Goal: Task Accomplishment & Management: Manage account settings

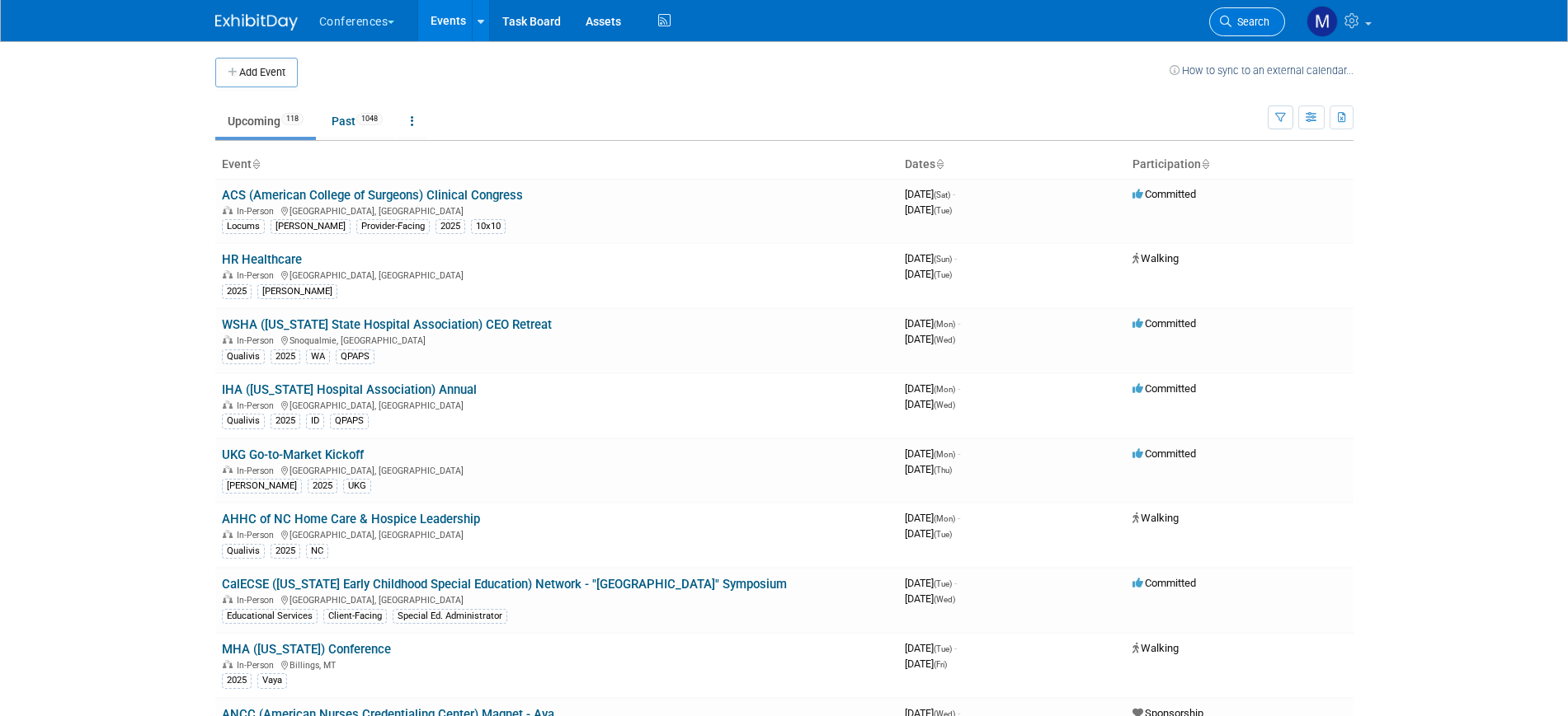
click at [1268, 21] on link "Search" at bounding box center [1247, 22] width 76 height 29
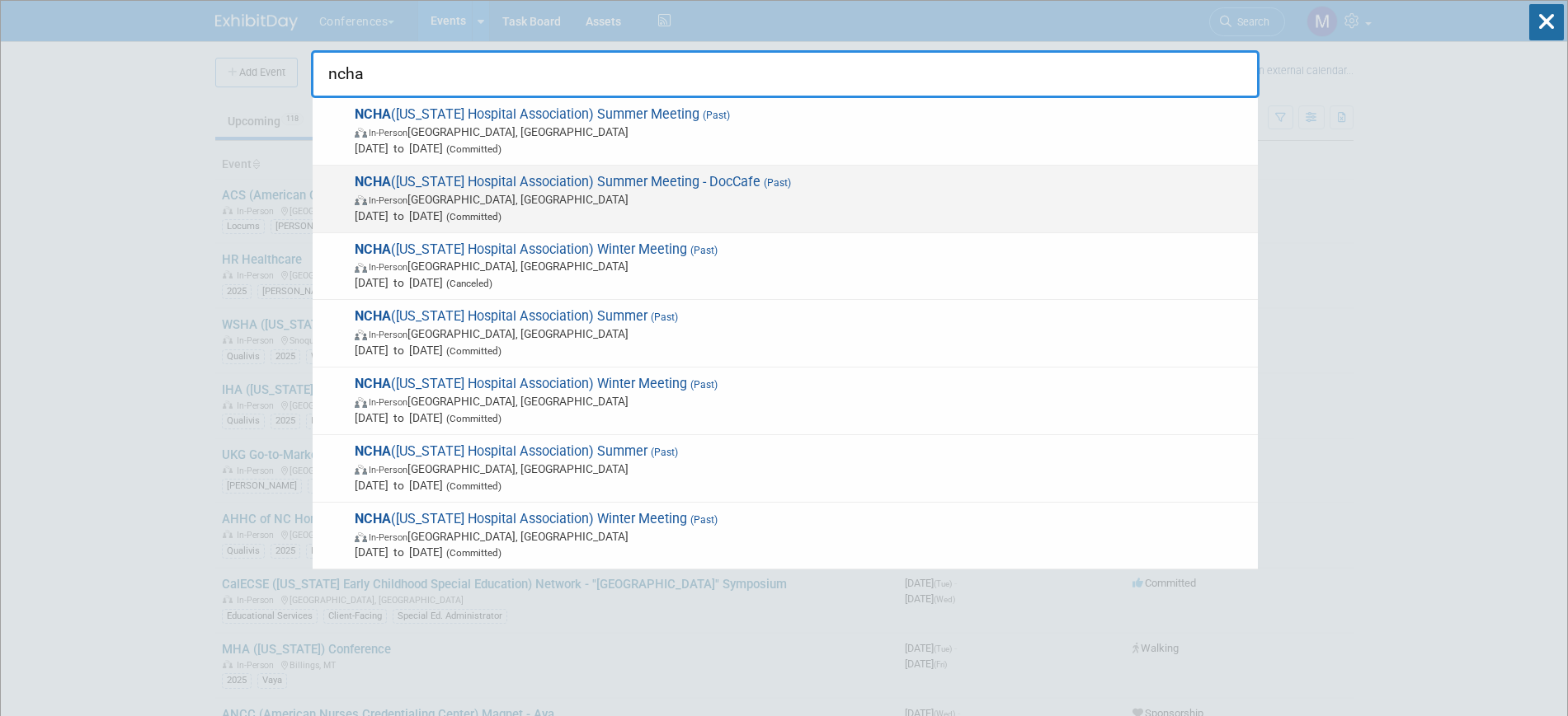
type input "ncha"
click at [664, 192] on span "In-Person [GEOGRAPHIC_DATA], [GEOGRAPHIC_DATA]" at bounding box center [802, 199] width 895 height 17
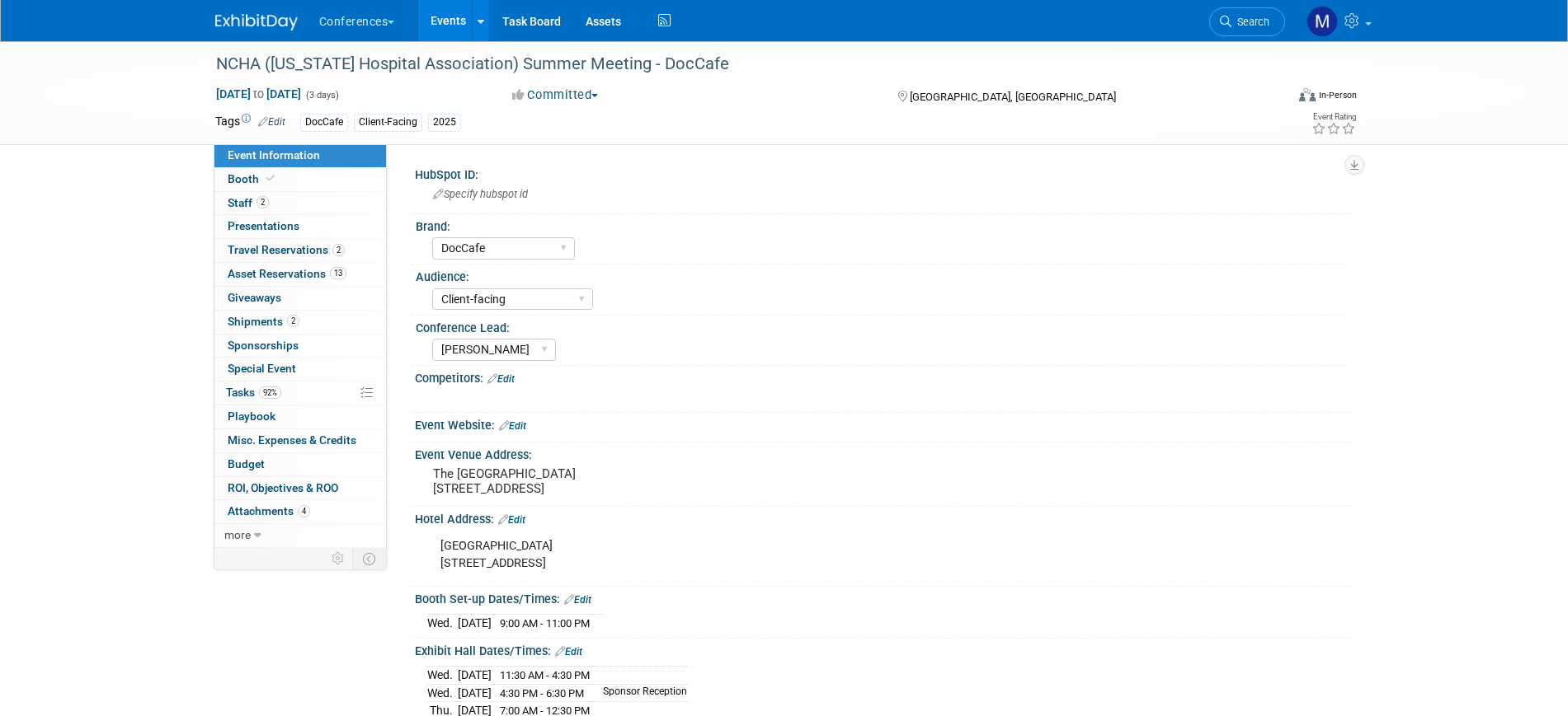
select select "DocCafe"
select select "Client-facing"
select select "Marygrace"
click at [357, 184] on link "Booth" at bounding box center [300, 180] width 171 height 23
select select "6' tabletop"
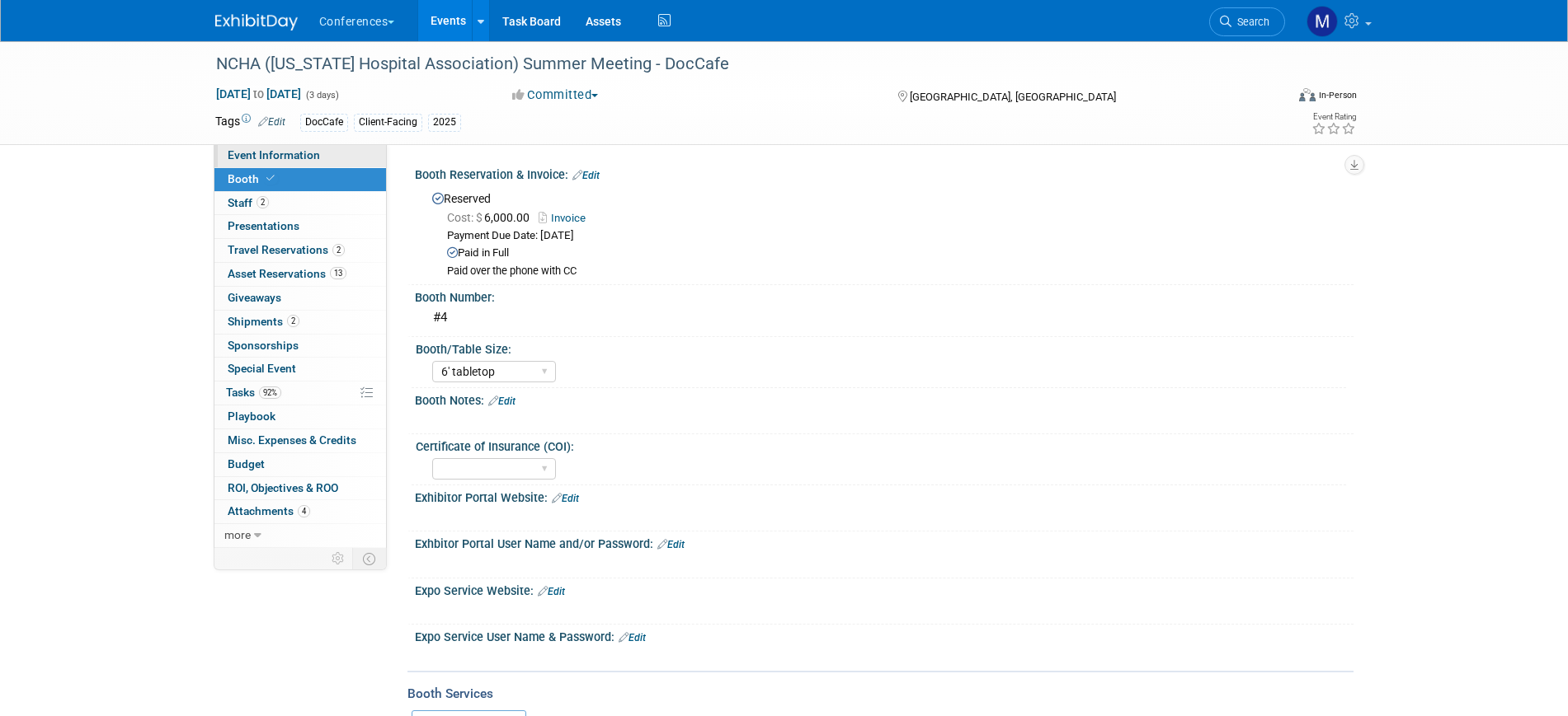
click at [306, 149] on span "Event Information" at bounding box center [274, 155] width 93 height 13
select select "DocCafe"
select select "Client-facing"
select select "Marygrace"
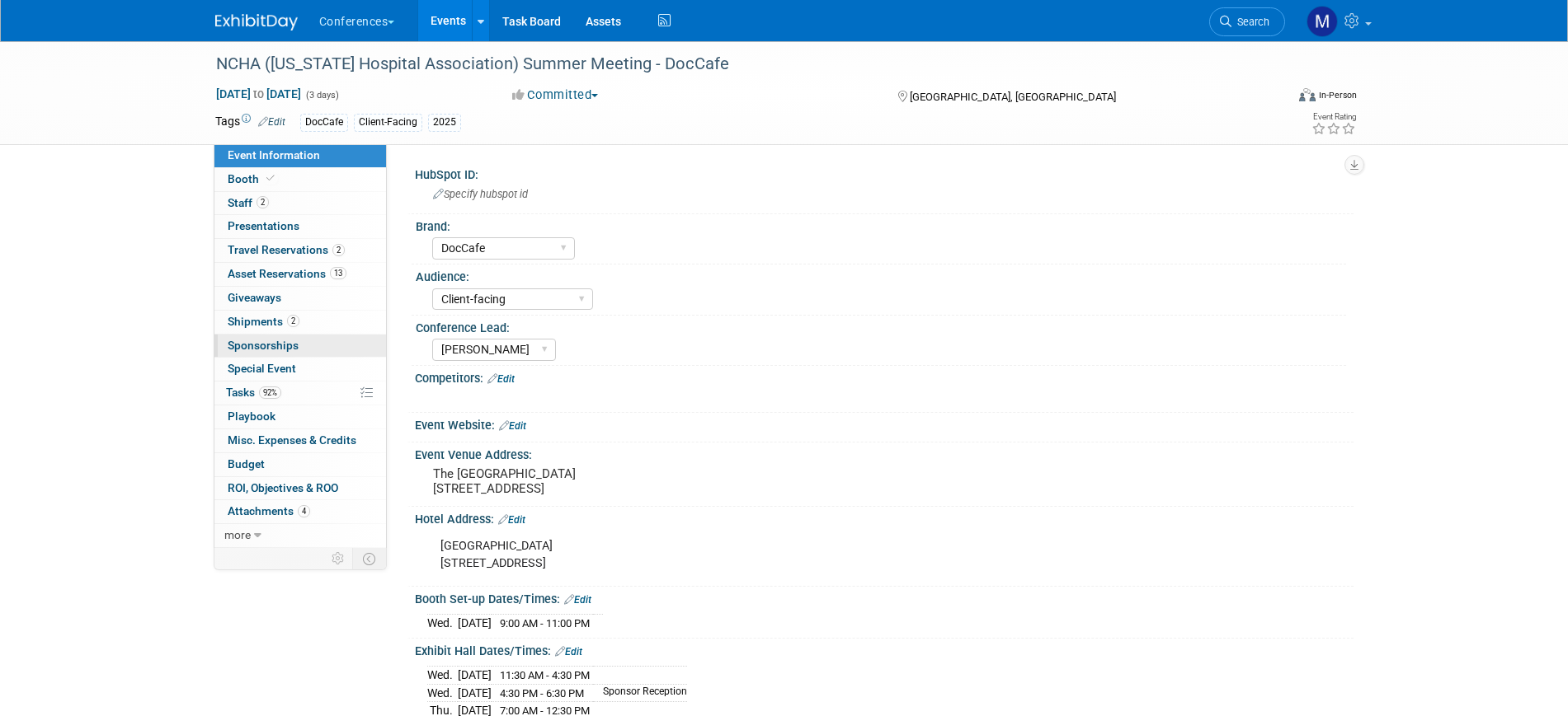
click at [286, 345] on span "Sponsorships 0" at bounding box center [263, 345] width 71 height 13
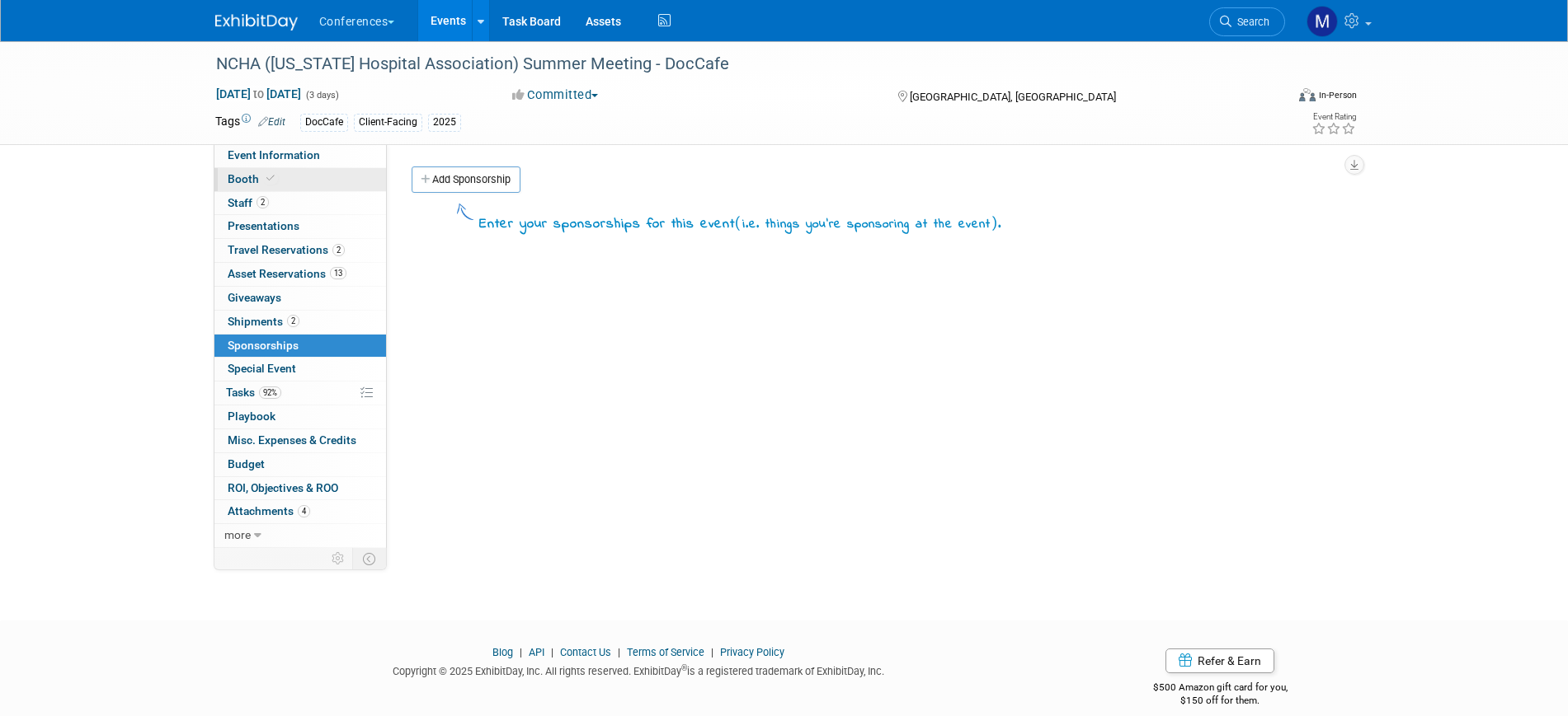
click at [316, 186] on link "Booth" at bounding box center [300, 180] width 171 height 23
select select "6' tabletop"
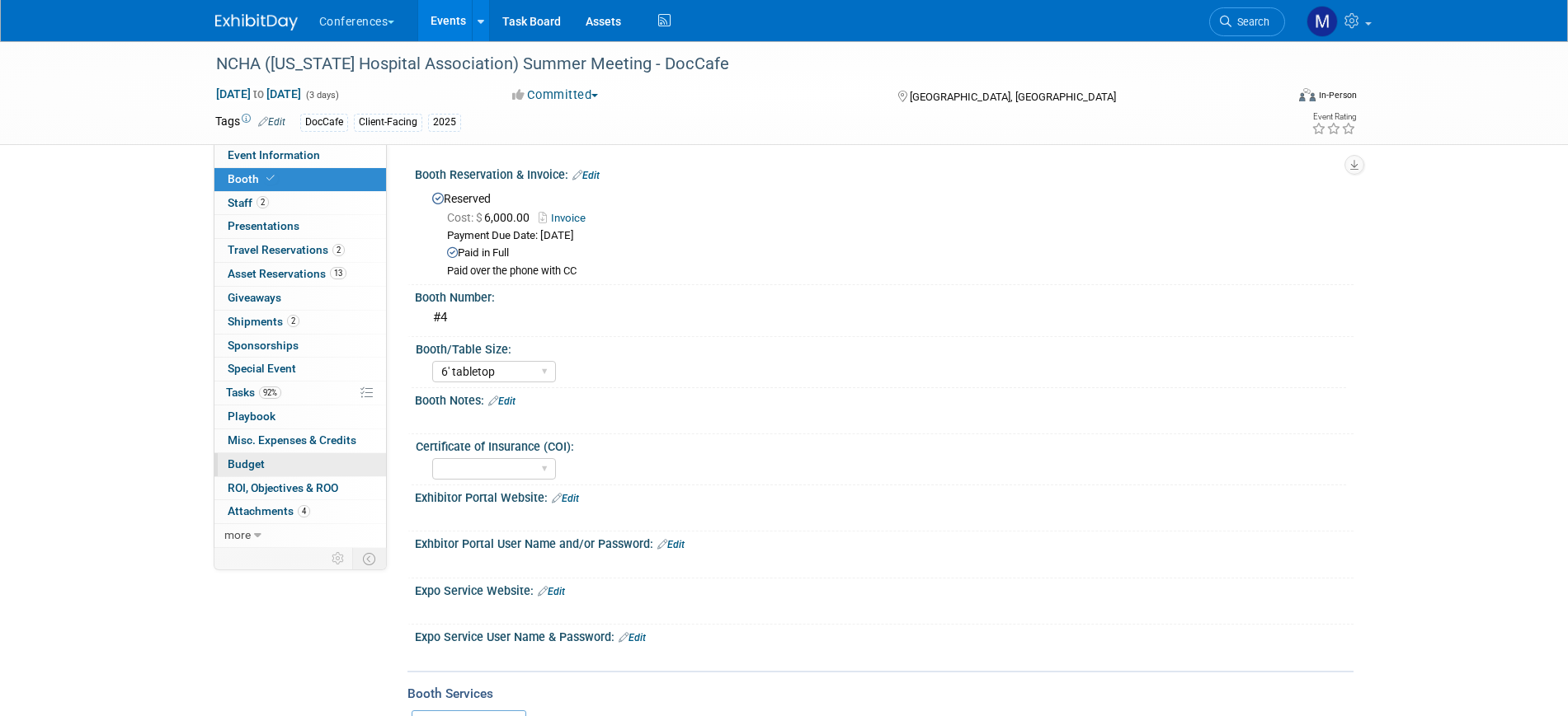
click at [286, 455] on link "Budget" at bounding box center [300, 465] width 171 height 23
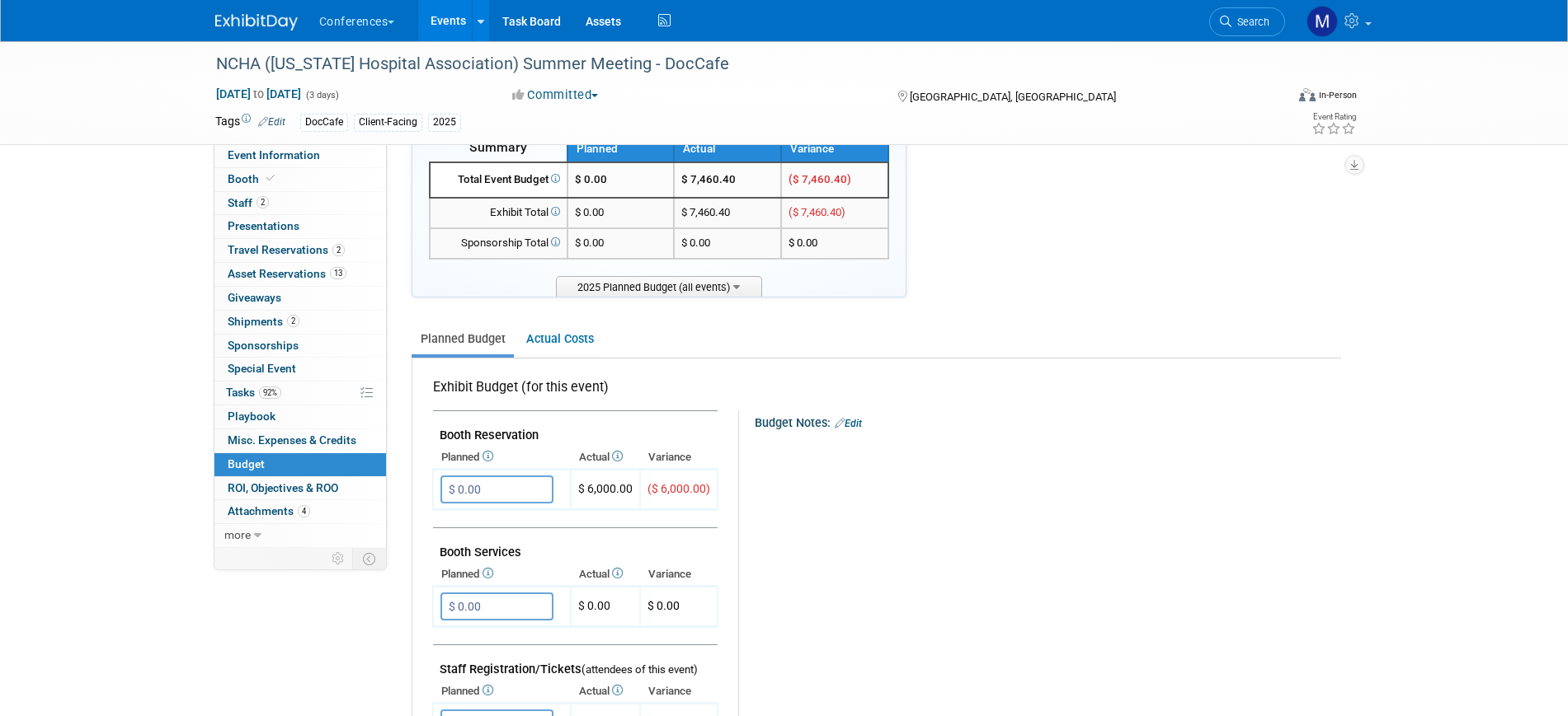
scroll to position [103, 0]
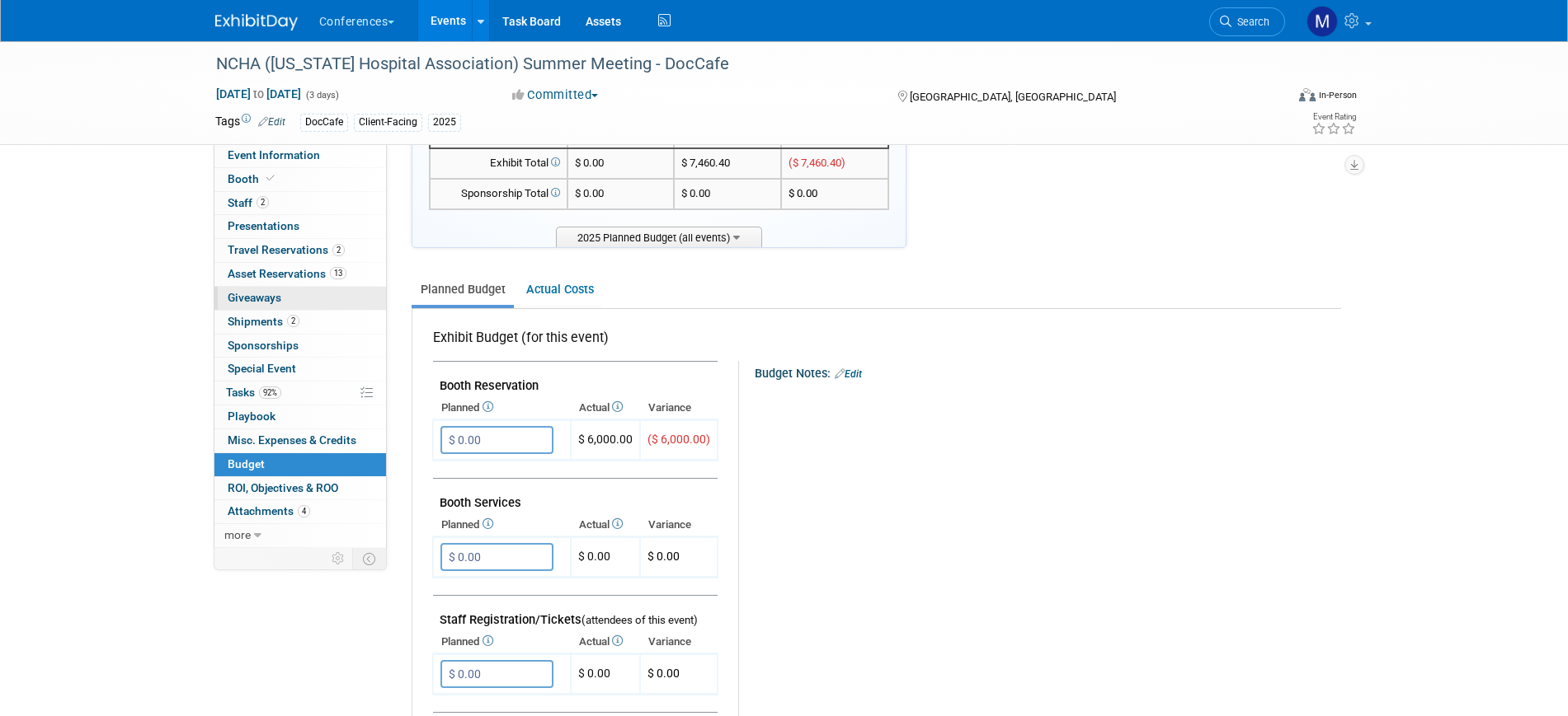
click at [275, 293] on span "Giveaways 0" at bounding box center [255, 298] width 53 height 13
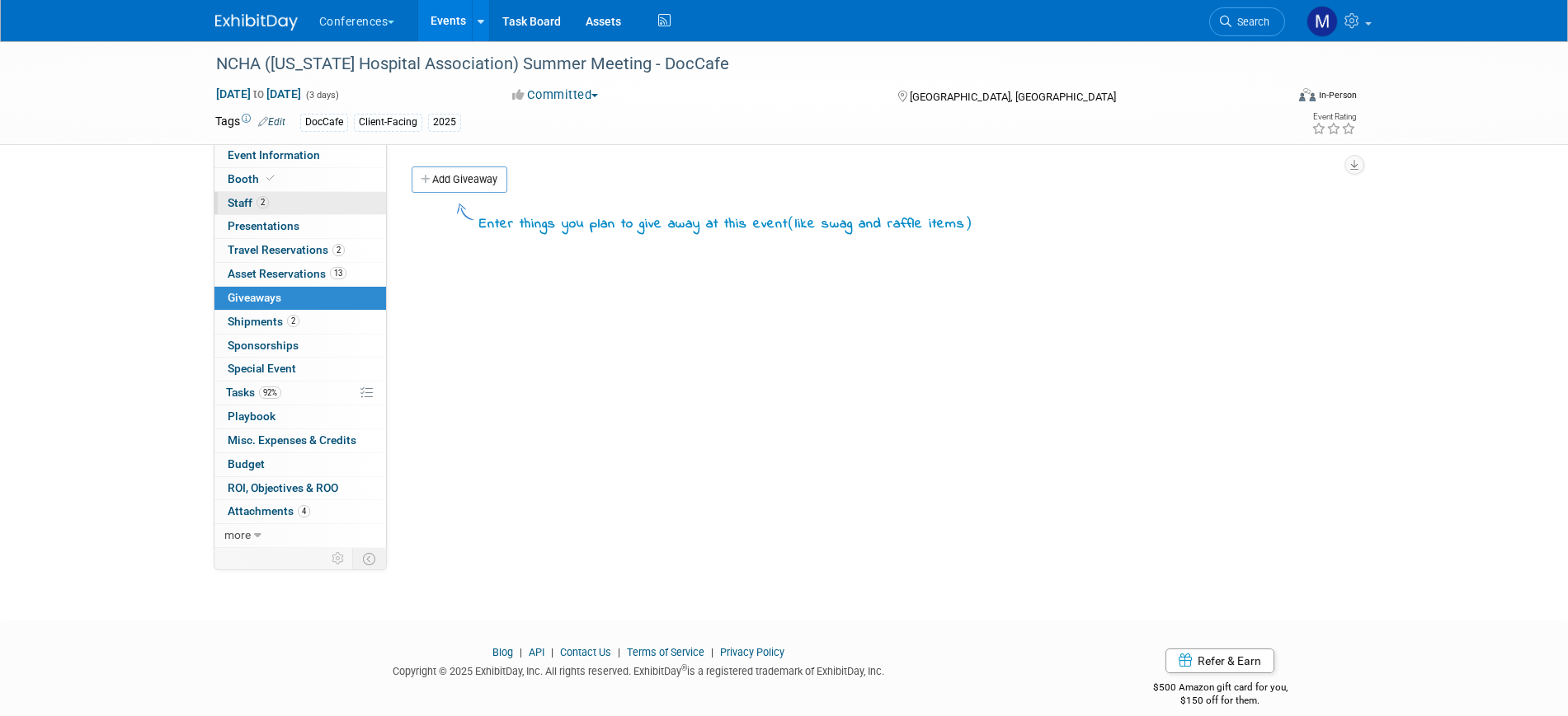
click at [306, 207] on link "2 Staff 2" at bounding box center [300, 204] width 171 height 23
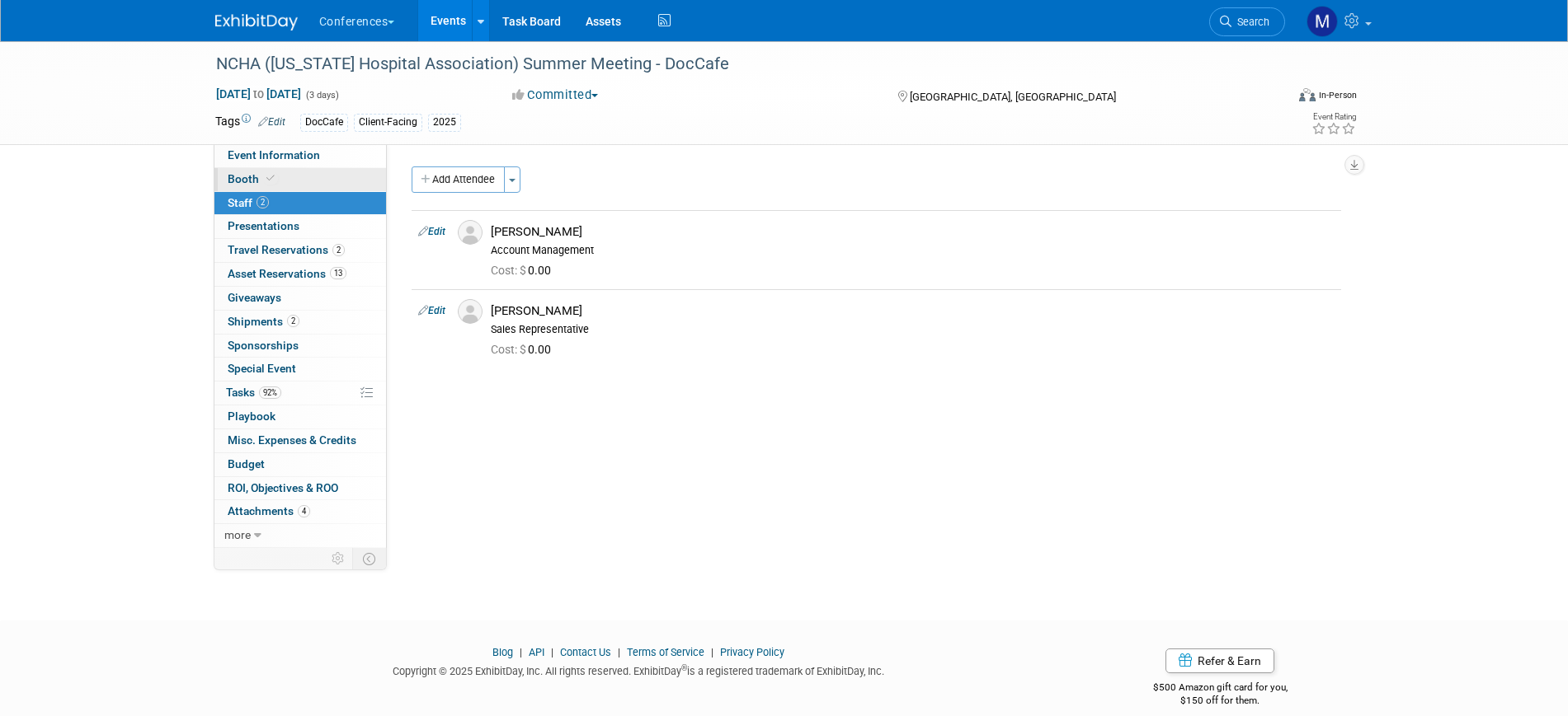
click at [311, 180] on link "Booth" at bounding box center [300, 180] width 171 height 23
select select "6' tabletop"
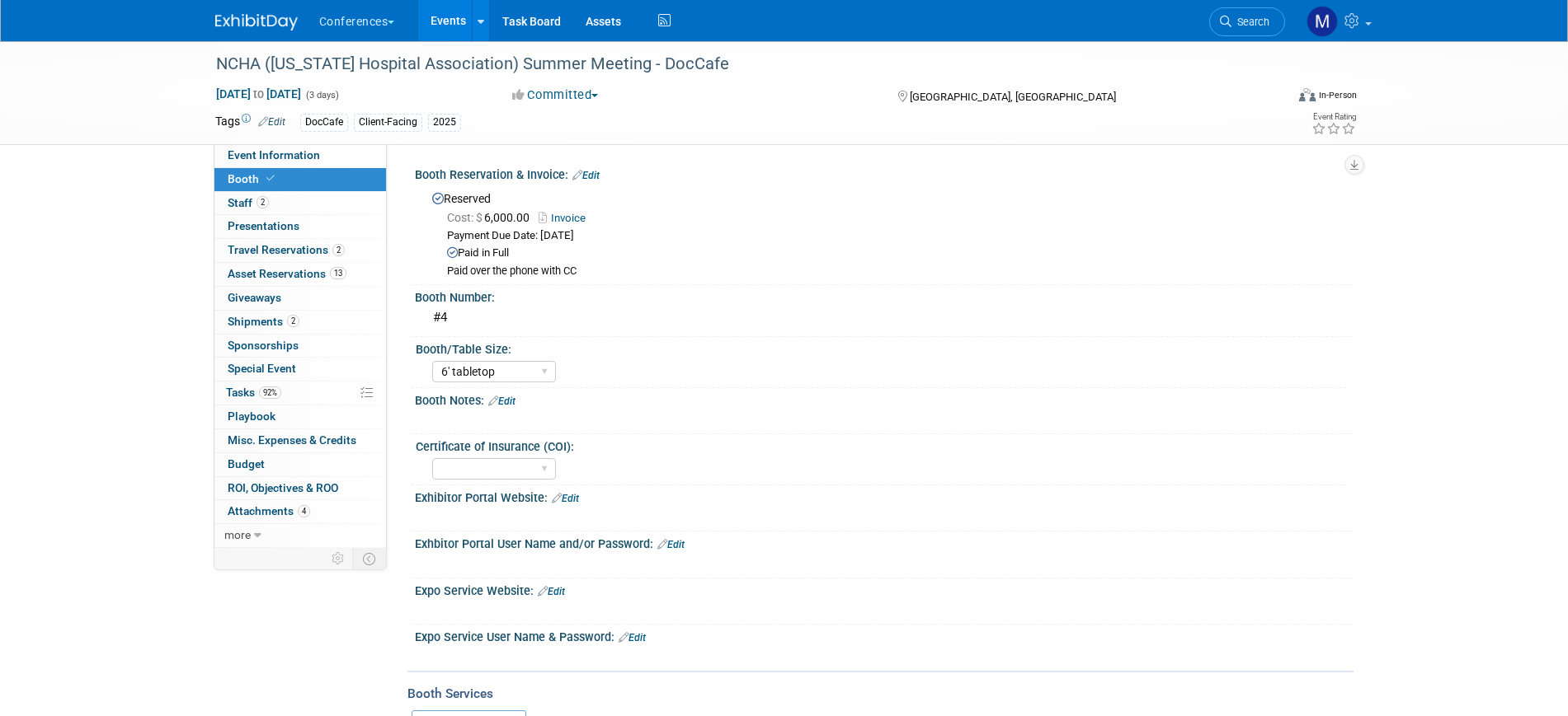
click at [576, 214] on link "Invoice" at bounding box center [566, 218] width 55 height 13
click at [301, 349] on link "0 Sponsorships 0" at bounding box center [300, 346] width 171 height 23
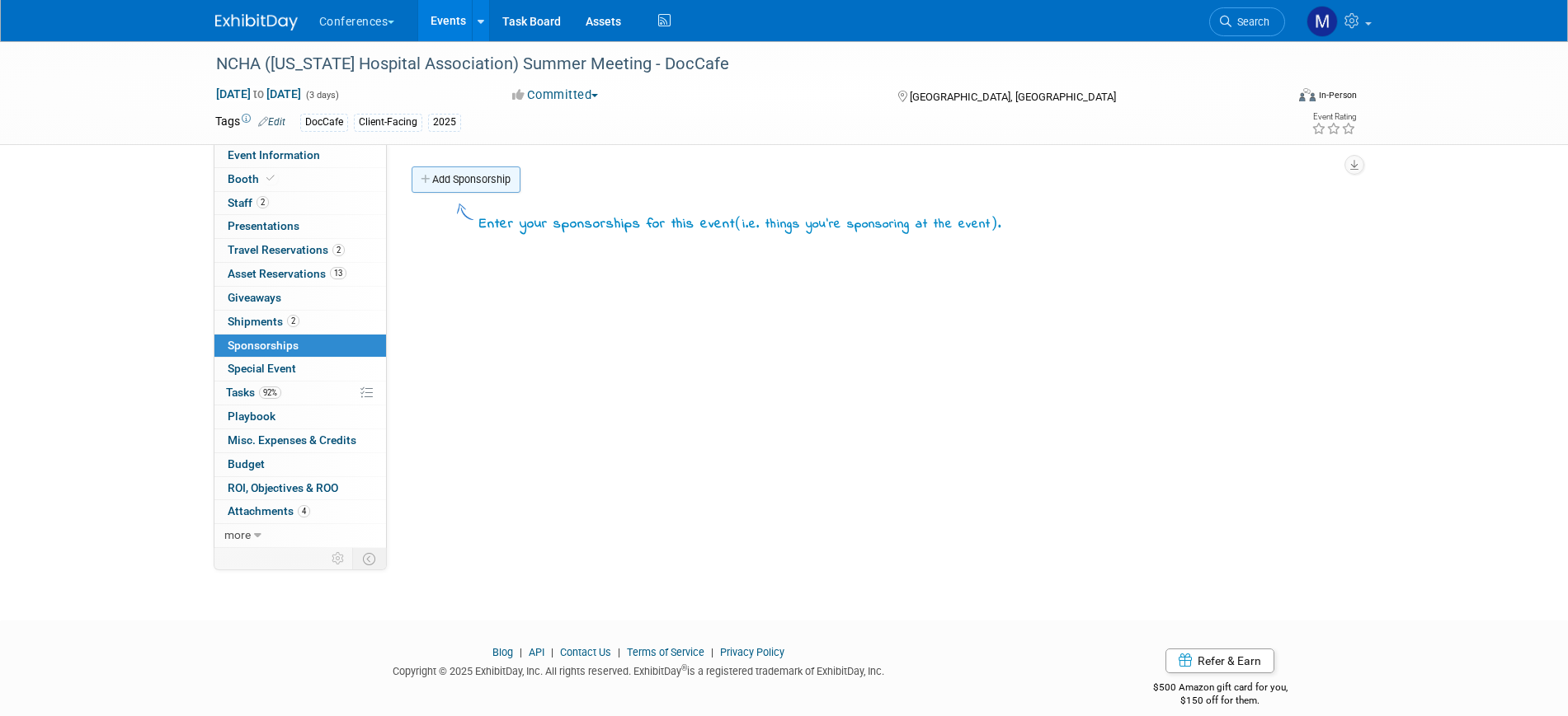
click at [500, 170] on link "Add Sponsorship" at bounding box center [466, 180] width 109 height 27
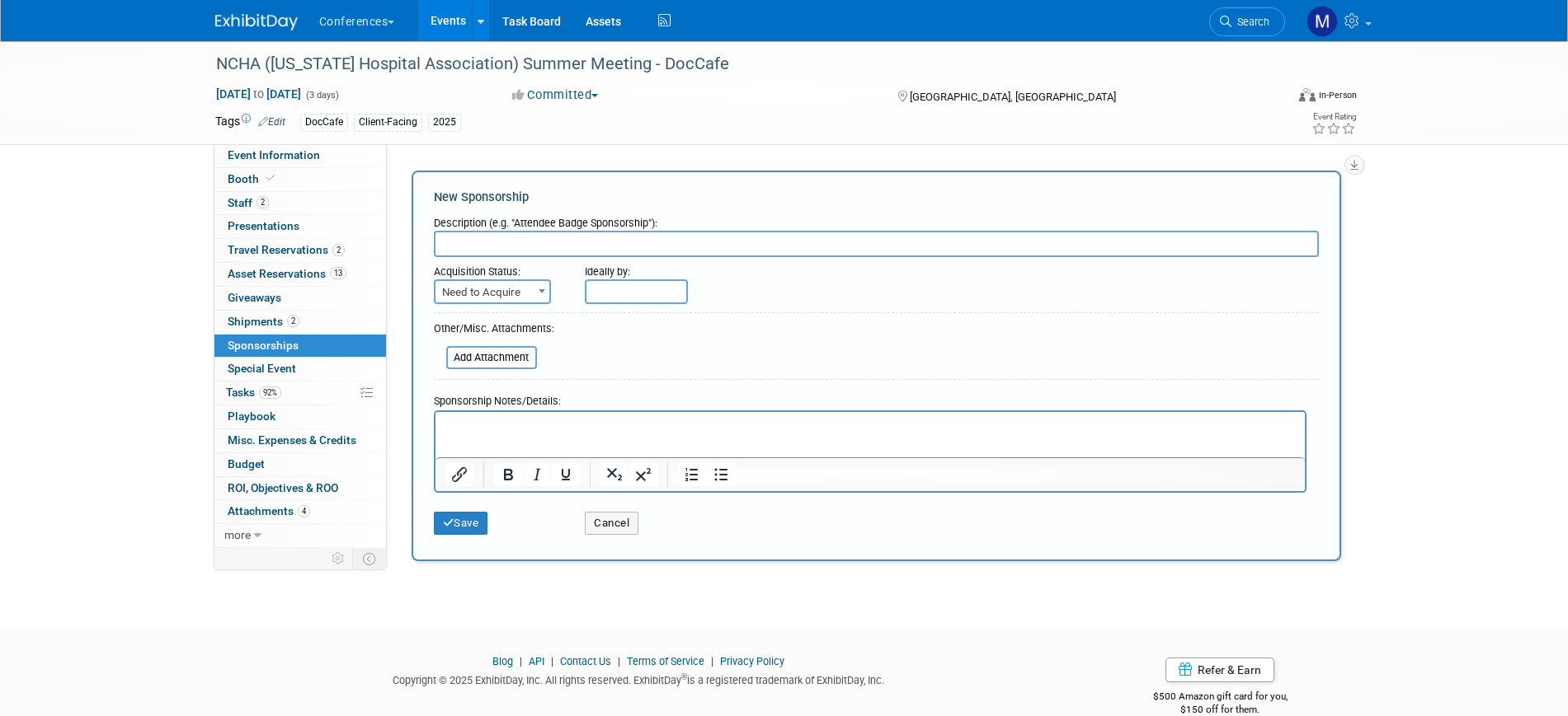
click at [485, 242] on input "text" at bounding box center [877, 245] width 885 height 27
paste input "Emerald Sponsorship"
type input "Emerald Sponsorship"
click at [524, 300] on span "Need to Acquire" at bounding box center [493, 293] width 114 height 23
select select "2"
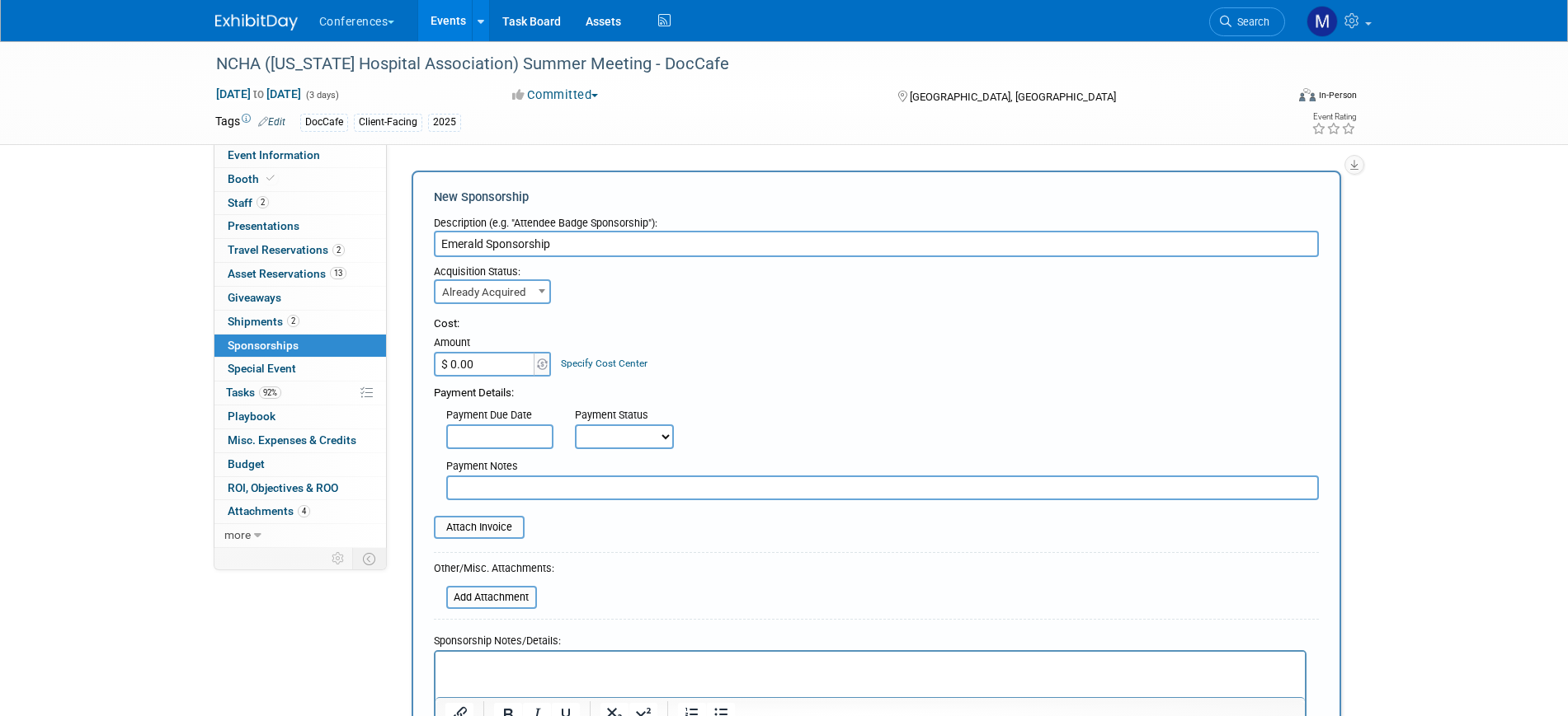
click at [493, 371] on input "$ 0.00" at bounding box center [485, 365] width 103 height 25
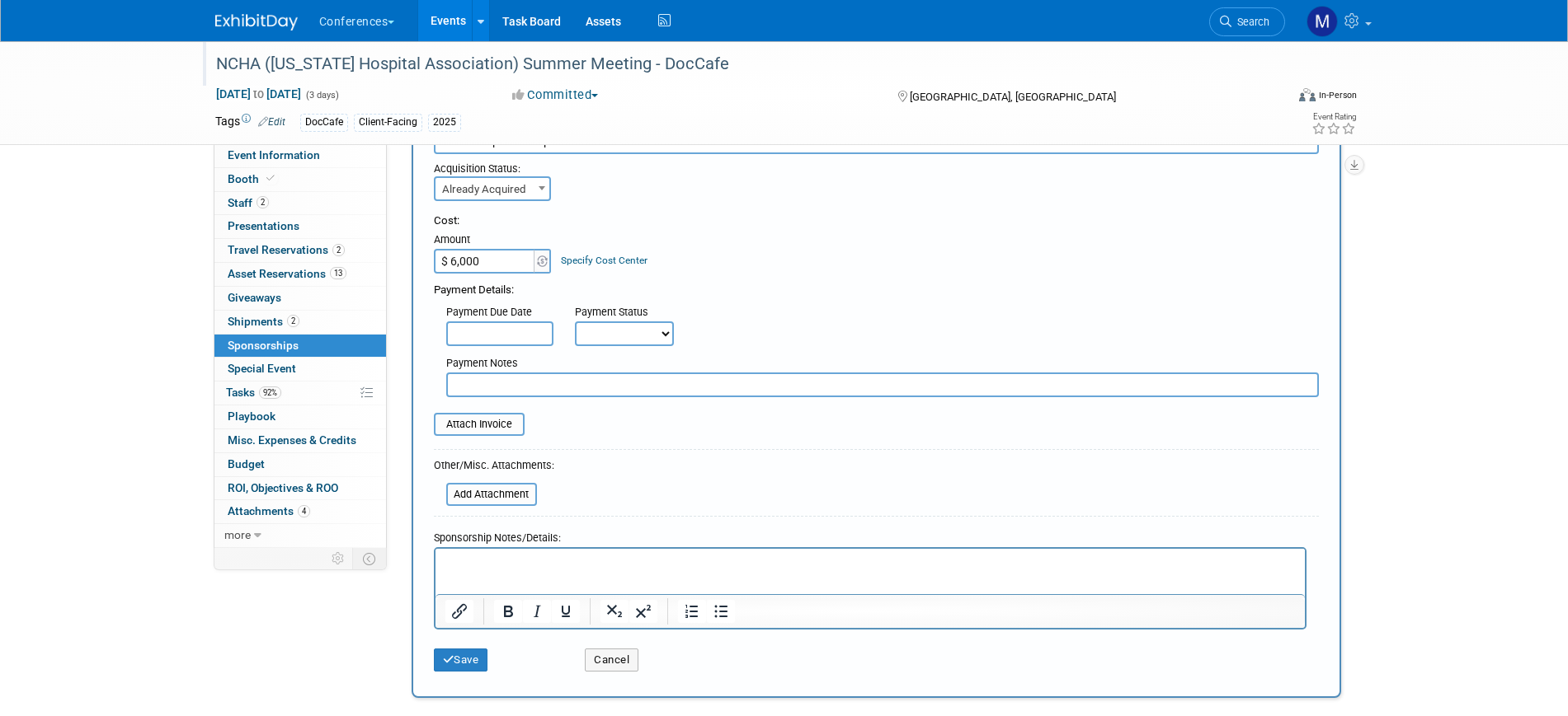
type input "$ 6,000.00"
click at [503, 426] on input "file" at bounding box center [424, 425] width 196 height 20
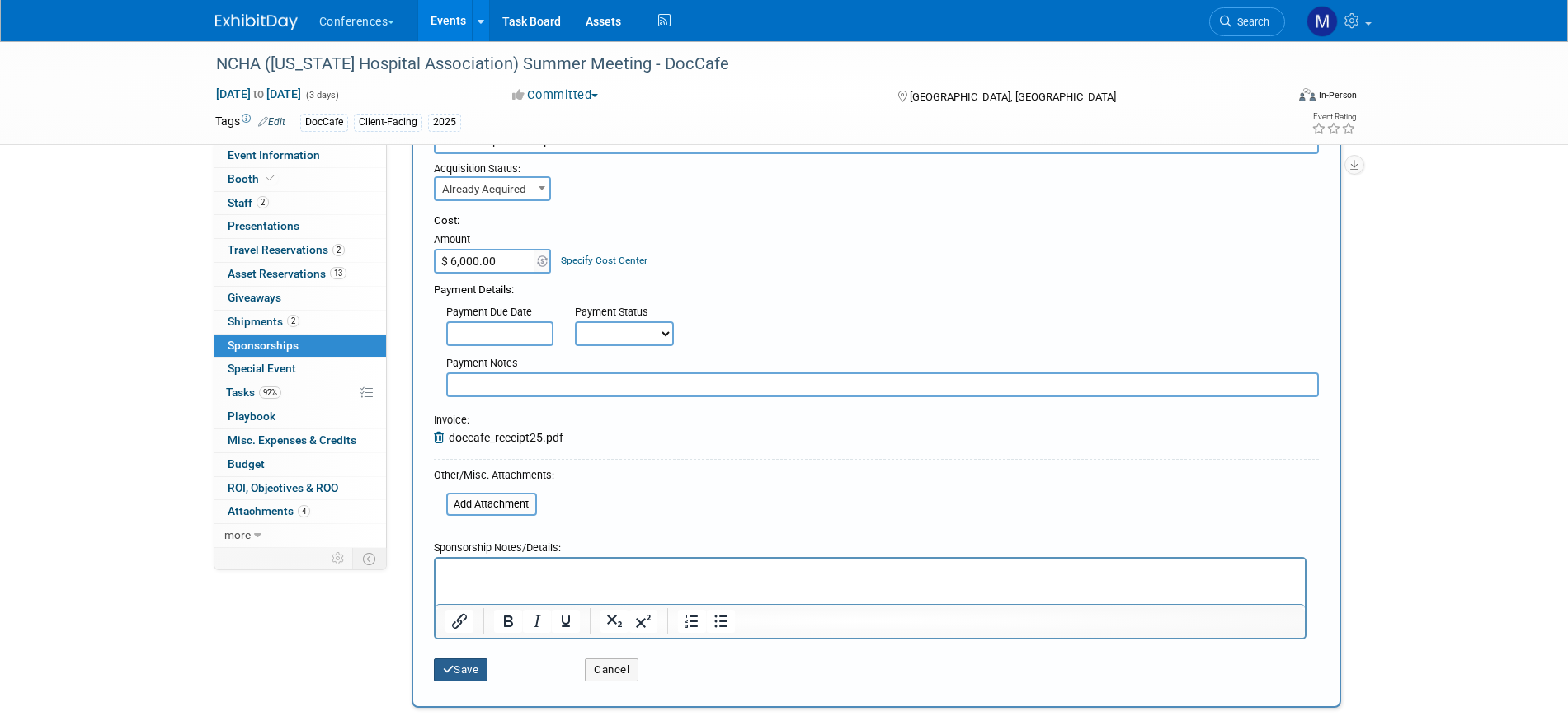
click at [466, 667] on button "Save" at bounding box center [461, 670] width 54 height 23
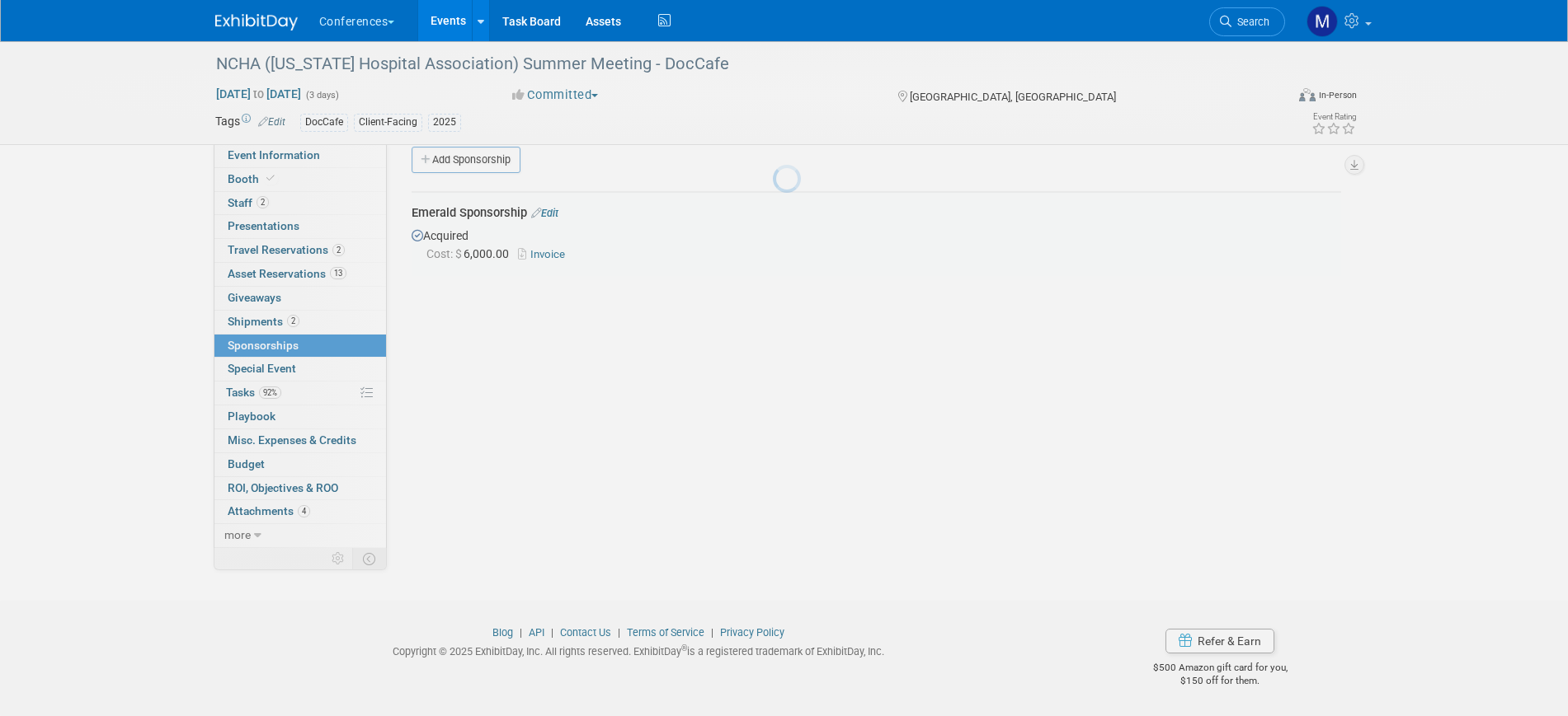
scroll to position [20, 0]
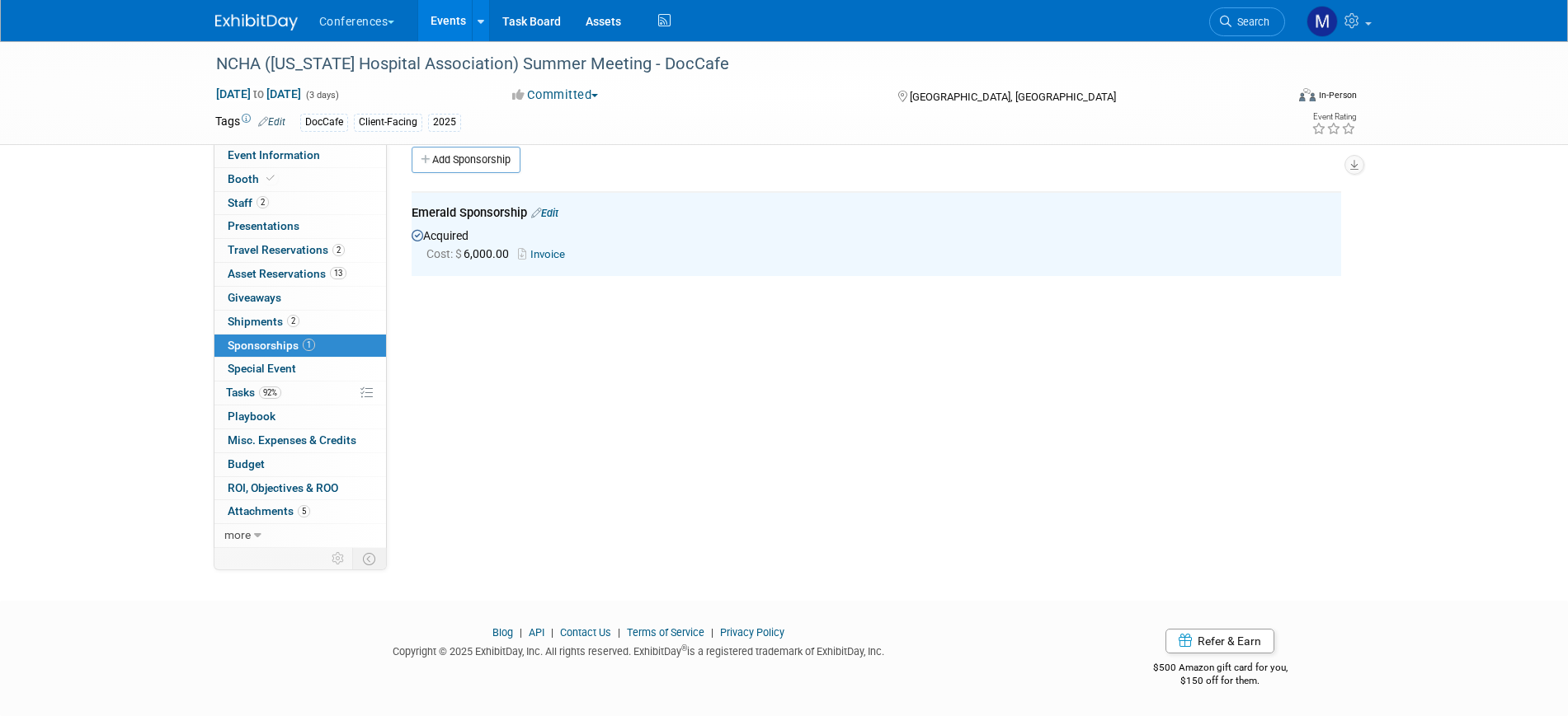
click at [546, 249] on link "Invoice" at bounding box center [544, 254] width 53 height 13
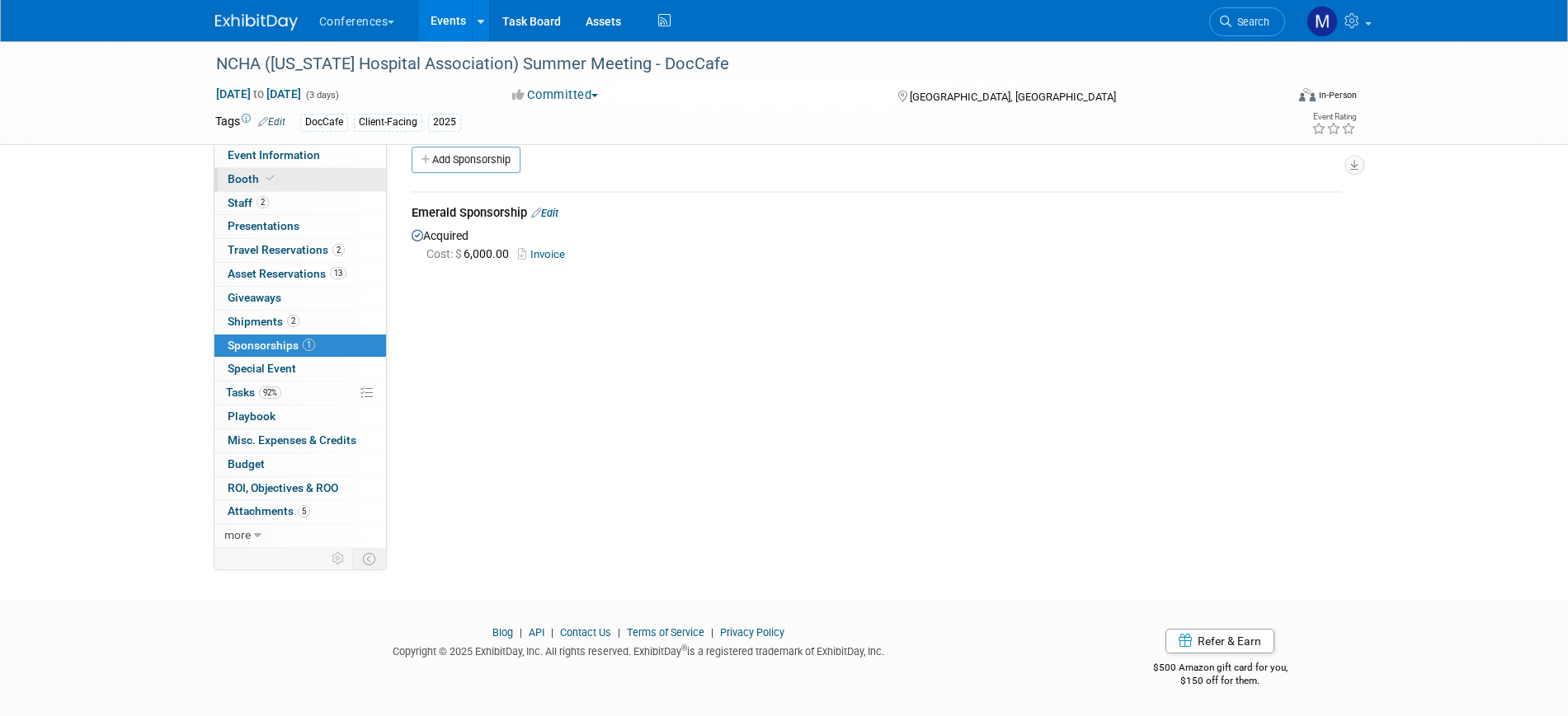
click at [296, 187] on link "Booth" at bounding box center [300, 180] width 171 height 23
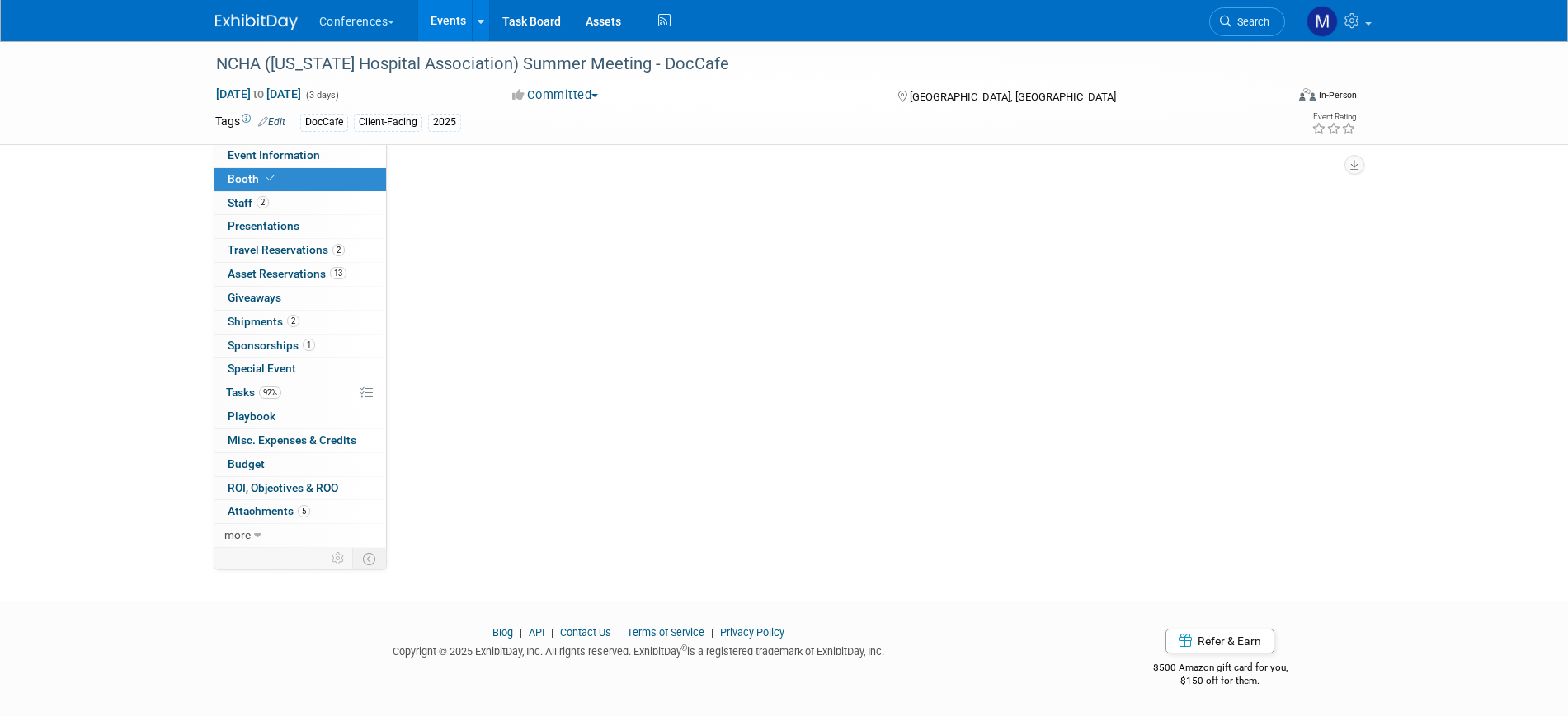
scroll to position [0, 0]
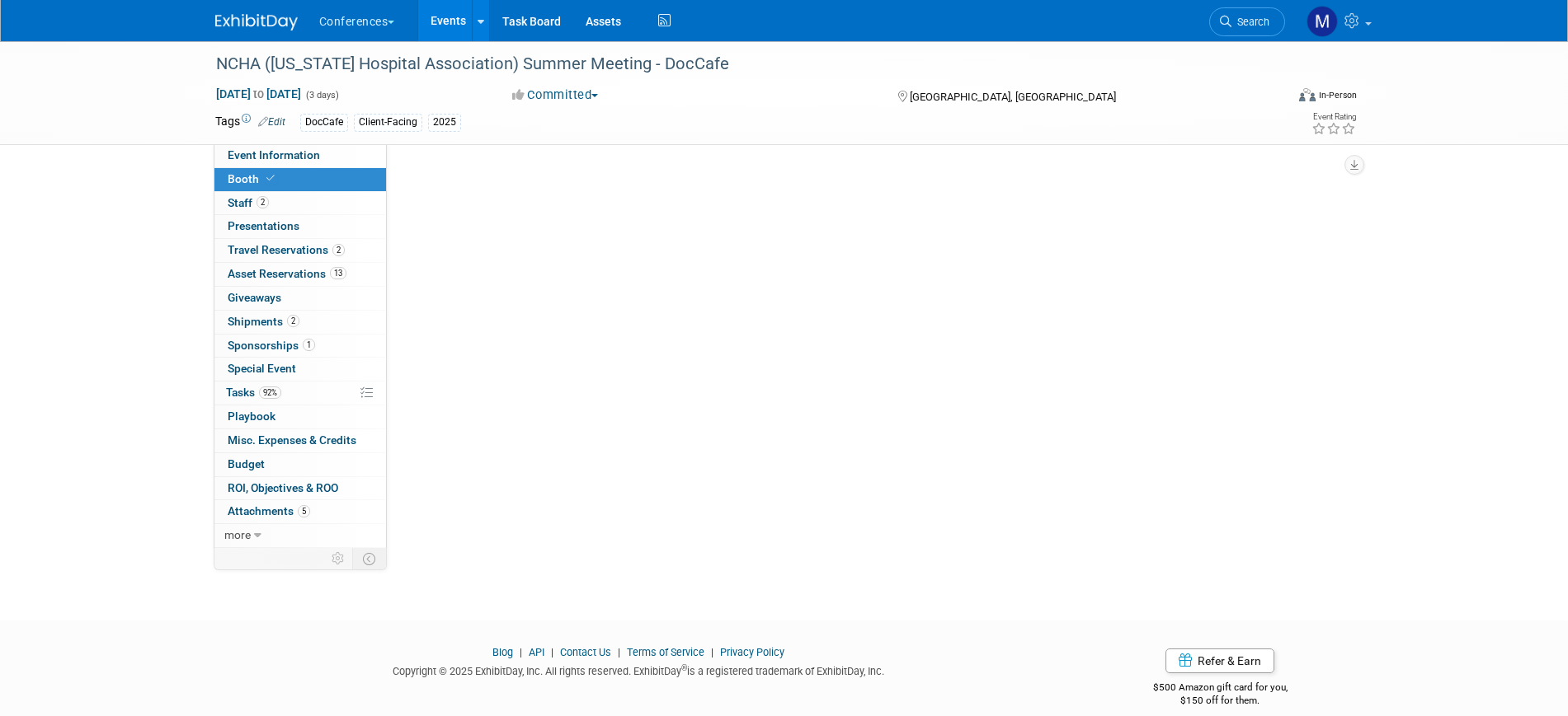
select select "6' tabletop"
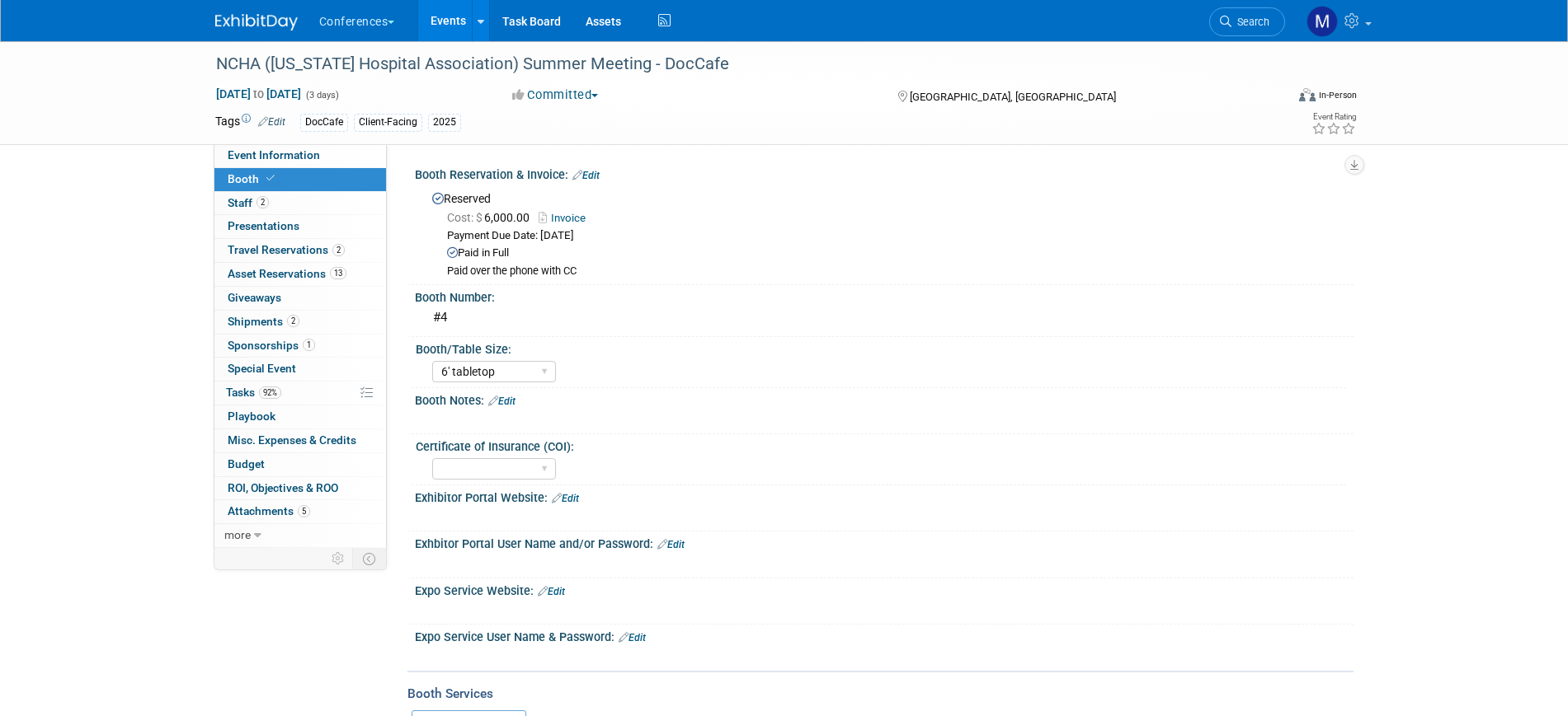
click at [598, 174] on link "Edit" at bounding box center [586, 176] width 28 height 12
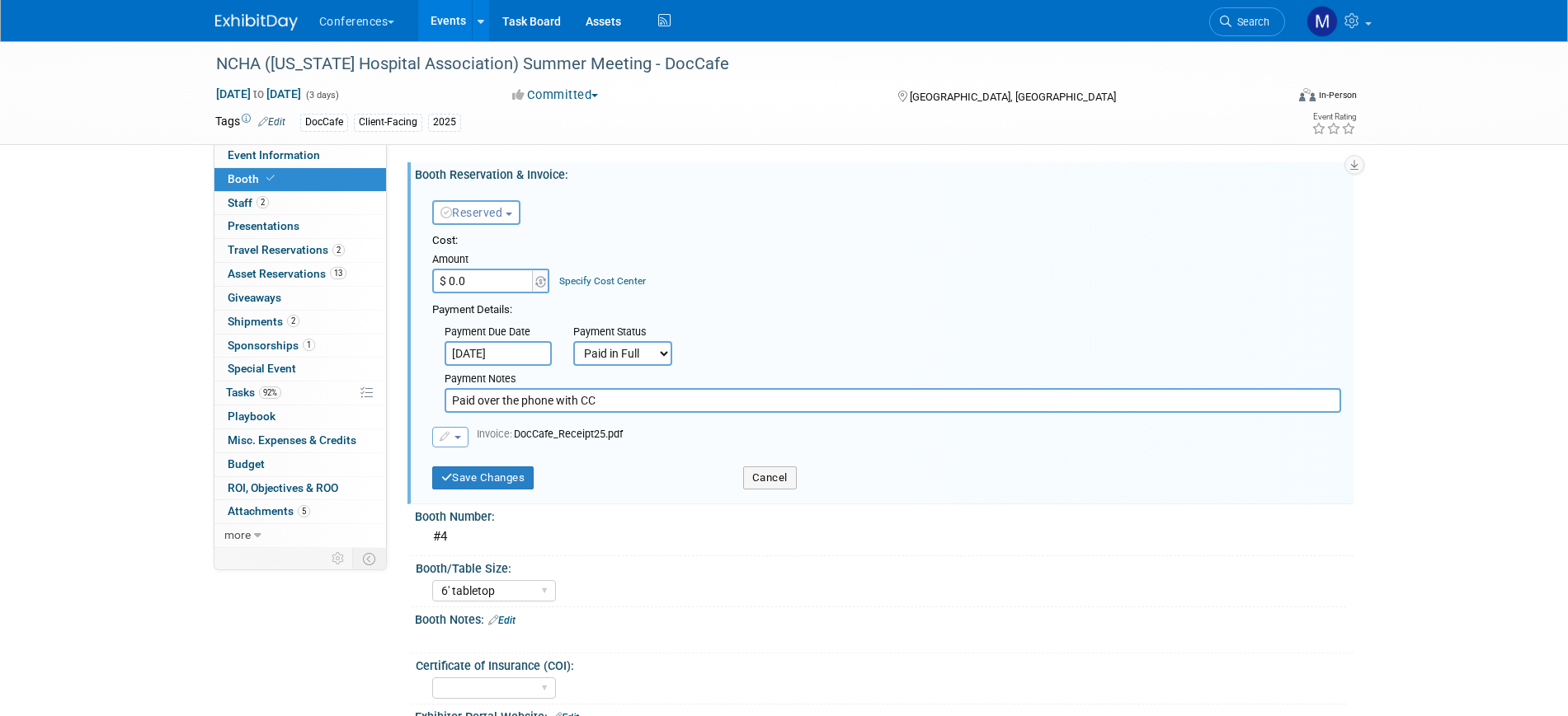
type input "$ 0.00"
drag, startPoint x: 633, startPoint y: 404, endPoint x: 367, endPoint y: 399, distance: 266.0
click at [367, 399] on div "Event Information Event Info Booth Booth 2 Staff 2 Staff 0 Presentations 0 Pres…" at bounding box center [784, 510] width 1163 height 939
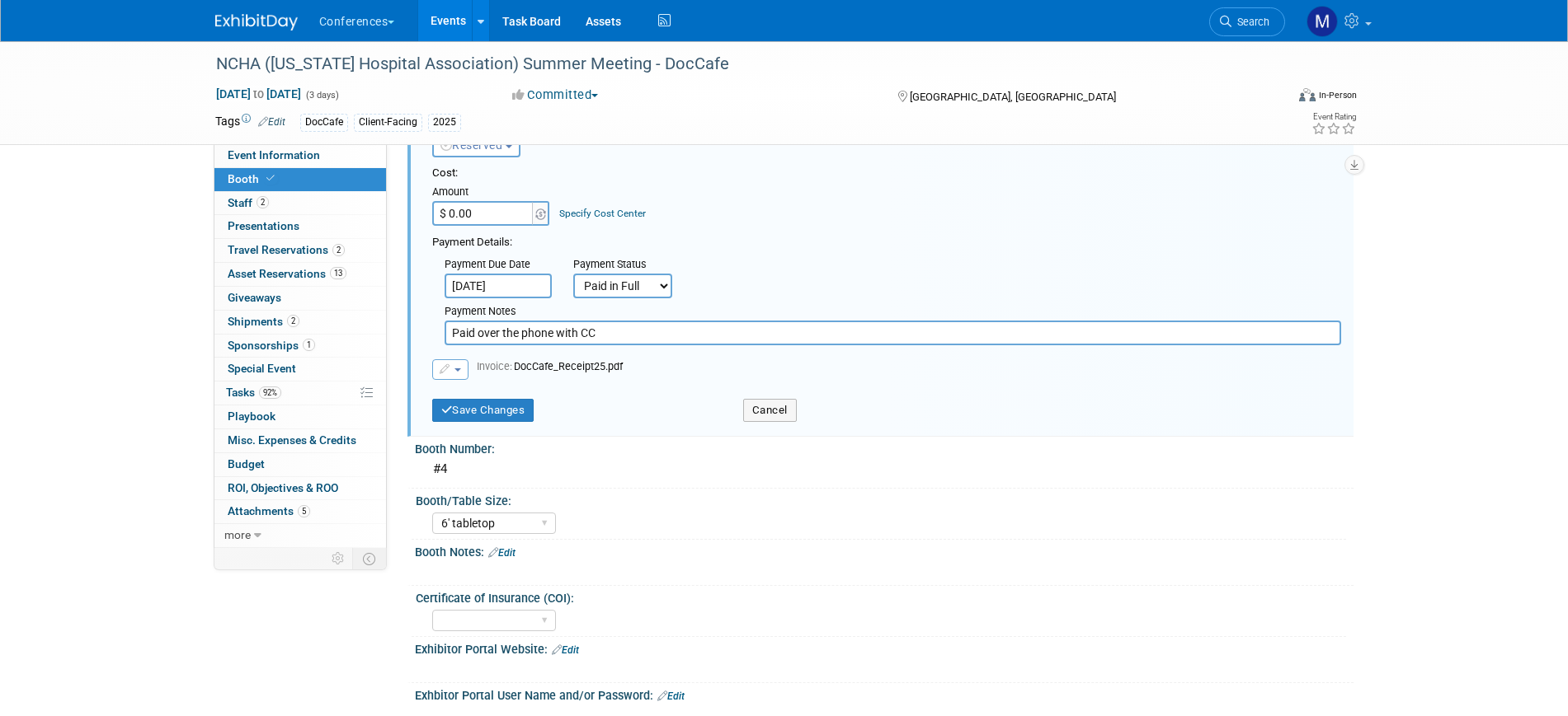
scroll to position [103, 0]
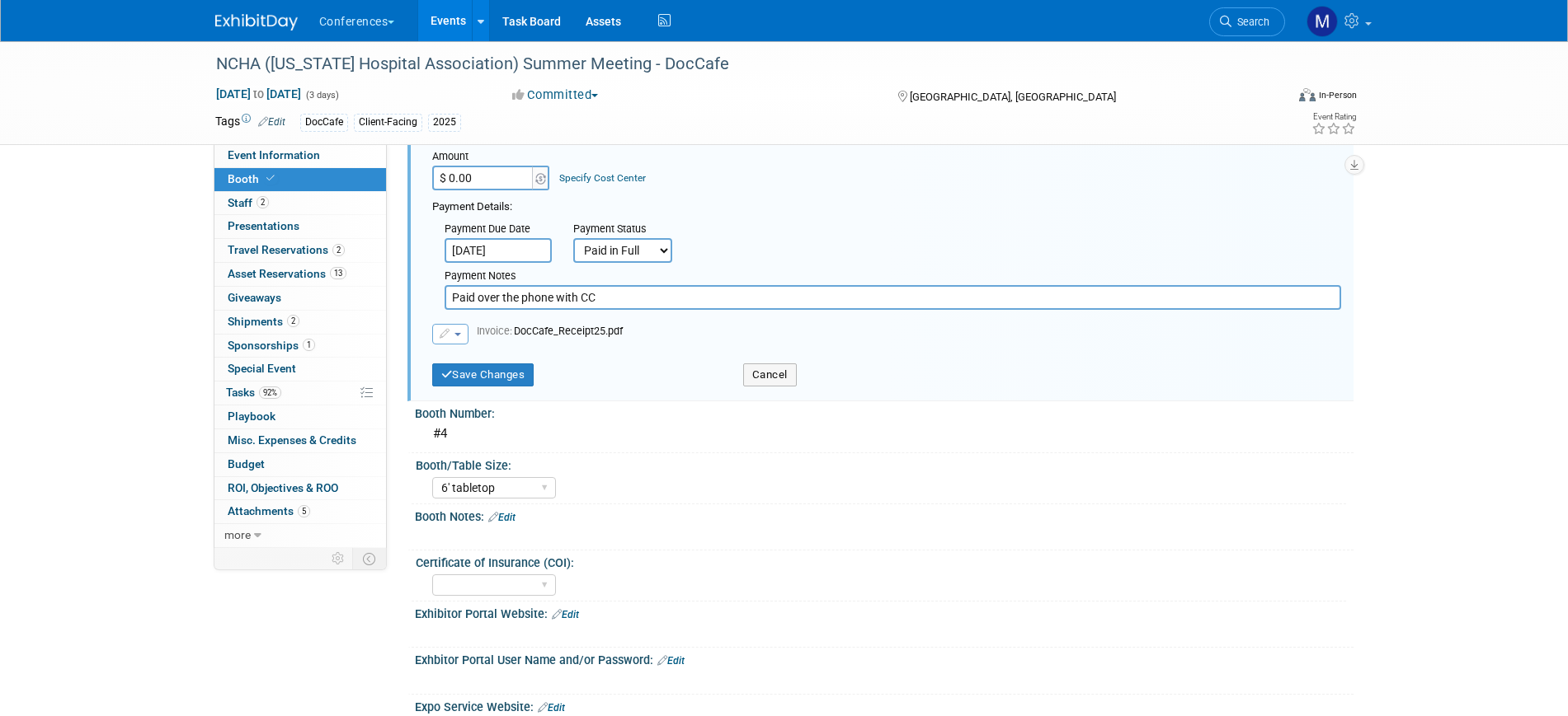
click at [515, 520] on link "Edit" at bounding box center [502, 517] width 28 height 12
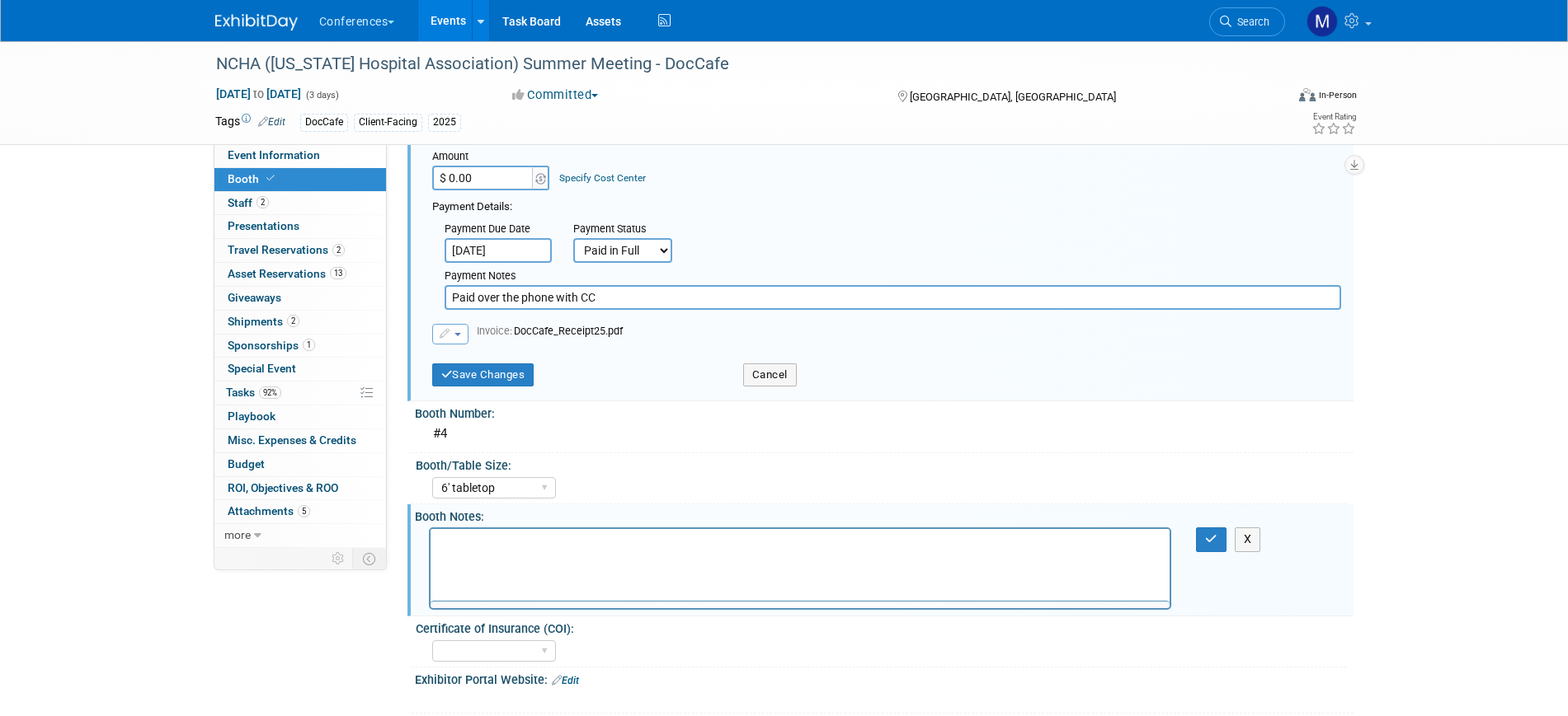
scroll to position [0, 0]
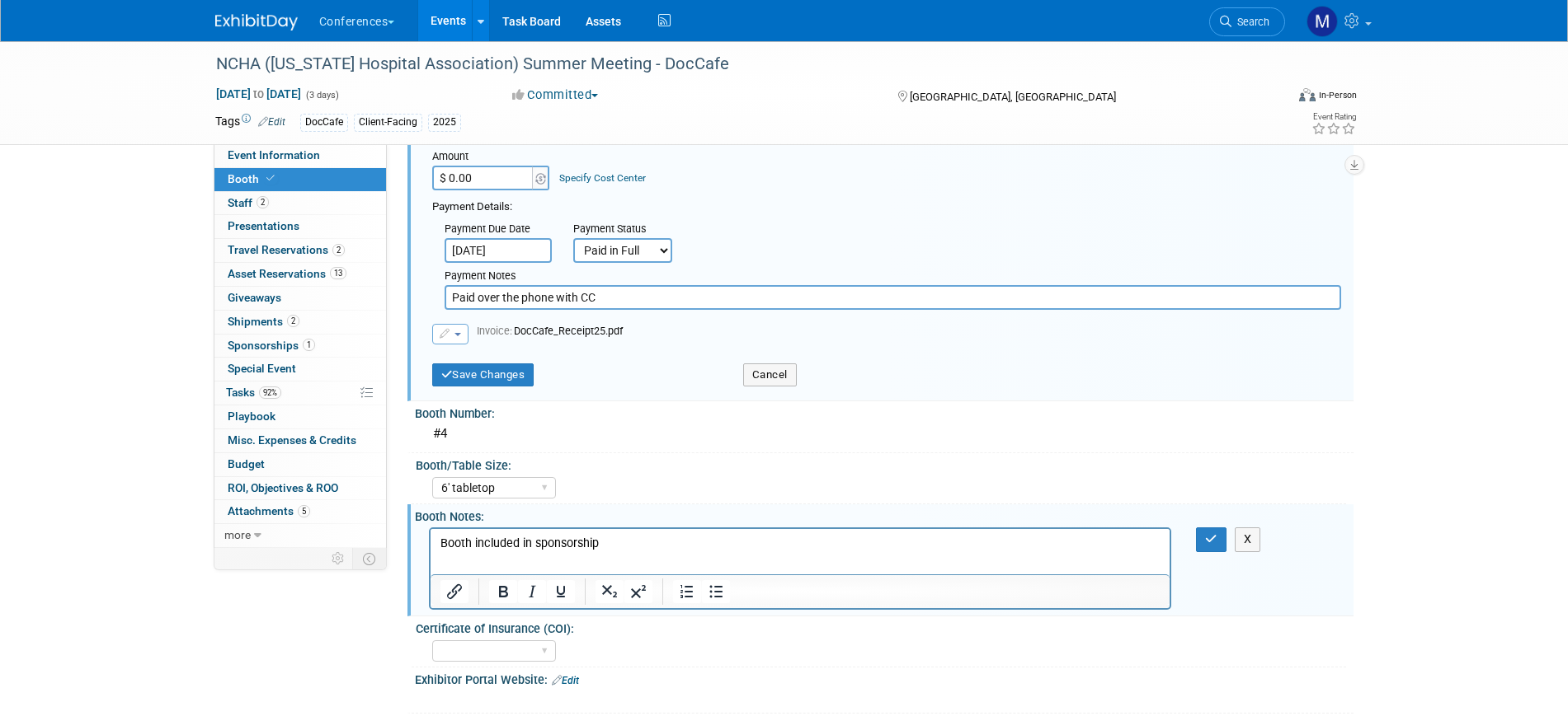
click at [1195, 544] on div "X" at bounding box center [1222, 539] width 76 height 24
click at [600, 545] on p "Booth included in sponsorship" at bounding box center [800, 544] width 721 height 17
click at [1196, 540] on div "X" at bounding box center [1222, 539] width 76 height 24
click at [1199, 538] on button "button" at bounding box center [1211, 539] width 31 height 24
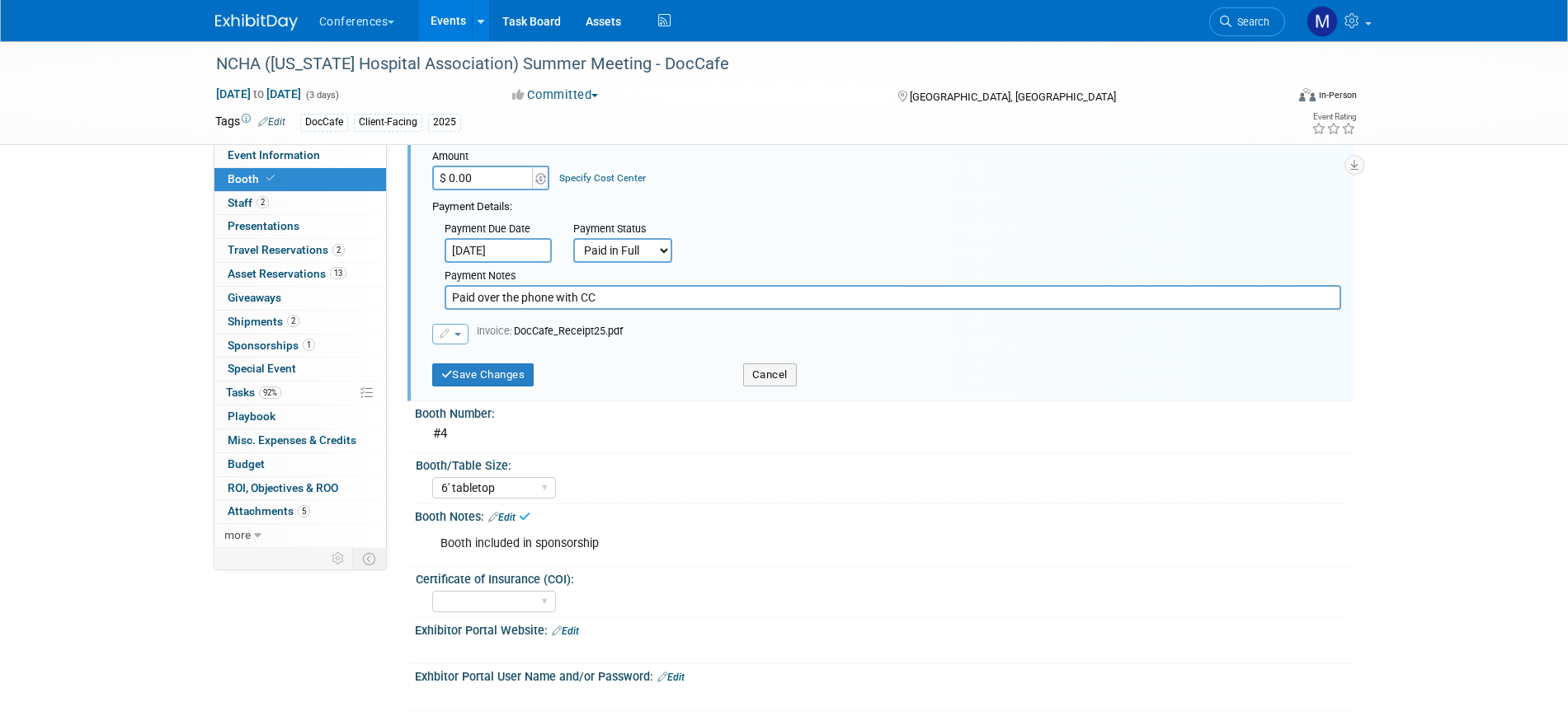
click at [459, 334] on span "button" at bounding box center [458, 335] width 7 height 3
click at [483, 379] on link "Remove attachment" at bounding box center [516, 384] width 165 height 23
click at [615, 258] on select "Not Paid Yet Partially Paid Paid in Full" at bounding box center [623, 250] width 99 height 25
select select "0"
click at [574, 238] on select "Not Paid Yet Partially Paid Paid in Full" at bounding box center [623, 250] width 99 height 25
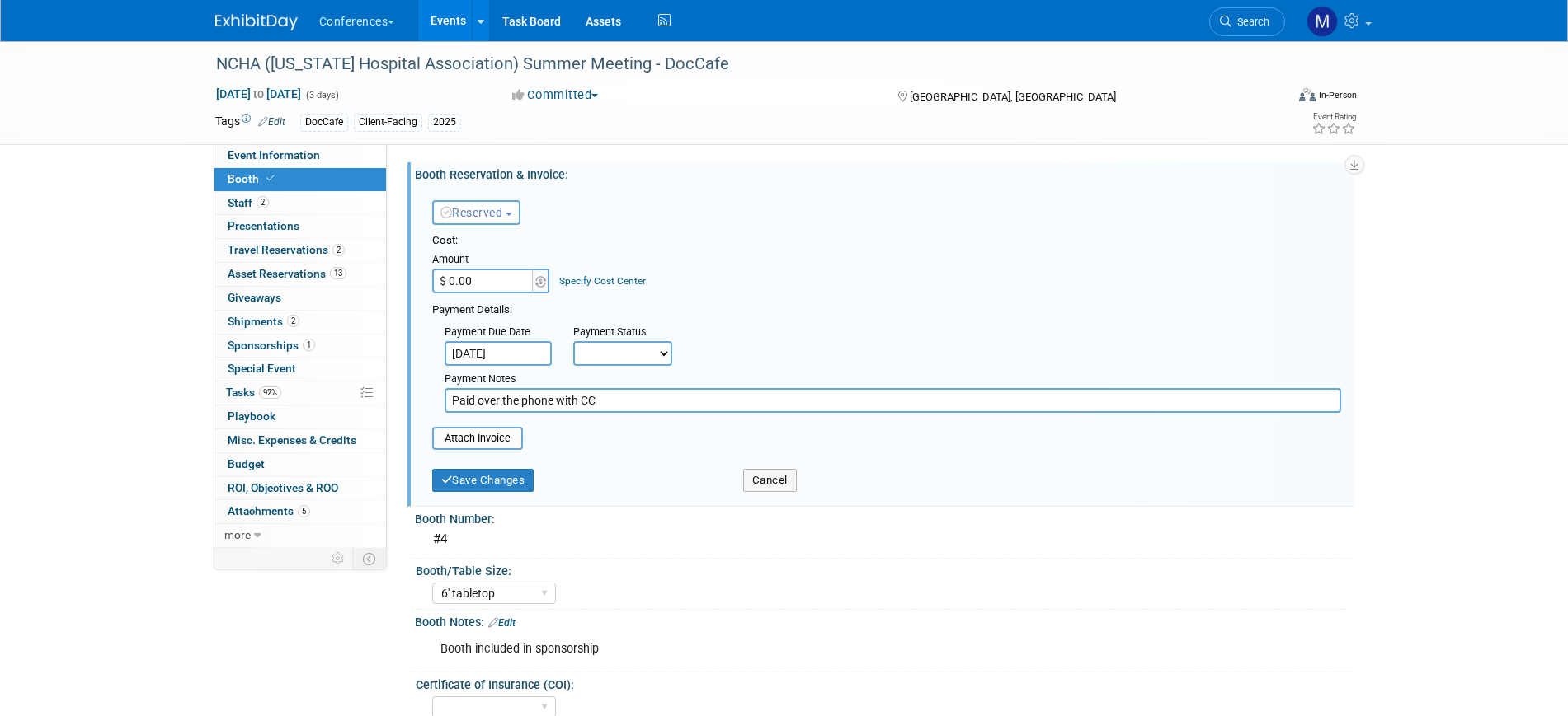
click at [478, 208] on span "Reserved" at bounding box center [472, 213] width 63 height 13
click at [498, 232] on link "Need to Reserve" at bounding box center [521, 241] width 176 height 23
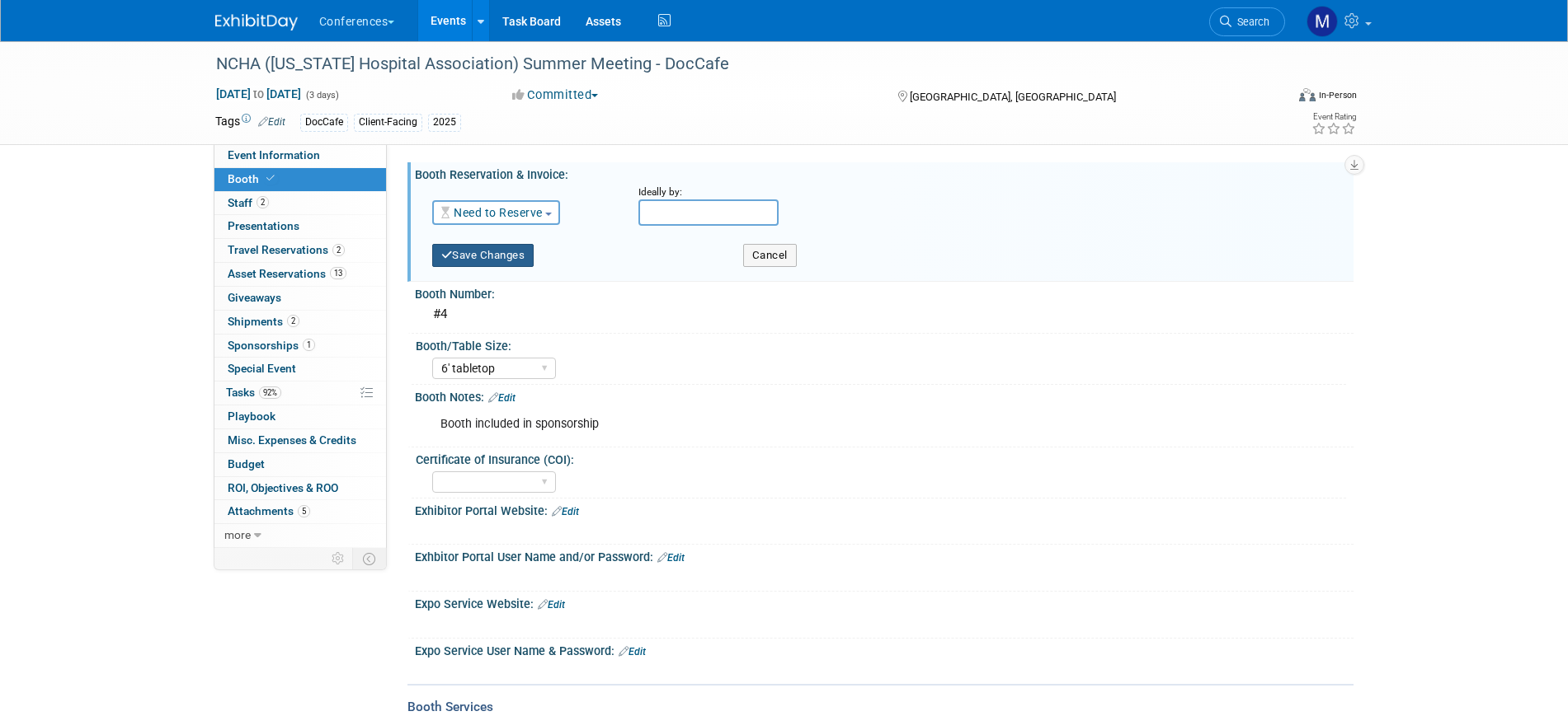
click at [497, 254] on button "Save Changes" at bounding box center [483, 255] width 102 height 23
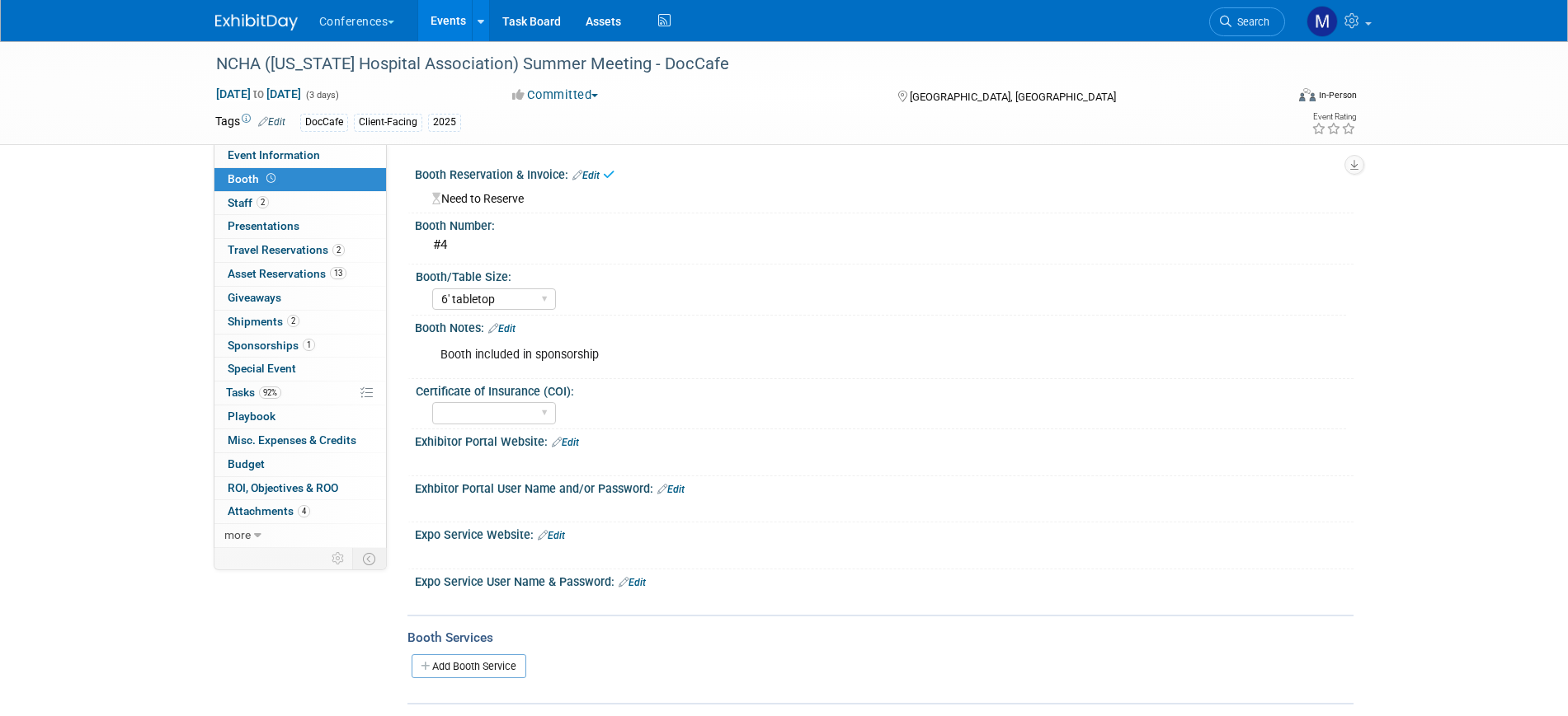
click at [598, 174] on link "Edit" at bounding box center [586, 176] width 28 height 12
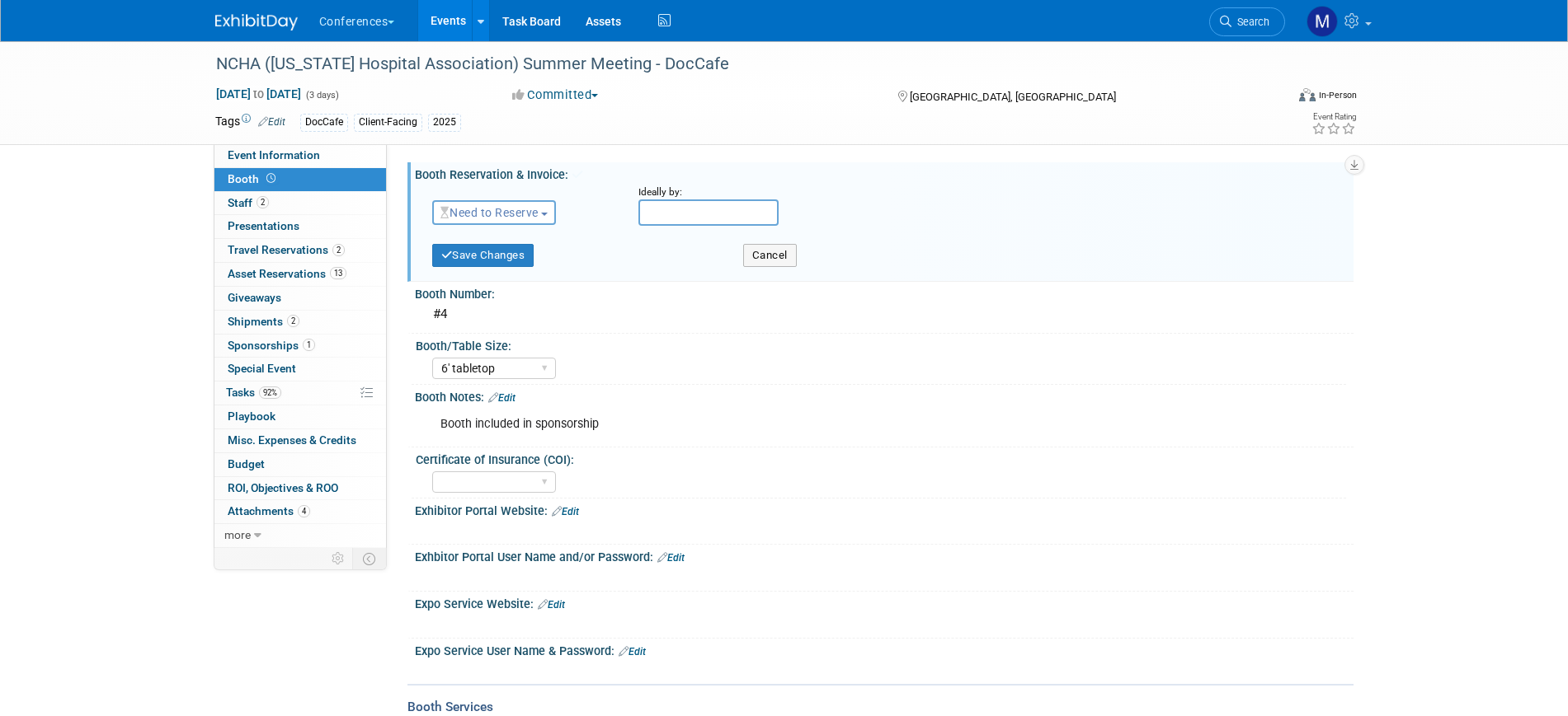
click at [500, 209] on span "Need to Reserve" at bounding box center [490, 213] width 99 height 13
click at [498, 257] on link "Reserved" at bounding box center [521, 264] width 176 height 23
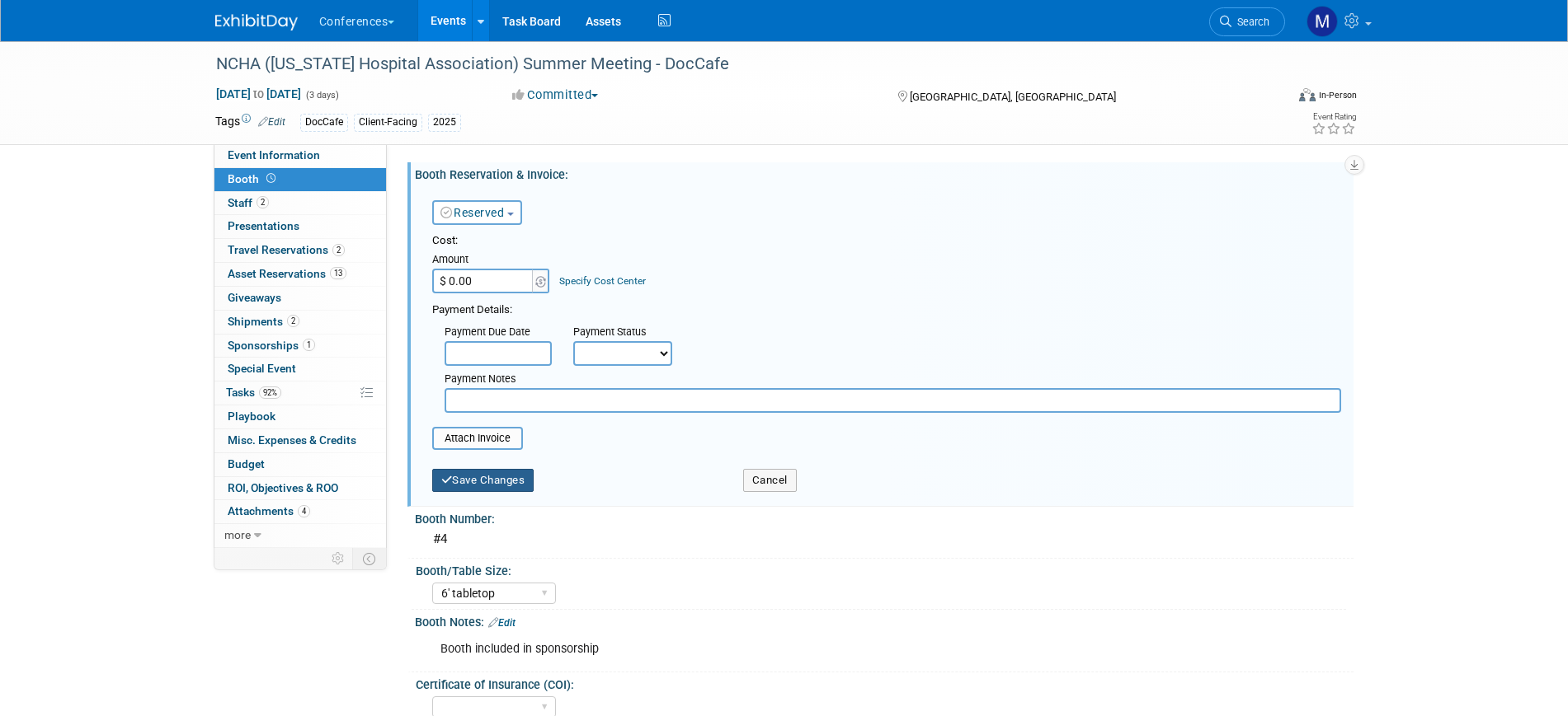
click at [482, 491] on button "Save Changes" at bounding box center [483, 481] width 102 height 23
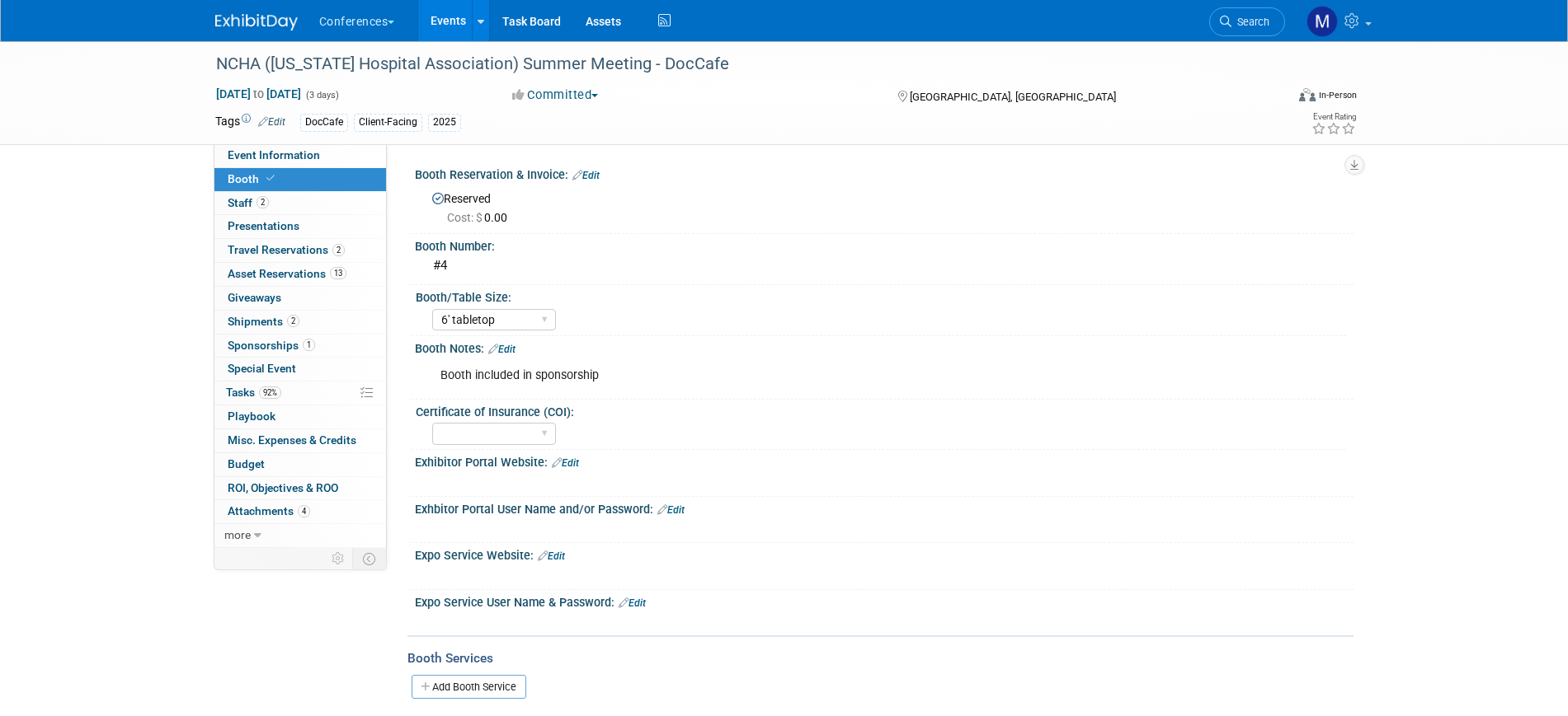
click at [282, 341] on span "Sponsorships 1" at bounding box center [271, 345] width 88 height 13
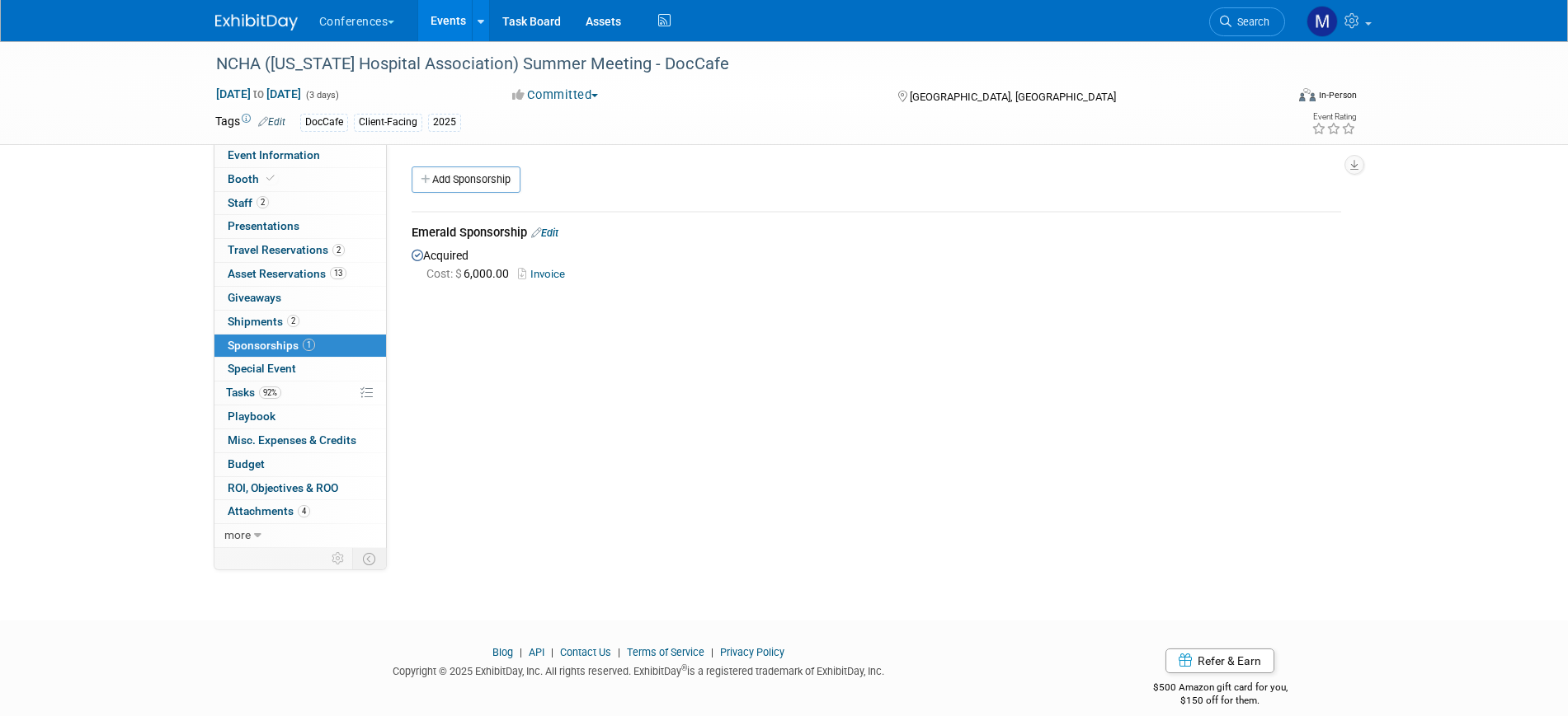
click at [559, 236] on link "Edit" at bounding box center [544, 233] width 28 height 13
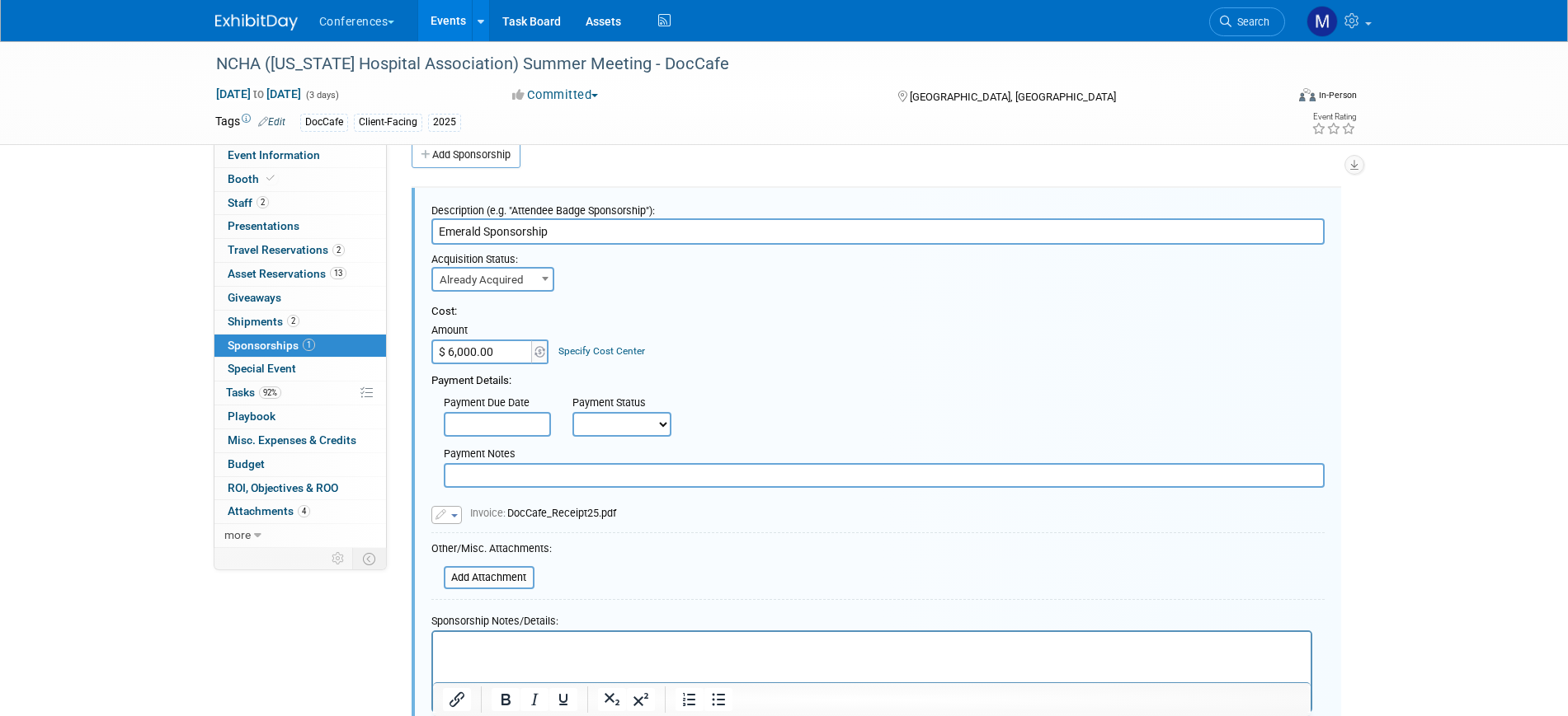
click at [456, 655] on html at bounding box center [871, 644] width 878 height 23
click at [515, 456] on div "Payment Notes" at bounding box center [883, 455] width 881 height 17
click at [515, 471] on input "text" at bounding box center [883, 476] width 881 height 25
paste input "Paid over the phone with CC"
type input "Paid over the phone with CC"
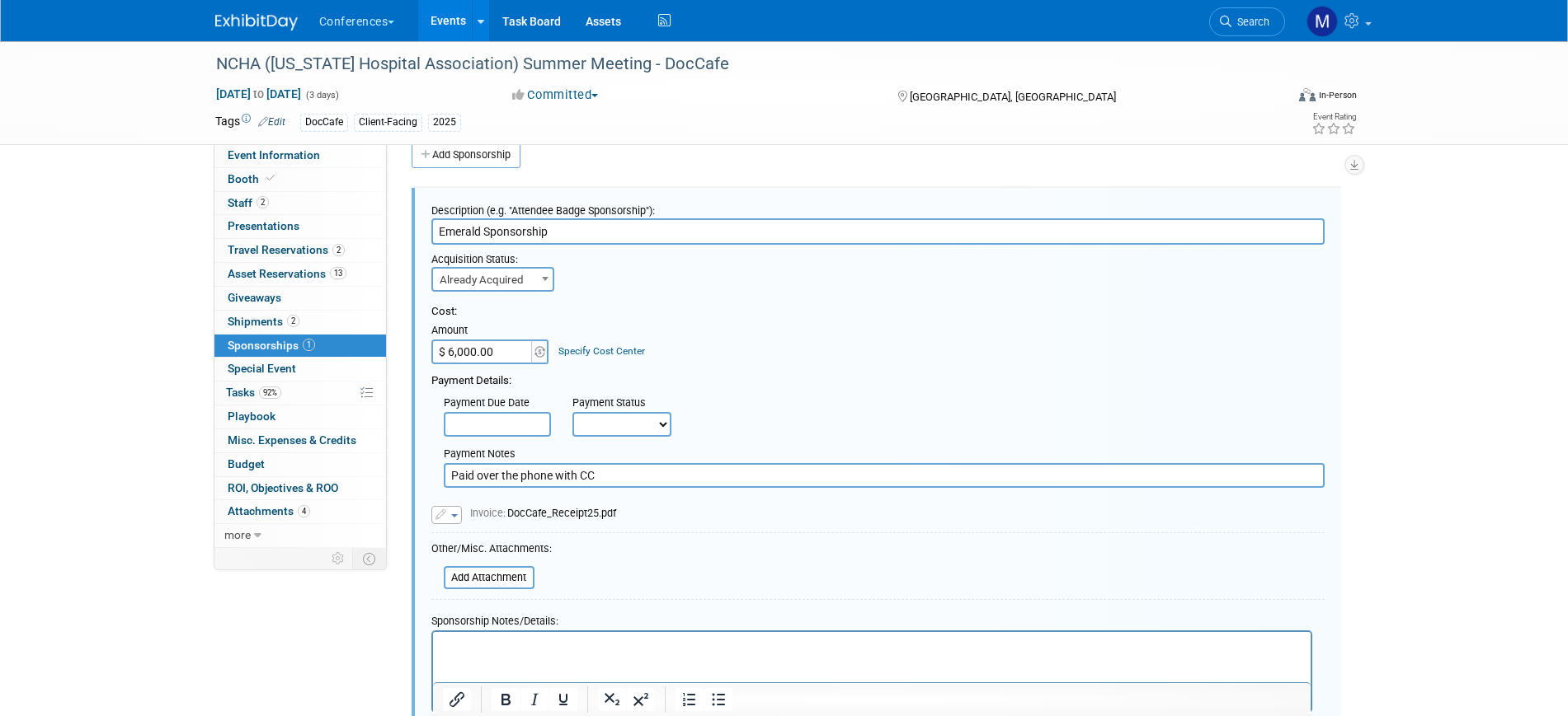
click at [639, 430] on select "Not Paid Yet Partially Paid Paid in Full" at bounding box center [622, 425] width 99 height 25
select select "1"
click at [573, 412] on select "Not Paid Yet Partially Paid Paid in Full" at bounding box center [622, 425] width 99 height 25
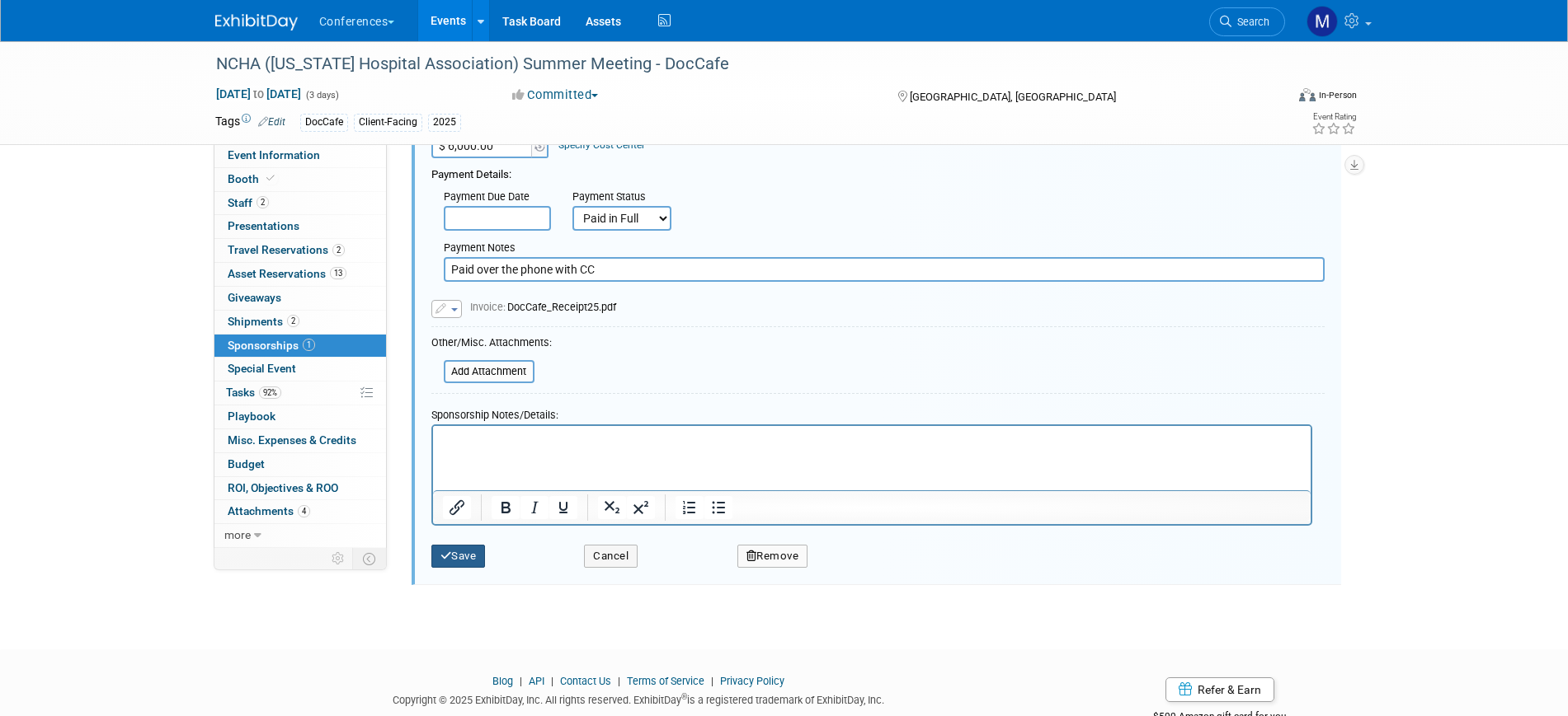
click at [466, 552] on button "Save" at bounding box center [458, 557] width 54 height 23
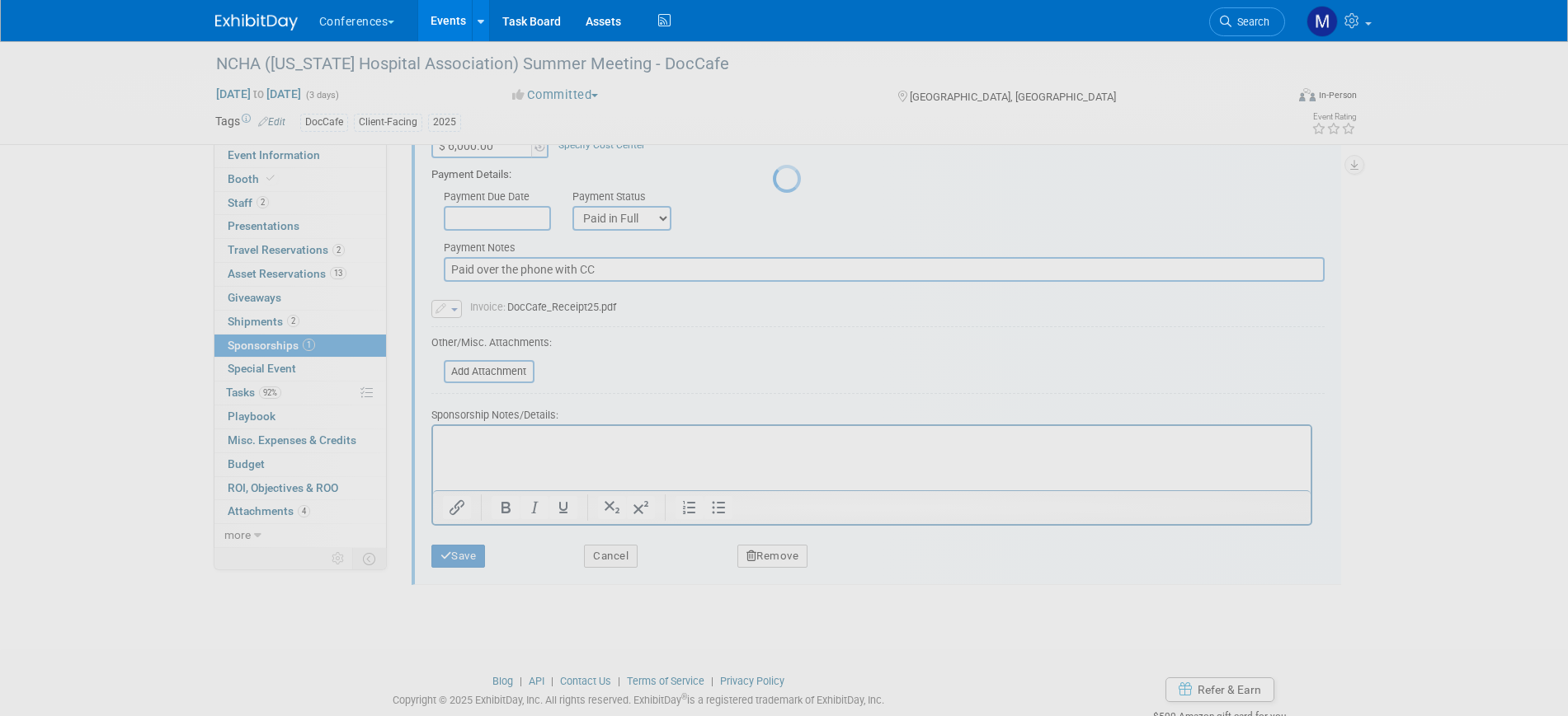
scroll to position [20, 0]
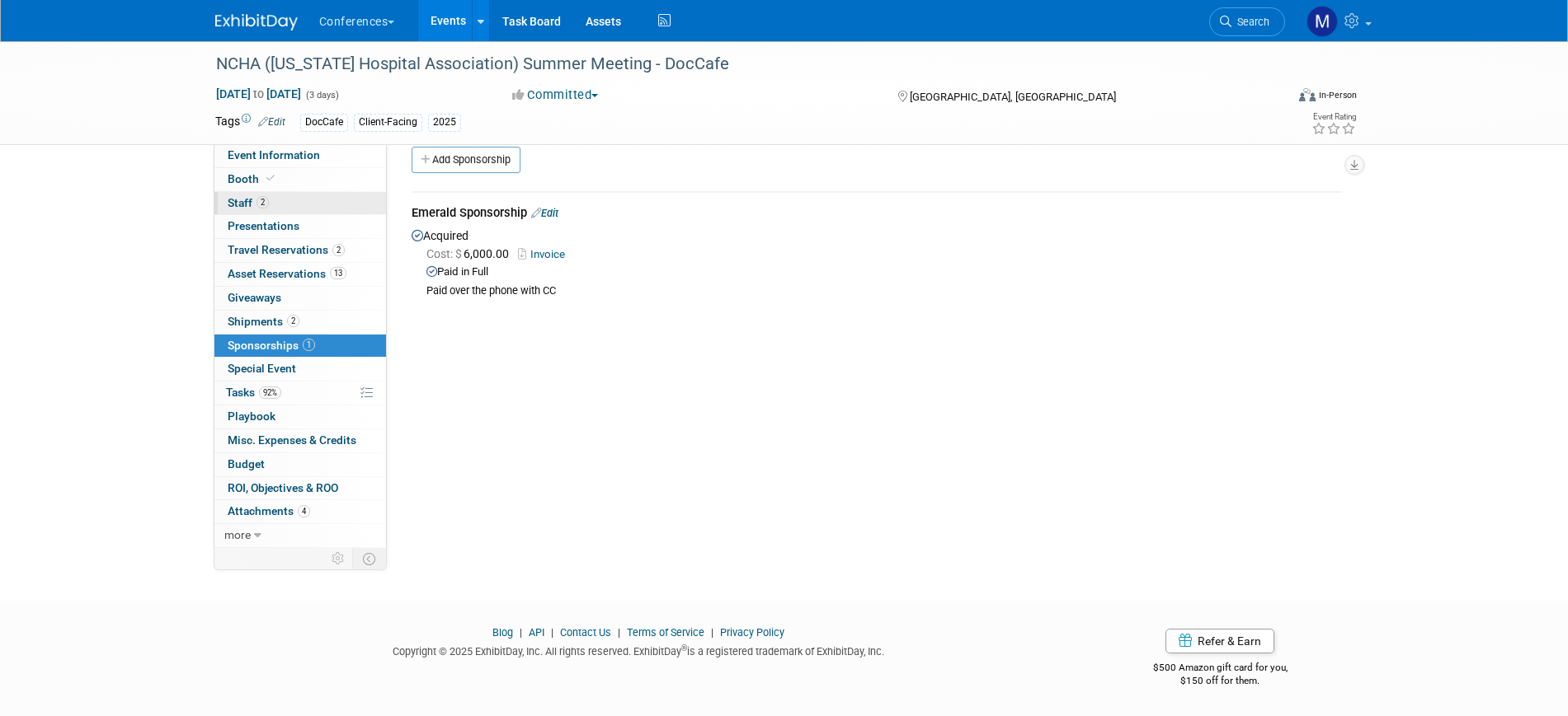
click at [305, 203] on link "2 Staff 2" at bounding box center [300, 204] width 171 height 23
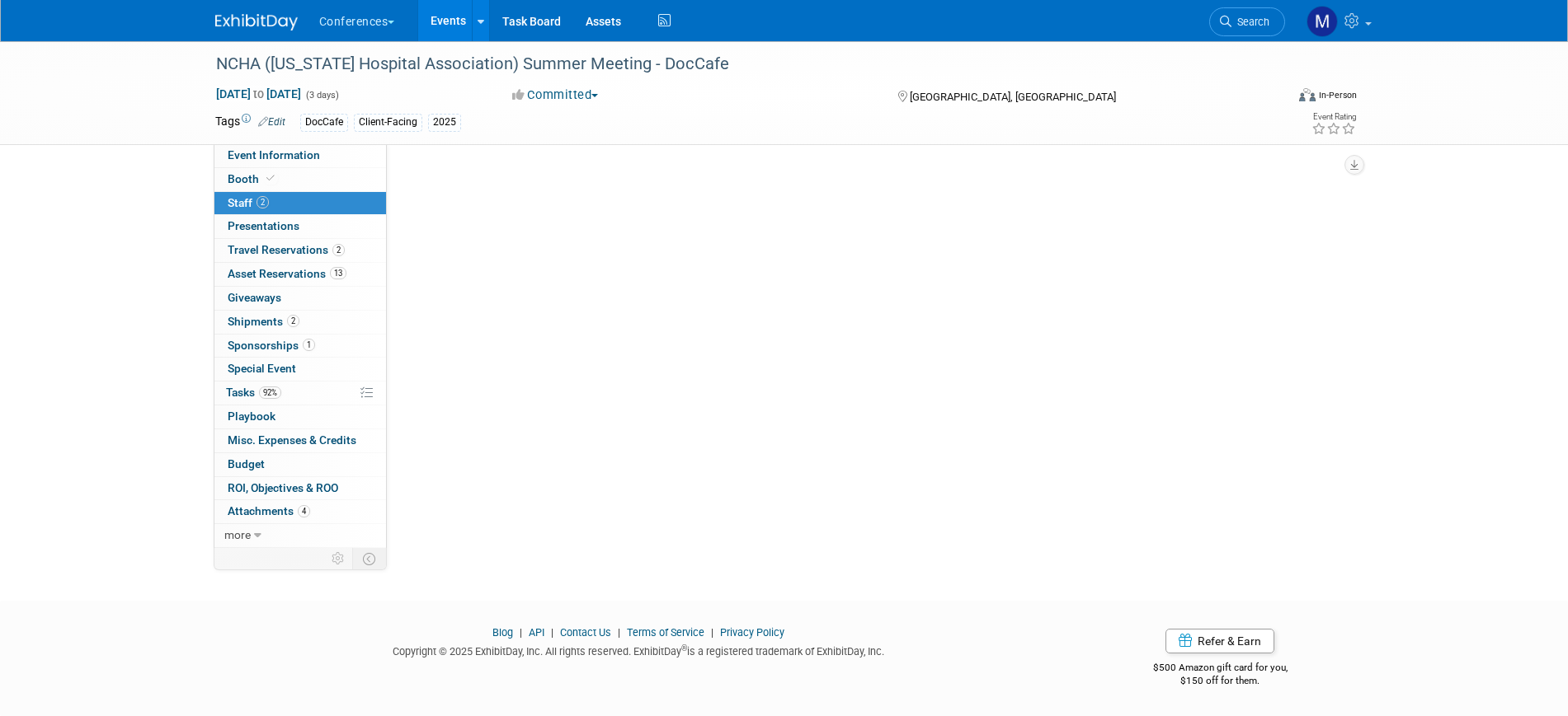
scroll to position [0, 0]
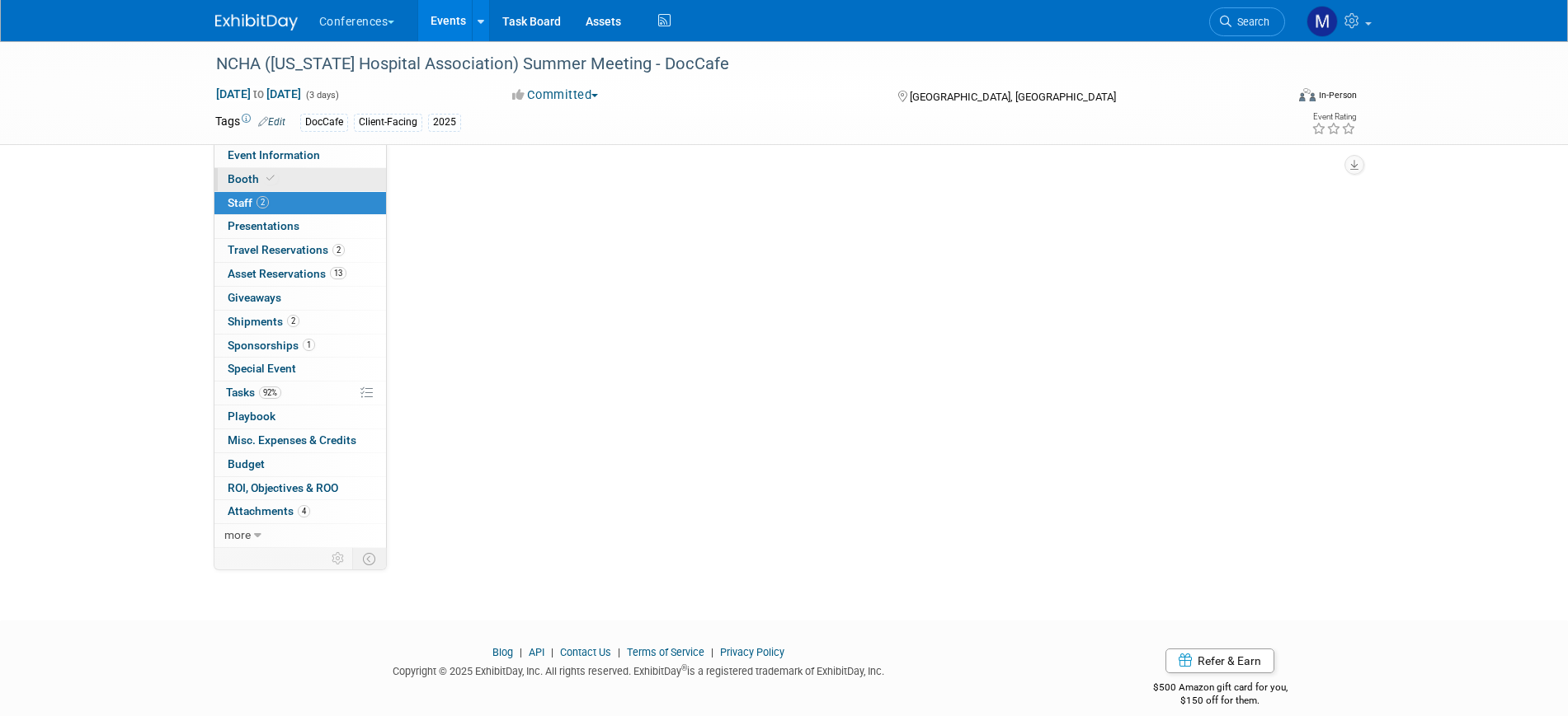
click at [307, 181] on link "Booth" at bounding box center [300, 180] width 171 height 23
select select "6' tabletop"
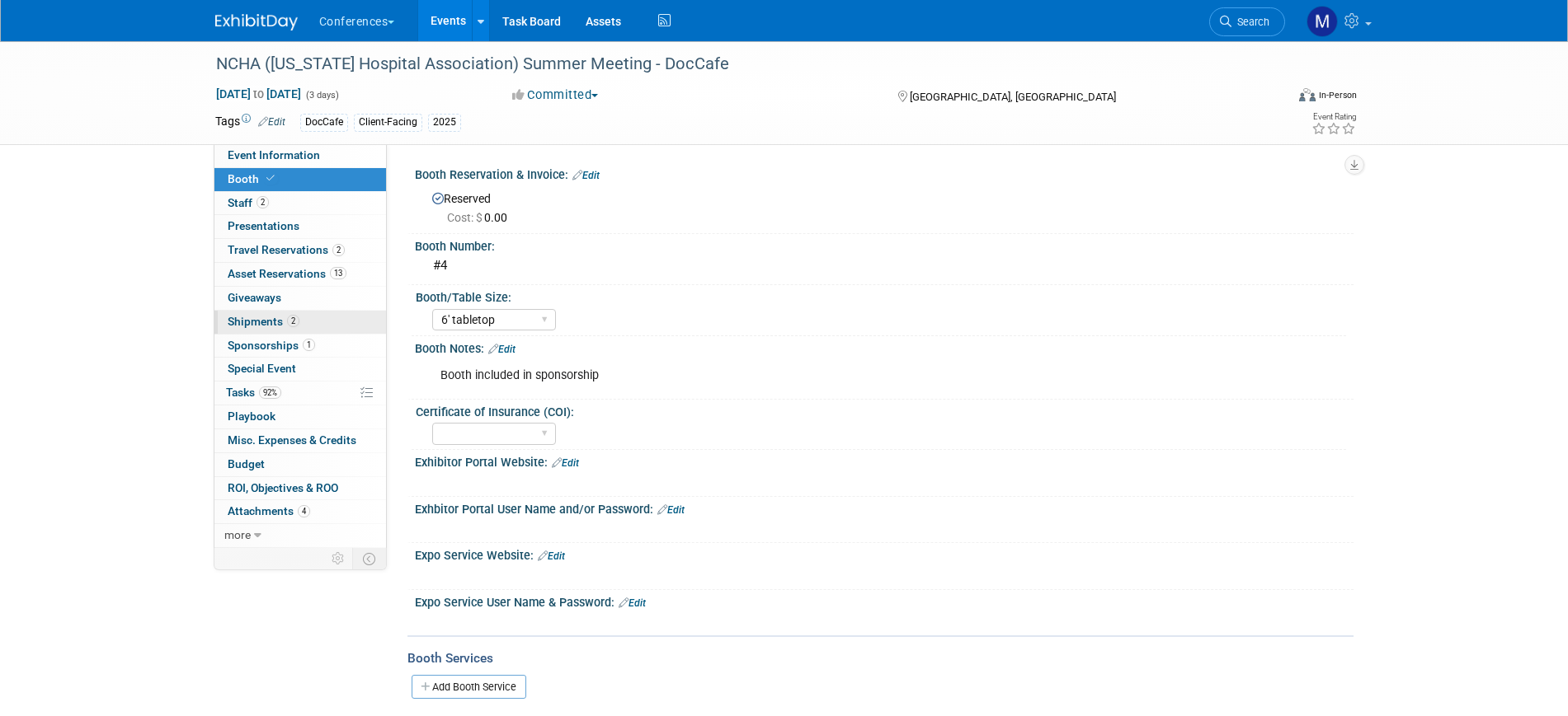
click at [311, 320] on link "2 Shipments 2" at bounding box center [300, 322] width 171 height 23
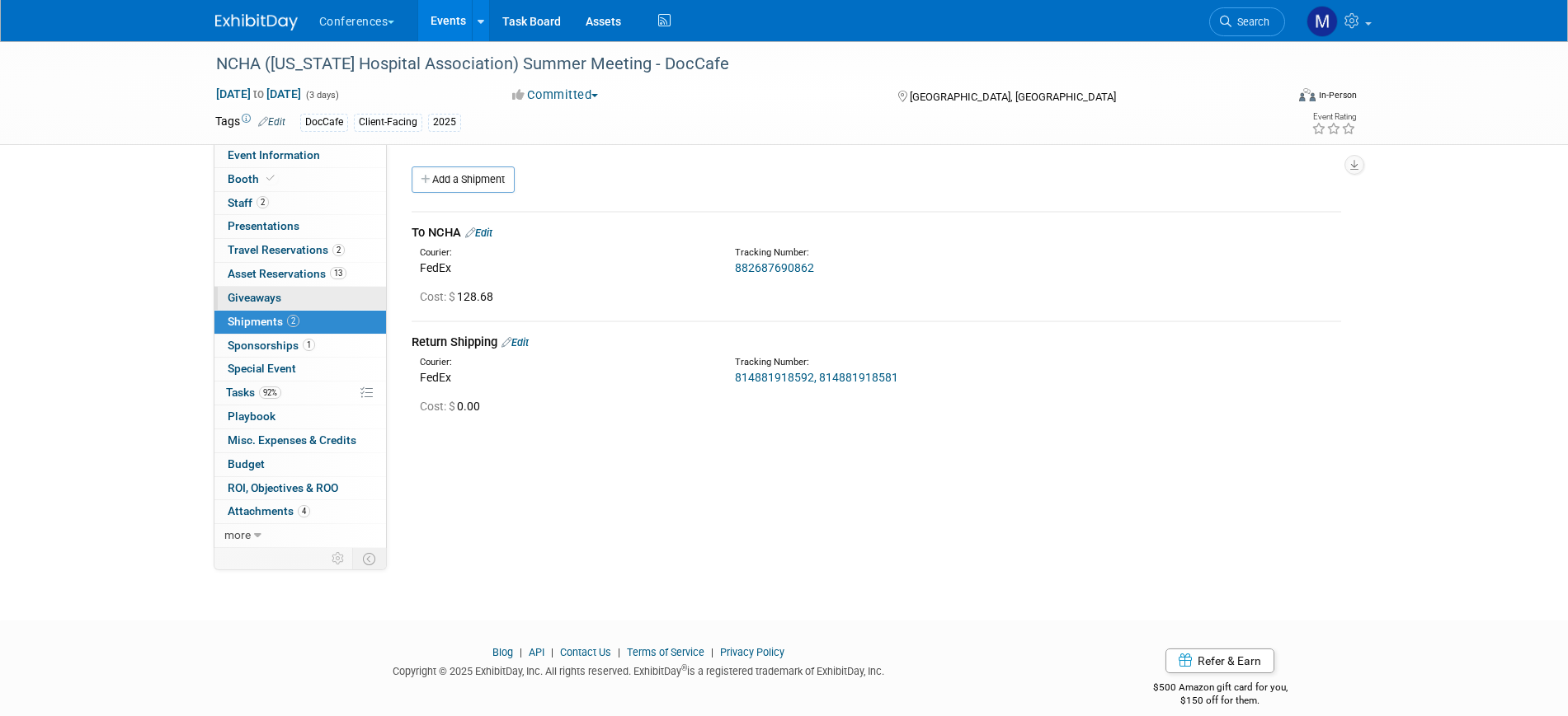
click at [321, 296] on link "0 Giveaways 0" at bounding box center [300, 299] width 171 height 23
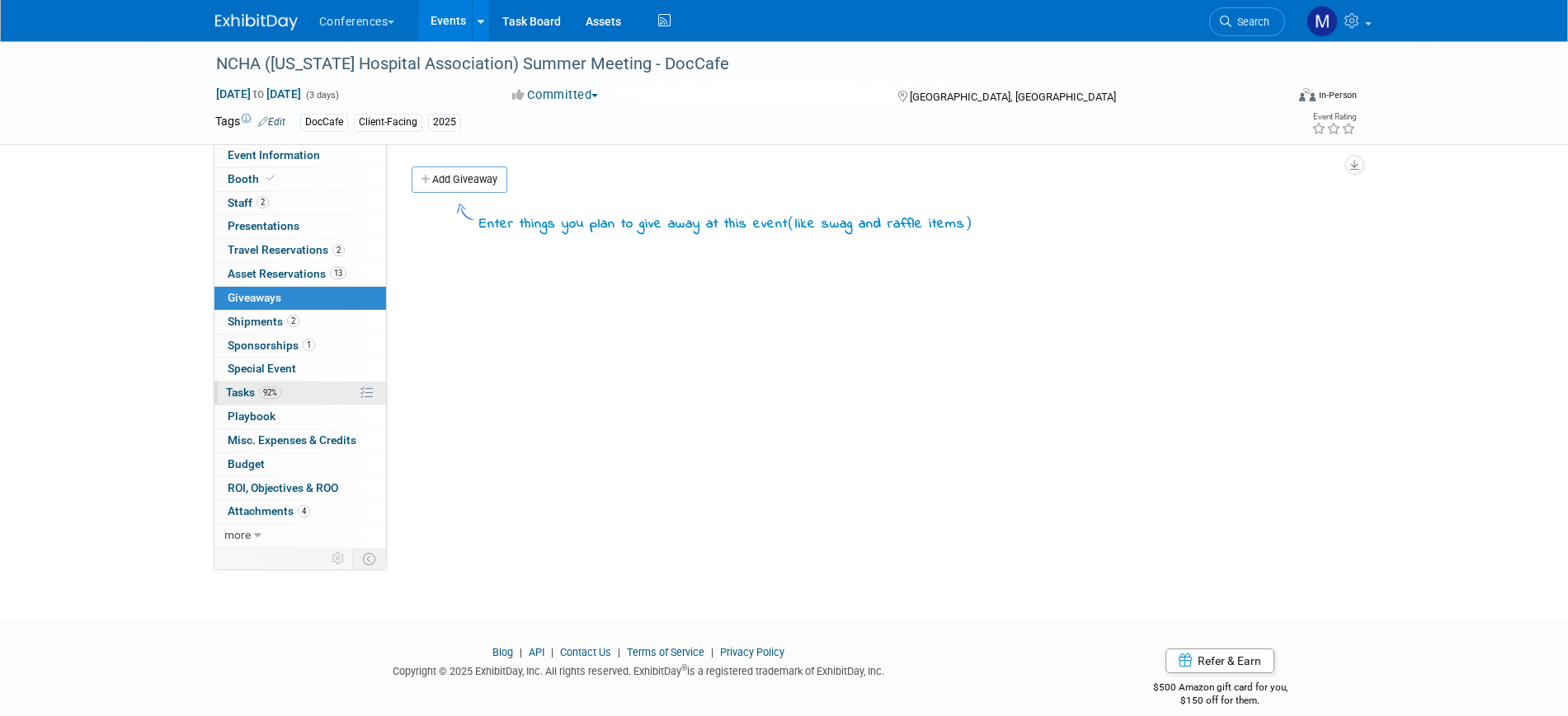
click at [301, 389] on link "92% Tasks 92%" at bounding box center [300, 393] width 171 height 23
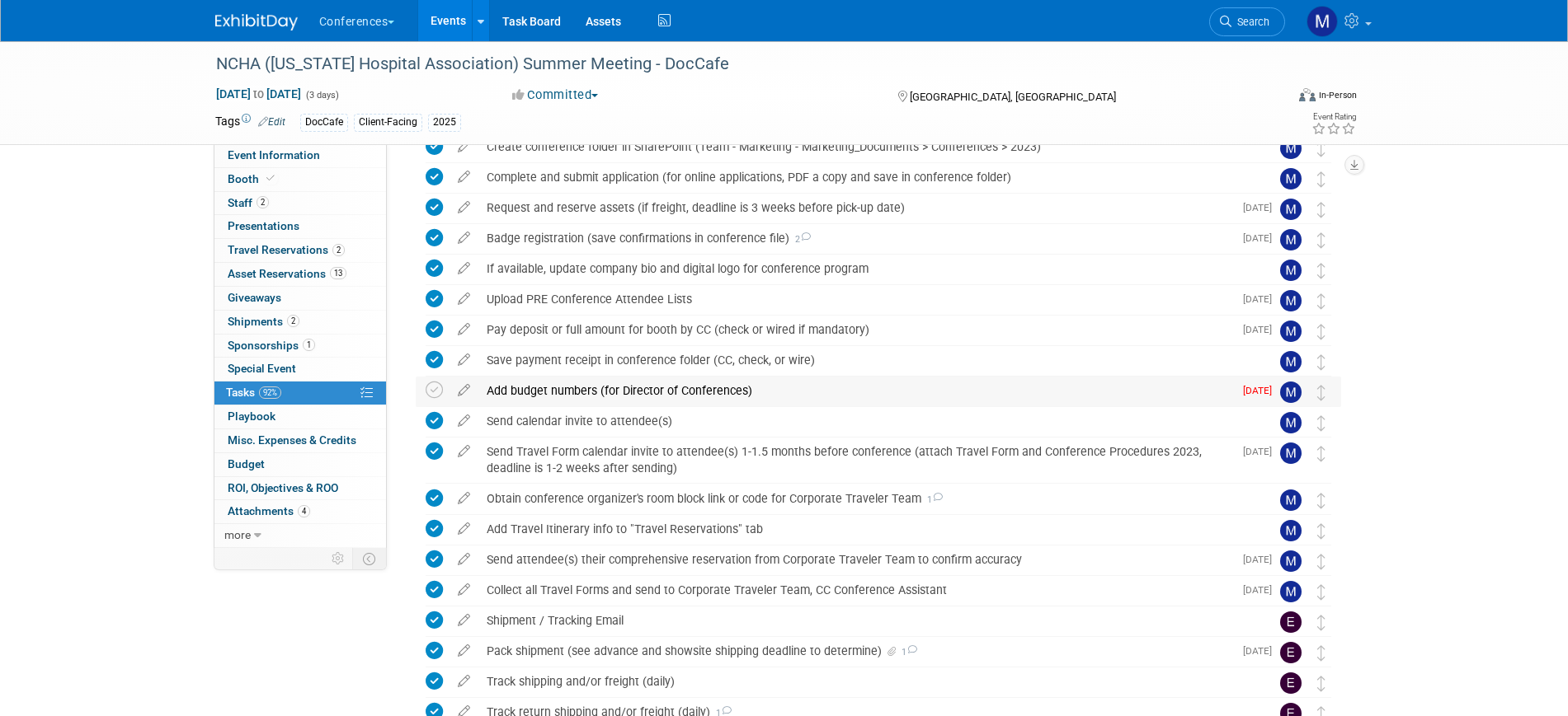
scroll to position [171, 0]
click at [431, 389] on icon at bounding box center [434, 391] width 18 height 18
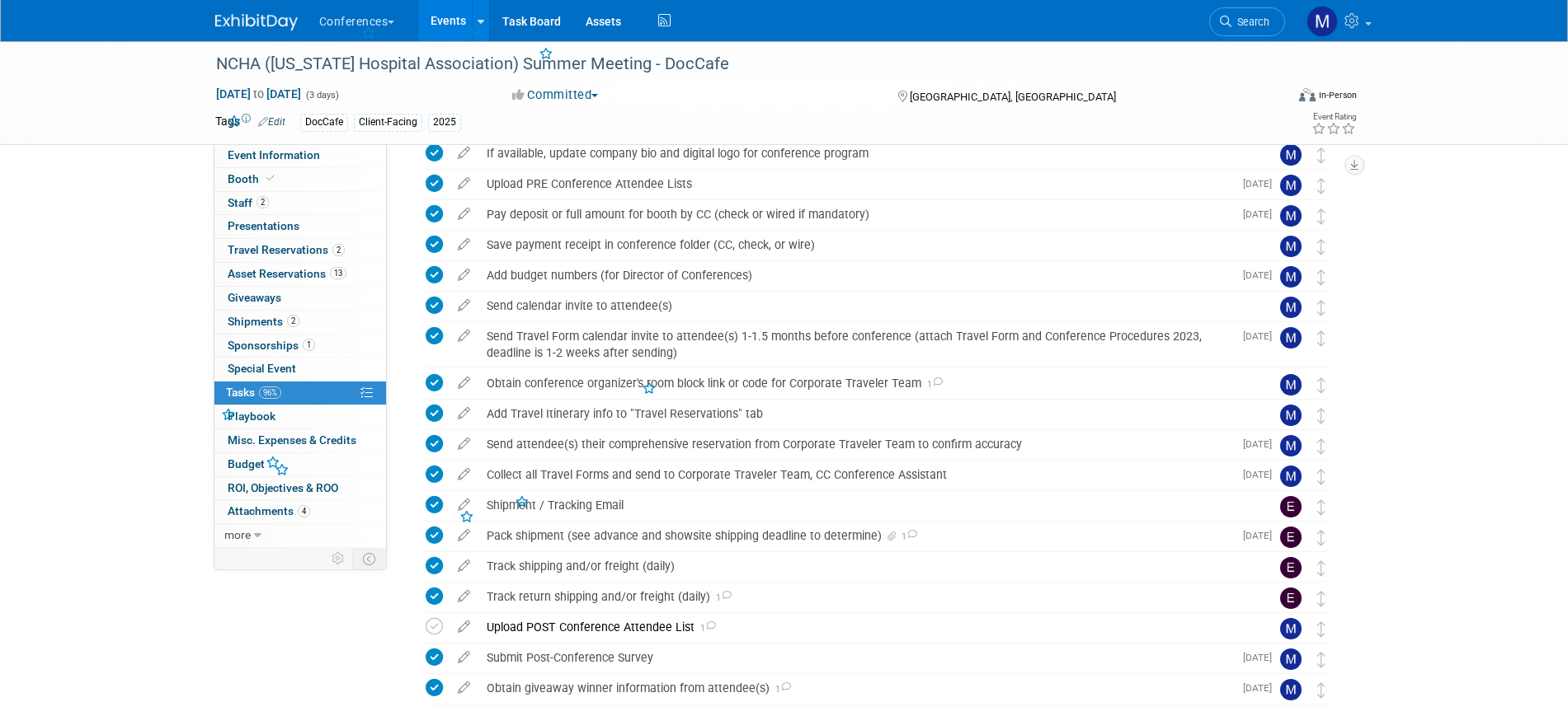
scroll to position [377, 0]
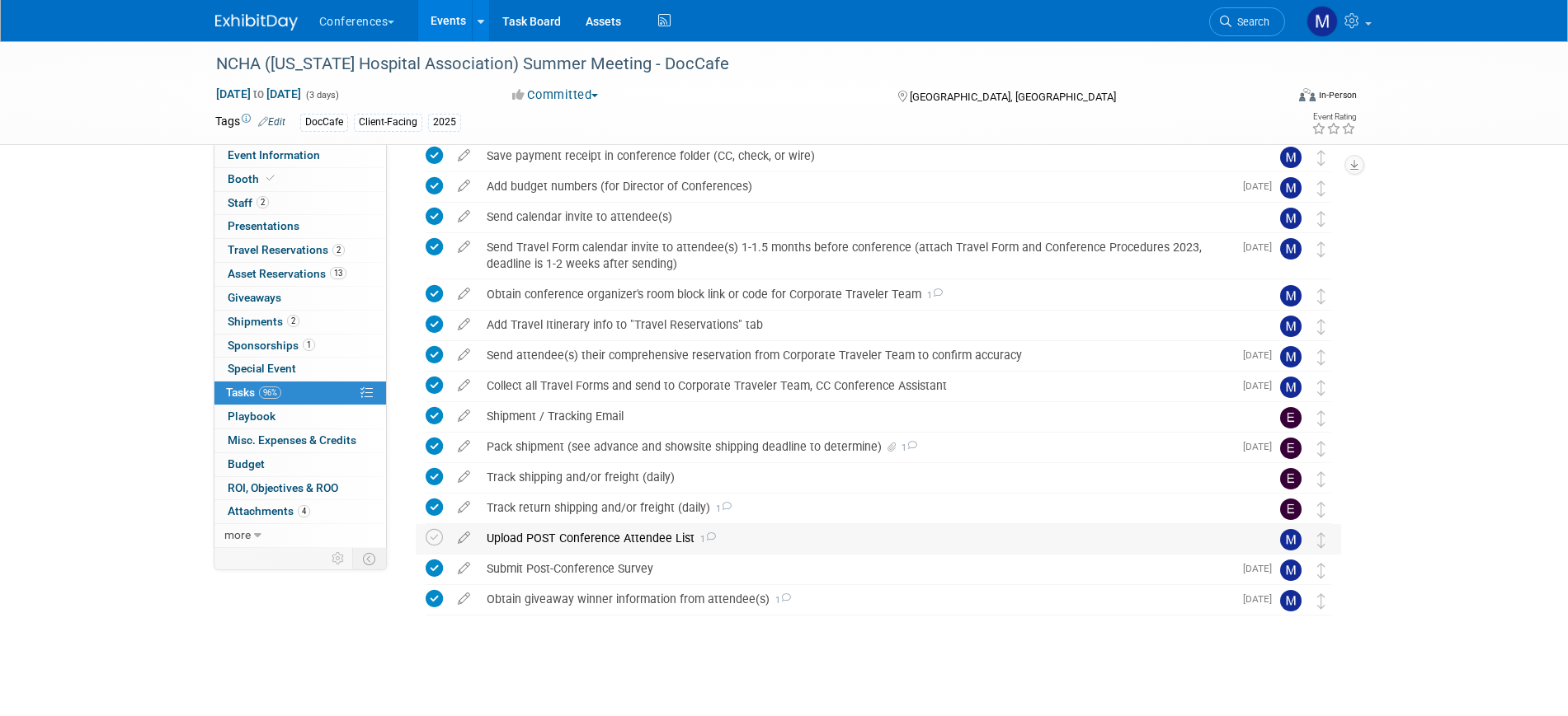
click at [660, 531] on div "Upload POST Conference Attendee List 1" at bounding box center [862, 538] width 769 height 28
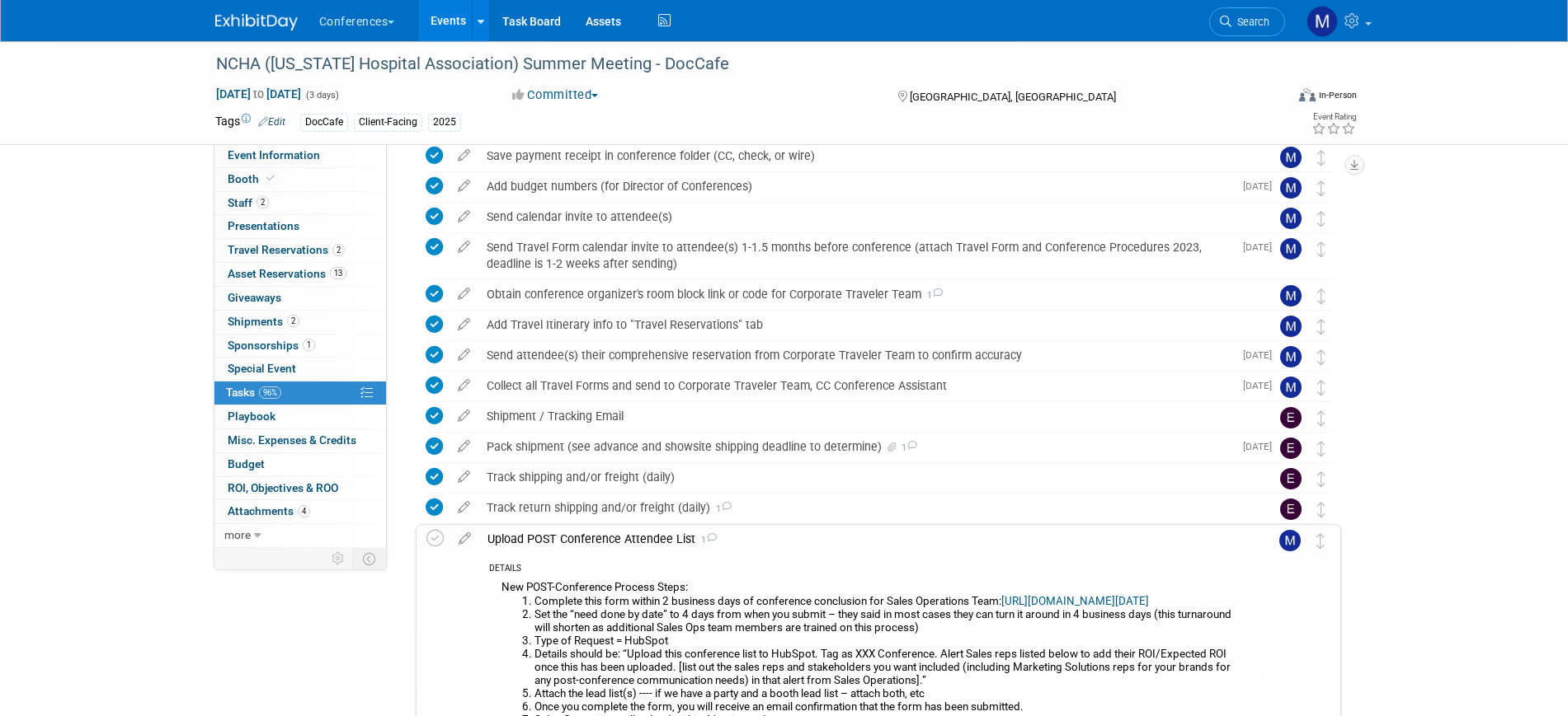
click at [660, 531] on div "Upload POST Conference Attendee List 1" at bounding box center [862, 539] width 767 height 28
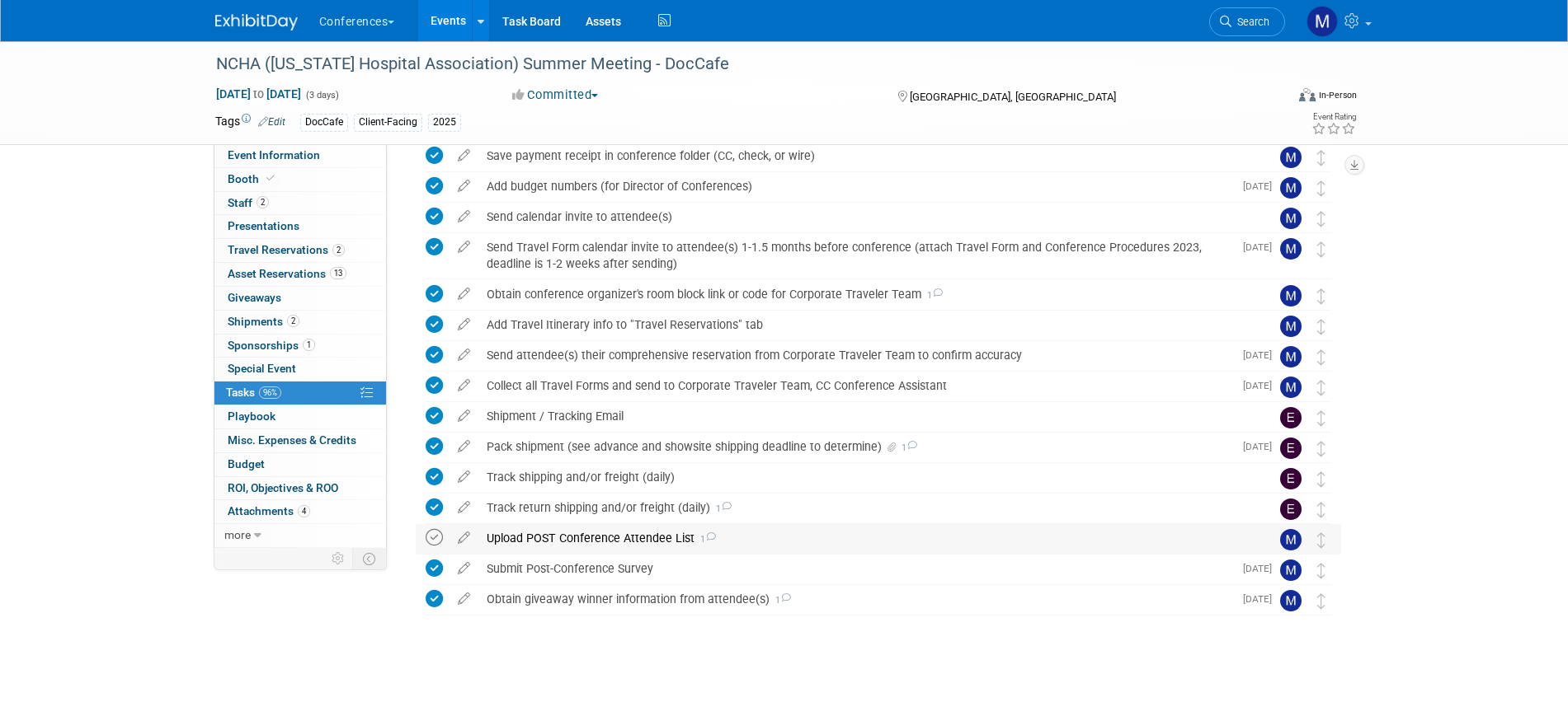
click at [437, 538] on icon at bounding box center [434, 537] width 18 height 18
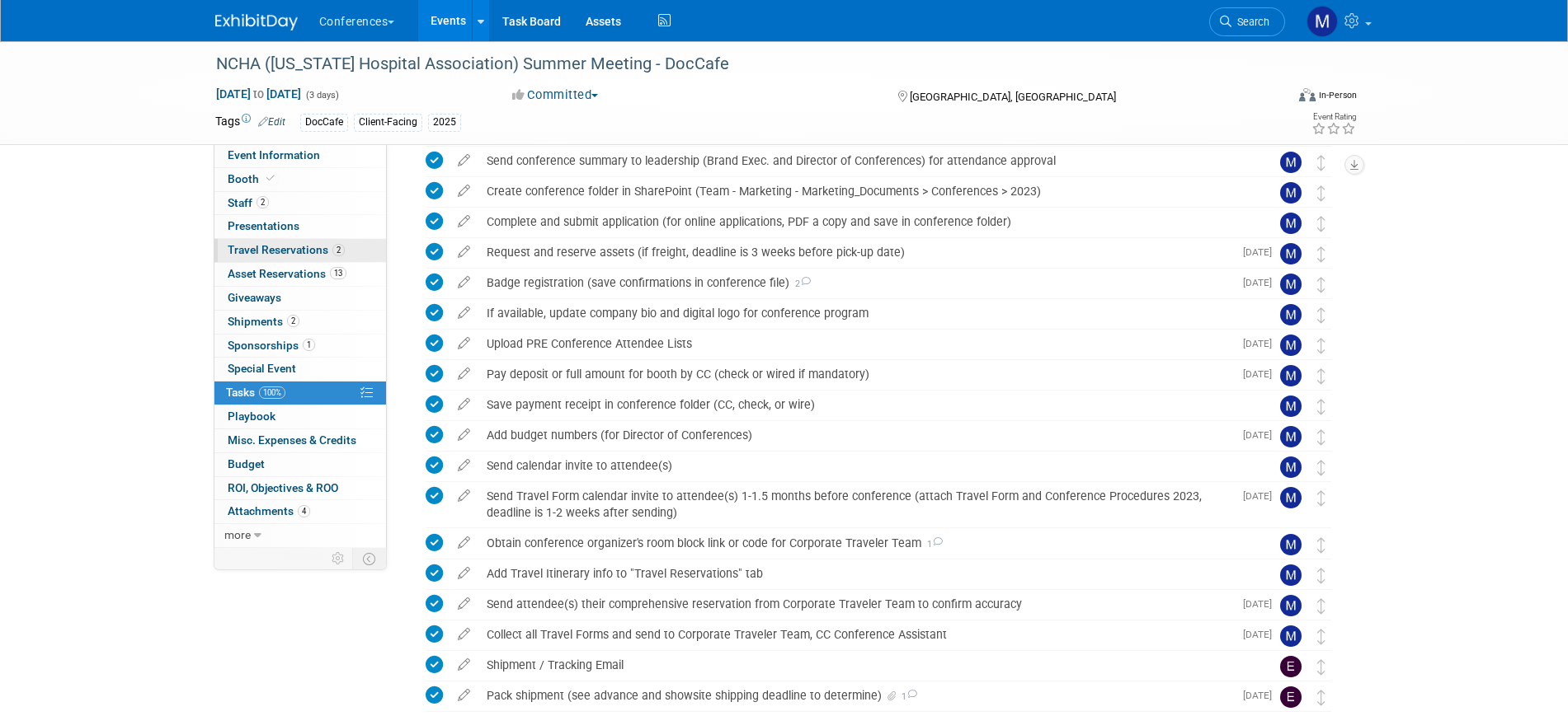
scroll to position [0, 0]
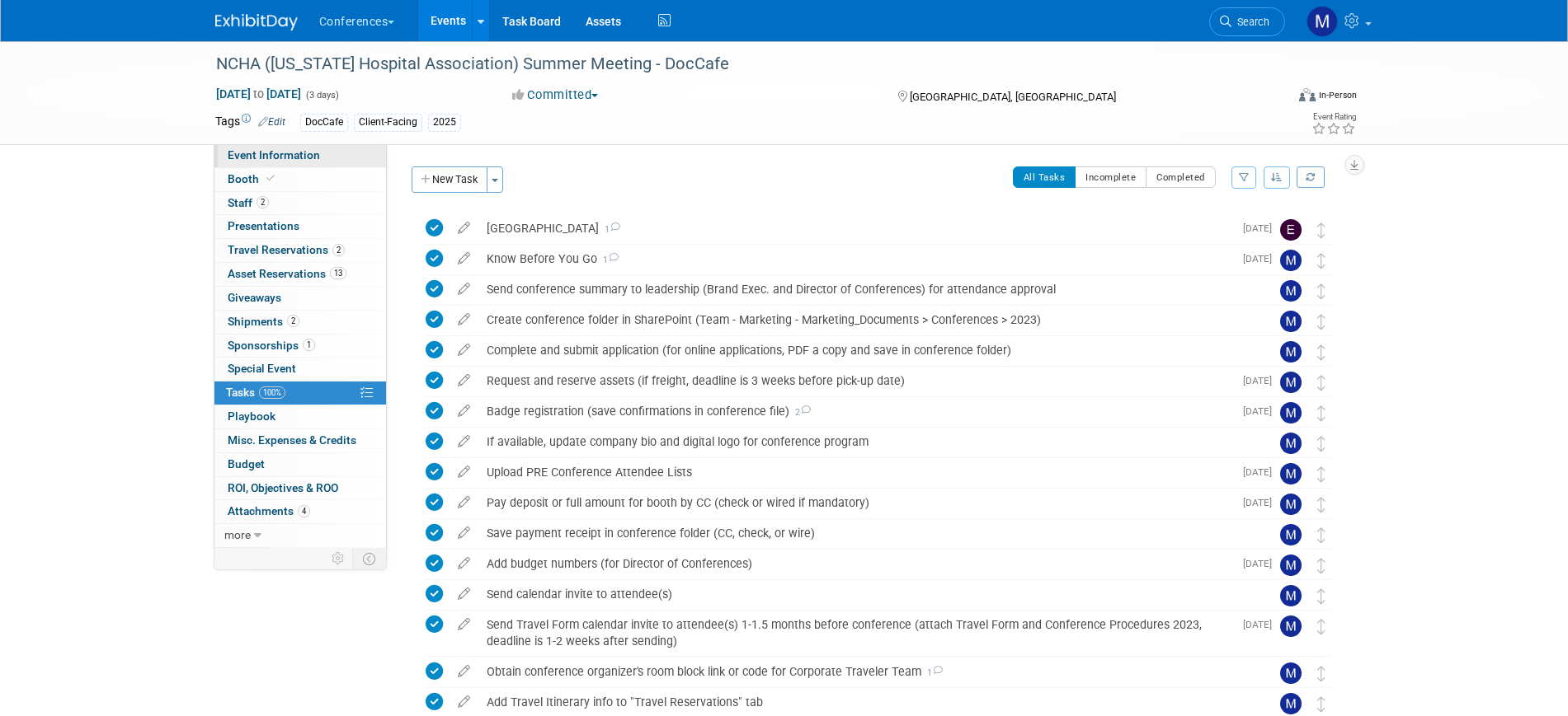
click at [320, 160] on link "Event Information" at bounding box center [300, 156] width 171 height 23
select select "DocCafe"
select select "Client-facing"
select select "[PERSON_NAME]"
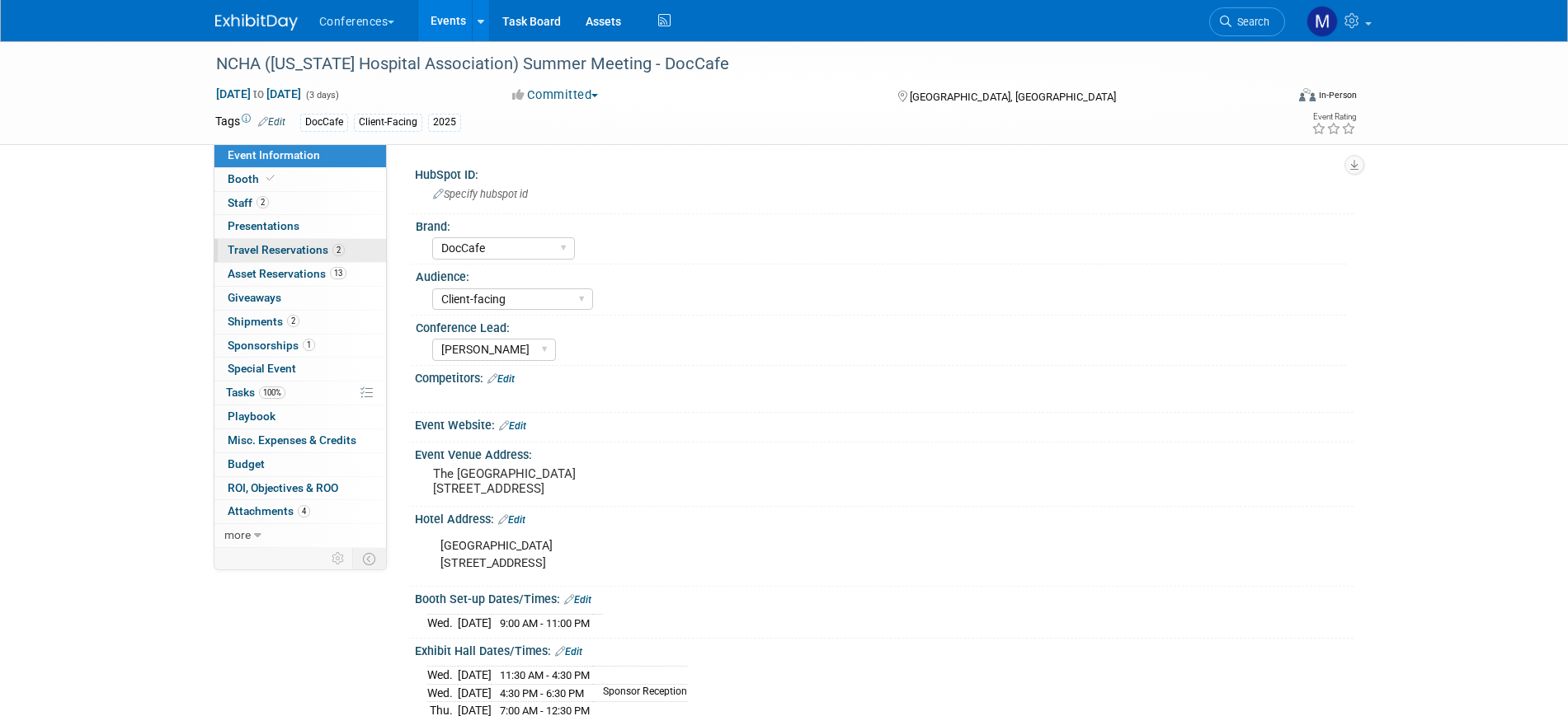
click at [276, 248] on span "Travel Reservations 2" at bounding box center [286, 250] width 117 height 13
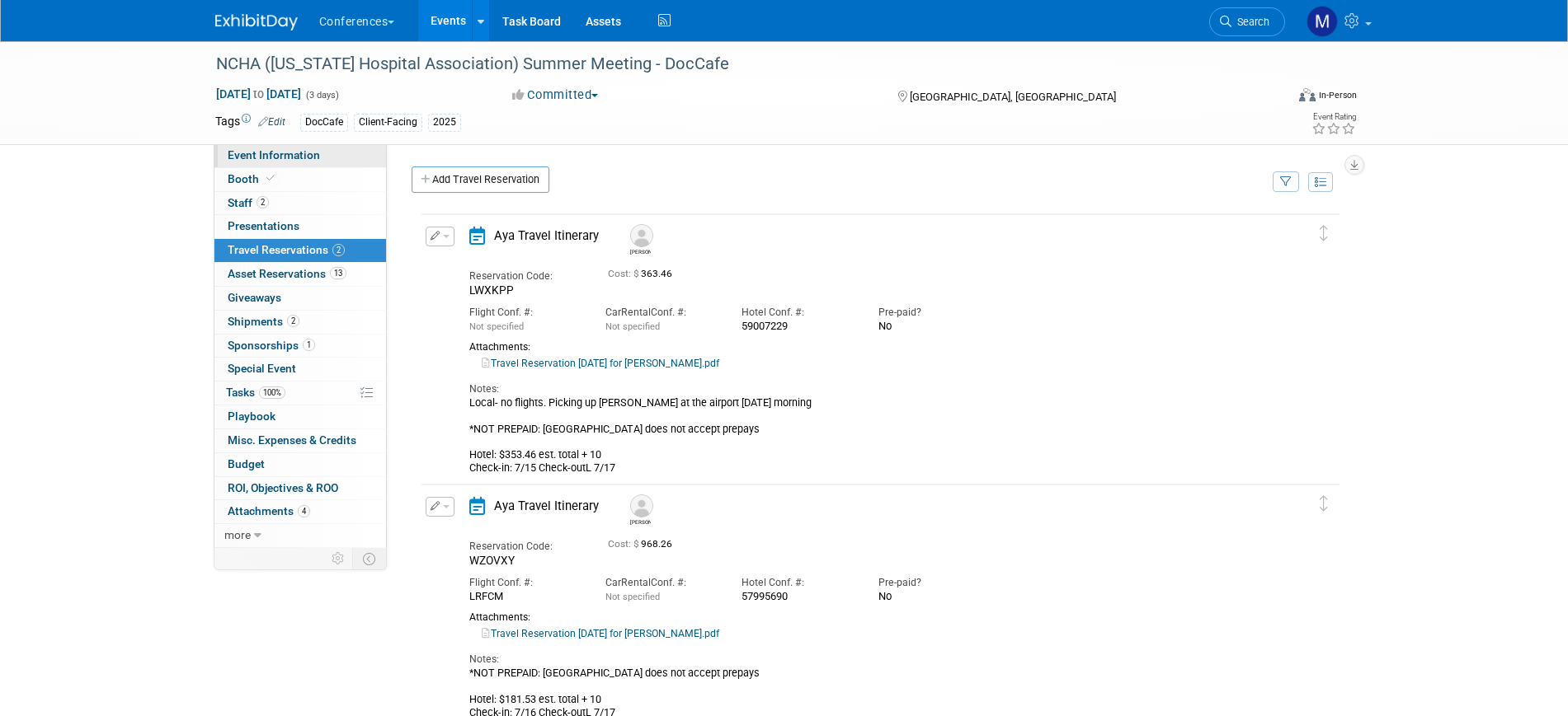
click at [316, 152] on span "Event Information" at bounding box center [274, 155] width 93 height 13
select select "DocCafe"
select select "Client-facing"
select select "[PERSON_NAME]"
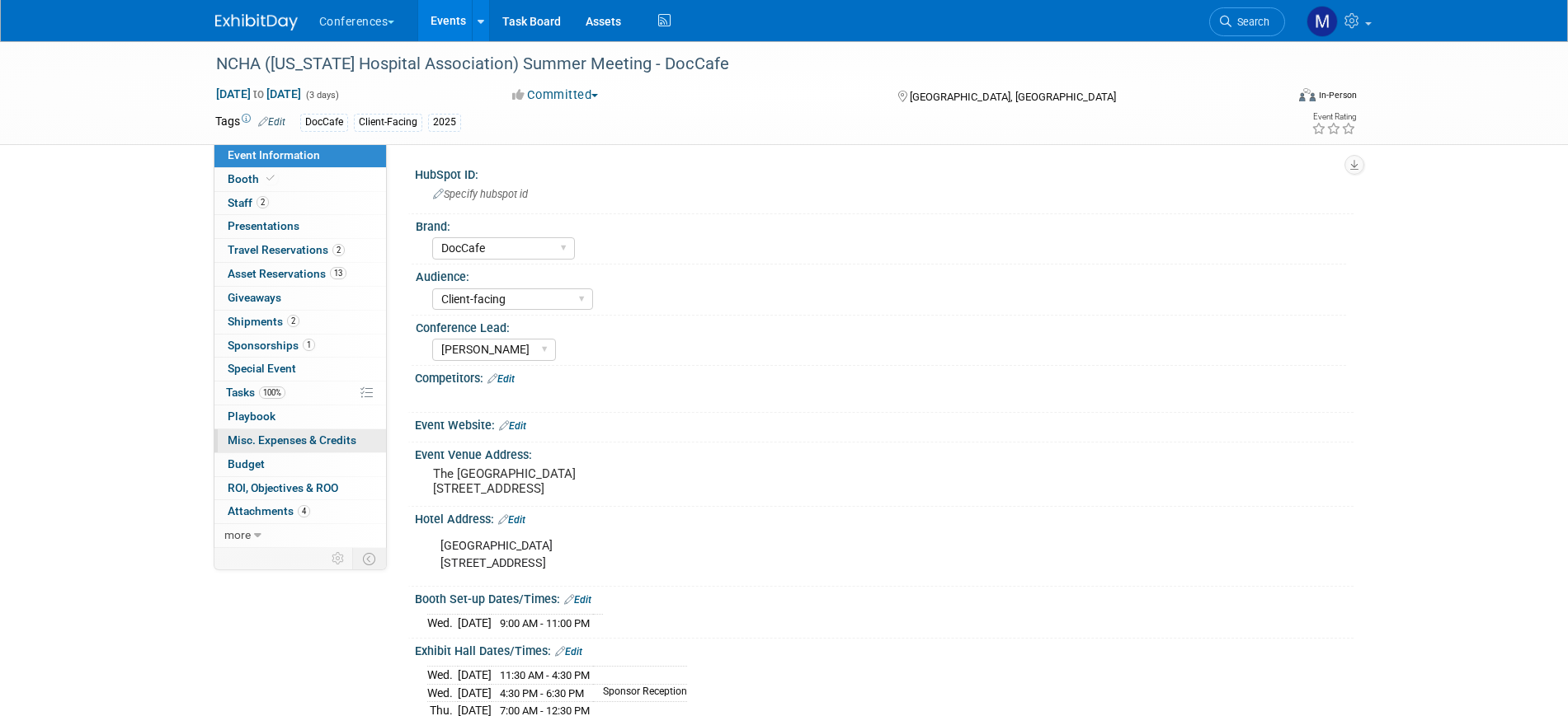
click at [302, 441] on span "Misc. Expenses & Credits 0" at bounding box center [292, 441] width 129 height 13
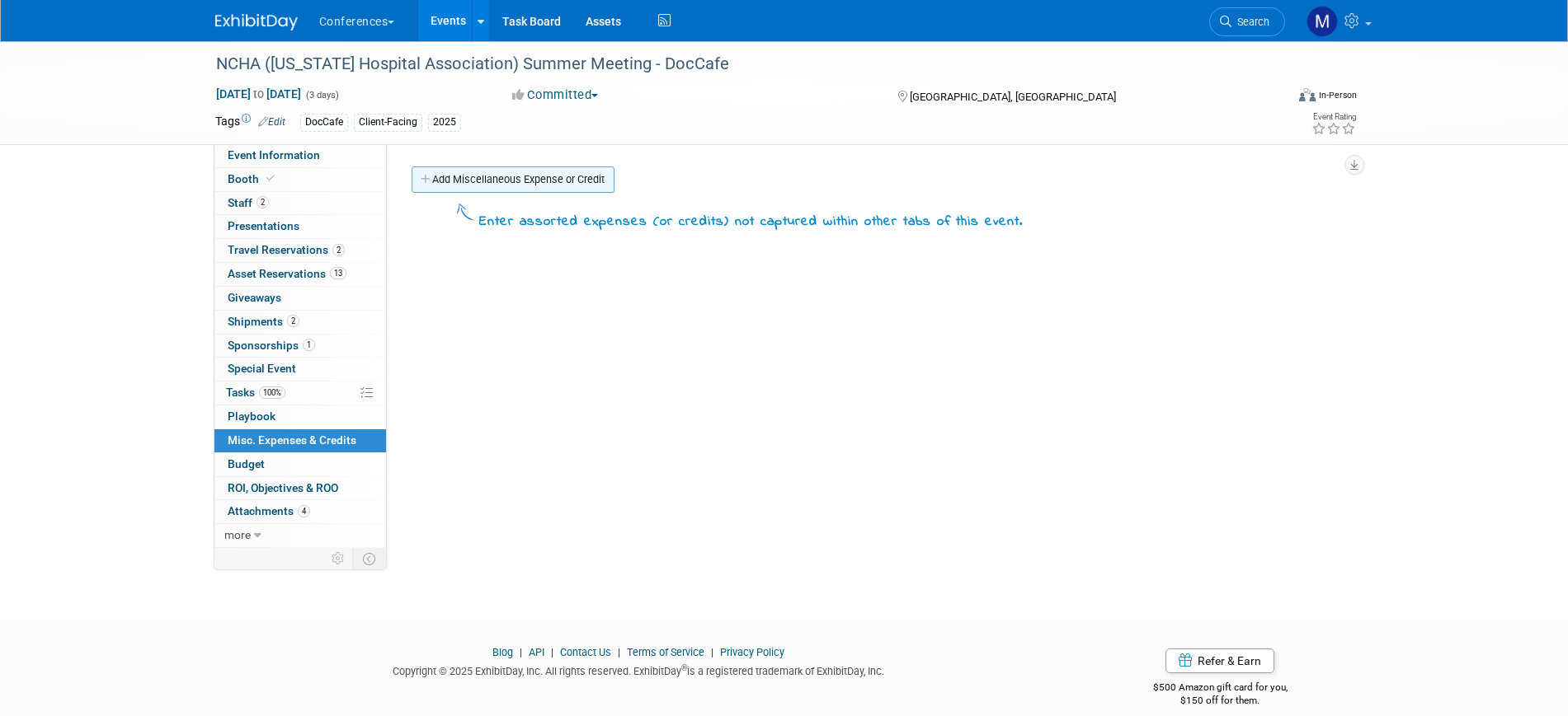
click at [523, 171] on link "Add Miscellaneous Expense or Credit" at bounding box center [513, 180] width 203 height 27
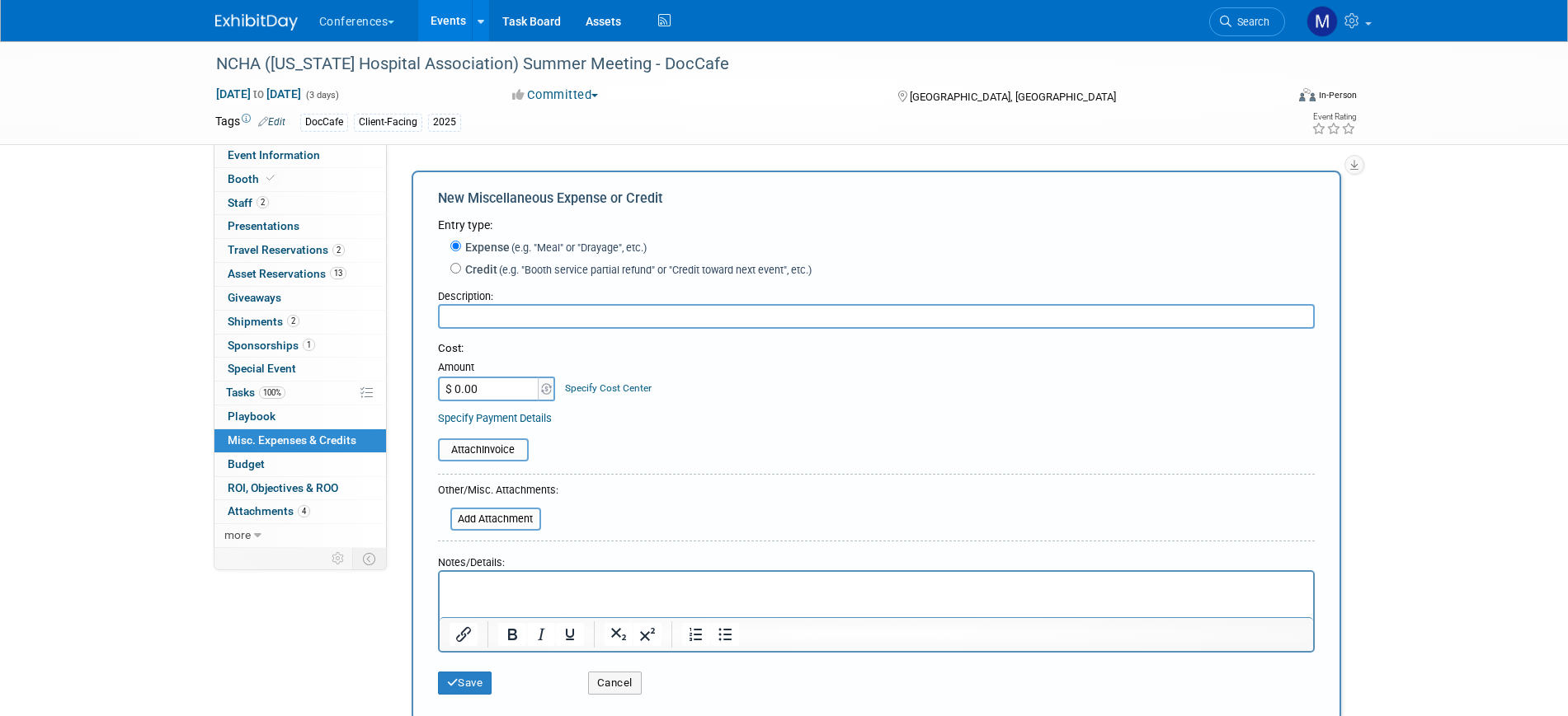
click at [493, 320] on input "text" at bounding box center [877, 317] width 877 height 25
type input "Meals"
click at [504, 392] on input "$ 0.00" at bounding box center [489, 389] width 103 height 25
type input "$ 600.00"
click at [487, 583] on p "Rich Text Area. Press ALT-0 for help." at bounding box center [875, 587] width 854 height 17
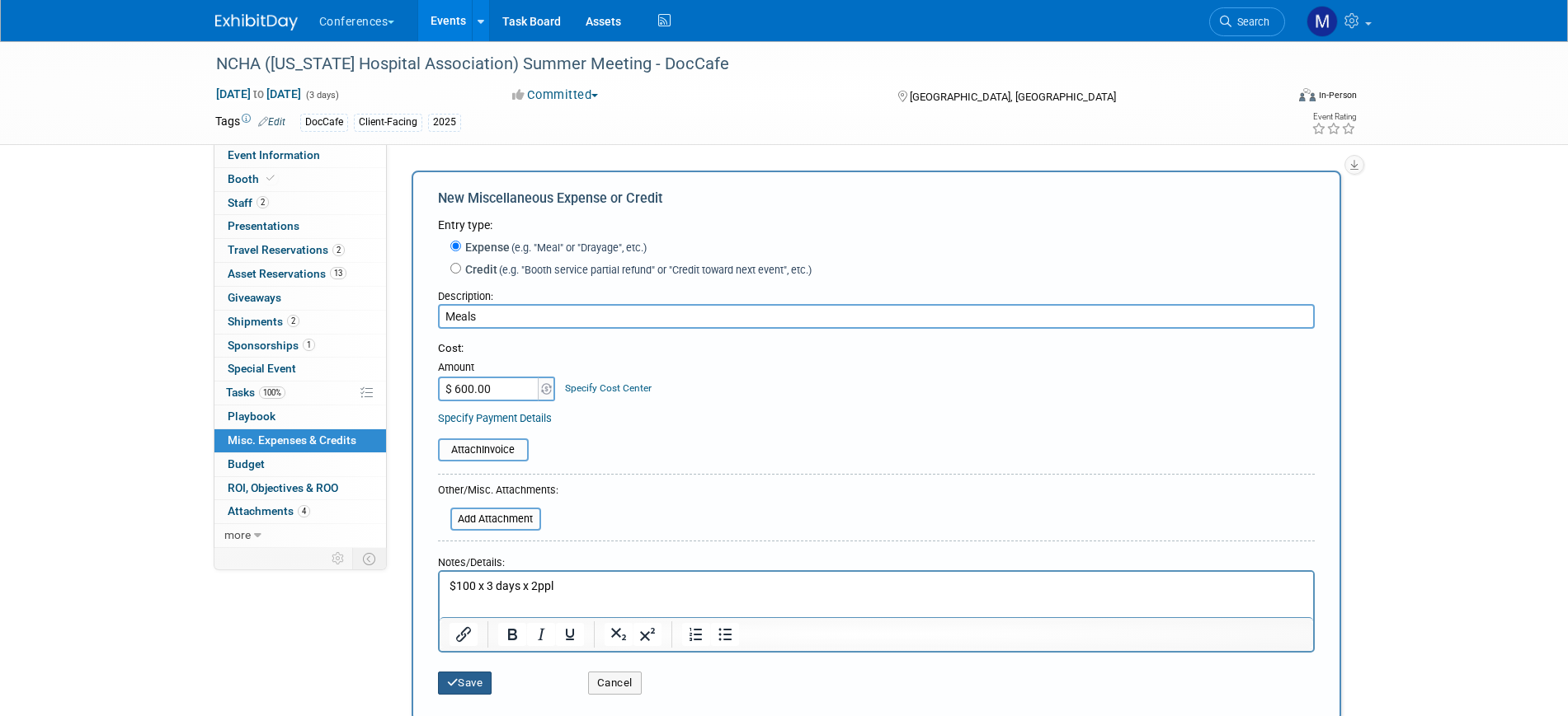
click at [458, 682] on button "Save" at bounding box center [465, 683] width 54 height 23
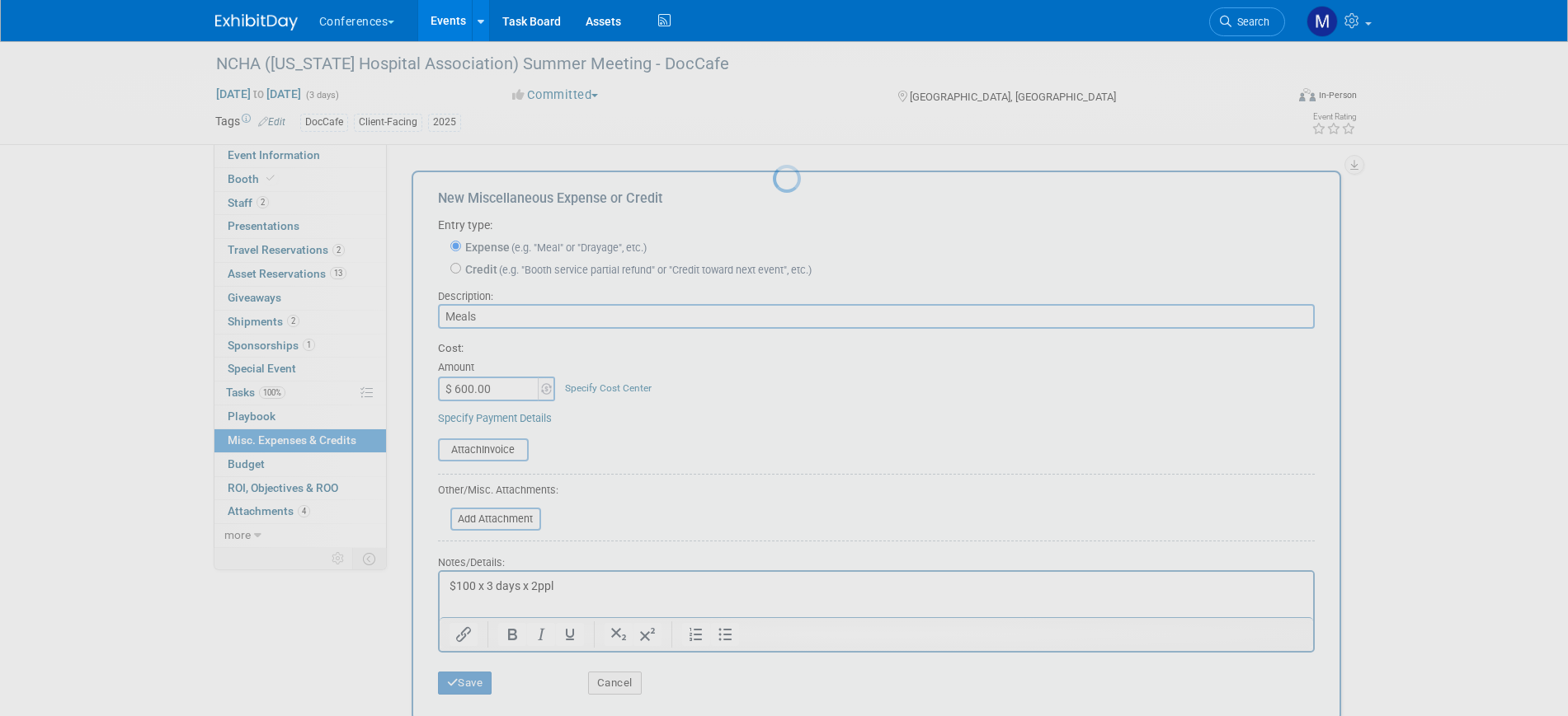
scroll to position [20, 0]
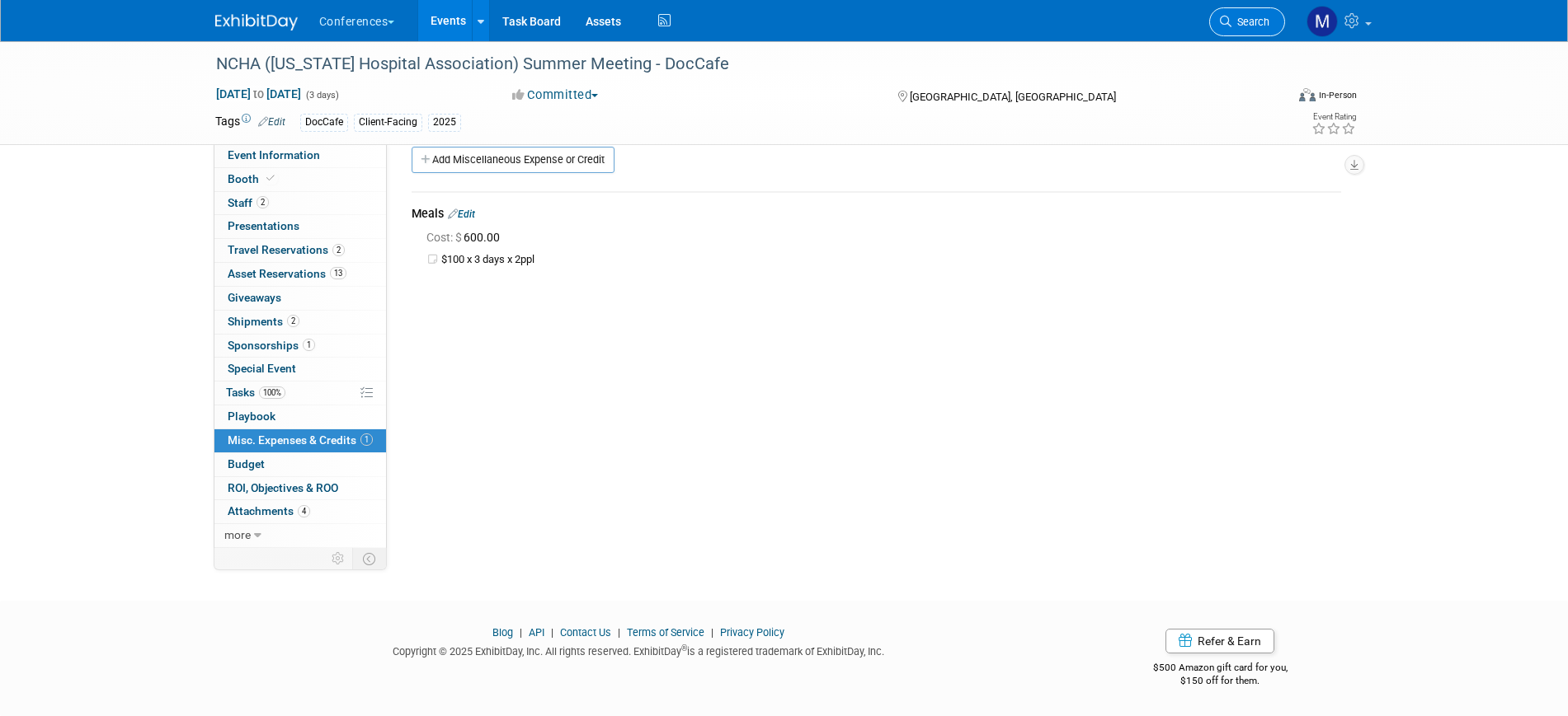
click at [1245, 23] on span "Search" at bounding box center [1250, 22] width 38 height 13
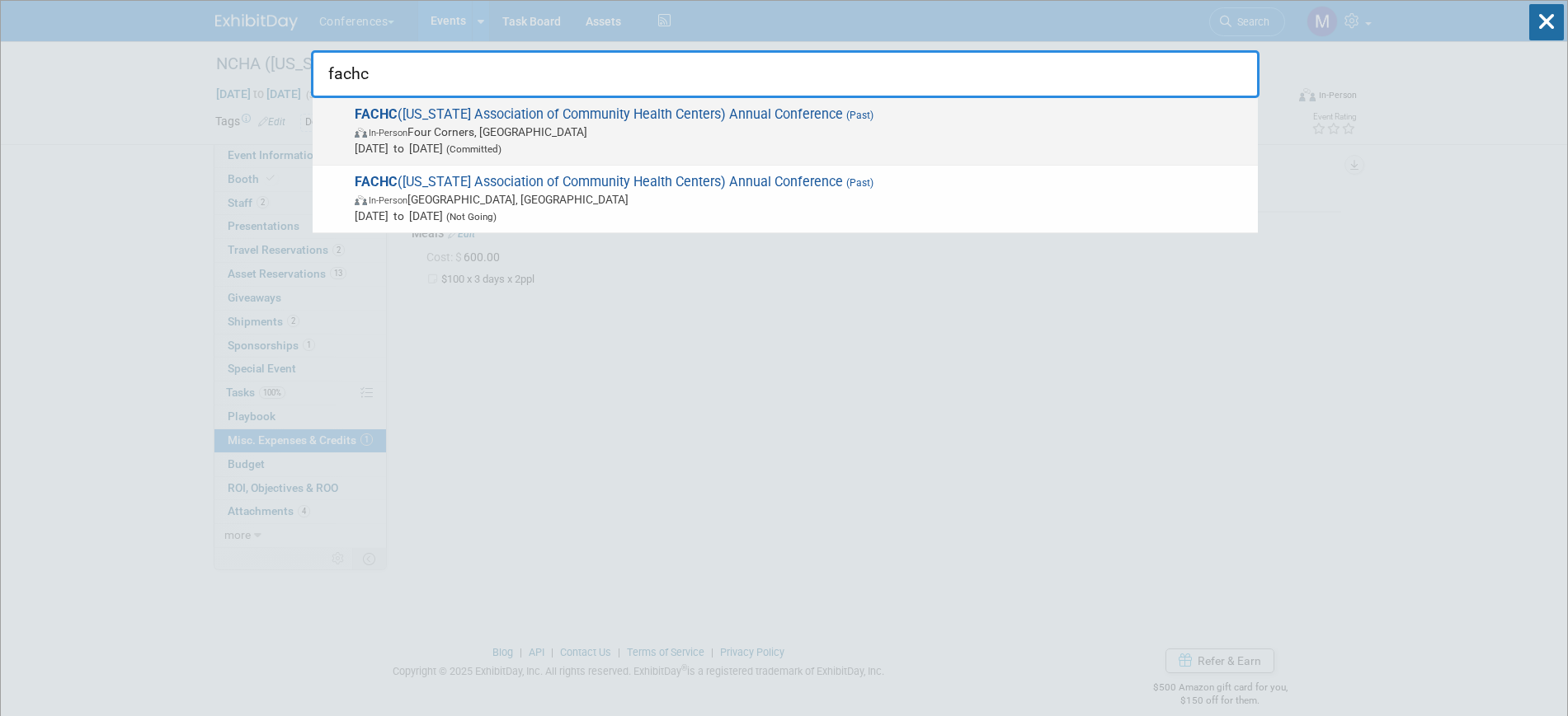
type input "fachc"
click at [662, 156] on div "FACHC (Florida Association of Community Health Centers) Annual Conference (Past…" at bounding box center [785, 132] width 945 height 68
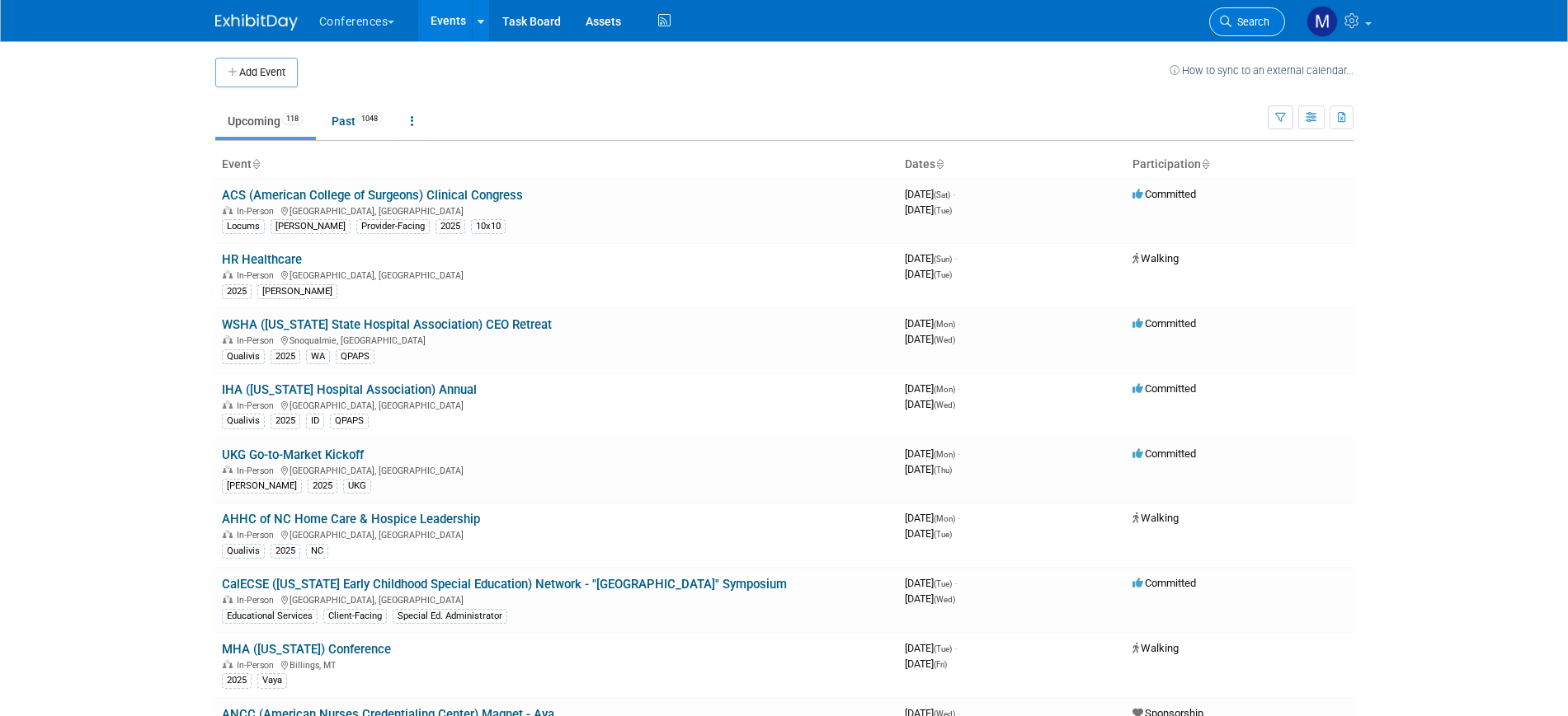
click at [1239, 27] on span "Search" at bounding box center [1250, 22] width 38 height 13
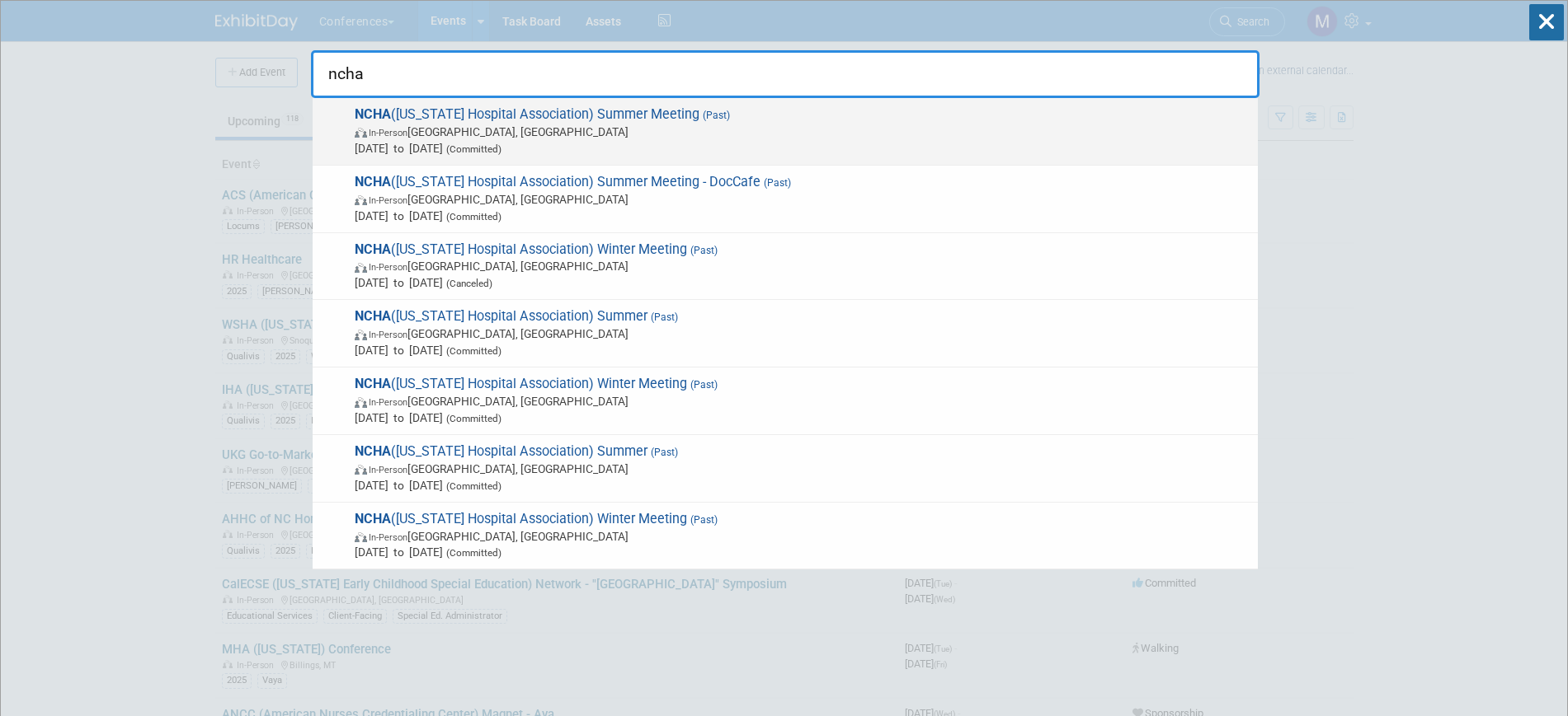
type input "ncha"
click at [769, 133] on span "In-Person [GEOGRAPHIC_DATA], [GEOGRAPHIC_DATA]" at bounding box center [802, 132] width 895 height 17
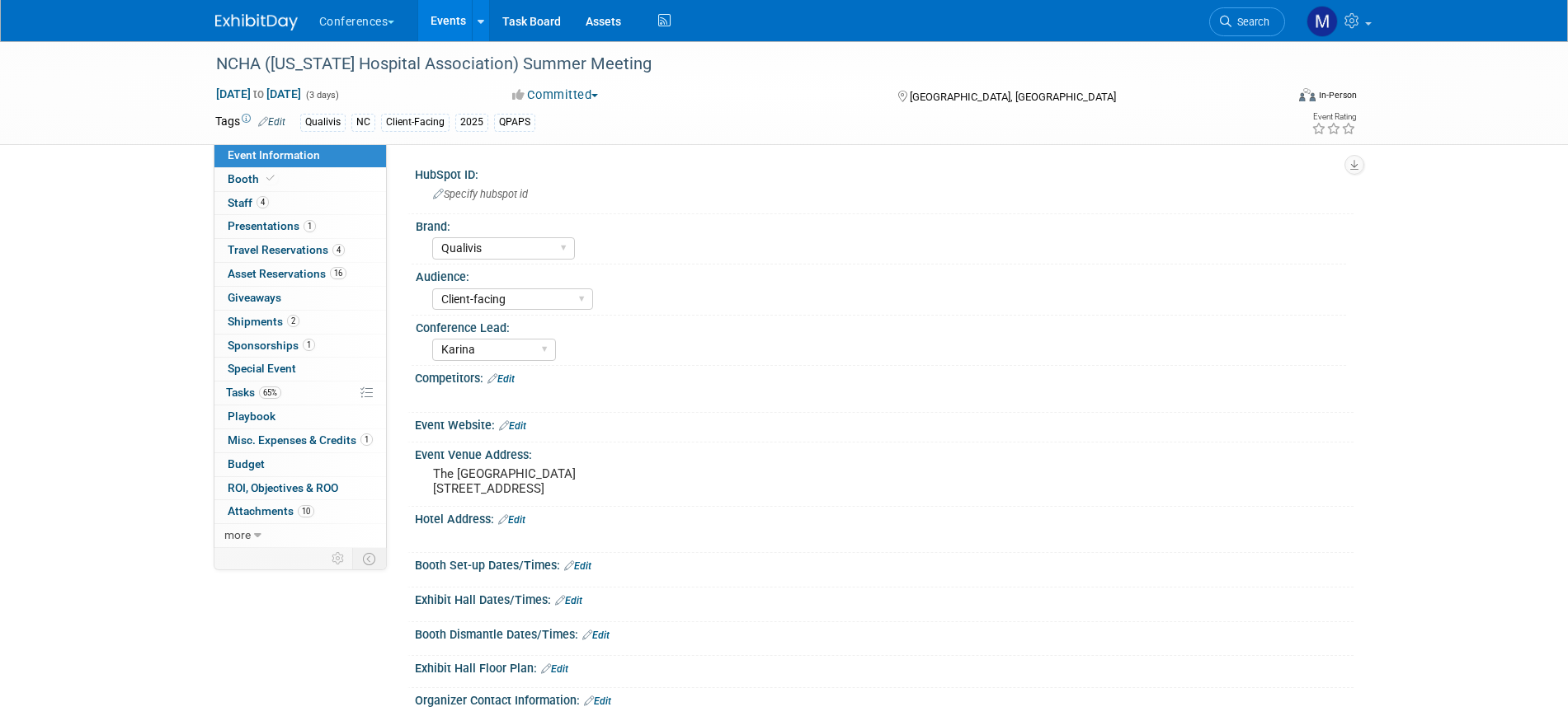
select select "Qualivis"
select select "Client-facing"
select select "Karina"
click at [335, 346] on link "1 Sponsorships 1" at bounding box center [300, 346] width 171 height 23
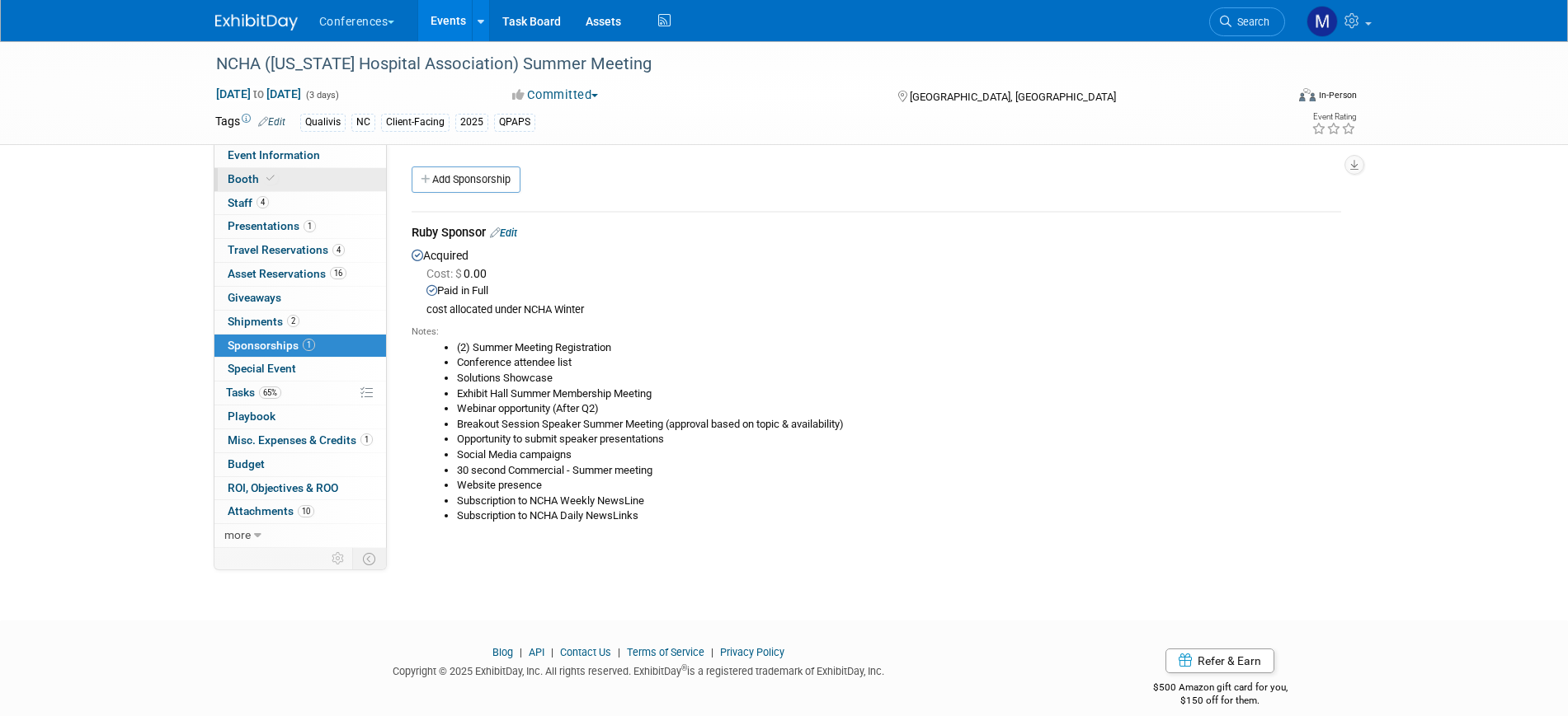
click at [326, 178] on link "Booth" at bounding box center [300, 180] width 171 height 23
select select "6' tabletop"
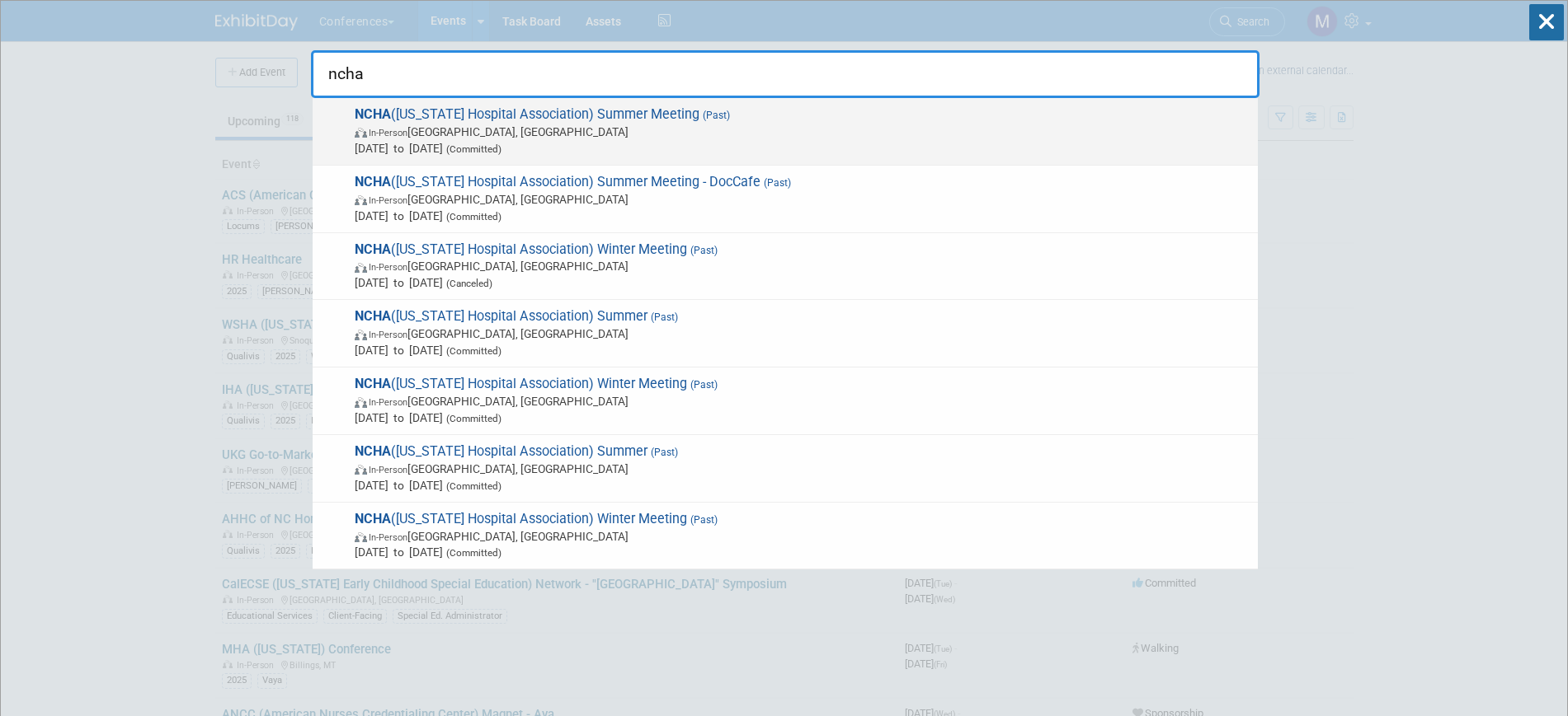
type input "ncha"
click at [518, 118] on span "NCHA (North Carolina Hospital Association) Summer Meeting (Past) In-Person Ashe…" at bounding box center [800, 131] width 900 height 50
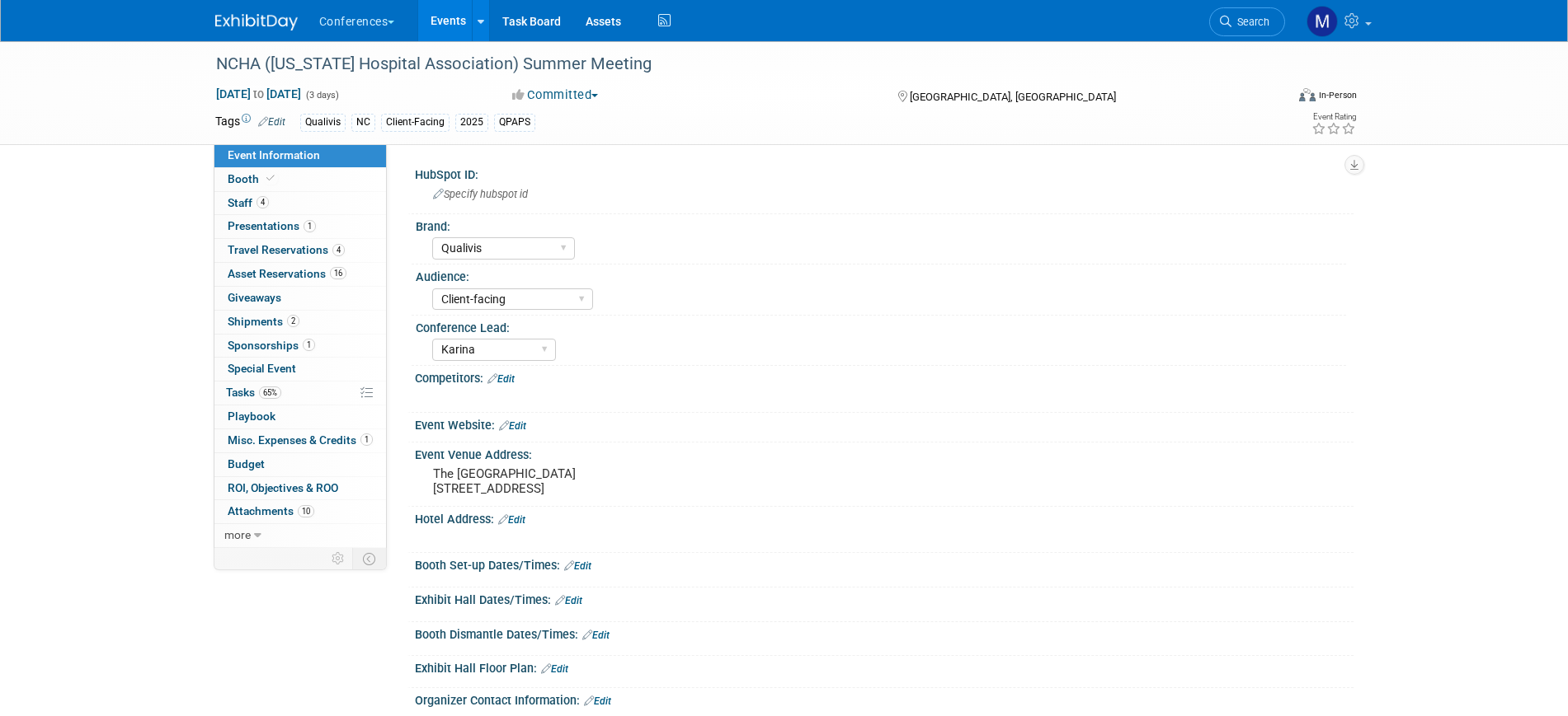
select select "Qualivis"
select select "Client-facing"
select select "Karina"
click at [281, 442] on span "Misc. Expenses & Credits 1" at bounding box center [301, 441] width 145 height 13
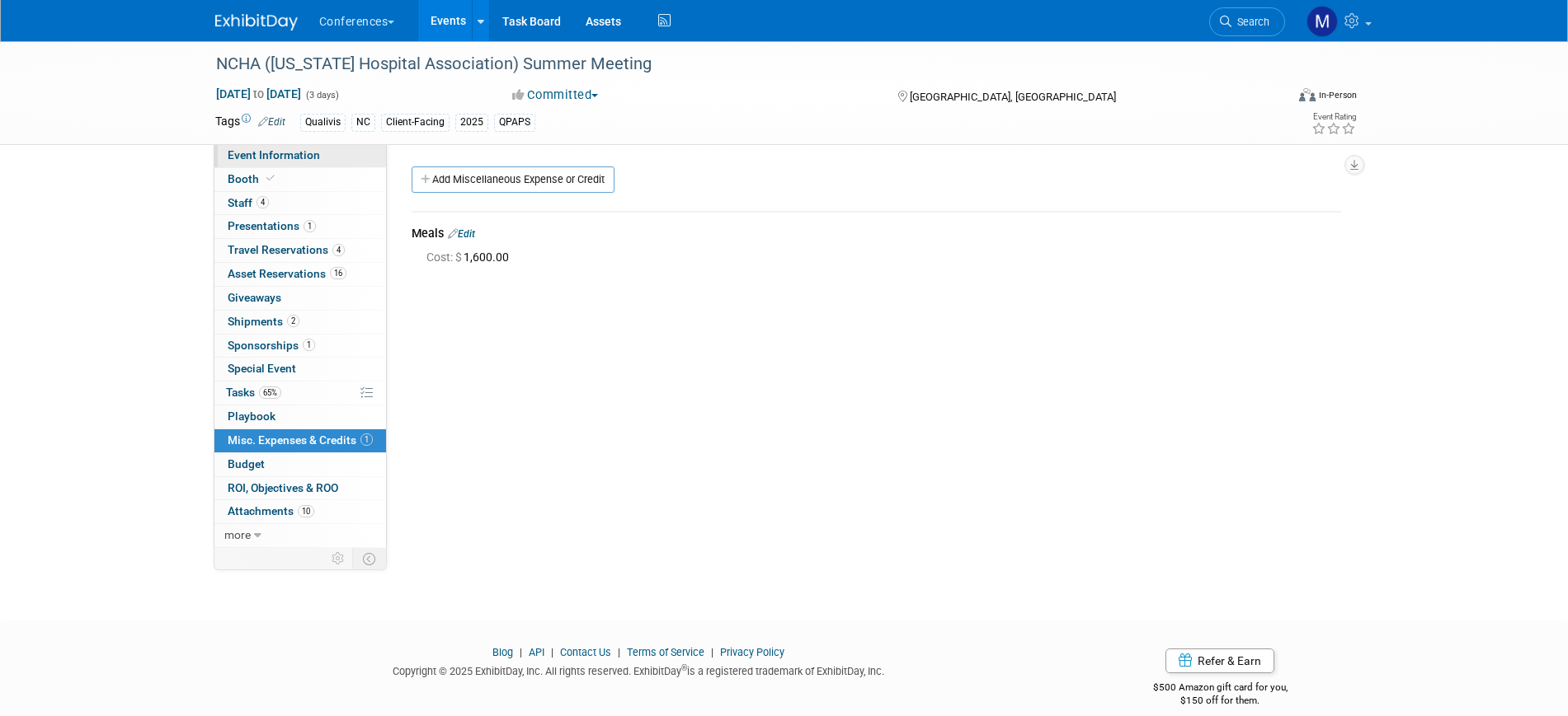
click at [324, 153] on link "Event Information" at bounding box center [300, 156] width 171 height 23
select select "Qualivis"
select select "Client-facing"
select select "Karina"
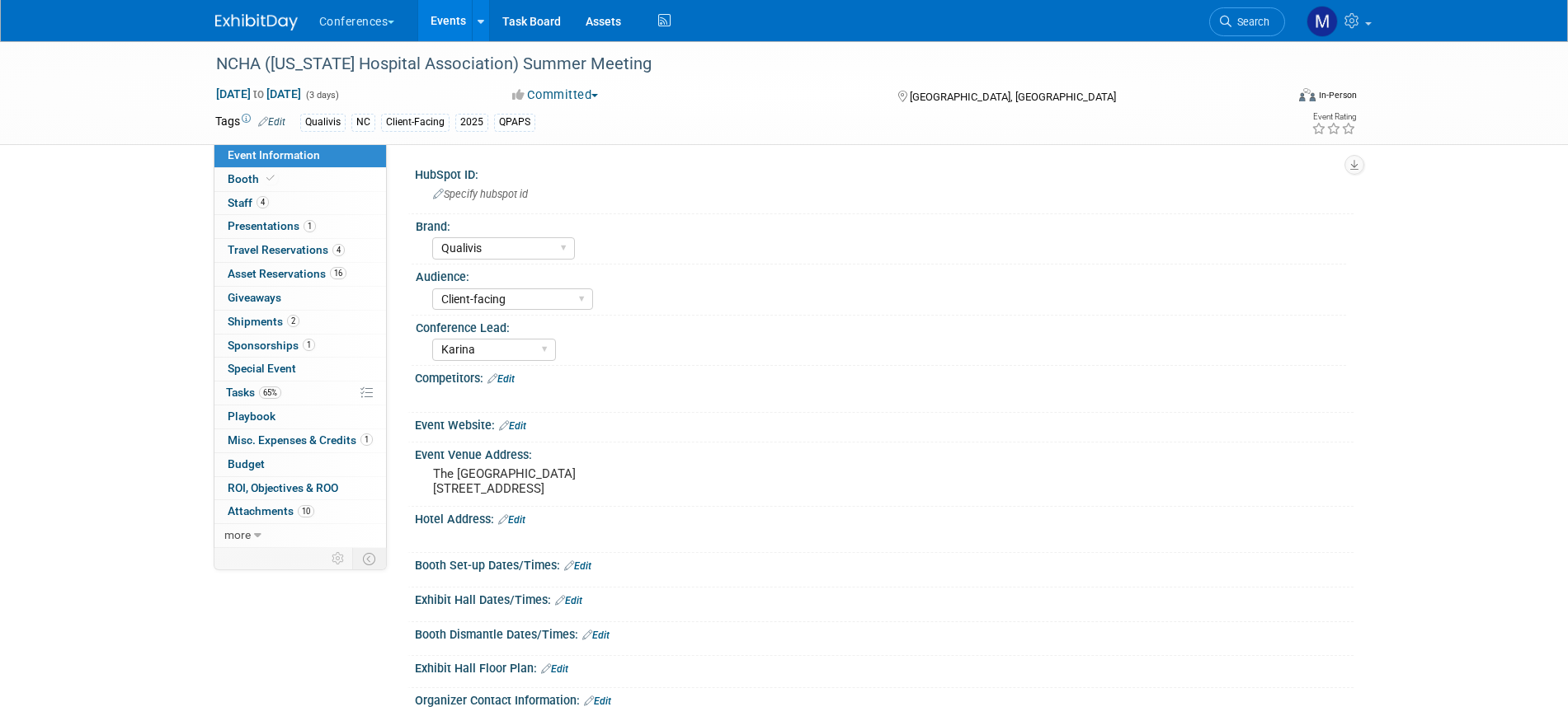
click at [1242, 18] on span "Search" at bounding box center [1250, 22] width 38 height 13
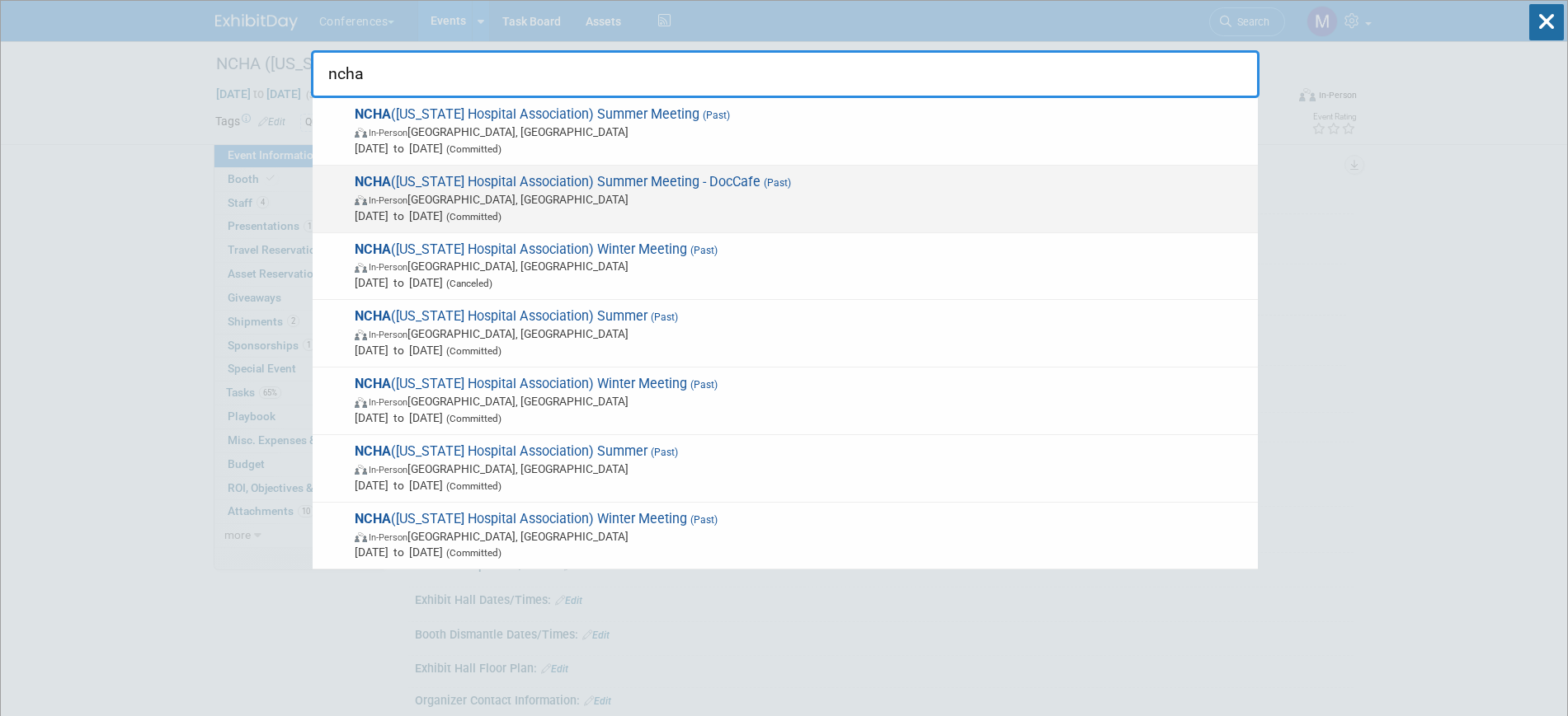
type input "ncha"
click at [445, 209] on span "Jul 16, 2025 to Jul 18, 2025 (Committed)" at bounding box center [802, 216] width 895 height 17
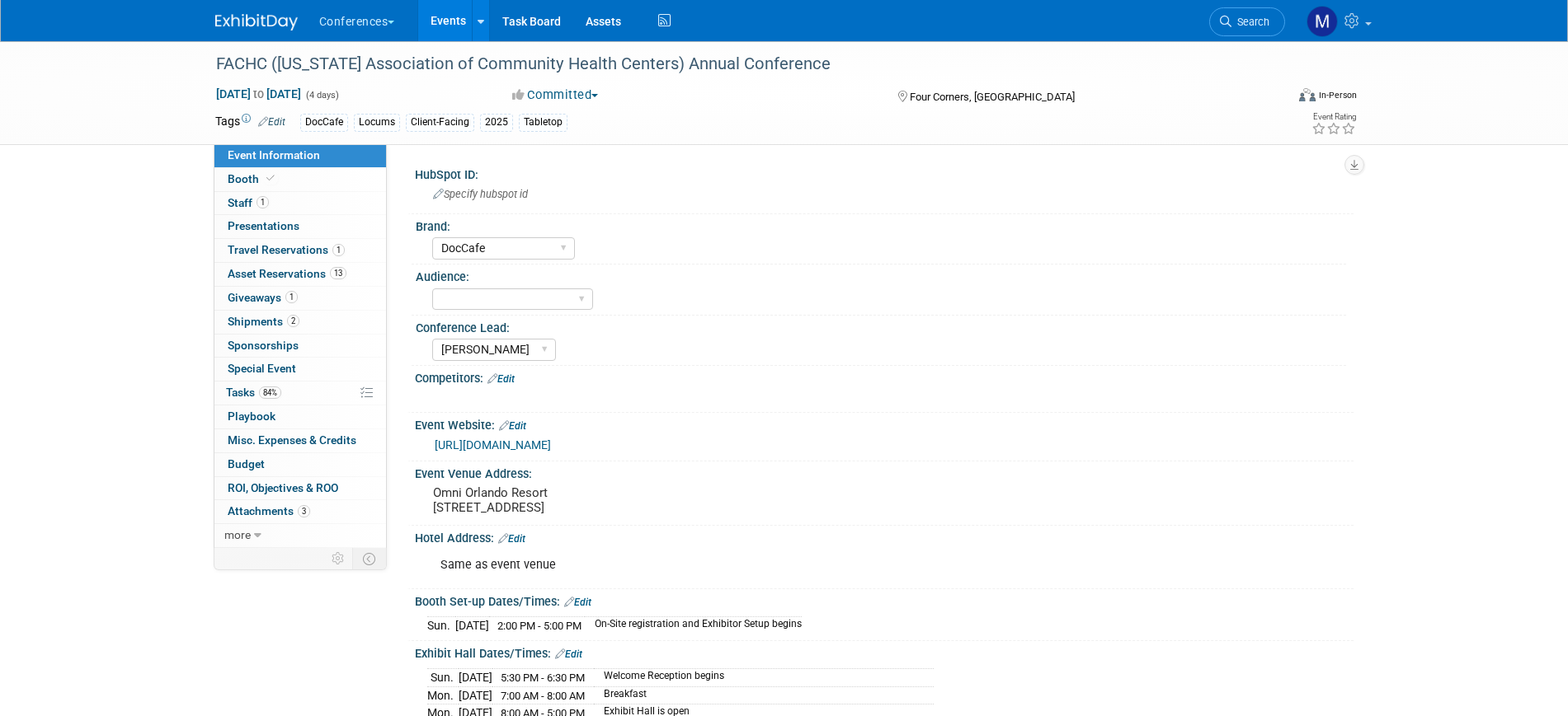
select select "DocCafe"
select select "[PERSON_NAME]"
click at [292, 205] on link "1 Staff 1" at bounding box center [300, 204] width 171 height 23
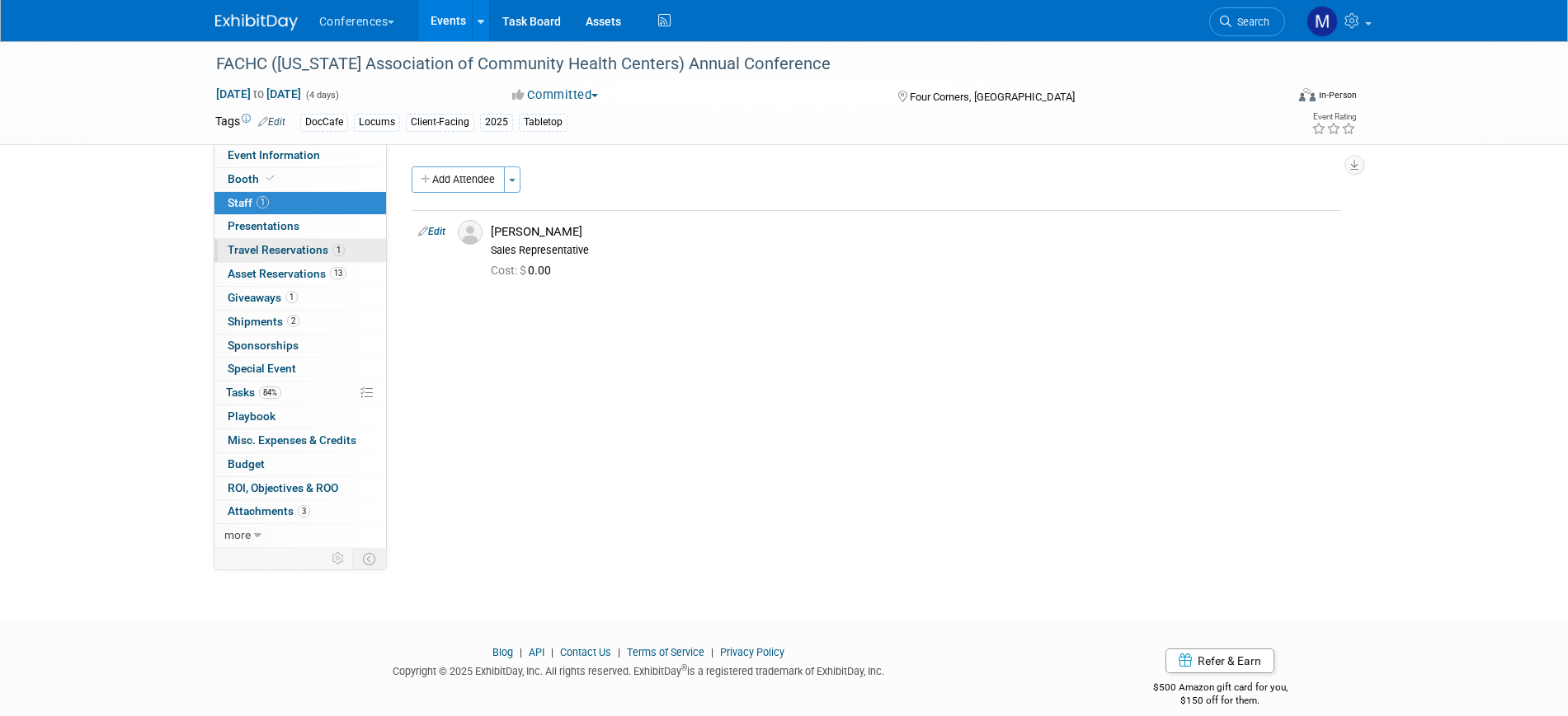
click at [300, 252] on span "Travel Reservations 1" at bounding box center [286, 250] width 117 height 13
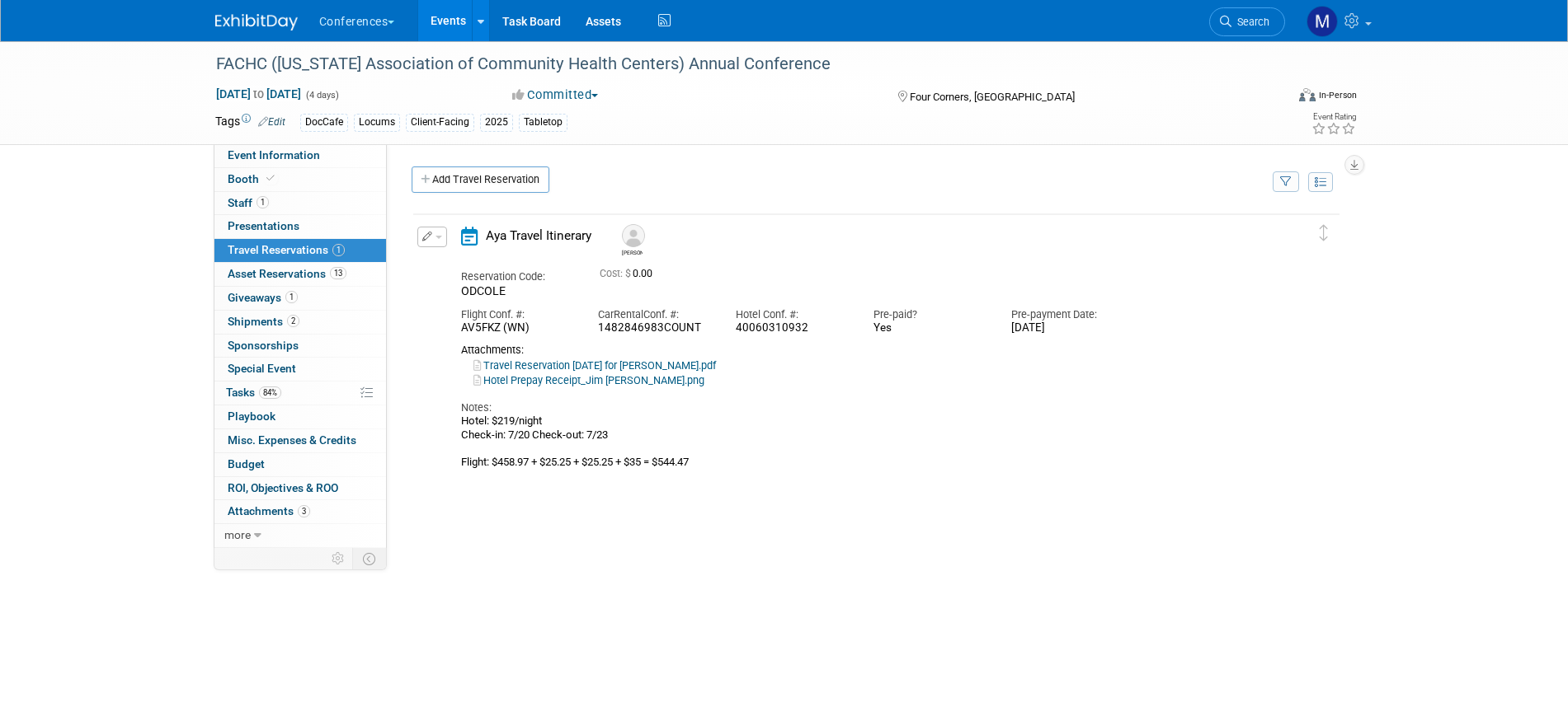
click at [441, 239] on span "button" at bounding box center [439, 238] width 7 height 3
click at [460, 256] on button "Edit Reservation" at bounding box center [488, 265] width 139 height 24
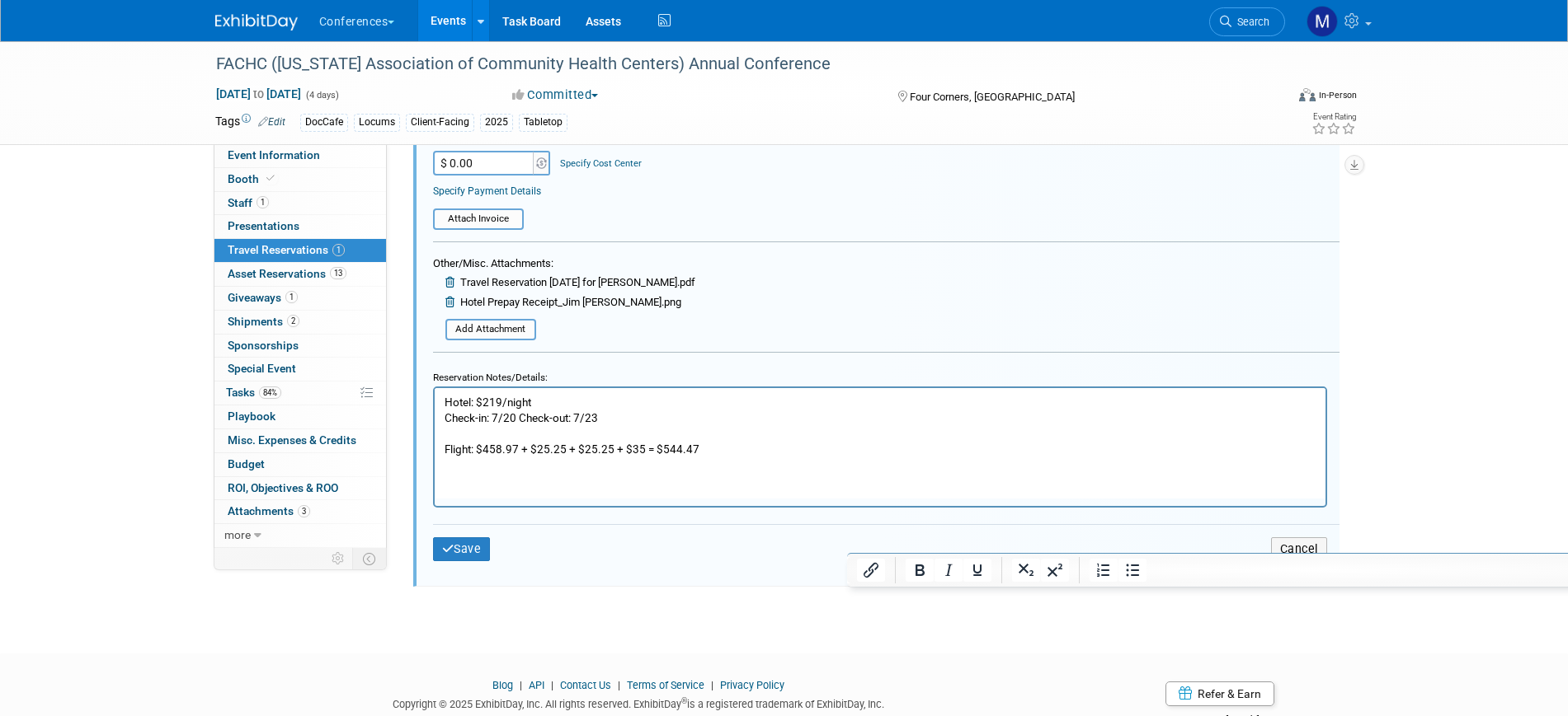
scroll to position [585, 0]
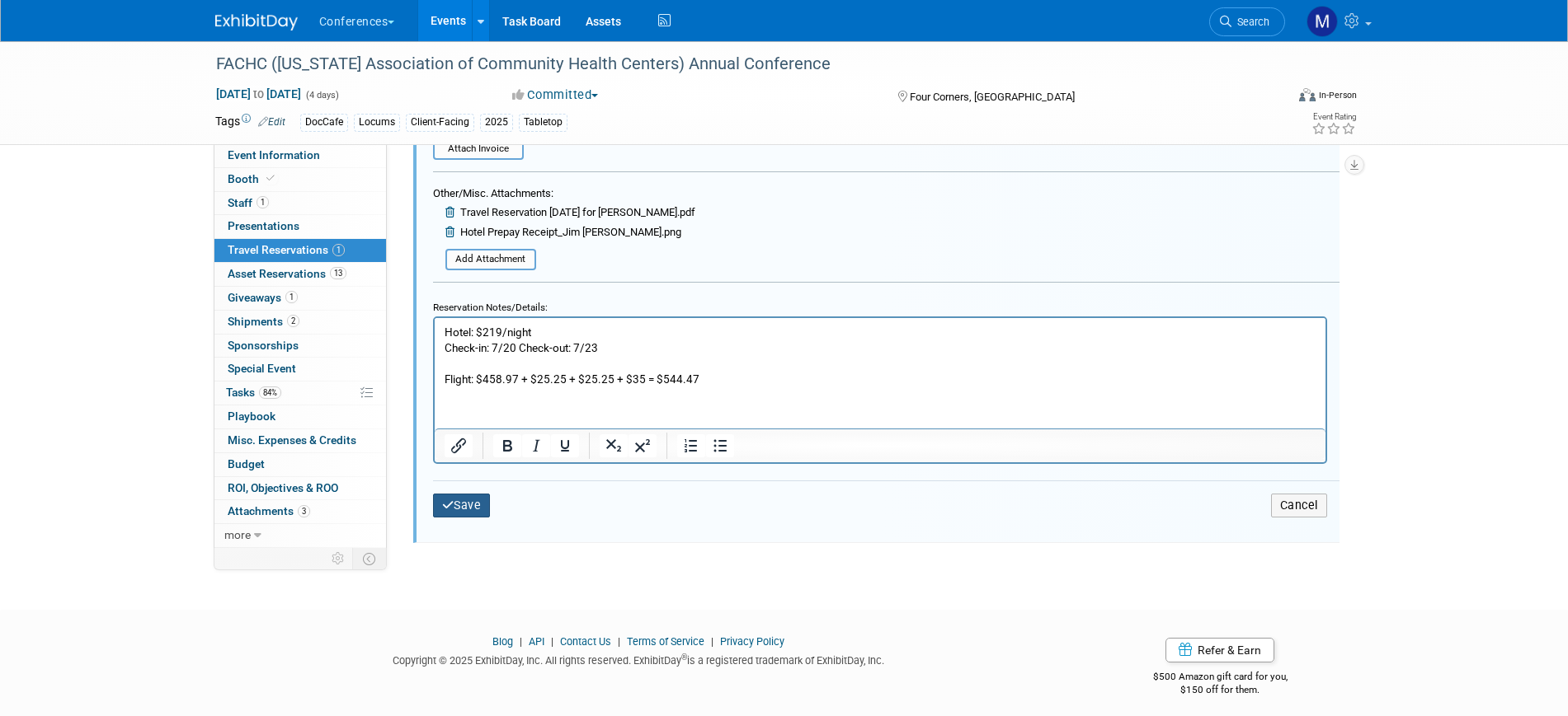
click at [468, 505] on button "Save" at bounding box center [462, 506] width 58 height 24
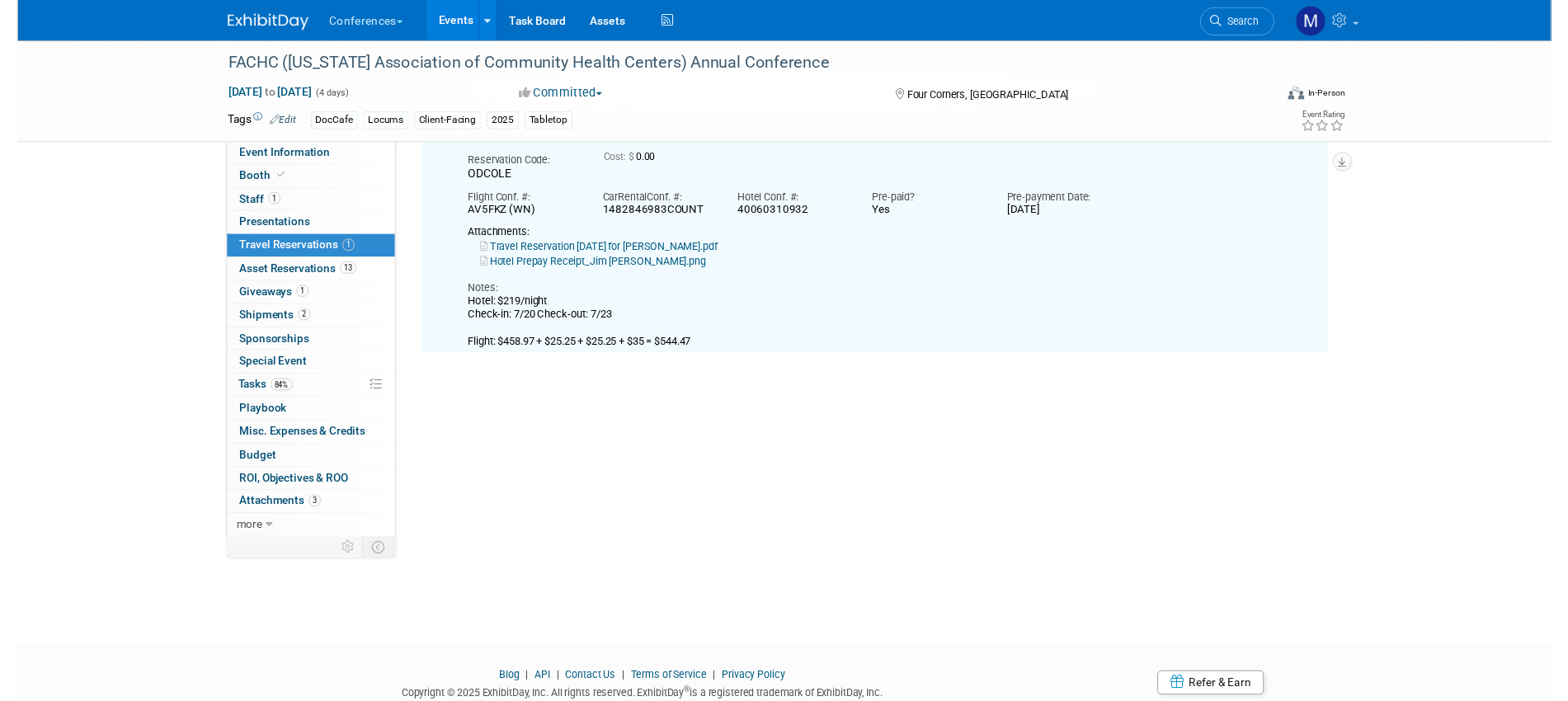
scroll to position [29, 0]
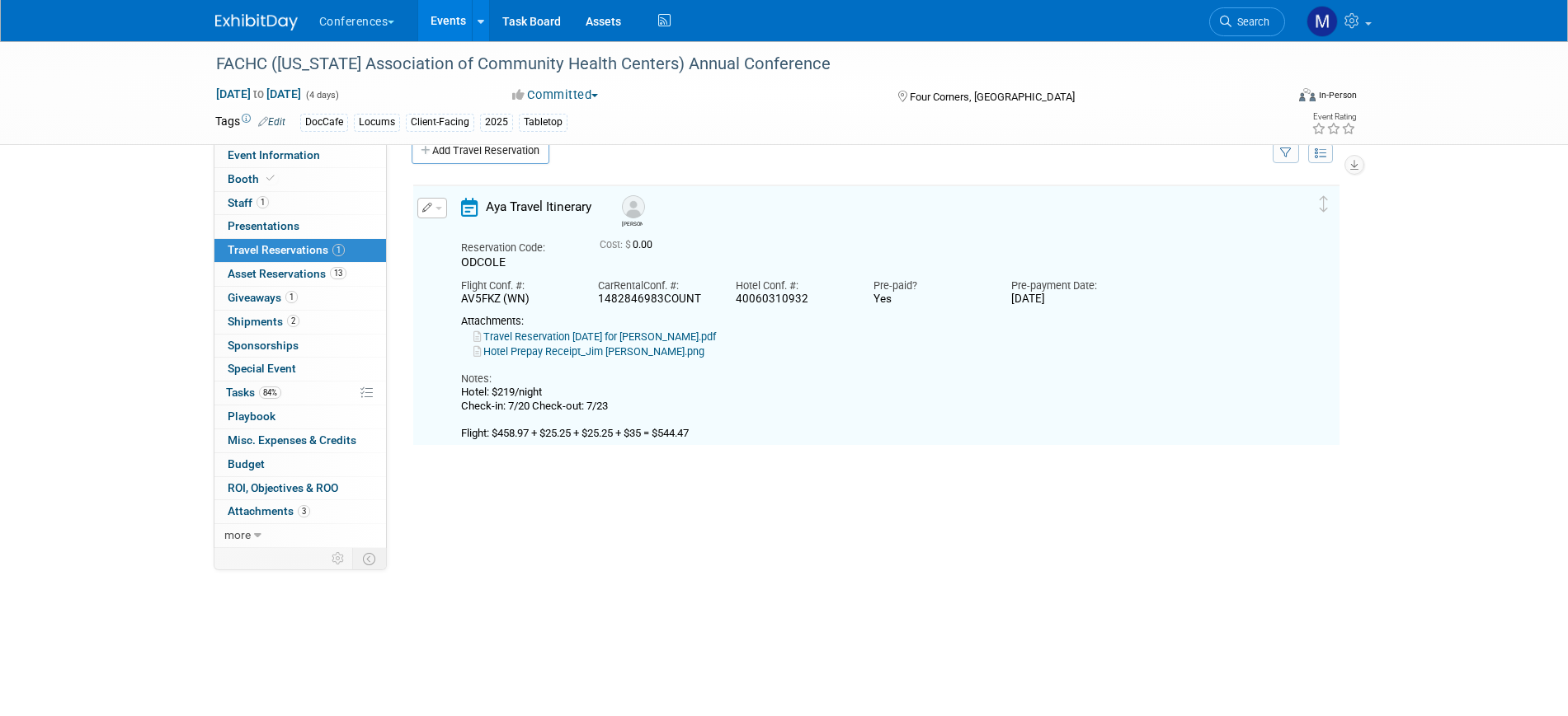
click at [630, 354] on link "Hotel Prepay Receipt_Jim Manning.png" at bounding box center [589, 351] width 231 height 13
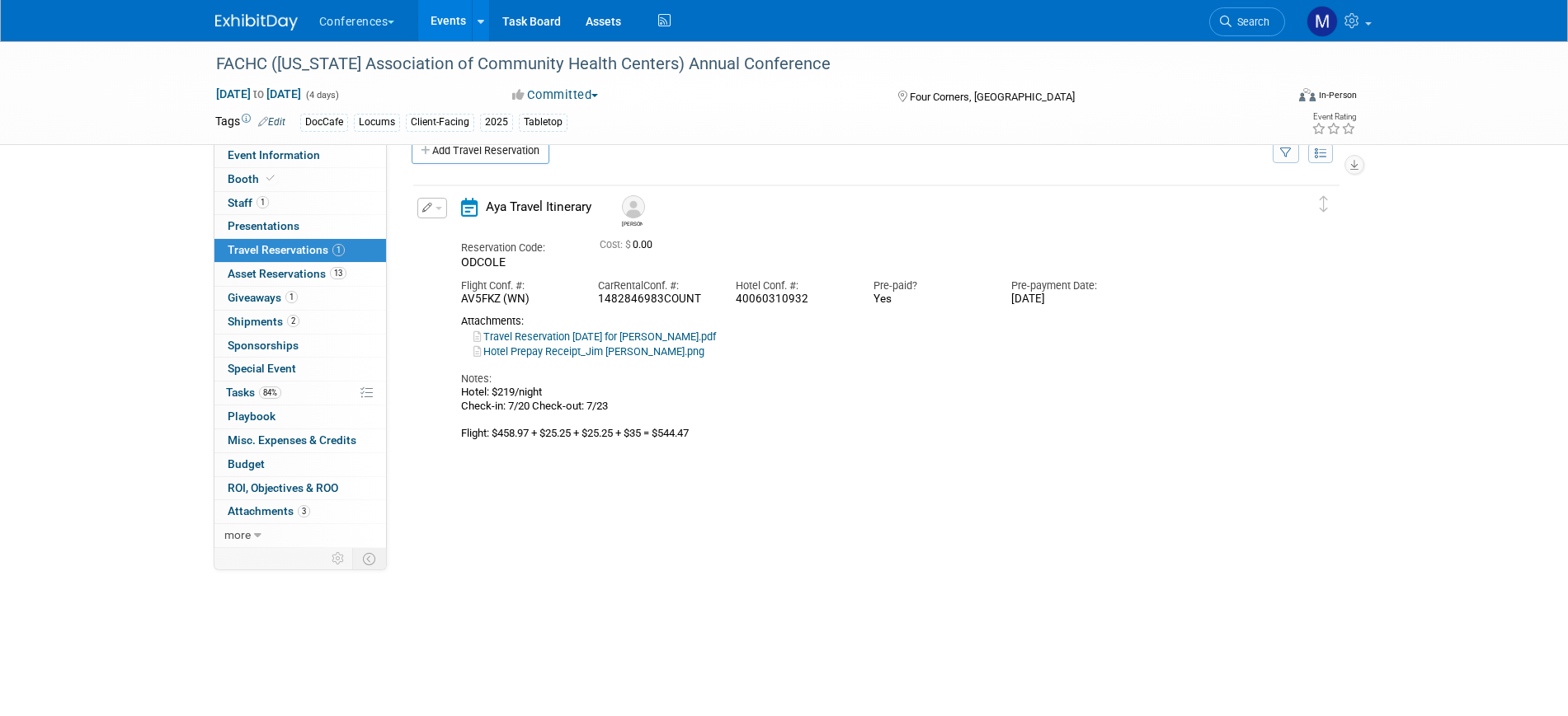
click at [432, 209] on button "button" at bounding box center [432, 208] width 30 height 21
click at [464, 231] on button "Edit Reservation" at bounding box center [488, 237] width 139 height 24
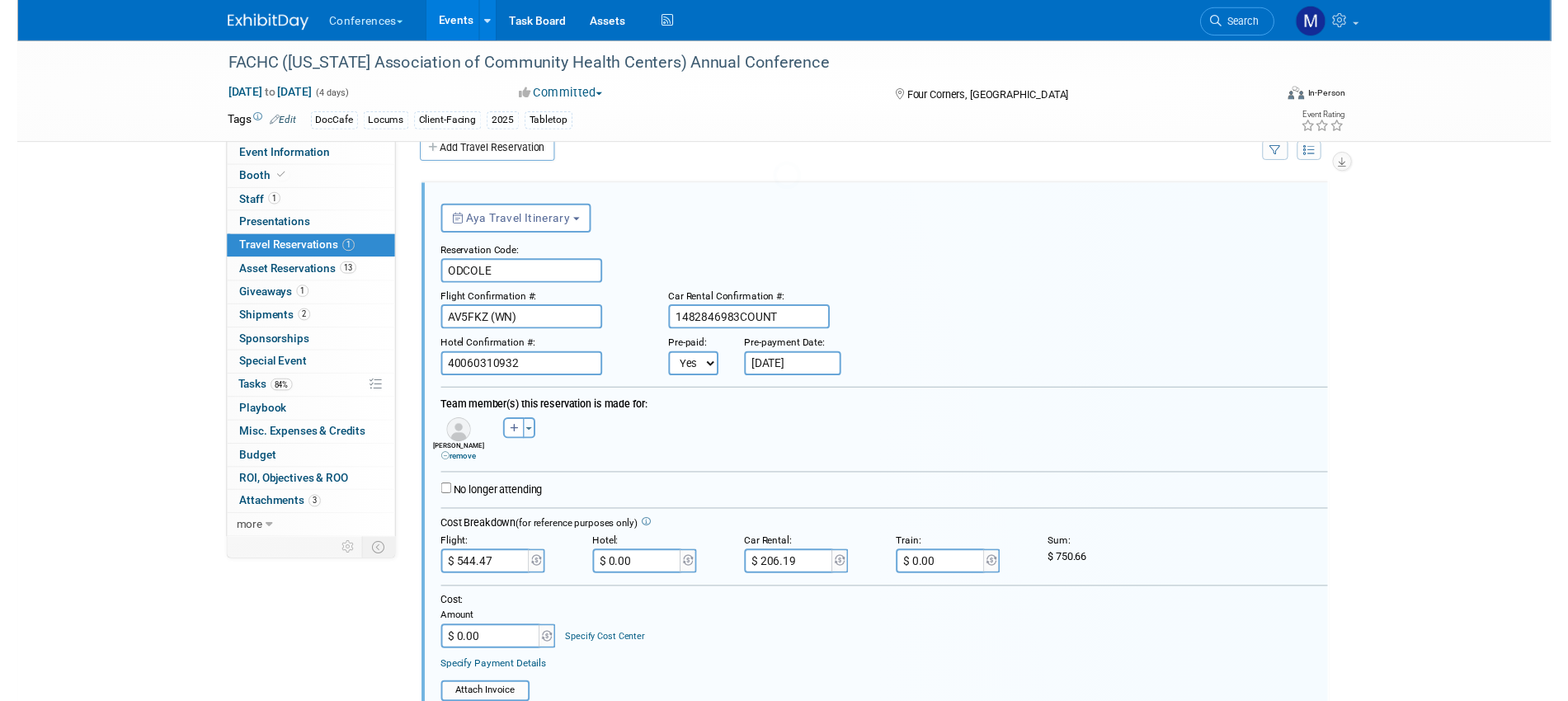
scroll to position [0, 0]
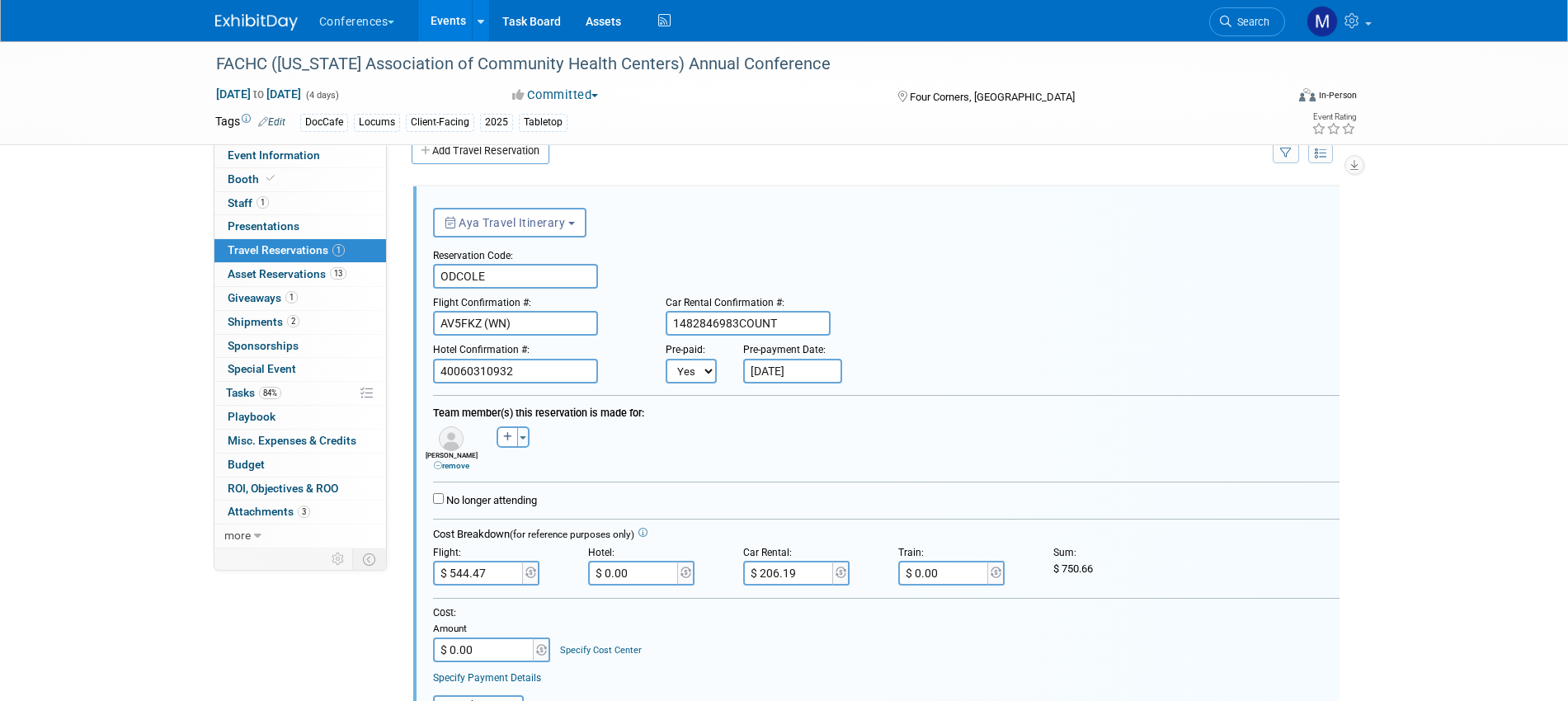
click at [624, 578] on input "$ 0.00" at bounding box center [634, 573] width 93 height 25
type input "$ 505.56"
click at [797, 655] on div "Cost: Amount $ 0.00 Specify Cost Center Cost Center -- Not Specified -- Aya Edu…" at bounding box center [887, 633] width 907 height 56
drag, startPoint x: 1061, startPoint y: 565, endPoint x: 1109, endPoint y: 566, distance: 48.0
click at [1109, 566] on div "$ 1,256.22" at bounding box center [1119, 569] width 130 height 15
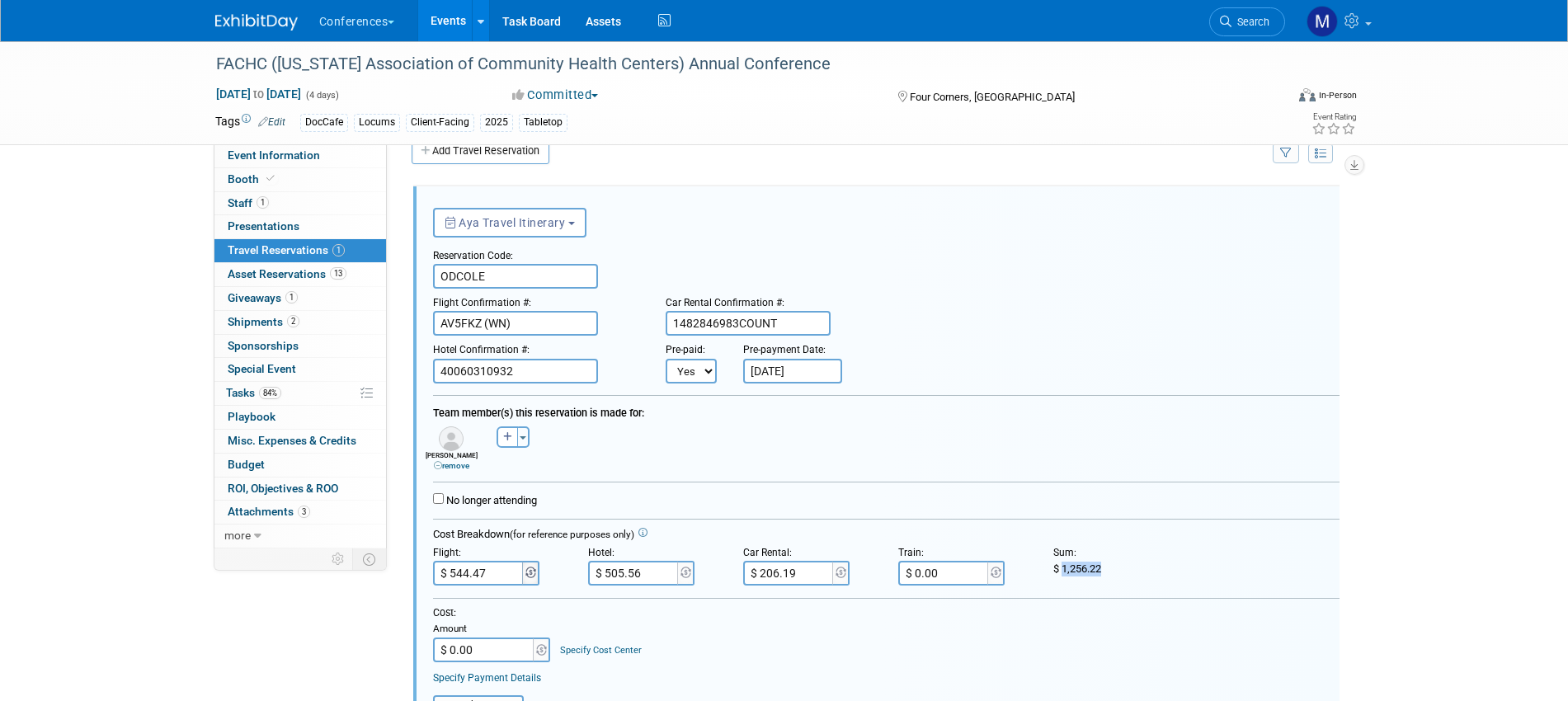
copy span "1,256.22"
click at [510, 638] on input "$ 0.00" at bounding box center [484, 650] width 103 height 25
paste input "1,256.22"
type input "$ 1,256.22"
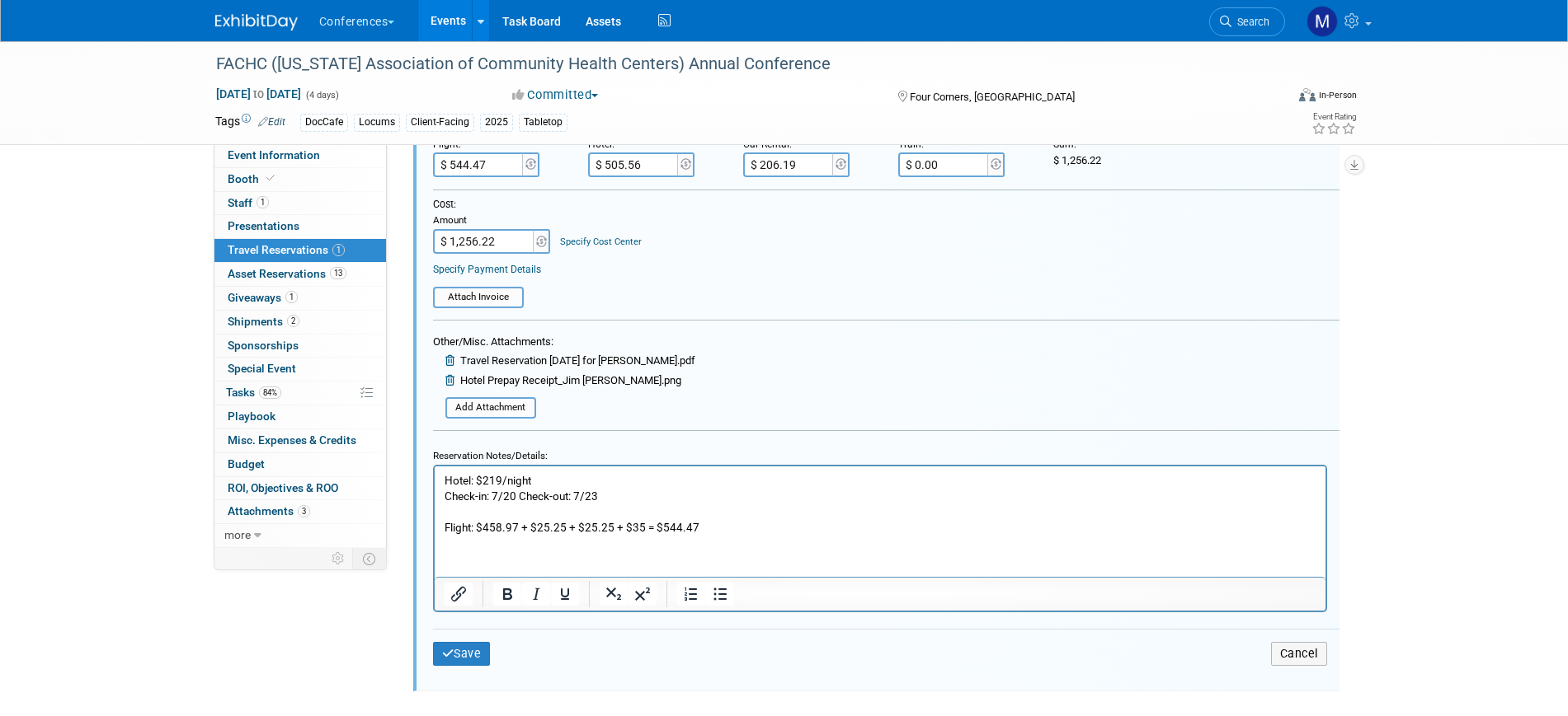
scroll to position [441, 0]
click at [483, 638] on div "Save Cancel" at bounding box center [887, 649] width 907 height 49
click at [483, 643] on button "Save" at bounding box center [462, 650] width 58 height 24
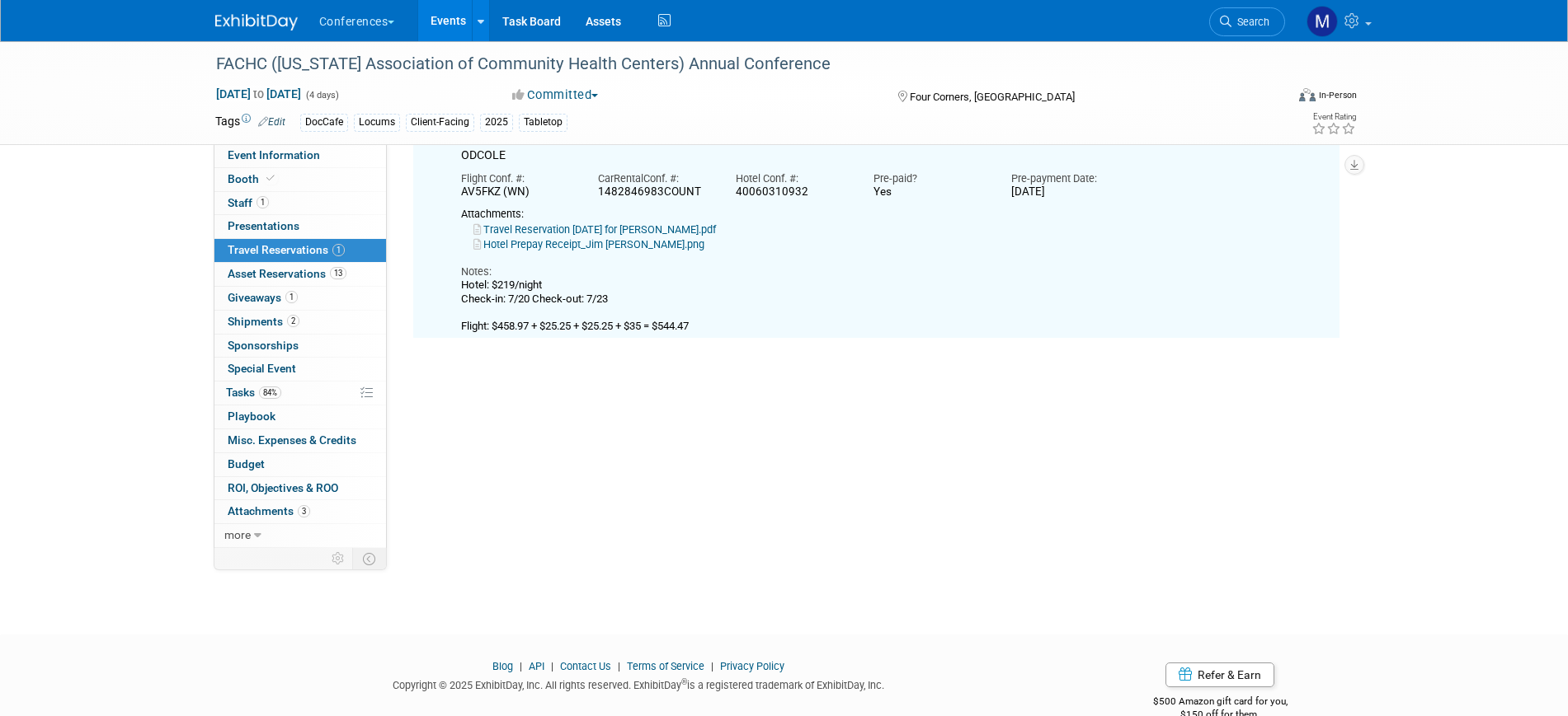
scroll to position [29, 0]
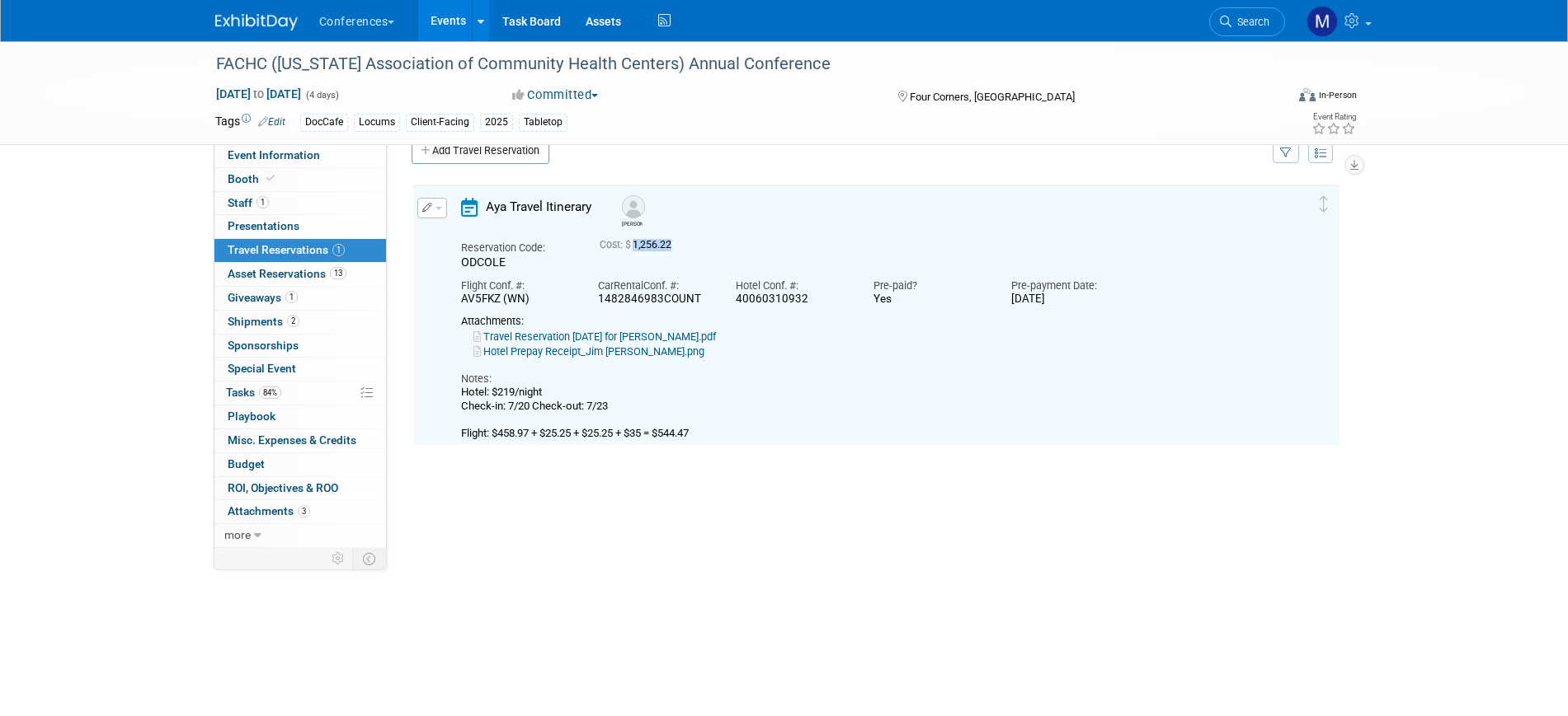
drag, startPoint x: 636, startPoint y: 243, endPoint x: 675, endPoint y: 248, distance: 39.3
click at [675, 248] on span "Cost: $ 1,256.22" at bounding box center [639, 245] width 78 height 12
copy span "1,256.22"
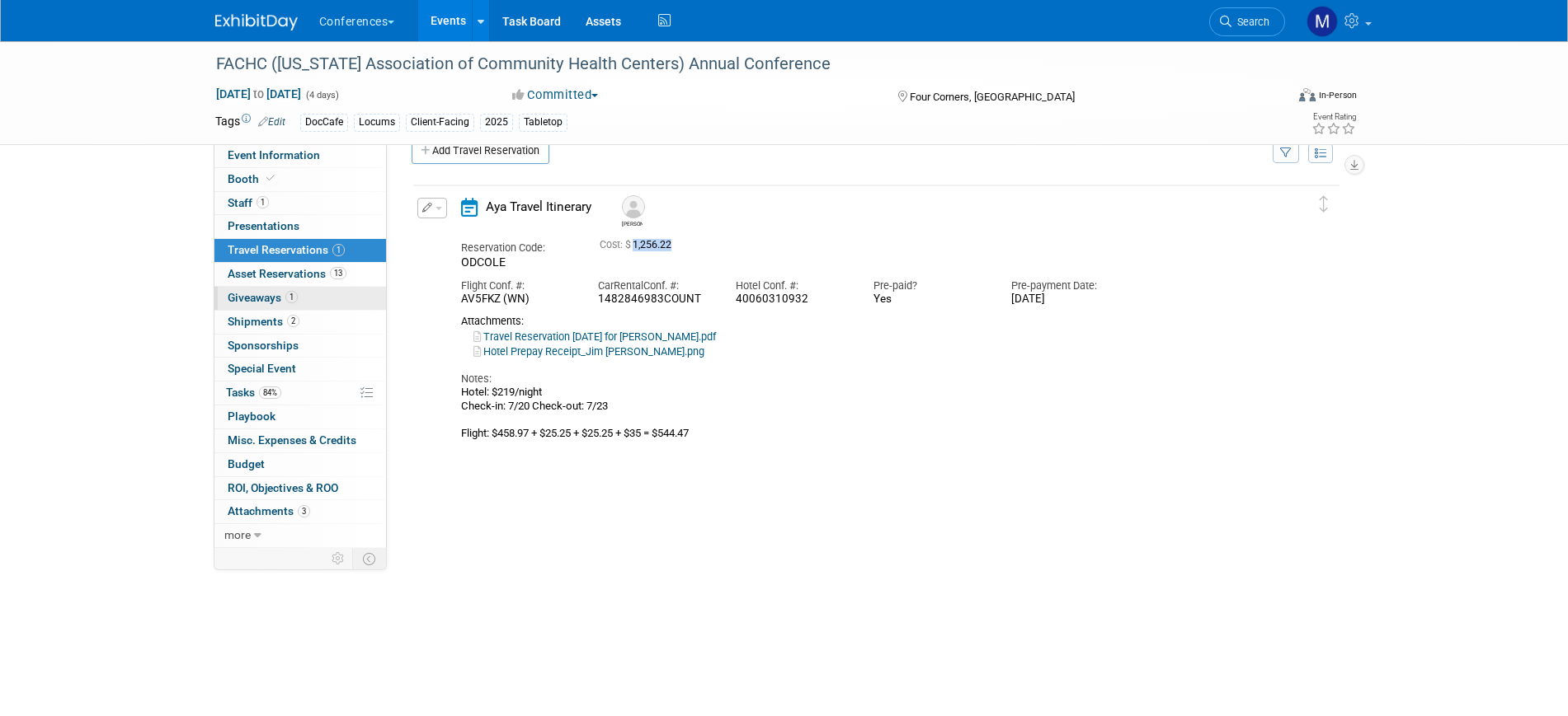
drag, startPoint x: 292, startPoint y: 320, endPoint x: 296, endPoint y: 306, distance: 14.6
click at [292, 320] on span "2" at bounding box center [293, 320] width 13 height 13
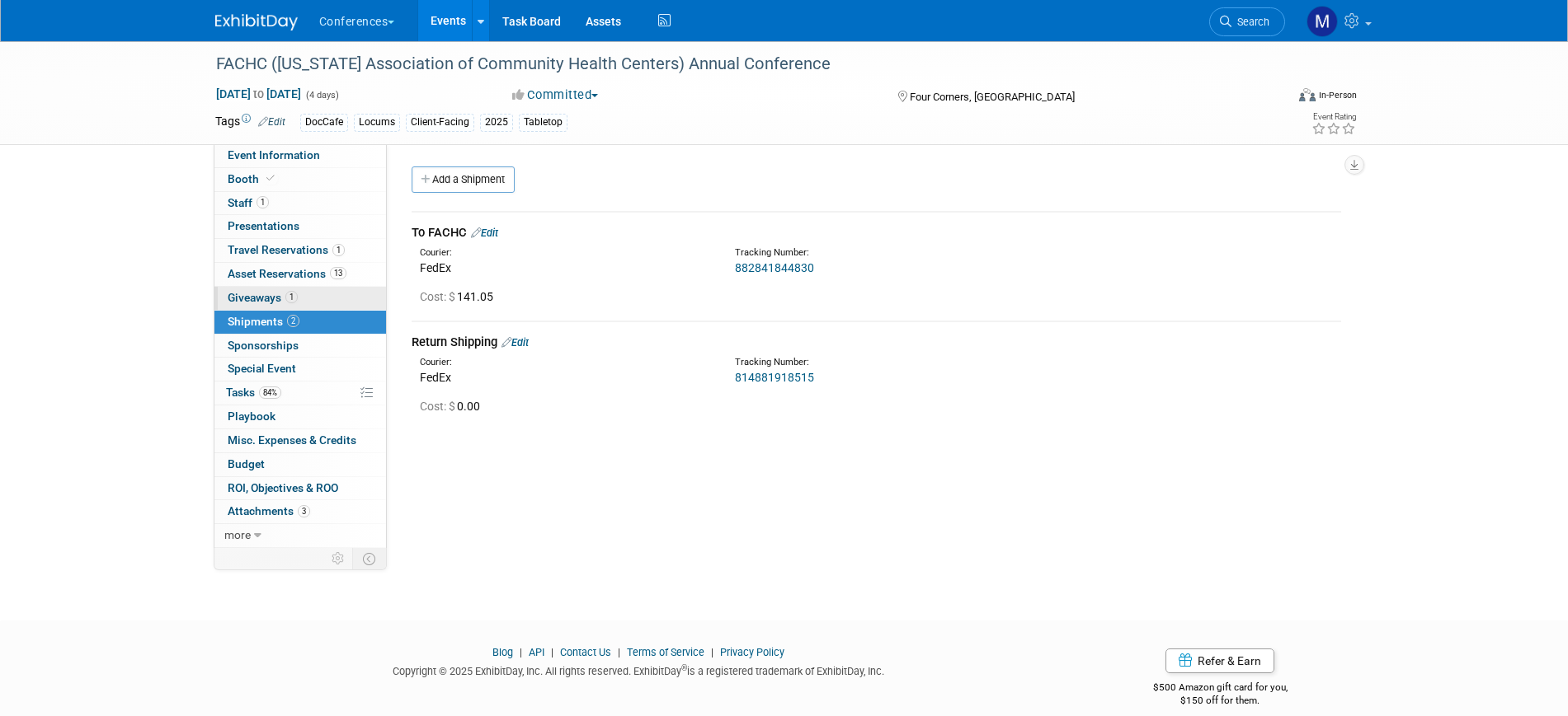
click at [299, 295] on link "1 Giveaways 1" at bounding box center [300, 299] width 171 height 23
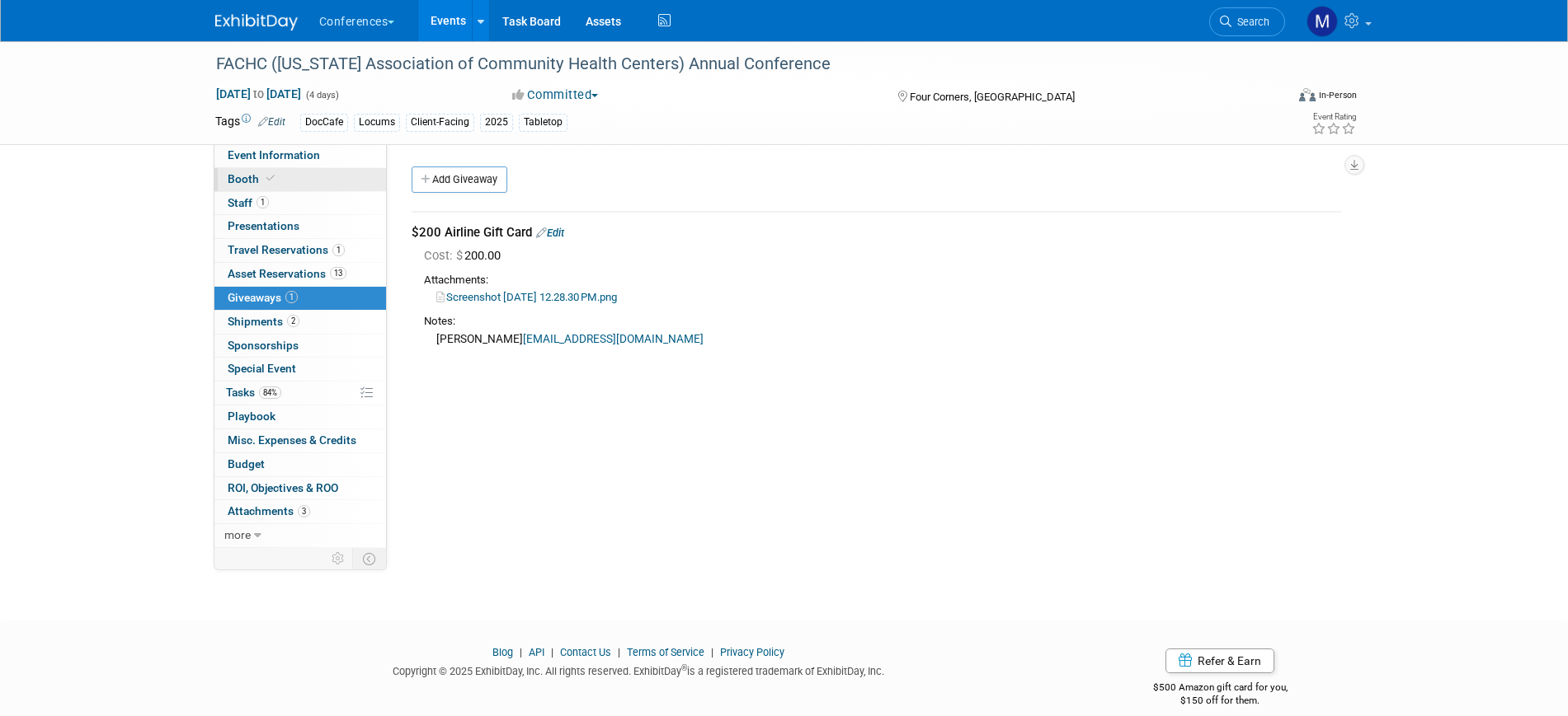
click at [295, 182] on link "Booth" at bounding box center [300, 180] width 171 height 23
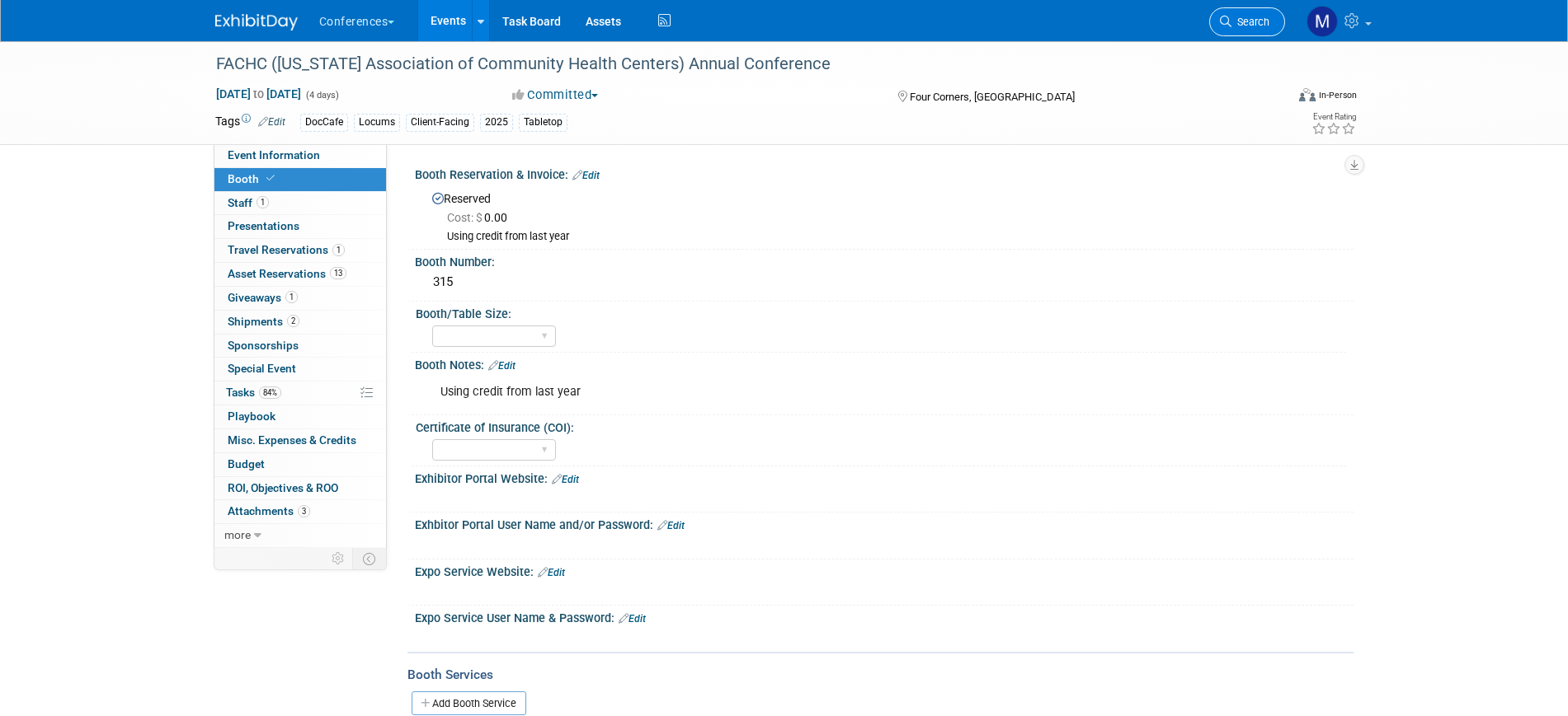
click at [1239, 18] on span "Search" at bounding box center [1250, 22] width 38 height 13
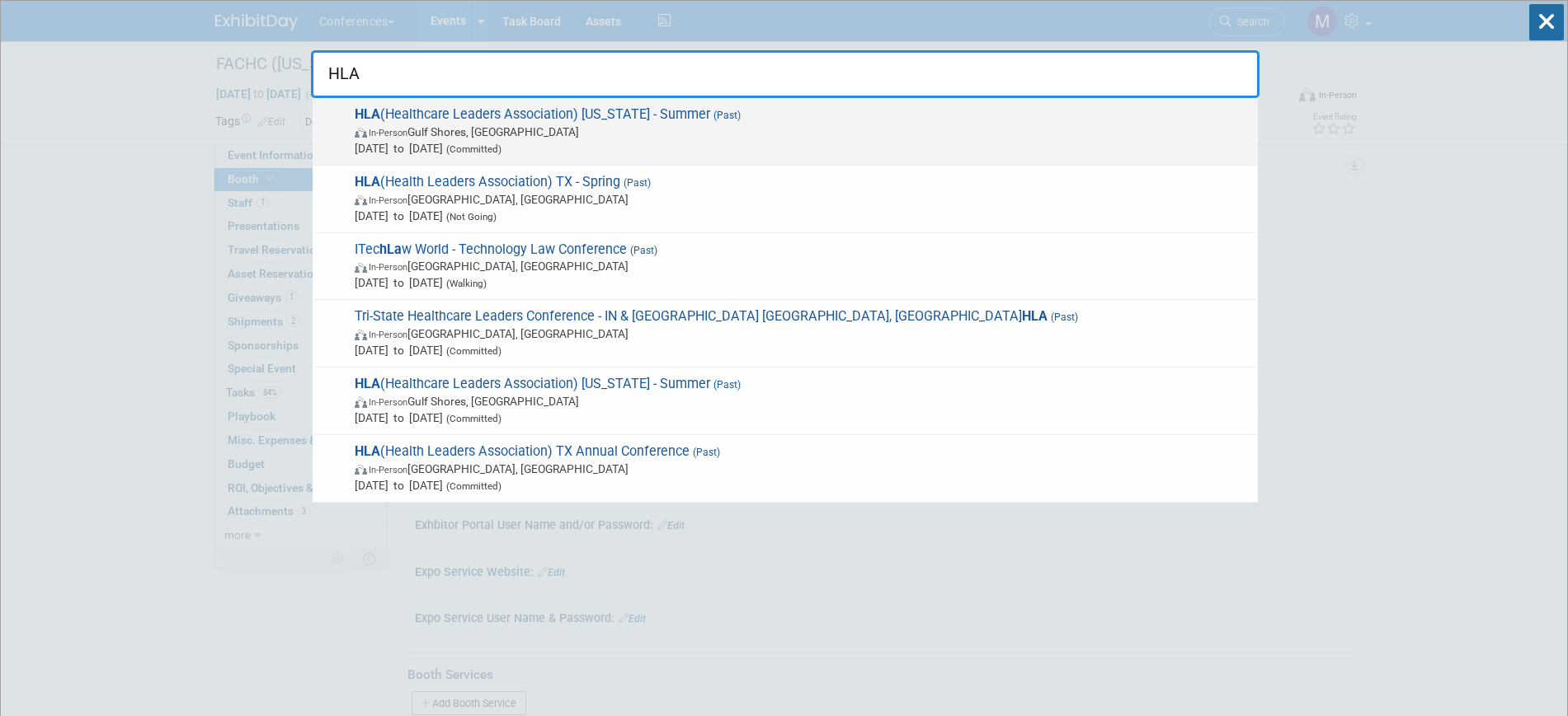
type input "HLA"
click at [539, 134] on span "In-Person Gulf Shores, AL" at bounding box center [802, 132] width 895 height 17
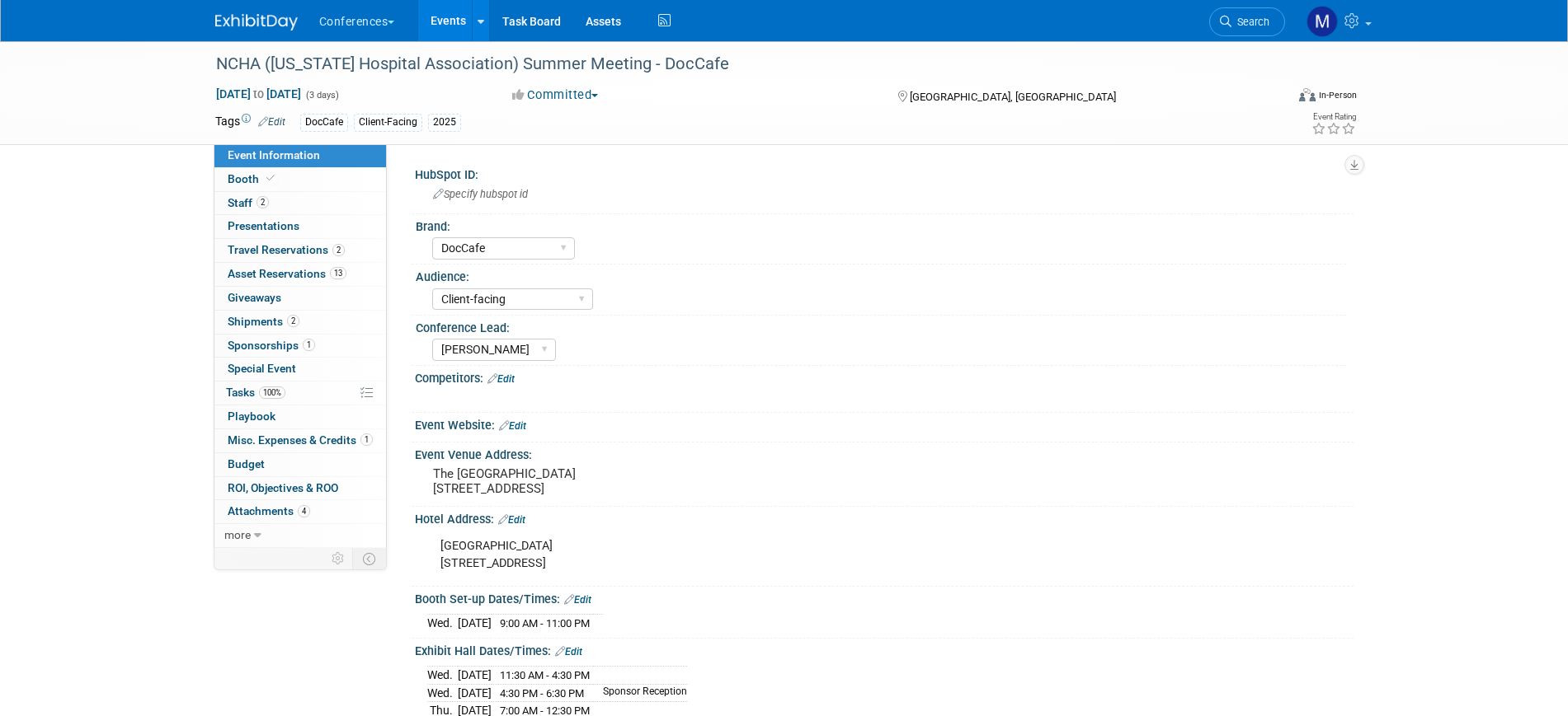
select select "DocCafe"
select select "Client-facing"
select select "[PERSON_NAME]"
click at [292, 179] on link "Booth" at bounding box center [300, 180] width 171 height 23
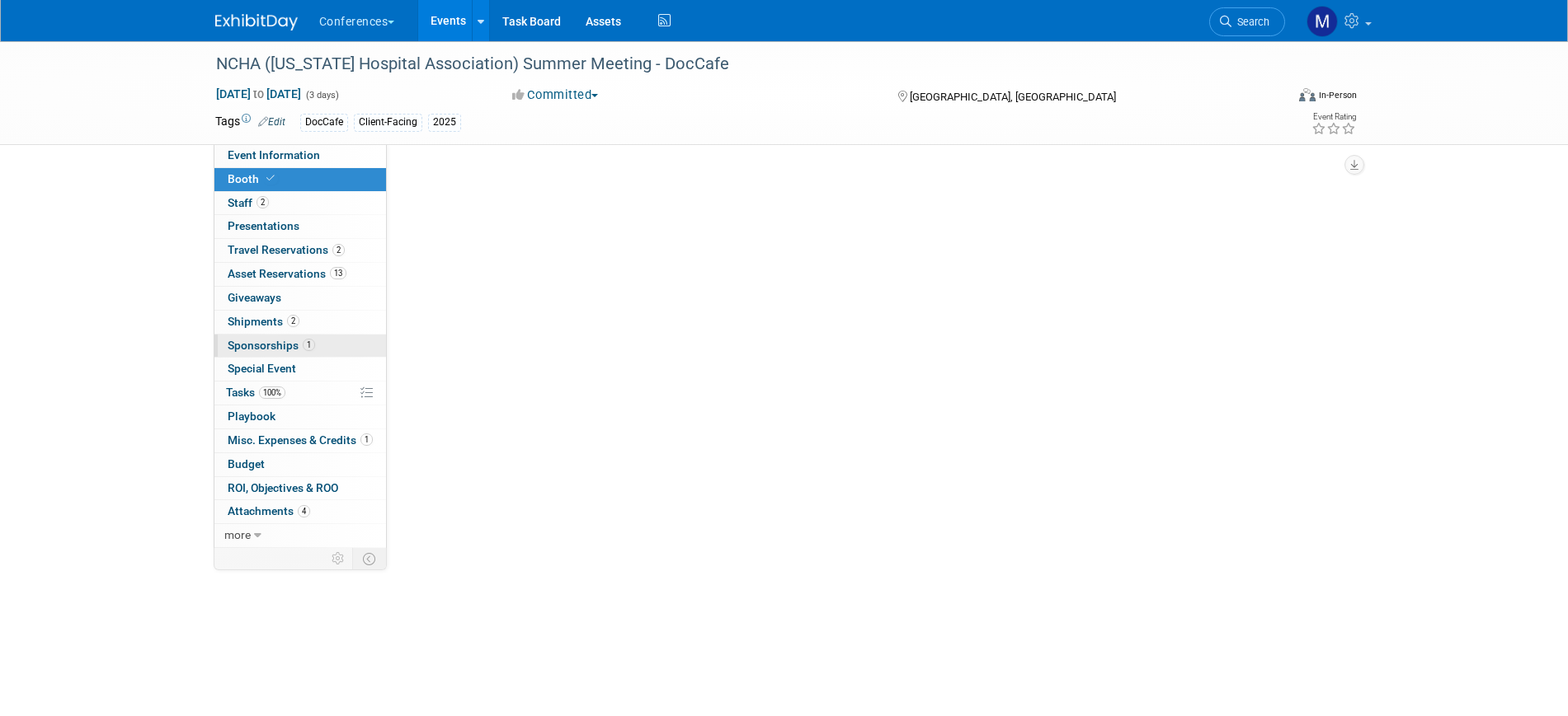
select select "6' tabletop"
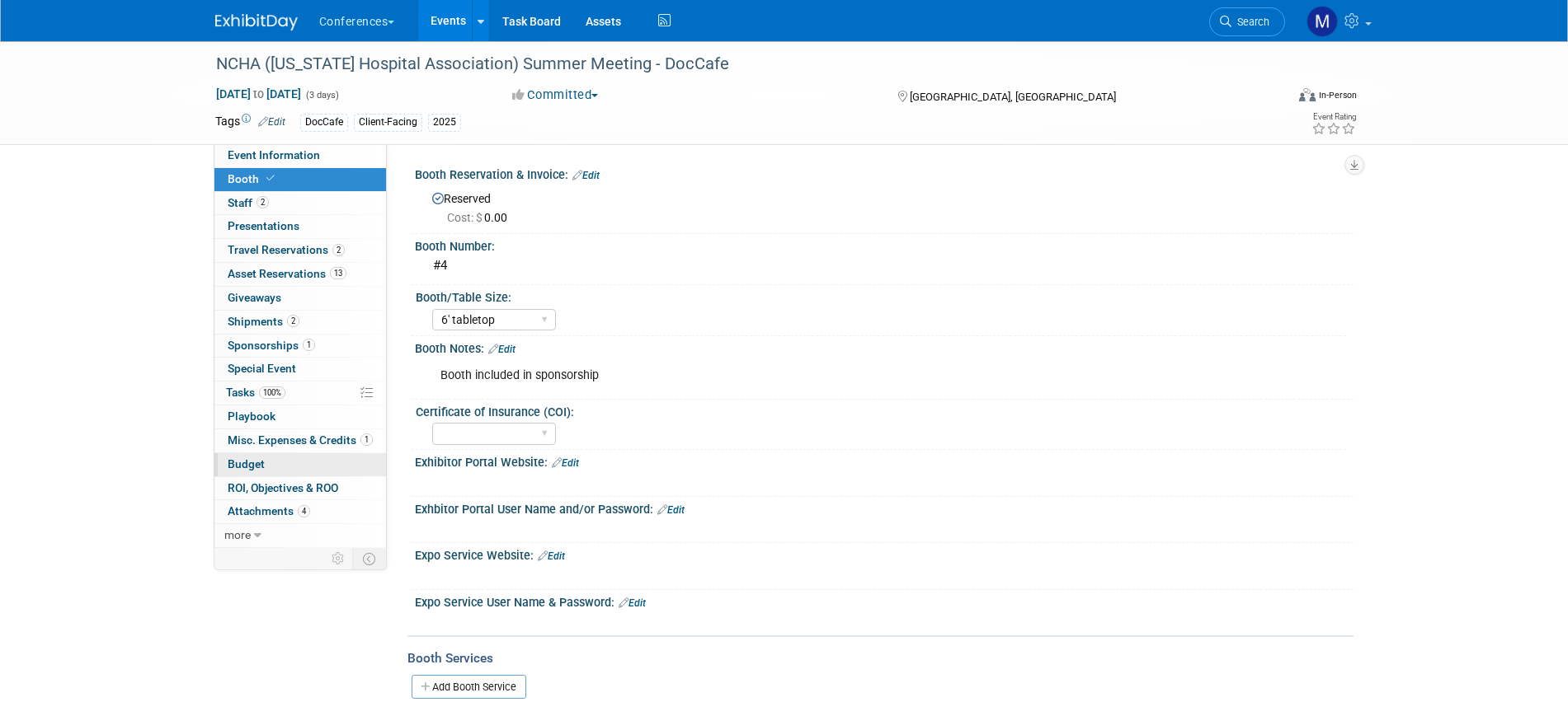
click at [268, 460] on link "Budget" at bounding box center [300, 465] width 171 height 23
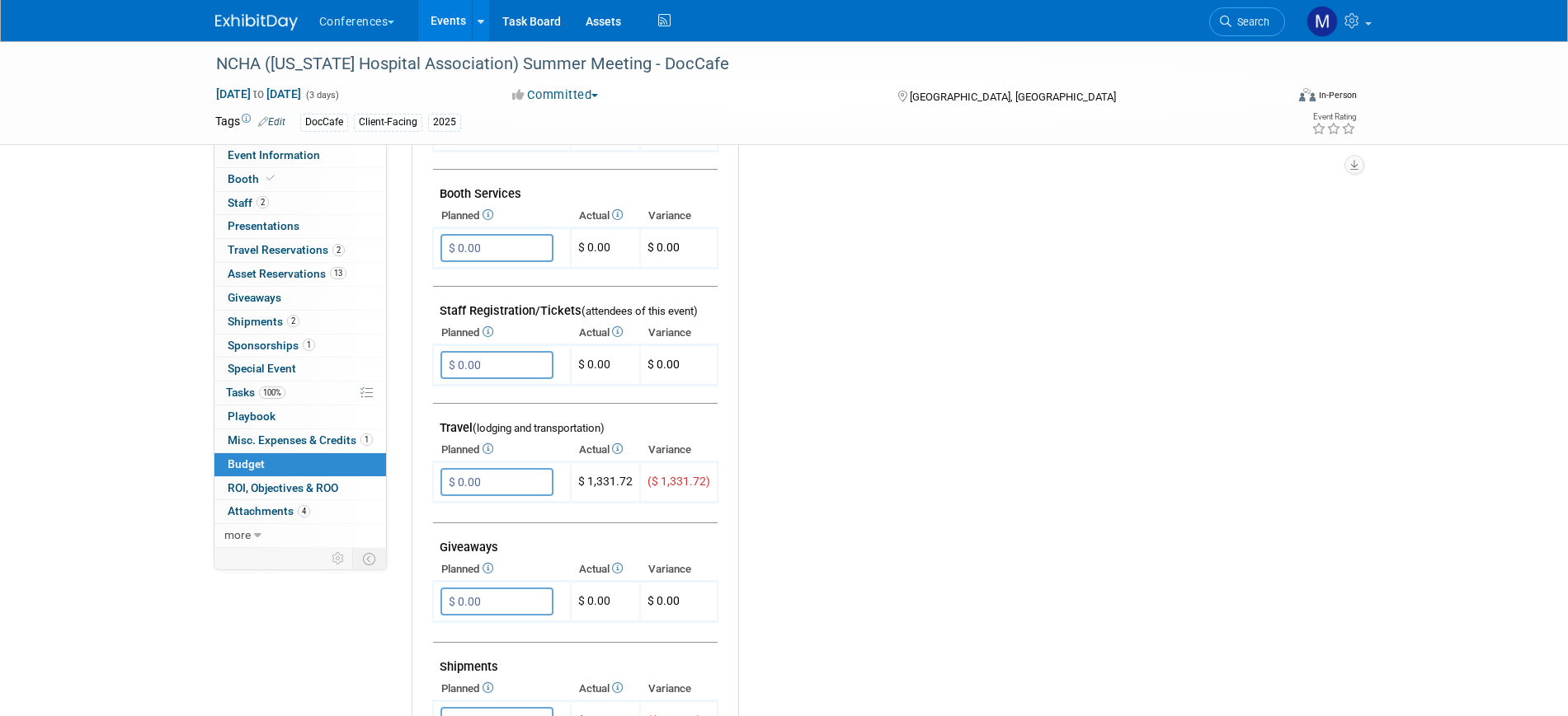
scroll to position [618, 0]
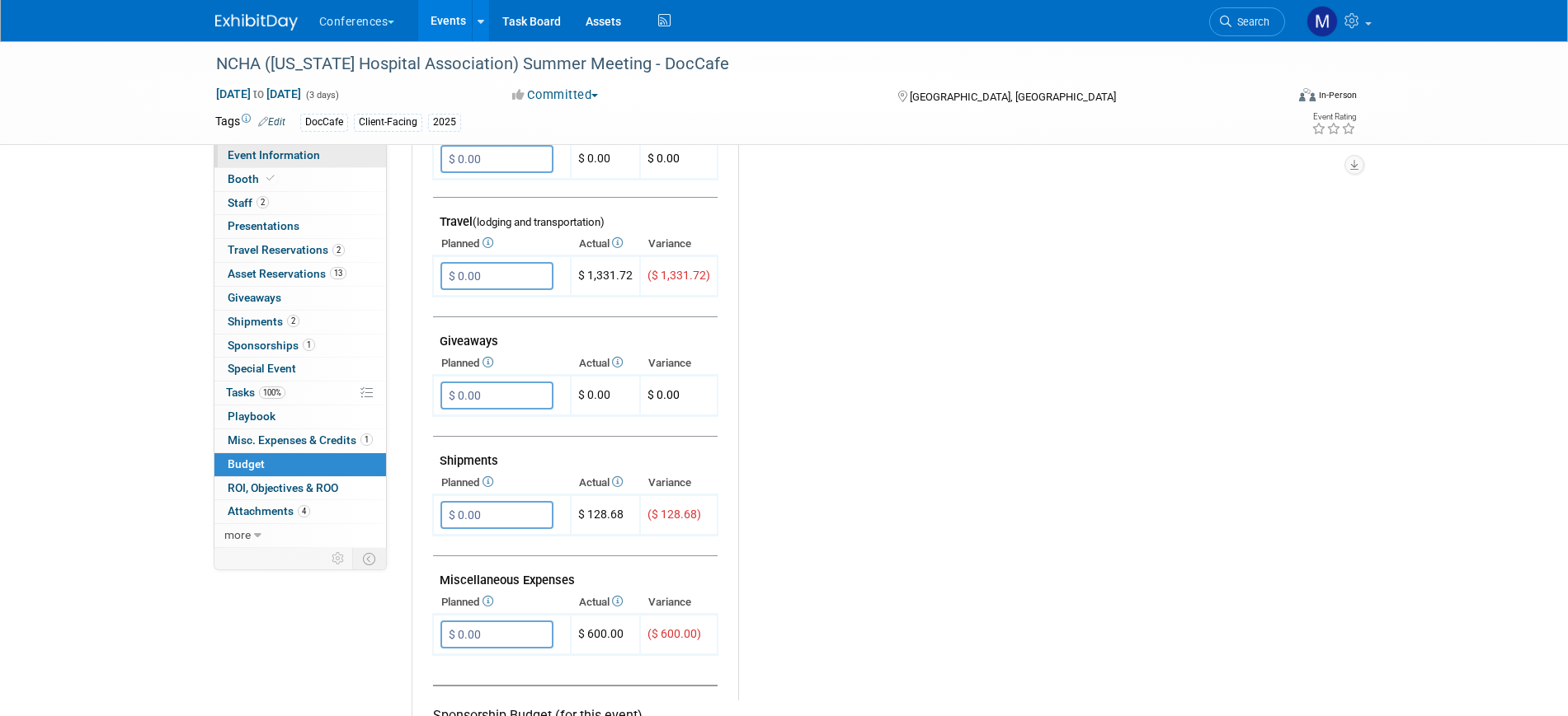
click at [329, 149] on link "Event Information" at bounding box center [300, 156] width 171 height 23
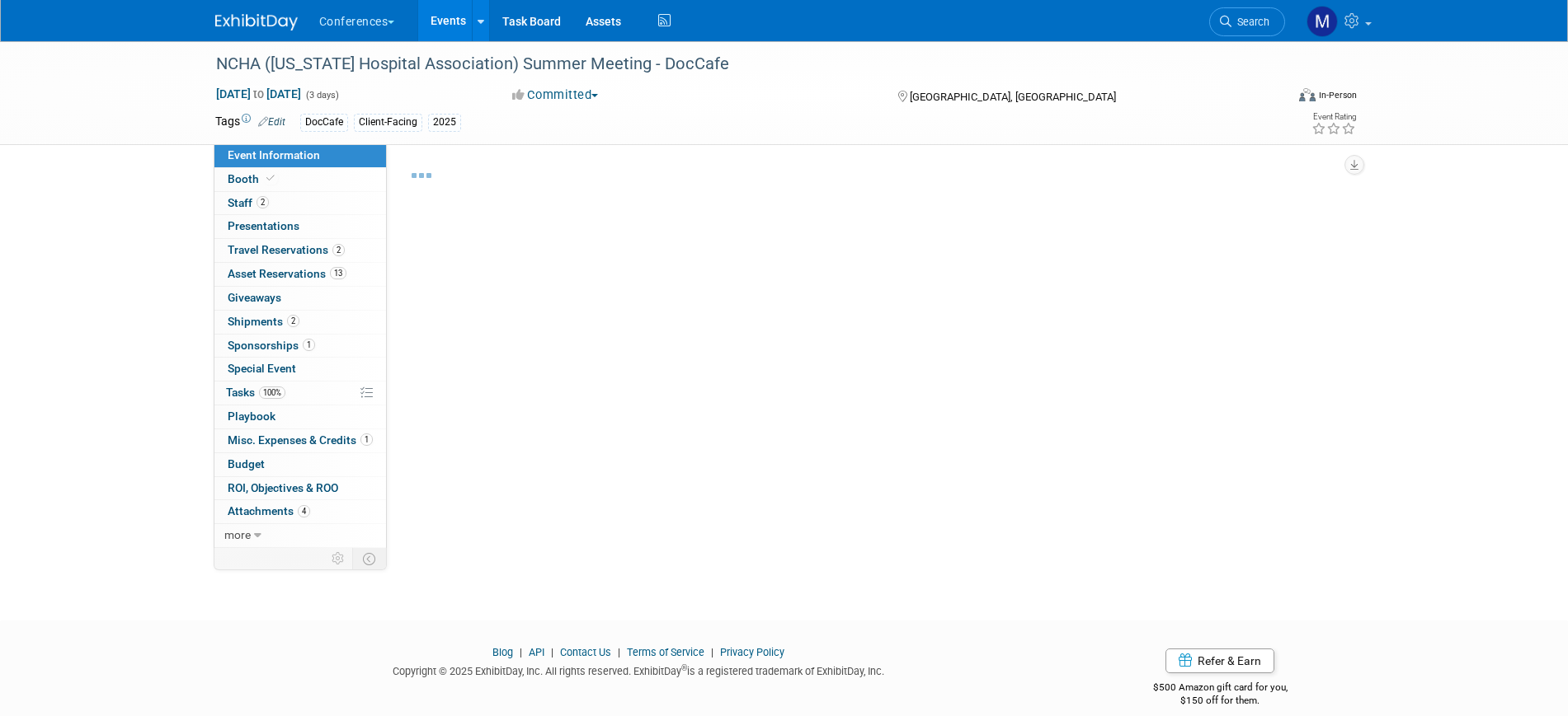
select select "DocCafe"
select select "Client-facing"
select select "[PERSON_NAME]"
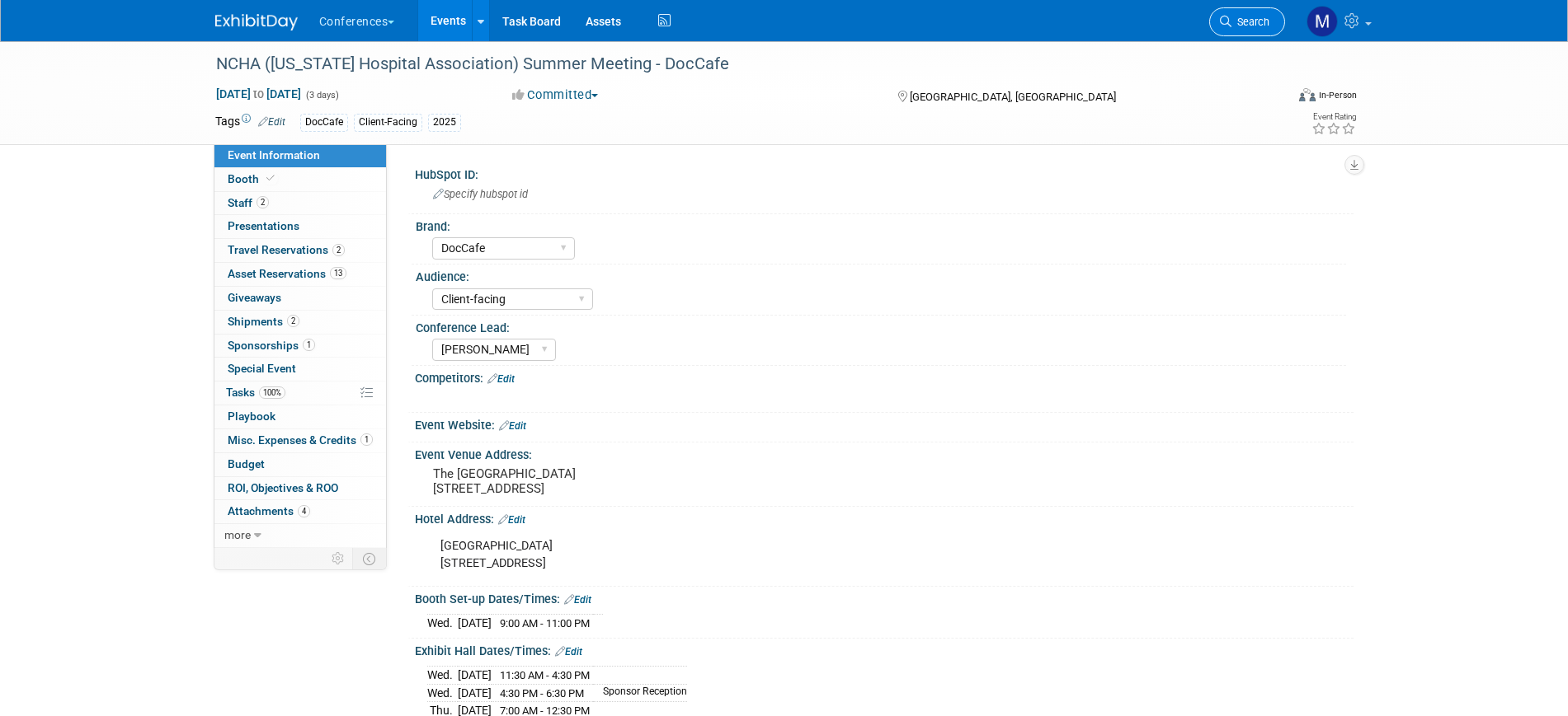
click at [1270, 18] on link "Search" at bounding box center [1247, 22] width 76 height 29
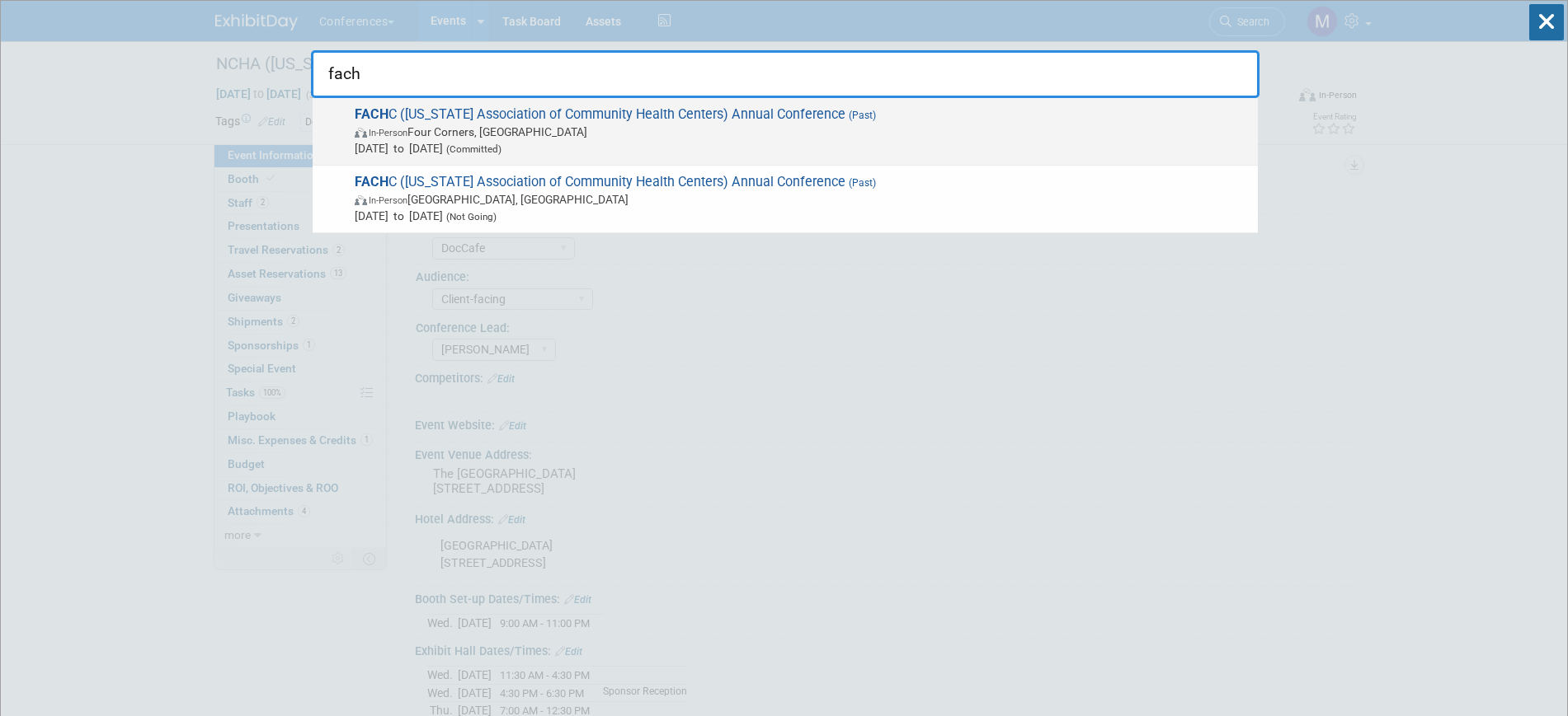
type input "fach"
click at [660, 122] on span "FACH C (Florida Association of Community Health Centers) Annual Conference (Pas…" at bounding box center [800, 131] width 900 height 50
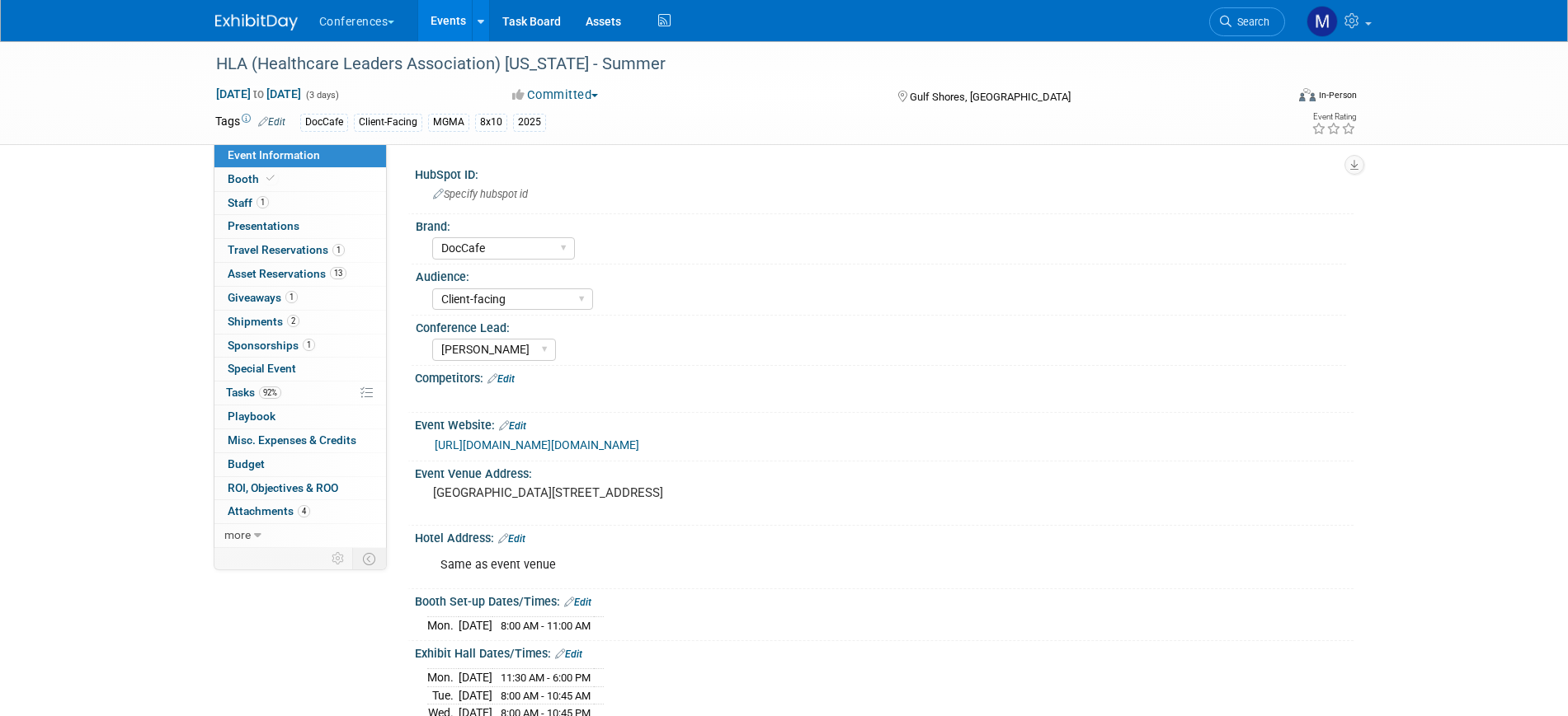
select select "DocCafe"
select select "Client-facing"
select select "[PERSON_NAME]"
click at [330, 183] on link "Booth" at bounding box center [300, 180] width 171 height 23
select select "8'x10'"
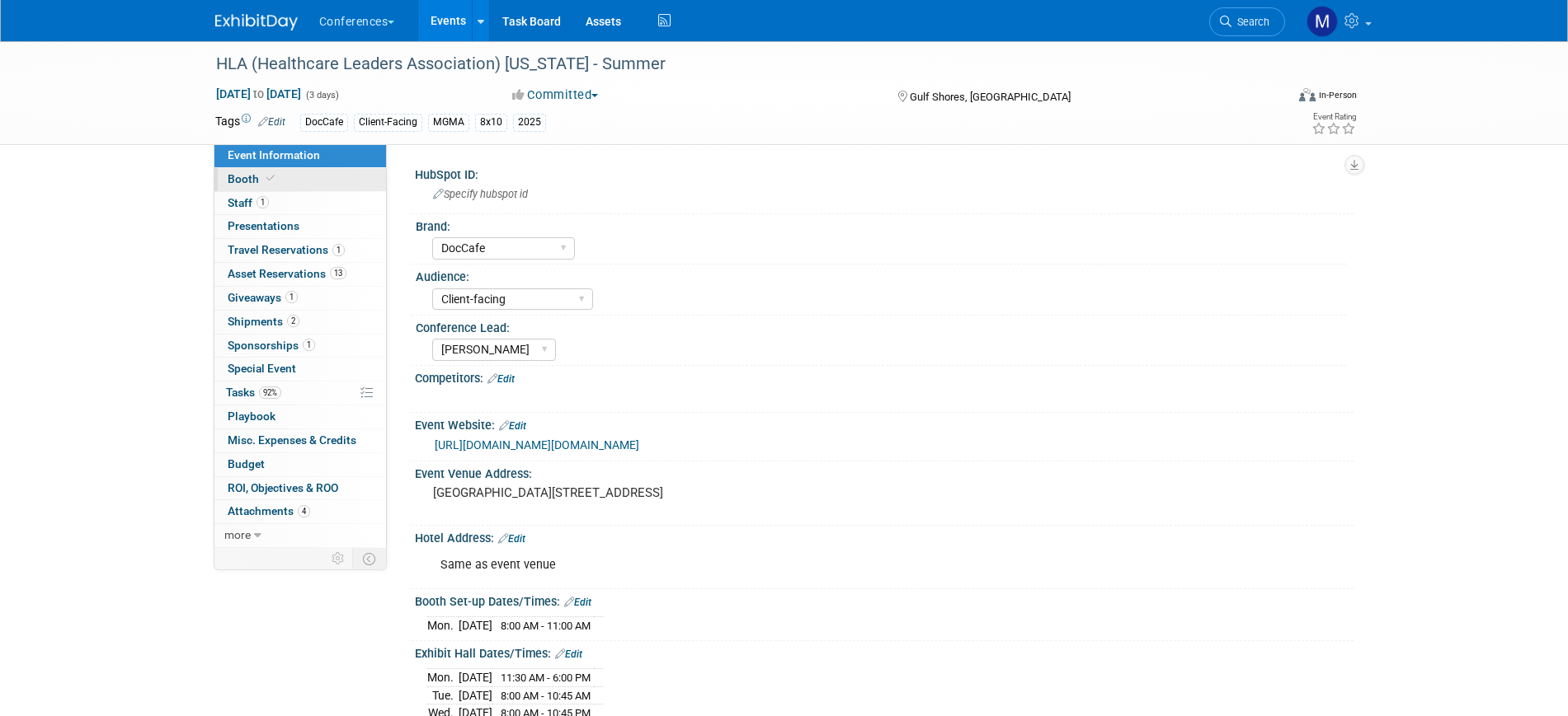
select select "No"
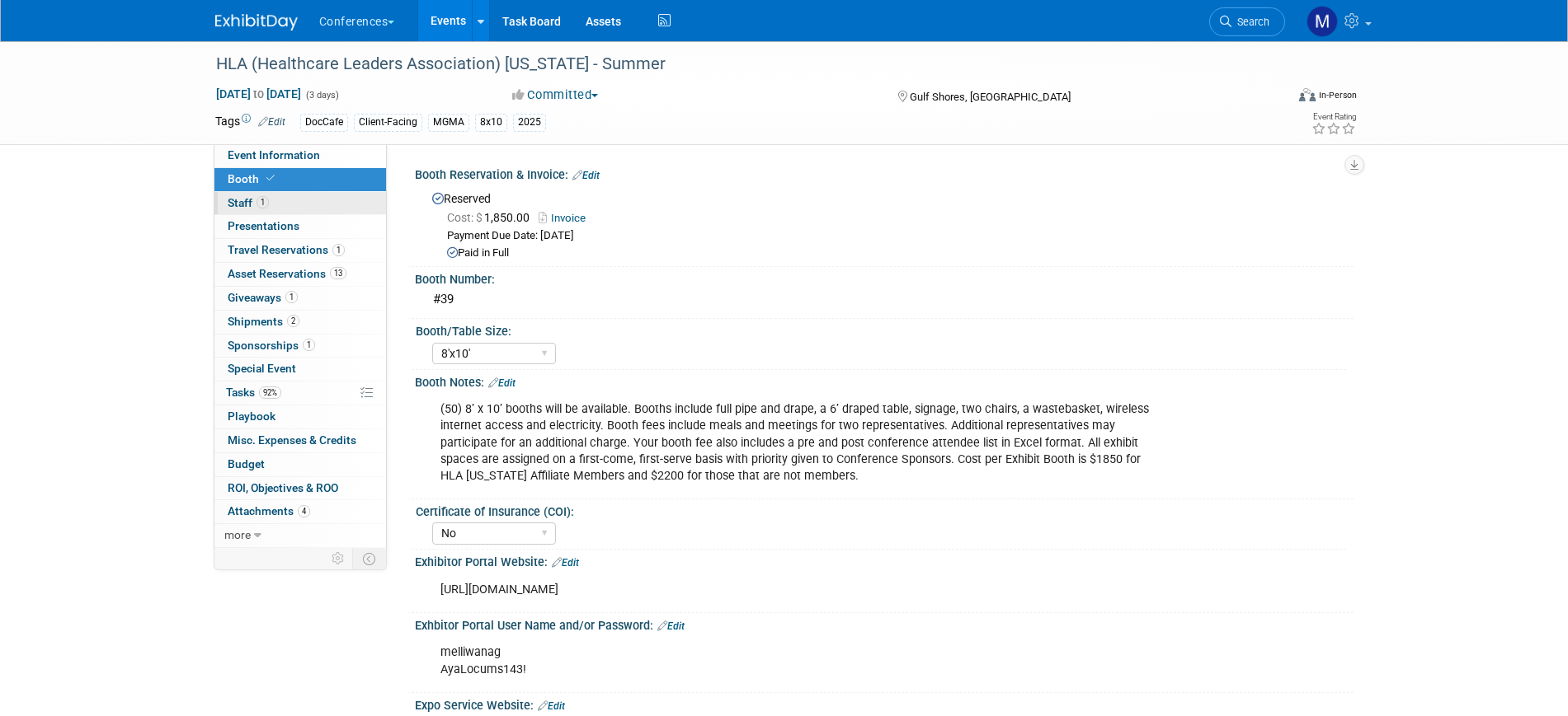
click at [326, 199] on link "1 Staff 1" at bounding box center [300, 204] width 171 height 23
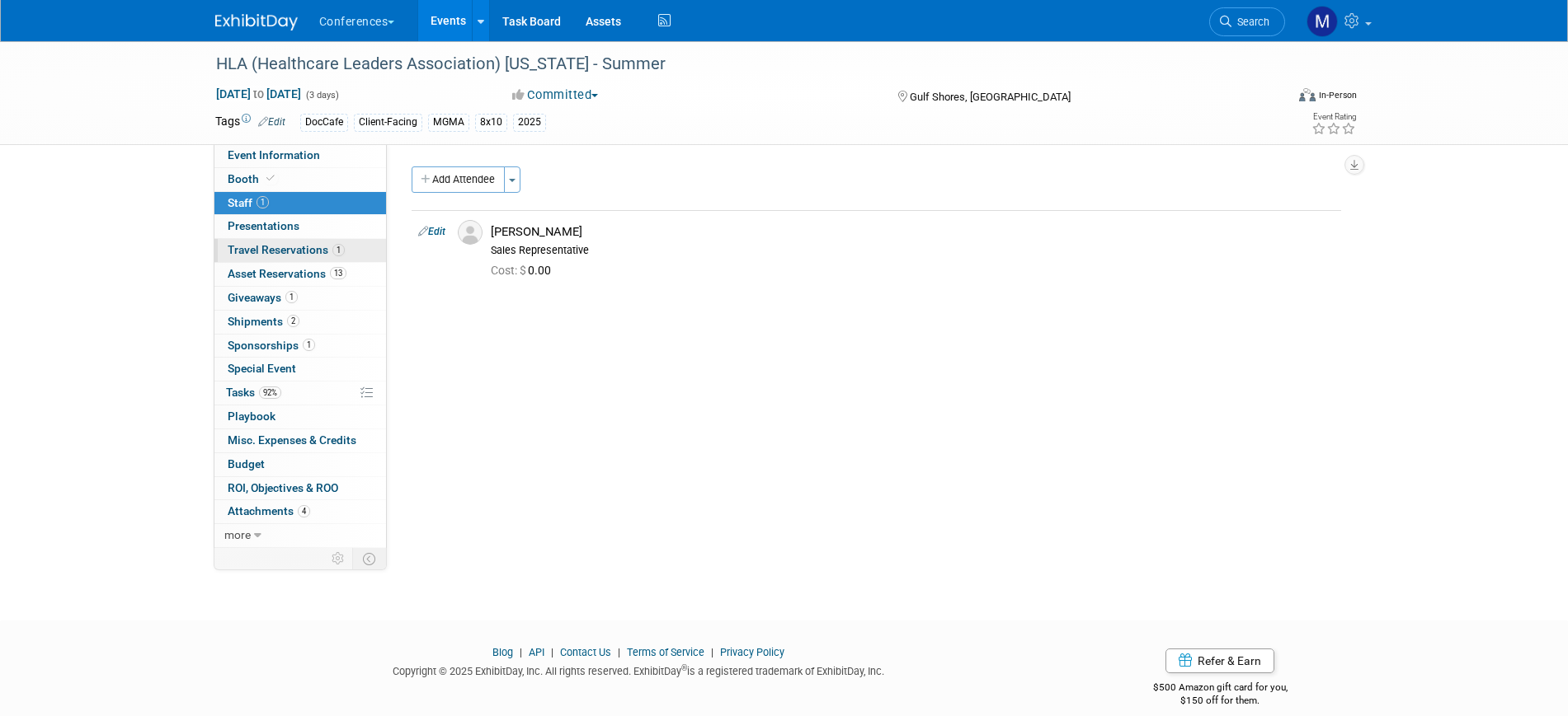
click at [325, 245] on span "Travel Reservations 1" at bounding box center [286, 250] width 117 height 13
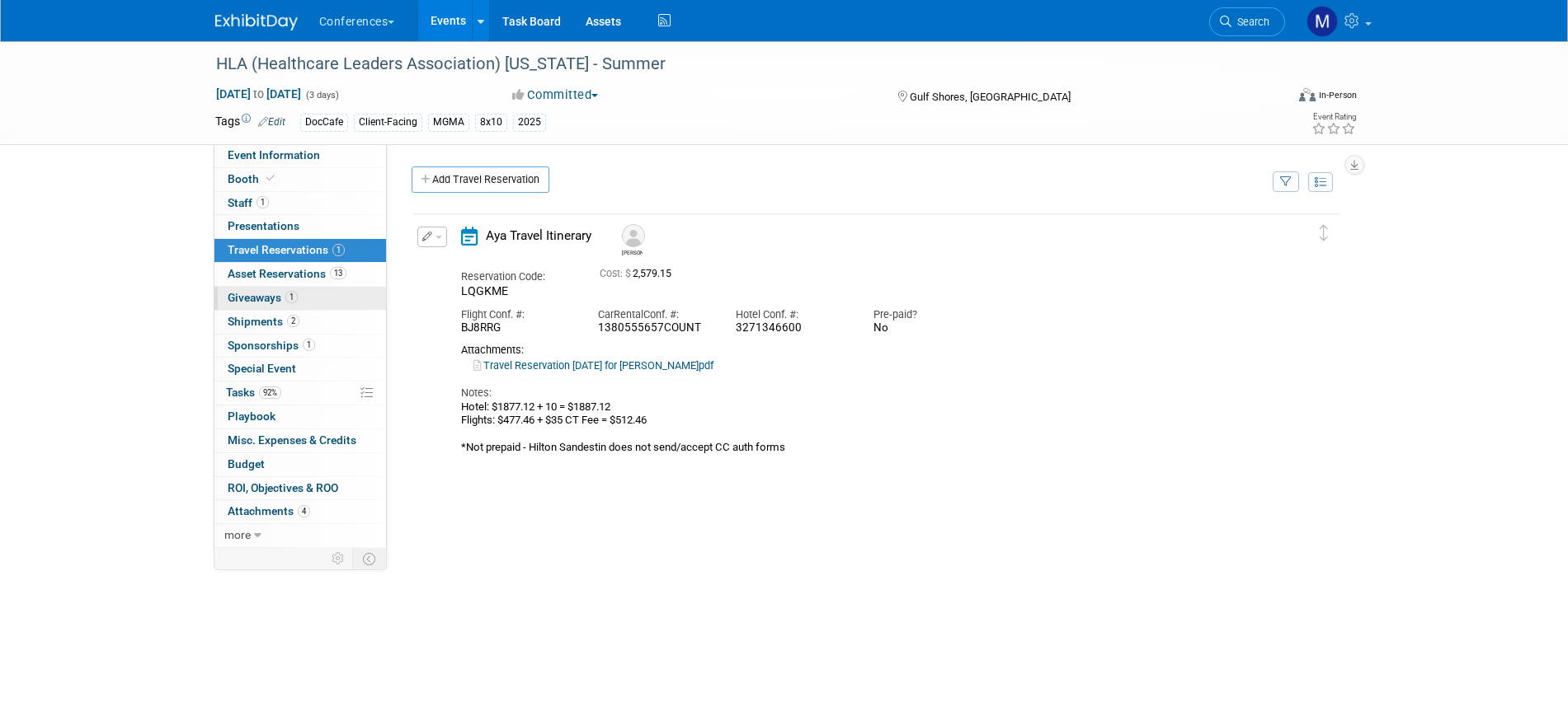
click at [319, 289] on link "1 Giveaways 1" at bounding box center [300, 299] width 171 height 23
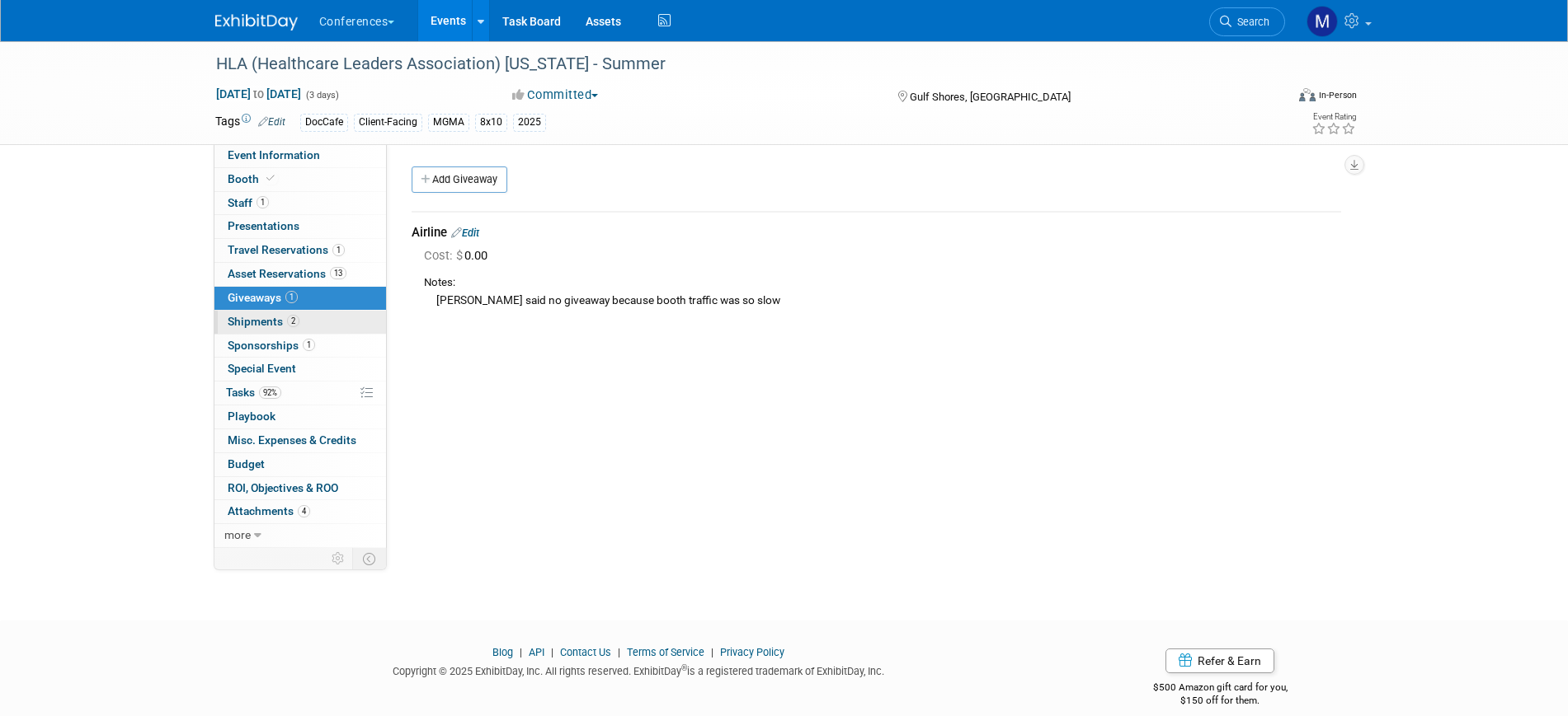
click at [318, 325] on link "2 Shipments 2" at bounding box center [300, 322] width 171 height 23
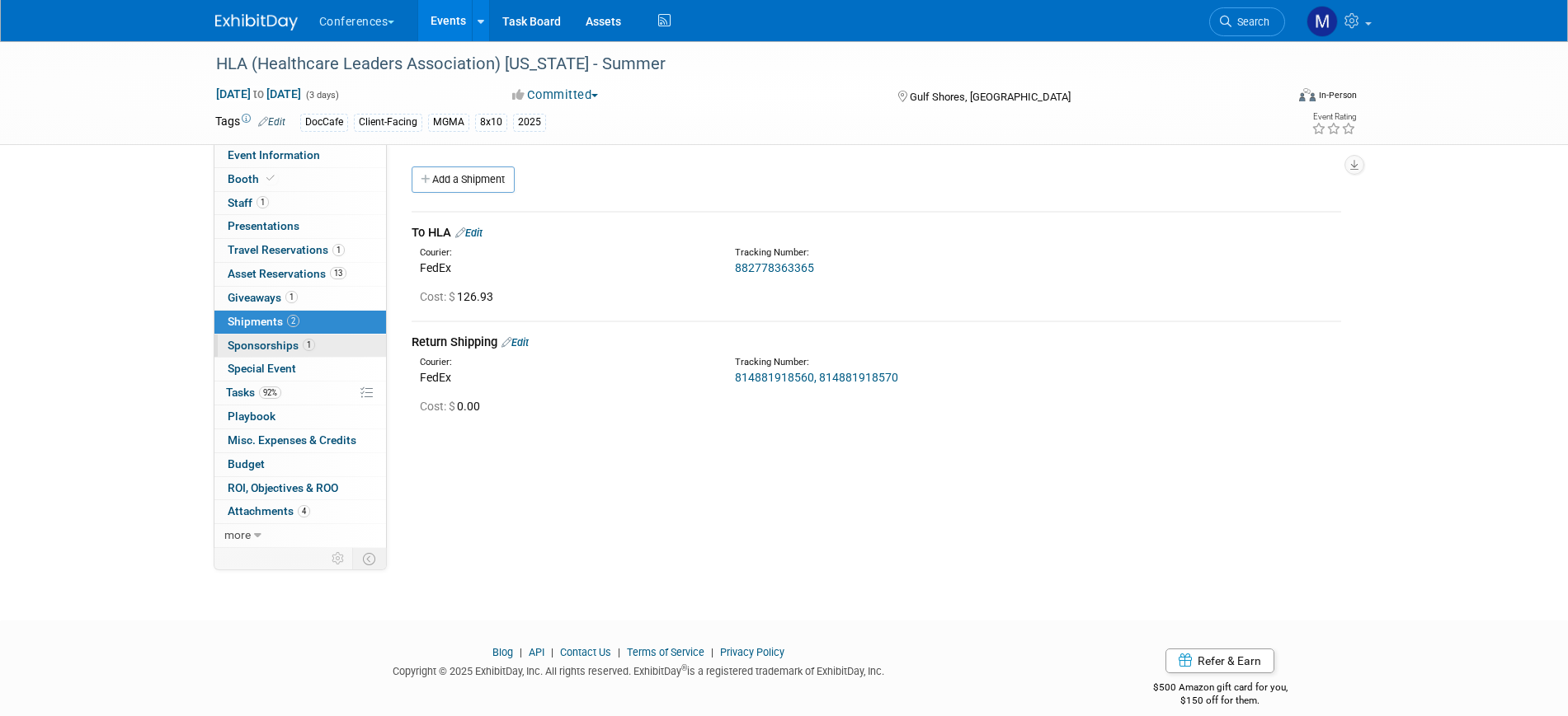
click at [316, 340] on link "1 Sponsorships 1" at bounding box center [300, 346] width 171 height 23
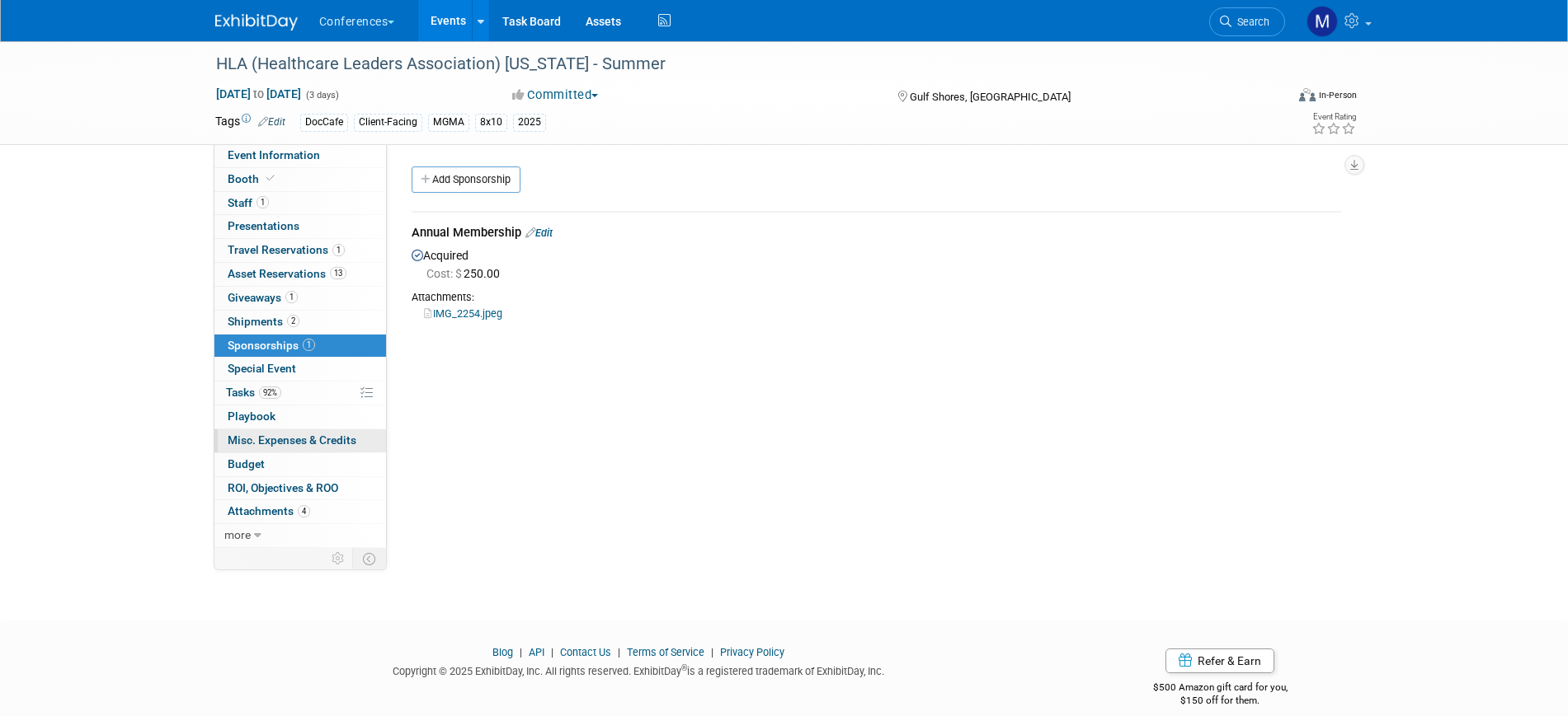
click at [281, 444] on span "Misc. Expenses & Credits 0" at bounding box center [292, 441] width 129 height 13
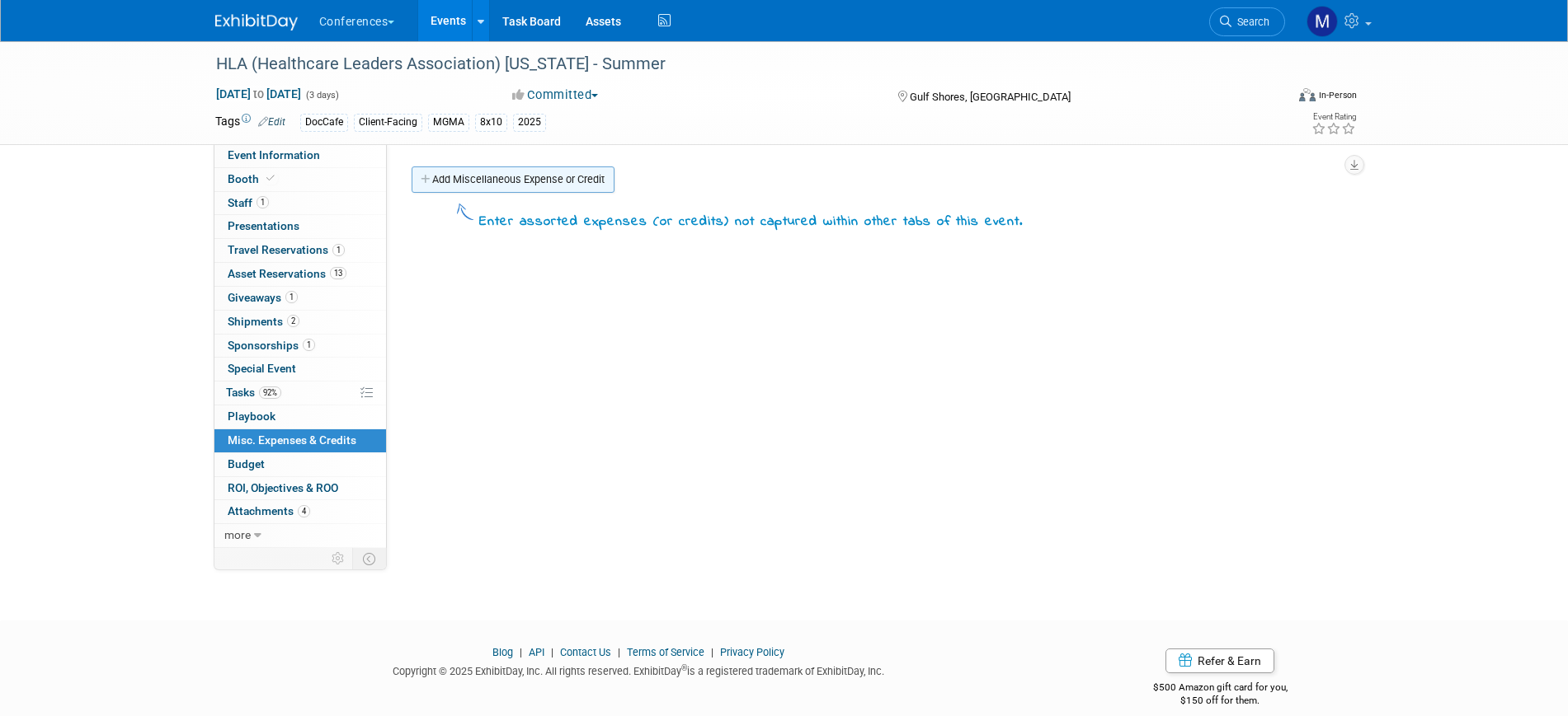
click at [507, 175] on link "Add Miscellaneous Expense or Credit" at bounding box center [513, 180] width 203 height 27
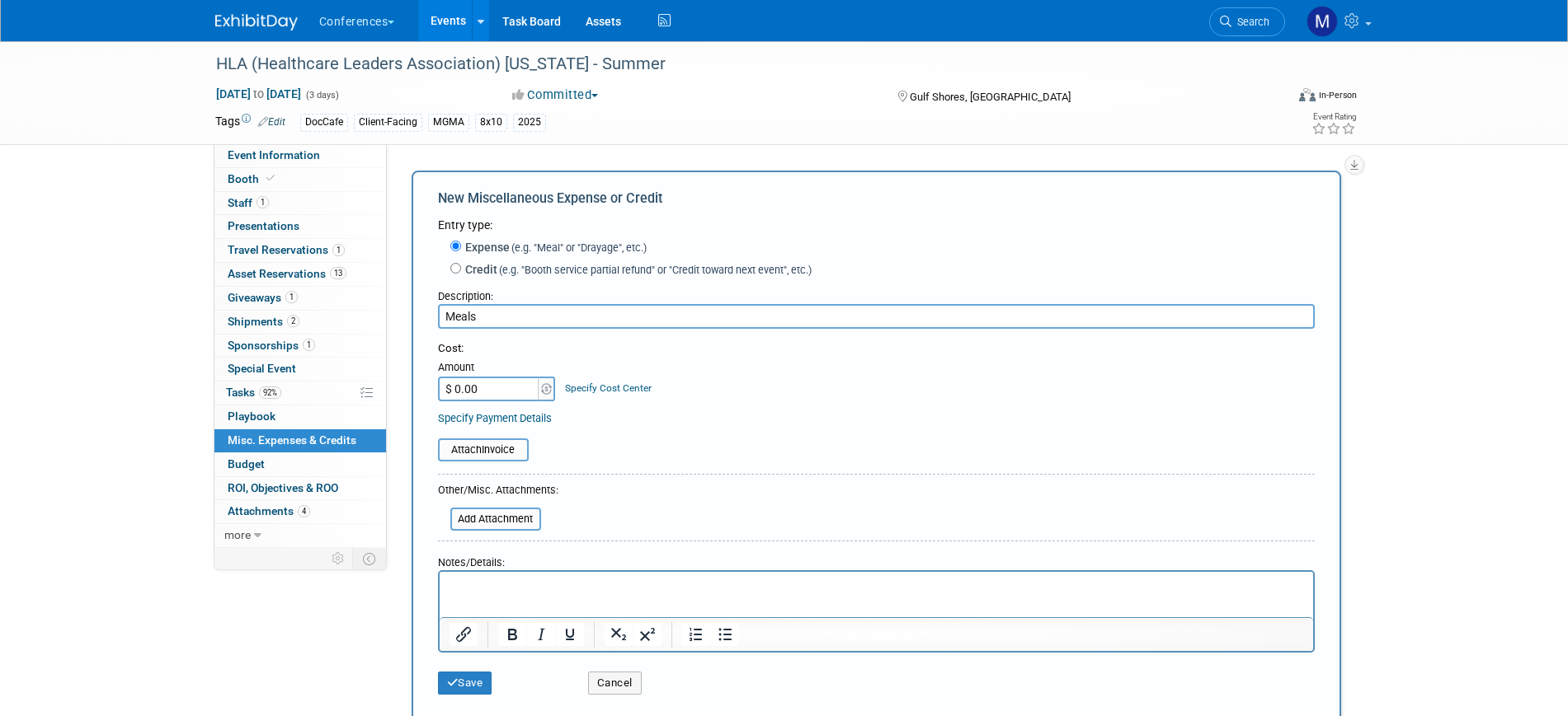
type input "Meals"
click at [472, 583] on p "Rich Text Area. Press ALT-0 for help." at bounding box center [875, 587] width 854 height 17
click at [489, 395] on input "$ 0.00" at bounding box center [489, 389] width 103 height 25
click at [485, 590] on p "Rich Text Area. Press ALT-0 for help." at bounding box center [875, 587] width 854 height 17
paste body "Rich Text Area. Press ALT-0 for help."
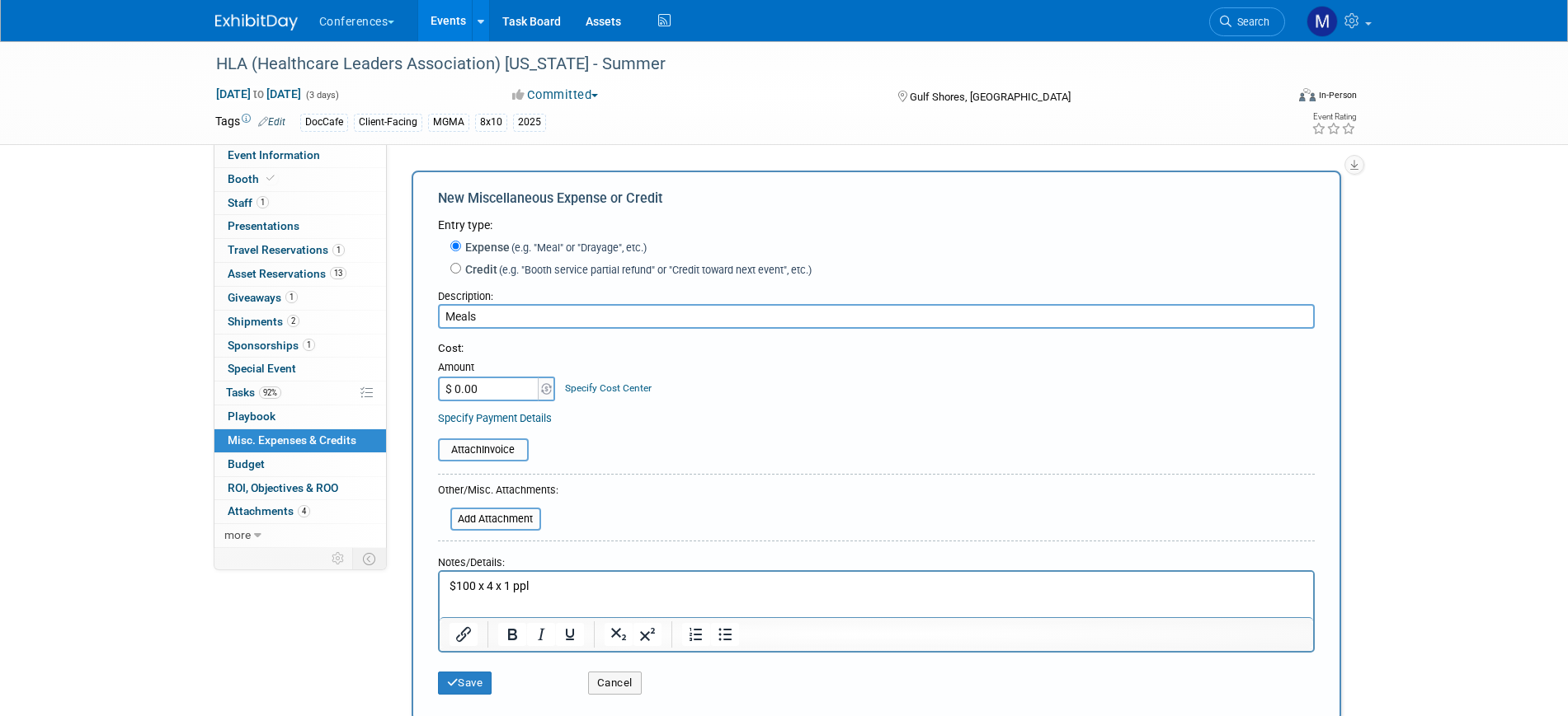
click at [492, 582] on p "$100 x 4 x 1 ppl" at bounding box center [875, 587] width 854 height 17
click at [488, 393] on input "$ 0.00" at bounding box center [489, 389] width 103 height 25
type input "$ 0.00"
click at [460, 680] on button "Save" at bounding box center [465, 683] width 54 height 23
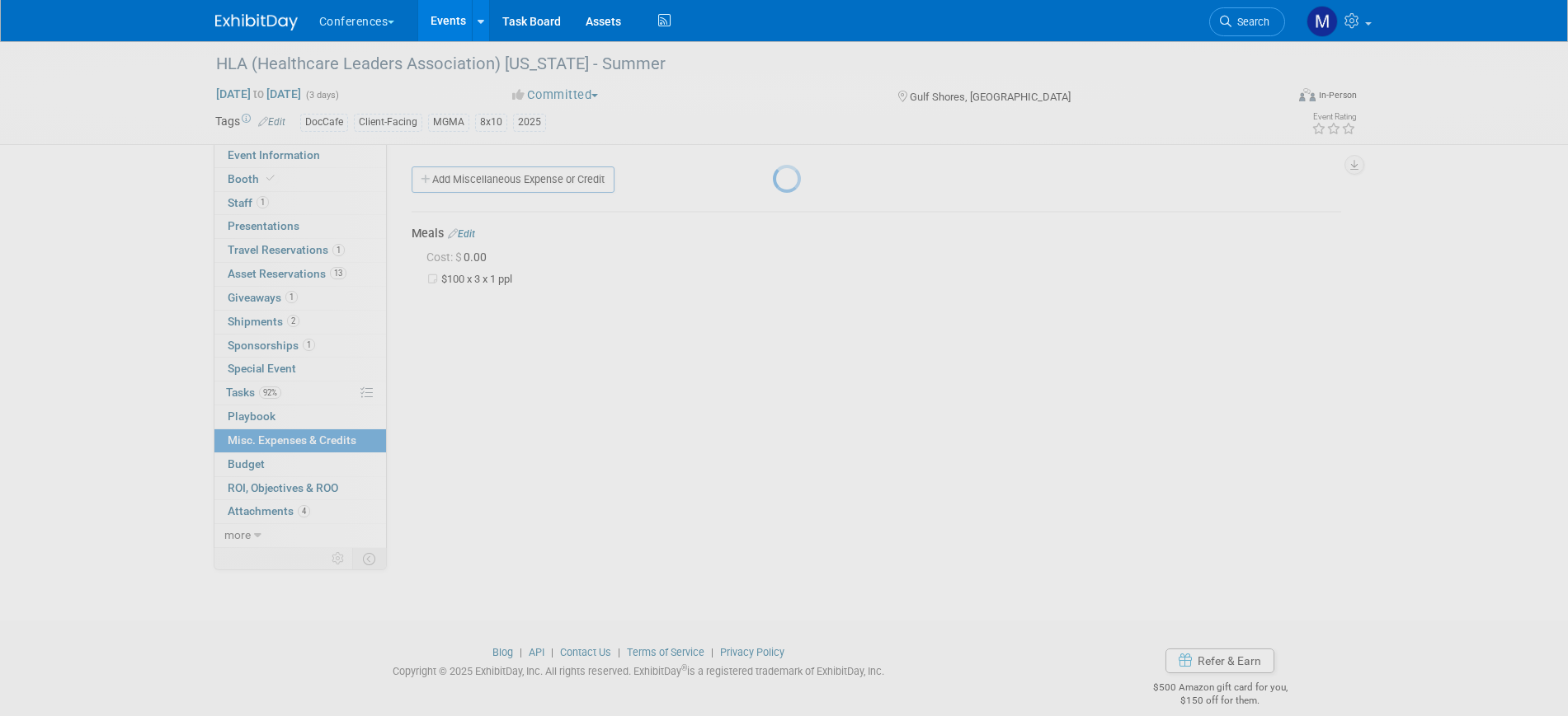
scroll to position [20, 0]
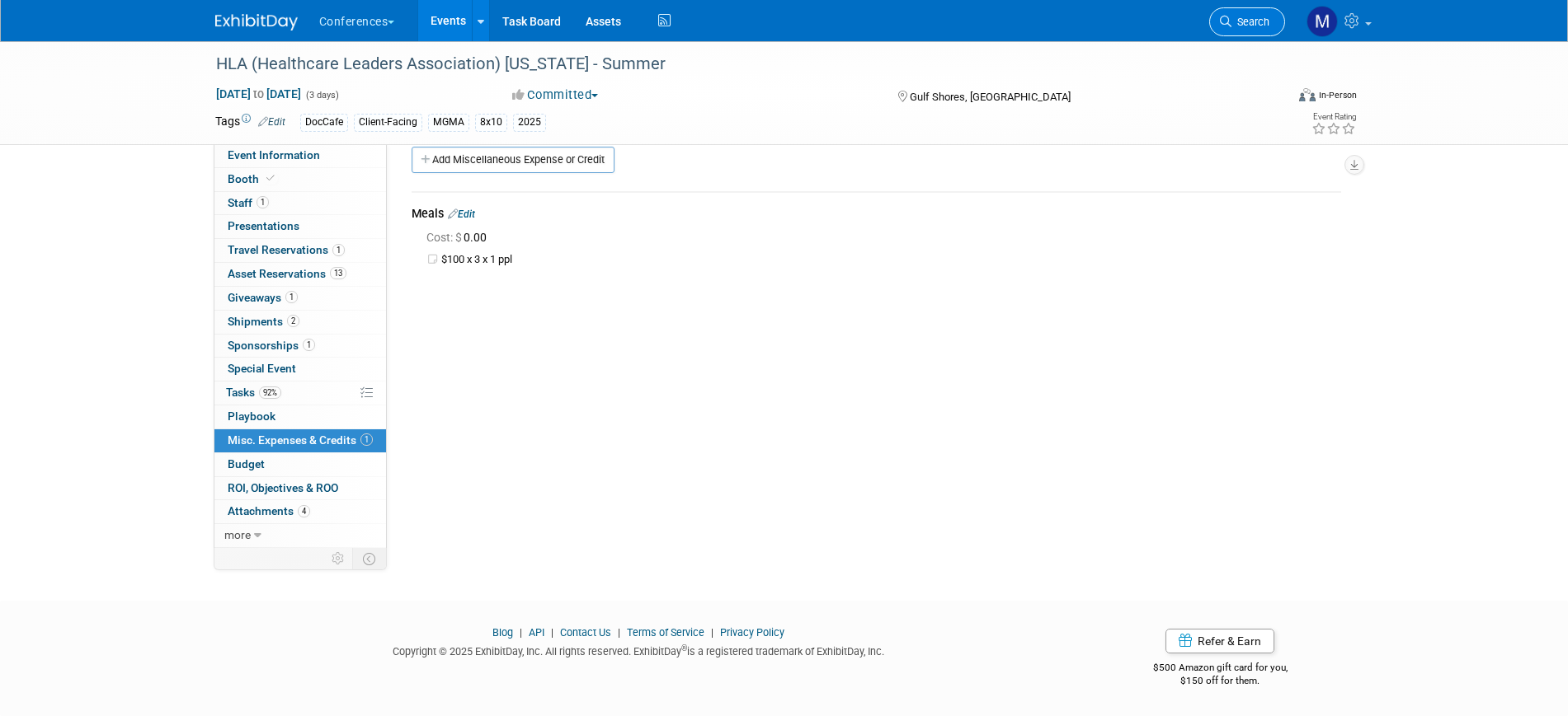
click at [1262, 18] on span "Search" at bounding box center [1250, 22] width 38 height 13
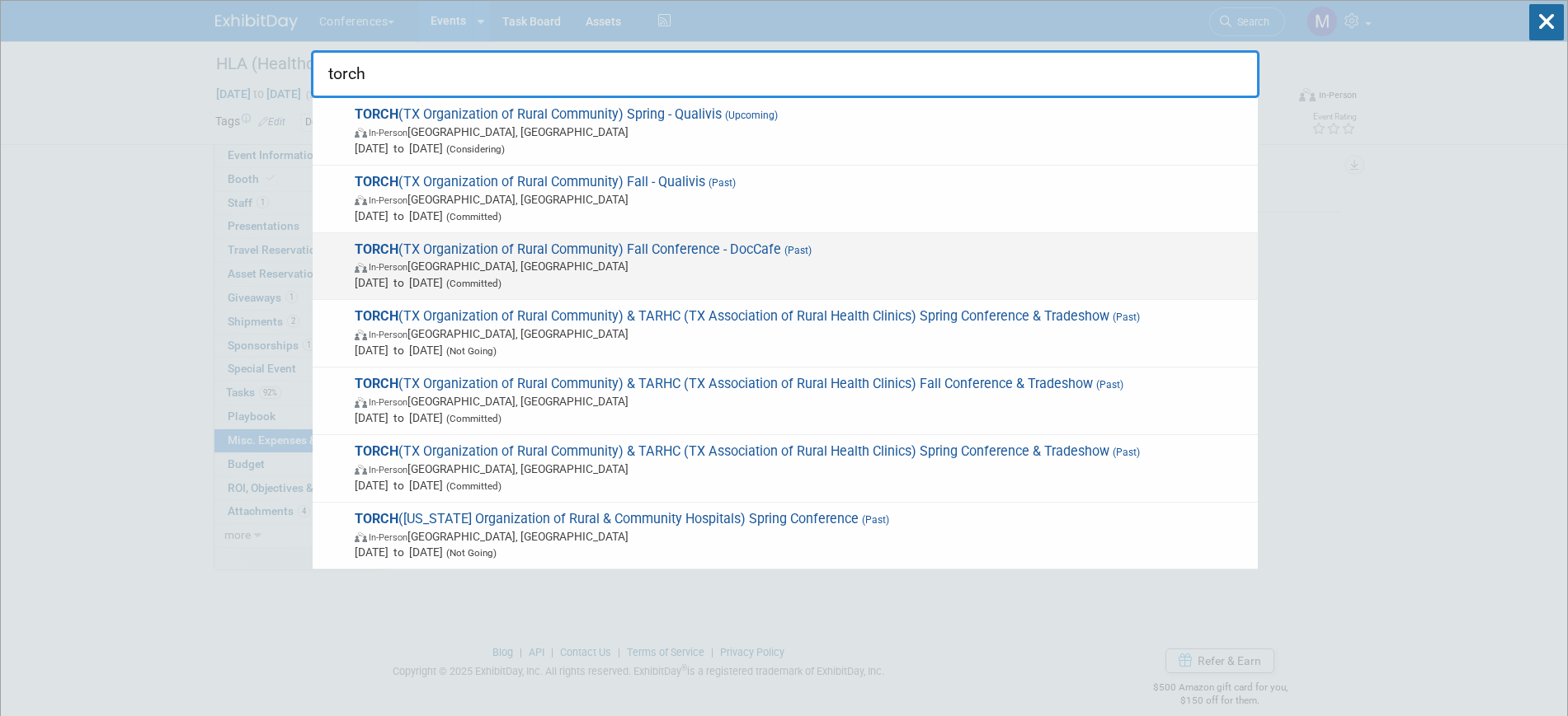
type input "torch"
click at [779, 238] on div "TORCH (TX Organization of Rural Community) Fall Conference - DocCafe (Past) In-…" at bounding box center [785, 267] width 945 height 68
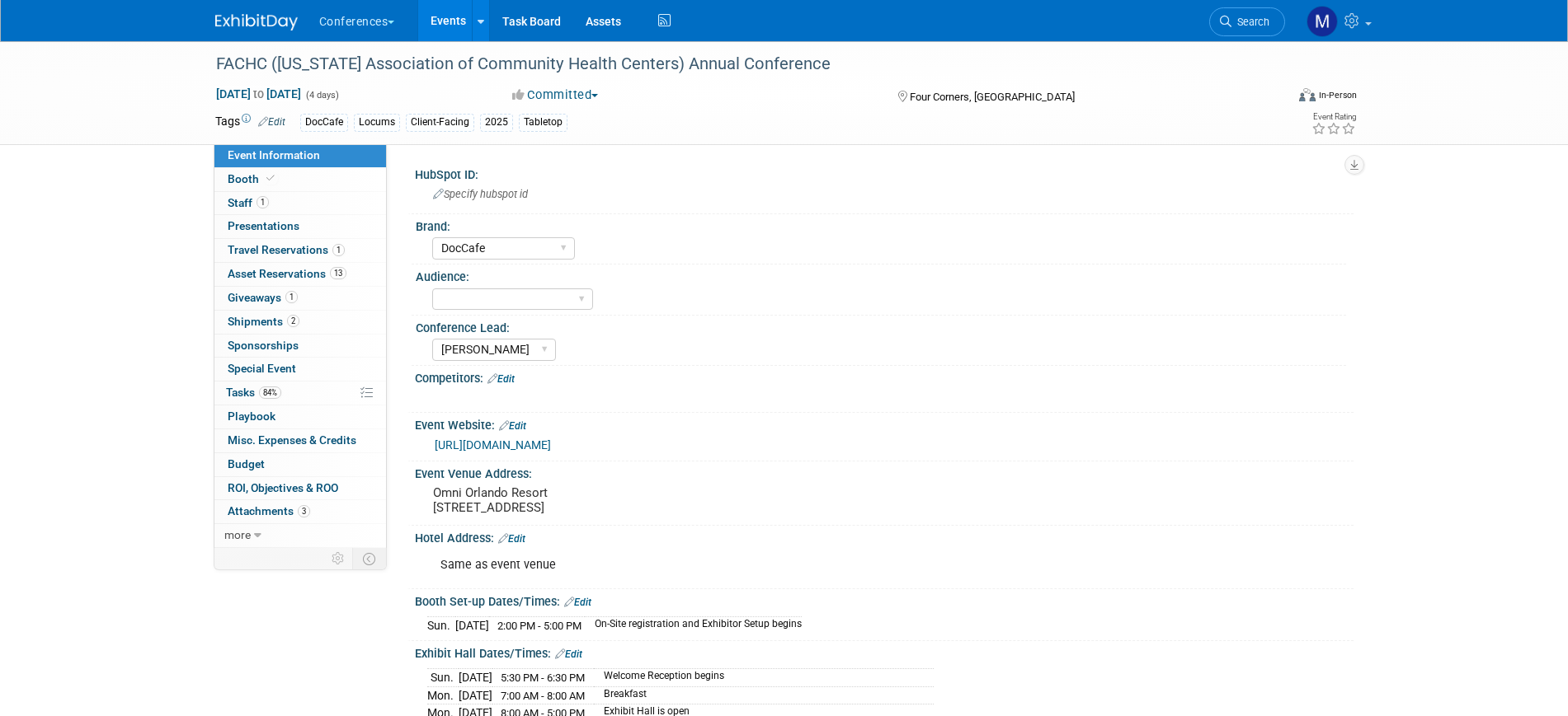
select select "DocCafe"
select select "[PERSON_NAME]"
click at [283, 437] on span "Misc. Expenses & Credits 0" at bounding box center [292, 441] width 129 height 13
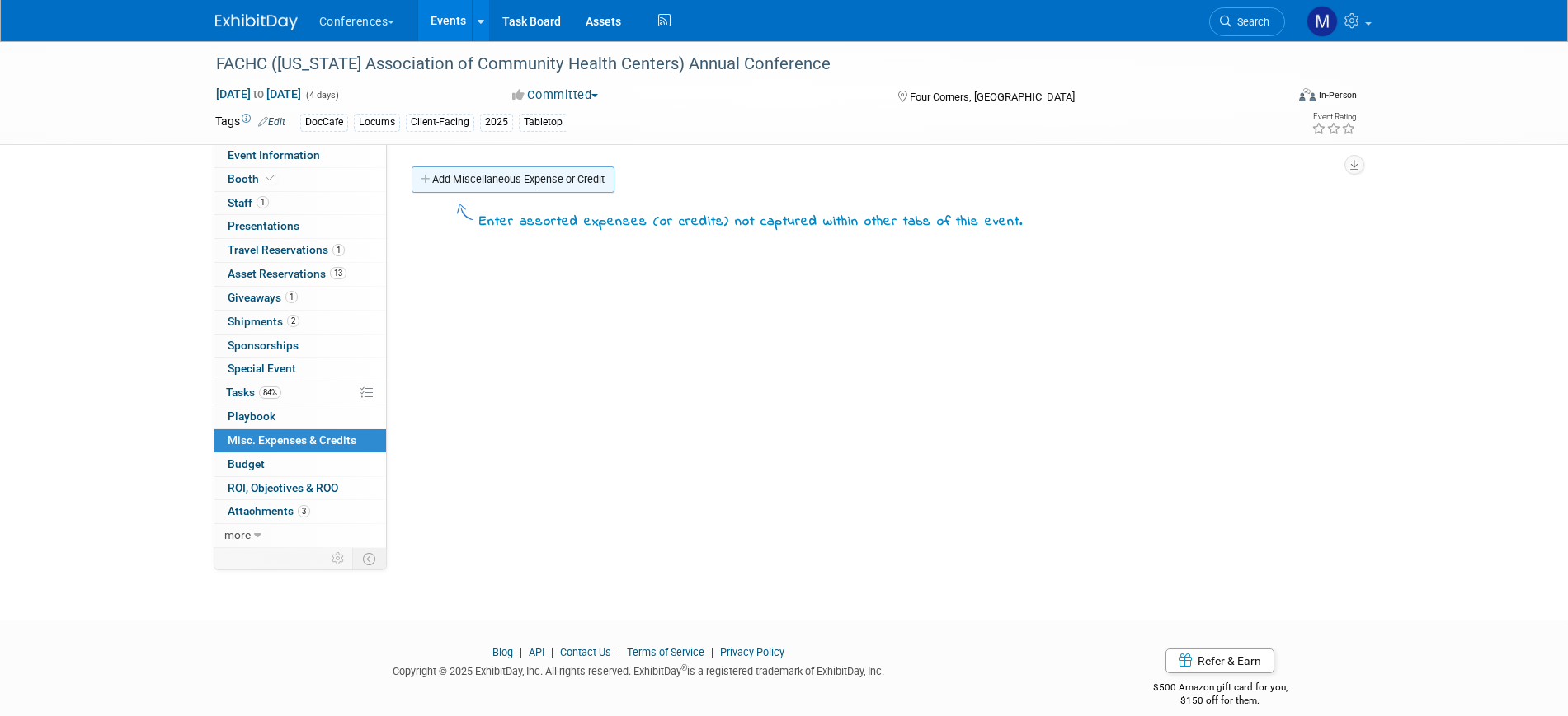
click at [519, 179] on link "Add Miscellaneous Expense or Credit" at bounding box center [513, 180] width 203 height 27
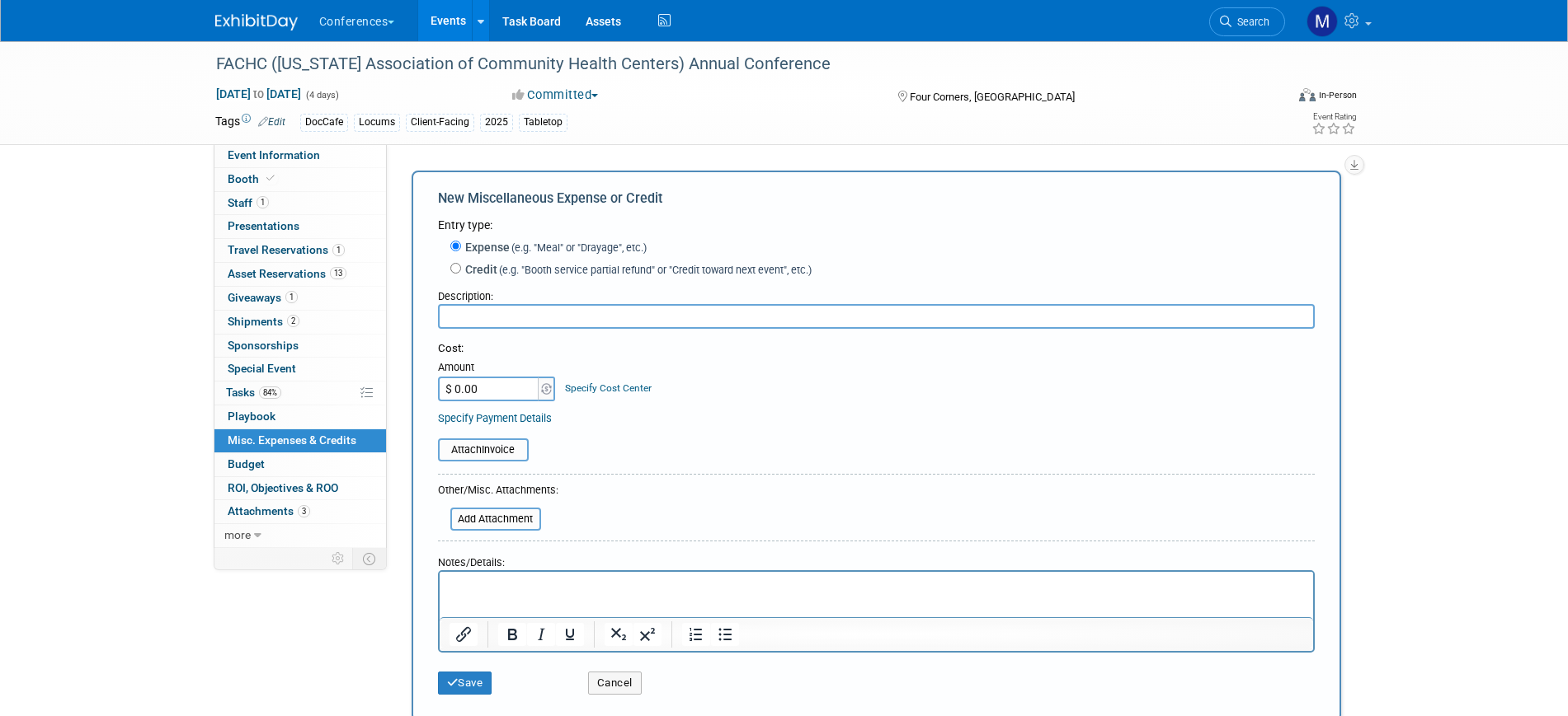
click at [452, 315] on input "text" at bounding box center [877, 317] width 877 height 25
type input "Meals"
click at [503, 595] on html at bounding box center [876, 584] width 873 height 23
click at [499, 396] on input "$ 0.00" at bounding box center [489, 389] width 103 height 25
type input "$ 400.00"
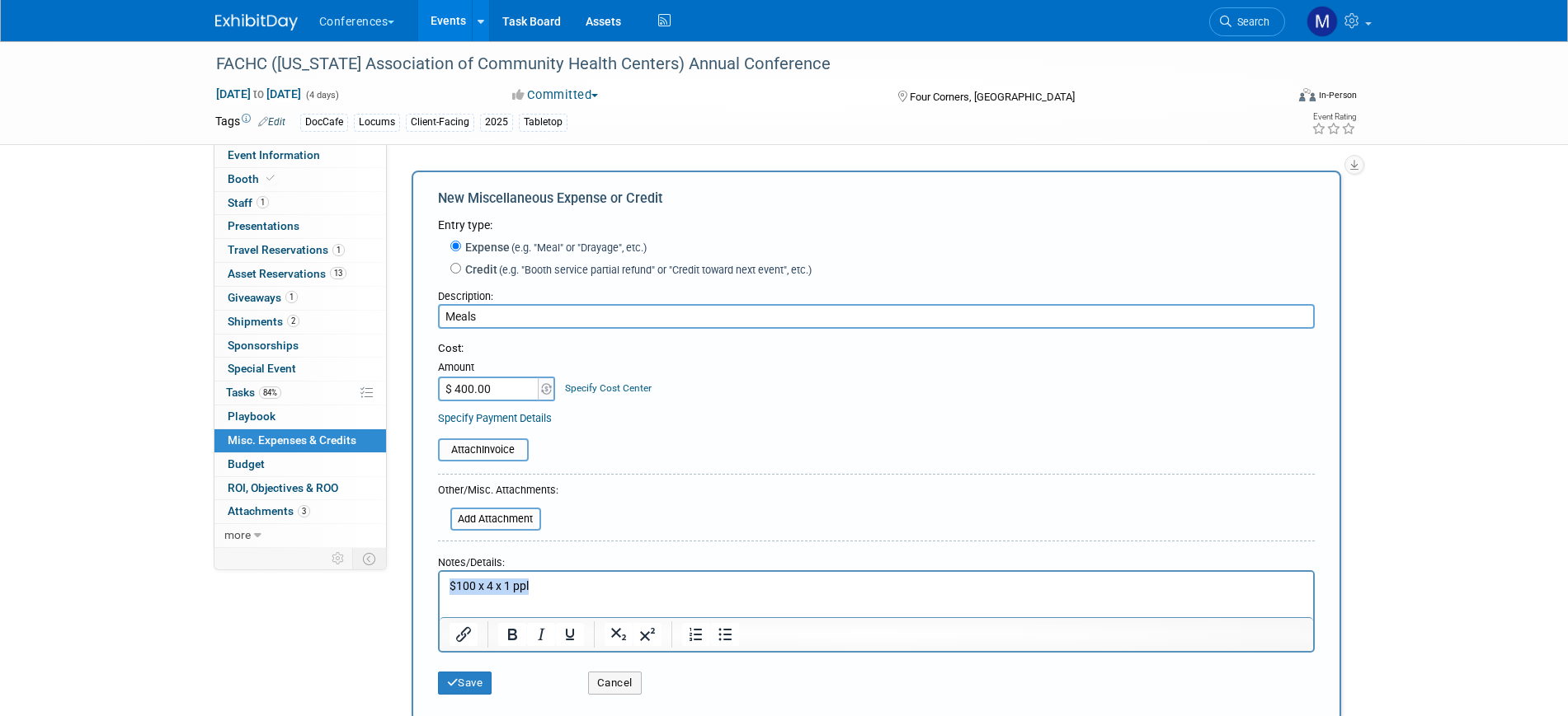
drag, startPoint x: 548, startPoint y: 588, endPoint x: 425, endPoint y: 577, distance: 123.5
click at [439, 577] on html "$100 x 4 x 1 ppl" at bounding box center [876, 584] width 873 height 23
copy p "$100 x 4 x 1 ppl"
click at [484, 686] on button "Save" at bounding box center [465, 683] width 54 height 23
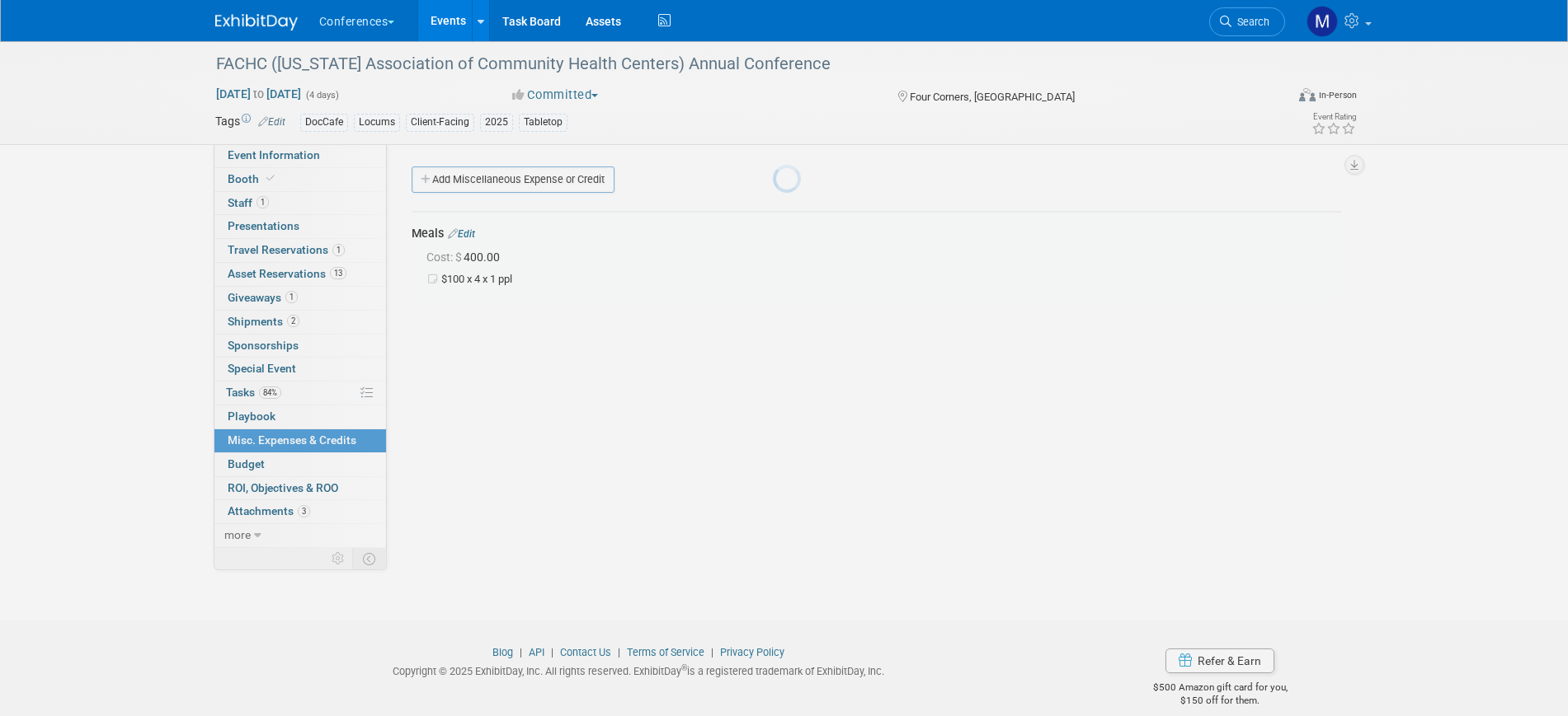
scroll to position [20, 0]
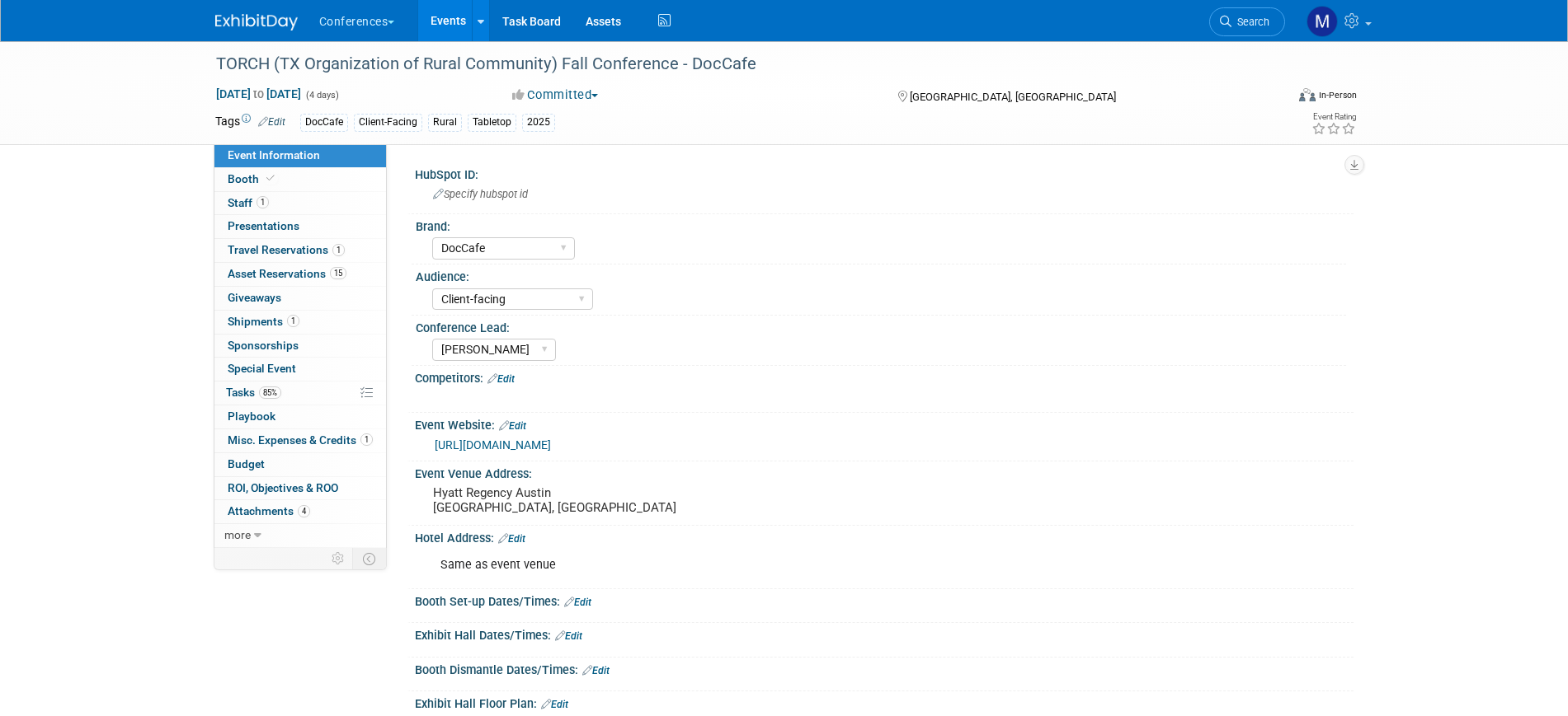
select select "DocCafe"
select select "Client-facing"
select select "[PERSON_NAME]"
click at [335, 171] on link "Booth" at bounding box center [300, 180] width 171 height 23
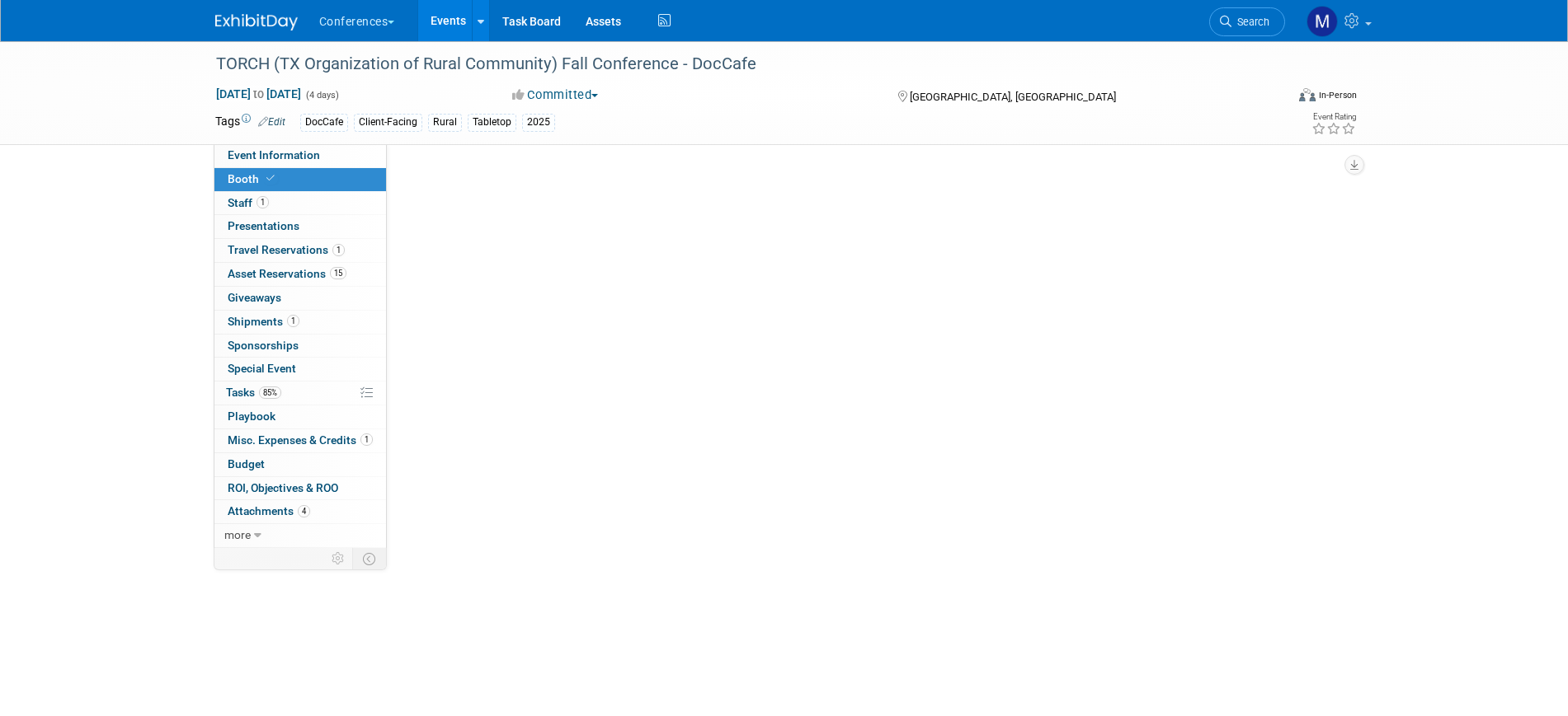
select select "36" bar table"
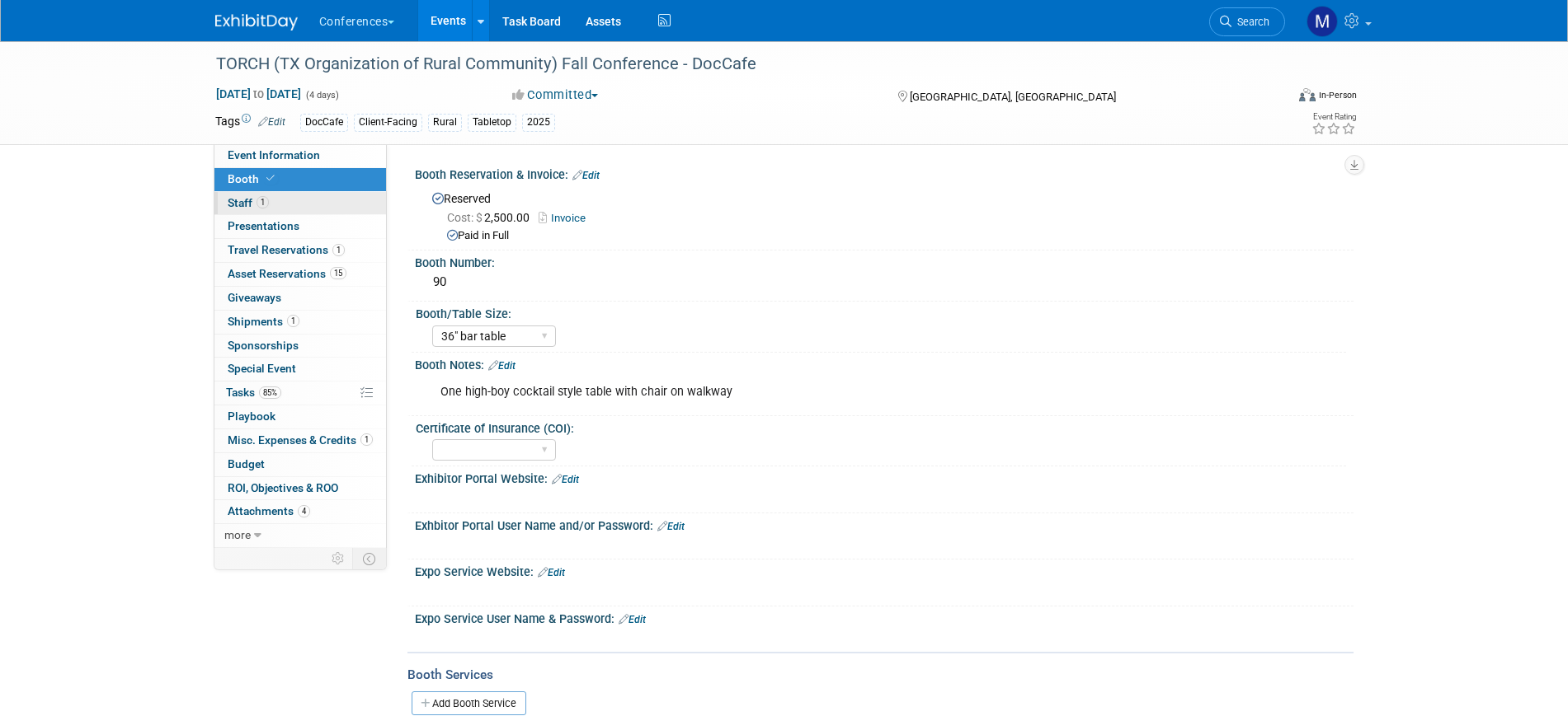
click at [321, 197] on link "1 Staff 1" at bounding box center [300, 204] width 171 height 23
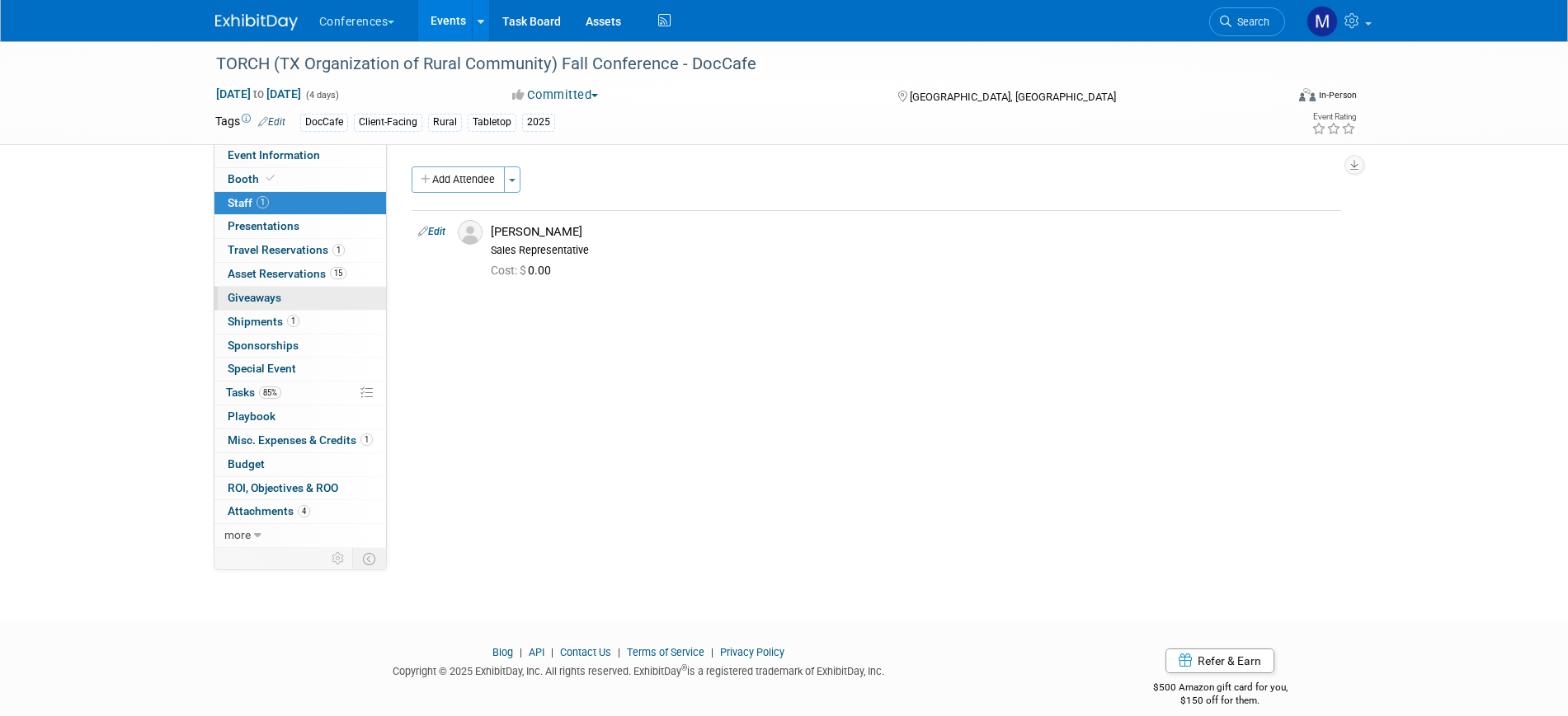
click at [263, 291] on span "Giveaways 0" at bounding box center [255, 298] width 53 height 13
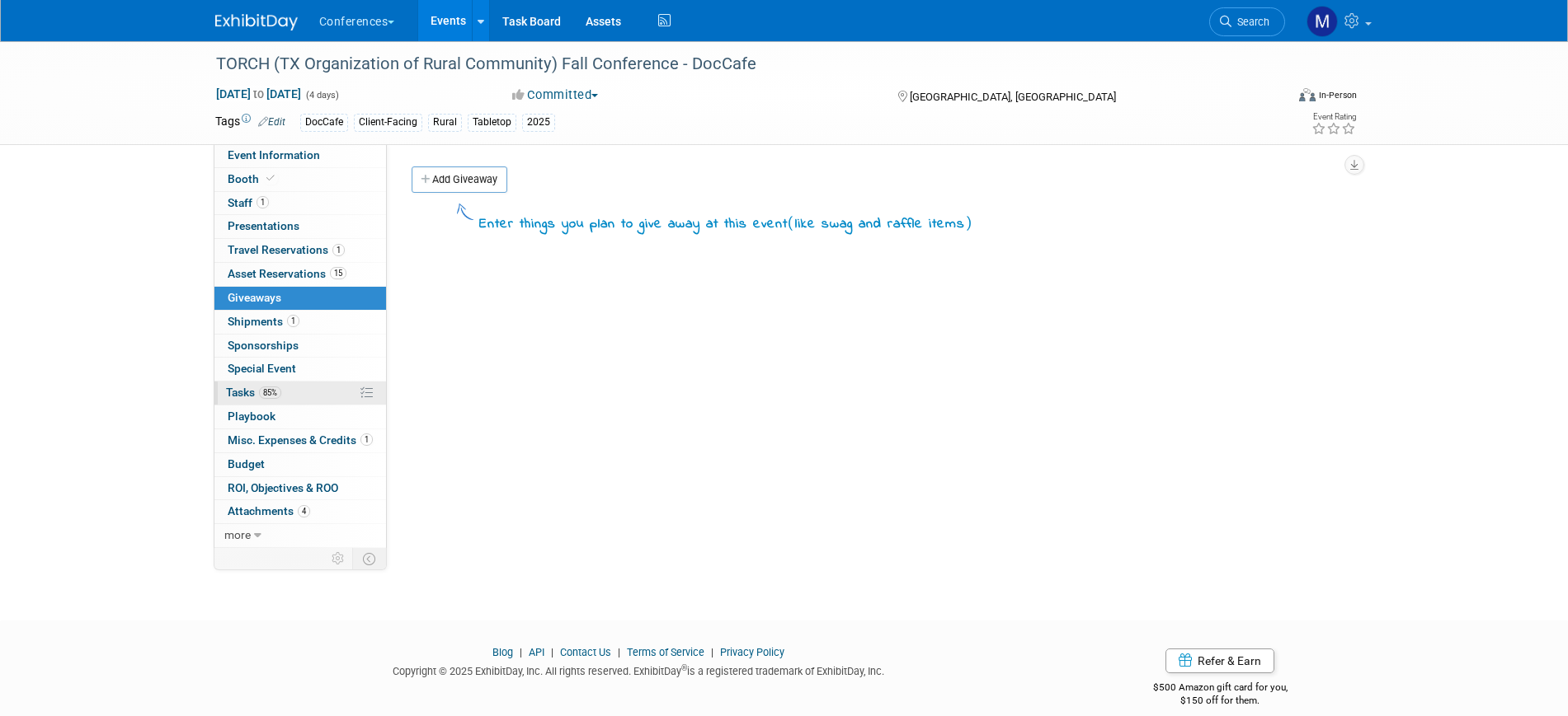
click at [295, 399] on link "85% Tasks 85%" at bounding box center [300, 393] width 171 height 23
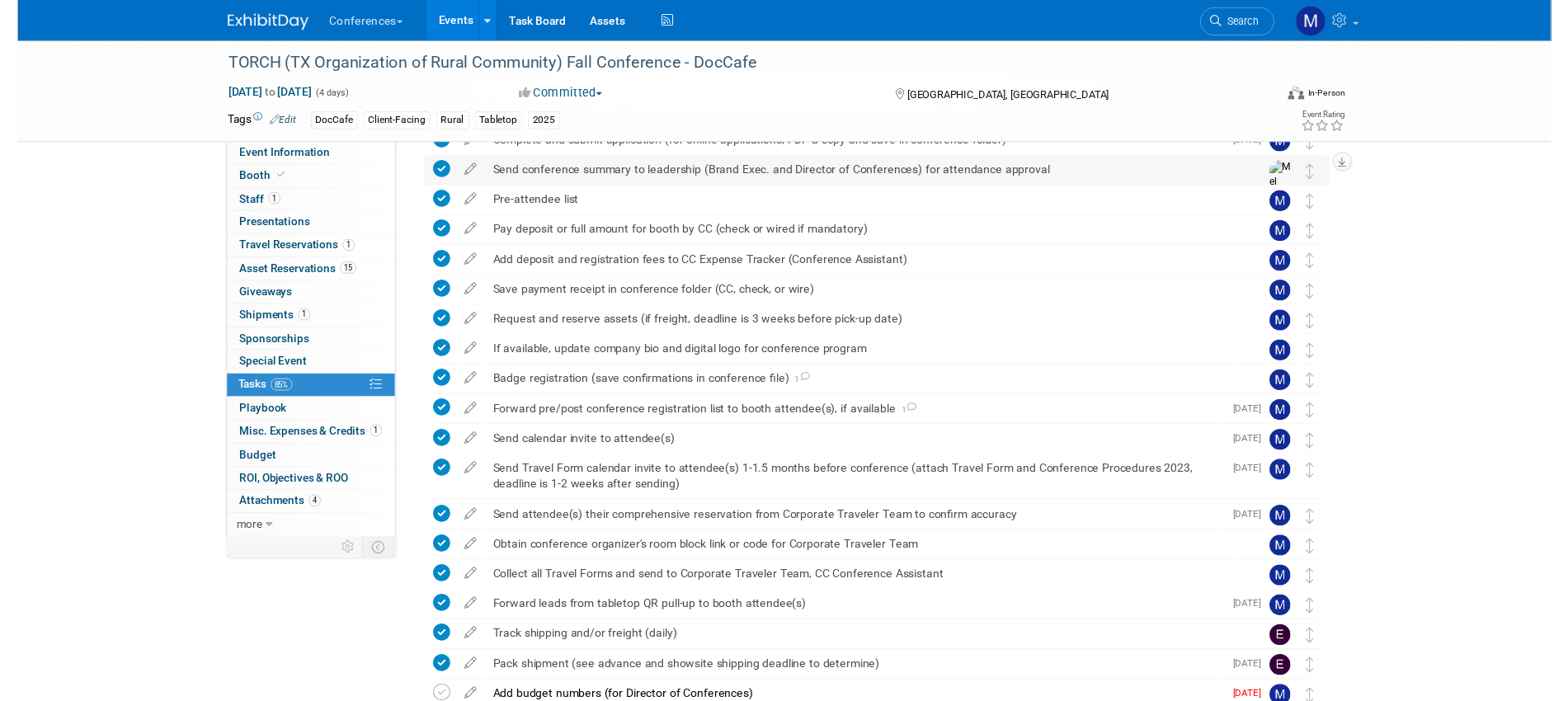
scroll to position [412, 0]
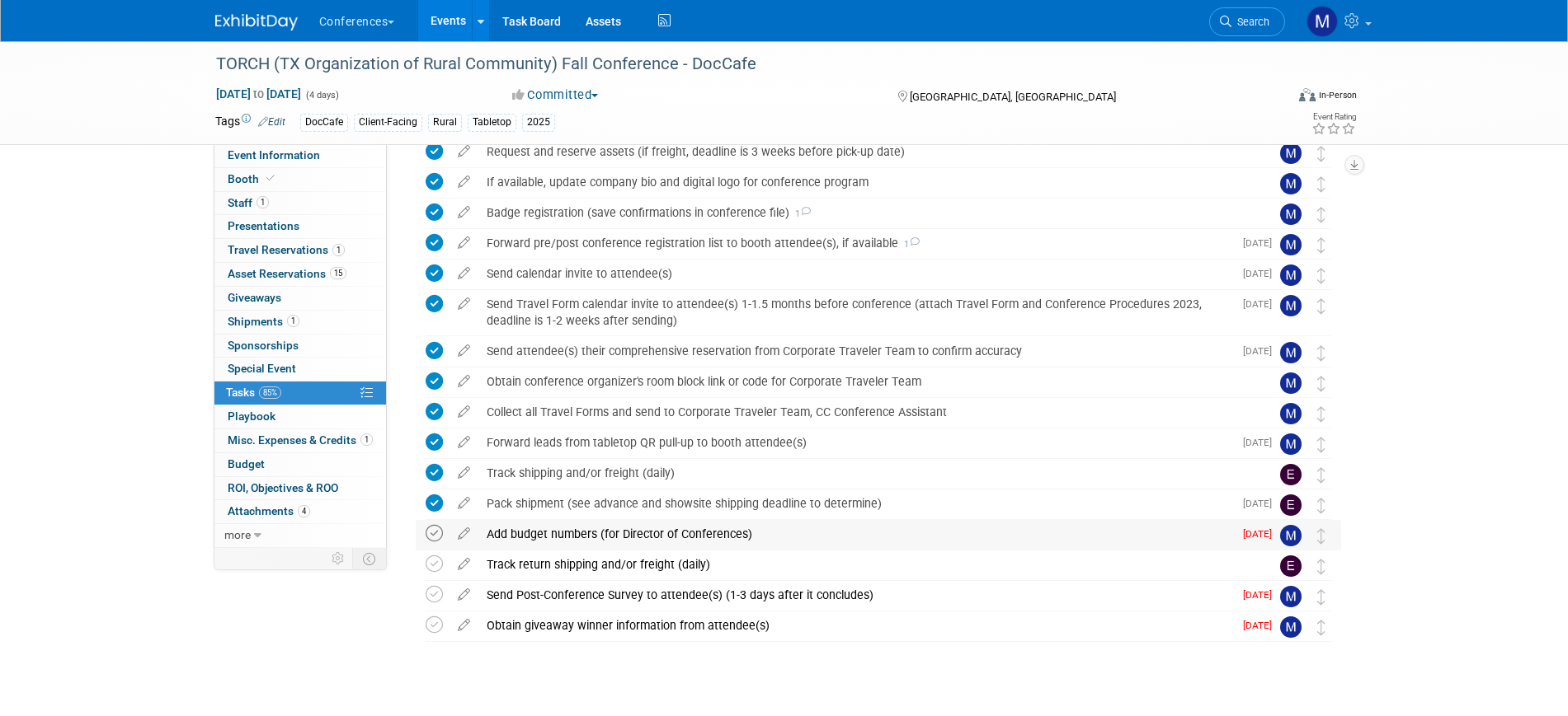
click at [433, 532] on icon at bounding box center [434, 533] width 18 height 18
click at [478, 622] on icon at bounding box center [463, 622] width 29 height 21
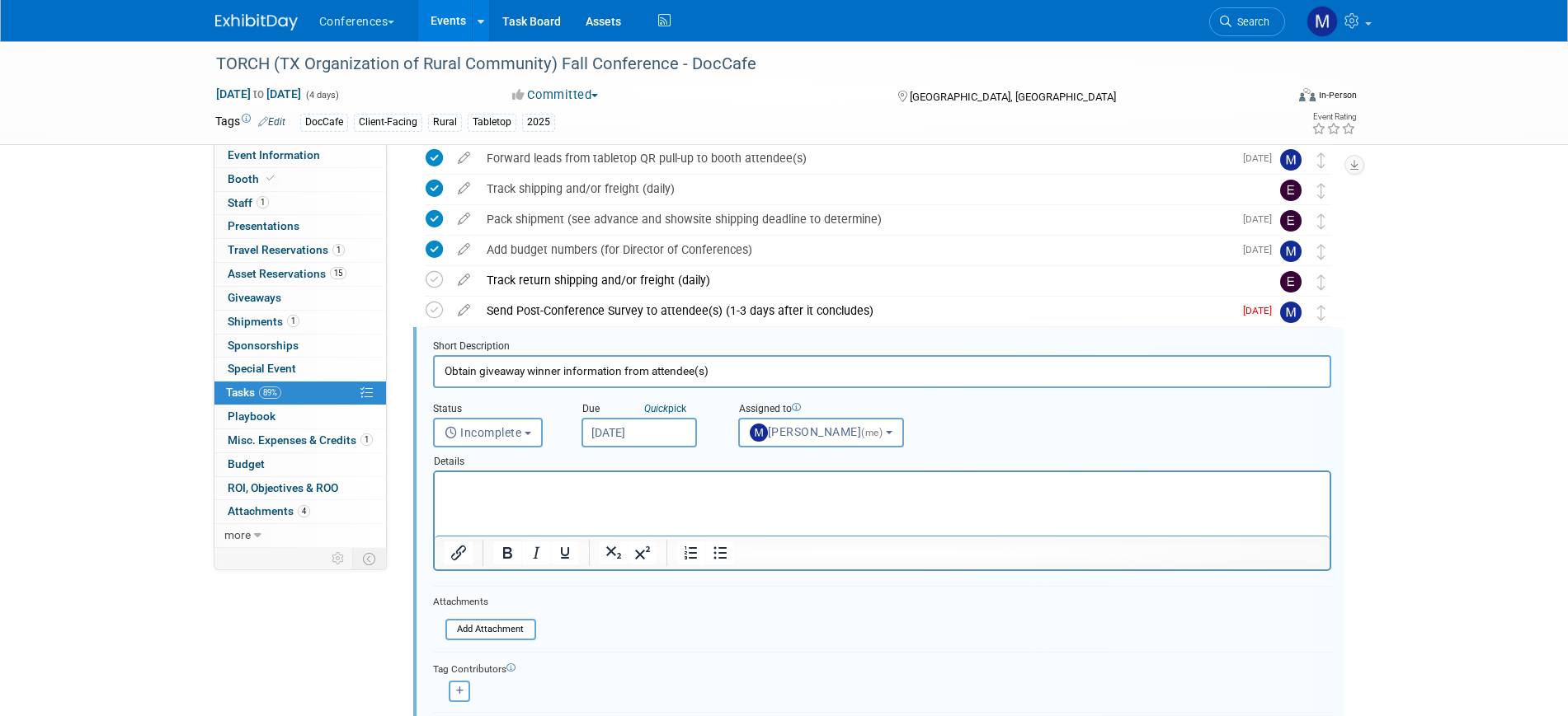
scroll to position [782, 0]
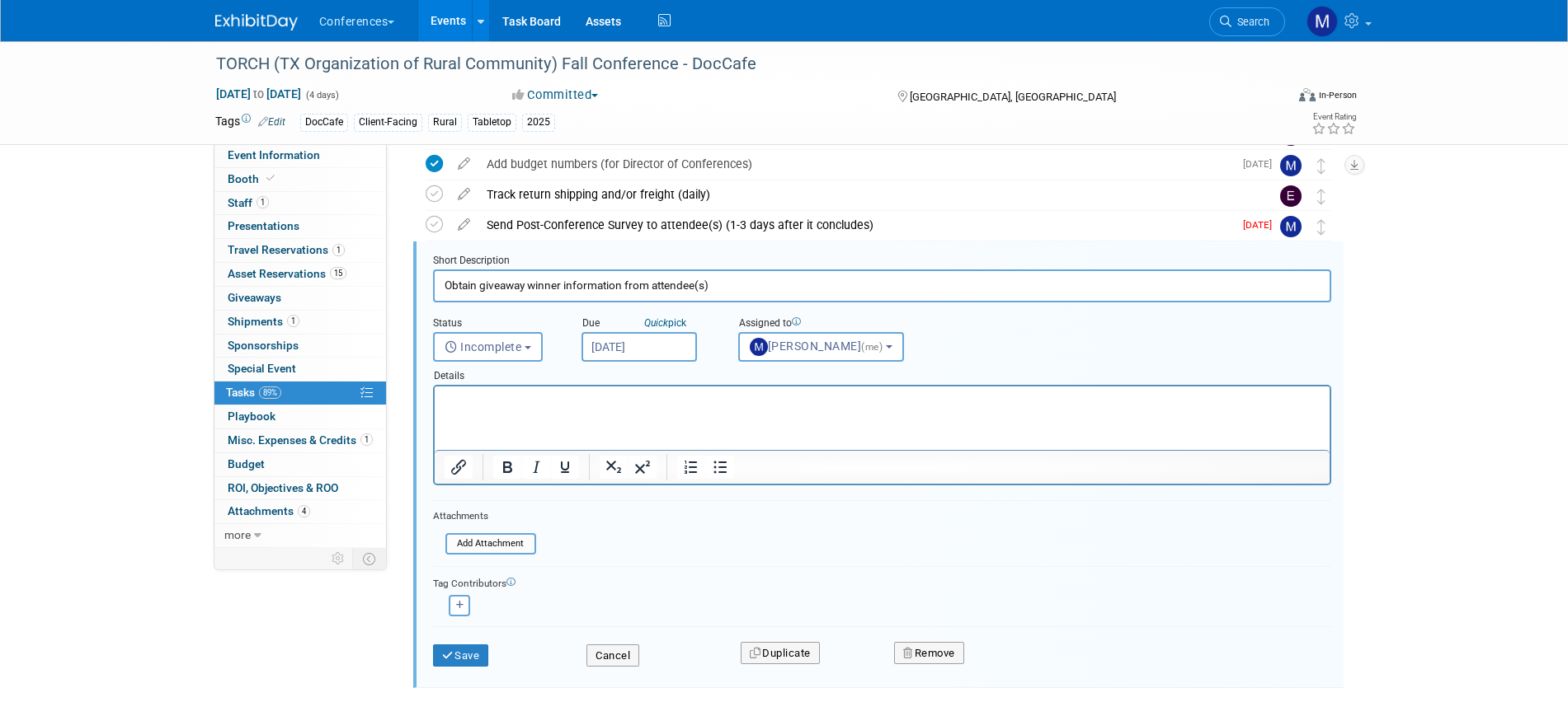
click at [649, 341] on input "Sep 12, 2025" at bounding box center [639, 347] width 115 height 30
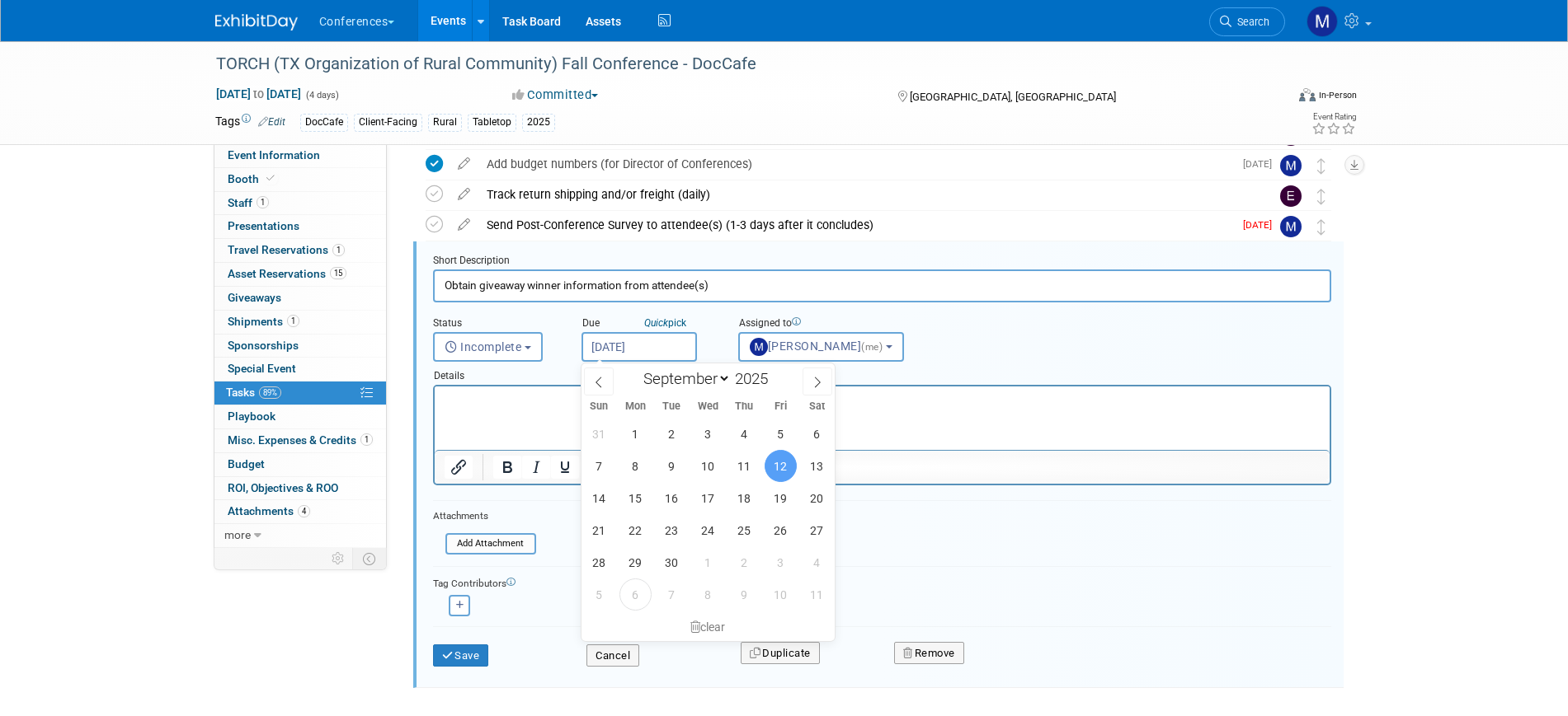
click at [700, 621] on div "clear" at bounding box center [708, 628] width 254 height 28
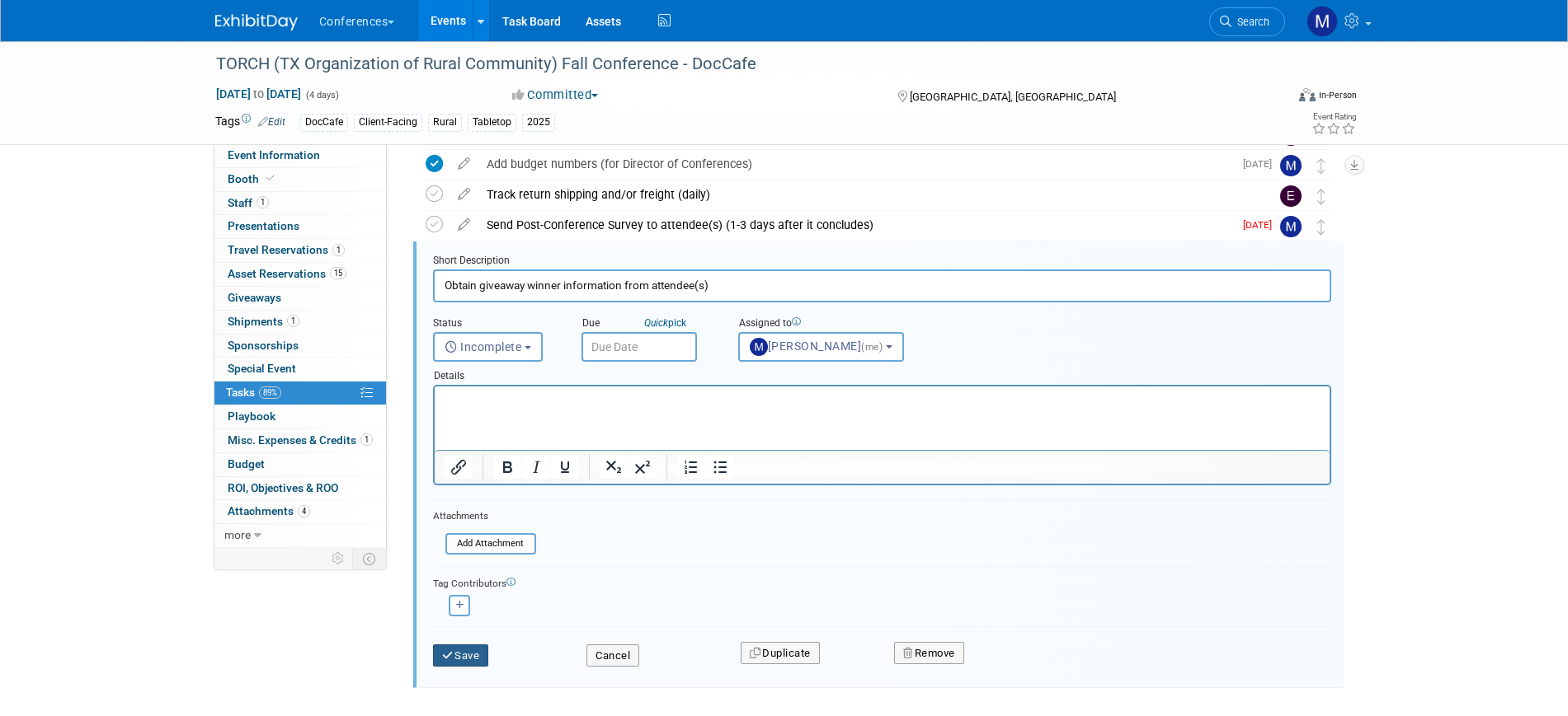
click at [472, 658] on button "Save" at bounding box center [461, 657] width 56 height 23
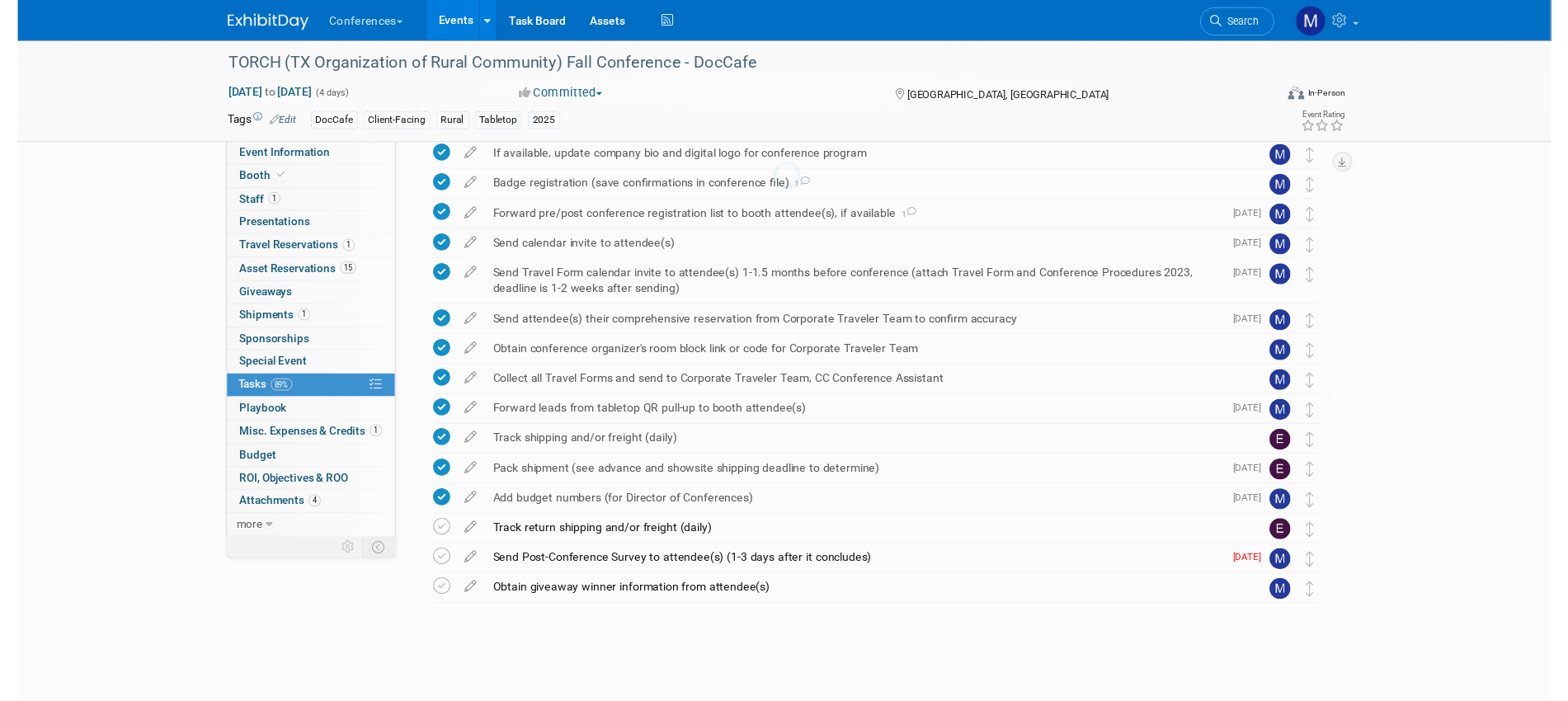
scroll to position [439, 0]
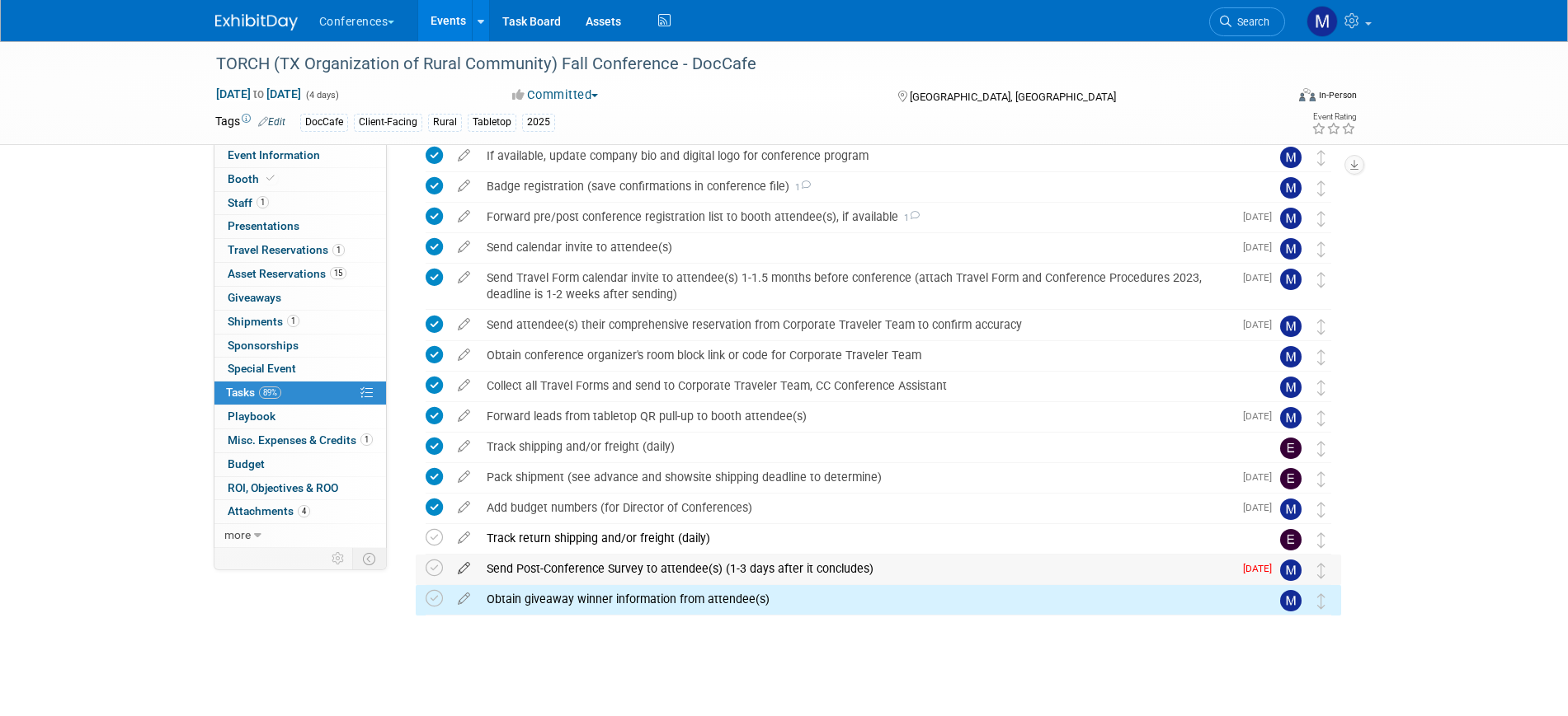
click at [461, 563] on icon at bounding box center [463, 565] width 29 height 21
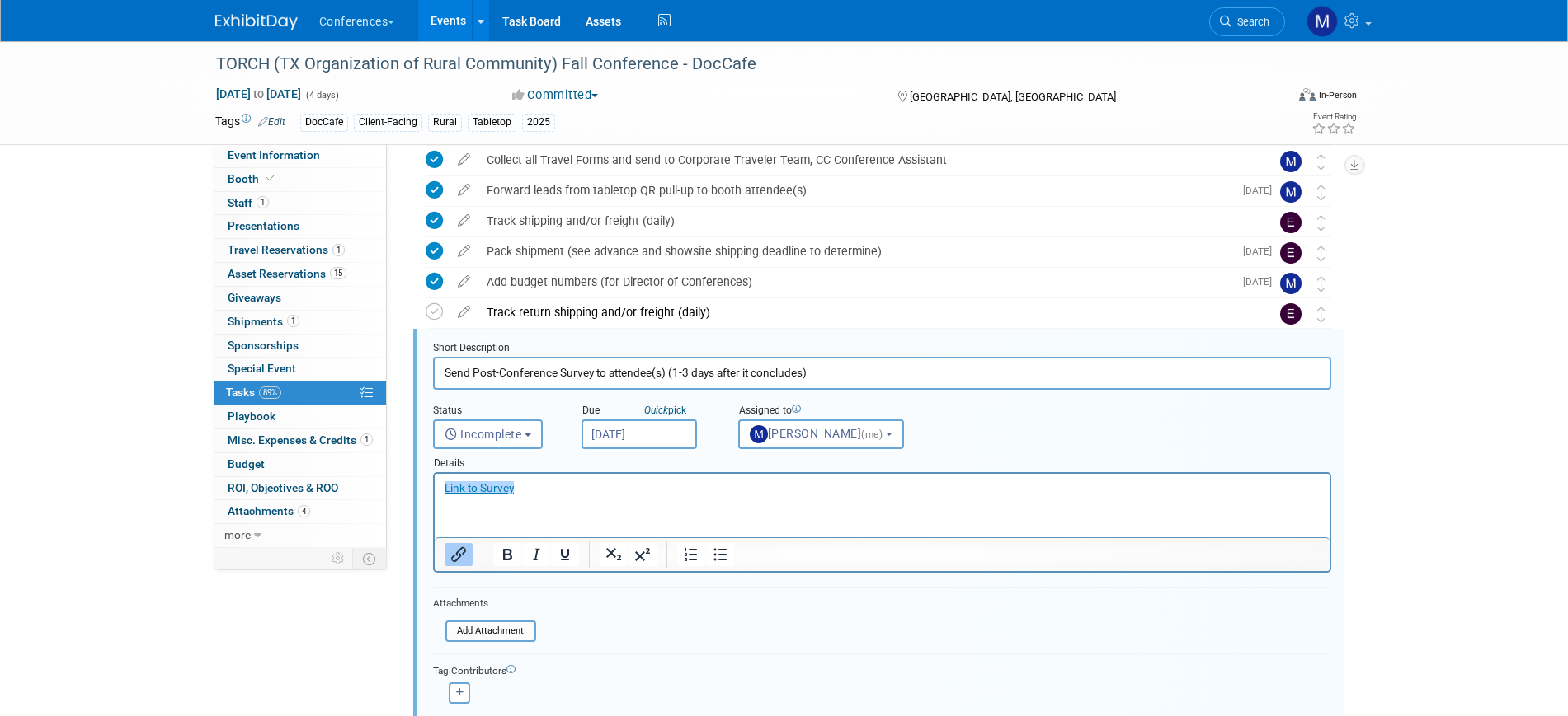
scroll to position [752, 0]
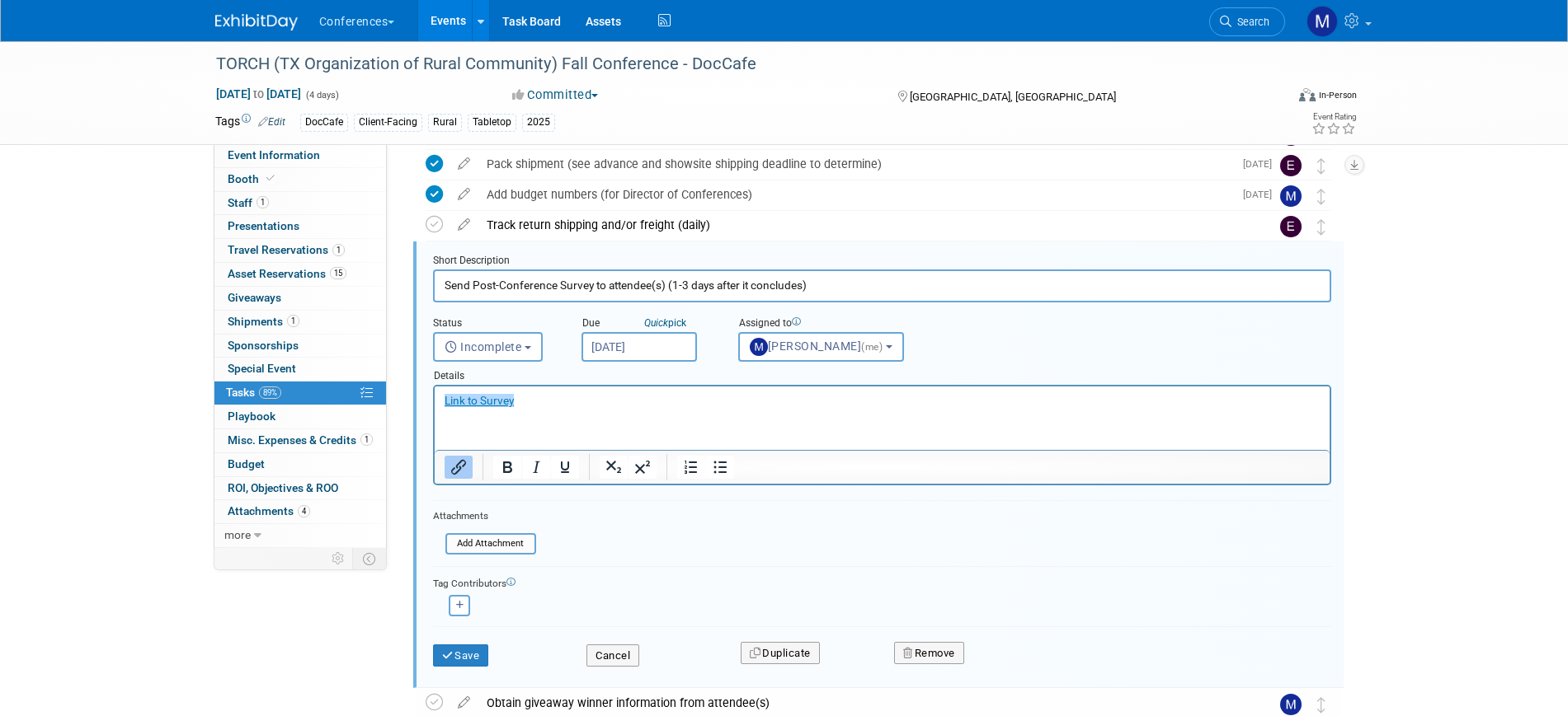
click at [638, 336] on input "Sep 12, 2025" at bounding box center [639, 347] width 115 height 30
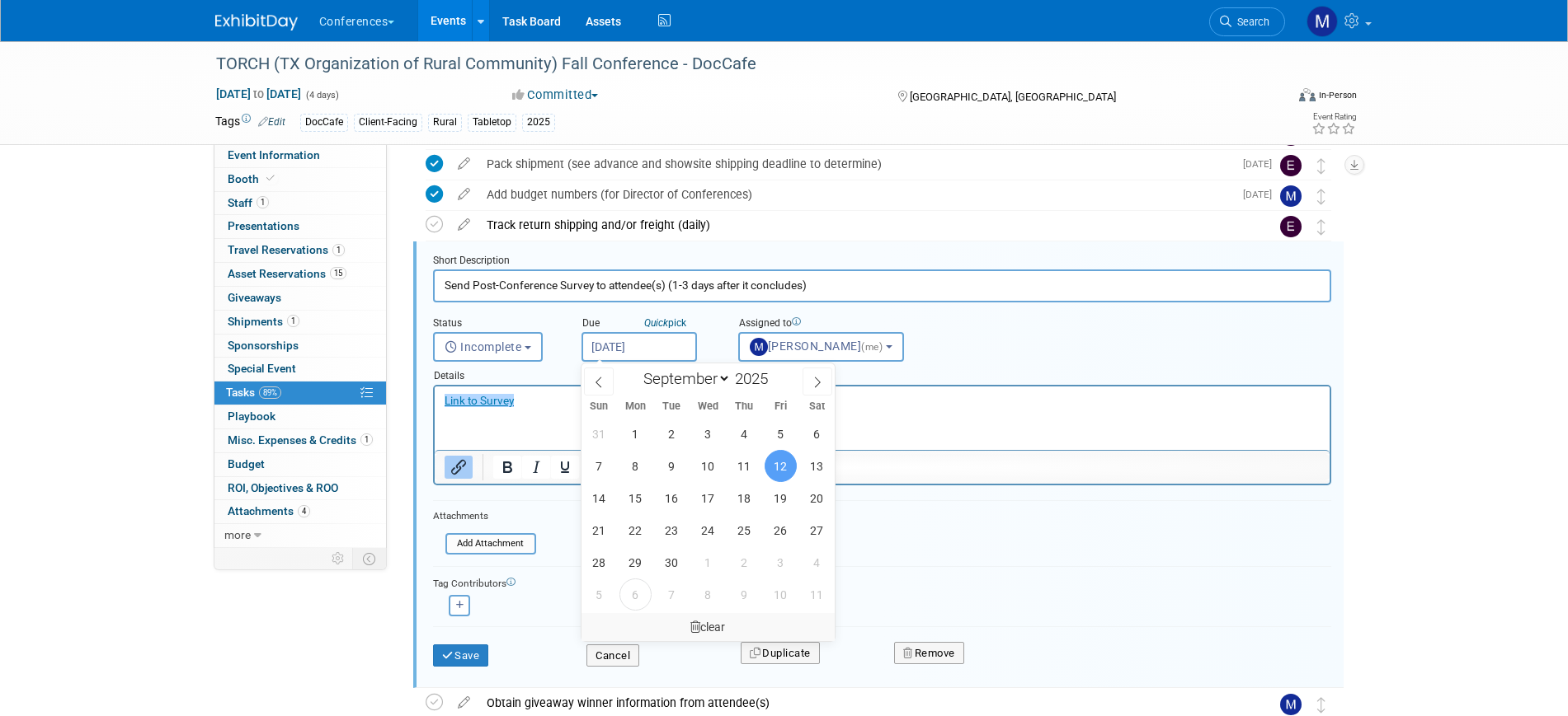
click at [706, 622] on div "clear" at bounding box center [708, 628] width 254 height 28
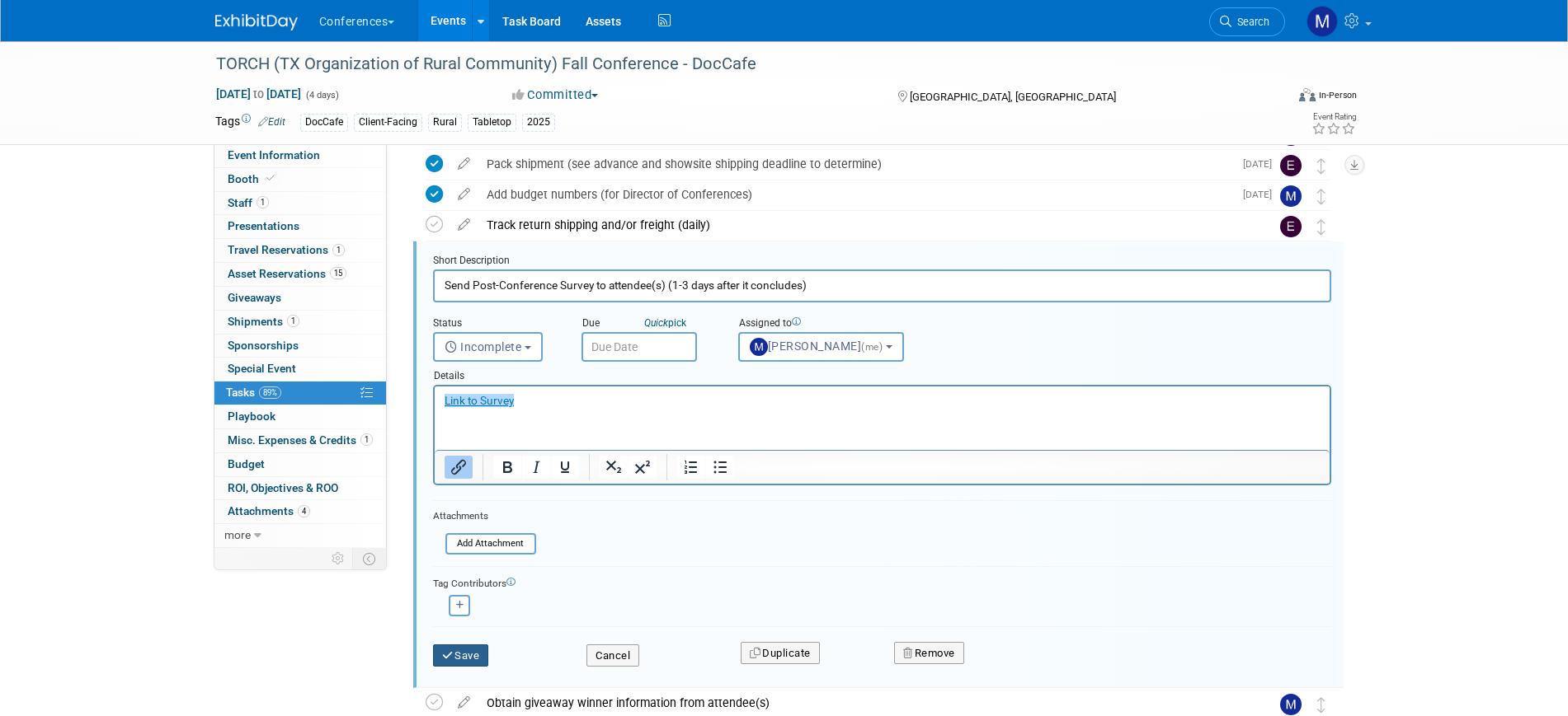
click at [461, 653] on button "Save" at bounding box center [461, 657] width 56 height 23
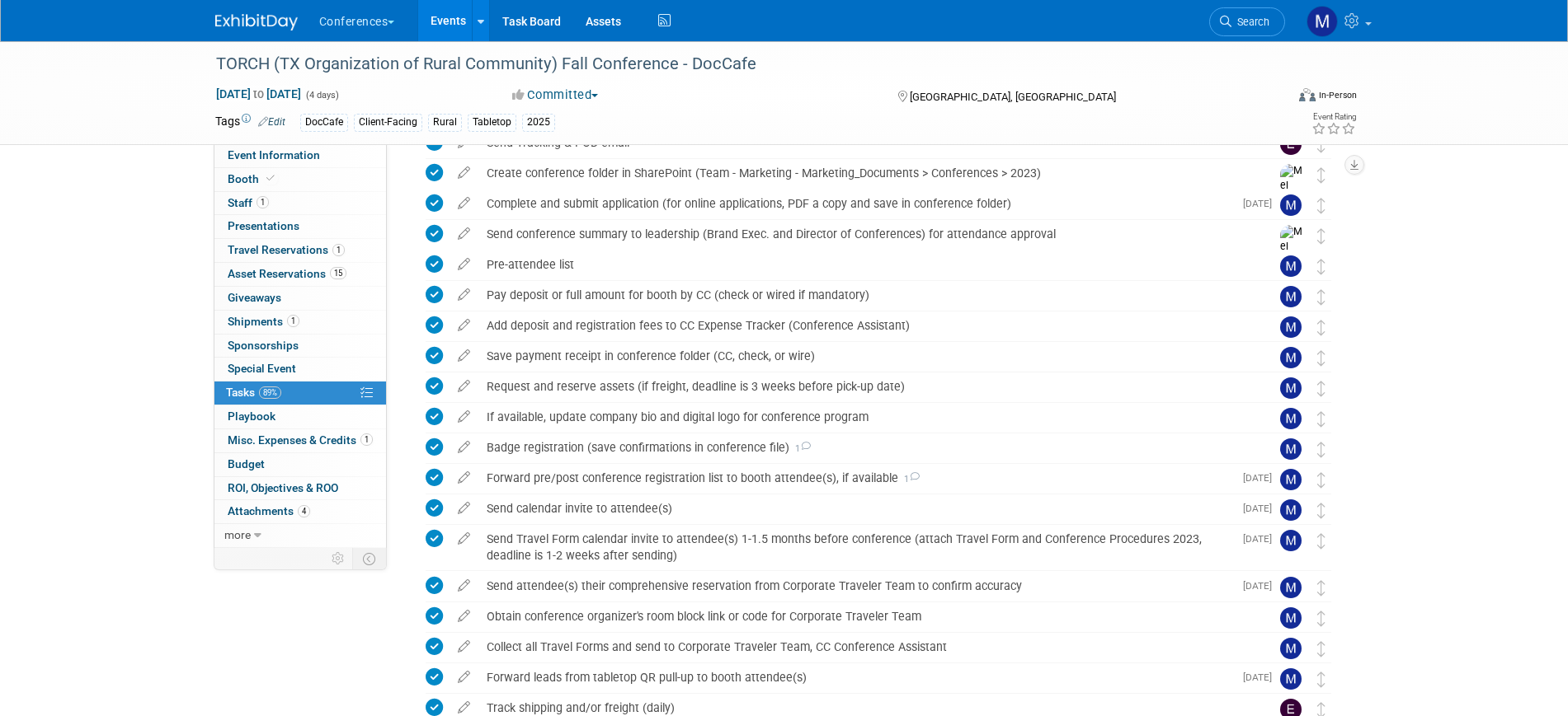
scroll to position [103, 0]
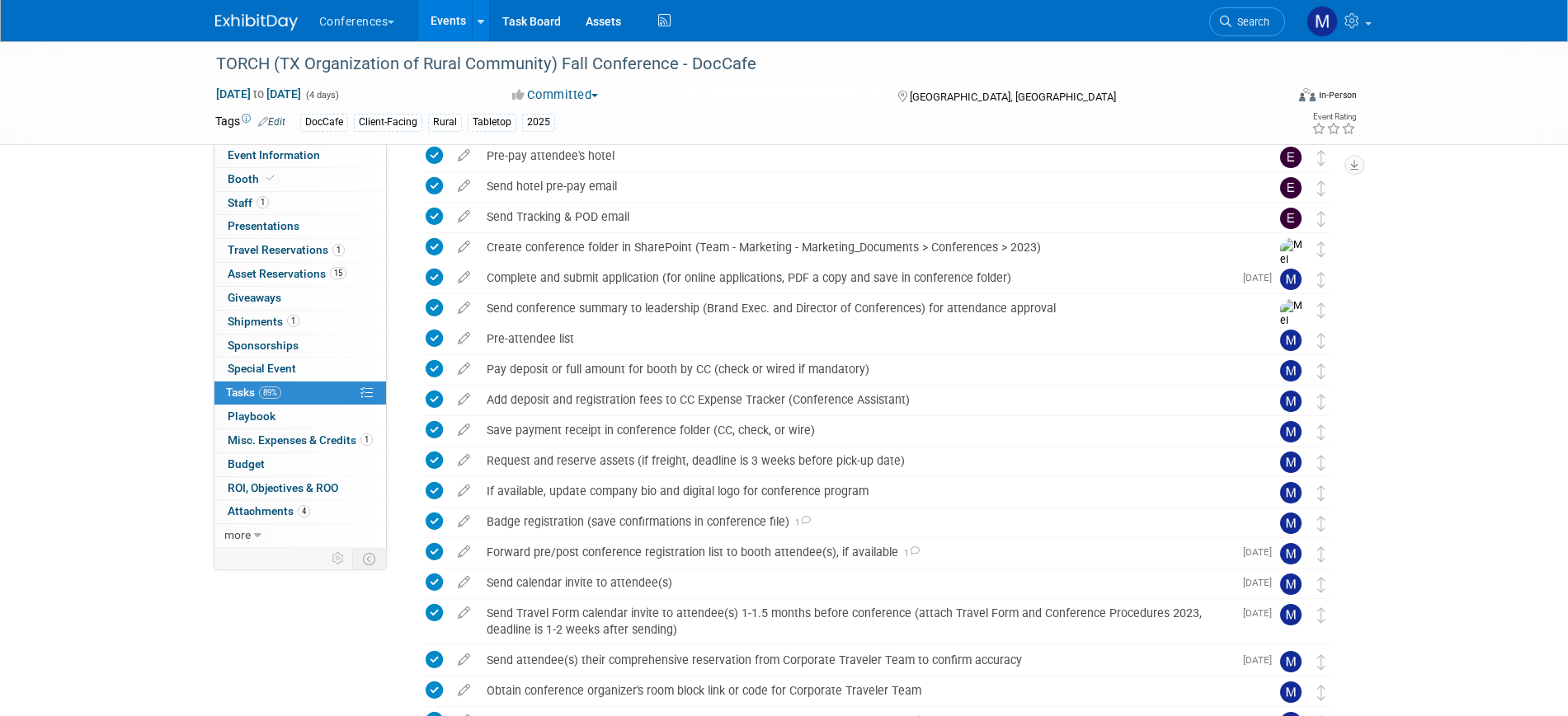
click at [327, 439] on span "Misc. Expenses & Credits 1" at bounding box center [301, 441] width 145 height 13
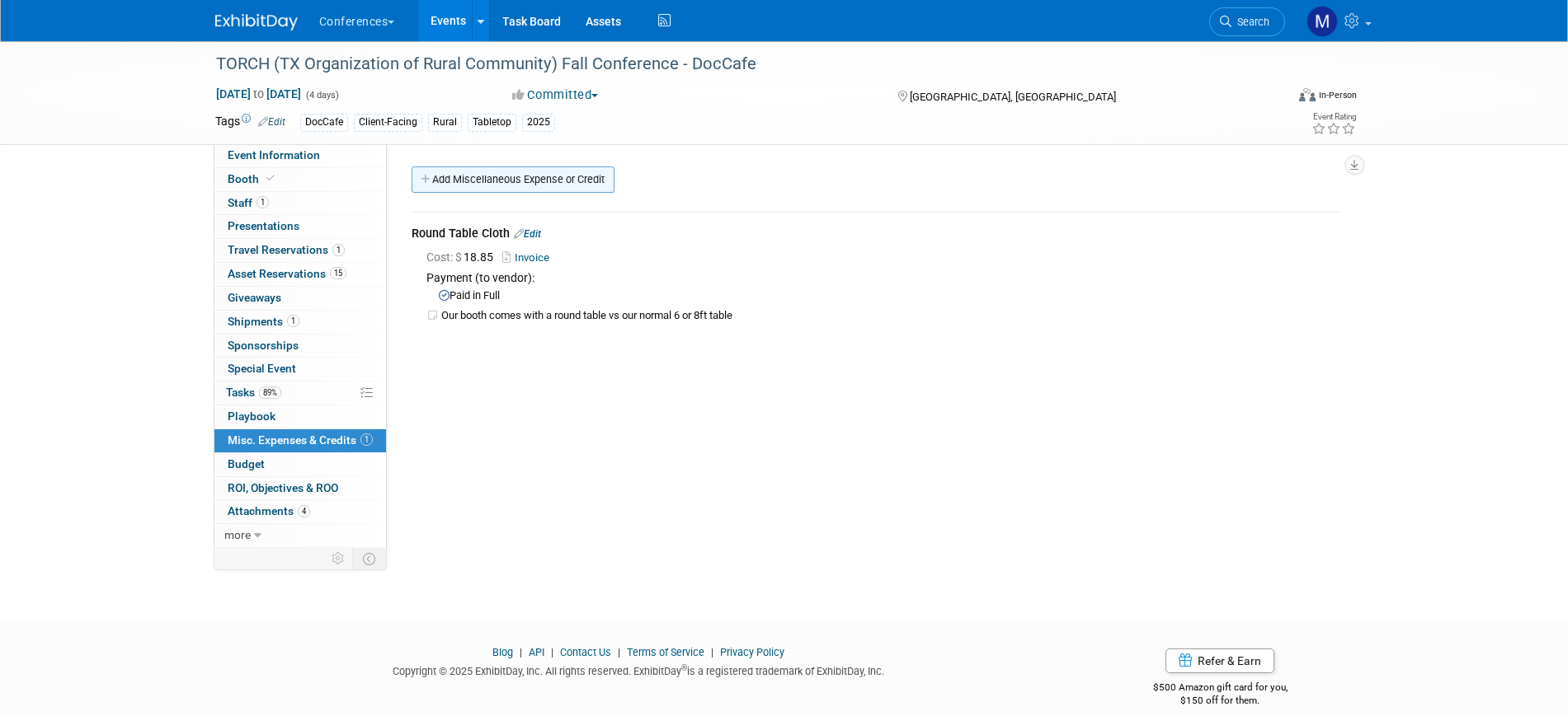
click at [554, 179] on link "Add Miscellaneous Expense or Credit" at bounding box center [513, 180] width 203 height 27
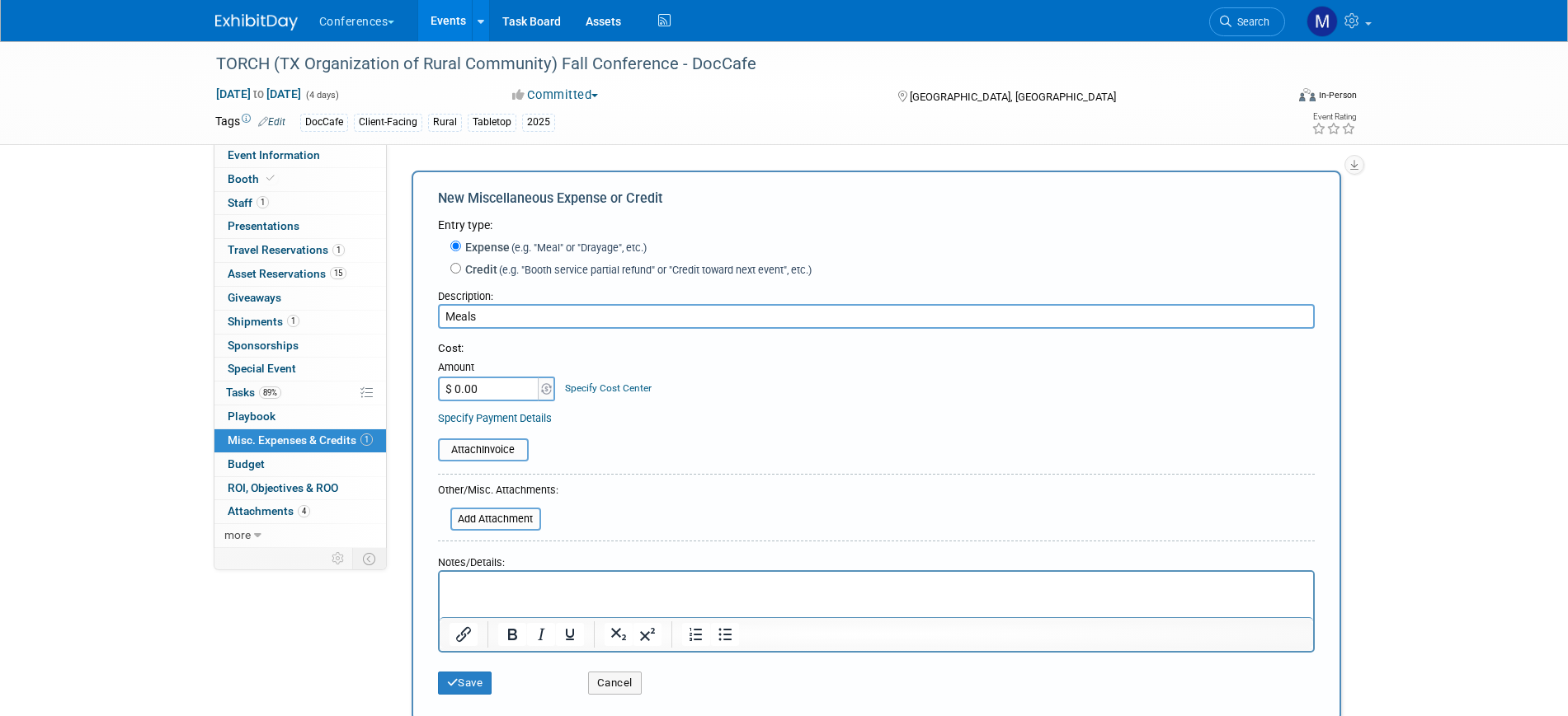
type input "Meals"
click at [493, 587] on p "Rich Text Area. Press ALT-0 for help." at bounding box center [875, 587] width 854 height 17
click at [502, 380] on input "$ 0.00" at bounding box center [489, 389] width 103 height 25
type input "$ 400.00"
click at [466, 685] on button "Save" at bounding box center [465, 683] width 54 height 23
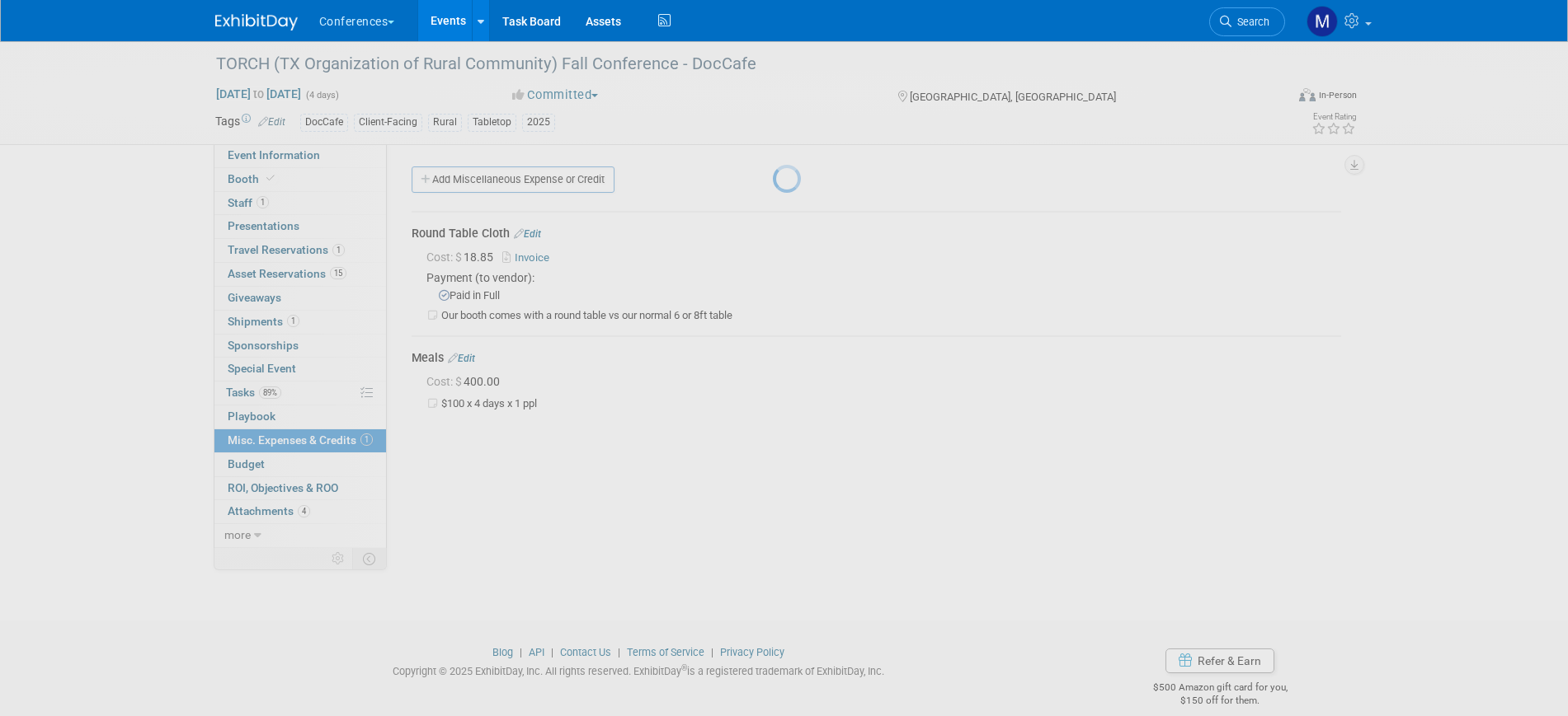
scroll to position [20, 0]
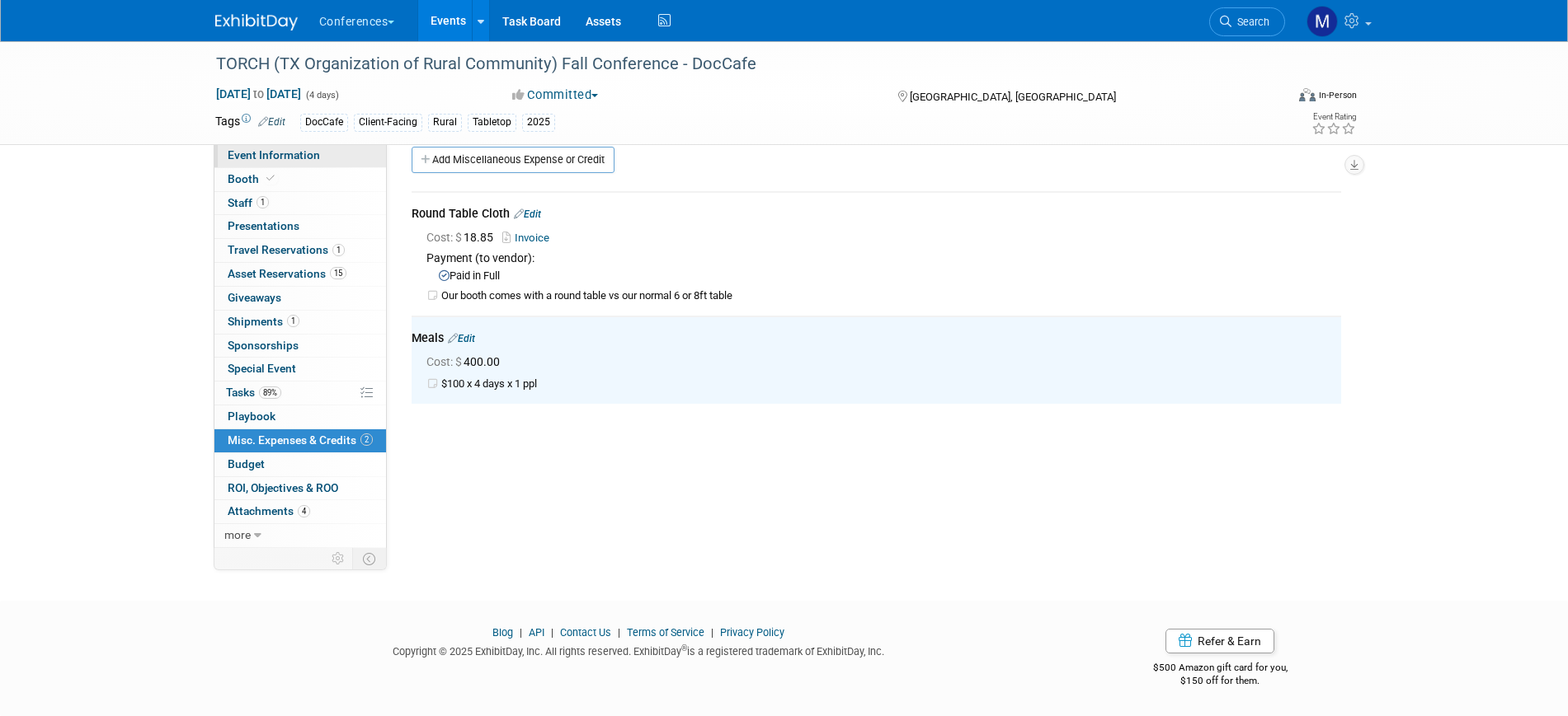
click at [299, 152] on span "Event Information" at bounding box center [274, 155] width 93 height 13
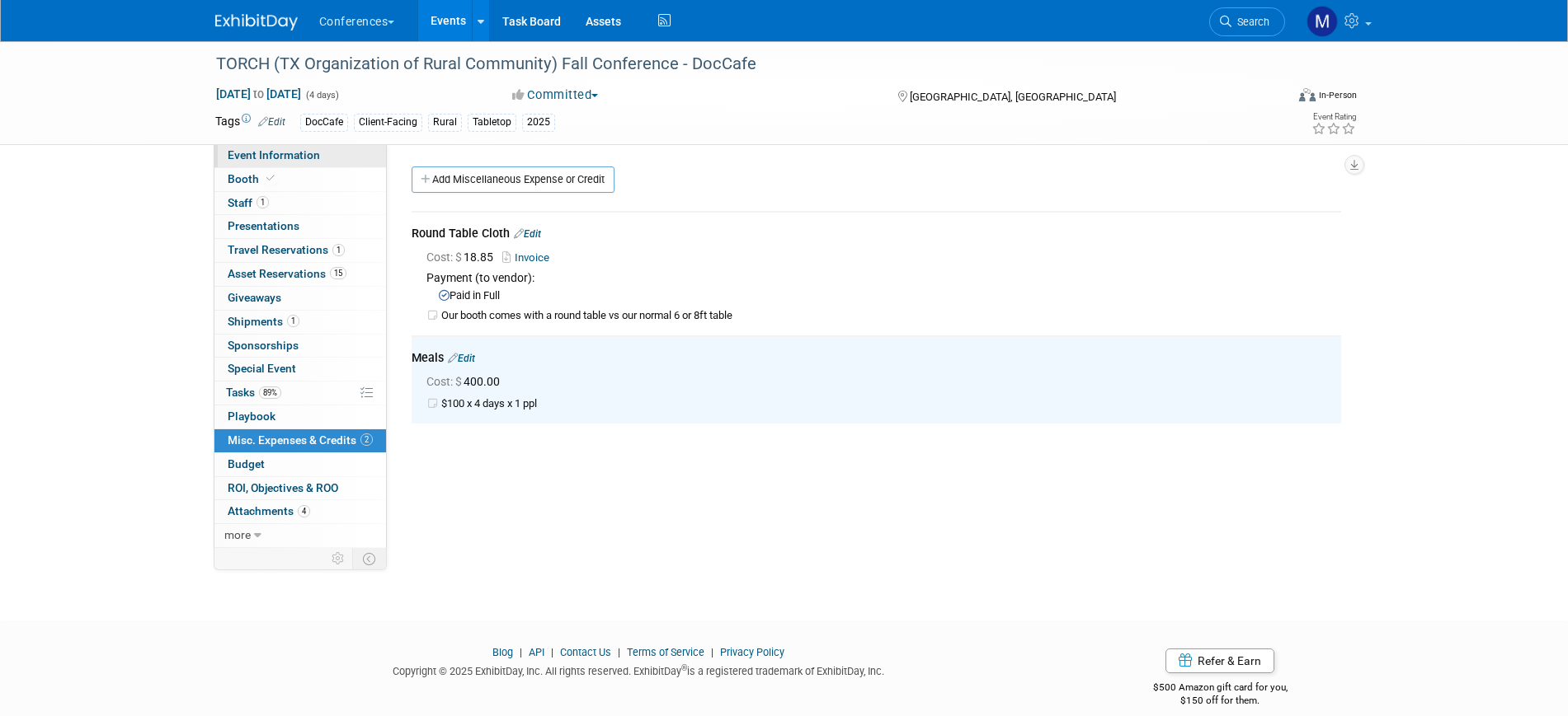
select select "DocCafe"
select select "Client-facing"
select select "[PERSON_NAME]"
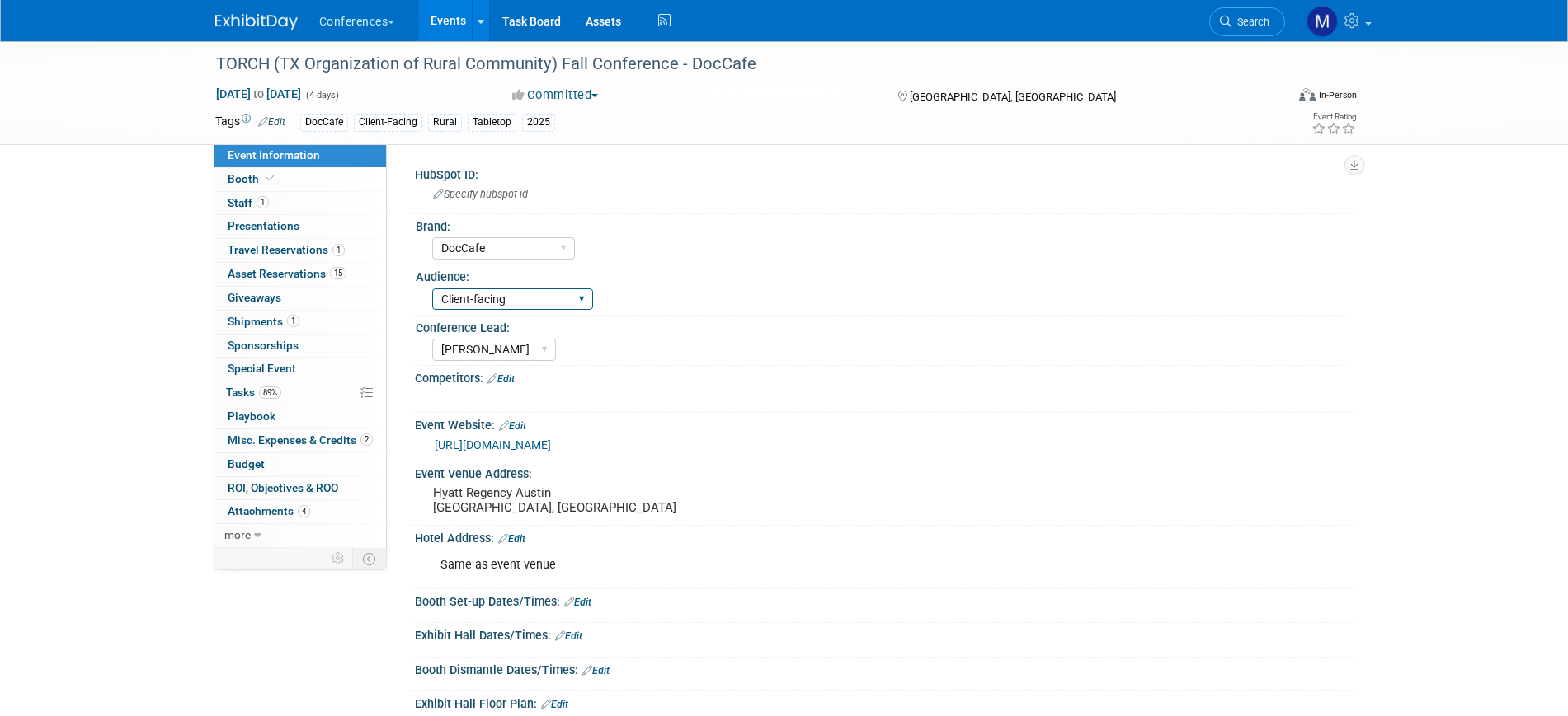
drag, startPoint x: 277, startPoint y: 251, endPoint x: 482, endPoint y: 299, distance: 210.5
click at [276, 251] on span "Travel Reservations 1" at bounding box center [286, 250] width 117 height 13
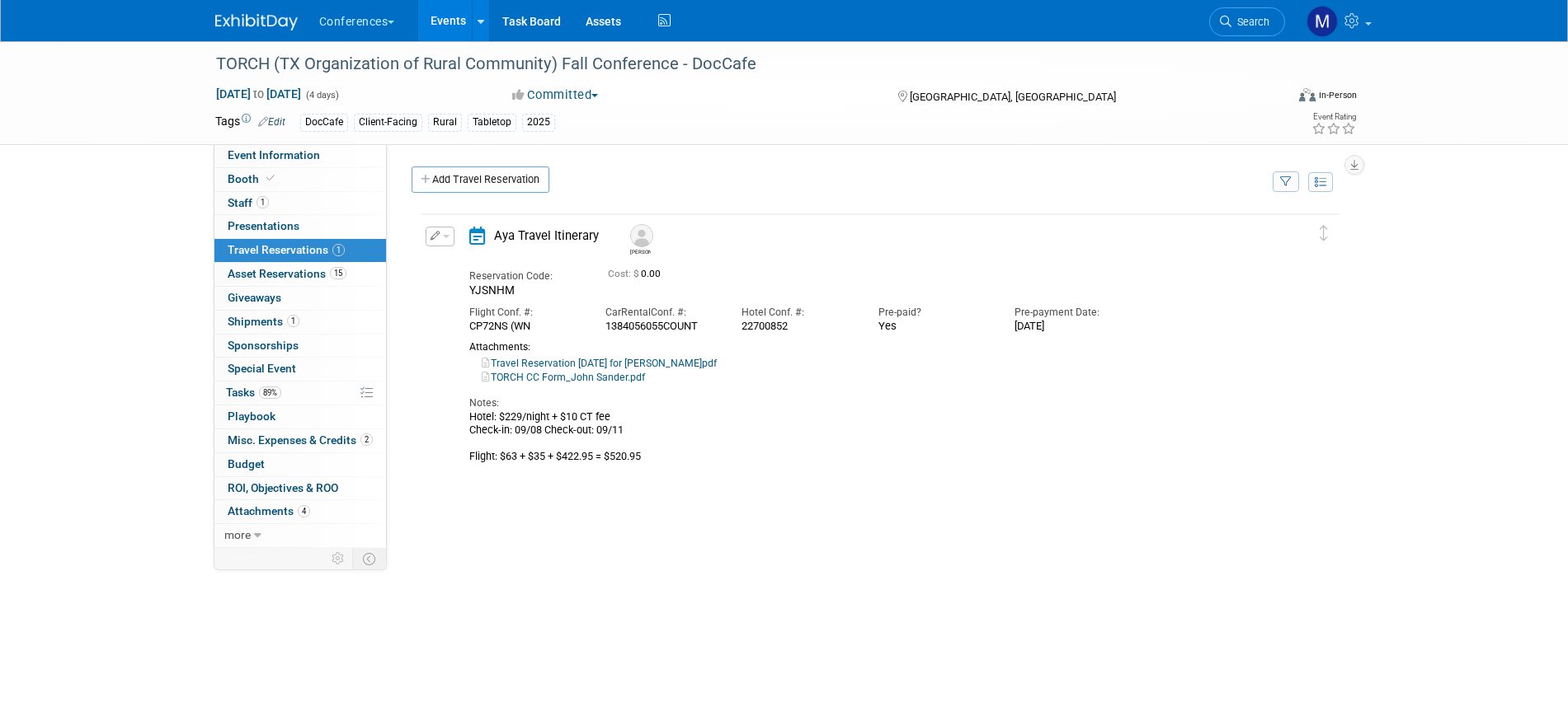
click at [443, 240] on button "button" at bounding box center [440, 237] width 29 height 20
click at [480, 270] on button "Edit Reservation" at bounding box center [496, 265] width 139 height 24
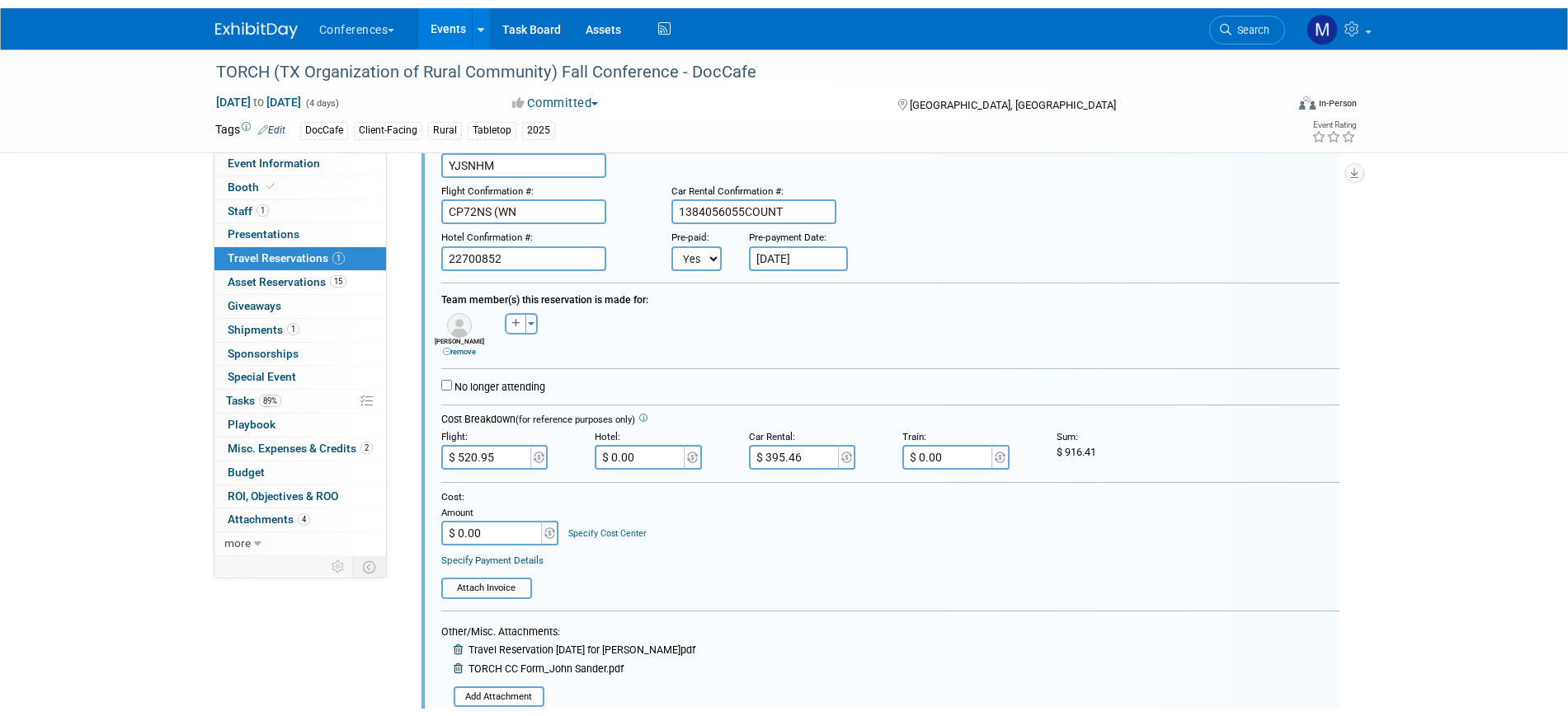
scroll to position [338, 0]
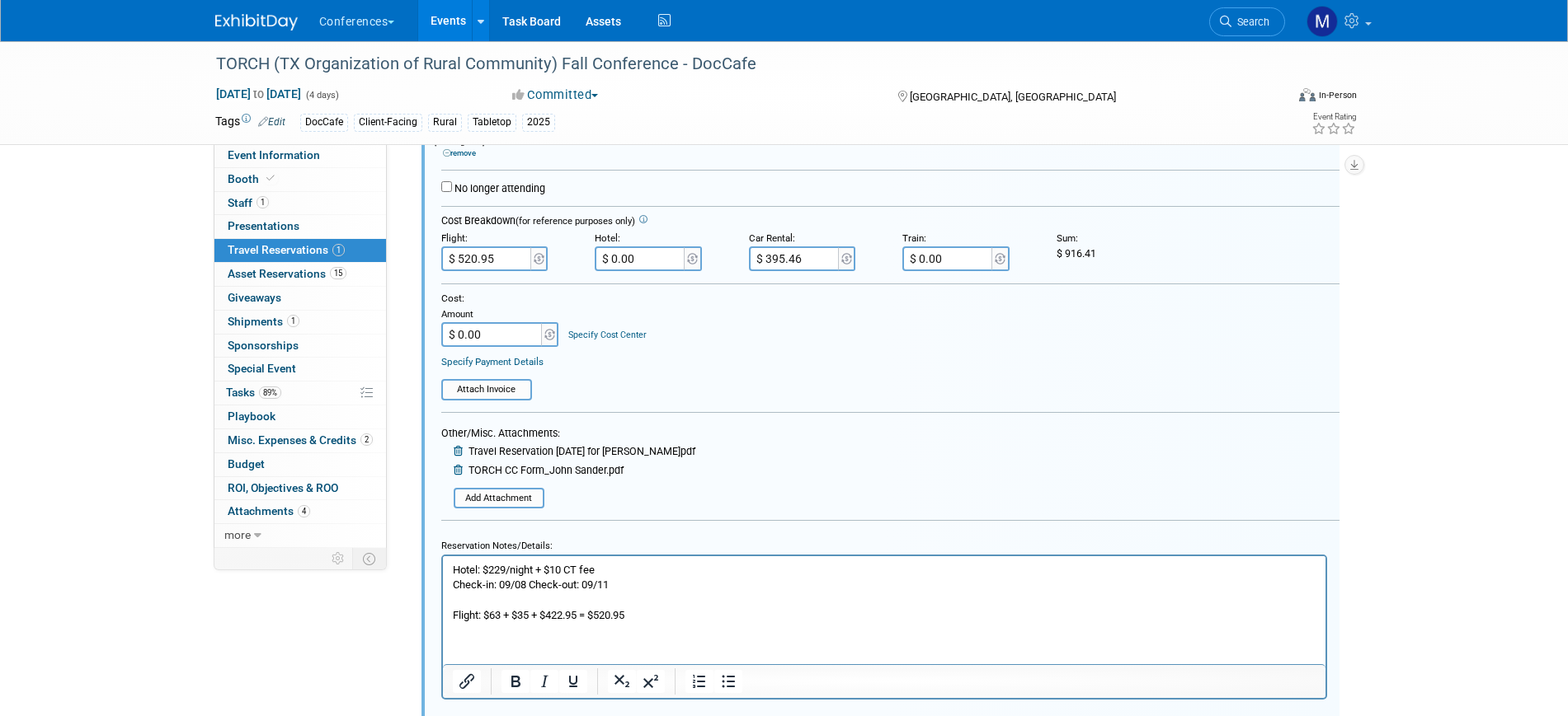
click at [625, 260] on input "$ 0.00" at bounding box center [640, 259] width 93 height 25
paste input "890.28"
type input "$ 890.28"
click at [765, 305] on div "Cost:" at bounding box center [891, 299] width 898 height 13
drag, startPoint x: 1066, startPoint y: 251, endPoint x: 1110, endPoint y: 251, distance: 44.0
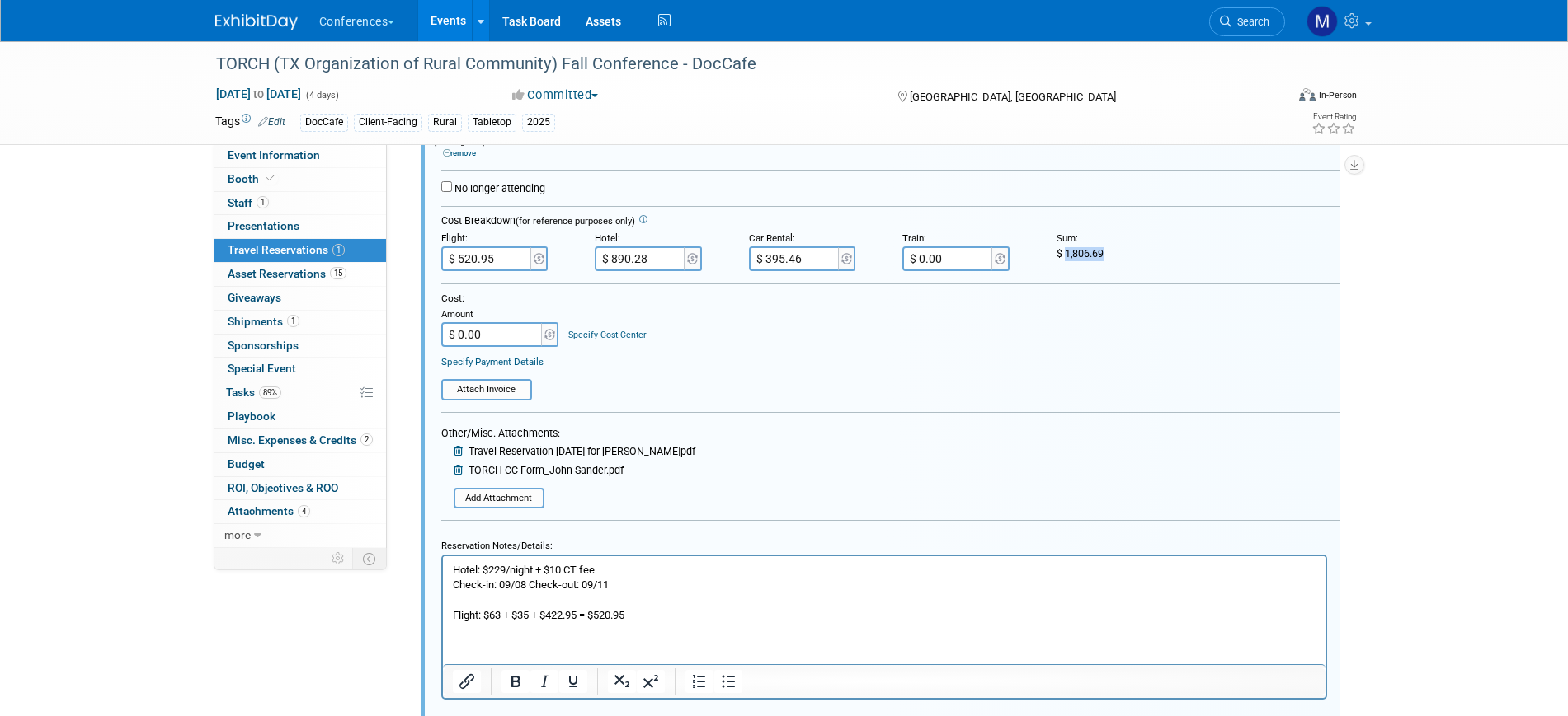
click at [1110, 251] on div "$ 1,806.69" at bounding box center [1120, 254] width 129 height 14
copy span "1,806.69"
click at [491, 328] on input "$ 0.00" at bounding box center [493, 335] width 103 height 25
paste input "1,806.69"
type input "$ 1,806.69"
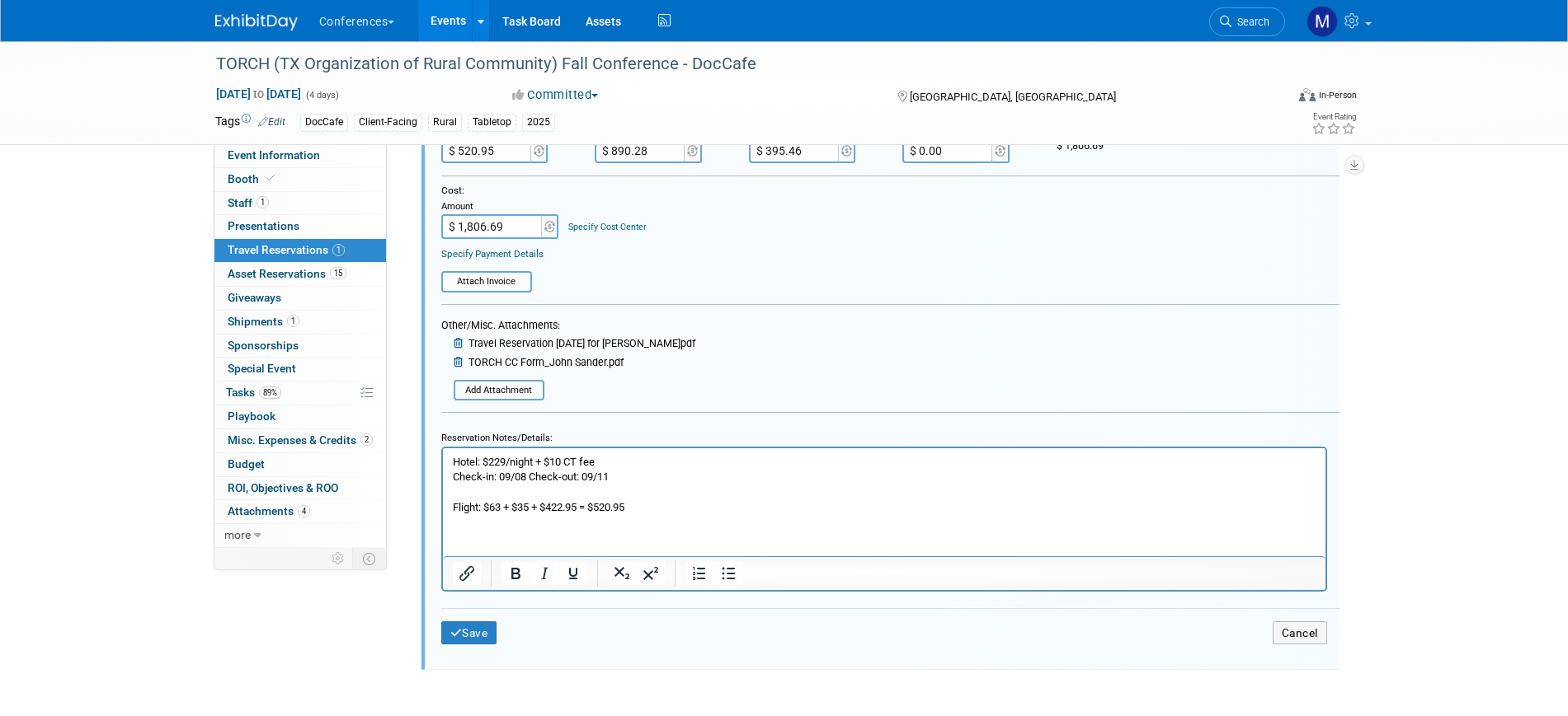
scroll to position [544, 0]
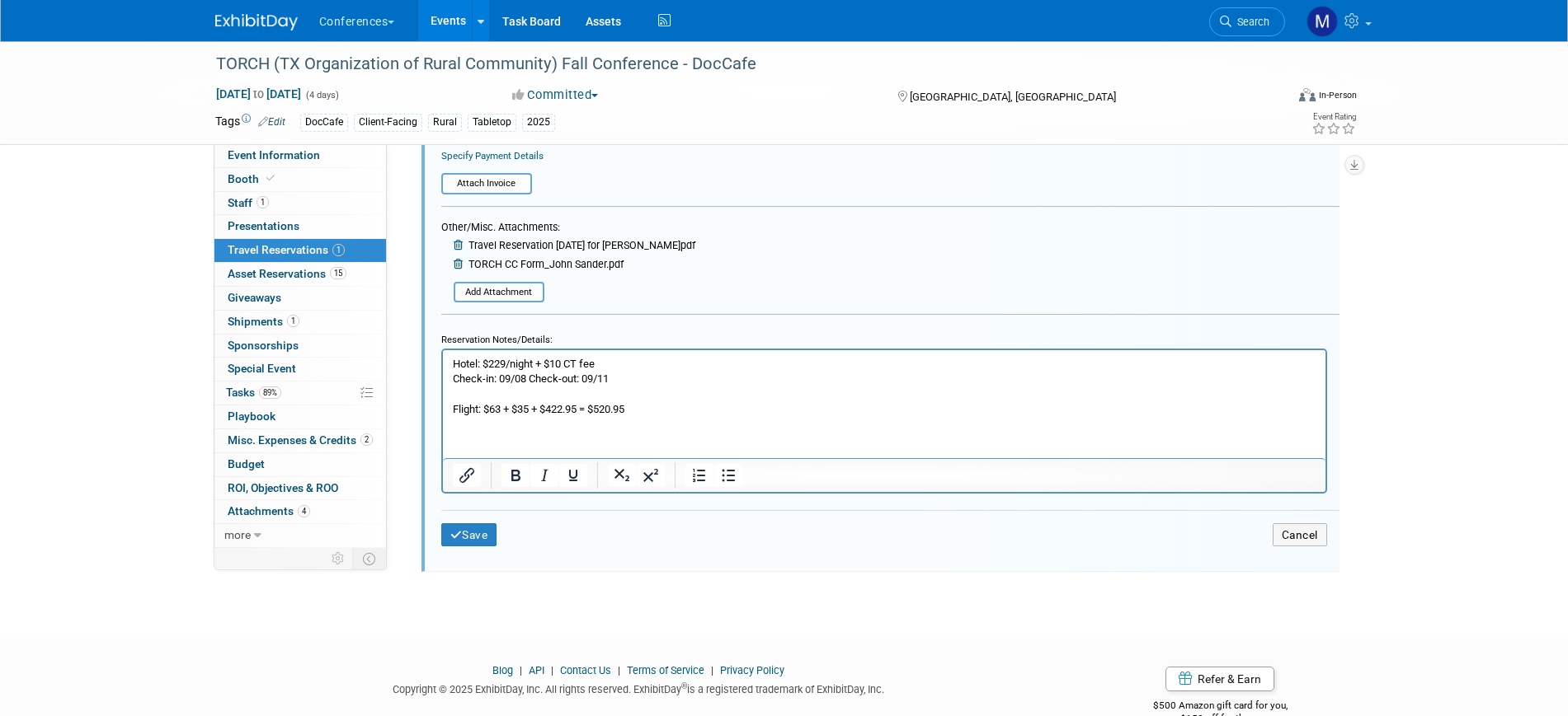
click at [480, 522] on div "Save Cancel" at bounding box center [891, 534] width 898 height 49
click at [480, 537] on button "Save" at bounding box center [469, 535] width 56 height 24
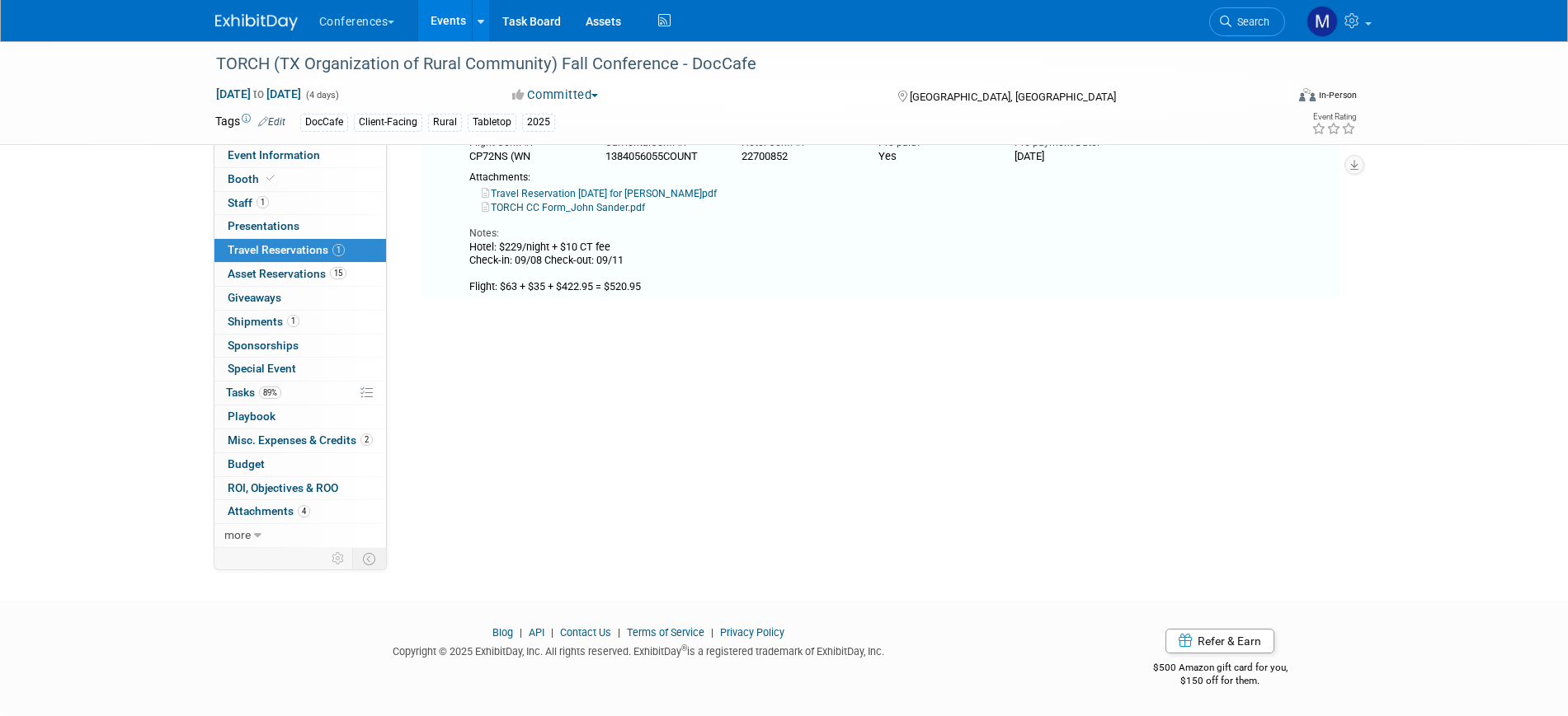
scroll to position [29, 0]
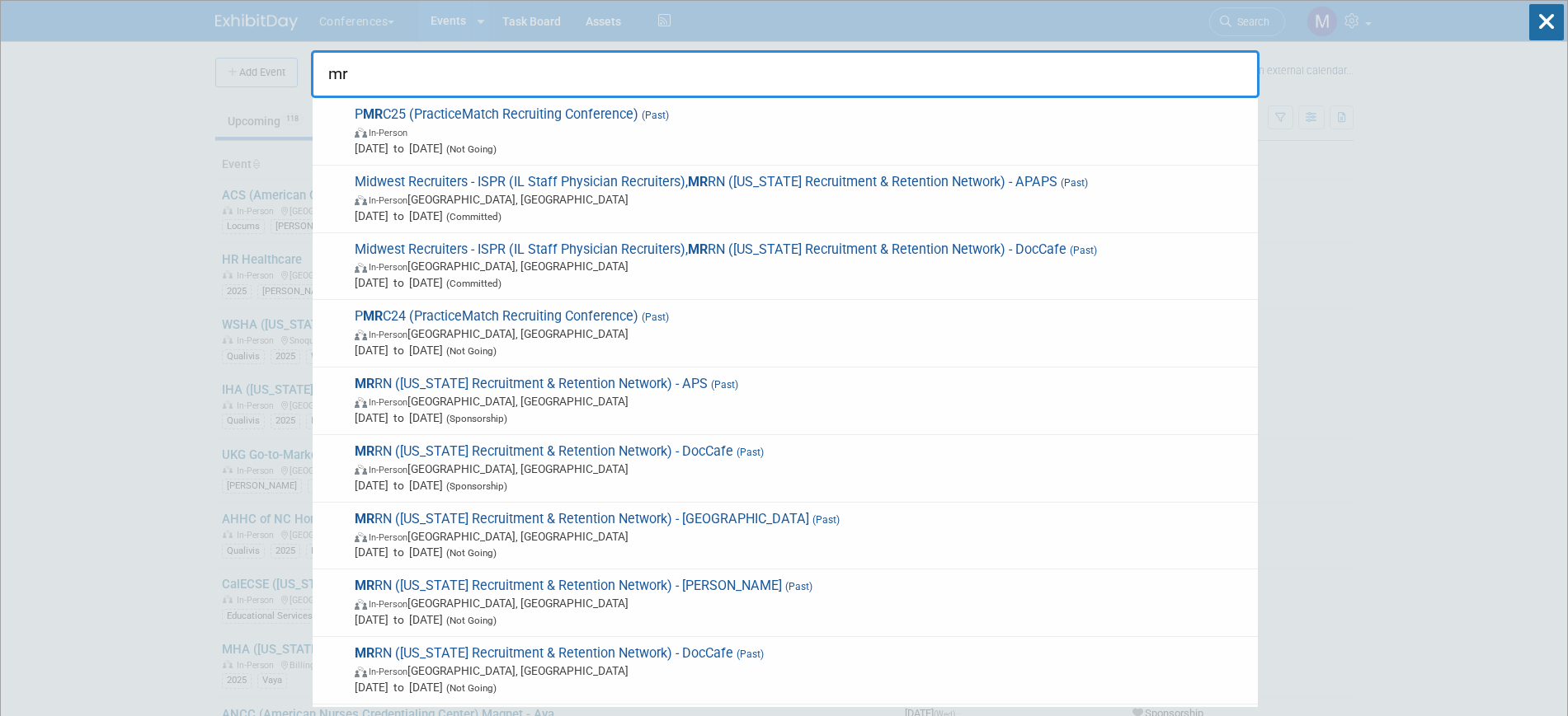
type input "m"
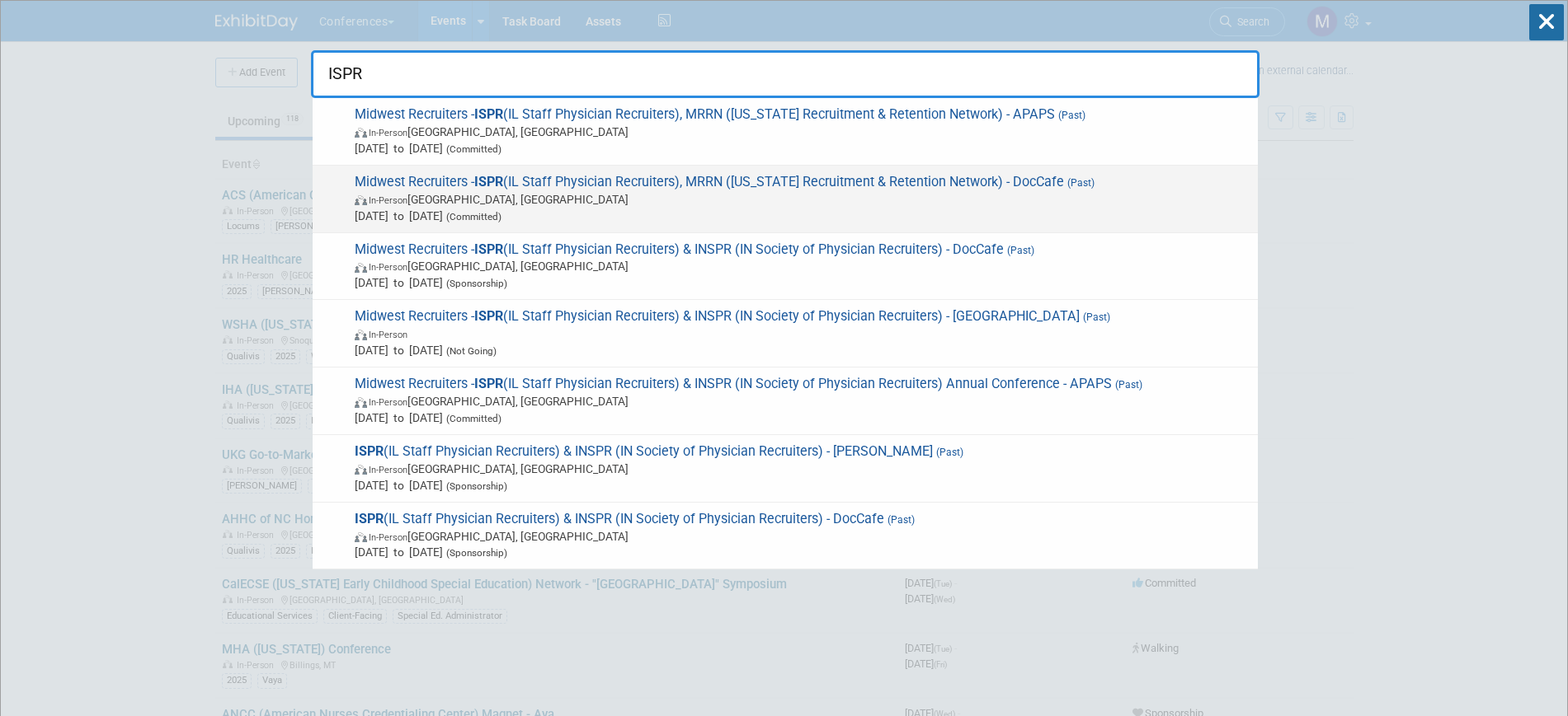
type input "ISPR"
click at [489, 194] on span "In-Person [GEOGRAPHIC_DATA], [GEOGRAPHIC_DATA]" at bounding box center [802, 199] width 895 height 17
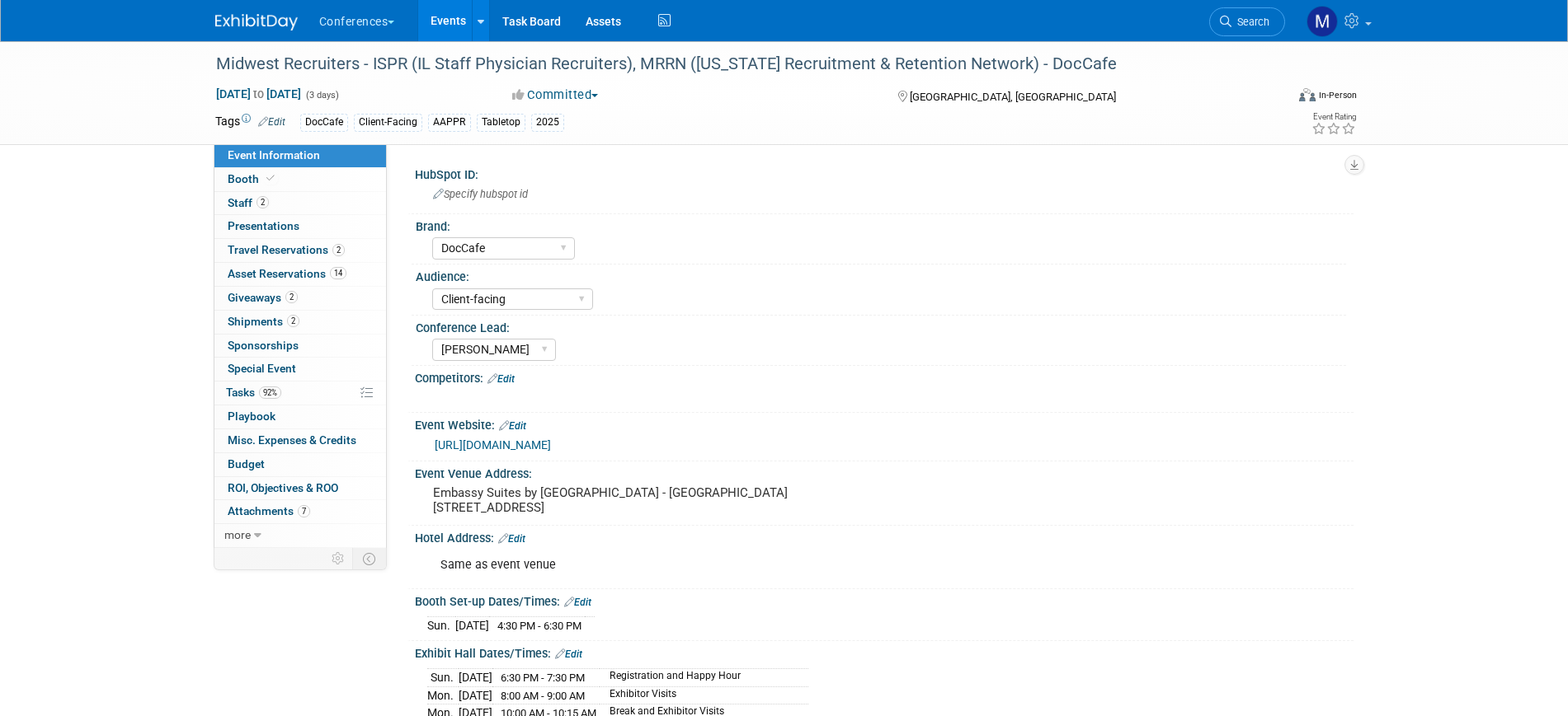
select select "DocCafe"
select select "Client-facing"
select select "[PERSON_NAME]"
click at [507, 379] on link "Edit" at bounding box center [501, 380] width 28 height 12
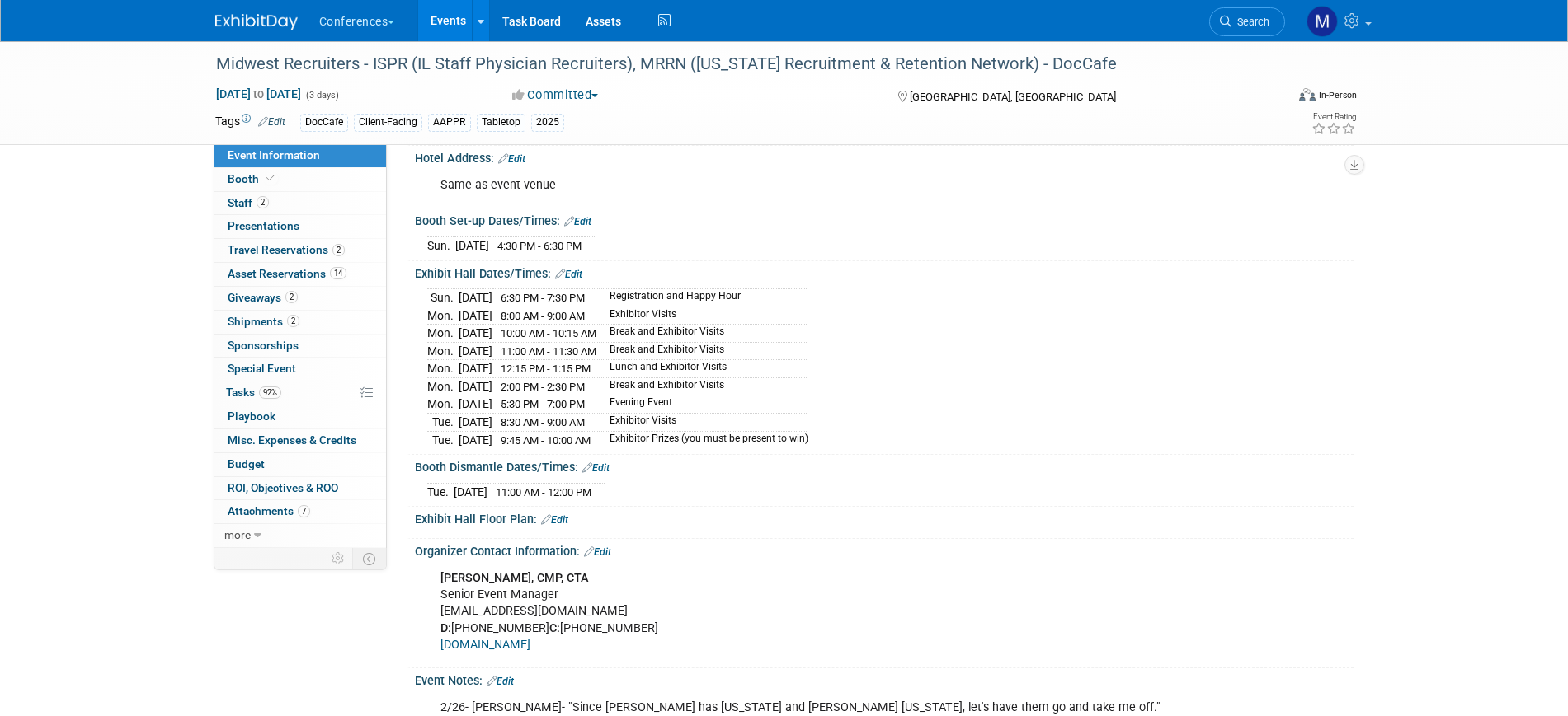
scroll to position [618, 0]
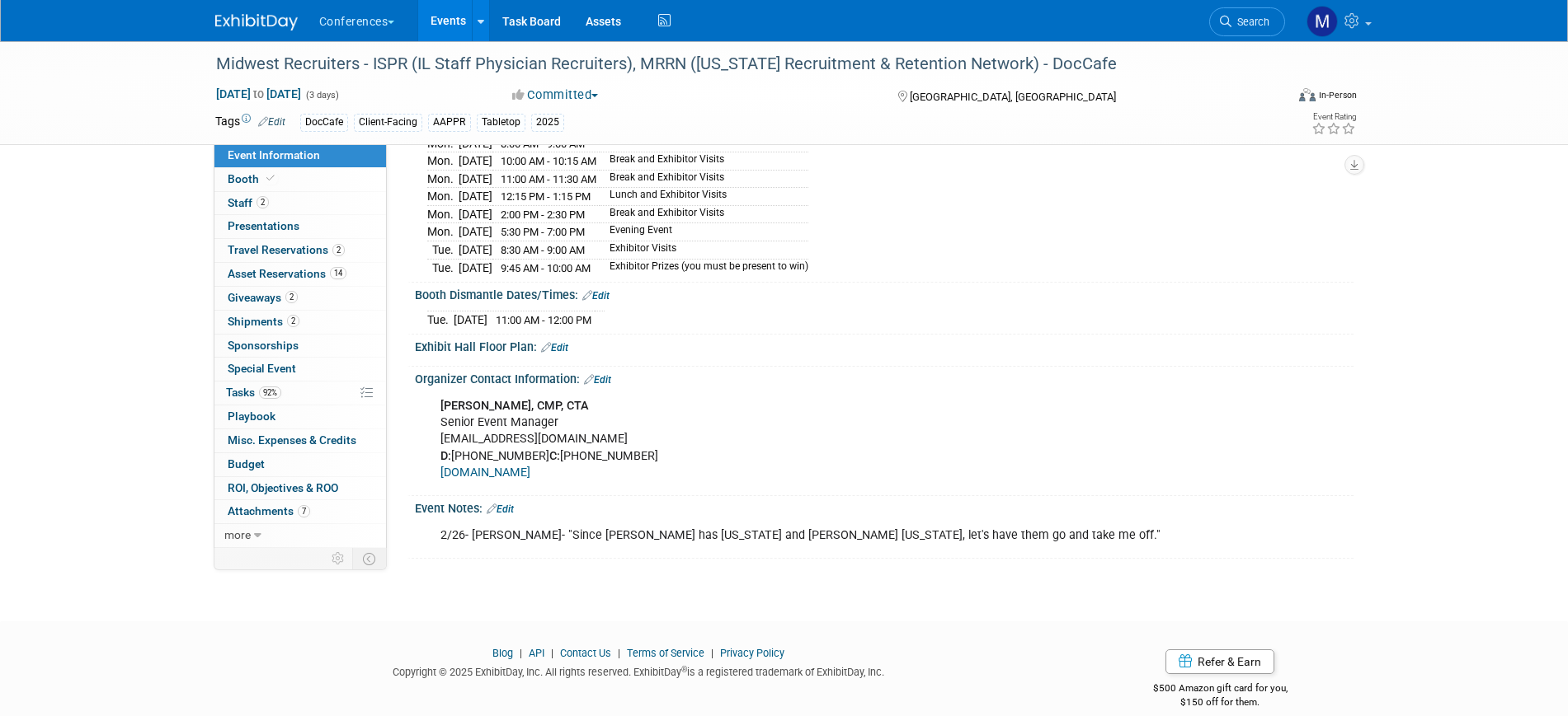
click at [513, 515] on link "Edit" at bounding box center [500, 510] width 28 height 12
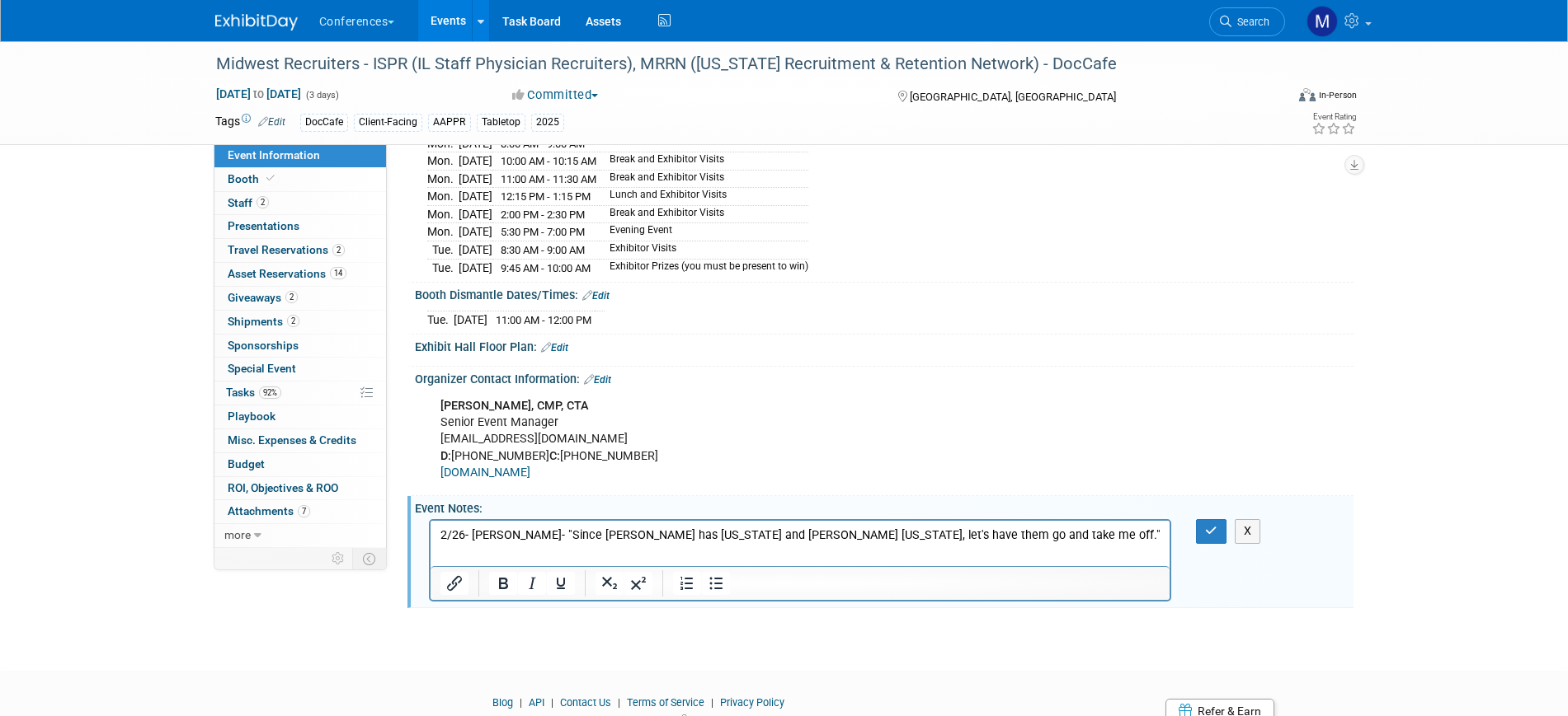
scroll to position [0, 0]
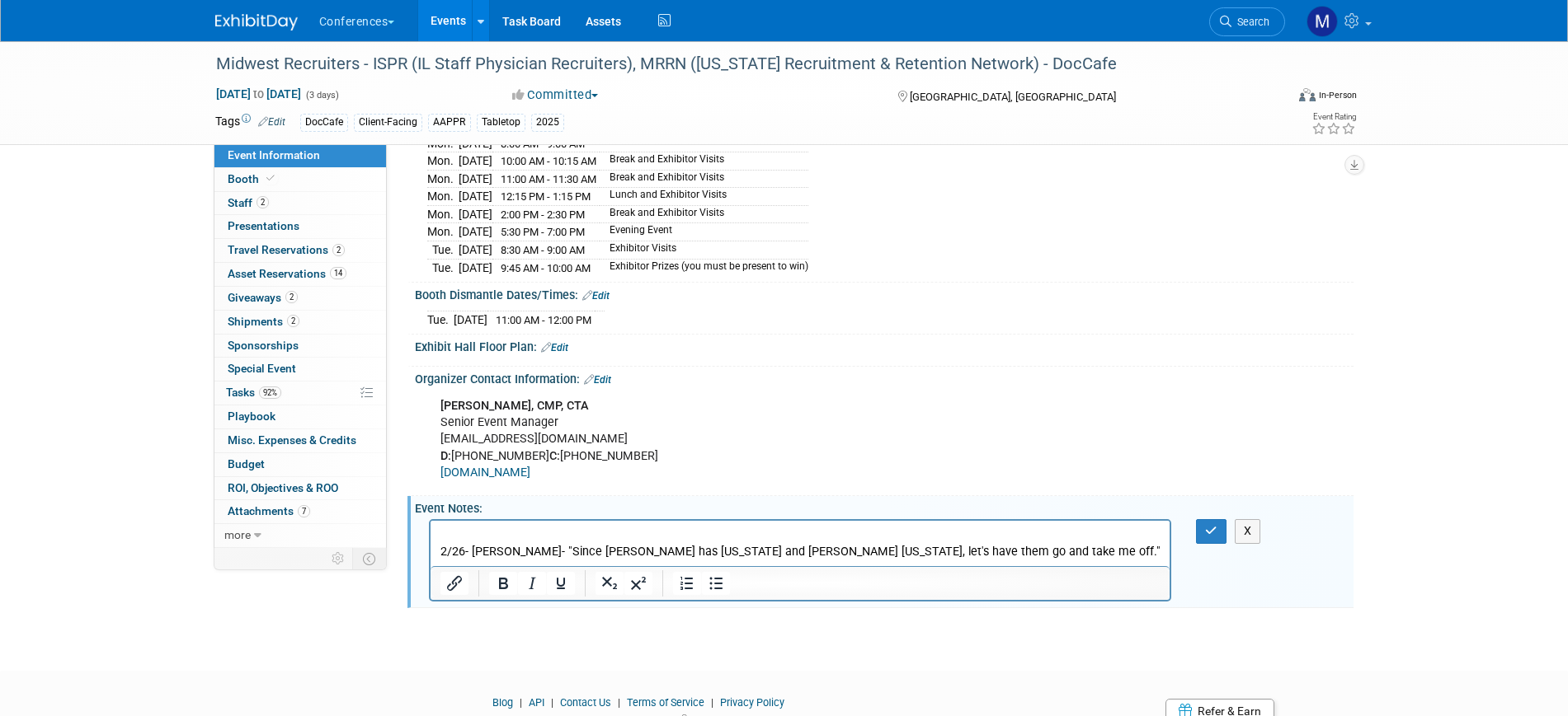
click at [460, 527] on p "Rich Text Area. Press ALT-0 for help." at bounding box center [800, 536] width 721 height 17
click at [498, 540] on p "Feedback: None yet. Kettering Health(Octoberish) and [GEOGRAPHIC_DATA]([DATE])" at bounding box center [800, 536] width 721 height 17
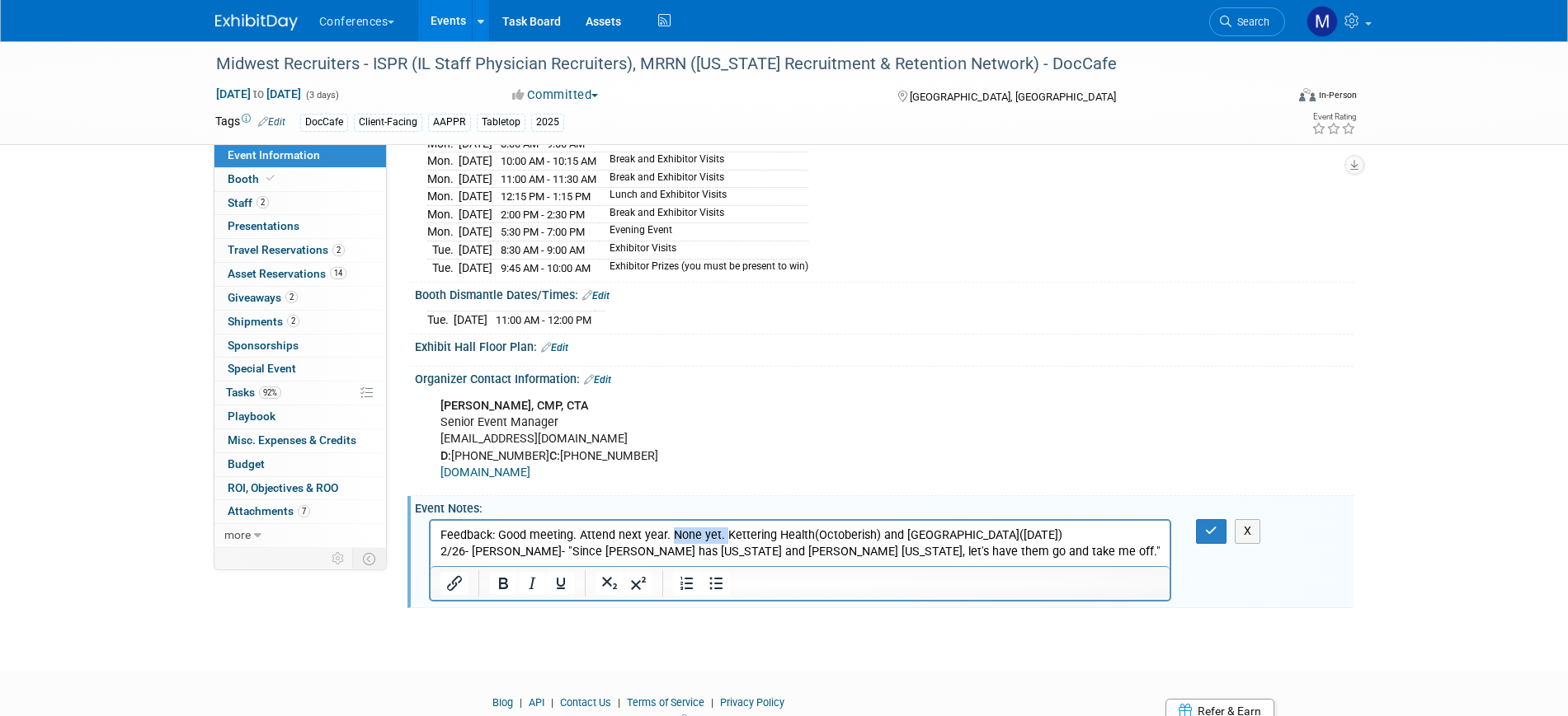
drag, startPoint x: 720, startPoint y: 539, endPoint x: 669, endPoint y: 537, distance: 51.0
click at [670, 538] on p "Feedback: Good meeting. Attend next year. None yet. Kettering Health(Octoberish…" at bounding box center [800, 536] width 721 height 17
click at [1102, 537] on p "Feedback: Good meeting. Attend next year. Meetings- Kettering Health(Octoberish…" at bounding box center [800, 536] width 721 height 17
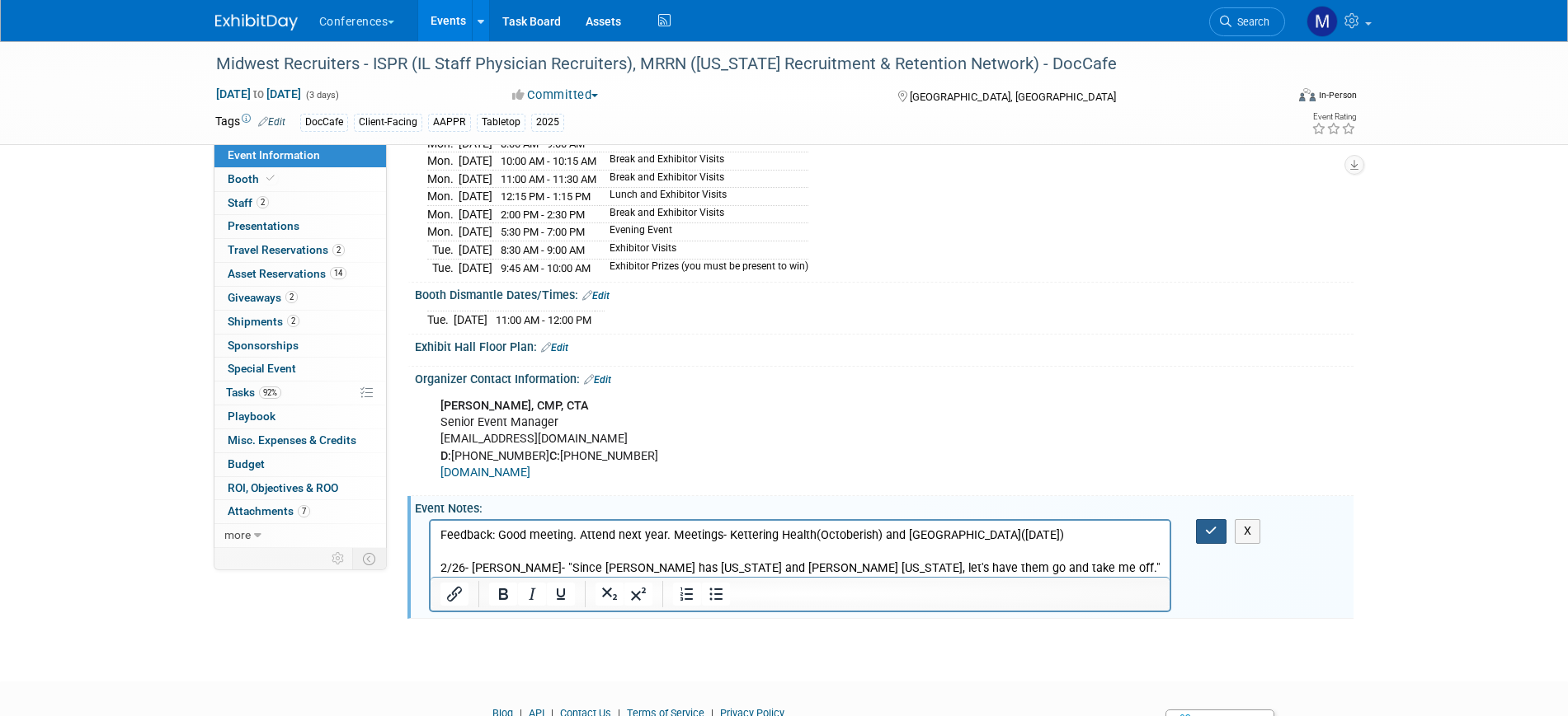
click at [1220, 542] on button "button" at bounding box center [1211, 531] width 31 height 24
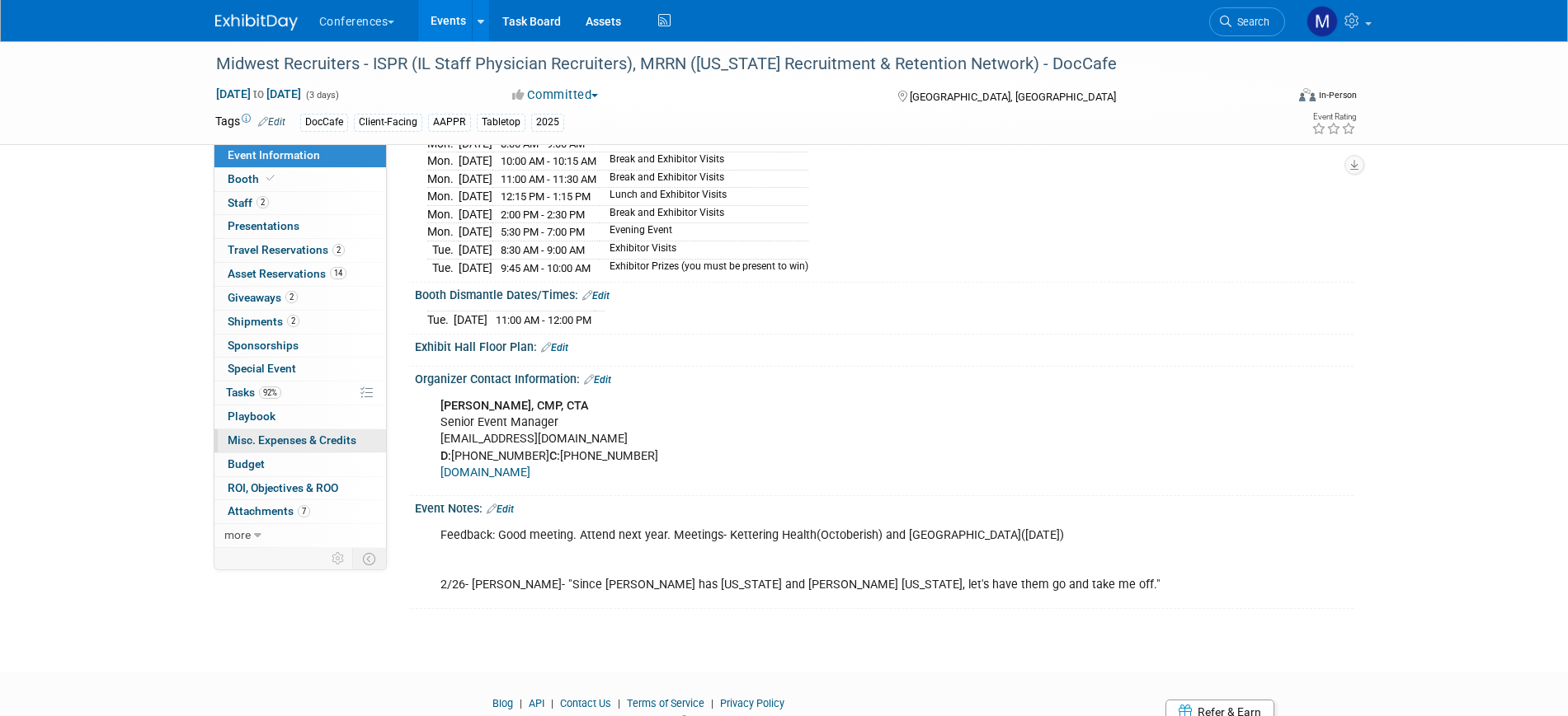
click at [281, 441] on span "Misc. Expenses & Credits 0" at bounding box center [292, 441] width 129 height 13
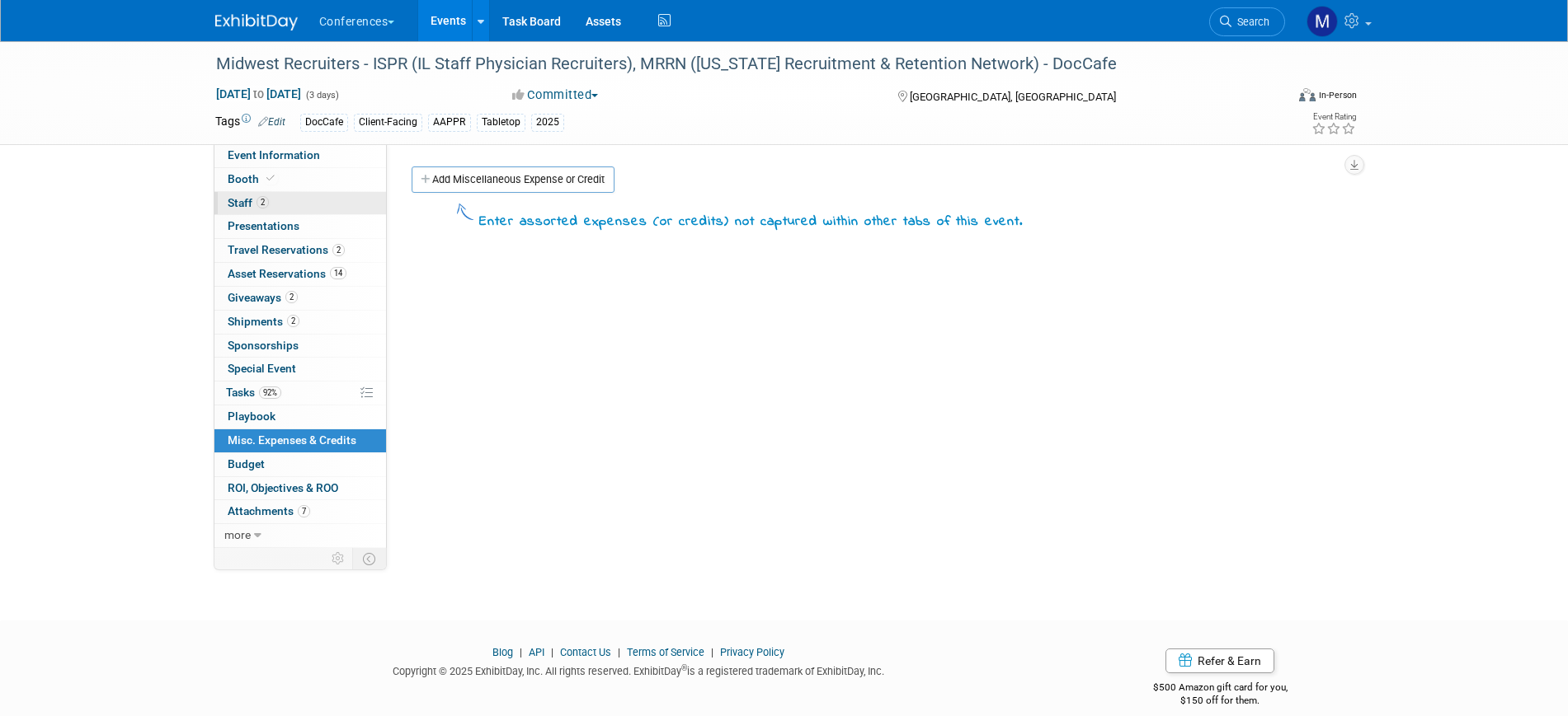
click at [321, 197] on link "2 Staff 2" at bounding box center [300, 204] width 171 height 23
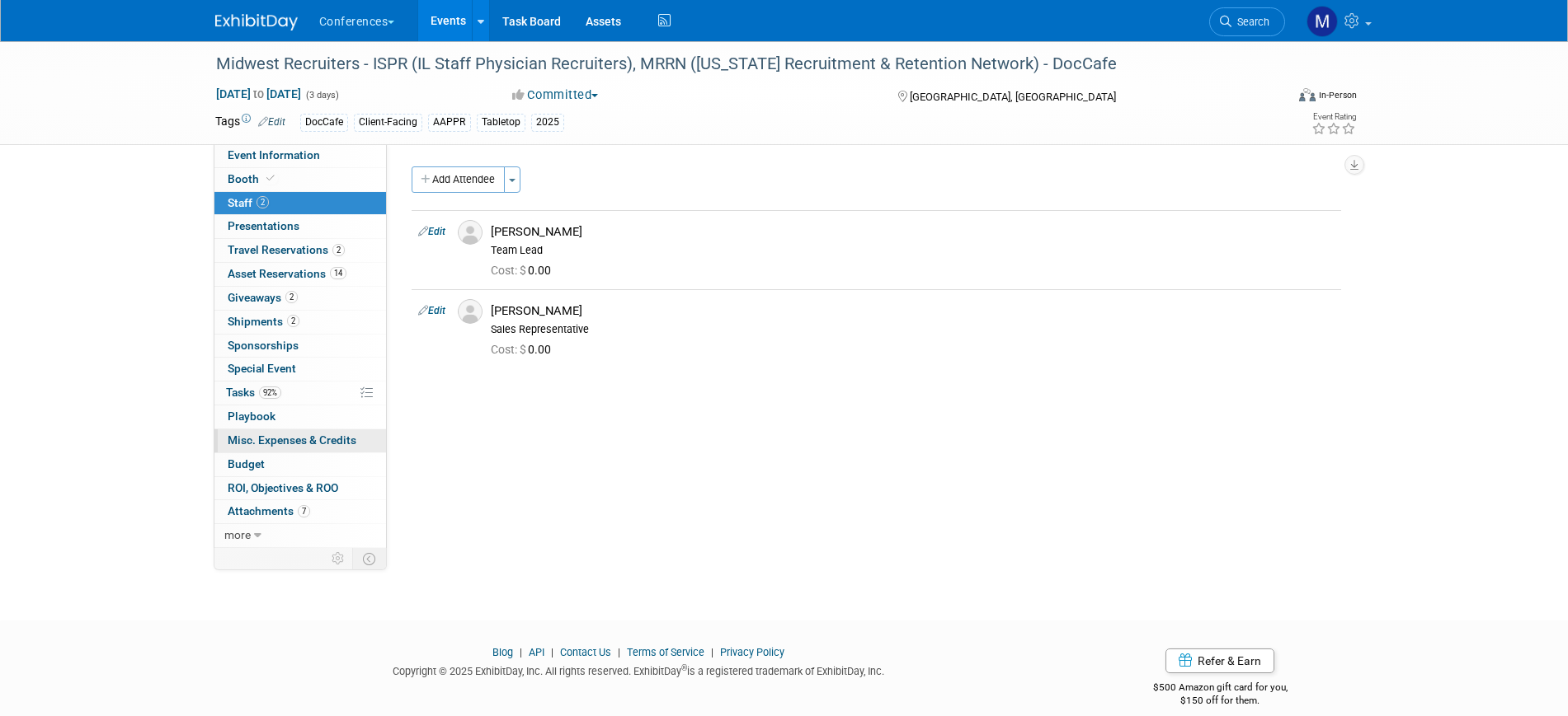
click at [311, 436] on span "Misc. Expenses & Credits 0" at bounding box center [292, 441] width 129 height 13
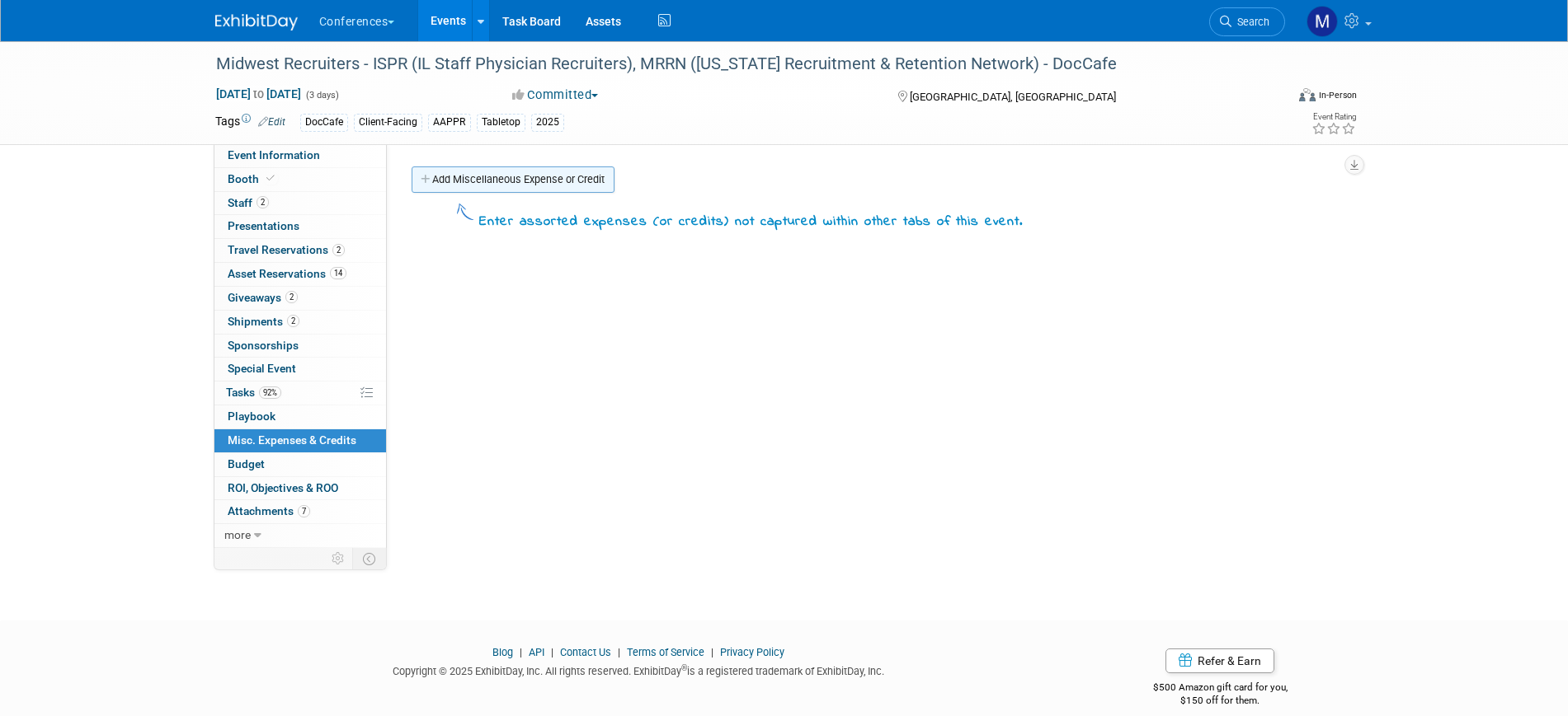
click at [513, 171] on link "Add Miscellaneous Expense or Credit" at bounding box center [513, 180] width 203 height 27
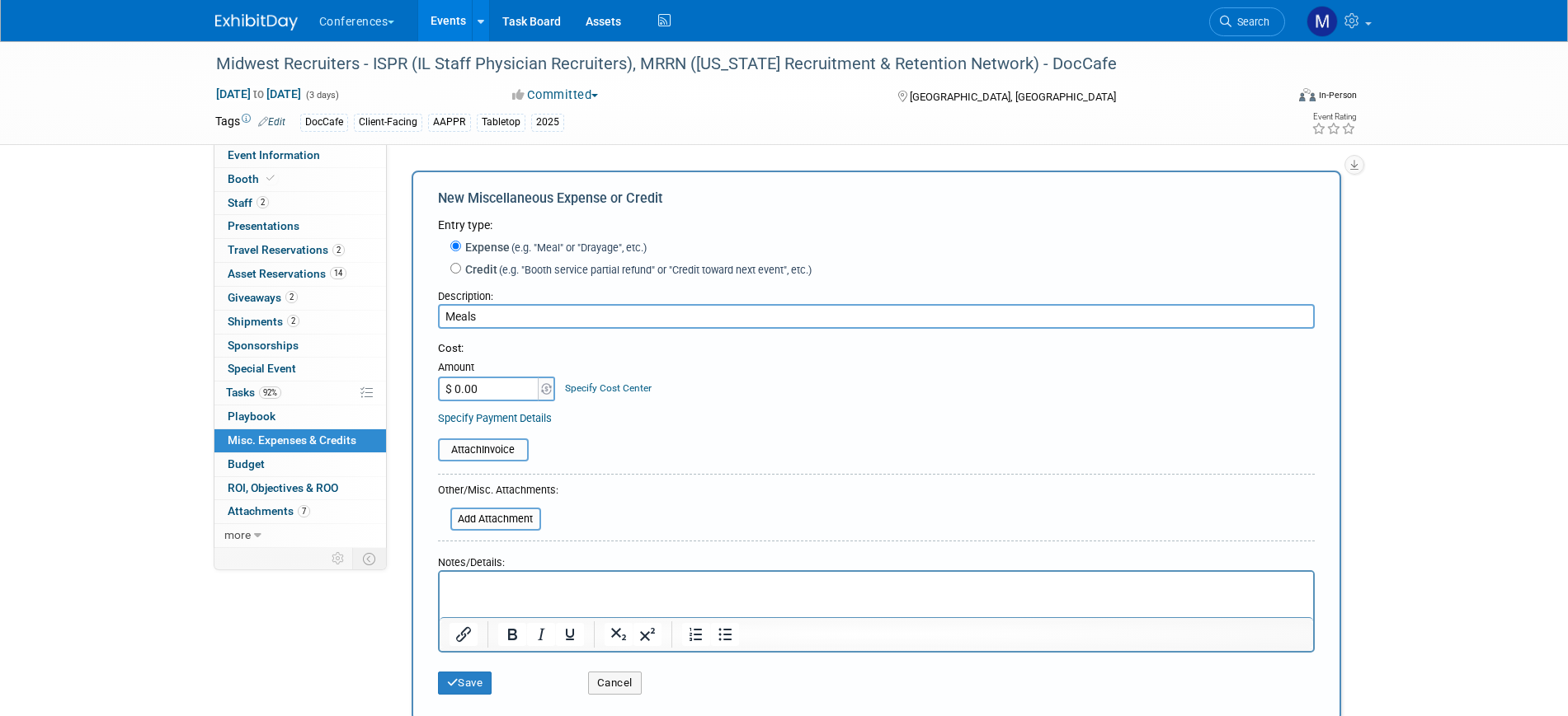
type input "Meals"
click at [485, 595] on html at bounding box center [876, 584] width 873 height 23
click at [502, 386] on input "$ 0.00" at bounding box center [489, 389] width 103 height 25
type input "$ 600.00"
click at [486, 687] on button "Save" at bounding box center [465, 683] width 54 height 23
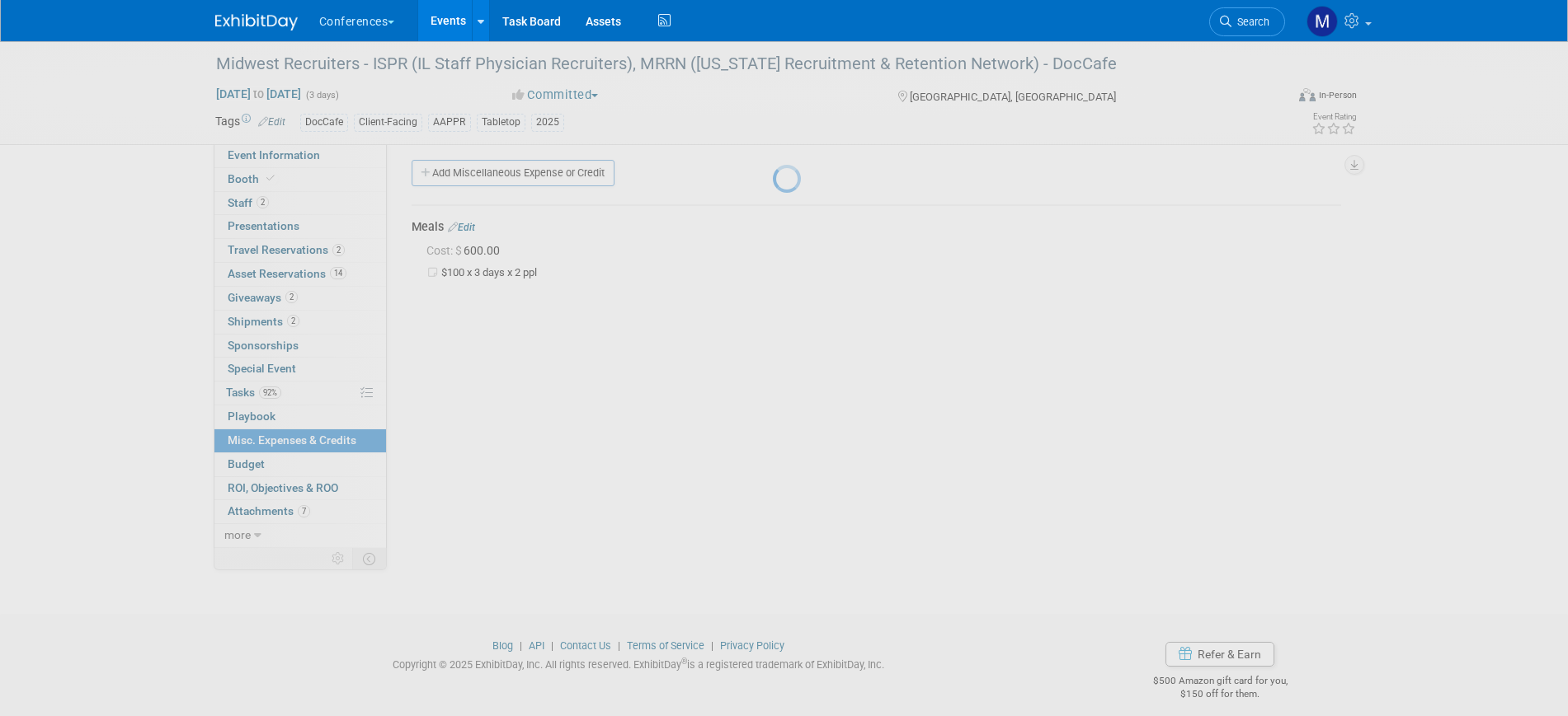
scroll to position [20, 0]
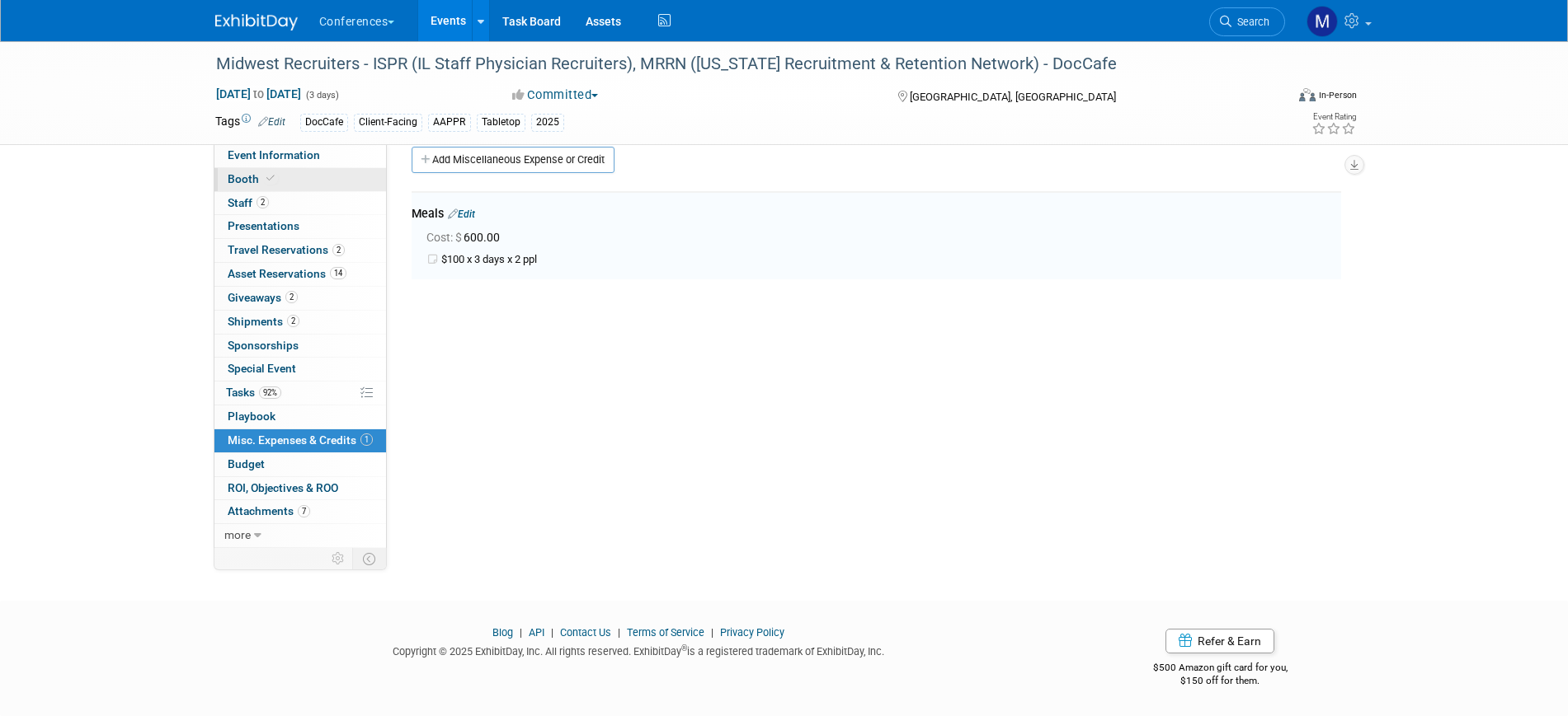
click at [288, 179] on link "Booth" at bounding box center [300, 180] width 171 height 23
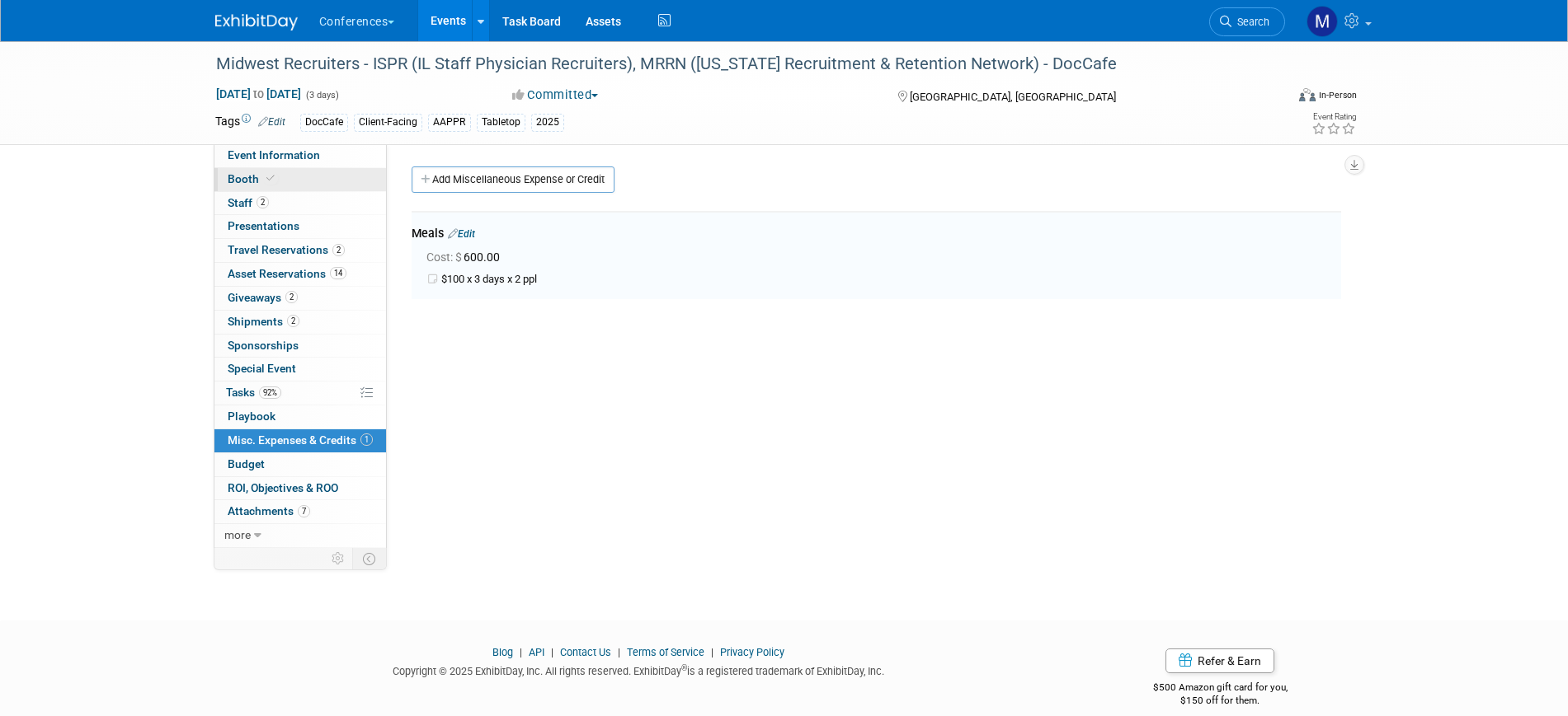
select select "6' tabletop"
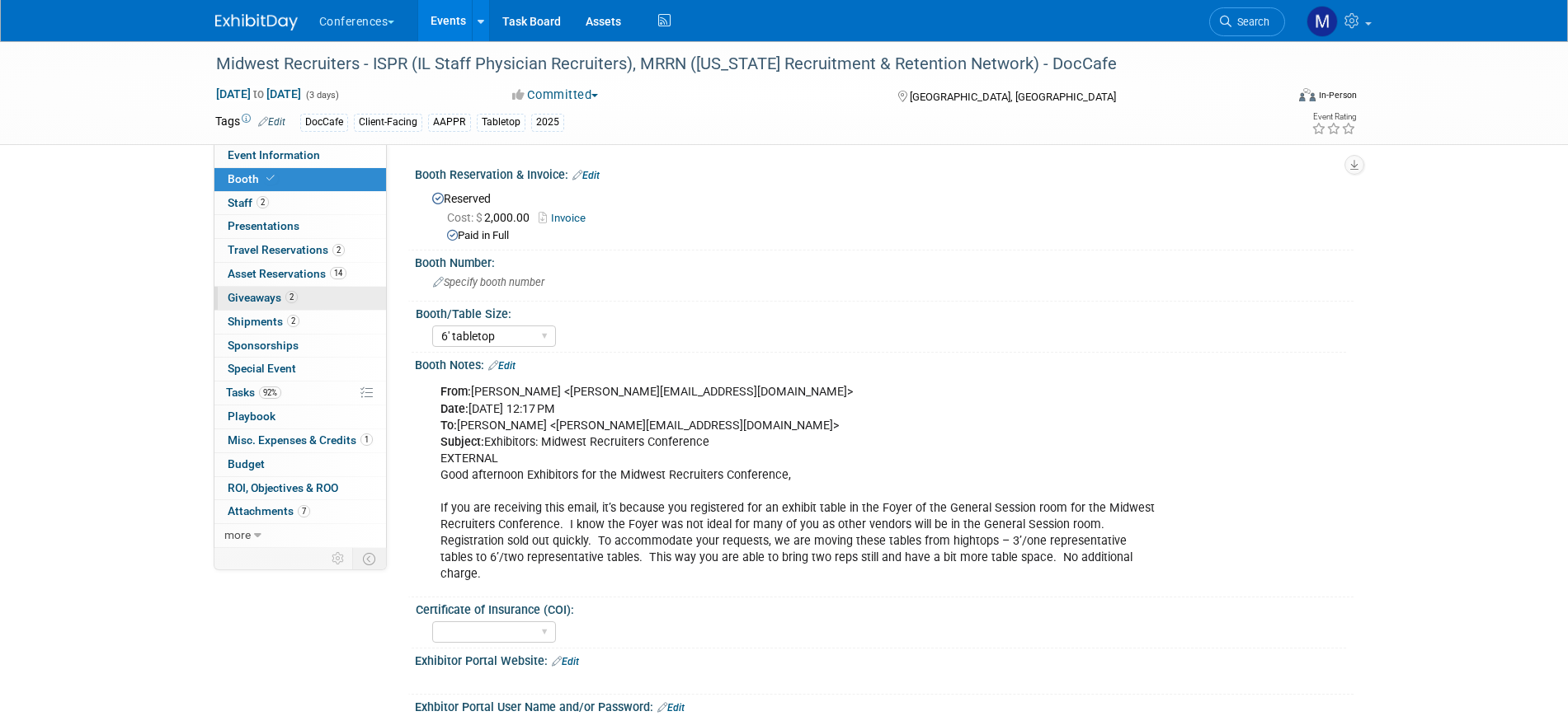
click at [291, 294] on span "2" at bounding box center [291, 297] width 13 height 13
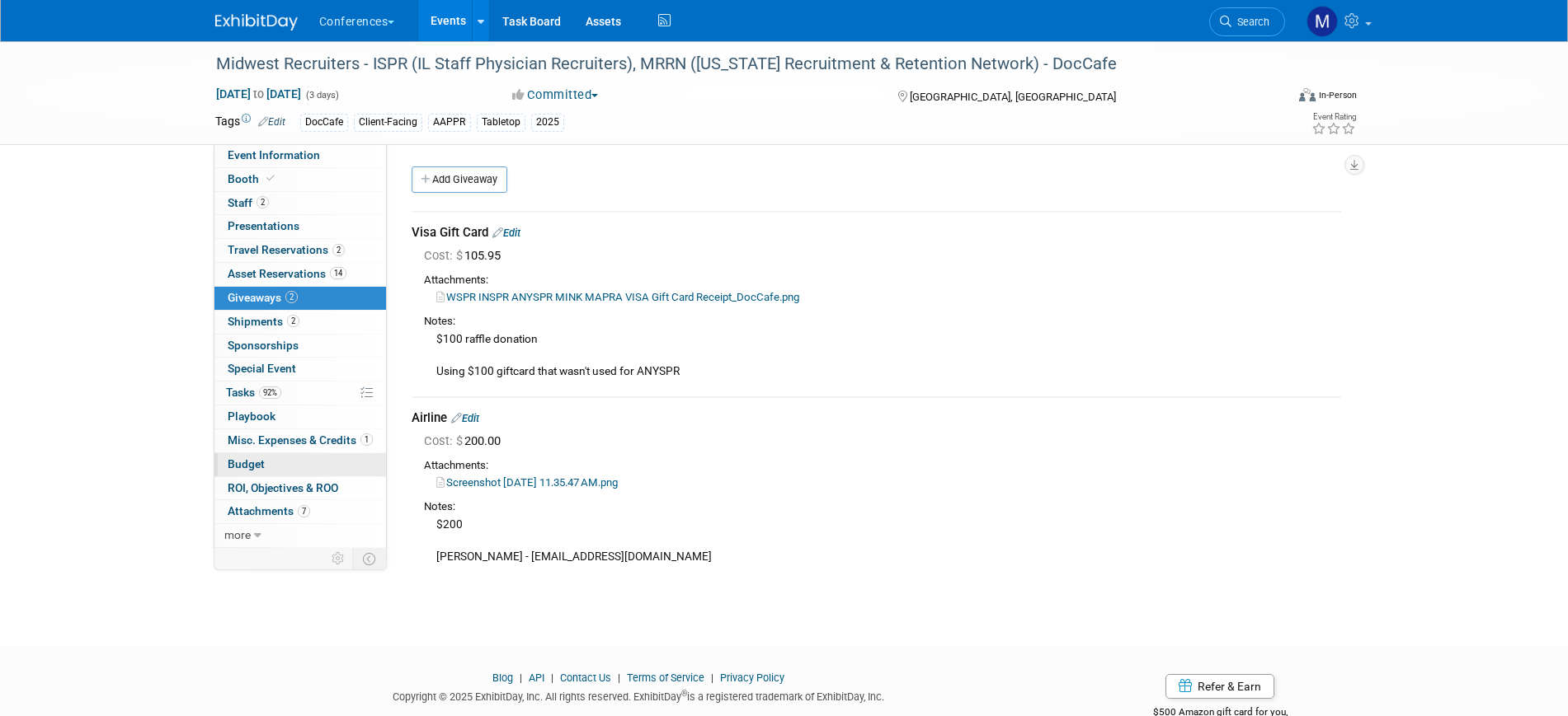
drag, startPoint x: 274, startPoint y: 459, endPoint x: 656, endPoint y: 441, distance: 382.4
click at [273, 459] on link "Budget" at bounding box center [300, 465] width 171 height 23
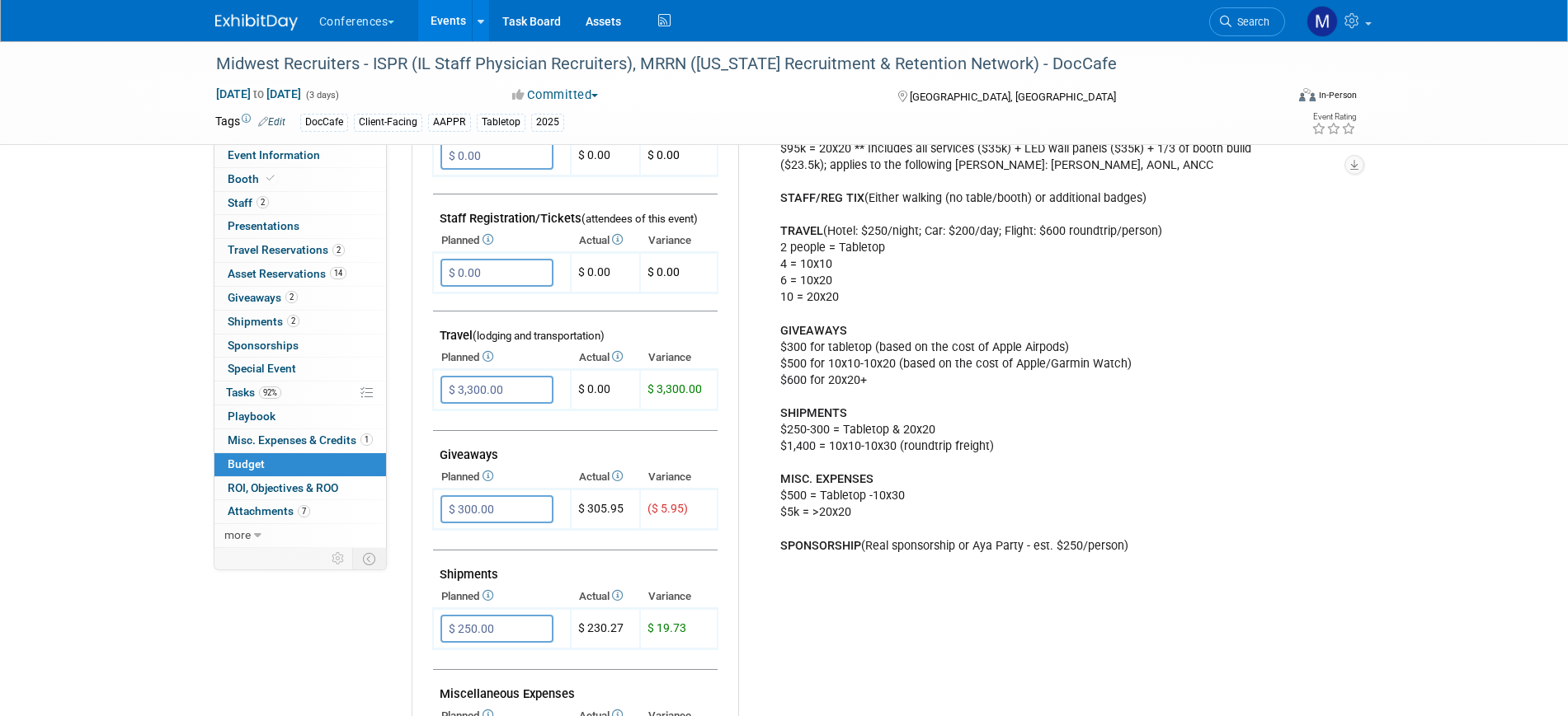
scroll to position [515, 0]
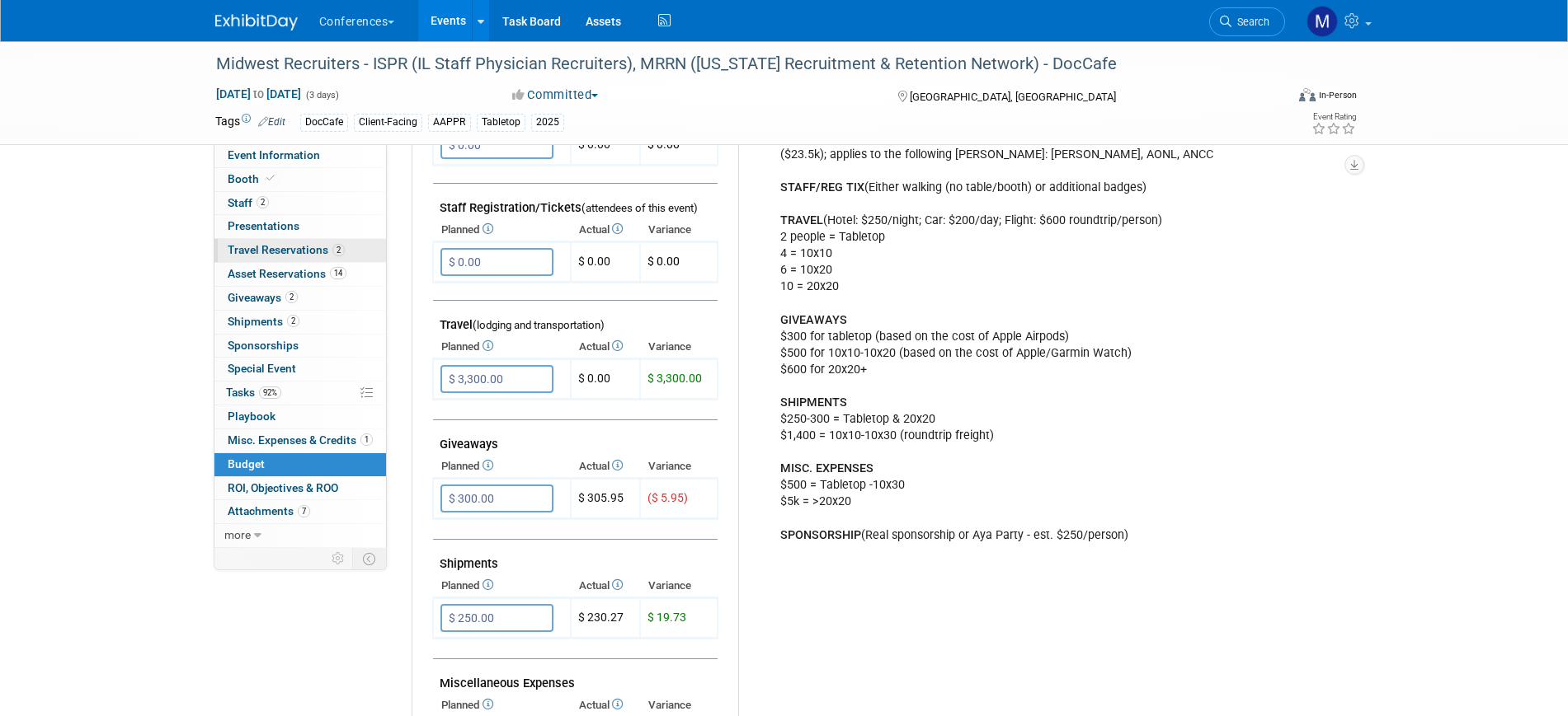
click at [300, 253] on span "Travel Reservations 2" at bounding box center [286, 250] width 117 height 13
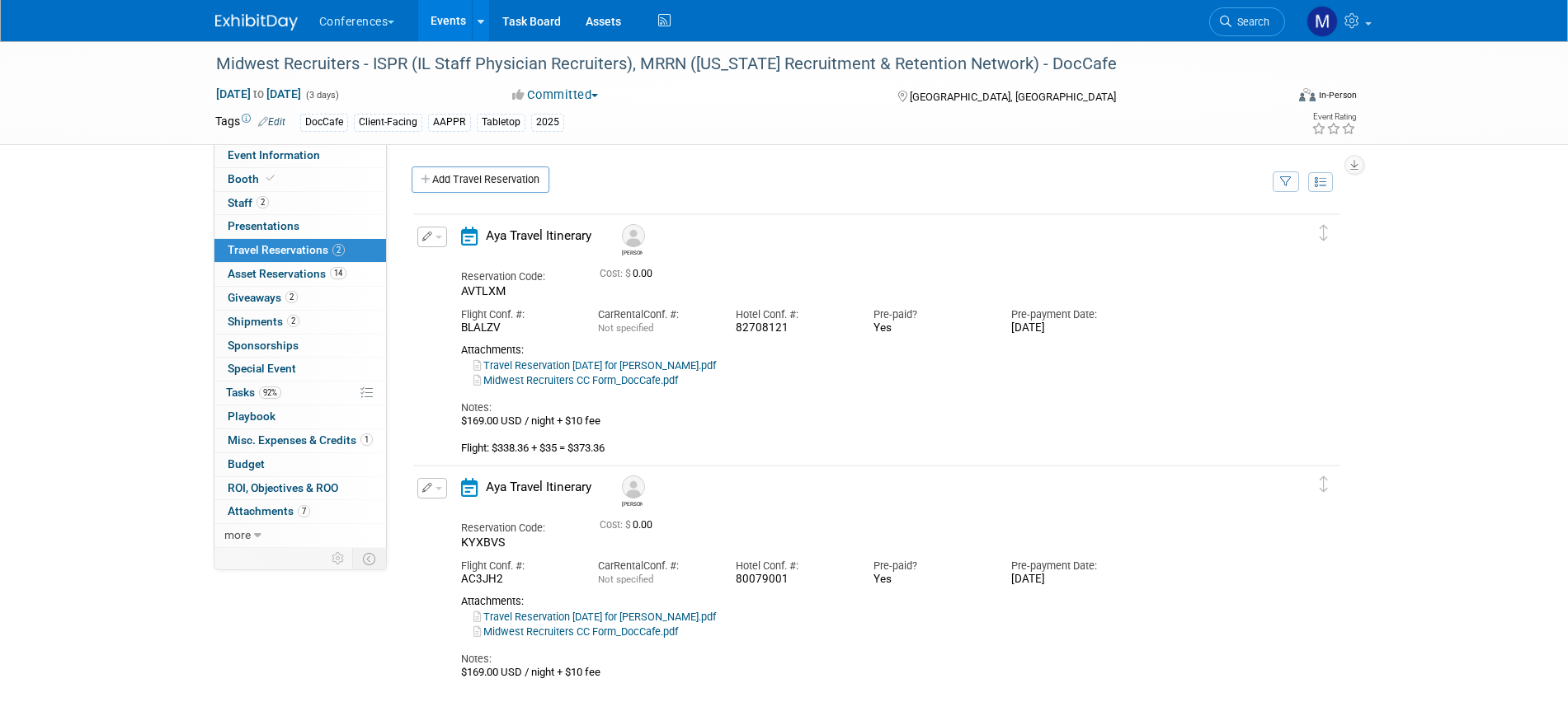
click at [441, 239] on span "button" at bounding box center [439, 238] width 7 height 3
click at [476, 266] on button "Edit Reservation" at bounding box center [488, 265] width 139 height 24
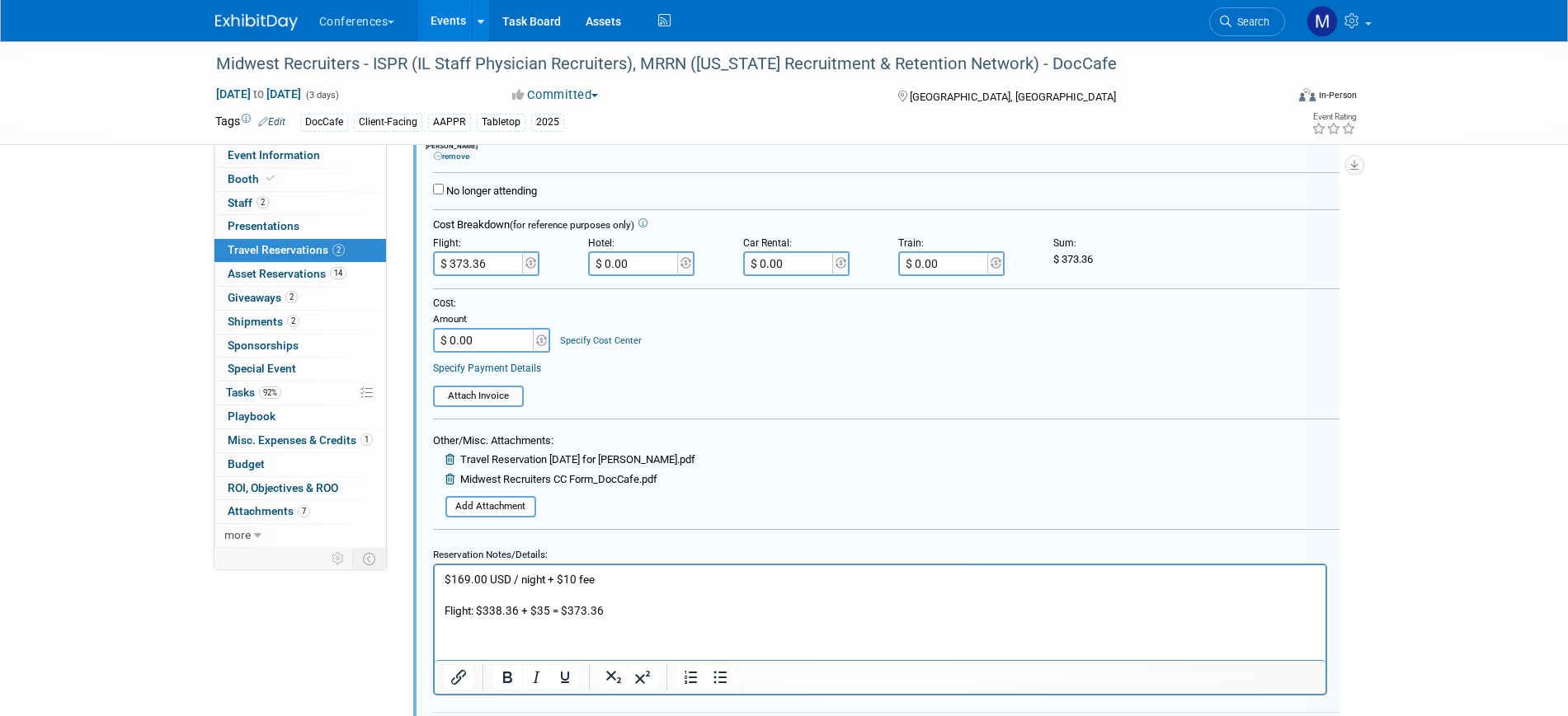
scroll to position [544, 0]
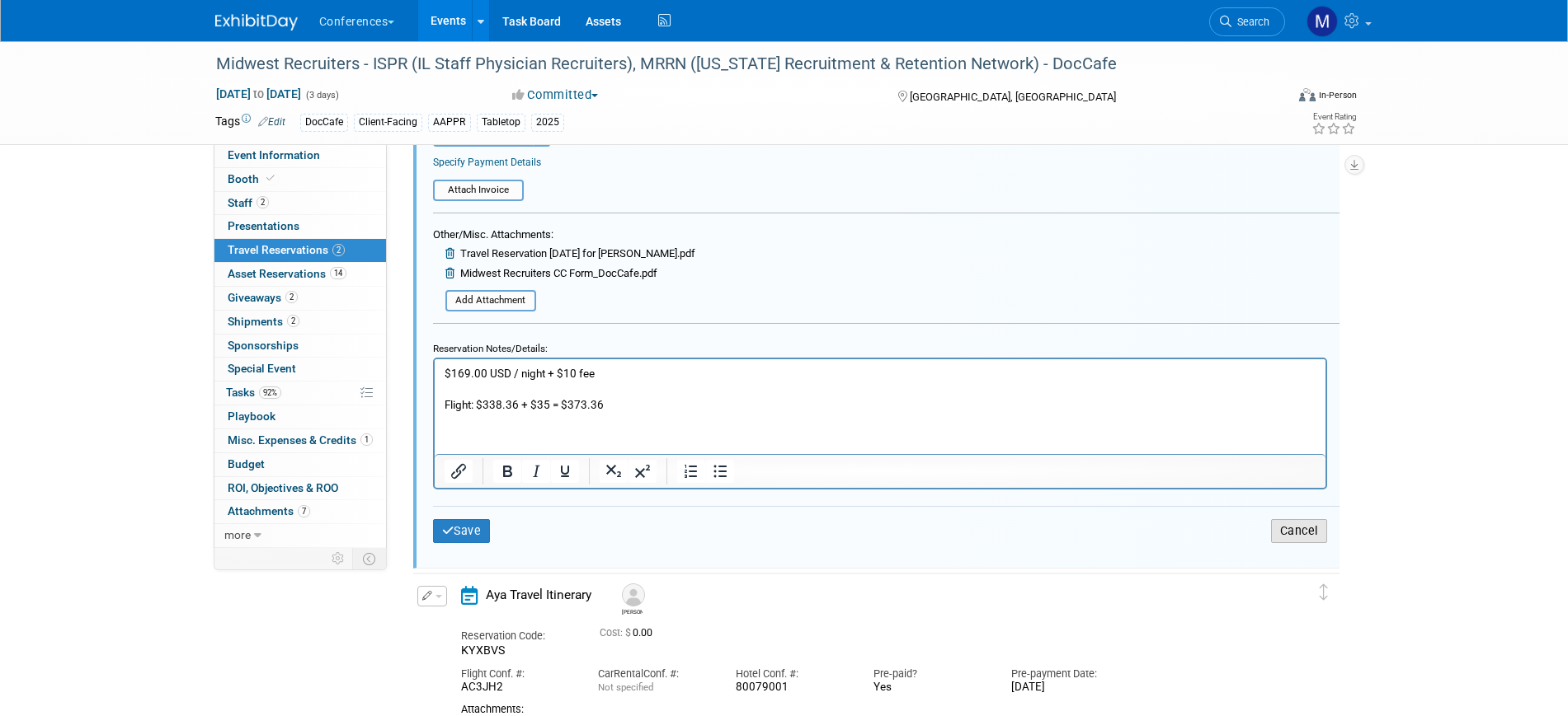
click at [1310, 528] on button "Cancel" at bounding box center [1298, 531] width 56 height 24
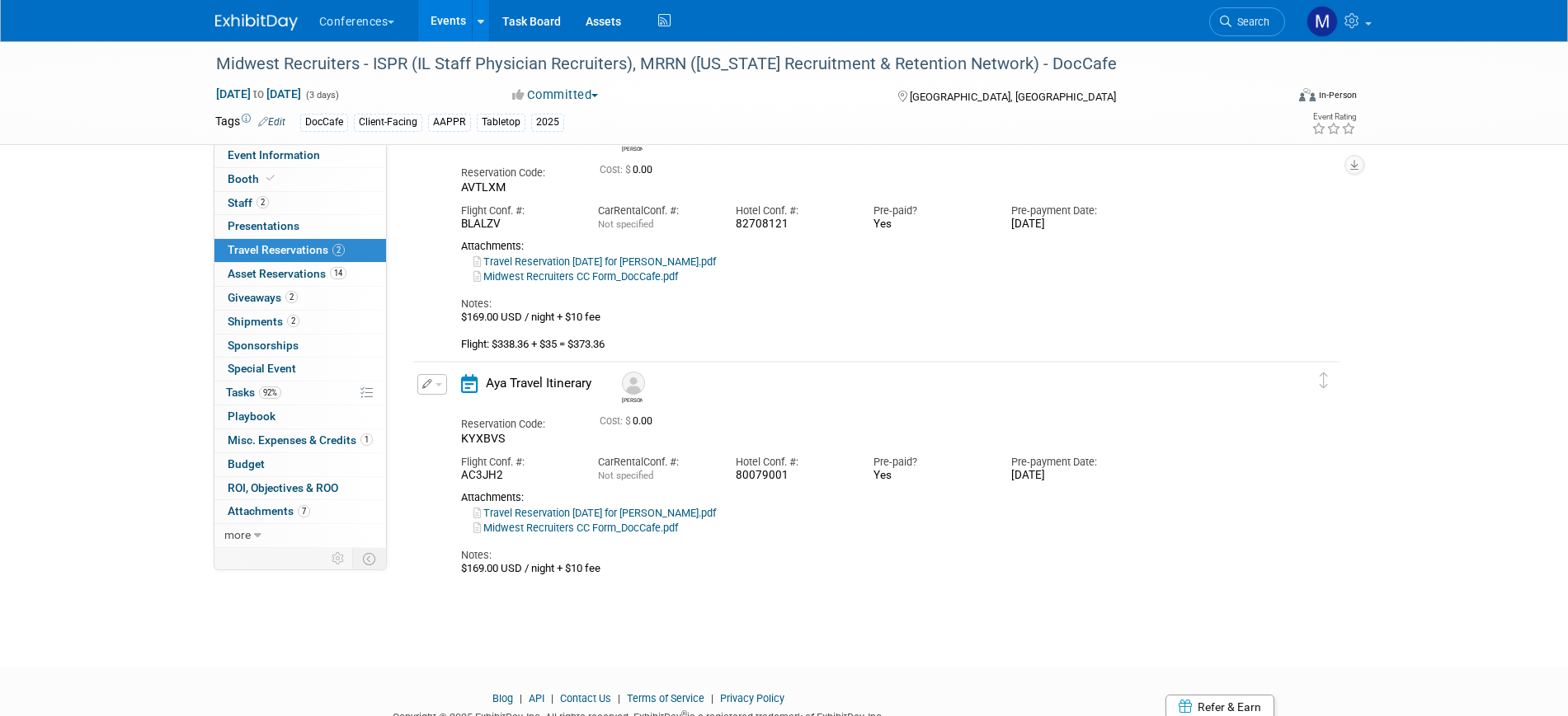
scroll to position [68, 0]
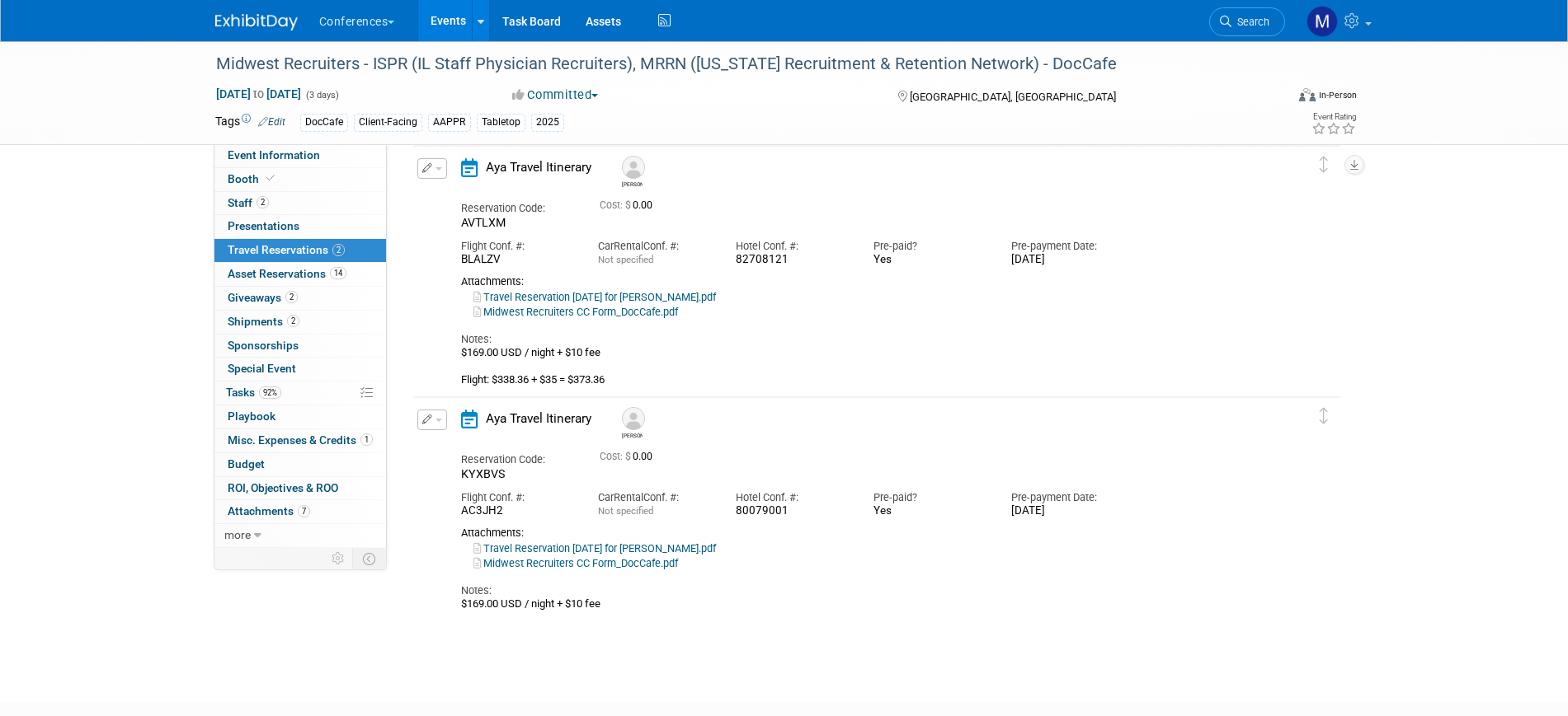
click at [655, 315] on link "Midwest Recruiters CC Form_DocCafe.pdf" at bounding box center [575, 312] width 205 height 13
click at [440, 169] on span "button" at bounding box center [439, 169] width 7 height 3
click at [506, 199] on button "Edit Reservation" at bounding box center [488, 197] width 139 height 24
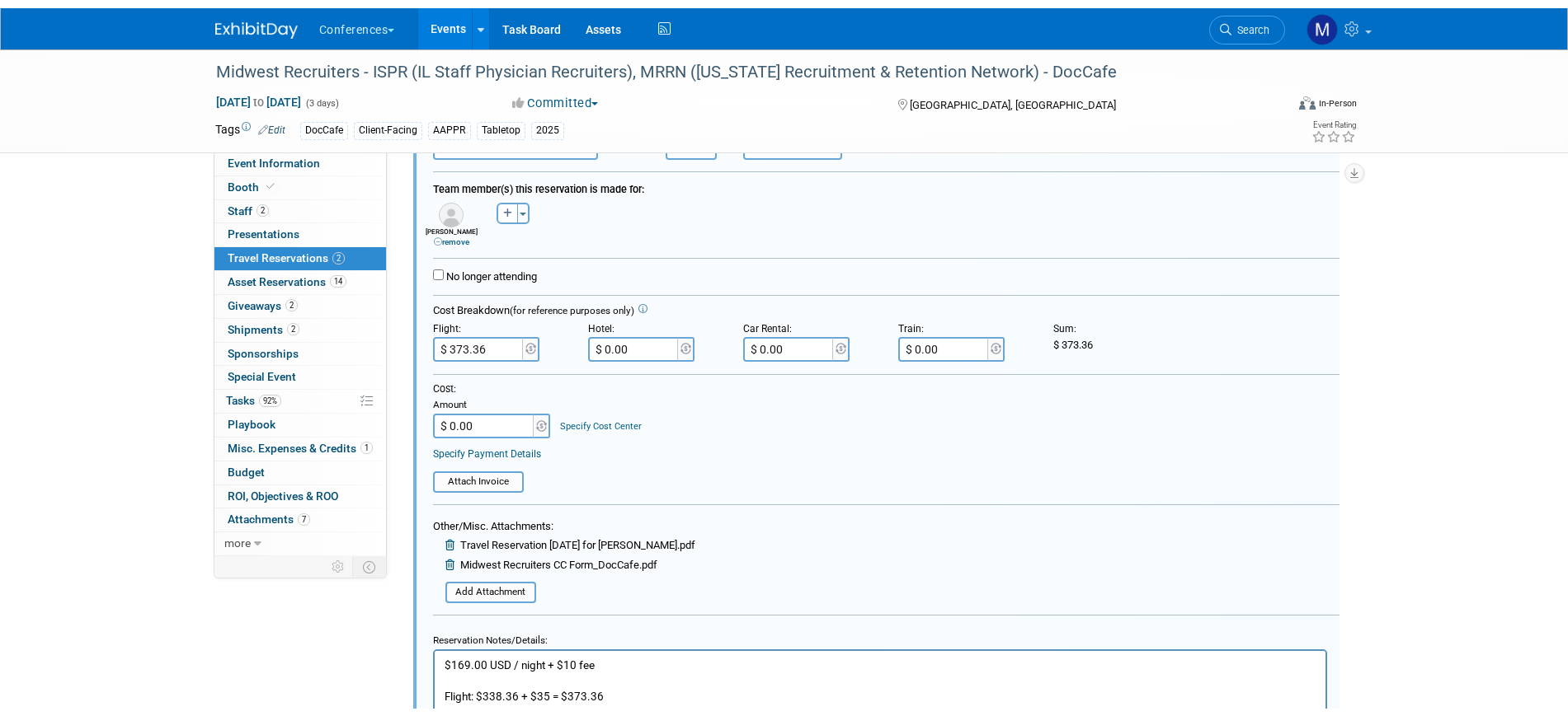
scroll to position [544, 0]
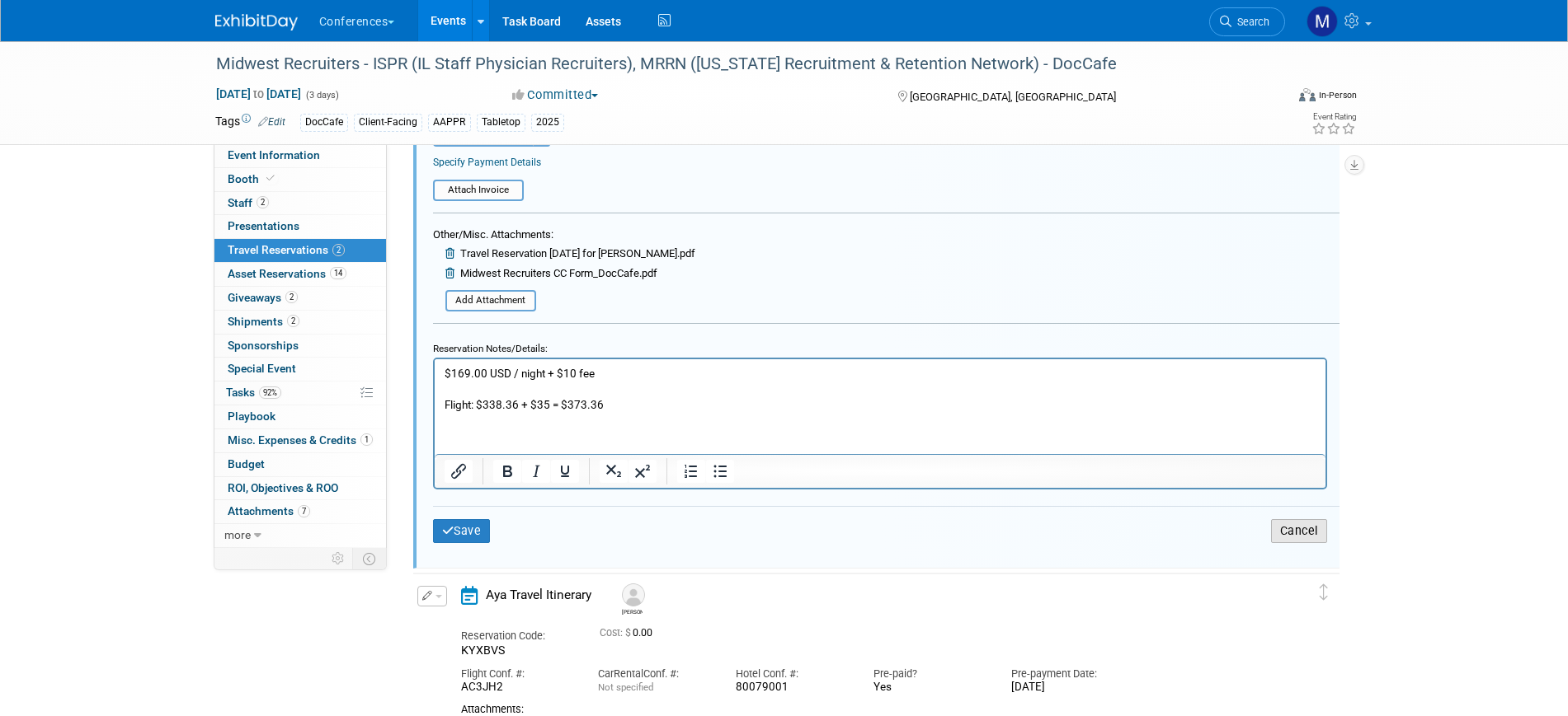
click at [1291, 528] on button "Cancel" at bounding box center [1298, 531] width 56 height 24
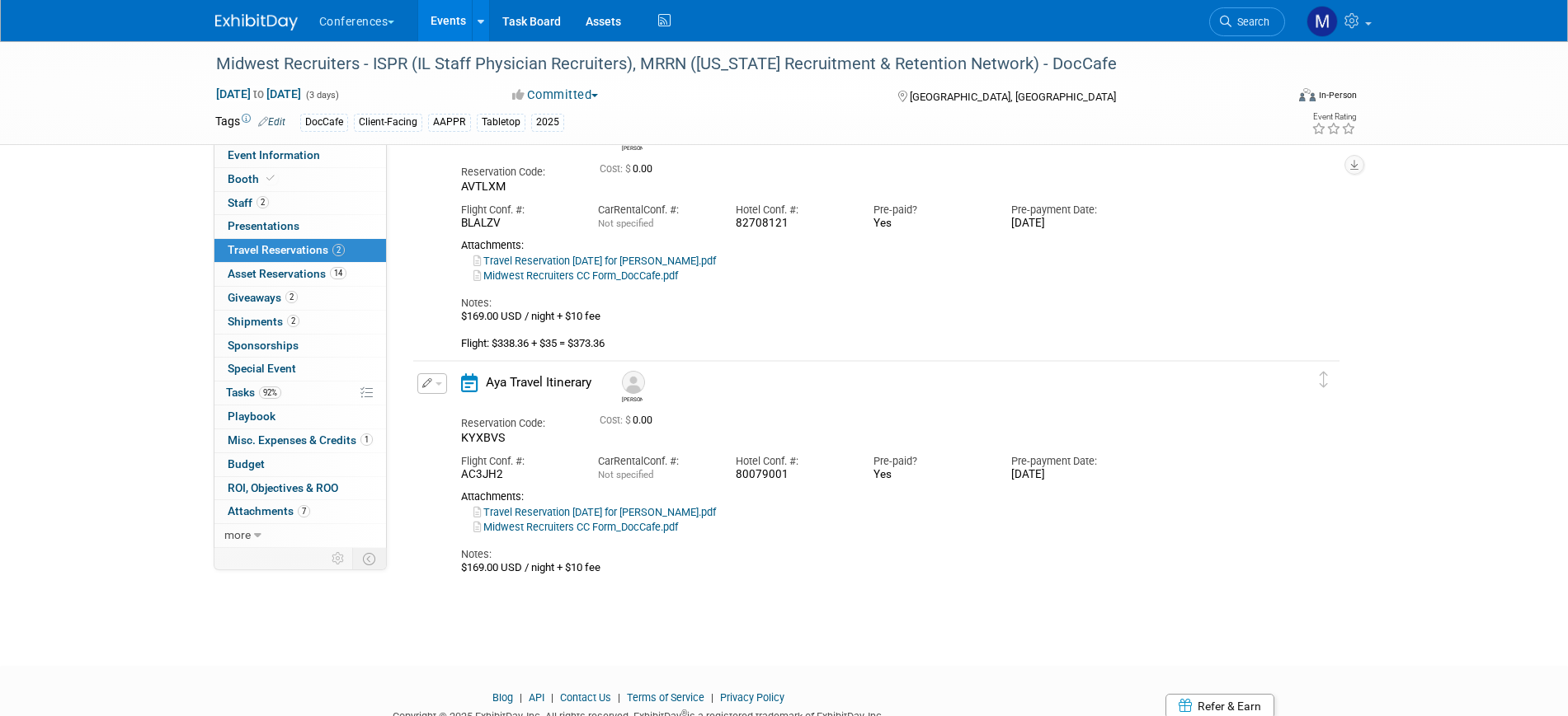
scroll to position [68, 0]
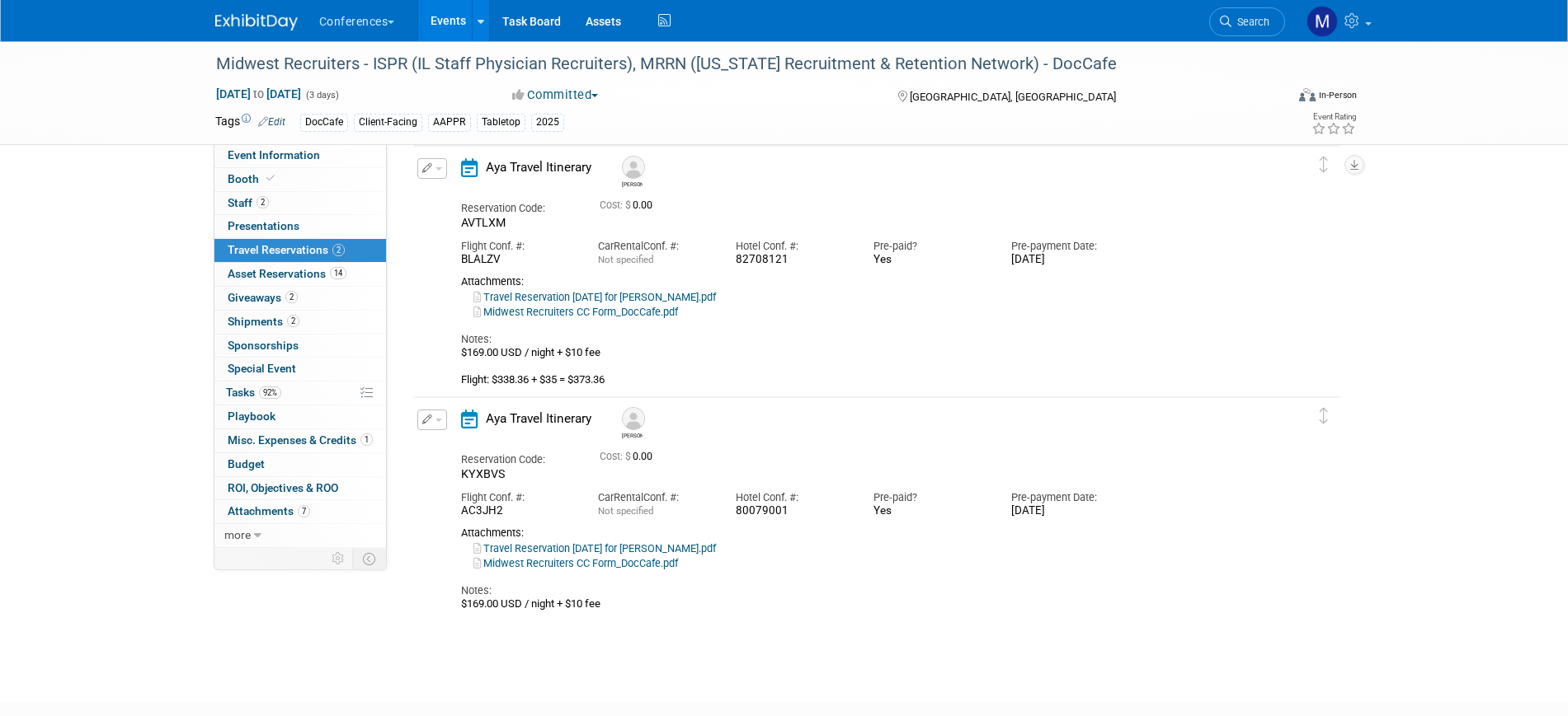
click at [584, 298] on link "Travel Reservation September 07 for MICHAEL ALLEN GRAHAM.pdf" at bounding box center [594, 297] width 242 height 13
click at [569, 545] on link "Travel Reservation September 07 for JAMES JOSEPH MANNING.pdf" at bounding box center [594, 548] width 242 height 13
click at [438, 425] on button "button" at bounding box center [432, 420] width 30 height 21
click at [487, 447] on button "Edit Reservation" at bounding box center [488, 449] width 139 height 24
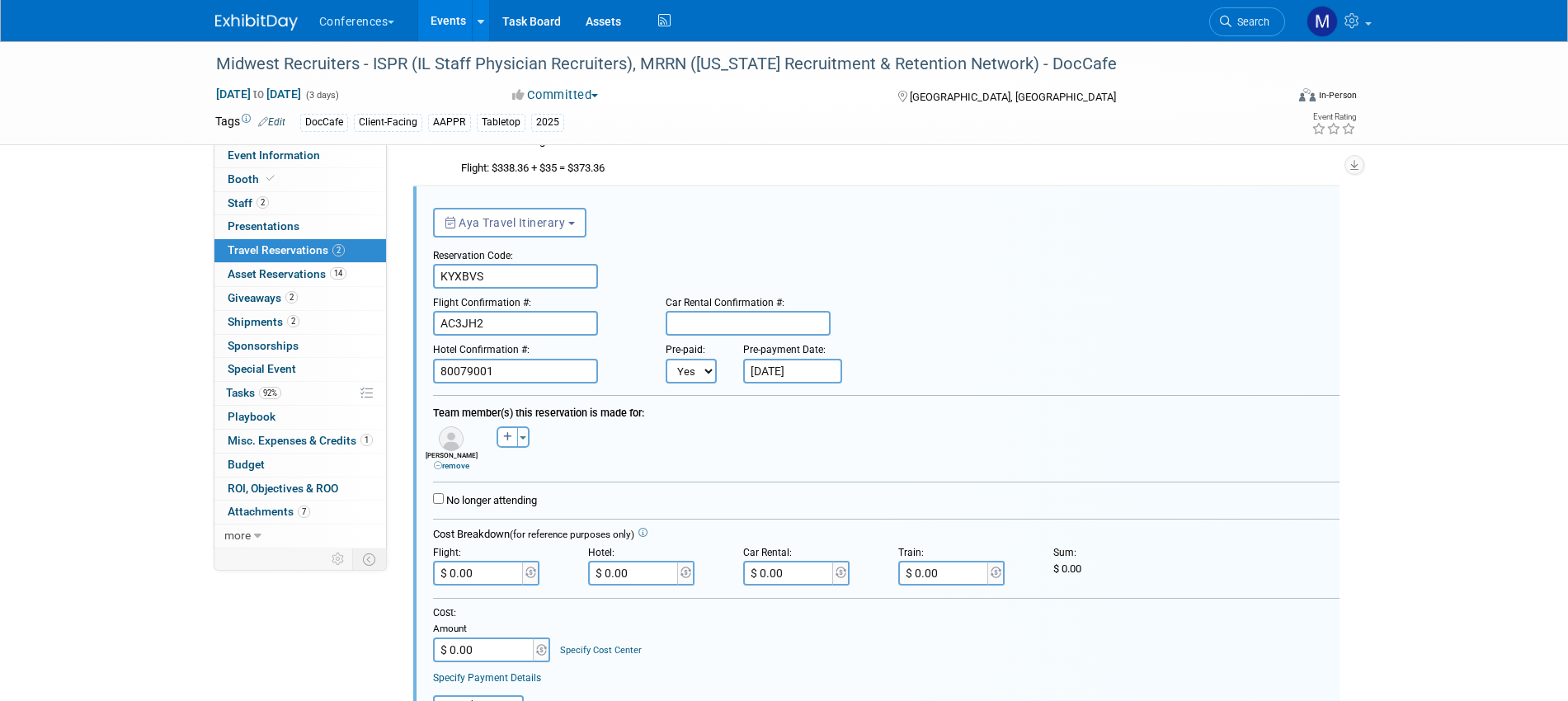
scroll to position [0, 0]
click at [621, 578] on input "$ 0.00" at bounding box center [634, 573] width 93 height 25
paste input "398.84"
type input "$ 398.84"
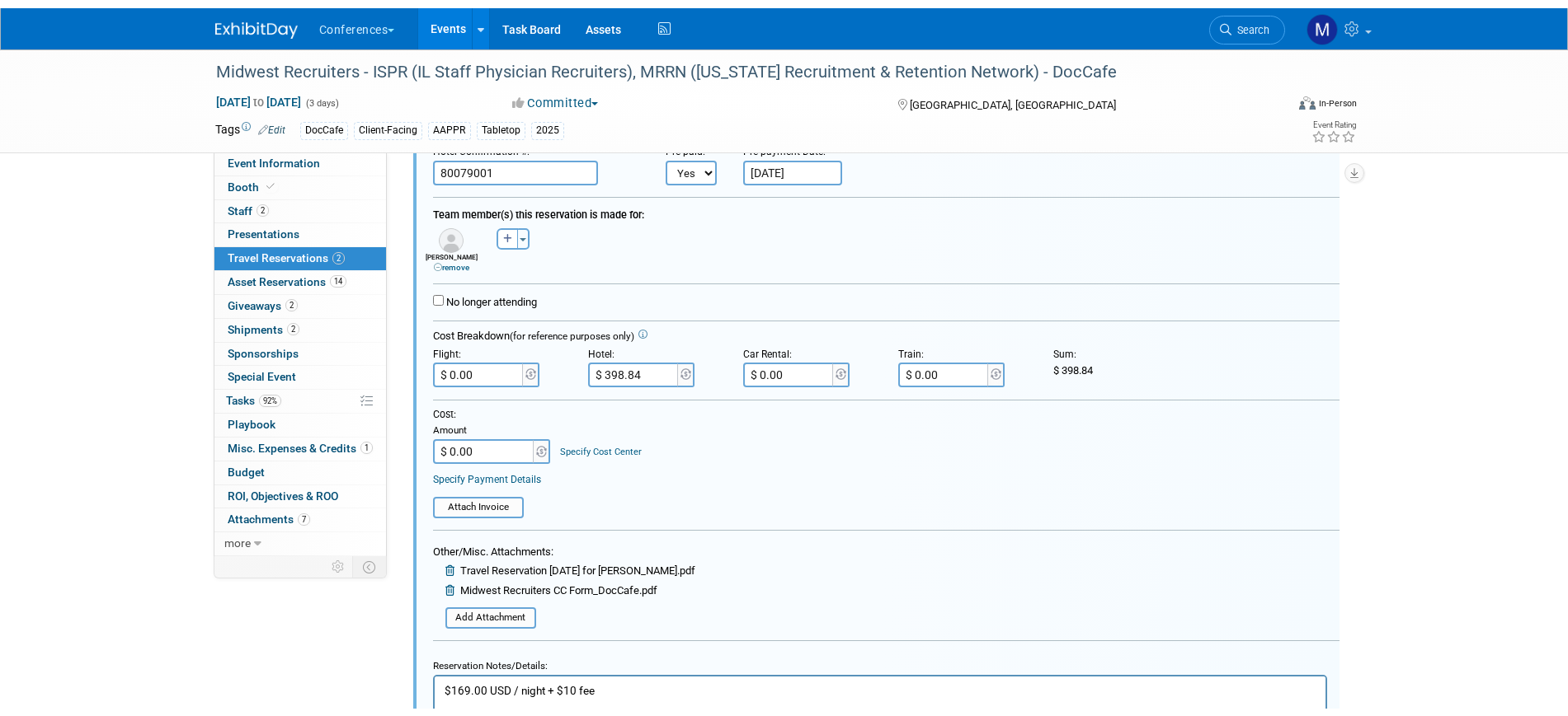
scroll to position [589, 0]
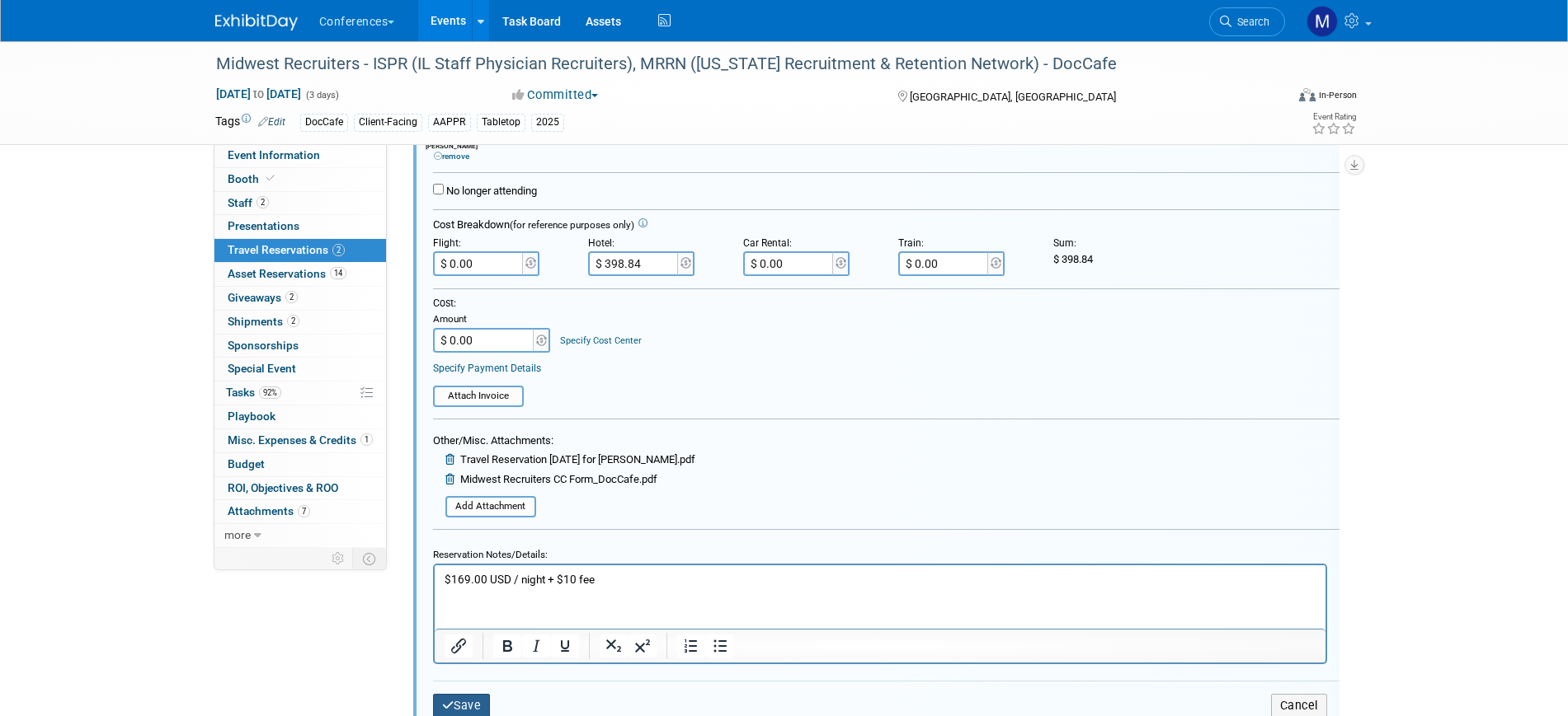
click at [481, 703] on button "Save" at bounding box center [462, 706] width 58 height 24
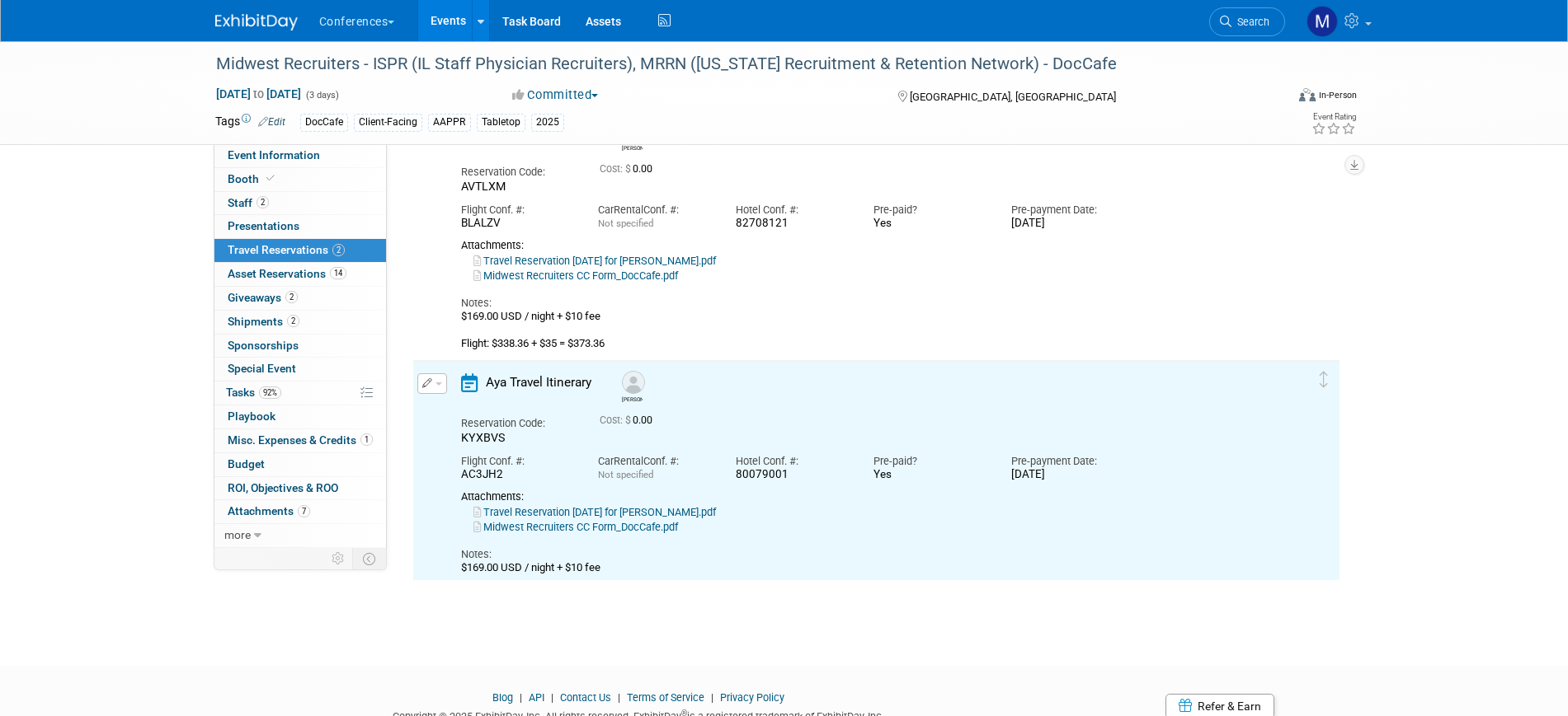
scroll to position [68, 0]
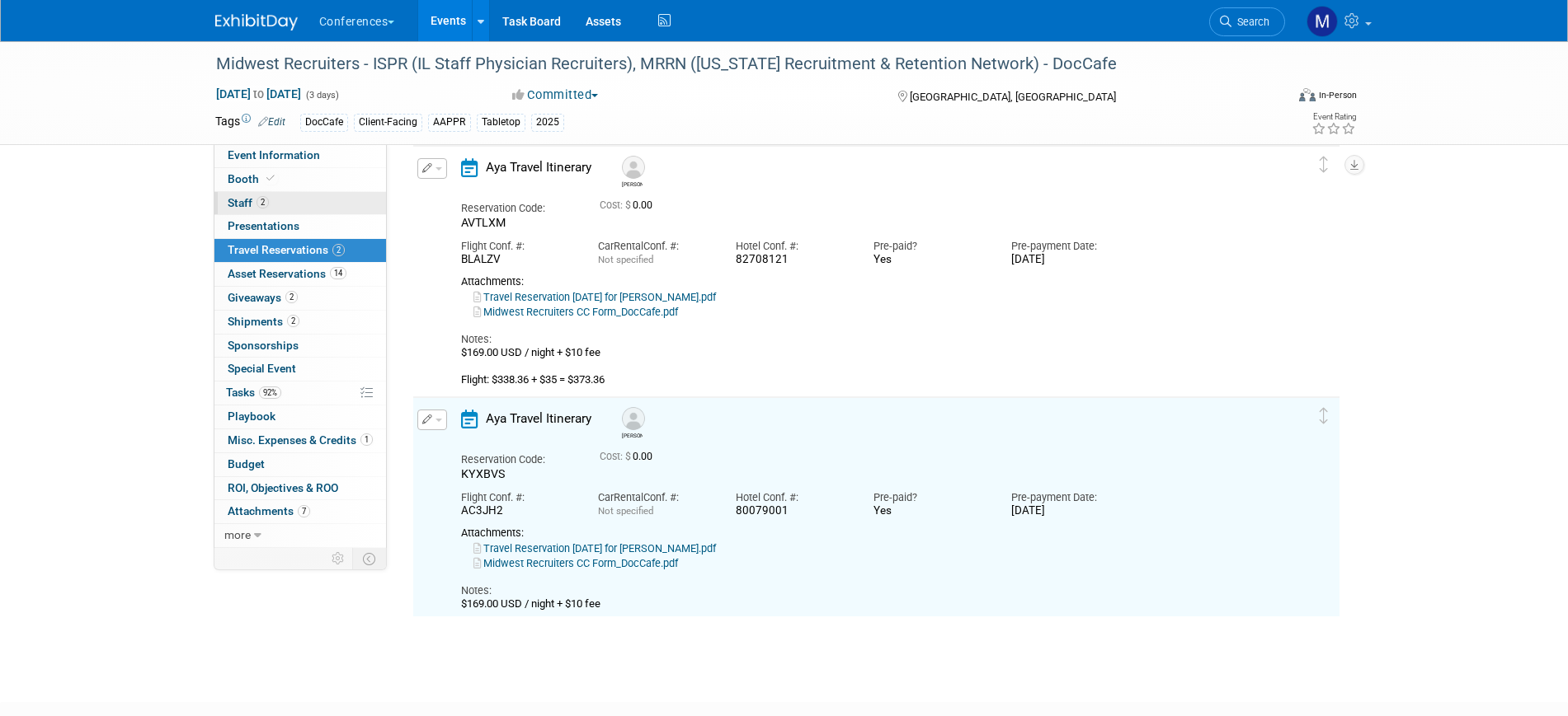
click at [281, 199] on link "2 Staff 2" at bounding box center [300, 204] width 171 height 23
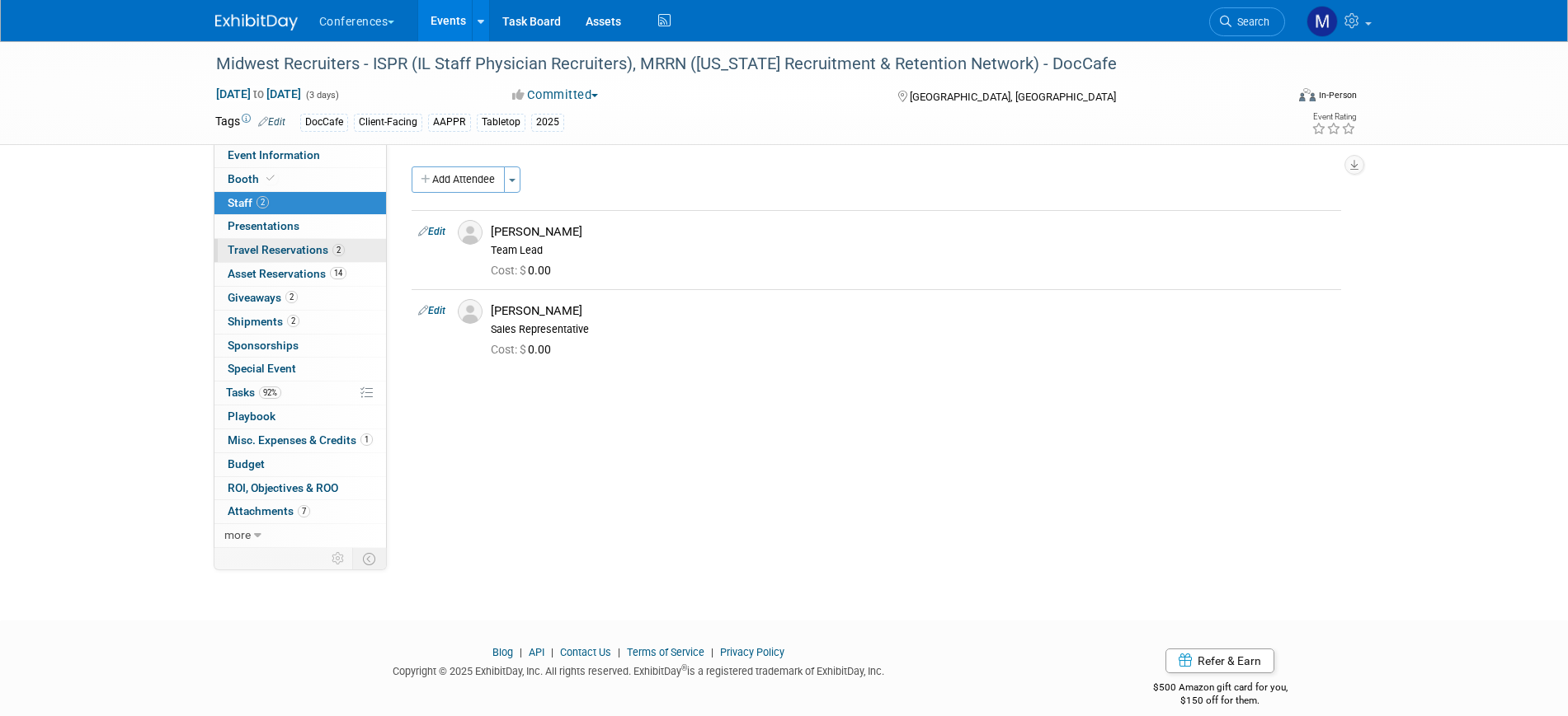
click at [268, 251] on span "Travel Reservations 2" at bounding box center [286, 250] width 117 height 13
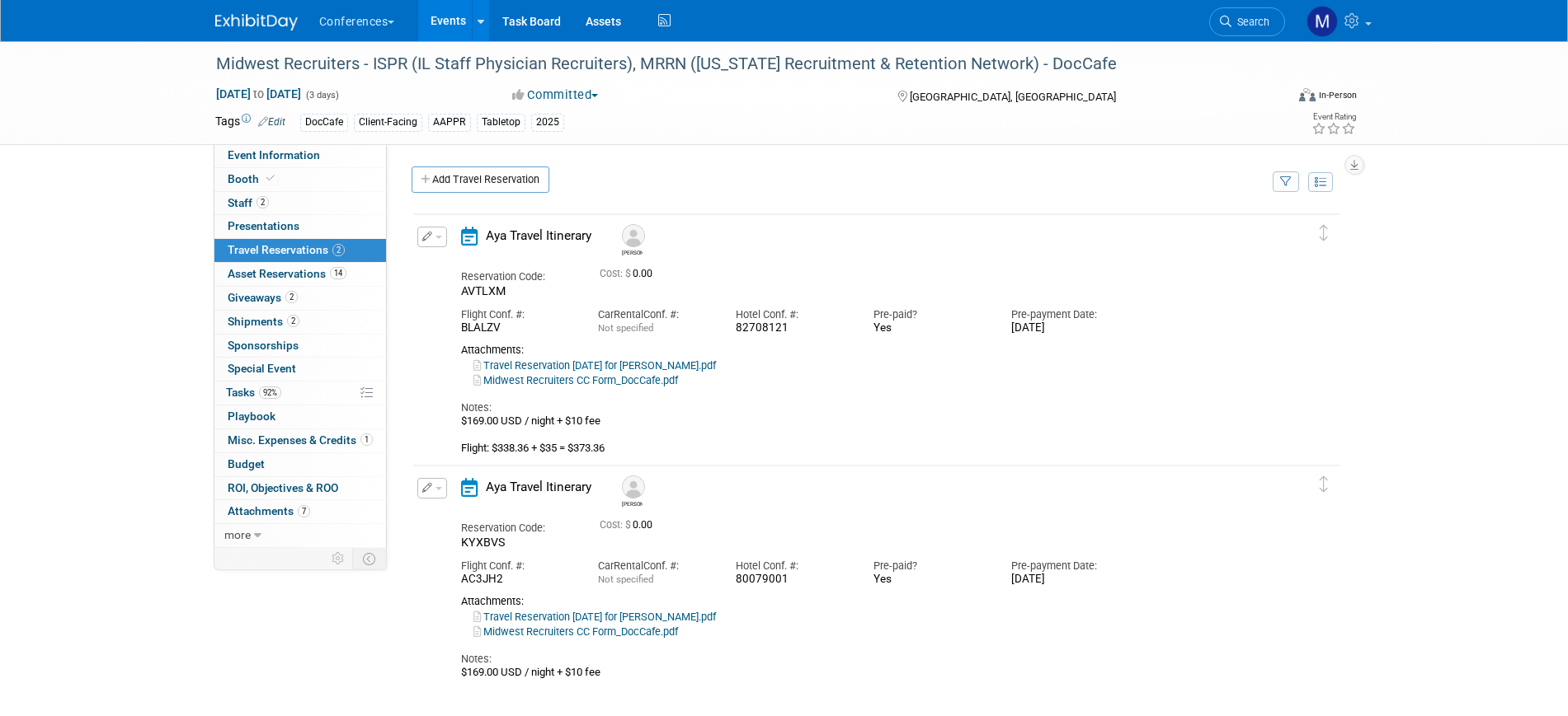
click at [439, 238] on span "button" at bounding box center [439, 238] width 7 height 3
click at [473, 265] on button "Edit Reservation" at bounding box center [488, 265] width 139 height 24
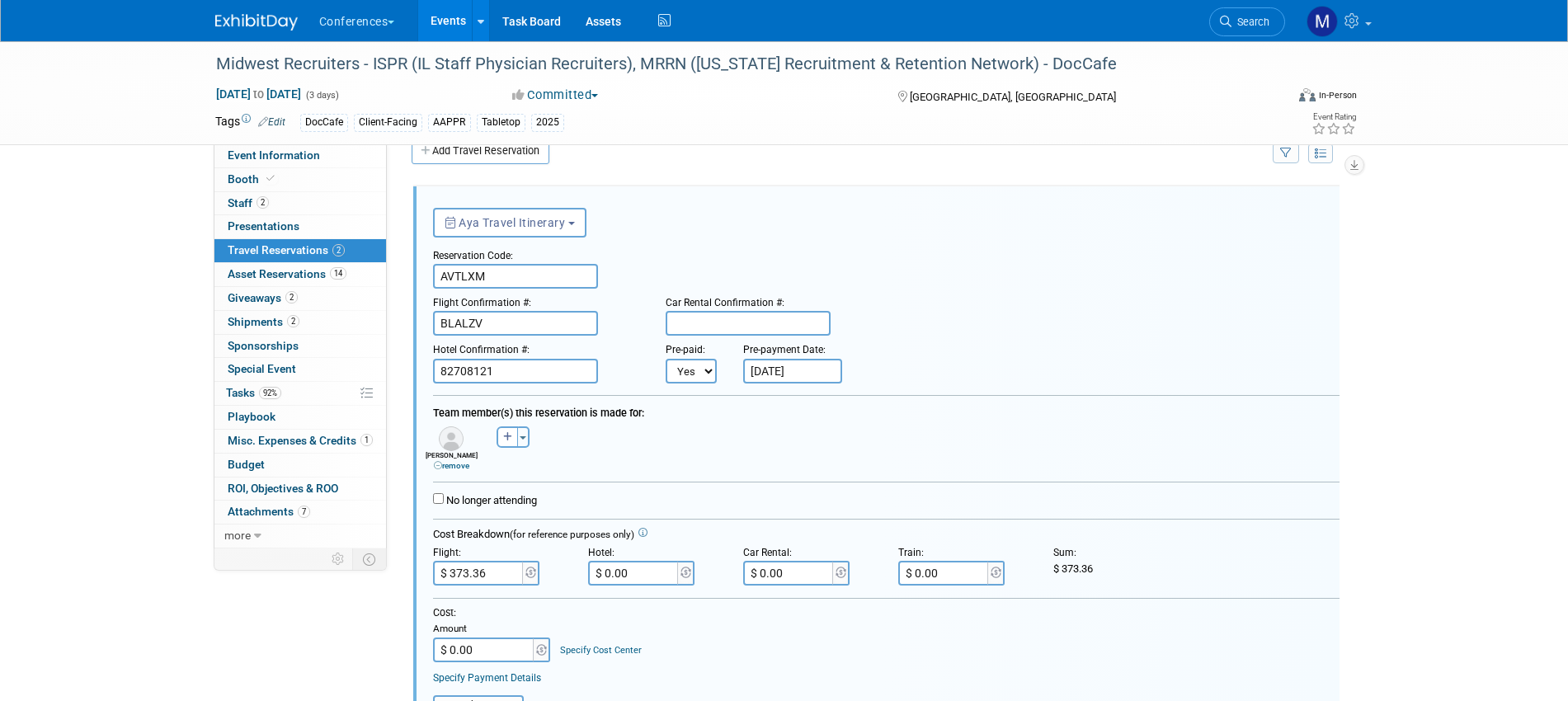
click at [638, 570] on input "$ 0.00" at bounding box center [634, 573] width 93 height 25
paste input "398.84"
type input "$ 398.84"
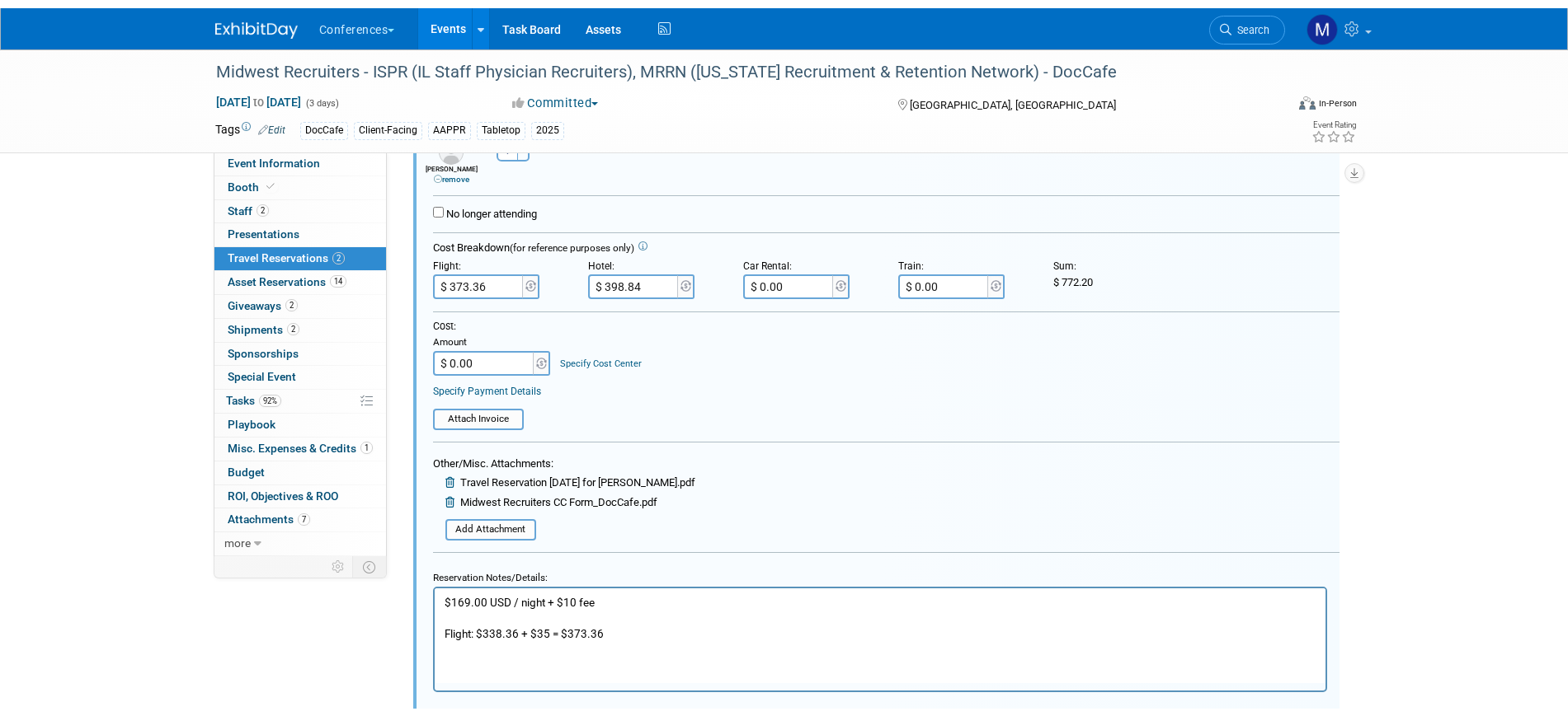
scroll to position [441, 0]
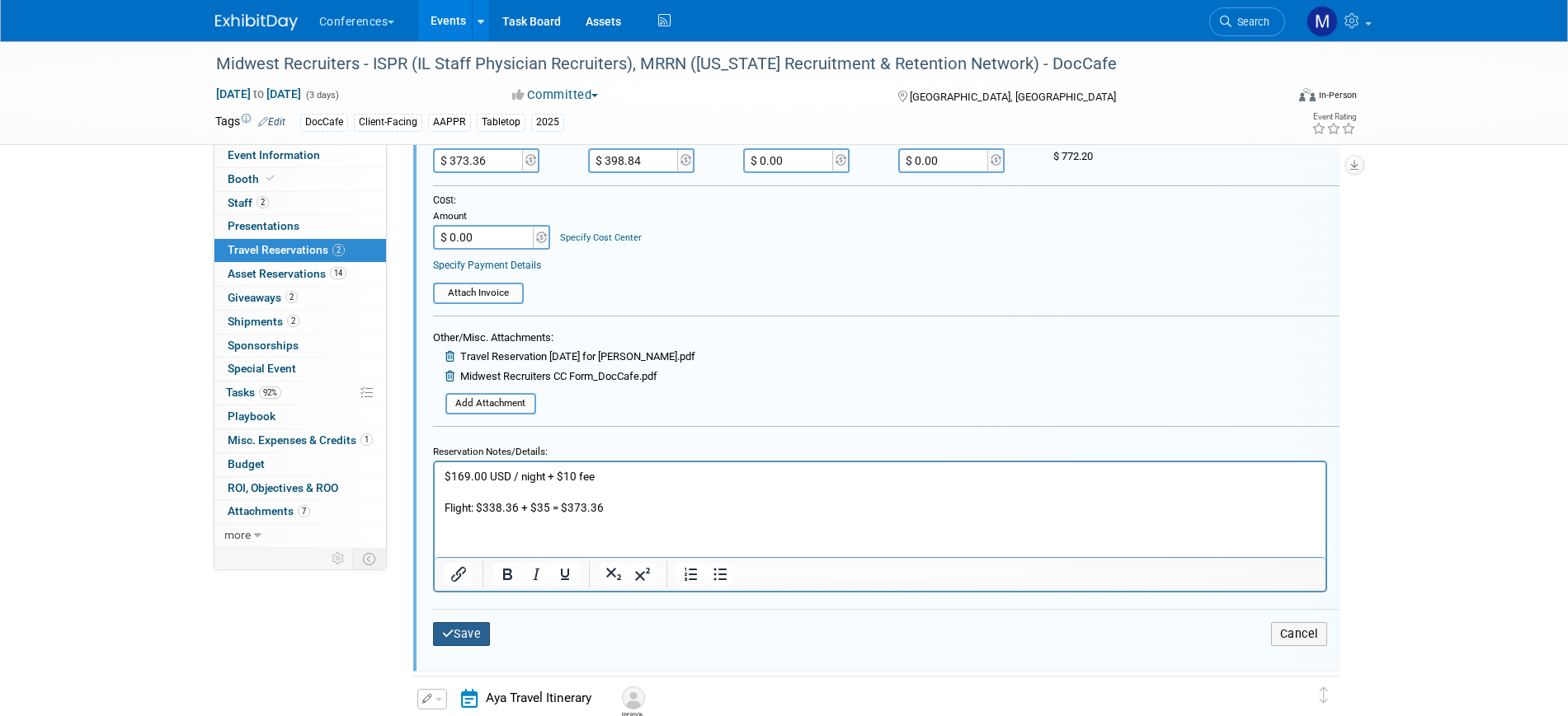
click at [478, 631] on button "Save" at bounding box center [462, 634] width 58 height 24
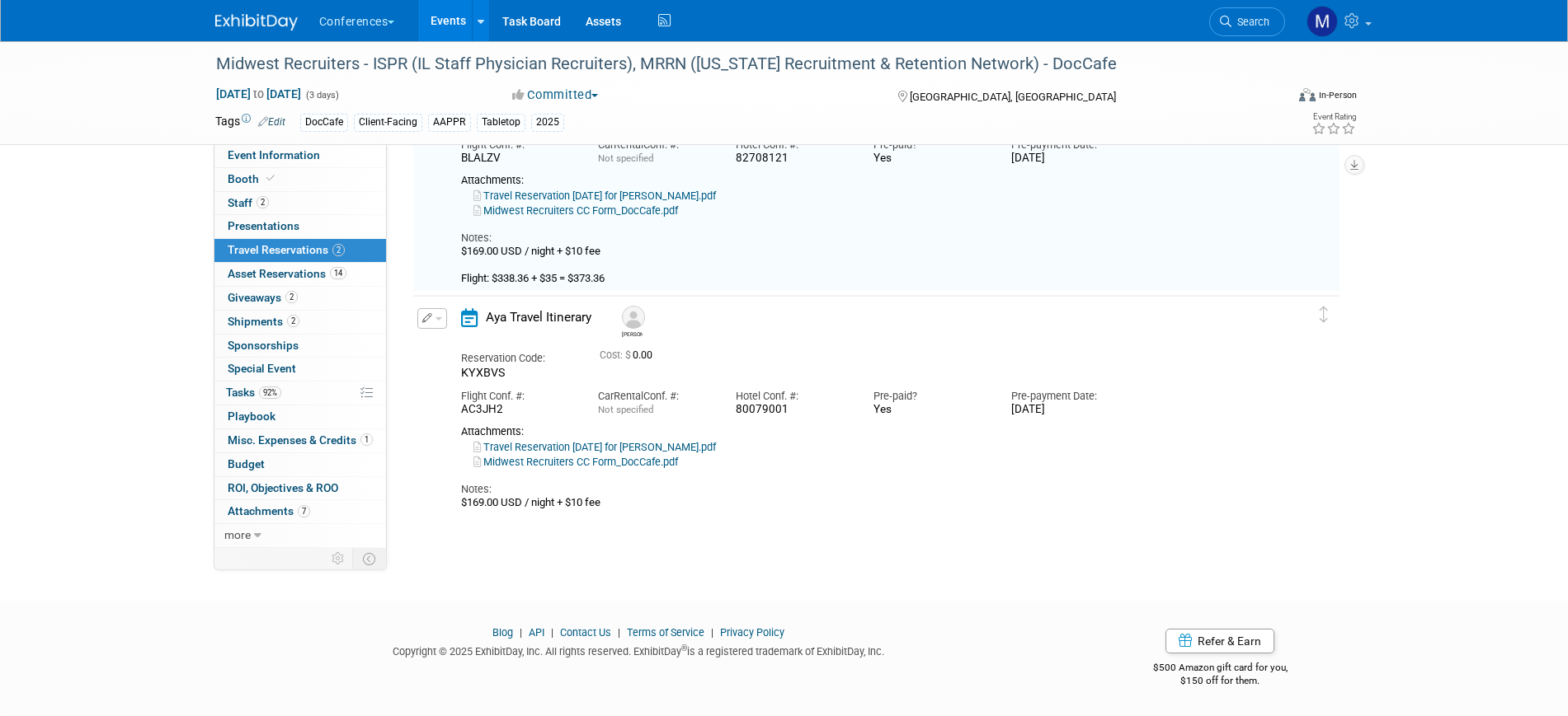
scroll to position [29, 0]
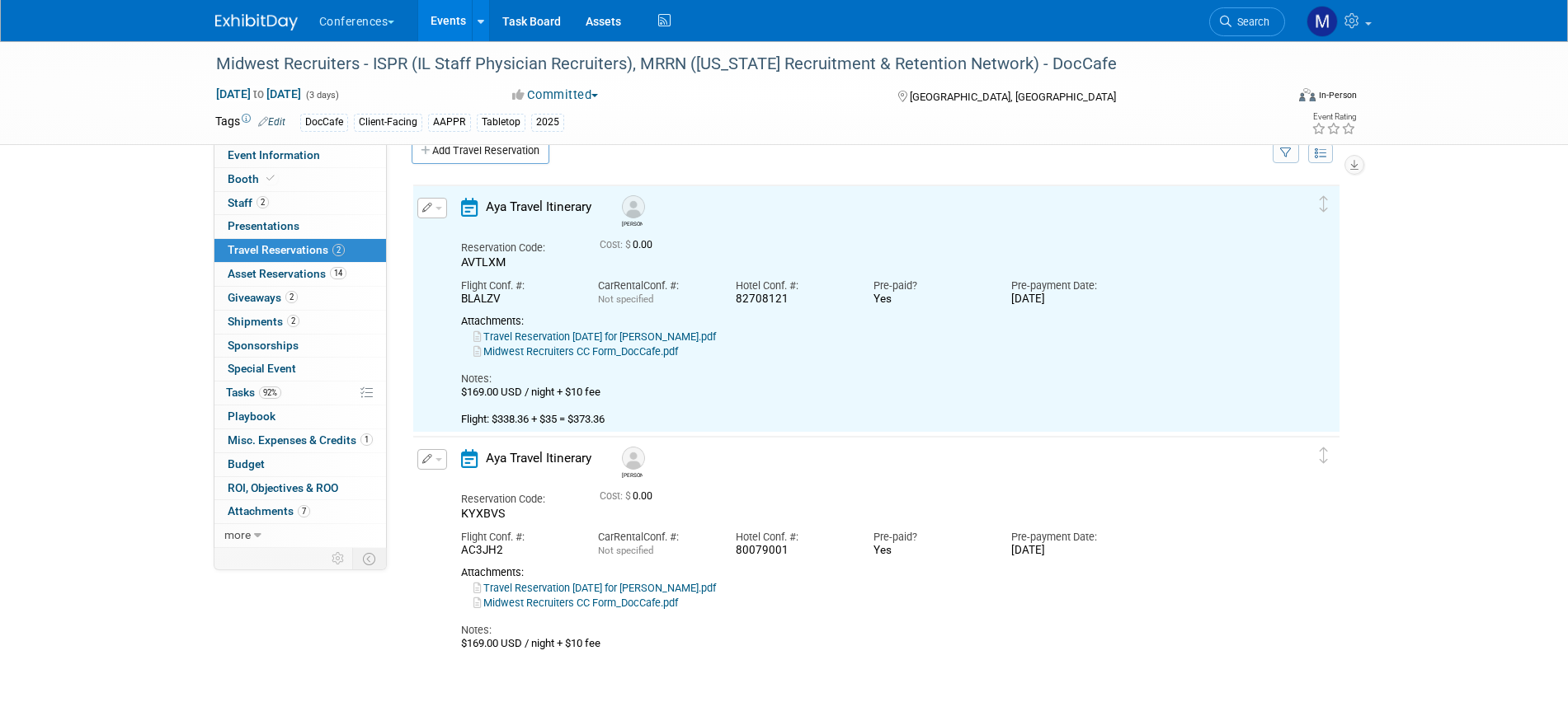
click at [716, 592] on link "Travel Reservation September 07 for JAMES JOSEPH MANNING.pdf" at bounding box center [594, 587] width 242 height 13
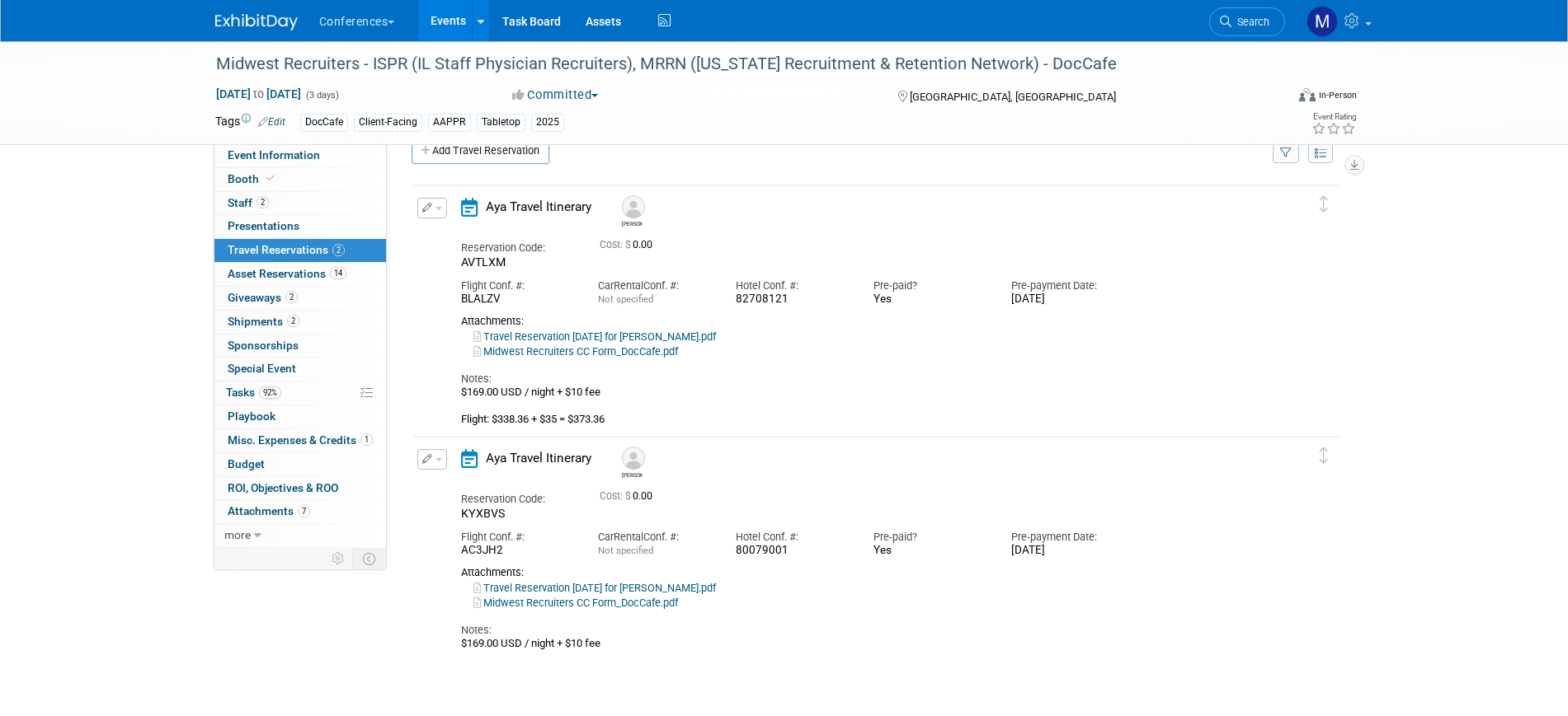
click at [707, 591] on link "Travel Reservation September 07 for JAMES JOSEPH MANNING.pdf" at bounding box center [594, 587] width 242 height 13
drag, startPoint x: 433, startPoint y: 210, endPoint x: 459, endPoint y: 238, distance: 38.2
click at [433, 210] on button "button" at bounding box center [432, 208] width 30 height 21
click at [466, 243] on button "Edit Reservation" at bounding box center [488, 237] width 139 height 24
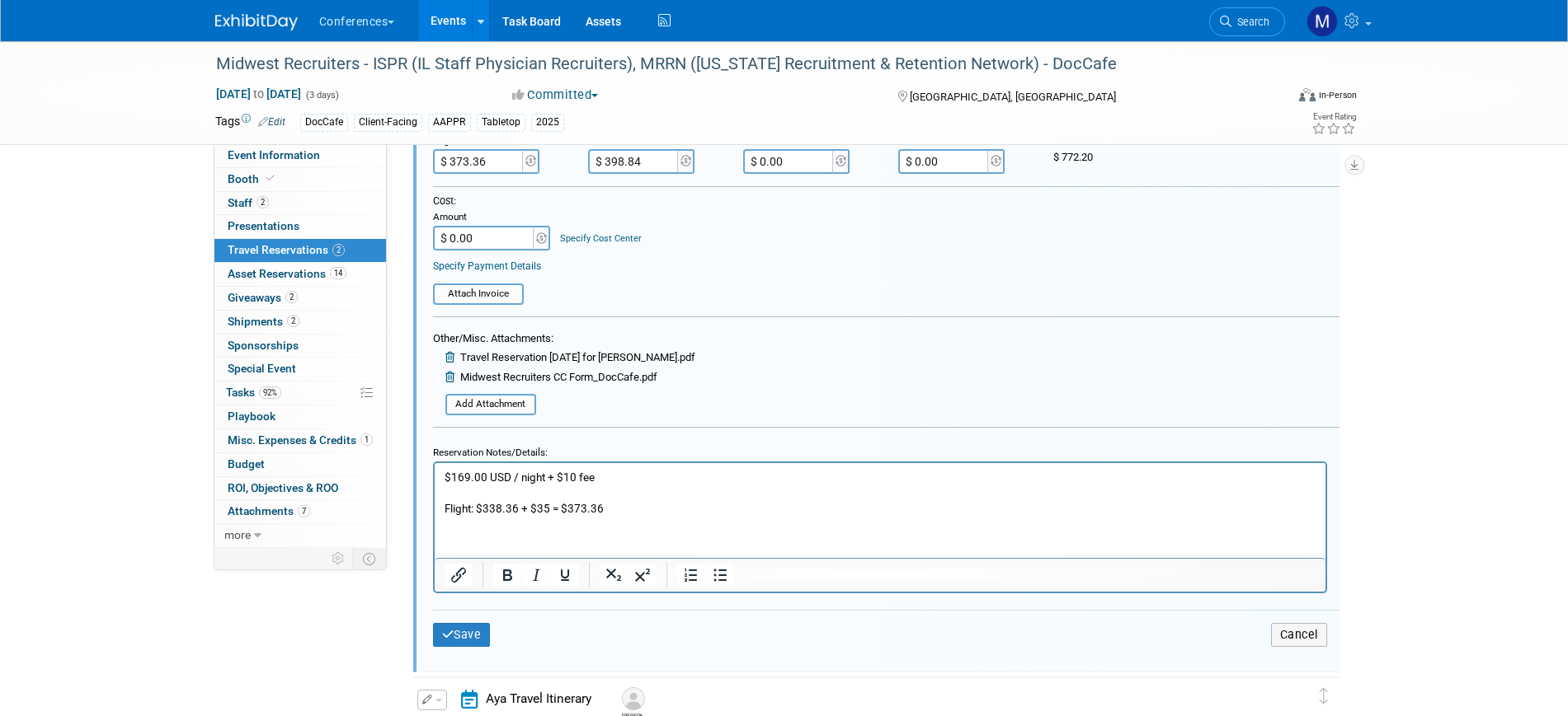
scroll to position [441, 0]
click at [477, 631] on button "Save" at bounding box center [462, 634] width 58 height 24
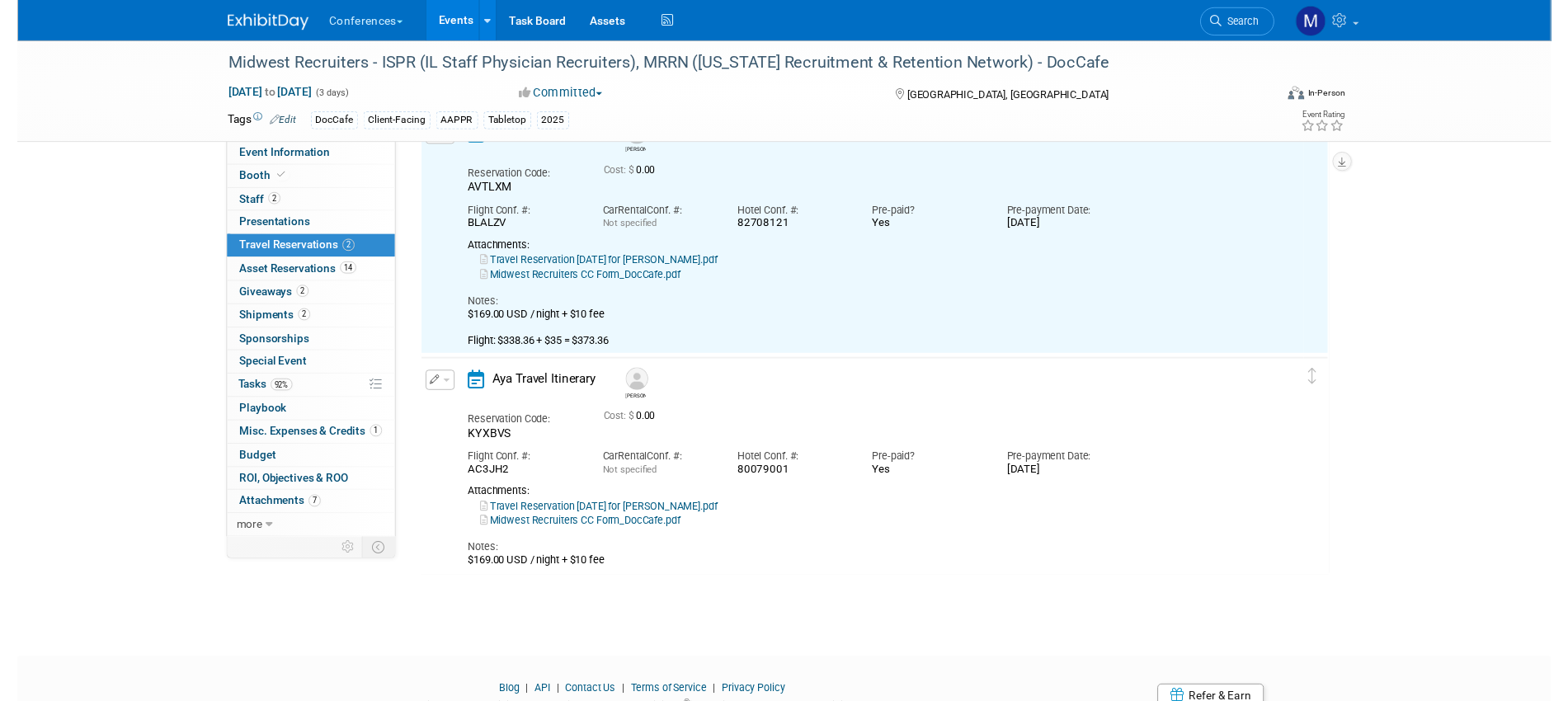
scroll to position [29, 0]
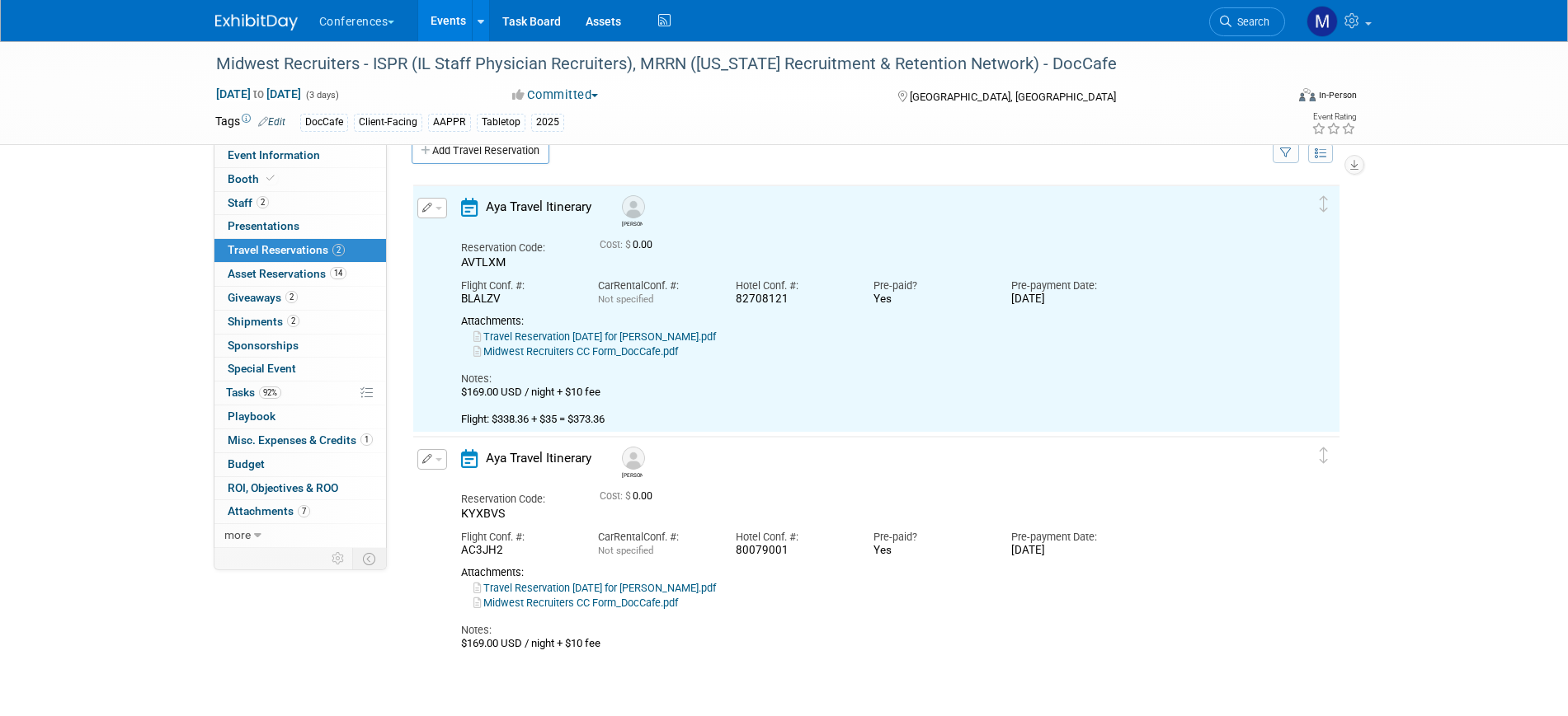
click at [675, 335] on link "Travel Reservation September 07 for MICHAEL ALLEN GRAHAM.pdf" at bounding box center [594, 336] width 242 height 13
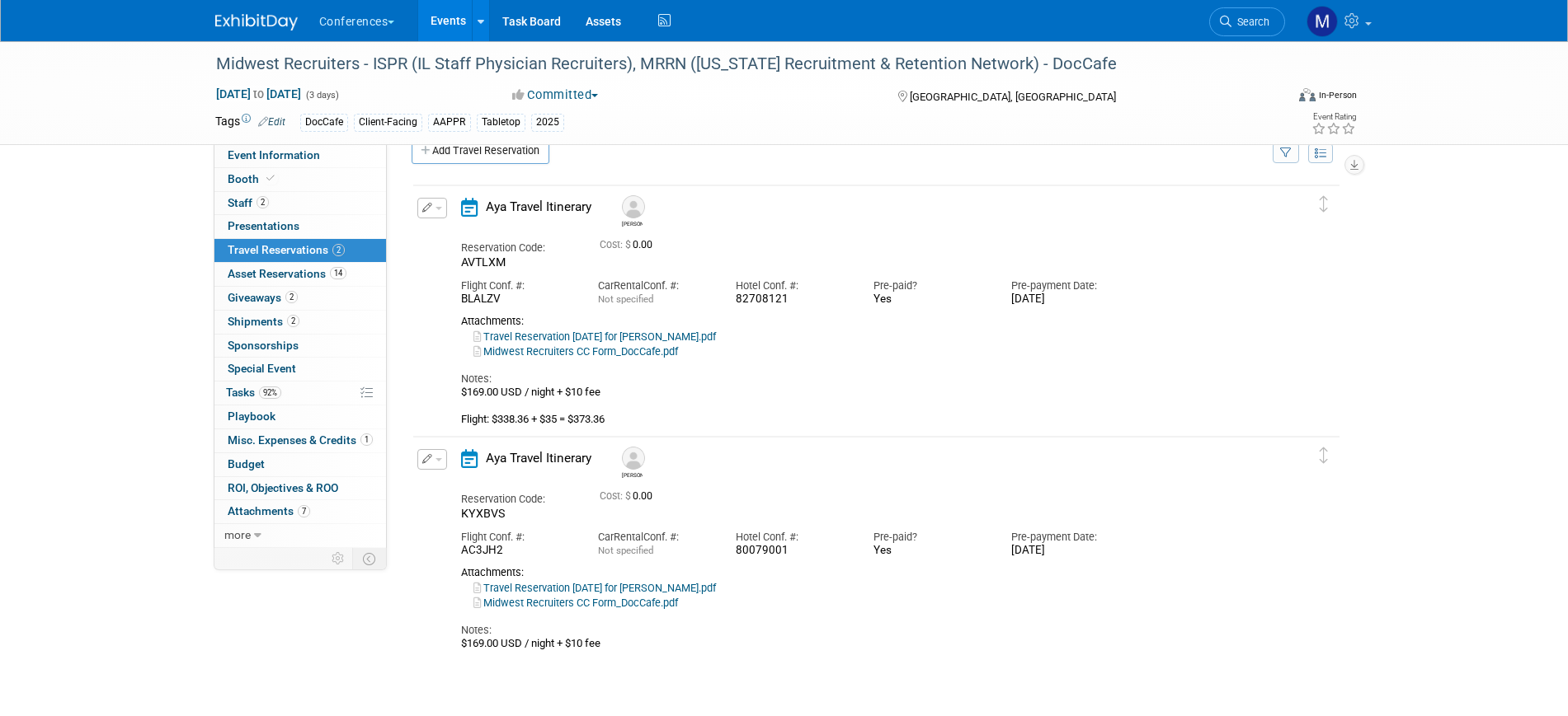
click at [437, 214] on button "button" at bounding box center [432, 208] width 30 height 21
click at [461, 234] on button "Edit Reservation" at bounding box center [488, 237] width 139 height 24
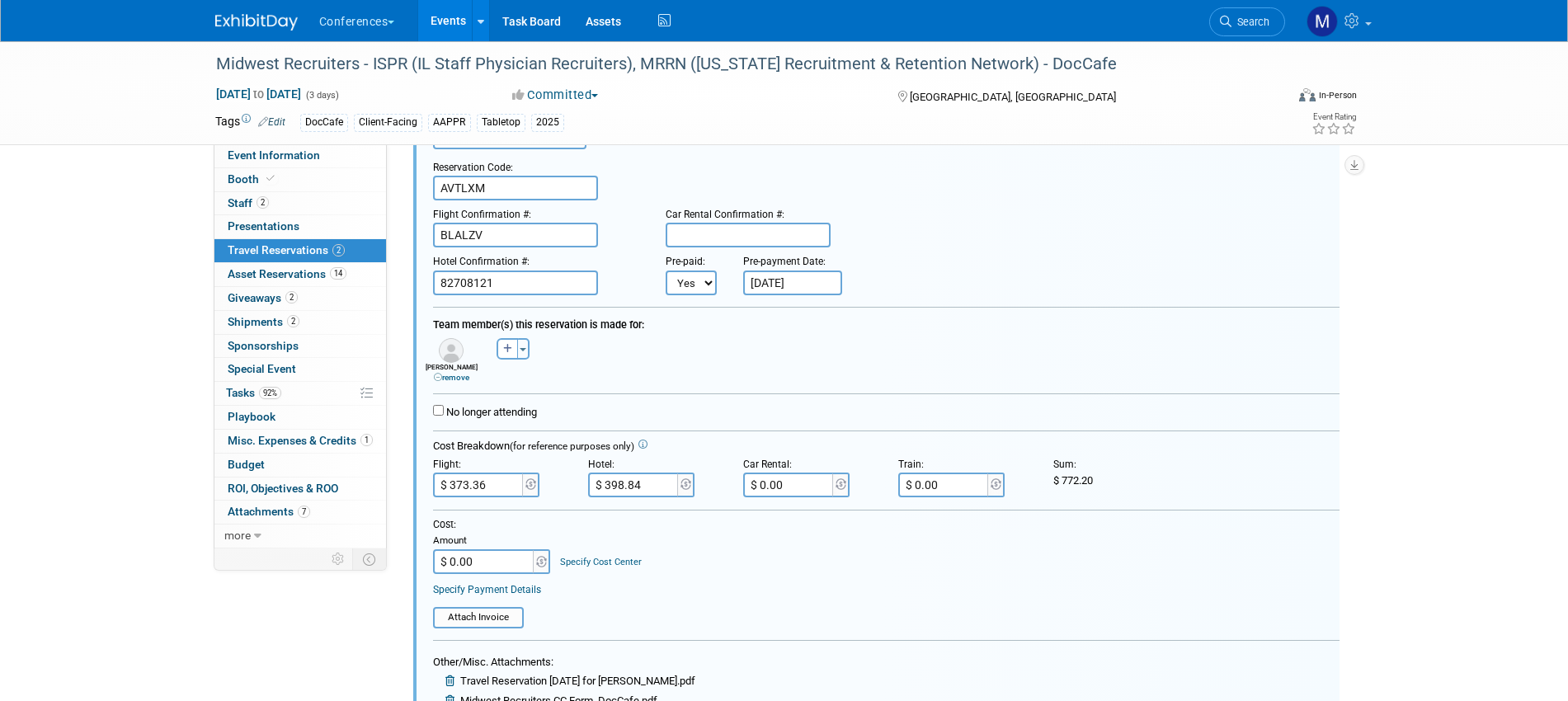
scroll to position [235, 0]
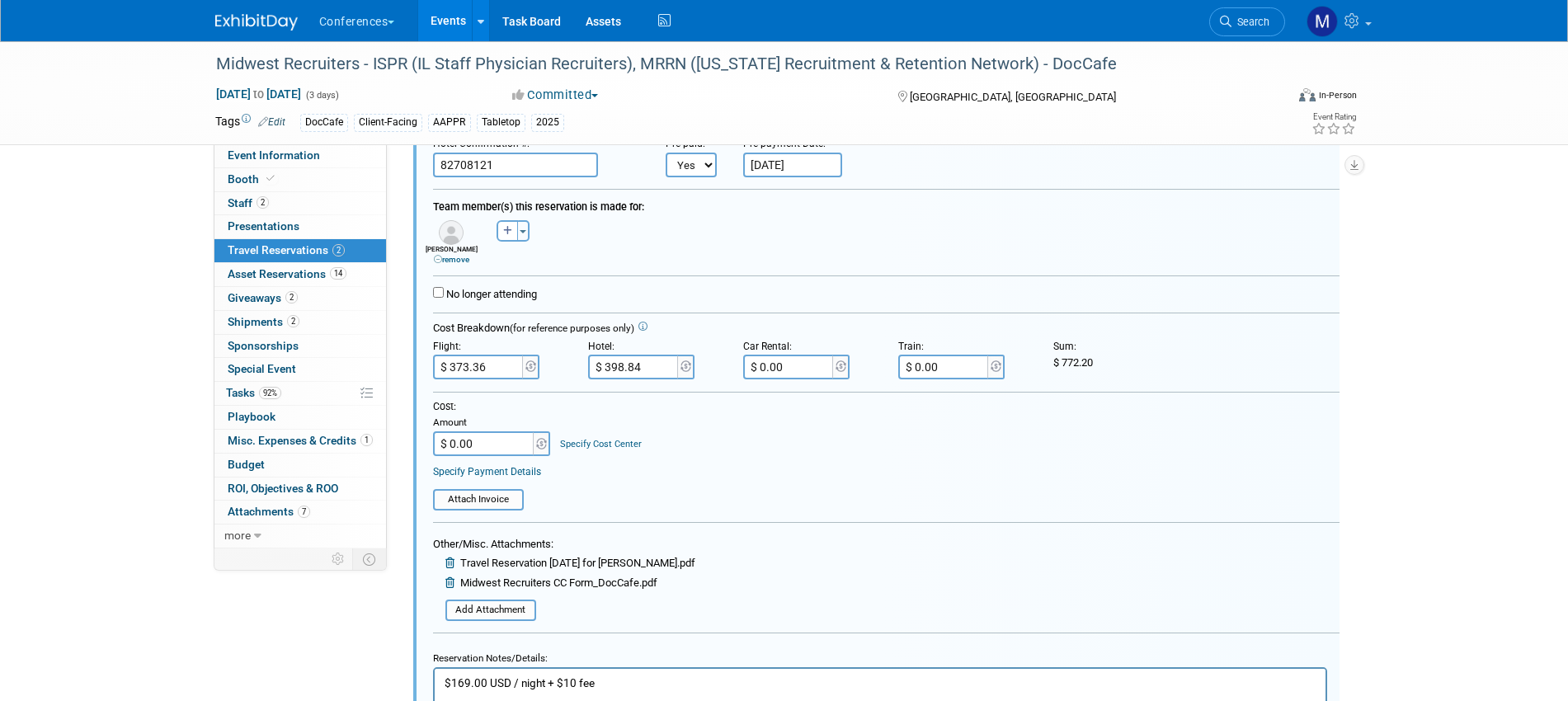
drag, startPoint x: 1060, startPoint y: 364, endPoint x: 1103, endPoint y: 369, distance: 43.3
click at [1103, 369] on div "$ 772.20" at bounding box center [1119, 363] width 130 height 15
drag, startPoint x: 1064, startPoint y: 362, endPoint x: 1107, endPoint y: 366, distance: 43.2
click at [1107, 366] on div "$ 772.20" at bounding box center [1119, 363] width 130 height 15
copy span "772.20"
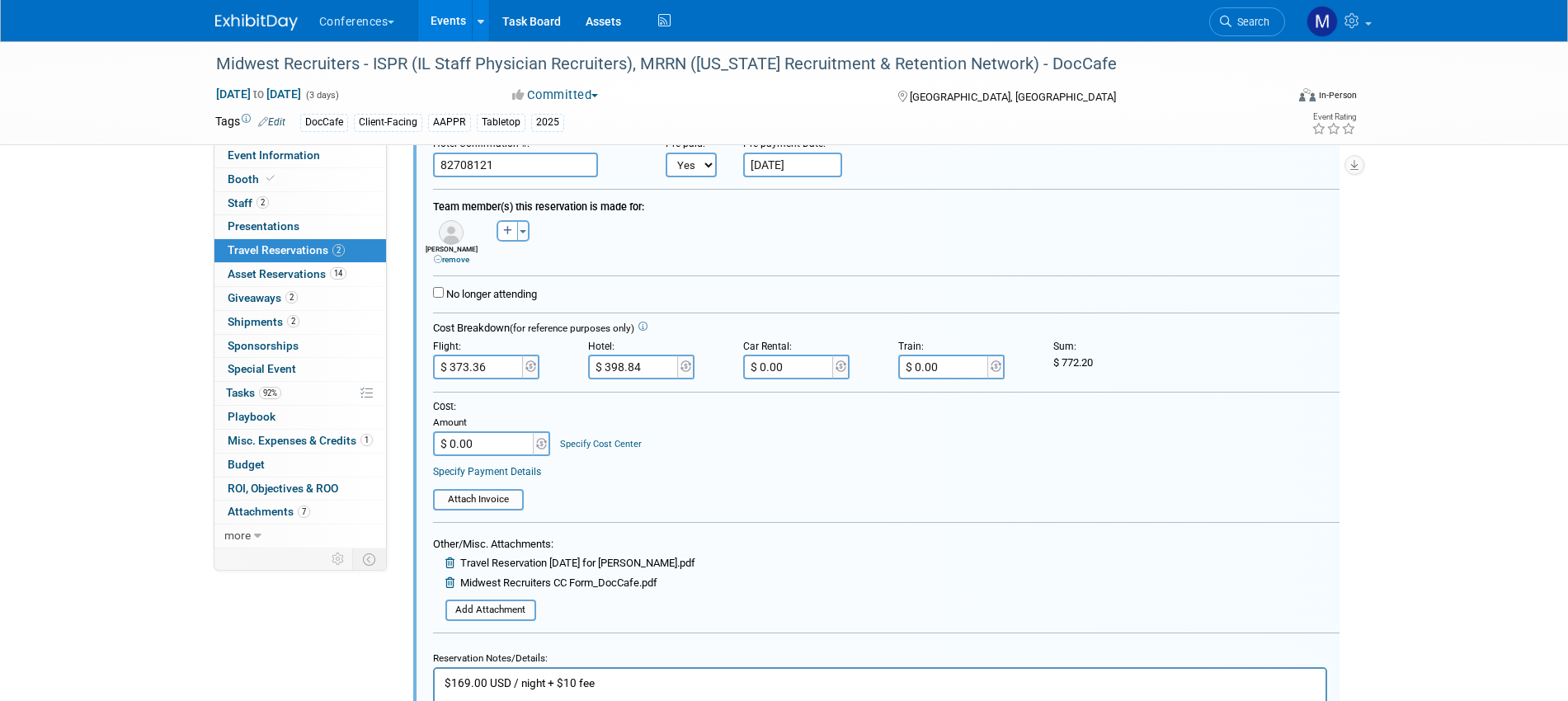
click at [480, 442] on input "$ 0.00" at bounding box center [484, 444] width 103 height 25
paste input "772.2"
type input "$ 772.20"
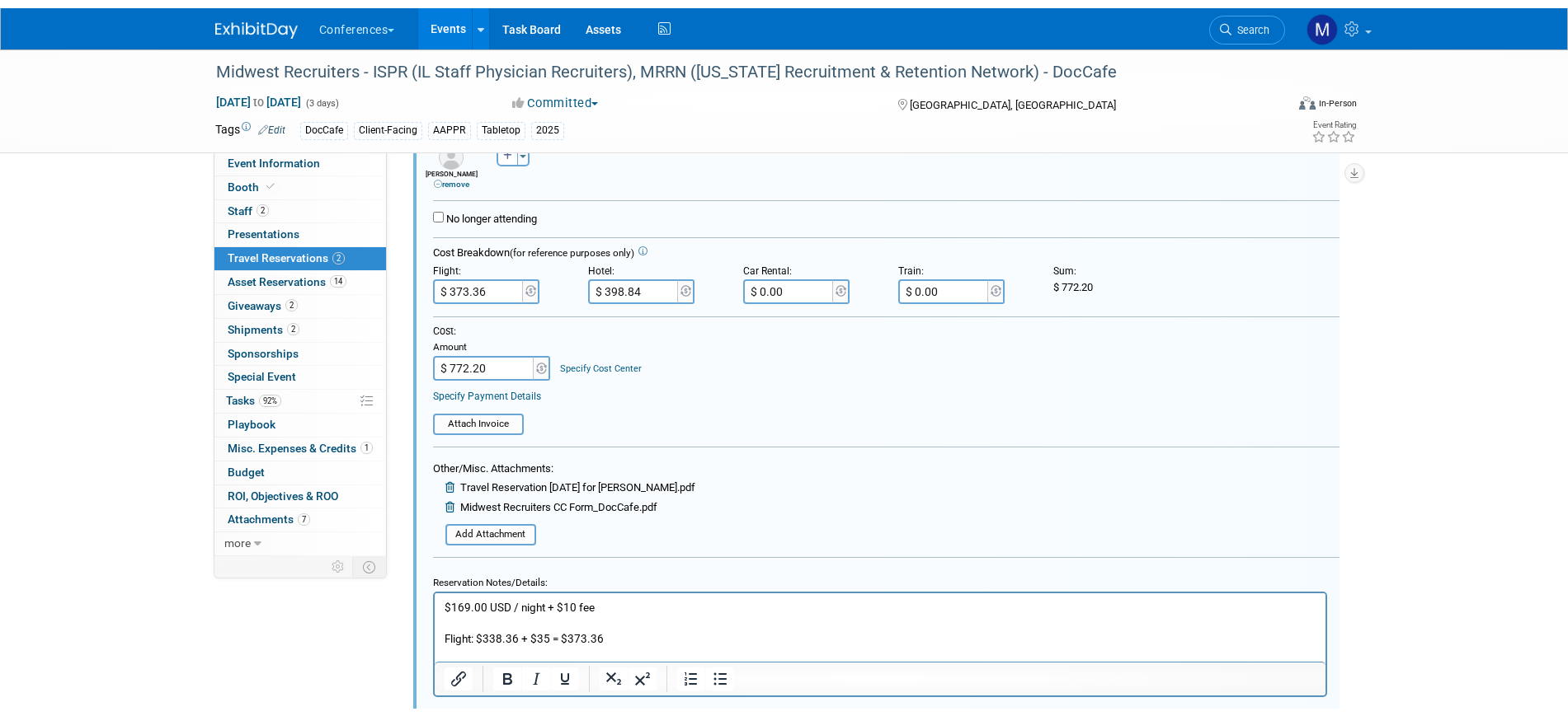
scroll to position [441, 0]
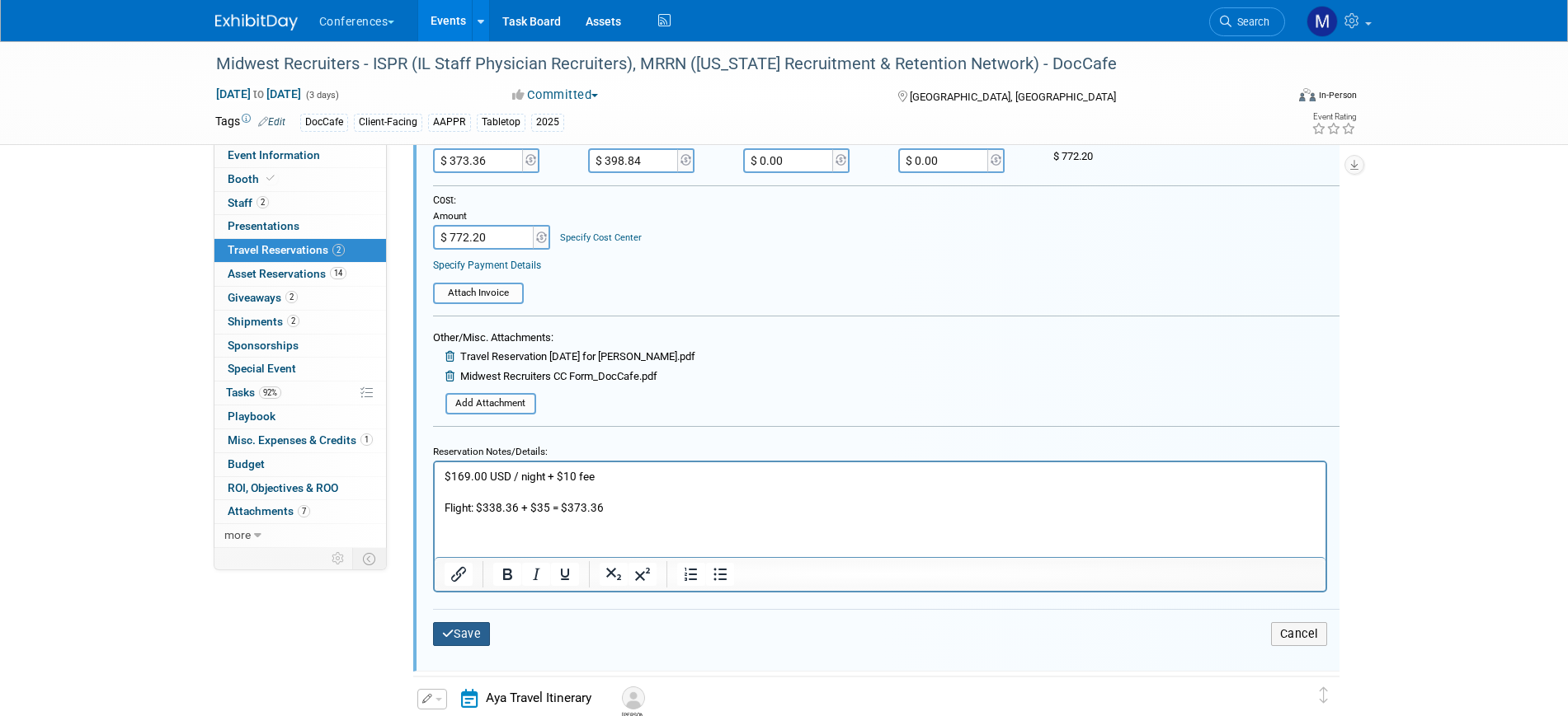
click at [475, 633] on button "Save" at bounding box center [462, 634] width 58 height 24
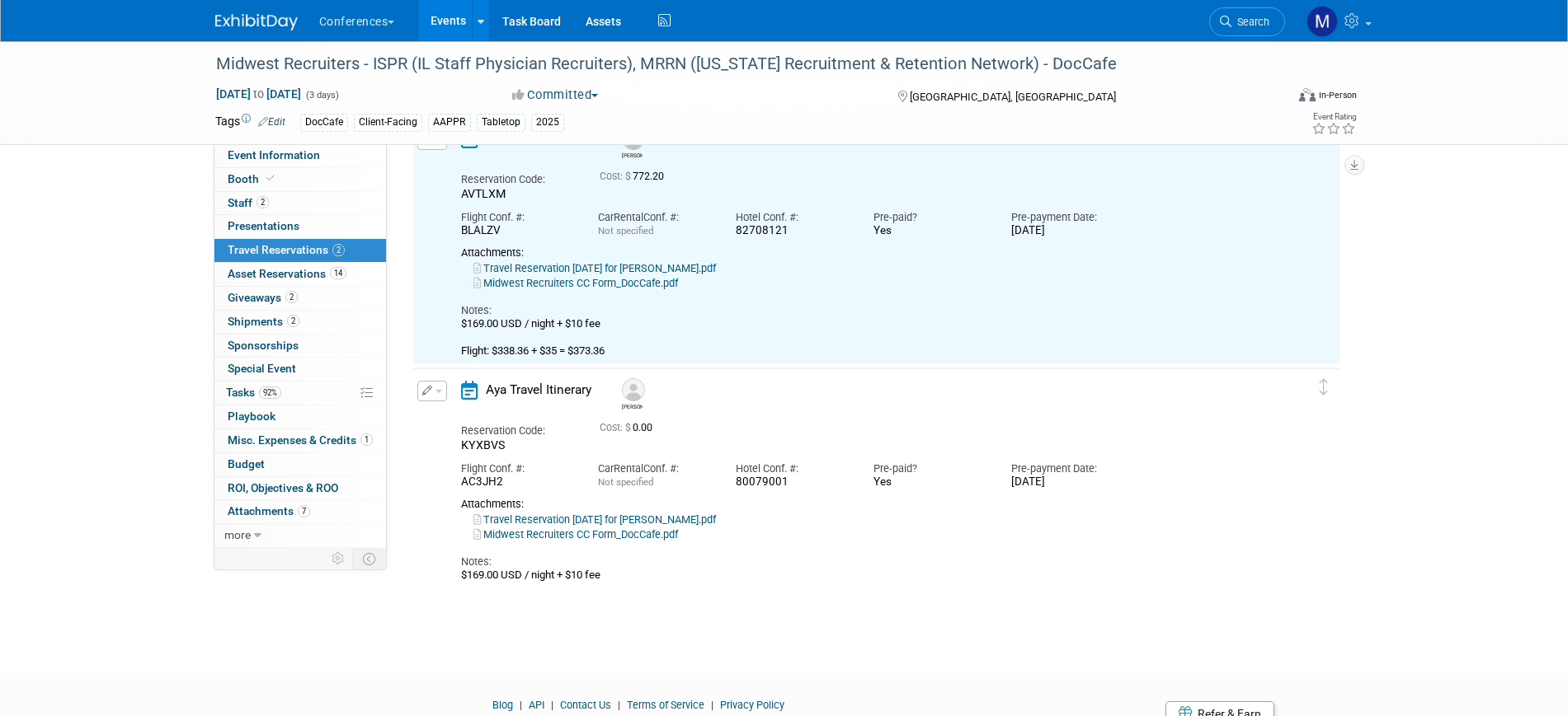
scroll to position [29, 0]
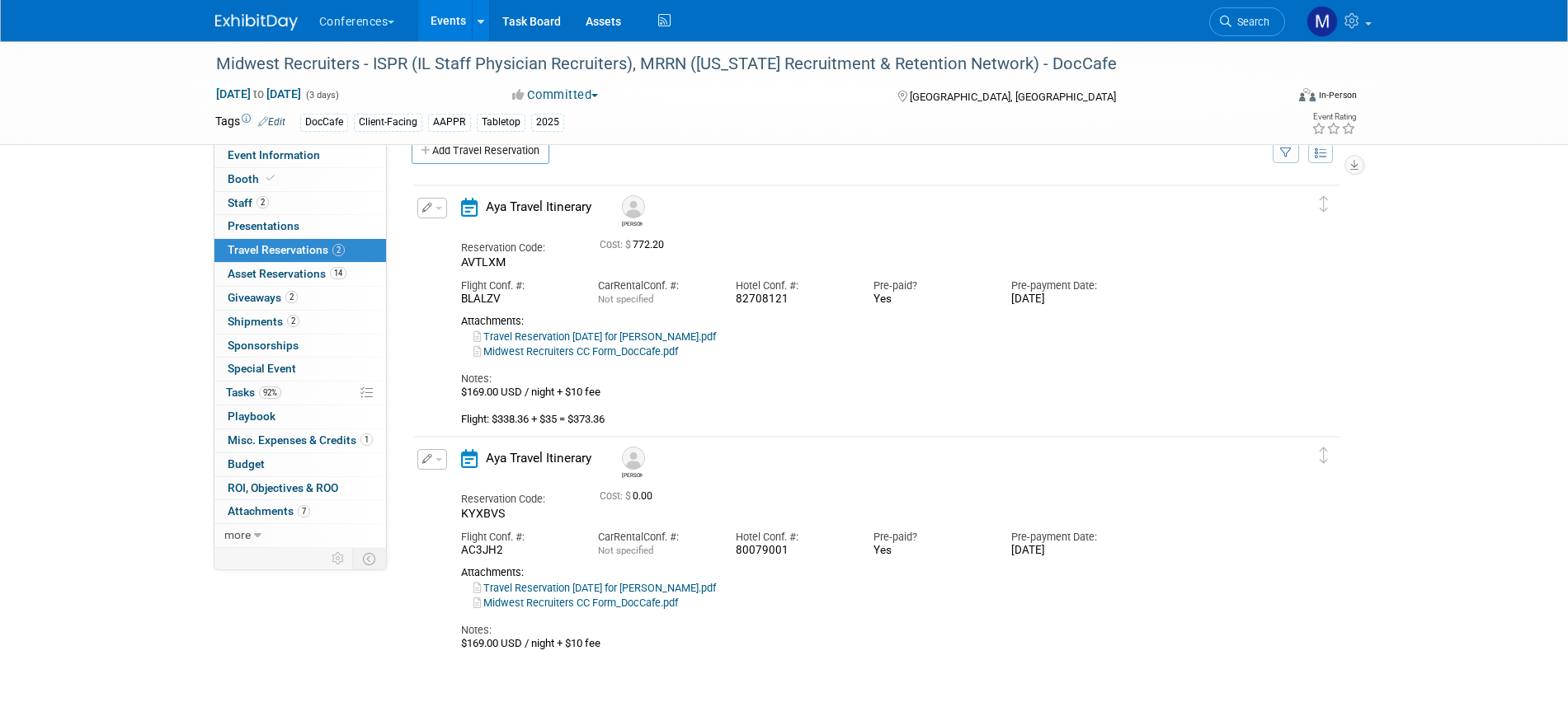
click at [665, 592] on link "Travel Reservation September 07 for JAMES JOSEPH MANNING.pdf" at bounding box center [594, 587] width 242 height 13
click at [263, 440] on span "Misc. Expenses & Credits 1" at bounding box center [301, 441] width 145 height 13
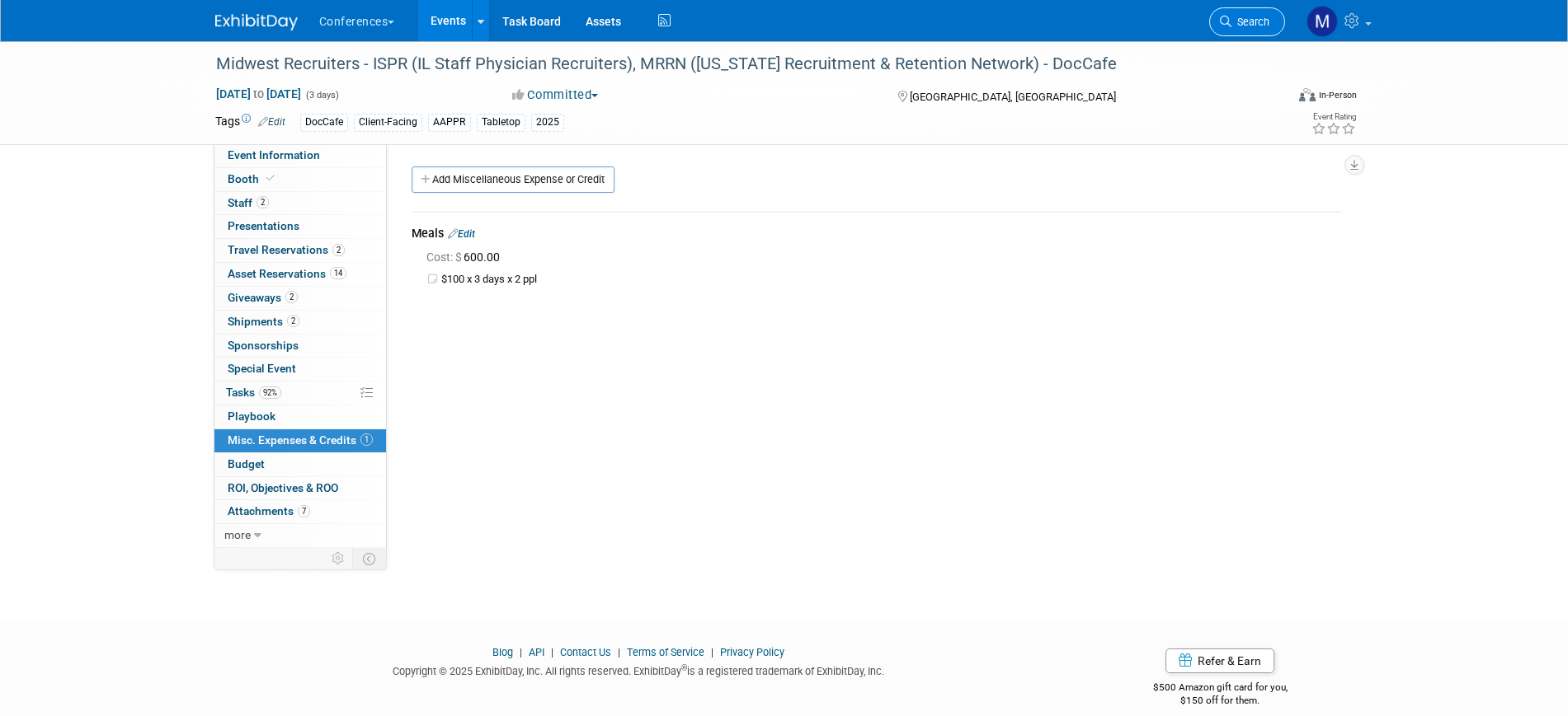
click at [1242, 26] on span "Search" at bounding box center [1250, 22] width 38 height 13
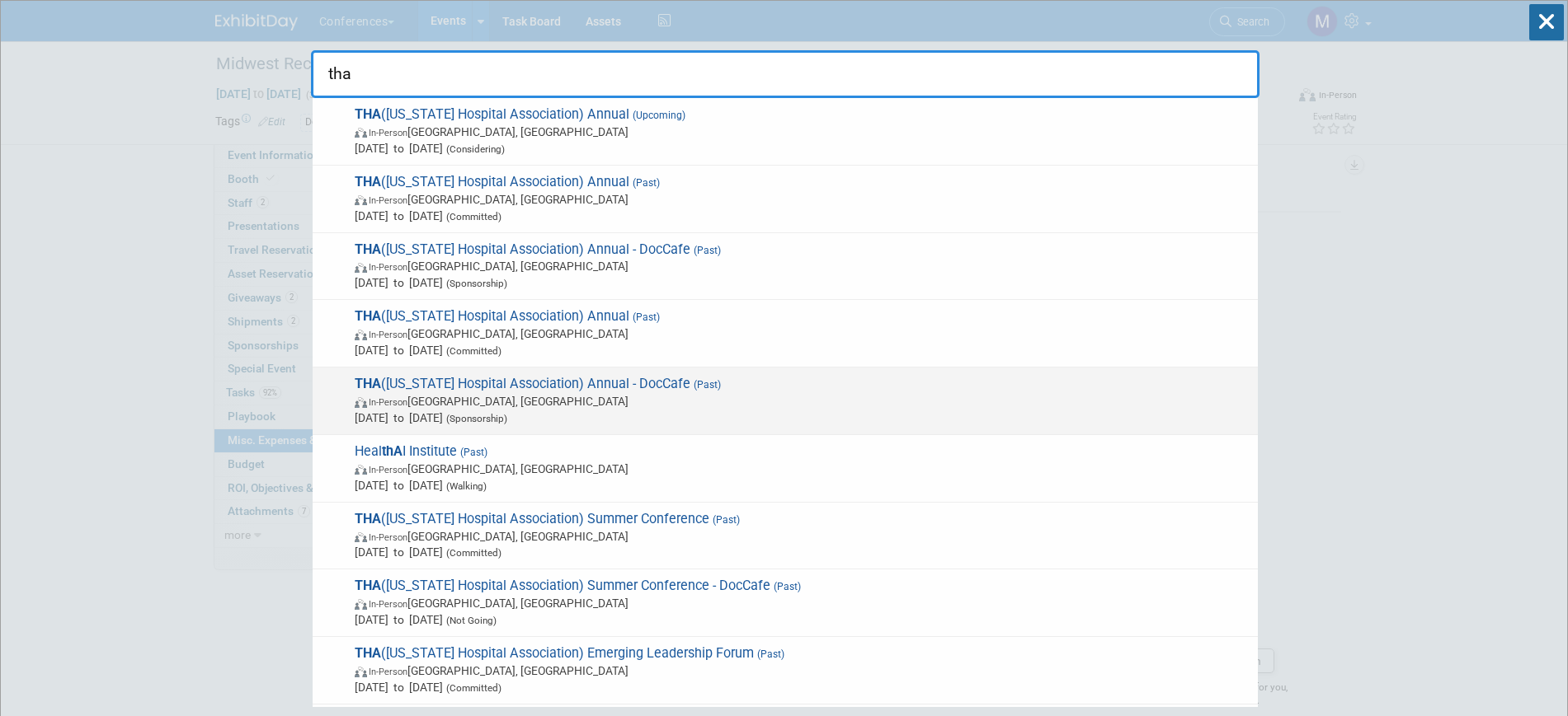
type input "tha"
click at [581, 396] on span "In-Person Nashville, TN" at bounding box center [802, 401] width 895 height 17
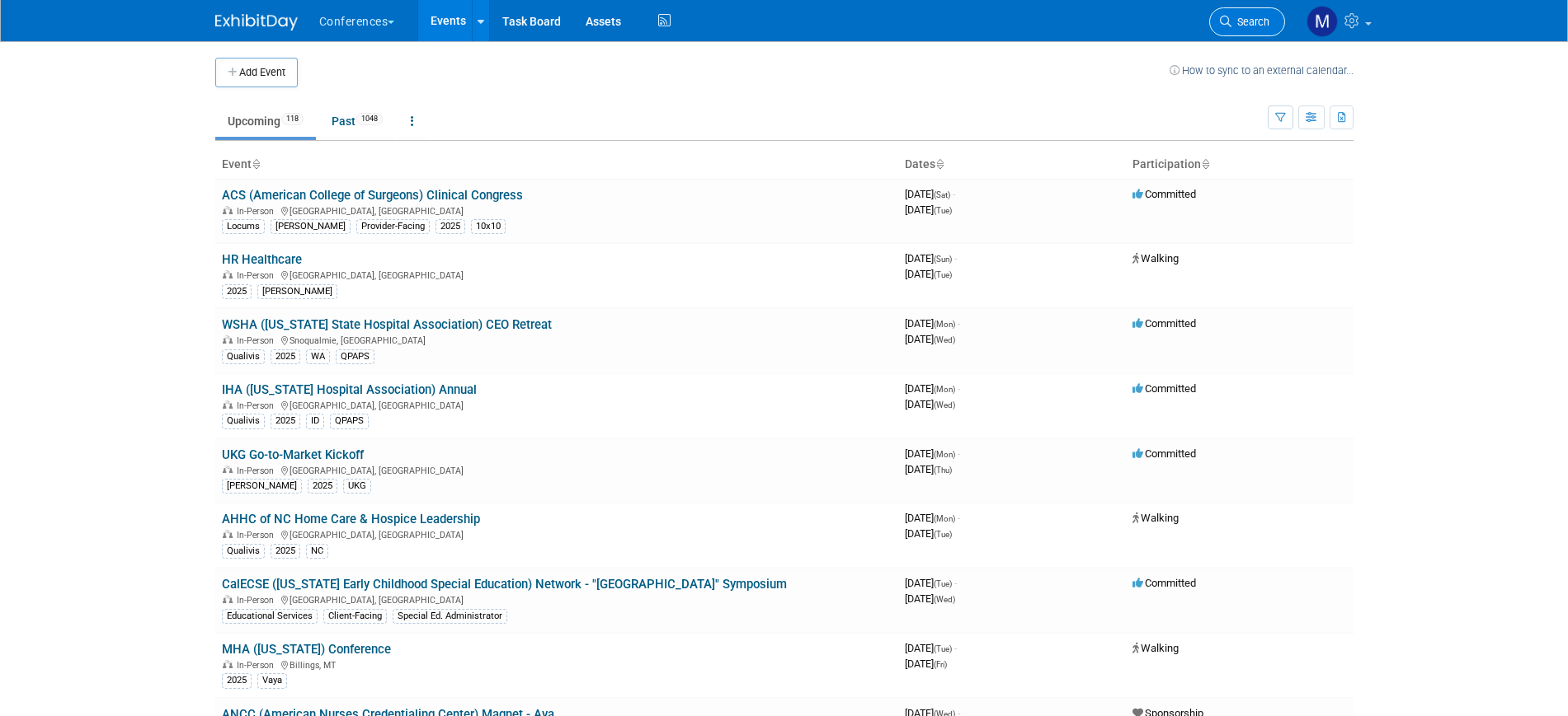
click at [1243, 18] on span "Search" at bounding box center [1250, 22] width 38 height 13
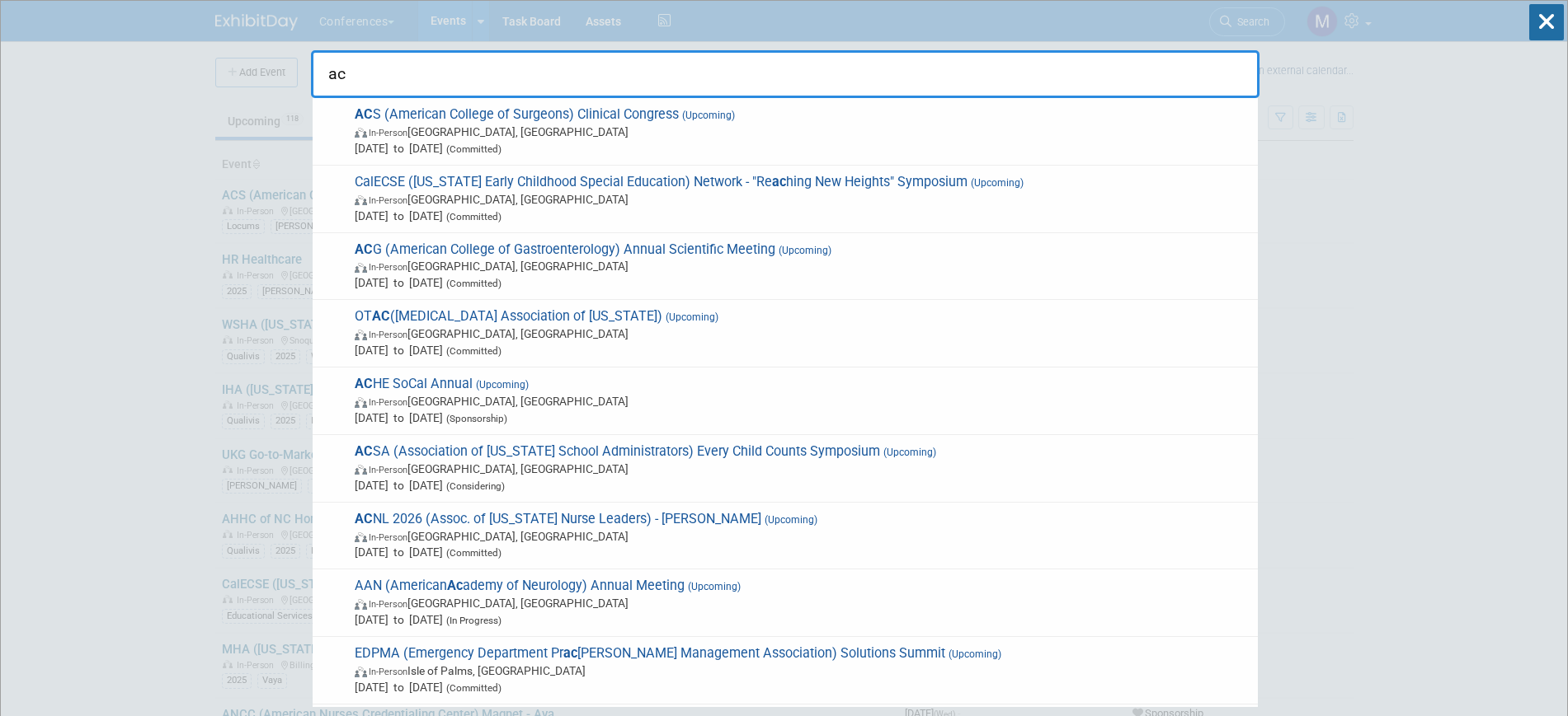
type input "a"
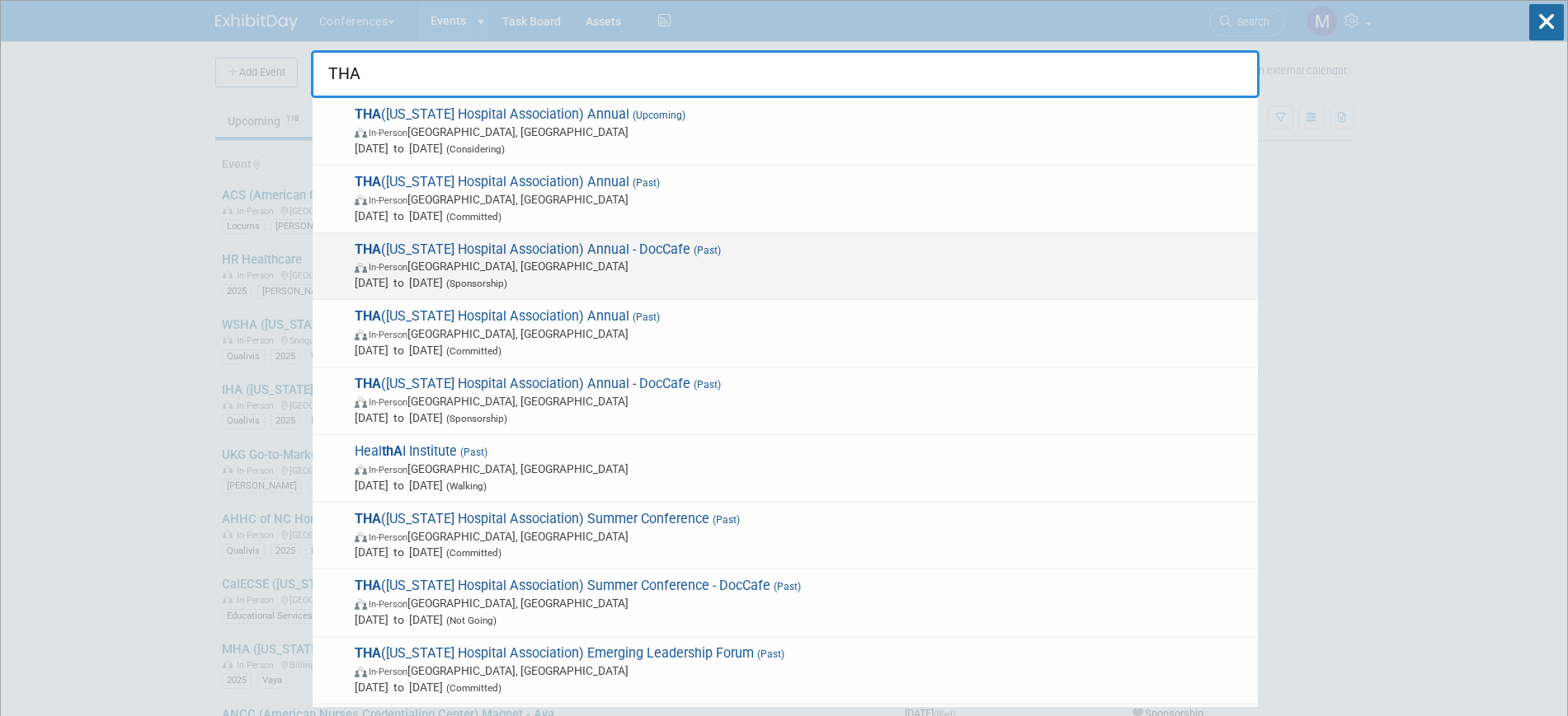
type input "THA"
click at [551, 270] on span "In-Person [GEOGRAPHIC_DATA], [GEOGRAPHIC_DATA]" at bounding box center [802, 266] width 895 height 17
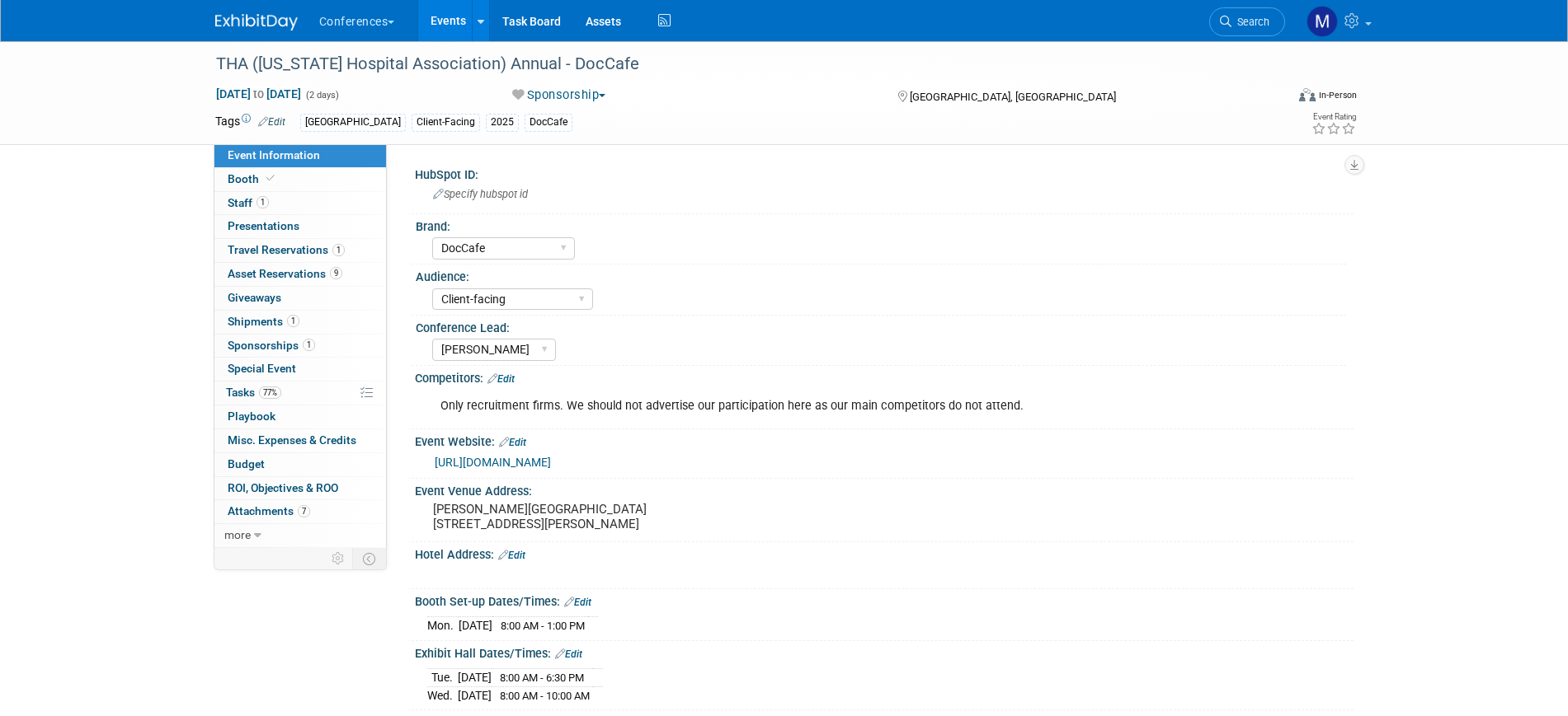
select select "DocCafe"
select select "Client-facing"
select select "[PERSON_NAME]"
click at [302, 243] on span "Travel Reservations 1" at bounding box center [286, 250] width 117 height 13
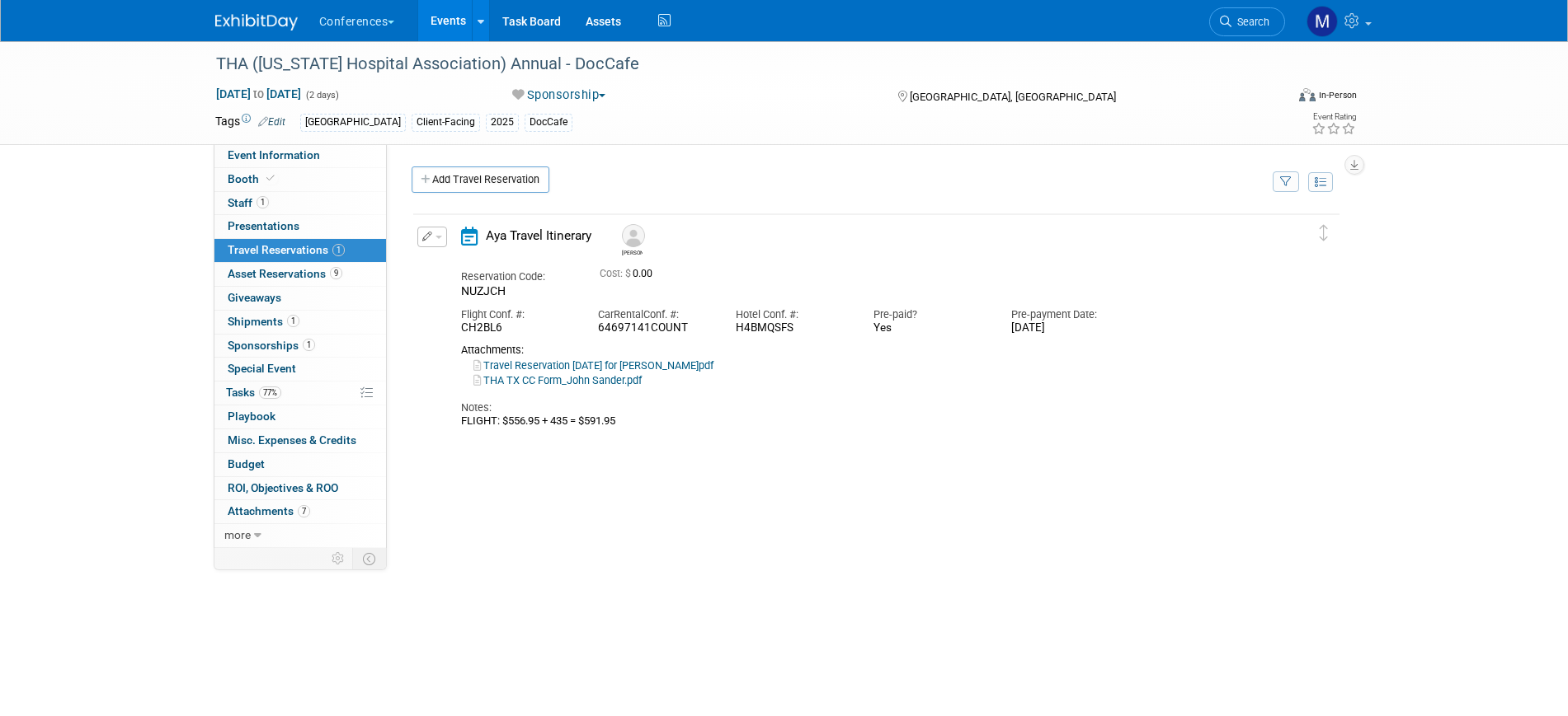
click at [443, 238] on button "button" at bounding box center [432, 237] width 30 height 21
click at [456, 257] on button "Edit Reservation" at bounding box center [488, 265] width 139 height 24
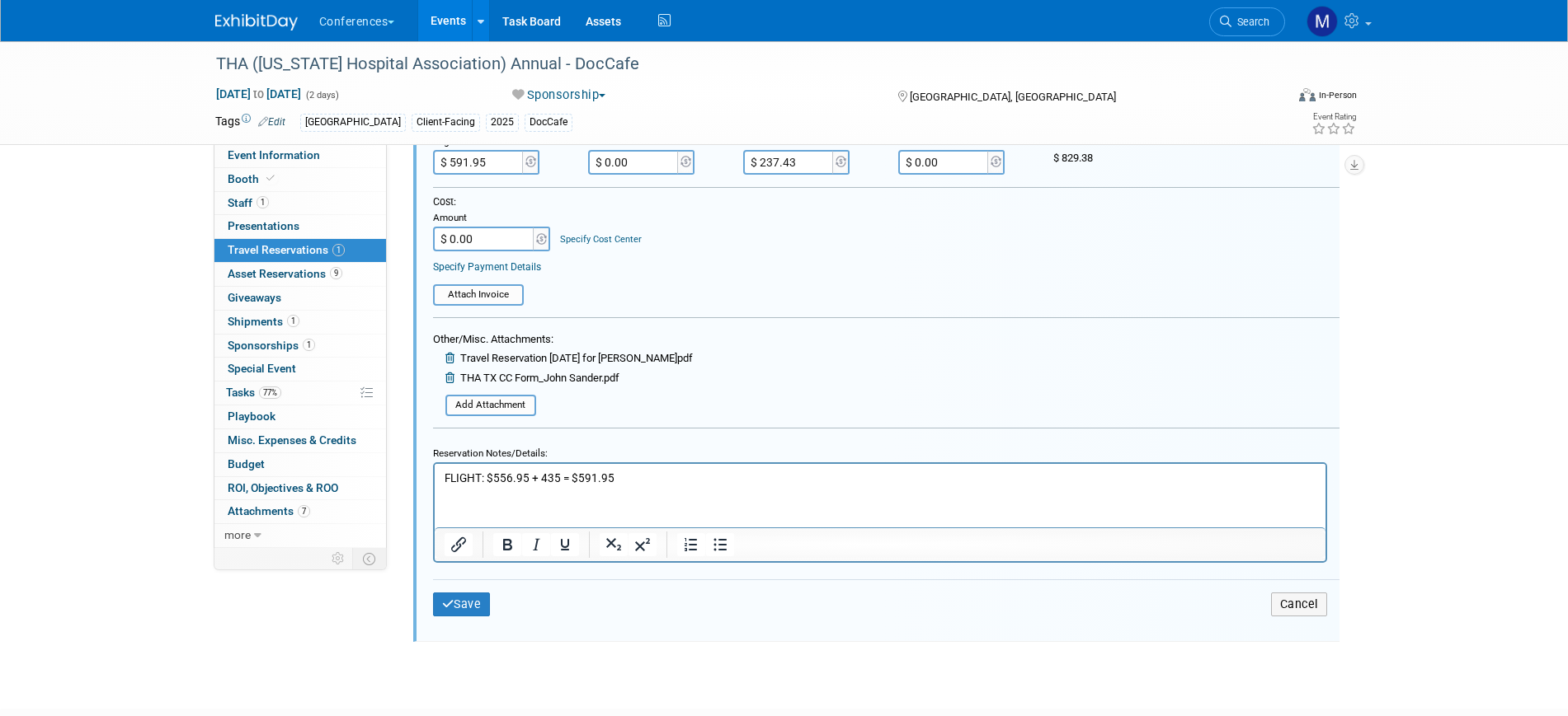
scroll to position [441, 0]
click at [1307, 597] on button "Cancel" at bounding box center [1298, 603] width 56 height 24
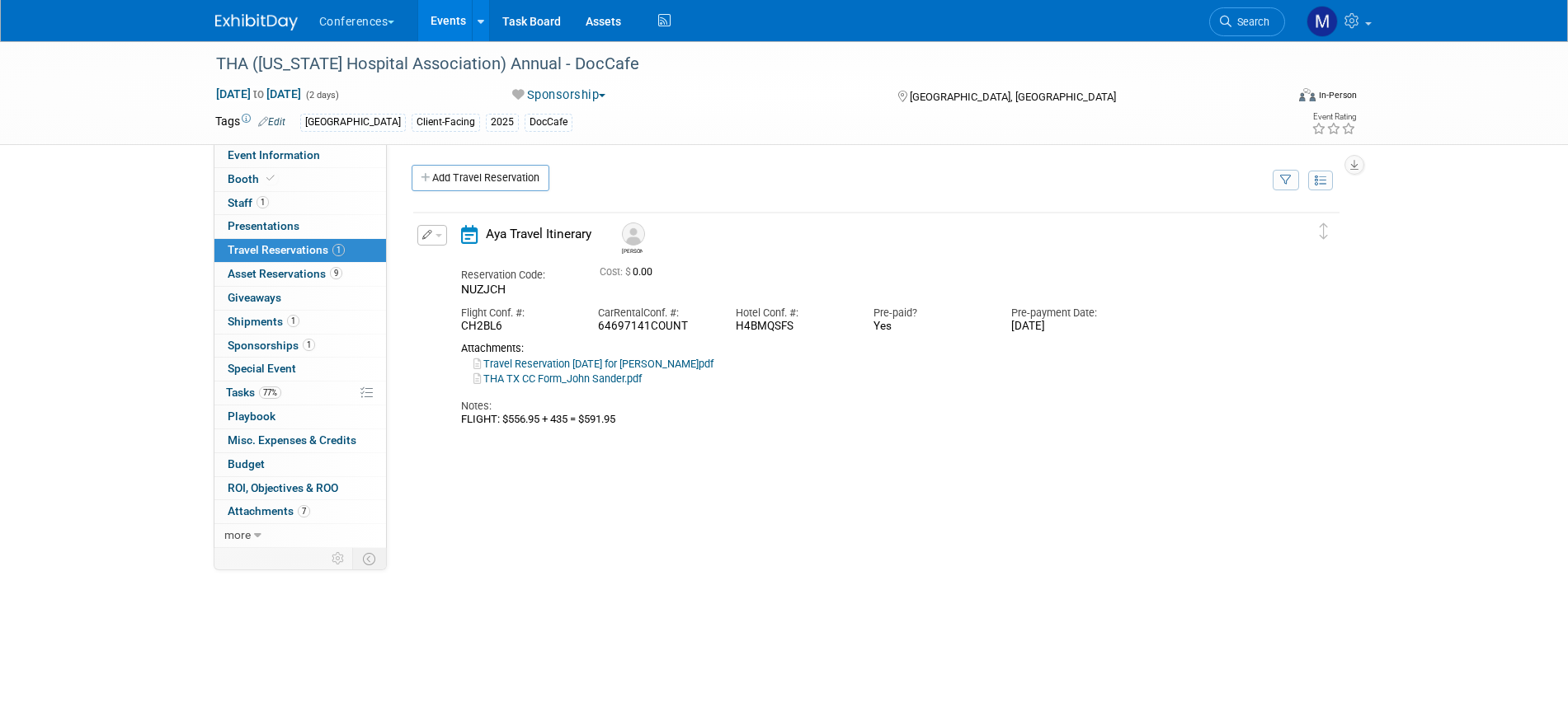
scroll to position [0, 0]
click at [326, 343] on link "1 Sponsorships 1" at bounding box center [300, 346] width 171 height 23
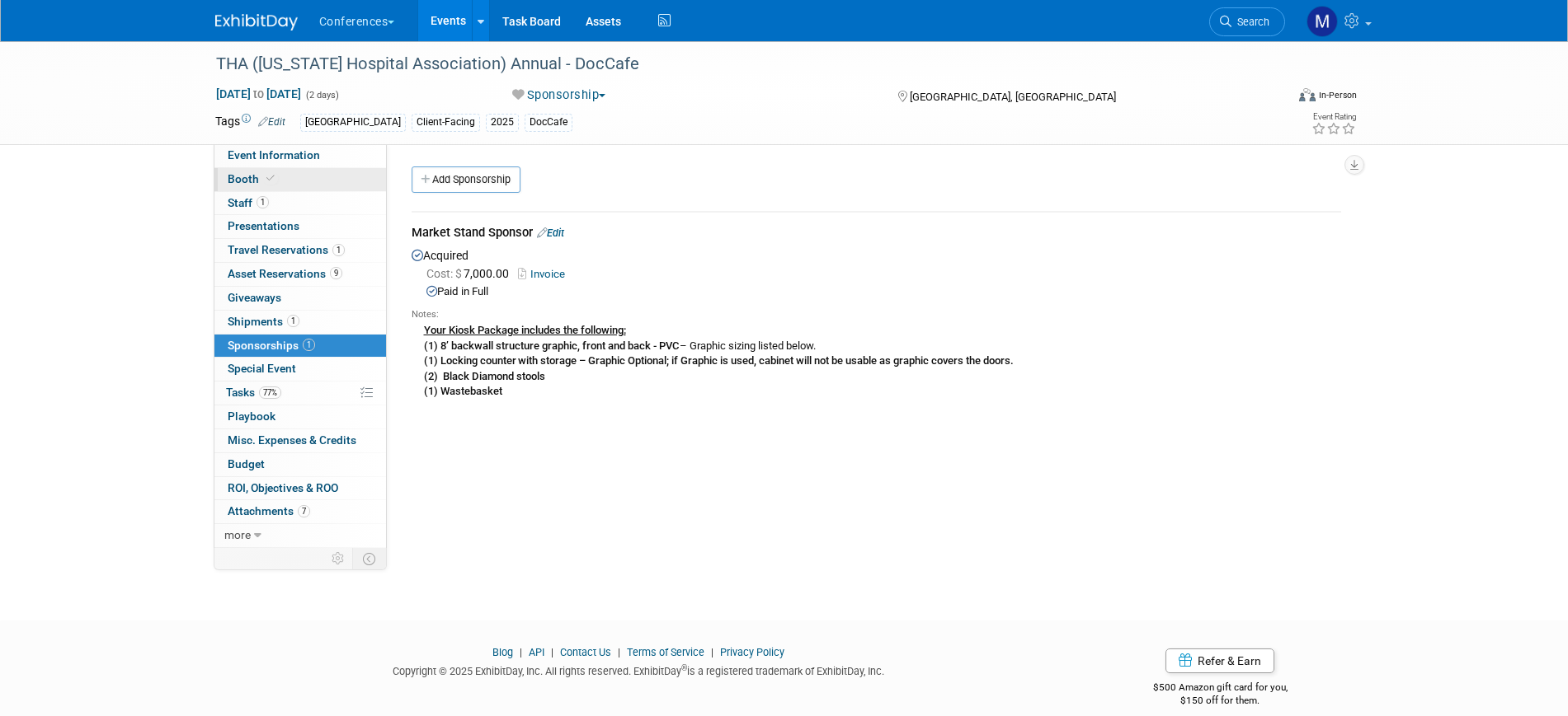
click at [317, 185] on link "Booth" at bounding box center [300, 180] width 171 height 23
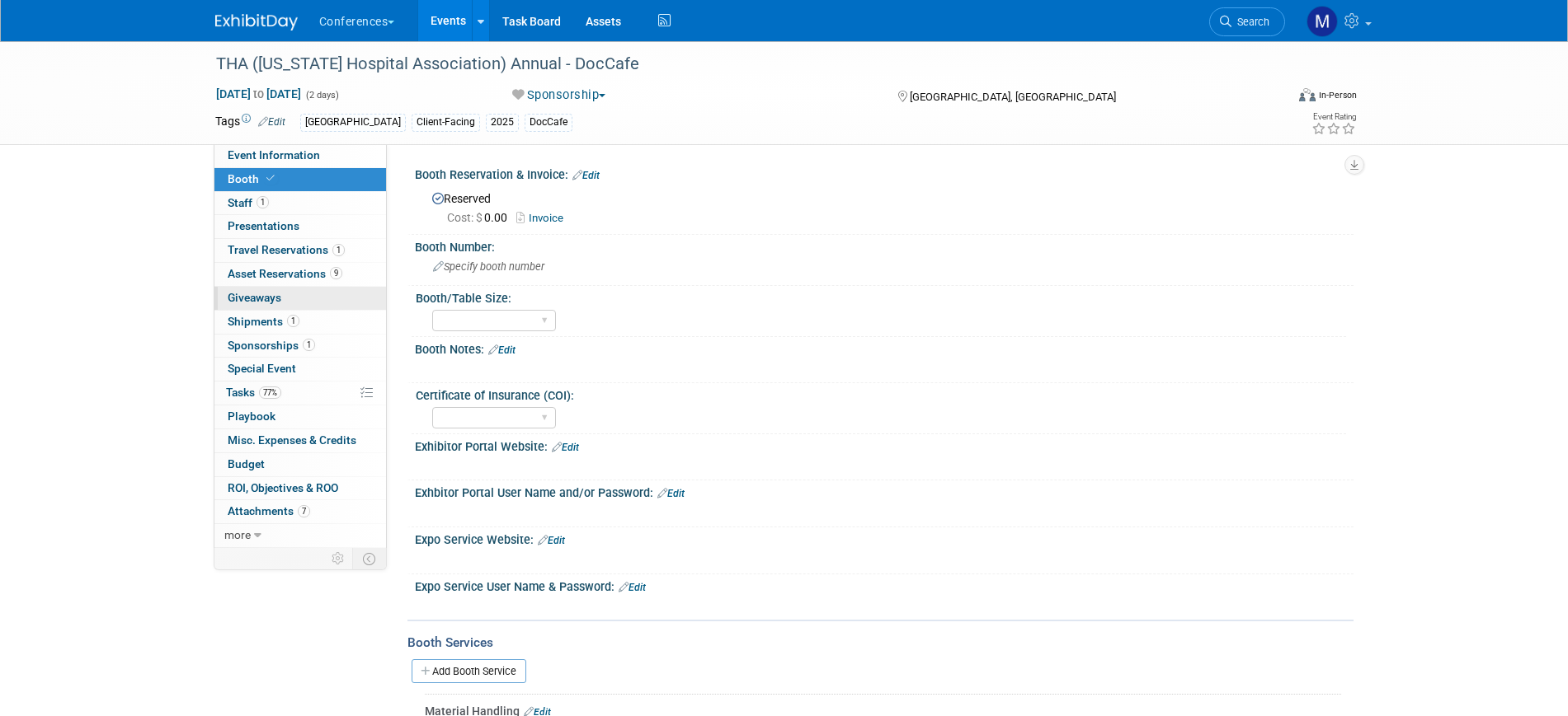
click at [285, 300] on link "0 Giveaways 0" at bounding box center [300, 299] width 171 height 23
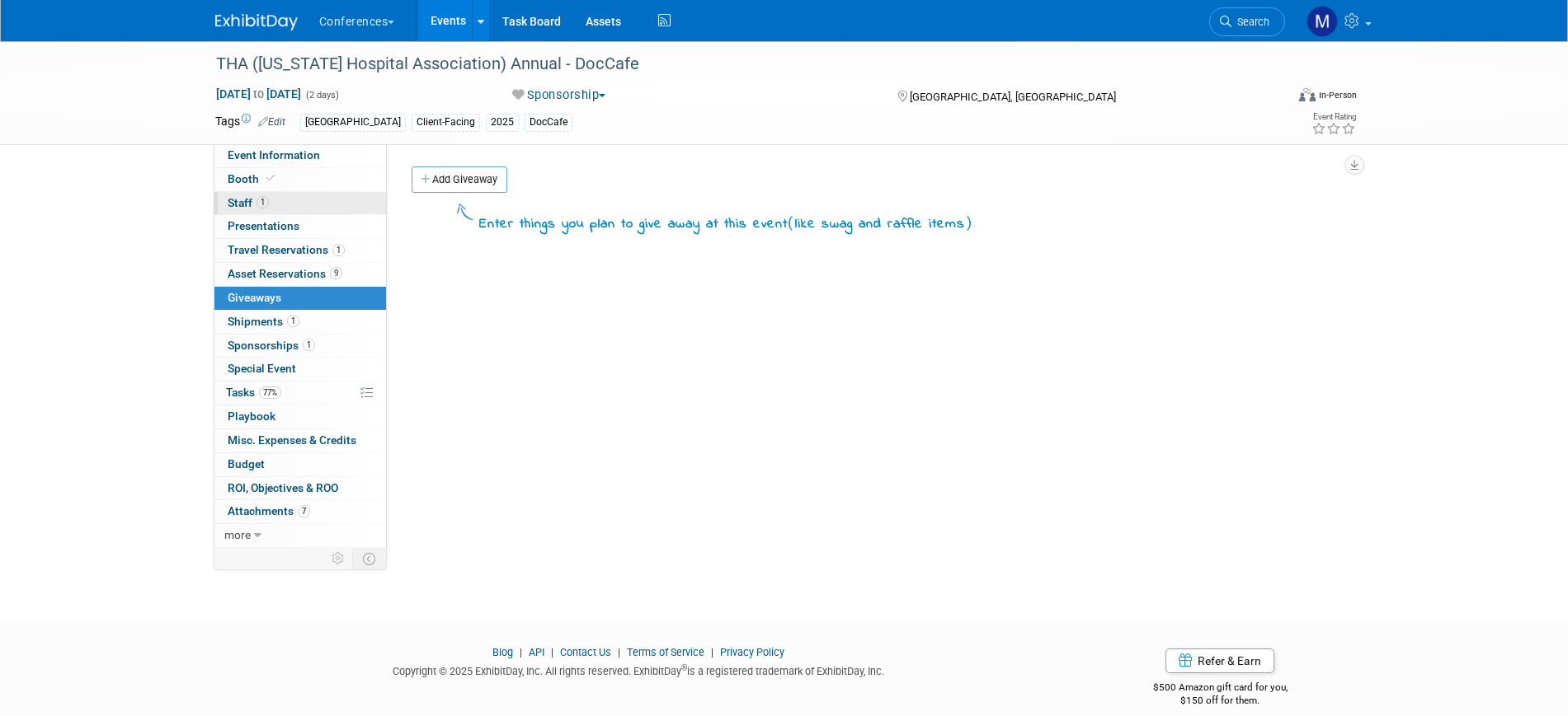
click at [277, 201] on link "1 Staff 1" at bounding box center [300, 204] width 171 height 23
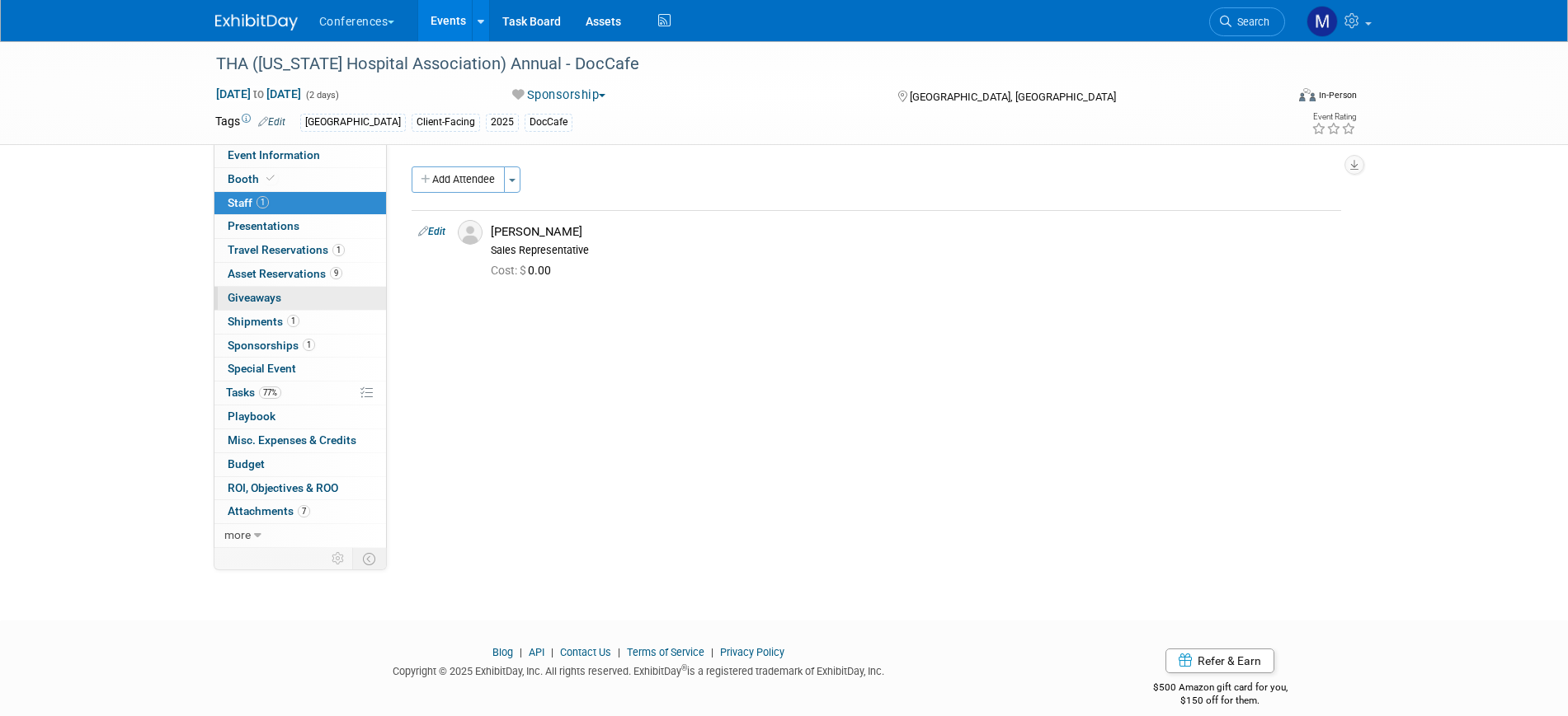
click at [296, 296] on link "0 Giveaways 0" at bounding box center [300, 299] width 171 height 23
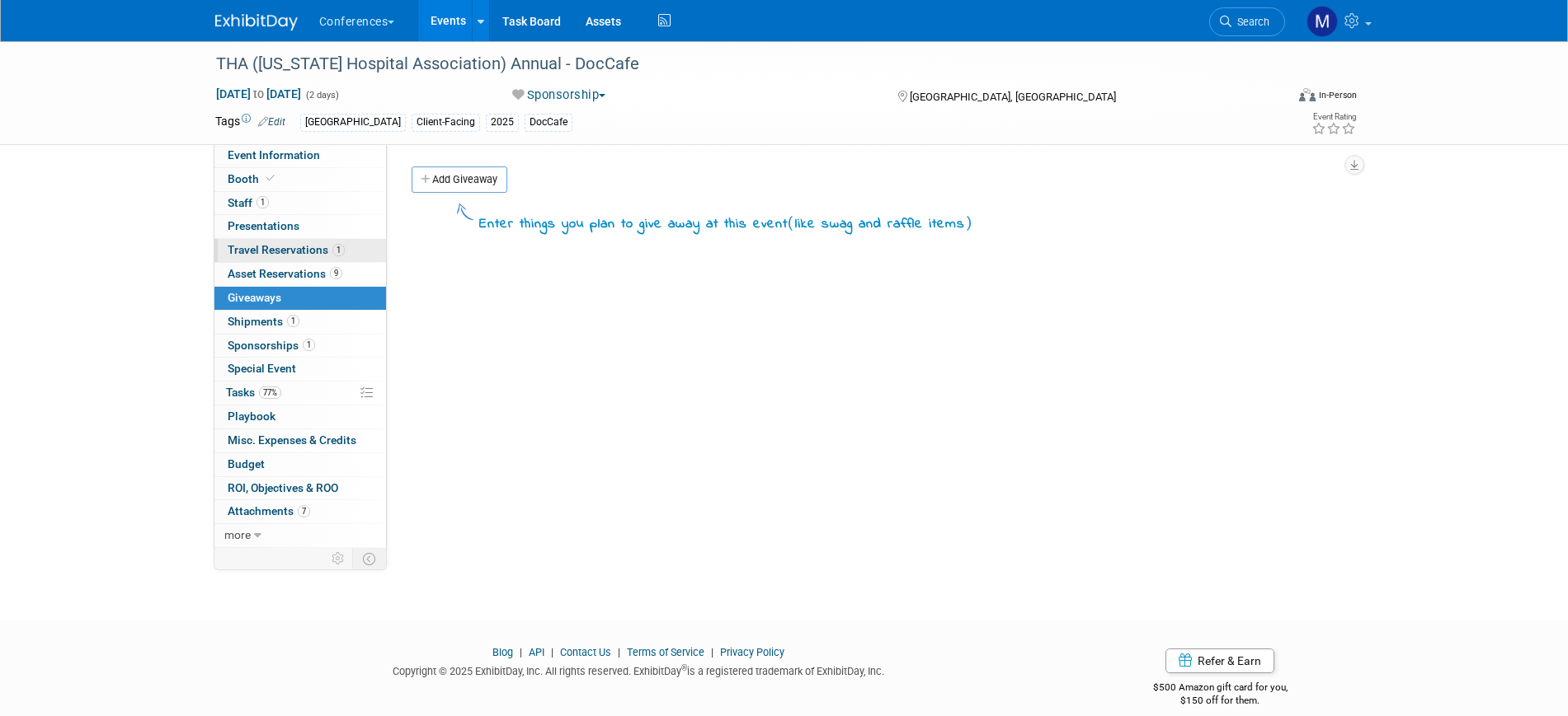
click at [315, 253] on span "Travel Reservations 1" at bounding box center [286, 250] width 117 height 13
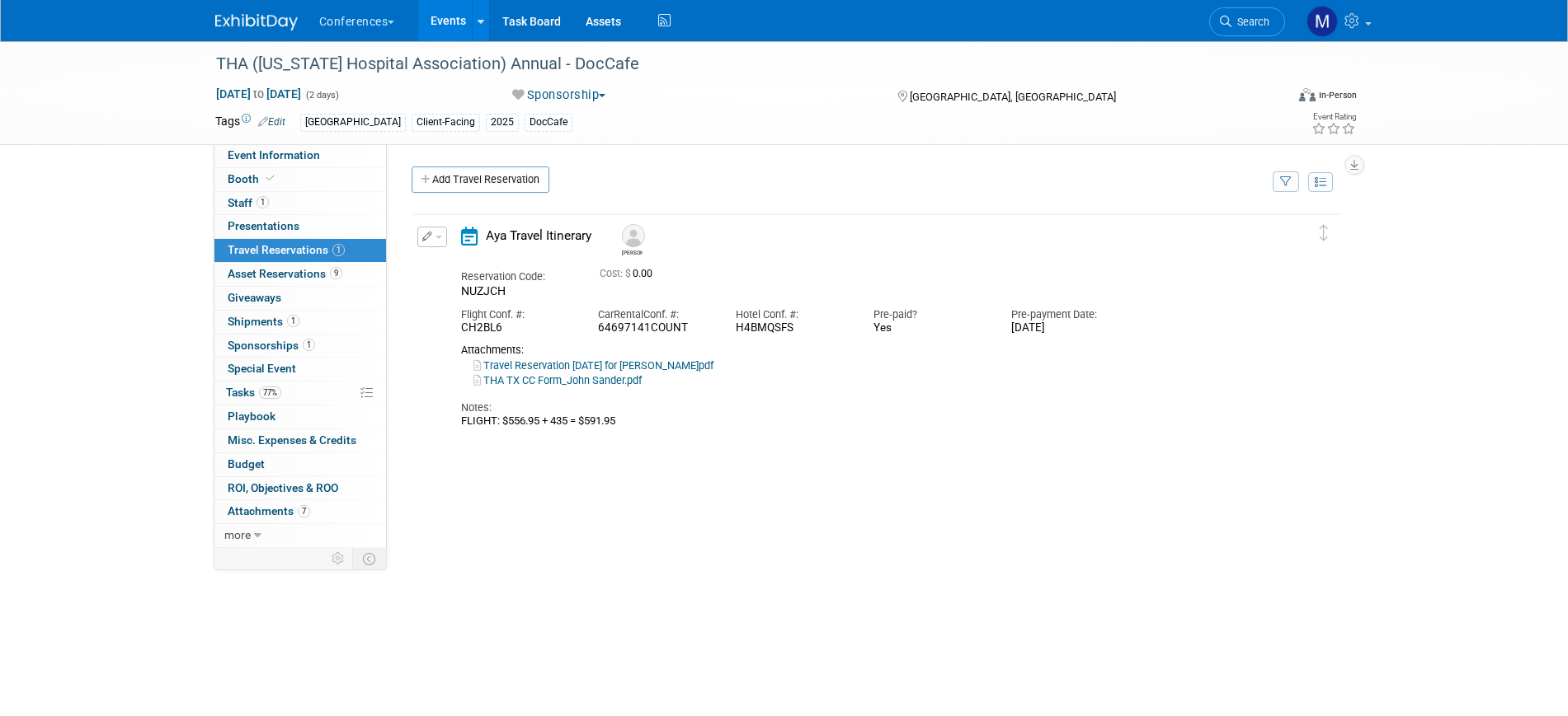
click at [695, 366] on link "Travel Reservation [DATE] for [PERSON_NAME]pdf" at bounding box center [593, 366] width 240 height 13
click at [442, 241] on button "button" at bounding box center [432, 237] width 30 height 21
click at [460, 253] on li "Edit Reservation" at bounding box center [488, 265] width 139 height 28
click at [424, 229] on button "button" at bounding box center [432, 237] width 30 height 21
click at [466, 255] on button "Edit Reservation" at bounding box center [488, 265] width 139 height 24
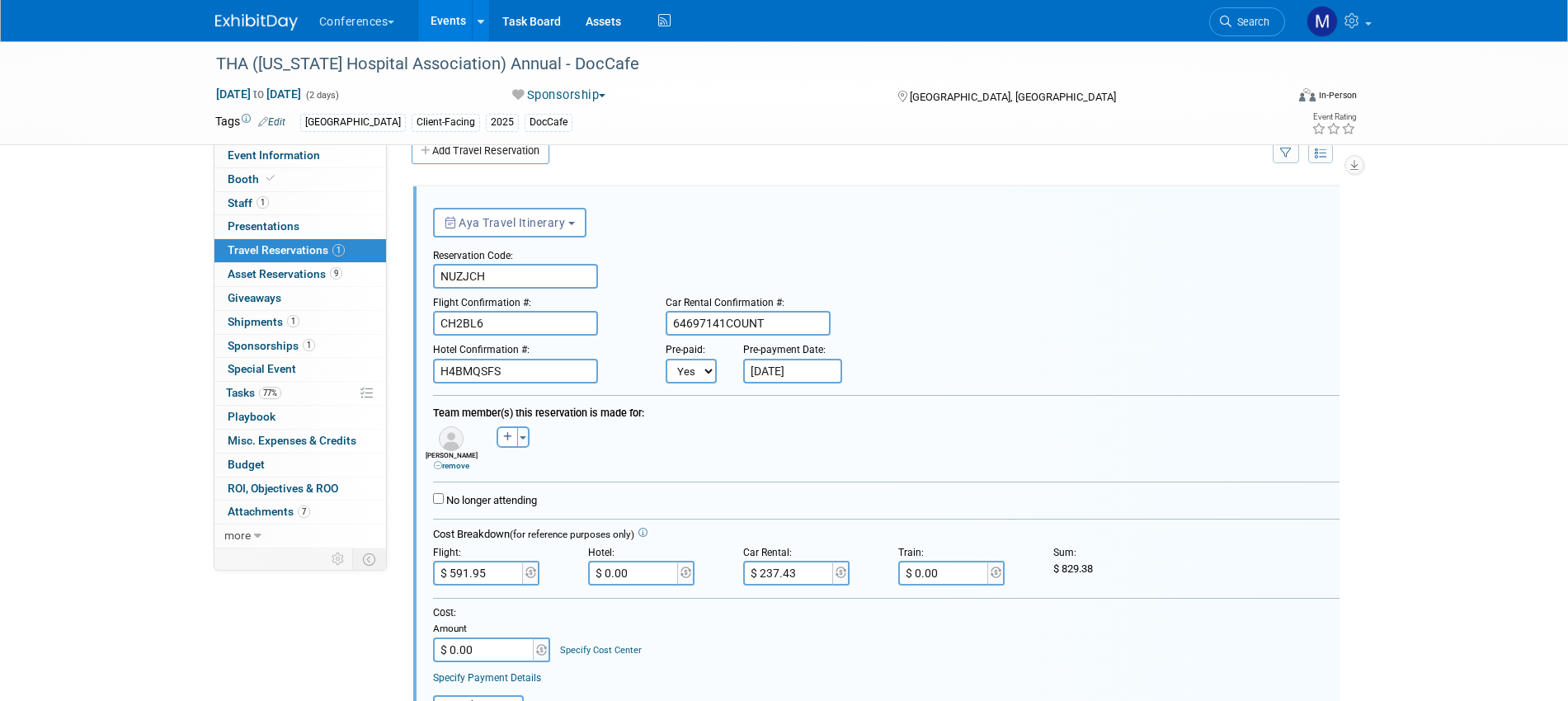
scroll to position [235, 0]
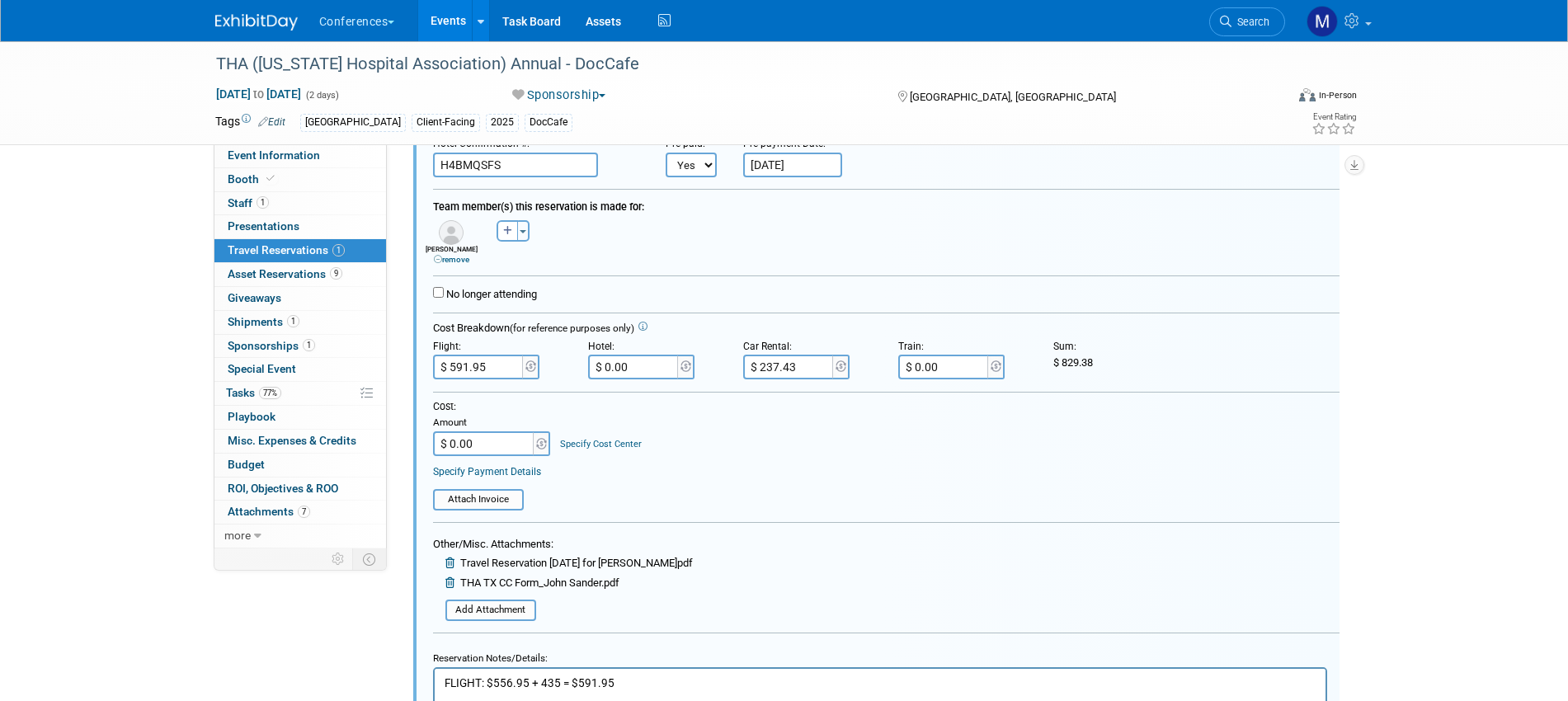
click at [645, 369] on input "$ 0.00" at bounding box center [634, 367] width 93 height 25
type input "$ 900.00"
drag, startPoint x: 1064, startPoint y: 361, endPoint x: 1120, endPoint y: 362, distance: 56.0
click at [1120, 362] on div "$ 1,729.38" at bounding box center [1119, 363] width 130 height 15
copy span "1,729.38"
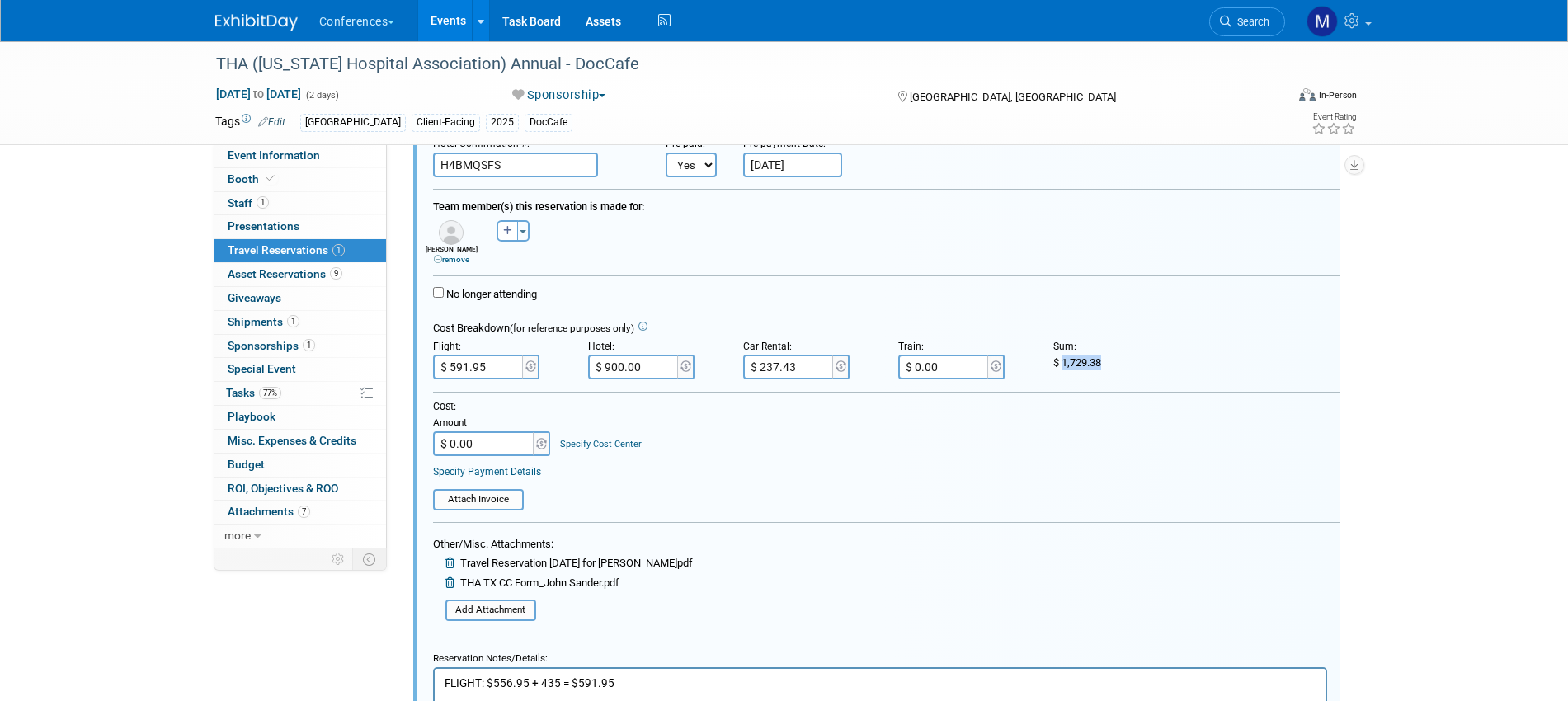
click at [471, 451] on input "$ 0.00" at bounding box center [484, 444] width 103 height 25
paste input "1,729.38"
type input "$ 1,729.38"
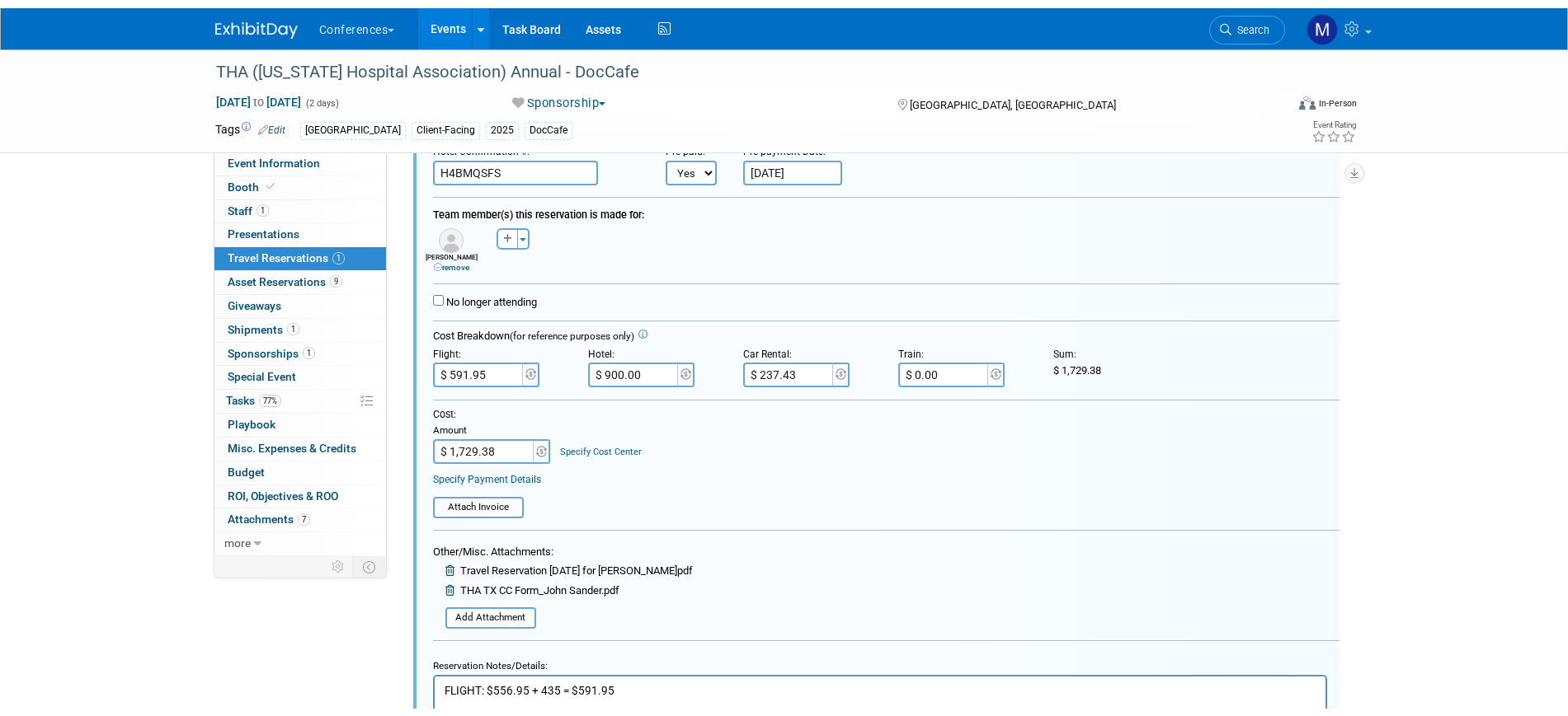
scroll to position [544, 0]
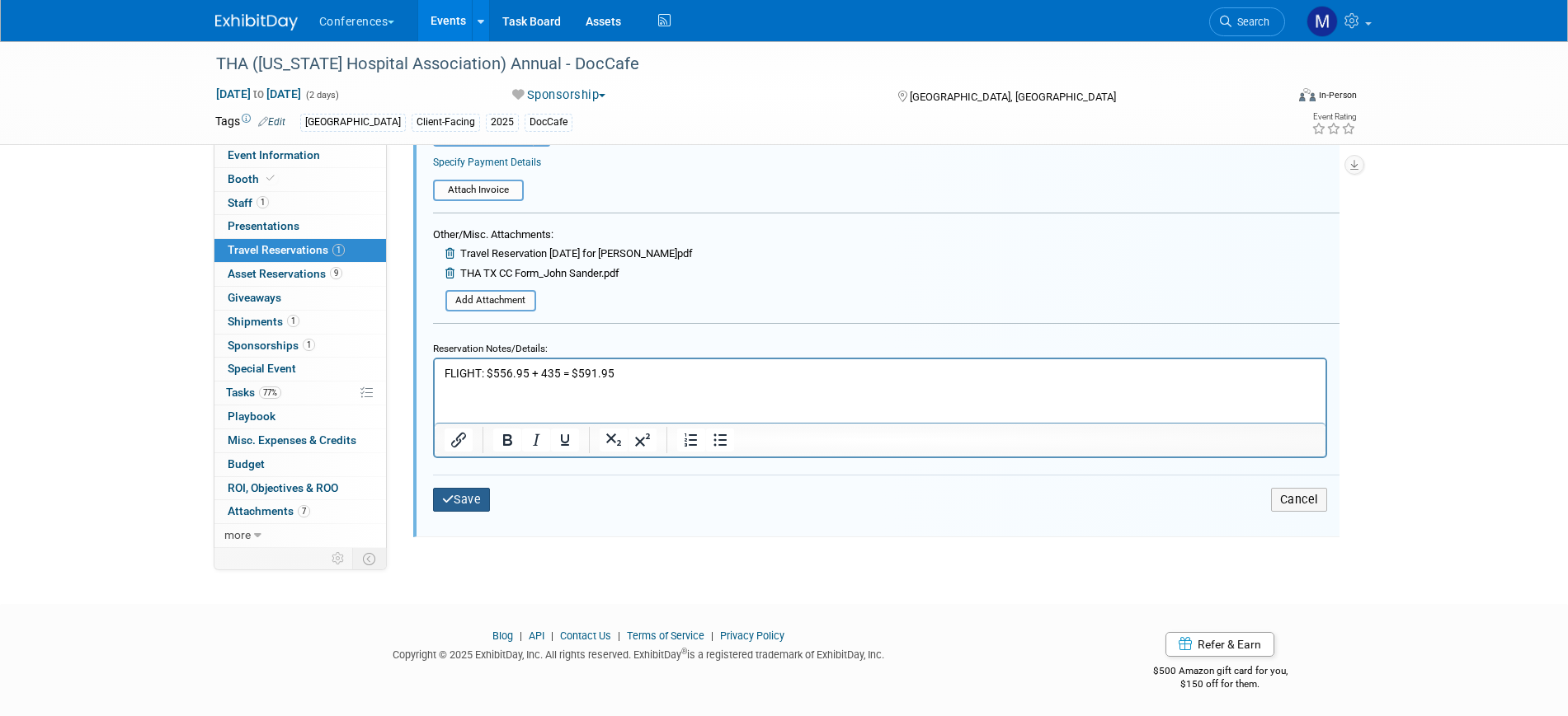
click at [478, 507] on button "Save" at bounding box center [462, 500] width 58 height 24
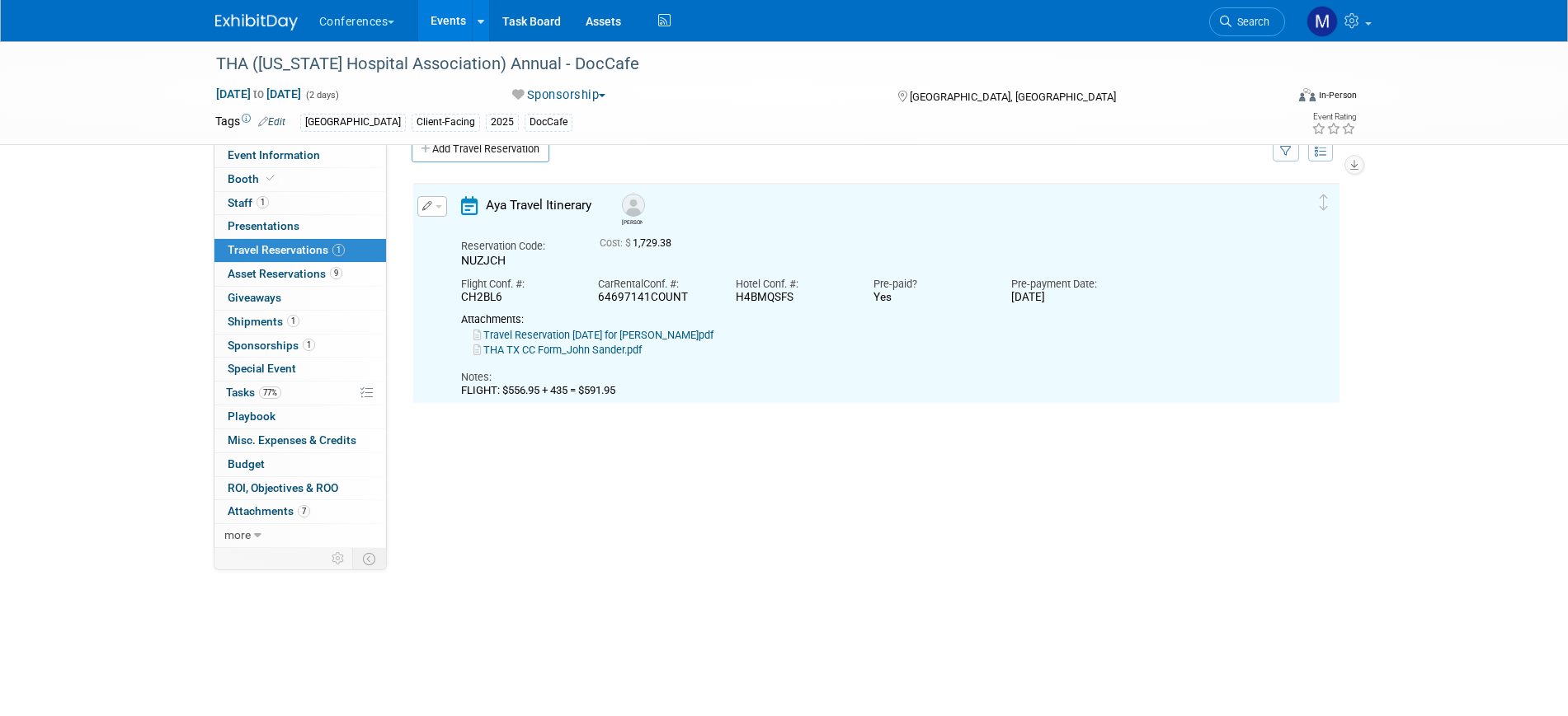
scroll to position [29, 0]
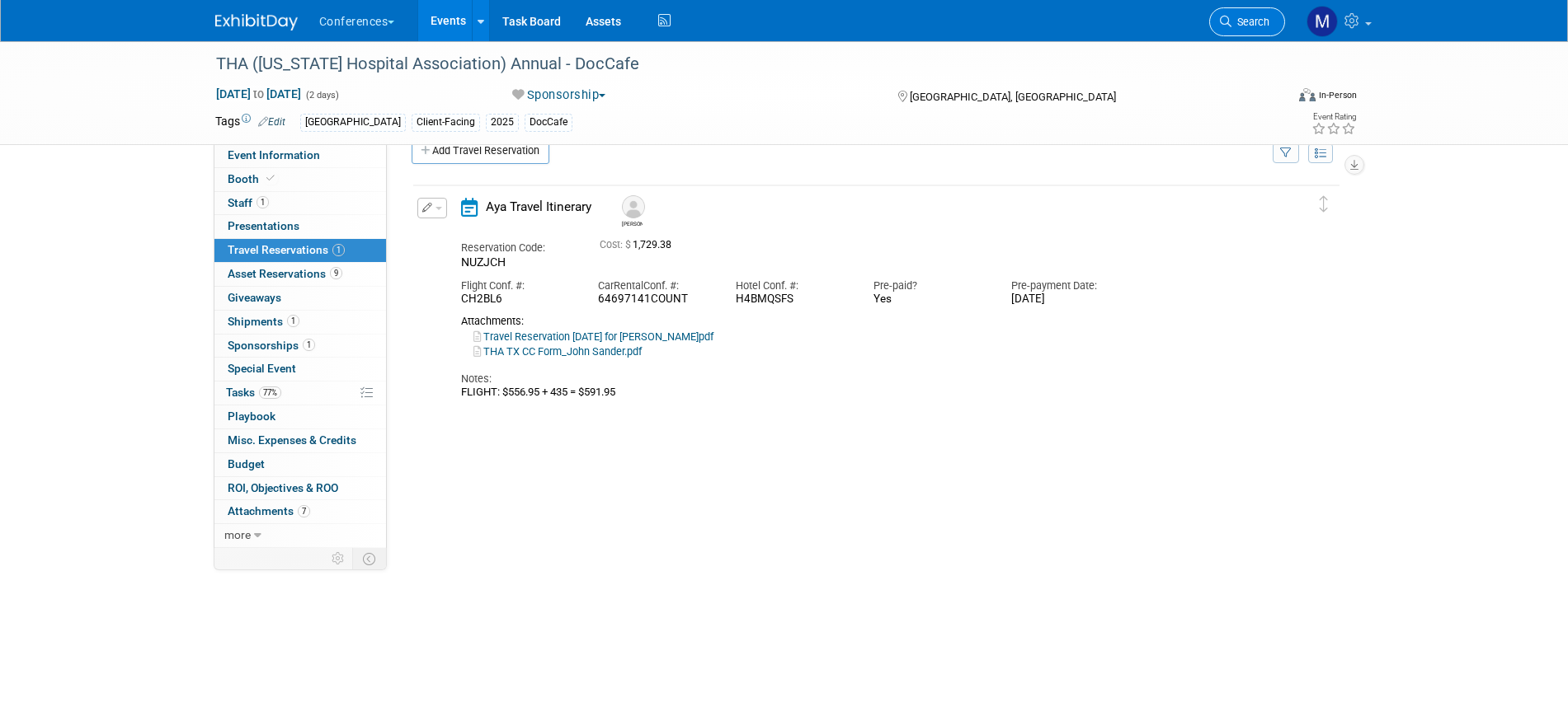
click at [1272, 18] on link "Search" at bounding box center [1247, 22] width 76 height 29
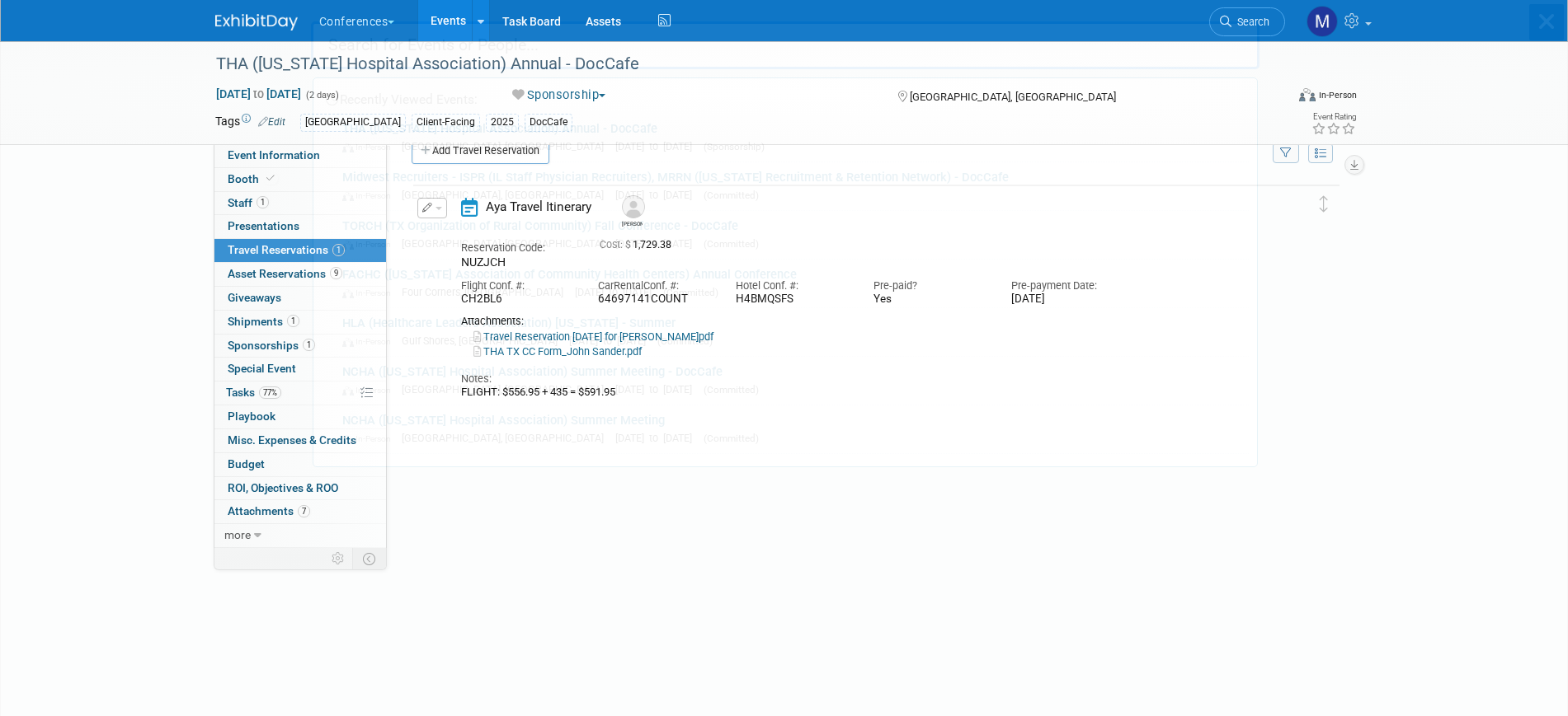
scroll to position [0, 0]
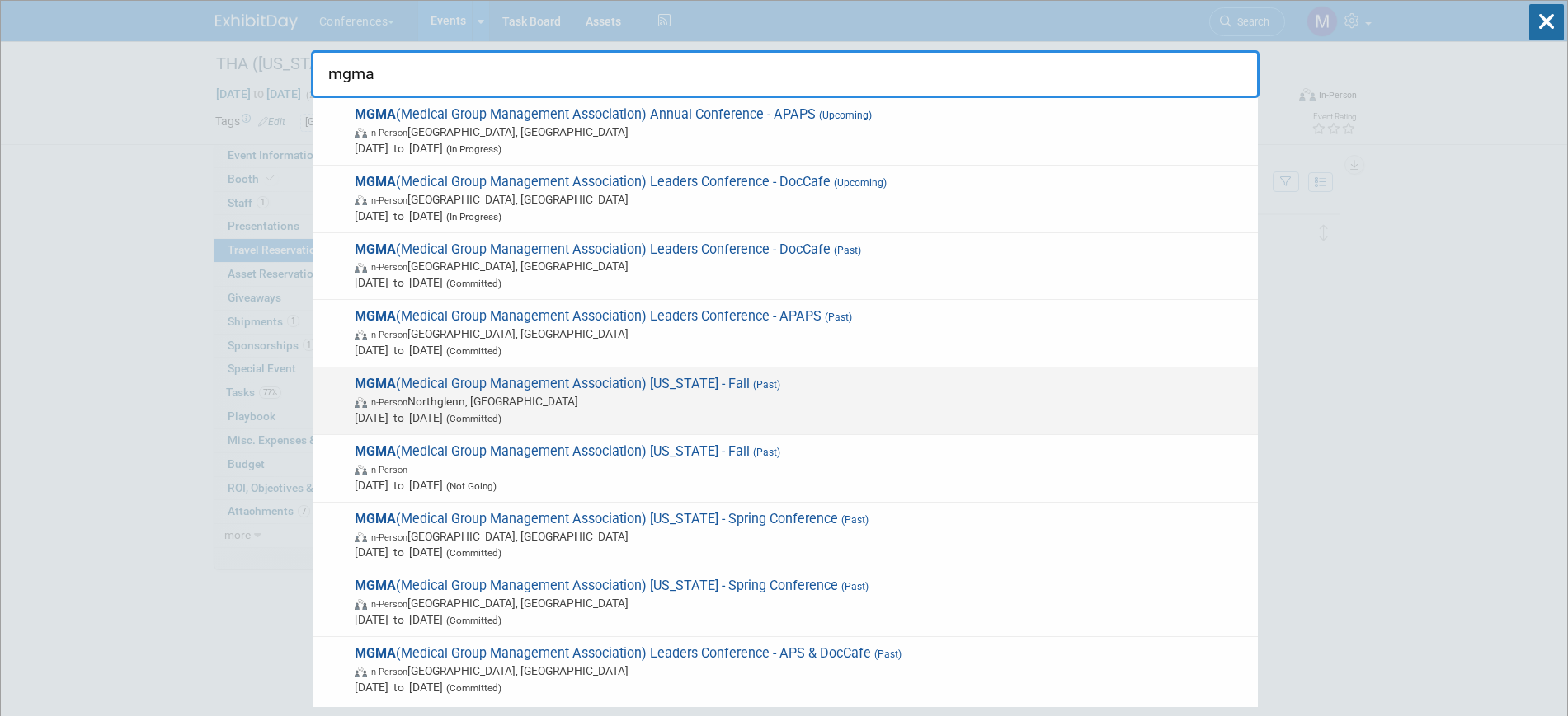
type input "mgma"
click at [780, 371] on div "MGMA (Medical Group Management Association) [US_STATE] - Fall (Past) In-Person …" at bounding box center [785, 401] width 945 height 68
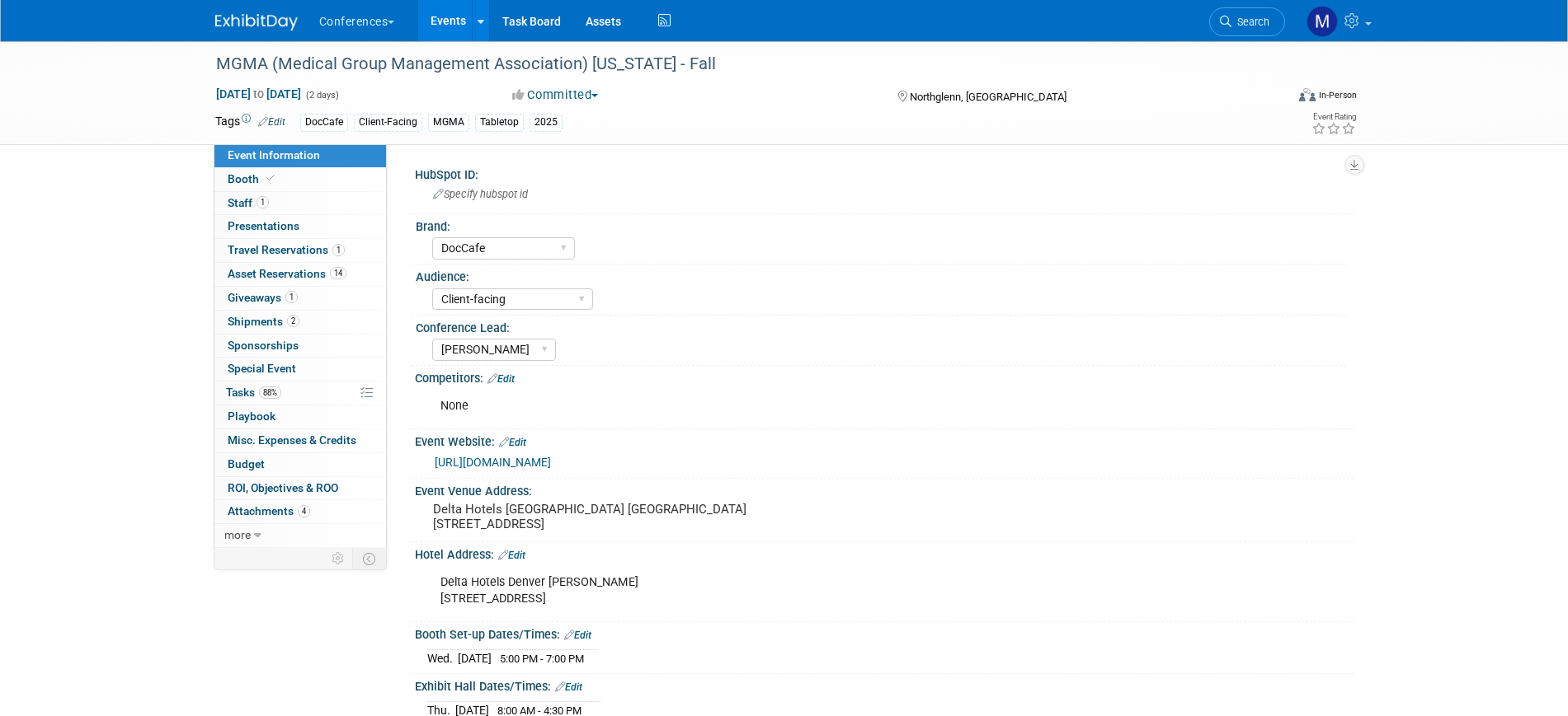
select select "DocCafe"
select select "Client-facing"
select select "[PERSON_NAME]"
click at [278, 247] on span "Travel Reservations 1" at bounding box center [286, 250] width 117 height 13
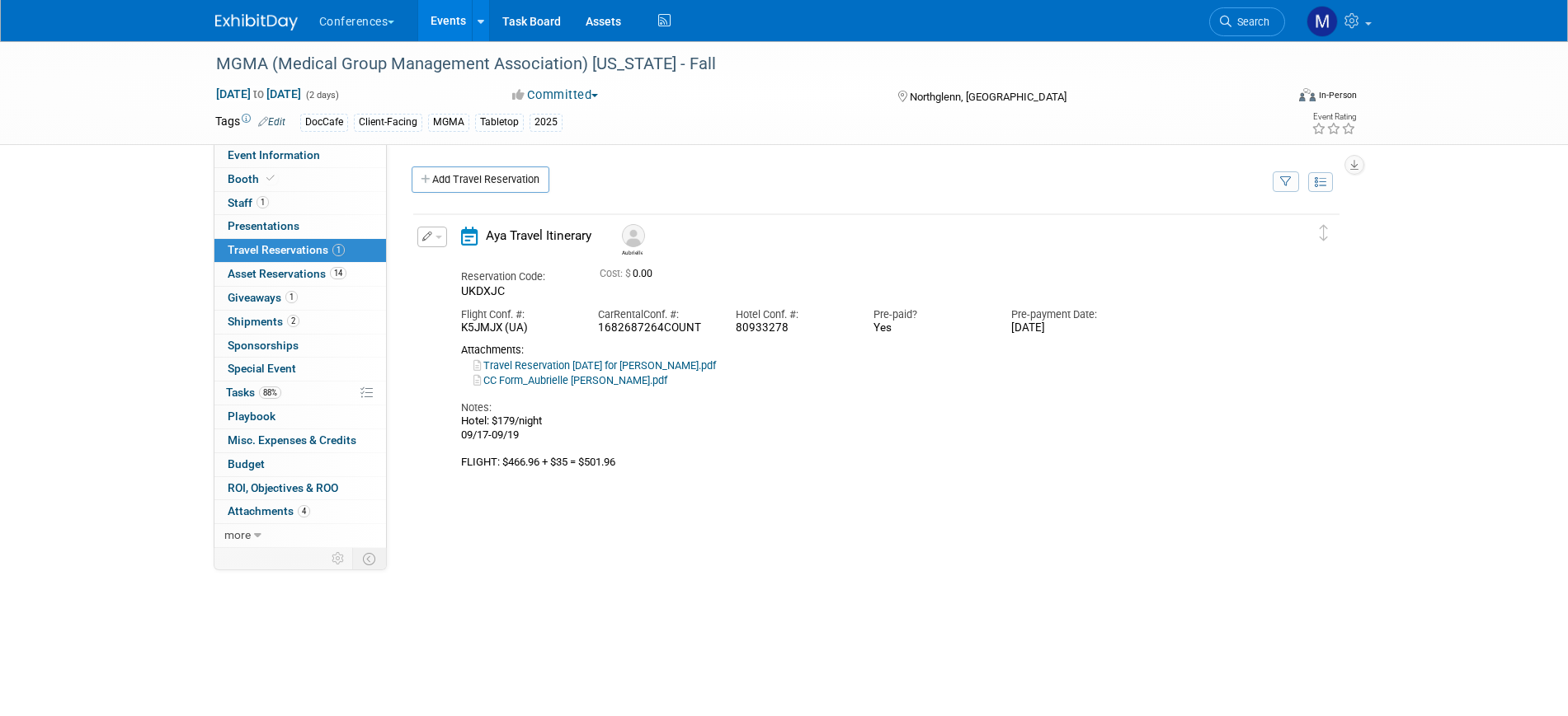
click at [438, 242] on button "button" at bounding box center [432, 237] width 30 height 21
click at [463, 266] on button "Edit Reservation" at bounding box center [488, 265] width 139 height 24
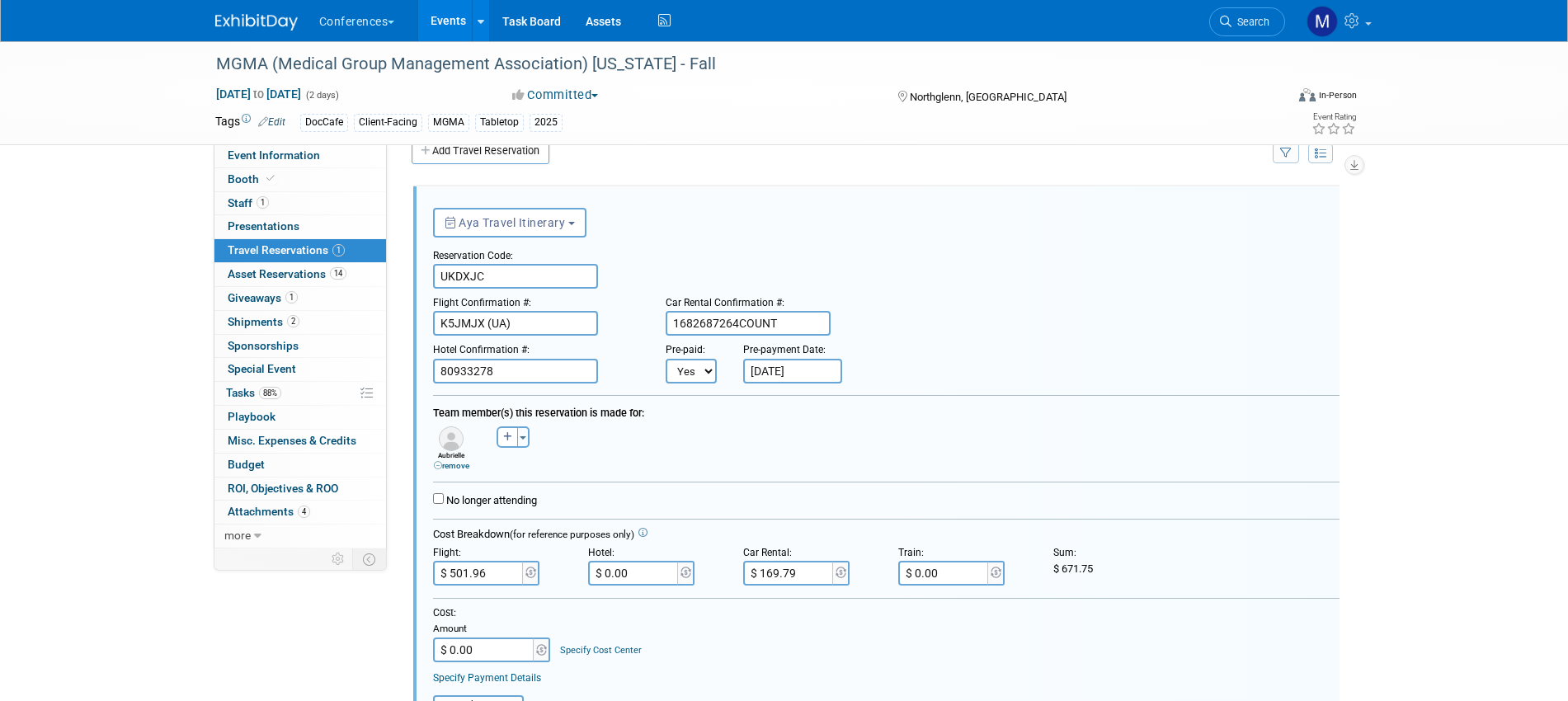
click at [646, 564] on input "$ 0.00" at bounding box center [634, 573] width 93 height 25
paste input "327.05"
type input "$ 327.05"
click at [868, 631] on div "Cost: Amount $ 0.00 Specify Cost Center Cost Center -- Not Specified -- Aya Edu…" at bounding box center [887, 633] width 907 height 56
drag, startPoint x: 1065, startPoint y: 570, endPoint x: 1094, endPoint y: 572, distance: 29.1
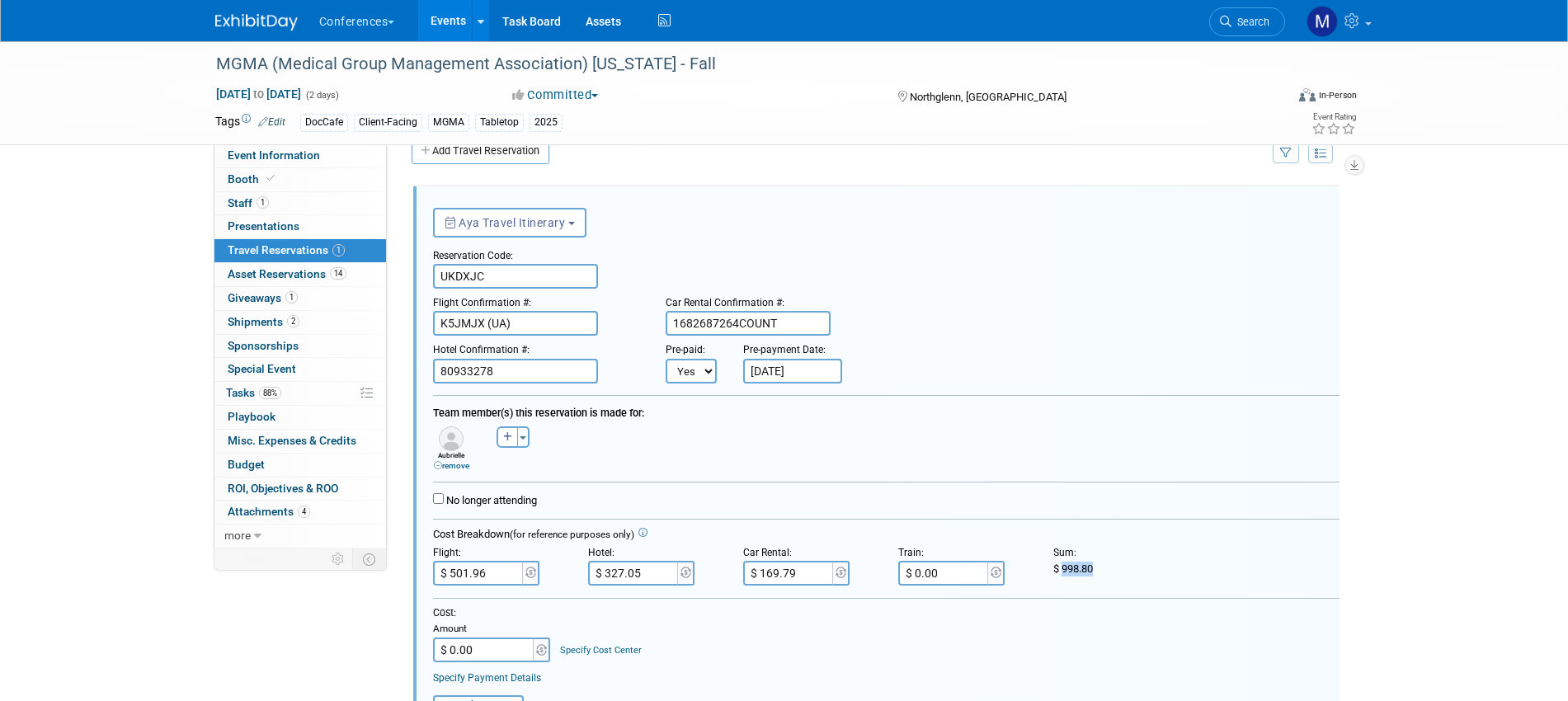
click at [1093, 572] on span "998.80" at bounding box center [1077, 568] width 32 height 13
copy span "998.80"
click at [463, 661] on input "$ 0.00" at bounding box center [484, 650] width 103 height 25
paste input "998.8"
type input "$ 998.80"
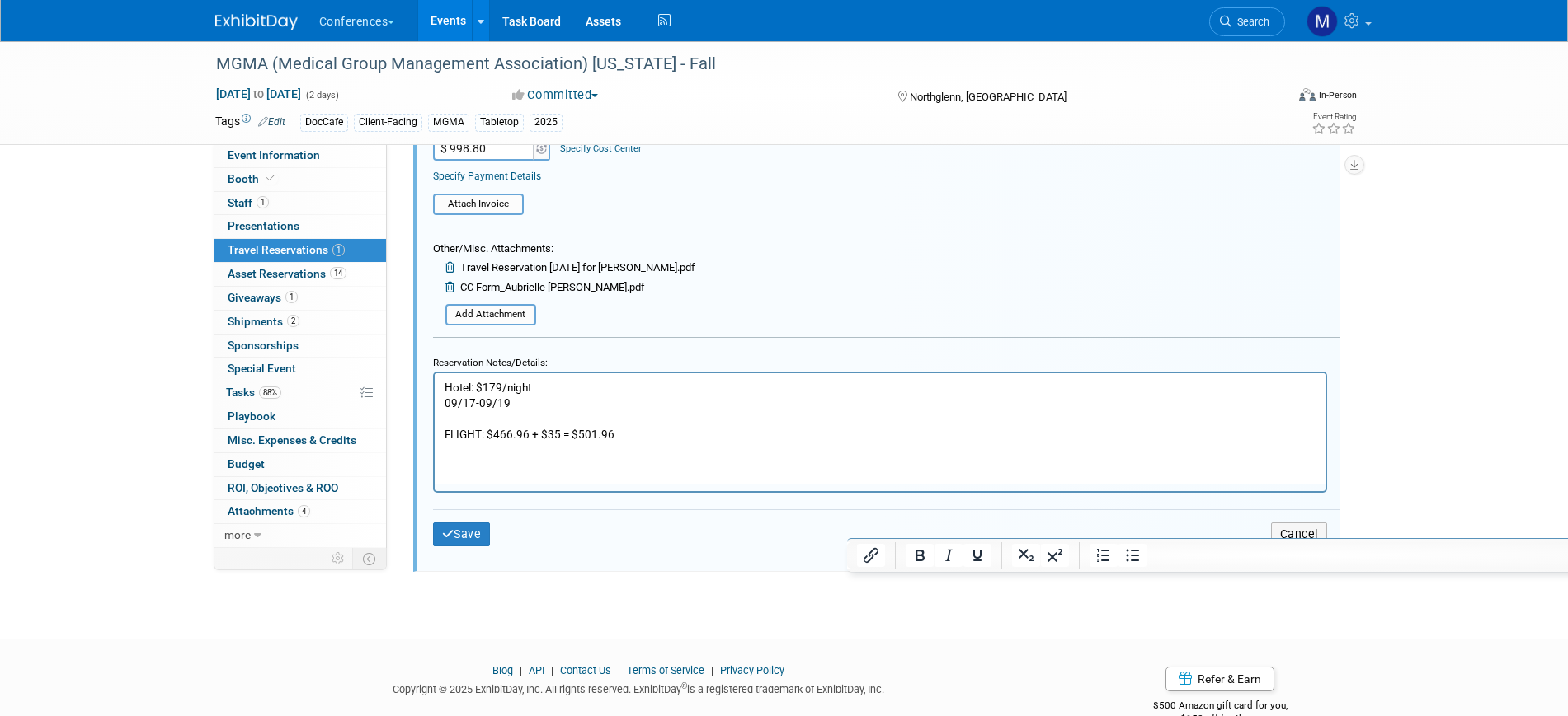
scroll to position [544, 0]
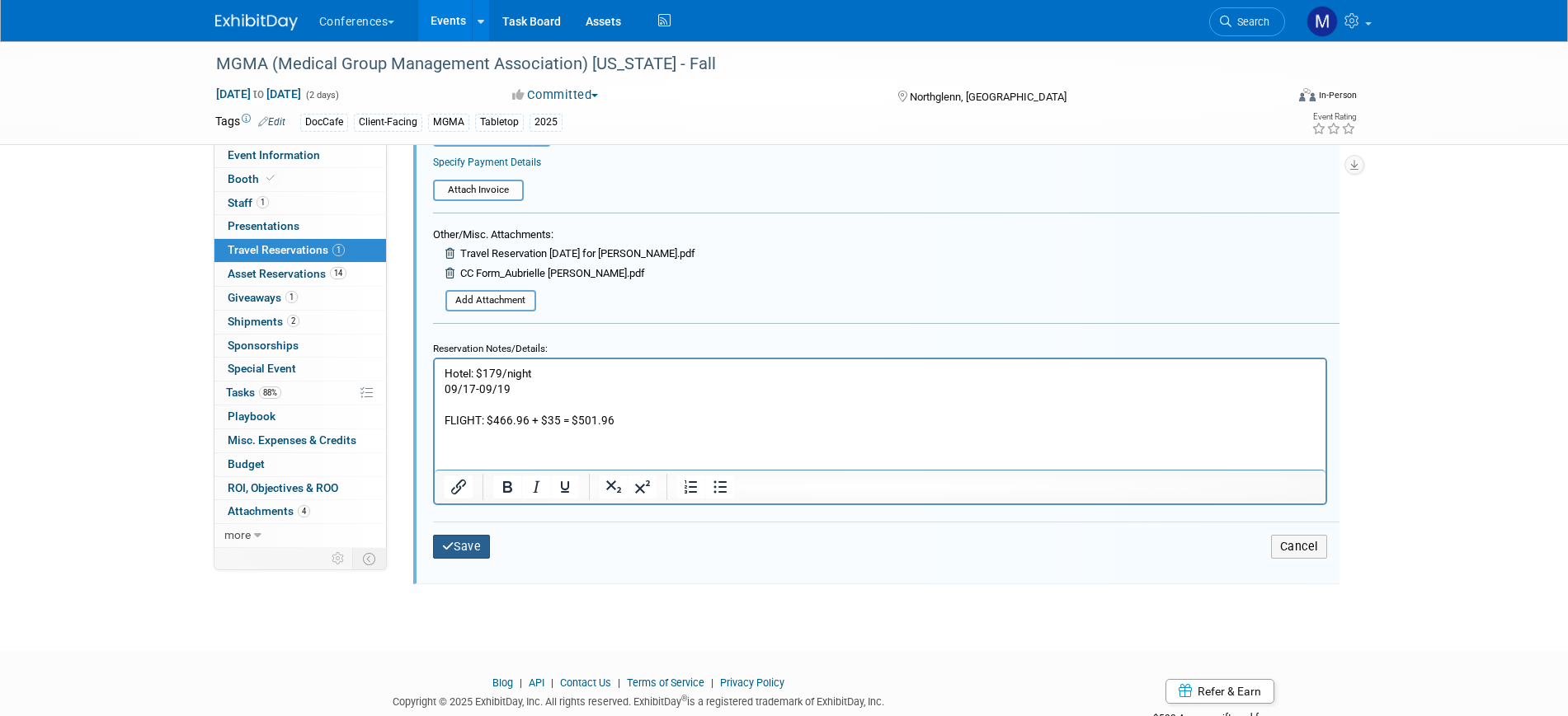
click at [483, 547] on button "Save" at bounding box center [462, 547] width 58 height 24
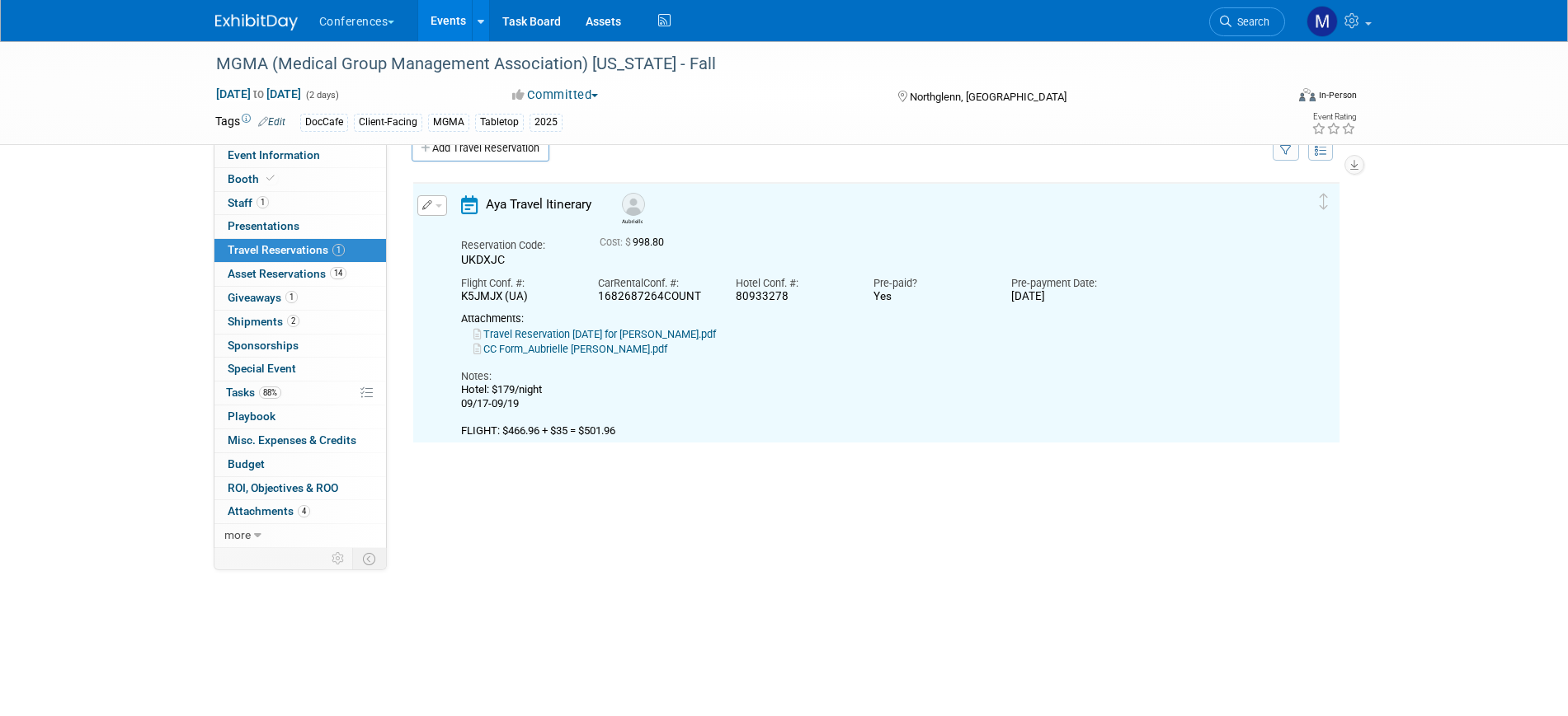
scroll to position [29, 0]
click at [275, 441] on span "Misc. Expenses & Credits 0" at bounding box center [292, 441] width 129 height 13
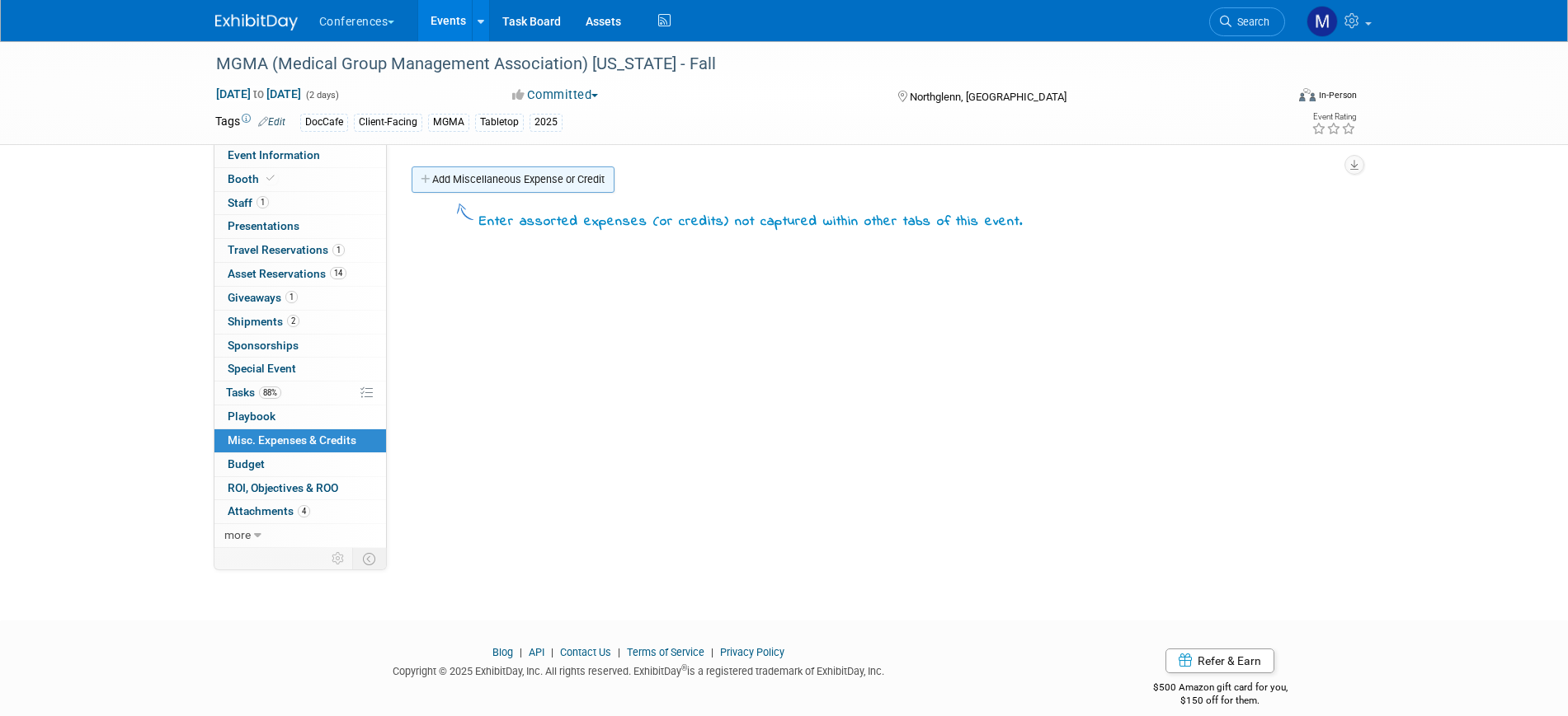
click at [464, 179] on link "Add Miscellaneous Expense or Credit" at bounding box center [513, 180] width 203 height 27
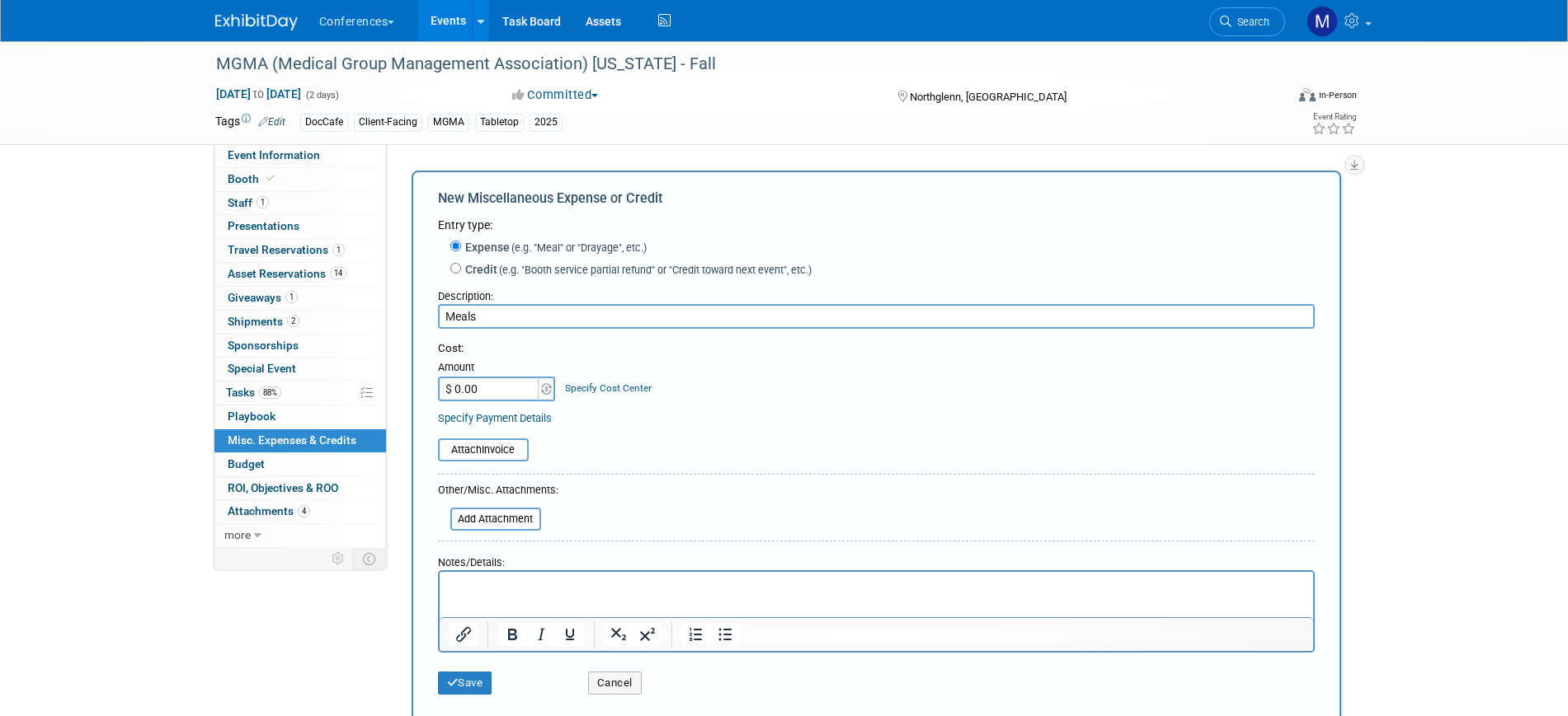
type input "Meals"
click at [486, 386] on input "$ 0.00" at bounding box center [489, 389] width 103 height 25
type input "$ 200.00"
click at [465, 684] on button "Save" at bounding box center [465, 683] width 54 height 23
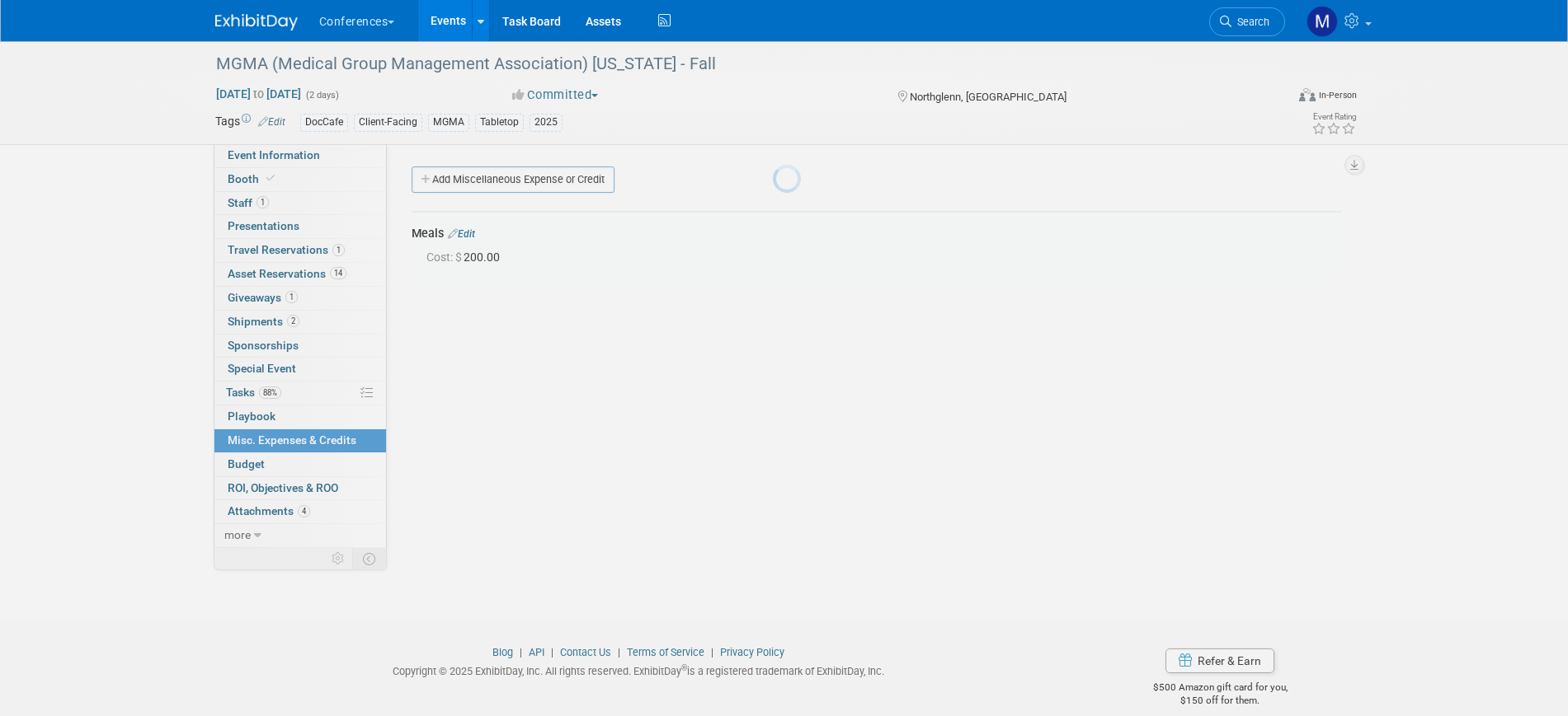
scroll to position [20, 0]
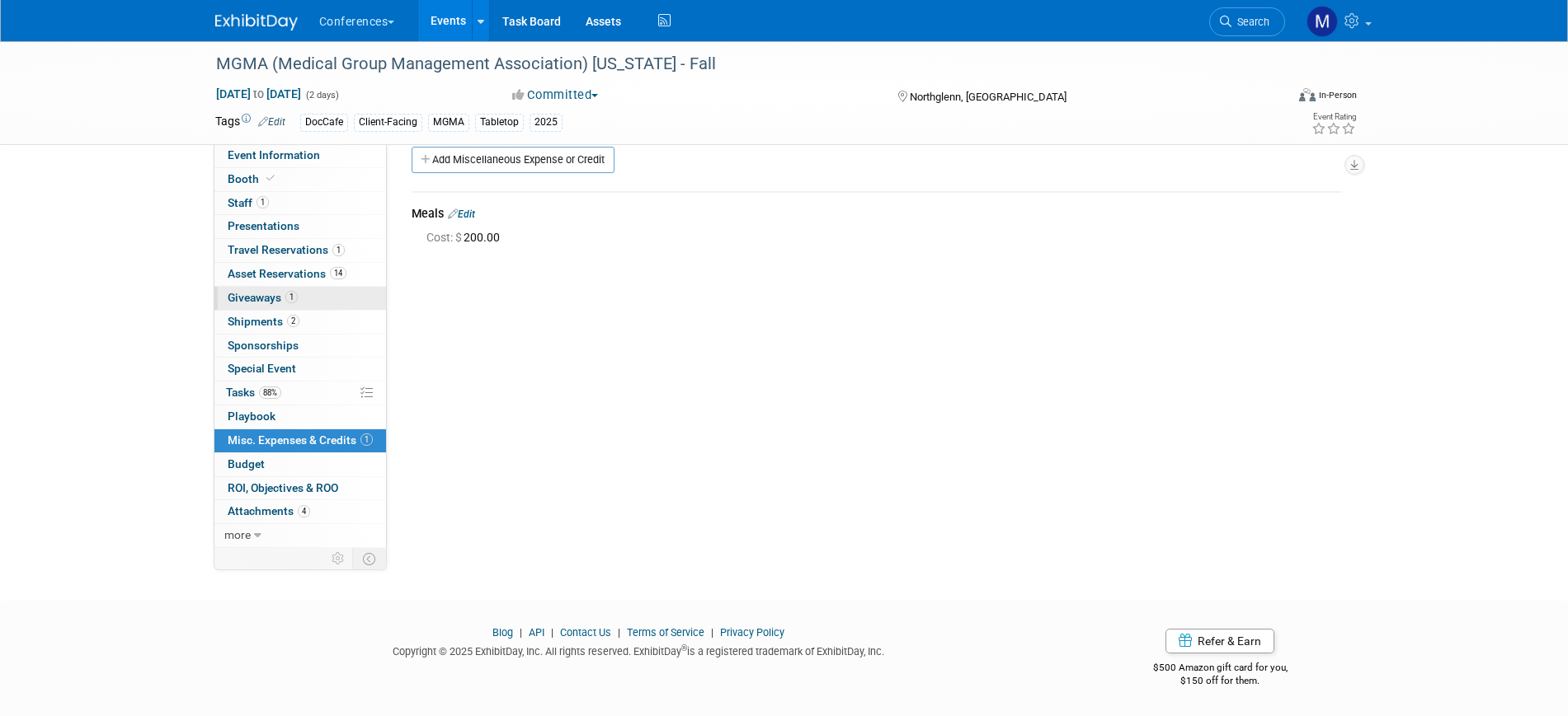
click at [289, 300] on span "1" at bounding box center [291, 297] width 13 height 13
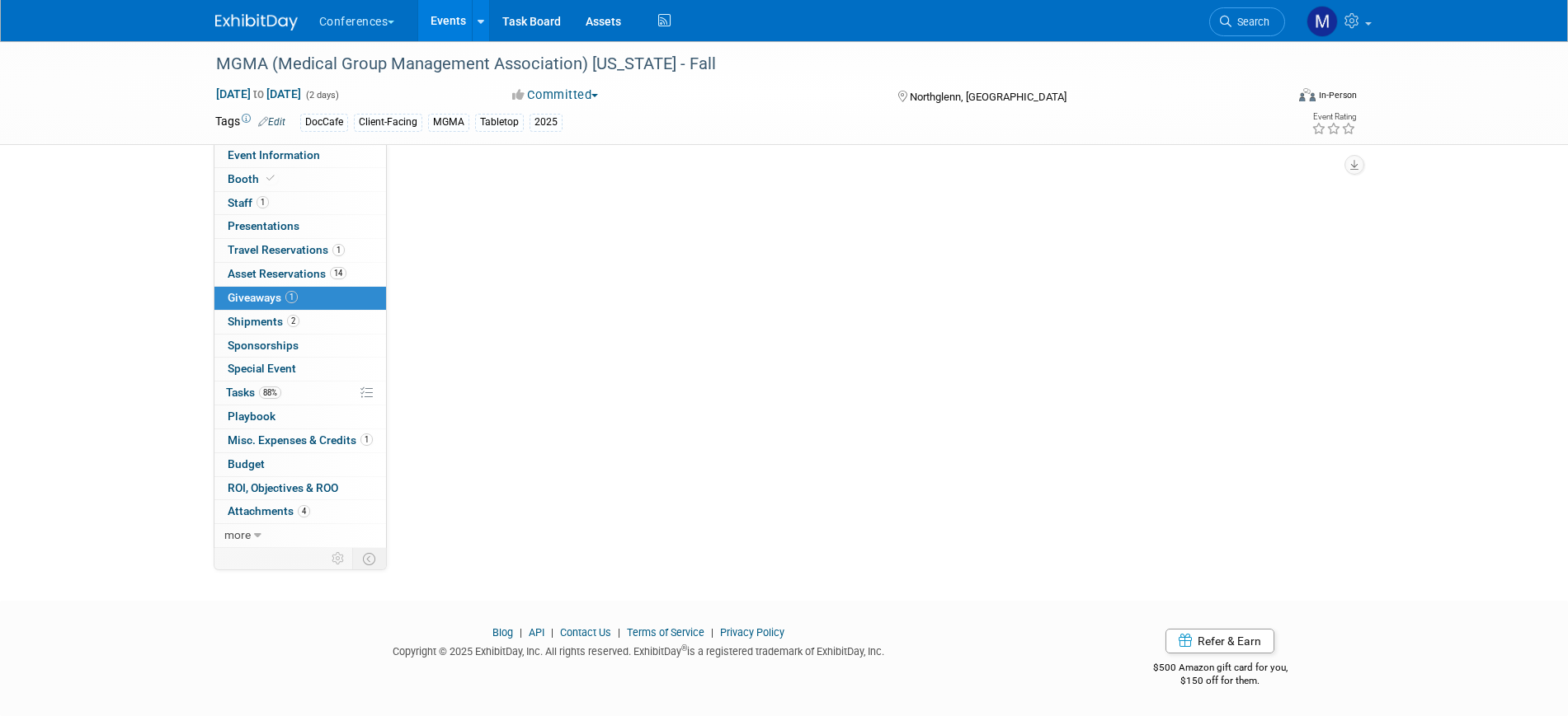
scroll to position [0, 0]
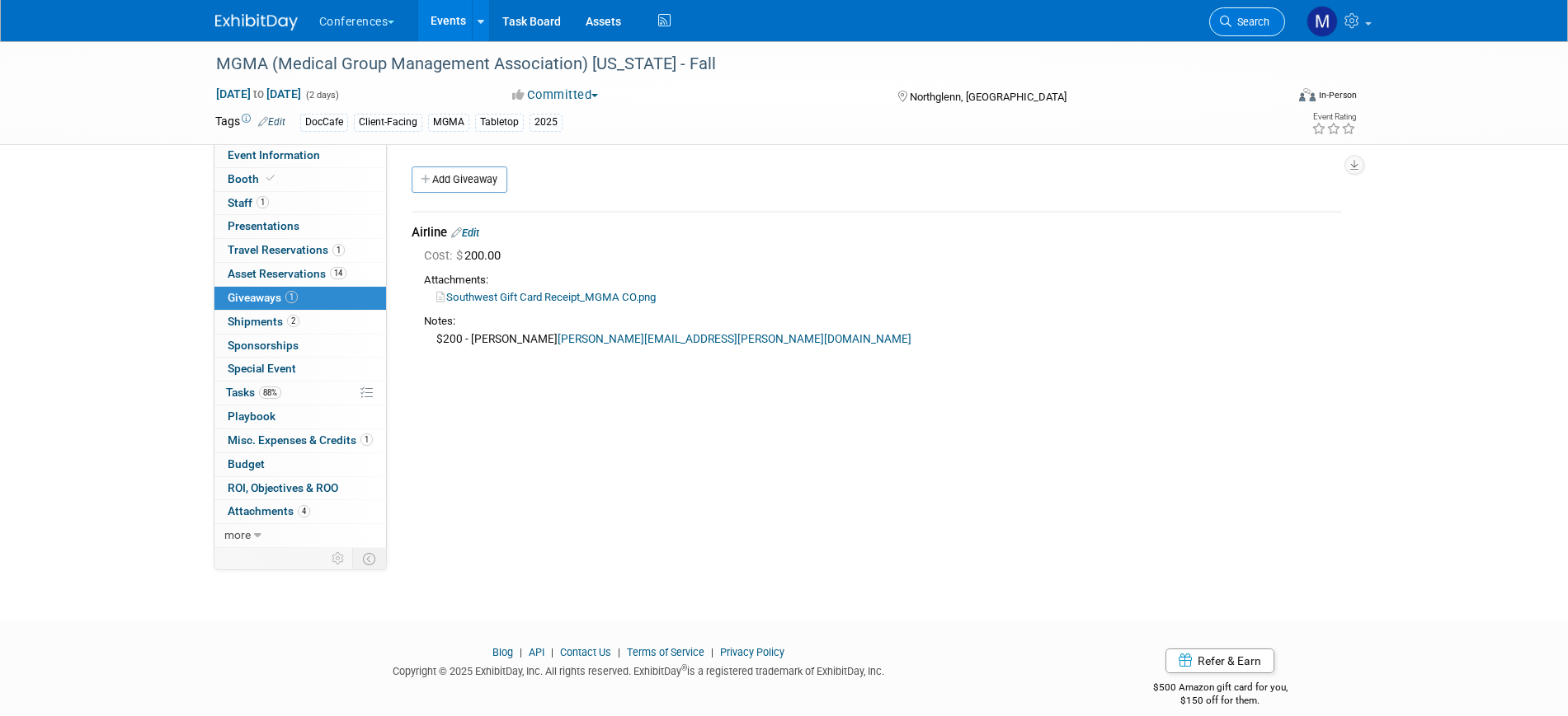
click at [1240, 19] on span "Search" at bounding box center [1250, 22] width 38 height 13
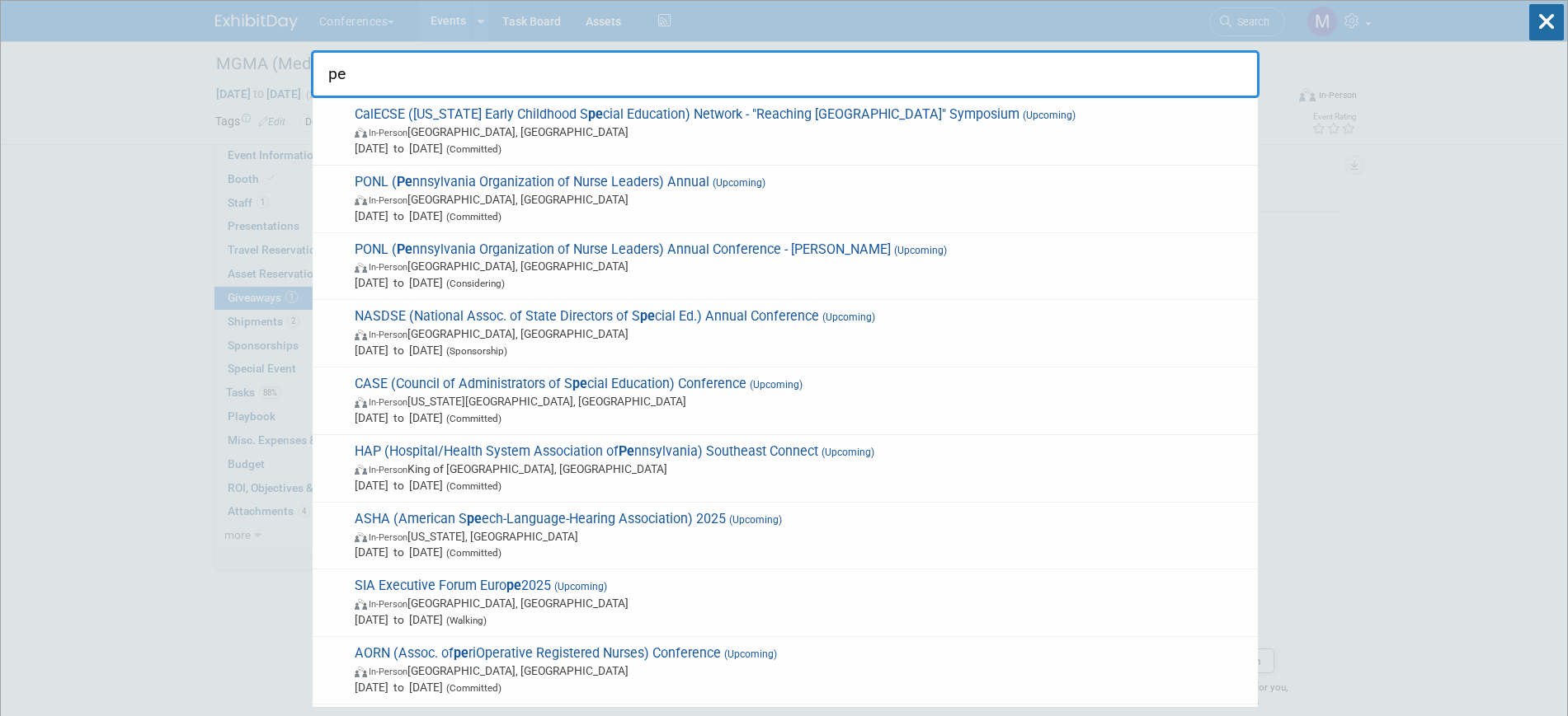
type input "p"
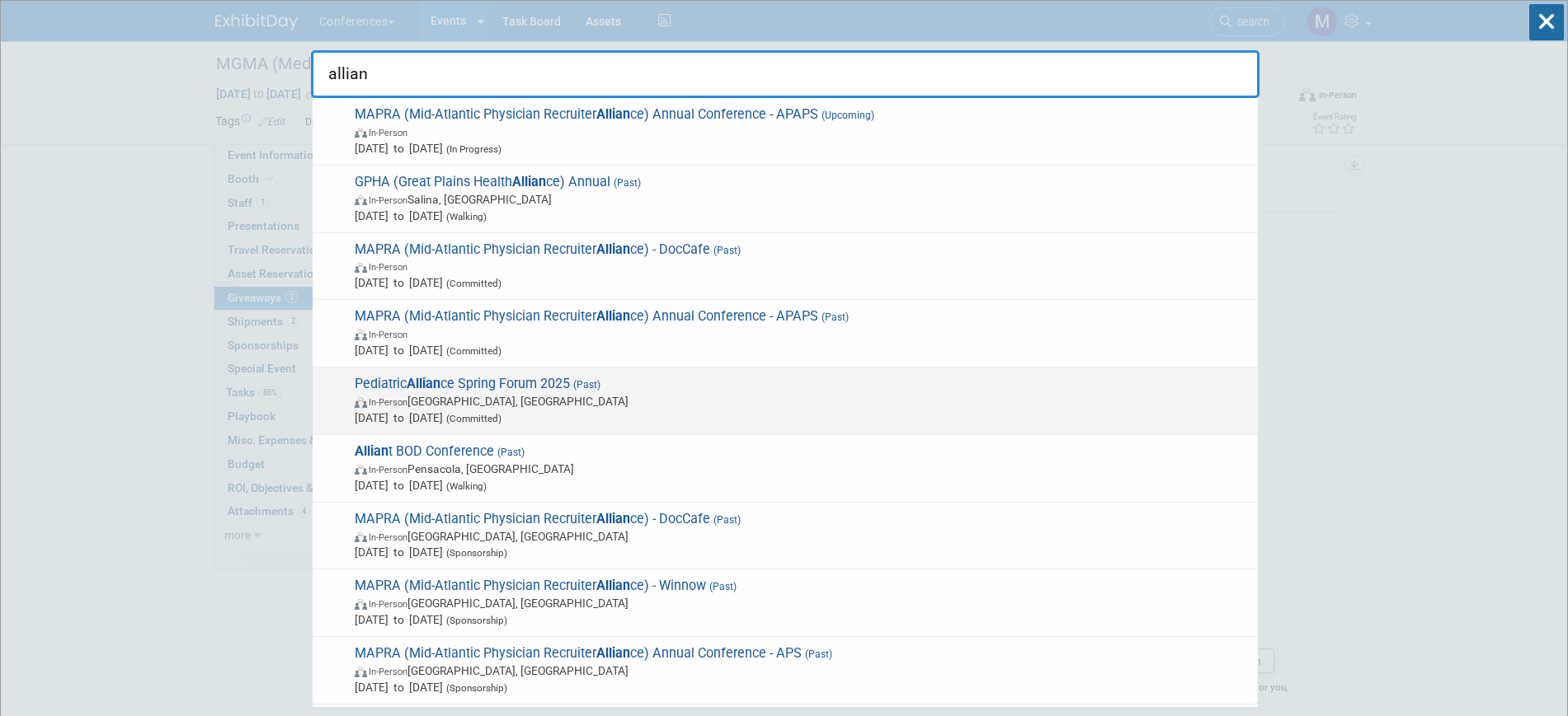
type input "allian"
click at [514, 402] on span "In-Person Phoenix, AZ" at bounding box center [802, 401] width 895 height 17
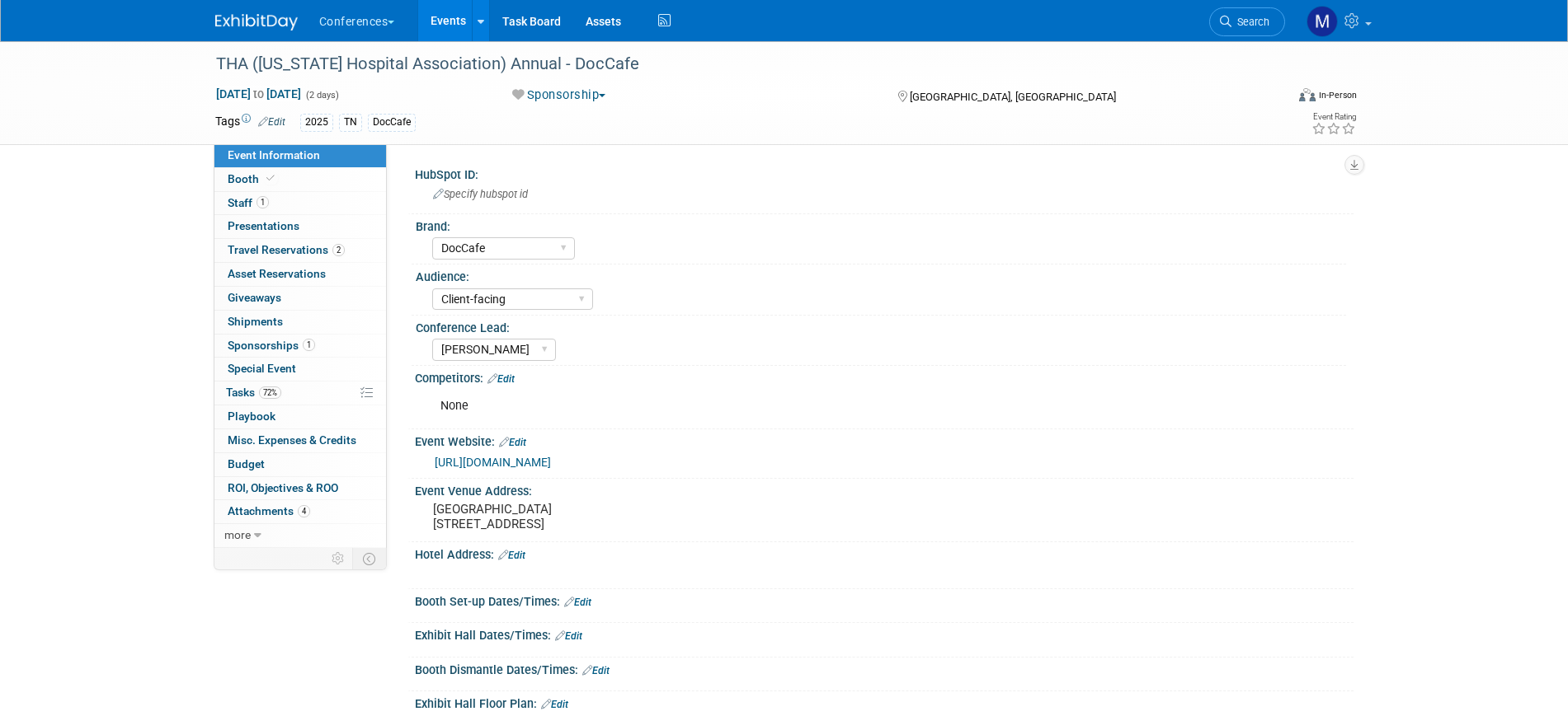
select select "DocCafe"
select select "Client-facing"
select select "[PERSON_NAME]"
click at [313, 354] on link "1 Sponsorships 1" at bounding box center [300, 346] width 171 height 23
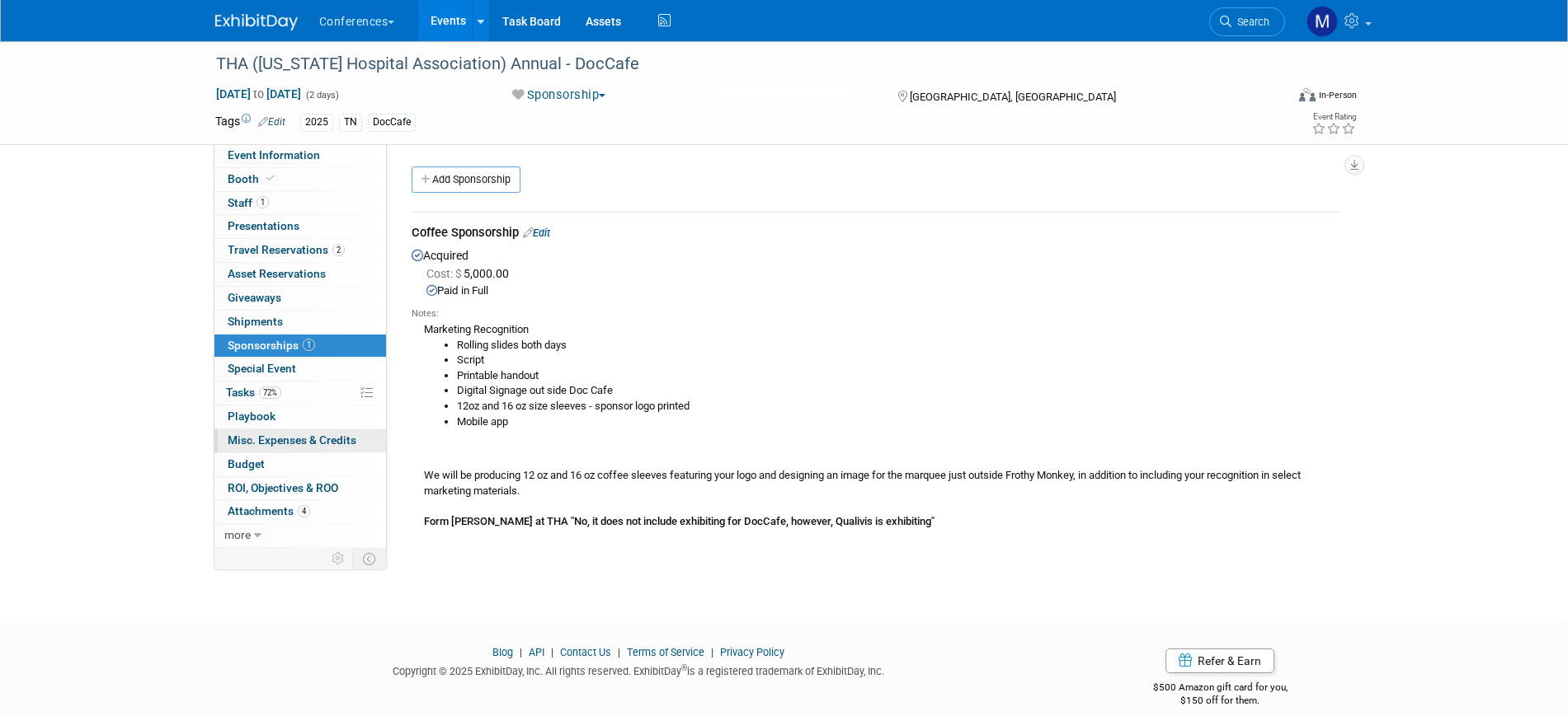
click at [294, 435] on span "Misc. Expenses & Credits 0" at bounding box center [292, 441] width 129 height 13
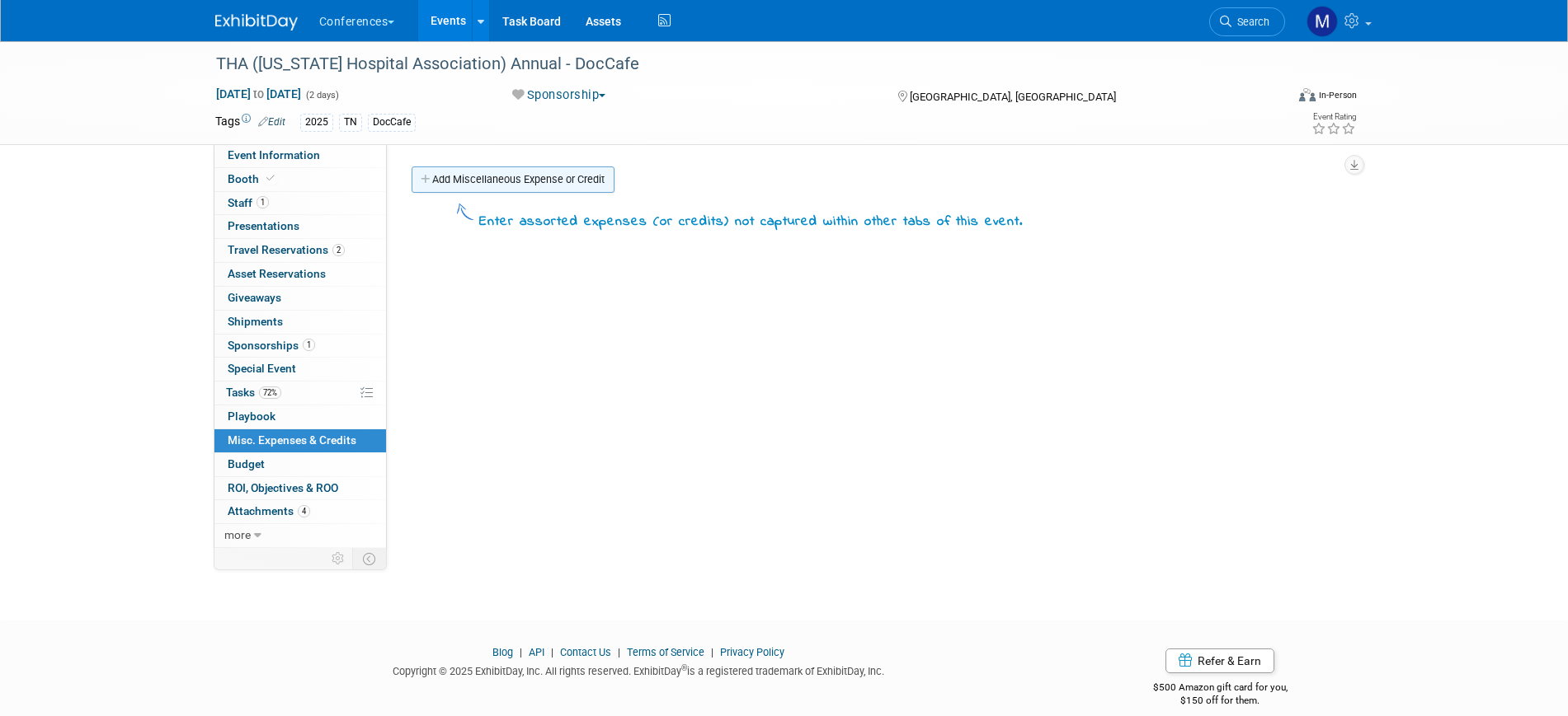
click at [524, 181] on link "Add Miscellaneous Expense or Credit" at bounding box center [513, 180] width 203 height 27
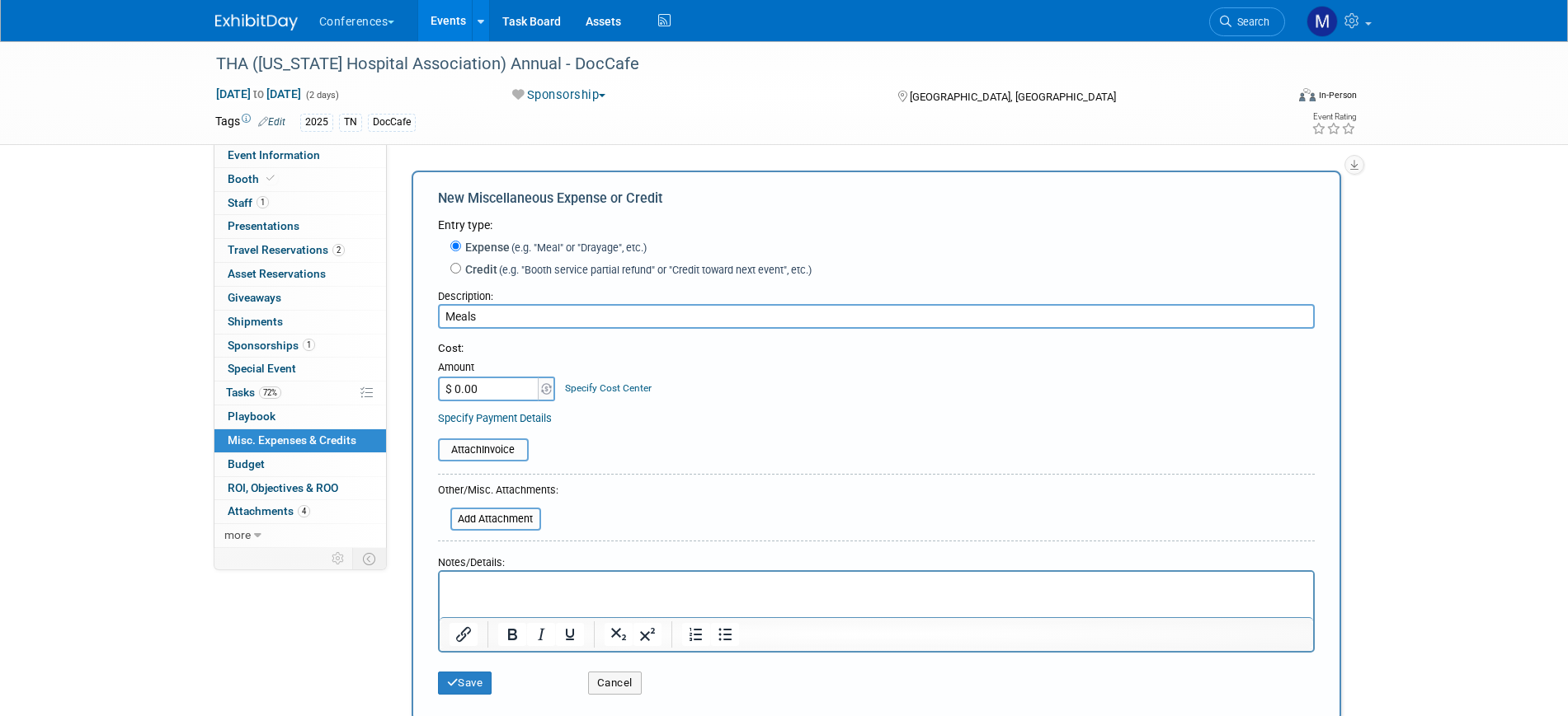
type input "Meals"
click at [476, 385] on input "$ 0.00" at bounding box center [489, 389] width 103 height 25
type input "$ 200.00"
click at [475, 679] on button "Save" at bounding box center [465, 683] width 54 height 23
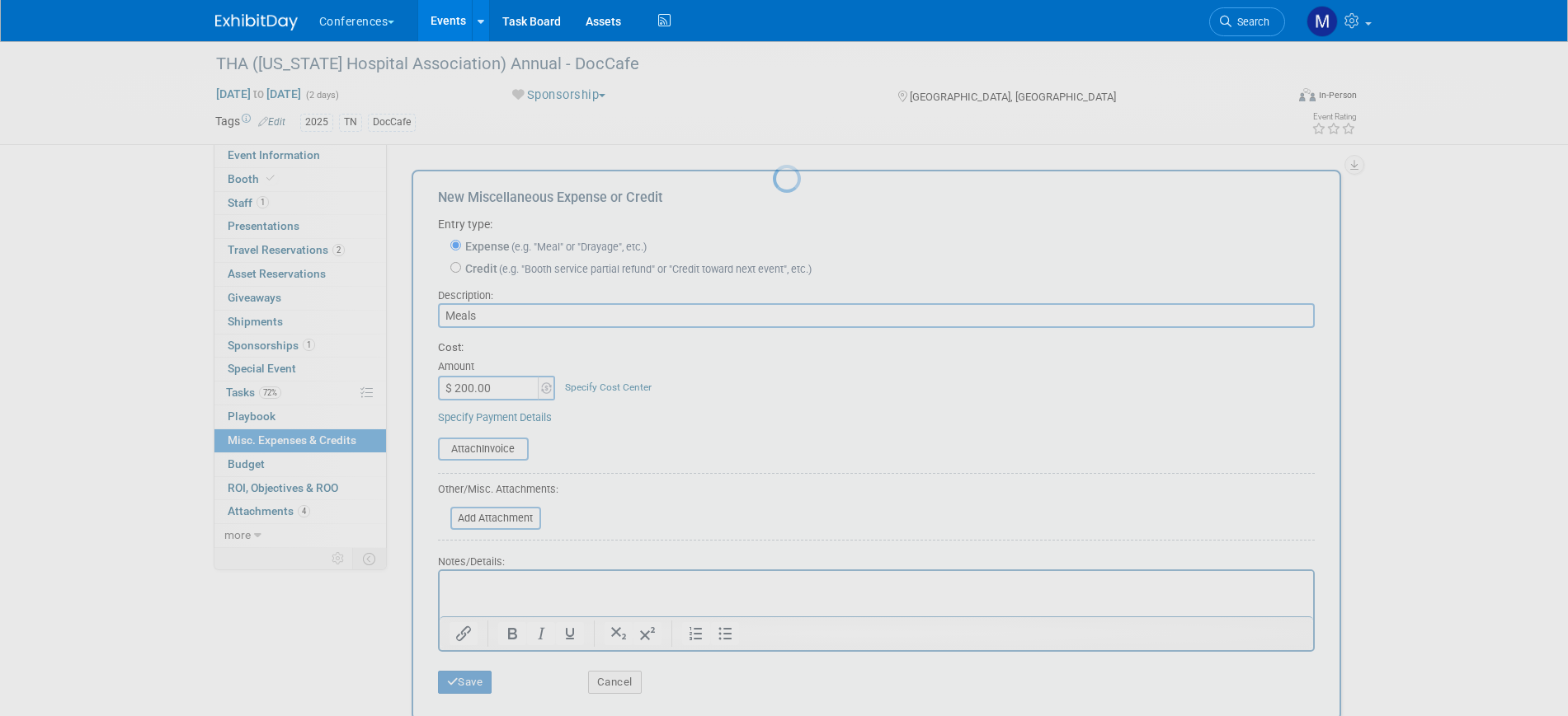
scroll to position [20, 0]
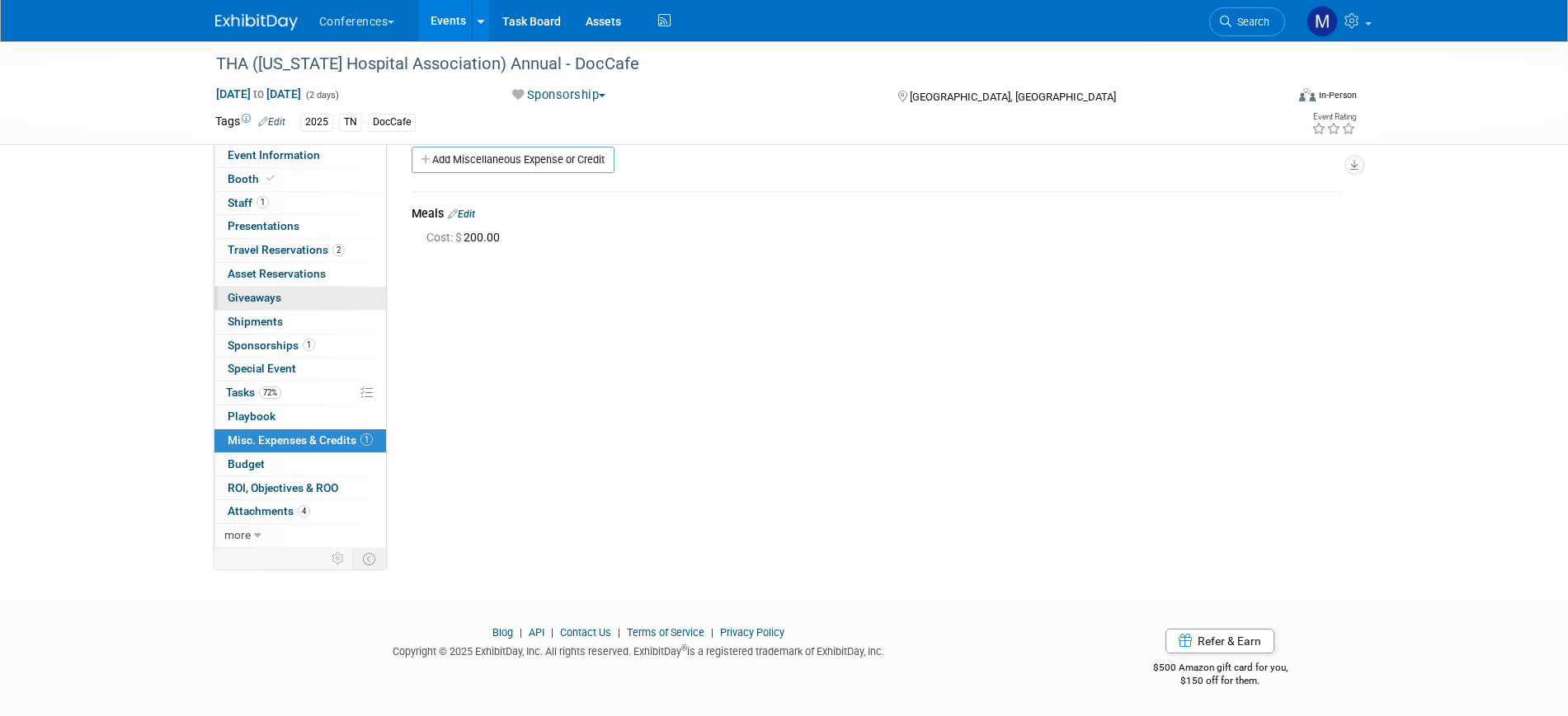
click at [285, 294] on link "0 Giveaways 0" at bounding box center [300, 299] width 171 height 23
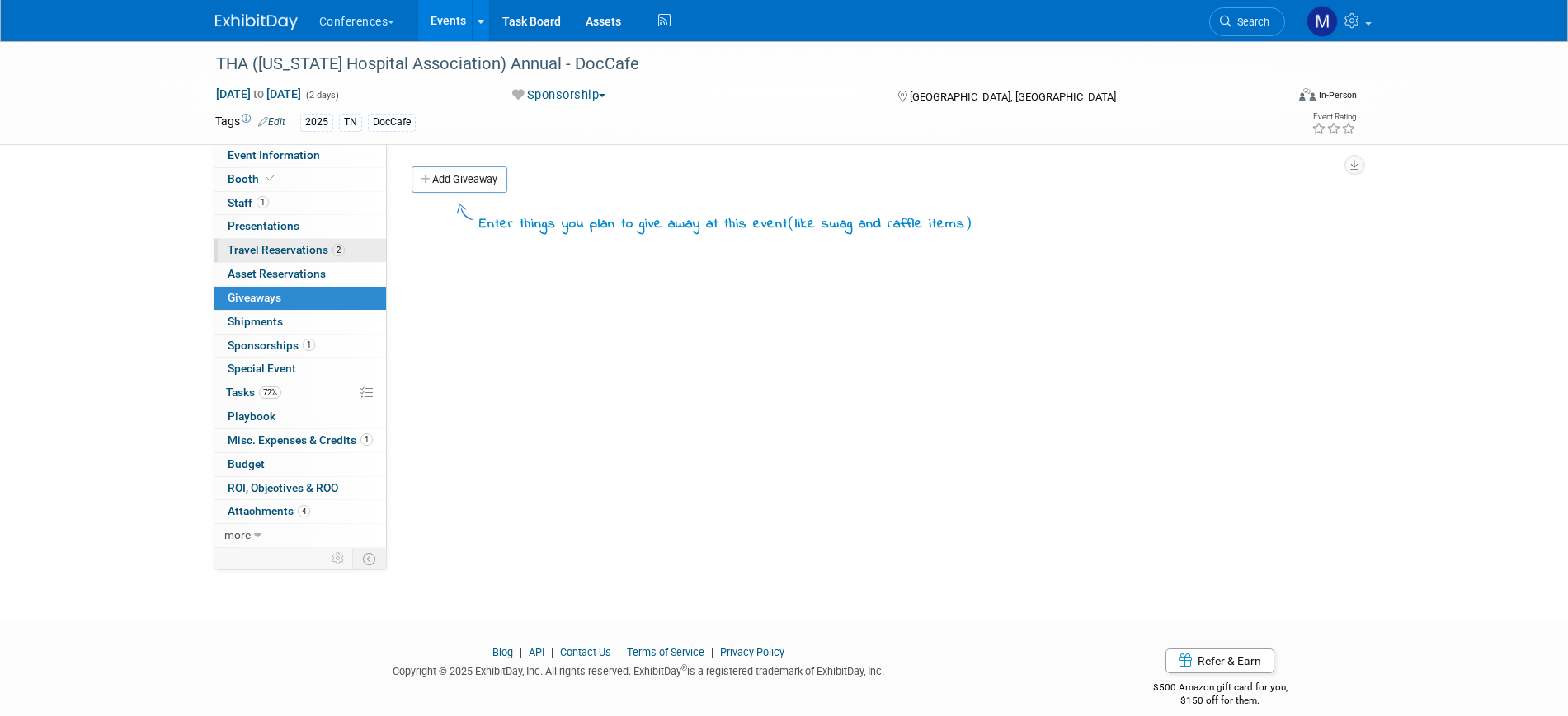
click at [286, 250] on span "Travel Reservations 2" at bounding box center [286, 250] width 117 height 13
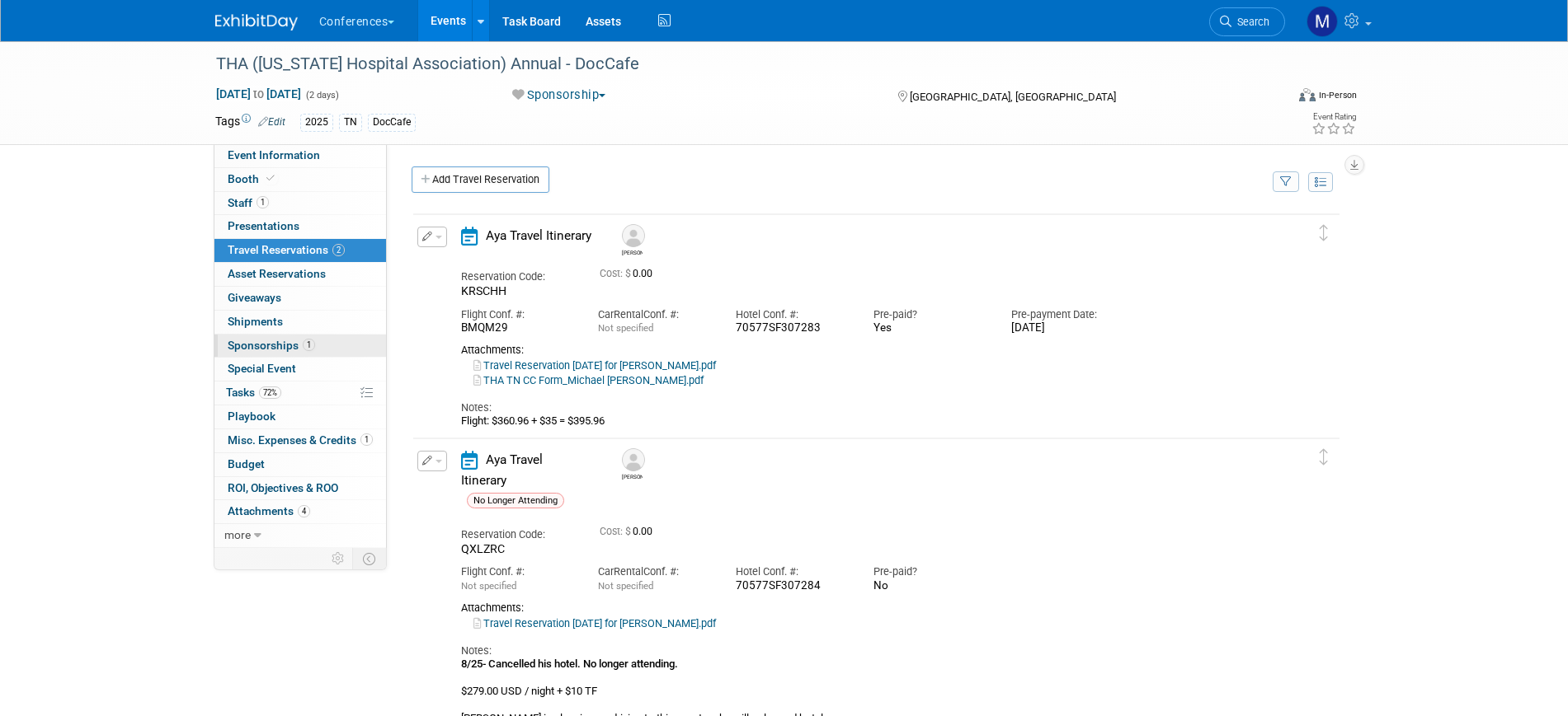
click at [297, 340] on span "Sponsorships 1" at bounding box center [271, 345] width 88 height 13
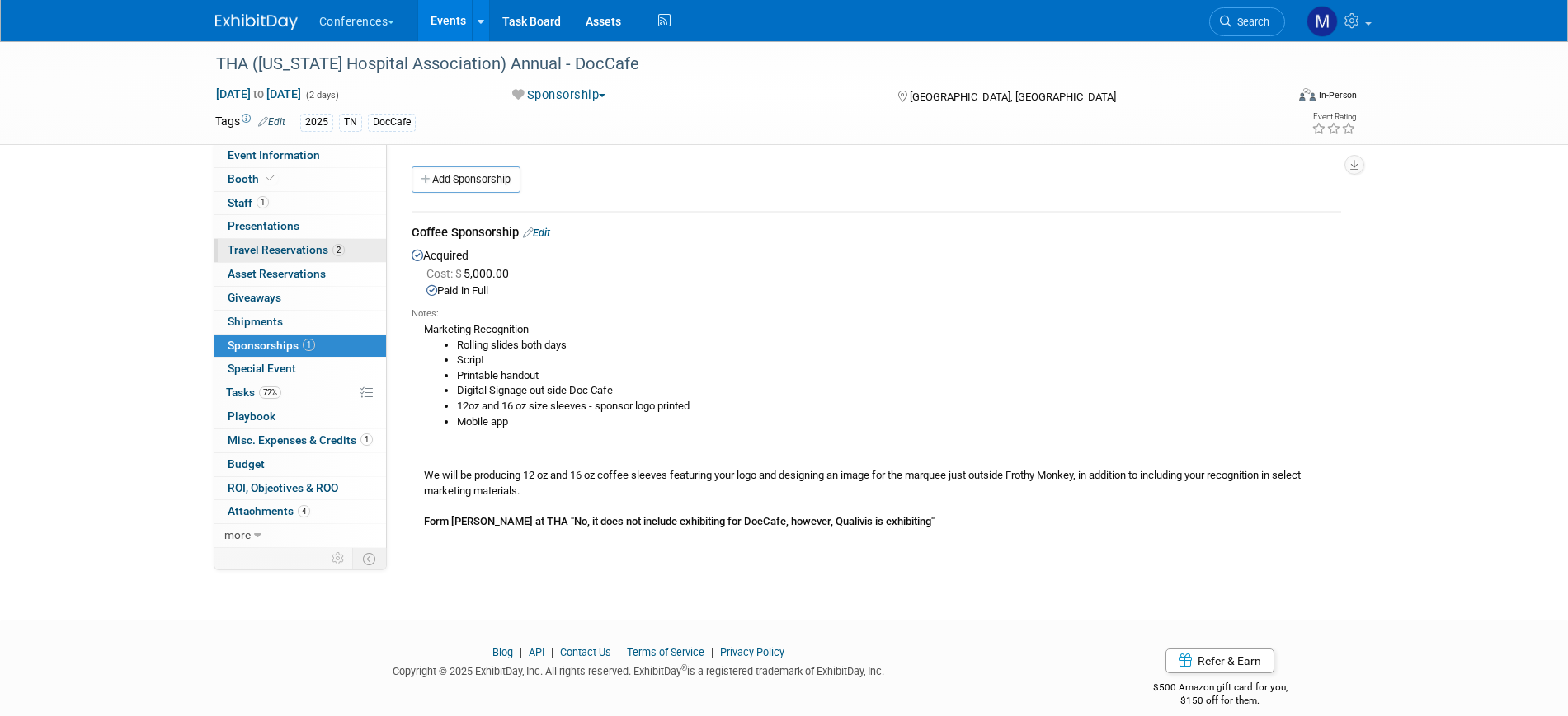
click at [325, 253] on span "Travel Reservations 2" at bounding box center [286, 250] width 117 height 13
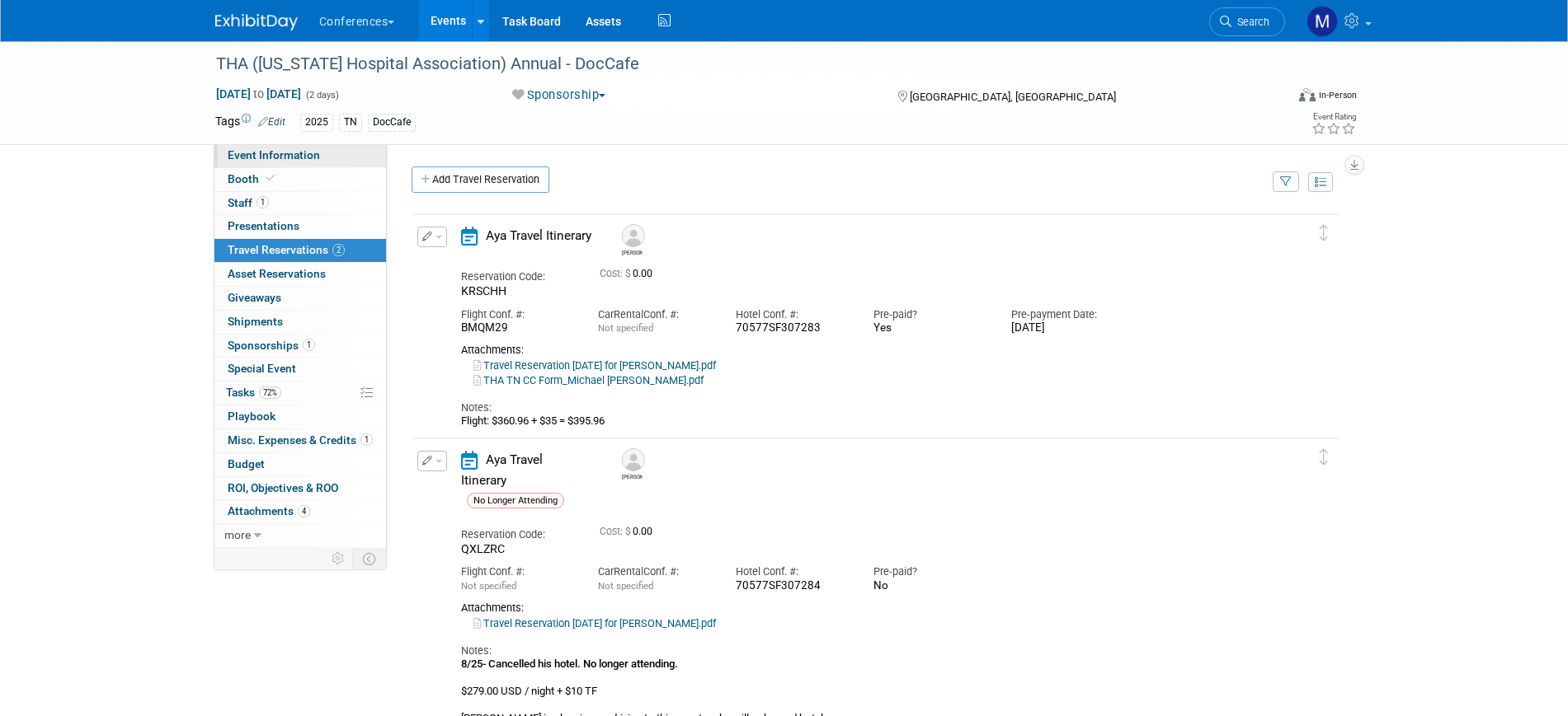
click at [291, 151] on span "Event Information" at bounding box center [274, 155] width 93 height 13
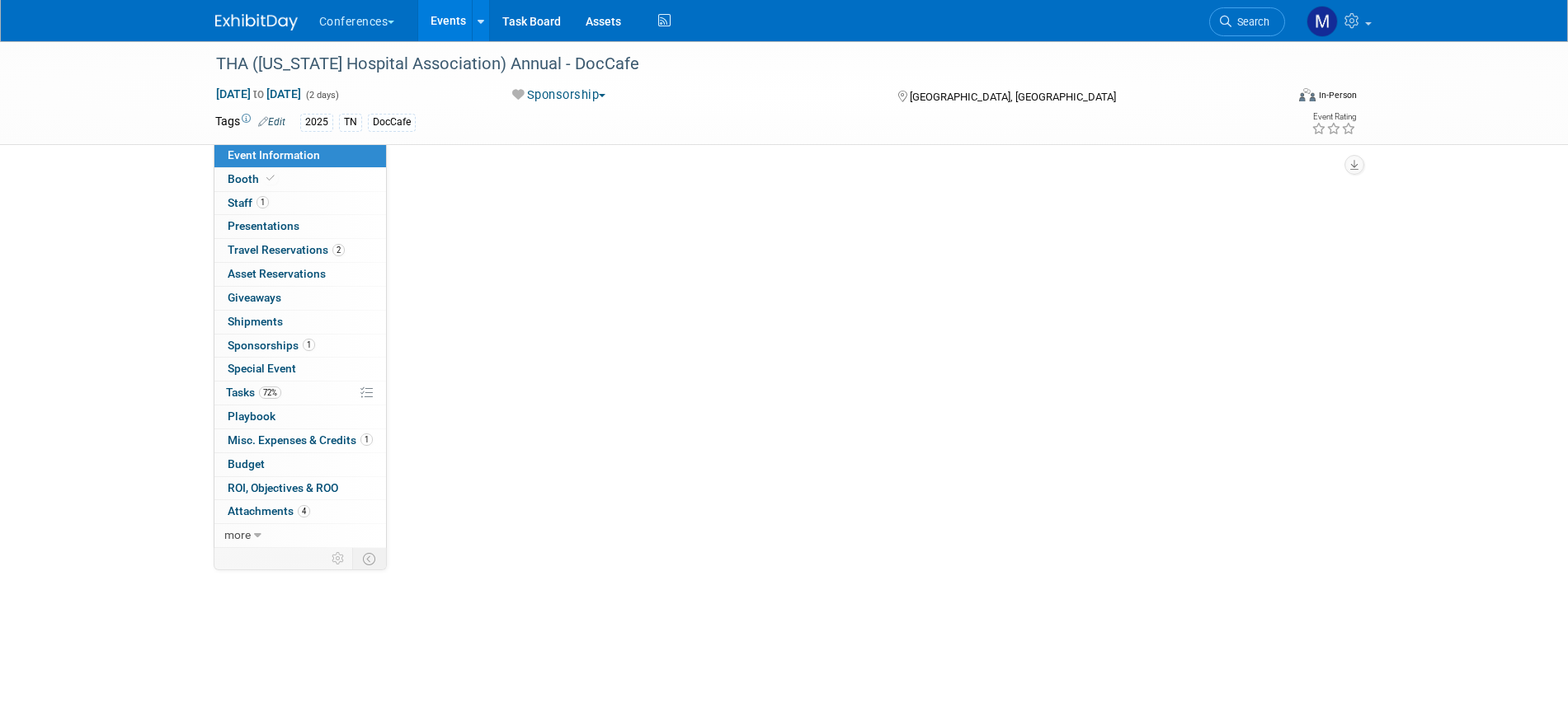
select select "DocCafe"
select select "Client-facing"
select select "[PERSON_NAME]"
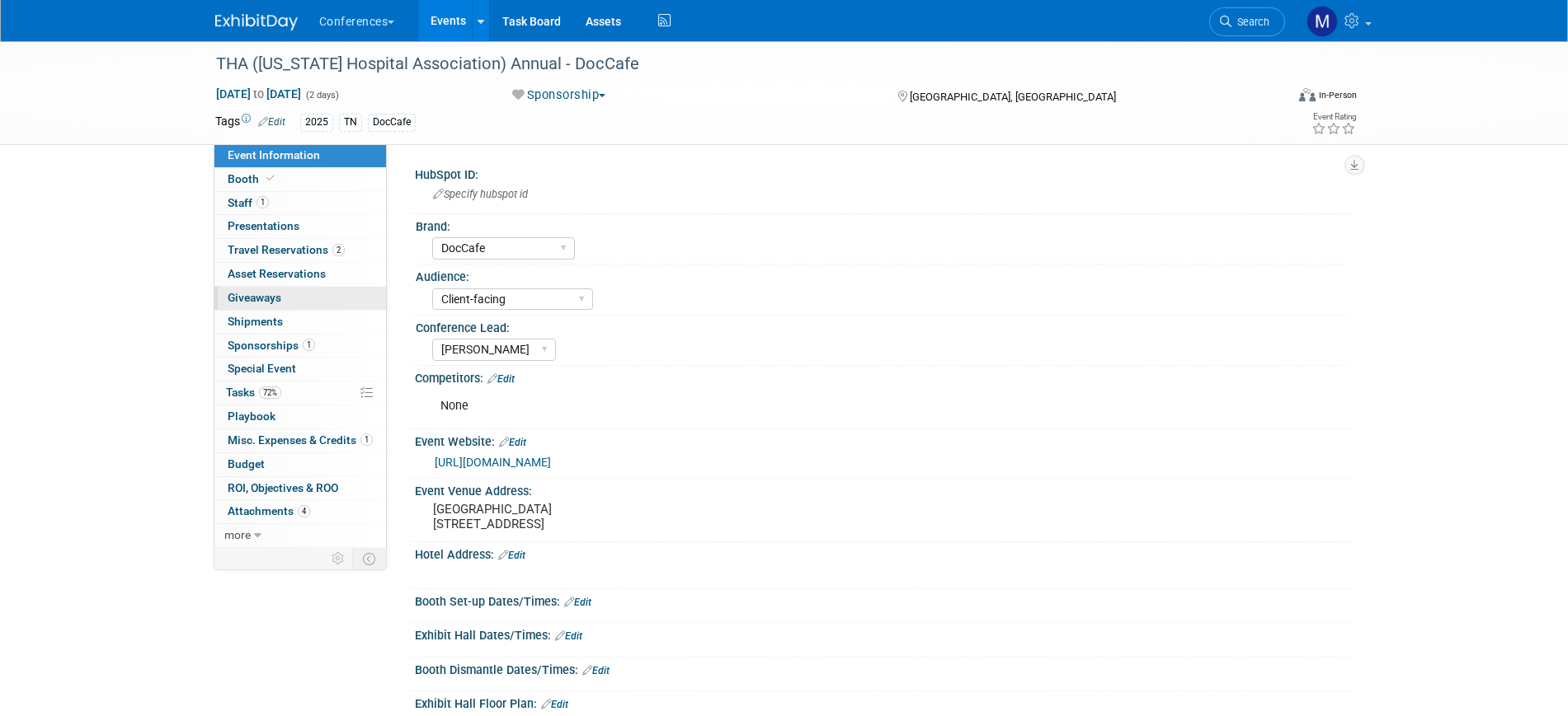
click at [247, 302] on span "Giveaways 0" at bounding box center [255, 298] width 53 height 13
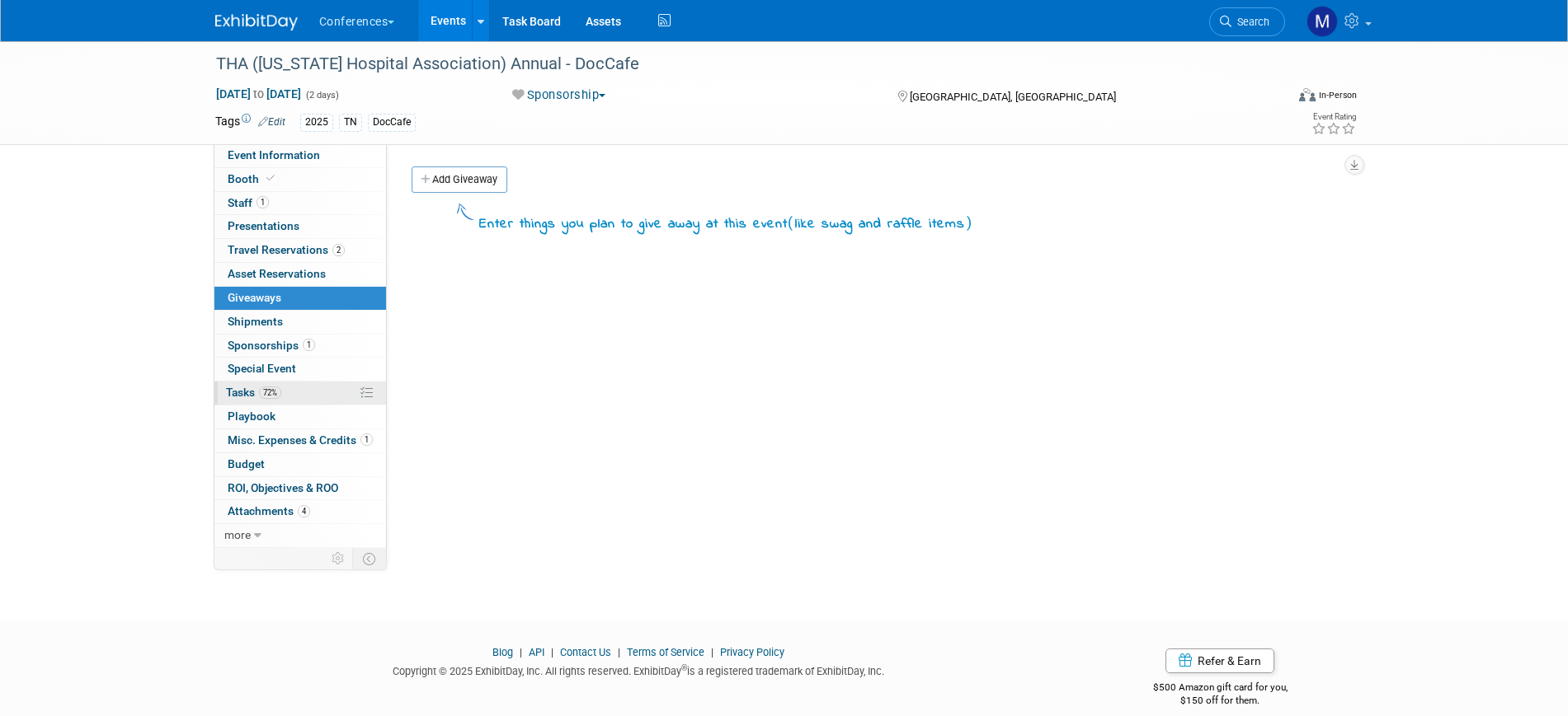
click at [257, 395] on span "Tasks 72%" at bounding box center [254, 392] width 55 height 13
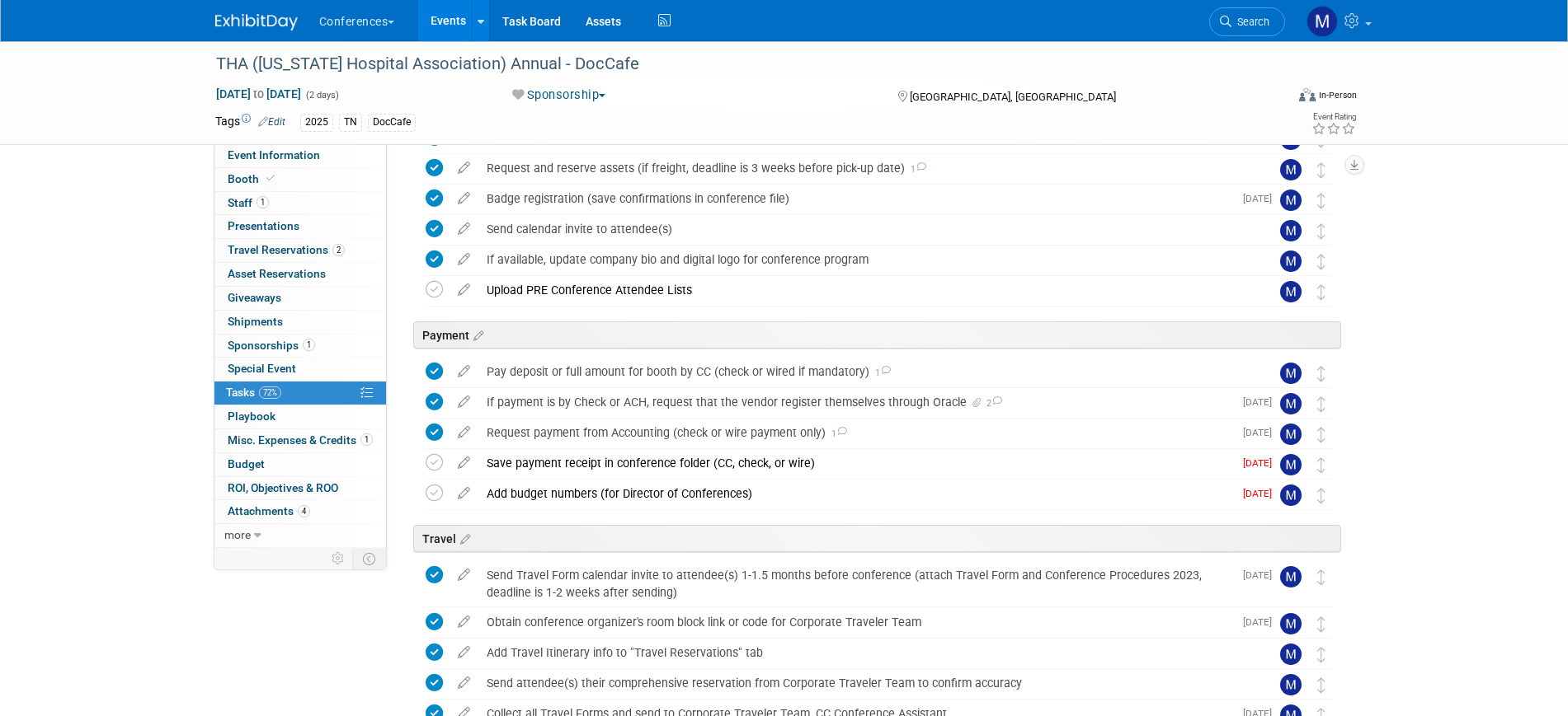
scroll to position [412, 0]
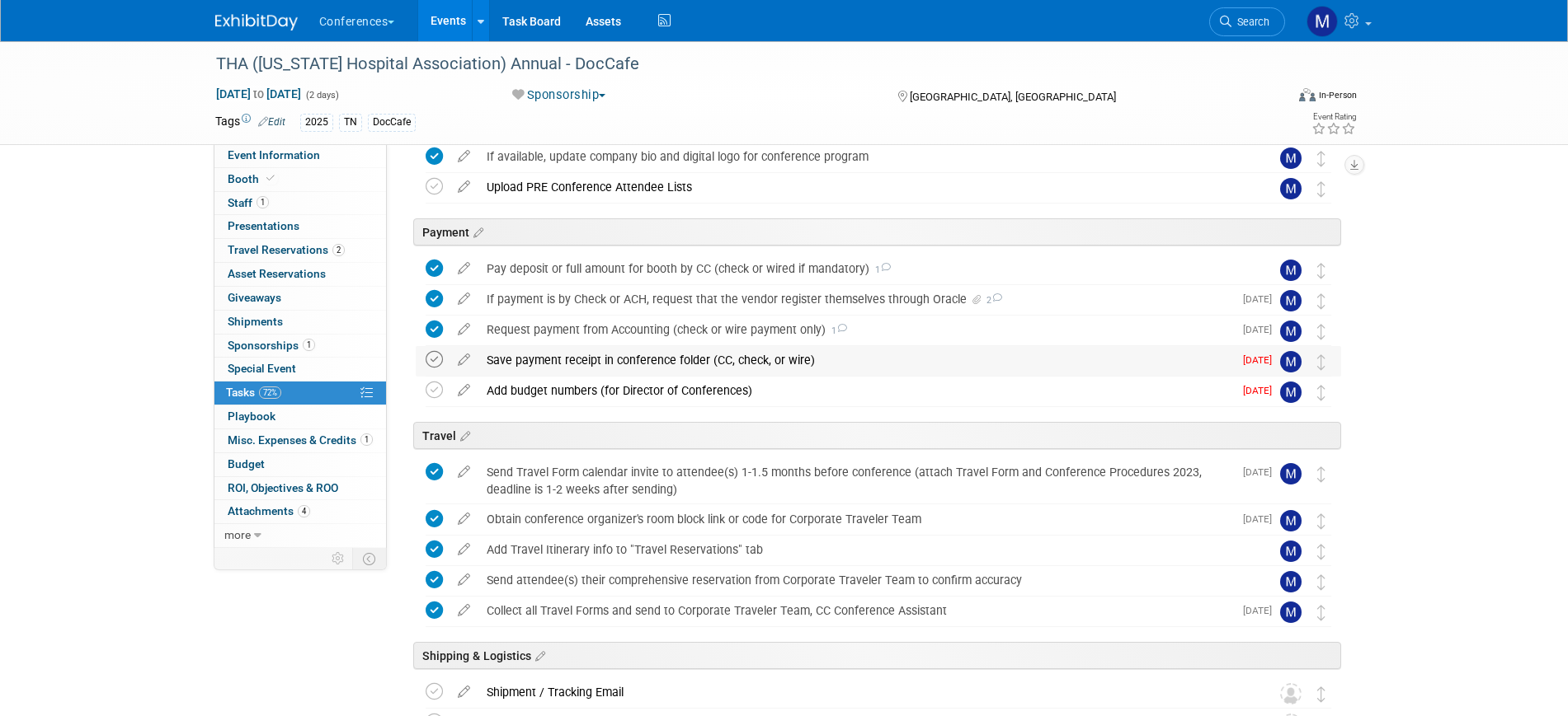
click at [433, 363] on icon at bounding box center [434, 360] width 18 height 18
click at [437, 395] on icon at bounding box center [434, 390] width 18 height 18
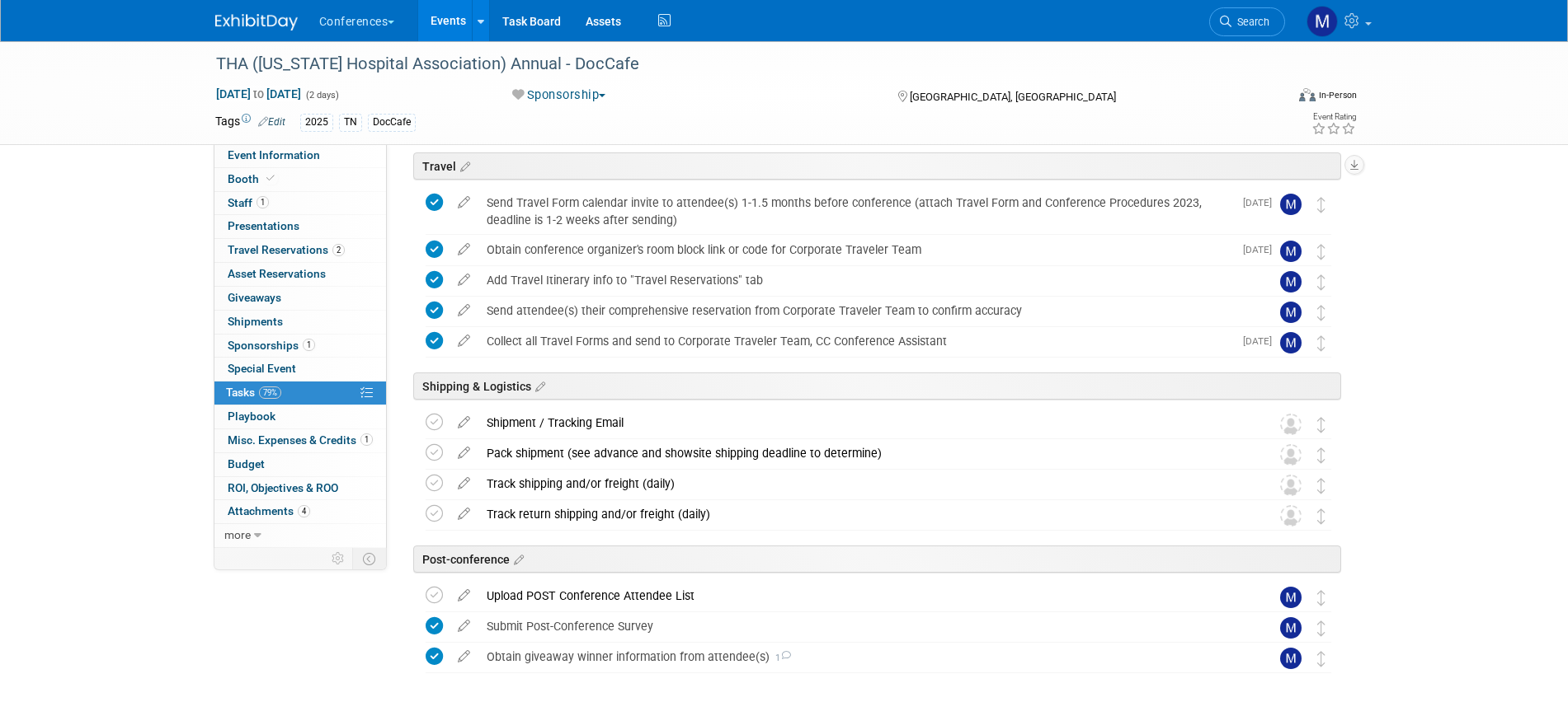
scroll to position [739, 0]
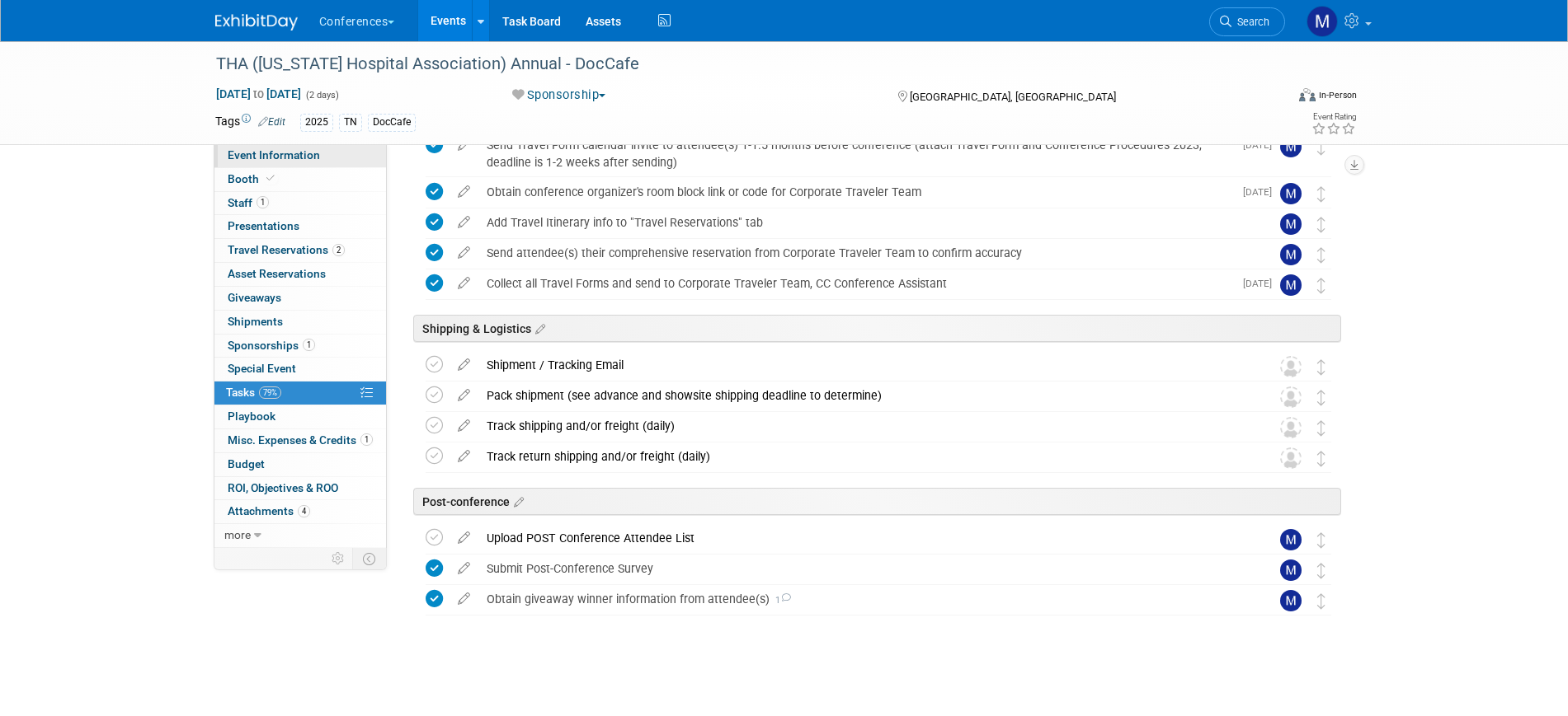
click at [314, 155] on span "Event Information" at bounding box center [274, 155] width 93 height 13
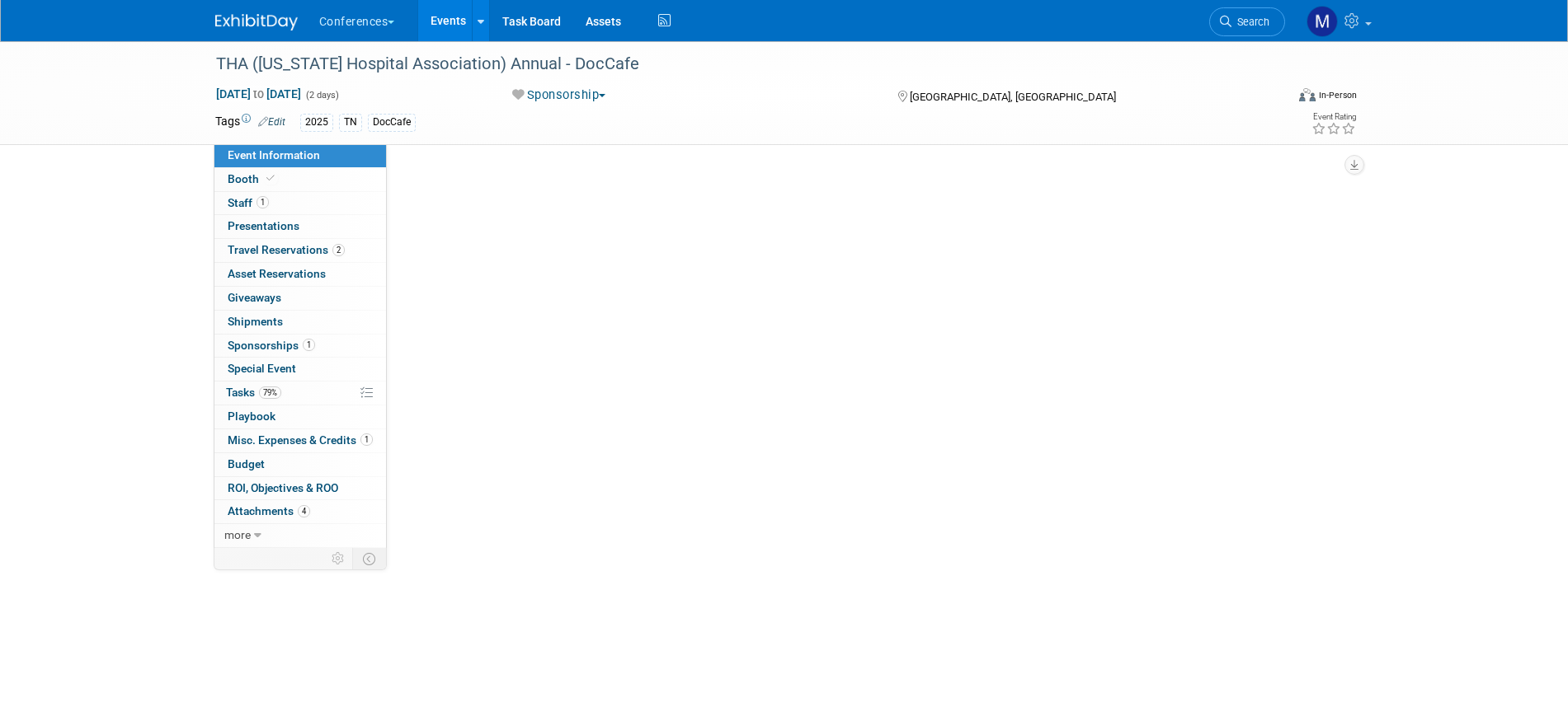
scroll to position [0, 0]
select select "DocCafe"
select select "Client-facing"
select select "[PERSON_NAME]"
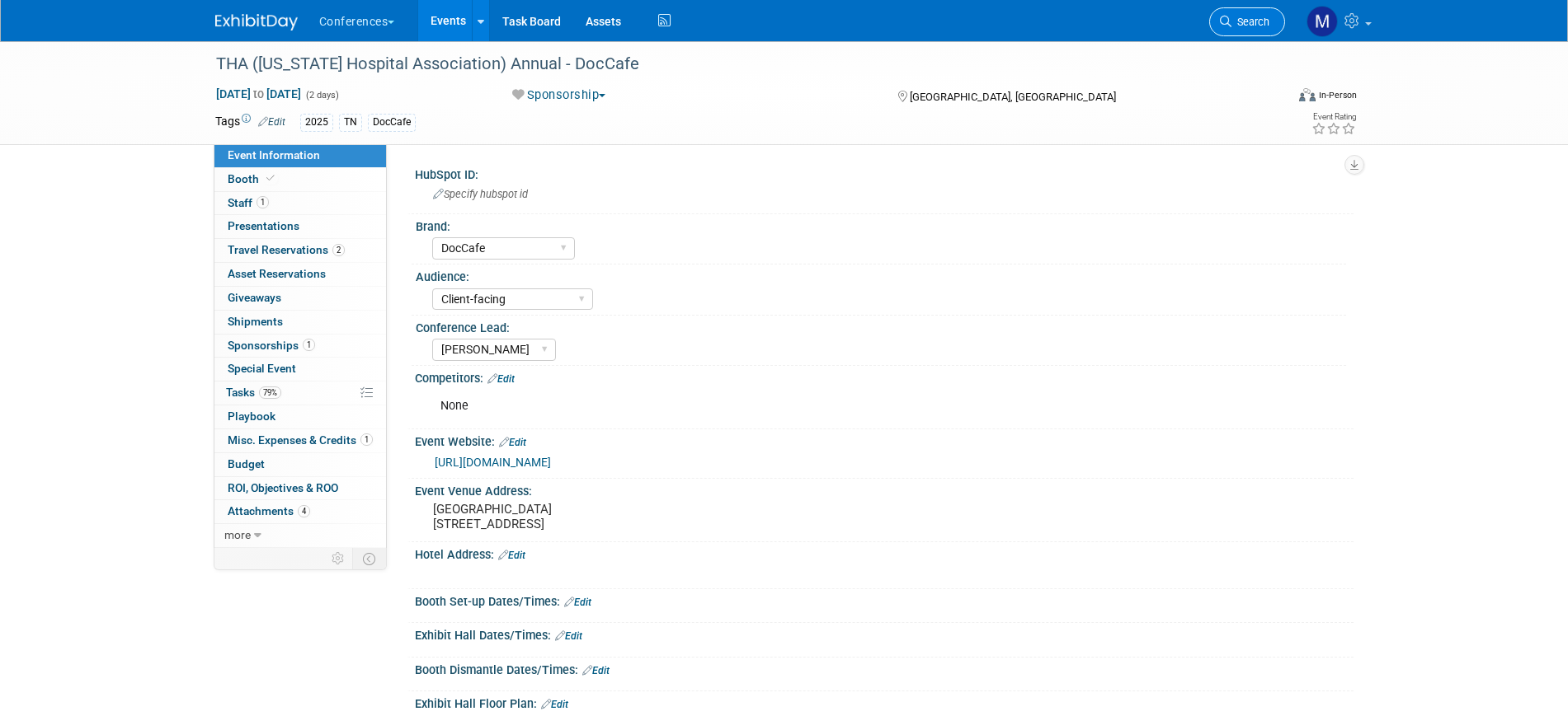
click at [1247, 29] on link "Search" at bounding box center [1247, 22] width 76 height 29
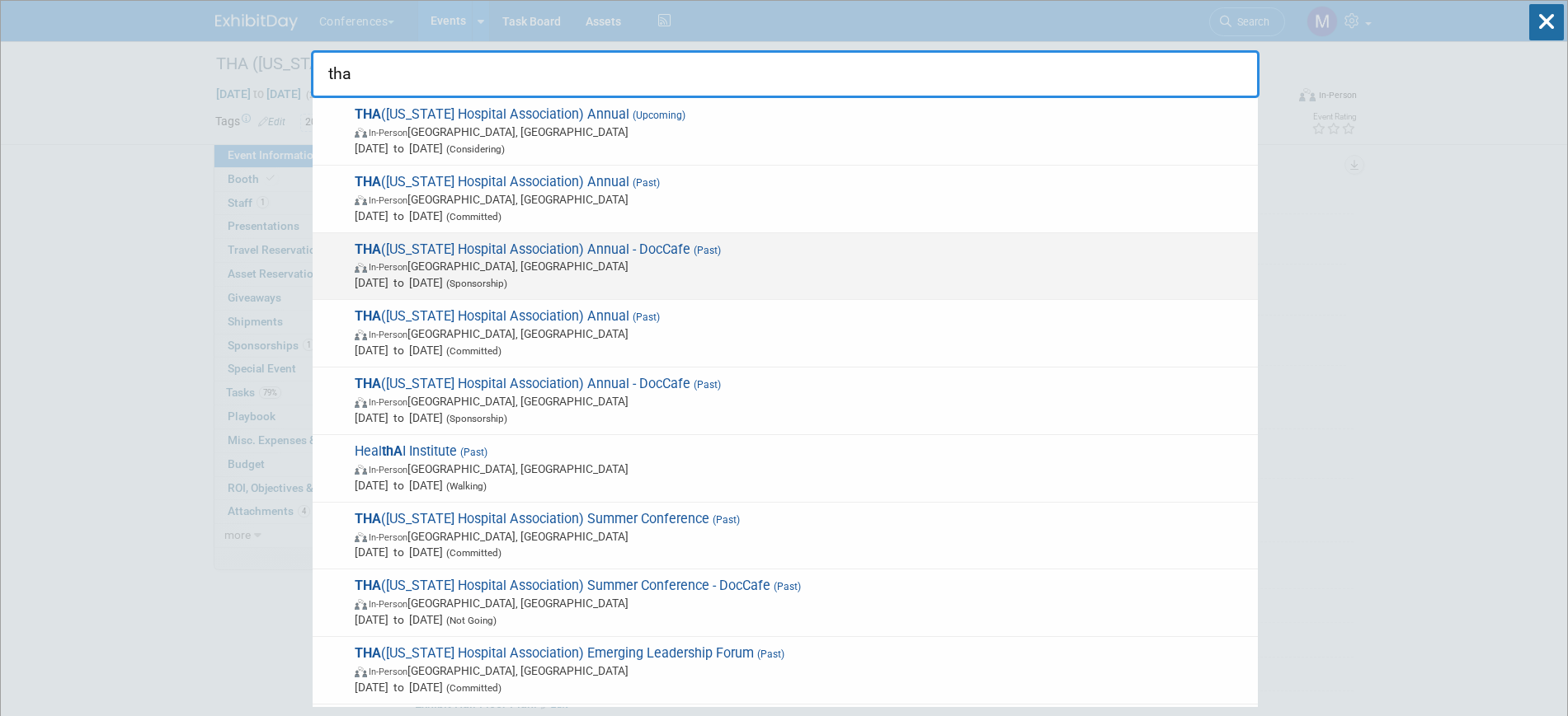
type input "tha"
click at [574, 273] on span "In-Person San Antonio, TX" at bounding box center [802, 266] width 895 height 17
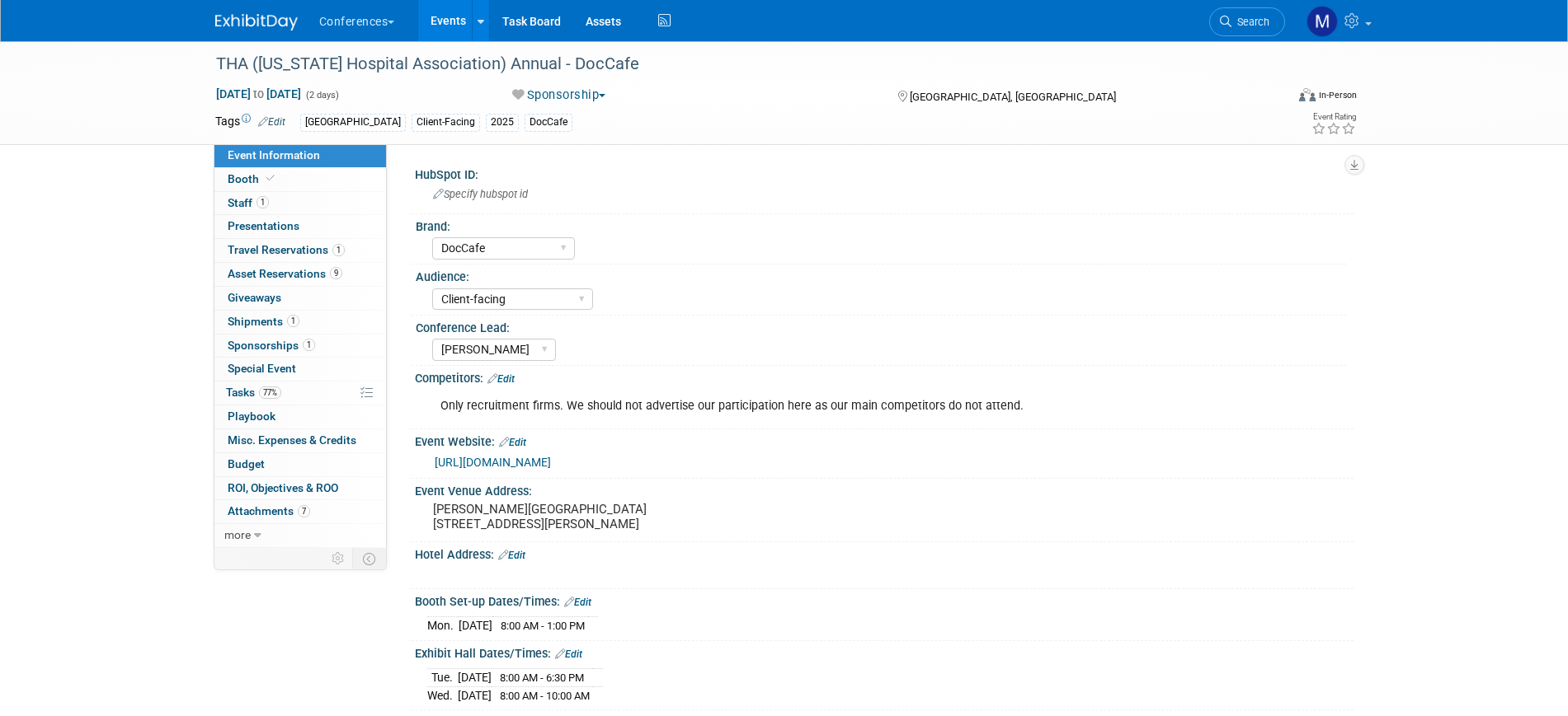
select select "DocCafe"
select select "Client-facing"
select select "[PERSON_NAME]"
click at [316, 176] on link "Booth" at bounding box center [300, 180] width 171 height 23
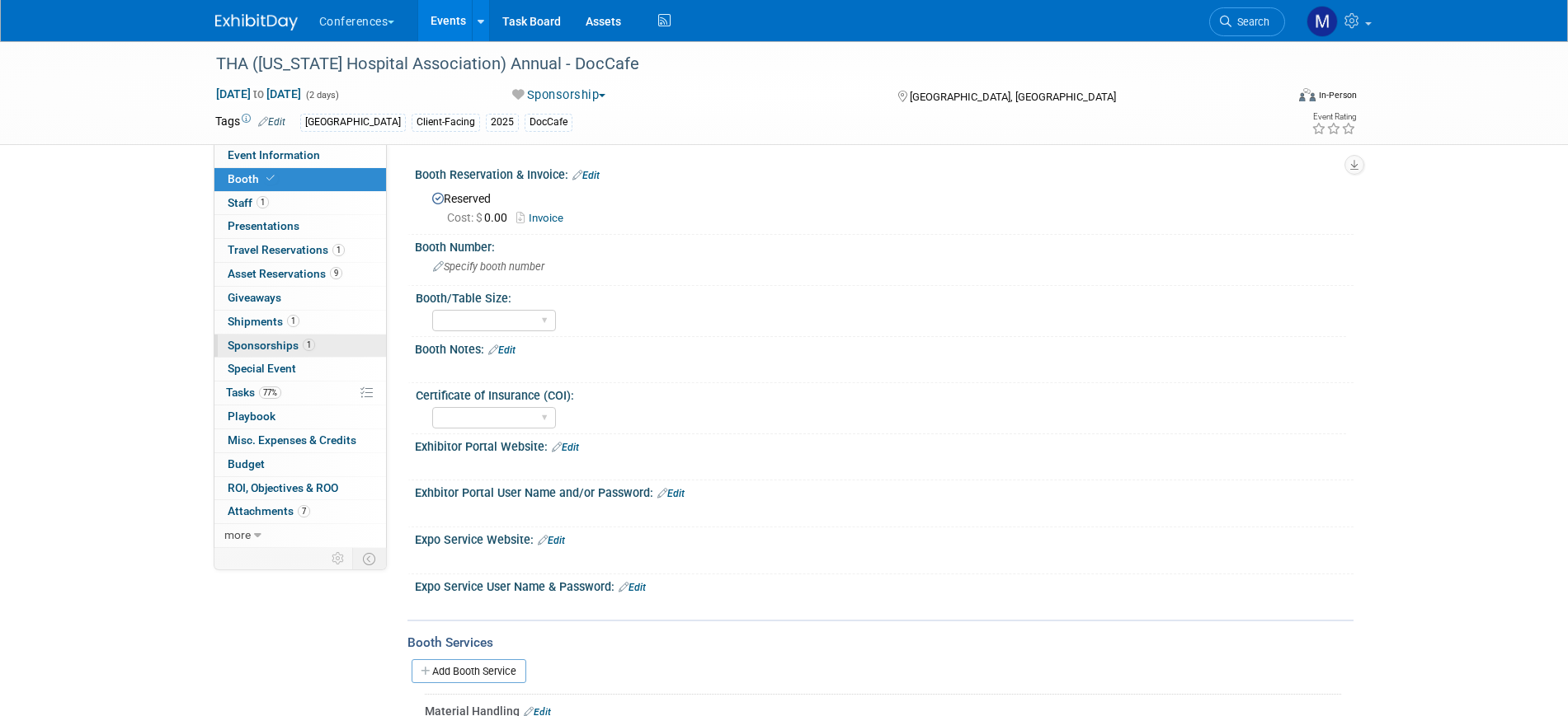
click at [296, 345] on span "Sponsorships 1" at bounding box center [271, 345] width 88 height 13
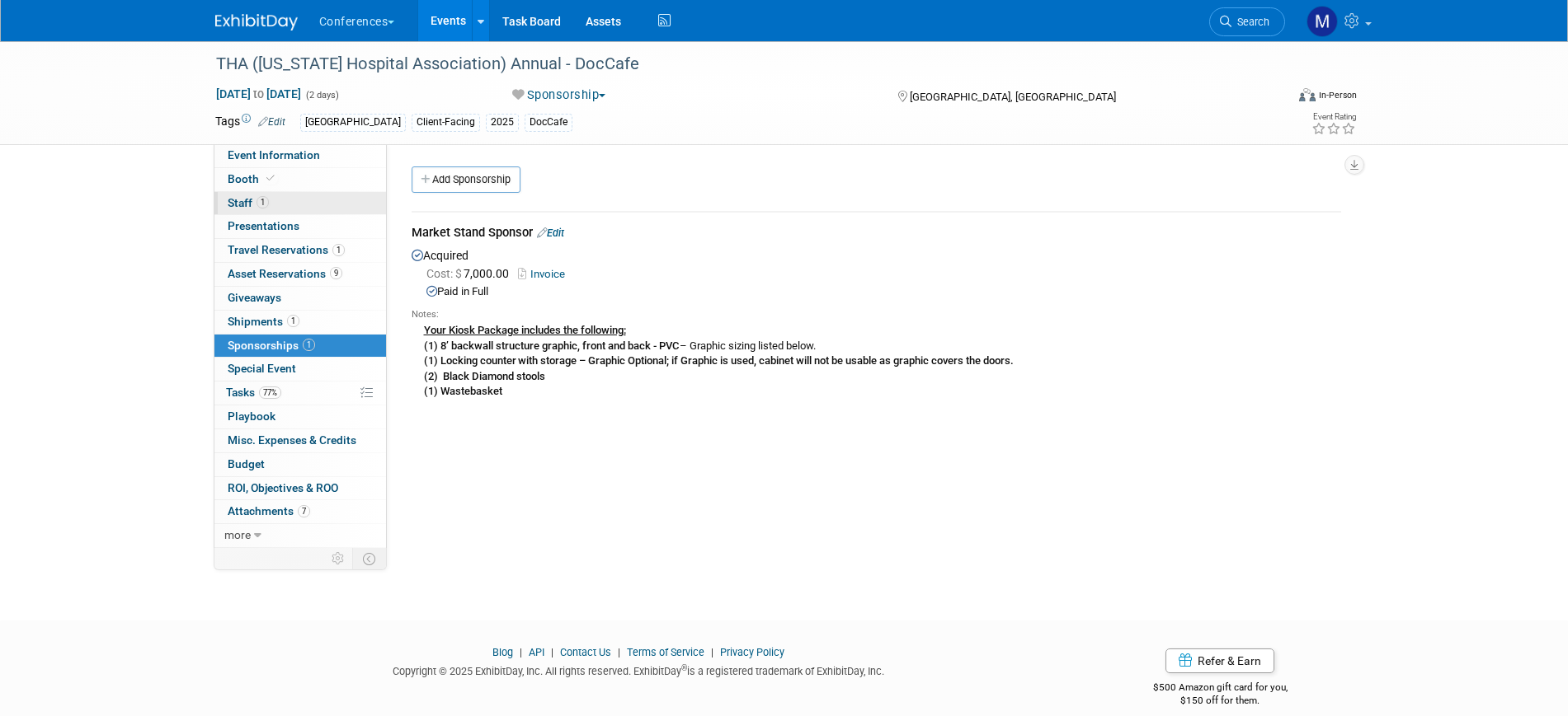
click at [265, 199] on span "1" at bounding box center [262, 202] width 13 height 13
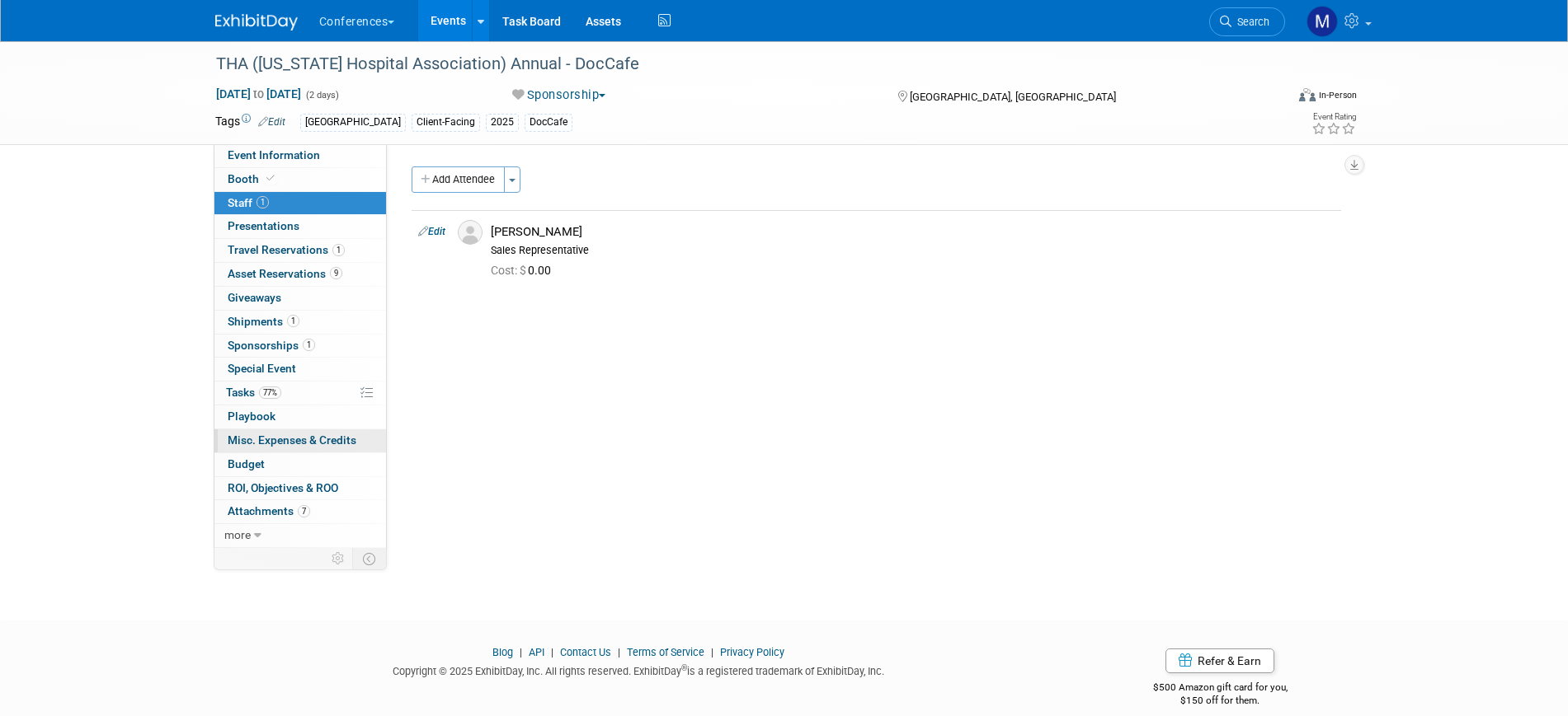
click at [281, 444] on span "Misc. Expenses & Credits 0" at bounding box center [292, 441] width 129 height 13
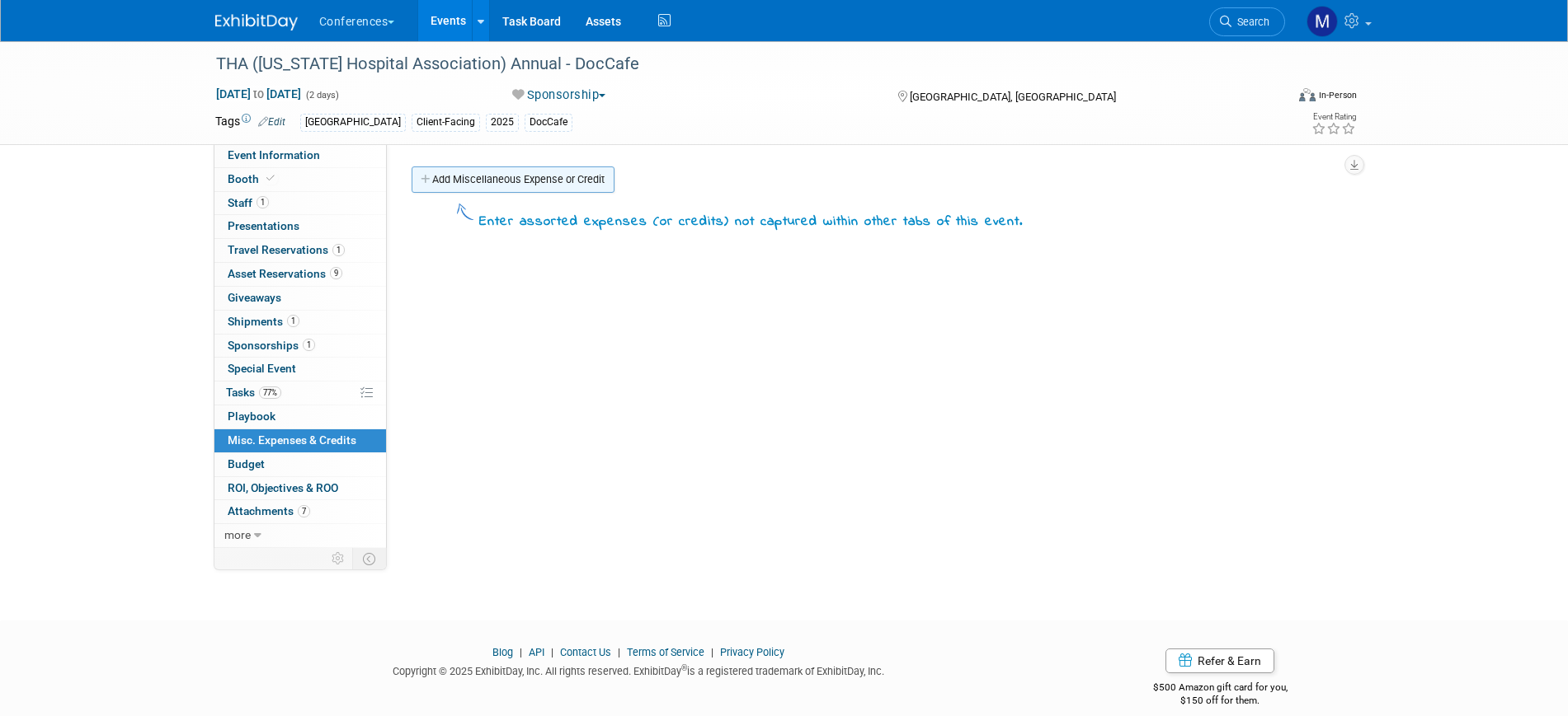
click at [531, 188] on link "Add Miscellaneous Expense or Credit" at bounding box center [513, 180] width 203 height 27
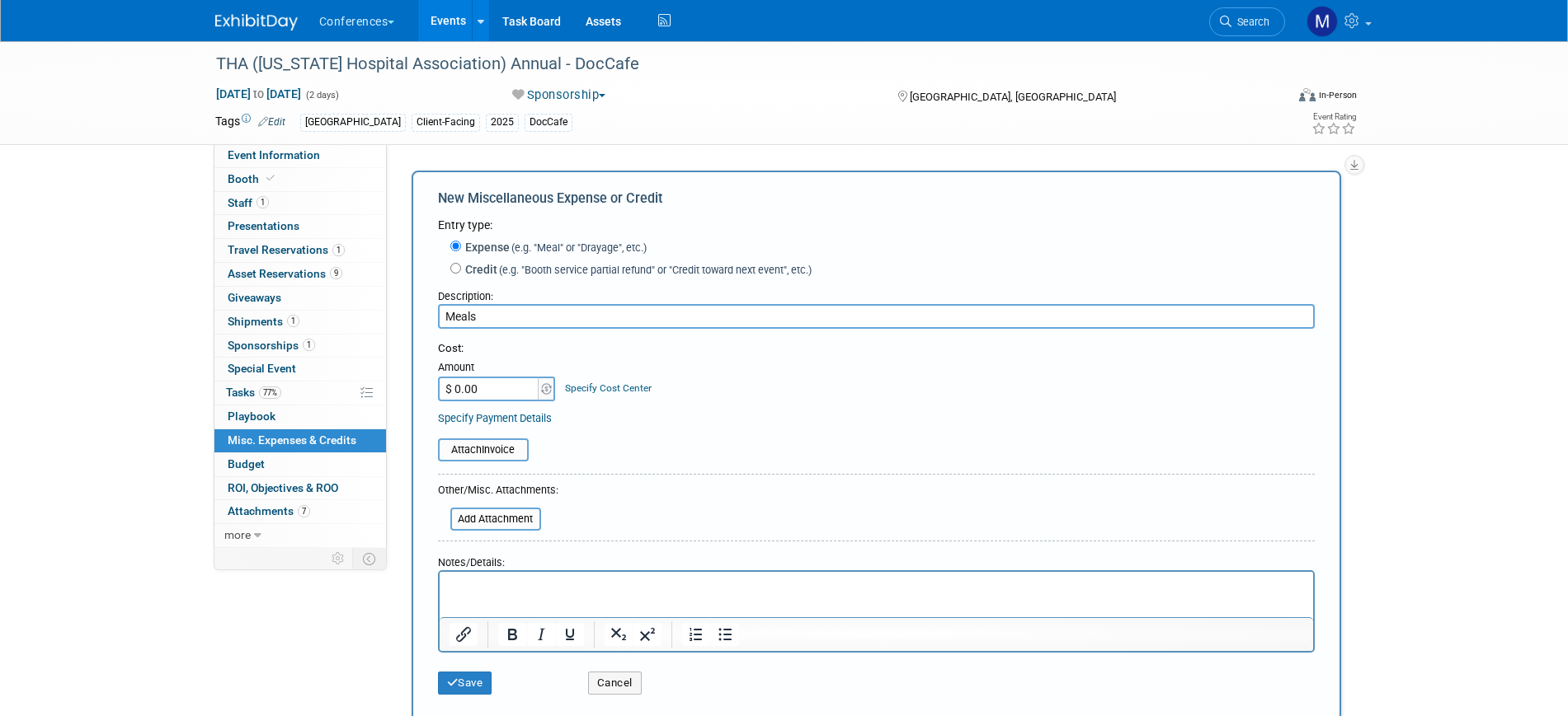
type input "Meals"
click at [489, 392] on input "$ 0.00" at bounding box center [489, 389] width 103 height 25
type input "$ 200.00"
click at [481, 686] on button "Save" at bounding box center [465, 683] width 54 height 23
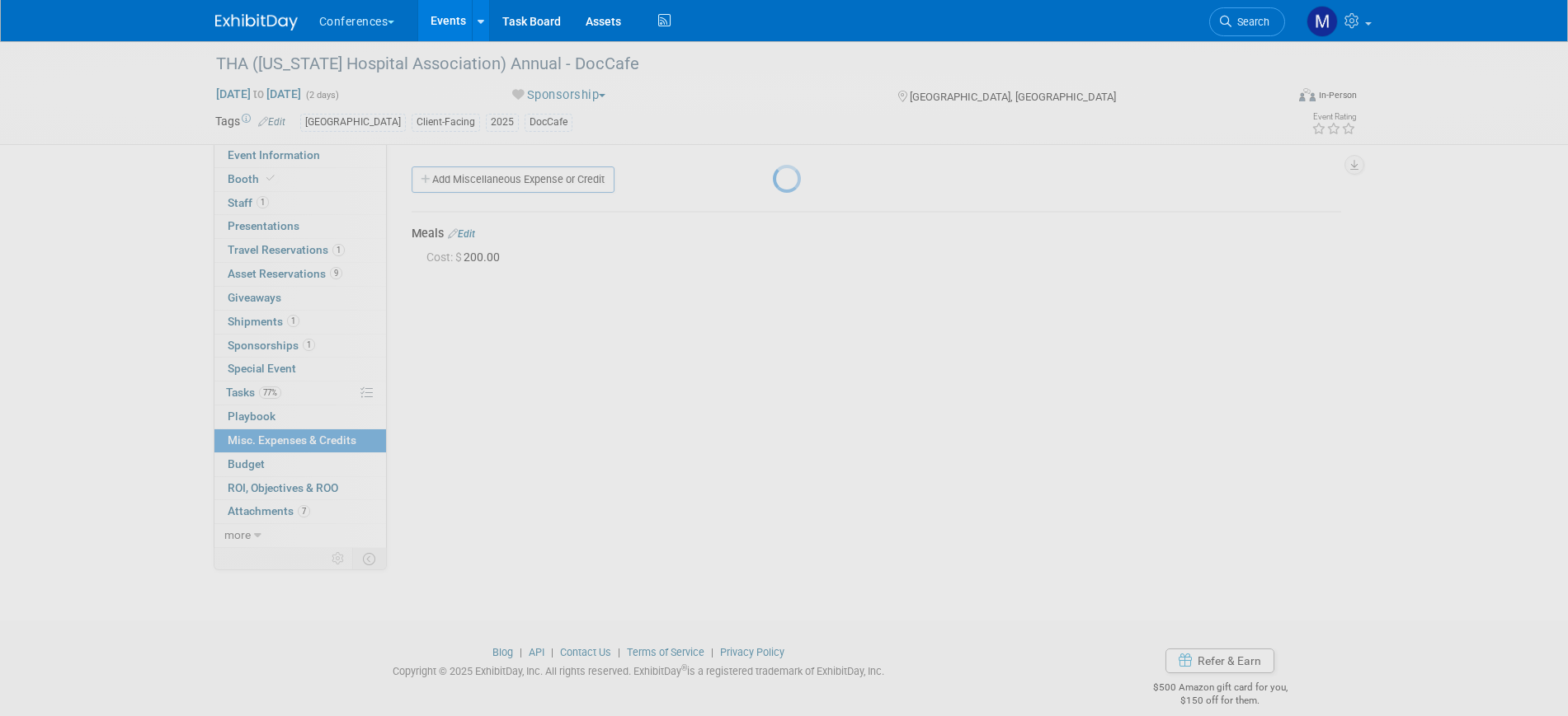
scroll to position [20, 0]
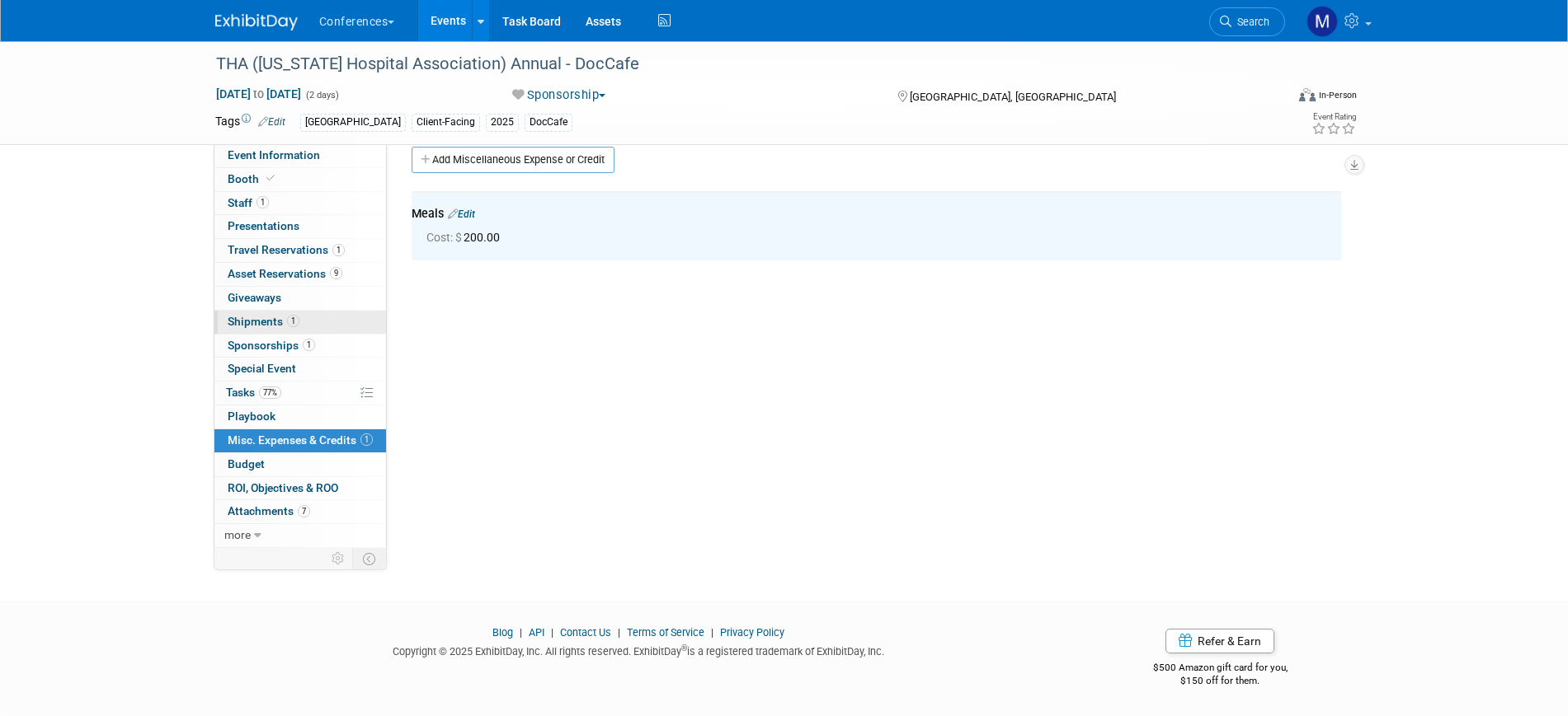
click at [303, 321] on link "1 Shipments 1" at bounding box center [300, 322] width 171 height 23
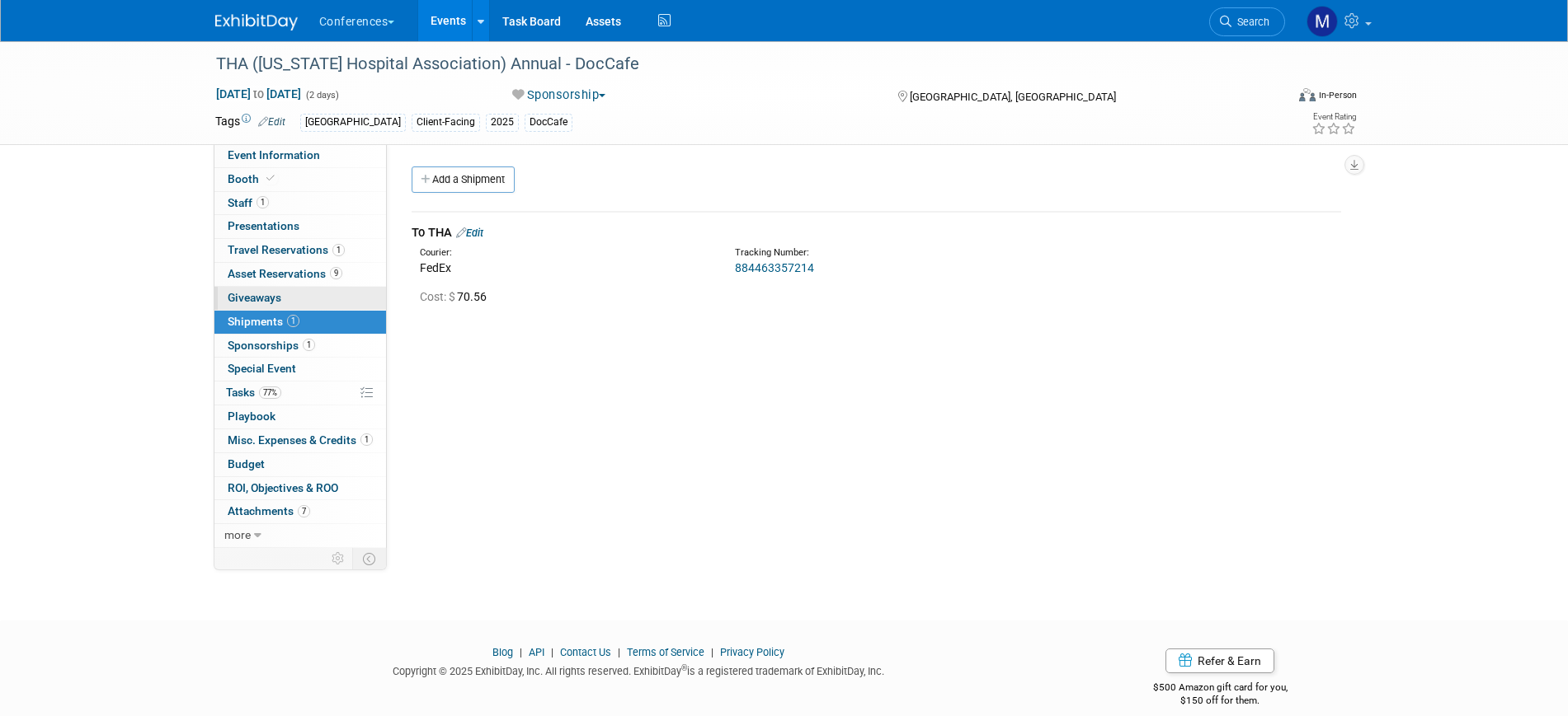
click at [266, 288] on link "0 Giveaways 0" at bounding box center [300, 299] width 171 height 23
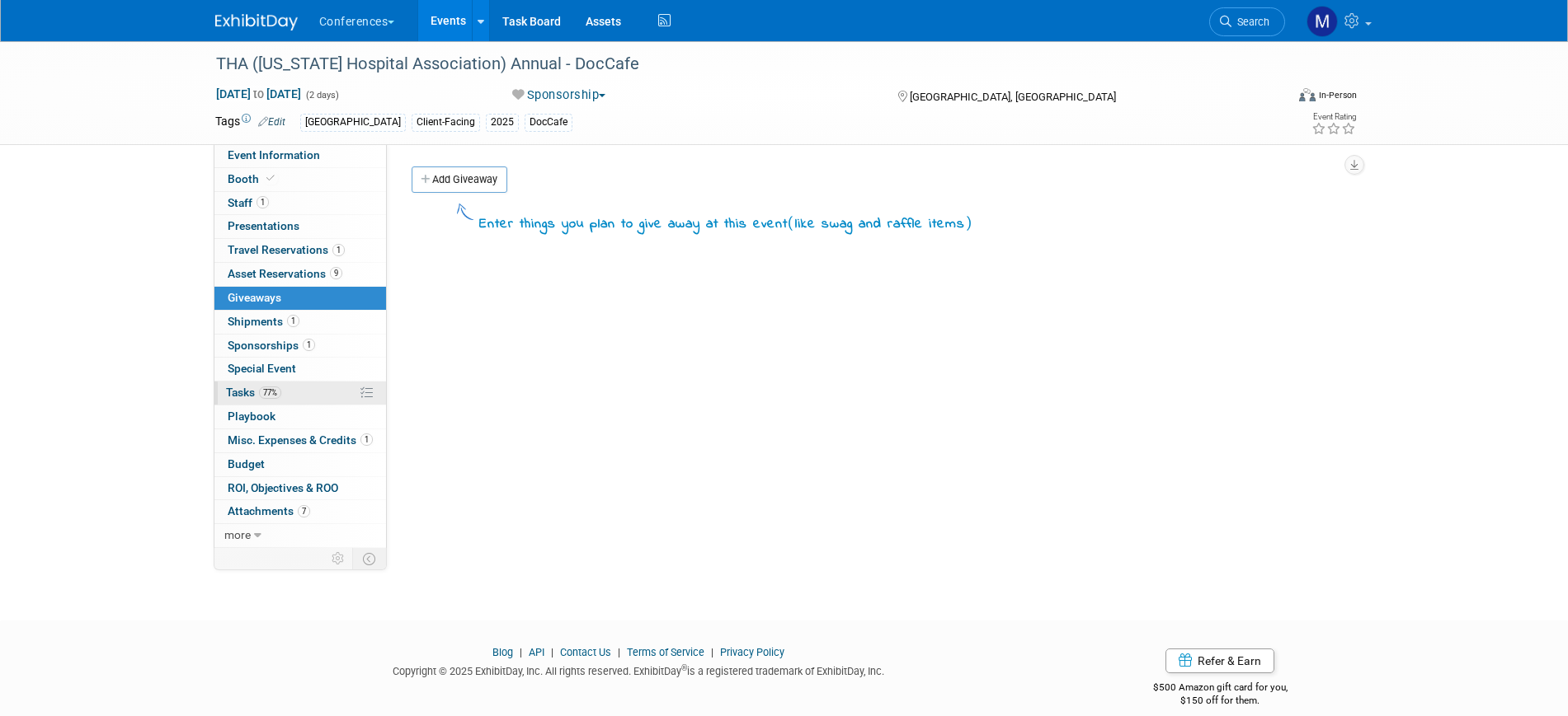
click at [273, 386] on span "77%" at bounding box center [270, 392] width 23 height 13
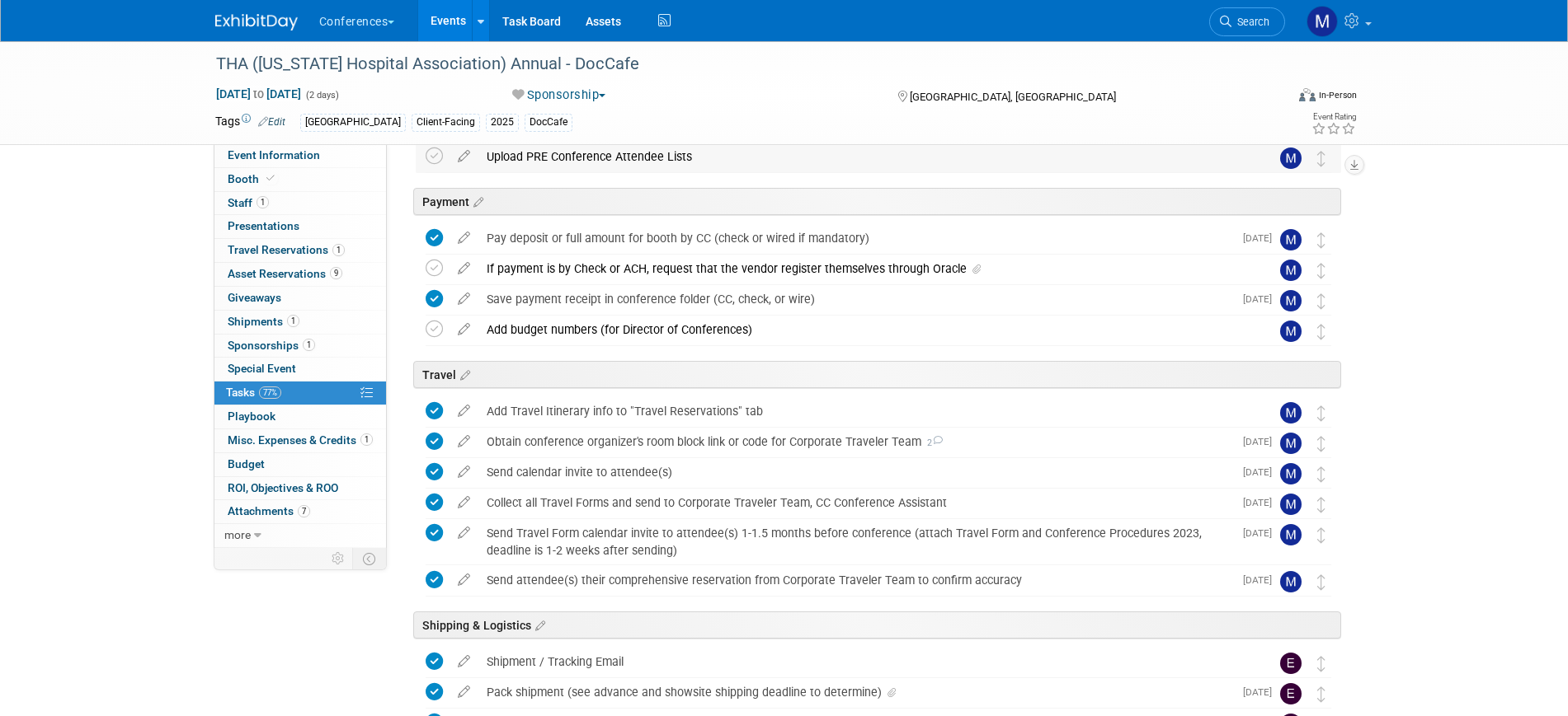
scroll to position [309, 0]
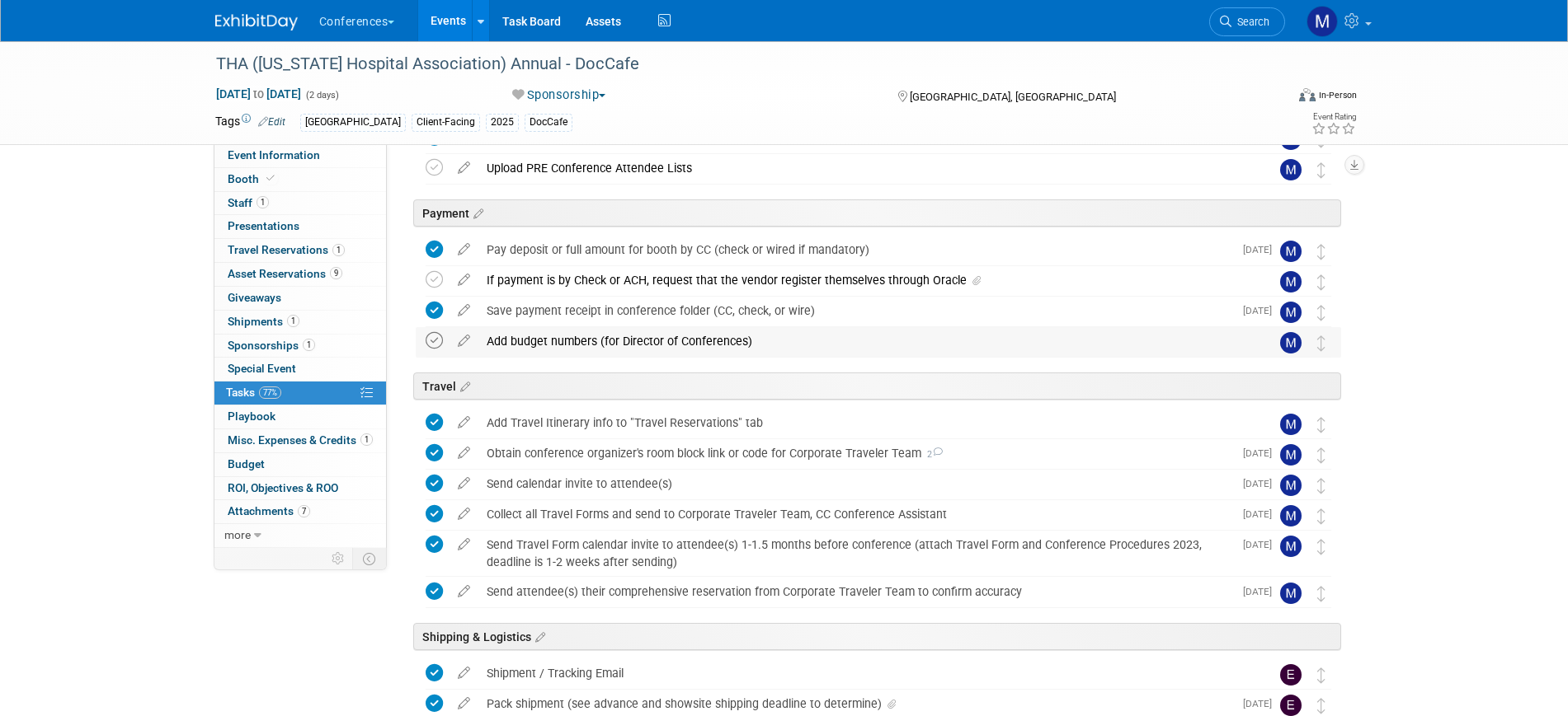
click at [433, 338] on icon at bounding box center [434, 340] width 18 height 18
click at [644, 275] on div "If payment is by Check or ACH, request that the vendor register themselves thro…" at bounding box center [862, 280] width 769 height 28
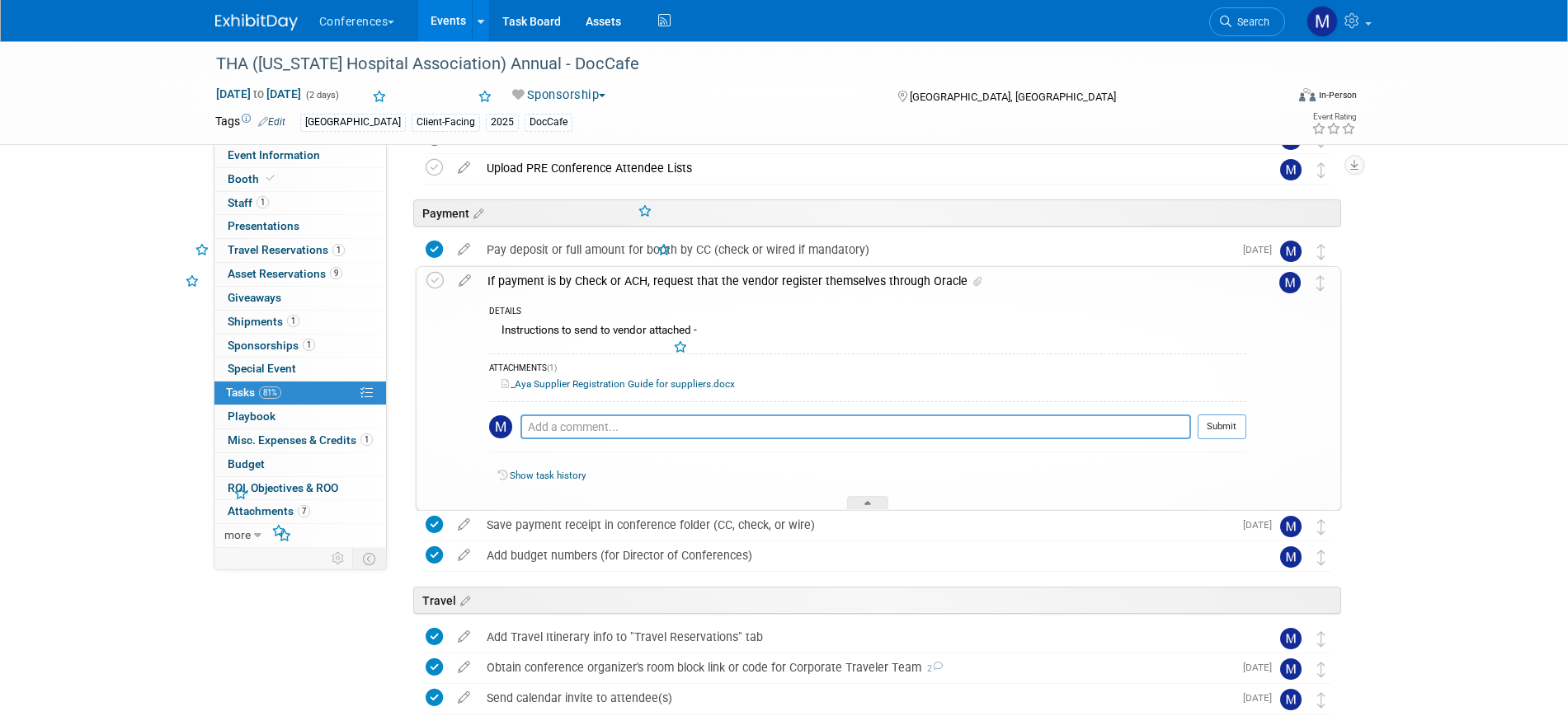
click at [644, 275] on div "If payment is by Check or ACH, request that the vendor register themselves thro…" at bounding box center [862, 281] width 767 height 28
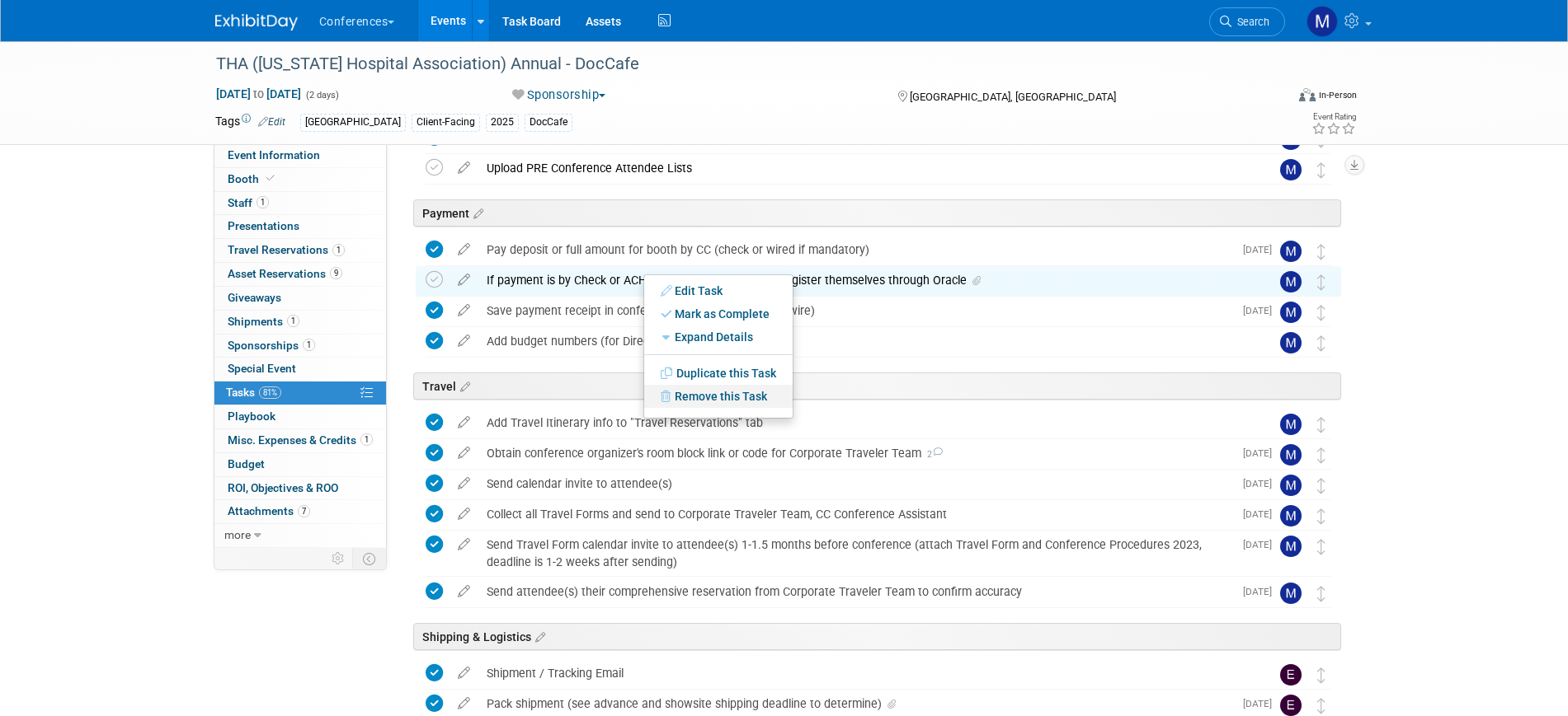
click at [704, 401] on link "Remove this Task" at bounding box center [719, 396] width 149 height 23
click at [851, 411] on link "Yes" at bounding box center [854, 410] width 48 height 27
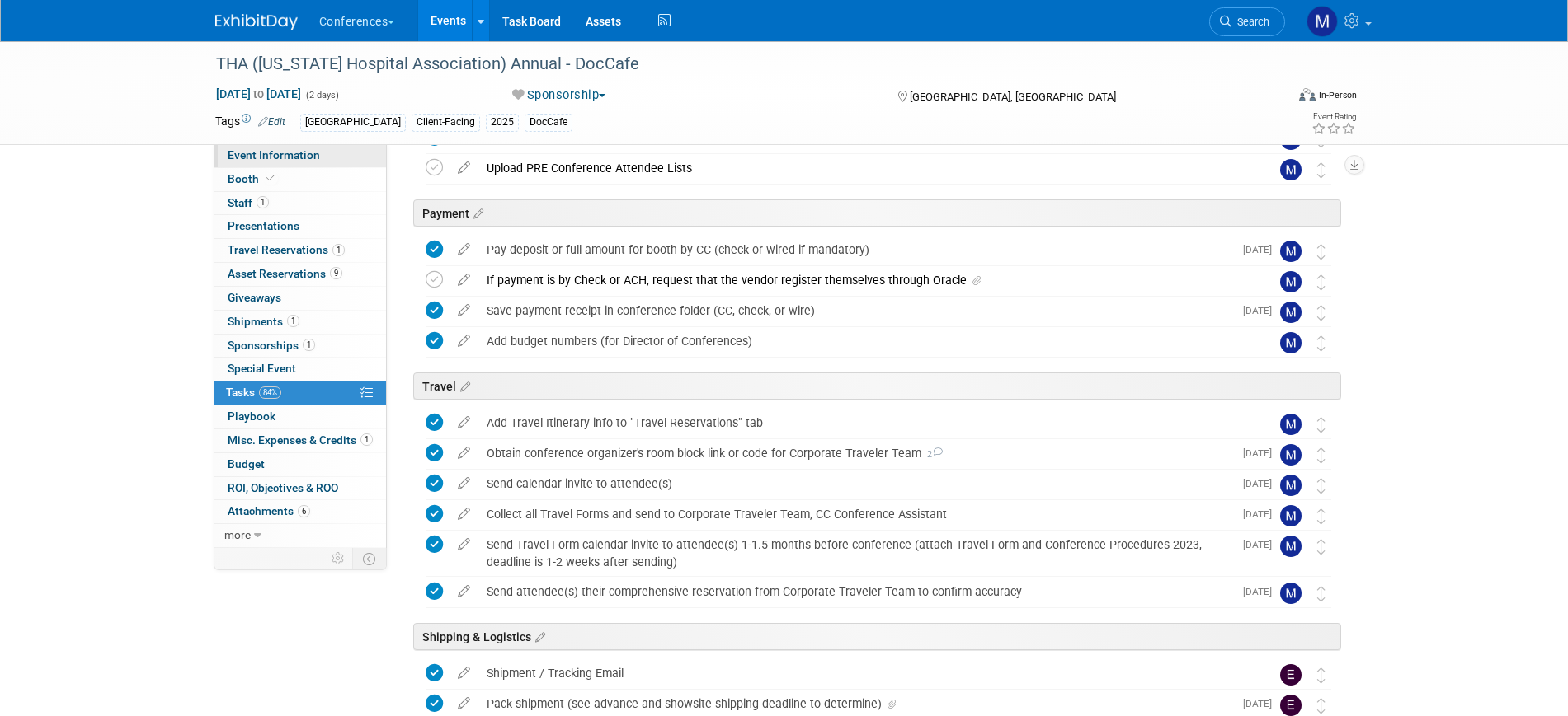
click at [331, 159] on link "Event Information" at bounding box center [300, 156] width 171 height 23
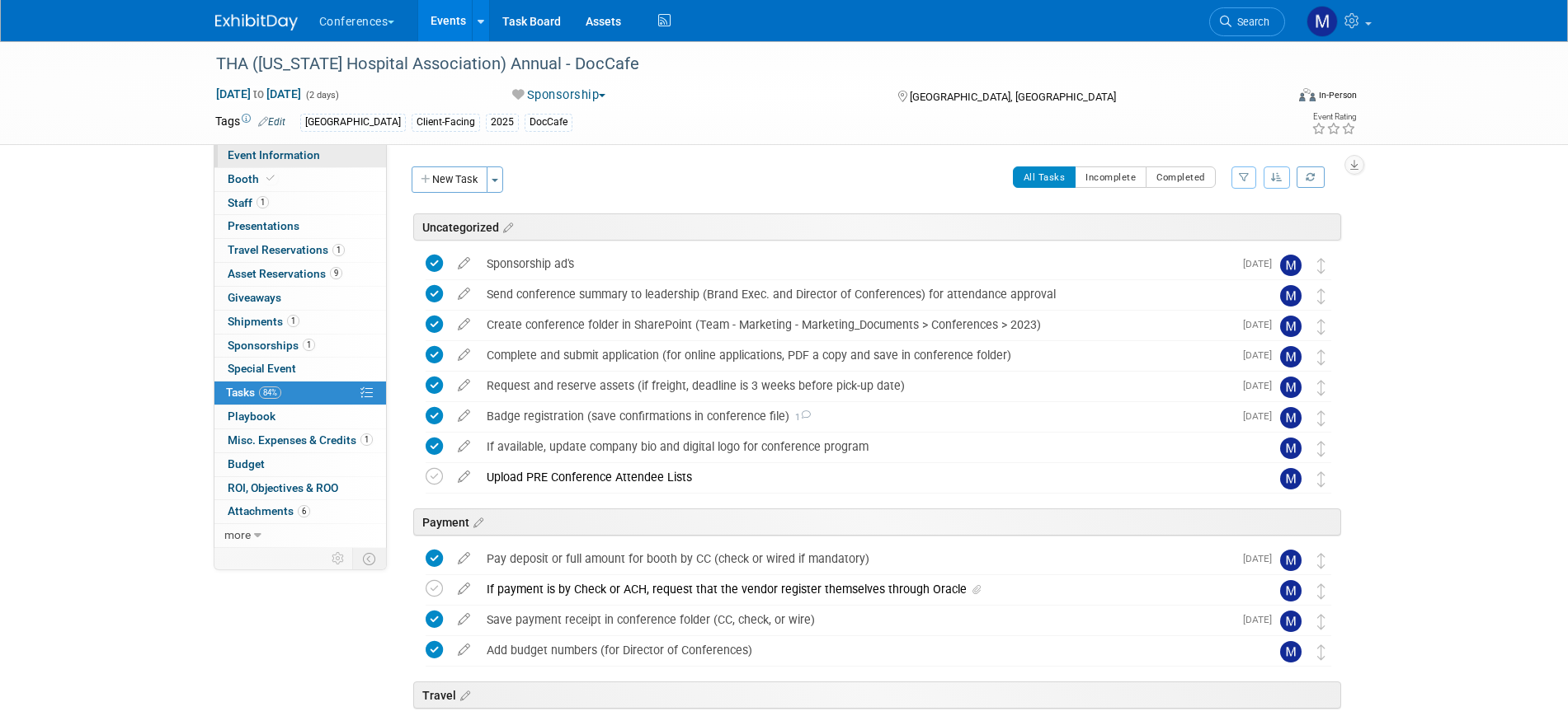
select select "DocCafe"
select select "Client-facing"
select select "[PERSON_NAME]"
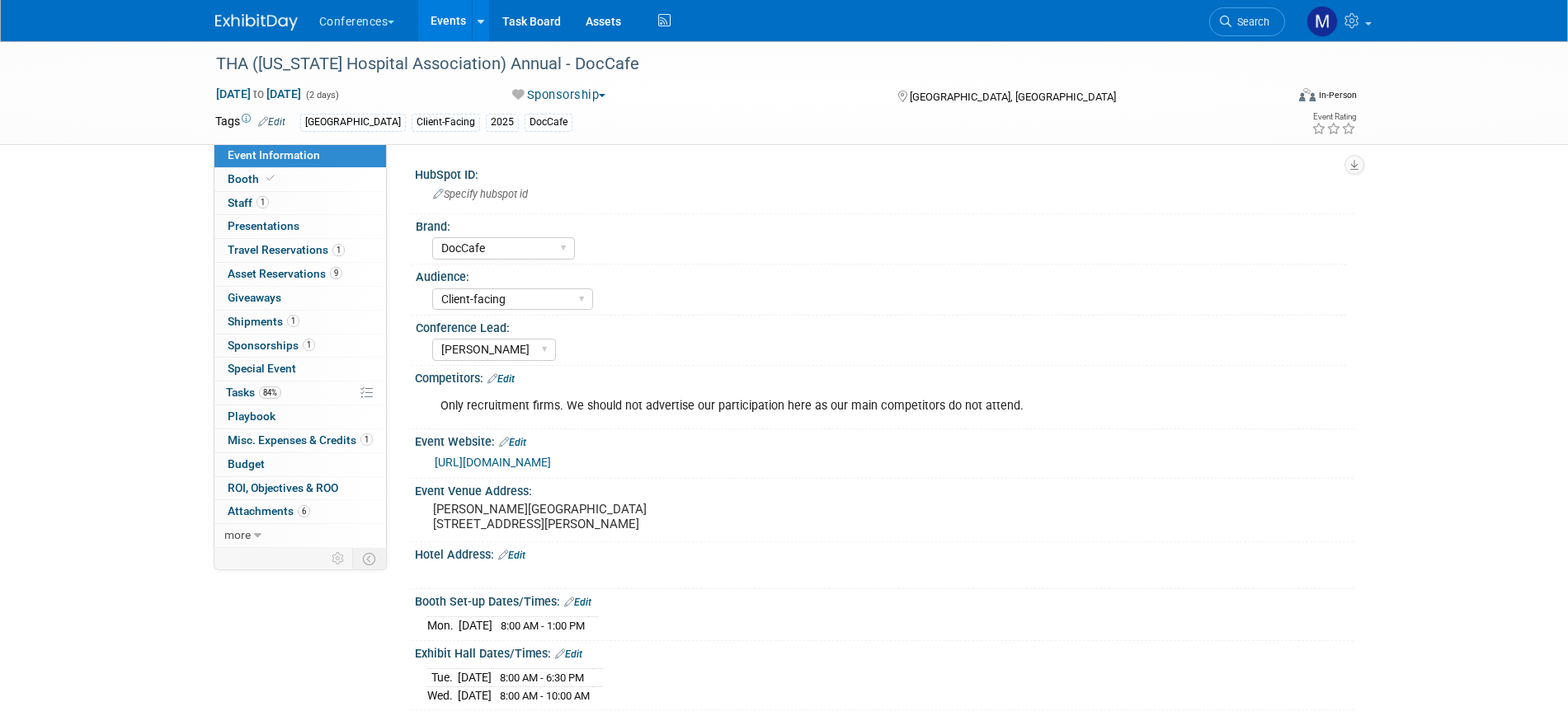
click at [313, 159] on span "Event Information" at bounding box center [274, 155] width 93 height 13
select select "DocCafe"
select select "Client-facing"
select select "[PERSON_NAME]"
click at [1252, 29] on link "Search" at bounding box center [1247, 22] width 76 height 29
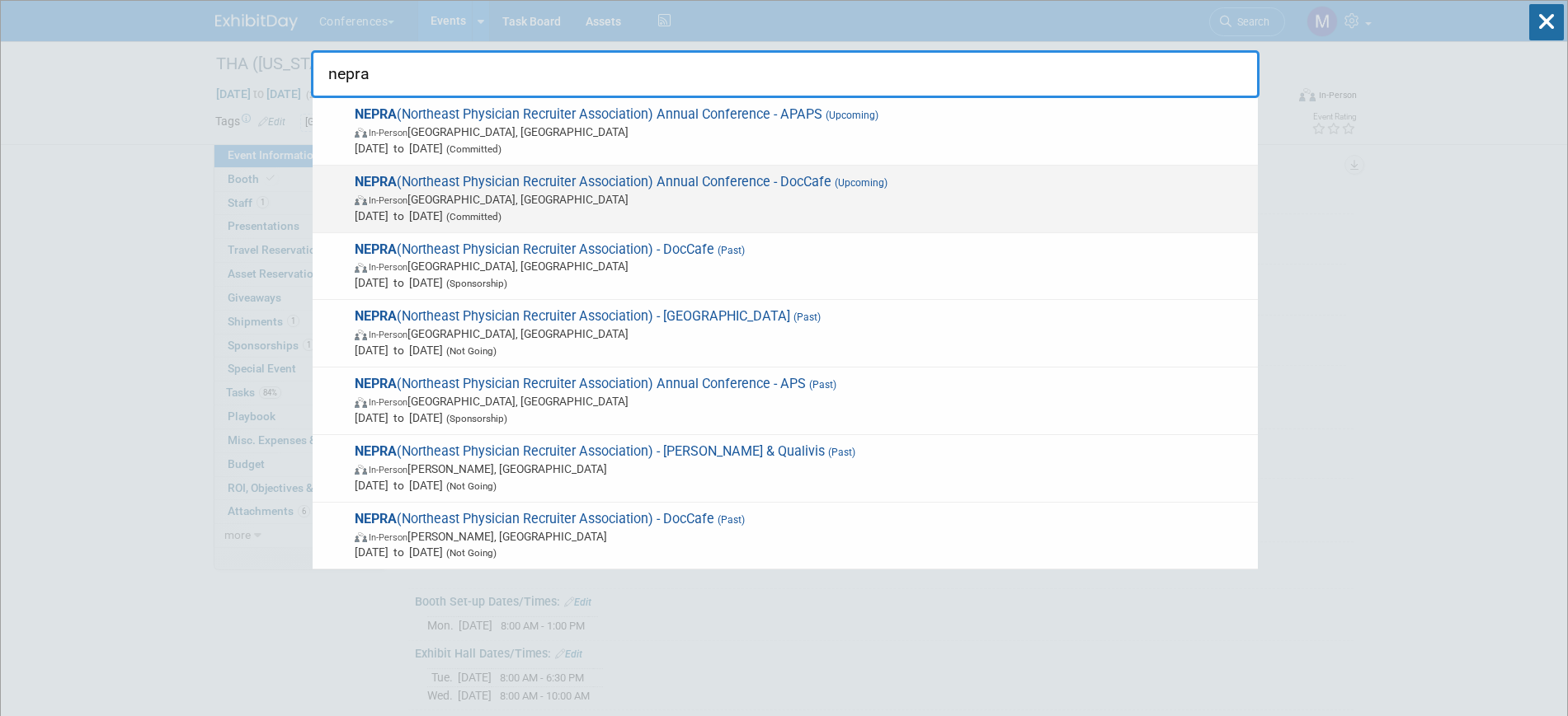
type input "nepra"
click at [502, 219] on span "(Committed)" at bounding box center [472, 217] width 58 height 12
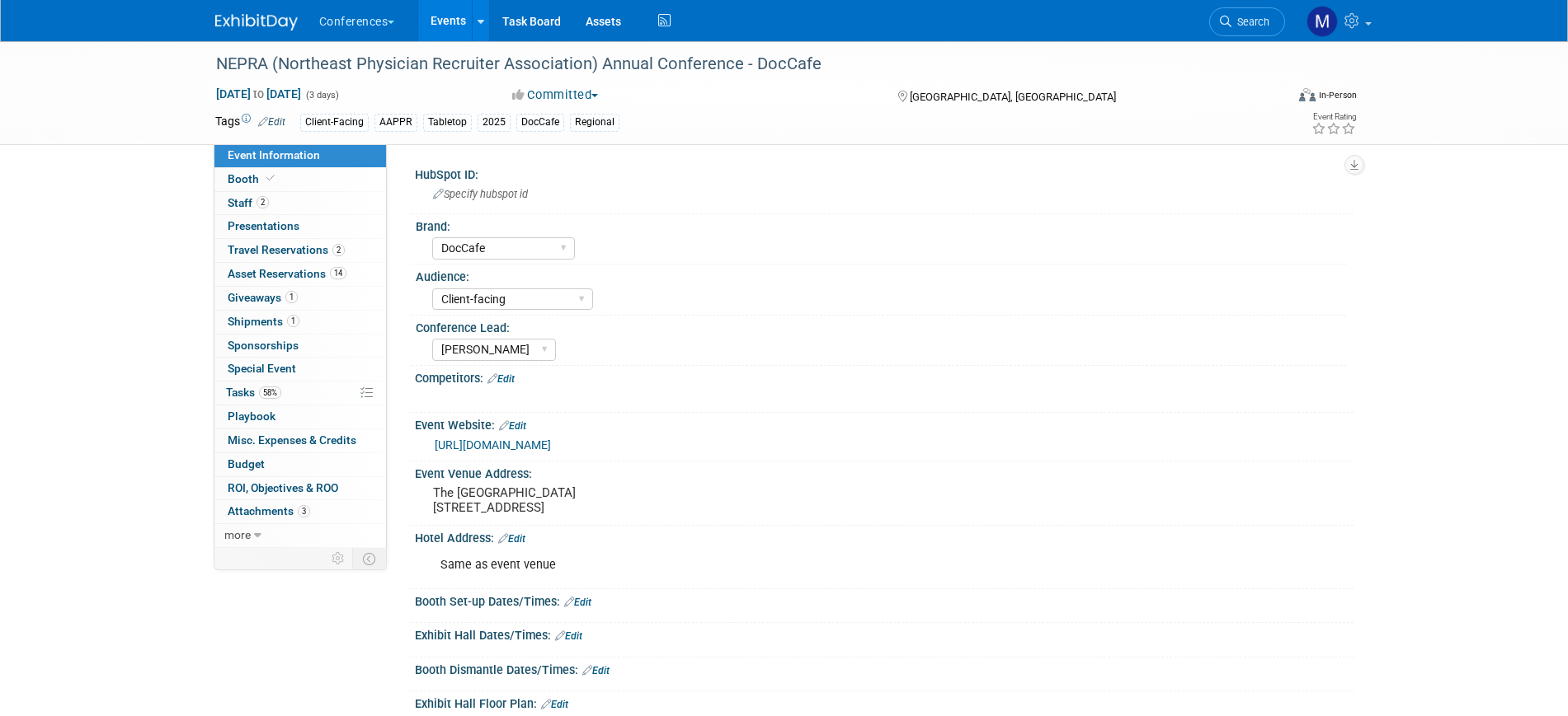
select select "DocCafe"
select select "Client-facing"
select select "[PERSON_NAME]"
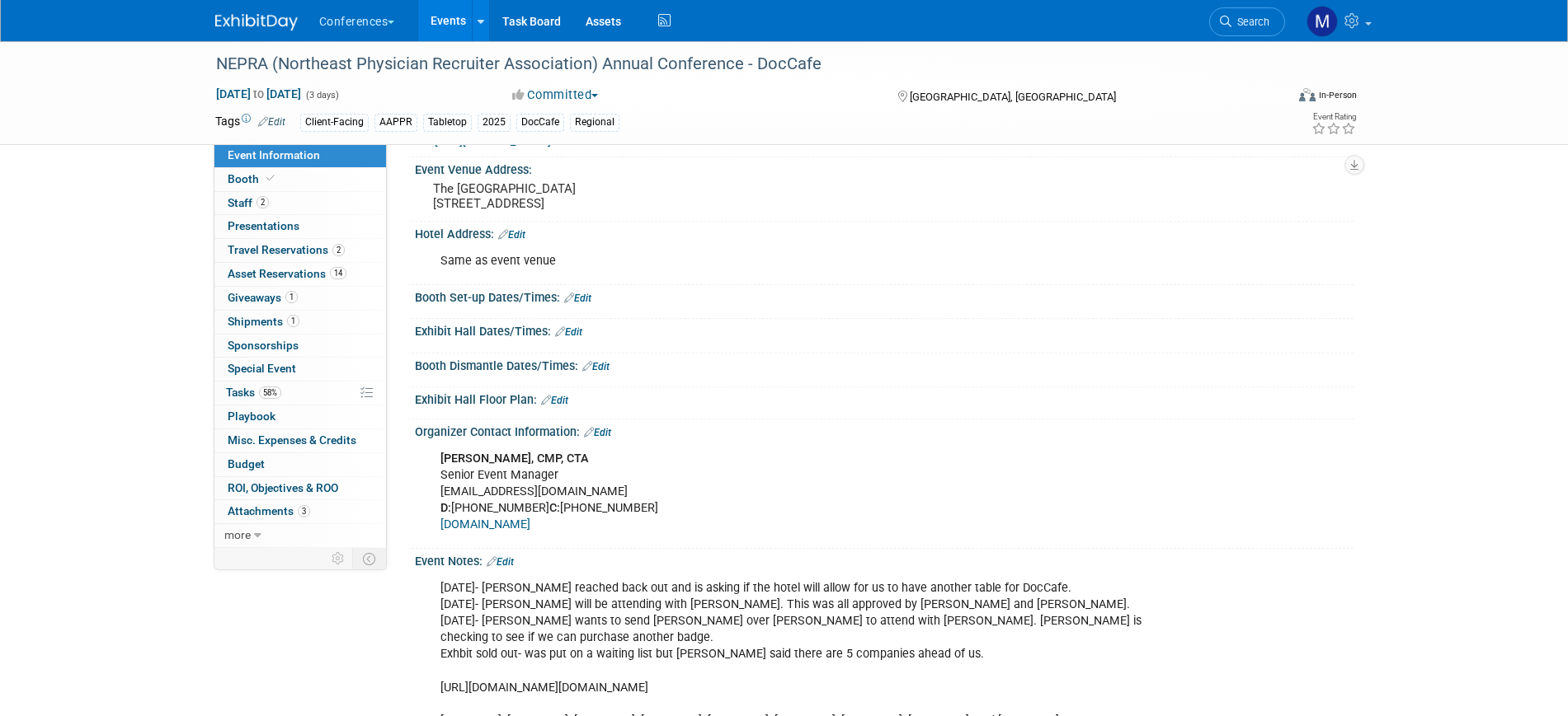
scroll to position [309, 0]
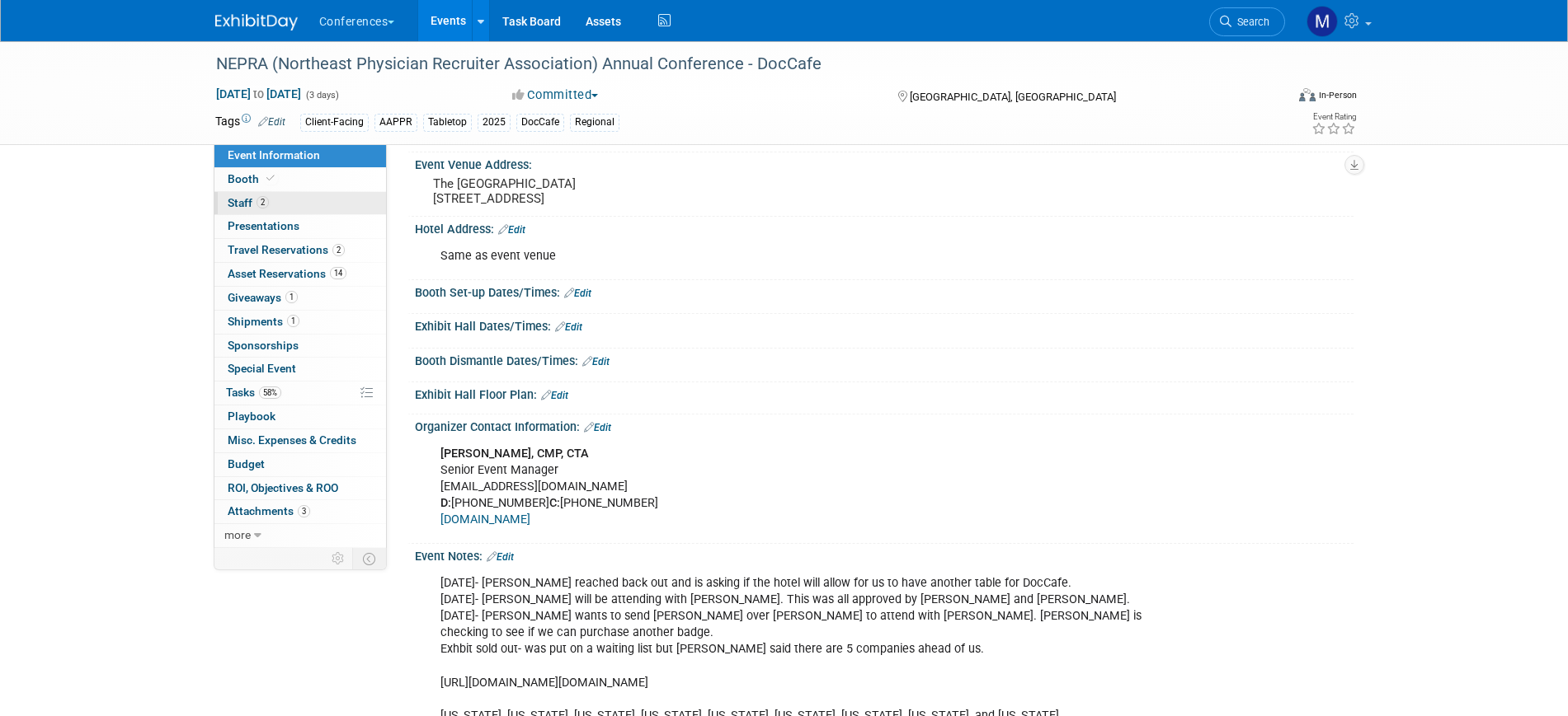
click at [312, 199] on link "2 Staff 2" at bounding box center [300, 204] width 171 height 23
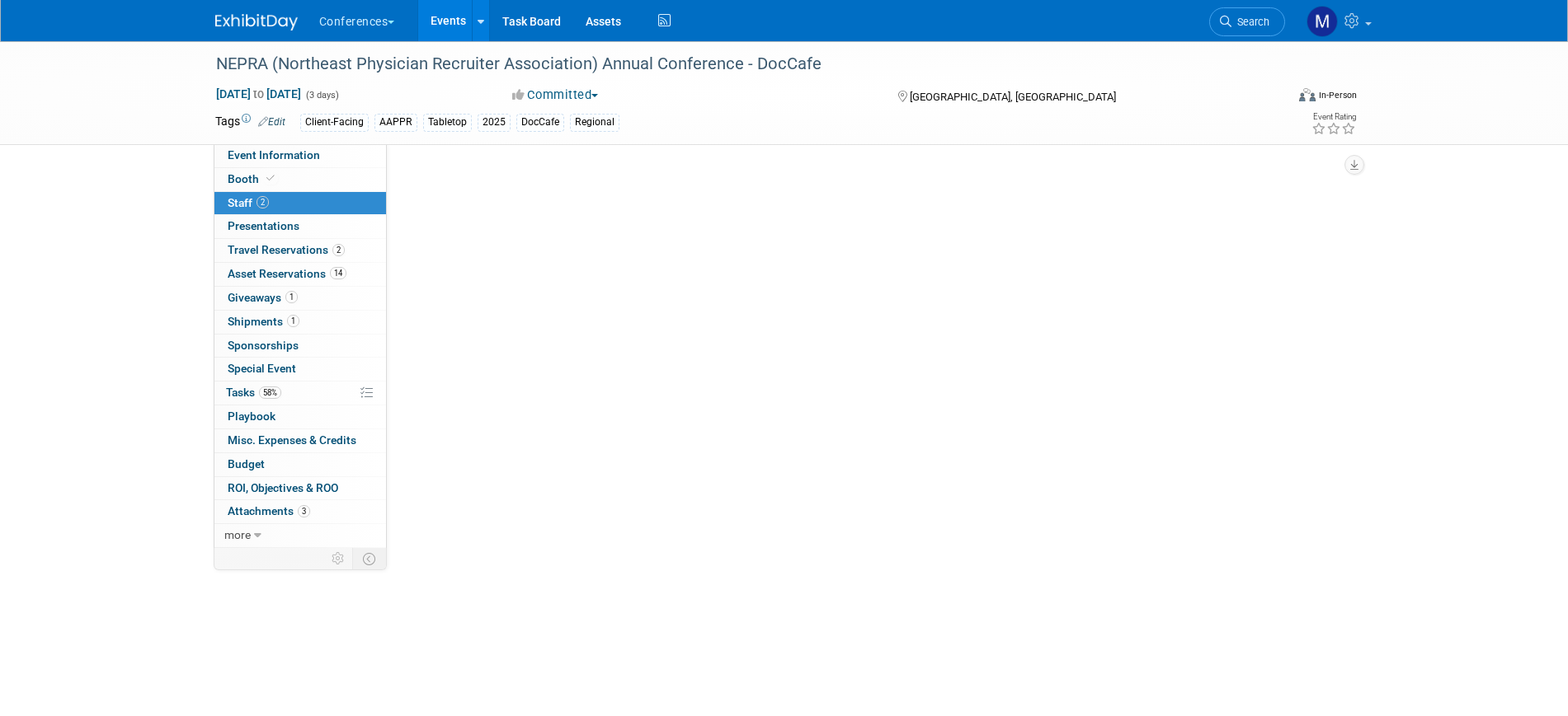
scroll to position [0, 0]
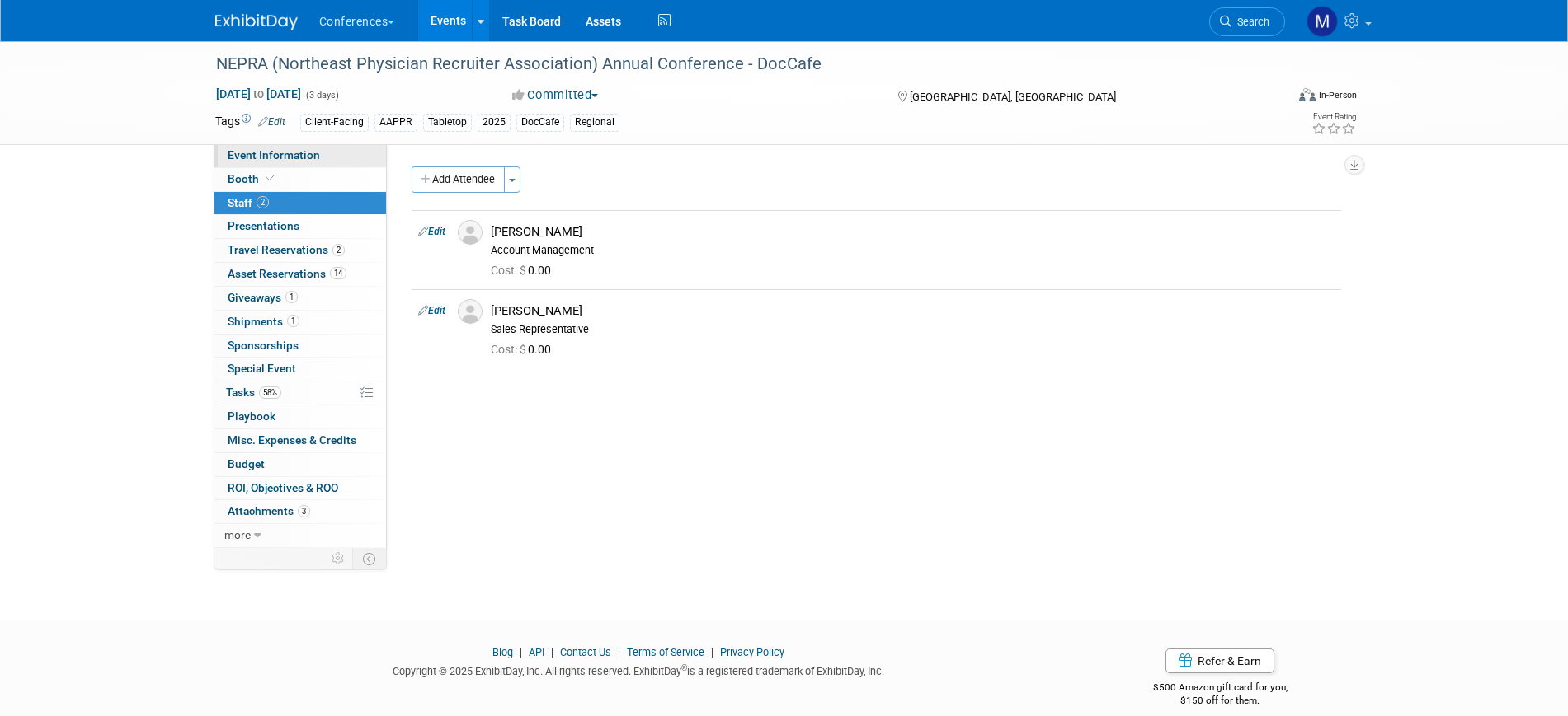
click at [321, 149] on link "Event Information" at bounding box center [300, 156] width 171 height 23
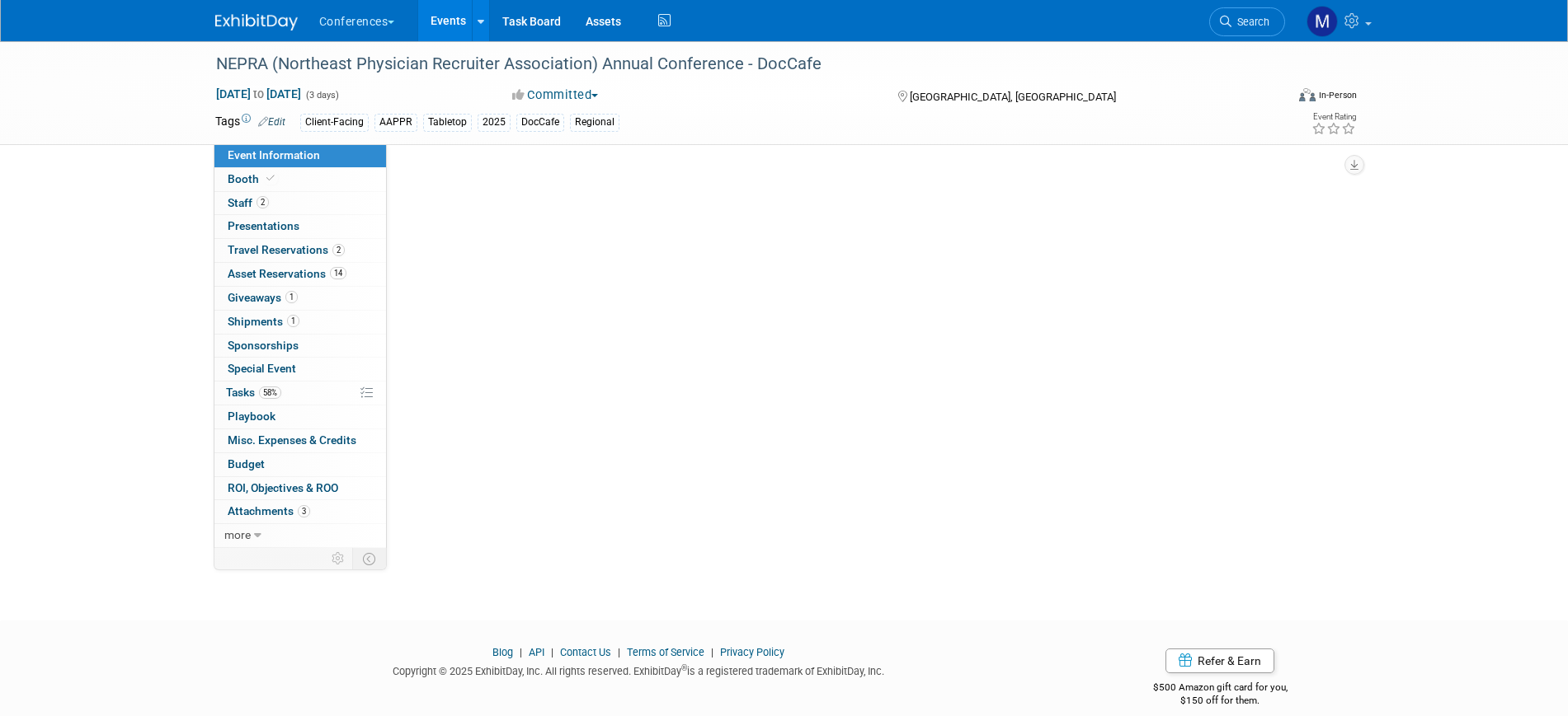
select select "DocCafe"
select select "Client-facing"
select select "[PERSON_NAME]"
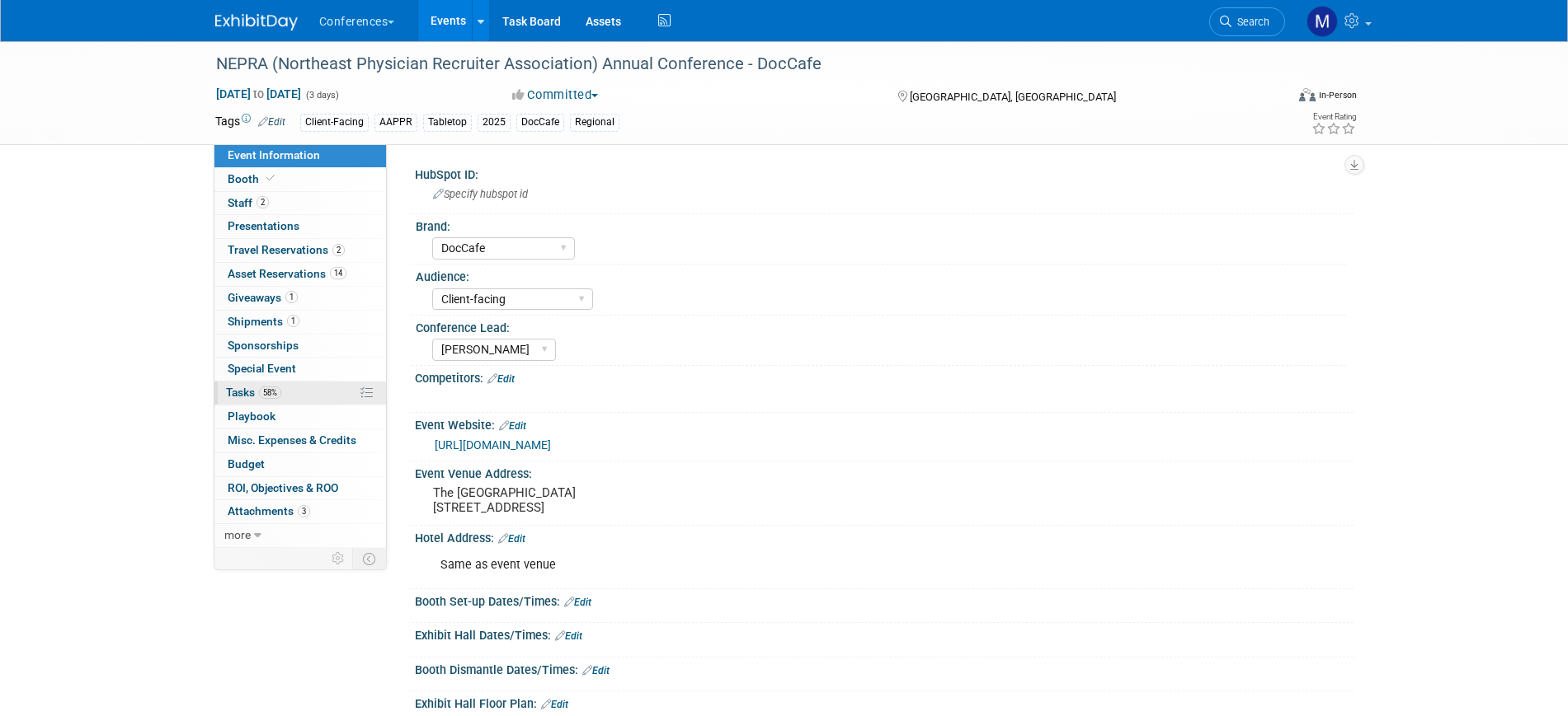
click at [297, 393] on link "58% Tasks 58%" at bounding box center [300, 393] width 171 height 23
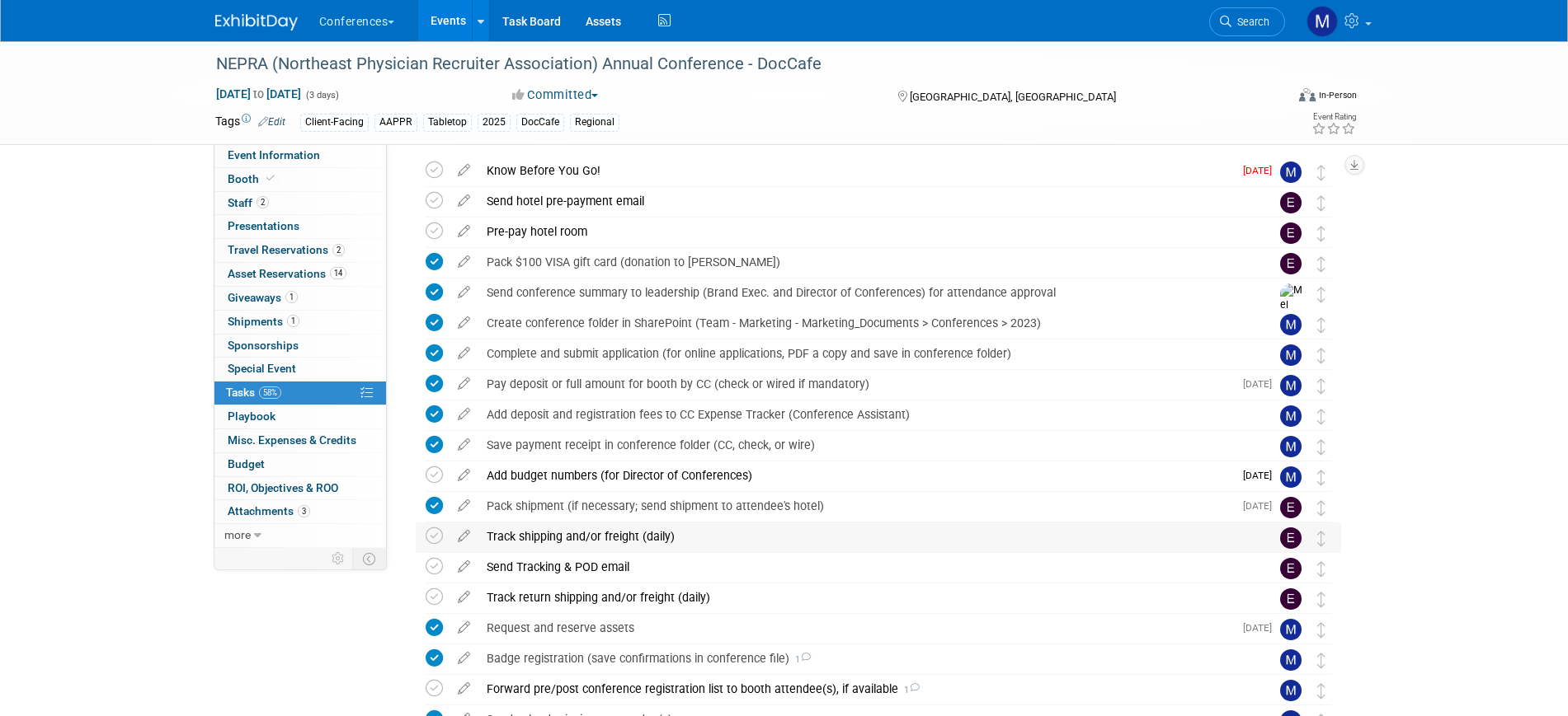
scroll to position [103, 0]
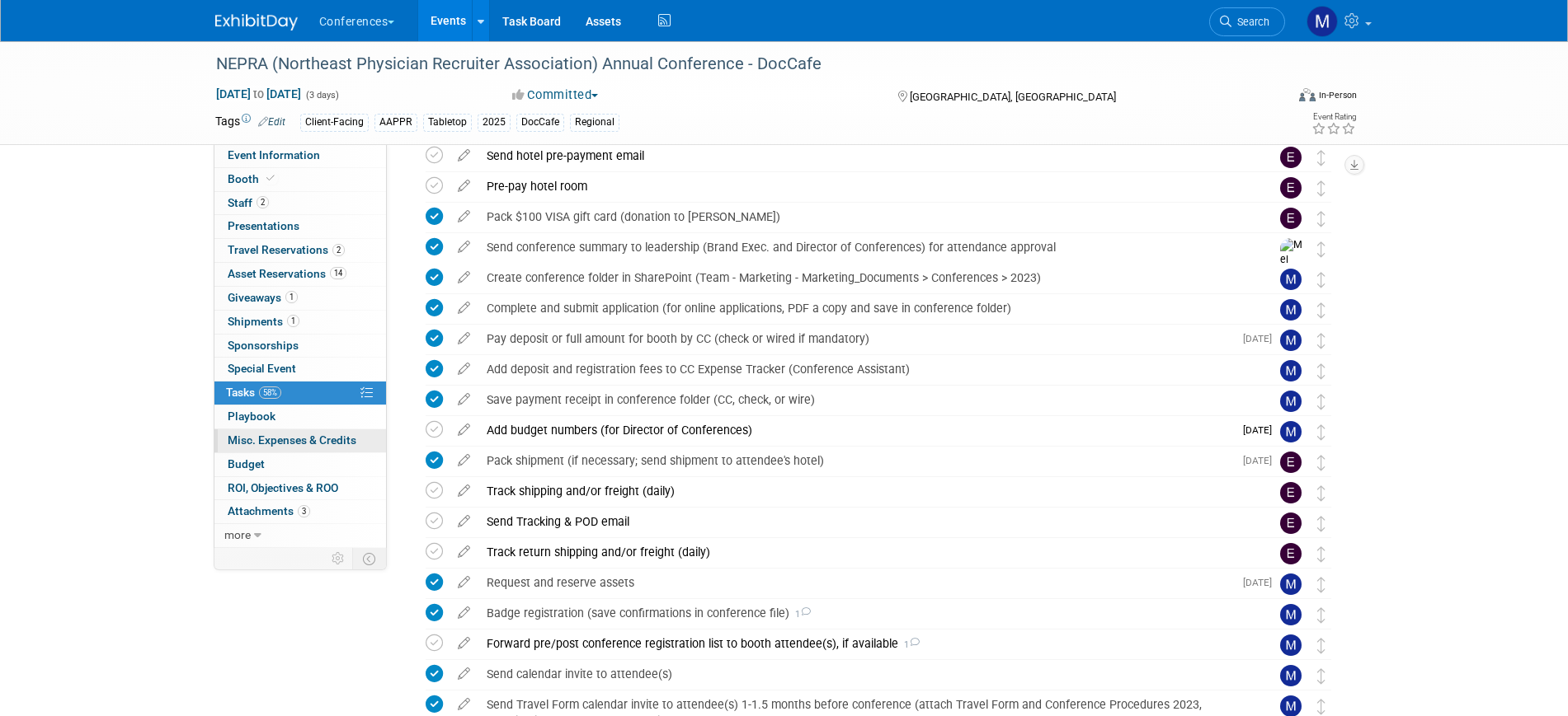
click at [230, 448] on link "0 Misc. Expenses & Credits 0" at bounding box center [300, 441] width 171 height 23
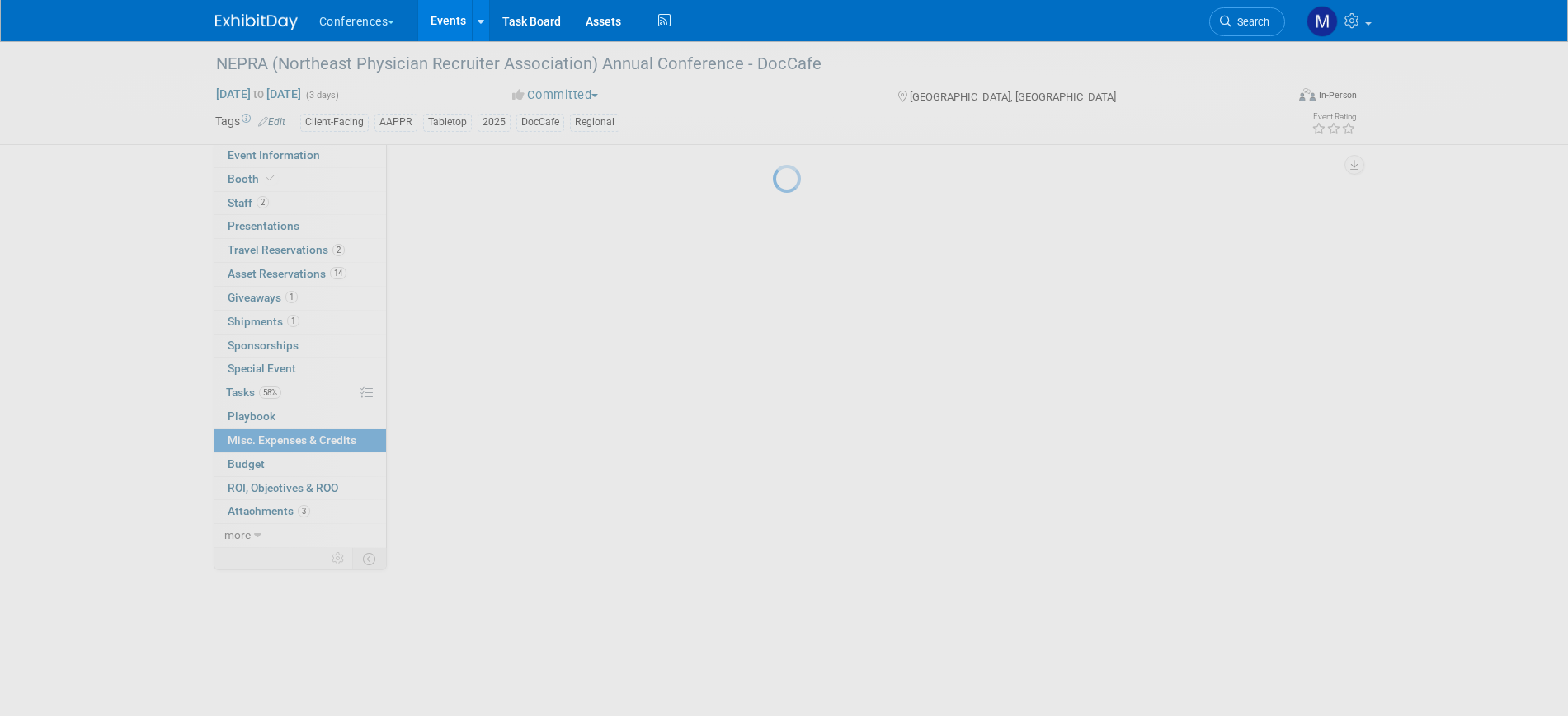
scroll to position [0, 0]
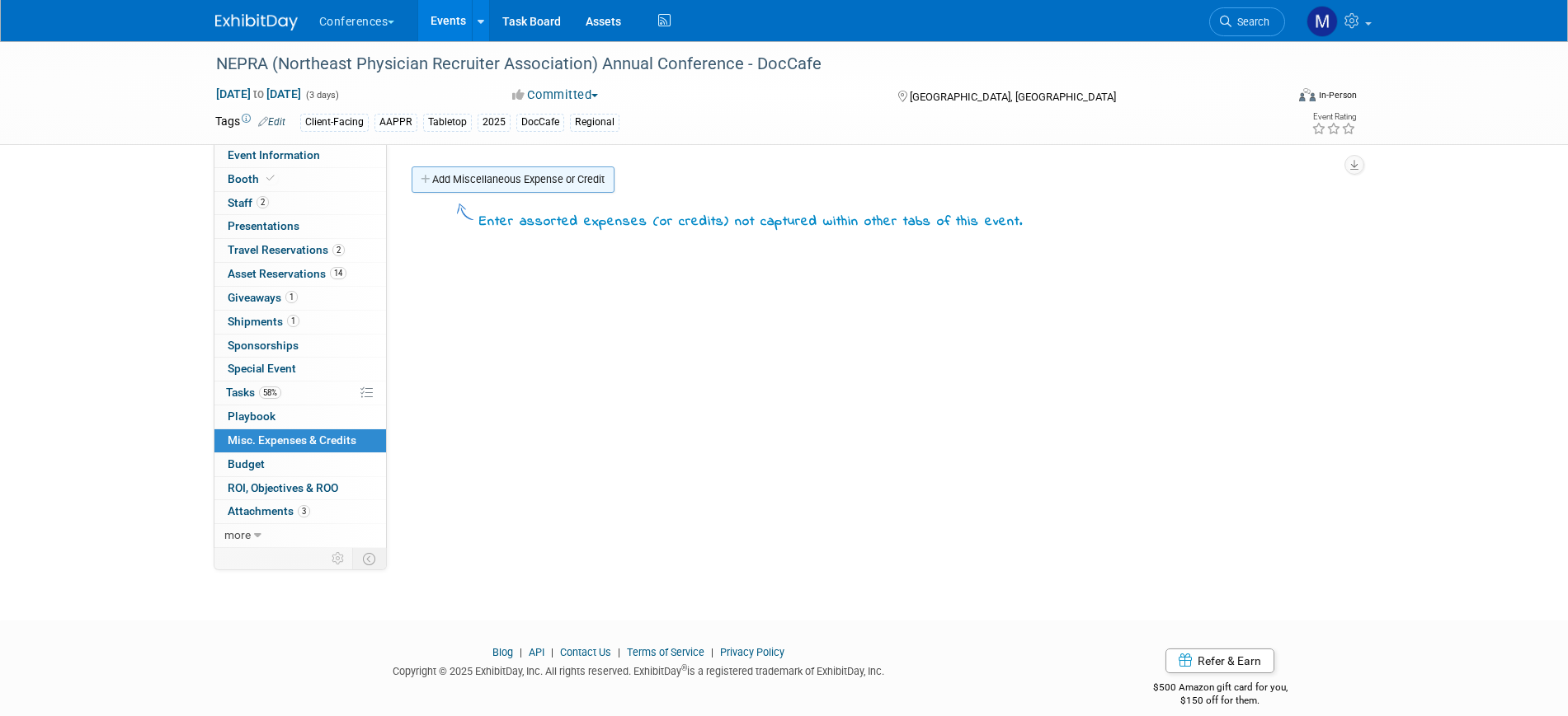
click at [522, 179] on link "Add Miscellaneous Expense or Credit" at bounding box center [513, 180] width 203 height 27
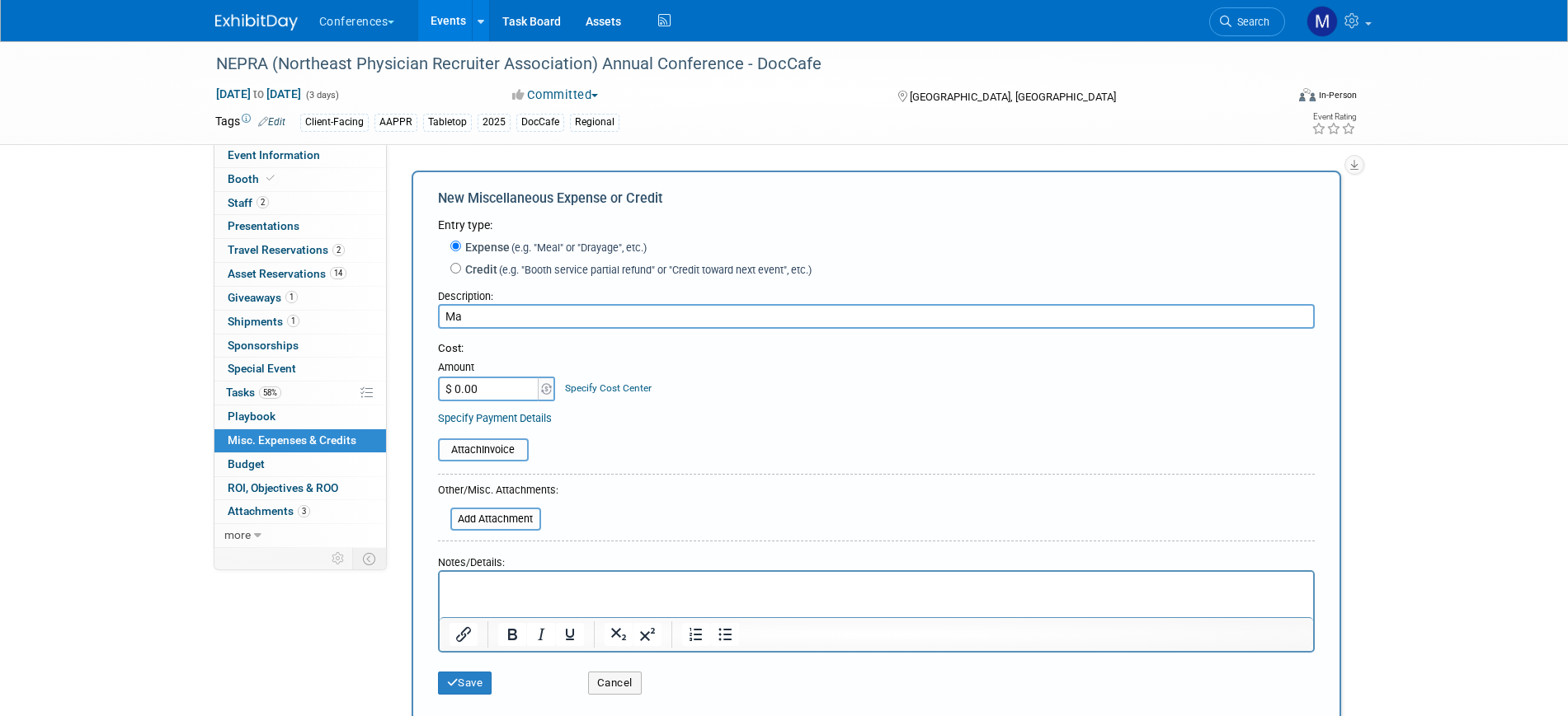
type input "M"
type input "Meals"
click at [498, 595] on html at bounding box center [876, 584] width 873 height 23
click at [488, 391] on input "$ 0.00" at bounding box center [489, 389] width 103 height 25
type input "$ 600.00"
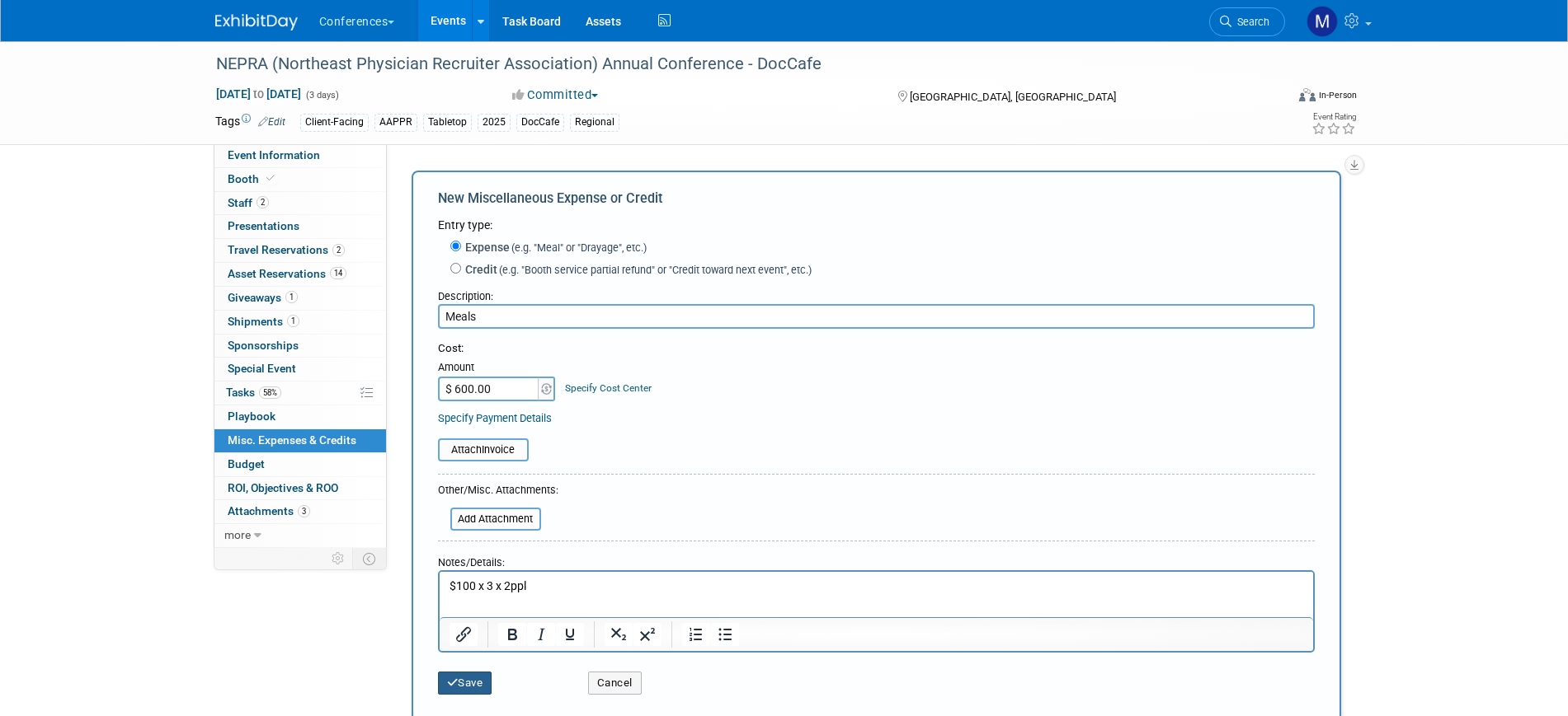
click at [485, 693] on button "Save" at bounding box center [465, 683] width 54 height 23
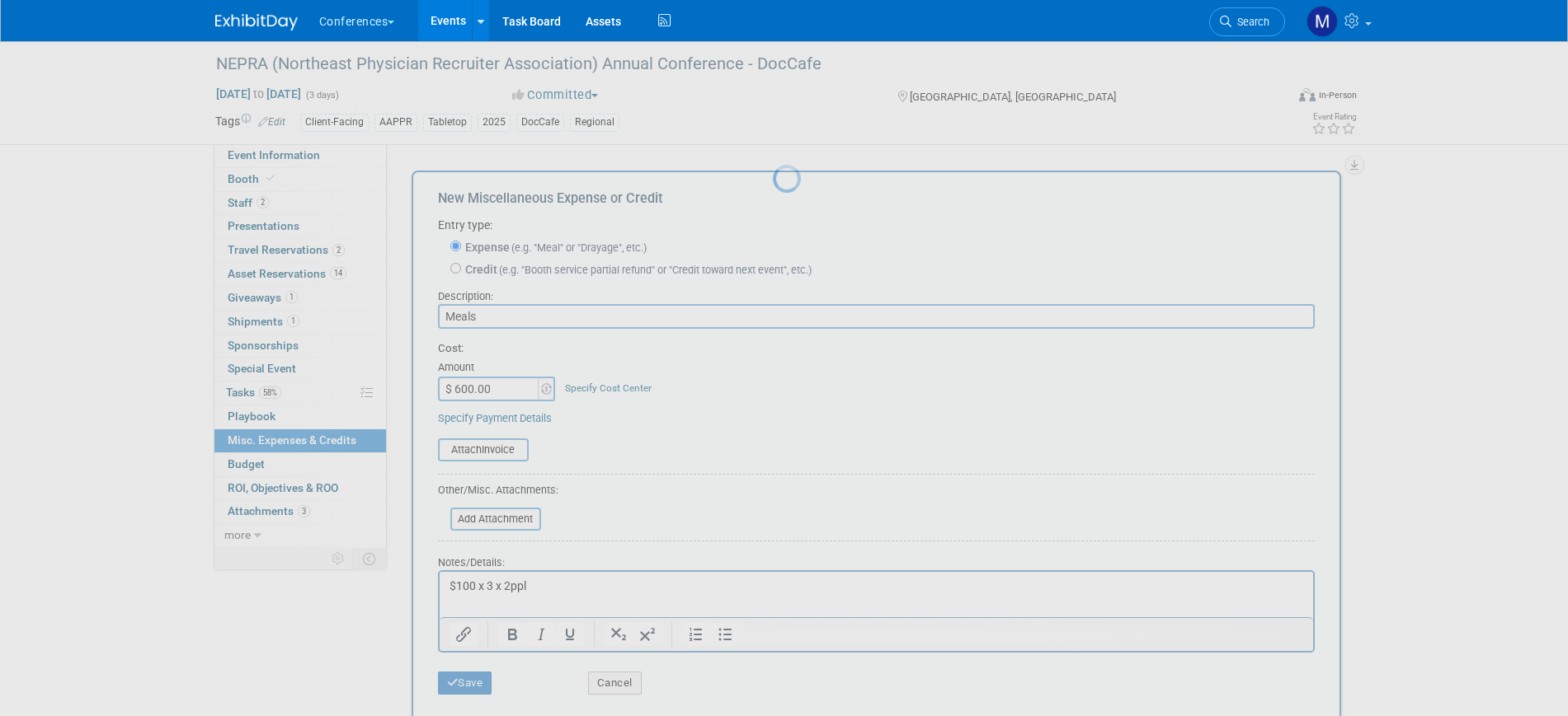
scroll to position [20, 0]
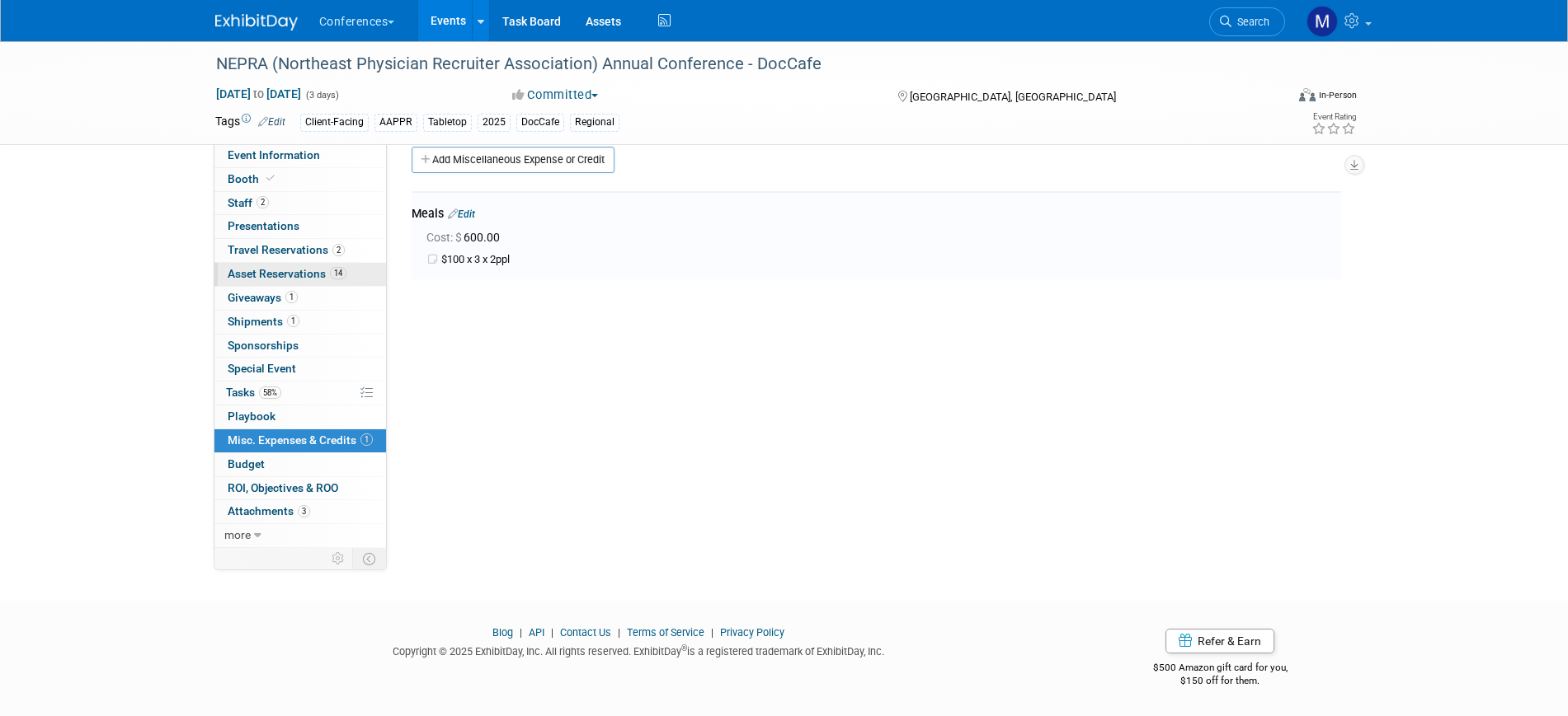
click at [296, 273] on span "Asset Reservations 14" at bounding box center [287, 274] width 119 height 13
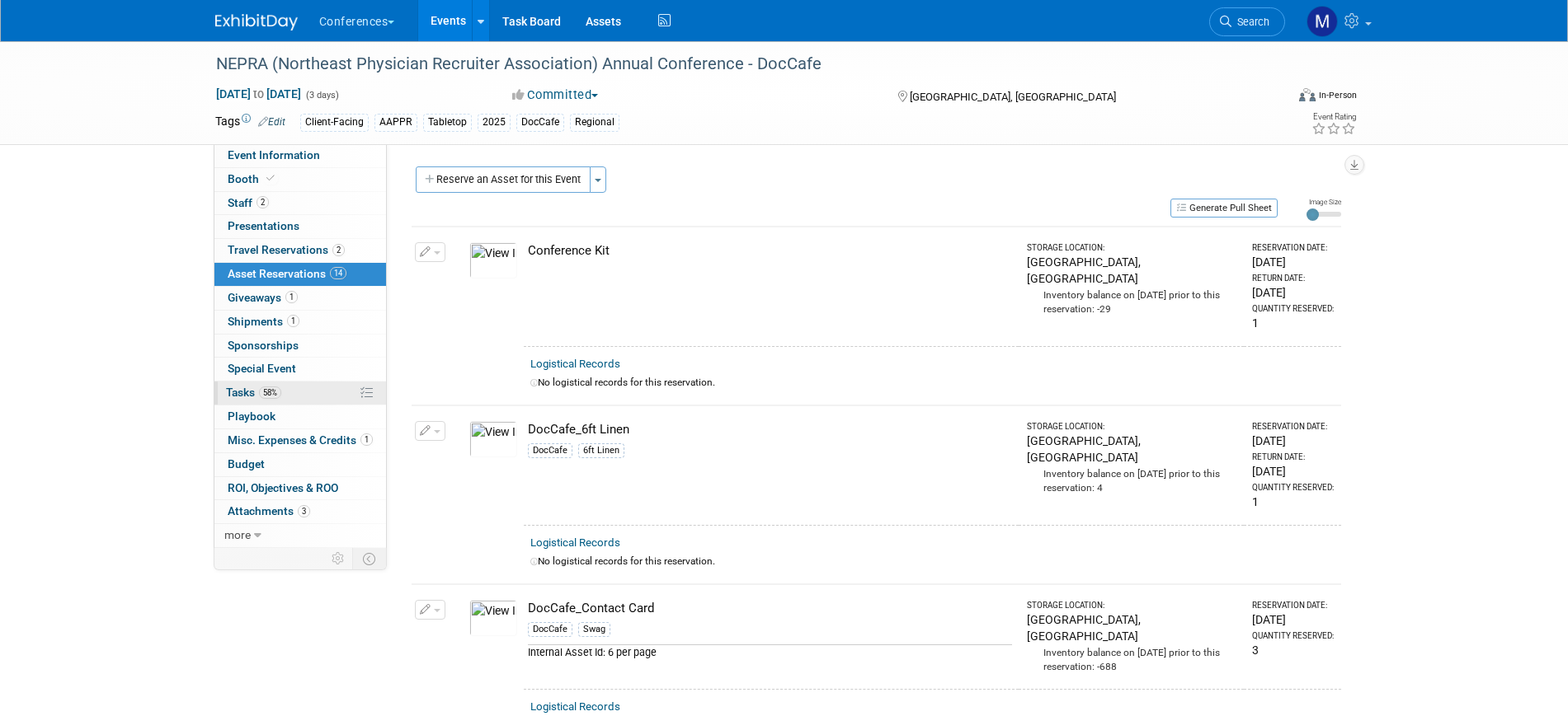
click at [265, 390] on span "58%" at bounding box center [270, 392] width 23 height 13
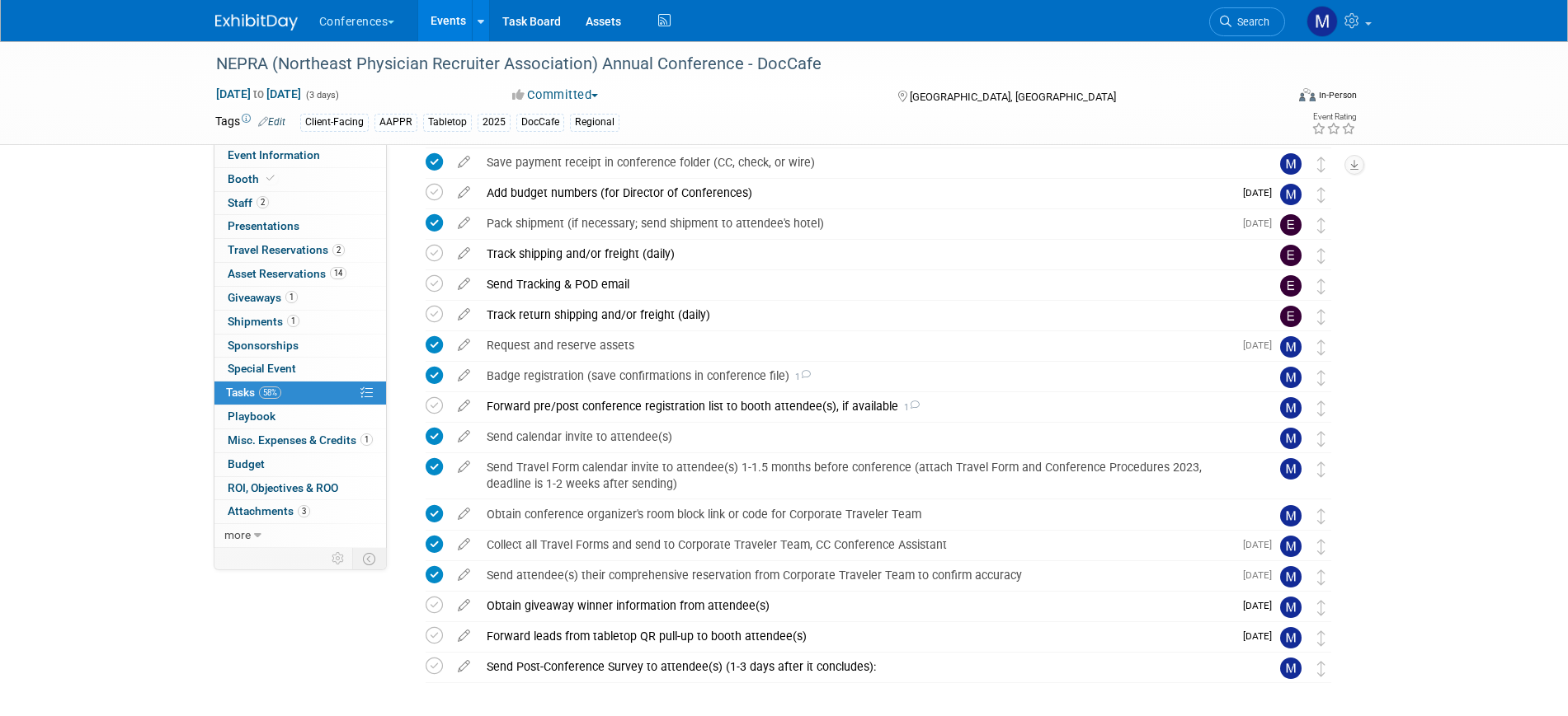
scroll to position [305, 0]
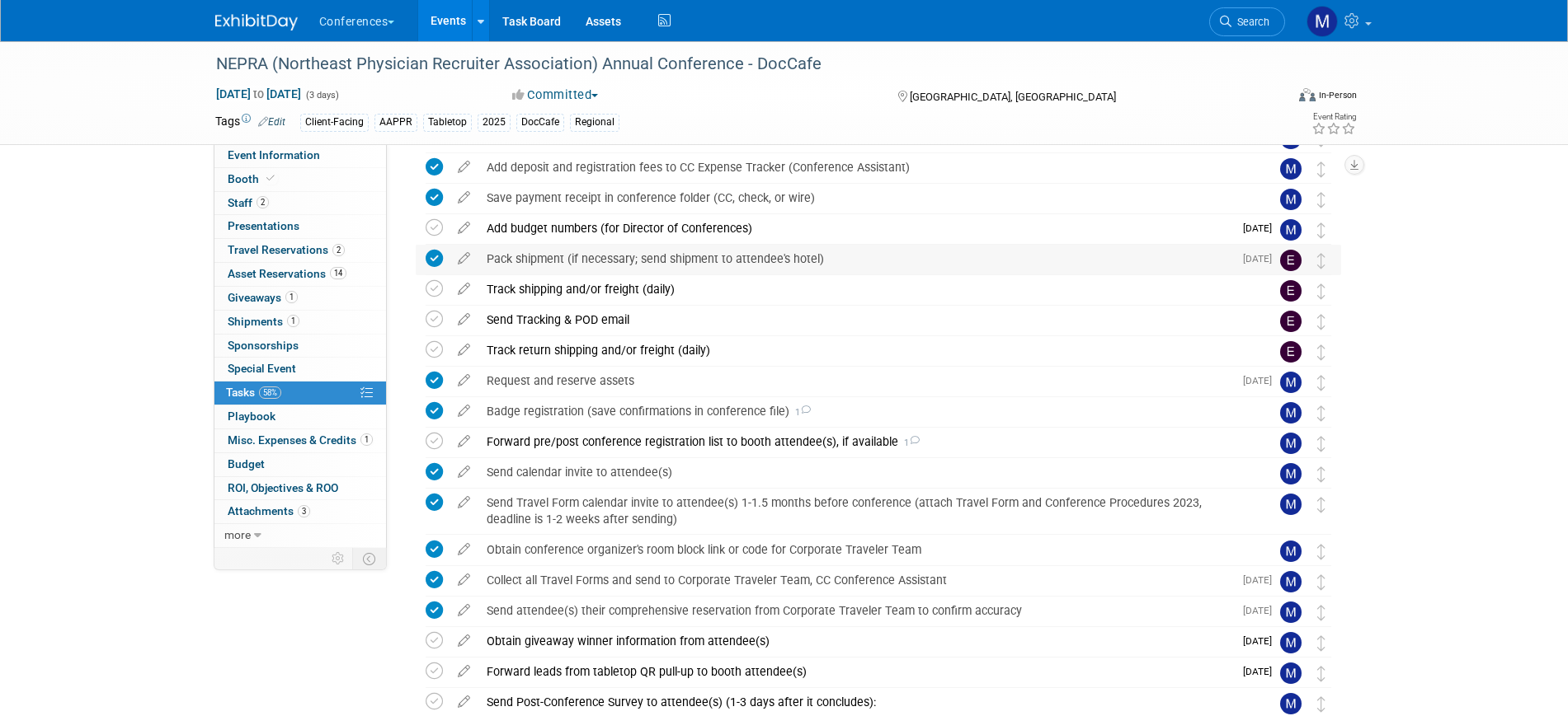
click at [664, 260] on div "Pack shipment (if necessary; send shipment to attendee's hotel)" at bounding box center [856, 259] width 755 height 28
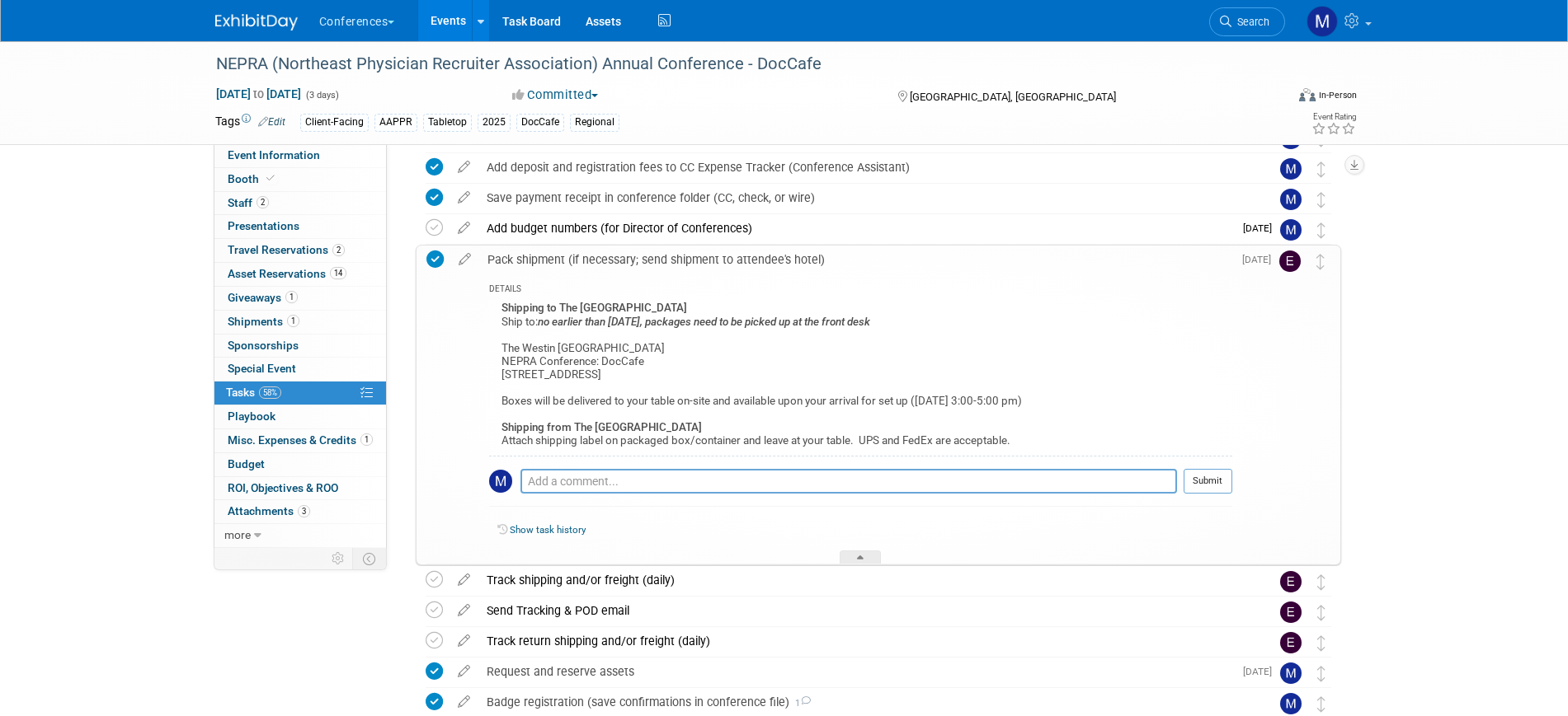
click at [664, 260] on div "Pack shipment (if necessary; send shipment to attendee's hotel)" at bounding box center [856, 260] width 753 height 28
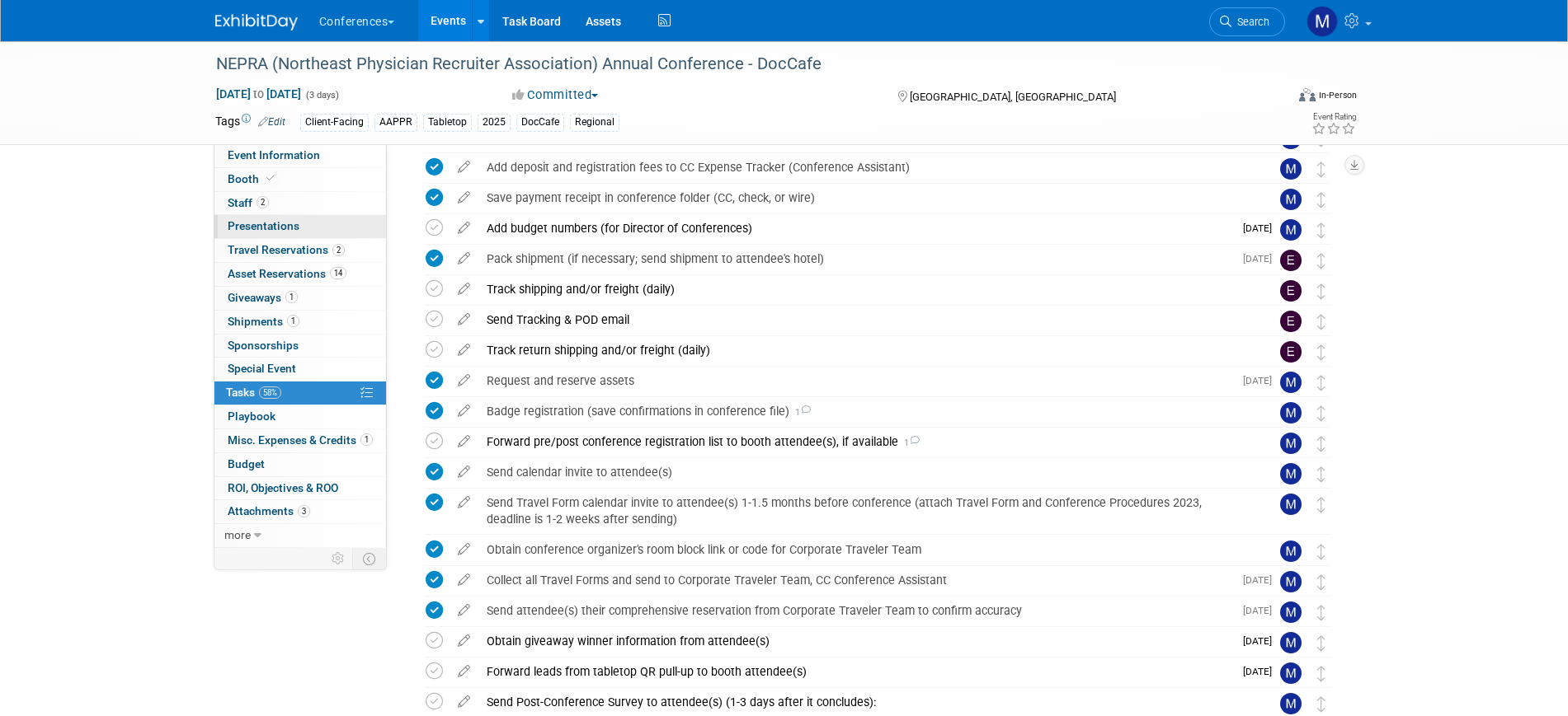
drag, startPoint x: 303, startPoint y: 214, endPoint x: 316, endPoint y: 230, distance: 20.6
click at [303, 214] on div "Event Information Event Info Booth Booth 2 Staff 2 Staff 0 Presentations 0 Pres…" at bounding box center [300, 346] width 173 height 404
click at [317, 194] on link "2 Staff 2" at bounding box center [300, 204] width 171 height 23
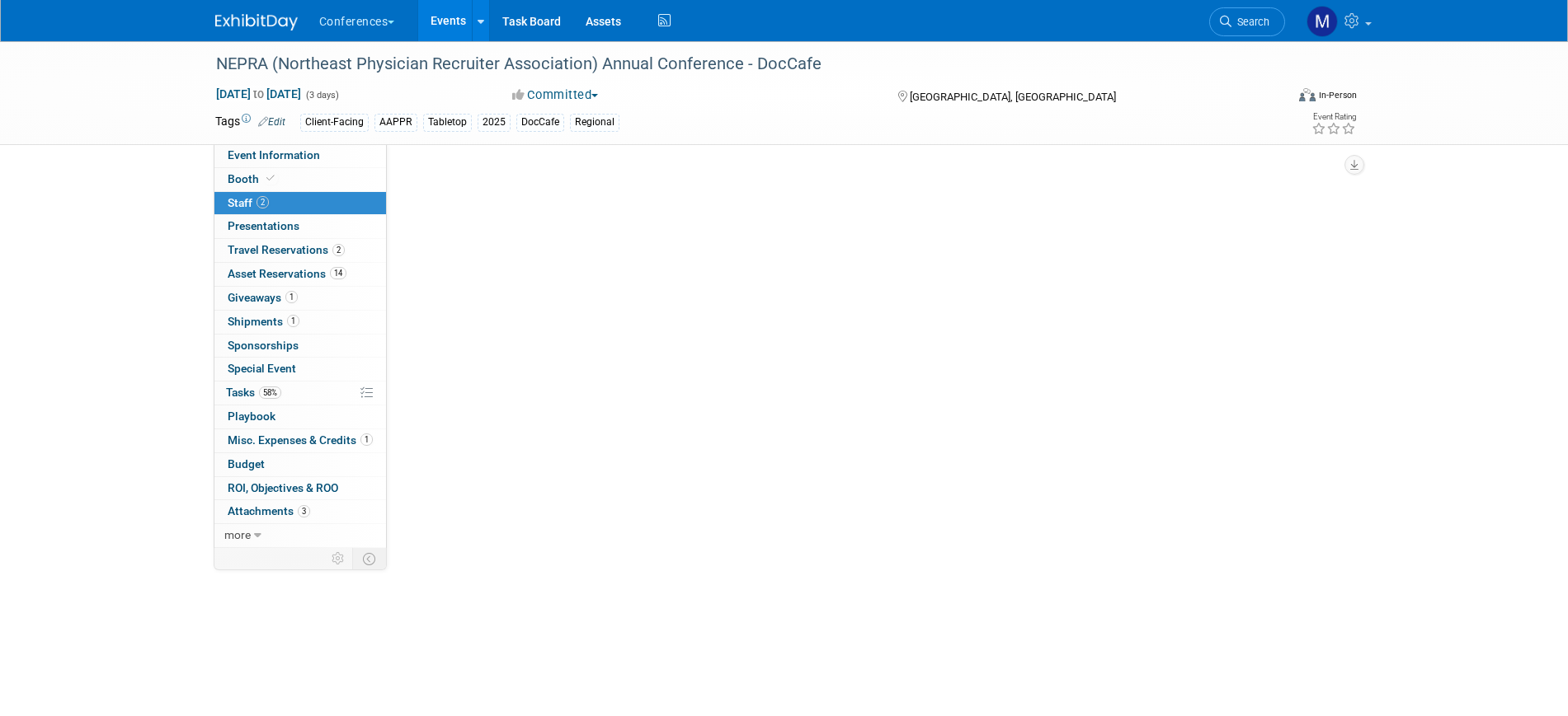
scroll to position [0, 0]
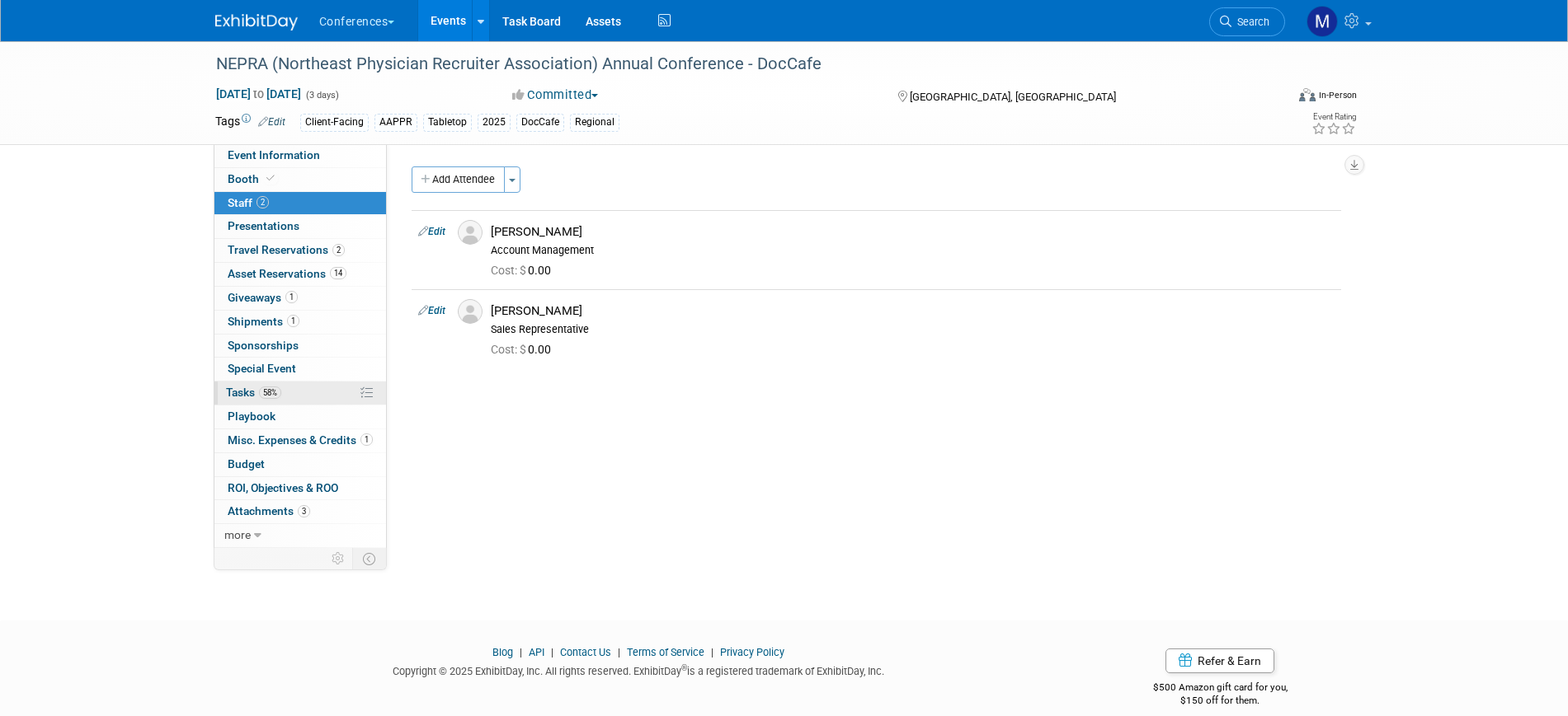
click at [255, 394] on span "Tasks 58%" at bounding box center [254, 392] width 55 height 13
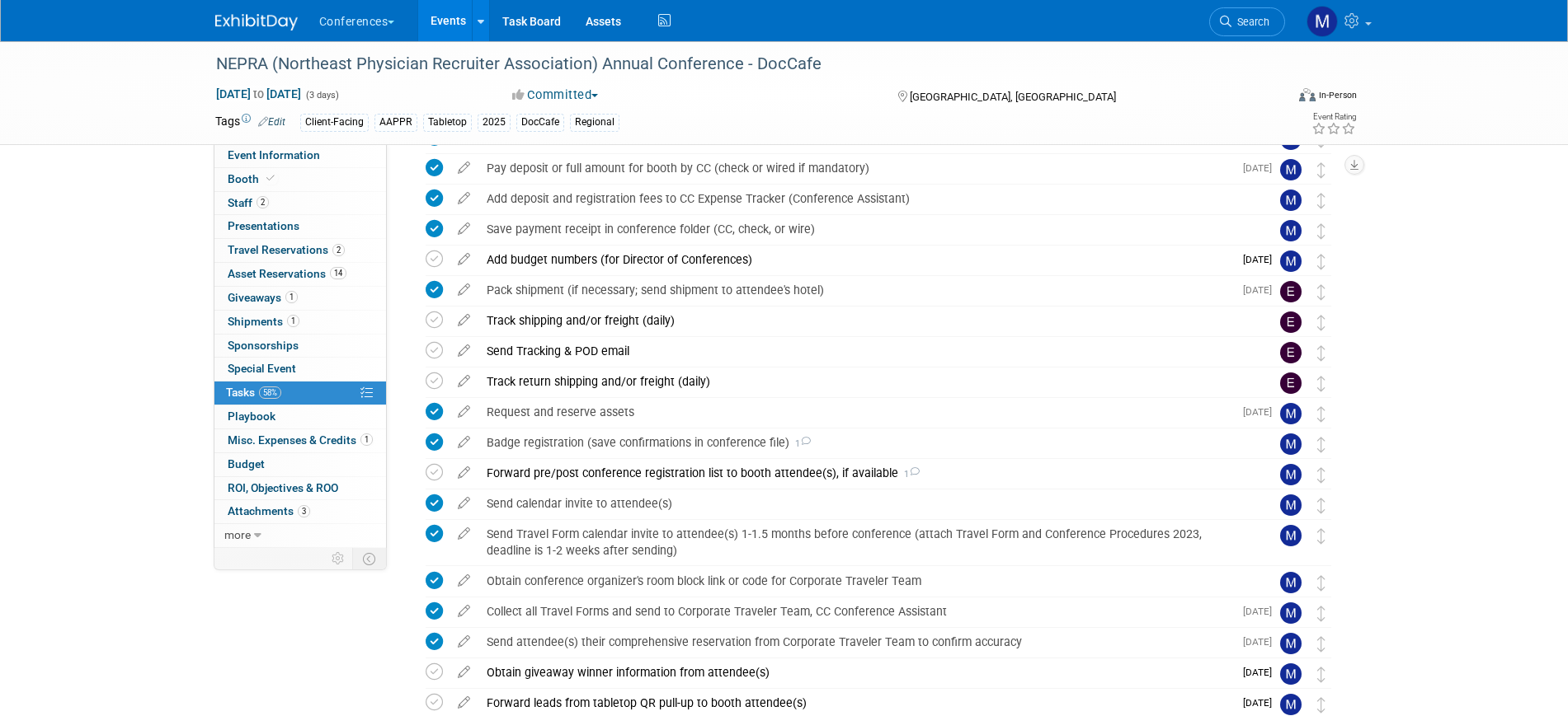
scroll to position [309, 0]
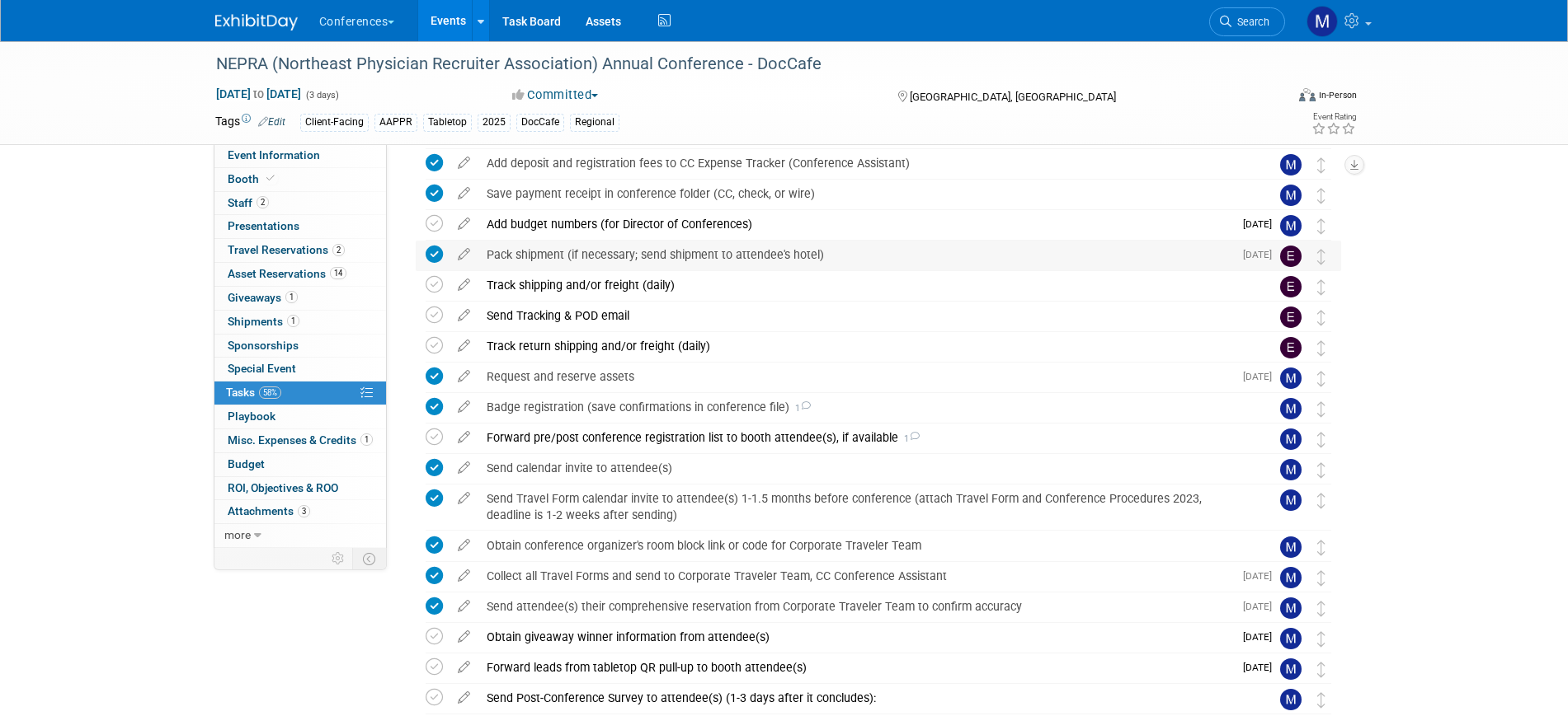
click at [751, 255] on div "Pack shipment (if necessary; send shipment to attendee's hotel)" at bounding box center [856, 255] width 755 height 28
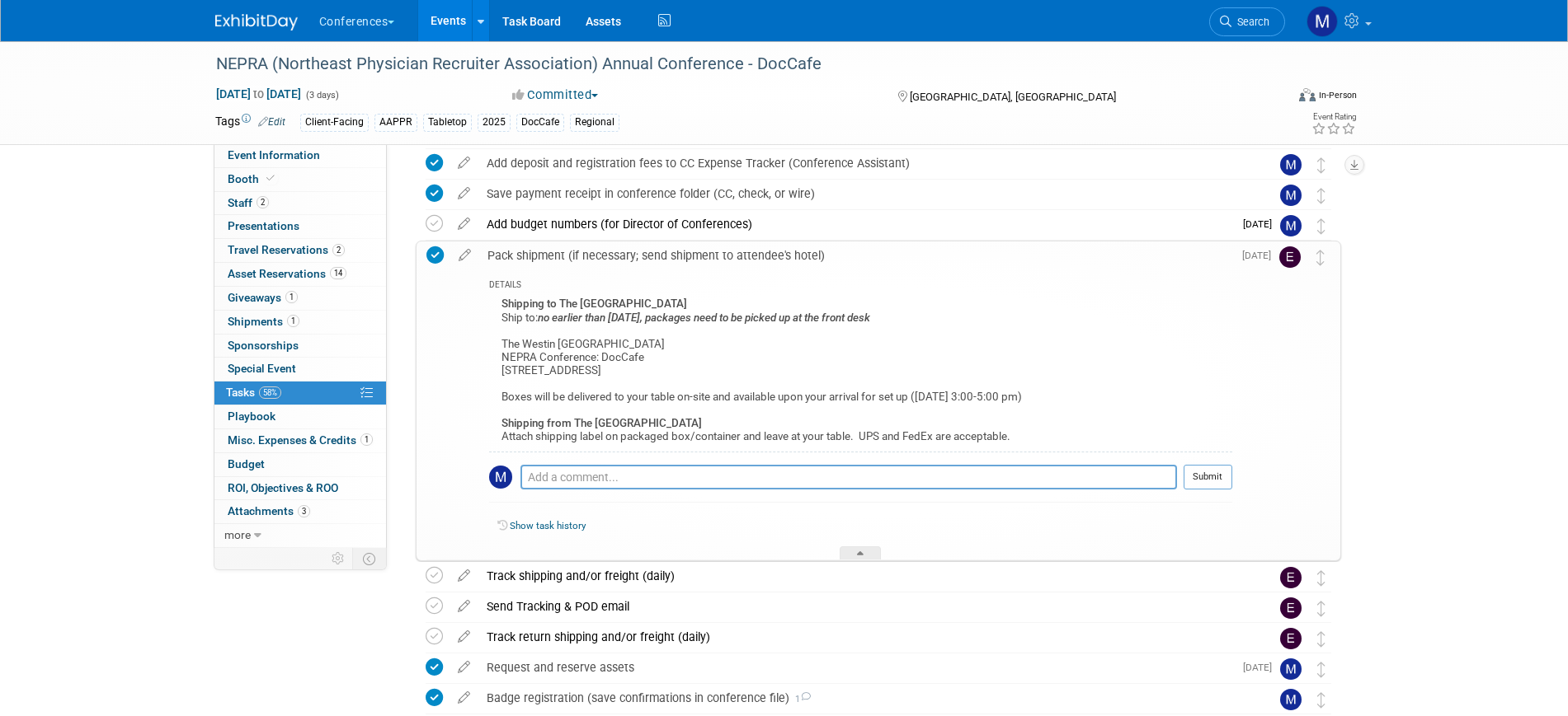
click at [159, 349] on div "NEPRA (Northeast Physician Recruiter Association) Annual Conference - DocCafe O…" at bounding box center [784, 419] width 1568 height 1374
click at [338, 202] on link "2 Staff 2" at bounding box center [300, 204] width 171 height 23
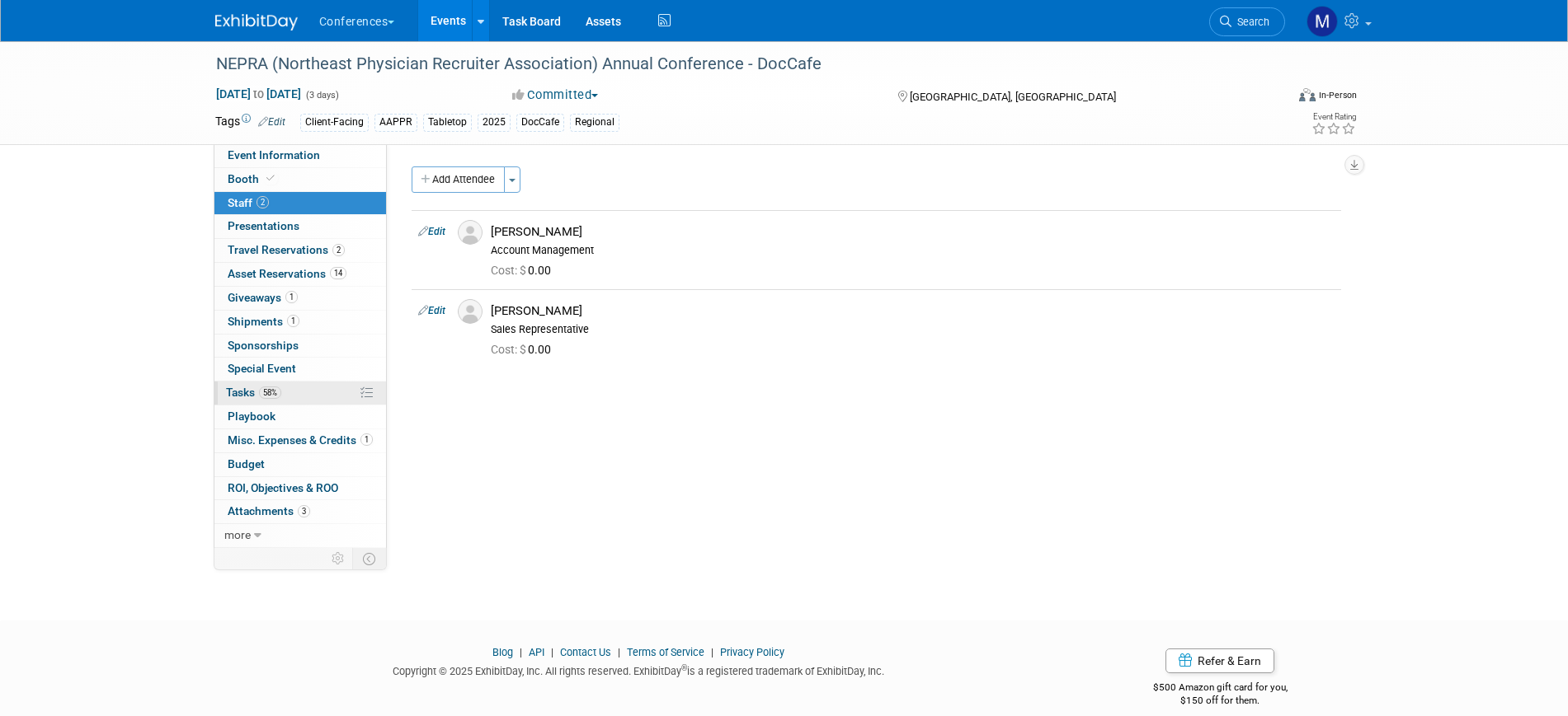
click at [277, 393] on span "58%" at bounding box center [270, 392] width 23 height 13
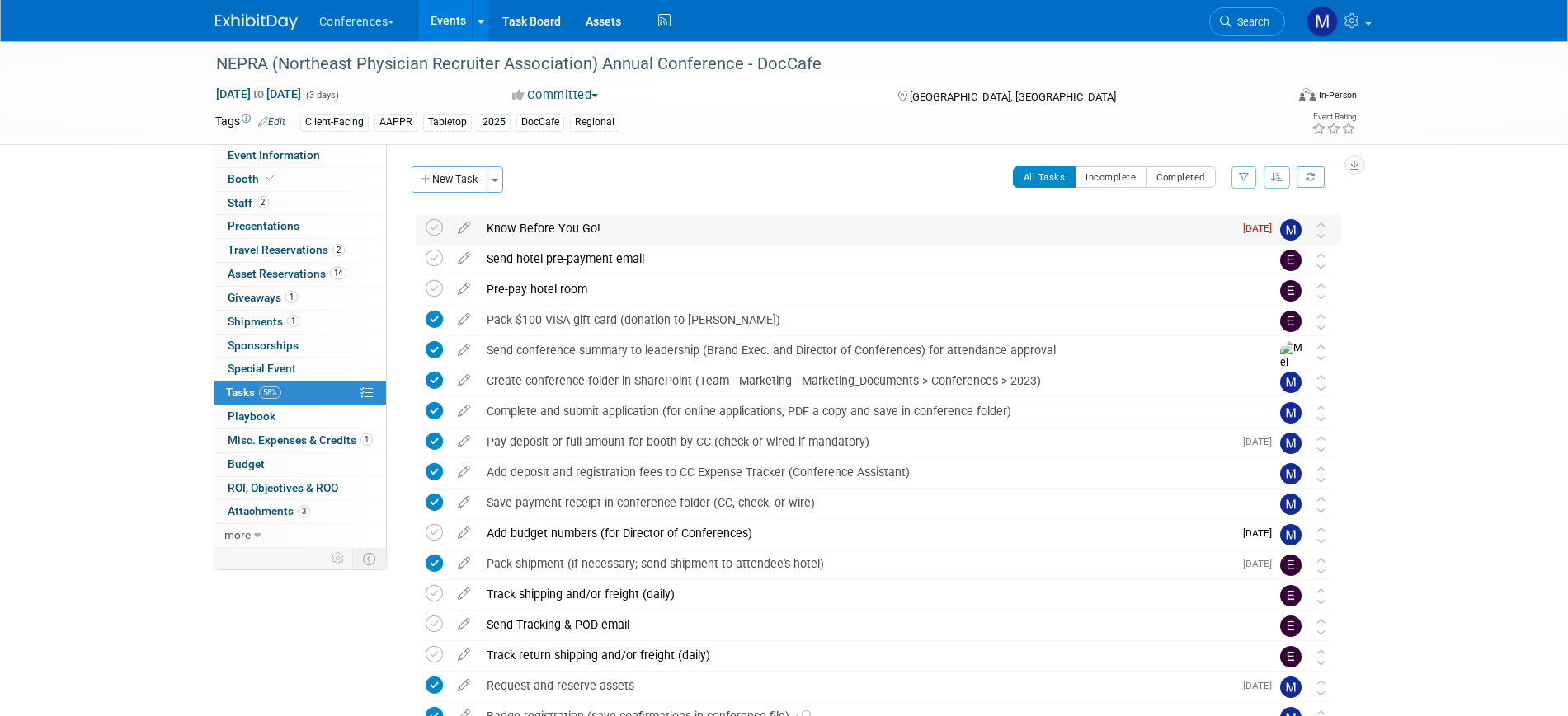
click at [527, 225] on div "Know Before You Go!" at bounding box center [856, 229] width 755 height 28
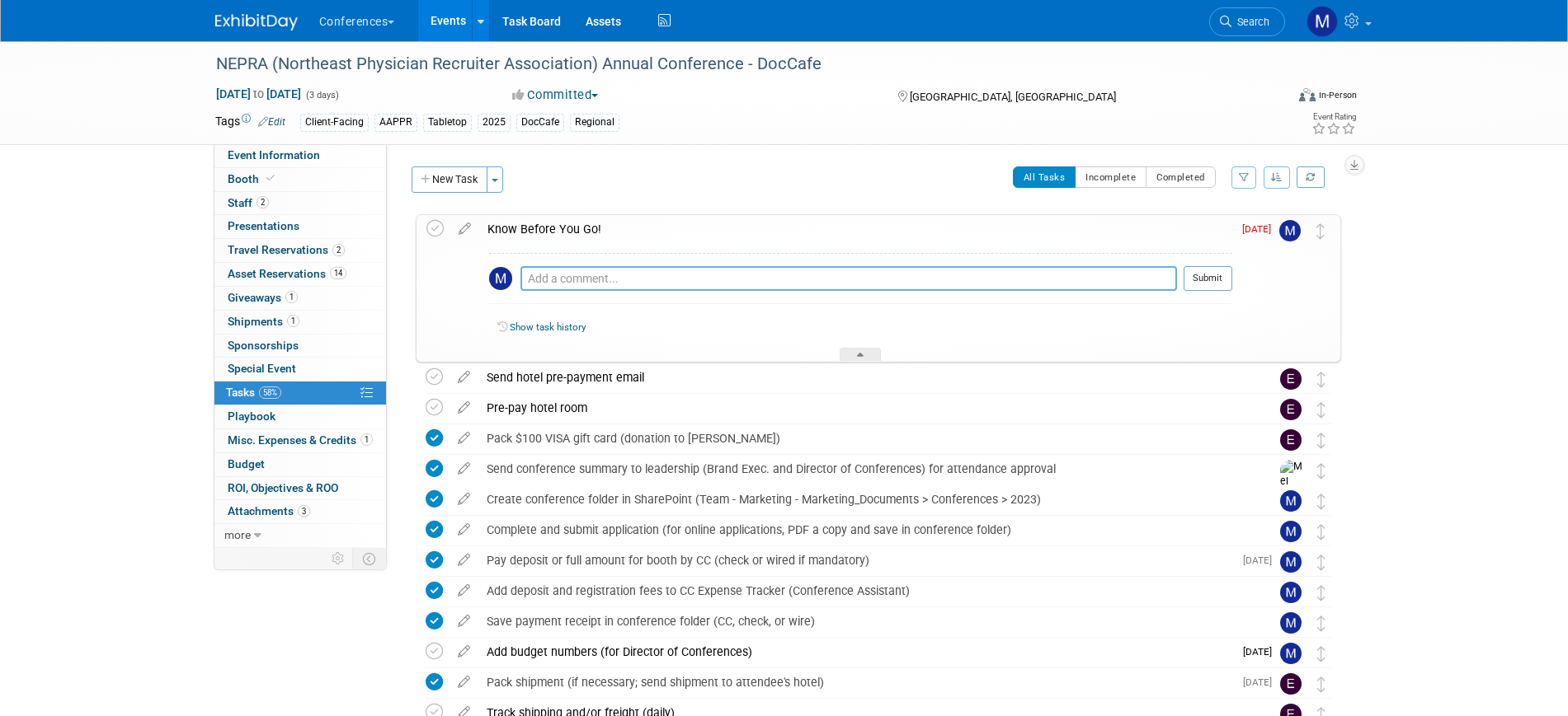
click at [549, 279] on textarea at bounding box center [848, 279] width 656 height 25
type textarea "Teams them info and let the know i am traveling toay."
click at [463, 225] on icon at bounding box center [464, 225] width 29 height 21
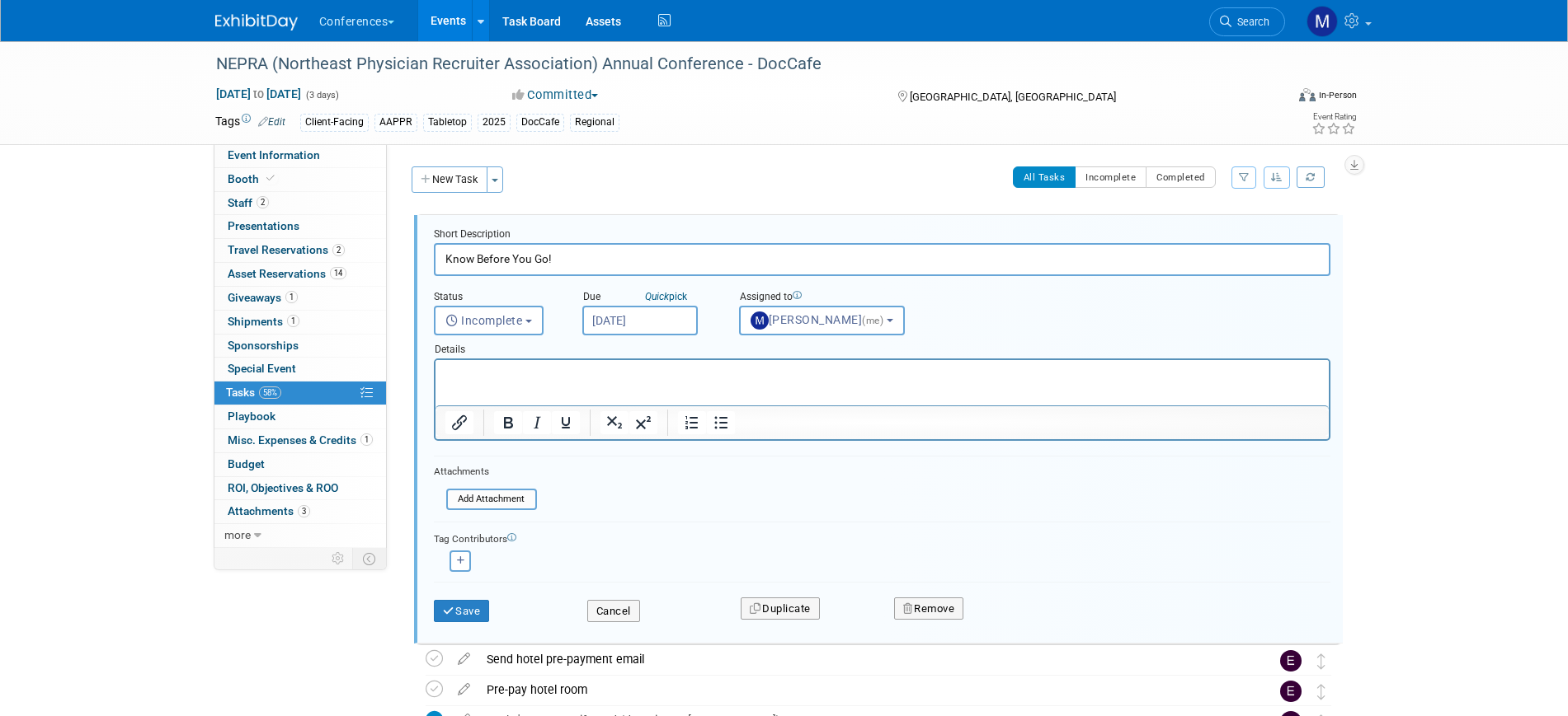
click at [660, 330] on body "Conferences Explore: My Workspaces 2 Go to Workspace: Conferences Marketing Req…" at bounding box center [784, 358] width 1568 height 716
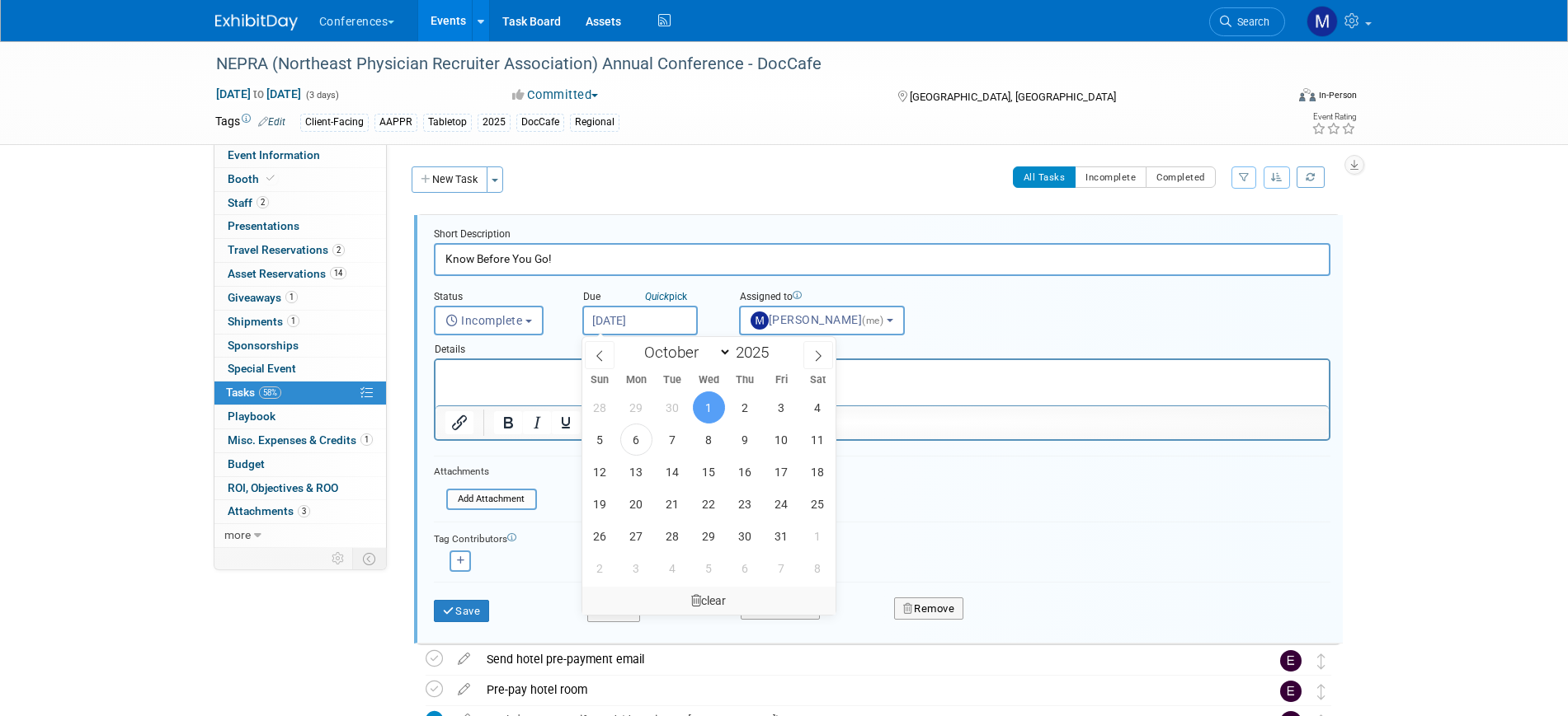
click at [704, 592] on div "clear" at bounding box center [709, 601] width 254 height 28
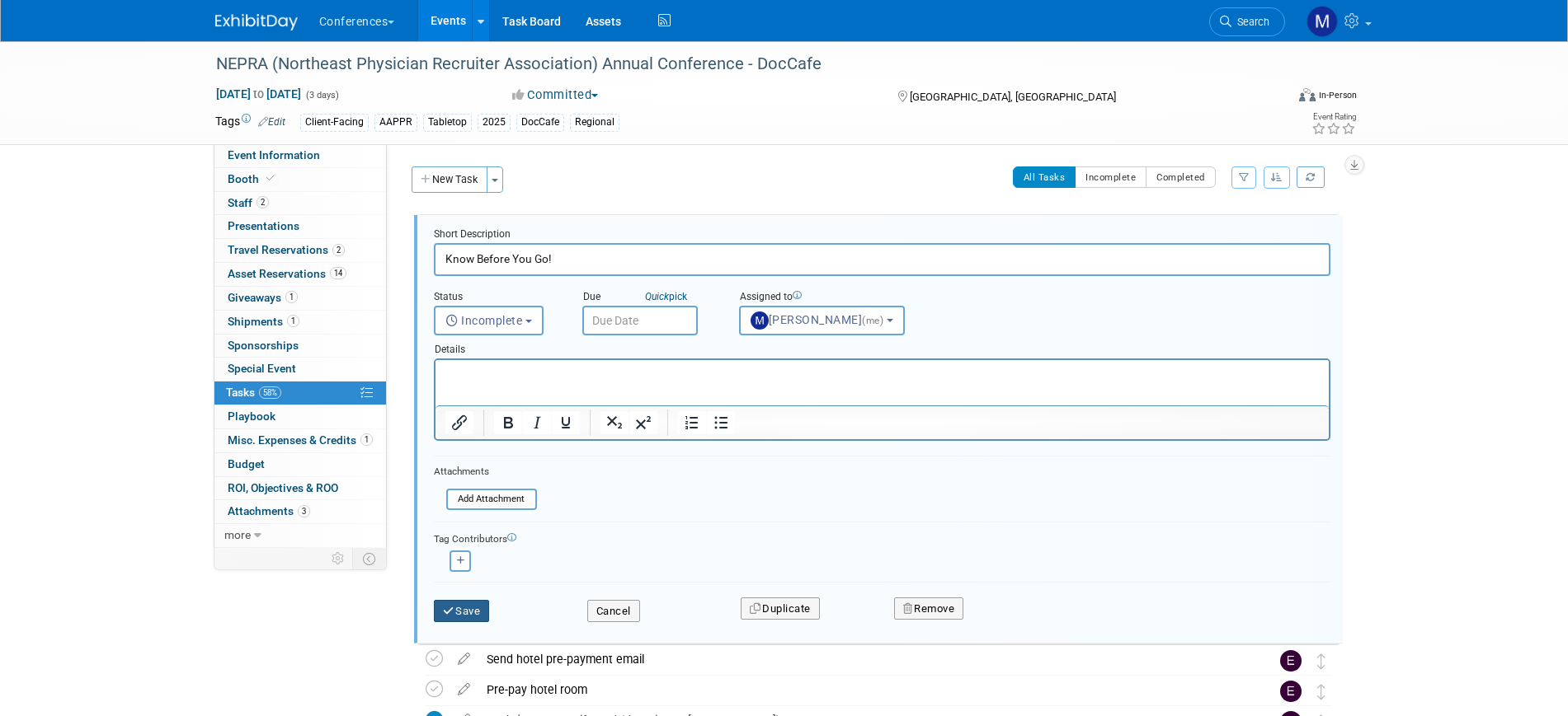
click at [484, 610] on button "Save" at bounding box center [462, 612] width 56 height 23
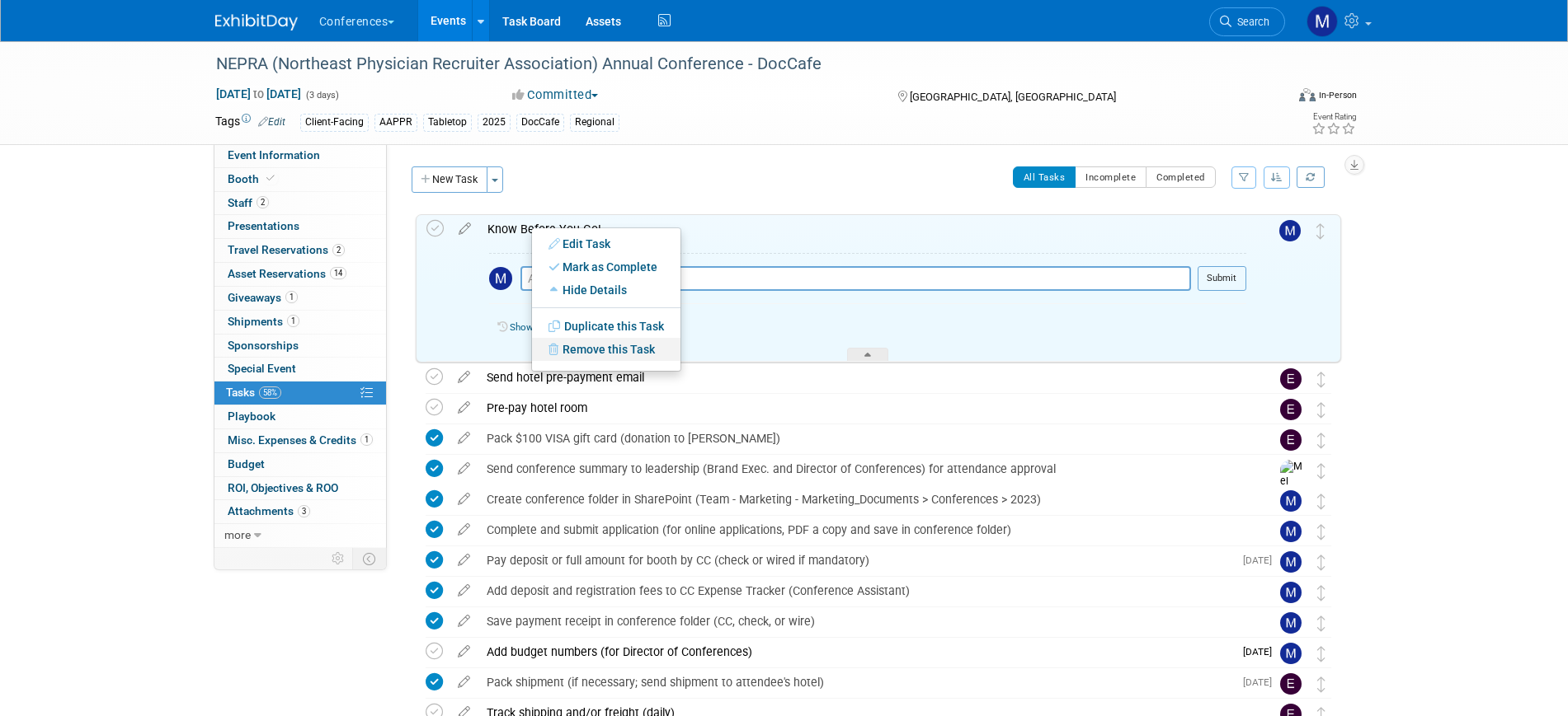
click at [611, 350] on link "Remove this Task" at bounding box center [606, 350] width 149 height 23
click at [750, 360] on link "Yes" at bounding box center [741, 363] width 48 height 27
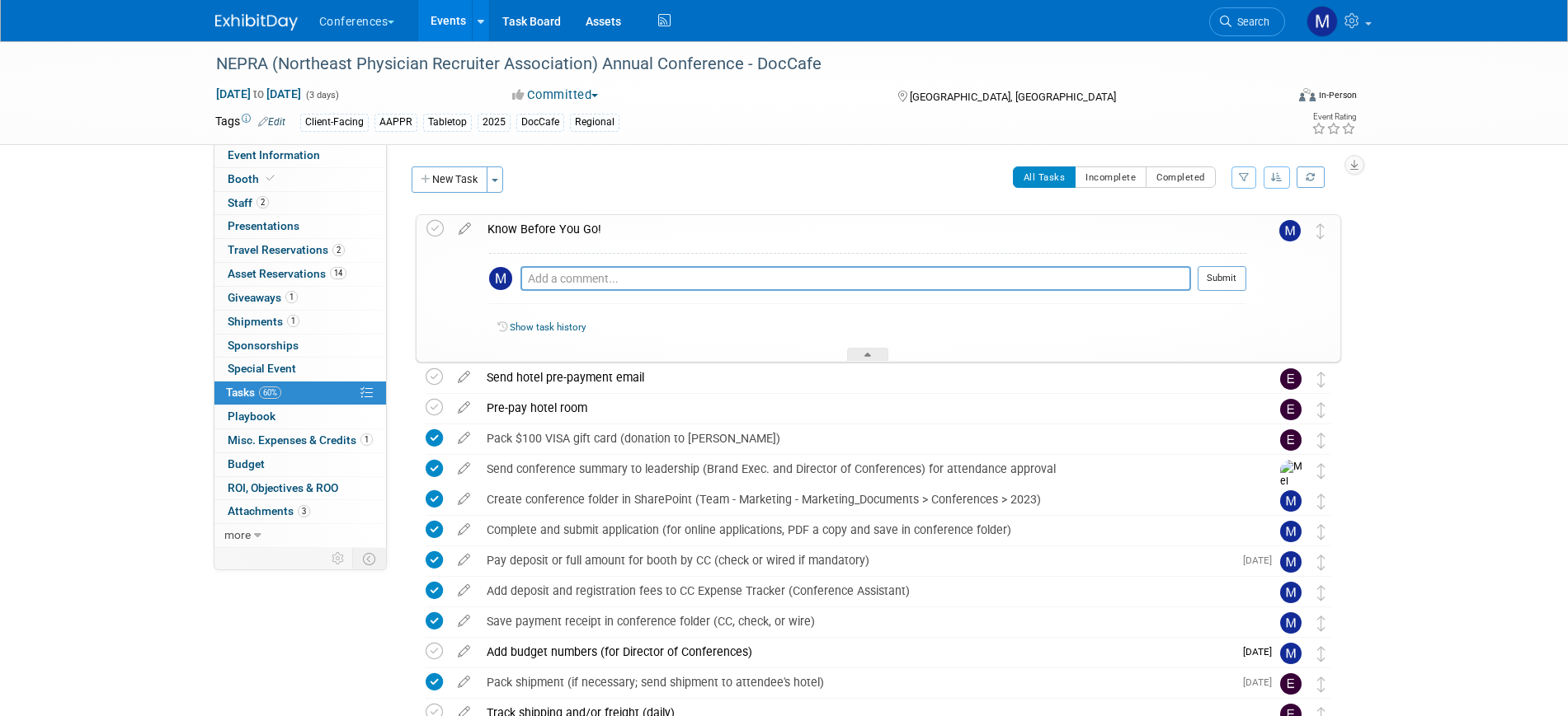
click at [1488, 255] on div "NEPRA (Northeast Physician Recruiter Association) Annual Conference - DocCafe O…" at bounding box center [784, 642] width 1568 height 1202
click at [499, 227] on div "Know Before You Go!" at bounding box center [862, 229] width 767 height 28
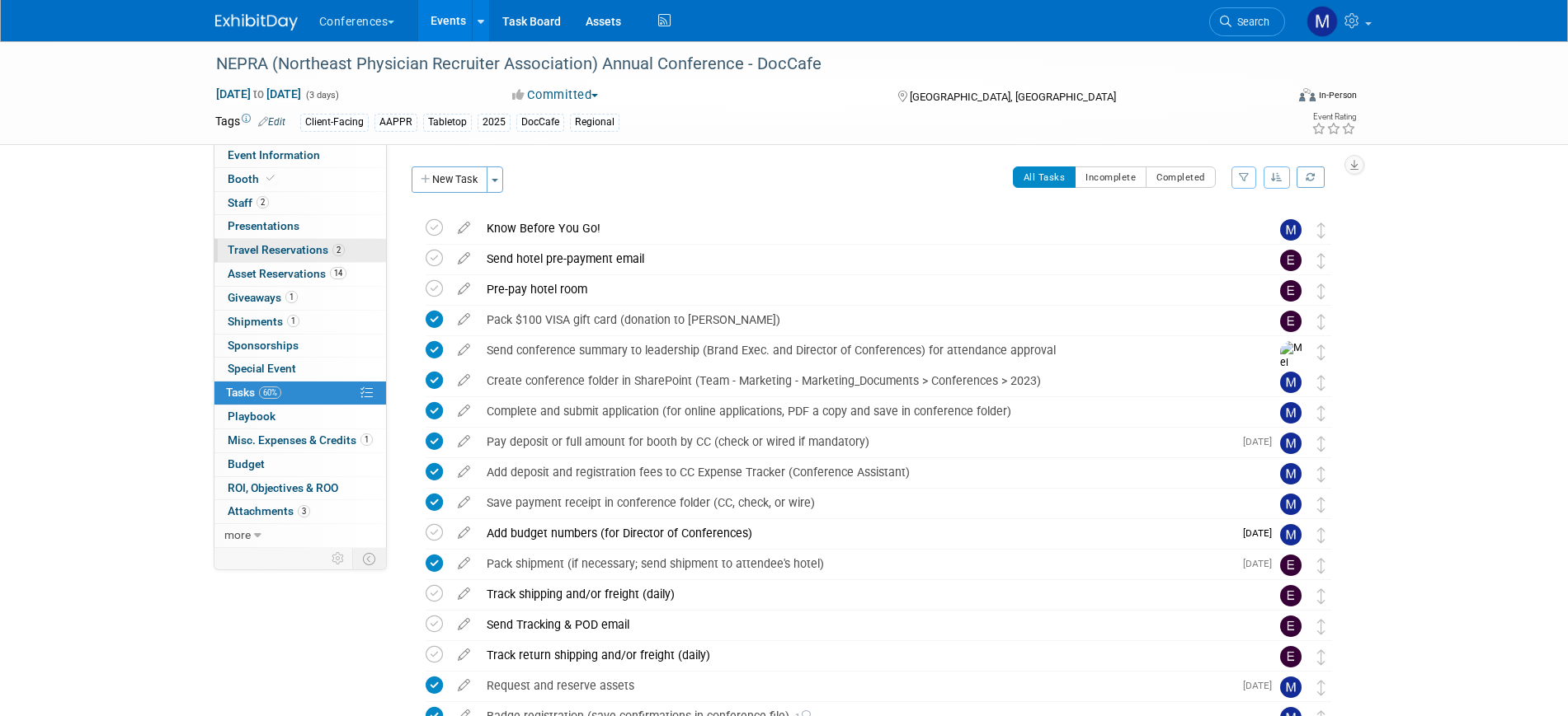
click at [315, 245] on span "Travel Reservations 2" at bounding box center [286, 250] width 117 height 13
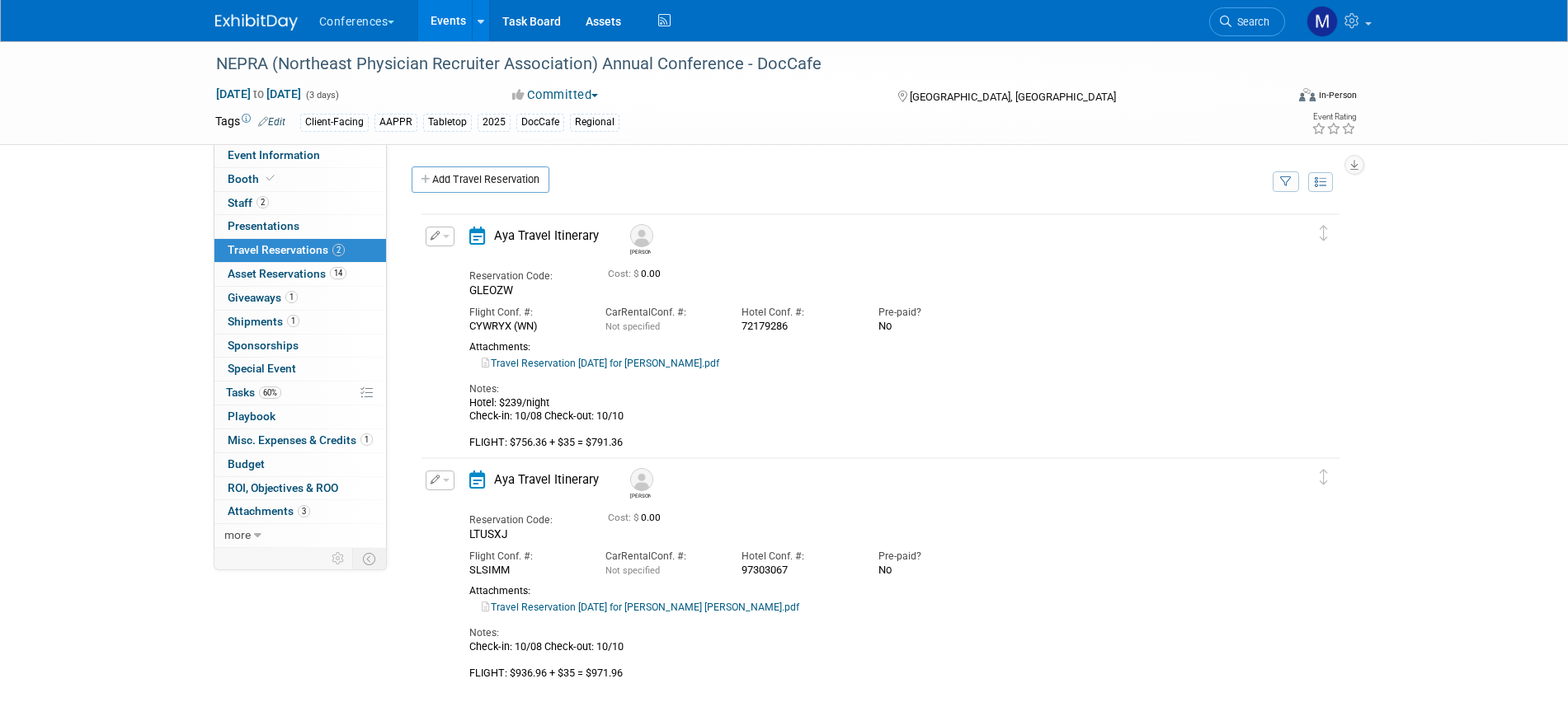
click at [692, 366] on link "Travel Reservation October 08 for MICHAEL ALLEN GRAHAM.pdf" at bounding box center [600, 364] width 238 height 12
drag, startPoint x: 276, startPoint y: 395, endPoint x: 630, endPoint y: 406, distance: 354.2
click at [276, 394] on span "60%" at bounding box center [270, 392] width 23 height 13
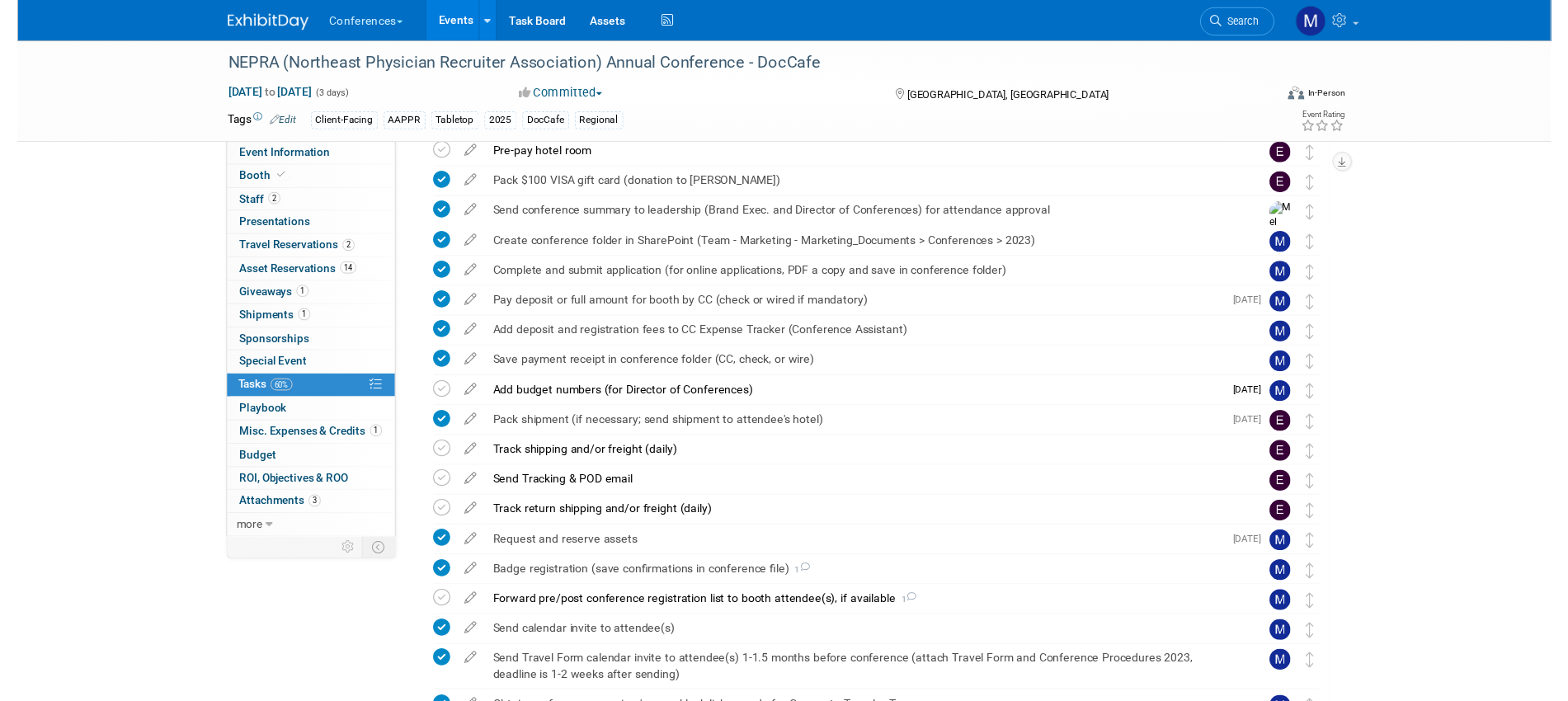
scroll to position [309, 0]
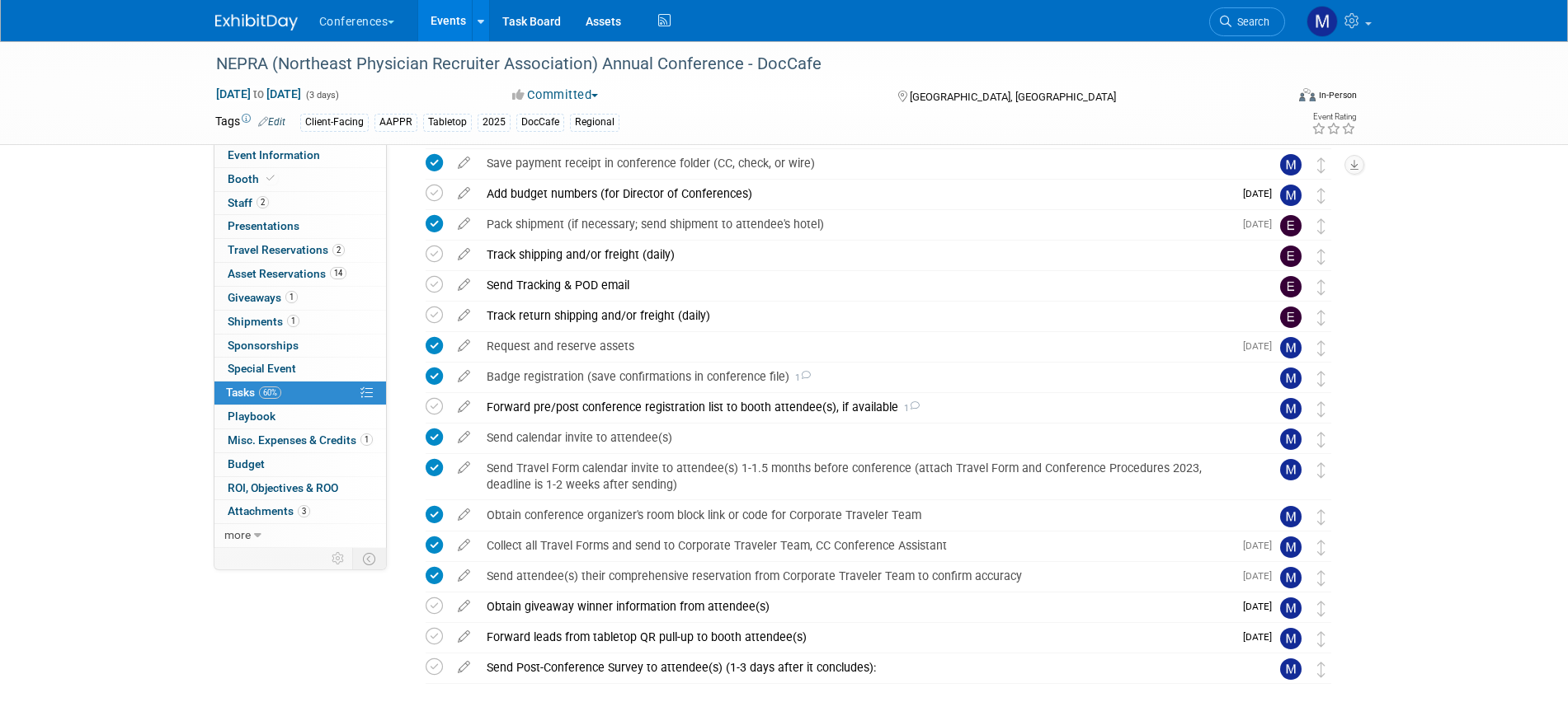
click at [748, 406] on div "Forward pre/post conference registration list to booth attendee(s), if availabl…" at bounding box center [862, 407] width 769 height 28
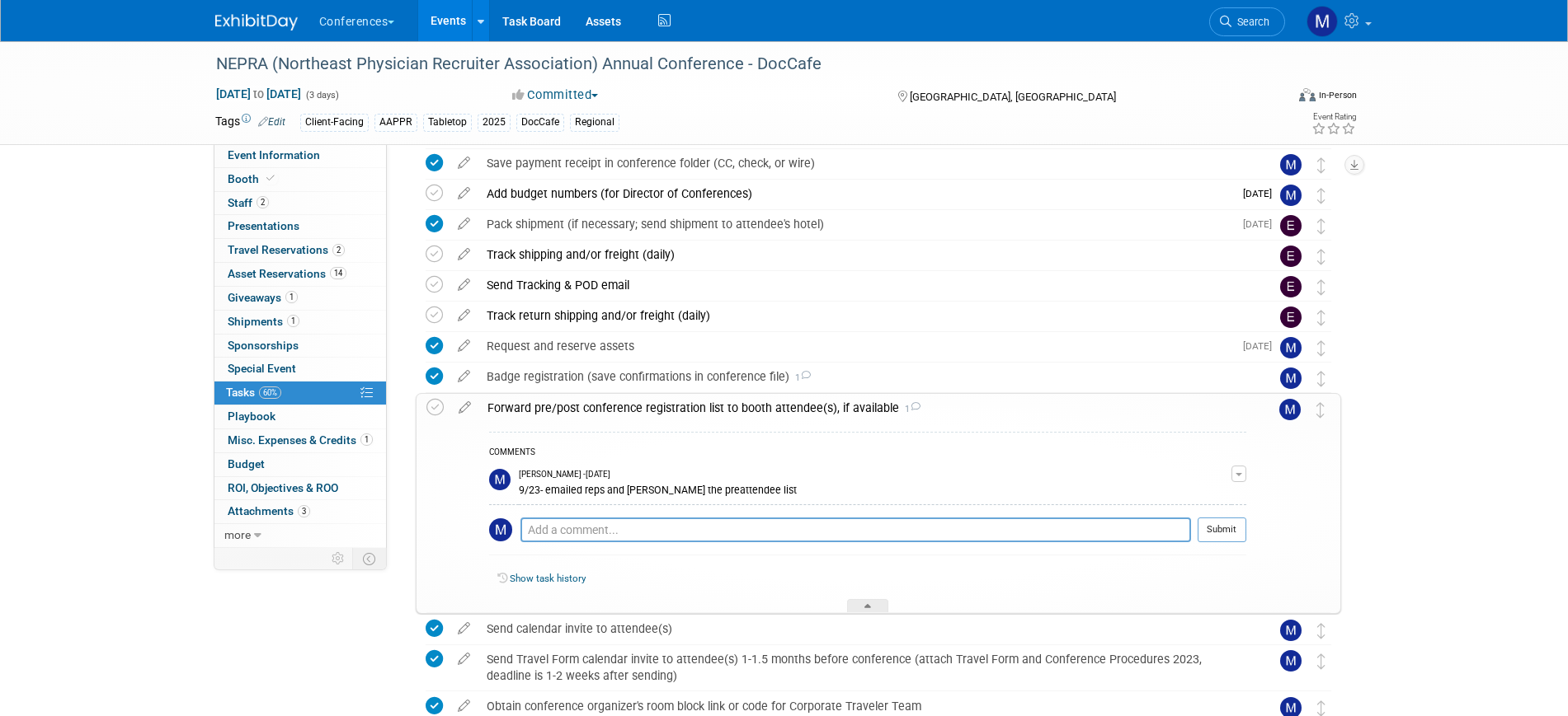
click at [748, 406] on div "Forward pre/post conference registration list to booth attendee(s), if availabl…" at bounding box center [862, 408] width 767 height 28
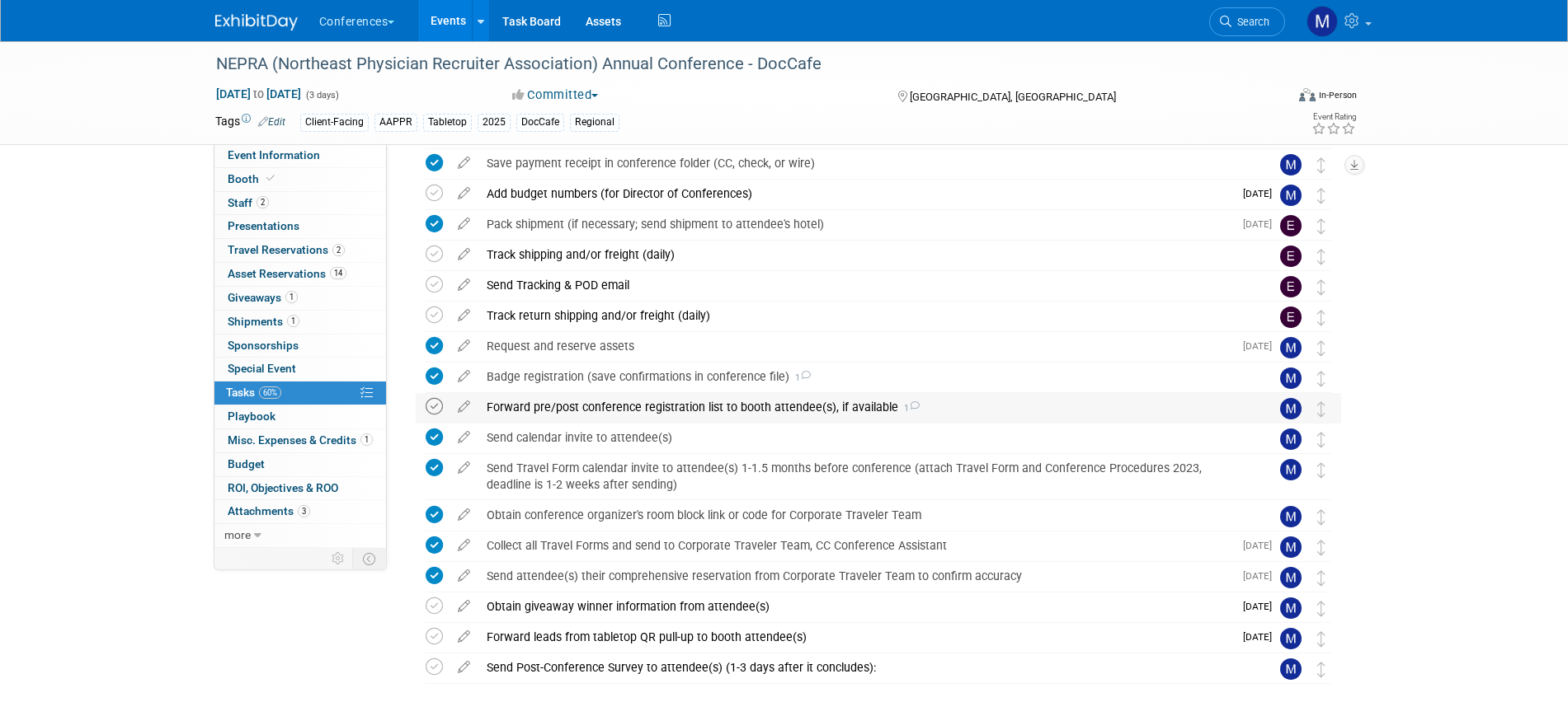
click at [438, 405] on icon at bounding box center [434, 406] width 18 height 18
click at [468, 602] on icon at bounding box center [463, 603] width 29 height 21
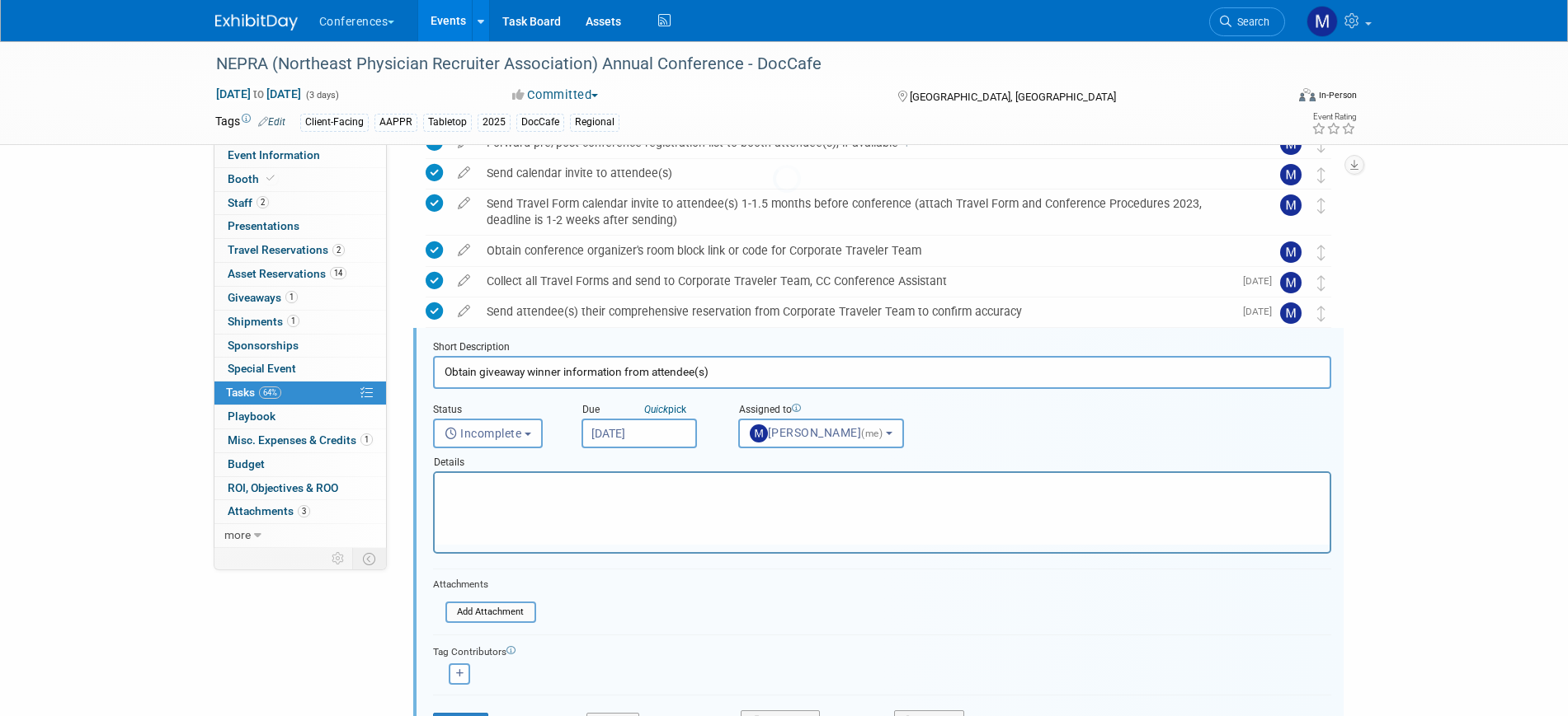
scroll to position [660, 0]
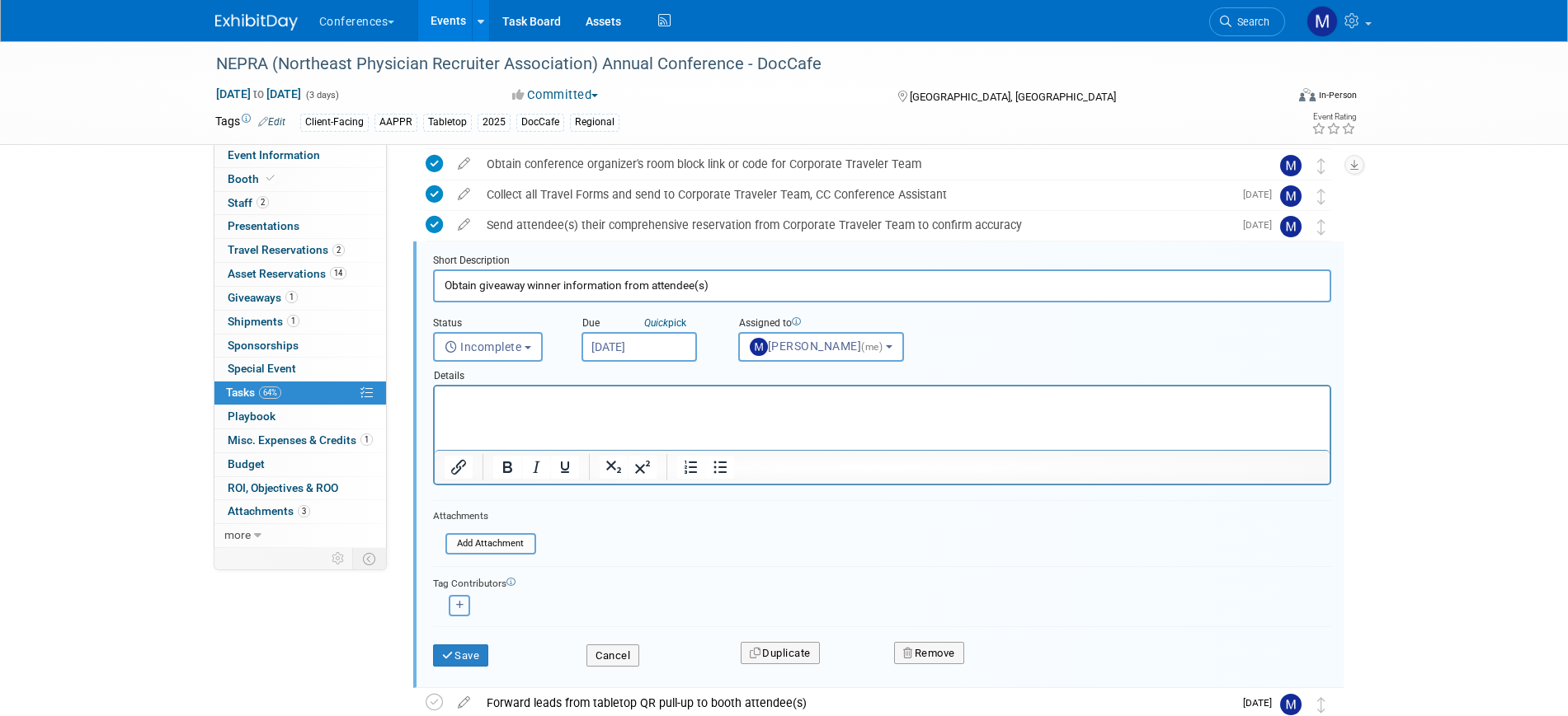
click at [464, 598] on button "button" at bounding box center [459, 606] width 22 height 22
select select
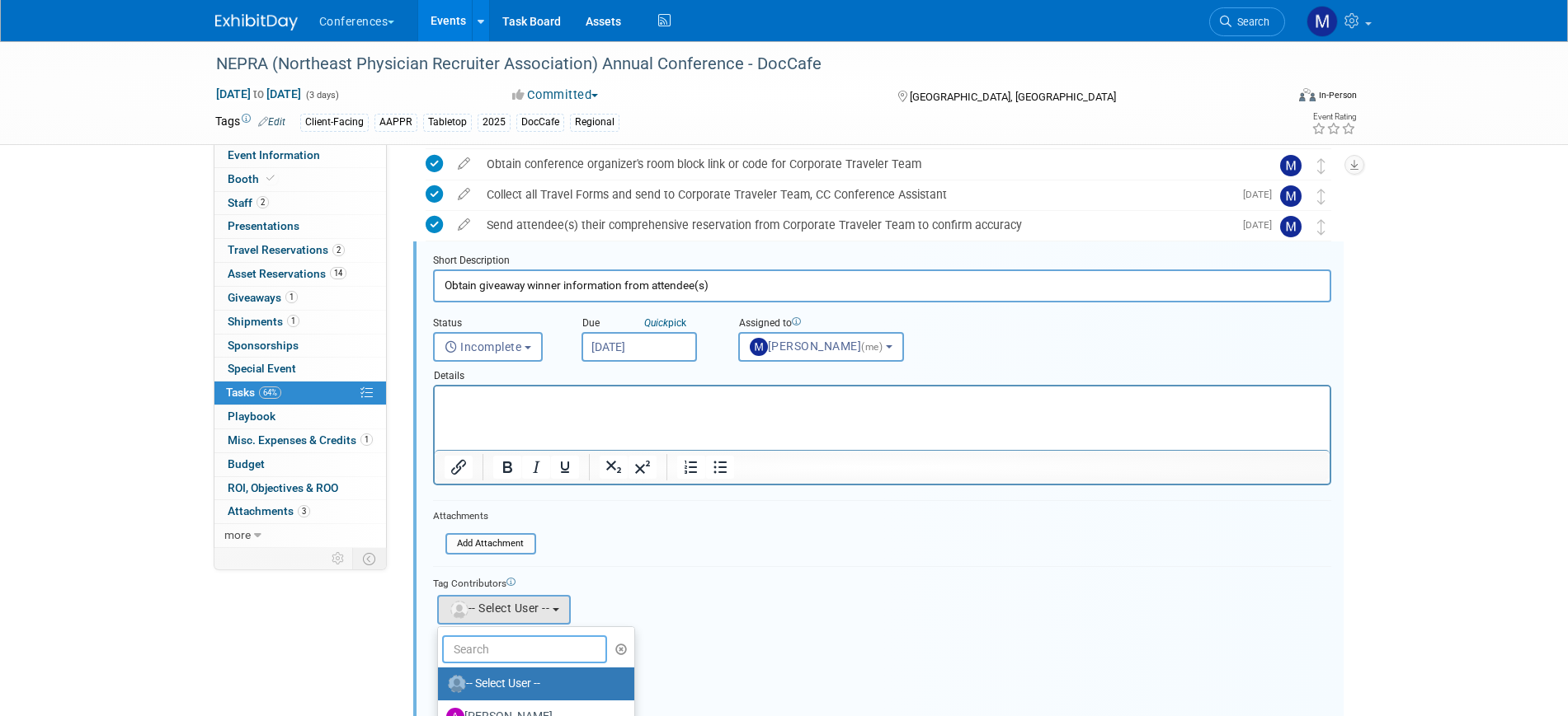
click at [480, 642] on input "text" at bounding box center [525, 650] width 165 height 28
type input "erin"
click at [491, 671] on label "[PERSON_NAME]" at bounding box center [532, 684] width 172 height 27
click at [441, 677] on input "[PERSON_NAME]" at bounding box center [435, 682] width 11 height 11
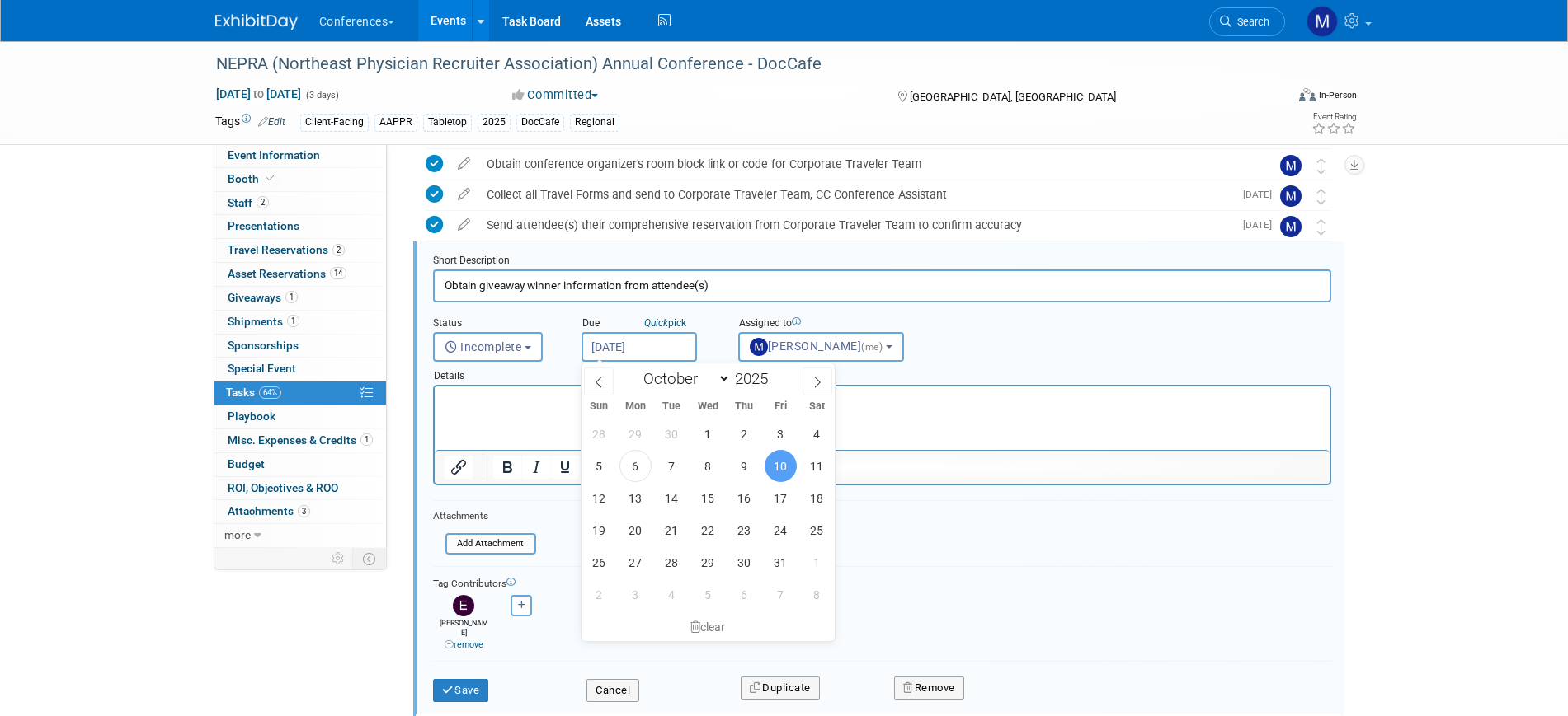
click at [635, 338] on input "Oct 10, 2025" at bounding box center [639, 347] width 115 height 30
click at [778, 467] on span "10" at bounding box center [781, 466] width 33 height 33
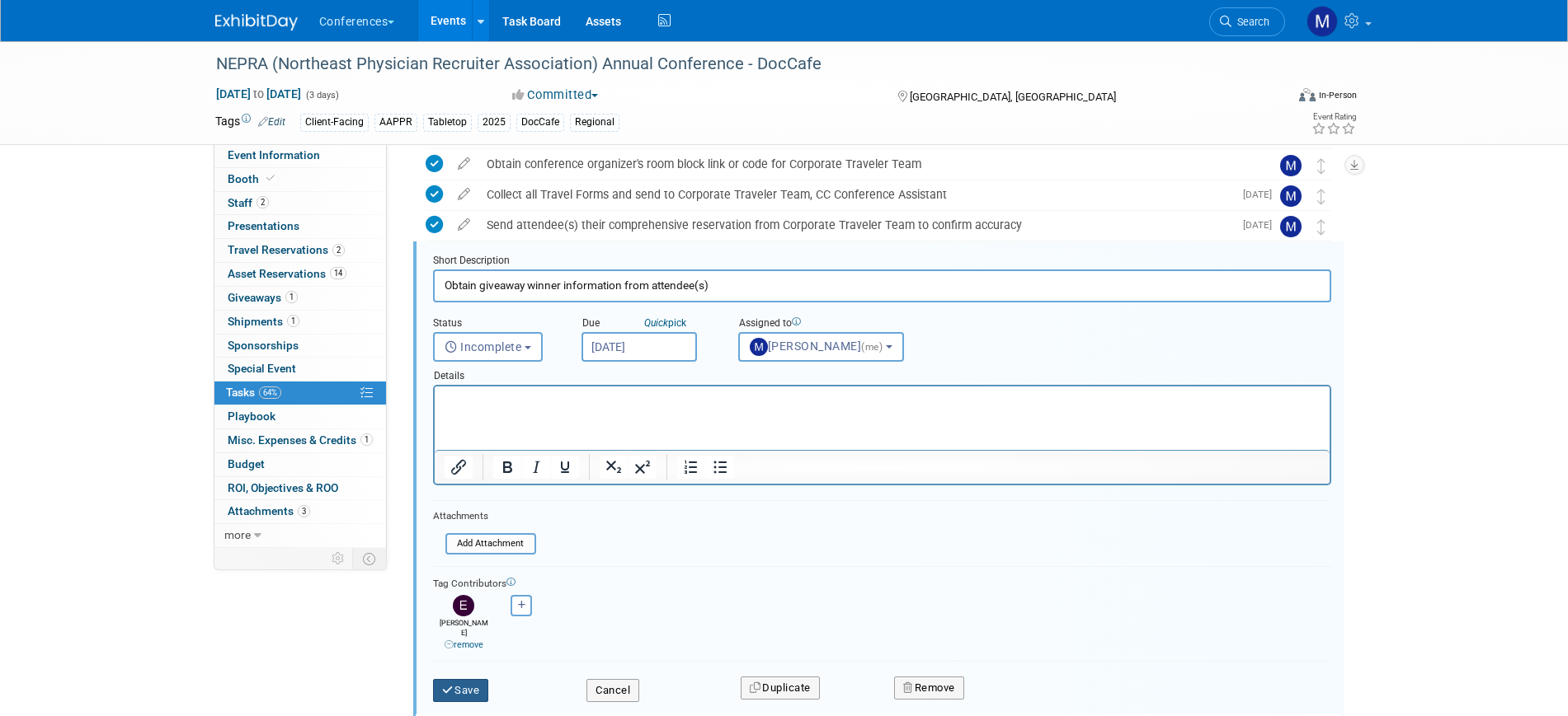
click at [474, 685] on button "Save" at bounding box center [461, 691] width 56 height 23
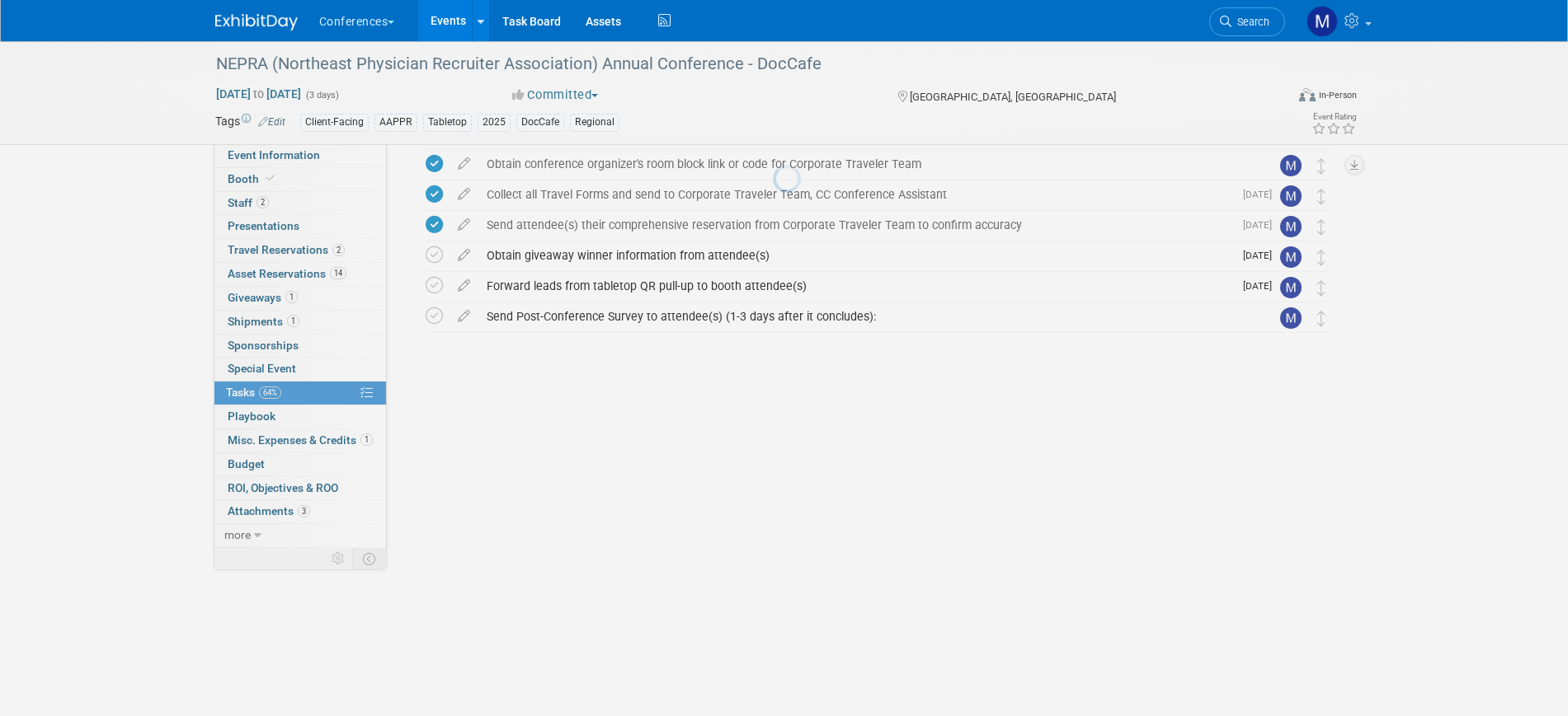
scroll to position [377, 0]
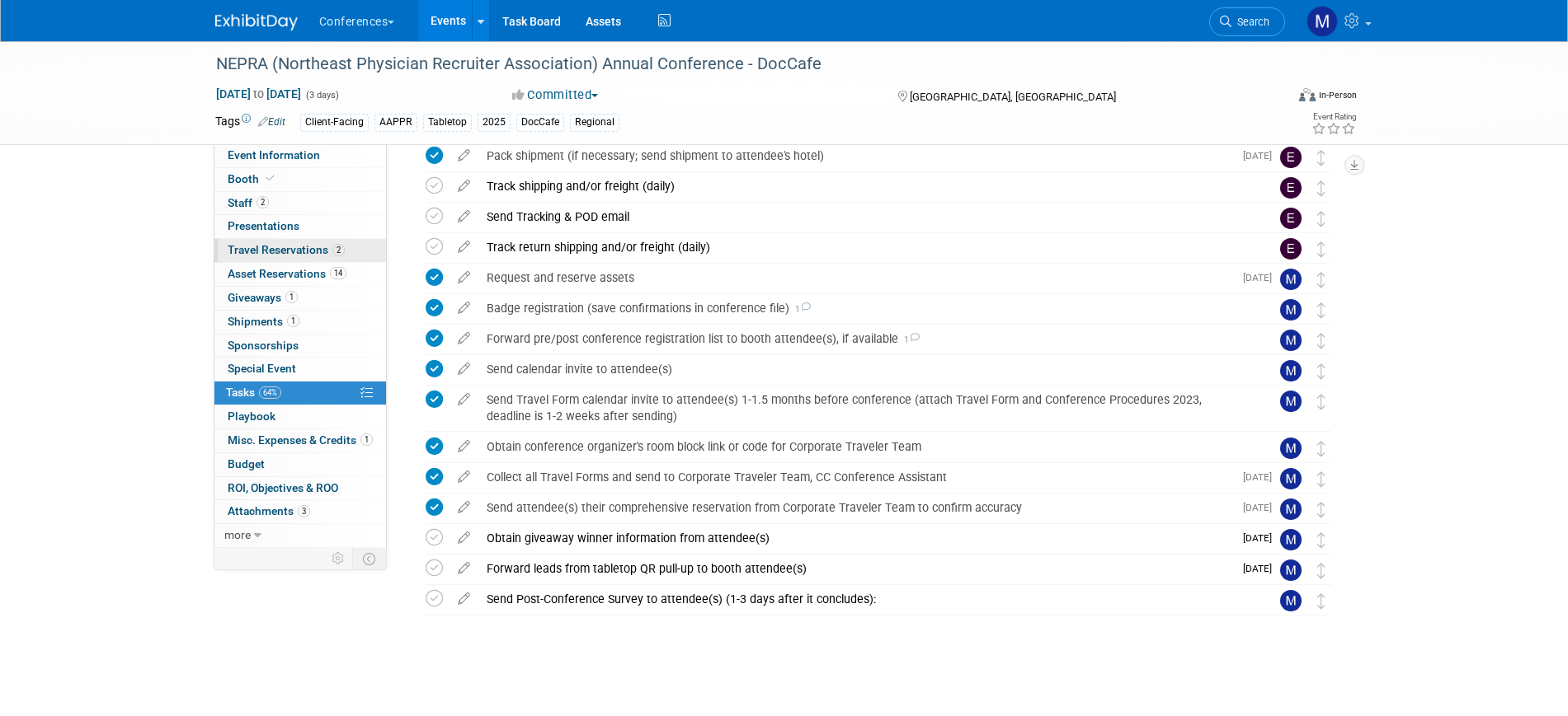
click at [323, 254] on span "Travel Reservations 2" at bounding box center [286, 250] width 117 height 13
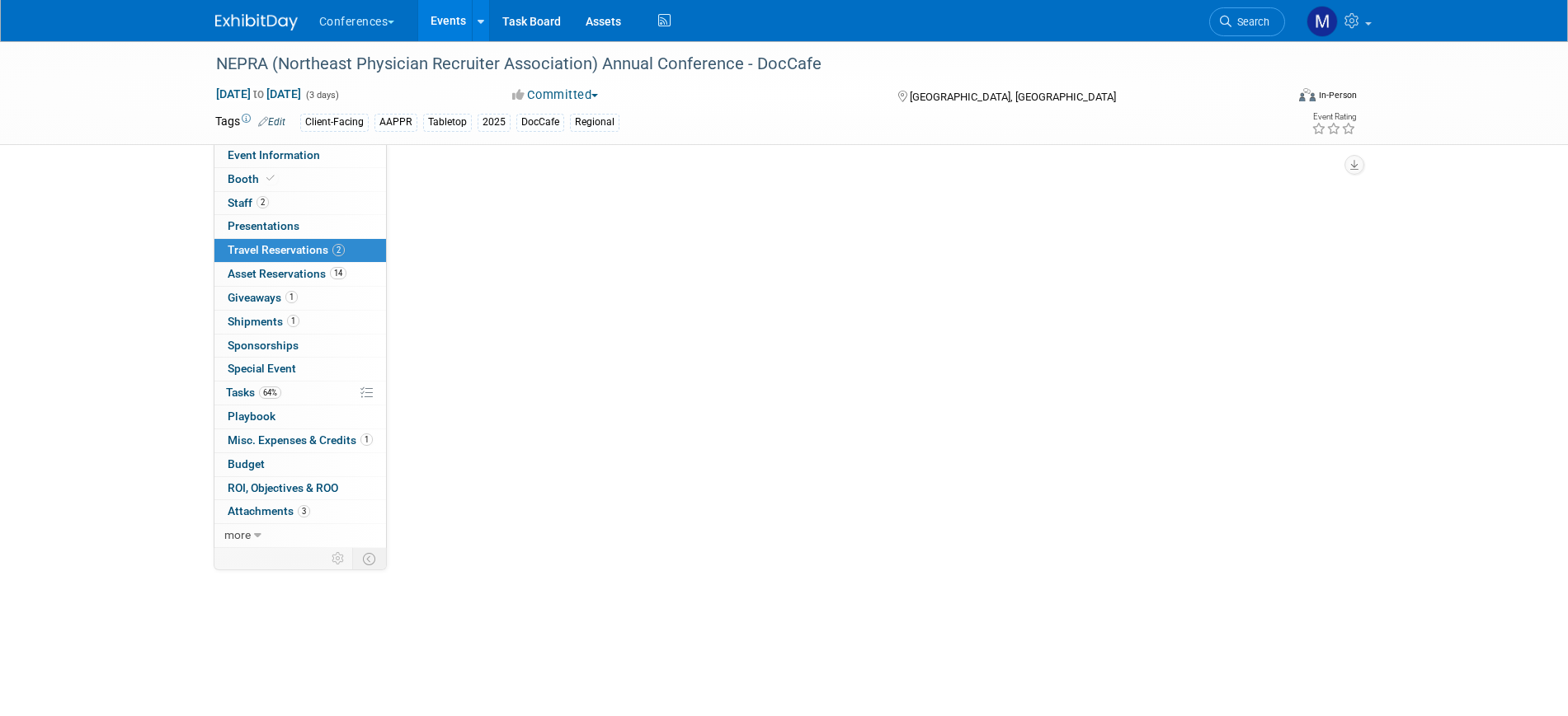
scroll to position [0, 0]
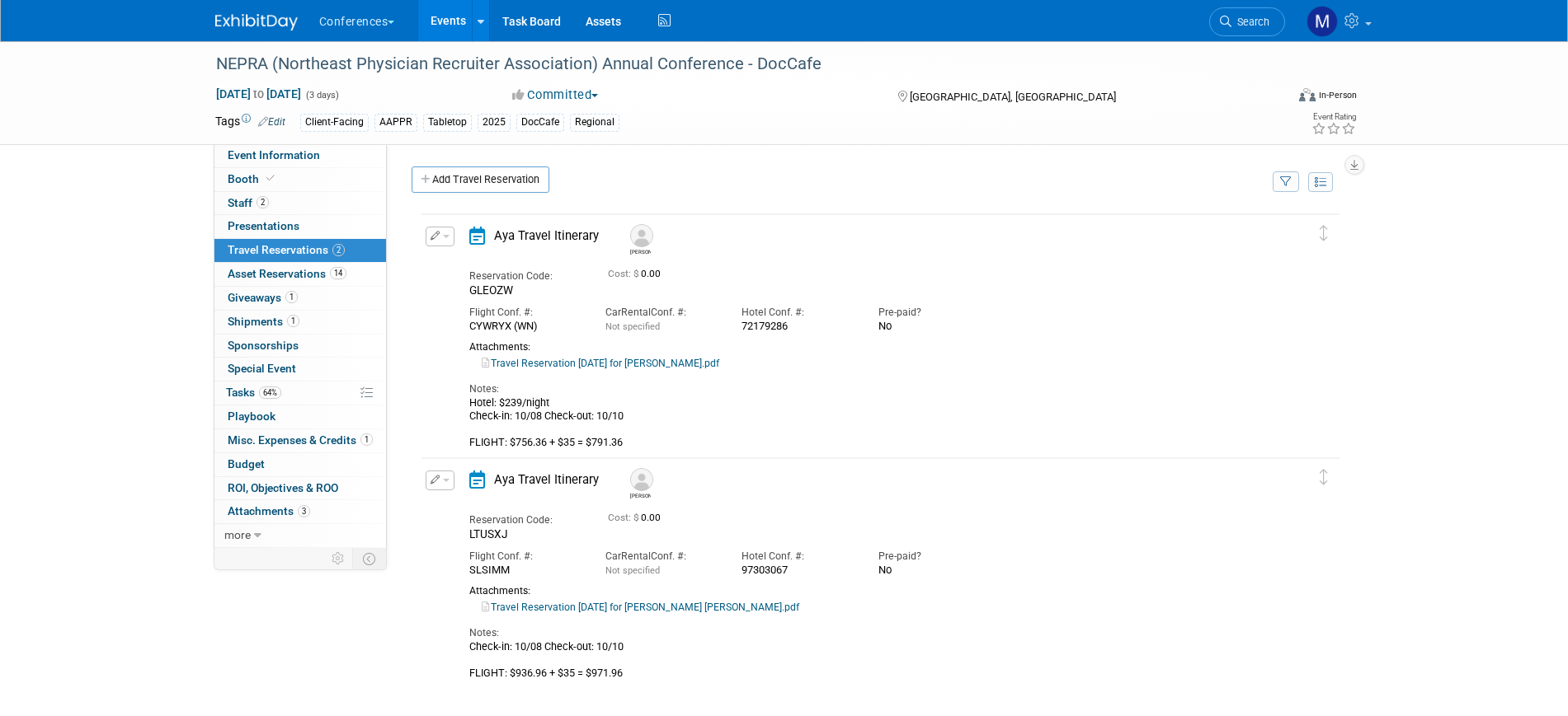
click at [443, 238] on span "button" at bounding box center [446, 237] width 7 height 3
click at [484, 265] on button "Edit Reservation" at bounding box center [496, 265] width 139 height 24
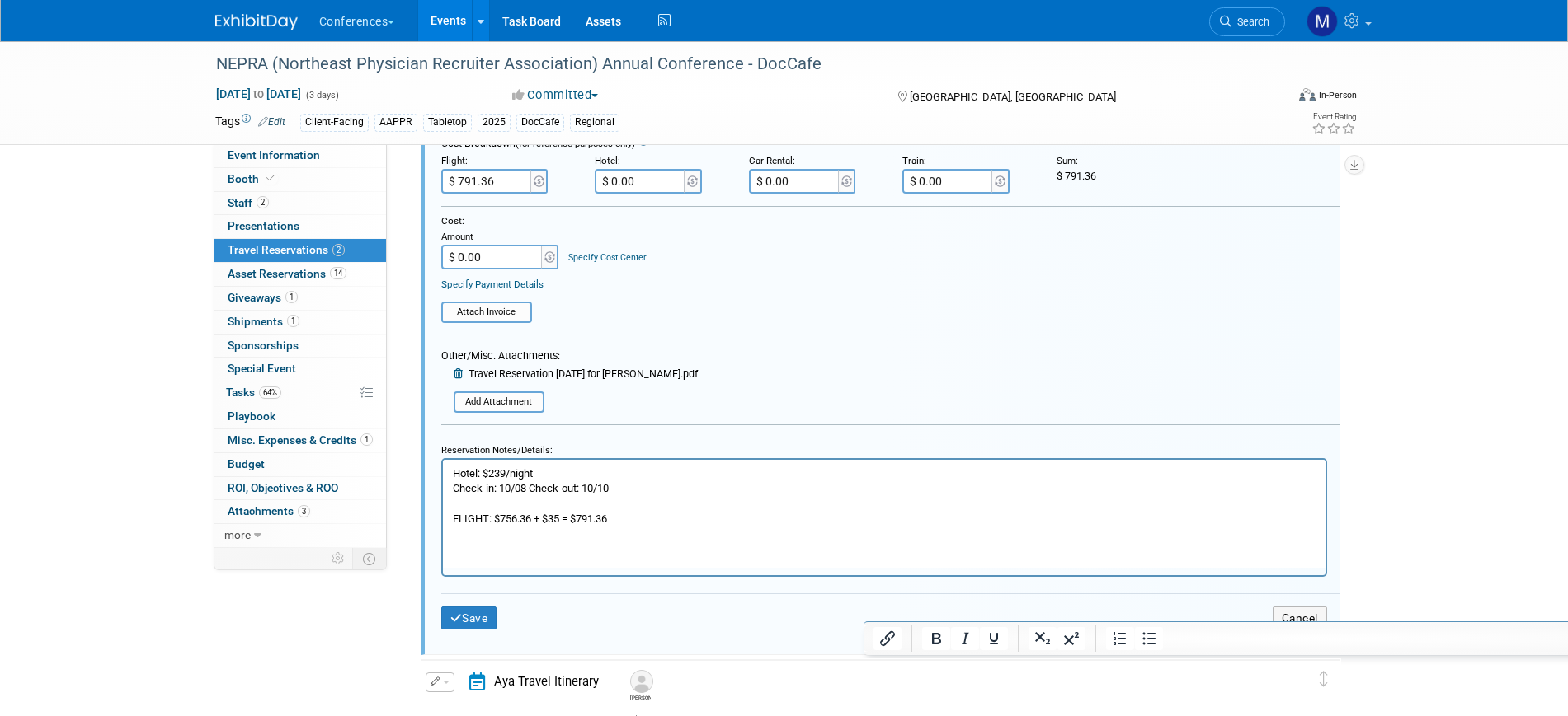
scroll to position [441, 0]
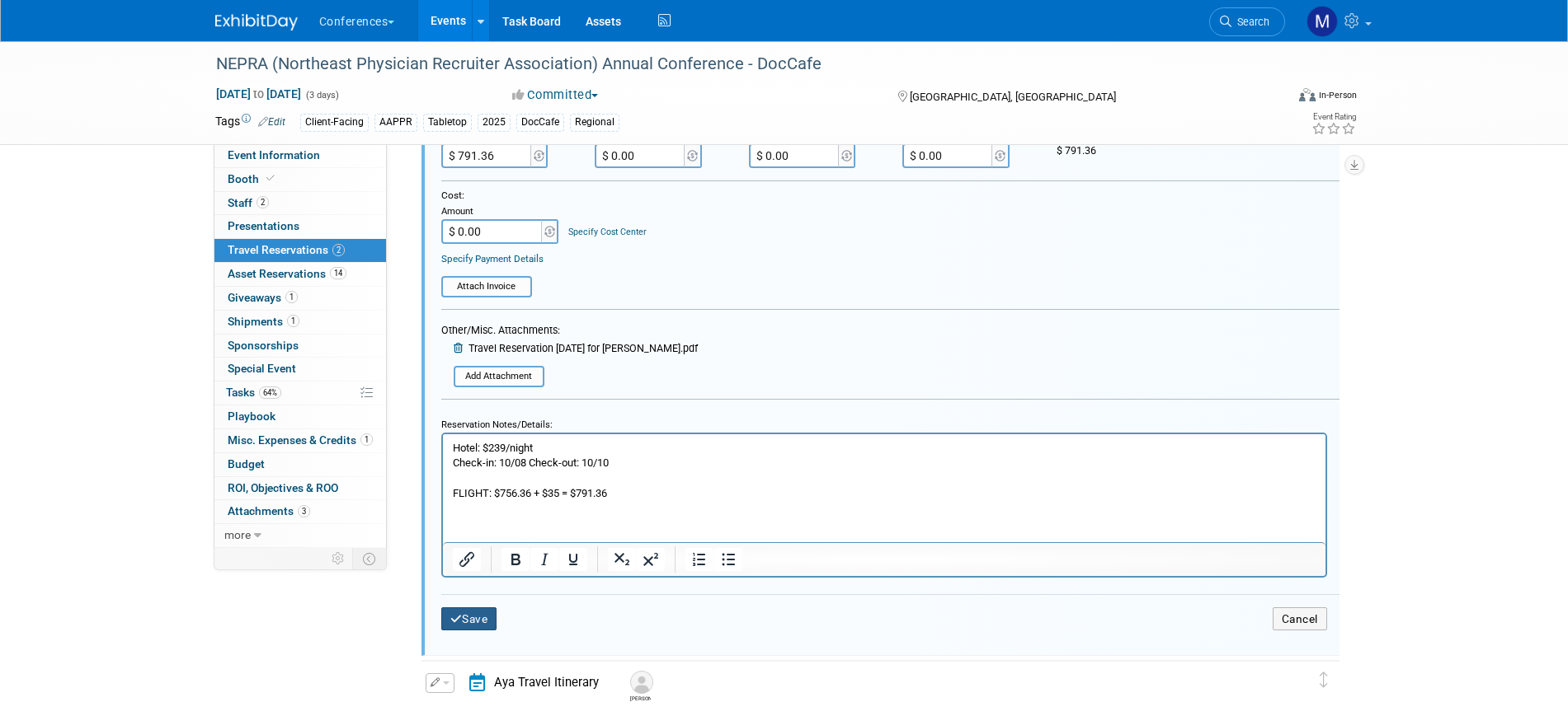
click at [451, 627] on button "Save" at bounding box center [469, 619] width 56 height 24
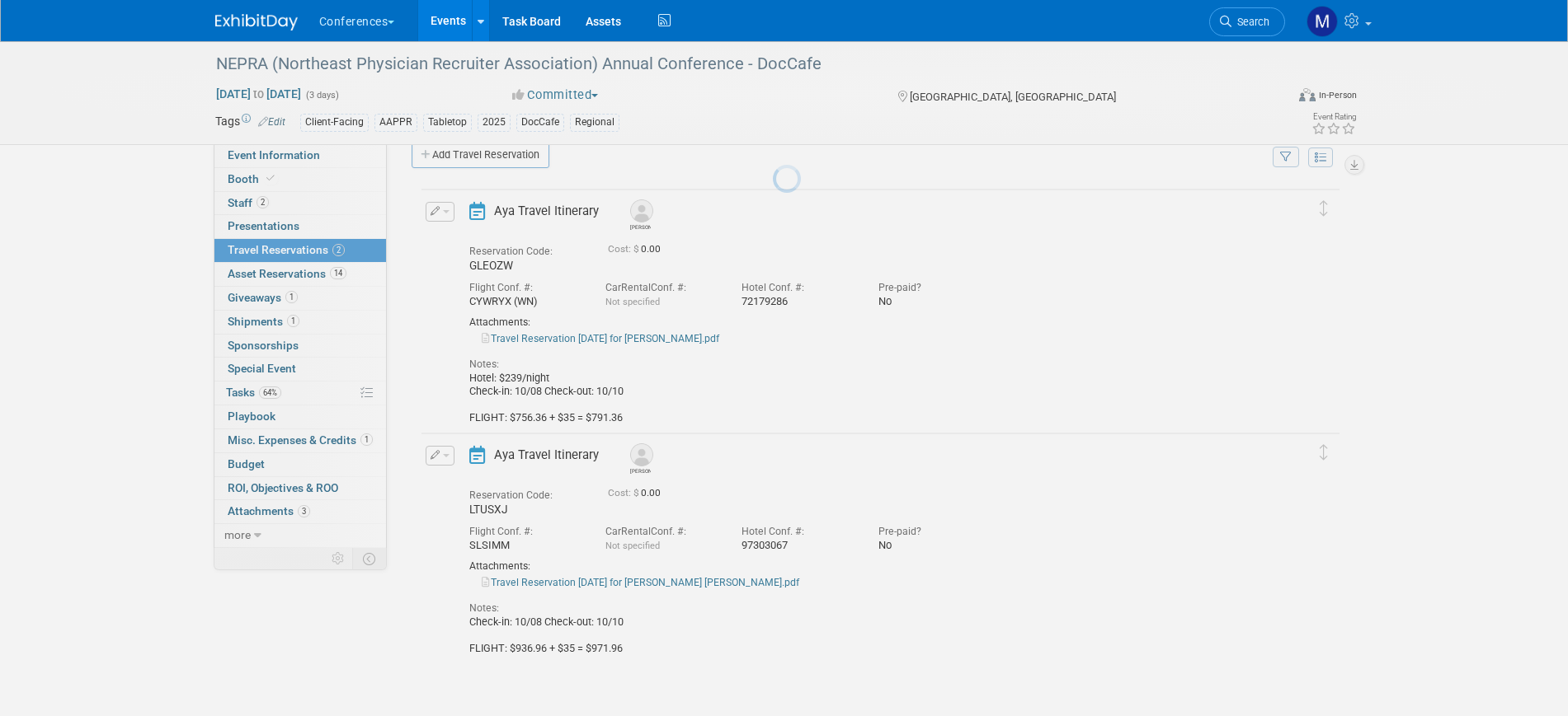
scroll to position [27, 0]
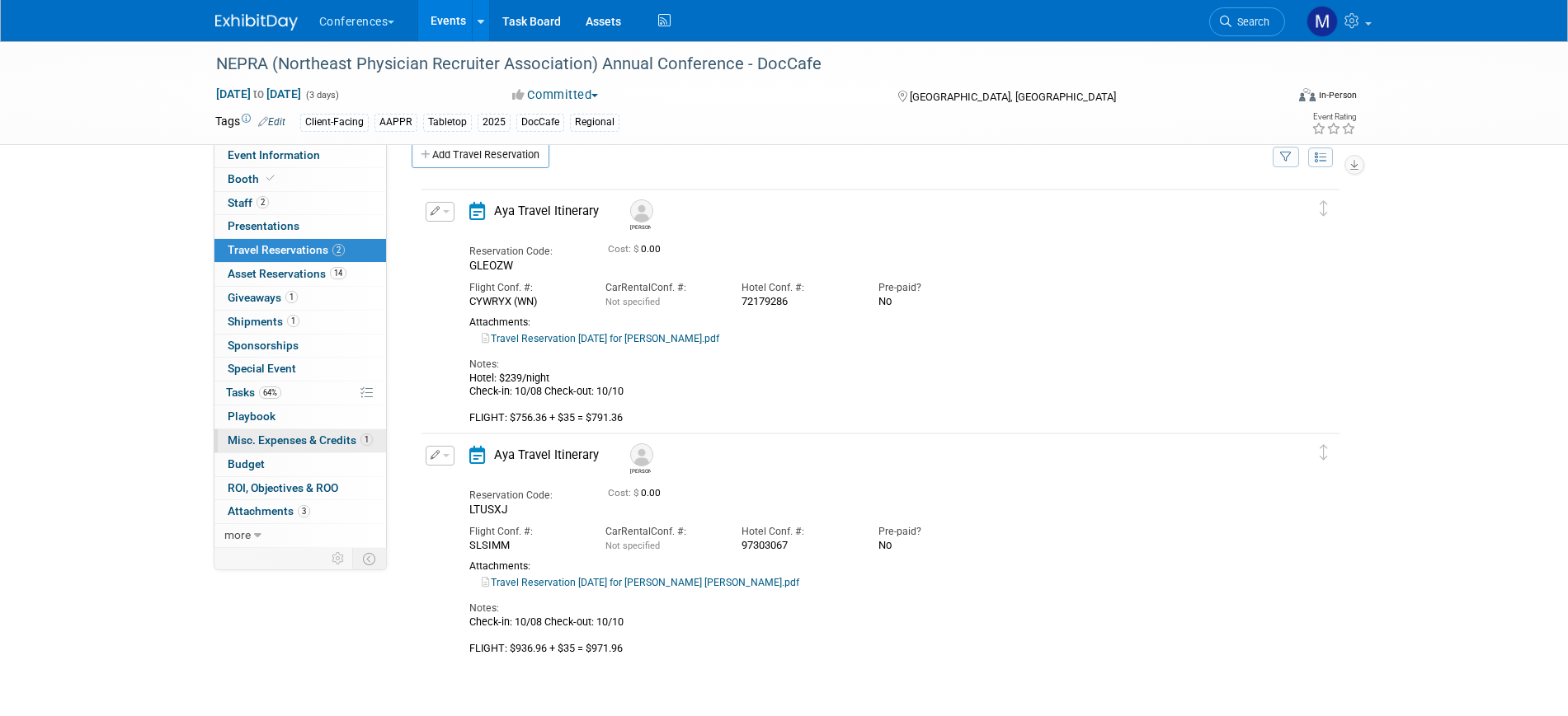
click at [266, 444] on span "Misc. Expenses & Credits 1" at bounding box center [301, 441] width 145 height 13
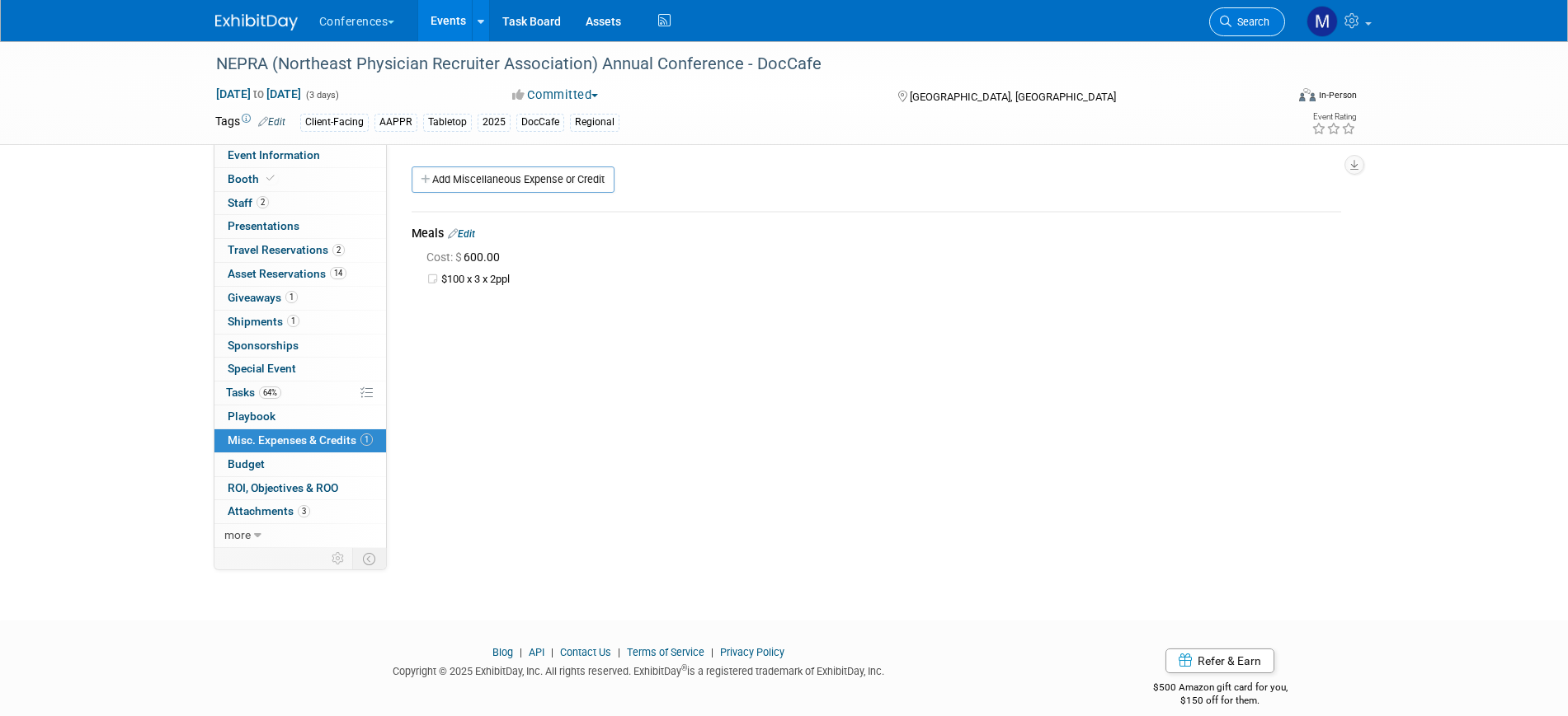
click at [1261, 24] on span "Search" at bounding box center [1250, 22] width 38 height 13
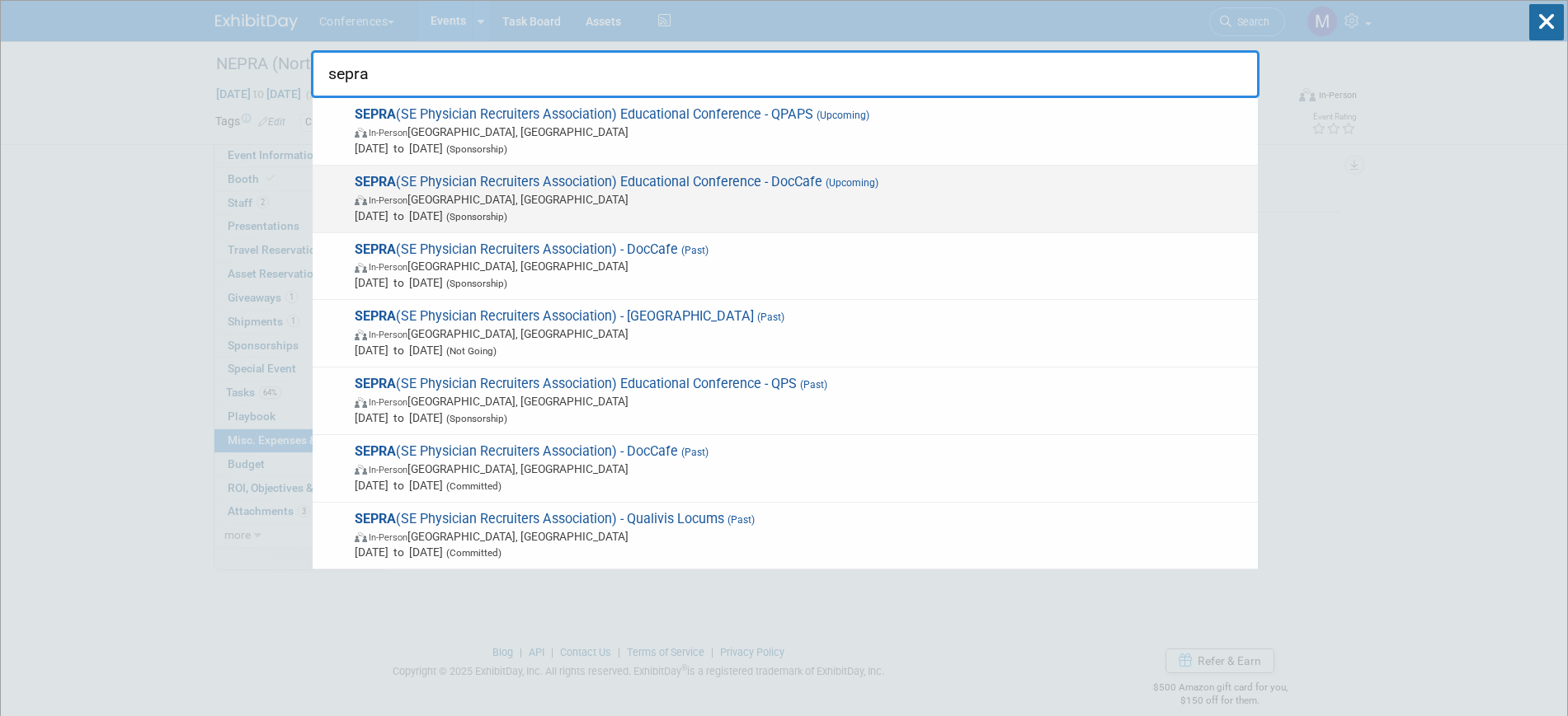
type input "sepra"
click at [631, 208] on span "Oct 12, 2025 to Oct 14, 2025 (Sponsorship)" at bounding box center [802, 216] width 895 height 17
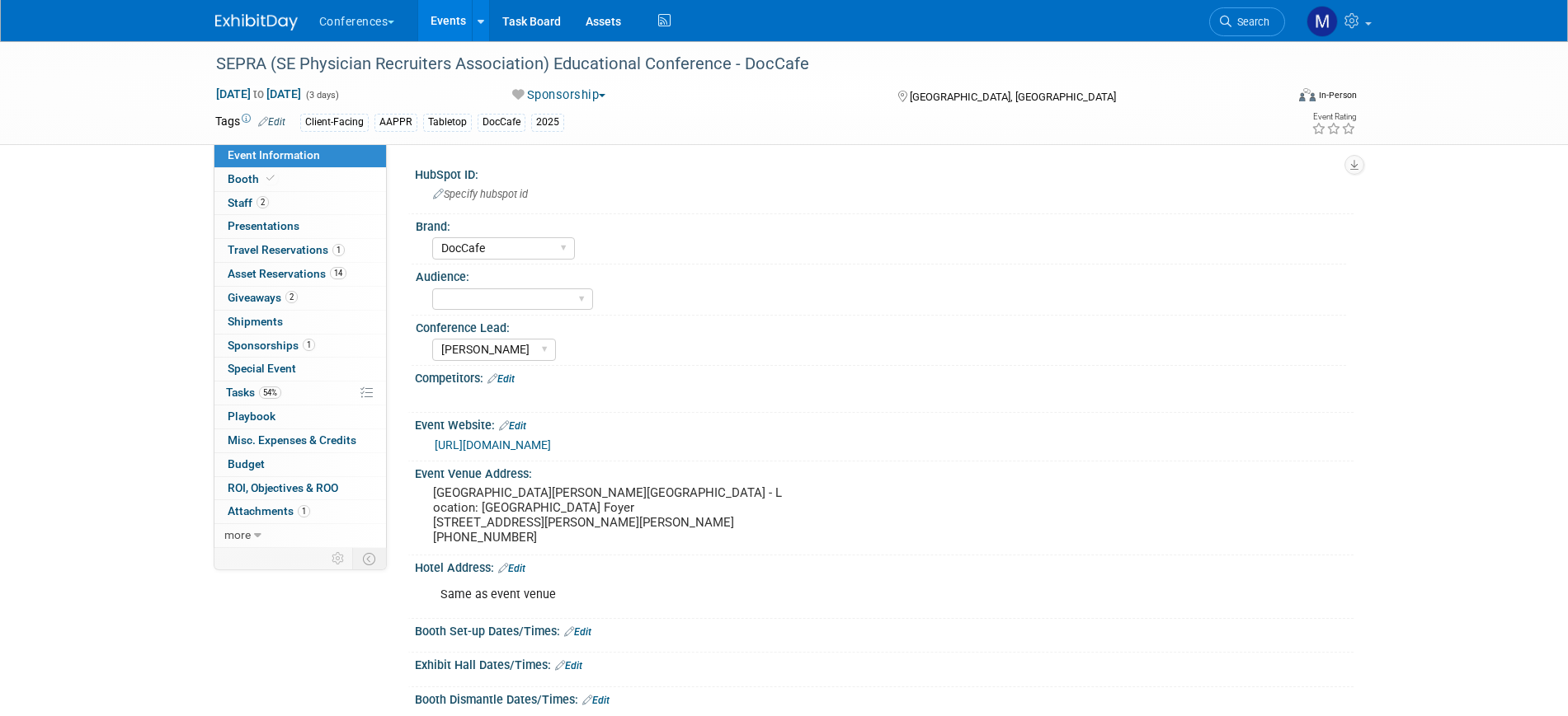
select select "DocCafe"
select select "[PERSON_NAME]"
click at [317, 204] on link "2 Staff 2" at bounding box center [300, 204] width 171 height 23
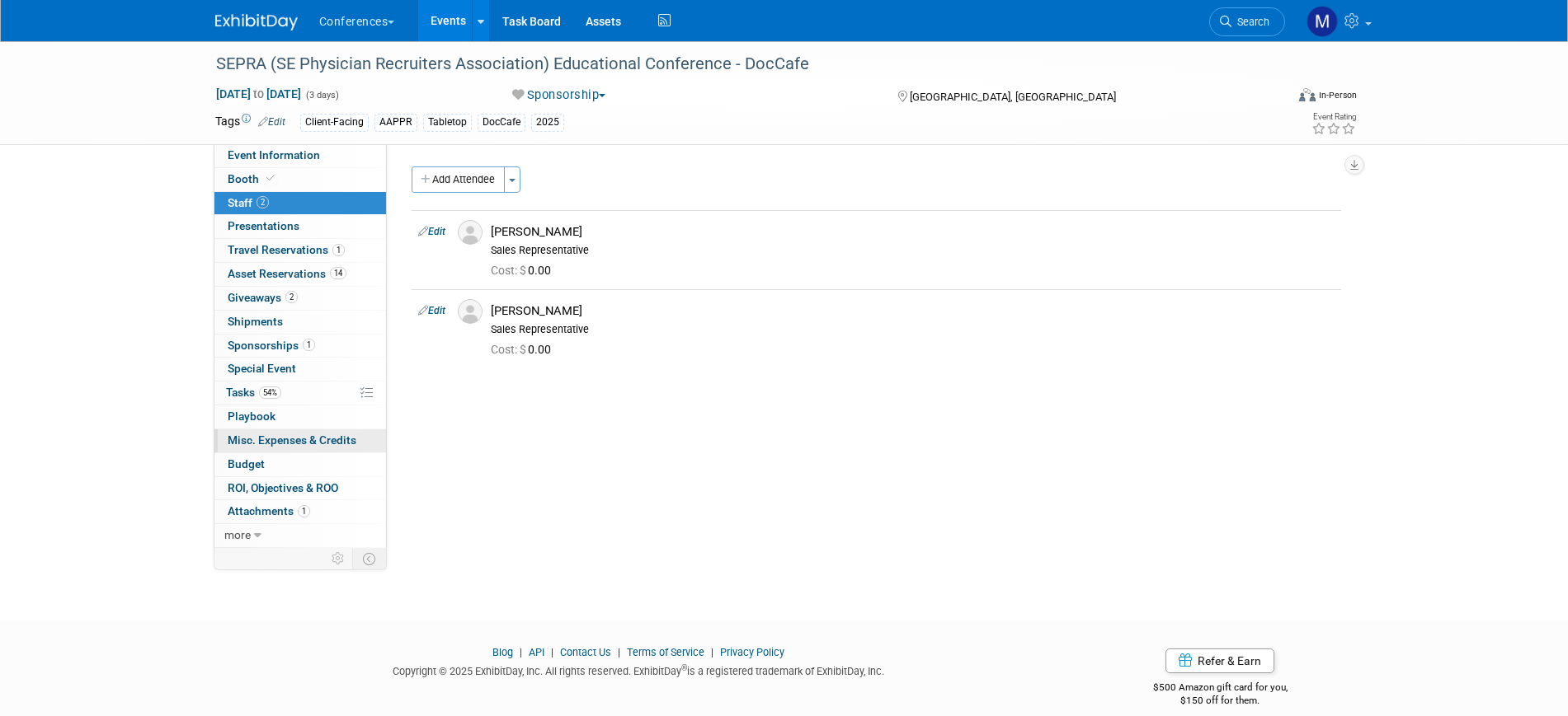
click at [273, 441] on span "Misc. Expenses & Credits 0" at bounding box center [292, 441] width 129 height 13
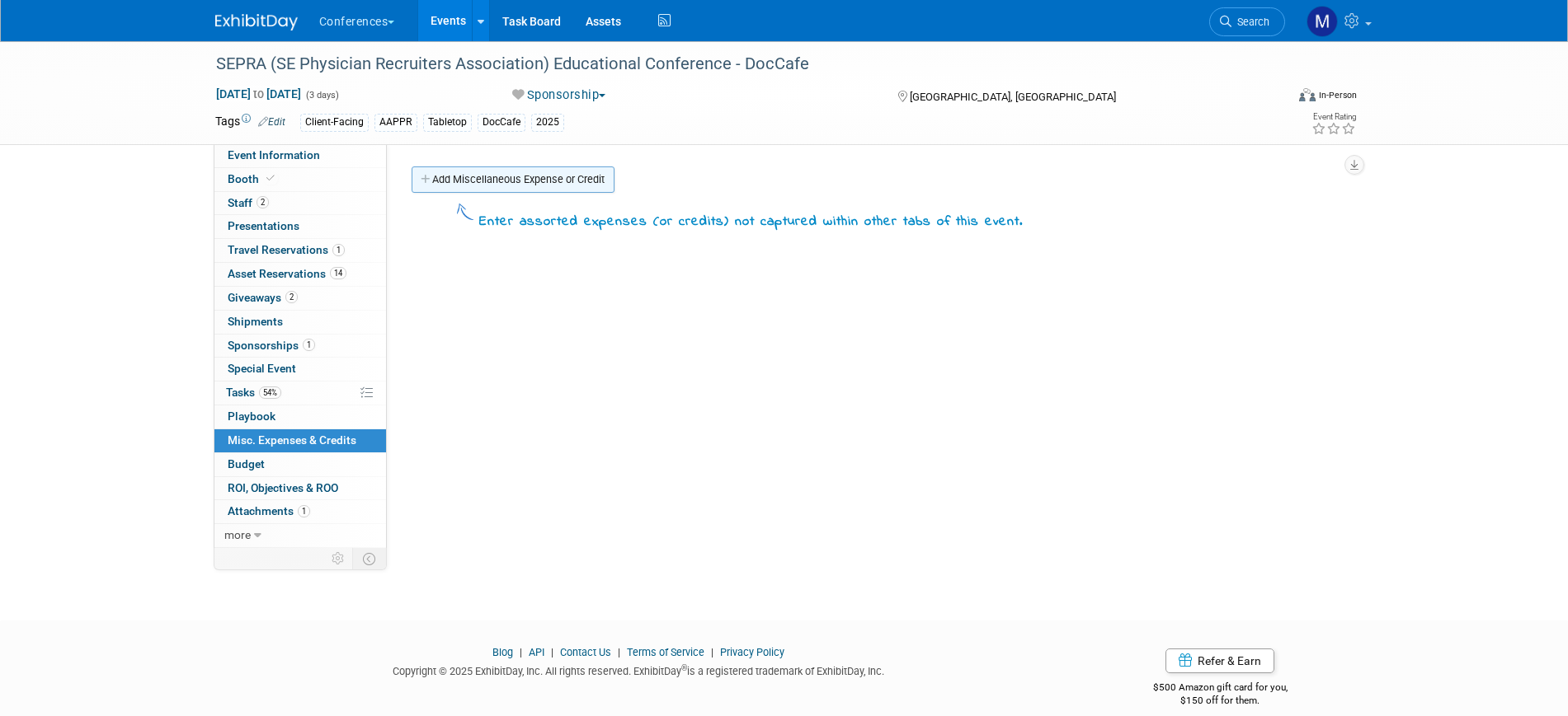
click at [501, 189] on link "Add Miscellaneous Expense or Credit" at bounding box center [513, 180] width 203 height 27
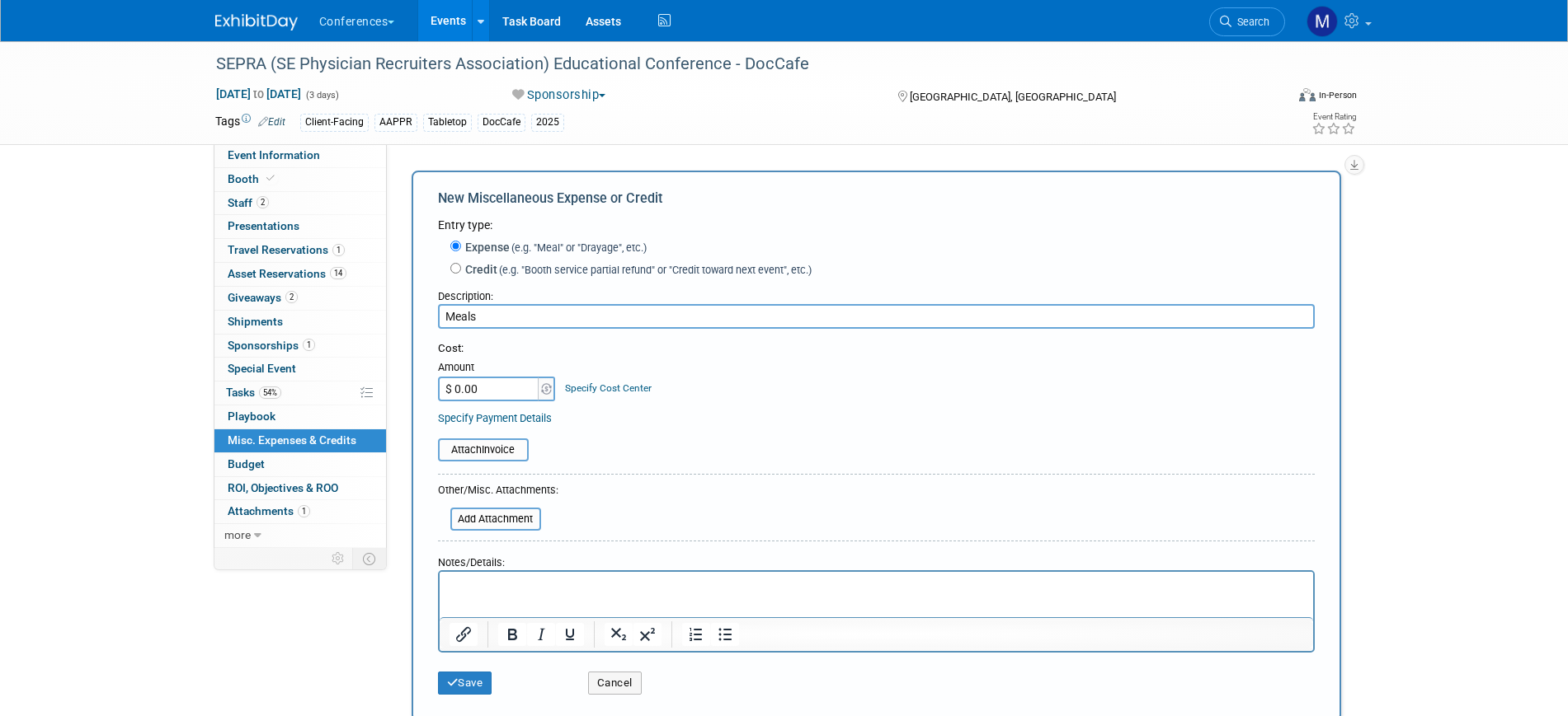
type input "Meals"
click at [510, 587] on p "Rich Text Area. Press ALT-0 for help." at bounding box center [875, 587] width 854 height 17
click at [494, 585] on p "$100 x 3 x 2ppl" at bounding box center [875, 587] width 854 height 17
click at [489, 391] on input "$ 0.00" at bounding box center [489, 389] width 103 height 25
type input "$ 600.00"
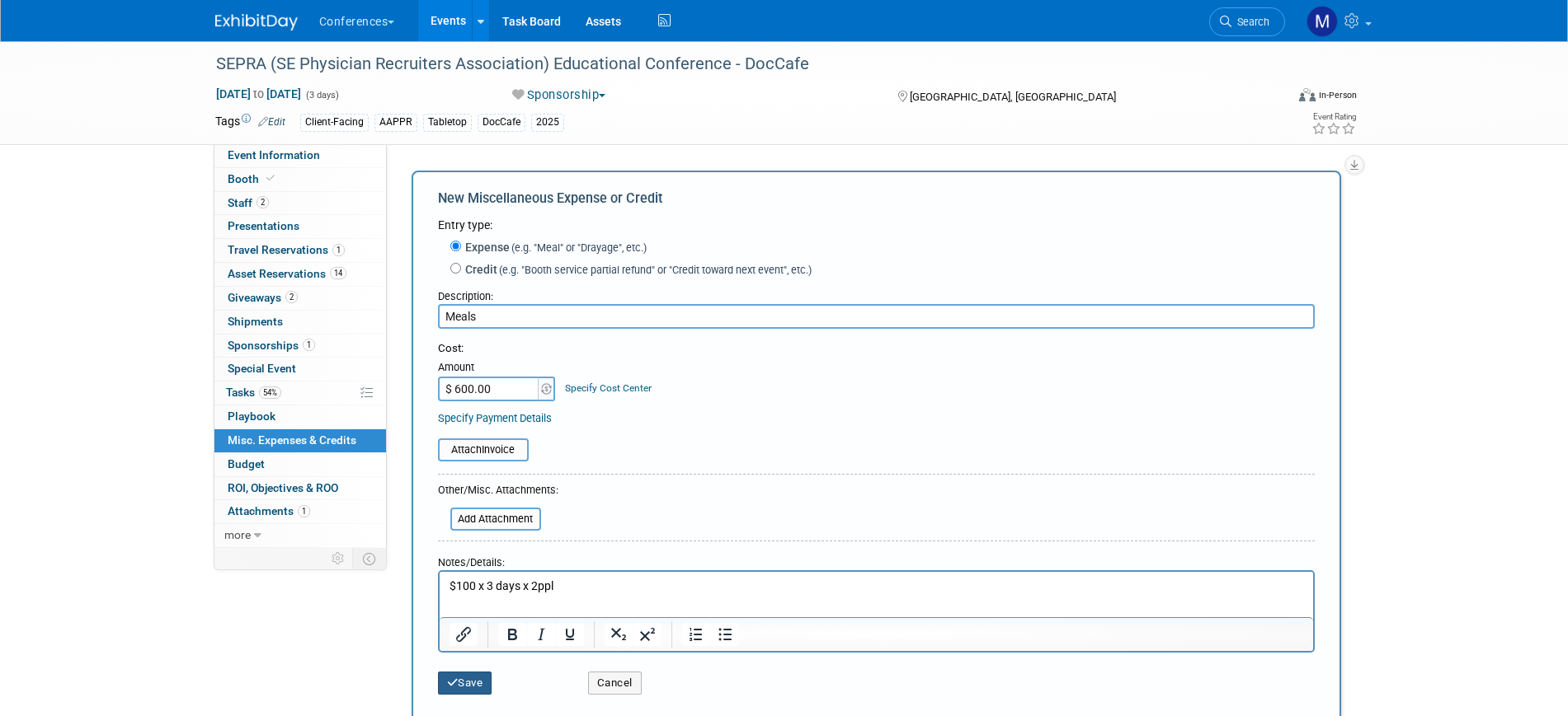
click at [481, 688] on button "Save" at bounding box center [465, 683] width 54 height 23
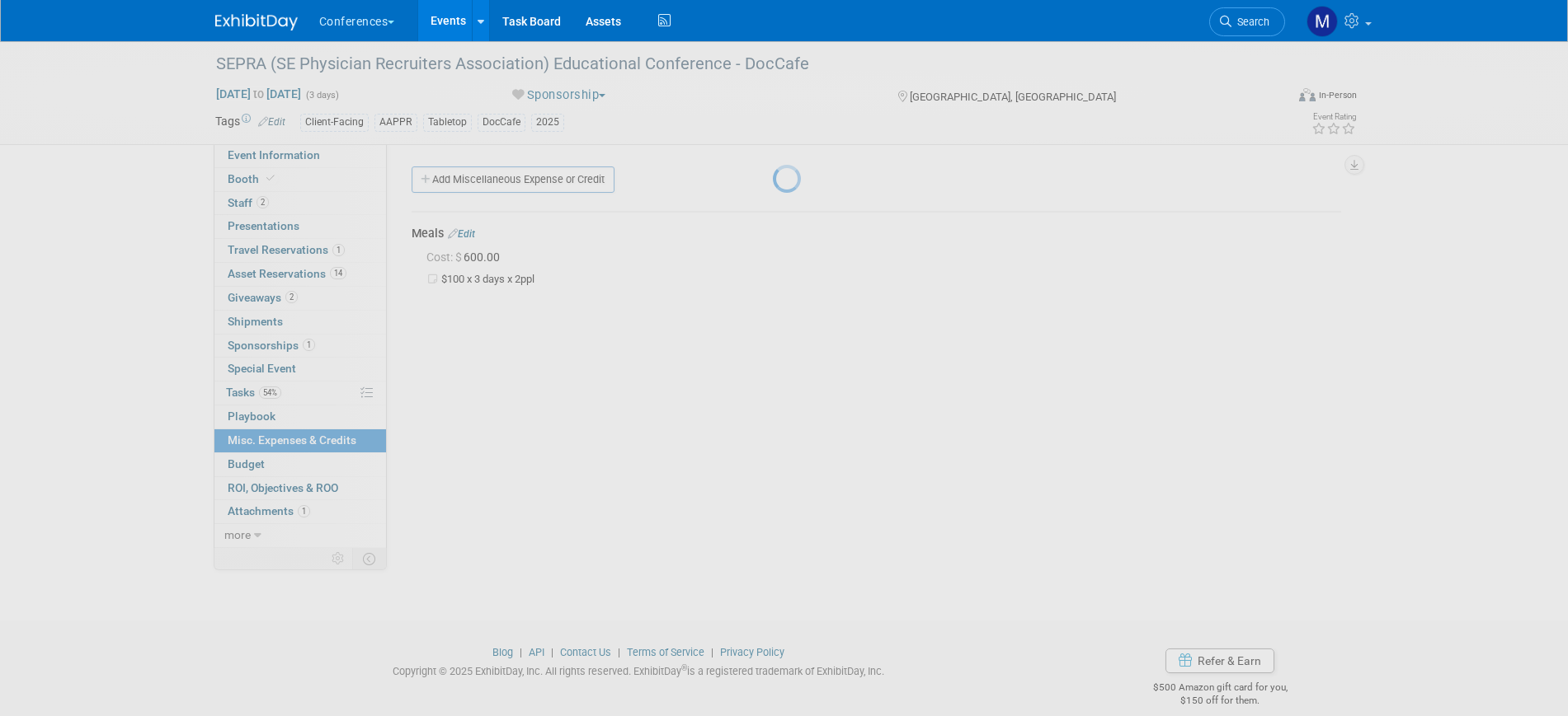
scroll to position [20, 0]
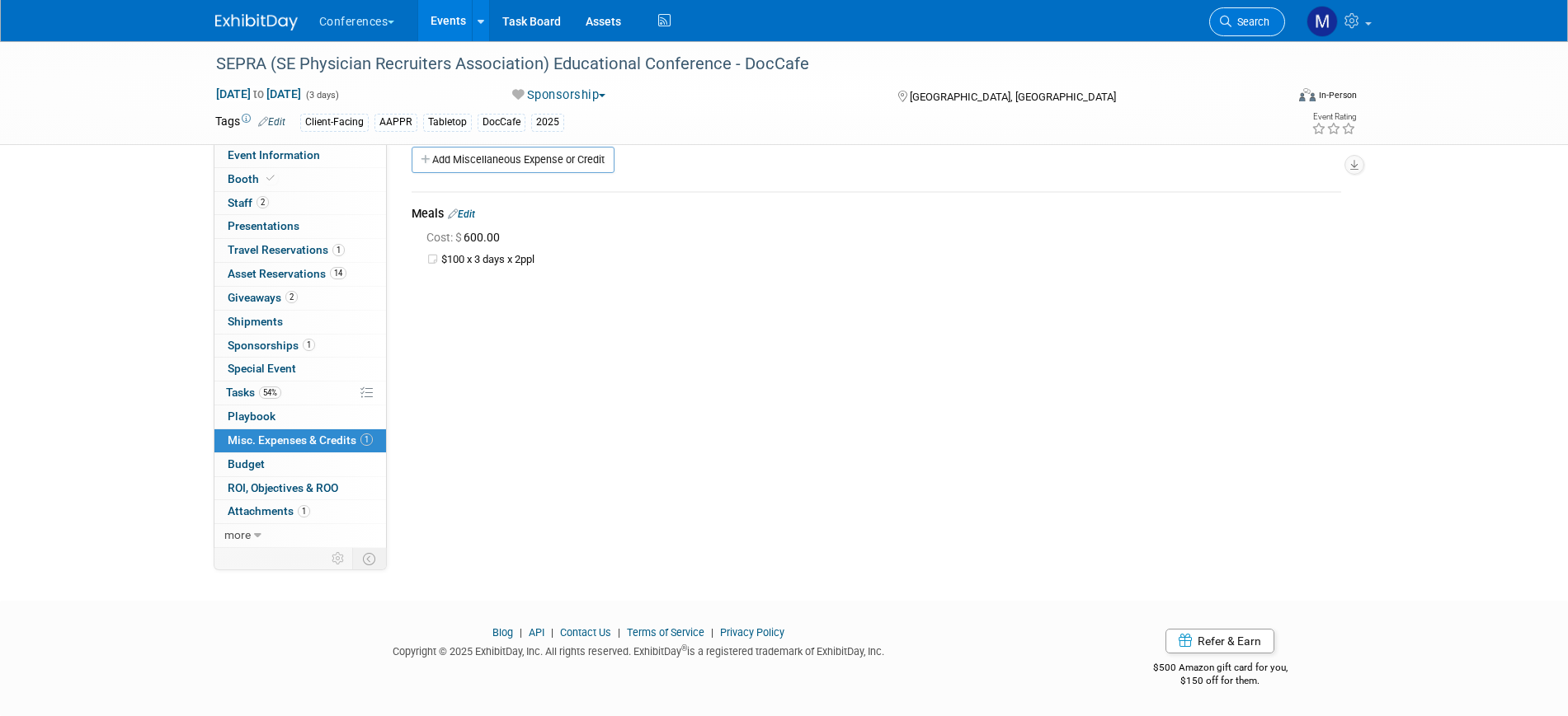
click at [1254, 28] on span "Search" at bounding box center [1250, 22] width 38 height 13
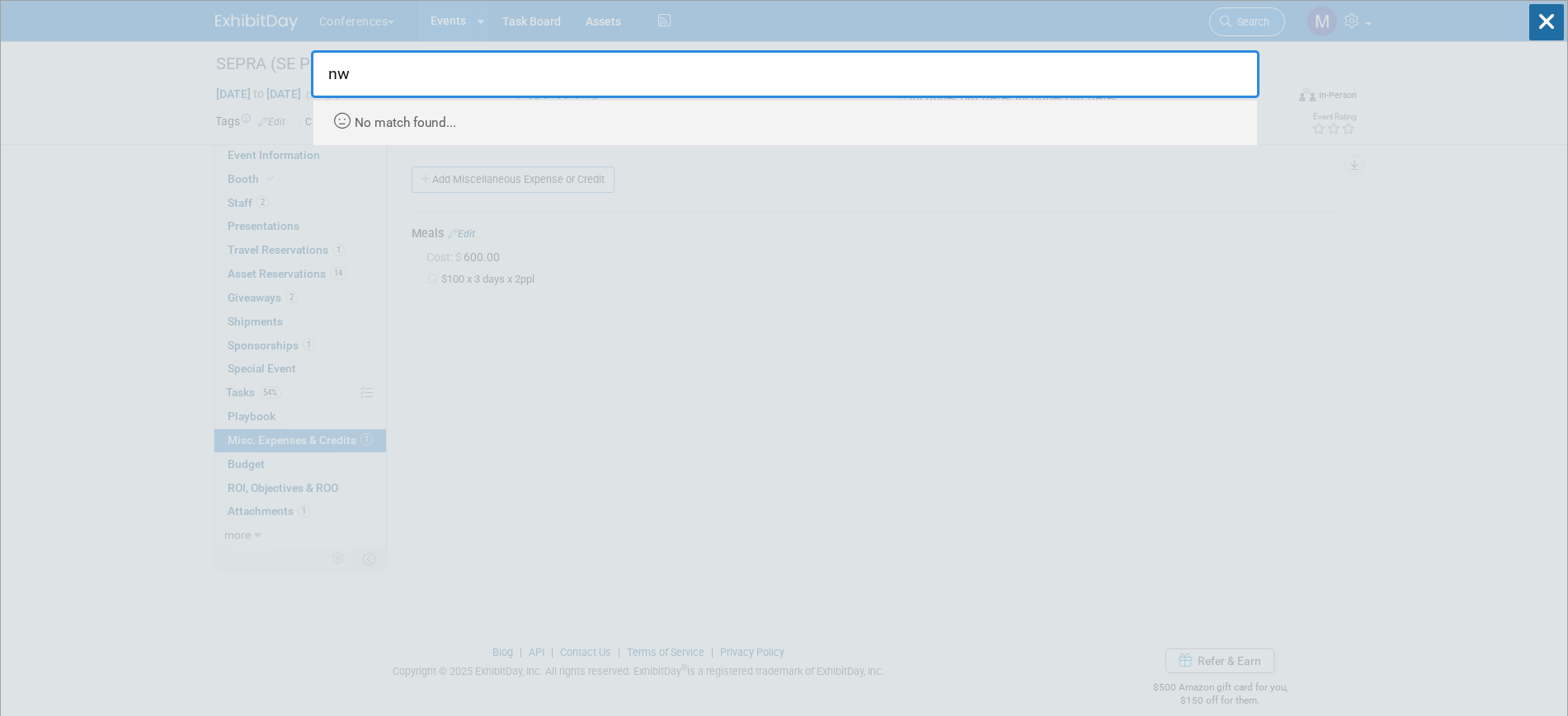
type input "n"
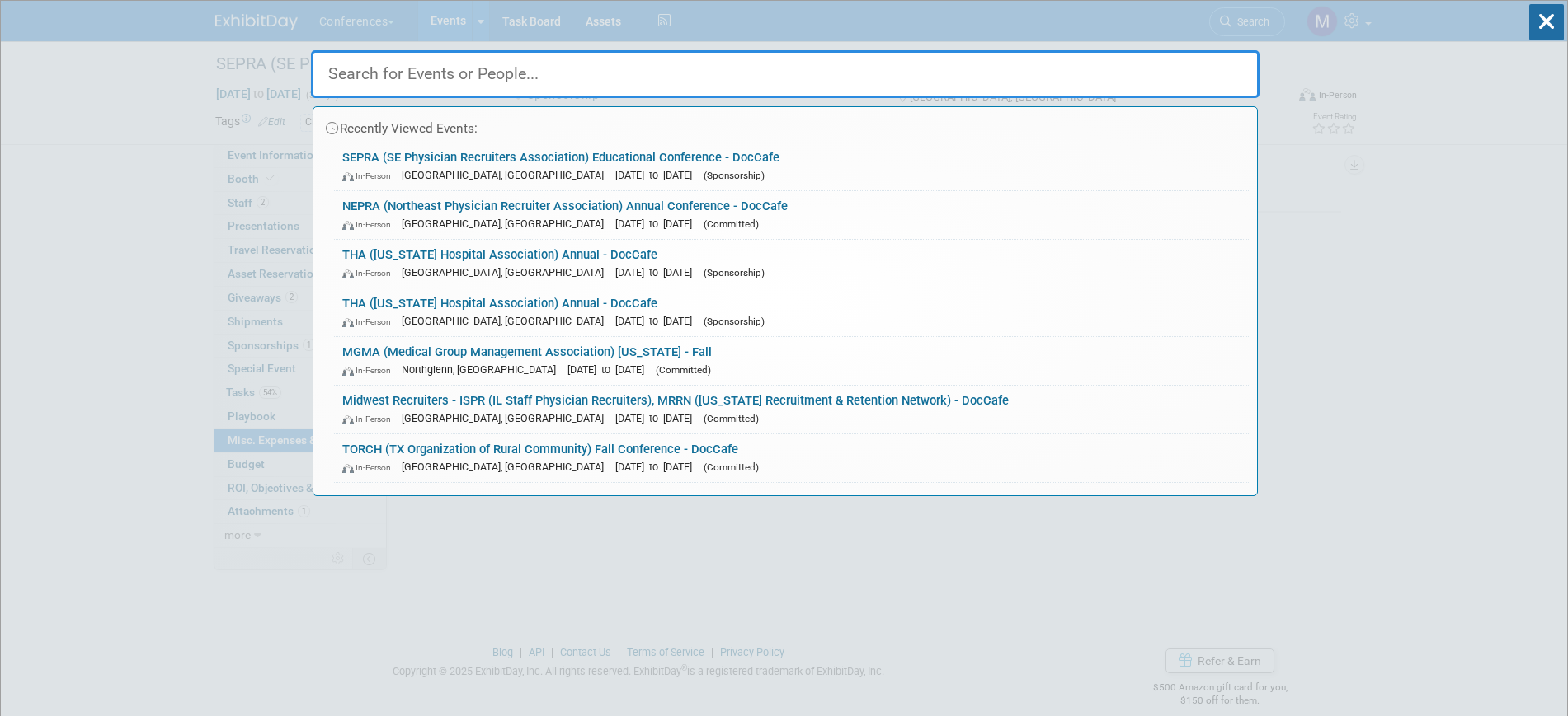
click at [368, 75] on input "text" at bounding box center [785, 73] width 948 height 48
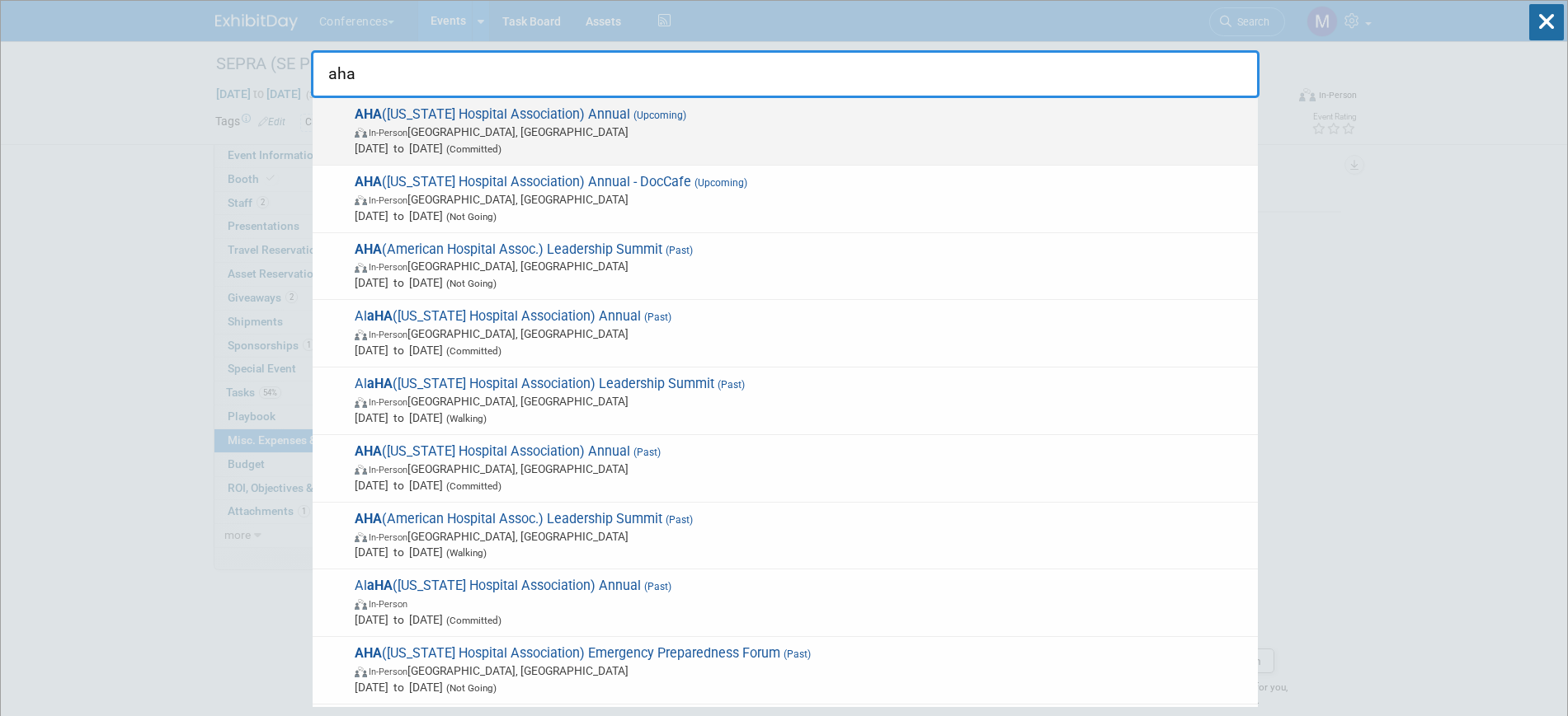
type input "aha"
click at [692, 137] on span "In-Person [GEOGRAPHIC_DATA], [GEOGRAPHIC_DATA]" at bounding box center [802, 132] width 895 height 17
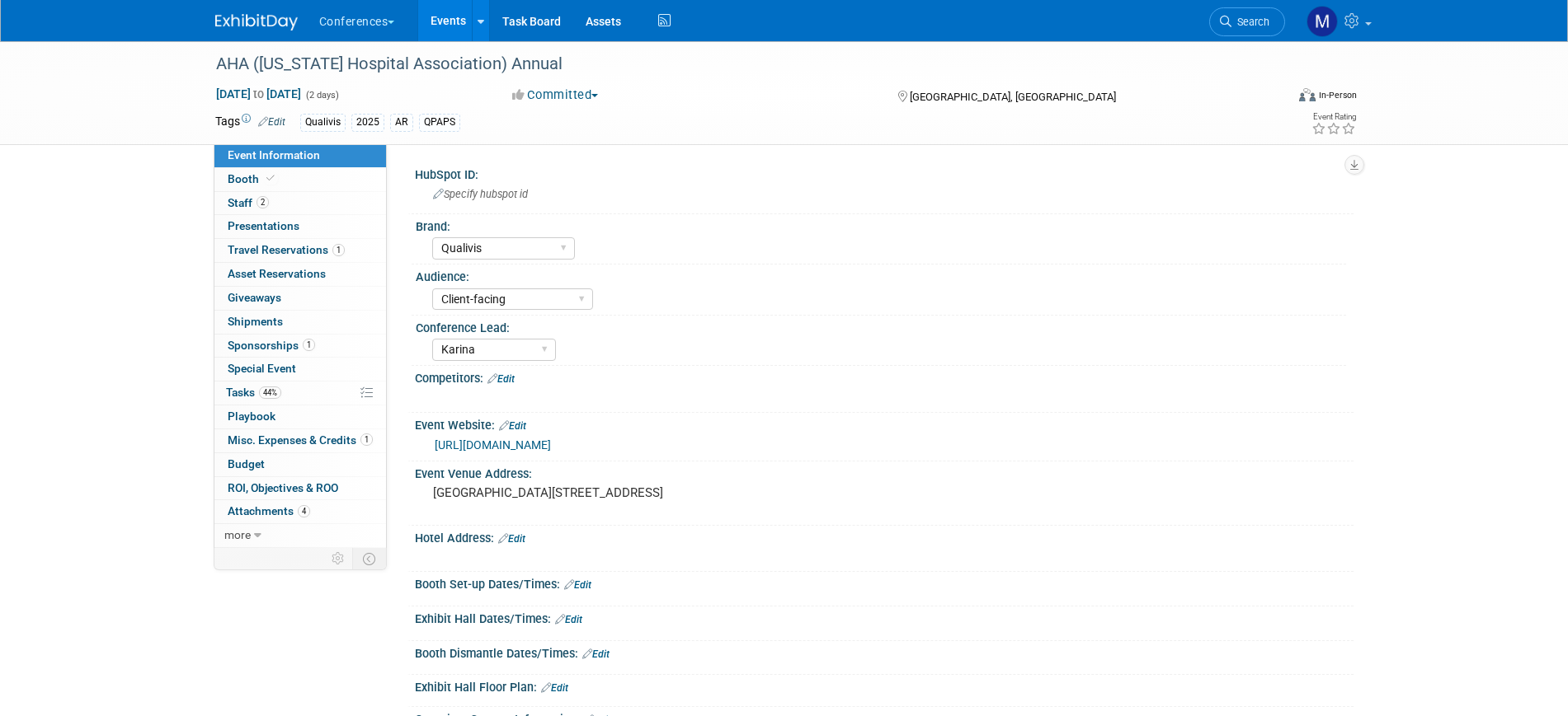
select select "Qualivis"
select select "Client-facing"
select select "Karina"
click at [266, 253] on span "Travel Reservations 1" at bounding box center [286, 250] width 117 height 13
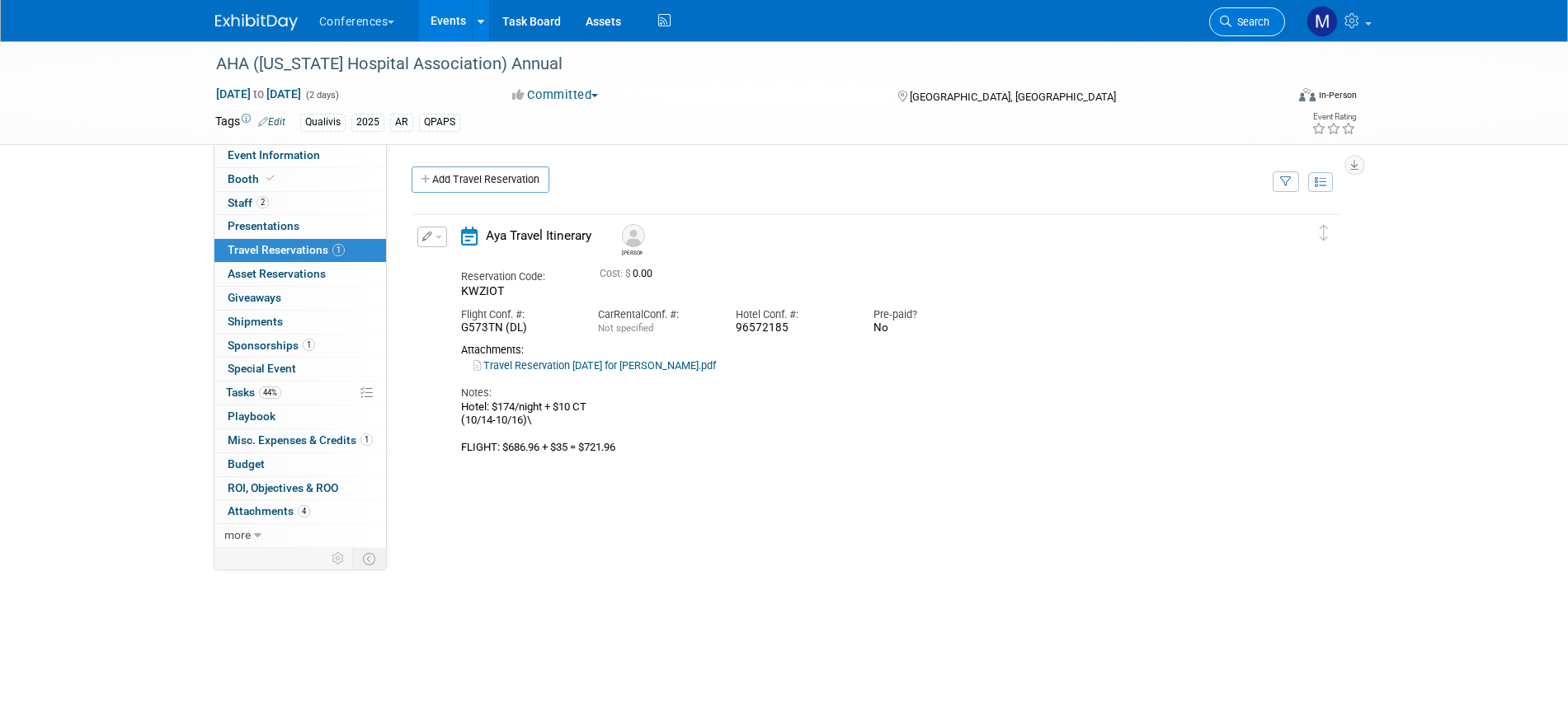
click at [1263, 21] on span "Search" at bounding box center [1250, 22] width 38 height 13
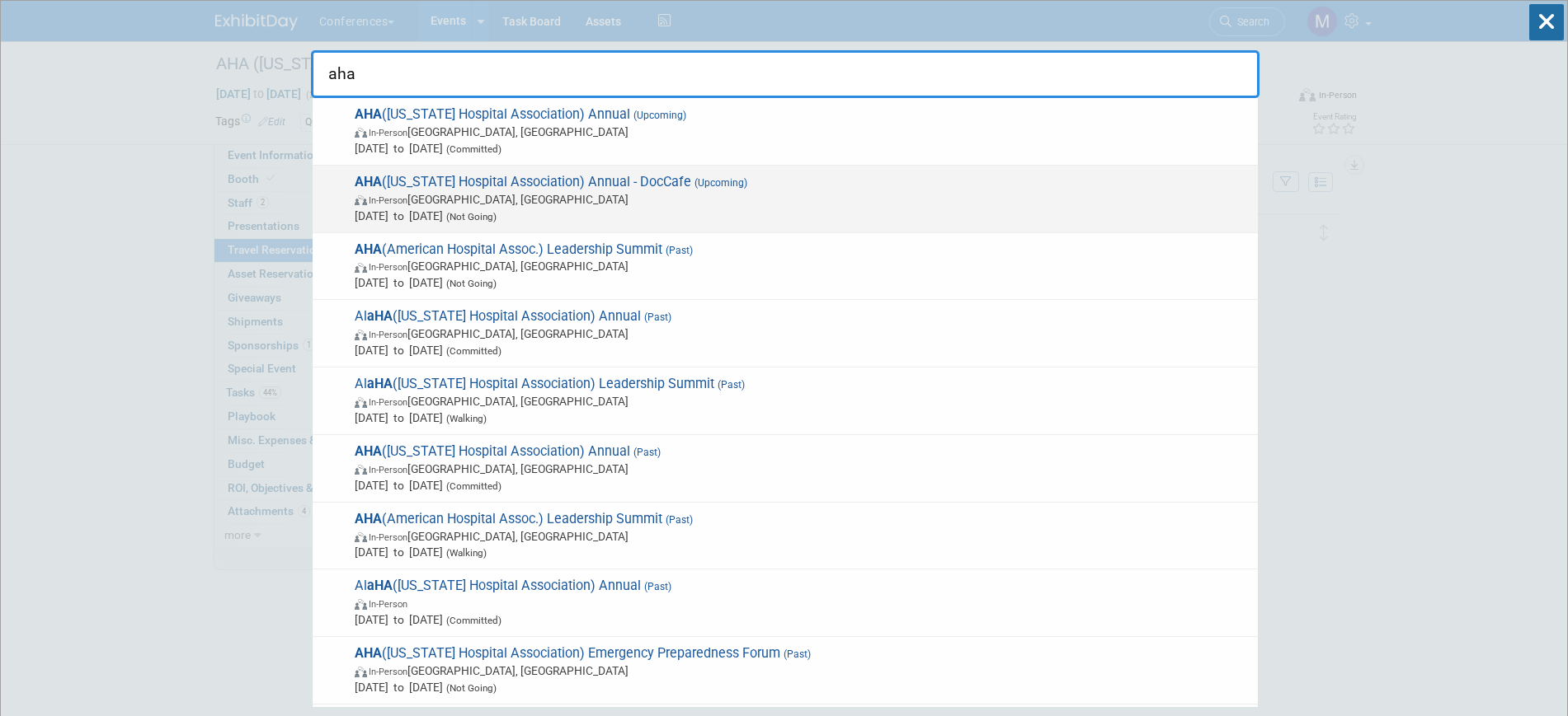
type input "aha"
click at [684, 197] on span "In-Person [GEOGRAPHIC_DATA], [GEOGRAPHIC_DATA]" at bounding box center [802, 199] width 895 height 17
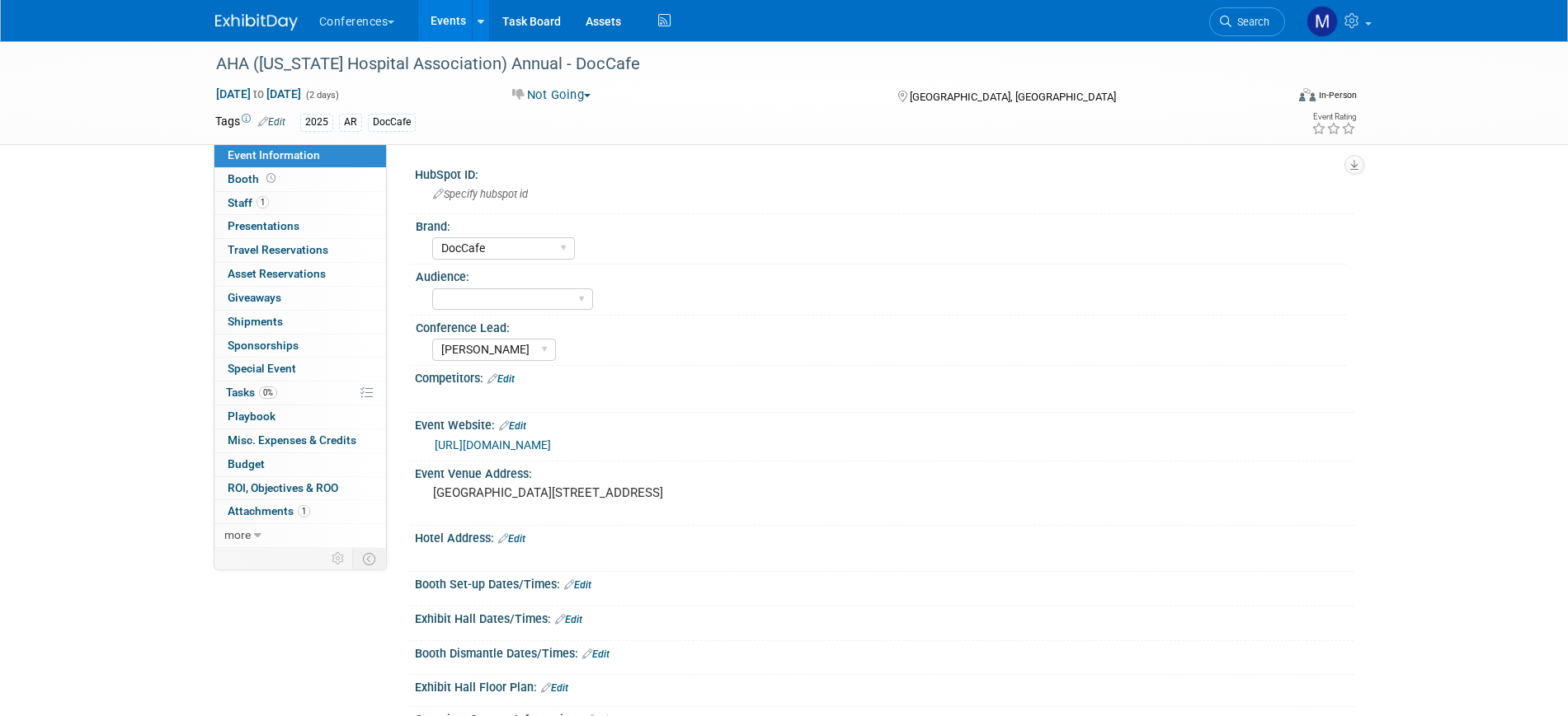
select select "DocCafe"
select select "[PERSON_NAME]"
click at [1270, 17] on link "Search" at bounding box center [1247, 22] width 76 height 29
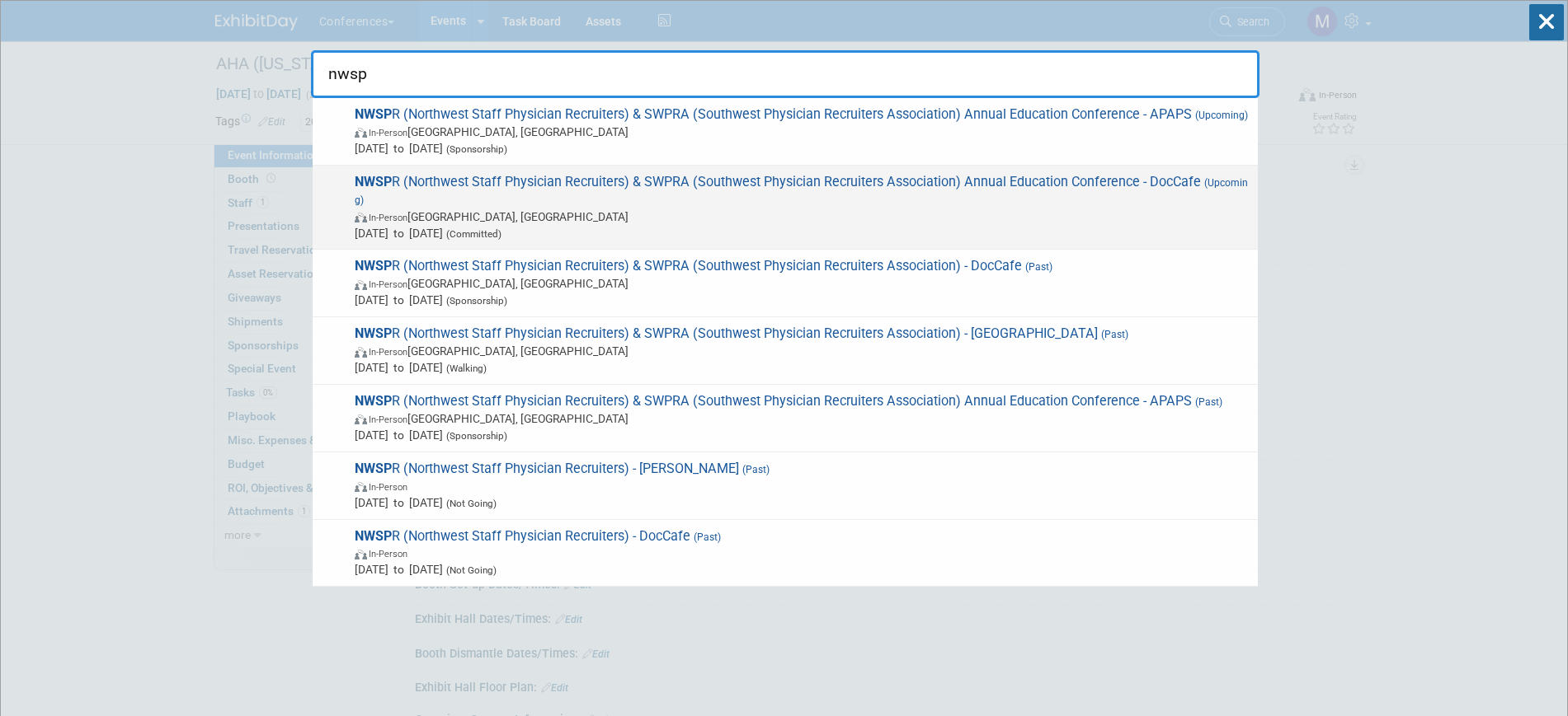
type input "nwsp"
click at [480, 219] on span "In-Person Sacramento, CA" at bounding box center [802, 217] width 895 height 17
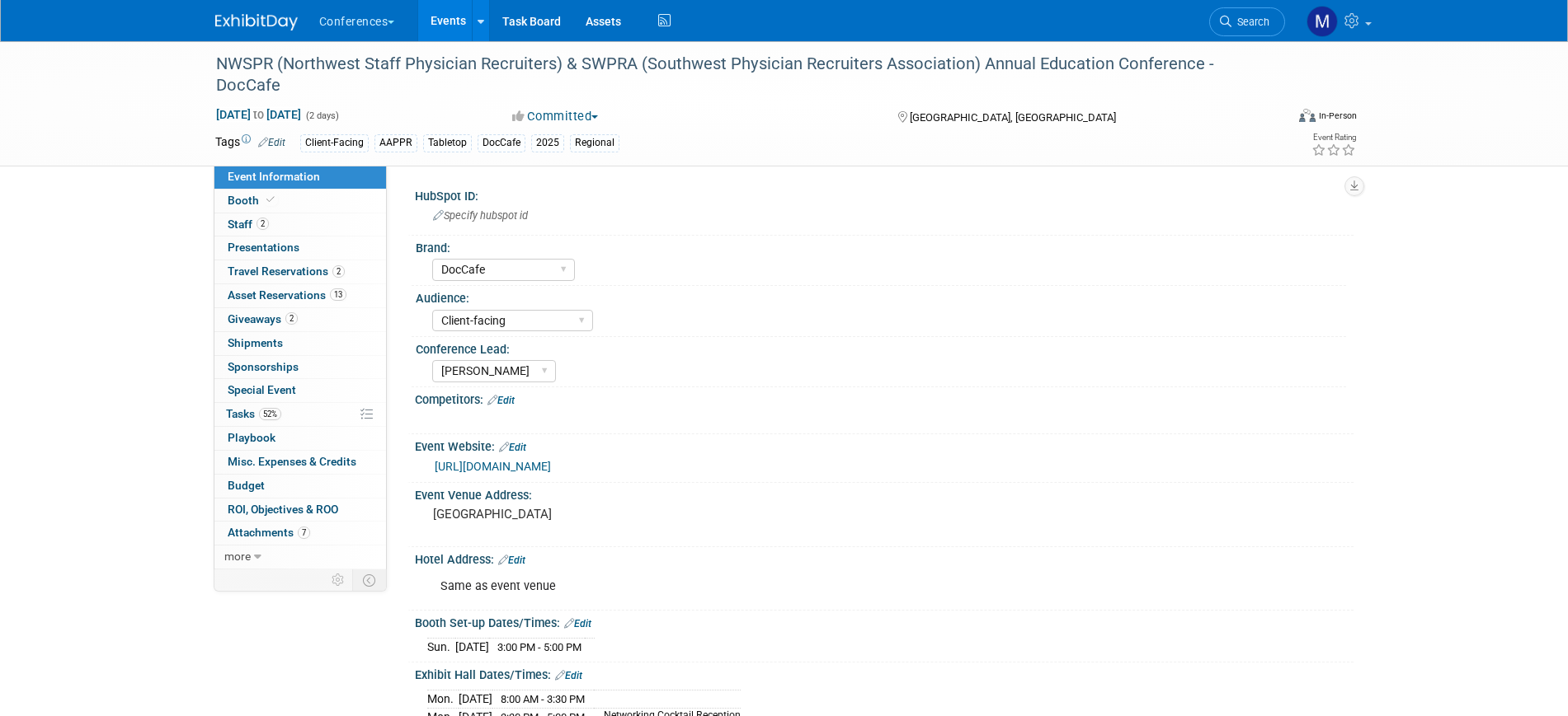
select select "DocCafe"
select select "Client-facing"
select select "[PERSON_NAME]"
click at [291, 462] on span "Misc. Expenses & Credits 0" at bounding box center [292, 461] width 129 height 13
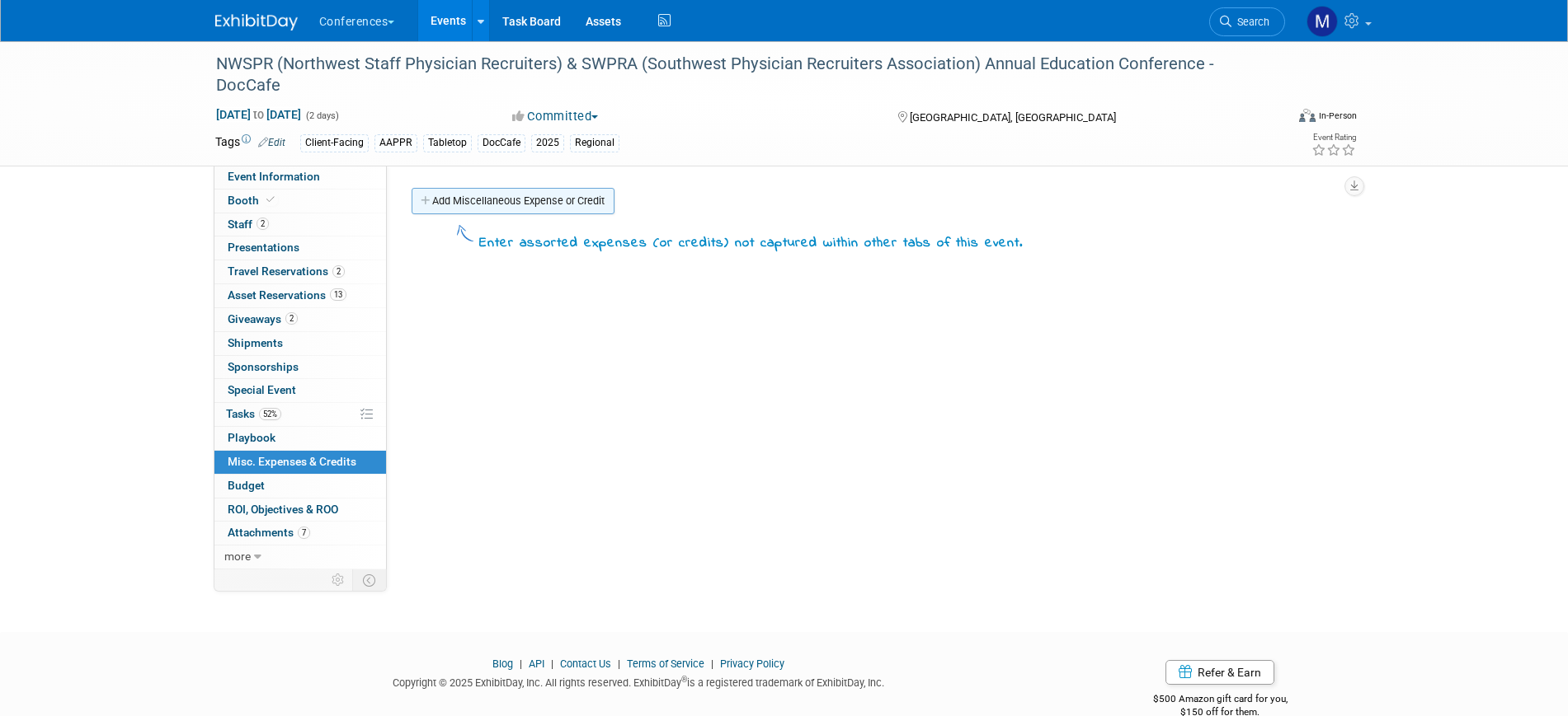
click at [529, 205] on link "Add Miscellaneous Expense or Credit" at bounding box center [513, 201] width 203 height 27
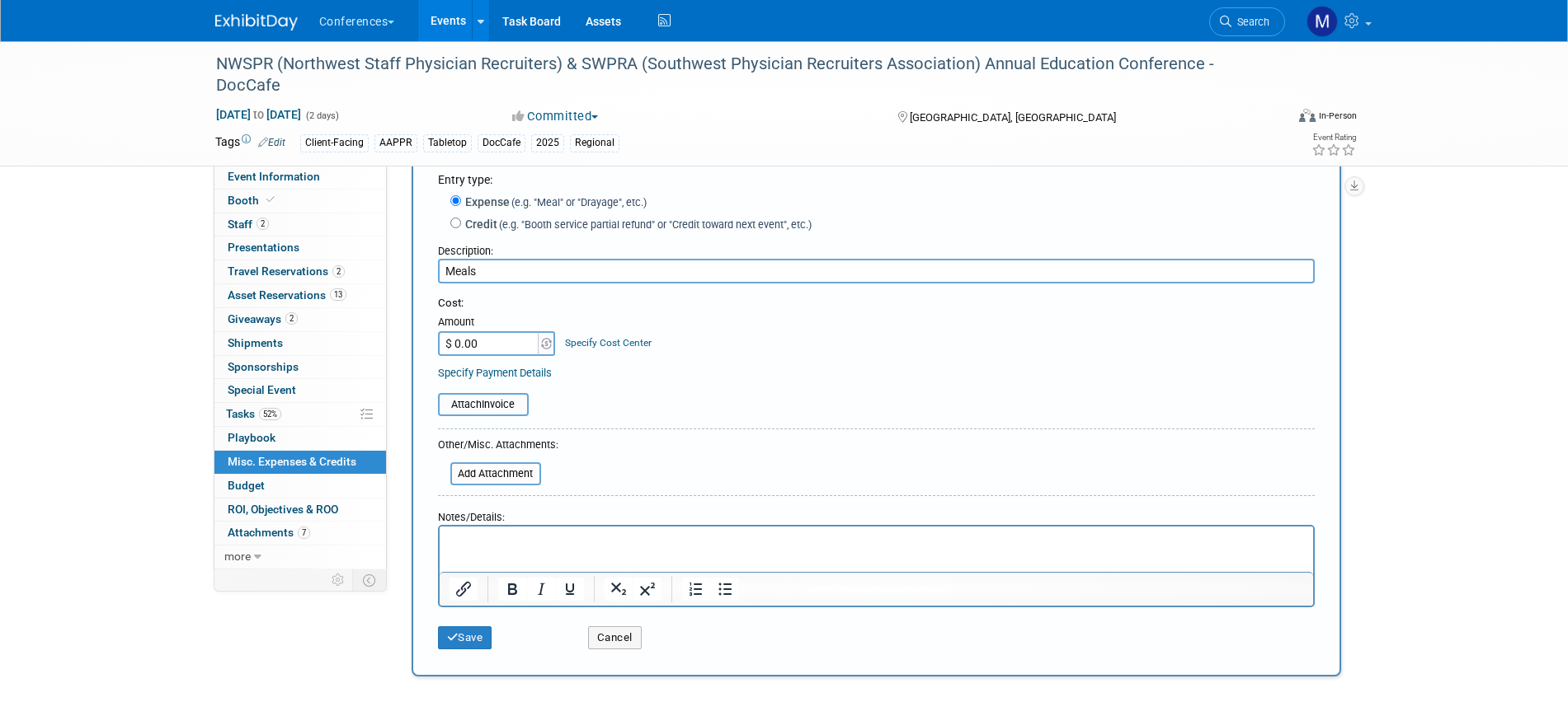
scroll to position [103, 0]
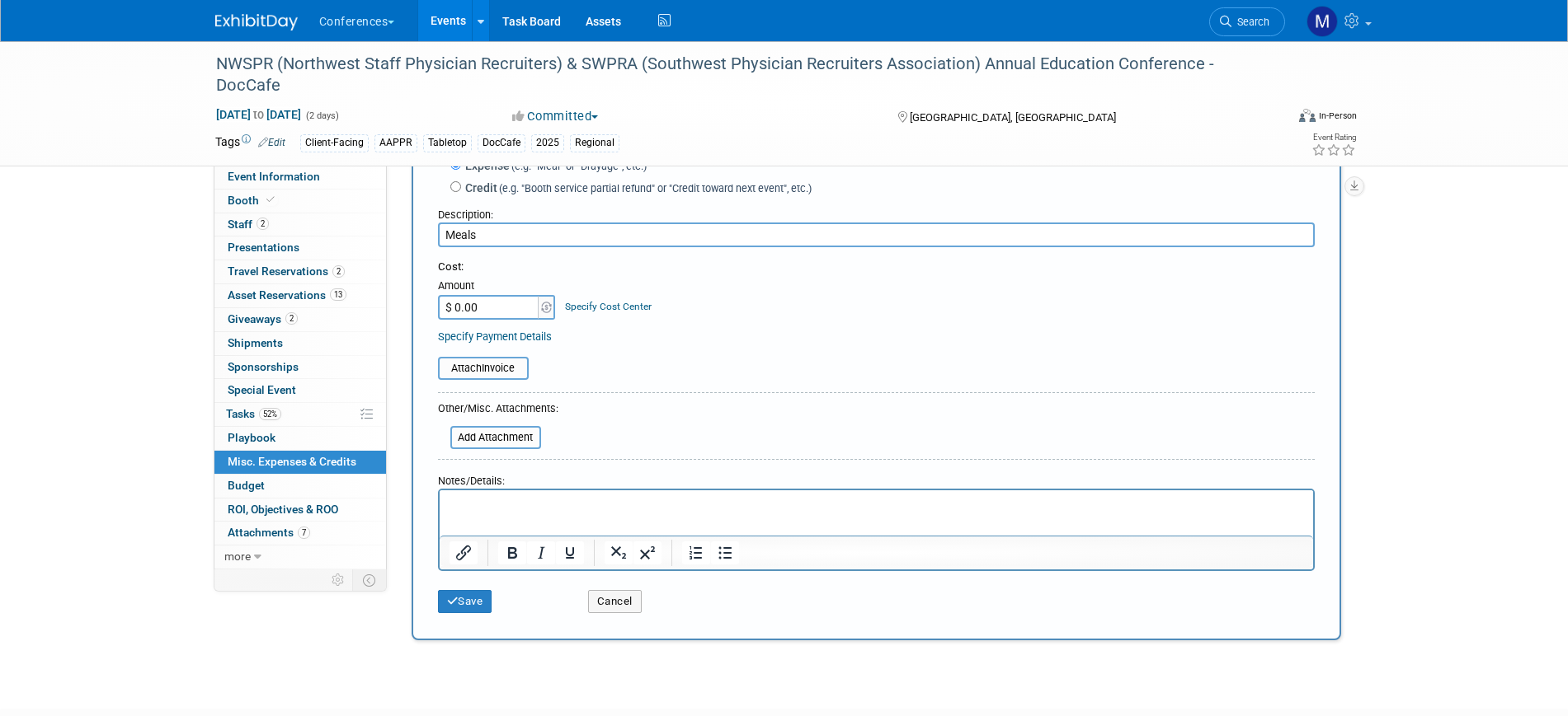
type input "Meals"
click at [499, 513] on html at bounding box center [876, 502] width 873 height 23
click at [468, 306] on input "$ 0.00" at bounding box center [489, 308] width 103 height 25
type input "$ 400.00"
click at [474, 599] on button "Save" at bounding box center [465, 602] width 54 height 23
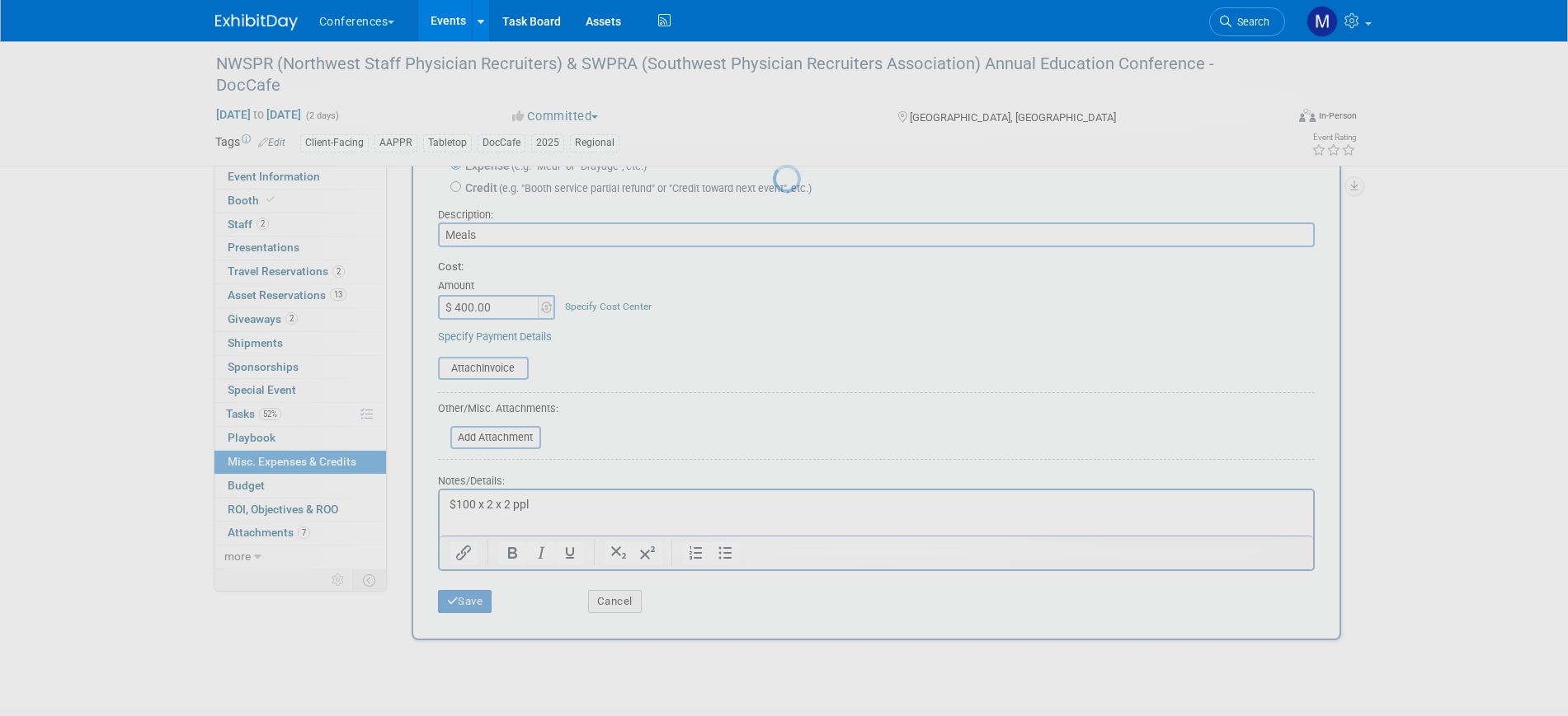
scroll to position [32, 0]
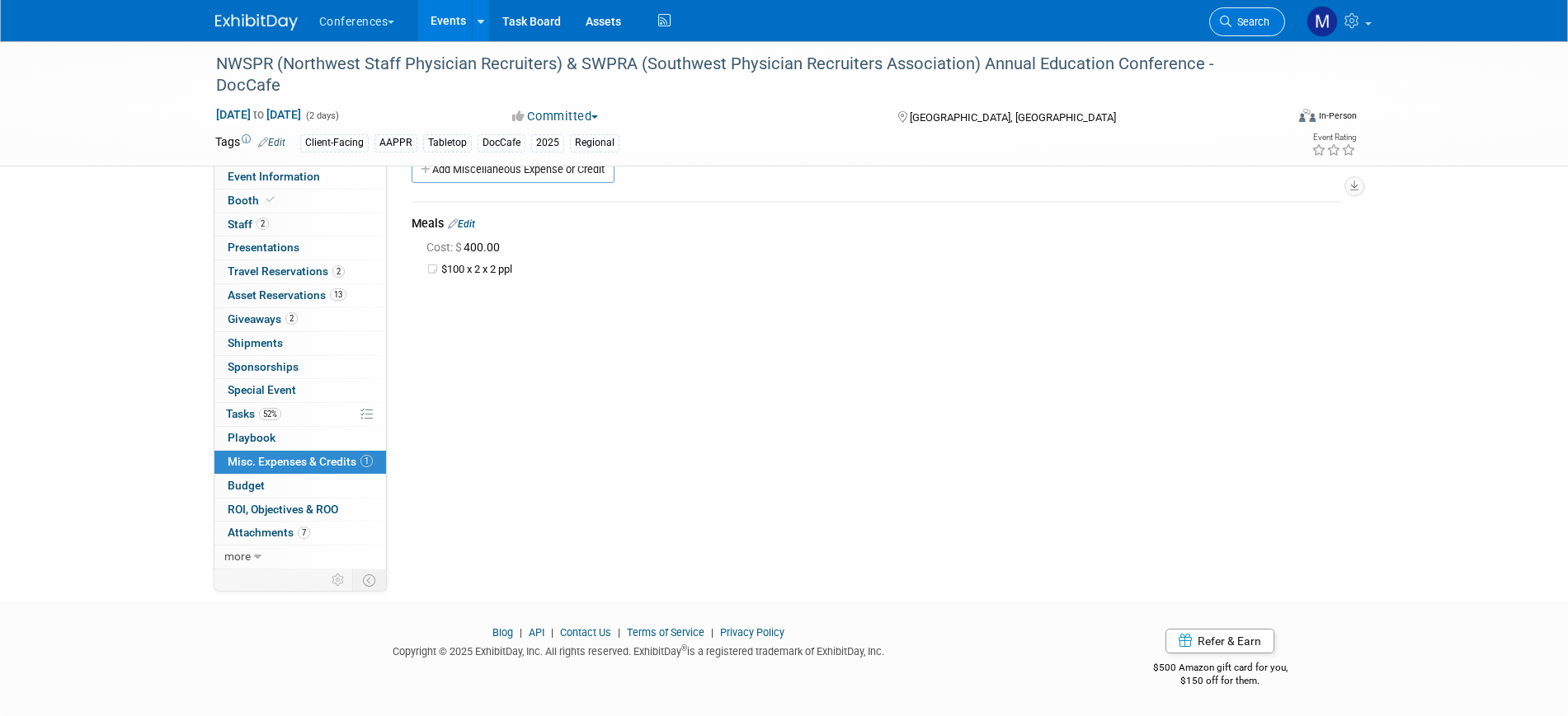
click at [1244, 16] on span "Search" at bounding box center [1250, 22] width 38 height 13
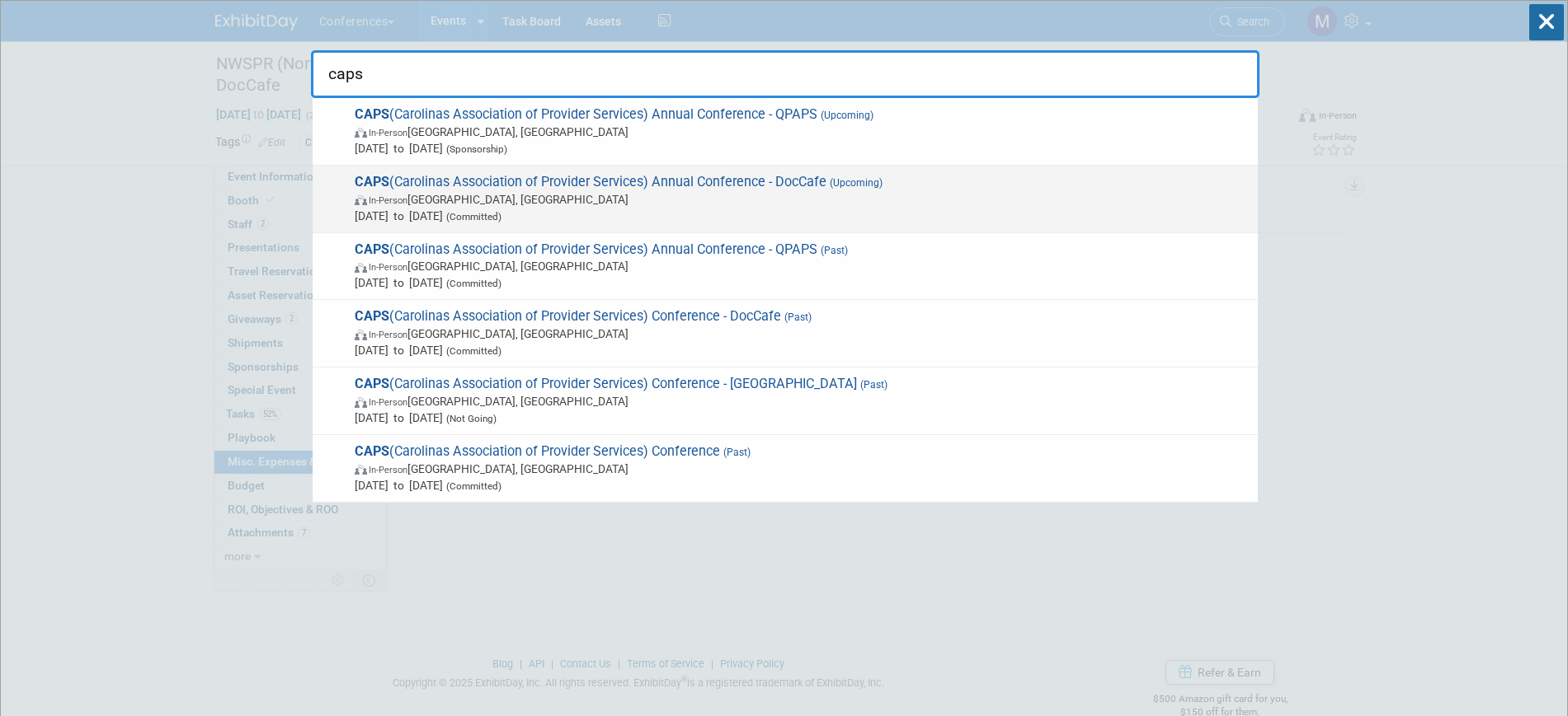
type input "caps"
click at [746, 202] on span "In-Person Wrightsville Beach, NC" at bounding box center [802, 199] width 895 height 17
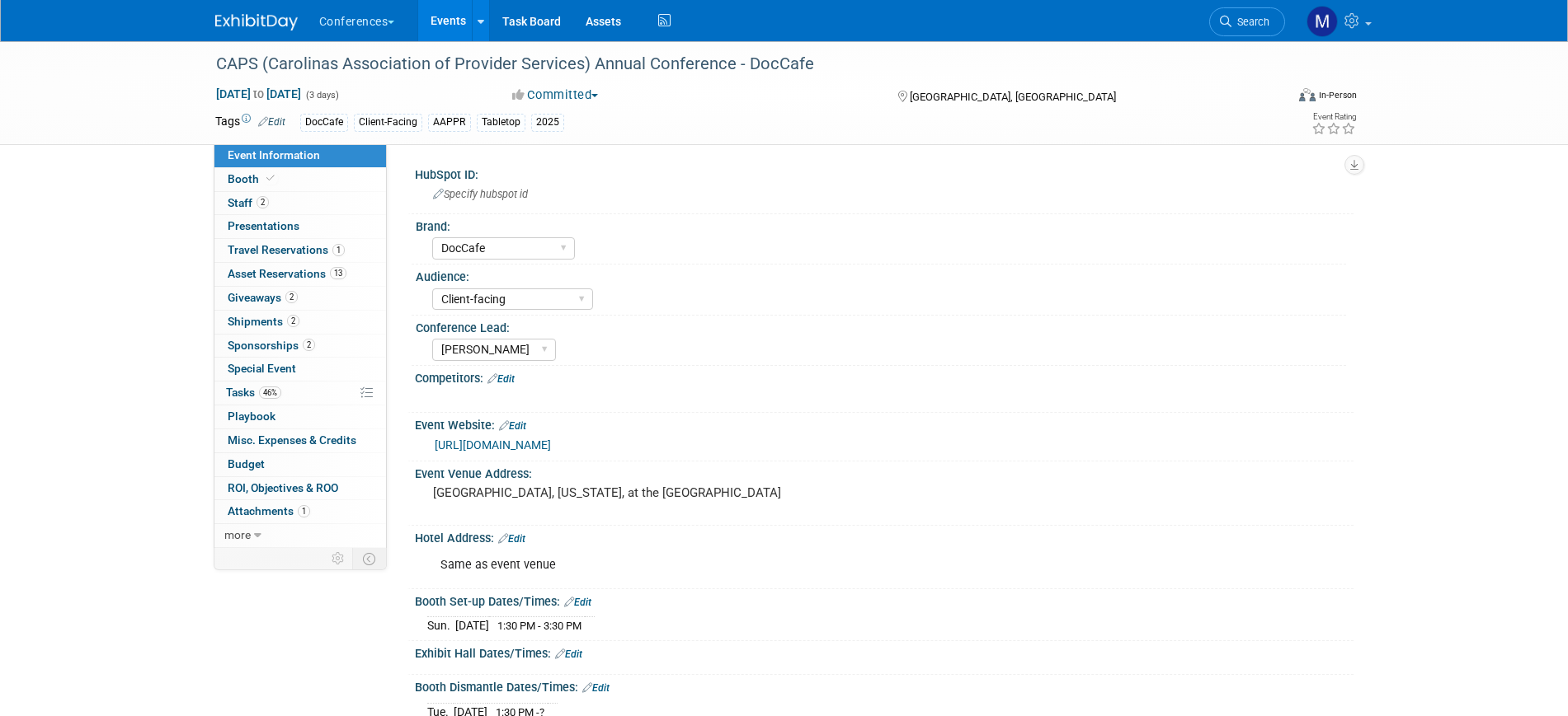
select select "DocCafe"
select select "Client-facing"
select select "[PERSON_NAME]"
click at [312, 442] on span "Misc. Expenses & Credits 0" at bounding box center [292, 441] width 129 height 13
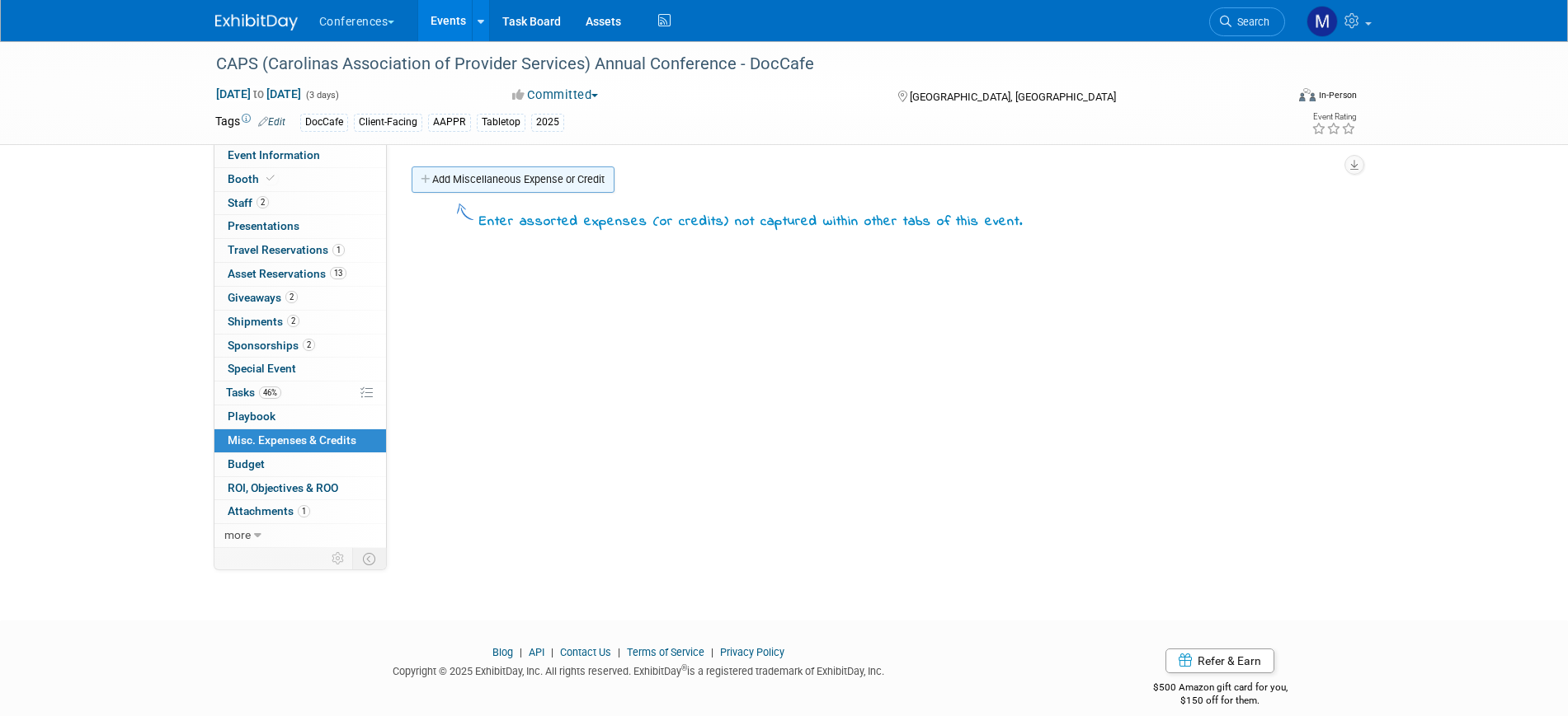
click at [478, 182] on link "Add Miscellaneous Expense or Credit" at bounding box center [513, 180] width 203 height 27
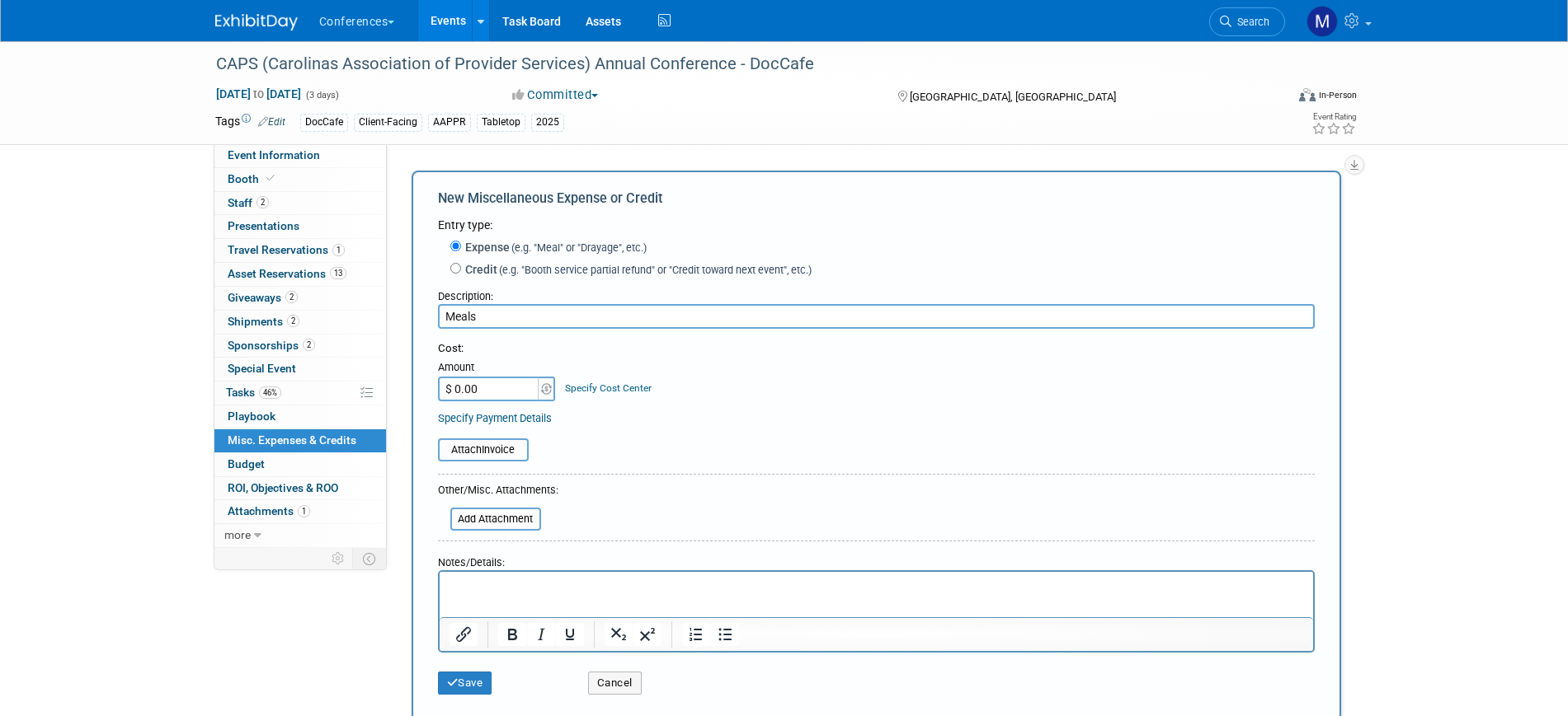
type input "Meals"
click at [501, 394] on input "$ 0.00" at bounding box center [489, 389] width 103 height 25
type input "$ 600.00"
click at [468, 681] on button "Save" at bounding box center [465, 683] width 54 height 23
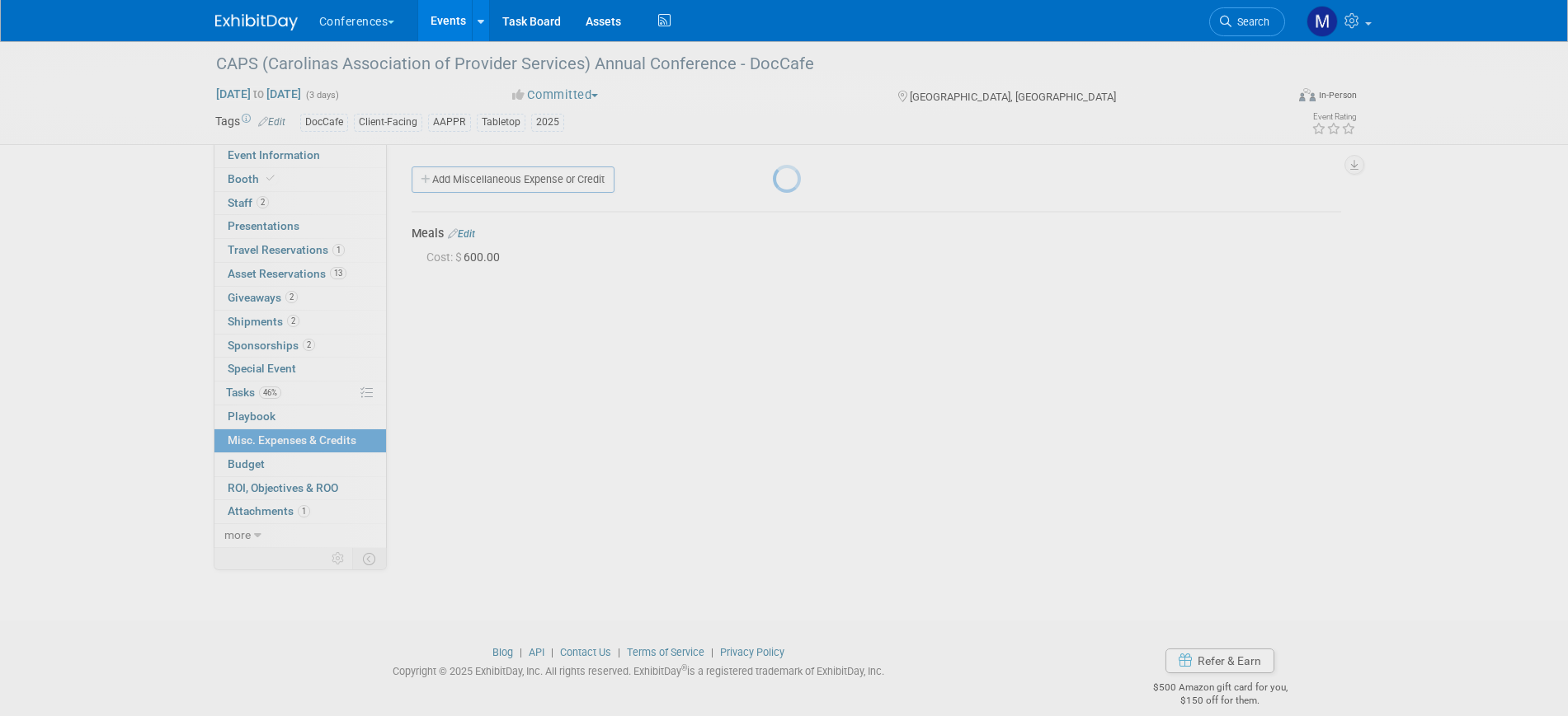
scroll to position [20, 0]
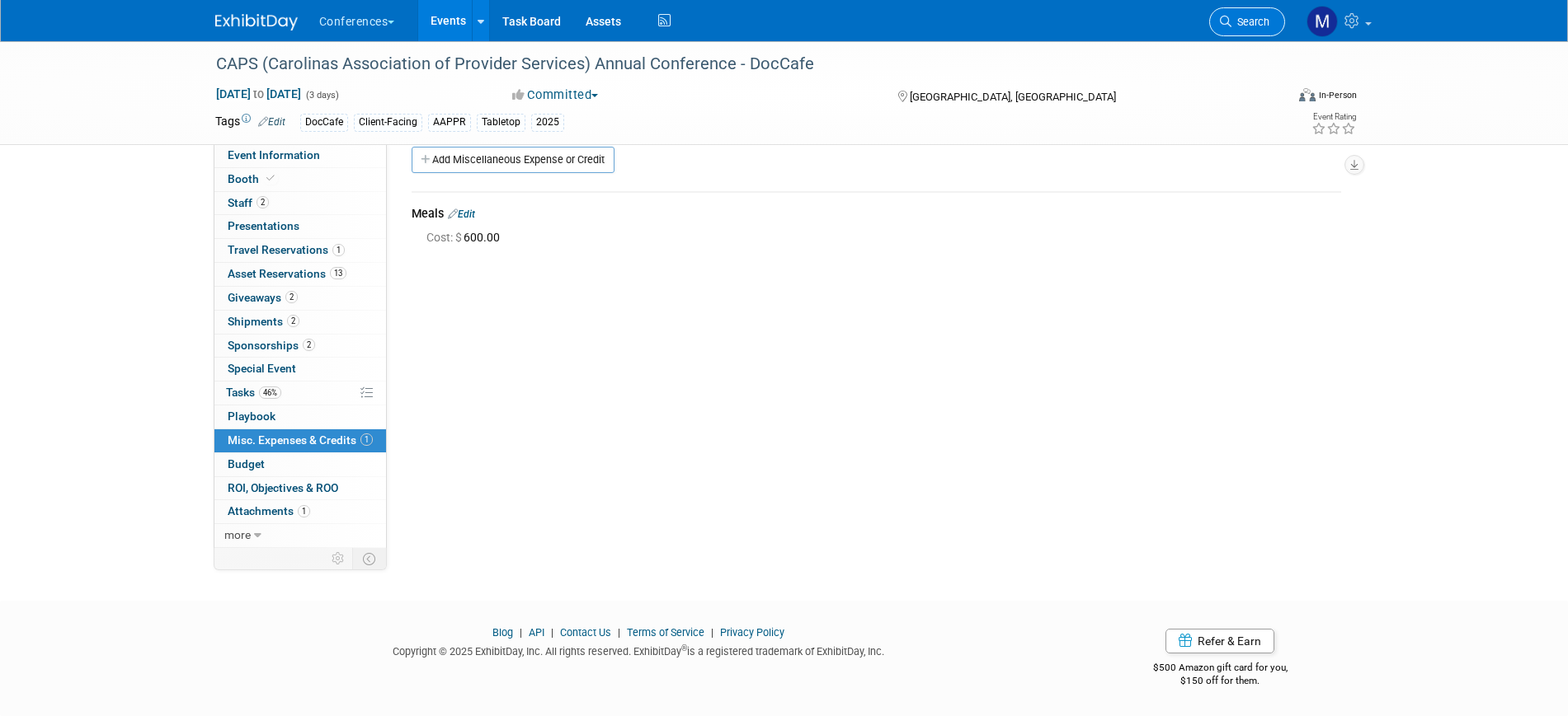
click at [1237, 22] on span "Search" at bounding box center [1250, 22] width 38 height 13
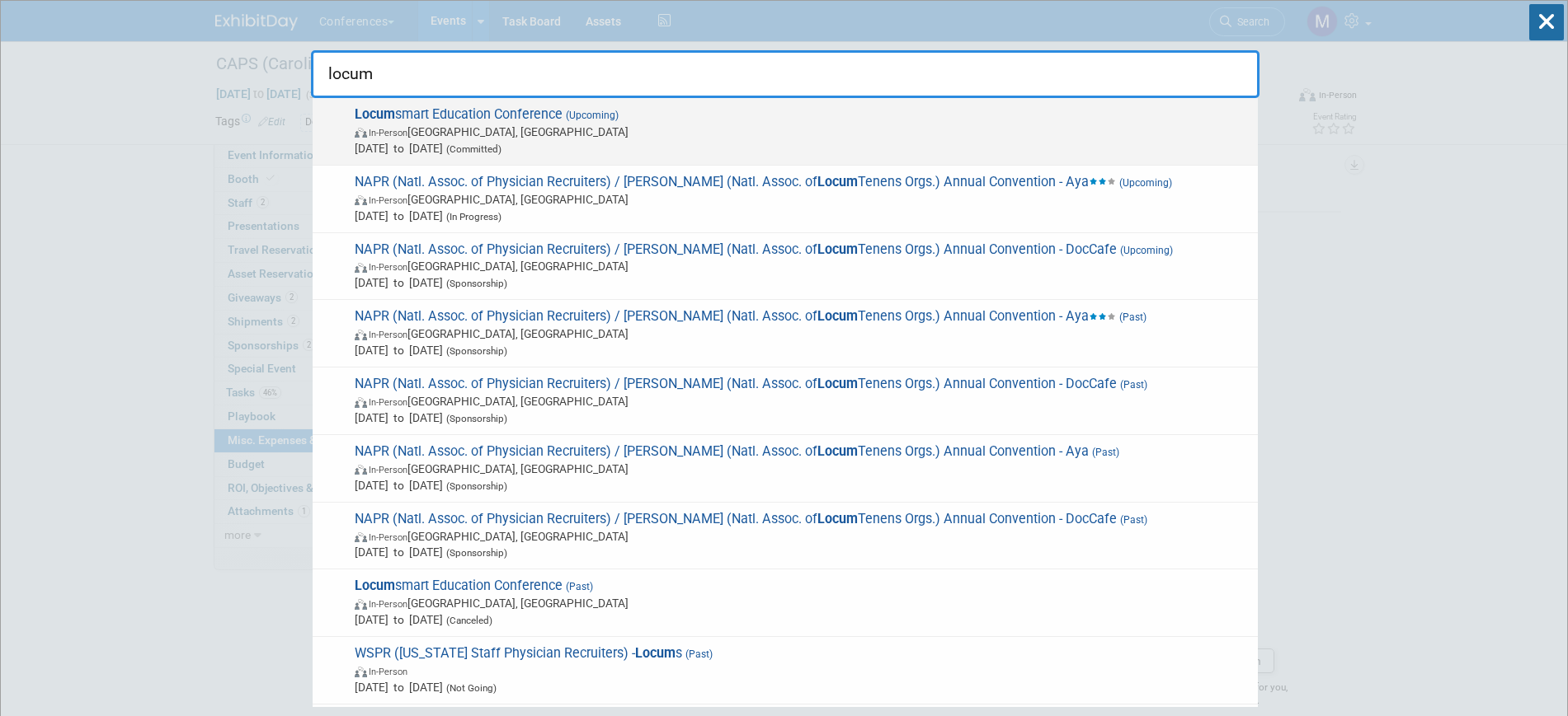
type input "locum"
click at [558, 114] on span "Locum smart Education Conference (Upcoming) In-Person [GEOGRAPHIC_DATA], [GEOGR…" at bounding box center [800, 131] width 900 height 50
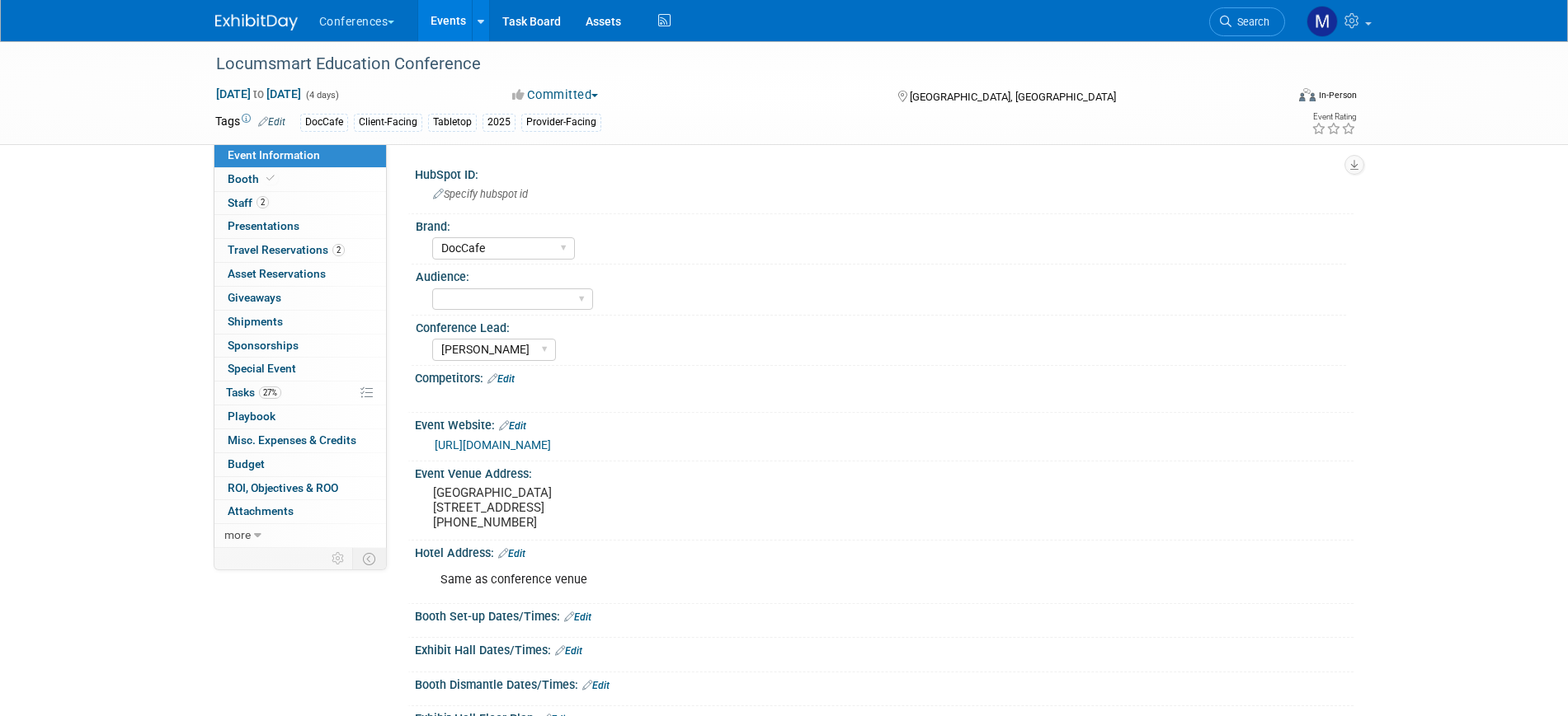
select select "DocCafe"
select select "[PERSON_NAME]"
click at [293, 250] on span "Travel Reservations 2" at bounding box center [286, 250] width 117 height 13
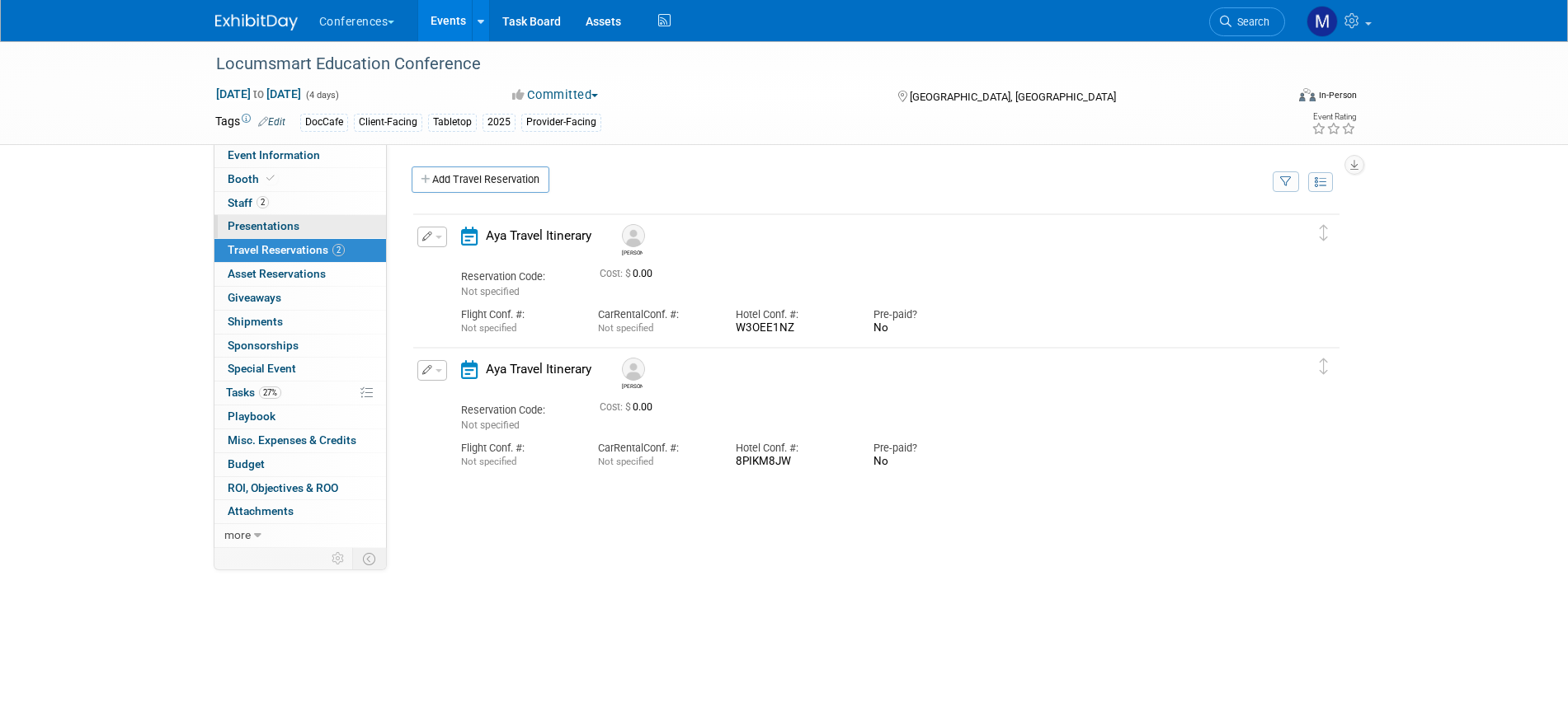
click at [293, 222] on span "Presentations 0" at bounding box center [264, 226] width 72 height 13
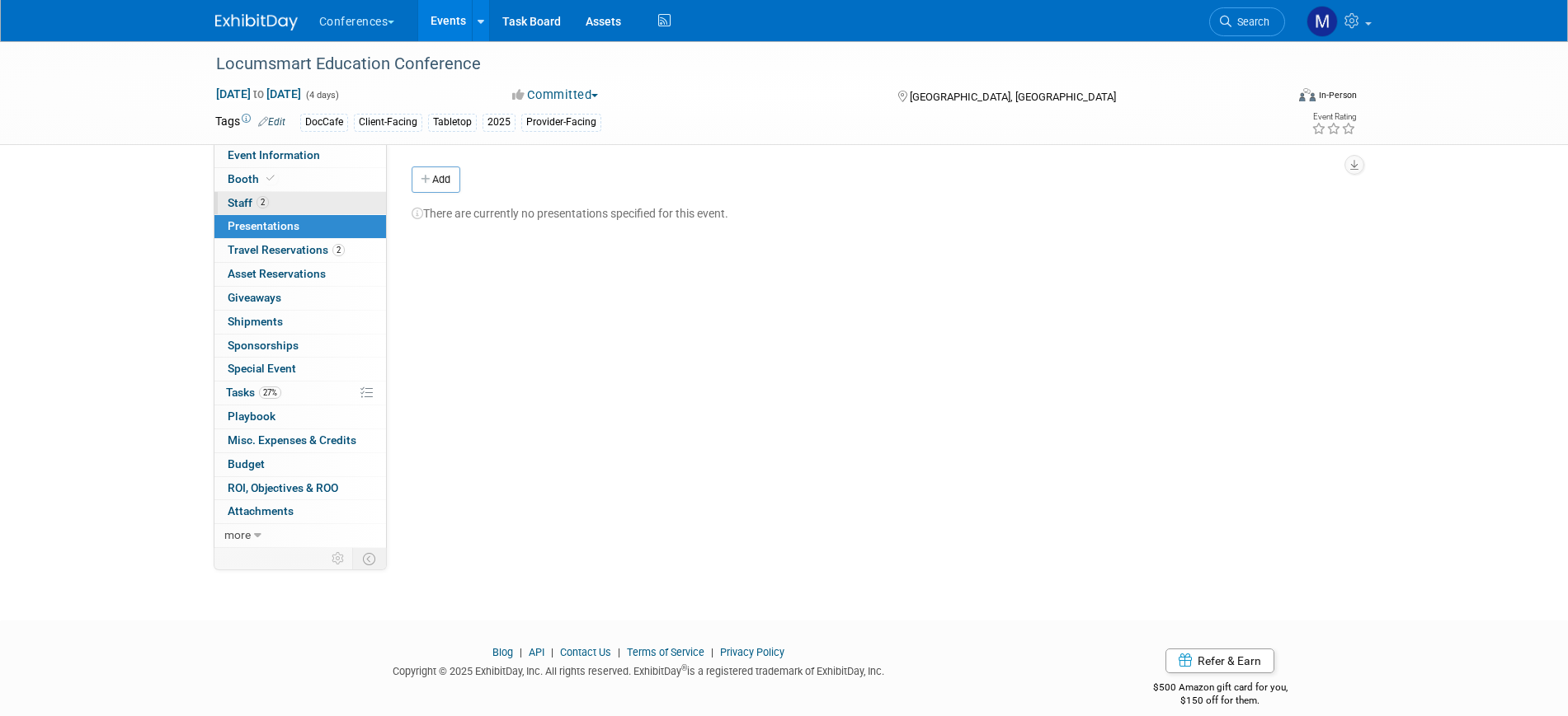
click at [295, 205] on link "2 Staff 2" at bounding box center [300, 204] width 171 height 23
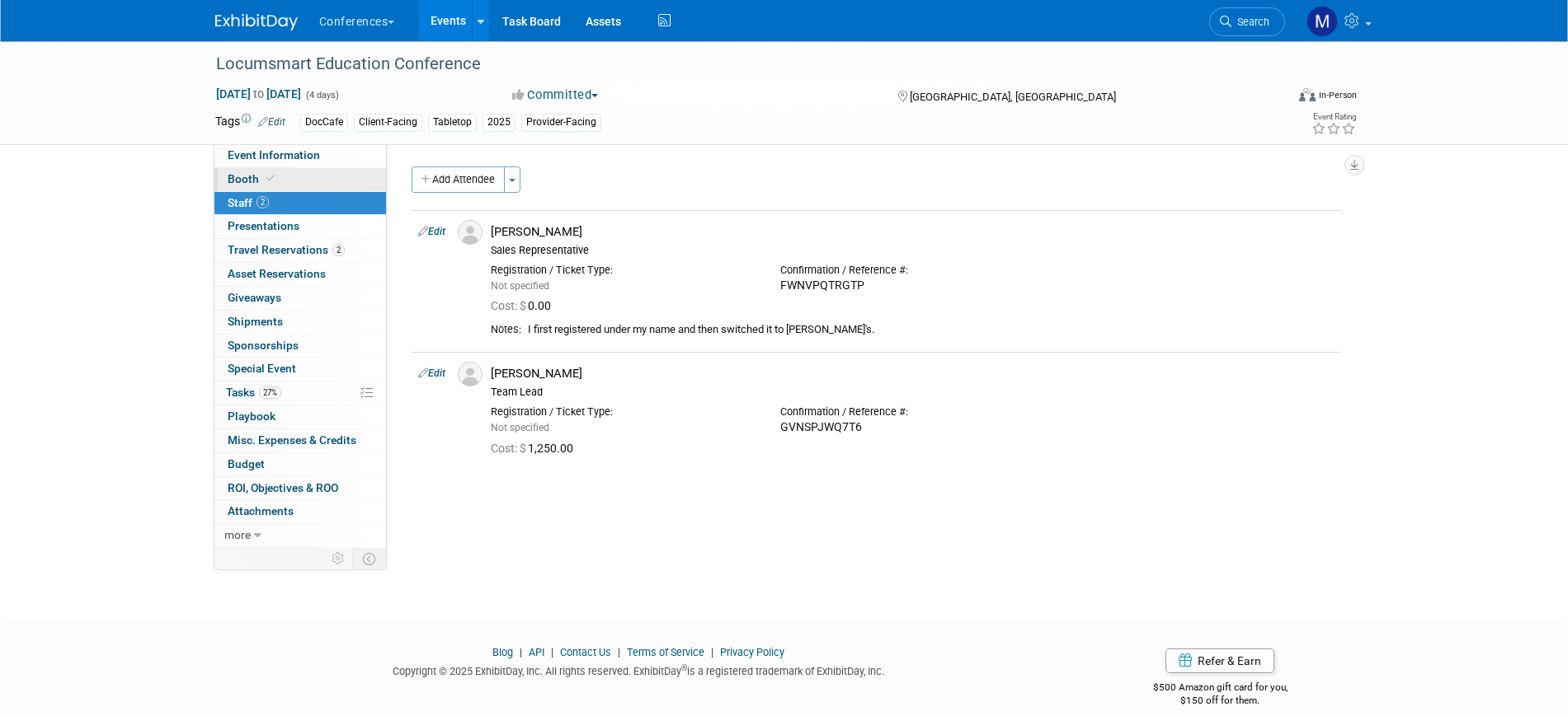
click at [296, 183] on link "Booth" at bounding box center [300, 180] width 171 height 23
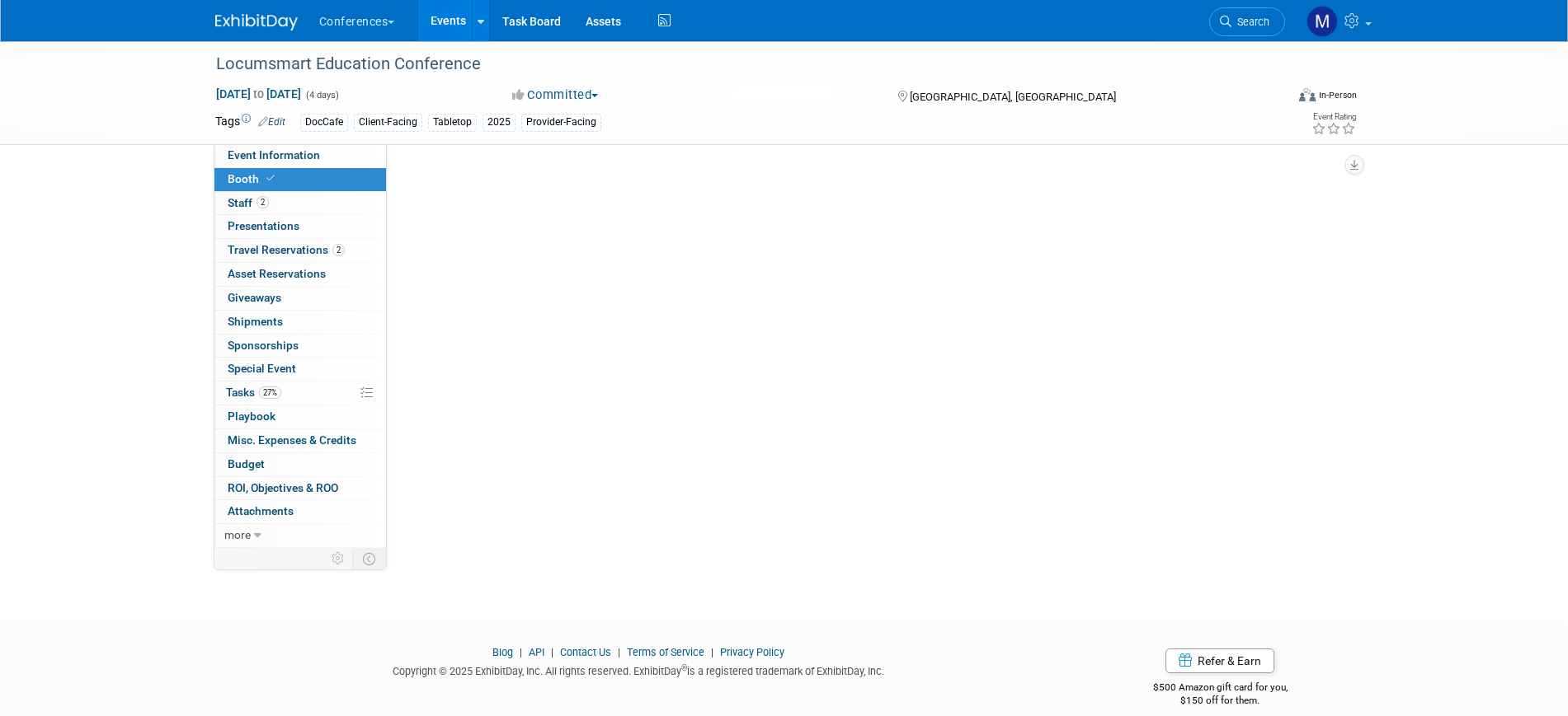
select select "6' tabletop"
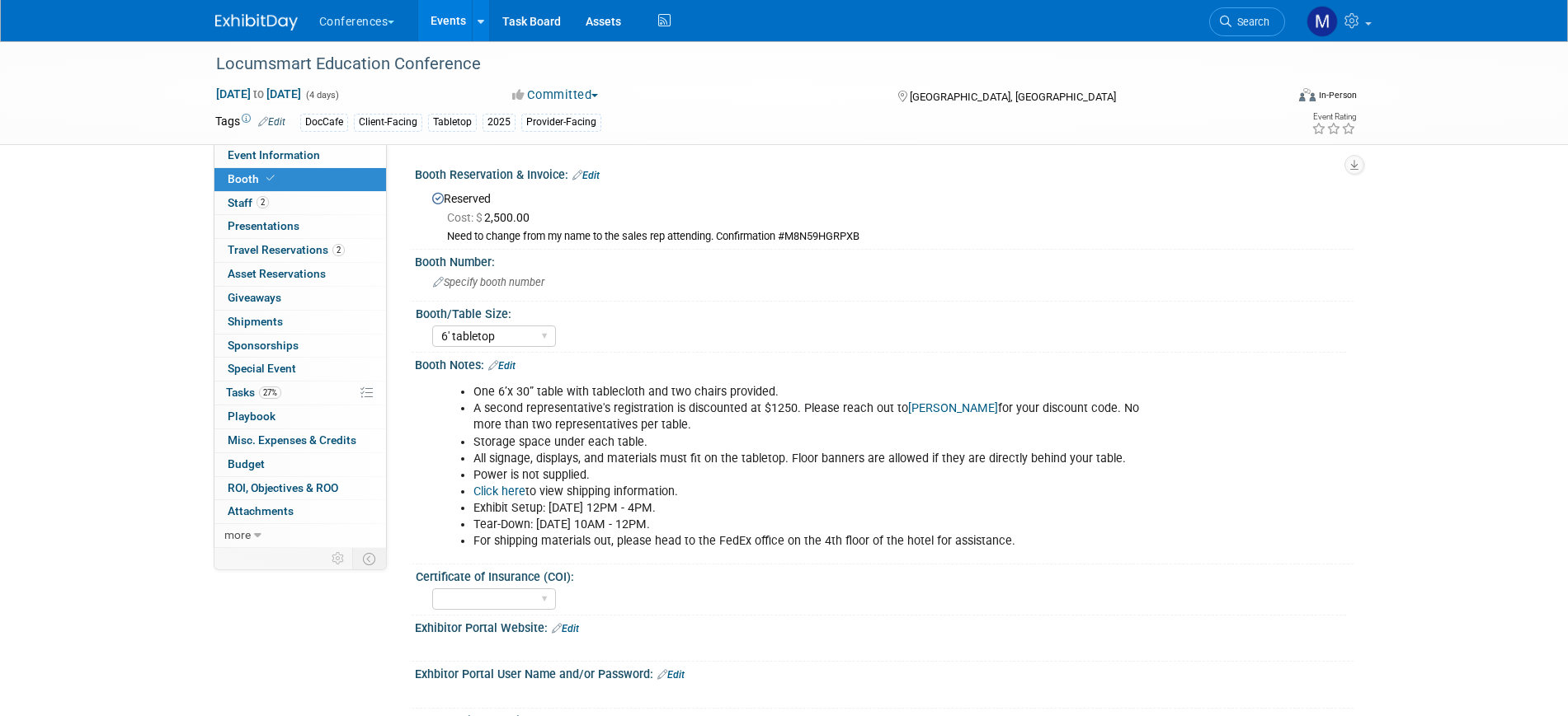
click at [594, 175] on link "Edit" at bounding box center [586, 176] width 28 height 12
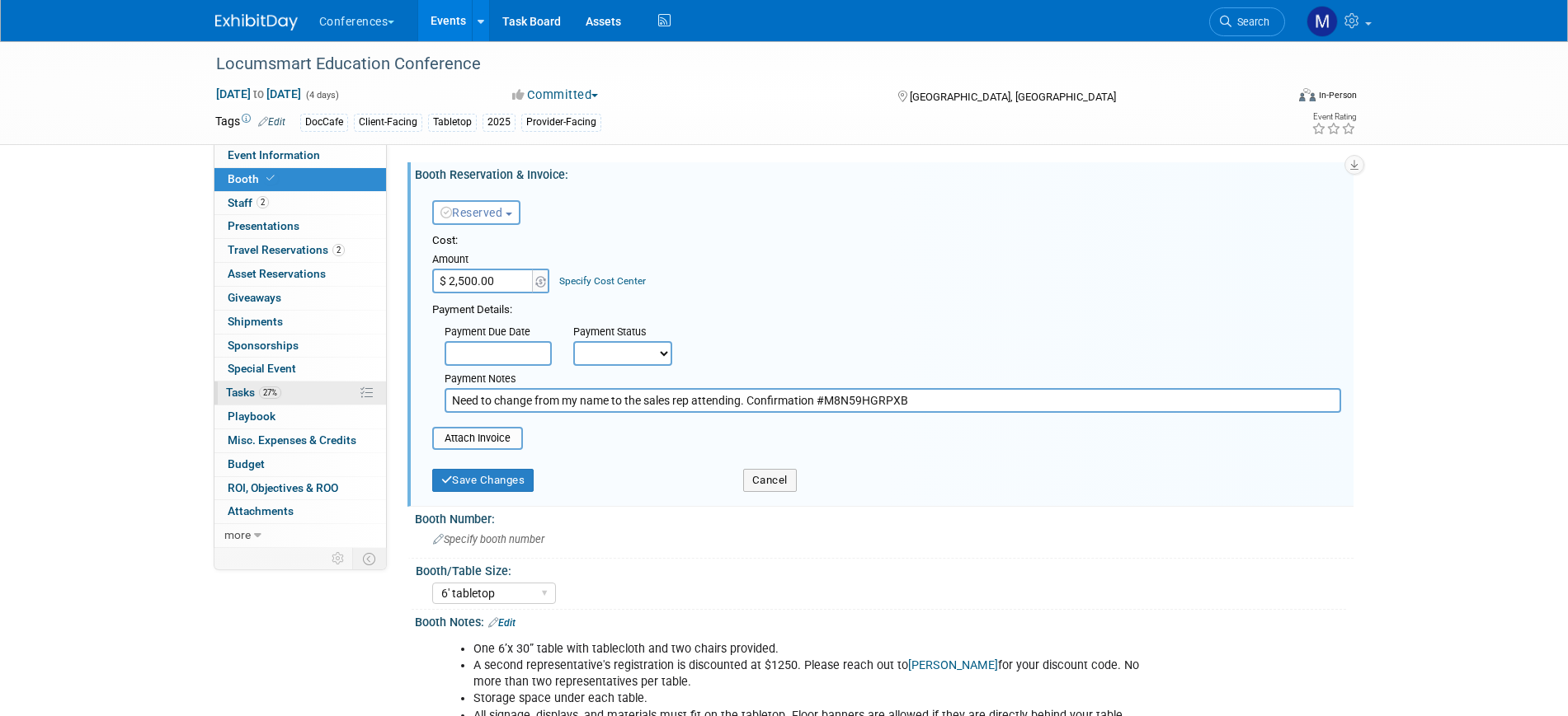
drag, startPoint x: 748, startPoint y: 404, endPoint x: 321, endPoint y: 396, distance: 427.1
click at [321, 396] on div "Event Information Event Info Booth Booth 2 Staff 2 Staff 0 Presentations 0 Pres…" at bounding box center [784, 636] width 1163 height 1191
type input "Confirmation #M8N59HGRPXB"
click at [514, 481] on button "Save Changes" at bounding box center [483, 481] width 102 height 23
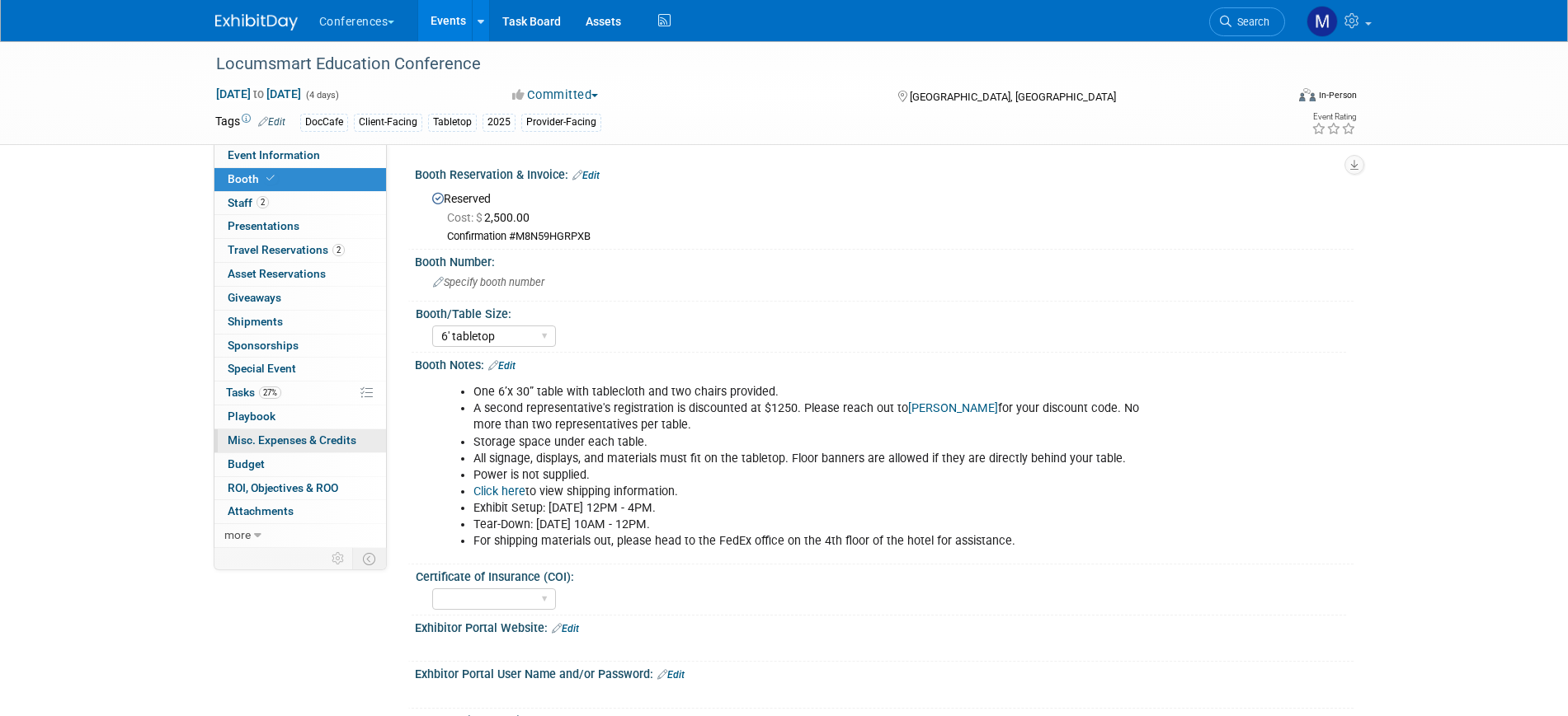
click at [314, 440] on span "Misc. Expenses & Credits 0" at bounding box center [292, 441] width 129 height 13
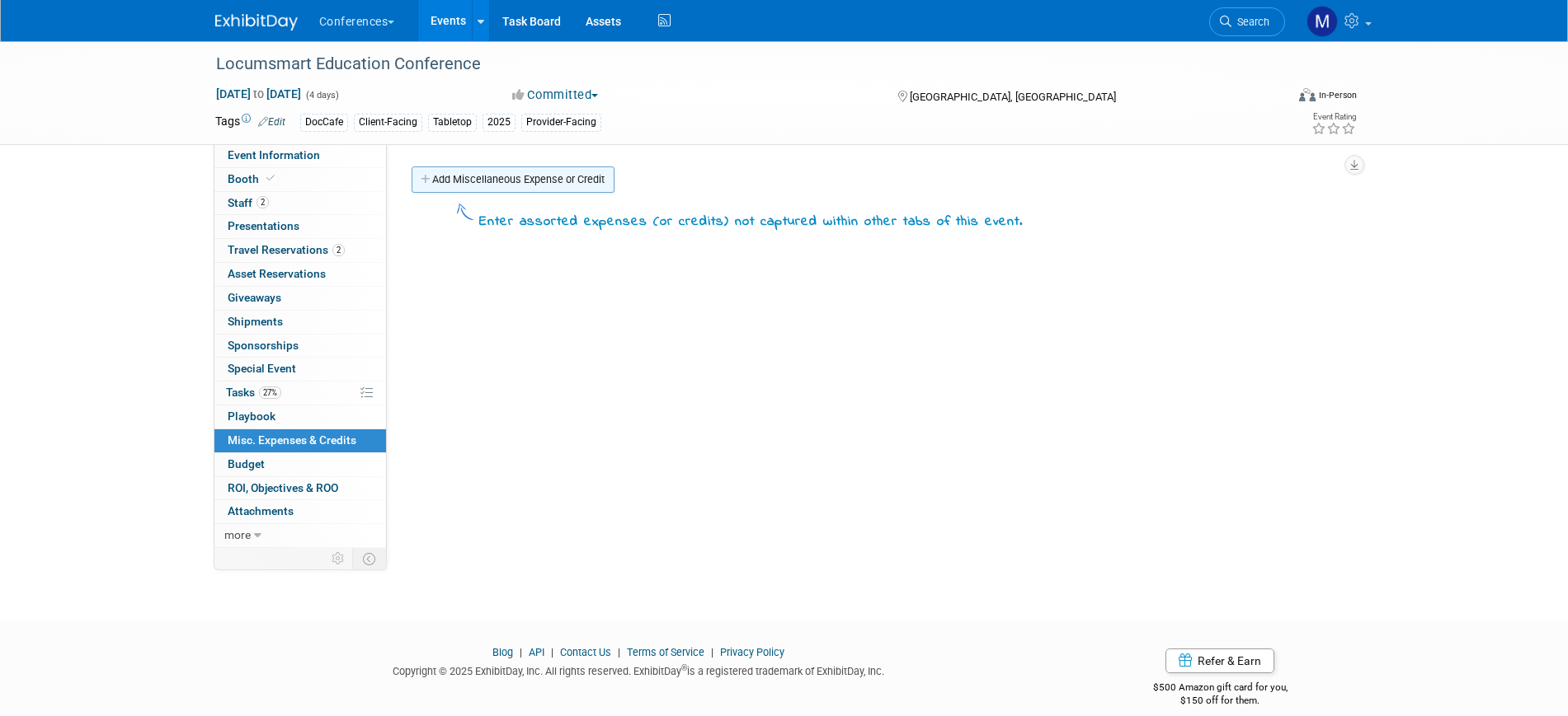
click at [507, 186] on link "Add Miscellaneous Expense or Credit" at bounding box center [513, 180] width 203 height 27
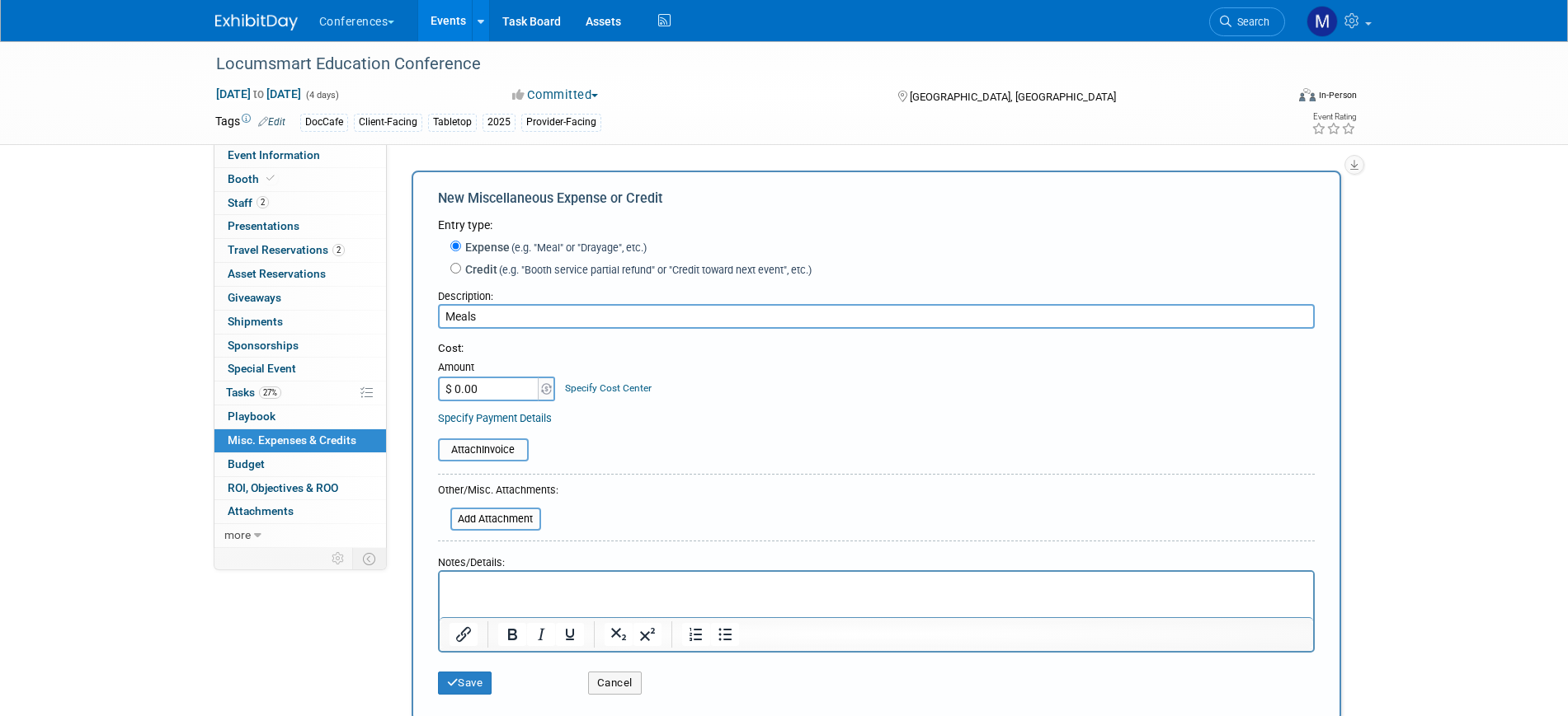
type input "Meals"
click at [475, 595] on html at bounding box center [876, 584] width 873 height 23
click at [489, 577] on html at bounding box center [876, 584] width 873 height 23
click at [494, 398] on input "$ 0.00" at bounding box center [489, 389] width 103 height 25
type input "$ 800.00"
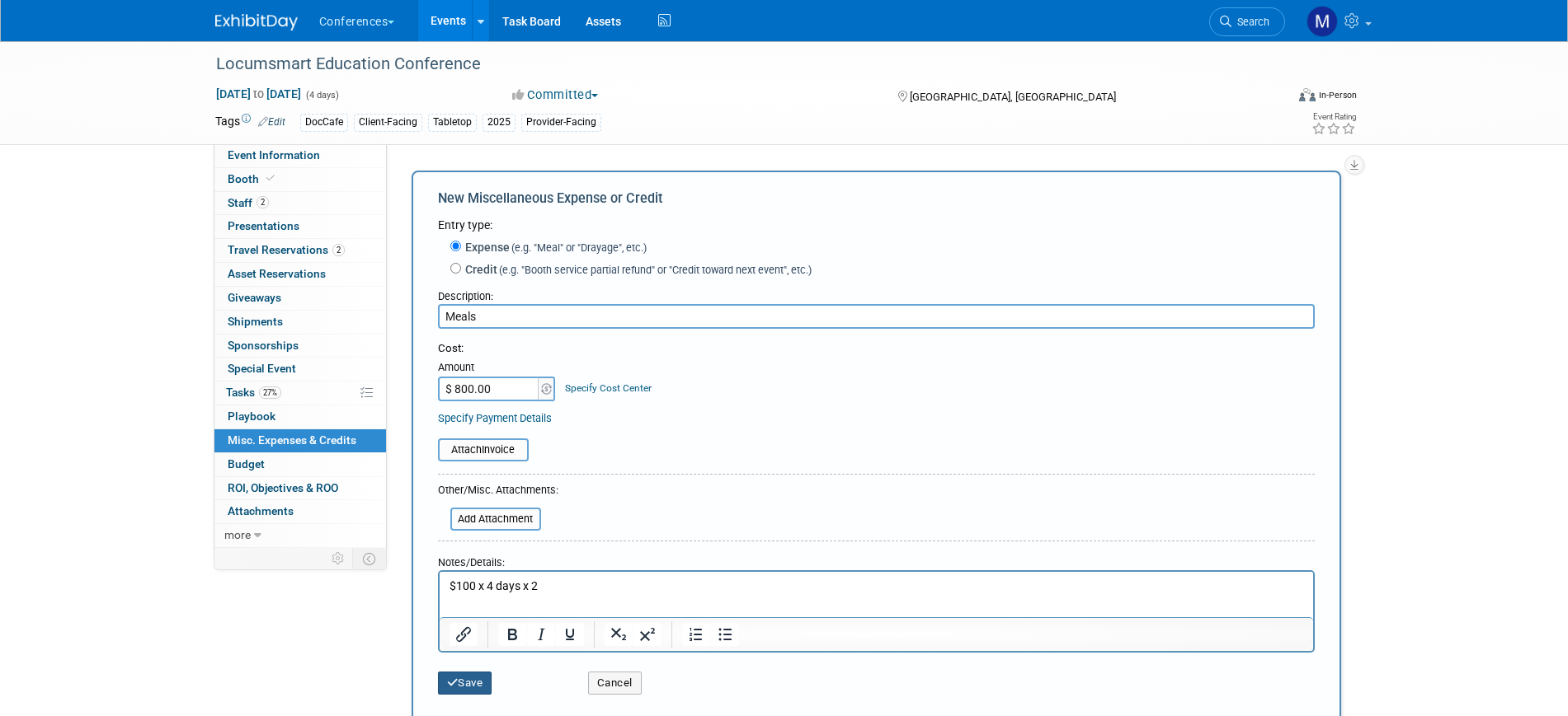
click at [465, 683] on button "Save" at bounding box center [465, 683] width 54 height 23
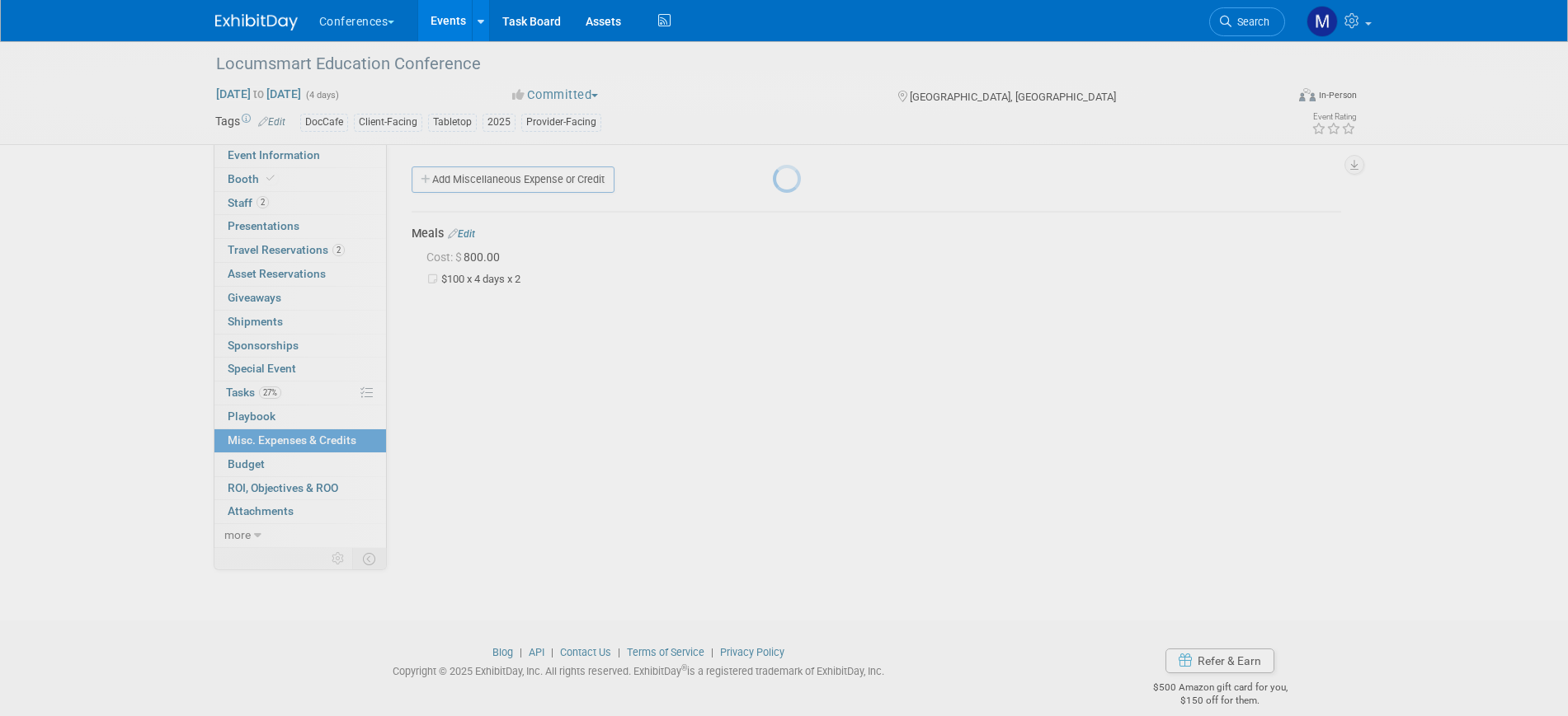
scroll to position [20, 0]
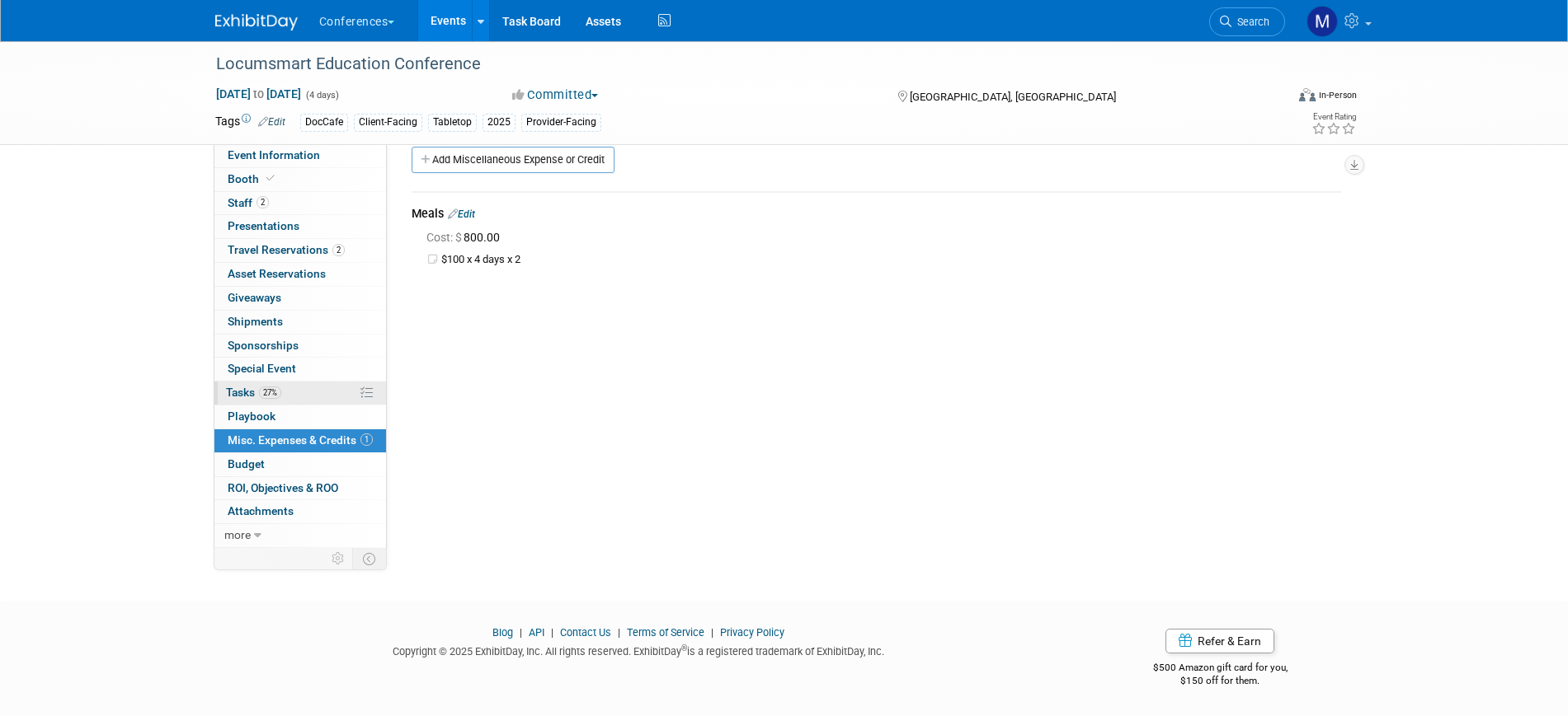
click at [276, 388] on span "27%" at bounding box center [270, 392] width 23 height 13
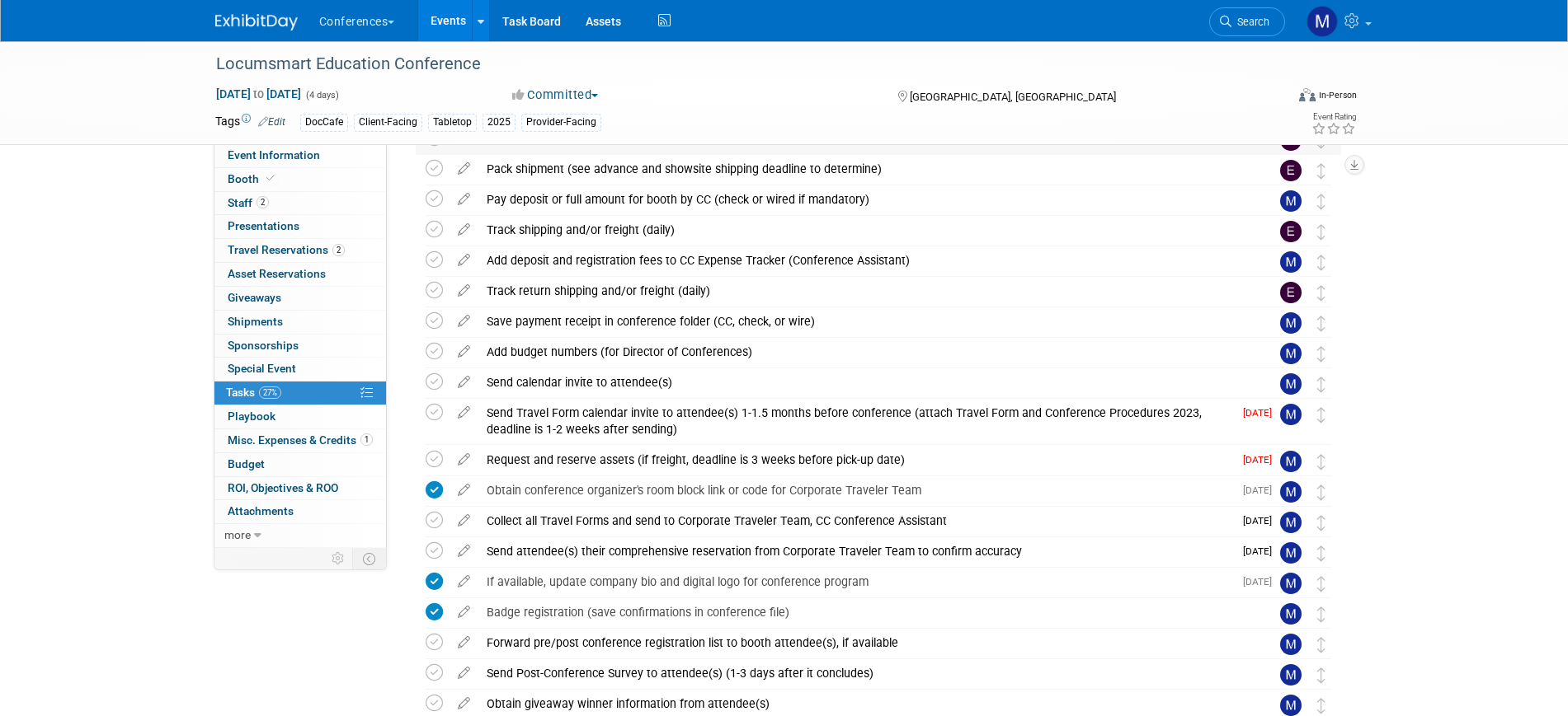
scroll to position [309, 0]
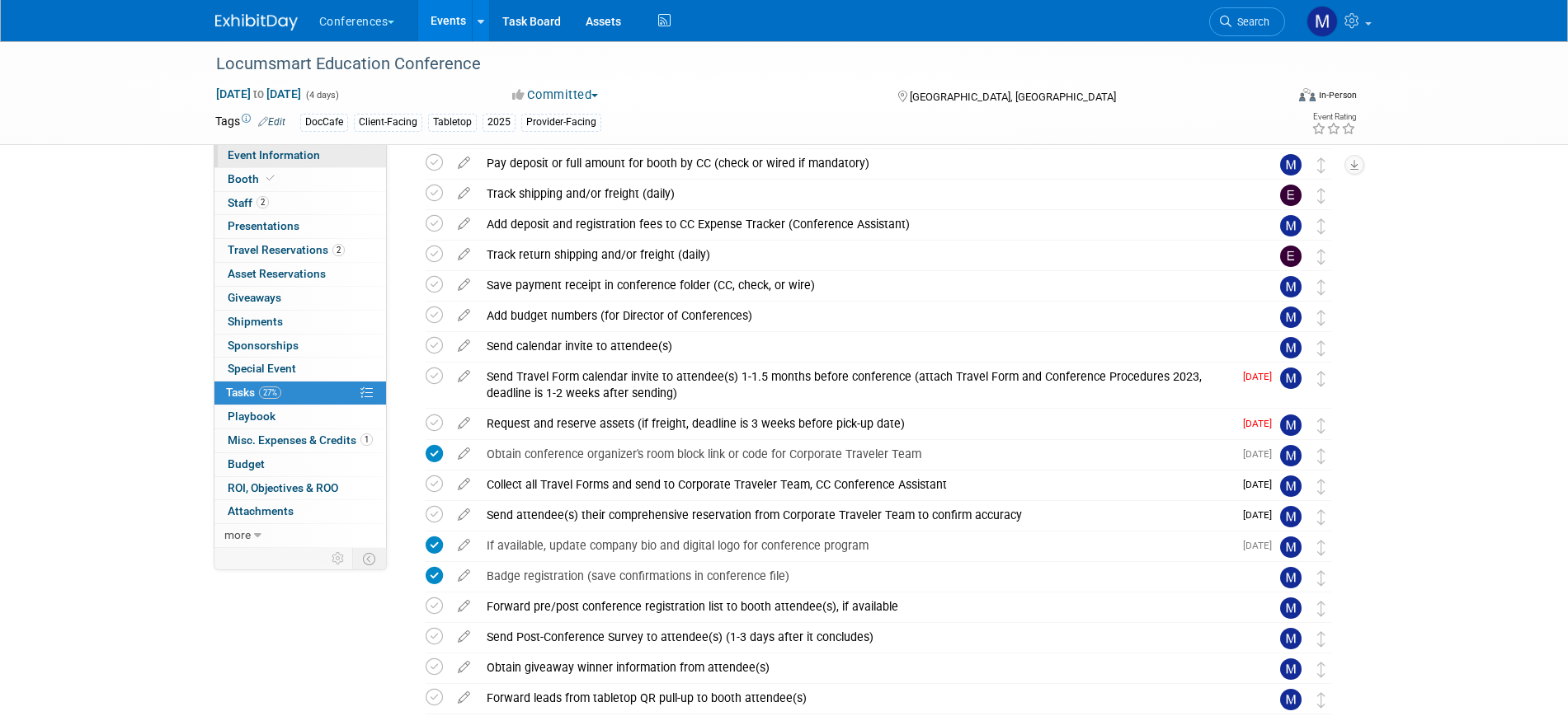
click at [341, 159] on link "Event Information" at bounding box center [300, 156] width 171 height 23
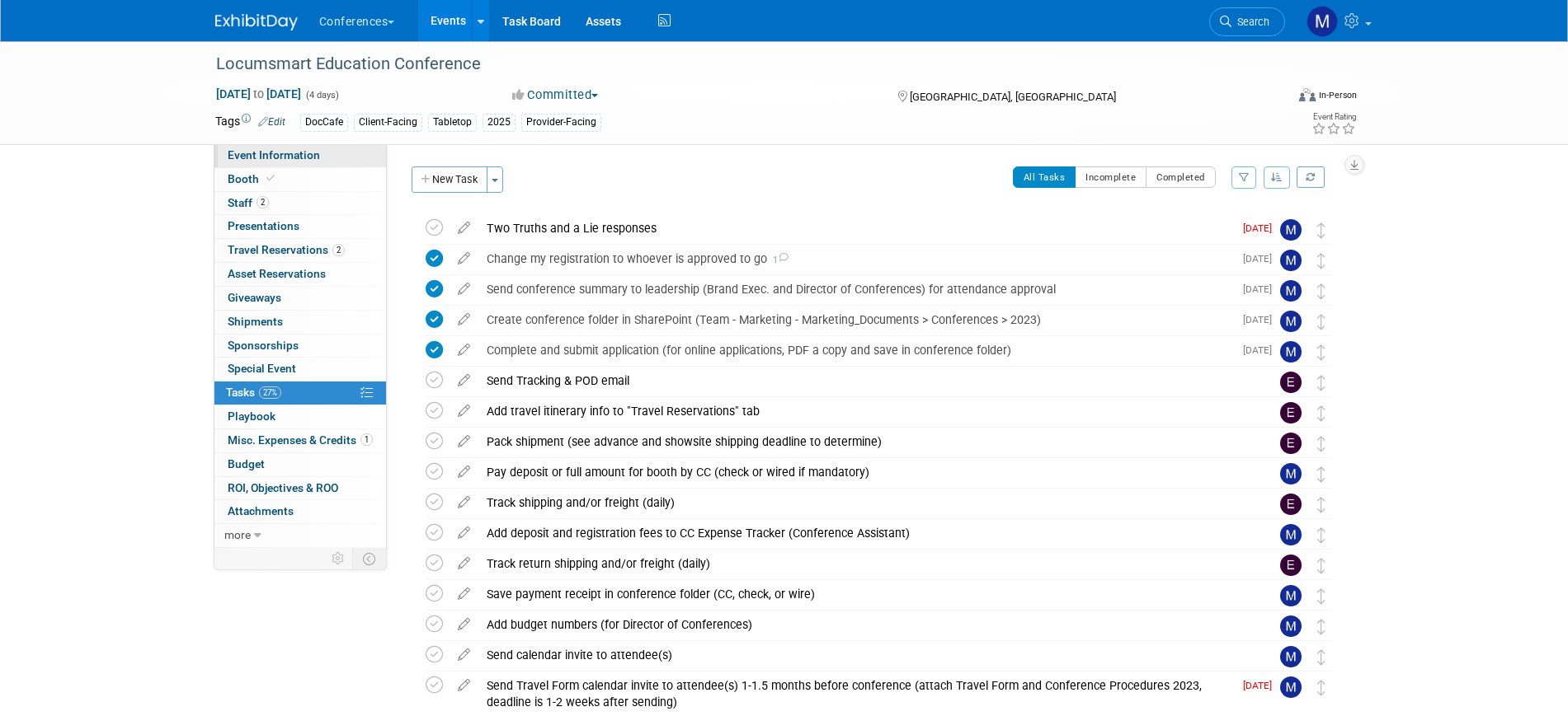
select select "DocCafe"
select select "[PERSON_NAME]"
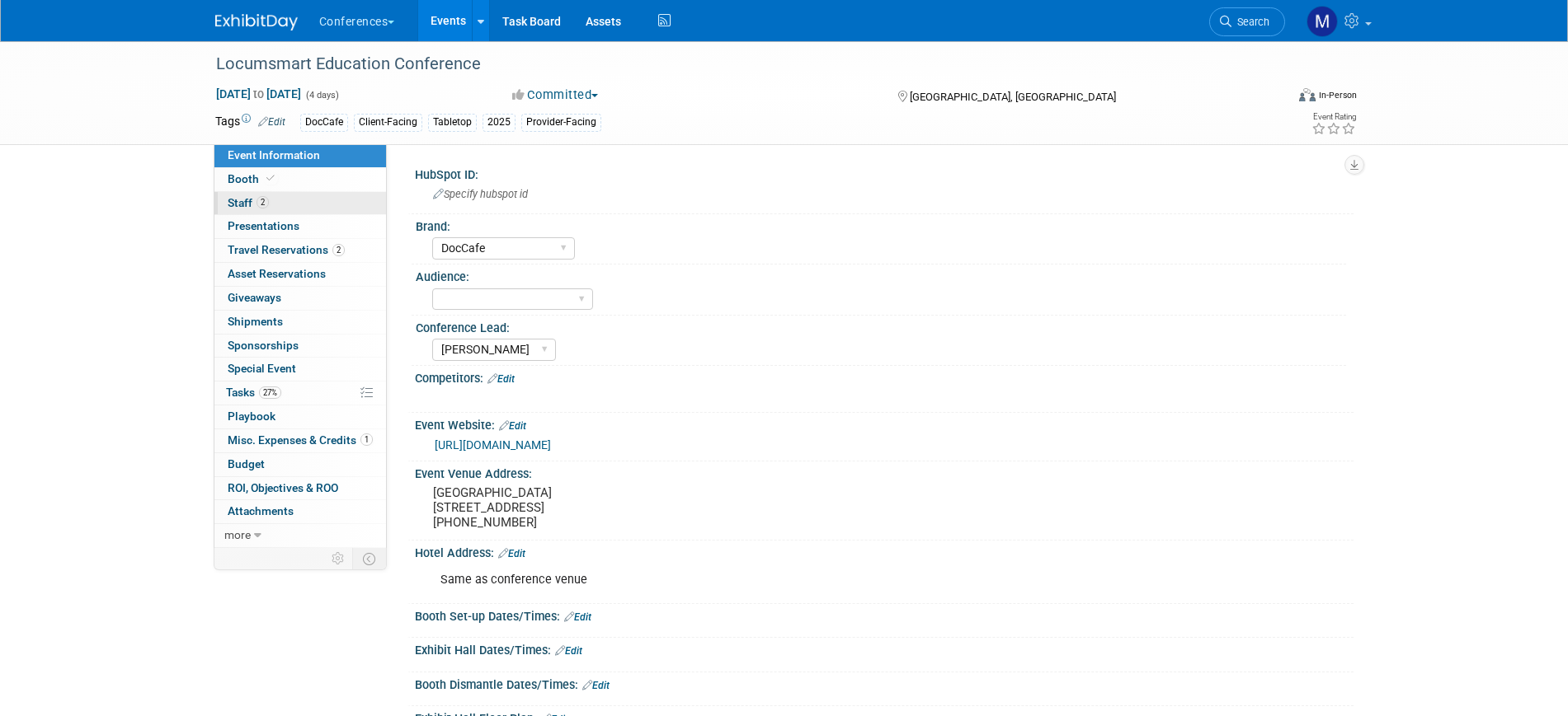
click at [321, 204] on link "2 Staff 2" at bounding box center [300, 204] width 171 height 23
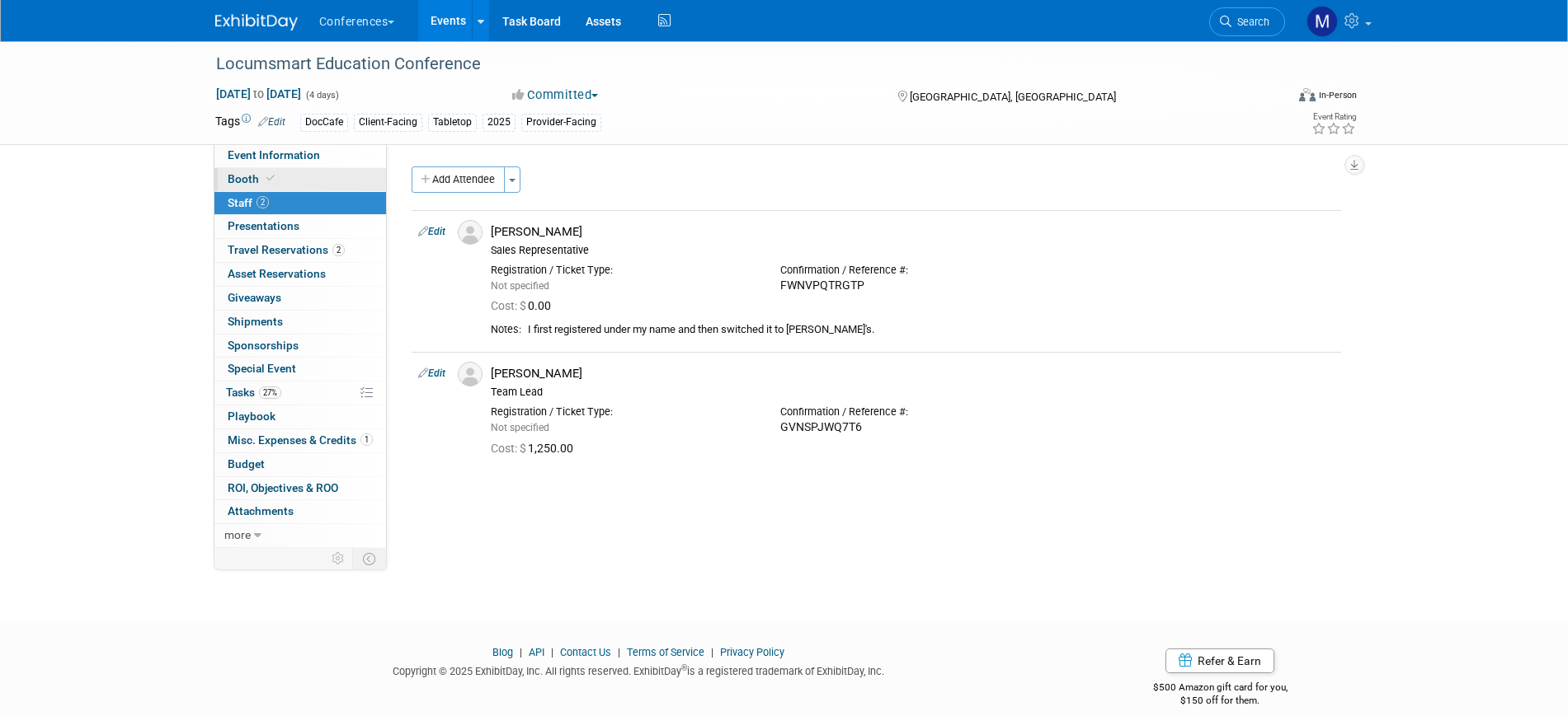
click at [326, 184] on link "Booth" at bounding box center [300, 180] width 171 height 23
select select "6' tabletop"
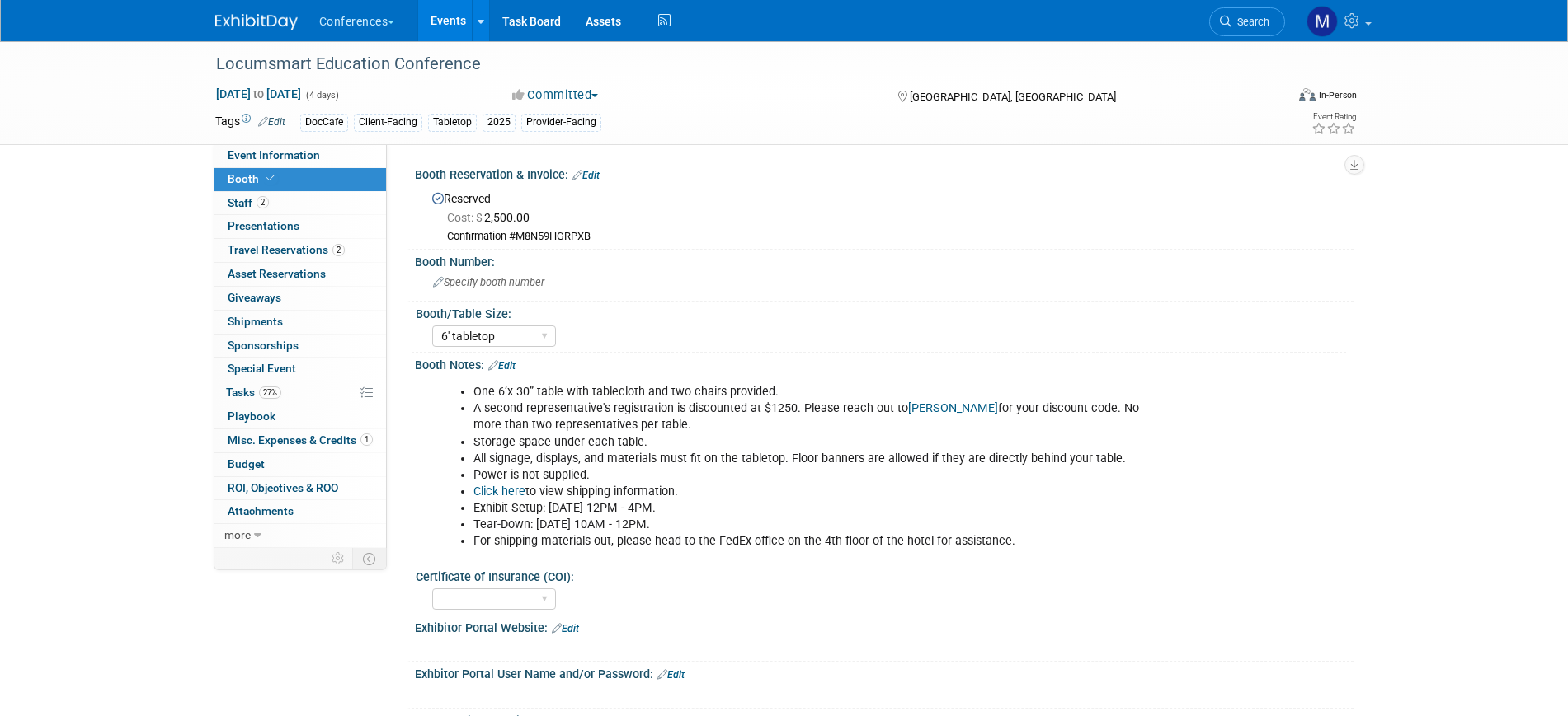
click at [594, 173] on link "Edit" at bounding box center [586, 176] width 28 height 12
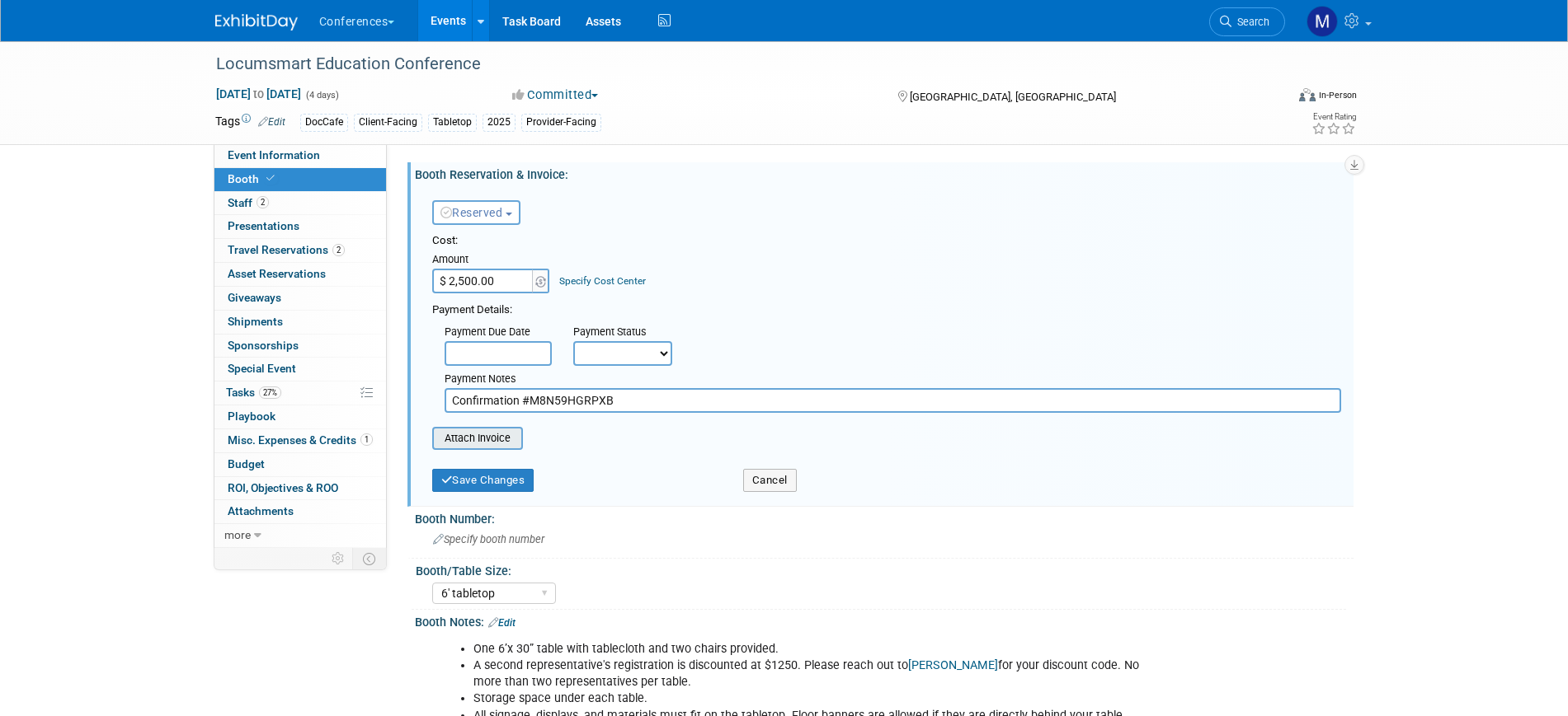
click at [458, 445] on input "file" at bounding box center [422, 439] width 196 height 20
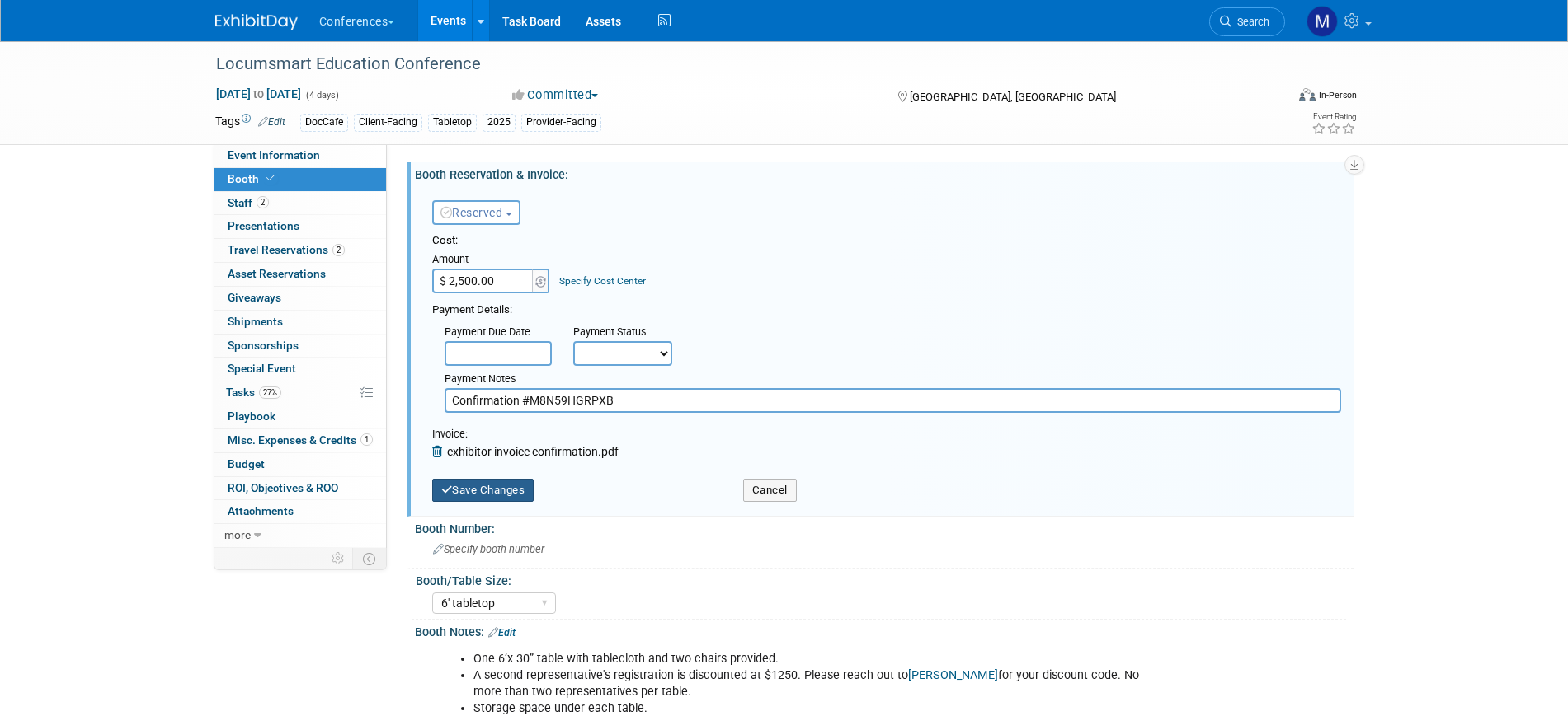
click at [495, 486] on button "Save Changes" at bounding box center [483, 491] width 102 height 23
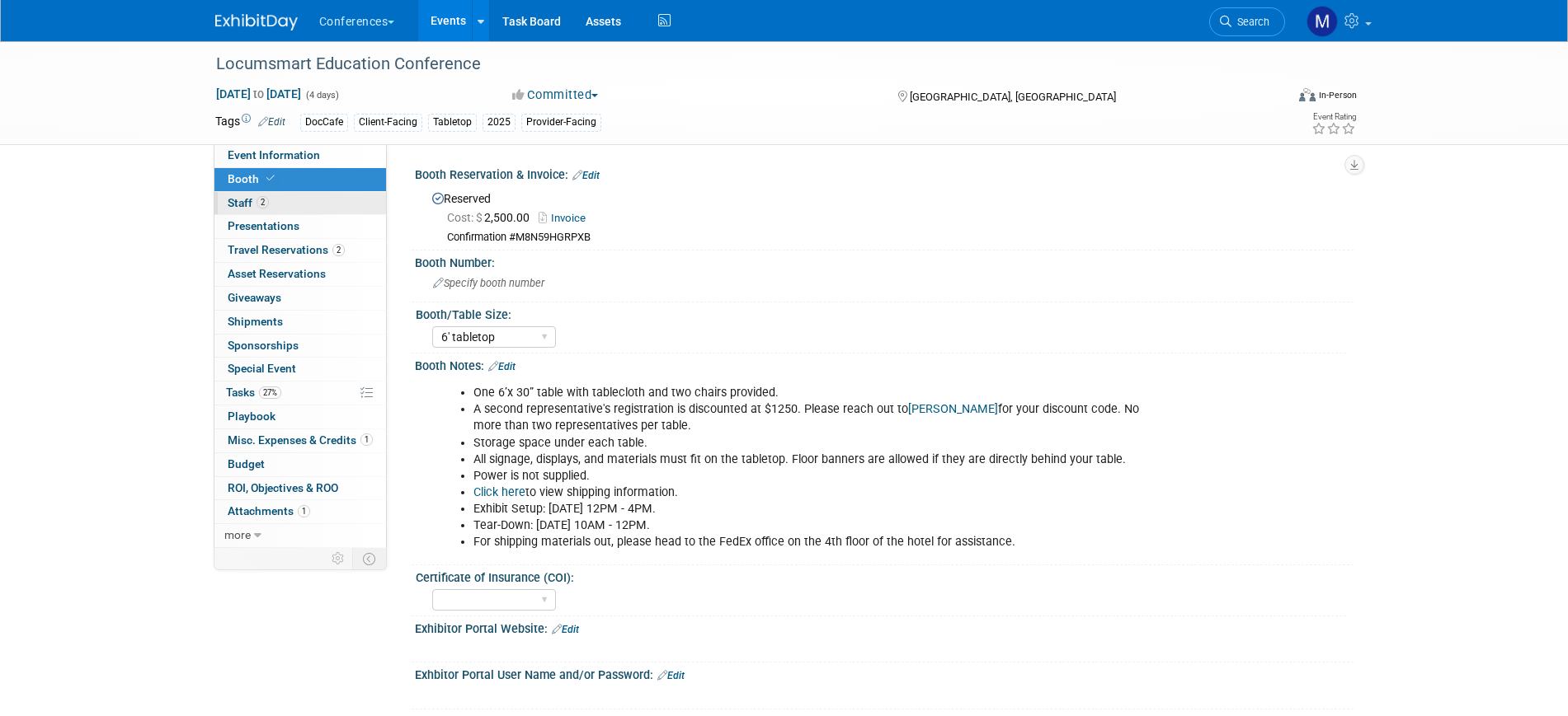
click at [336, 212] on link "2 Staff 2" at bounding box center [300, 204] width 171 height 23
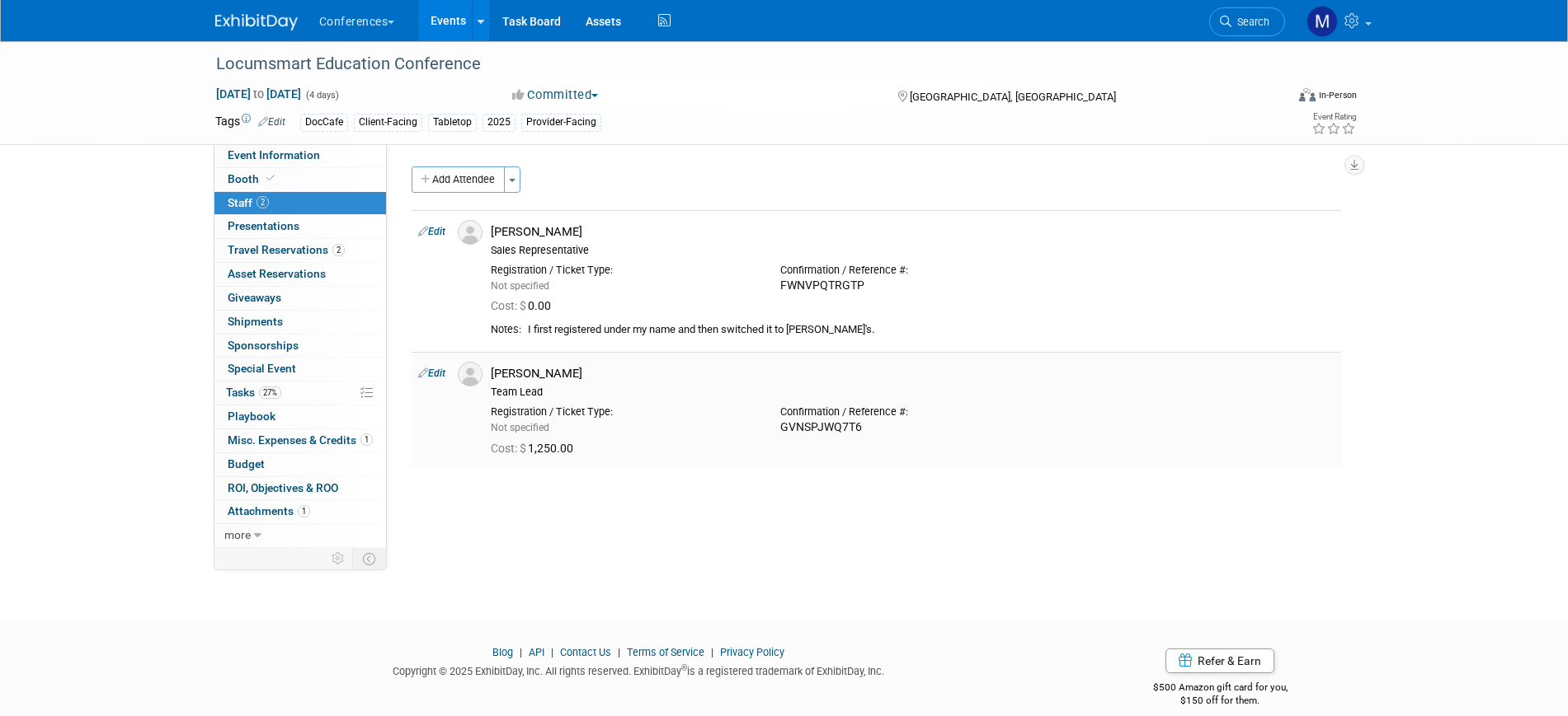
drag, startPoint x: 781, startPoint y: 426, endPoint x: 889, endPoint y: 426, distance: 108.0
click at [889, 426] on div "GVNSPJWQ7T6" at bounding box center [913, 428] width 265 height 15
copy div "GVNSPJWQ7T6"
click at [281, 159] on span "Event Information" at bounding box center [274, 155] width 93 height 13
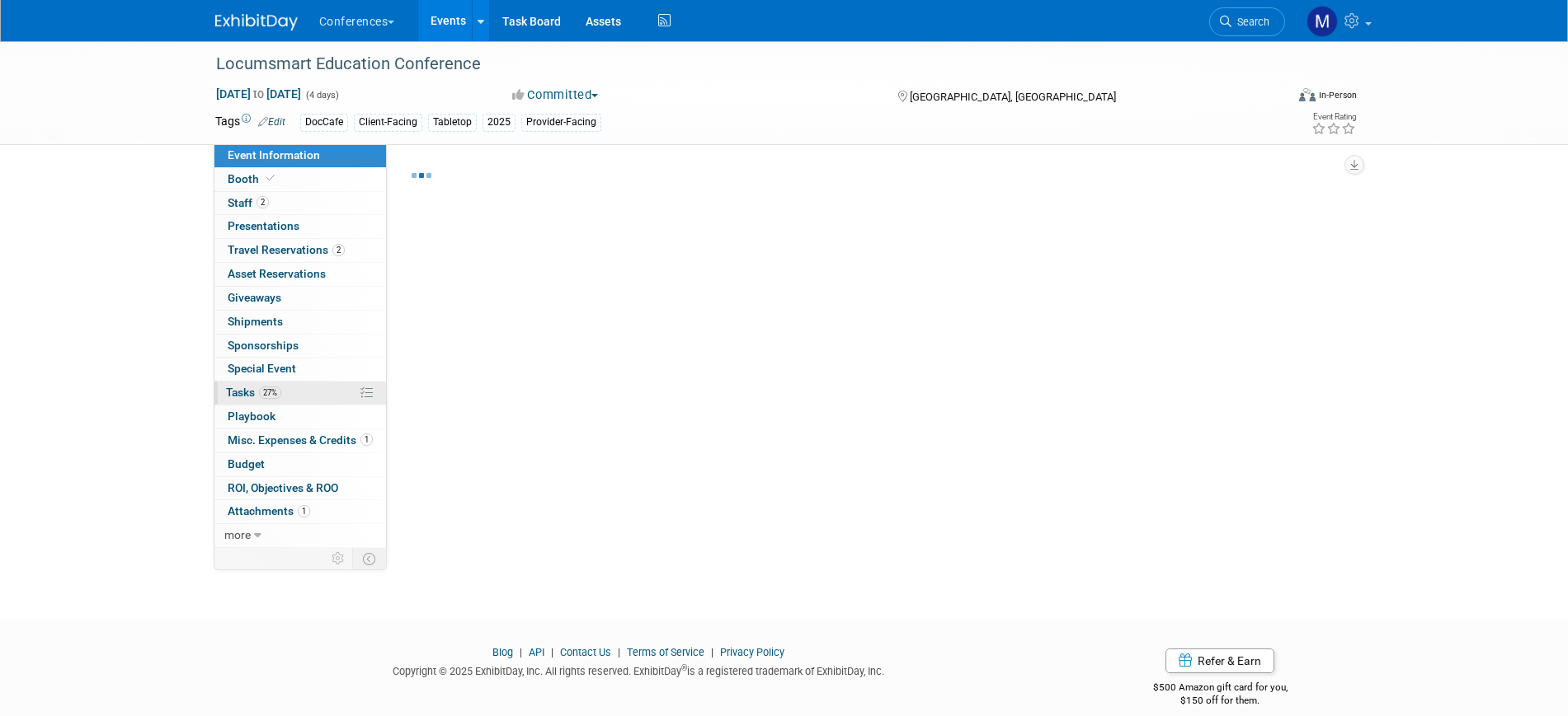
click at [299, 398] on link "27% Tasks 27%" at bounding box center [300, 393] width 171 height 23
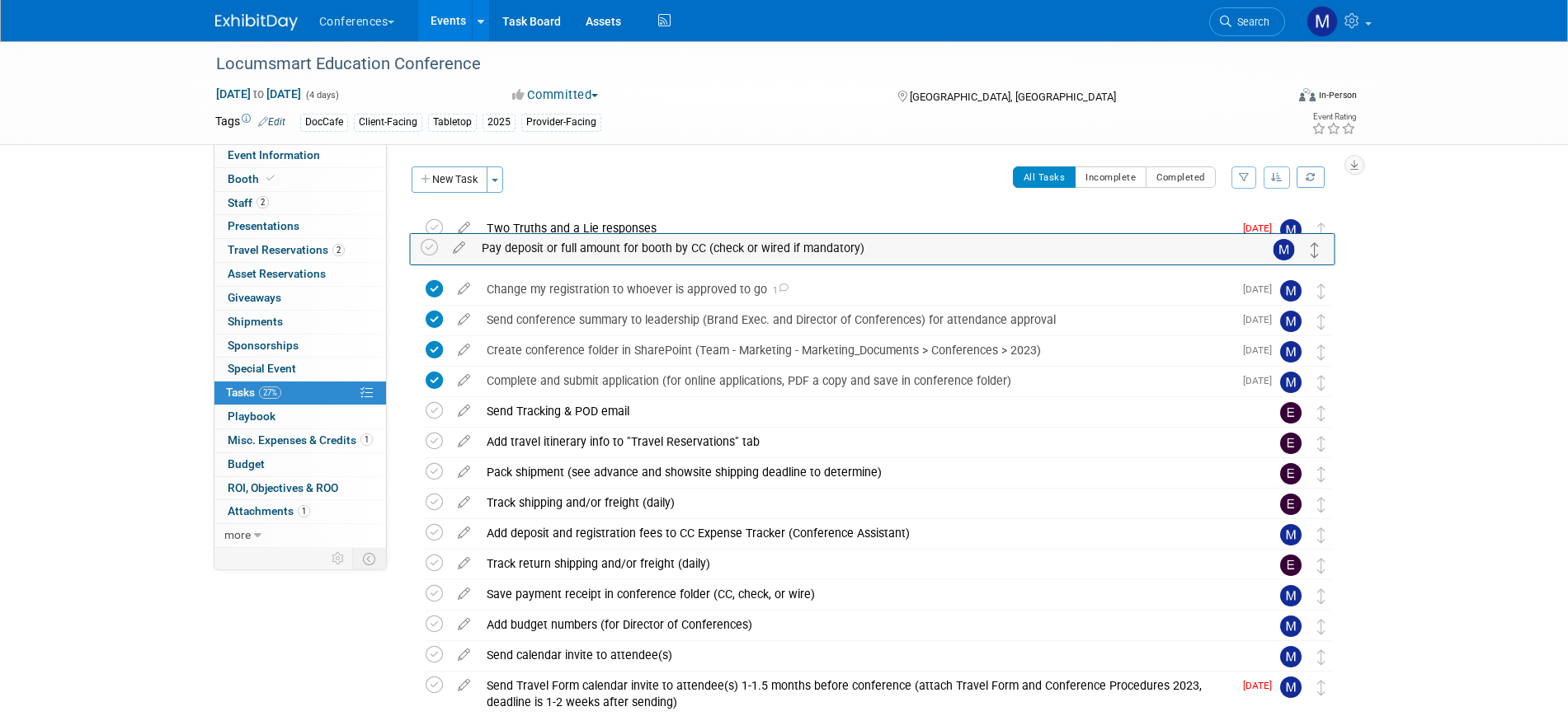
drag, startPoint x: 1323, startPoint y: 478, endPoint x: 1317, endPoint y: 259, distance: 219.1
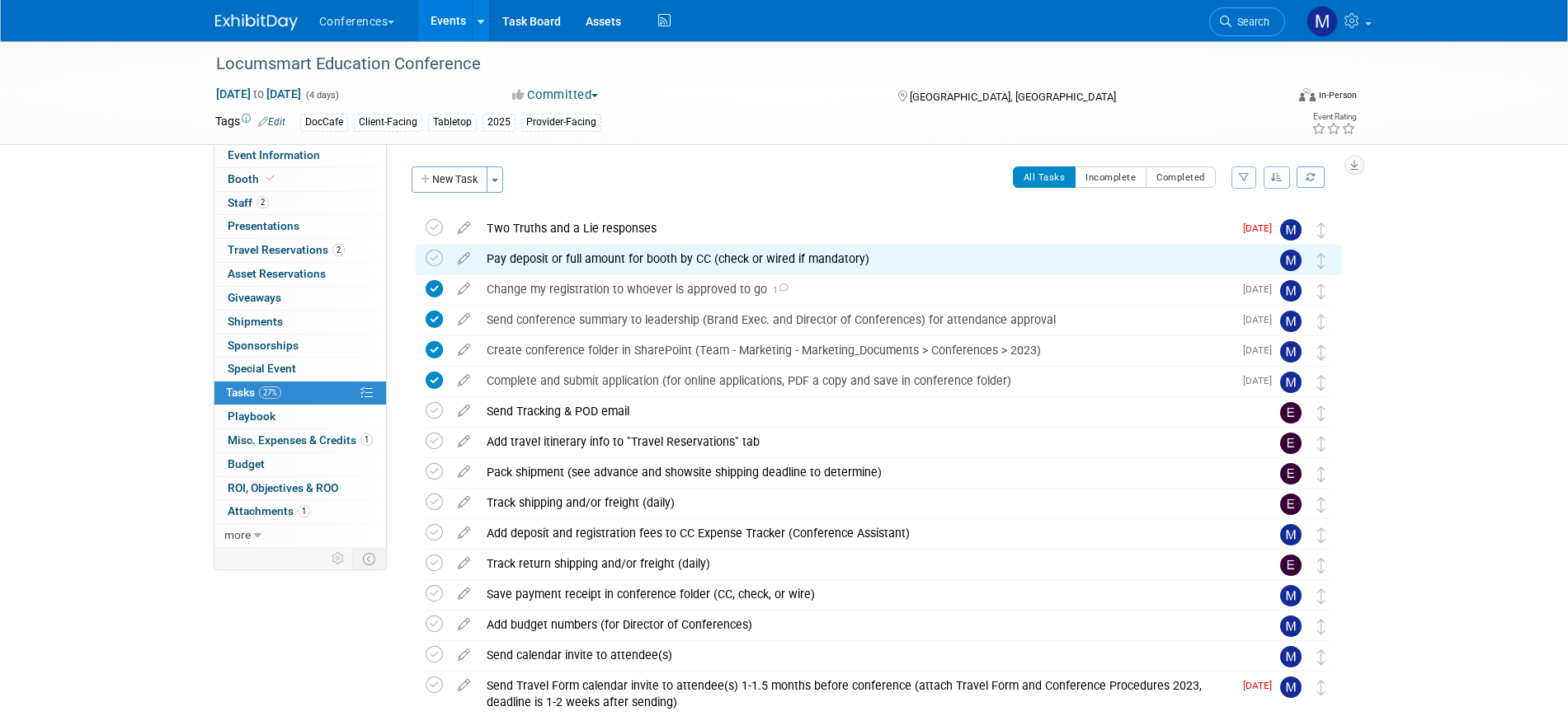
click at [422, 259] on div "Pay deposit or full amount for booth by CC (check or wired if mandatory) Pro ti…" at bounding box center [878, 260] width 925 height 31
click at [428, 259] on icon at bounding box center [434, 258] width 18 height 18
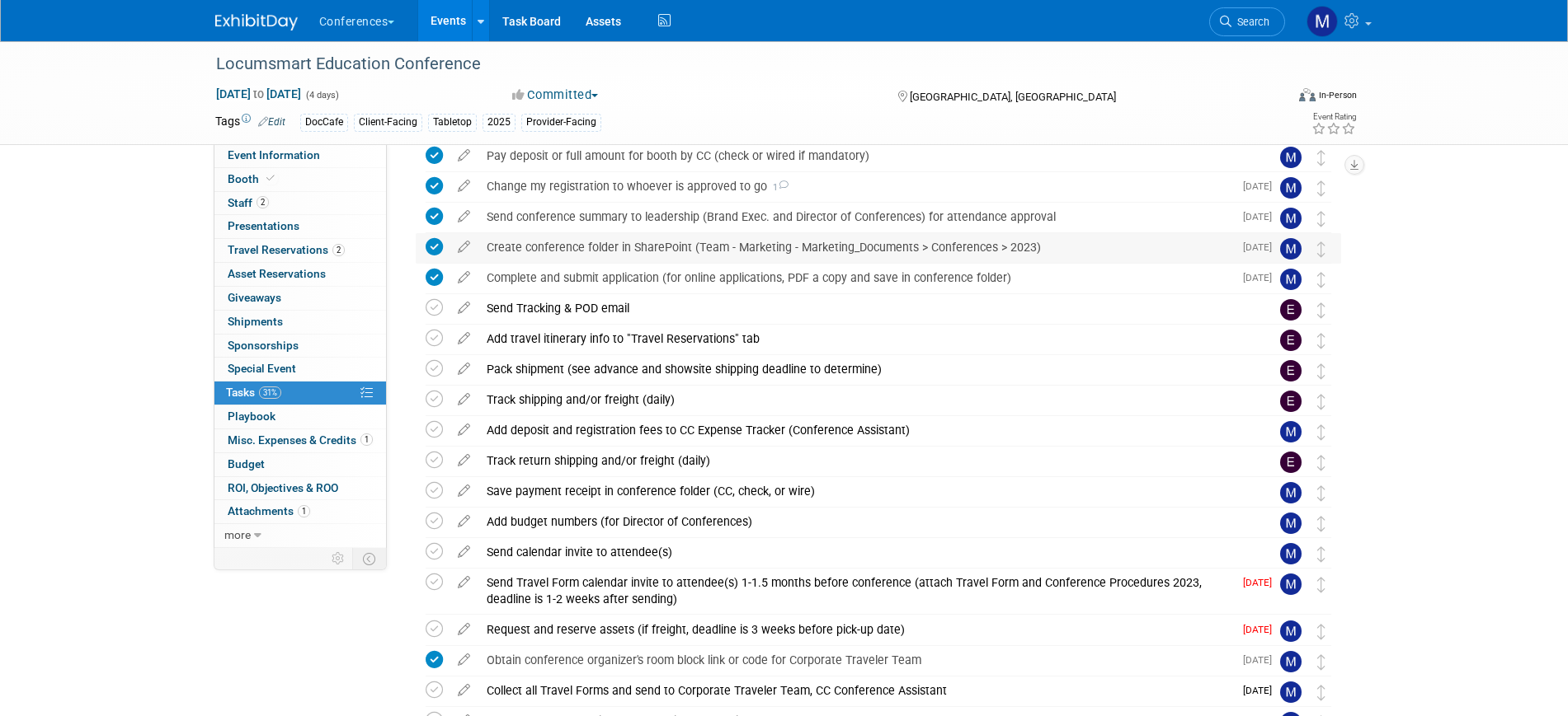
scroll to position [206, 0]
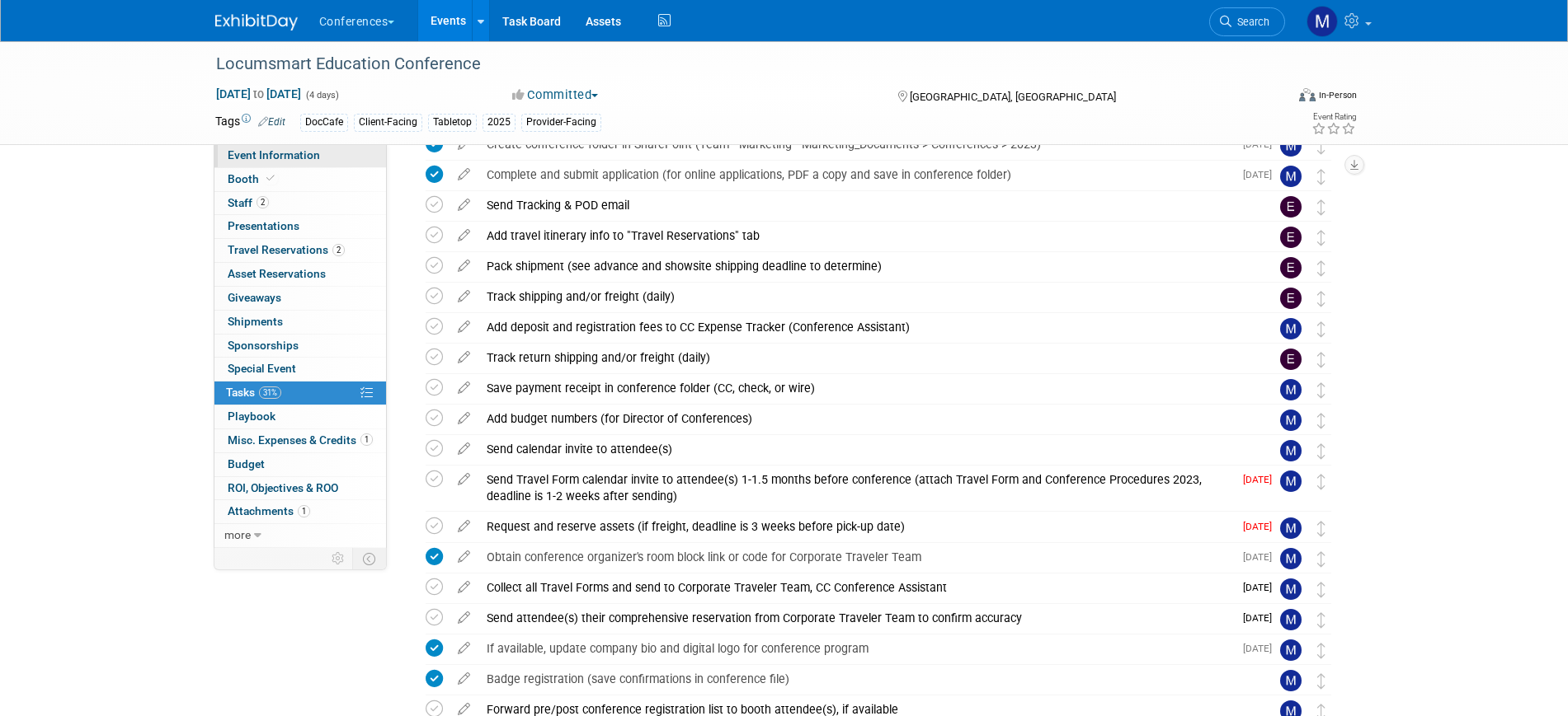
click at [291, 153] on span "Event Information" at bounding box center [274, 155] width 93 height 13
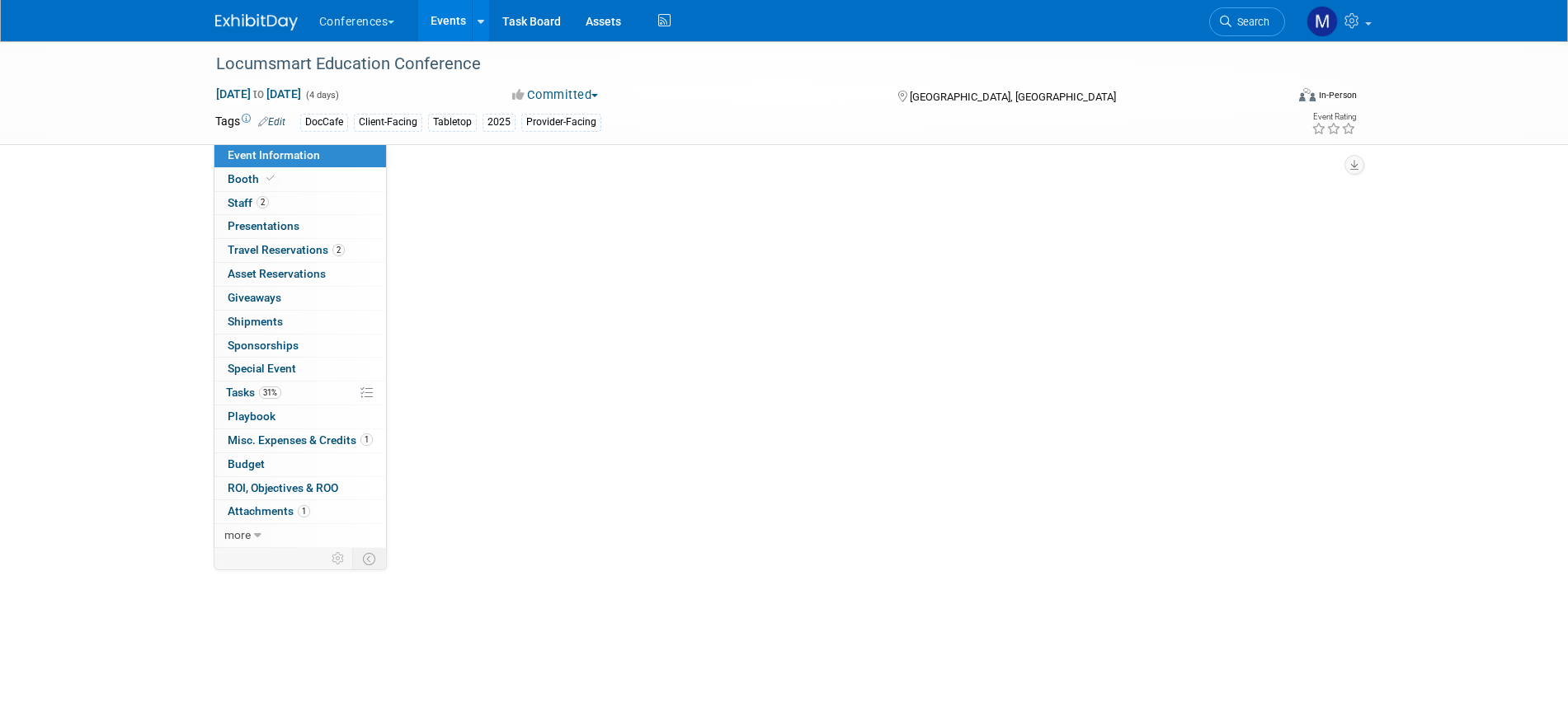
scroll to position [0, 0]
select select "DocCafe"
select select "[PERSON_NAME]"
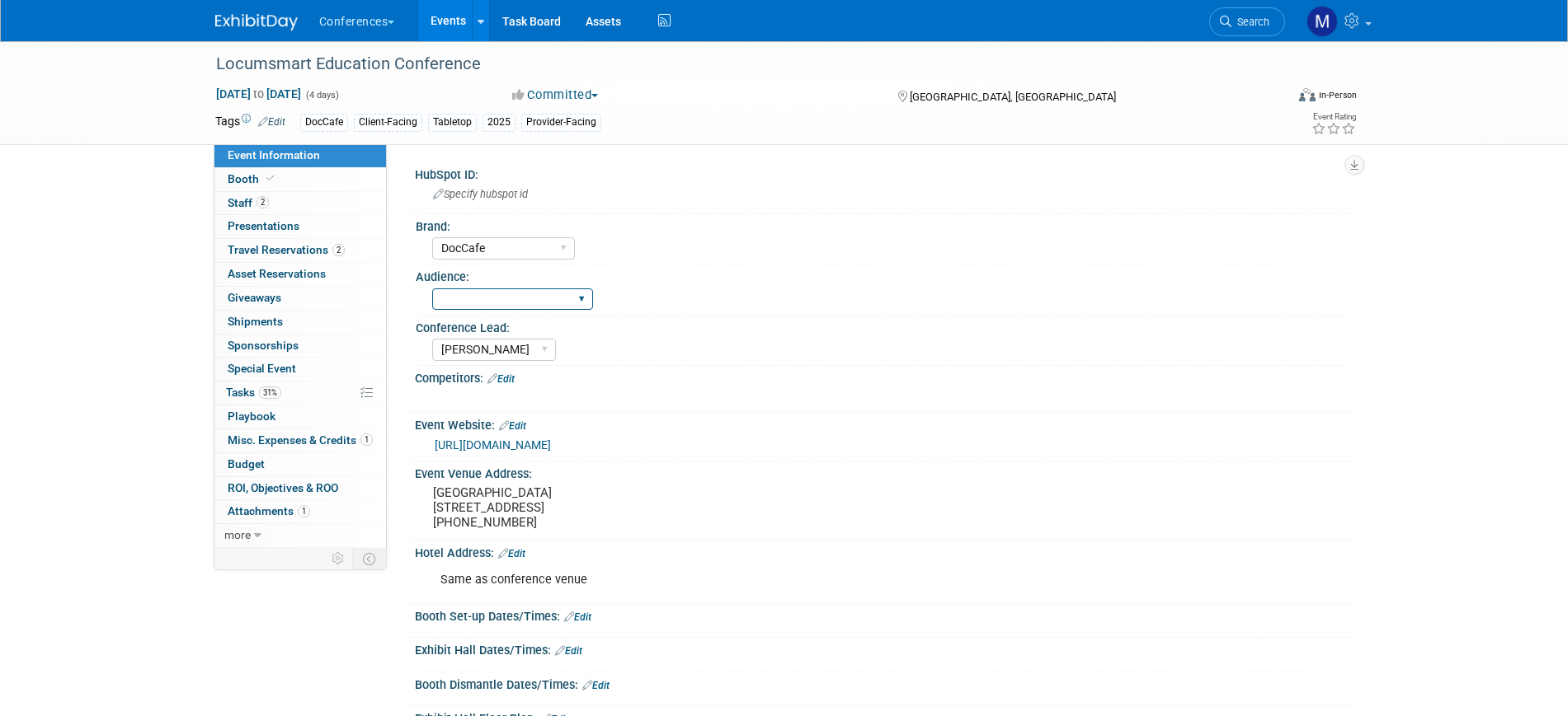
click at [507, 305] on select "Client-facing Clinician/Provider-facing Both N/a" at bounding box center [513, 300] width 161 height 23
select select "Client-facing"
click at [432, 289] on select "Client-facing Clinician/Provider-facing Both N/a" at bounding box center [513, 300] width 161 height 23
click at [493, 296] on select "Client-facing Clinician/Provider-facing Both N/a" at bounding box center [513, 300] width 161 height 23
click at [695, 251] on div "Aya Bespoke Corporate Dawson DocCafe Education Government Services Locums Nursi…" at bounding box center [889, 247] width 914 height 27
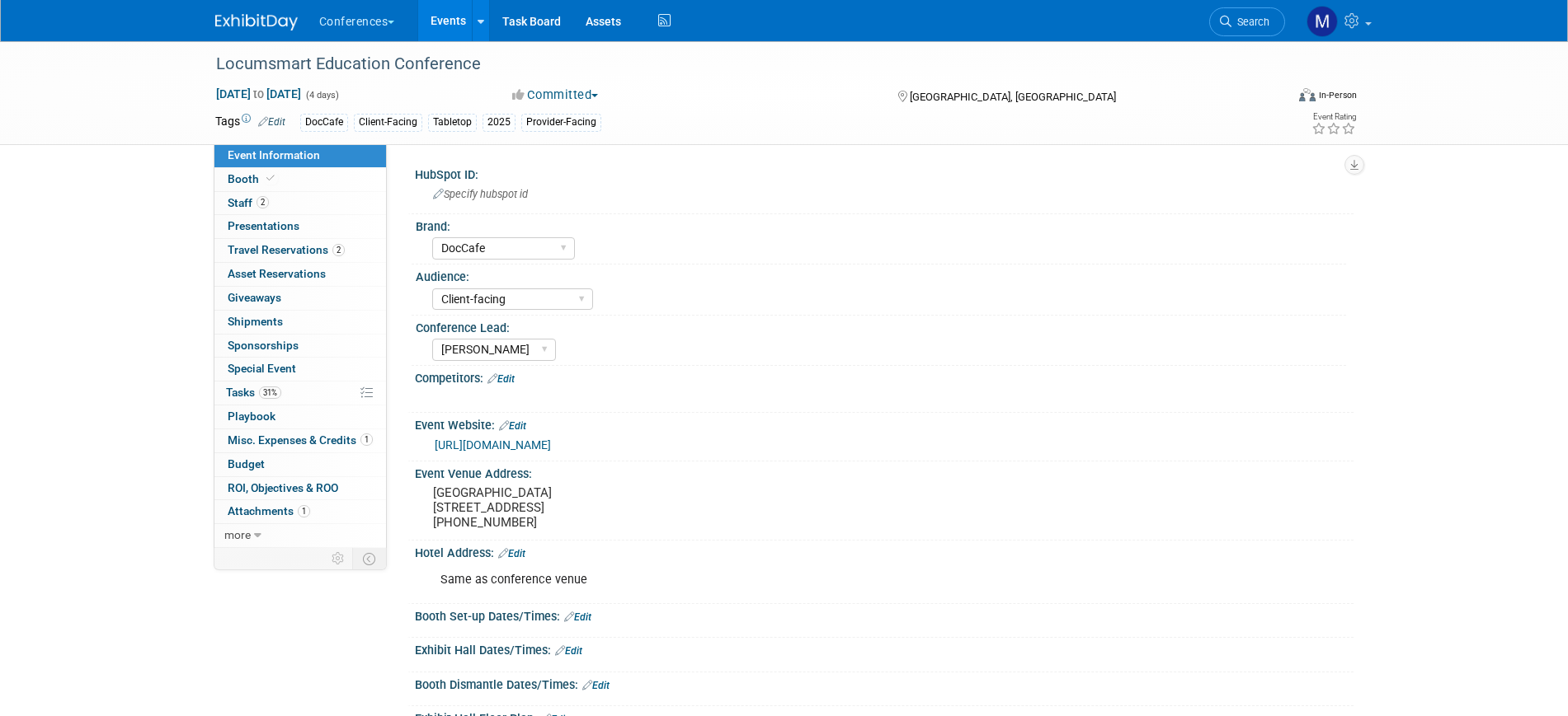
click at [303, 155] on span "Event Information" at bounding box center [274, 155] width 93 height 13
select select "DocCafe"
select select "Client-facing"
select select "[PERSON_NAME]"
click at [501, 294] on select "Client-facing Clinician/Provider-facing Both N/a" at bounding box center [513, 300] width 161 height 23
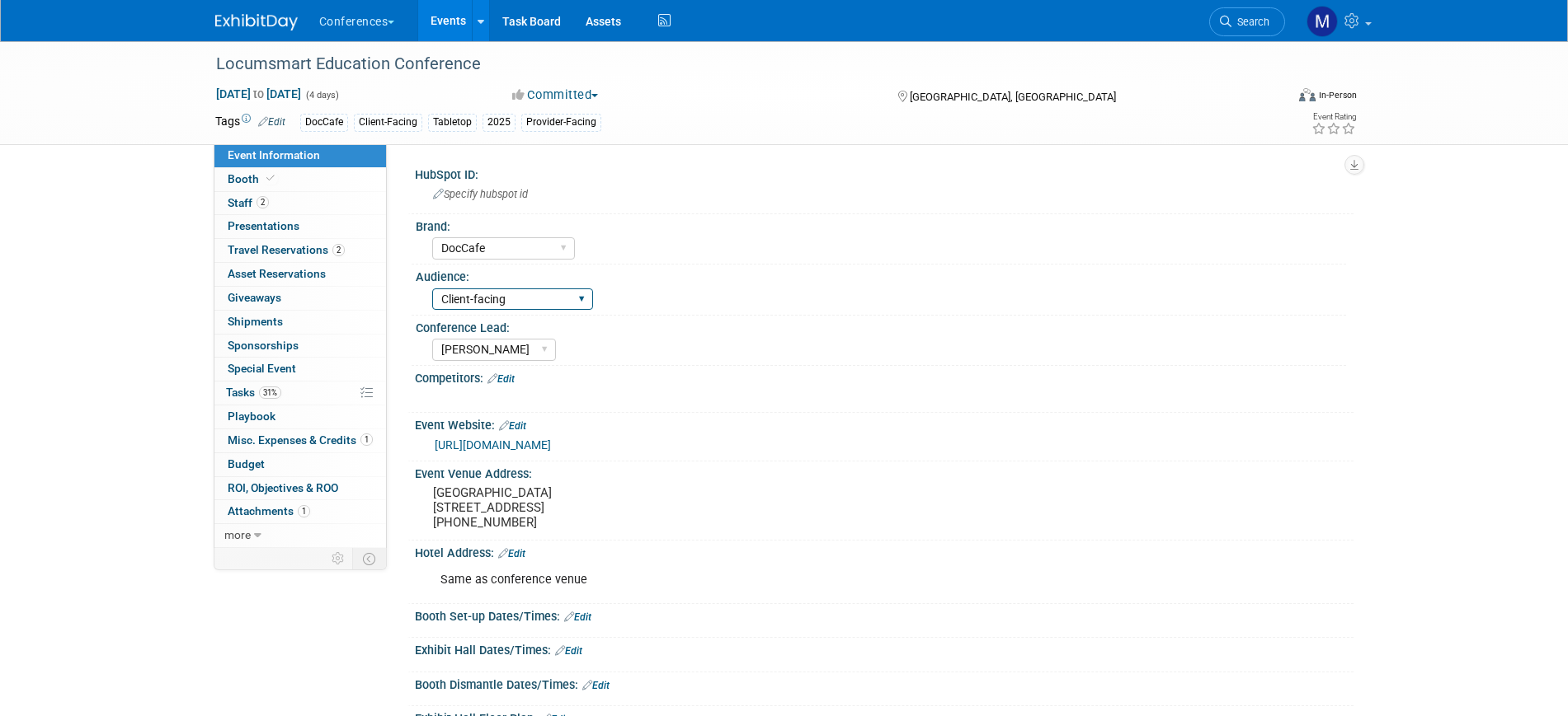
select select "Both"
click at [432, 289] on select "Client-facing Clinician/Provider-facing Both N/a" at bounding box center [513, 300] width 161 height 23
click at [757, 244] on div "Aya Bespoke Corporate Dawson DocCafe Education Government Services Locums Nursi…" at bounding box center [889, 247] width 914 height 27
click at [1237, 22] on span "Search" at bounding box center [1250, 22] width 38 height 13
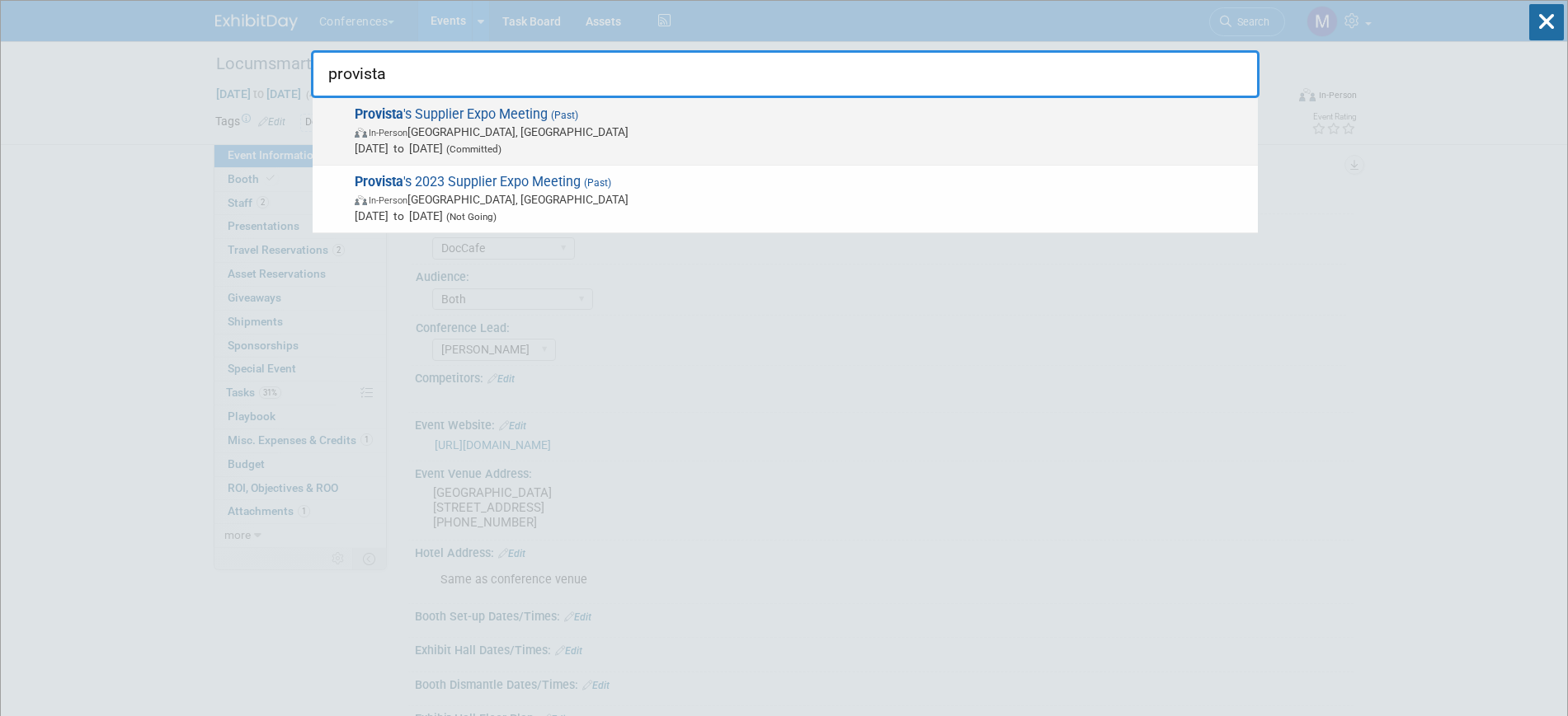
type input "provista"
click at [453, 134] on span "In-Person Arlington, TX" at bounding box center [802, 132] width 895 height 17
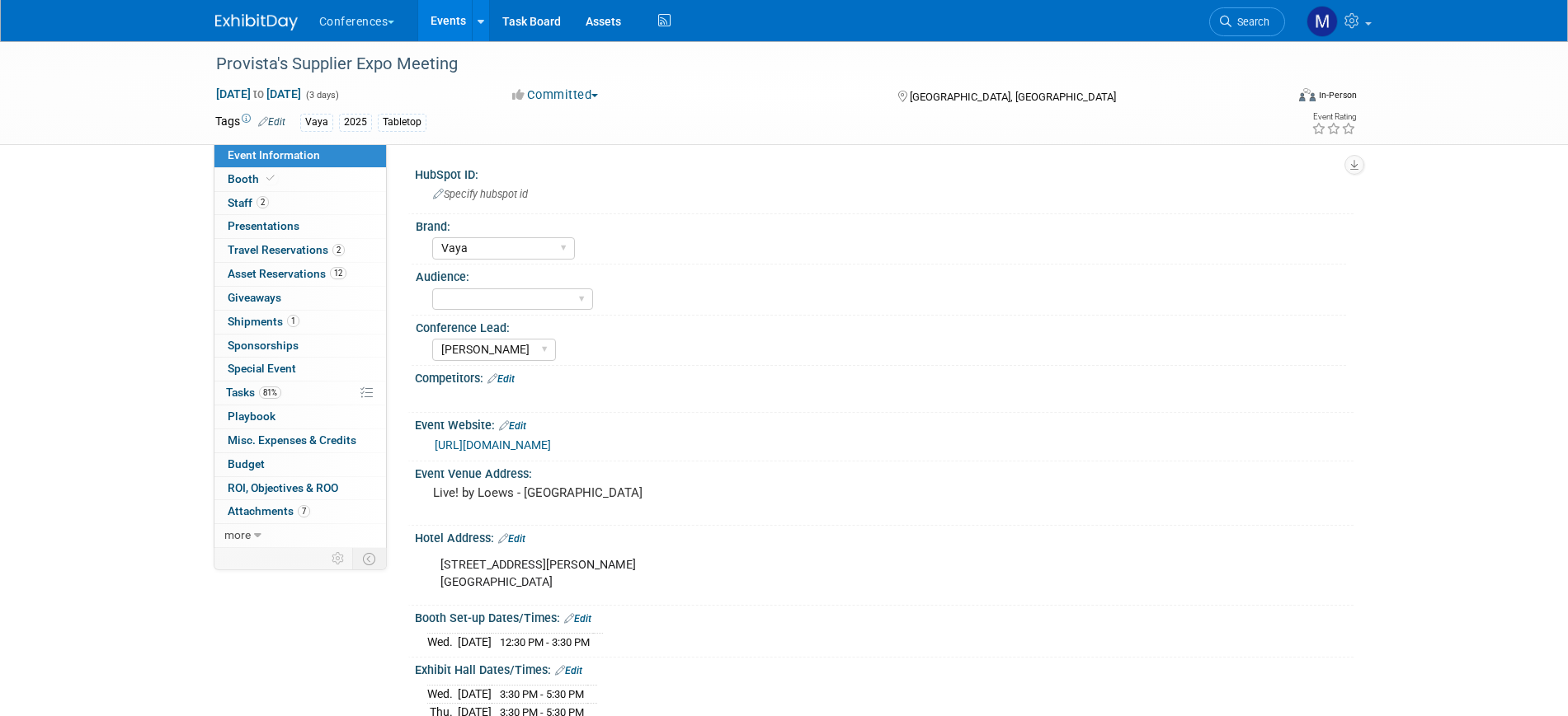
select select "Vaya"
select select "[PERSON_NAME]"
click at [331, 438] on span "Misc. Expenses & Credits 0" at bounding box center [292, 441] width 129 height 13
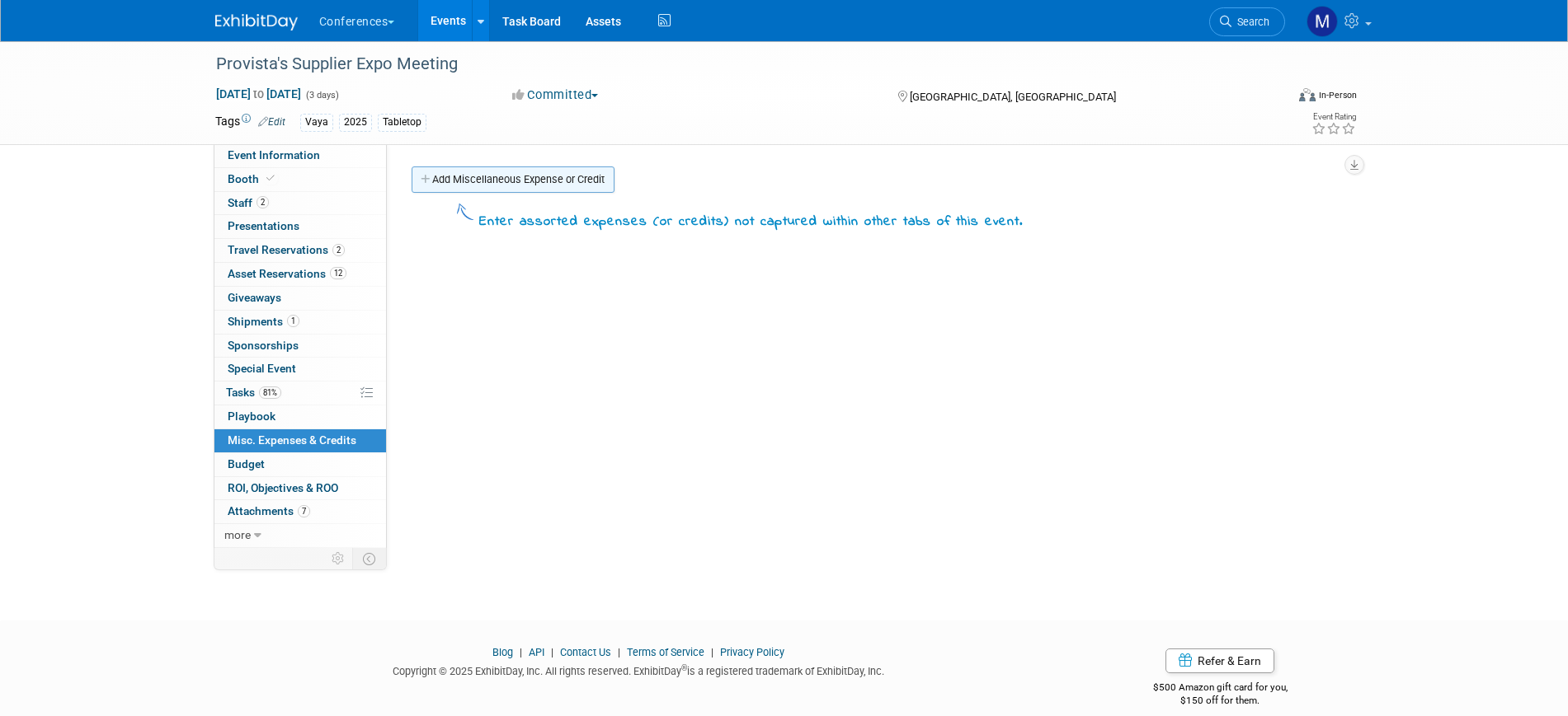
click at [498, 182] on link "Add Miscellaneous Expense or Credit" at bounding box center [513, 180] width 203 height 27
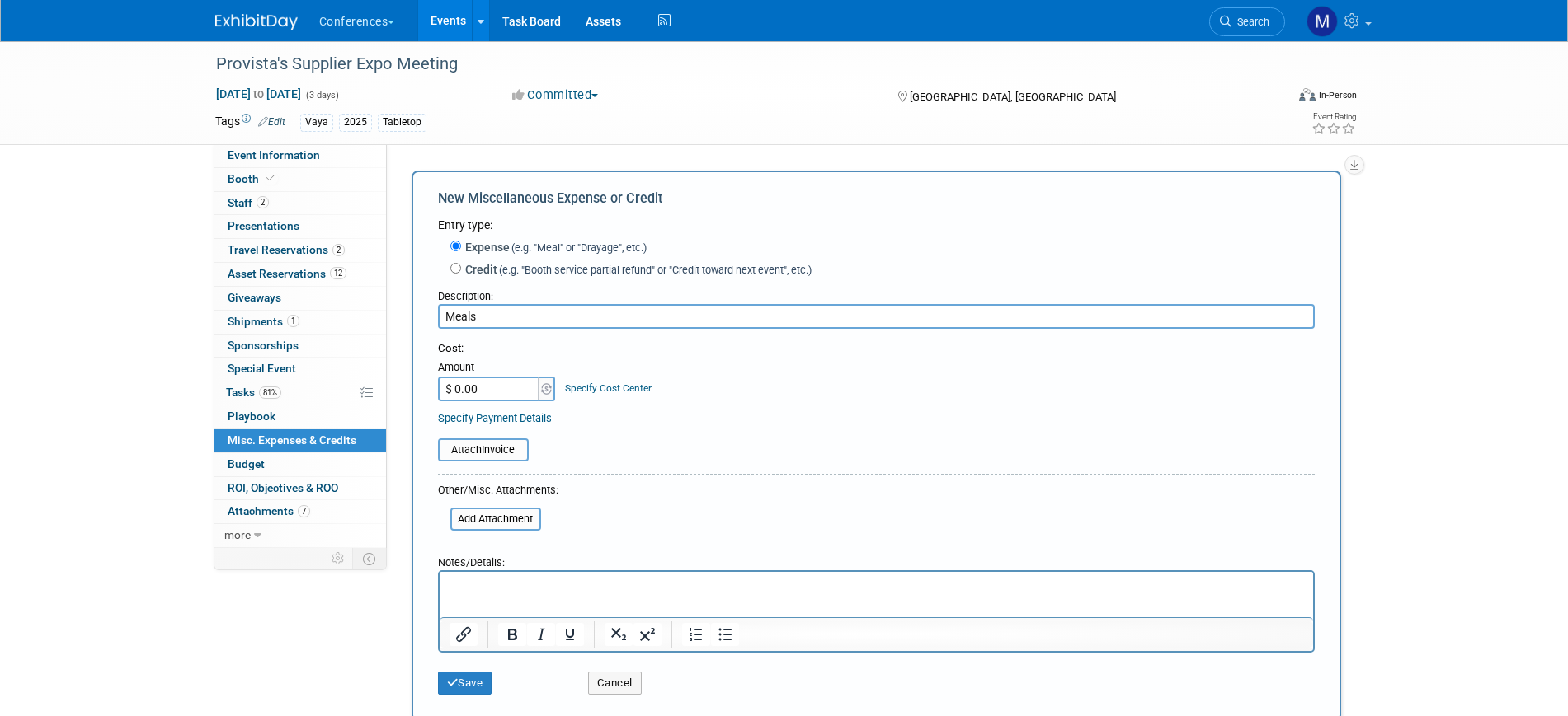
type input "Meals"
click at [478, 393] on input "$ 0.00" at bounding box center [489, 389] width 103 height 25
type input "$ 600.00"
click at [486, 677] on button "Save" at bounding box center [465, 683] width 54 height 23
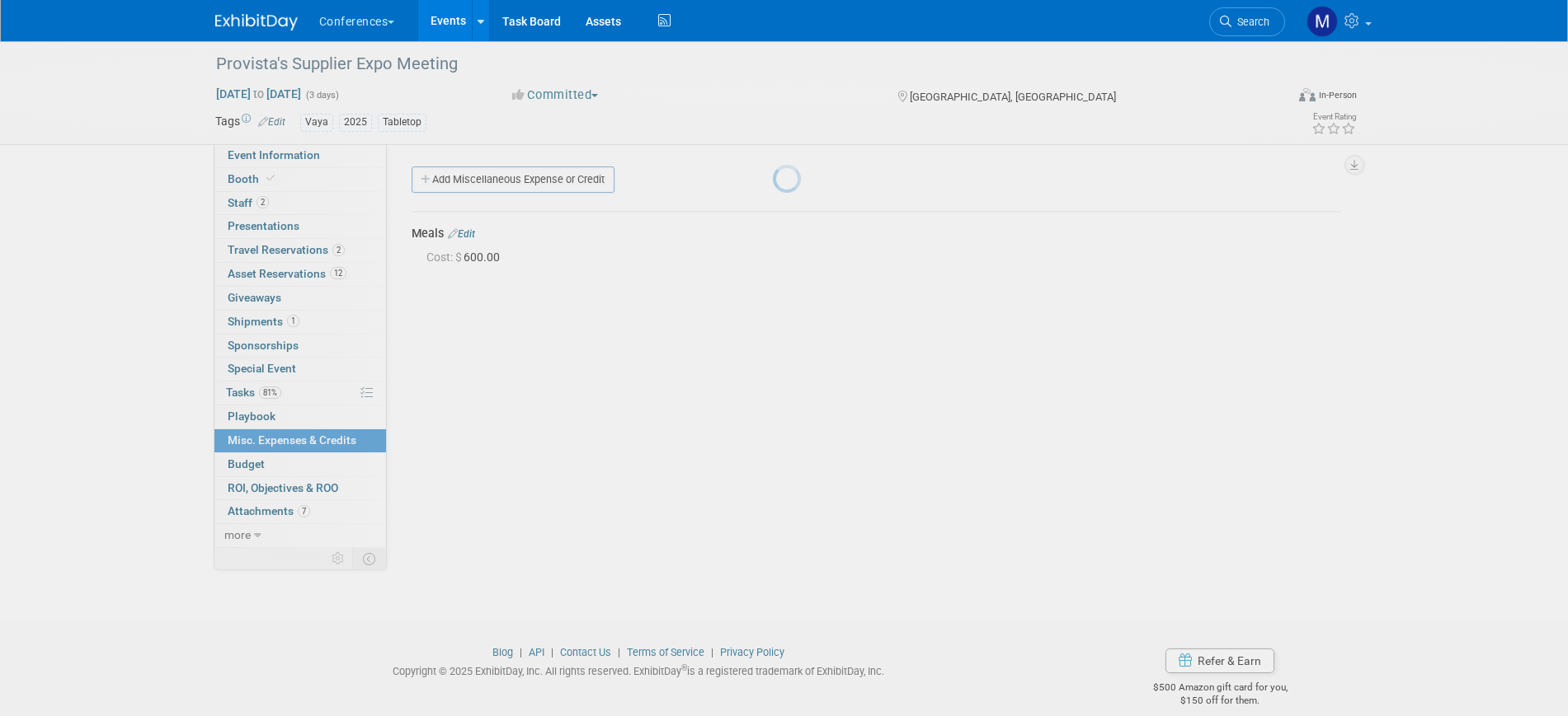
scroll to position [20, 0]
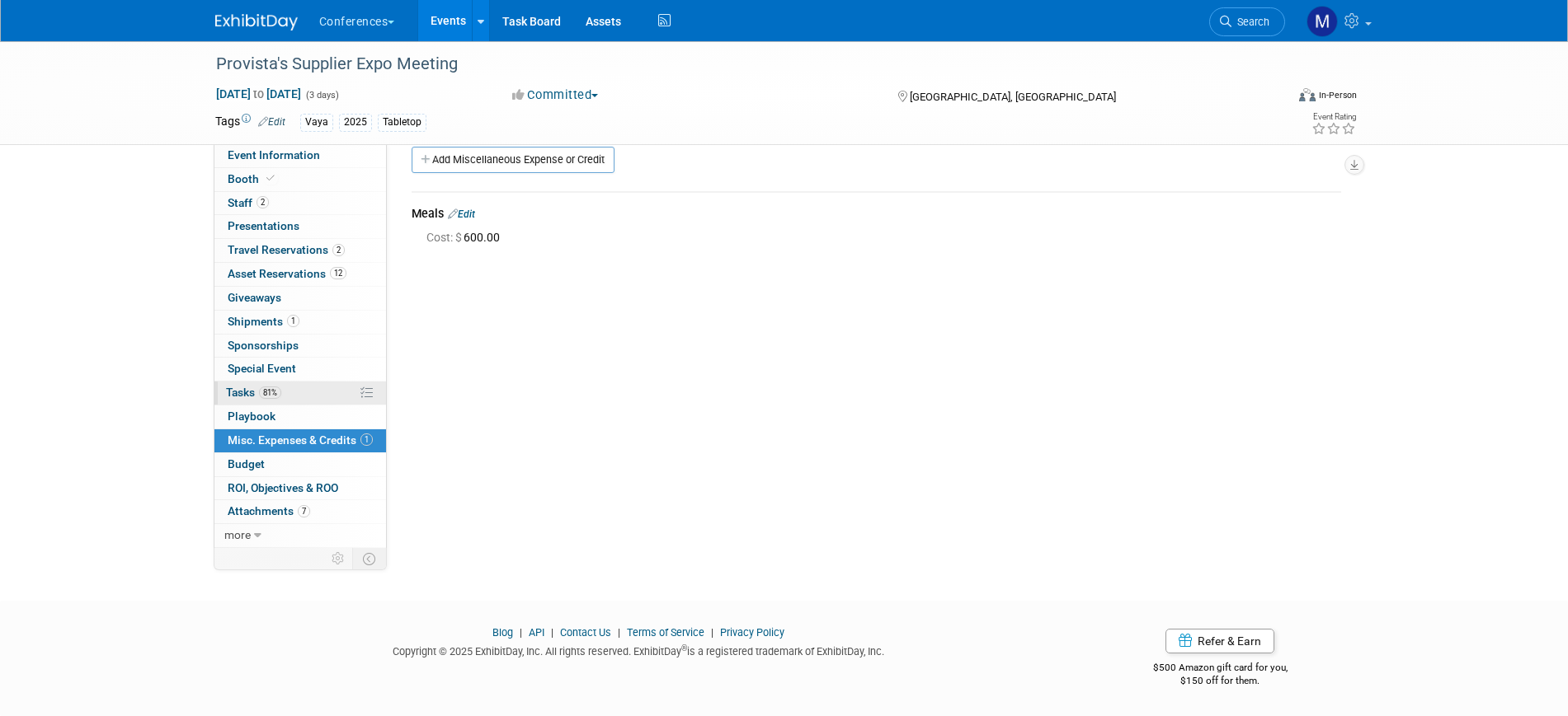
click at [273, 386] on span "81%" at bounding box center [270, 392] width 23 height 13
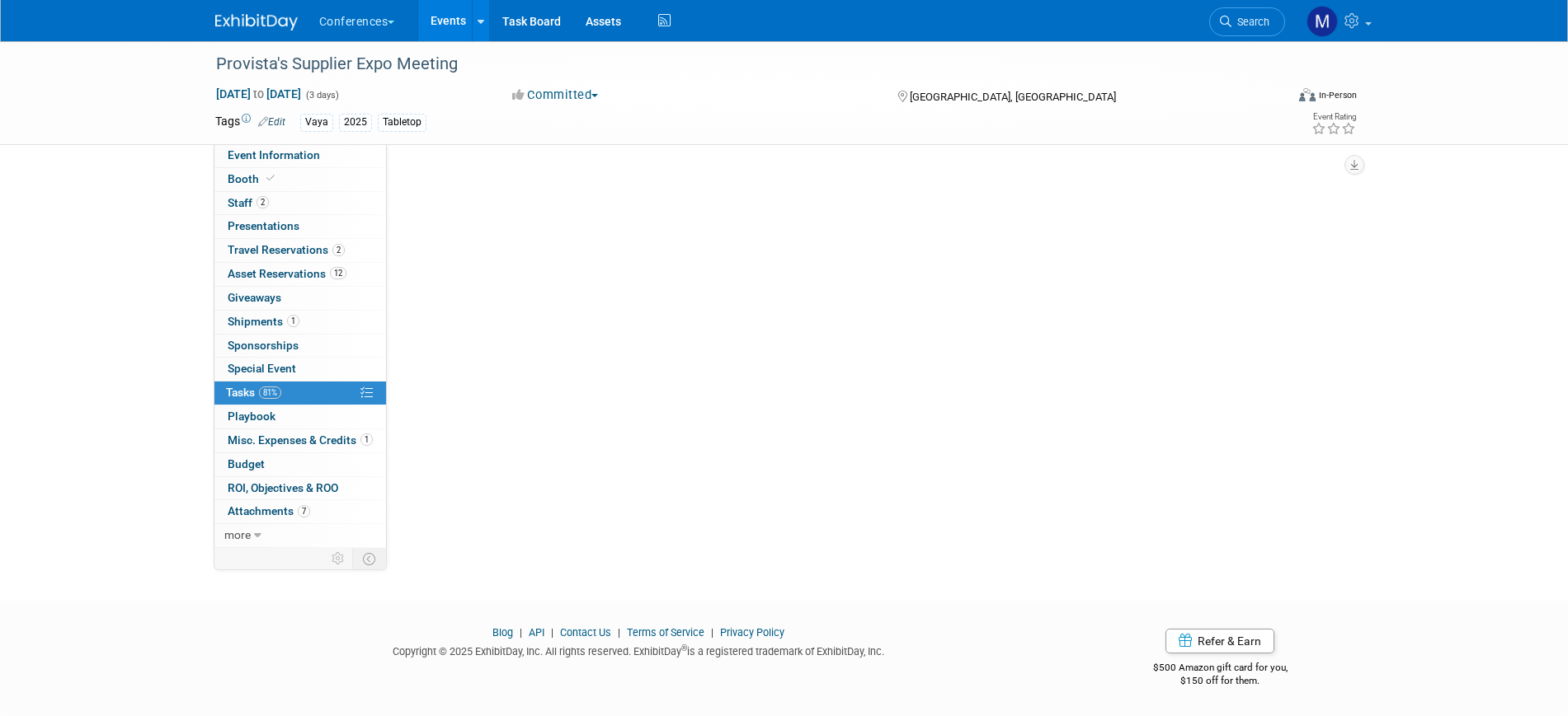
scroll to position [0, 0]
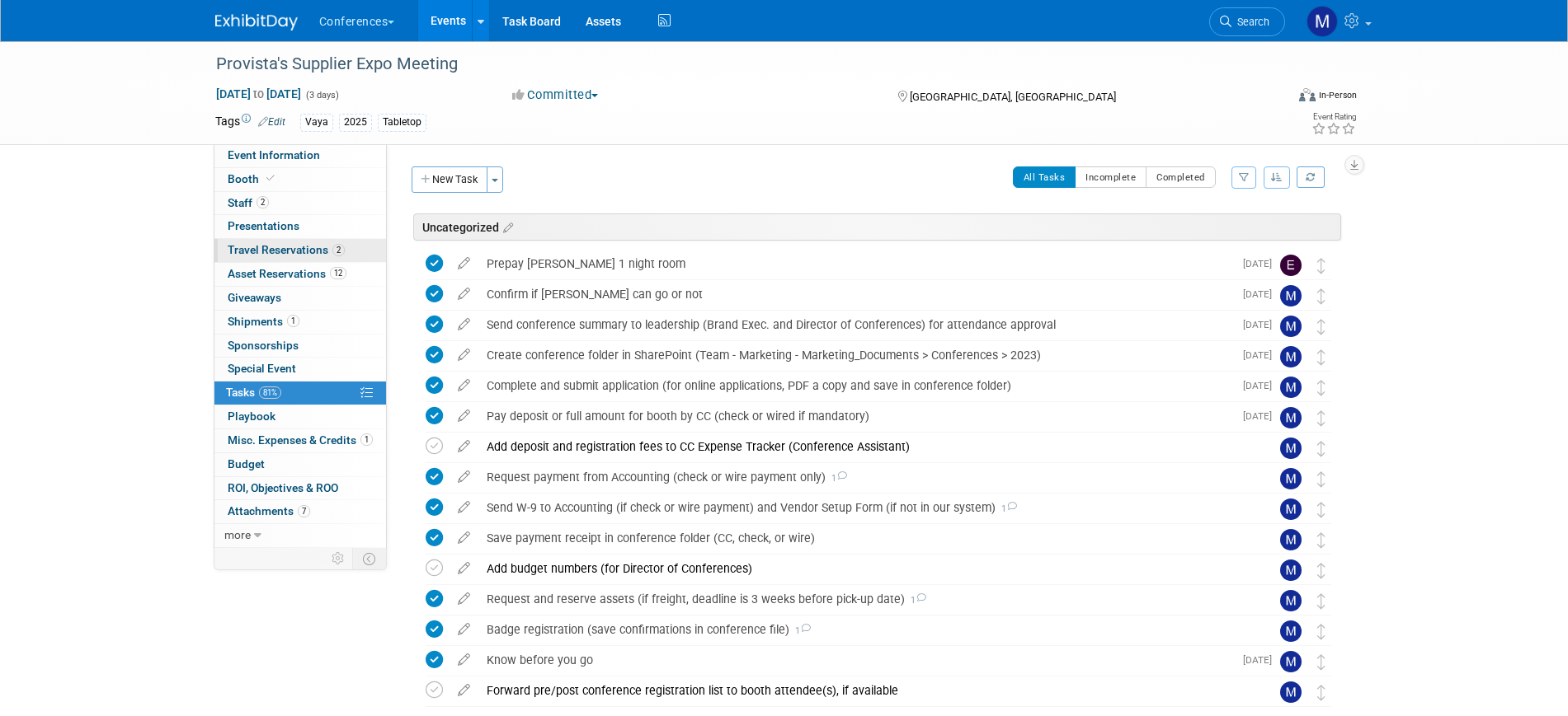
click at [287, 247] on span "Travel Reservations 2" at bounding box center [286, 250] width 117 height 13
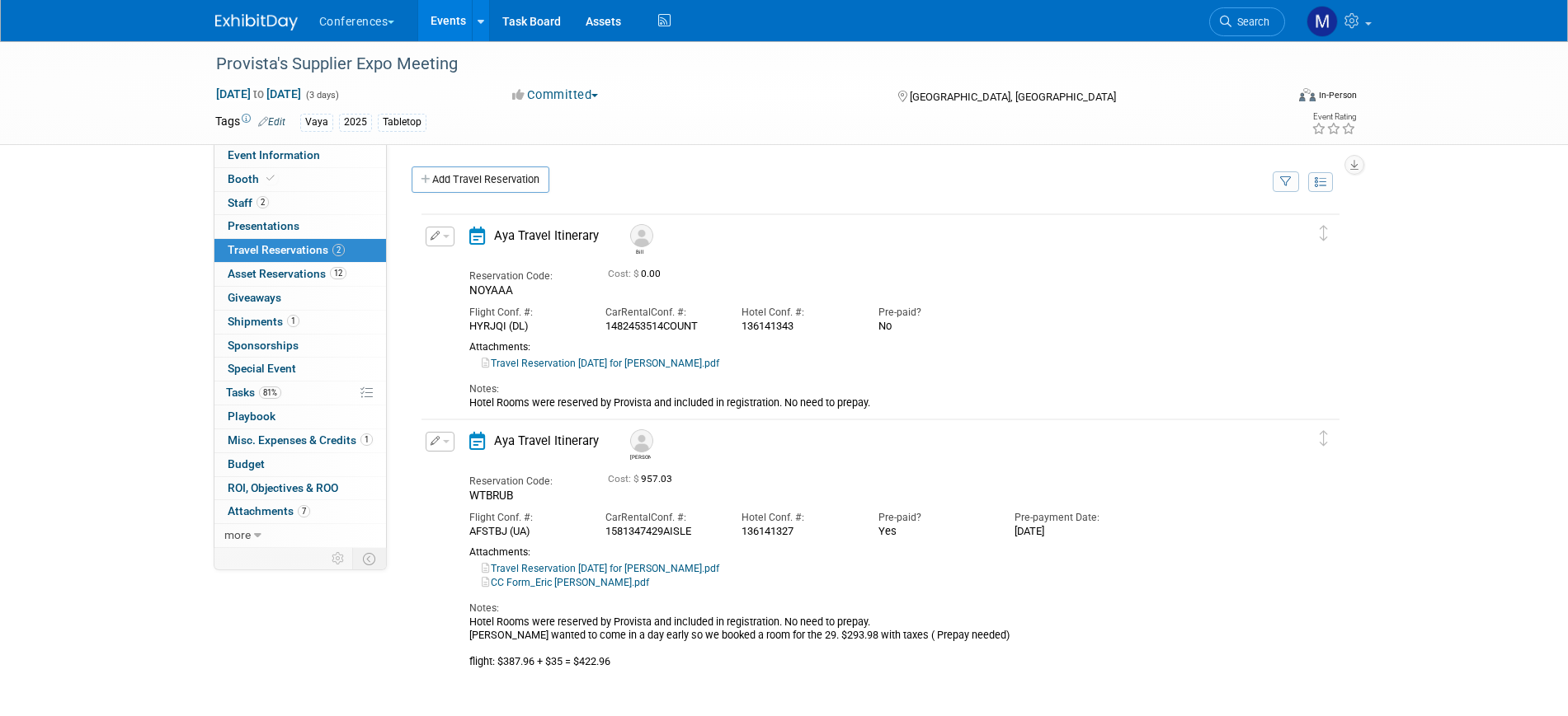
click at [447, 240] on button "button" at bounding box center [440, 237] width 29 height 20
click at [466, 260] on button "Edit Reservation" at bounding box center [496, 265] width 139 height 24
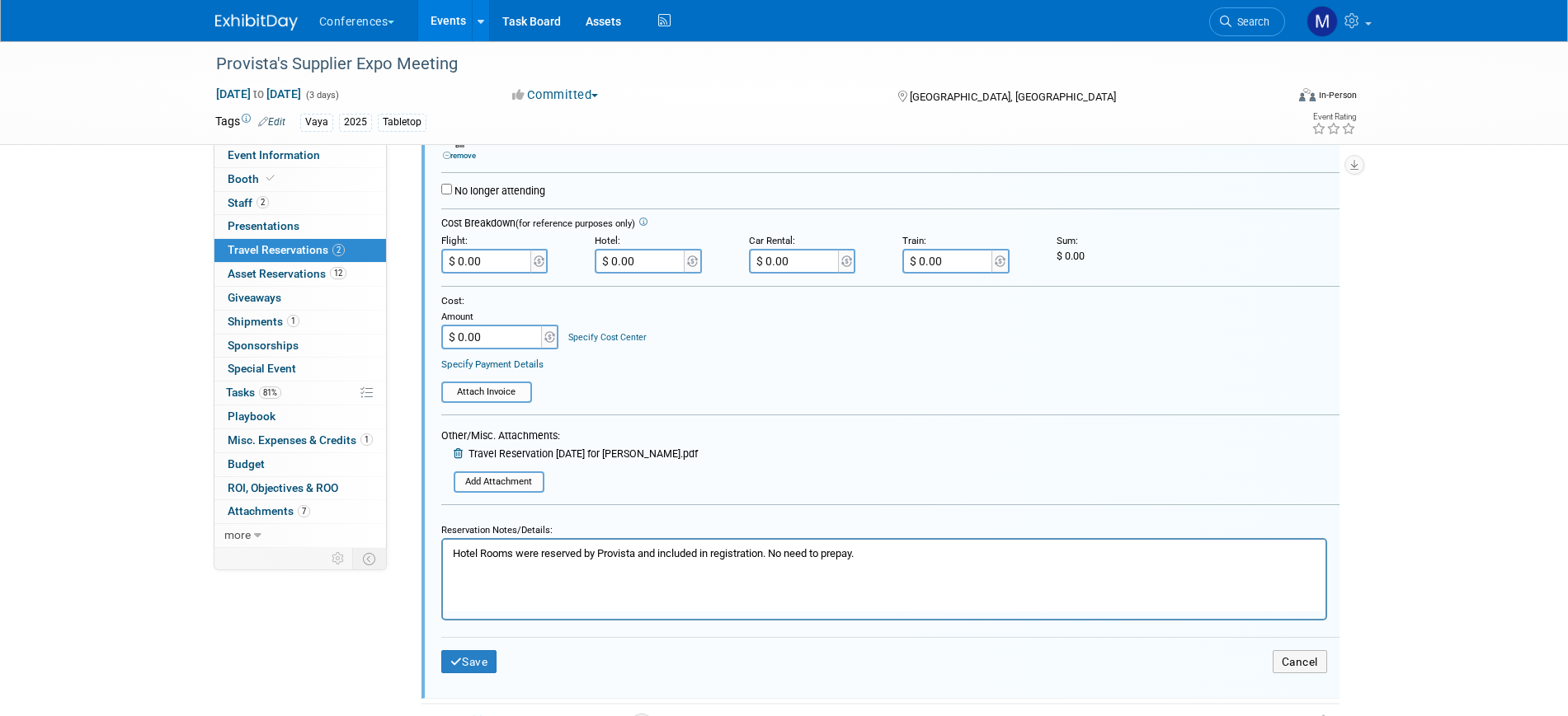
scroll to position [338, 0]
click at [455, 680] on icon "submit" at bounding box center [456, 678] width 13 height 12
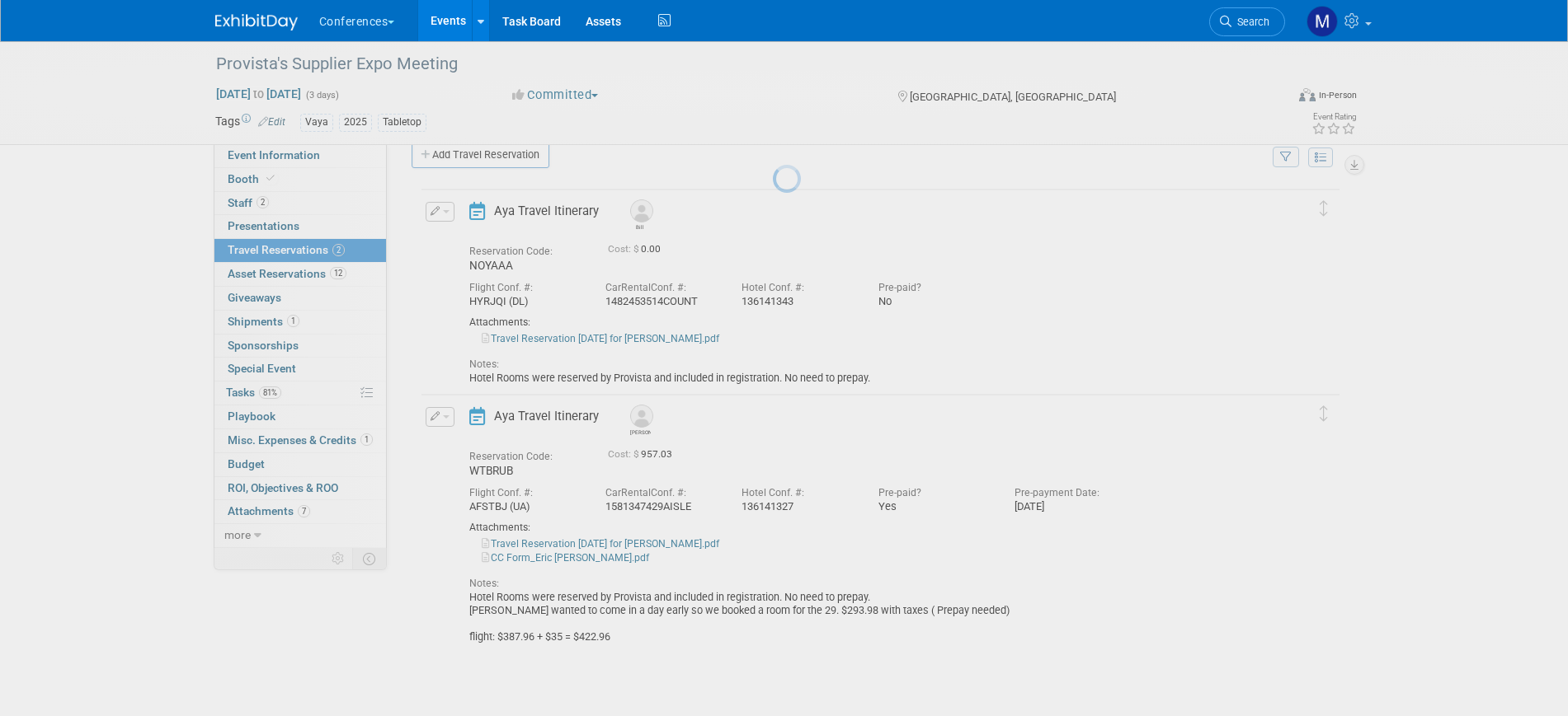
scroll to position [27, 0]
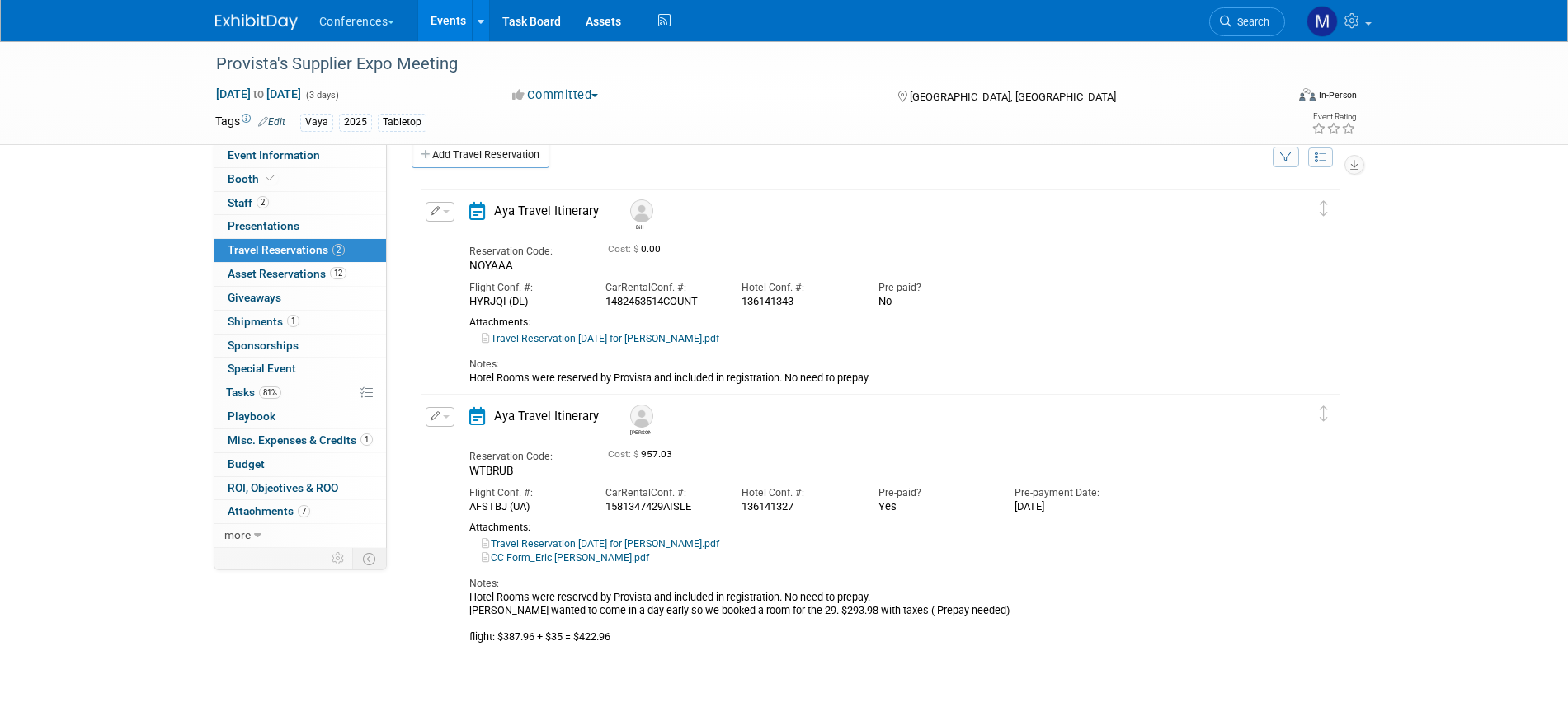
click at [637, 335] on link "Travel Reservation July 30 for WILLIAM J KOWSKE III.pdf" at bounding box center [600, 339] width 238 height 12
click at [321, 446] on link "1 Misc. Expenses & Credits 1" at bounding box center [300, 441] width 171 height 23
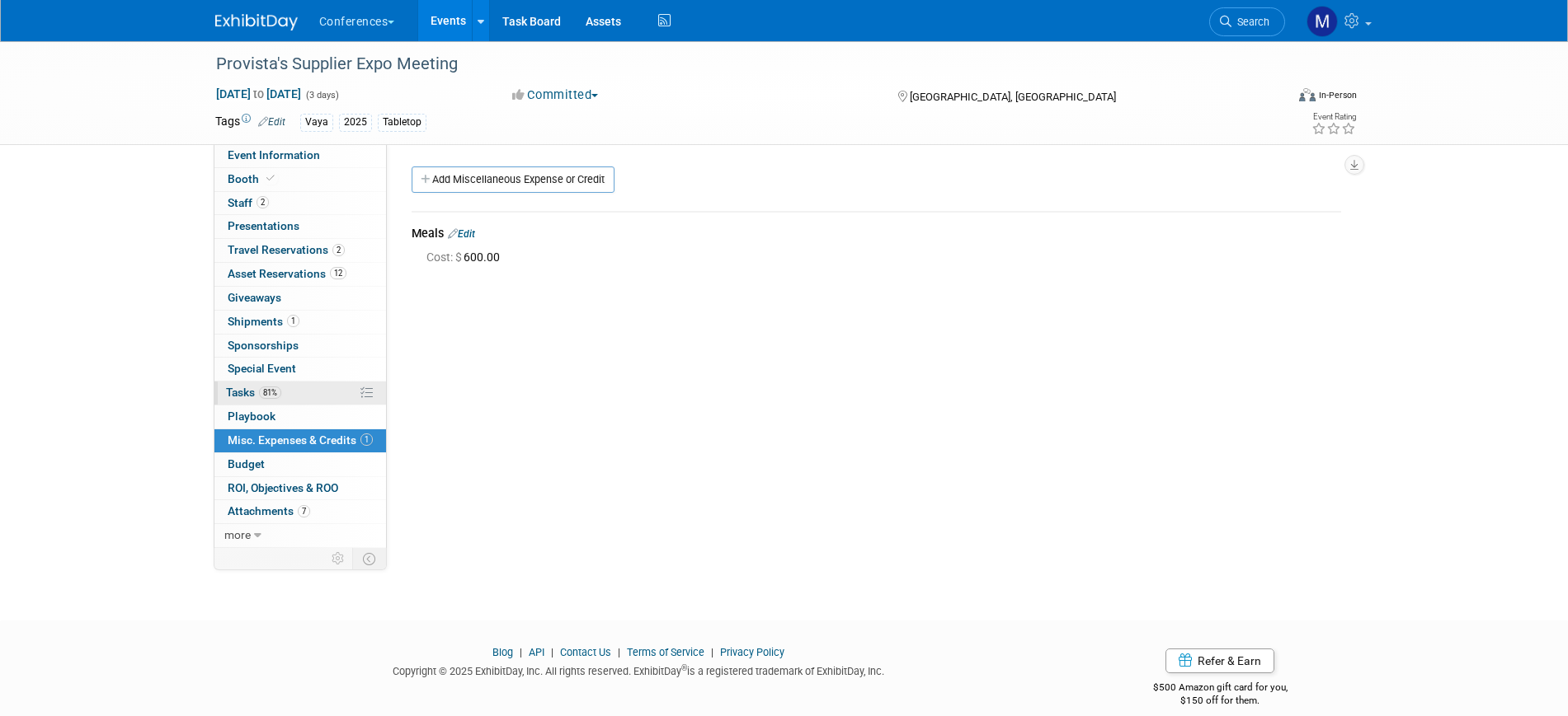
click at [315, 391] on link "81% Tasks 81%" at bounding box center [300, 393] width 171 height 23
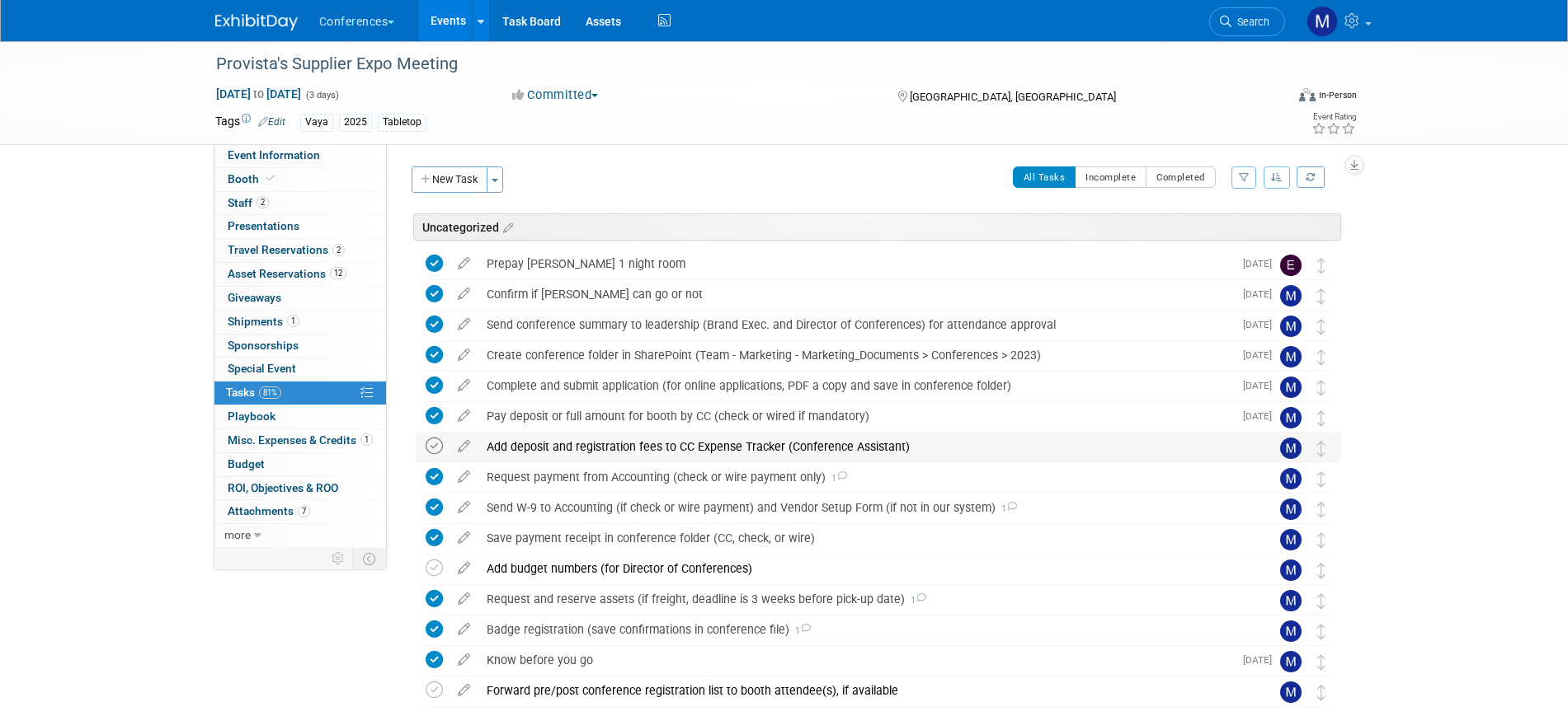
click at [426, 442] on icon at bounding box center [434, 446] width 18 height 18
click at [432, 567] on icon at bounding box center [434, 568] width 18 height 18
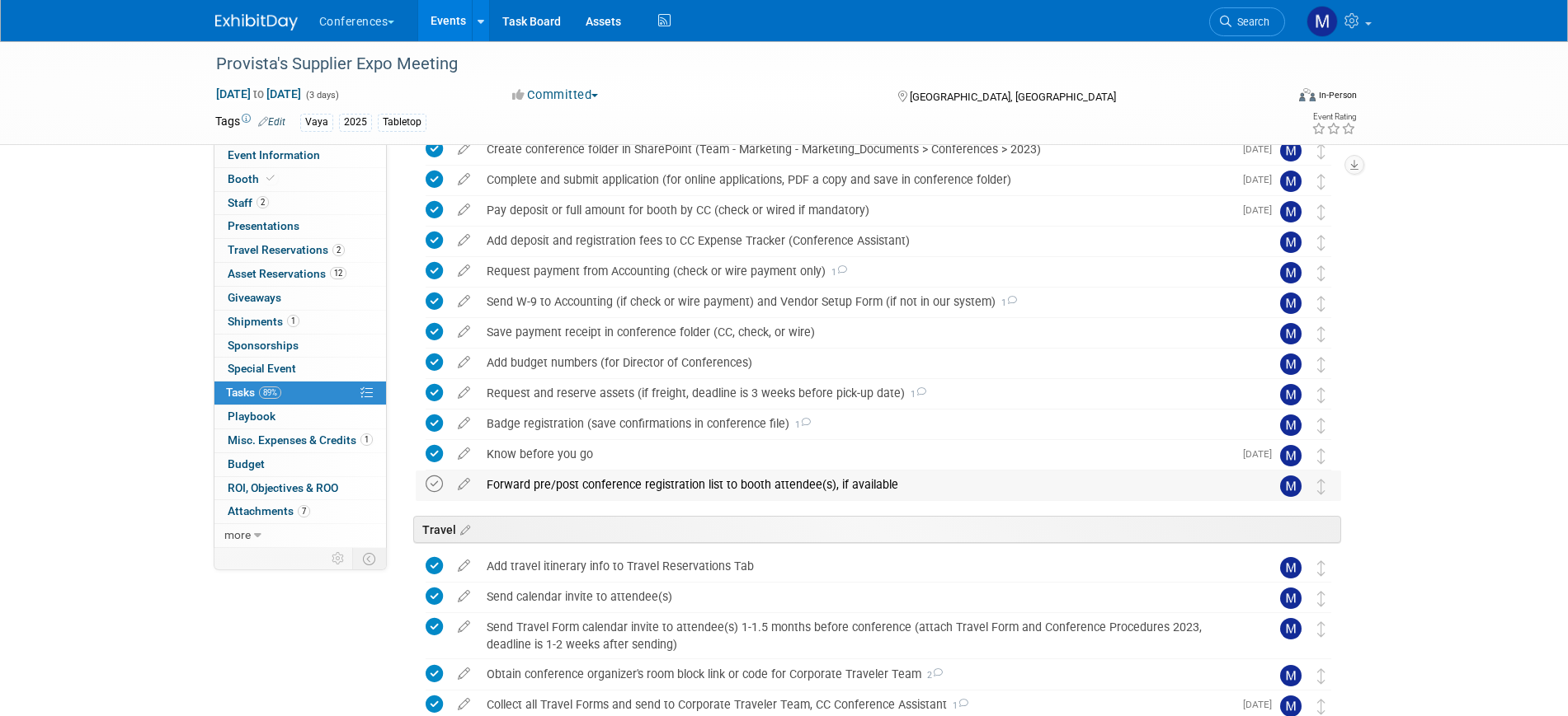
click at [439, 480] on icon at bounding box center [434, 484] width 18 height 18
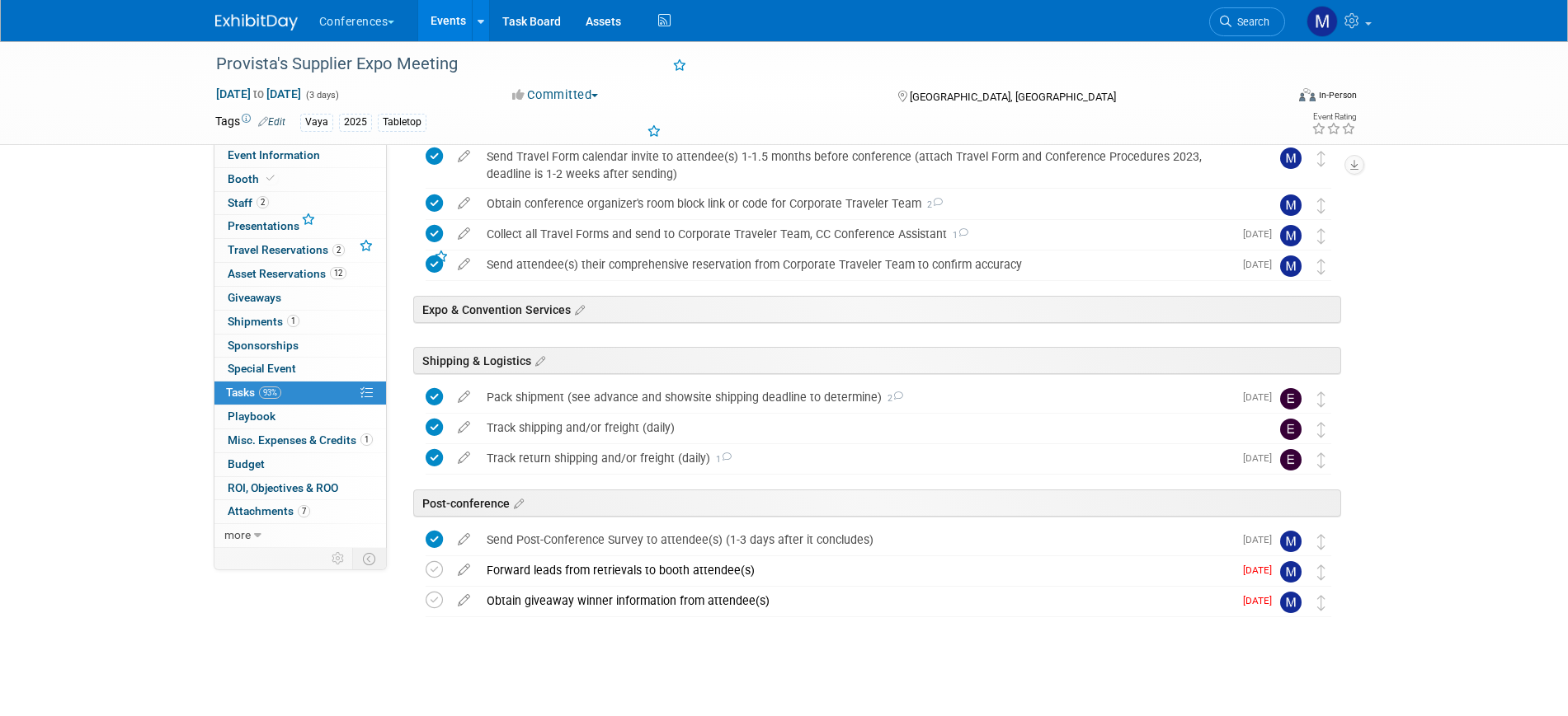
scroll to position [678, 0]
click at [311, 160] on span "Event Information" at bounding box center [274, 155] width 93 height 13
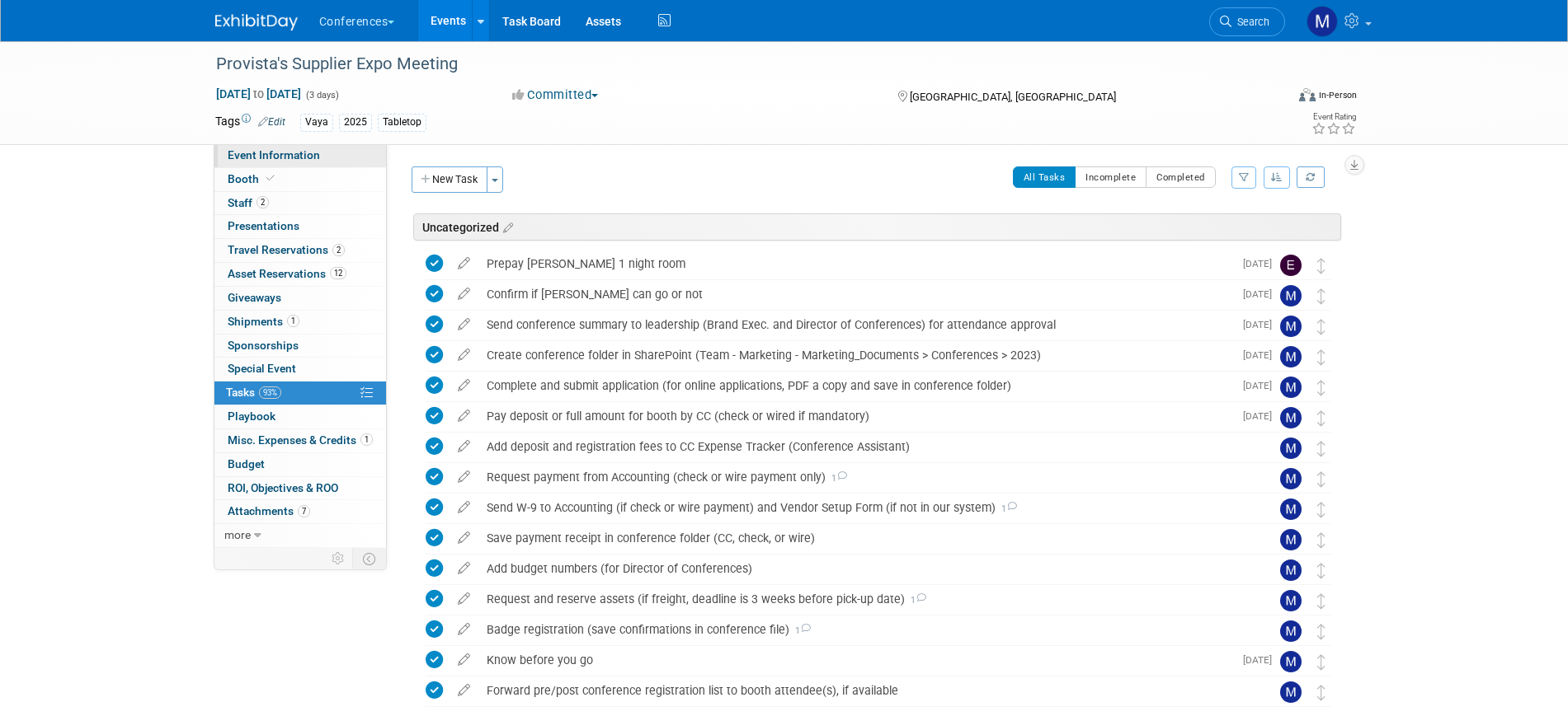
select select "Vaya"
select select "[PERSON_NAME]"
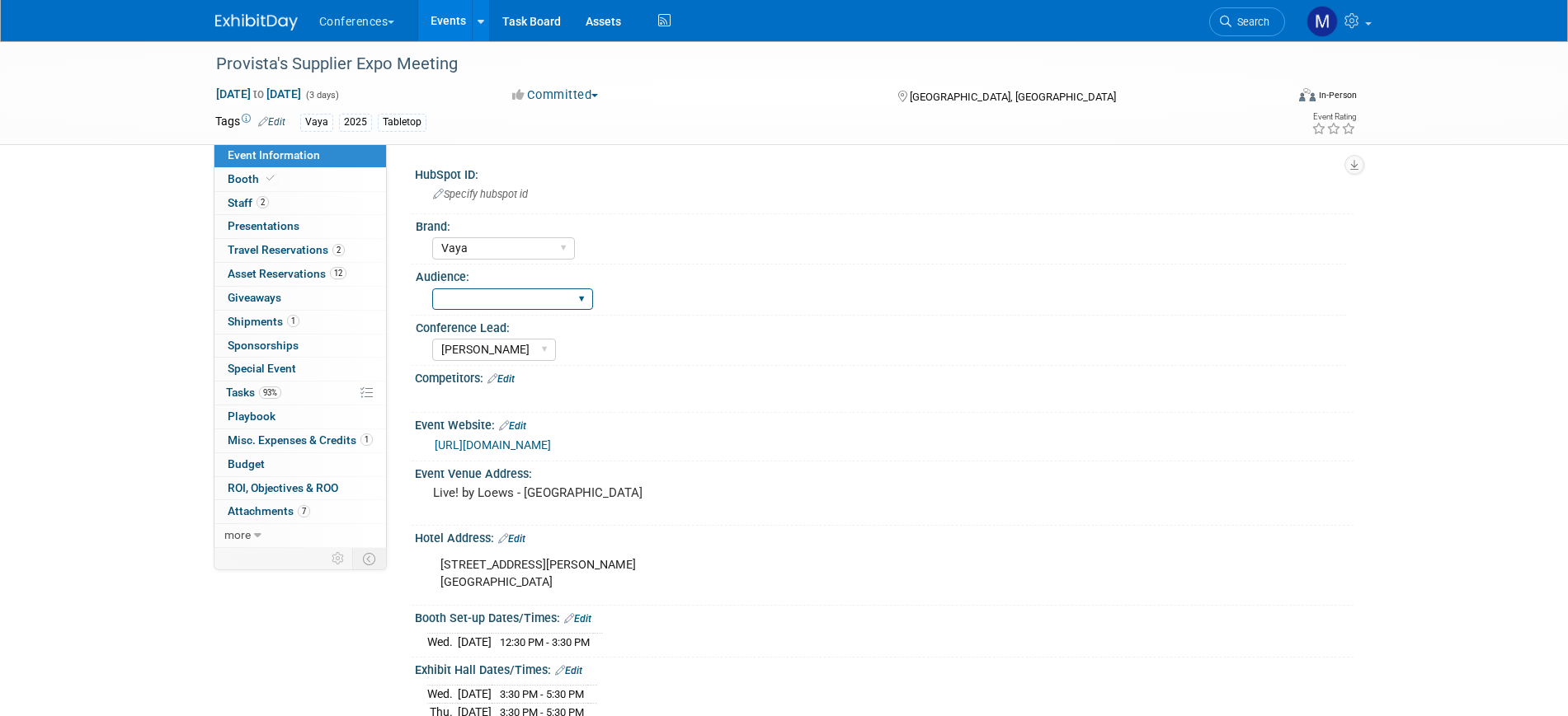
click at [494, 296] on select "Client-facing Clinician/Provider-facing Both N/a" at bounding box center [513, 300] width 161 height 23
select select "Client-facing"
click at [432, 289] on select "Client-facing Clinician/Provider-facing Both N/a" at bounding box center [513, 300] width 161 height 23
click at [509, 296] on select "Client-facing Clinician/Provider-facing Both N/a" at bounding box center [513, 300] width 161 height 23
click at [867, 317] on div "Conference Lead:" at bounding box center [881, 325] width 930 height 21
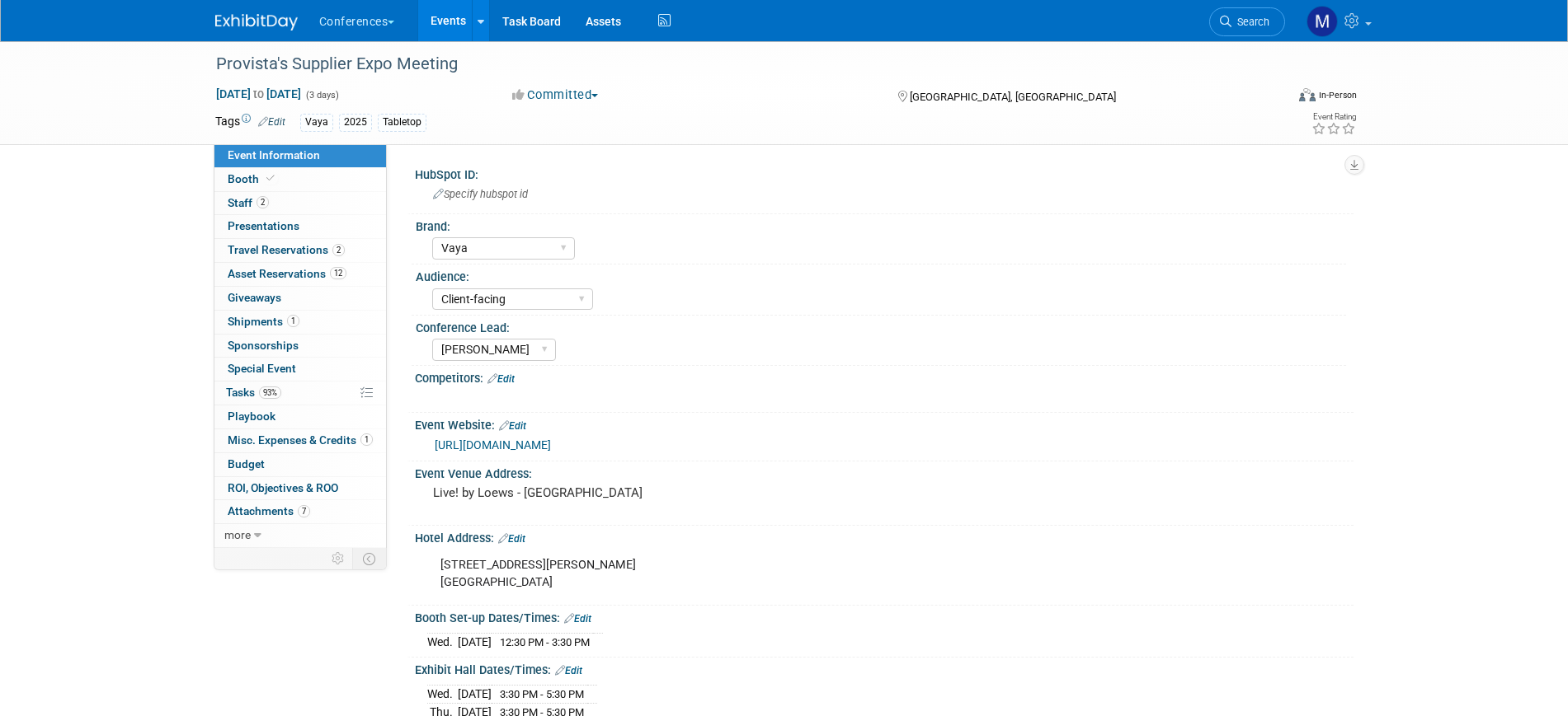
click at [551, 442] on link "https://www.eventbrite.com/e/2025-supplier-expo-provista-summer-sales-meeting-t…" at bounding box center [493, 446] width 116 height 13
click at [318, 411] on link "0 Playbook 0" at bounding box center [300, 417] width 171 height 23
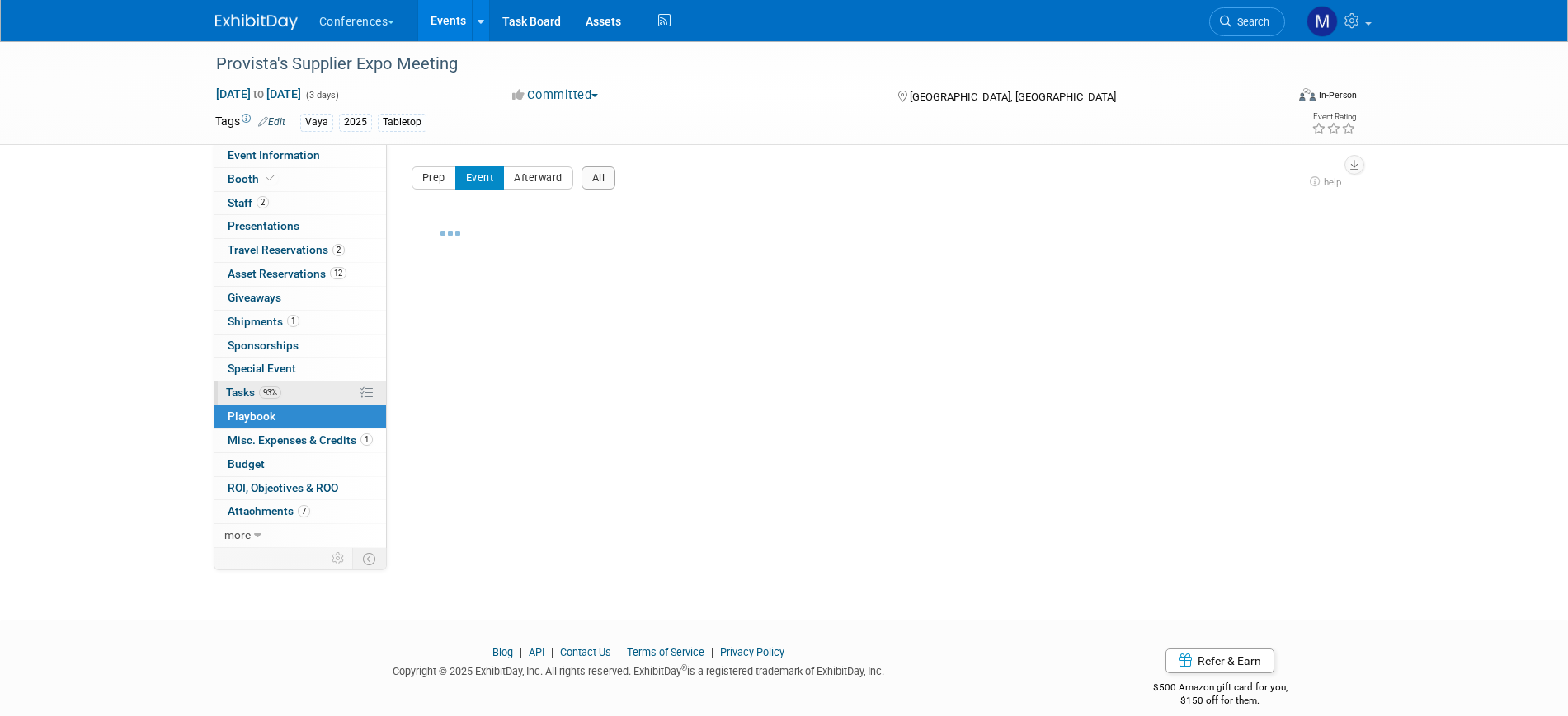
click at [316, 388] on link "93% Tasks 93%" at bounding box center [300, 393] width 171 height 23
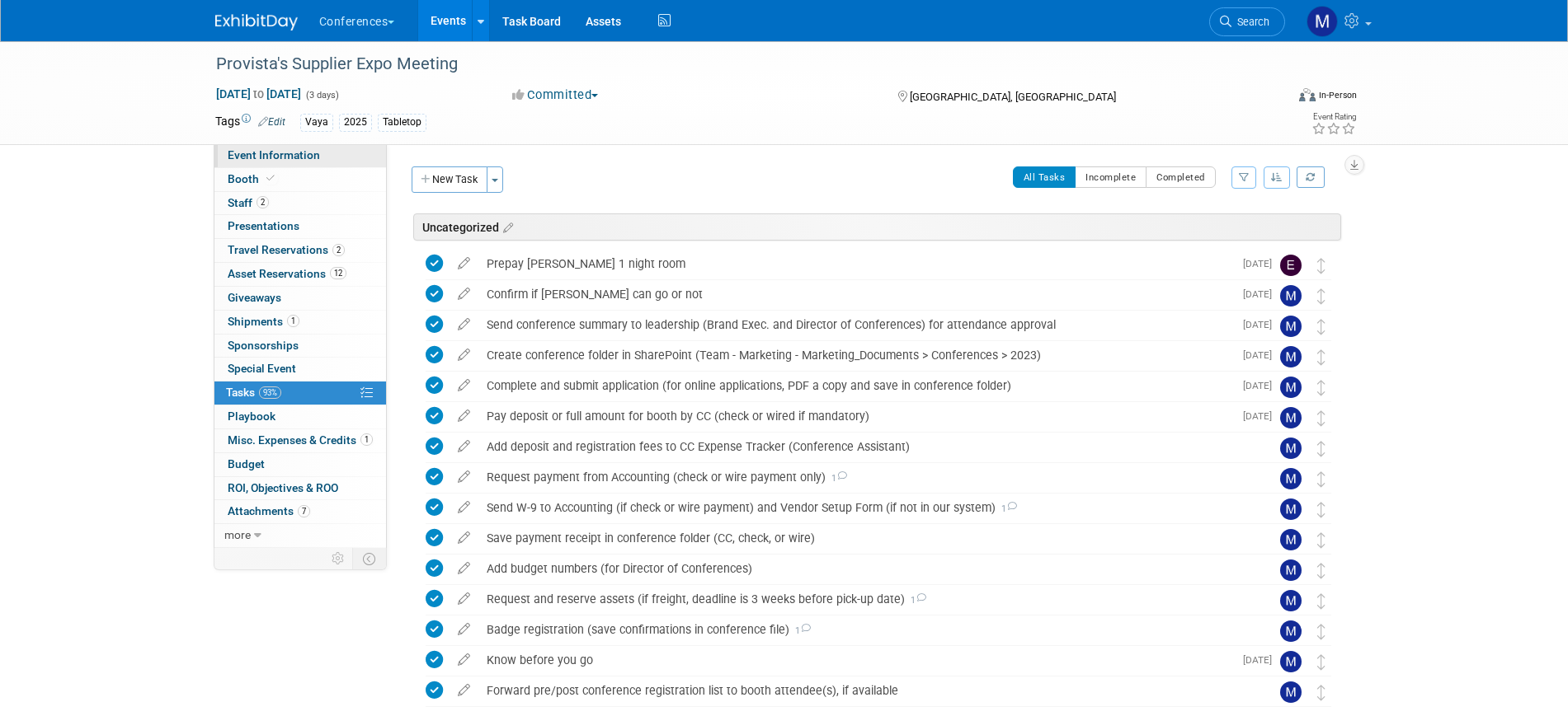
click at [273, 160] on span "Event Information" at bounding box center [274, 155] width 93 height 13
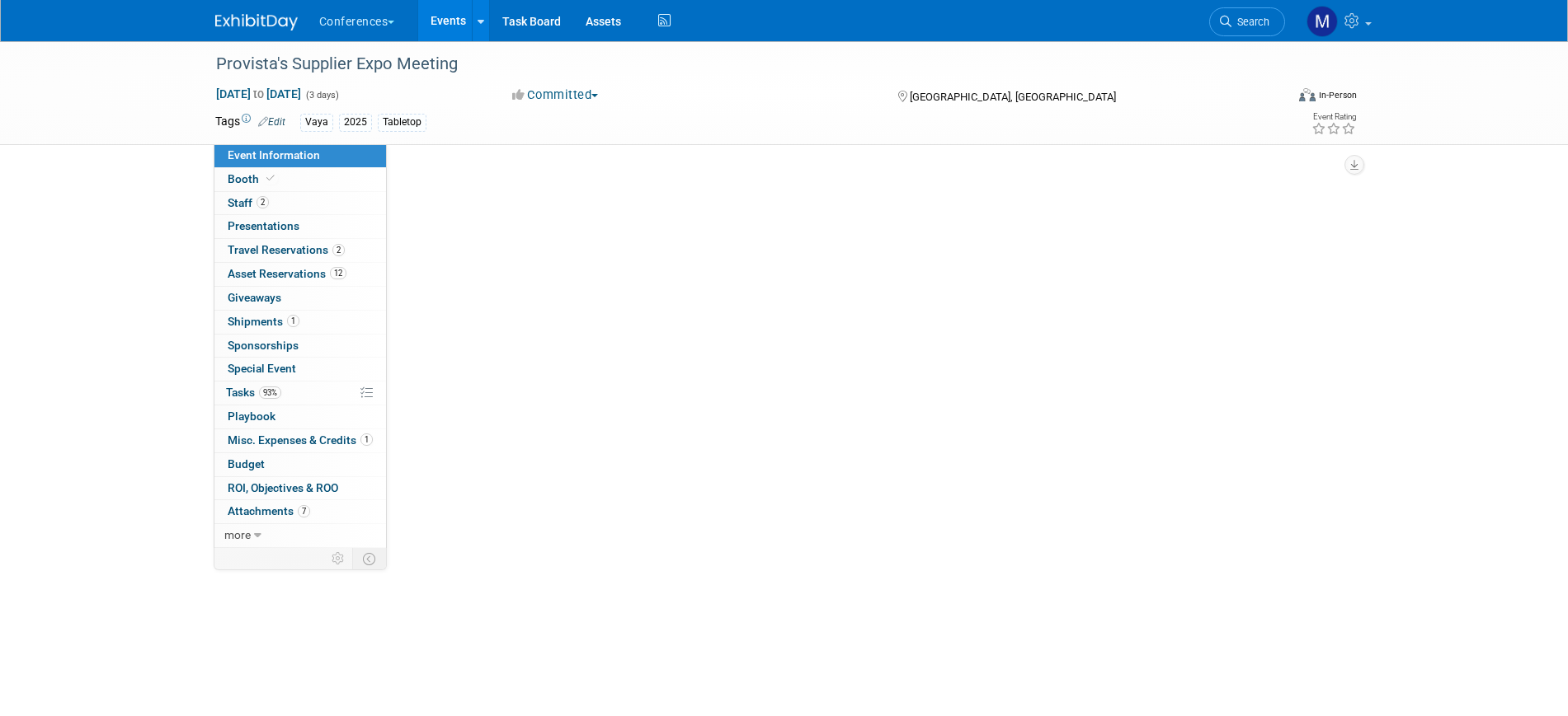
select select "Vaya"
select select "Client-facing"
select select "[PERSON_NAME]"
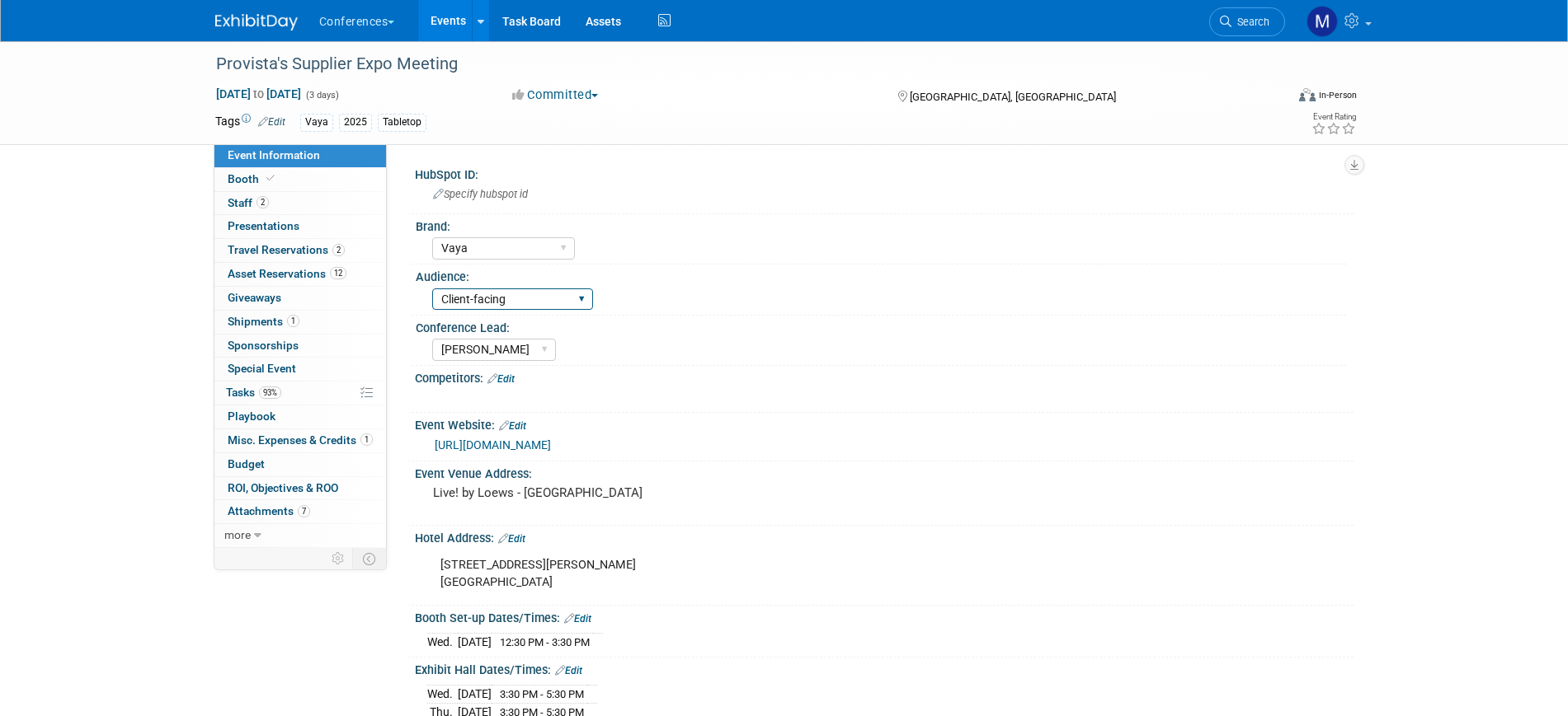
click at [538, 289] on select "Client-facing Clinician/Provider-facing Both N/a" at bounding box center [513, 300] width 161 height 23
select select "Both"
click at [432, 289] on select "Client-facing Clinician/Provider-facing Both N/a" at bounding box center [513, 300] width 161 height 23
click at [1247, 23] on span "Search" at bounding box center [1250, 22] width 38 height 13
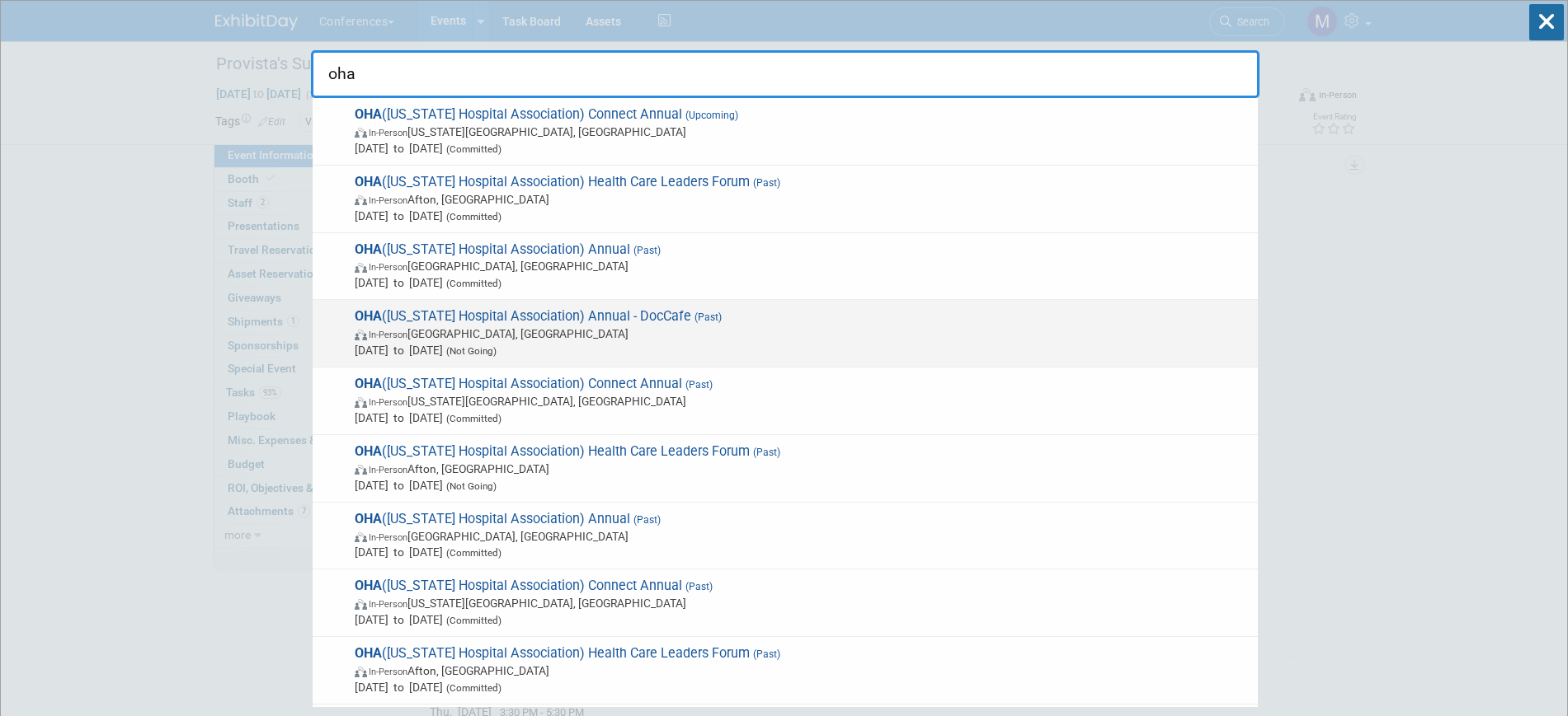
type input "oha"
click at [691, 311] on span "(Past)" at bounding box center [706, 317] width 31 height 12
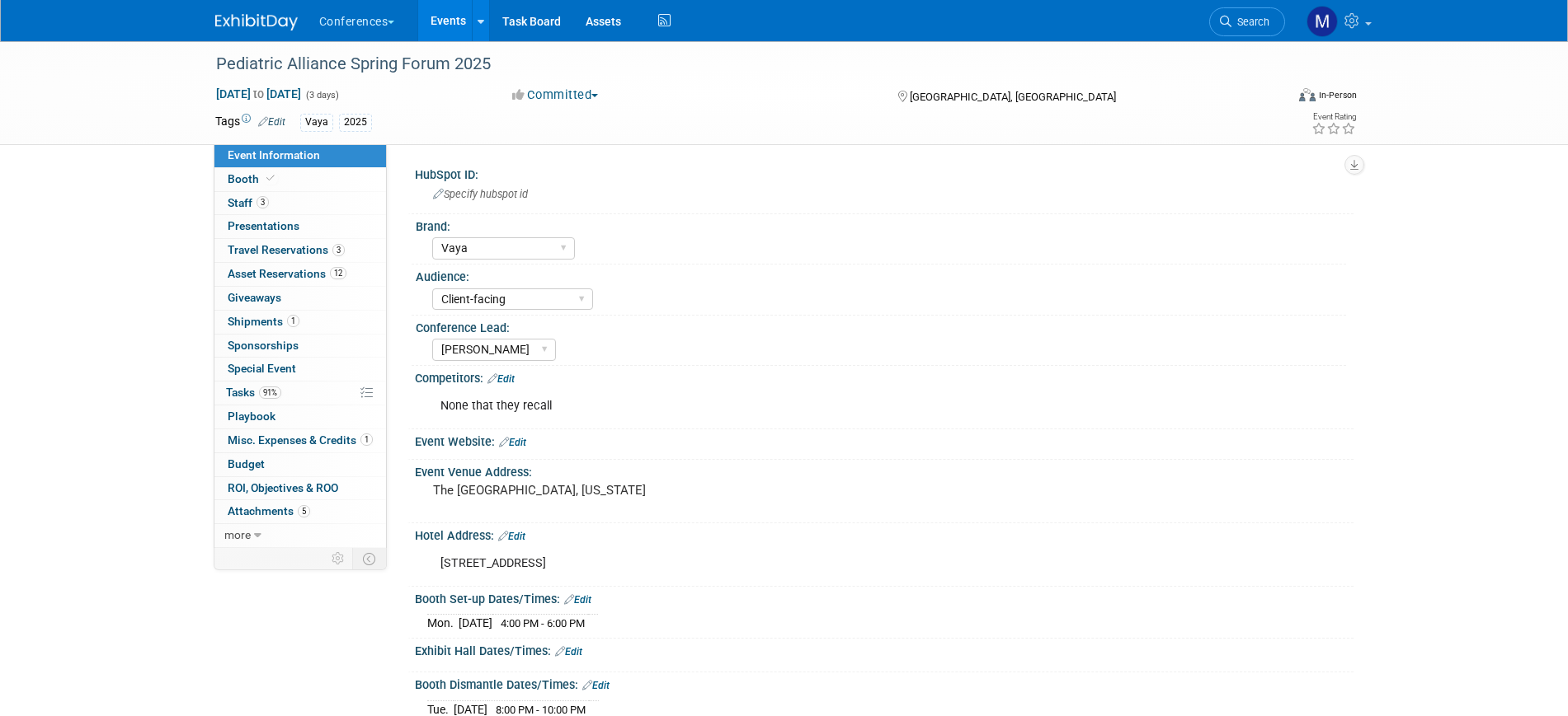
select select "Vaya"
select select "Client-facing"
select select "[PERSON_NAME]"
click at [321, 255] on span "Travel Reservations 3" at bounding box center [286, 250] width 117 height 13
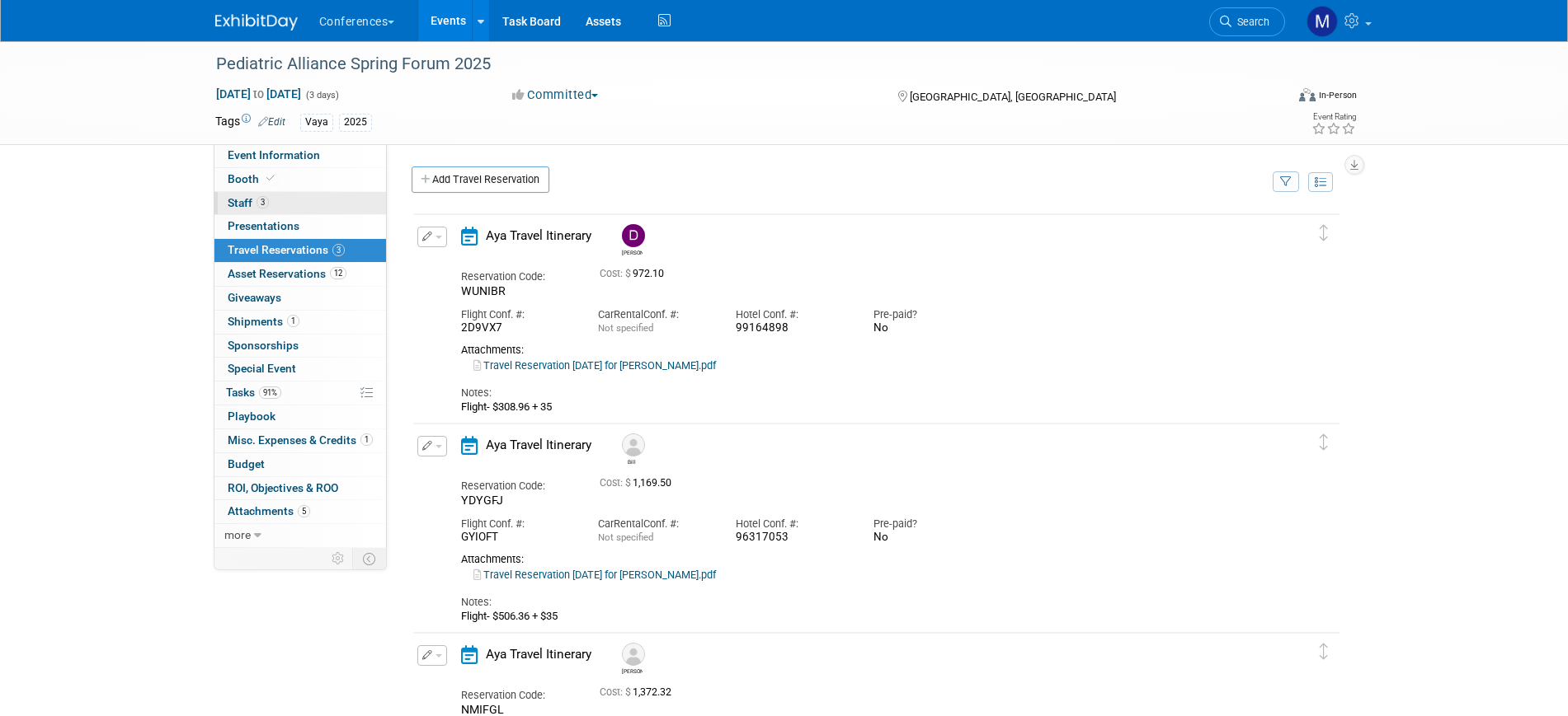
click at [293, 193] on link "3 Staff 3" at bounding box center [300, 204] width 171 height 23
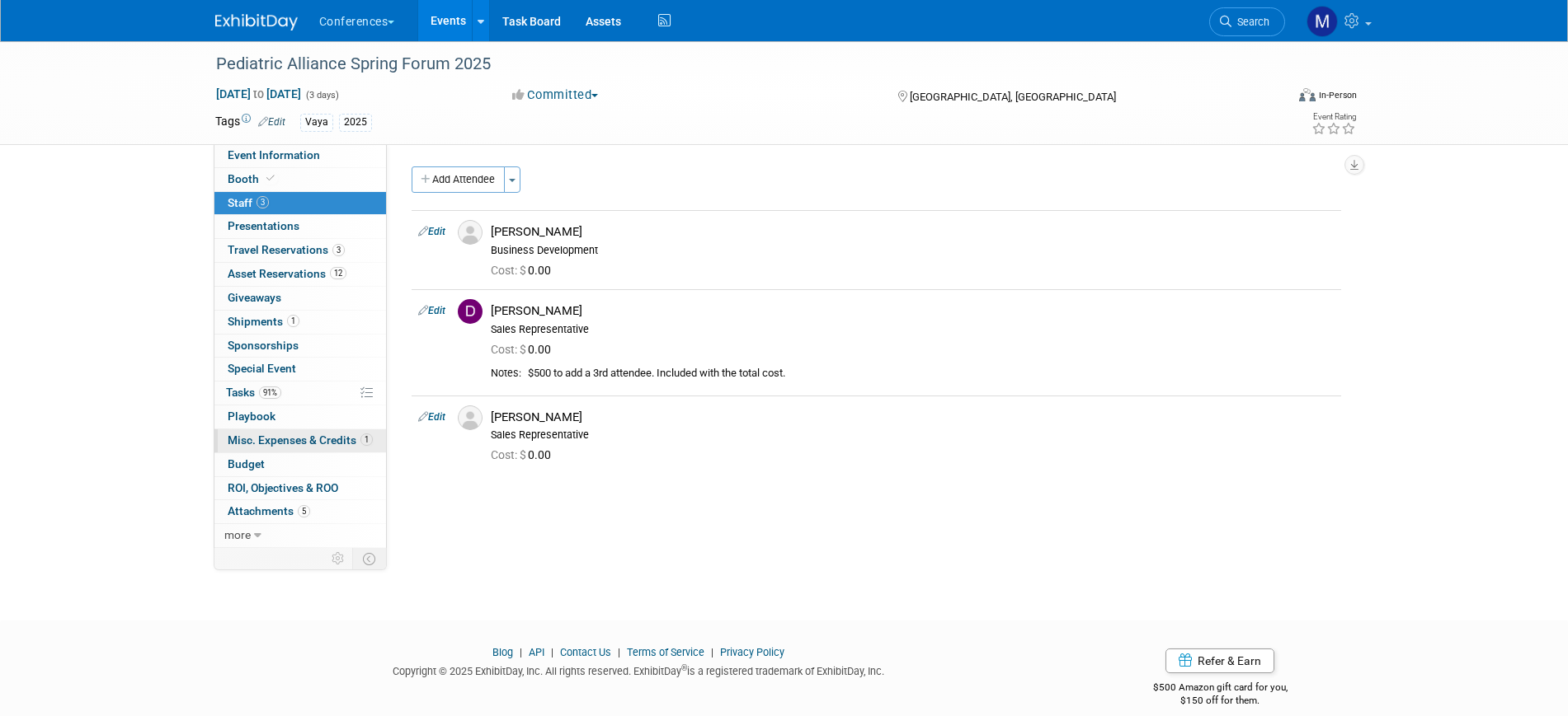
click at [291, 444] on span "Misc. Expenses & Credits 1" at bounding box center [301, 441] width 145 height 13
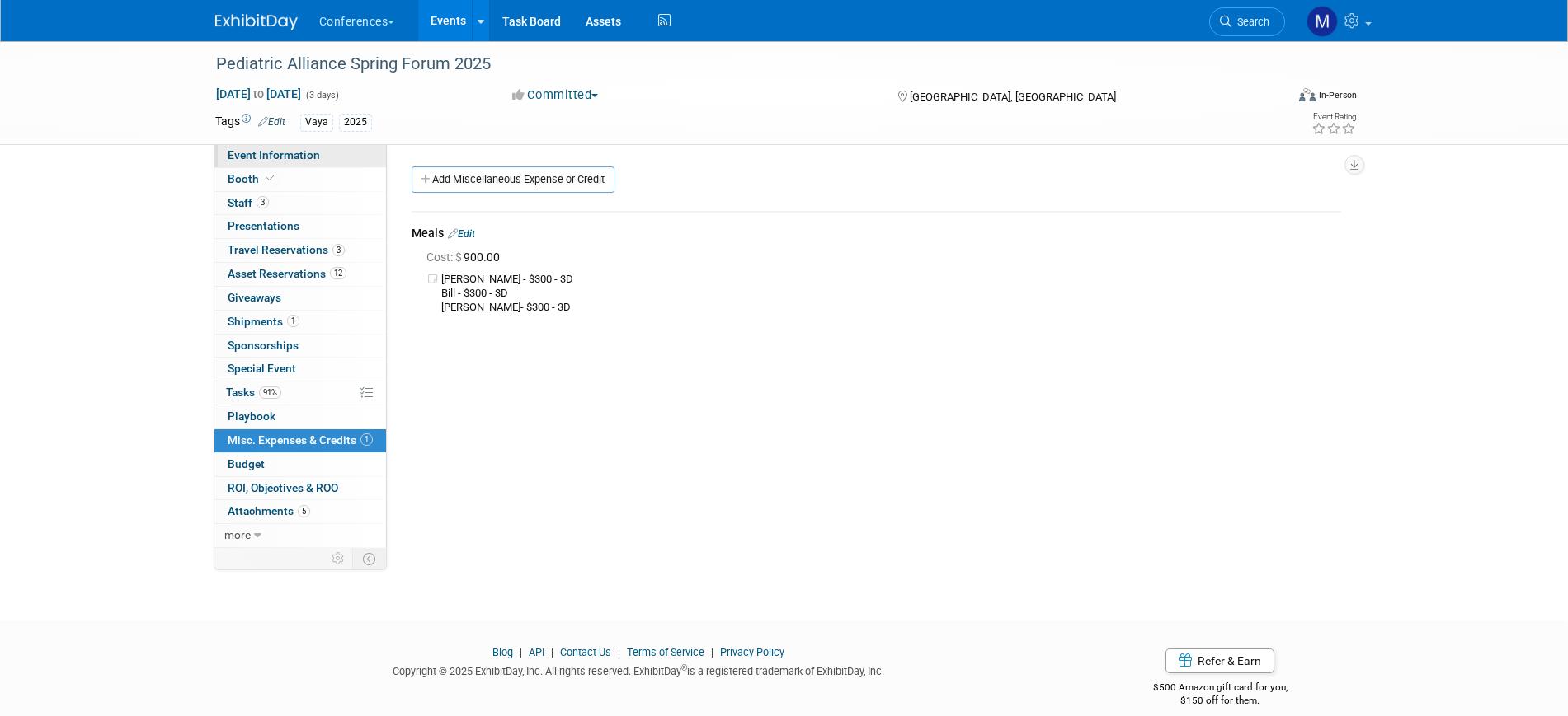
click at [297, 159] on span "Event Information" at bounding box center [274, 155] width 93 height 13
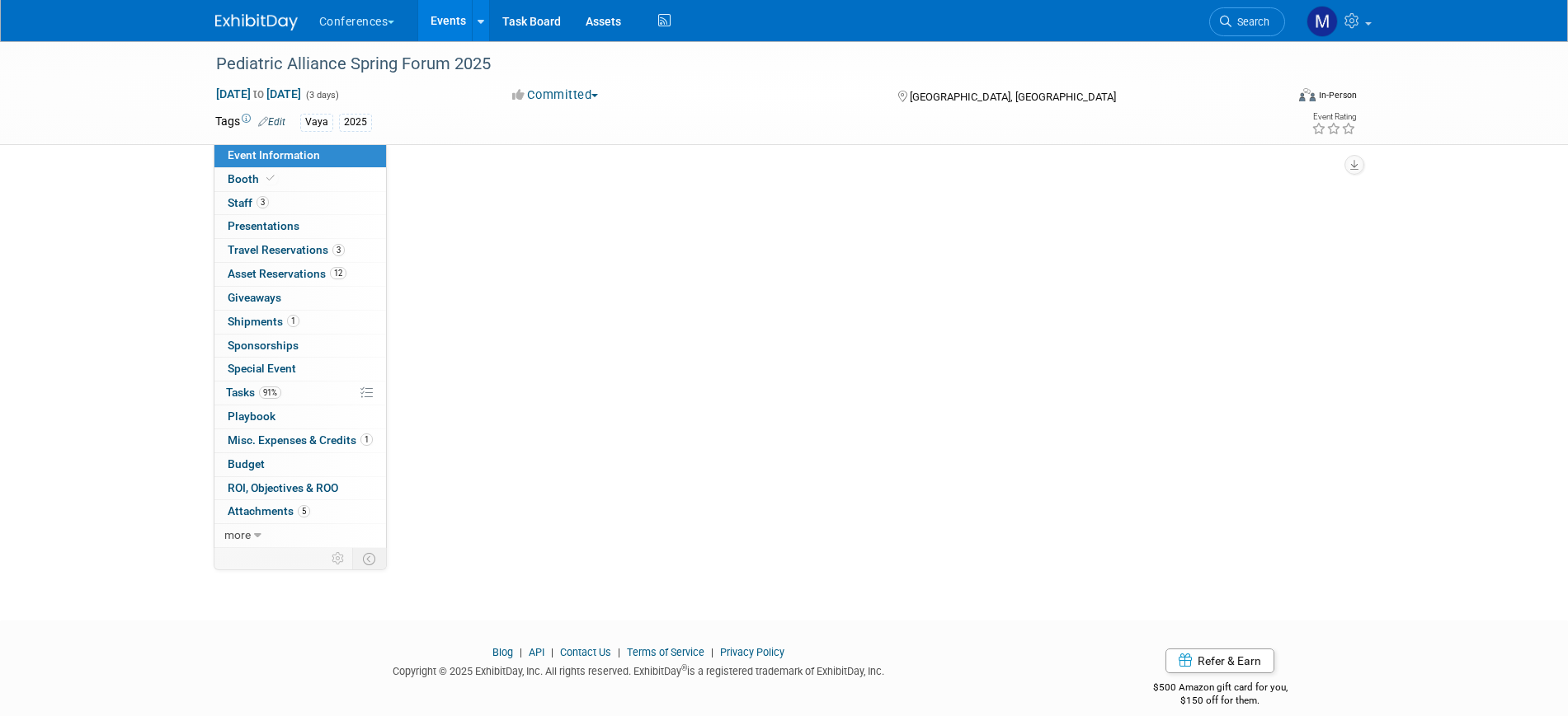
select select "Vaya"
select select "Client-facing"
select select "[PERSON_NAME]"
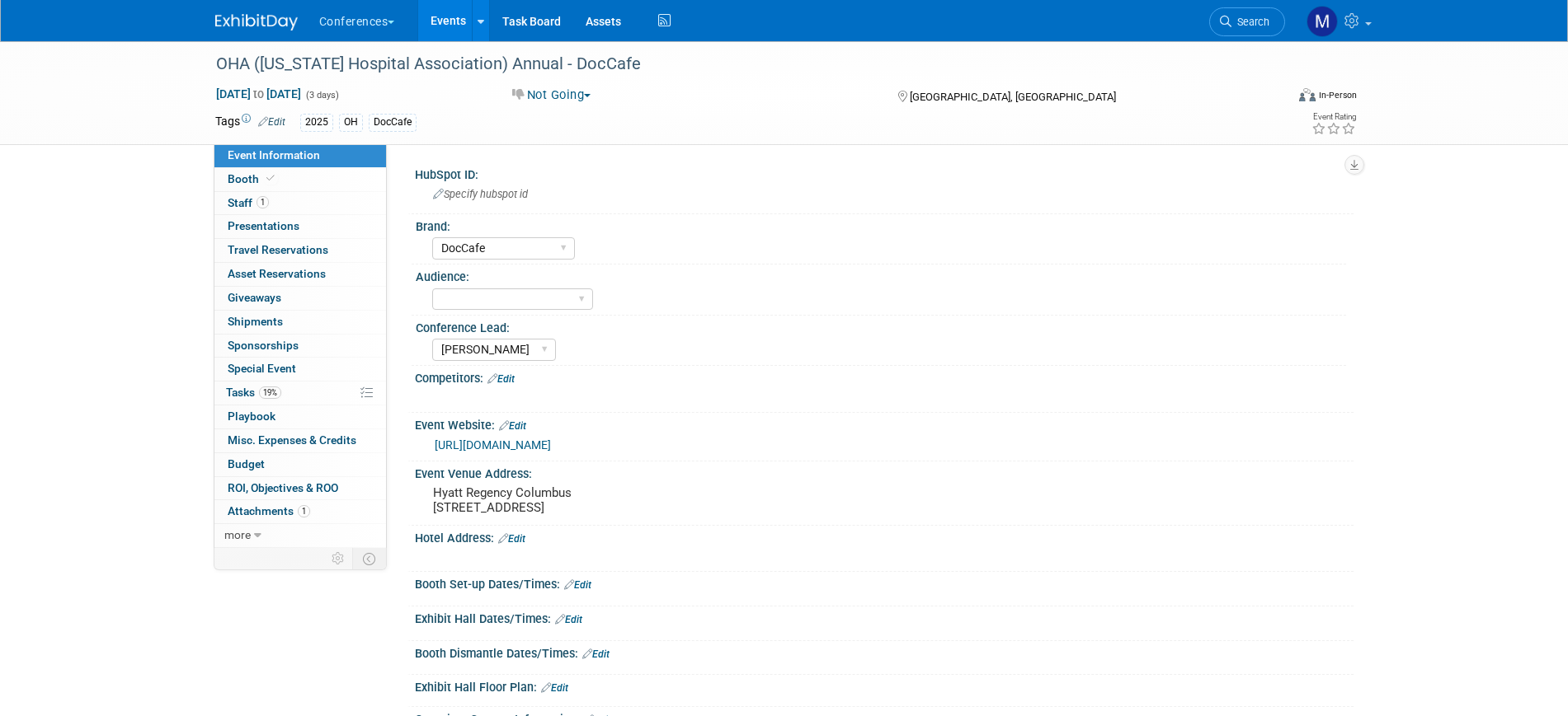
select select "DocCafe"
select select "[PERSON_NAME]"
click at [280, 203] on link "1 Staff 1" at bounding box center [300, 204] width 171 height 23
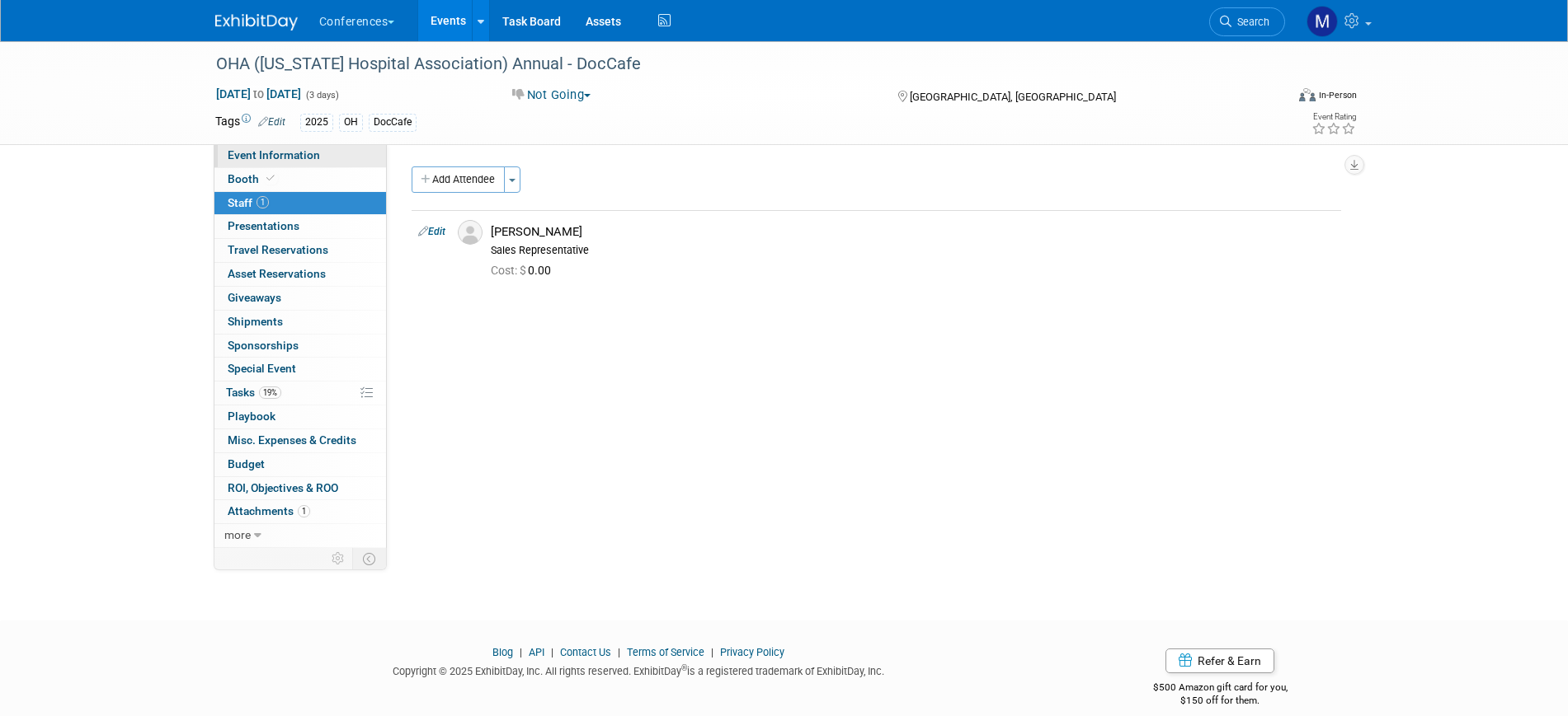
click at [286, 158] on span "Event Information" at bounding box center [274, 155] width 93 height 13
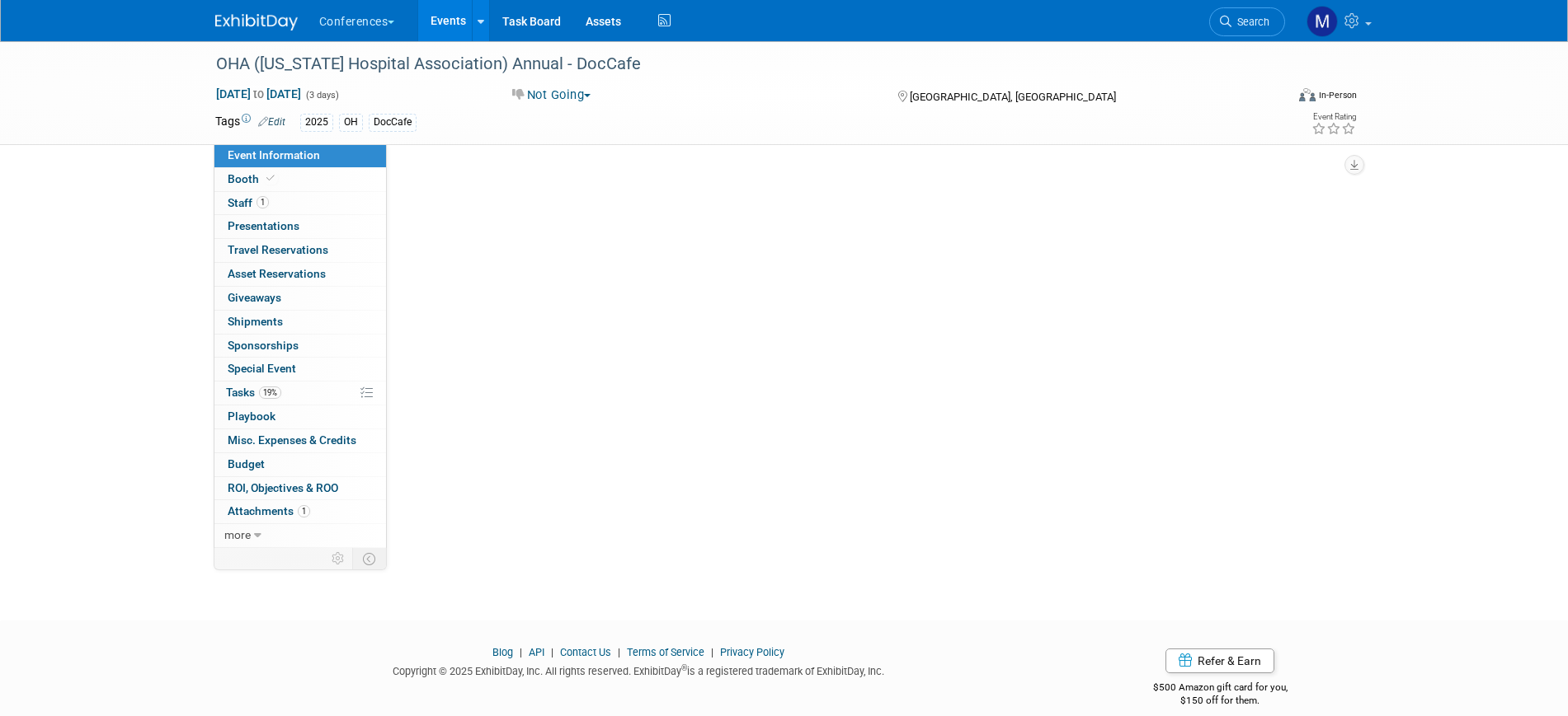
select select "DocCafe"
select select "[PERSON_NAME]"
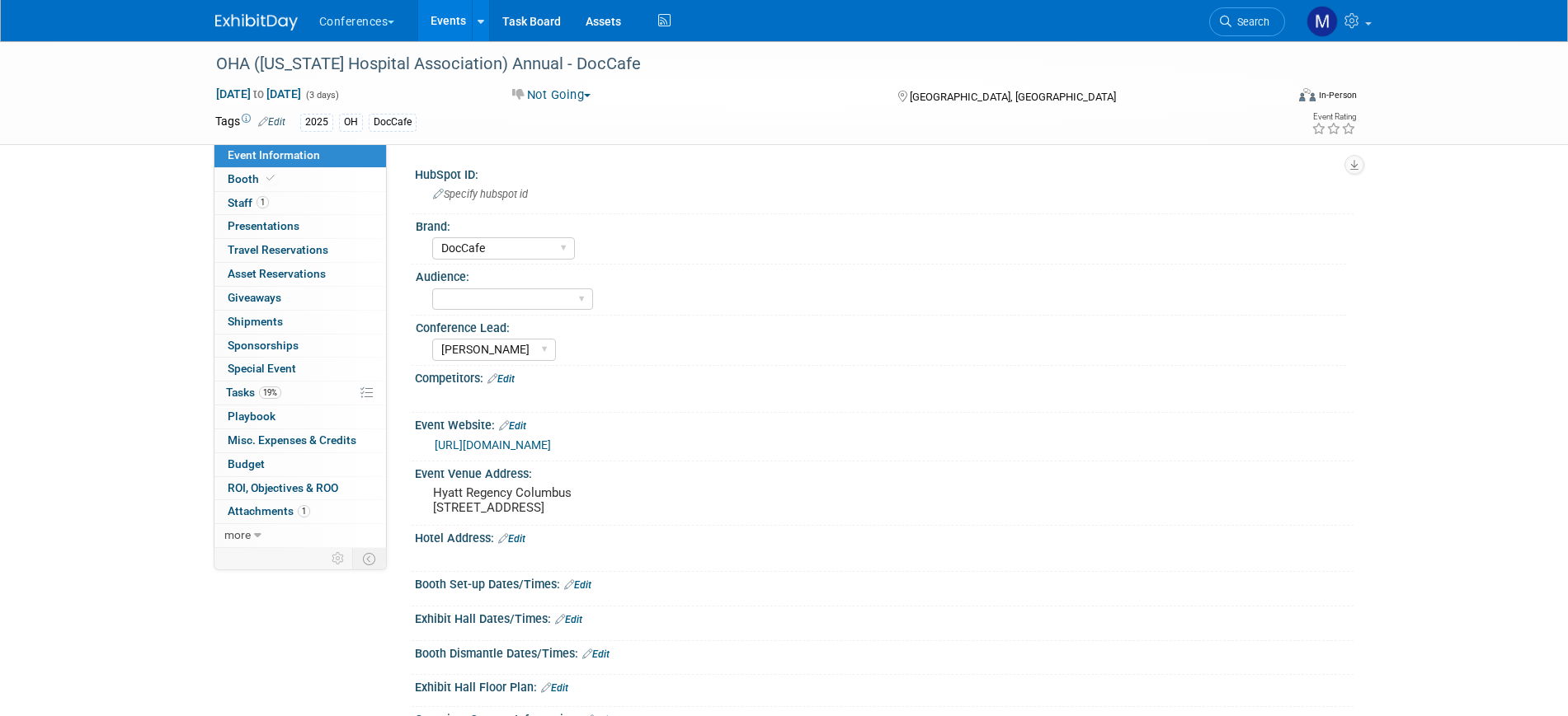
click at [263, 10] on link at bounding box center [266, 14] width 102 height 13
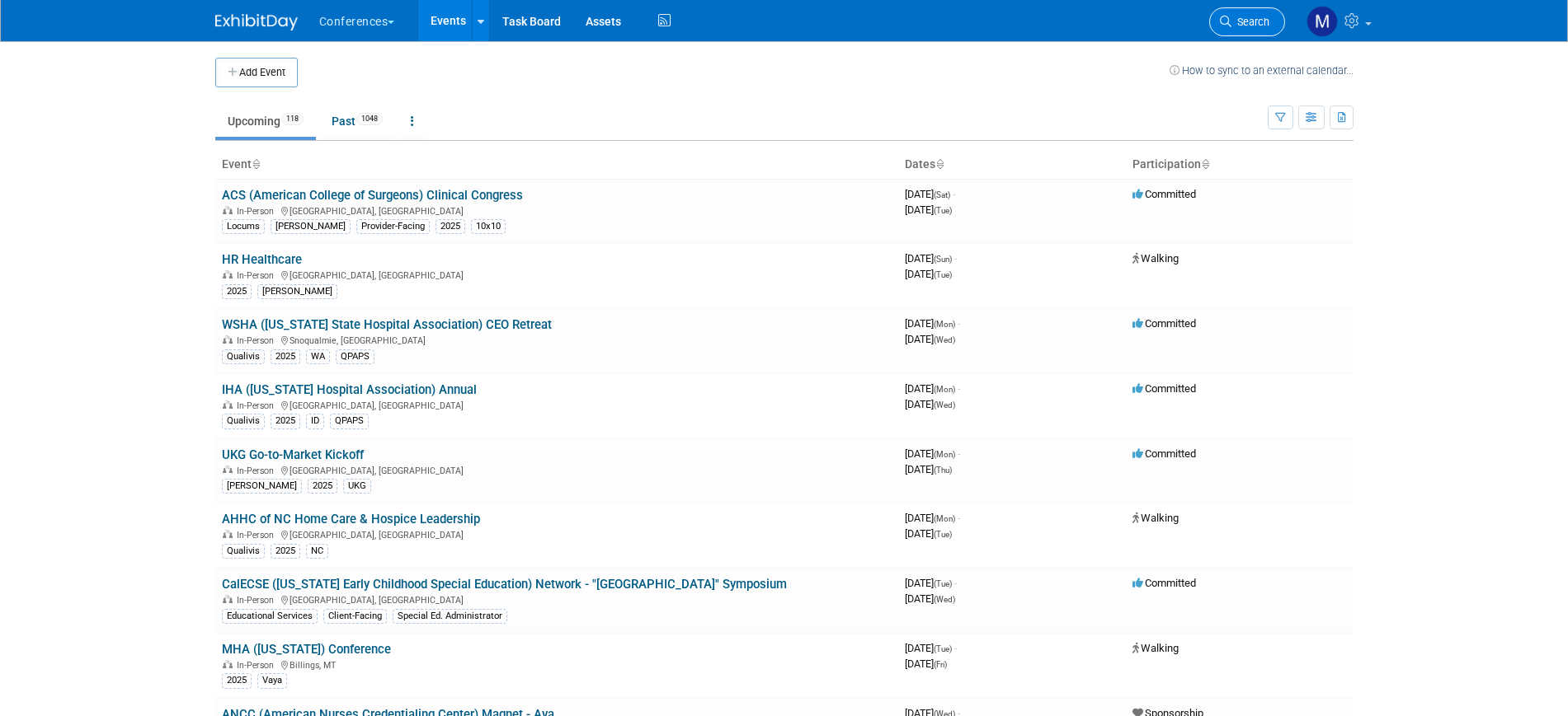
click at [1238, 24] on span "Search" at bounding box center [1250, 22] width 38 height 13
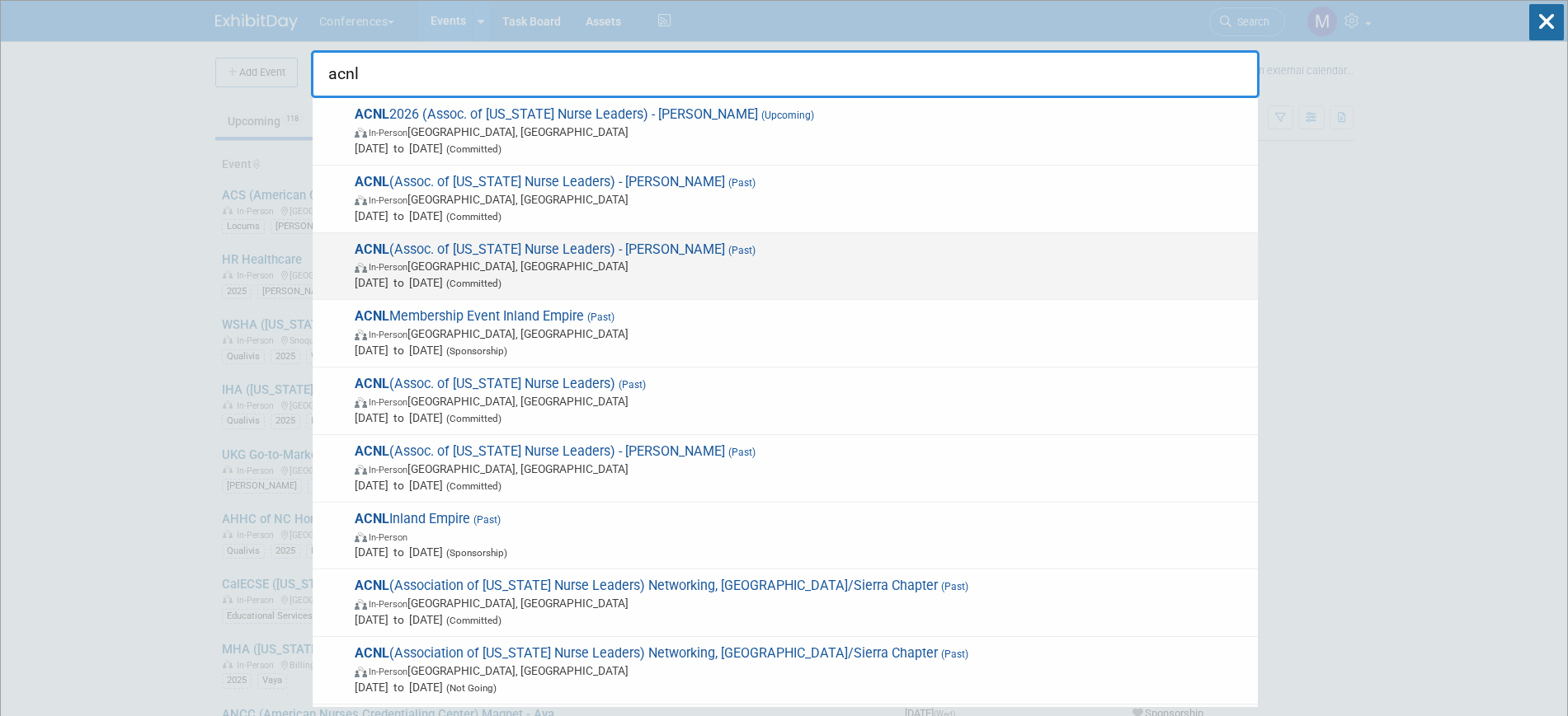
type input "acnl"
click at [609, 273] on span "In-Person Anaheim, CA" at bounding box center [802, 266] width 895 height 17
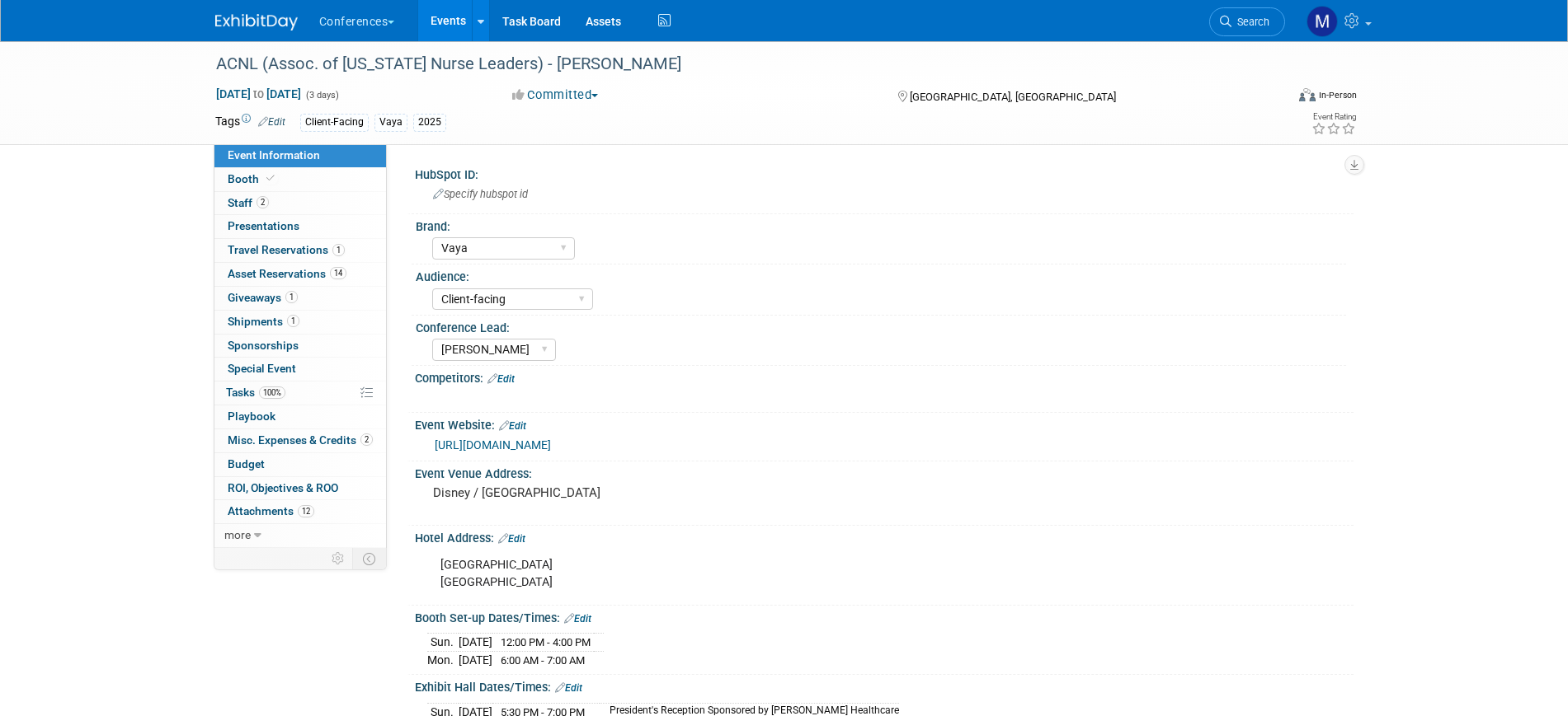
select select "Vaya"
select select "Client-facing"
select select "[PERSON_NAME]"
click at [344, 431] on link "2 Misc. Expenses & Credits 2" at bounding box center [300, 441] width 171 height 23
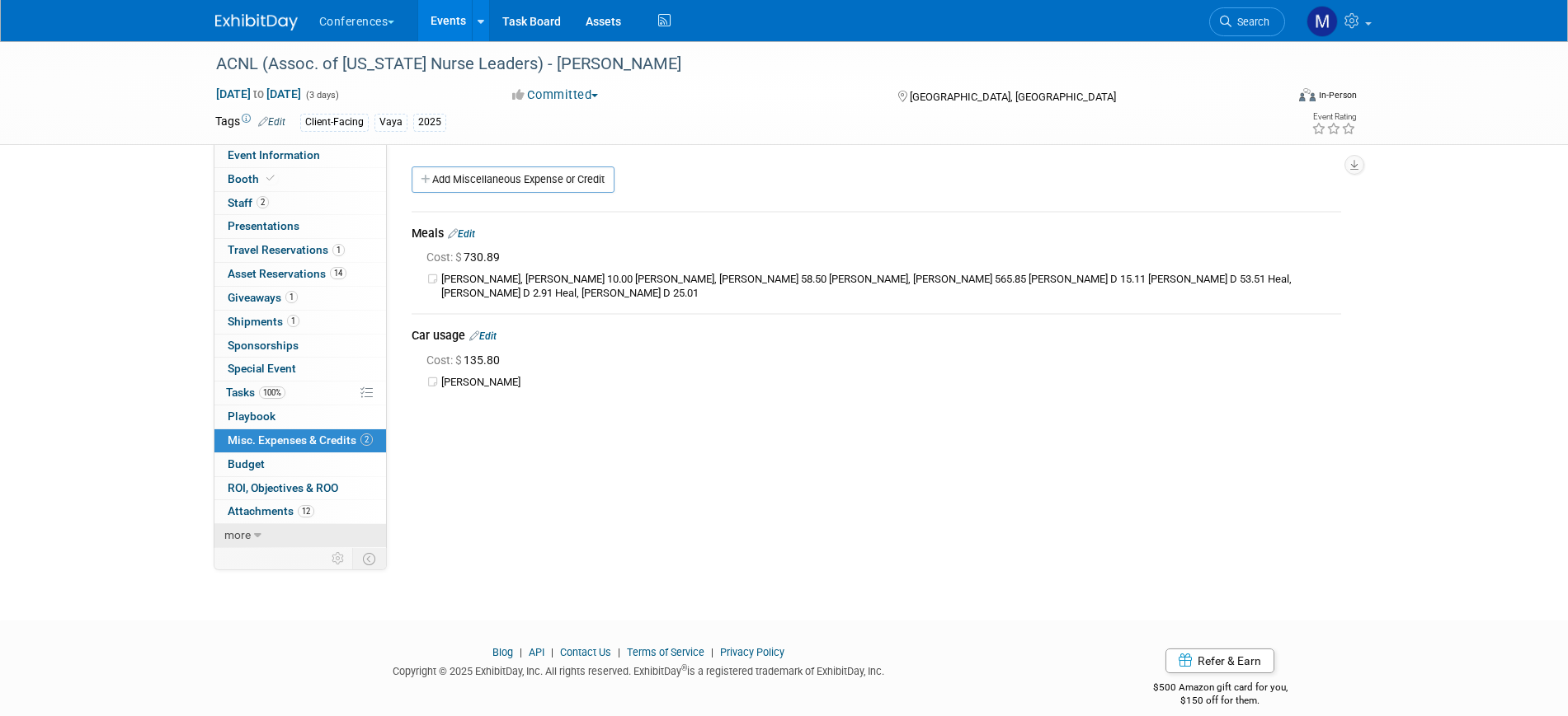
click at [301, 537] on link "more" at bounding box center [300, 536] width 171 height 23
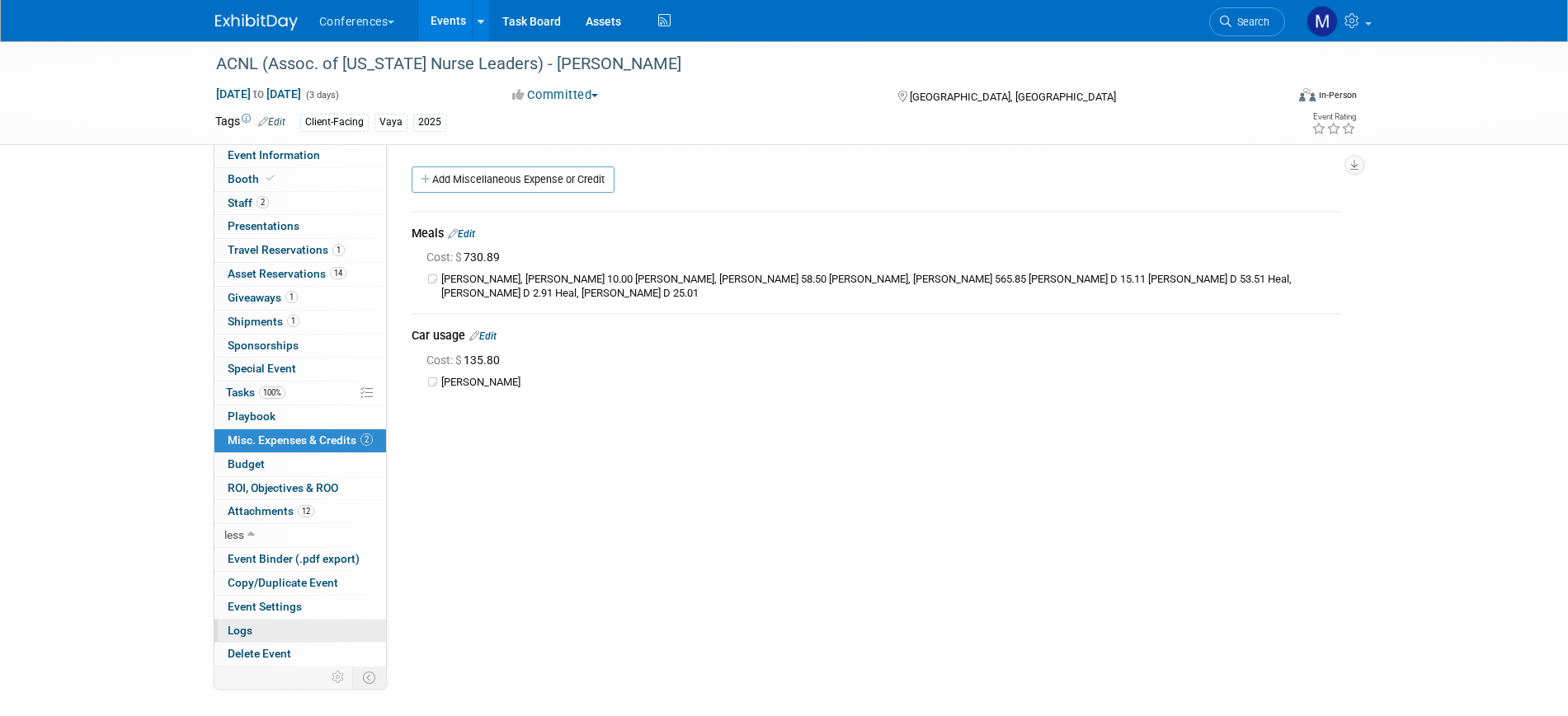
click at [279, 628] on link "Logs" at bounding box center [300, 632] width 171 height 23
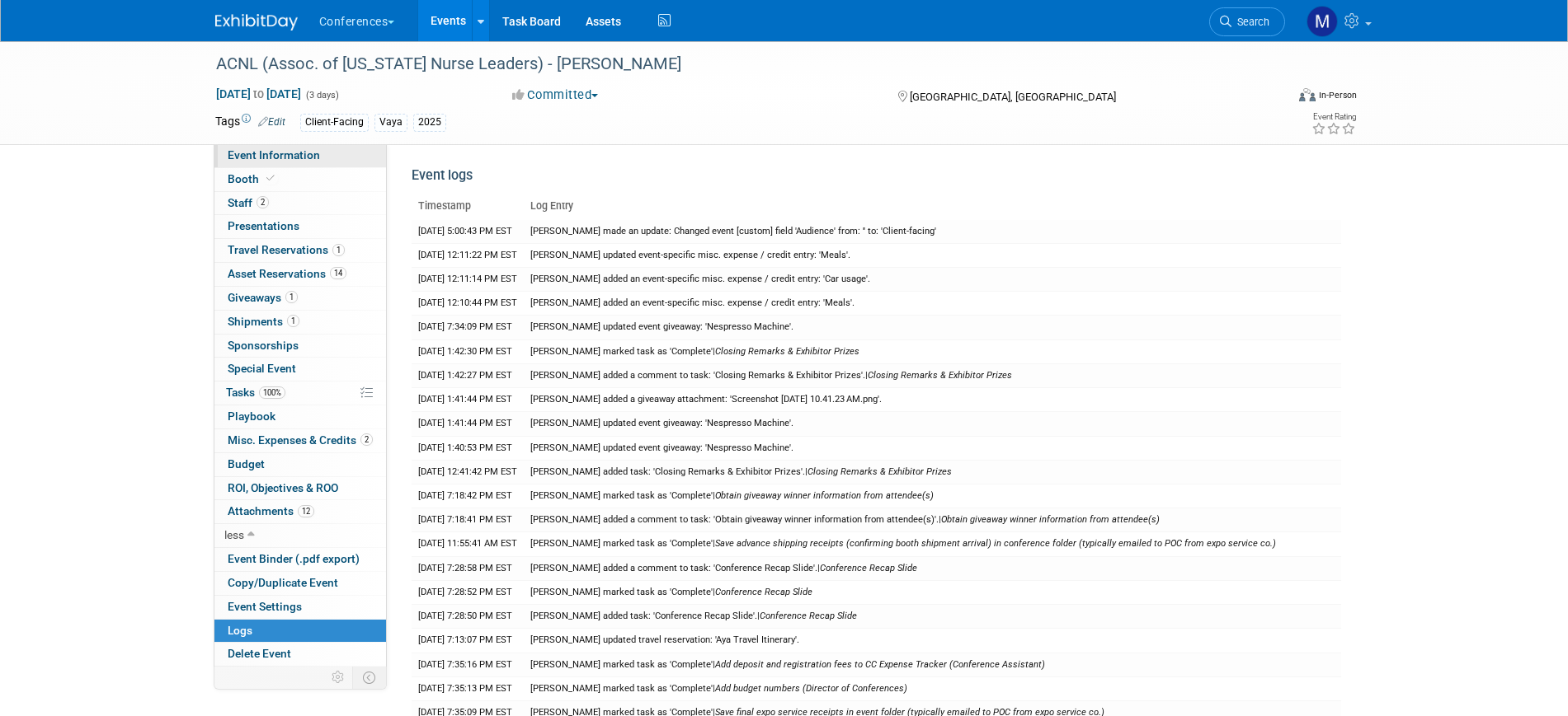
click at [306, 154] on span "Event Information" at bounding box center [274, 155] width 93 height 13
select select "Vaya"
select select "Client-facing"
select select "[PERSON_NAME]"
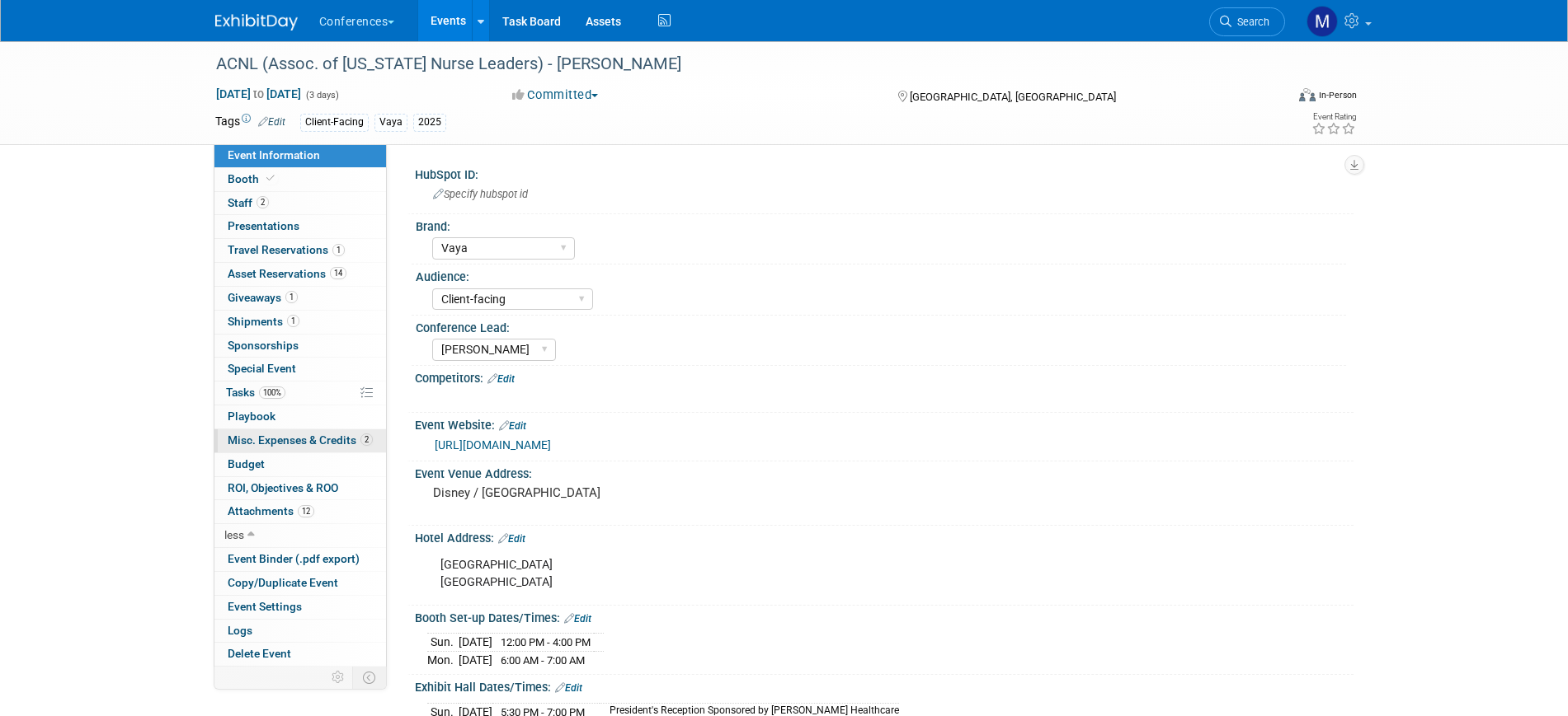
click at [316, 442] on span "Misc. Expenses & Credits 2" at bounding box center [301, 441] width 145 height 13
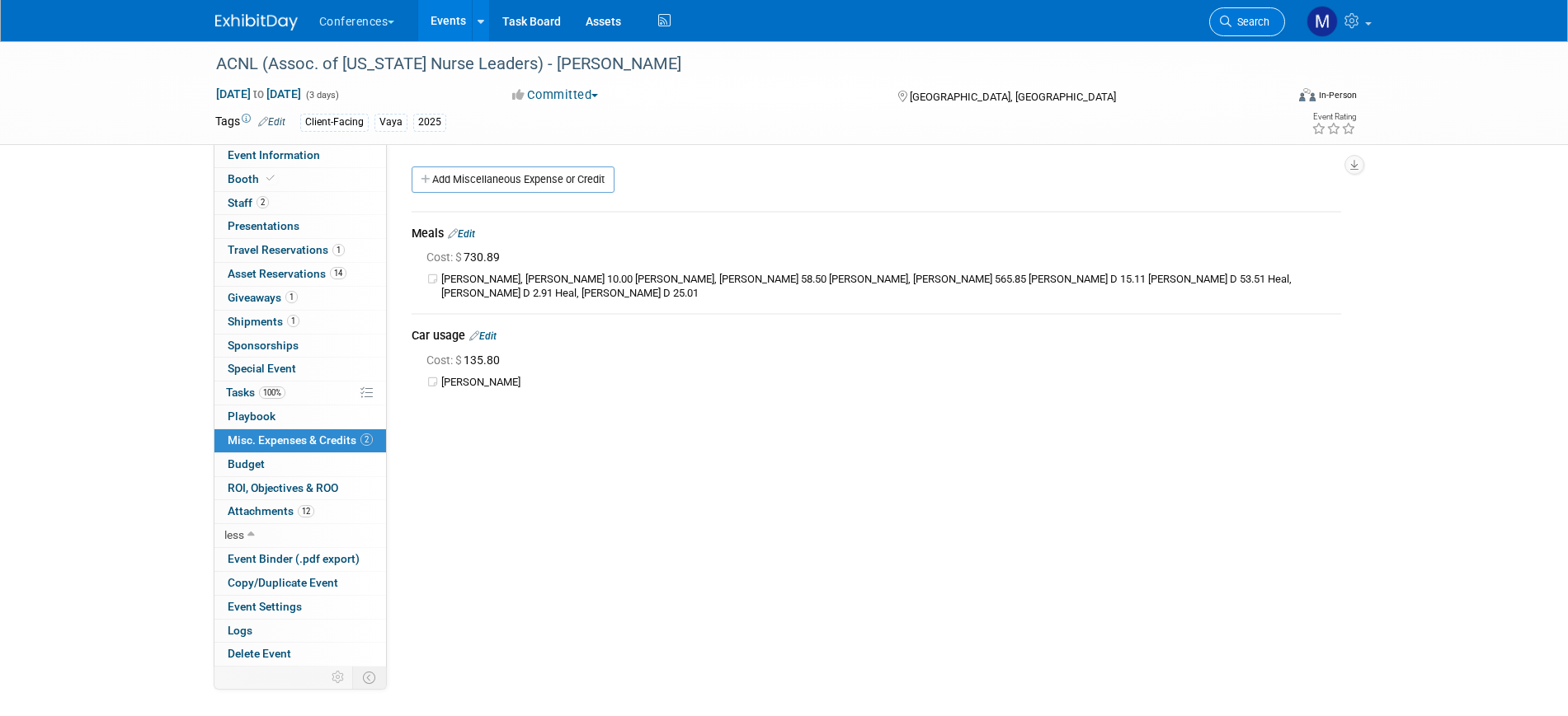
click at [1261, 18] on span "Search" at bounding box center [1250, 22] width 38 height 13
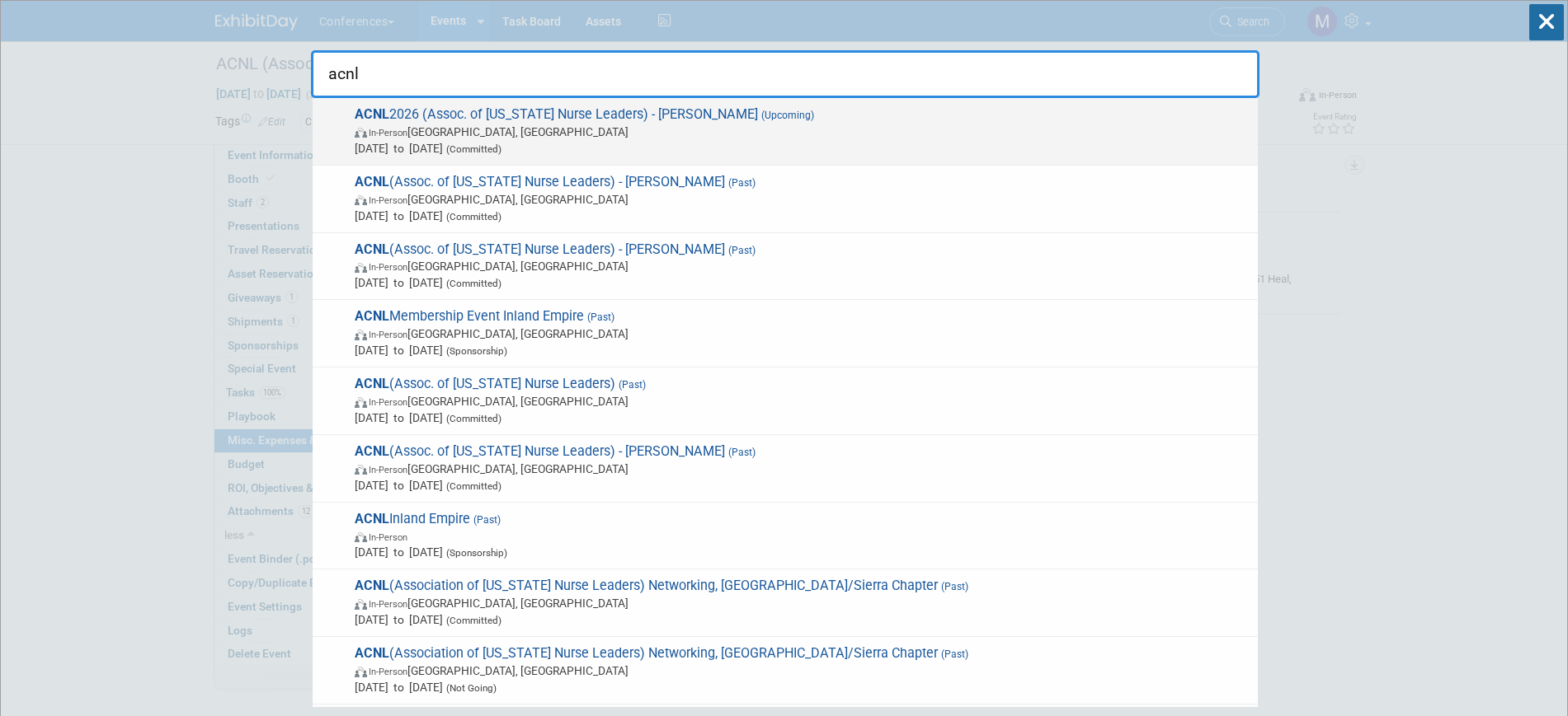
type input "acnl"
click at [468, 135] on span "In-Person Rancho Mirage, CA" at bounding box center [802, 132] width 895 height 17
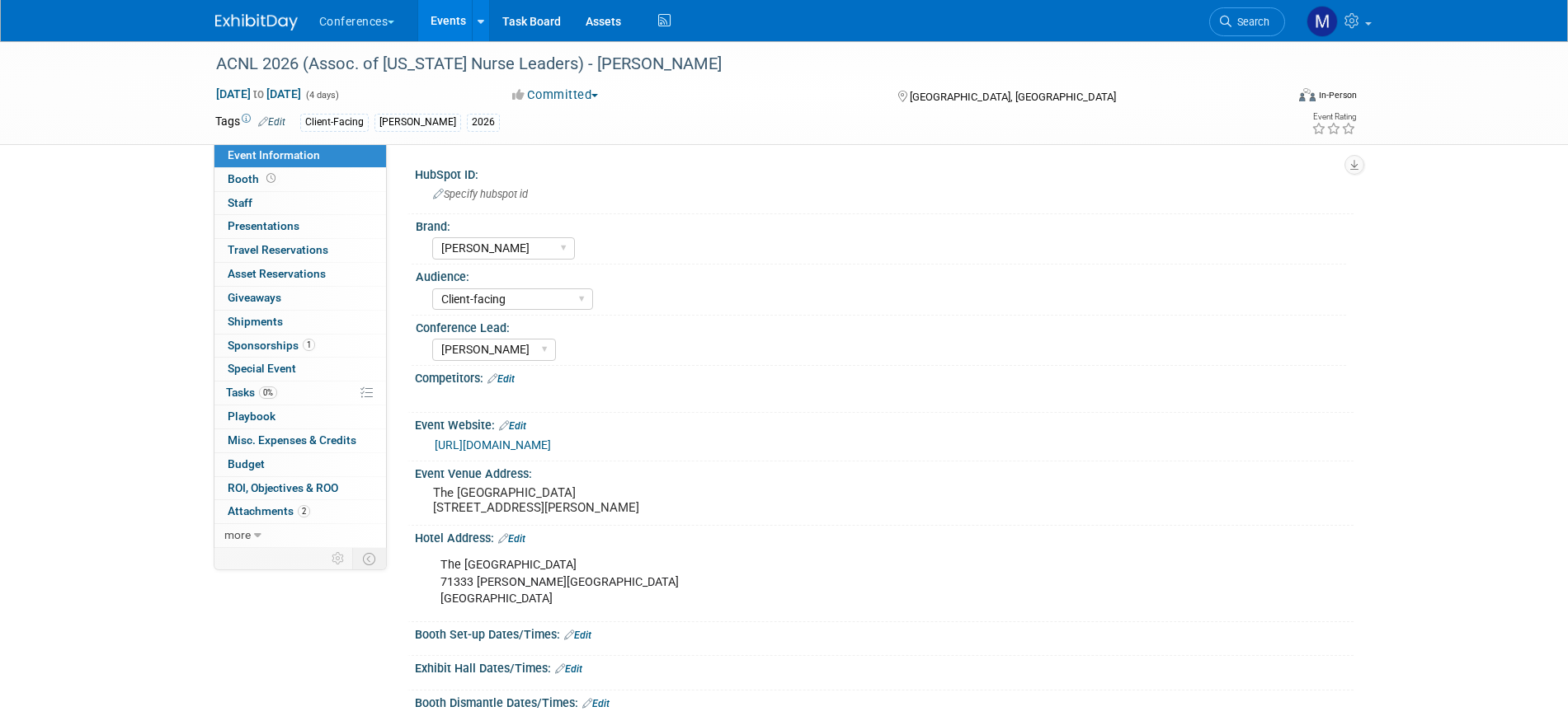
select select "[PERSON_NAME]"
select select "Client-facing"
select select "[PERSON_NAME]"
click at [321, 443] on span "Misc. Expenses & Credits 0" at bounding box center [292, 441] width 129 height 13
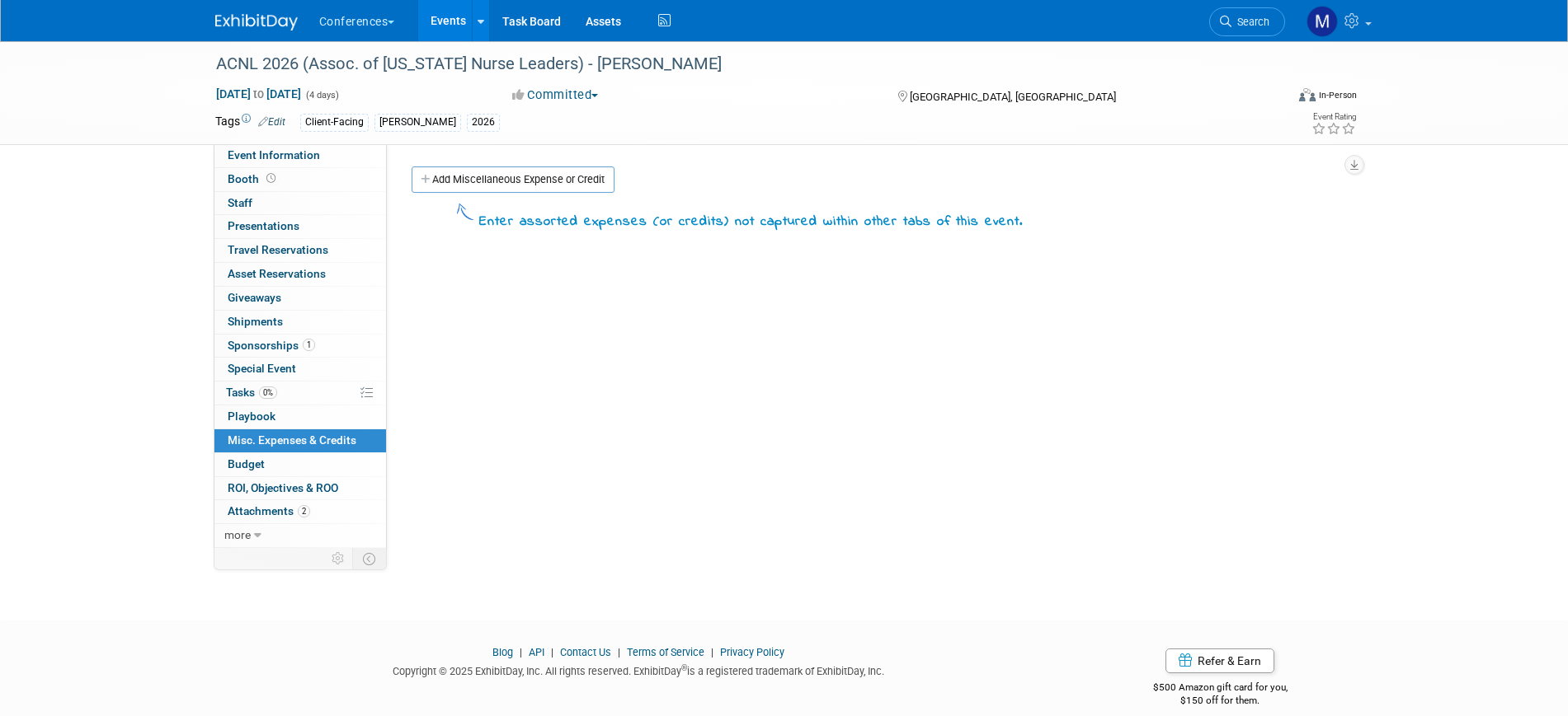
drag, startPoint x: 545, startPoint y: 181, endPoint x: 451, endPoint y: 280, distance: 136.5
click at [545, 181] on link "Add Miscellaneous Expense or Credit" at bounding box center [513, 180] width 203 height 27
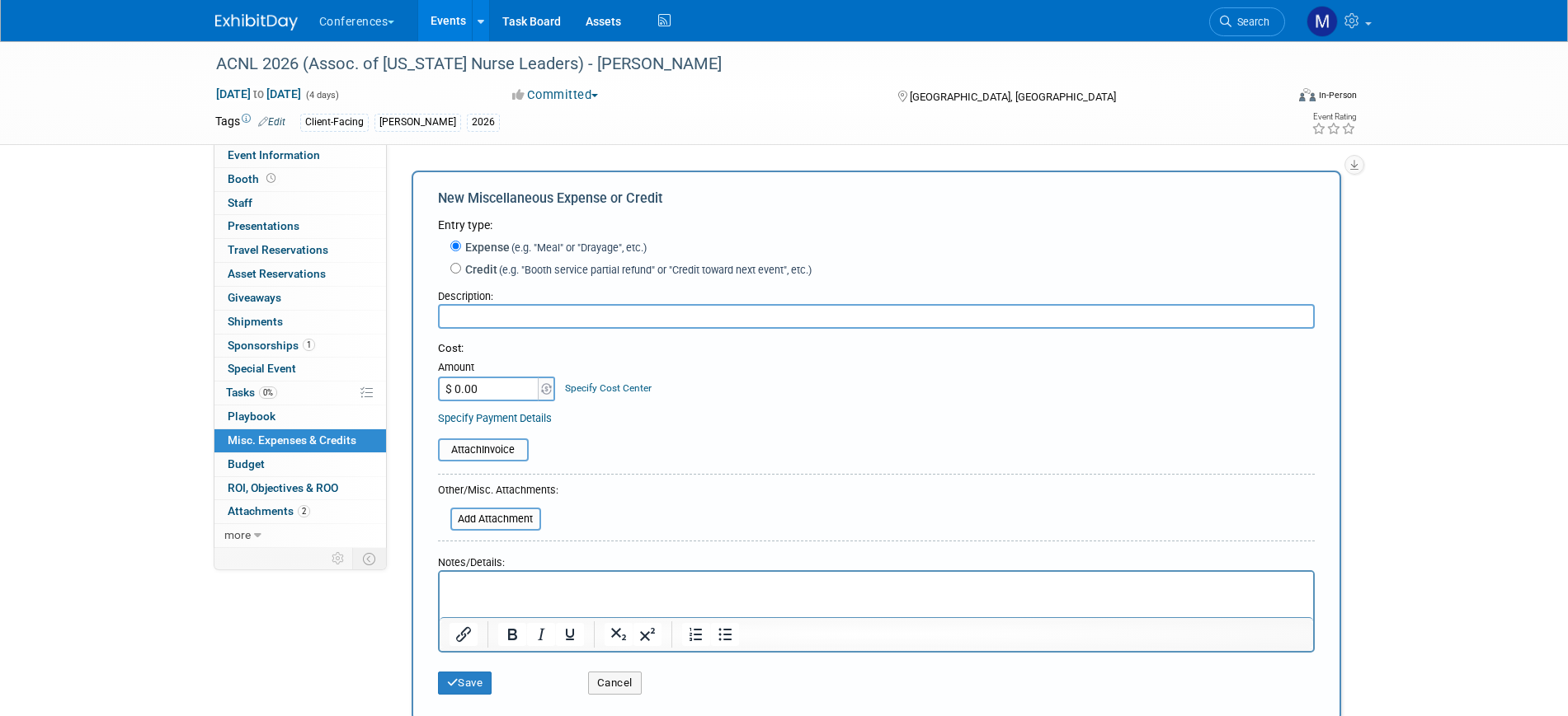
click at [477, 324] on input "text" at bounding box center [877, 317] width 877 height 25
type input "m"
type input "Meals"
click at [463, 383] on input "$ 0.00" at bounding box center [489, 389] width 103 height 25
type input "$ 1,600.00"
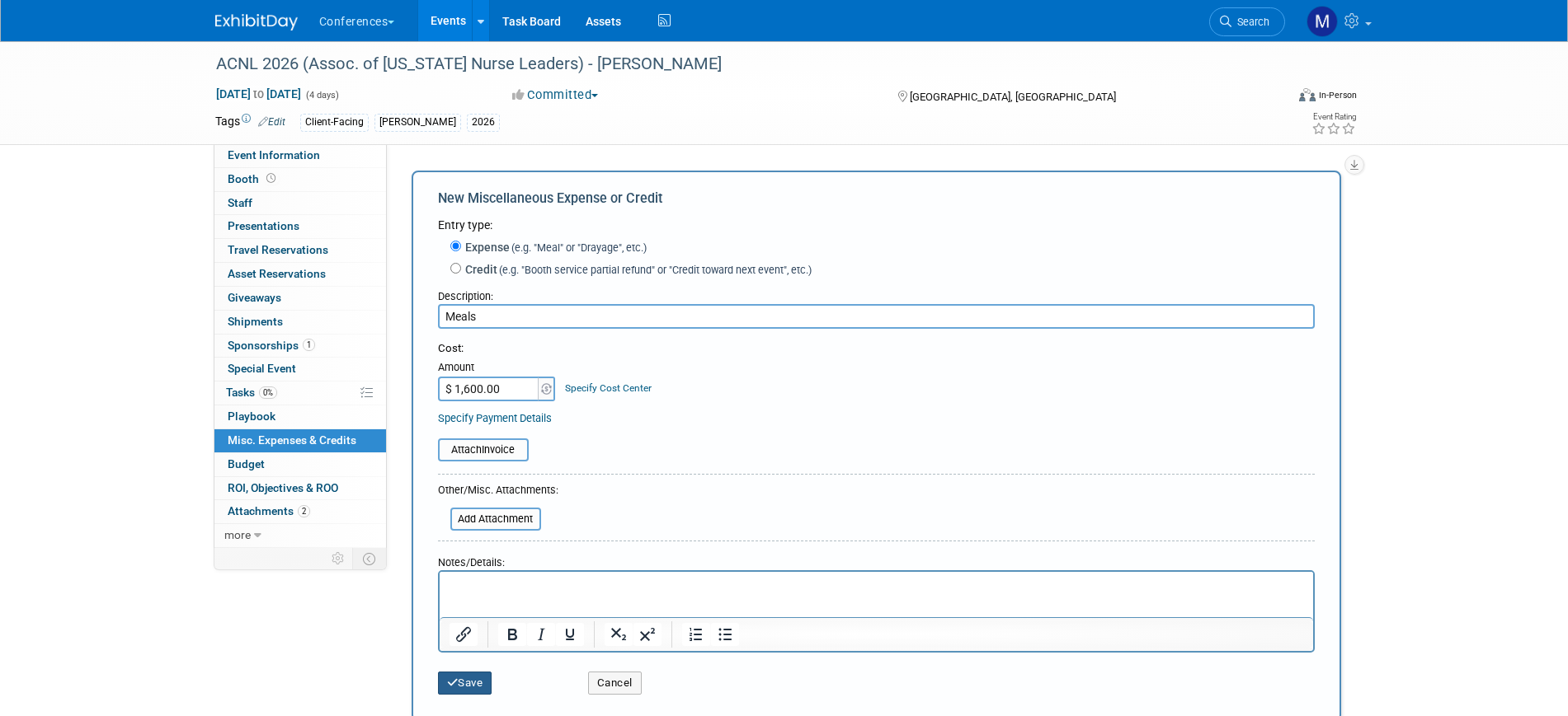
click at [467, 683] on button "Save" at bounding box center [465, 683] width 54 height 23
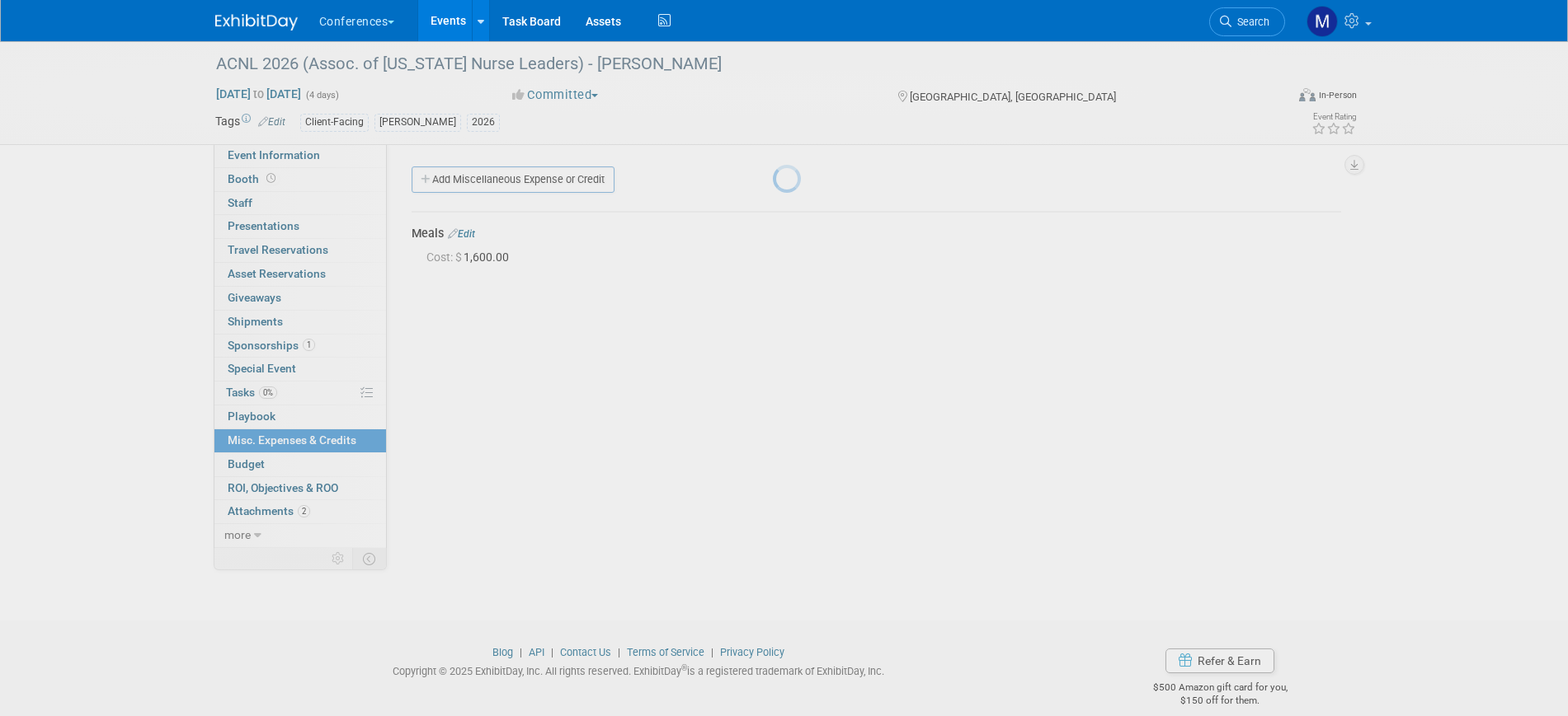
scroll to position [20, 0]
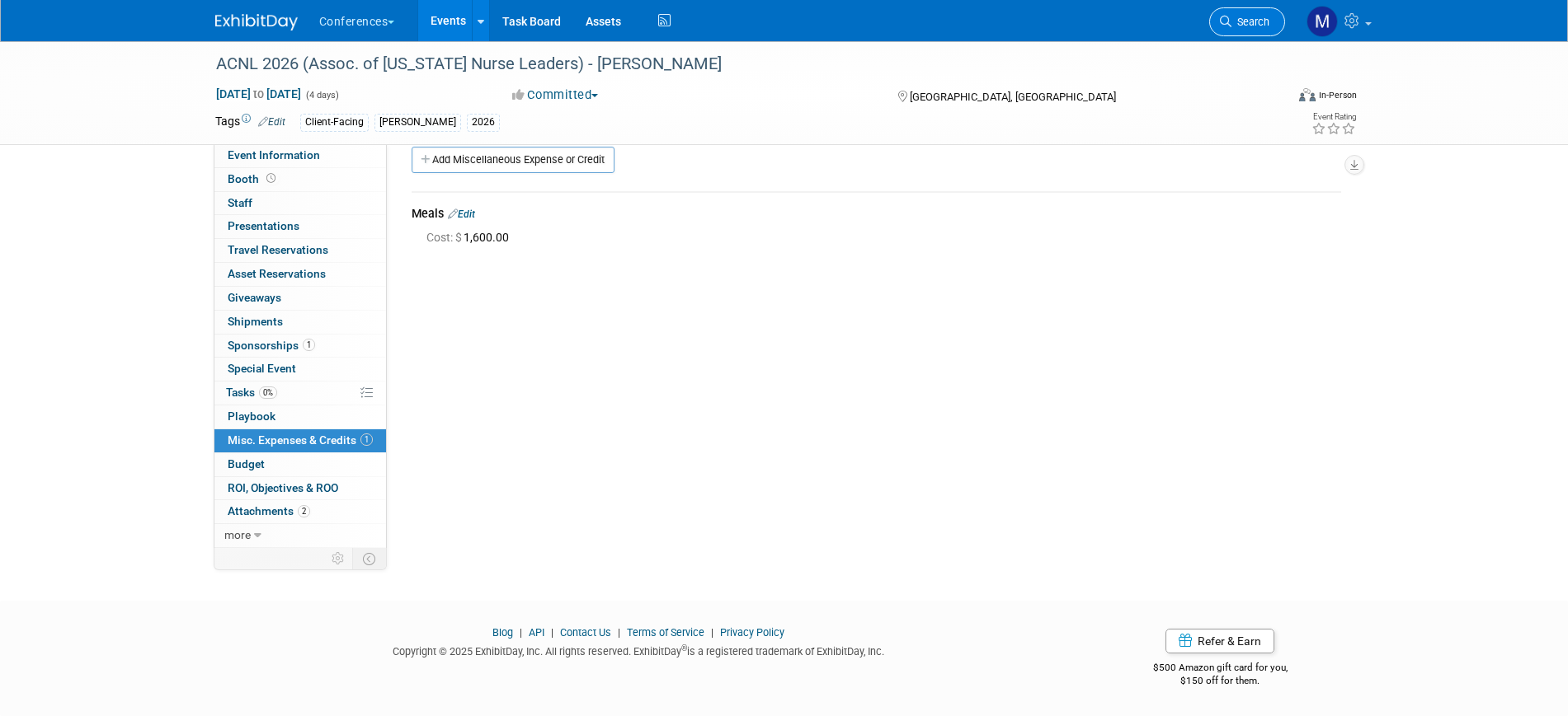
click at [1250, 26] on span "Search" at bounding box center [1250, 22] width 38 height 13
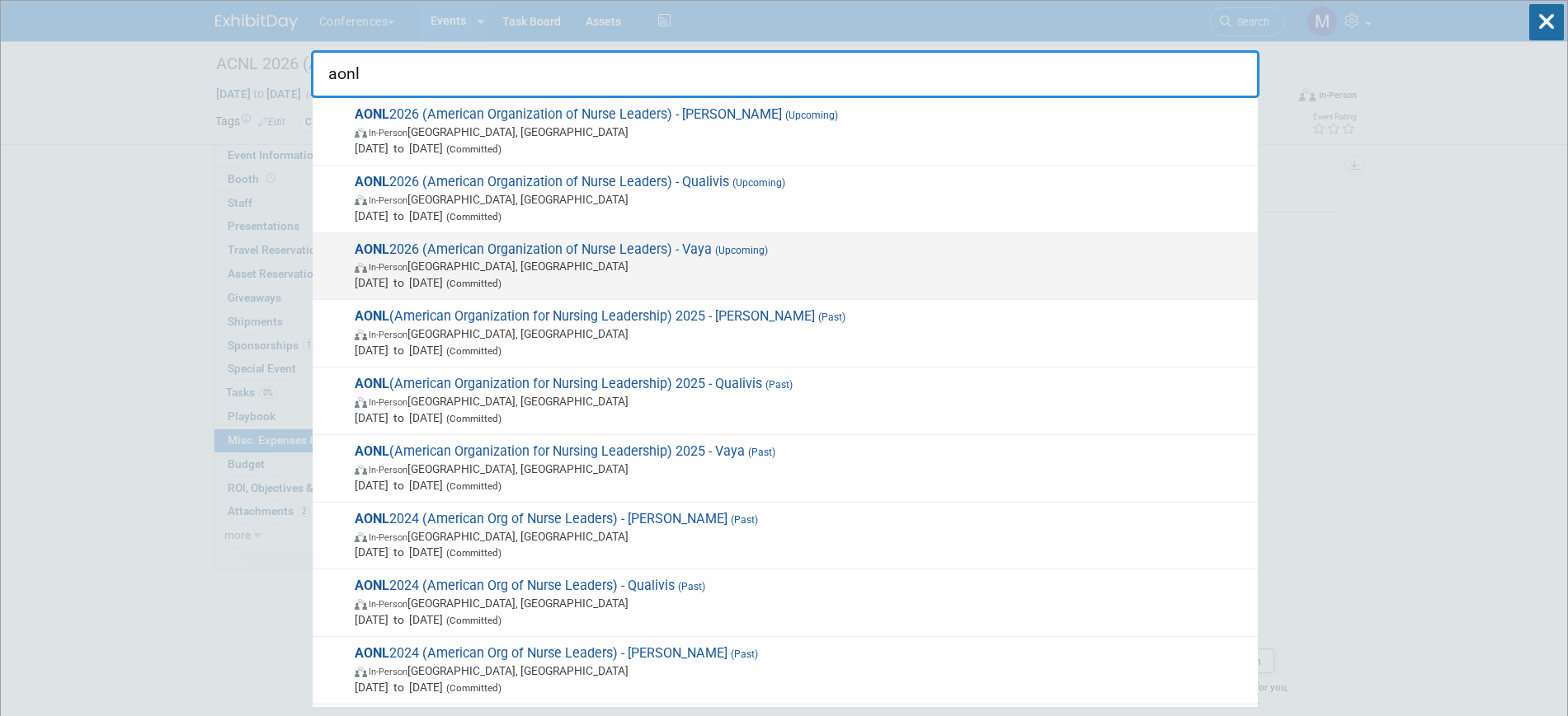
type input "aonl"
click at [680, 270] on span "In-Person Chicago, IL" at bounding box center [802, 266] width 895 height 17
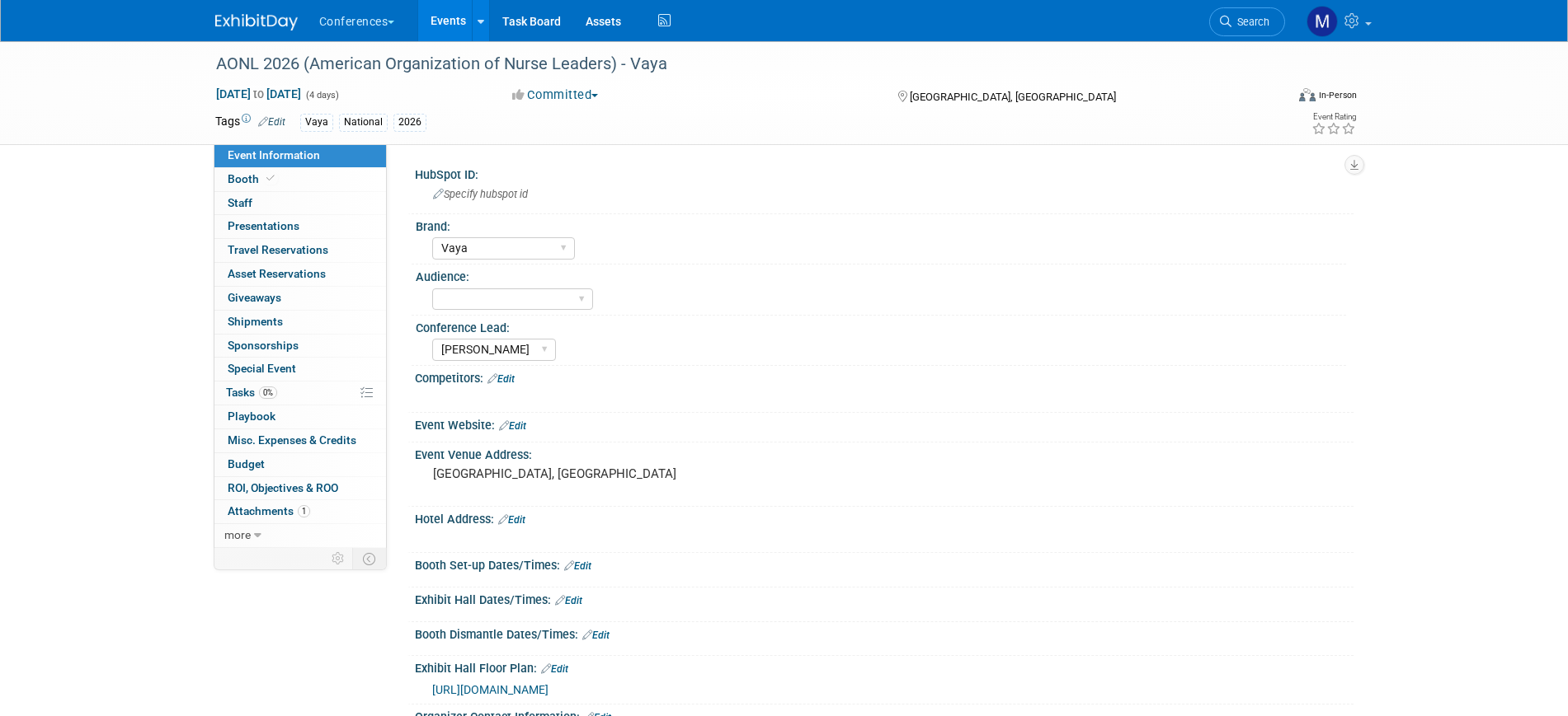
select select "Vaya"
select select "[PERSON_NAME]"
click at [297, 439] on span "Misc. Expenses & Credits 0" at bounding box center [292, 441] width 129 height 13
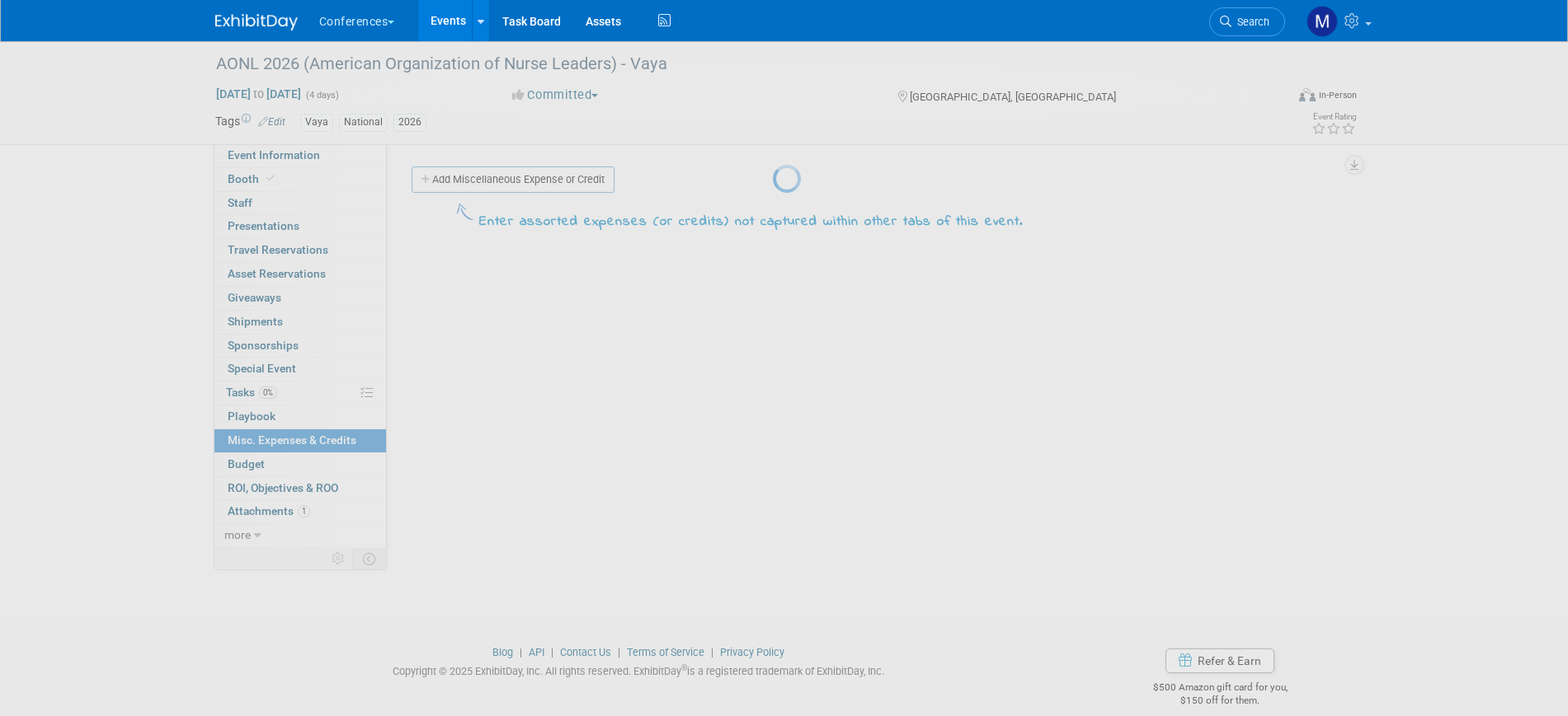
click at [773, 156] on div at bounding box center [785, 358] width 23 height 716
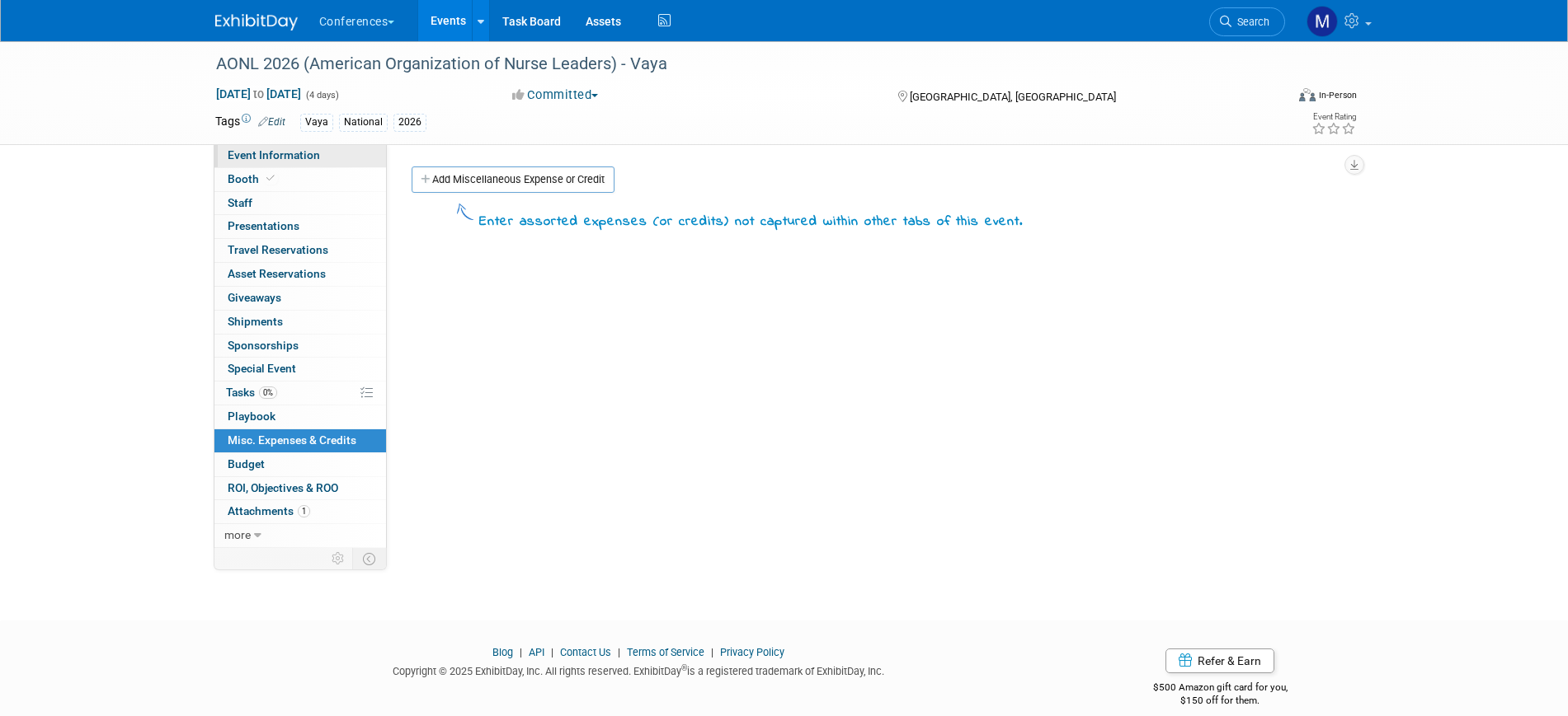
click at [306, 158] on span "Event Information" at bounding box center [274, 155] width 93 height 13
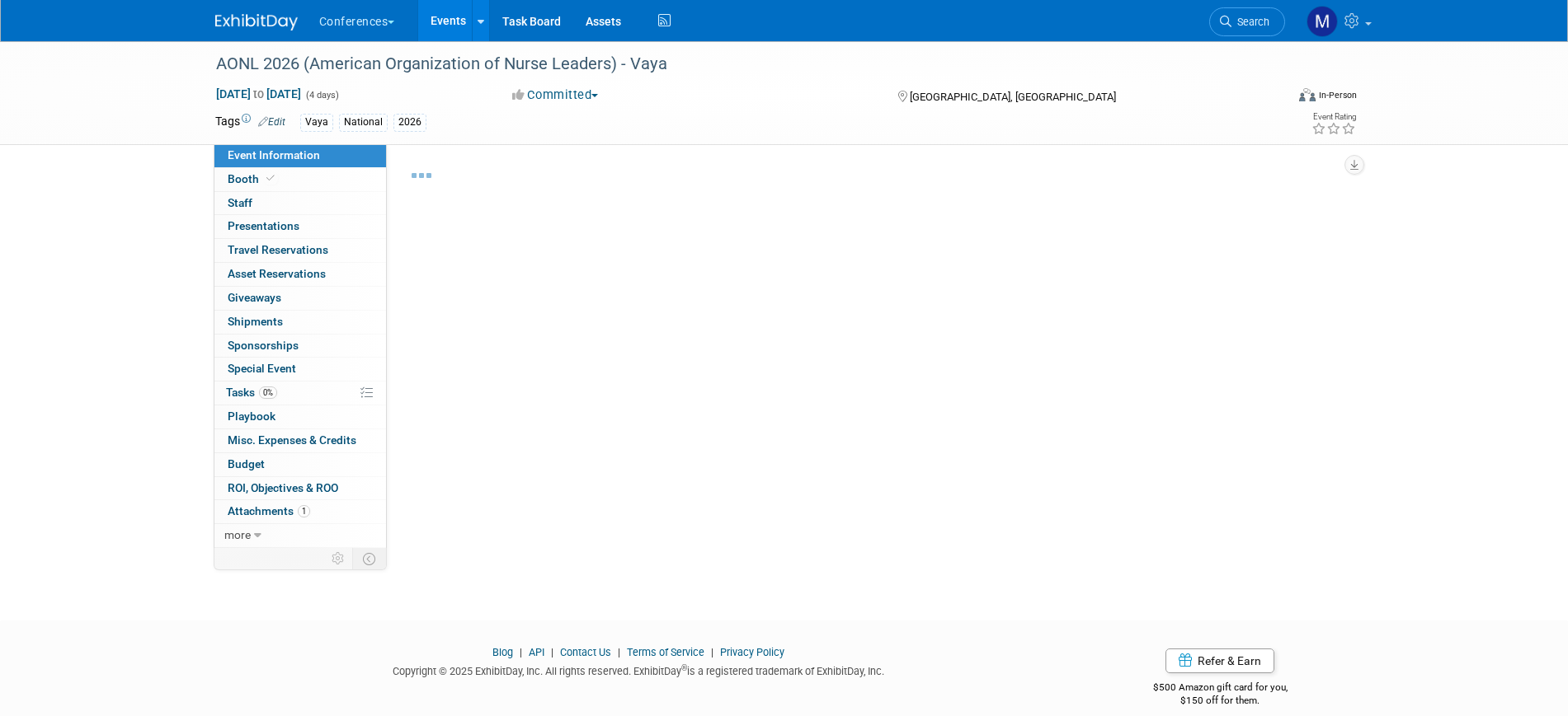
select select "Vaya"
select select "Marygrace"
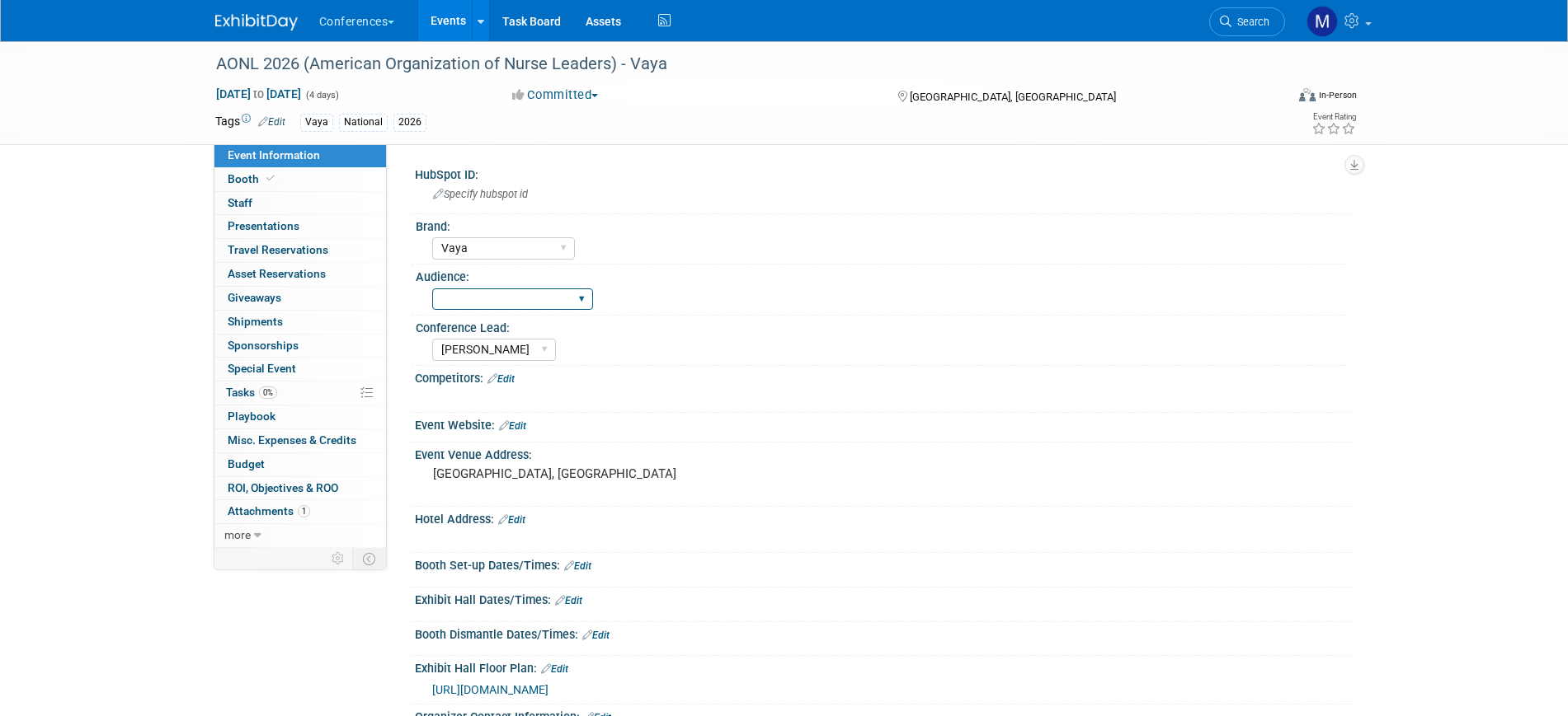
click at [460, 300] on select "Client-facing Clinician/Provider-facing Both N/a" at bounding box center [513, 300] width 161 height 23
select select "Both"
click at [432, 289] on select "Client-facing Clinician/Provider-facing Both N/a" at bounding box center [513, 300] width 161 height 23
click at [1264, 12] on link "Search" at bounding box center [1247, 22] width 76 height 29
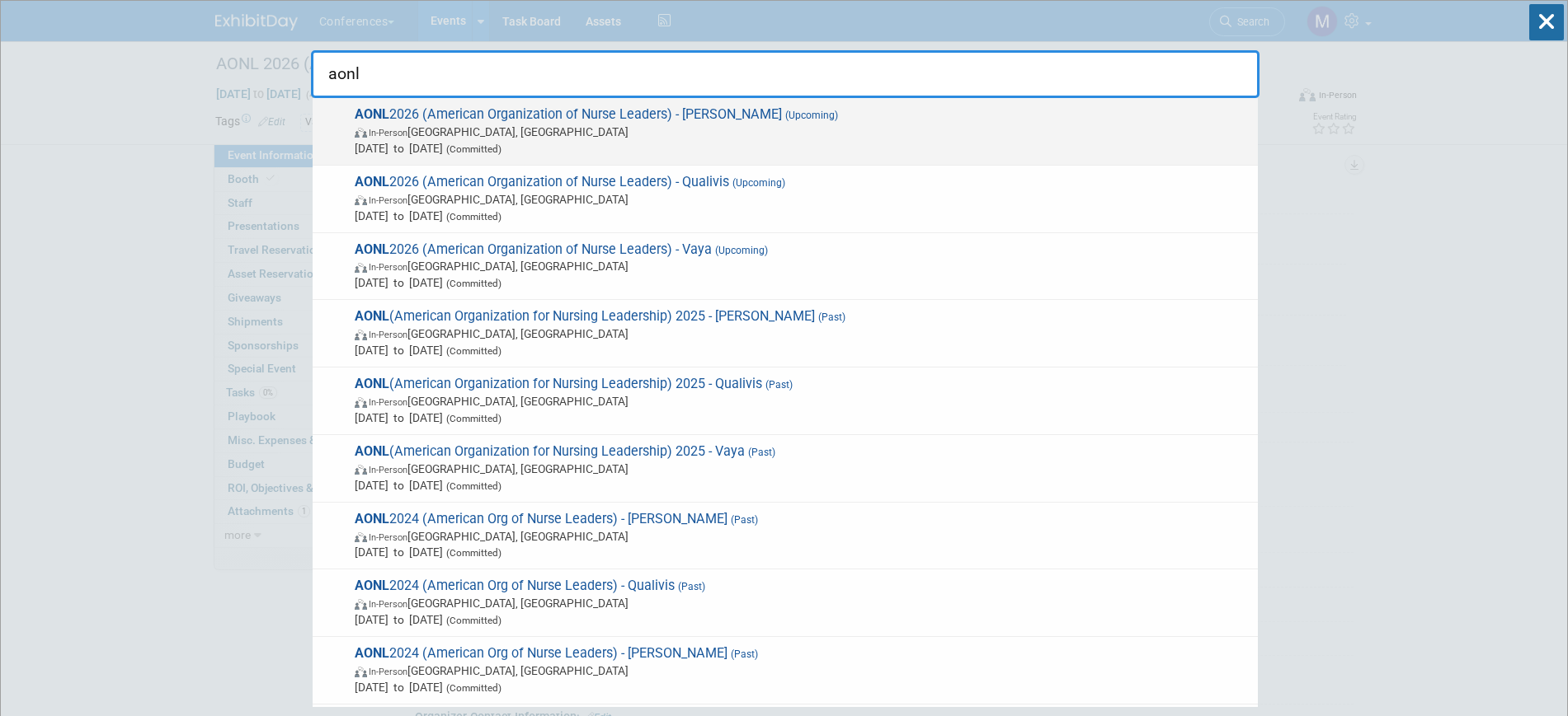
type input "aonl"
click at [643, 122] on span "AONL 2026 (American Organization of Nurse Leaders) - Aya (Upcoming) In-Person C…" at bounding box center [800, 131] width 900 height 50
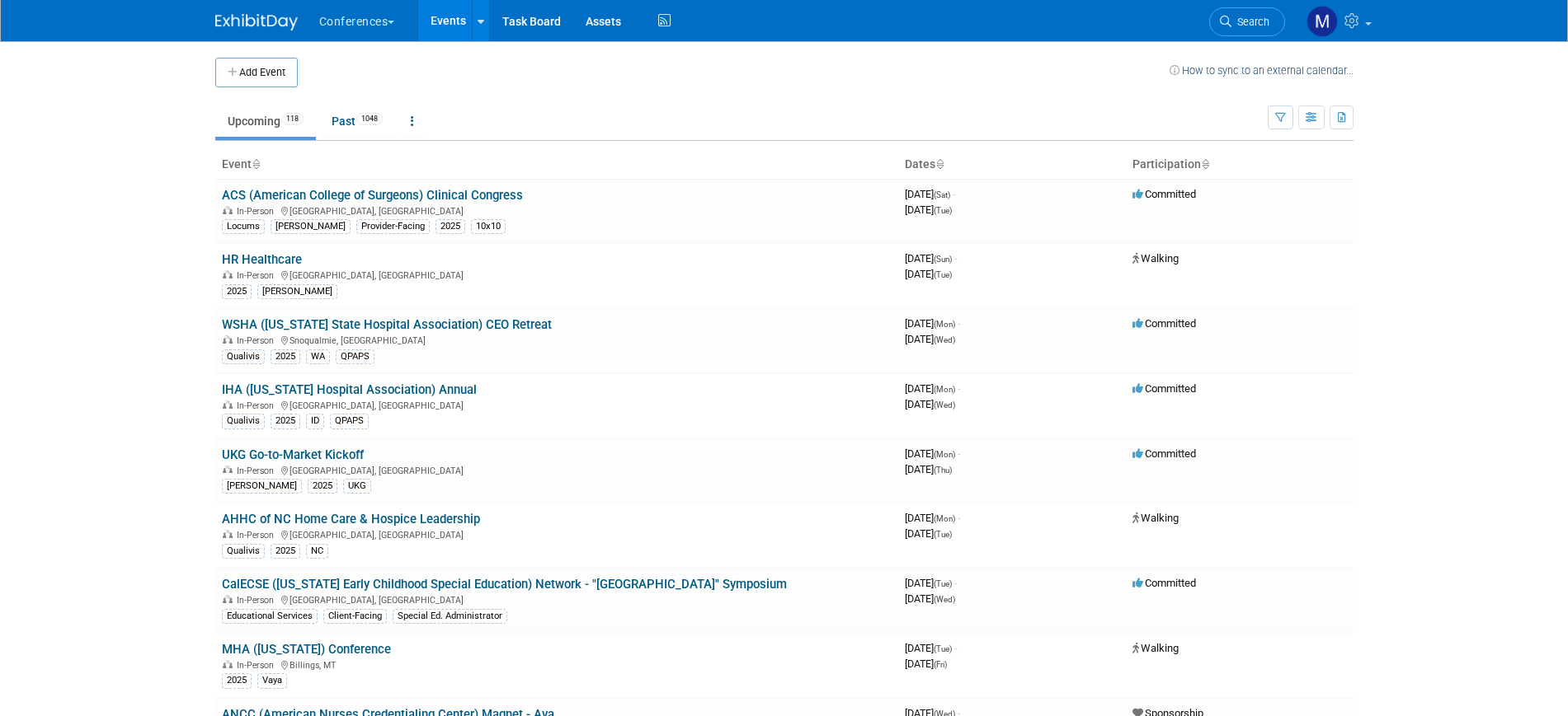
click at [1256, 18] on span "Search" at bounding box center [1250, 22] width 38 height 13
type input "n"
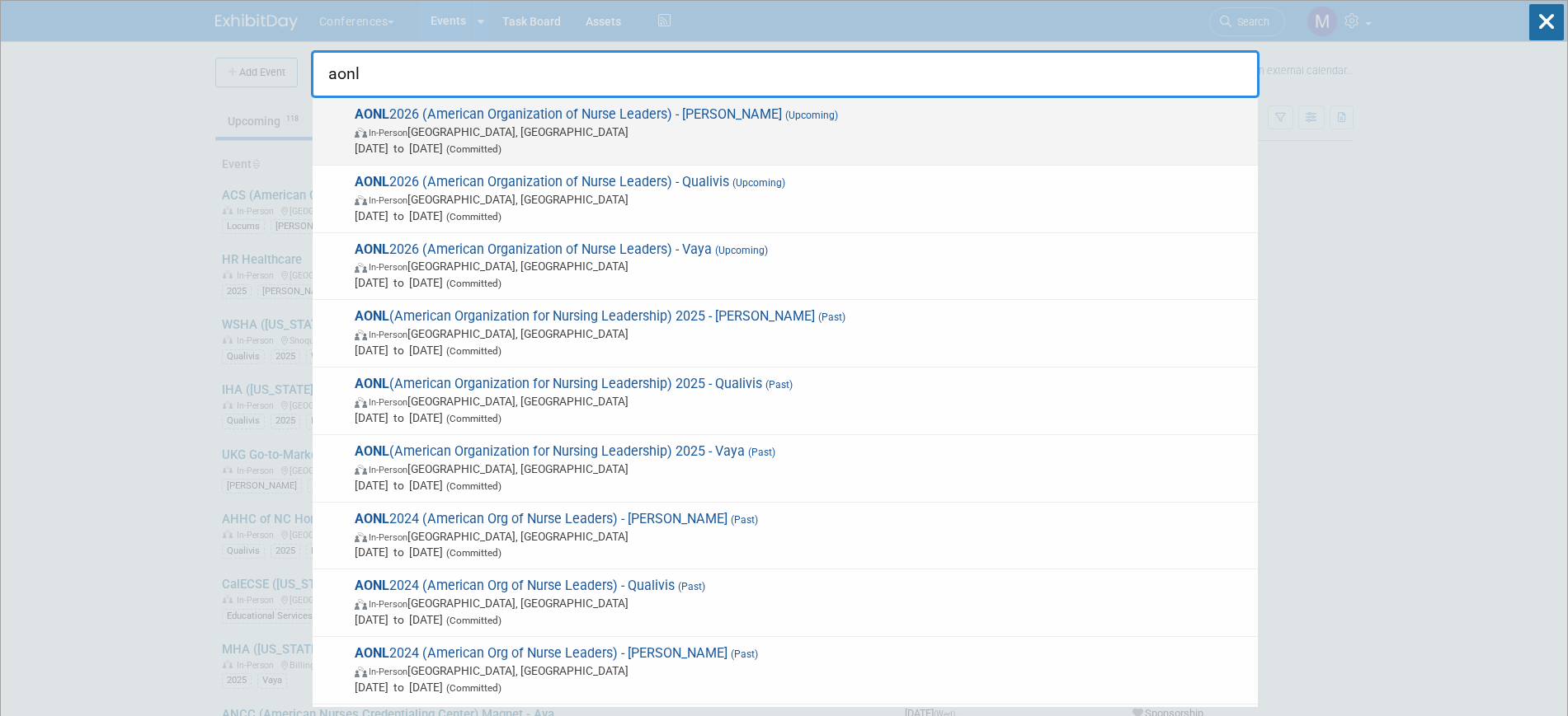
type input "aonl"
click at [738, 144] on span "[DATE] to [DATE] (Committed)" at bounding box center [802, 149] width 895 height 17
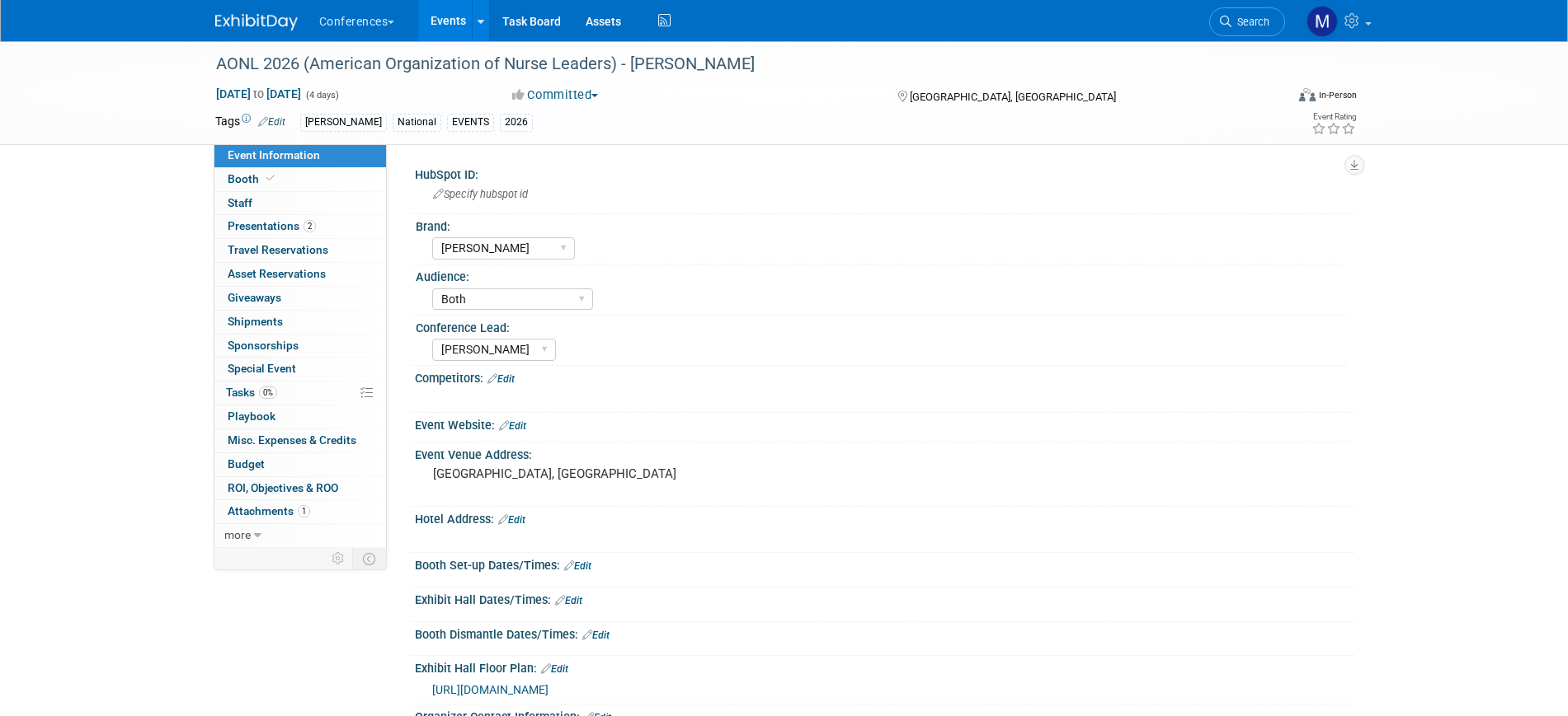
select select "[PERSON_NAME]"
select select "Both"
select select "[PERSON_NAME]"
select select "Both"
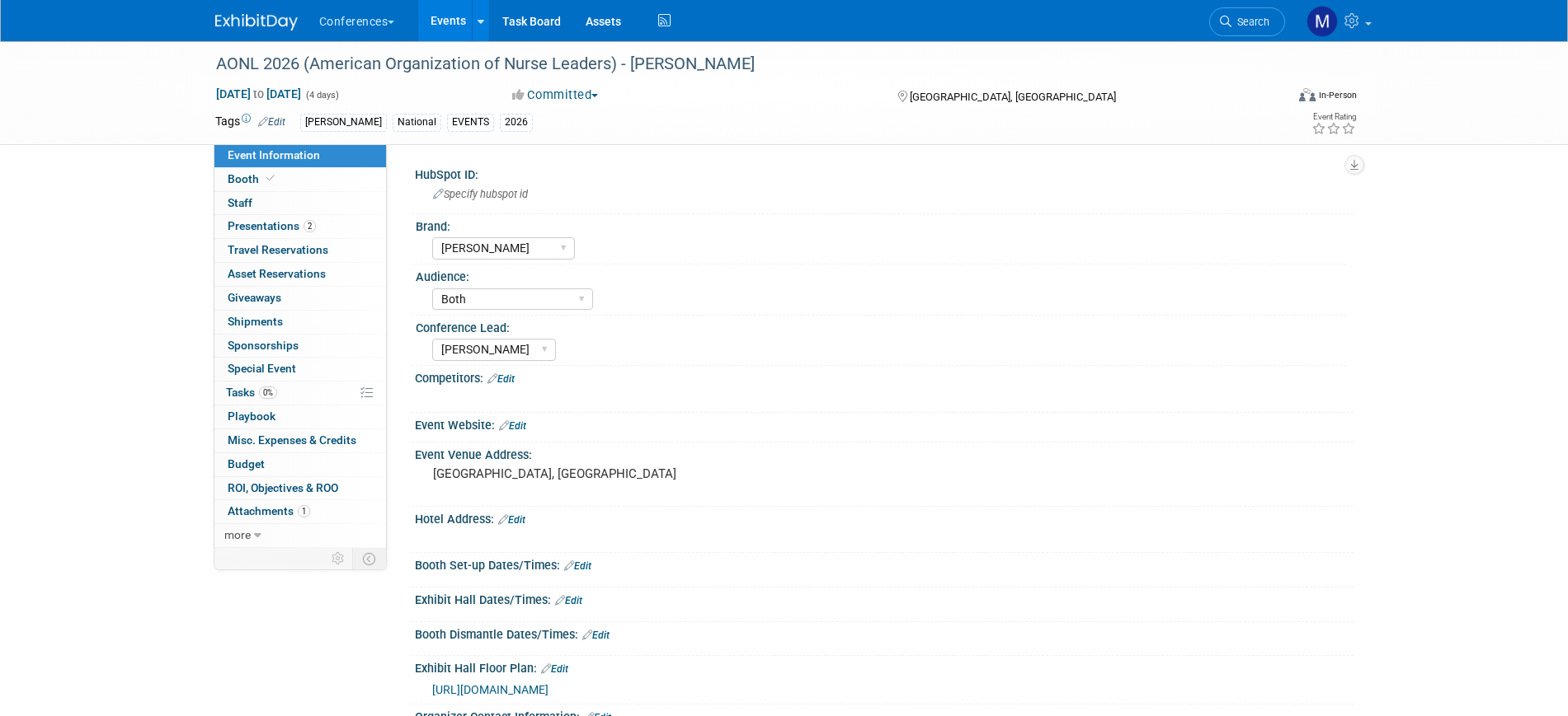
select select "[PERSON_NAME]"
click at [276, 443] on span "Misc. Expenses & Credits 0" at bounding box center [292, 441] width 129 height 13
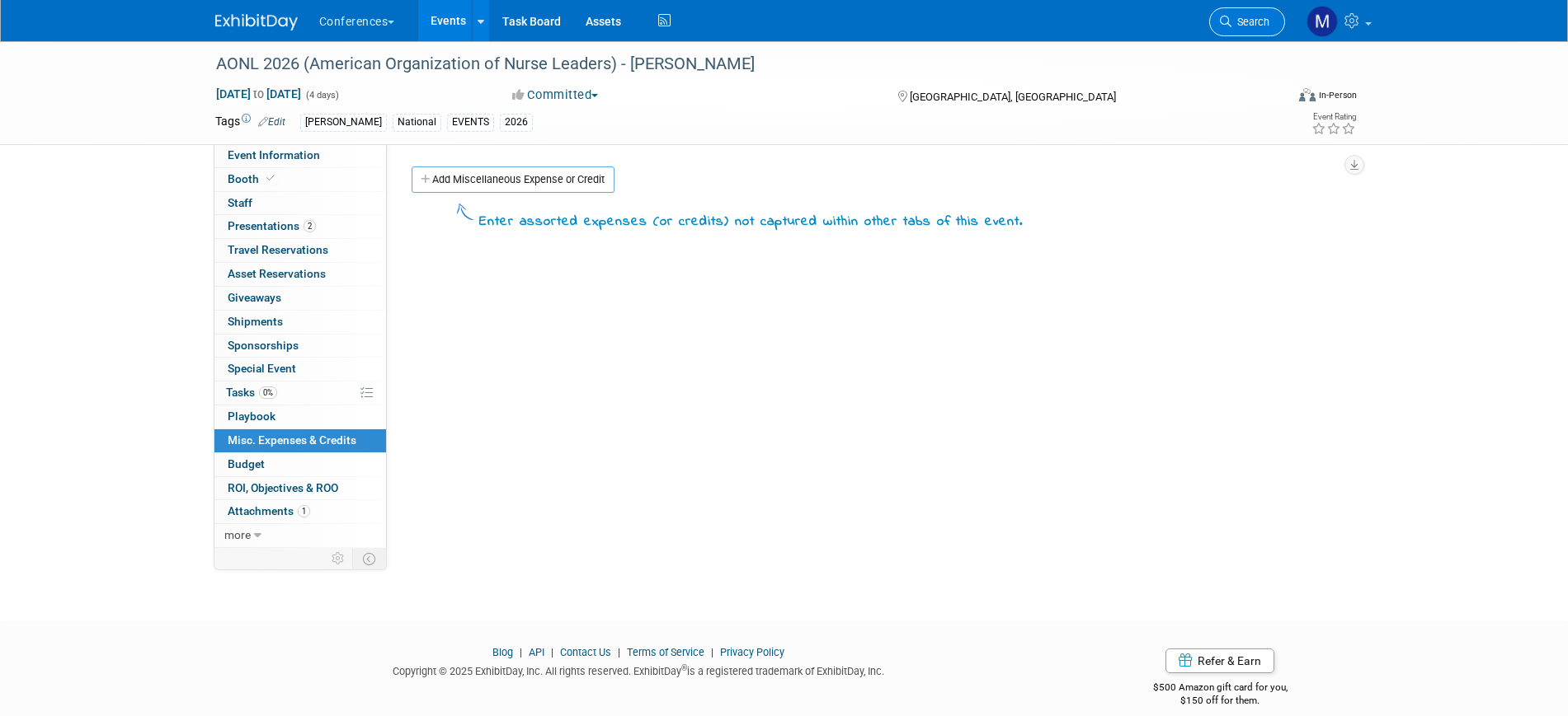
click at [1220, 26] on icon at bounding box center [1226, 22] width 12 height 12
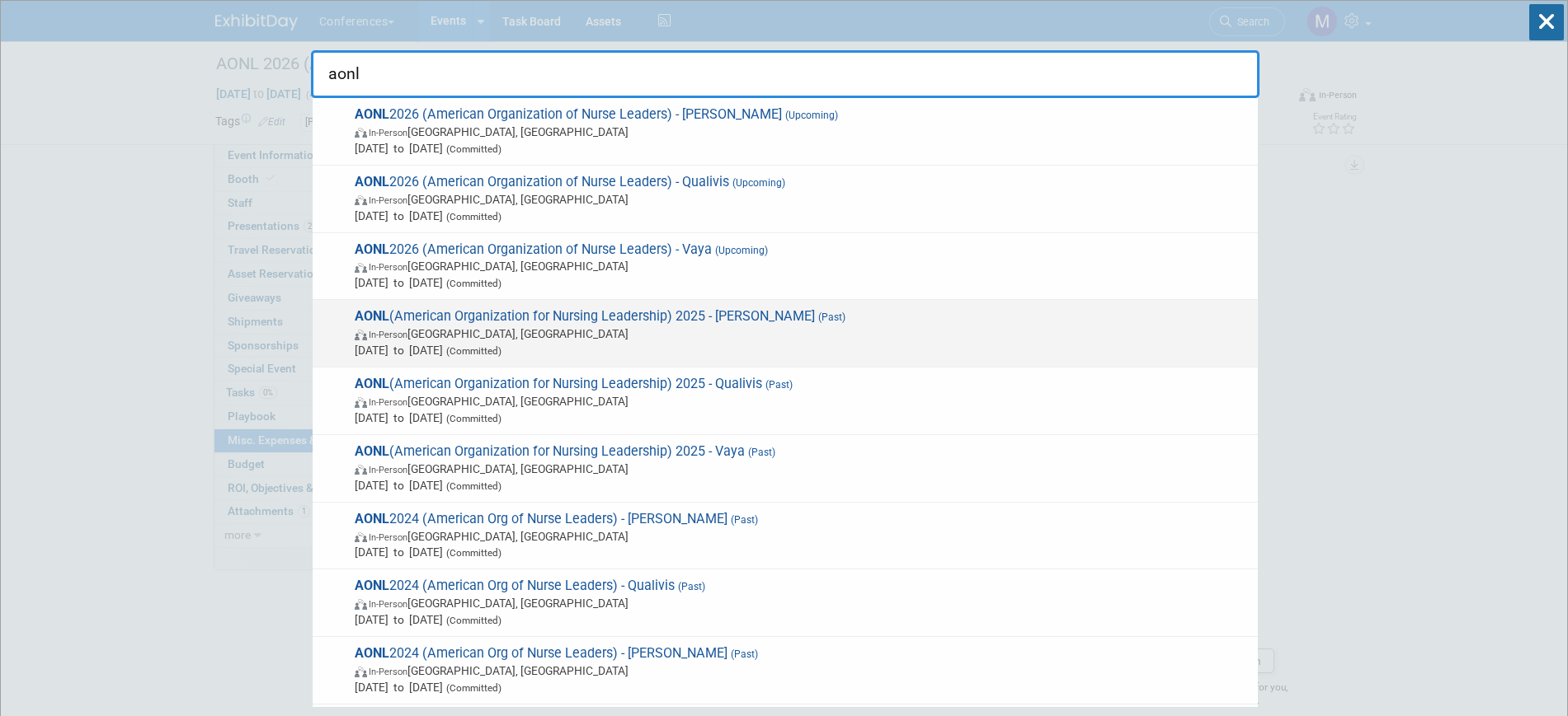
type input "aonl"
click at [767, 306] on div "AONL (American Organization for Nursing Leadership) 2025 - Aya (Past) In-Person…" at bounding box center [785, 334] width 945 height 68
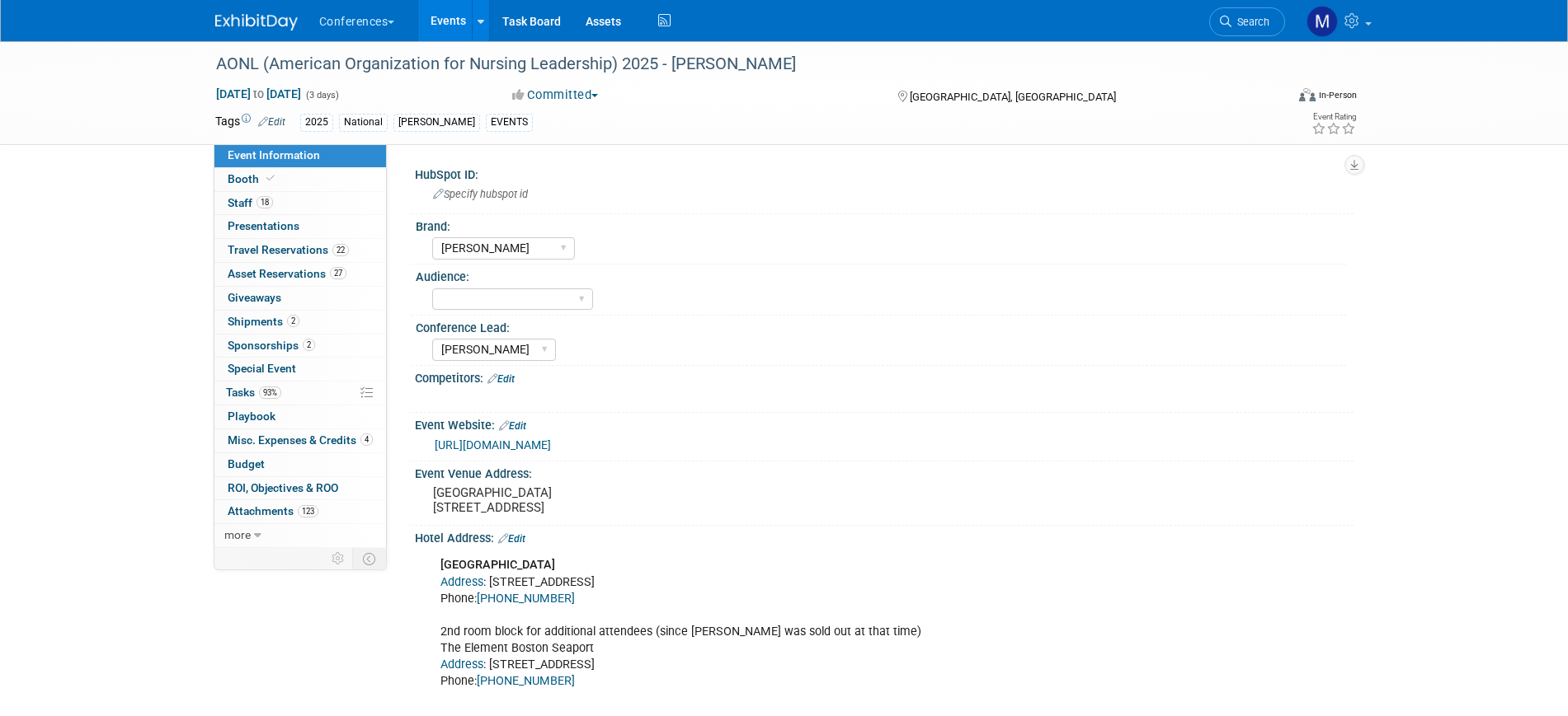
select select "[PERSON_NAME]"
click at [336, 446] on link "4 Misc. Expenses & Credits 4" at bounding box center [300, 441] width 171 height 23
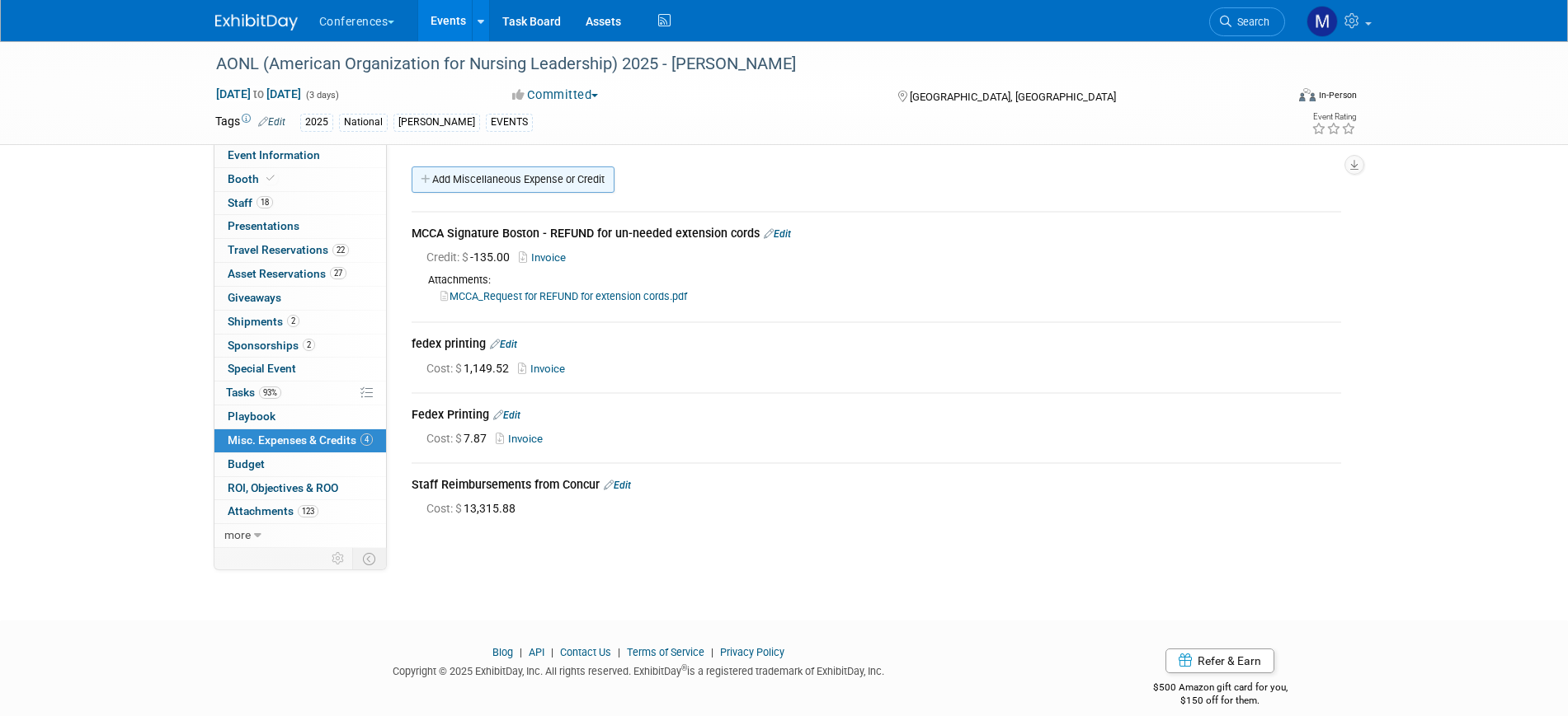
click at [525, 179] on link "Add Miscellaneous Expense or Credit" at bounding box center [513, 180] width 203 height 27
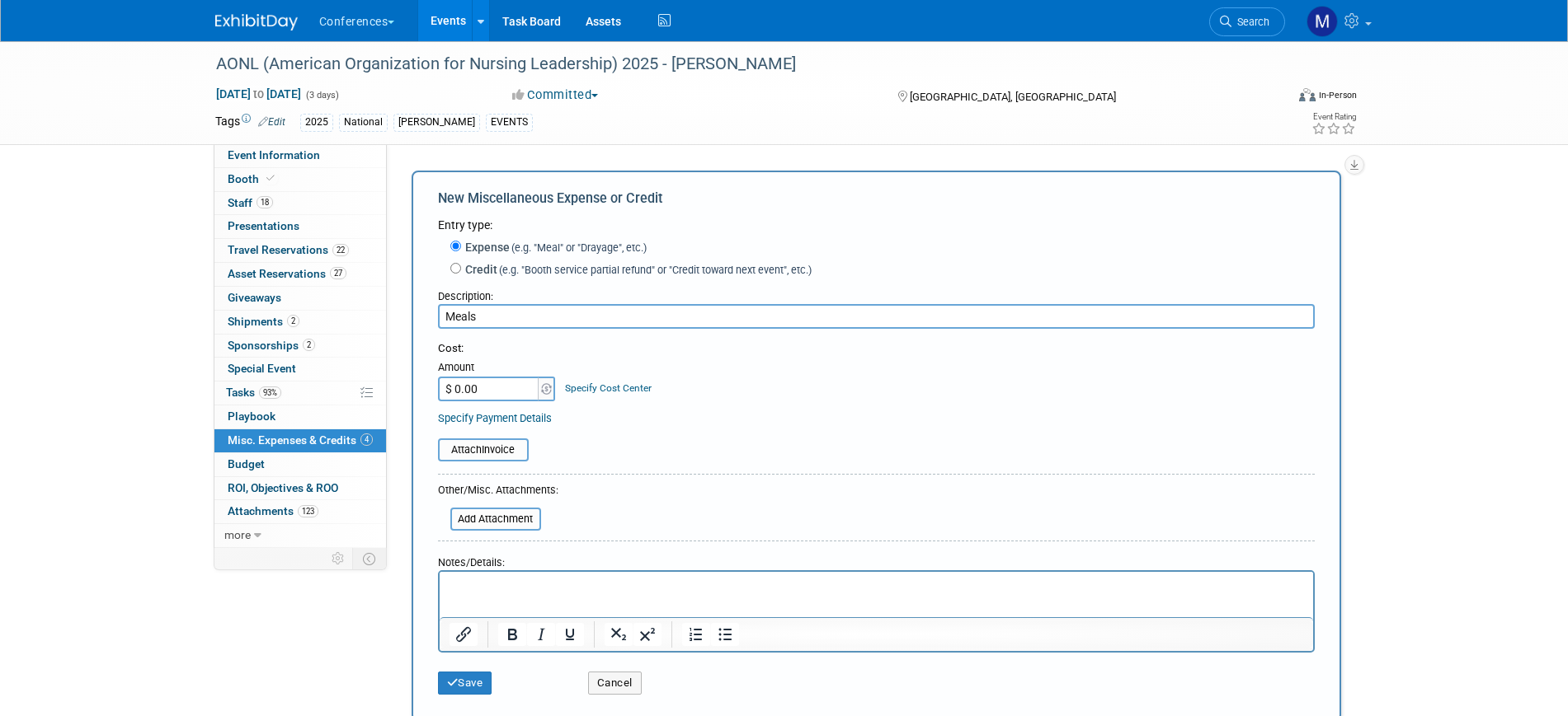
type input "Meals"
click at [498, 390] on input "$ 0.00" at bounding box center [489, 389] width 103 height 25
type input "$ 5,400.00"
click at [471, 695] on button "Save" at bounding box center [465, 683] width 54 height 23
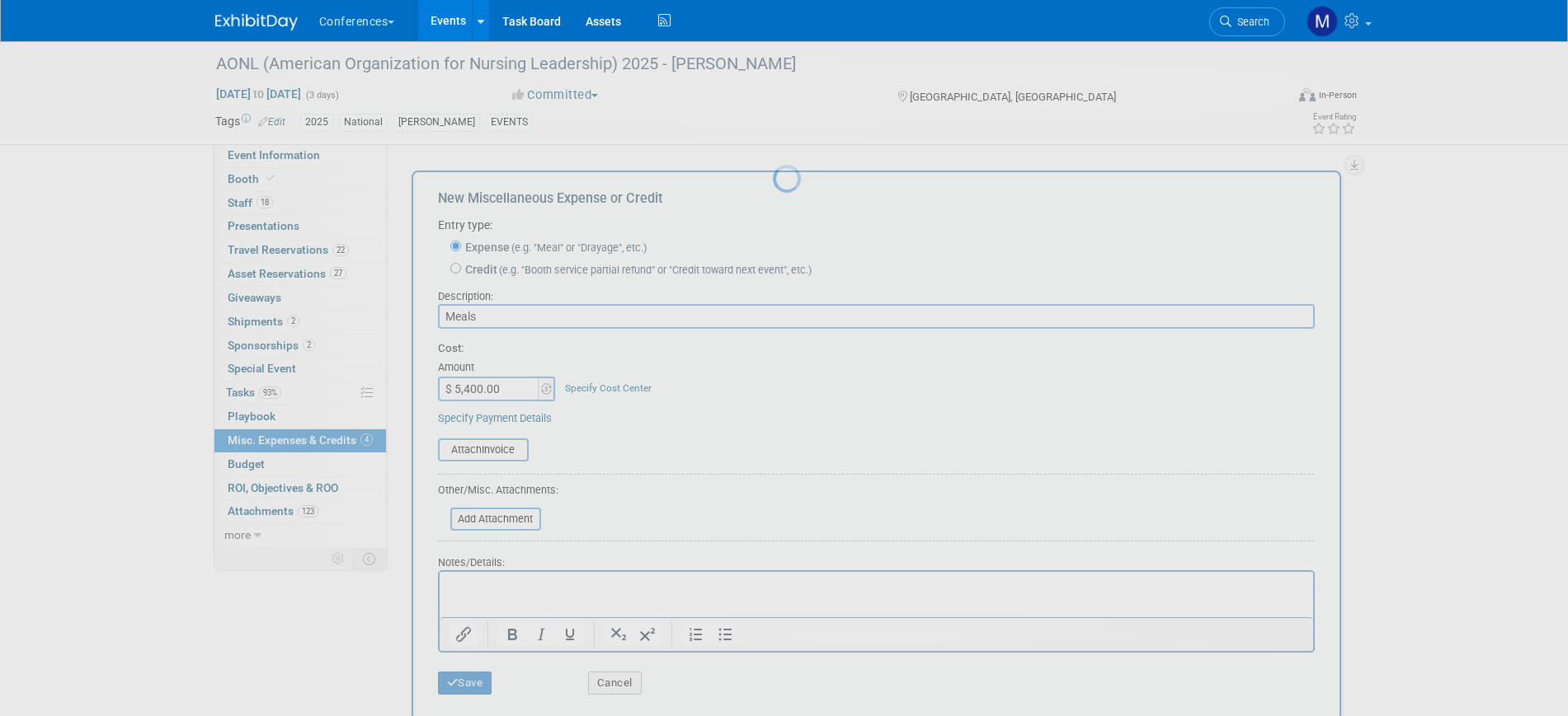
scroll to position [63, 0]
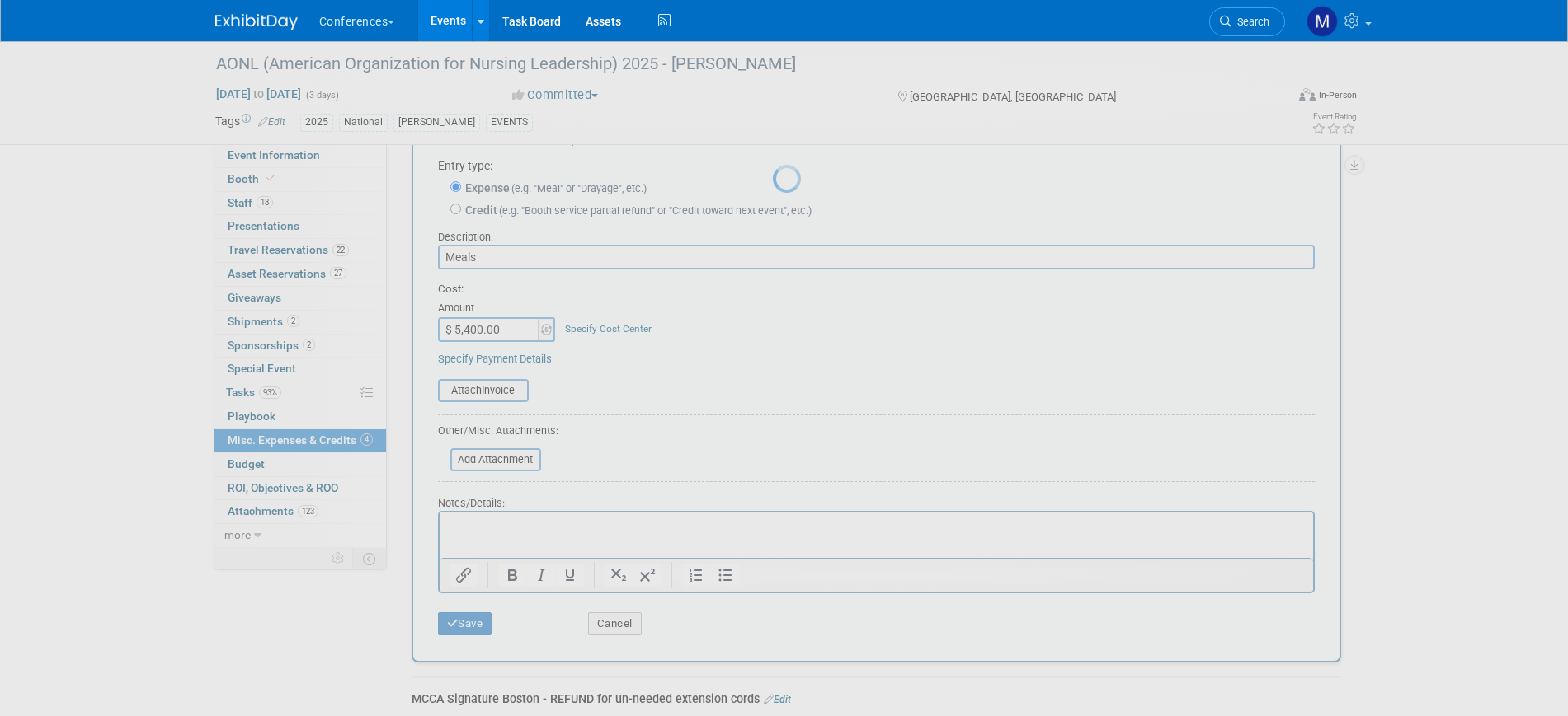
click at [773, 692] on div at bounding box center [785, 358] width 23 height 716
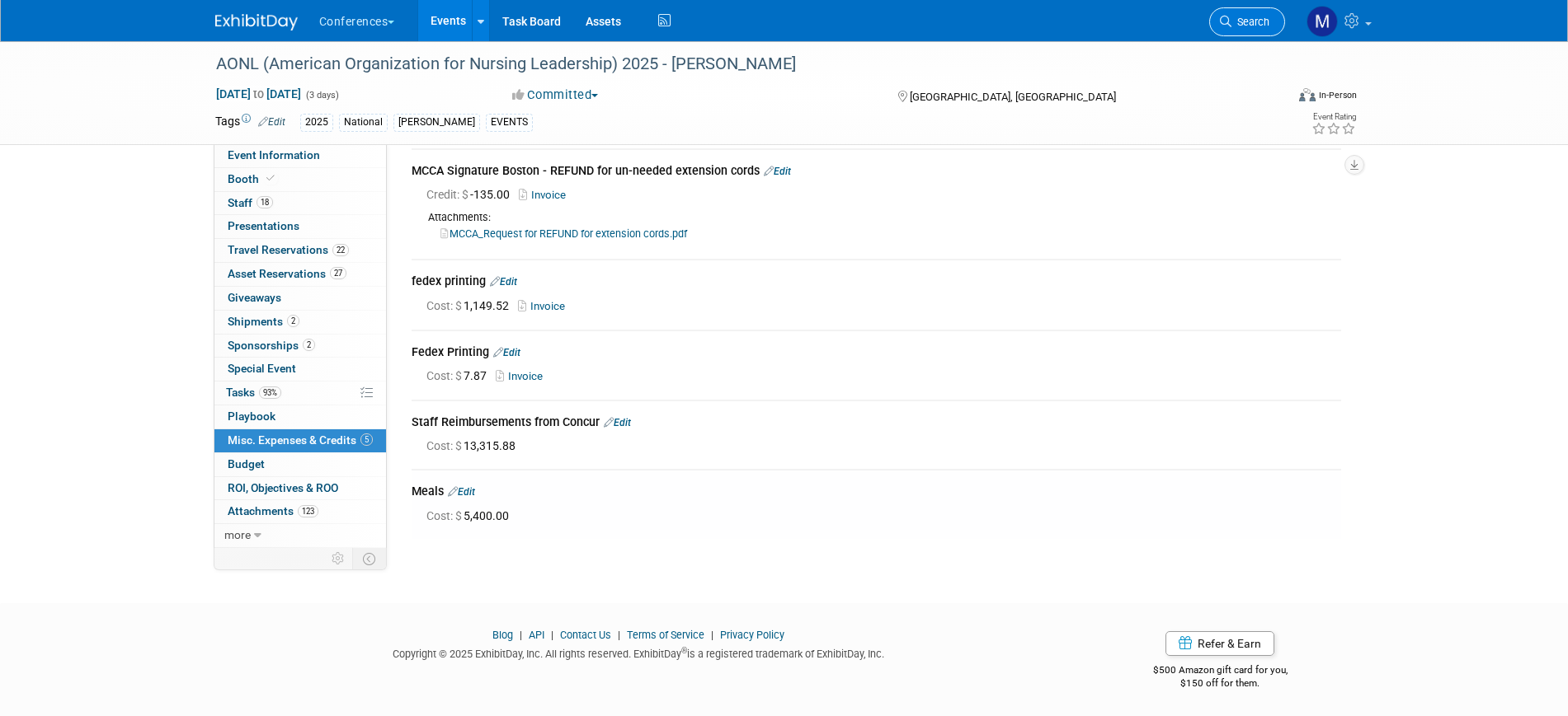
click at [1242, 23] on span "Search" at bounding box center [1250, 22] width 38 height 13
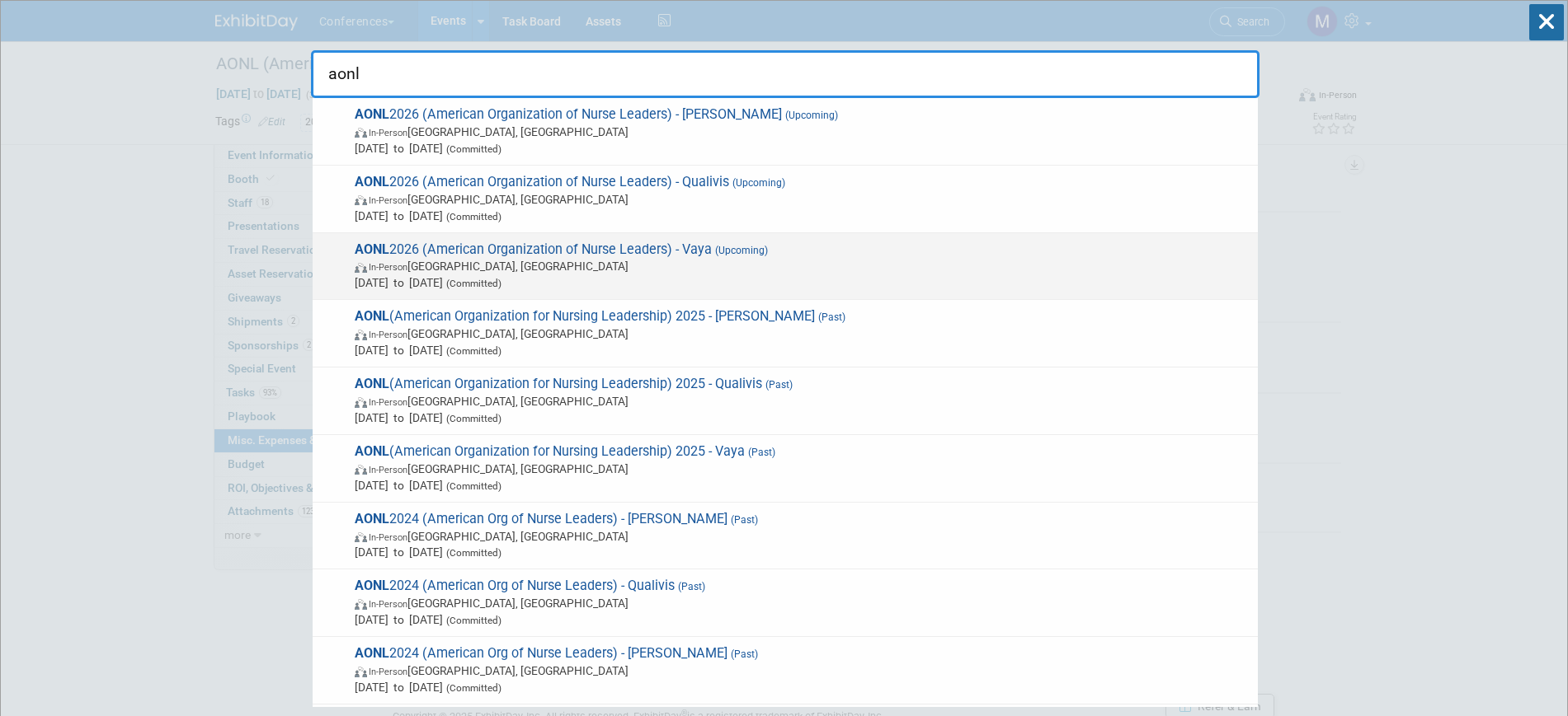
type input "aonl"
click at [731, 267] on span "In-Person Chicago, IL" at bounding box center [802, 266] width 895 height 17
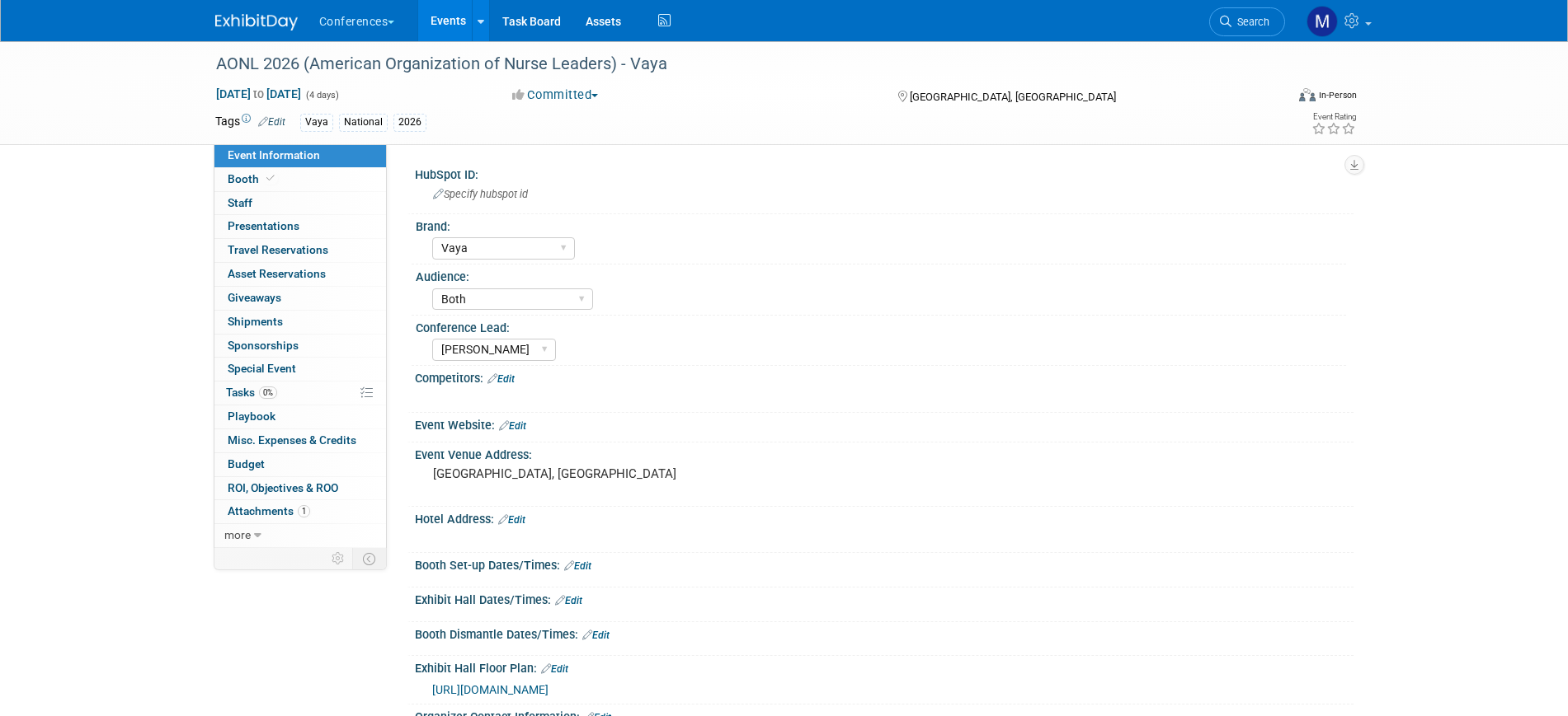
select select "Vaya"
select select "Both"
select select "[PERSON_NAME]"
click at [1243, 26] on span "Search" at bounding box center [1250, 22] width 38 height 13
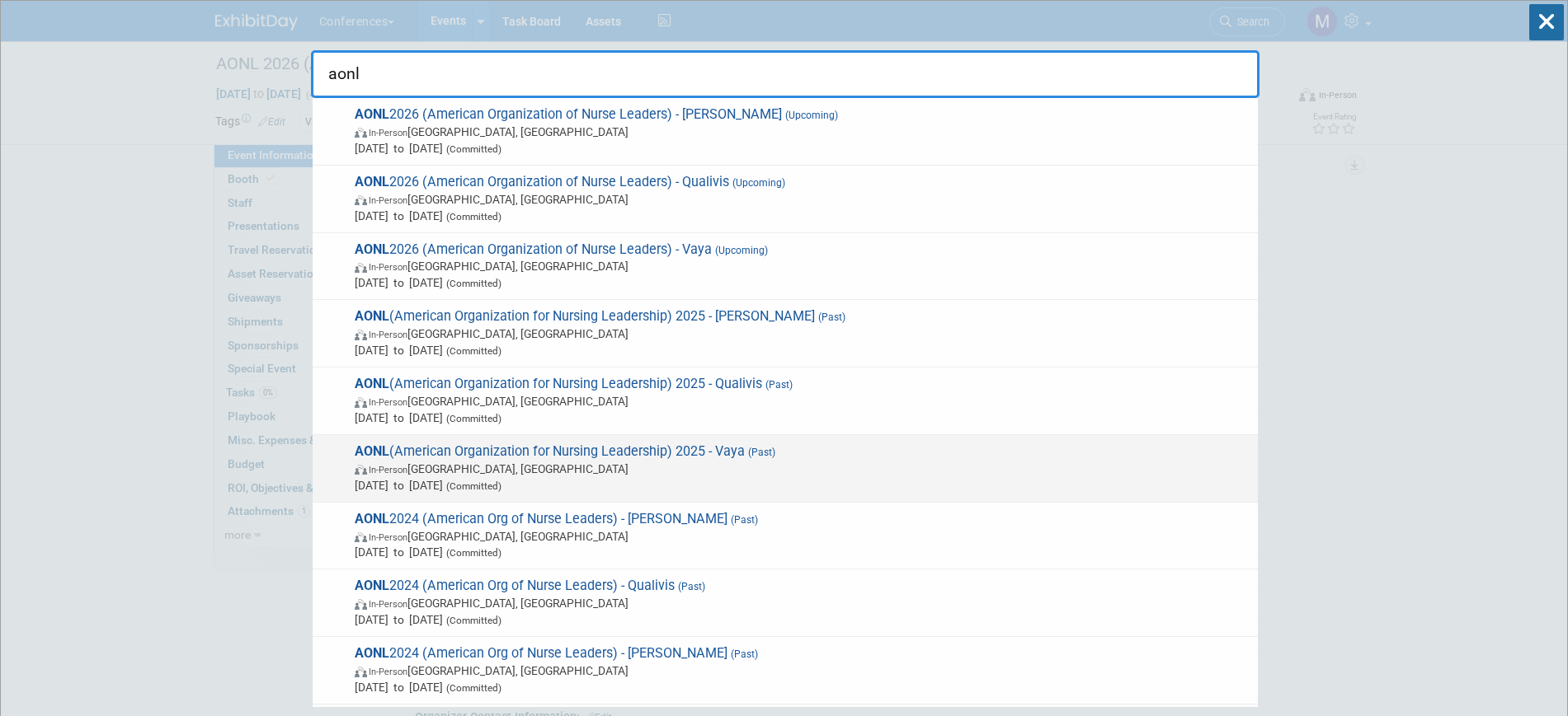
type input "aonl"
click at [709, 448] on span "AONL (American Organization for Nursing Leadership) 2025 - Vaya (Past) In-Perso…" at bounding box center [800, 468] width 900 height 50
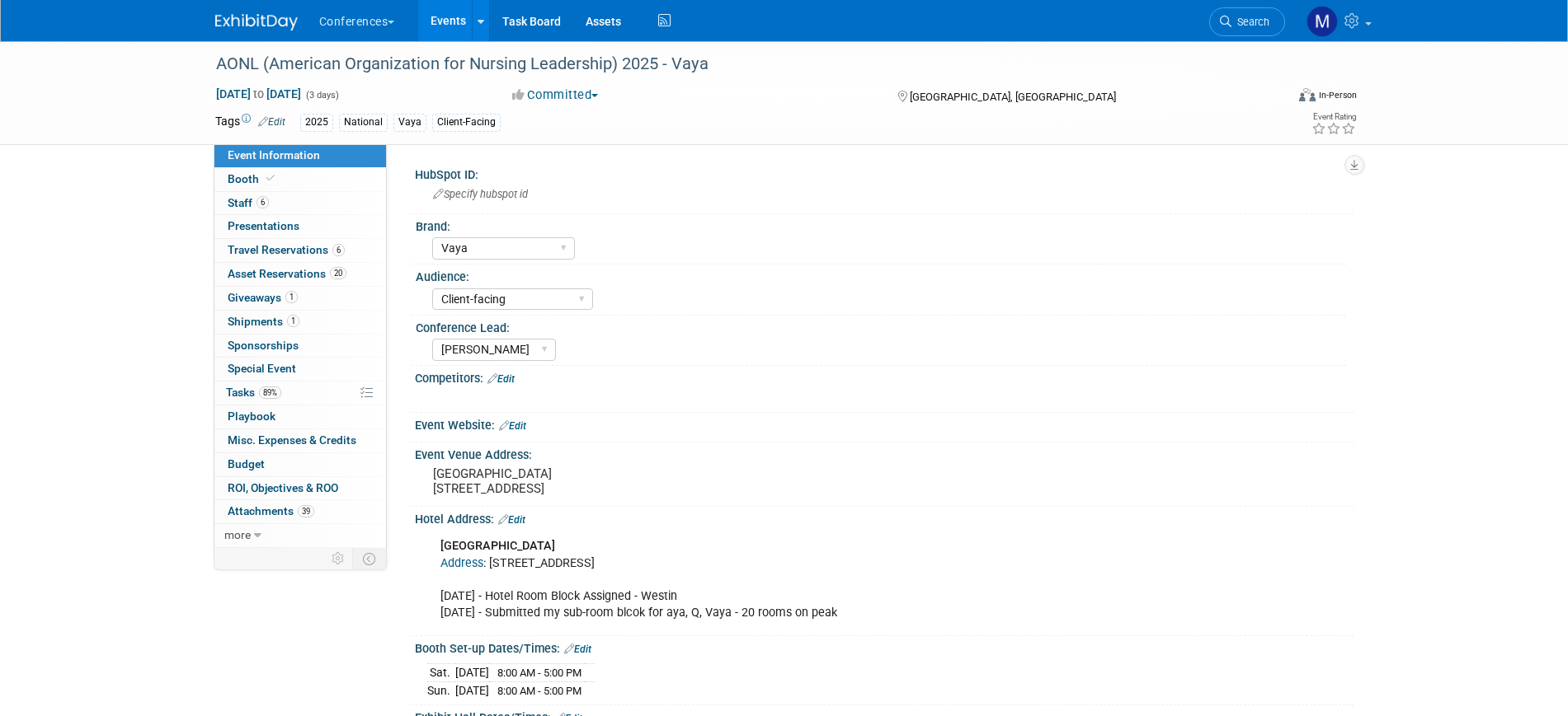
select select "Vaya"
select select "Client-facing"
select select "[PERSON_NAME]"
click at [311, 431] on link "0 Misc. Expenses & Credits 0" at bounding box center [300, 441] width 171 height 23
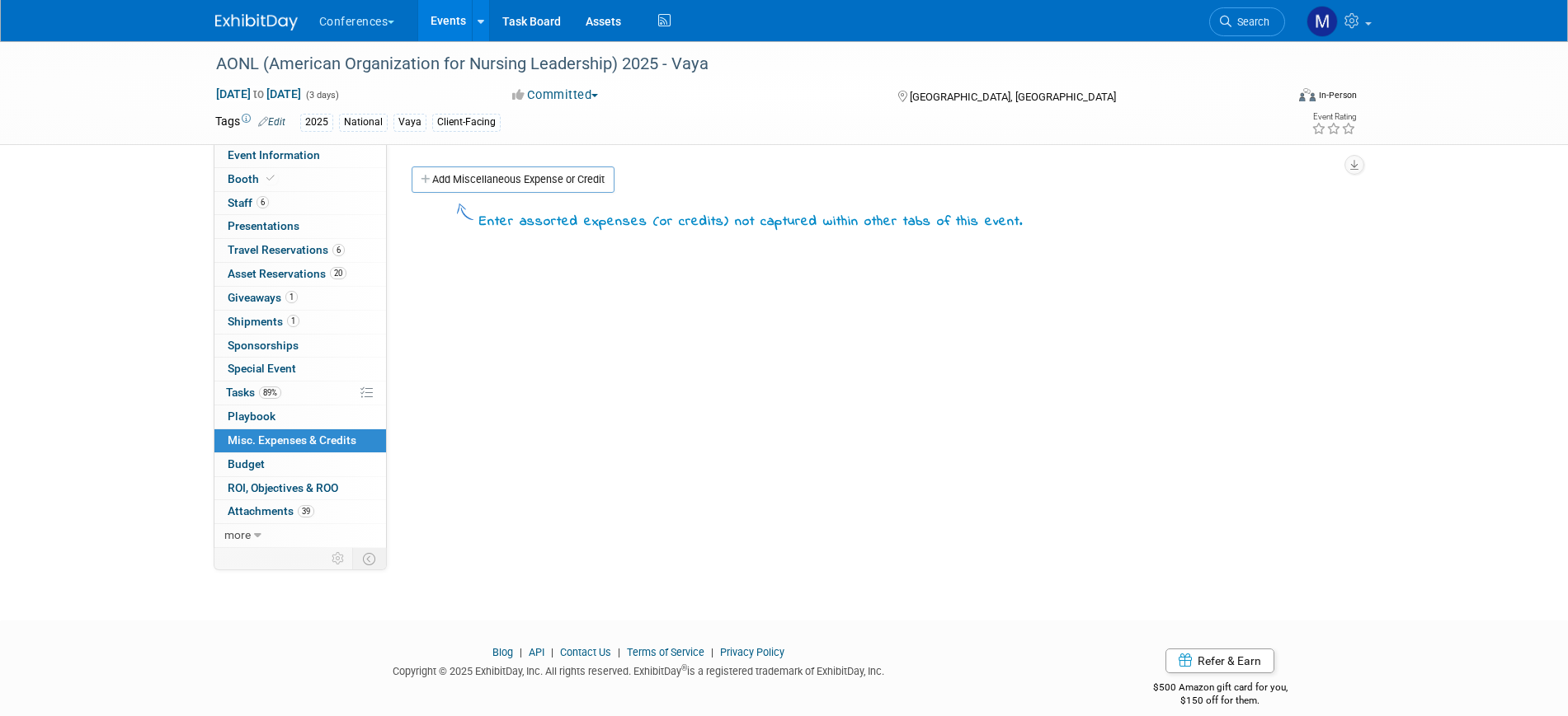
drag, startPoint x: 508, startPoint y: 179, endPoint x: 492, endPoint y: 198, distance: 24.8
click at [508, 179] on link "Add Miscellaneous Expense or Credit" at bounding box center [513, 180] width 203 height 27
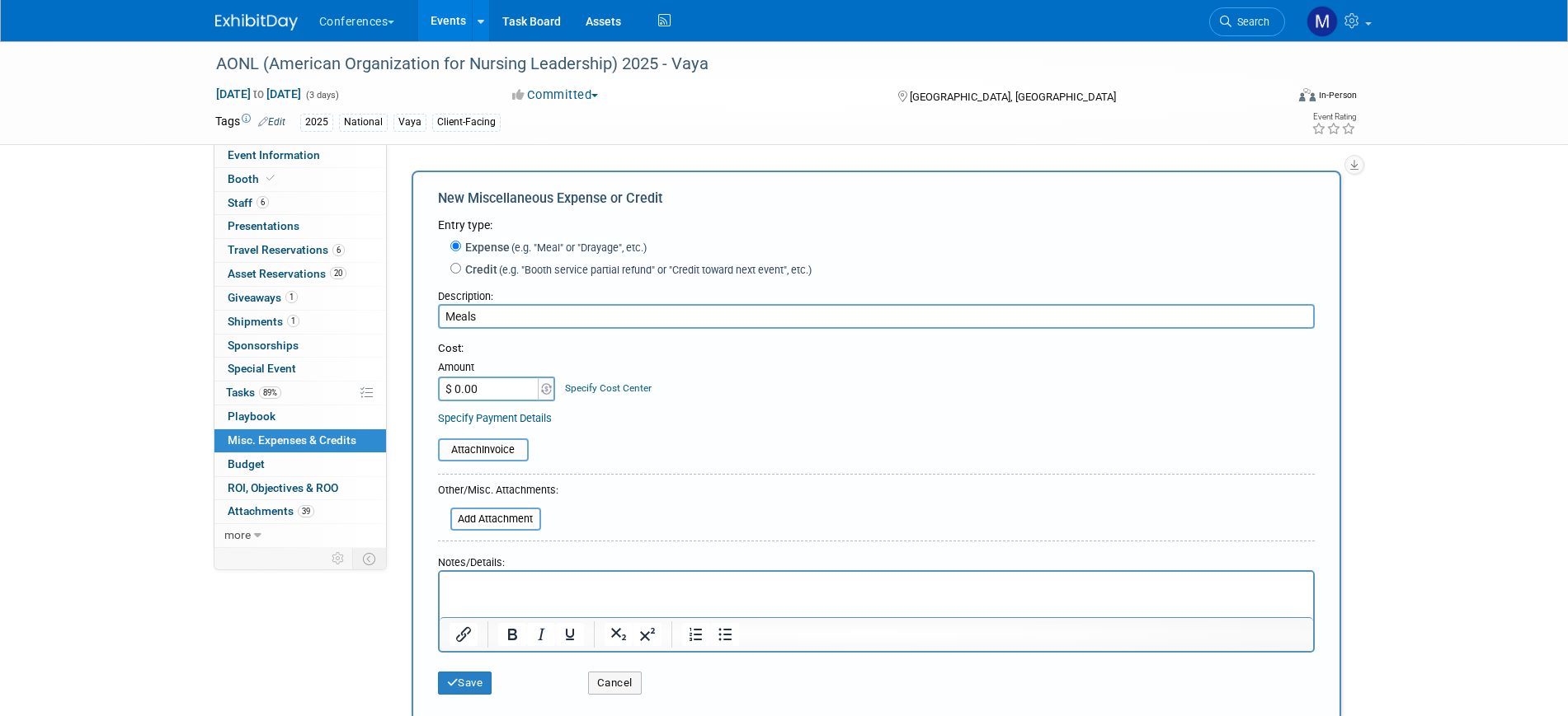
type input "Meals"
click at [459, 389] on input "$ 0.00" at bounding box center [489, 389] width 103 height 25
type input "$ 1,500.00"
click at [489, 675] on button "Save" at bounding box center [465, 683] width 54 height 23
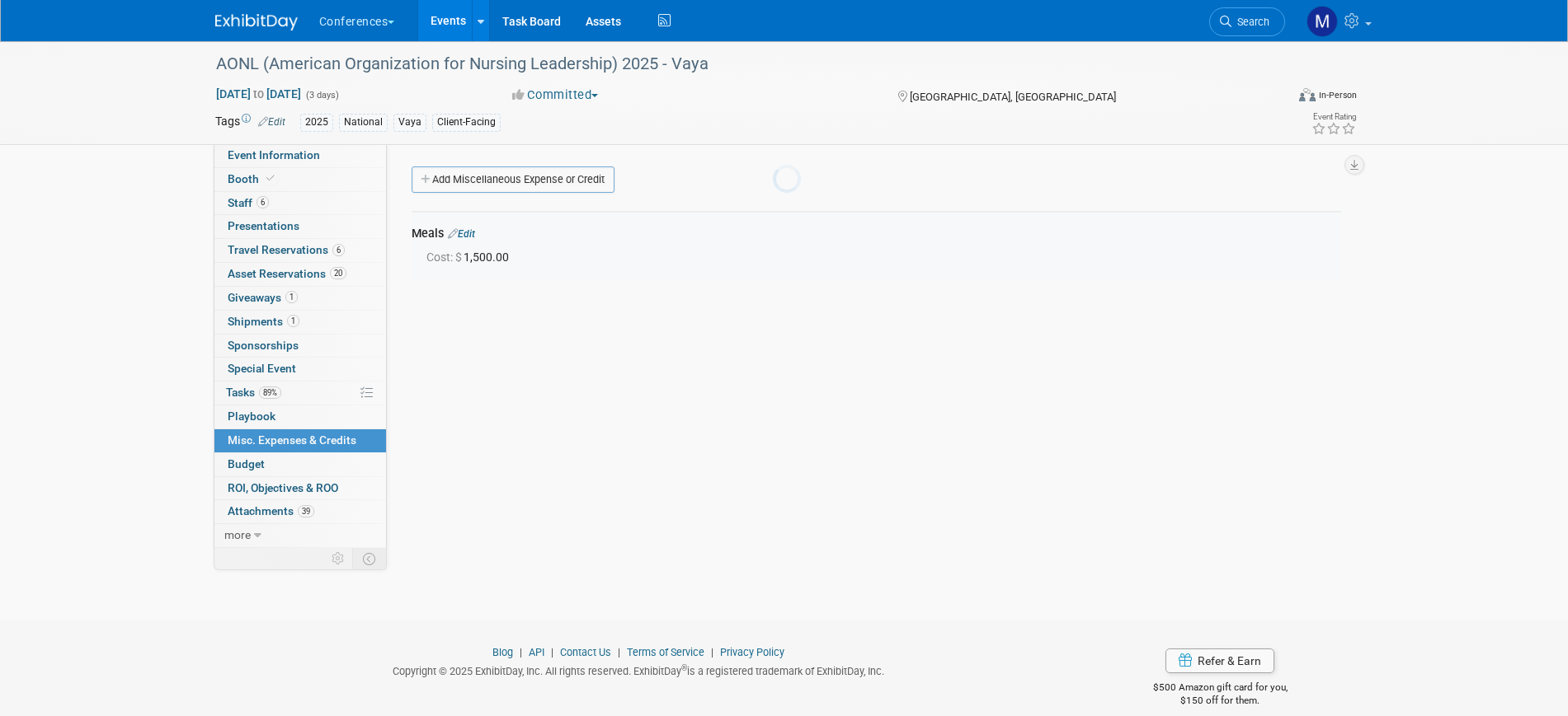
scroll to position [20, 0]
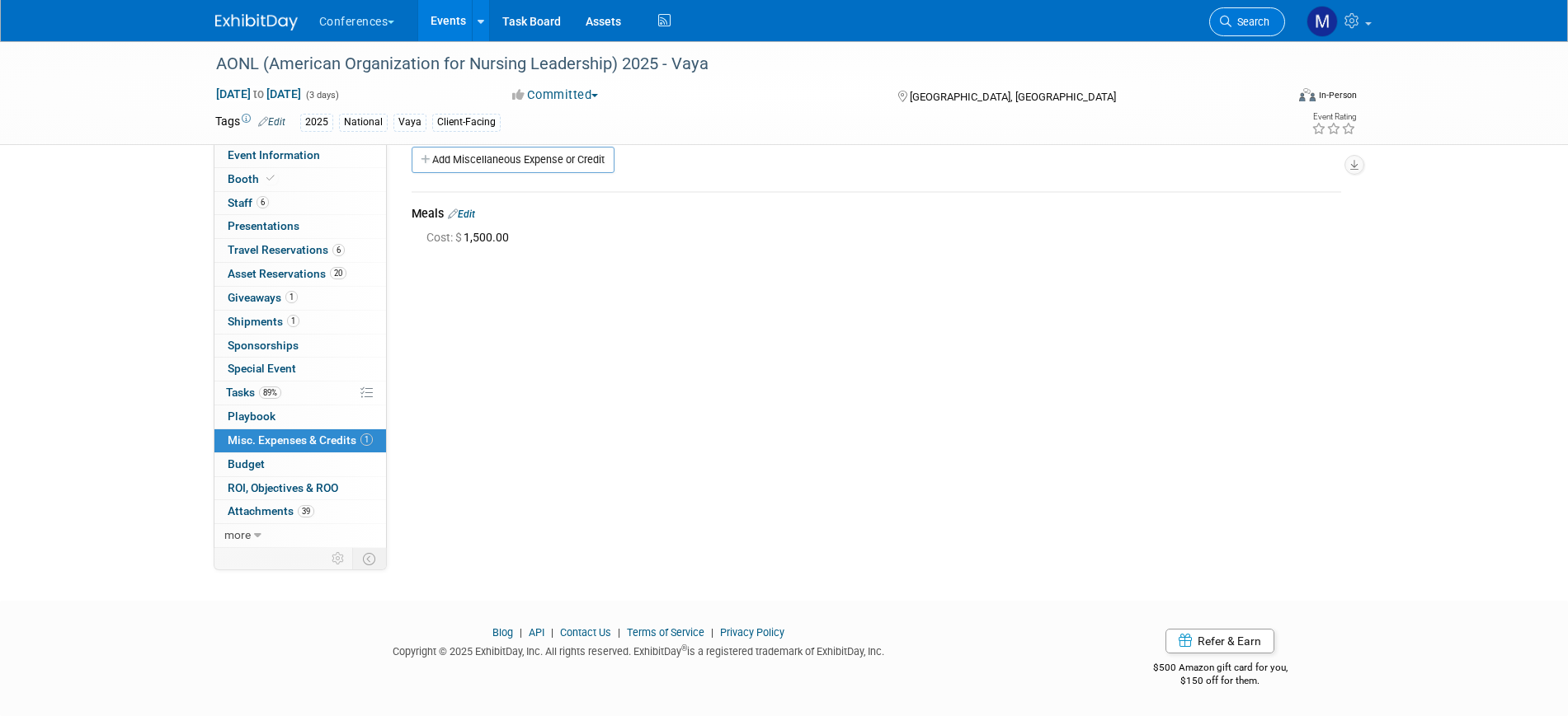
click at [1236, 17] on span "Search" at bounding box center [1250, 22] width 38 height 13
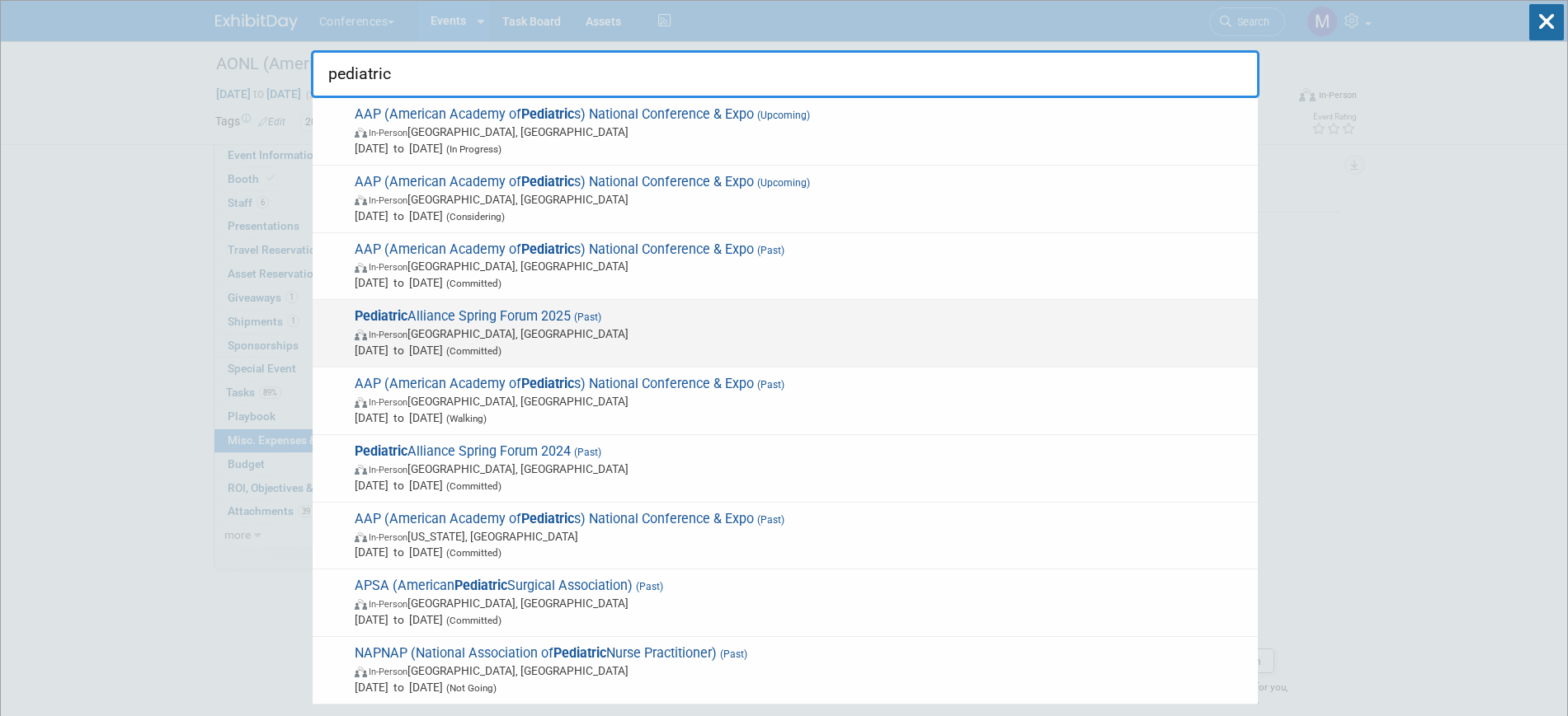
type input "pediatric"
click at [584, 346] on span "Apr 28, 2025 to Apr 30, 2025 (Committed)" at bounding box center [802, 350] width 895 height 17
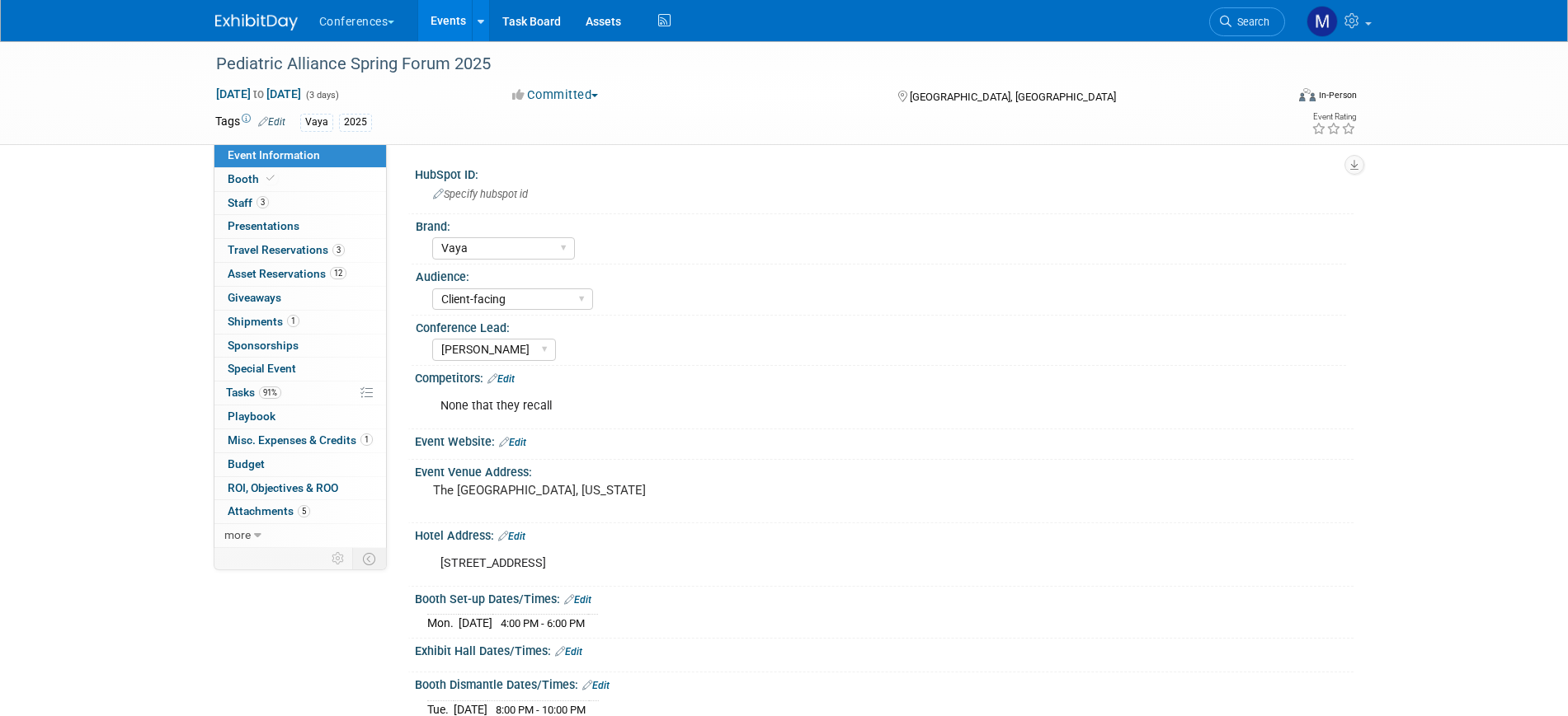
select select "Vaya"
select select "Client-facing"
select select "[PERSON_NAME]"
click at [294, 444] on span "Misc. Expenses & Credits 1" at bounding box center [301, 441] width 145 height 13
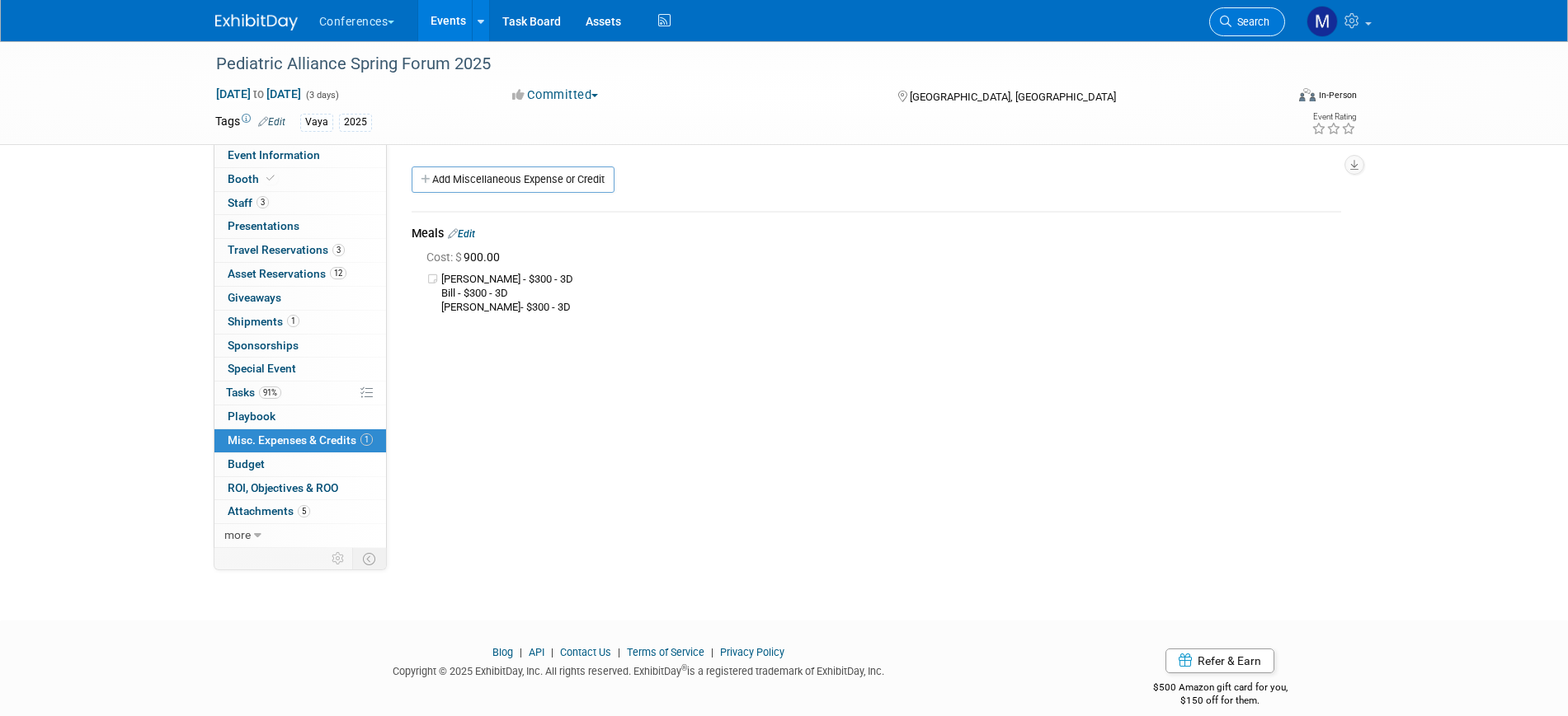
click at [1243, 20] on span "Search" at bounding box center [1250, 22] width 38 height 13
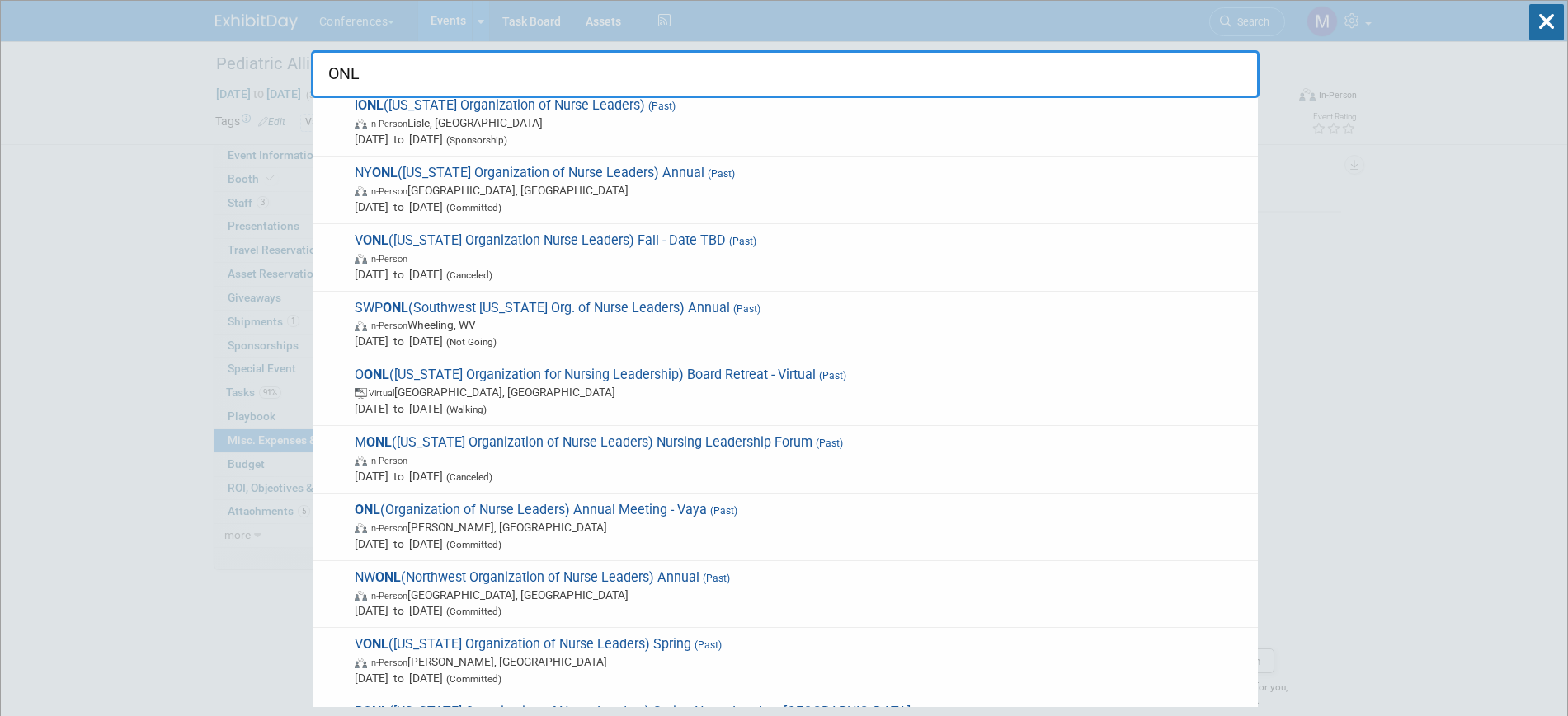
scroll to position [1133, 0]
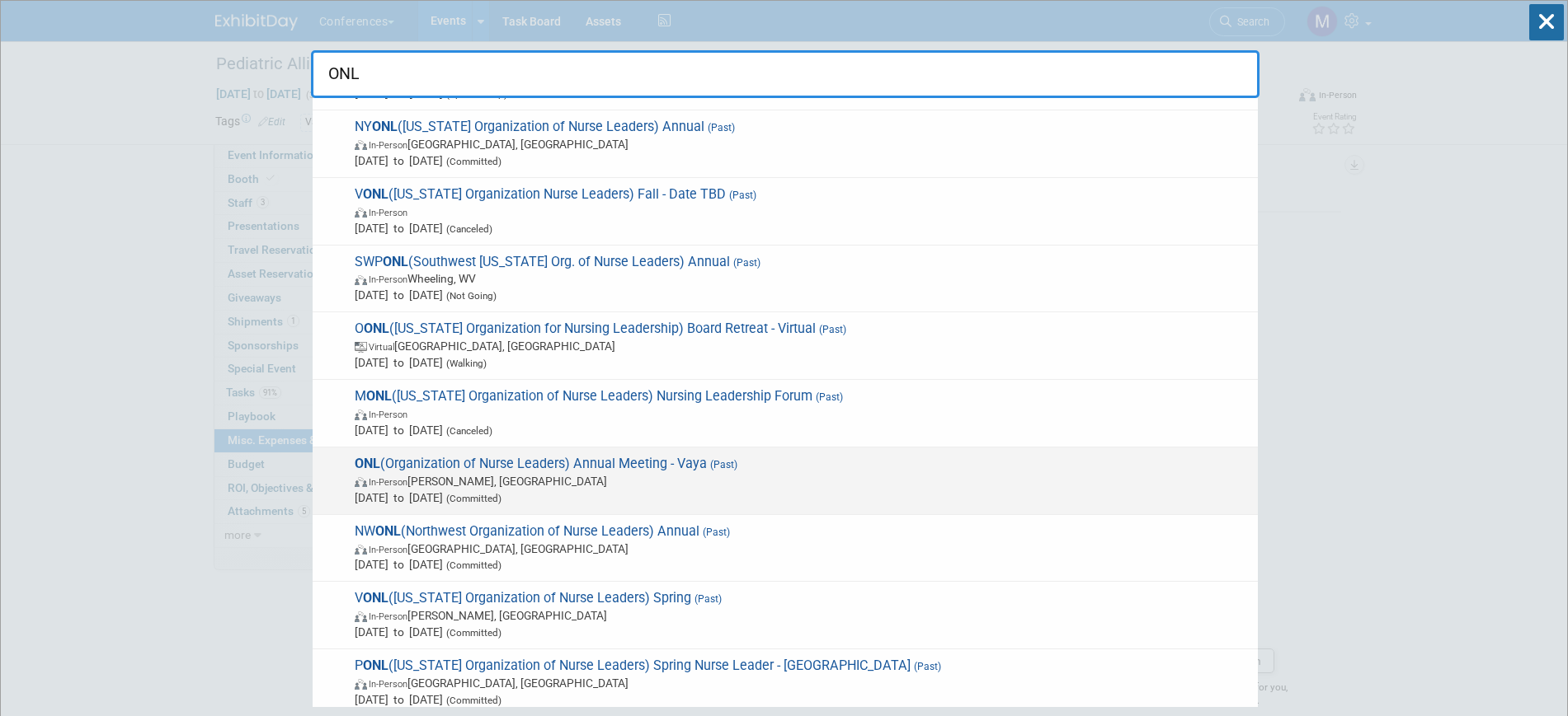
type input "ONL"
click at [575, 491] on span "Jun 5, 2025 to Jun 6, 2025 (Committed)" at bounding box center [802, 498] width 895 height 17
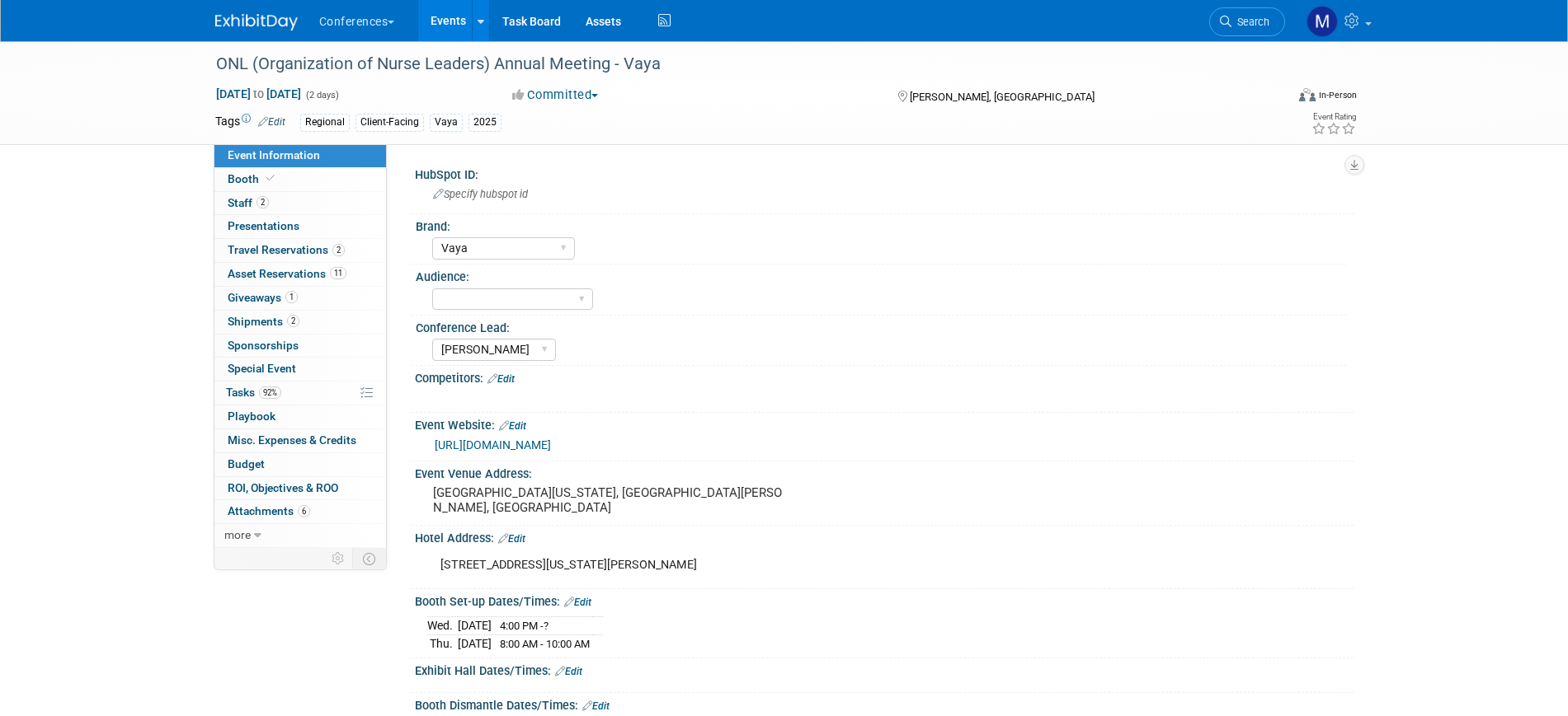
select select "Vaya"
select select "[PERSON_NAME]"
click at [337, 434] on span "Misc. Expenses & Credits 0" at bounding box center [292, 441] width 129 height 13
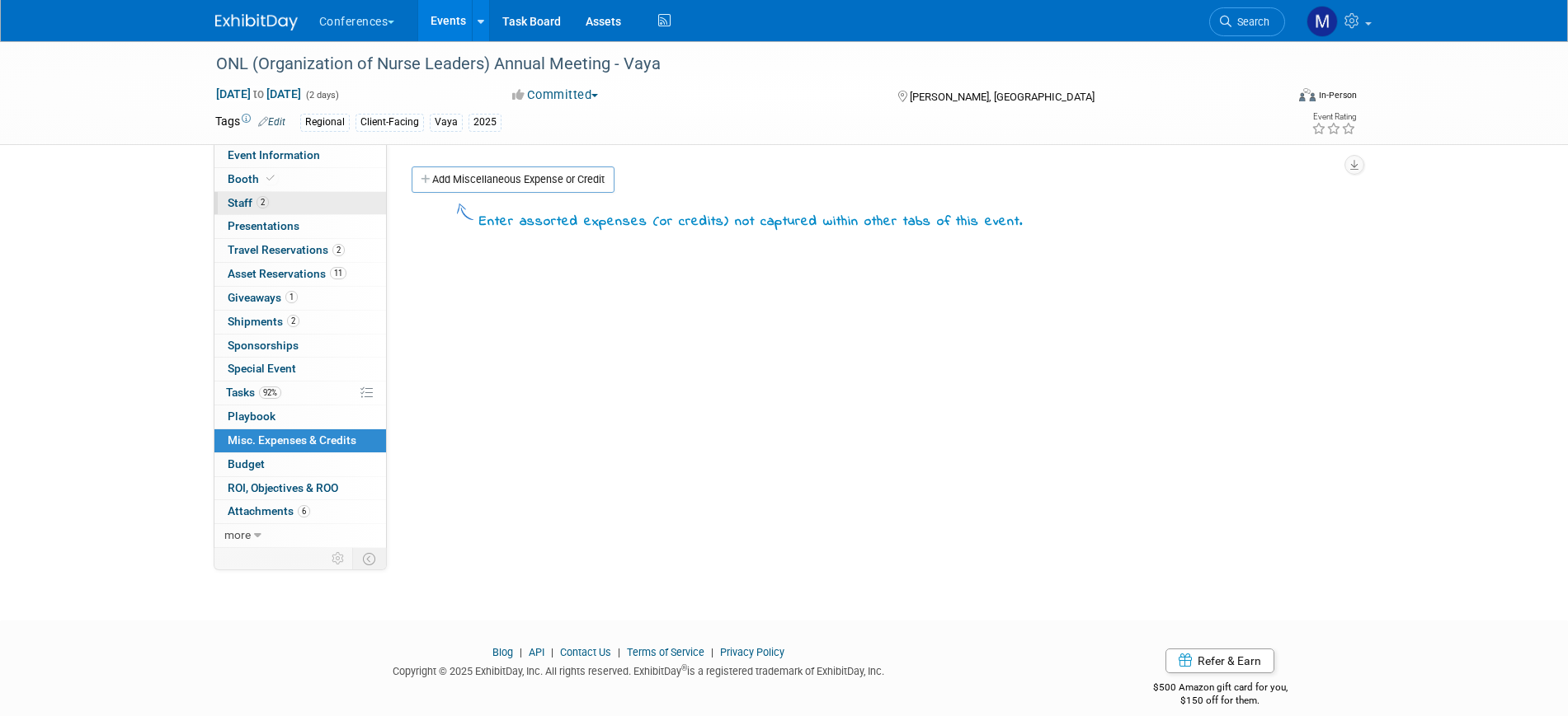
click at [326, 204] on link "2 Staff 2" at bounding box center [300, 204] width 171 height 23
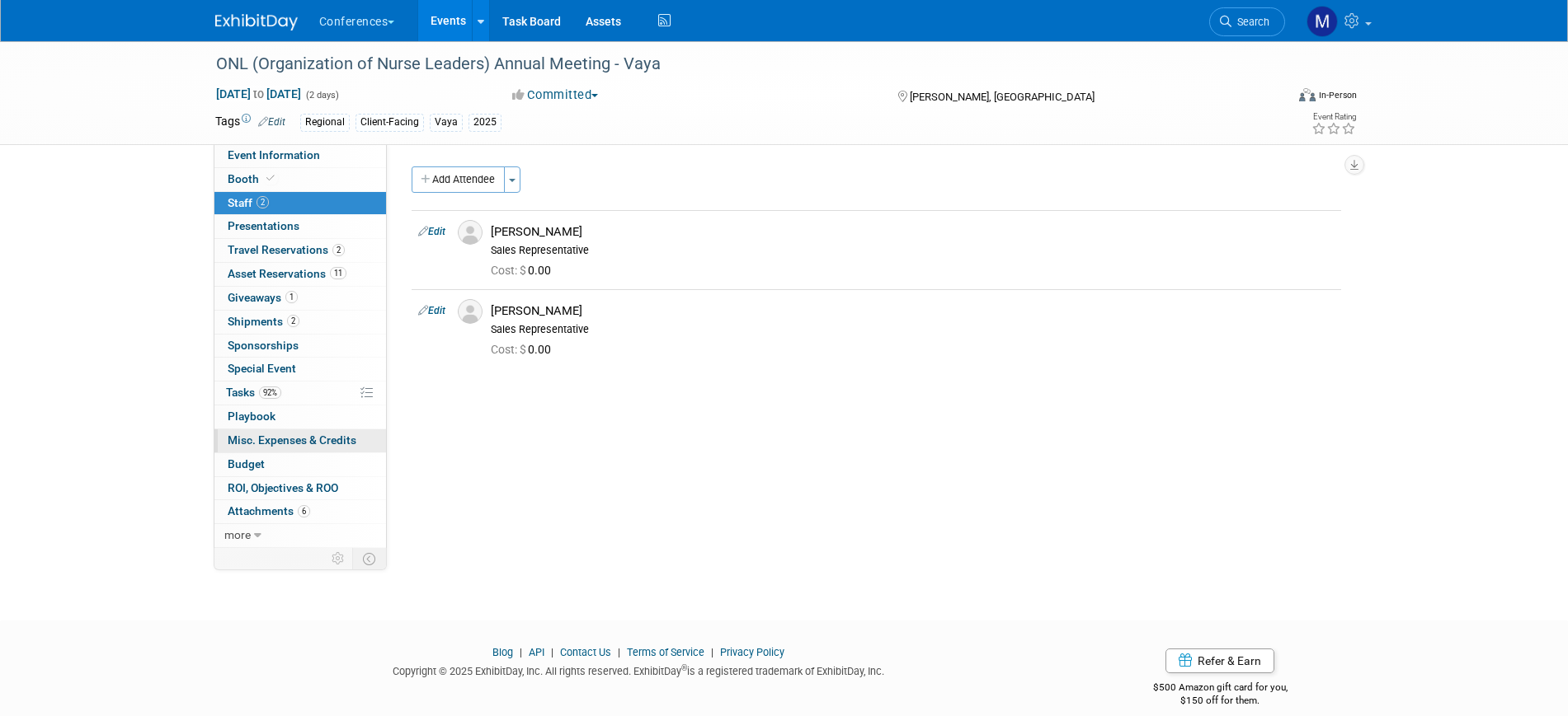
click at [322, 440] on span "Misc. Expenses & Credits 0" at bounding box center [292, 441] width 129 height 13
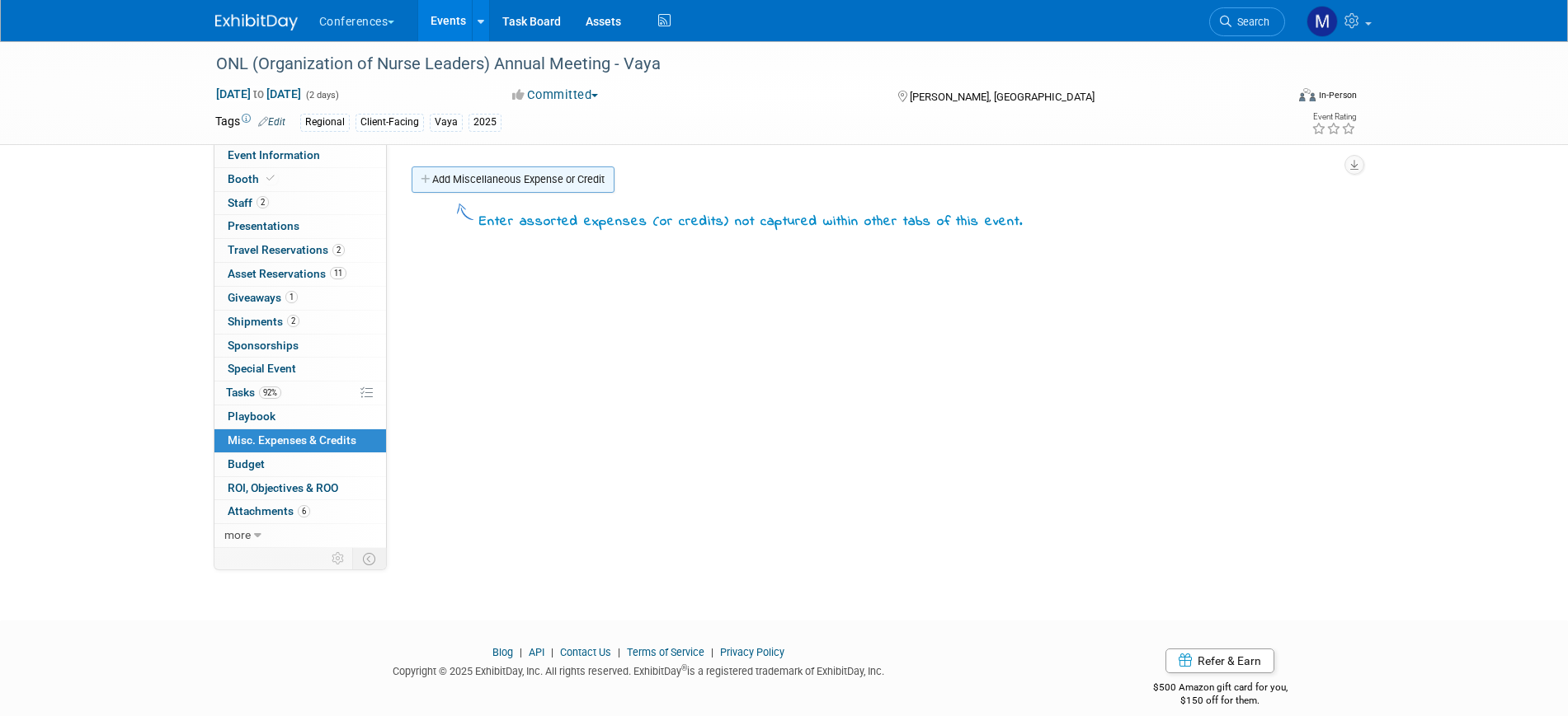
click at [464, 171] on link "Add Miscellaneous Expense or Credit" at bounding box center [513, 180] width 203 height 27
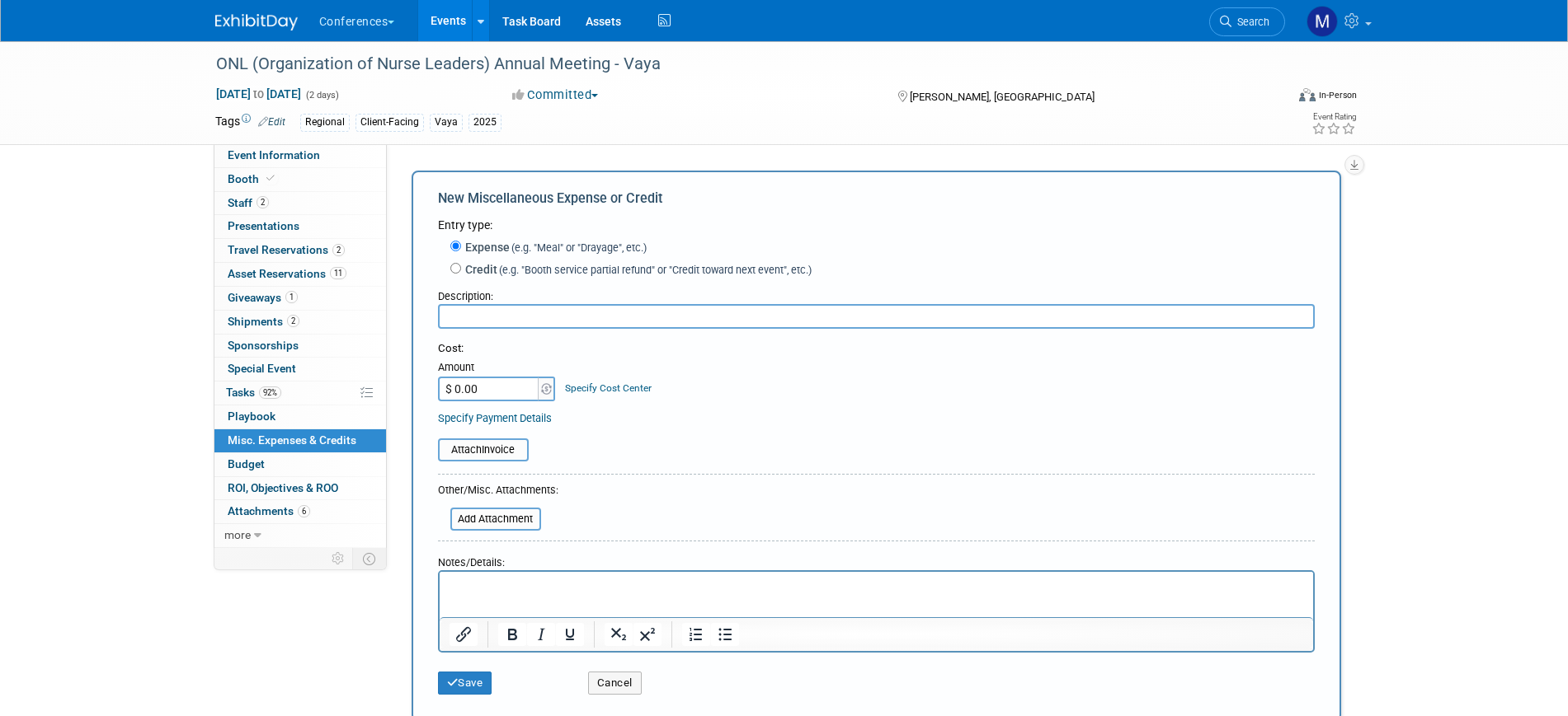
click at [510, 383] on input "$ 0.00" at bounding box center [489, 389] width 103 height 25
click at [508, 308] on input "text" at bounding box center [877, 317] width 877 height 25
type input "Meals"
click at [510, 397] on input "$ 0.00" at bounding box center [489, 389] width 103 height 25
type input "$ 400.00"
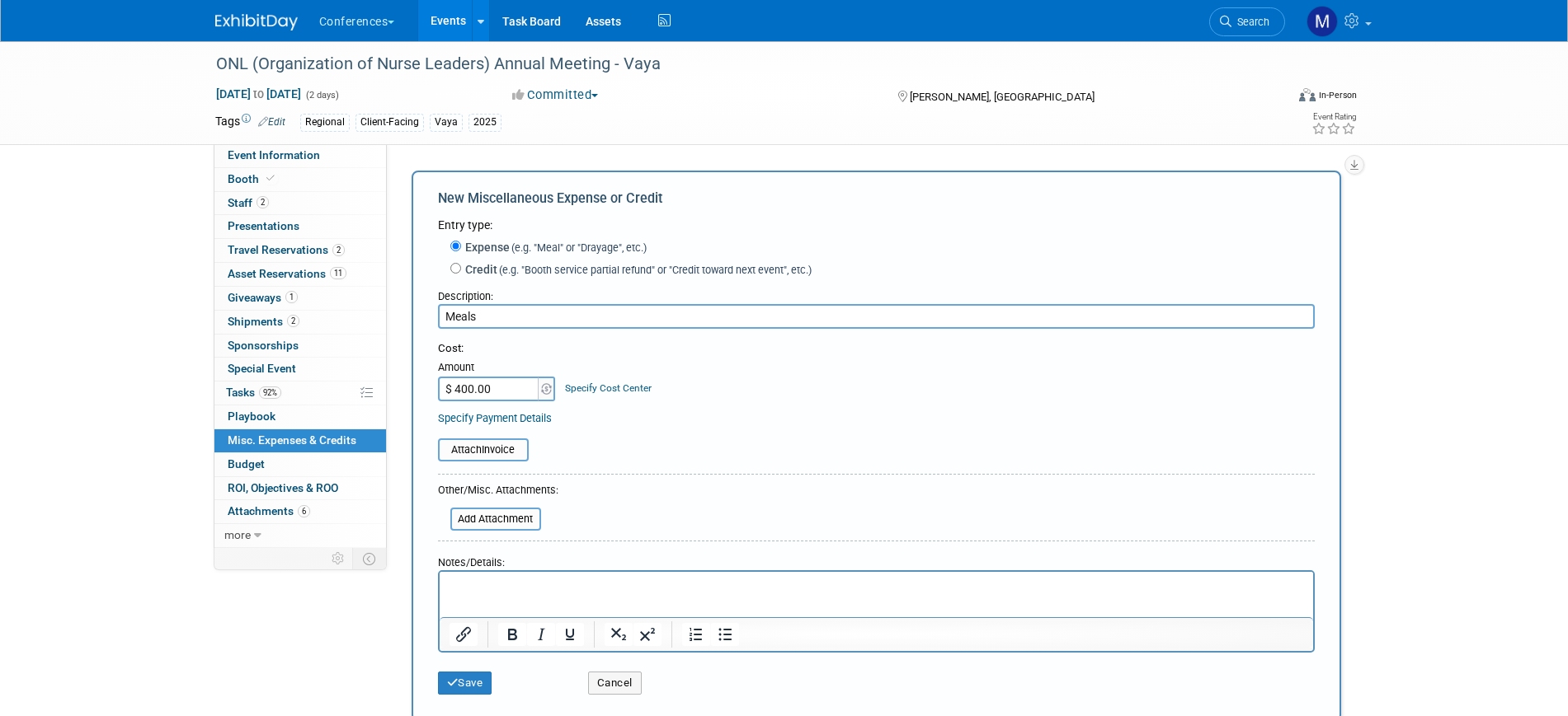
click at [466, 621] on div at bounding box center [877, 634] width 873 height 34
click at [475, 595] on html at bounding box center [876, 584] width 873 height 23
drag, startPoint x: 475, startPoint y: 682, endPoint x: 382, endPoint y: 616, distance: 114.0
click at [474, 682] on button "Save" at bounding box center [465, 683] width 54 height 23
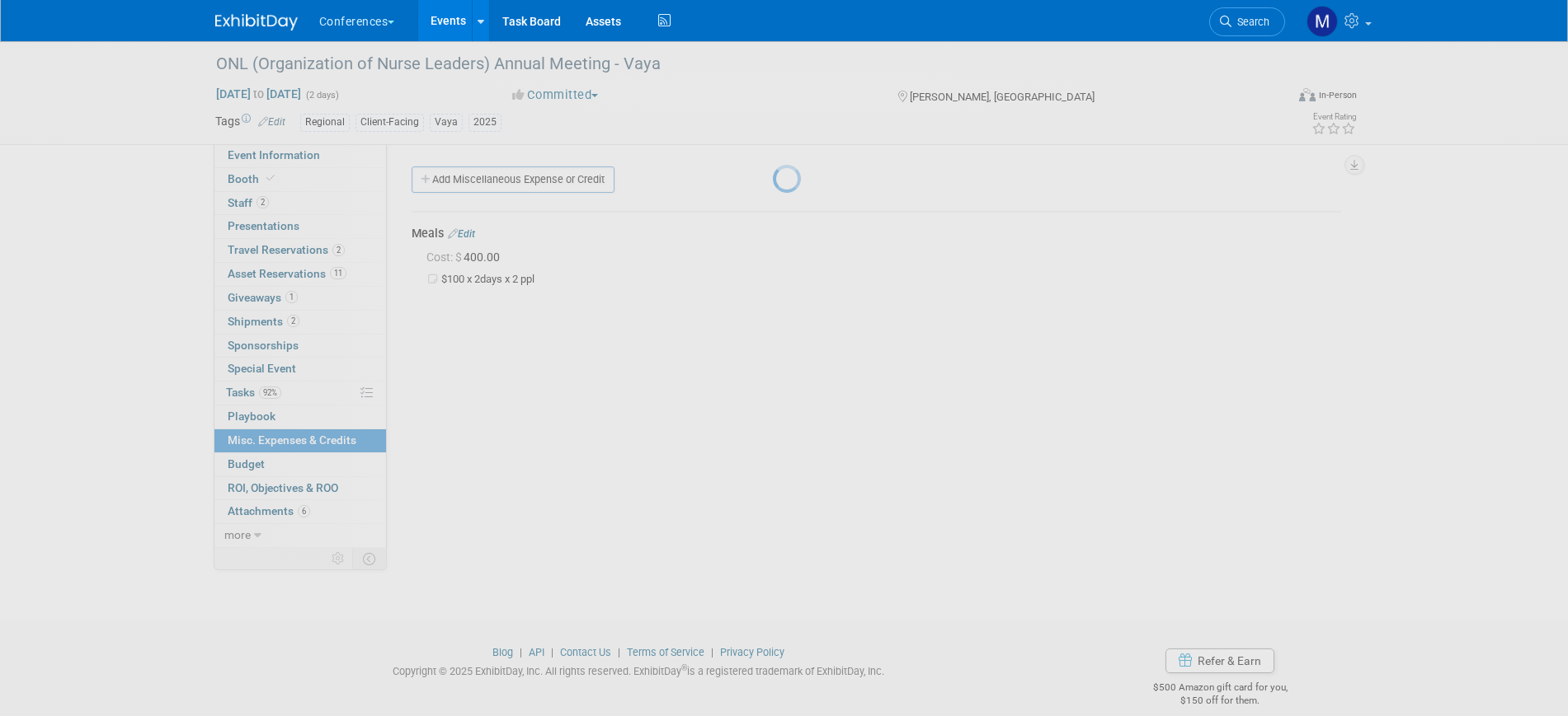
scroll to position [20, 0]
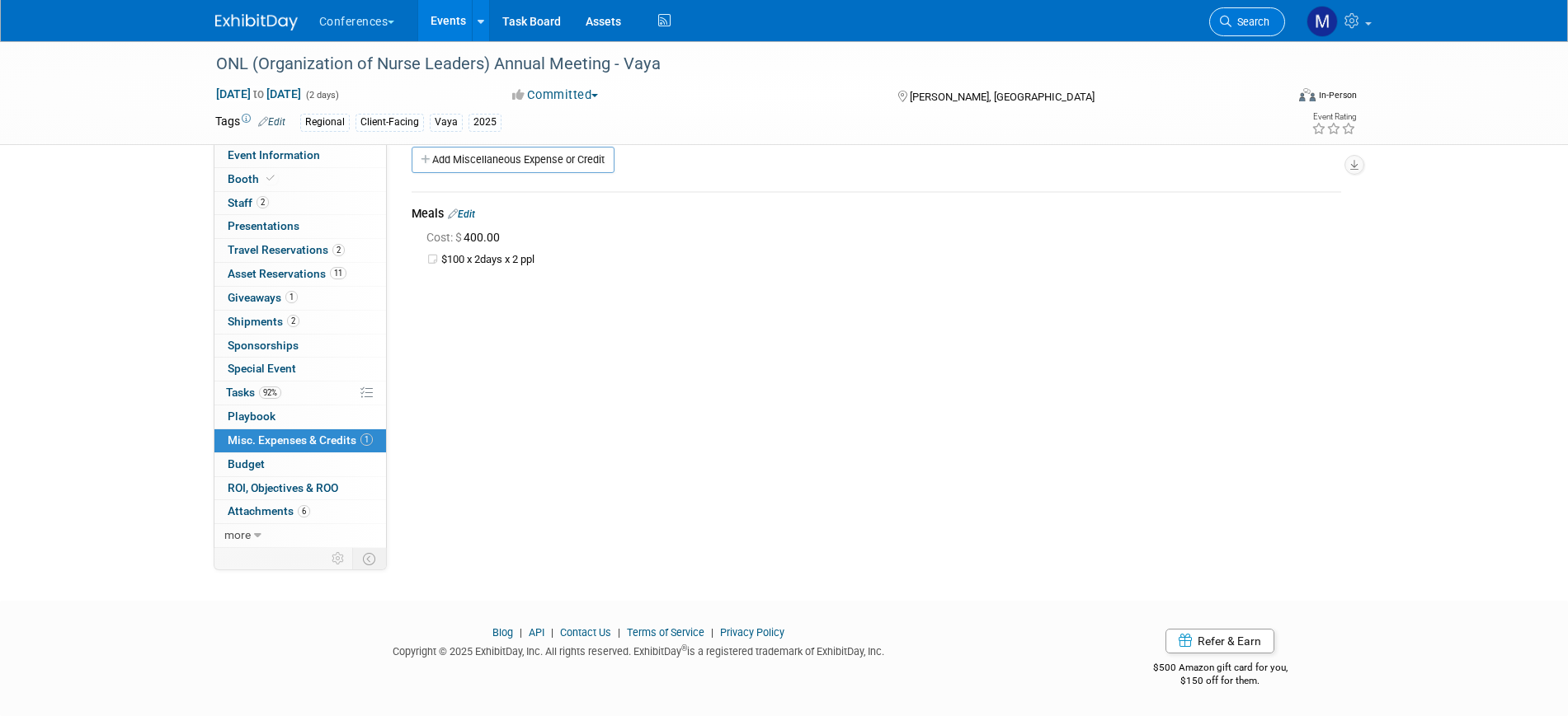
click at [1250, 20] on span "Search" at bounding box center [1250, 22] width 38 height 13
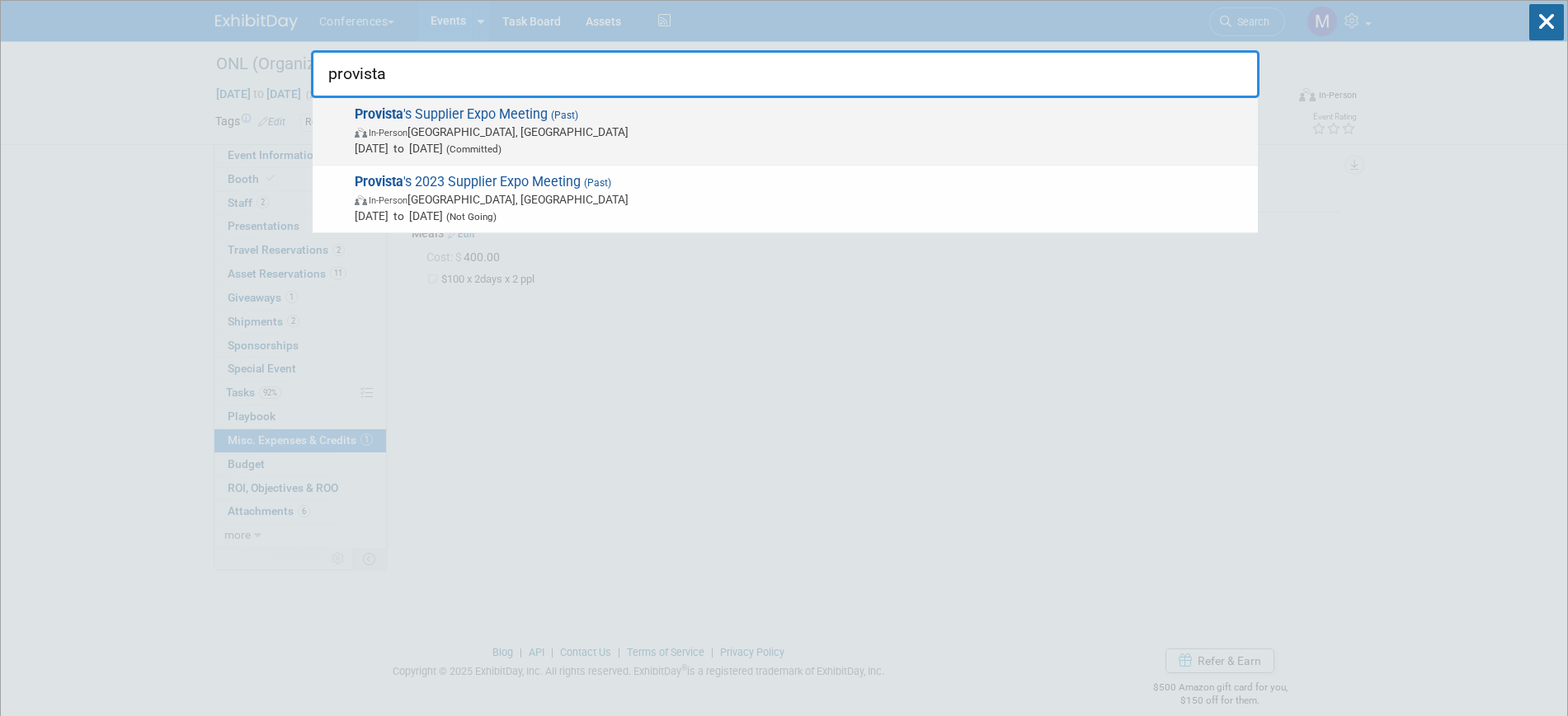
type input "provista"
click at [502, 144] on span "(Committed)" at bounding box center [472, 149] width 58 height 12
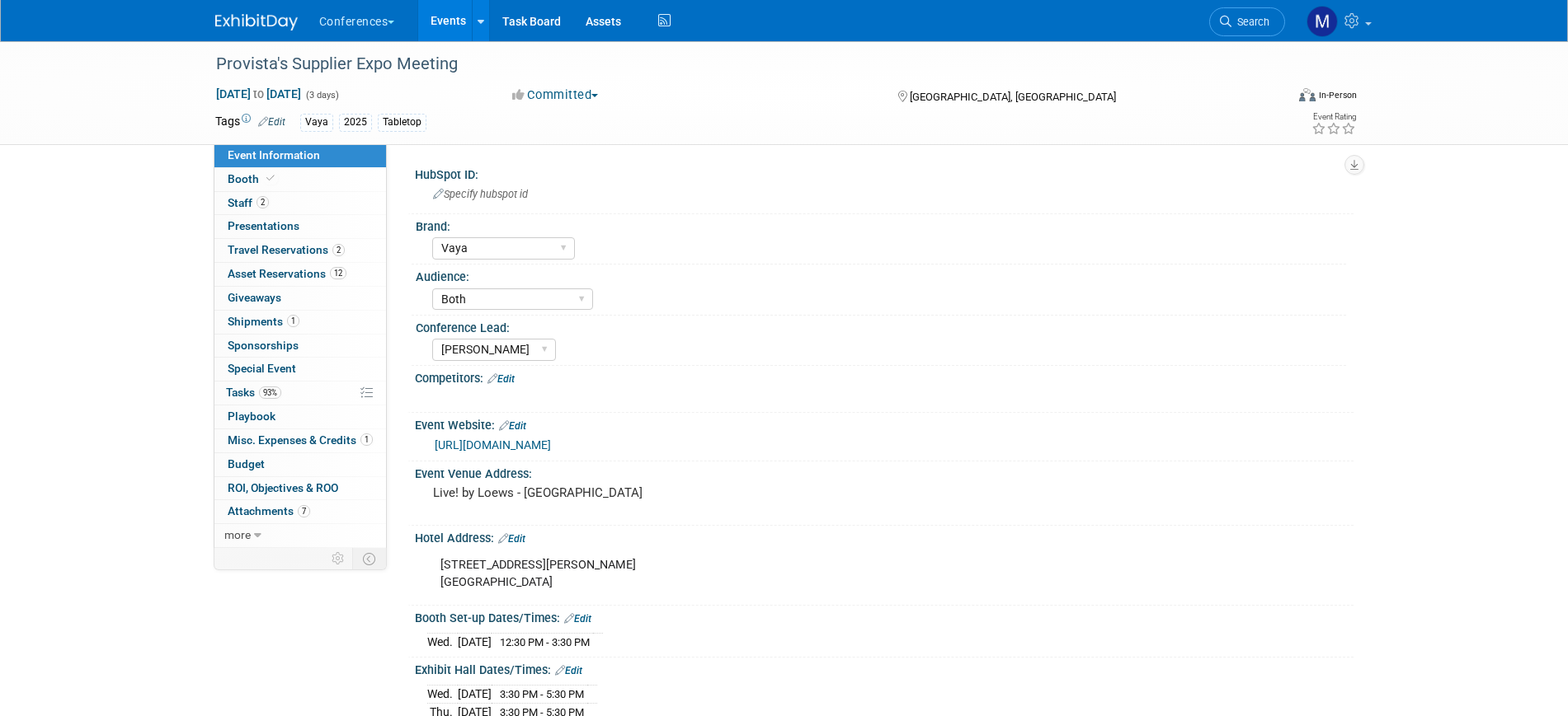
select select "Vaya"
select select "Both"
select select "[PERSON_NAME]"
click at [348, 446] on link "1 Misc. Expenses & Credits 1" at bounding box center [300, 441] width 171 height 23
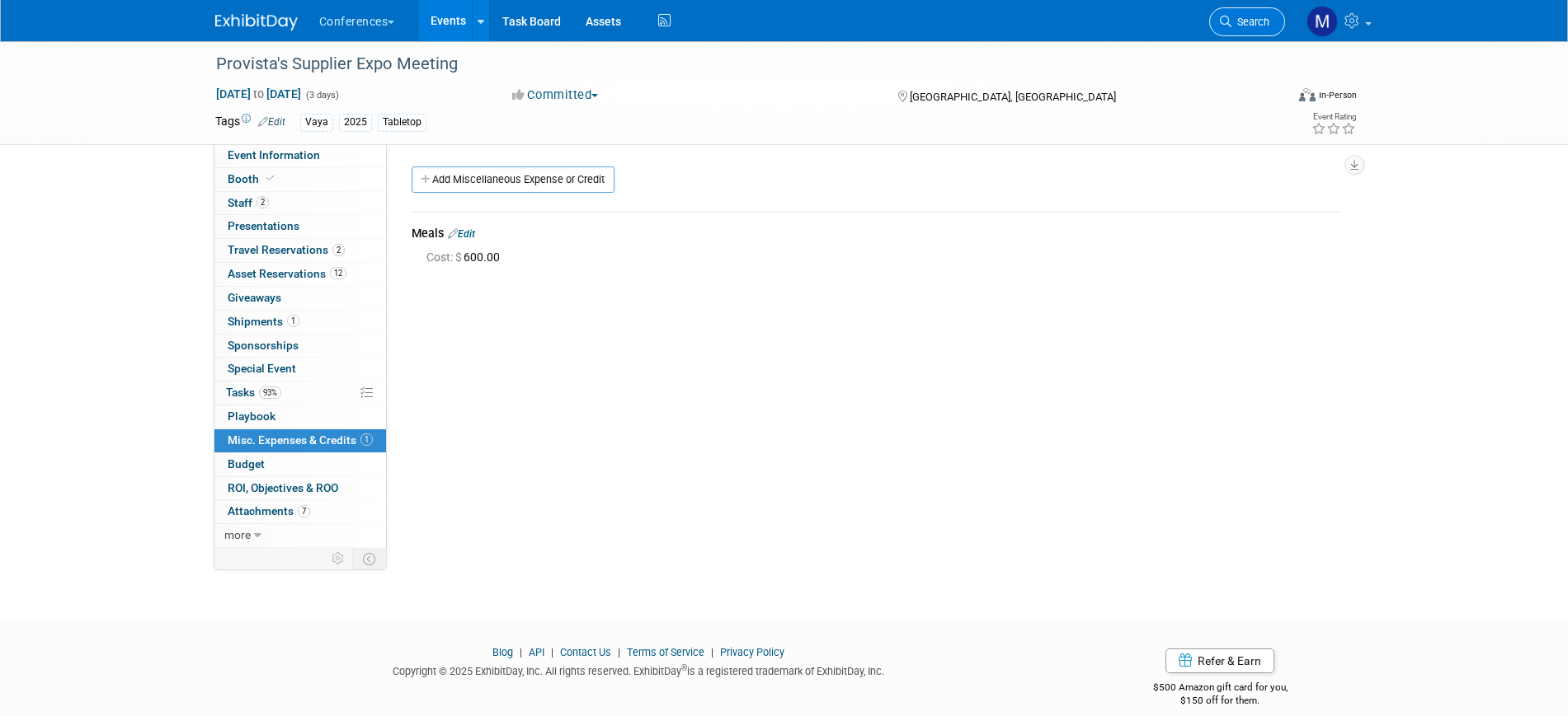
click at [1256, 22] on span "Search" at bounding box center [1250, 22] width 38 height 13
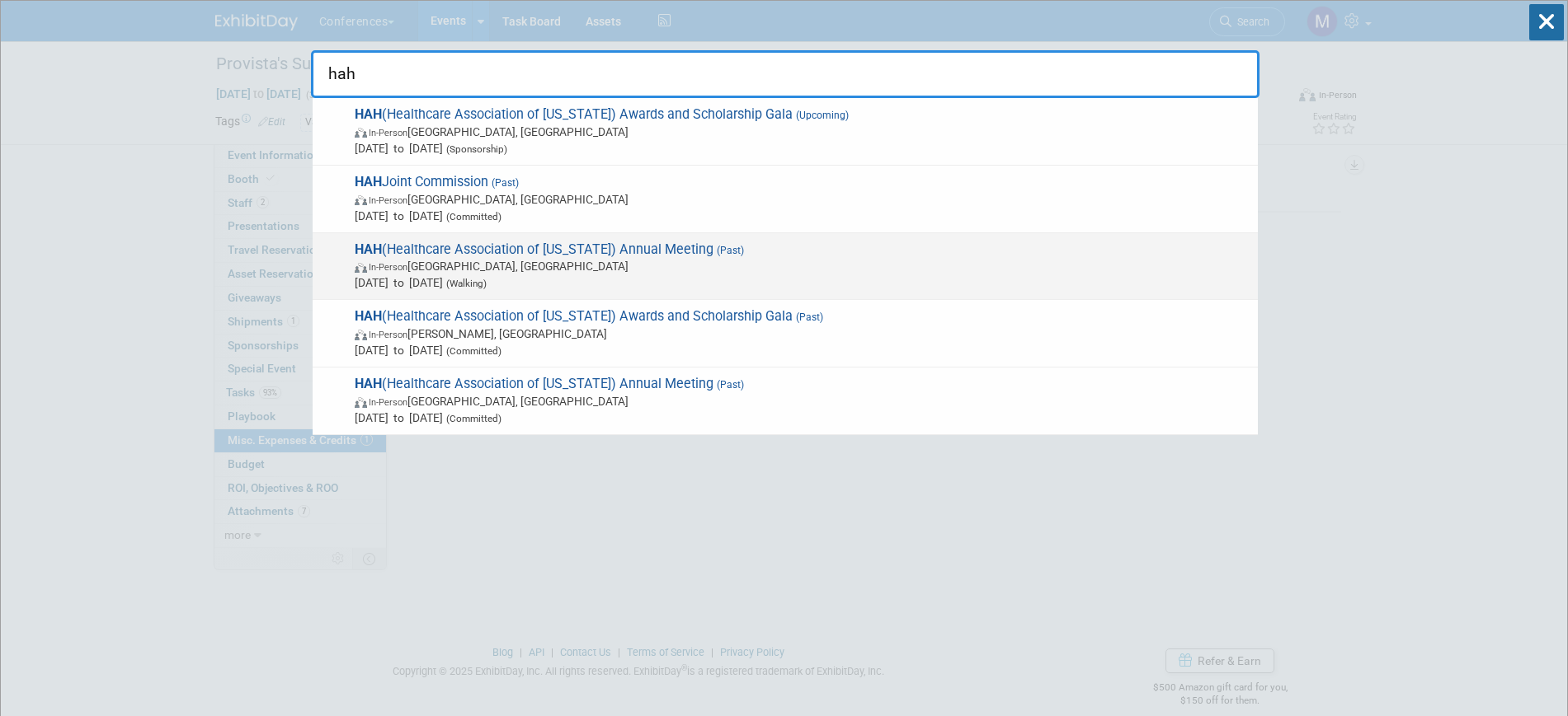
type input "hah"
click at [464, 261] on span "In-Person Honolulu, HI" at bounding box center [802, 266] width 895 height 17
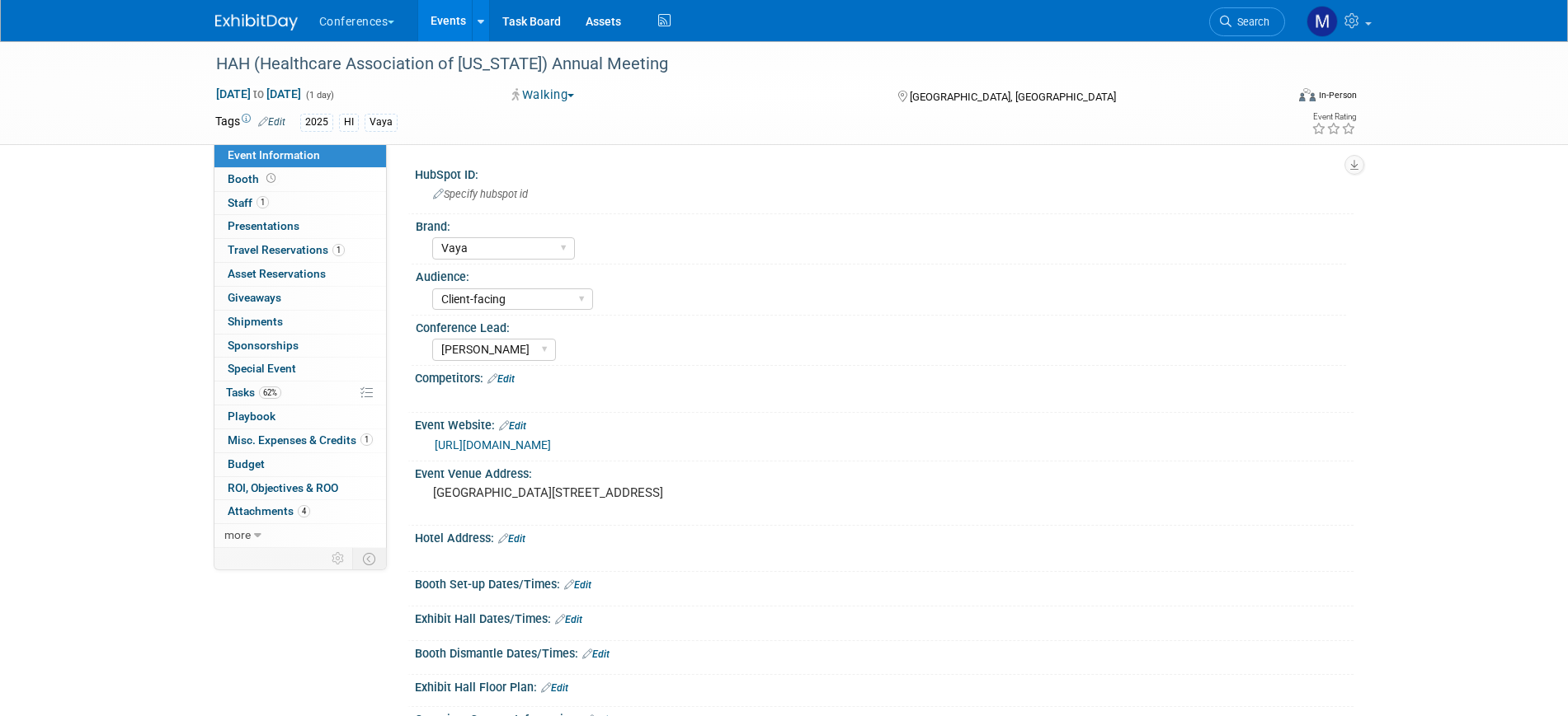
select select "Vaya"
select select "Client-facing"
select select "[PERSON_NAME]"
click at [299, 209] on link "1 Staff 1" at bounding box center [300, 204] width 171 height 23
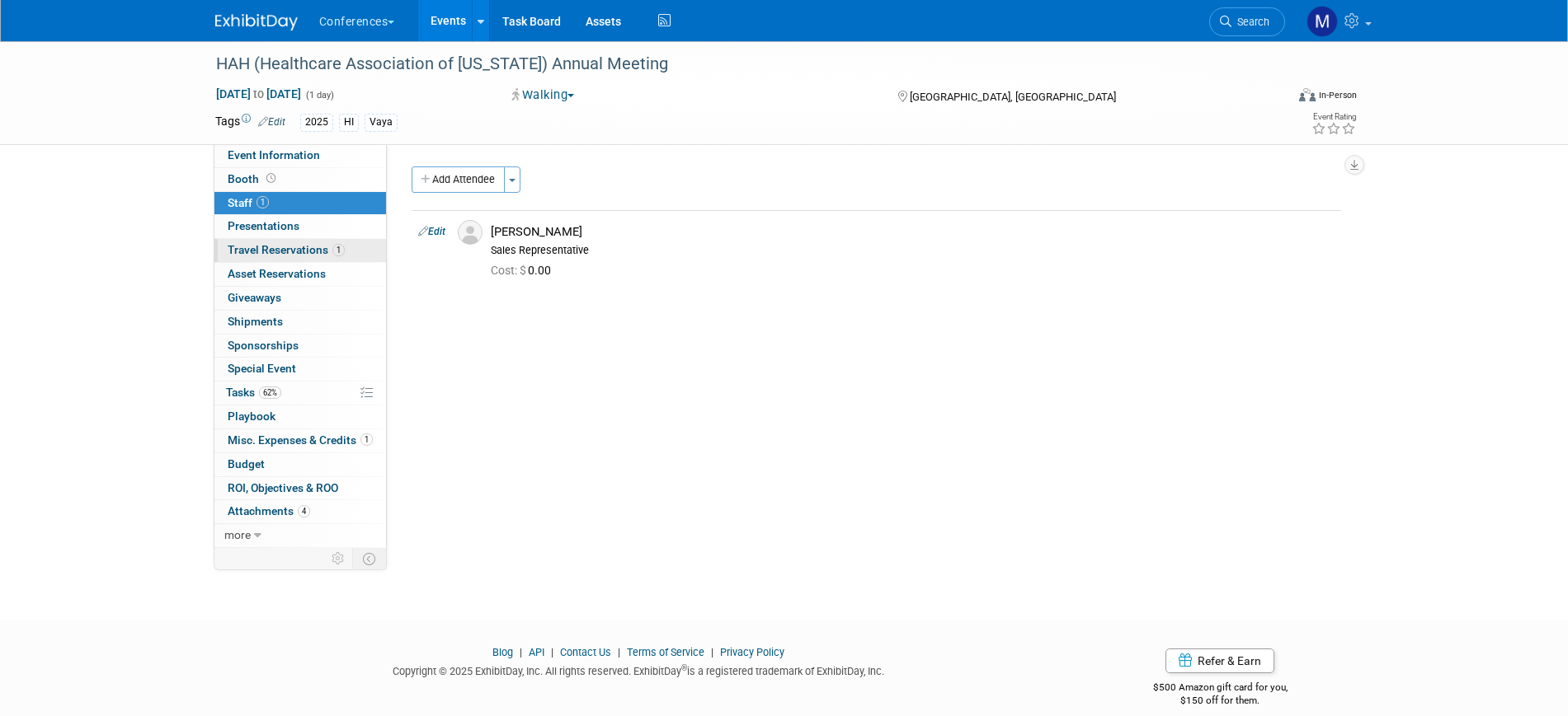
click at [334, 244] on span "1" at bounding box center [338, 250] width 13 height 13
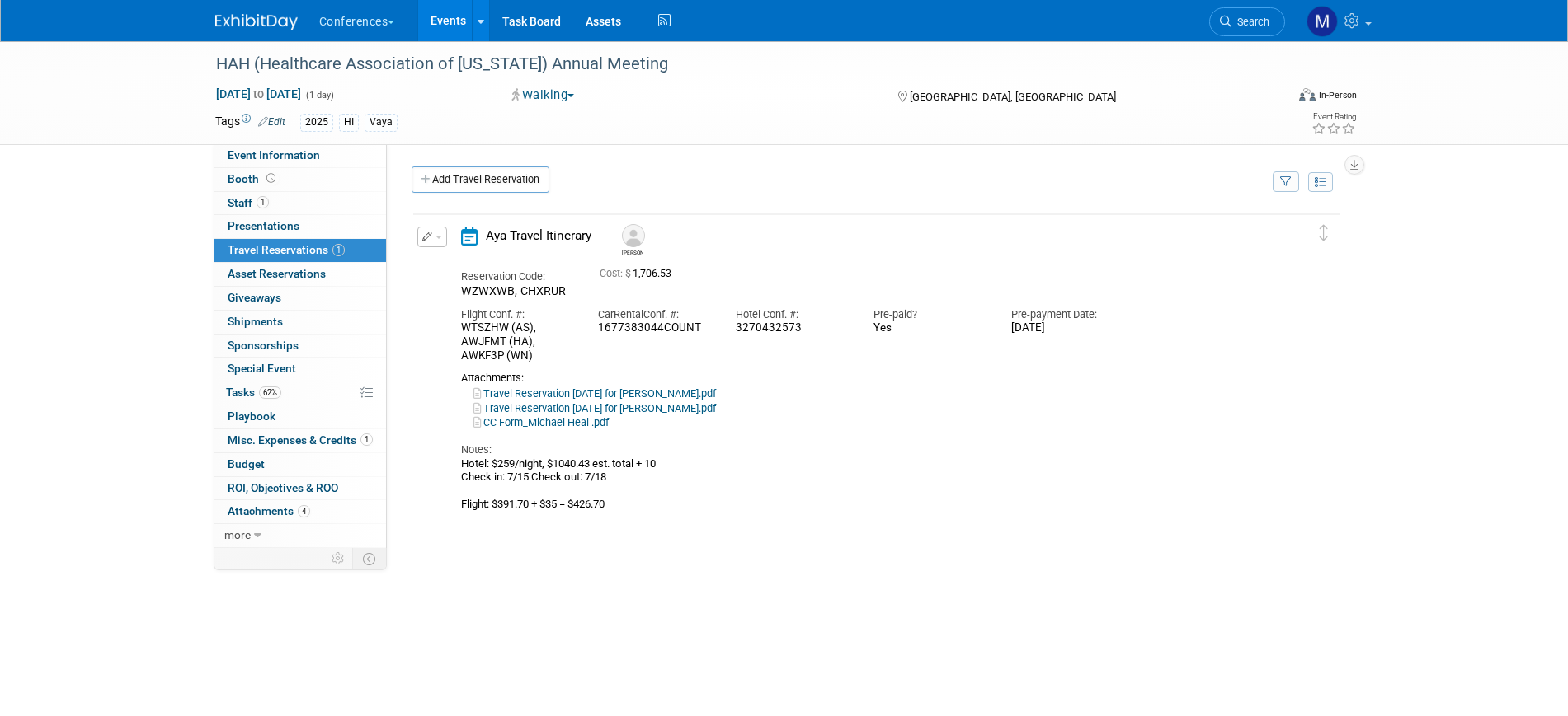
click at [699, 408] on link "Travel Reservation [DATE] for [PERSON_NAME].pdf" at bounding box center [594, 408] width 242 height 13
click at [616, 391] on link "Travel Reservation July 13 for MICHAEL HEAL.pdf" at bounding box center [594, 393] width 242 height 13
click at [301, 443] on span "Misc. Expenses & Credits 1" at bounding box center [301, 441] width 145 height 13
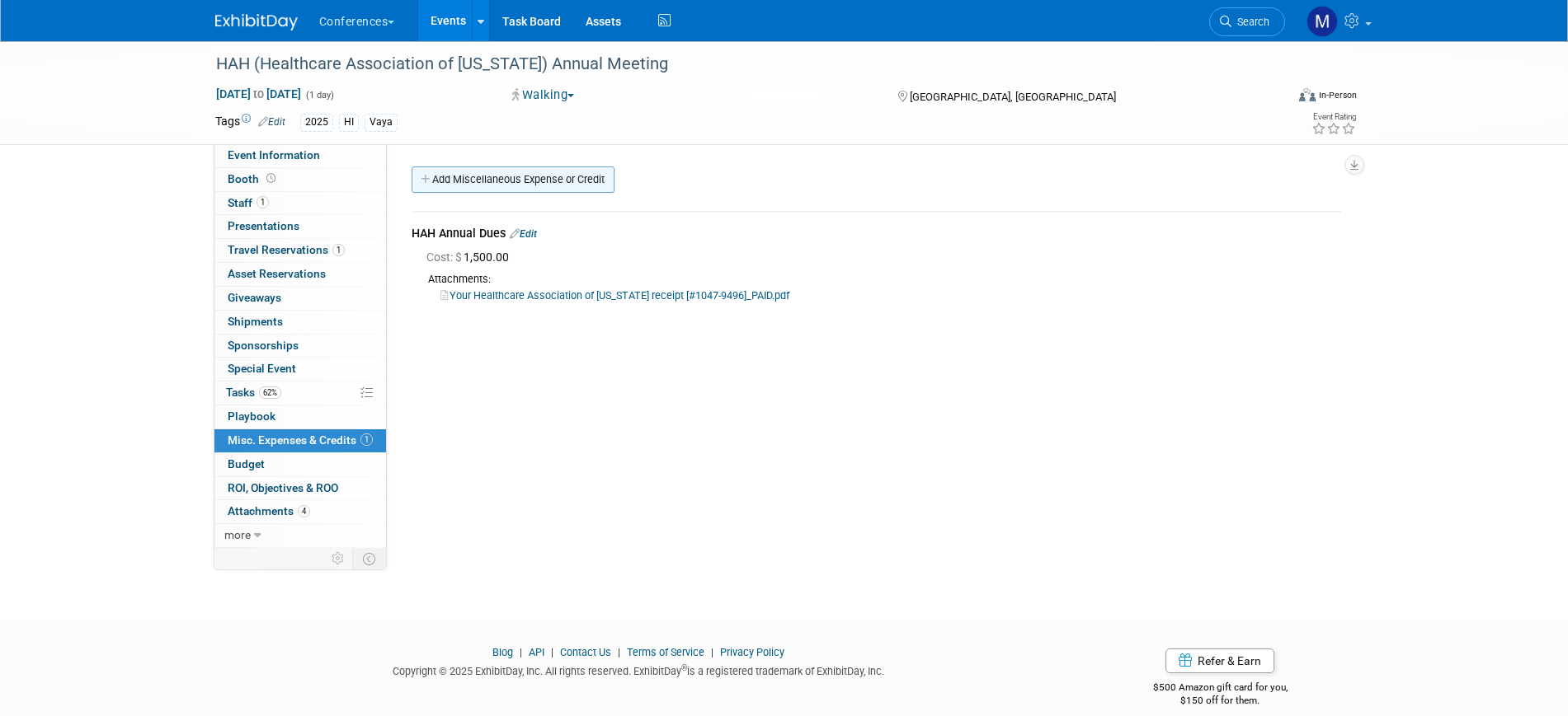
click at [529, 179] on link "Add Miscellaneous Expense or Credit" at bounding box center [513, 180] width 203 height 27
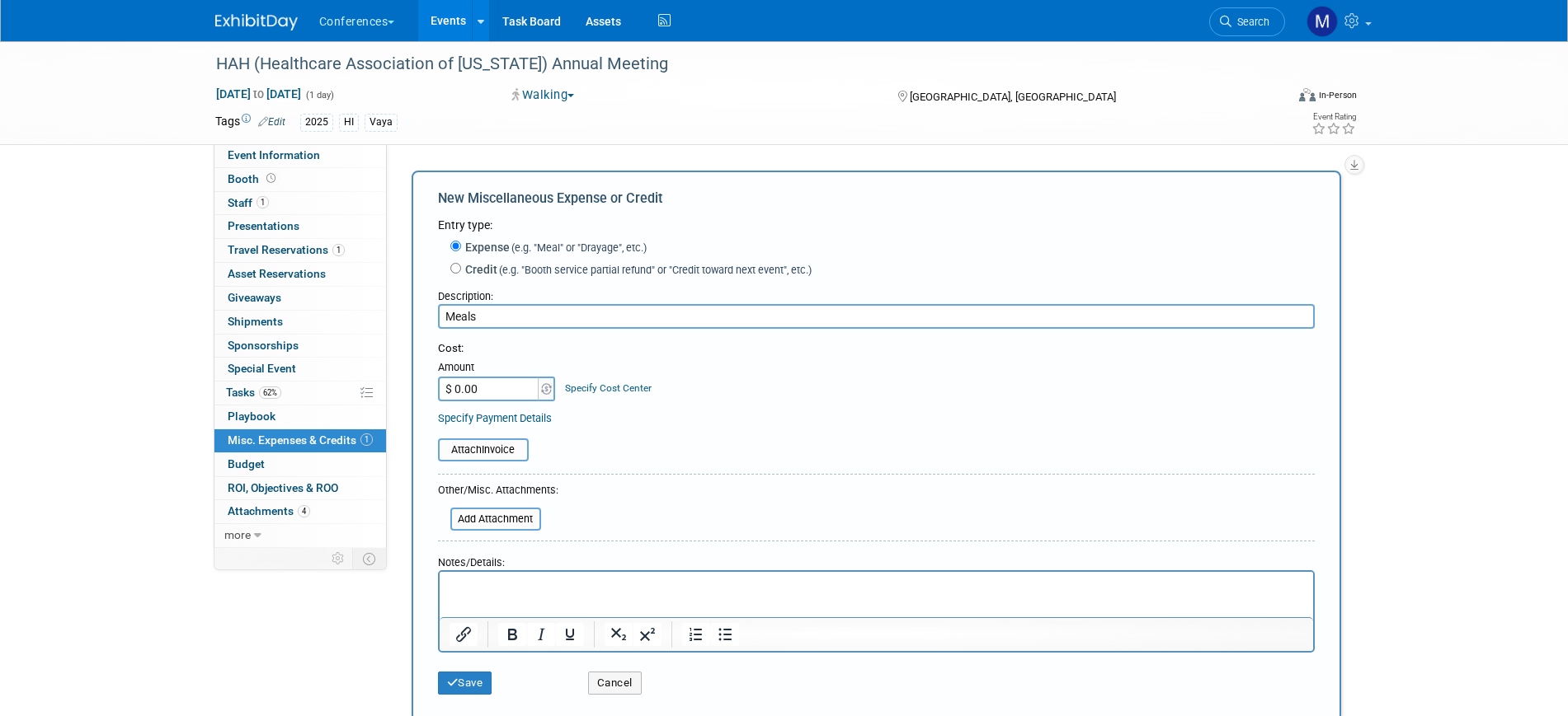
type input "Meals"
click at [487, 587] on p "Rich Text Area. Press ALT-0 for help." at bounding box center [875, 587] width 854 height 17
click at [481, 393] on input "$ 0.00" at bounding box center [489, 389] width 103 height 25
type input "$ 400.00"
click at [472, 685] on button "Save" at bounding box center [465, 683] width 54 height 23
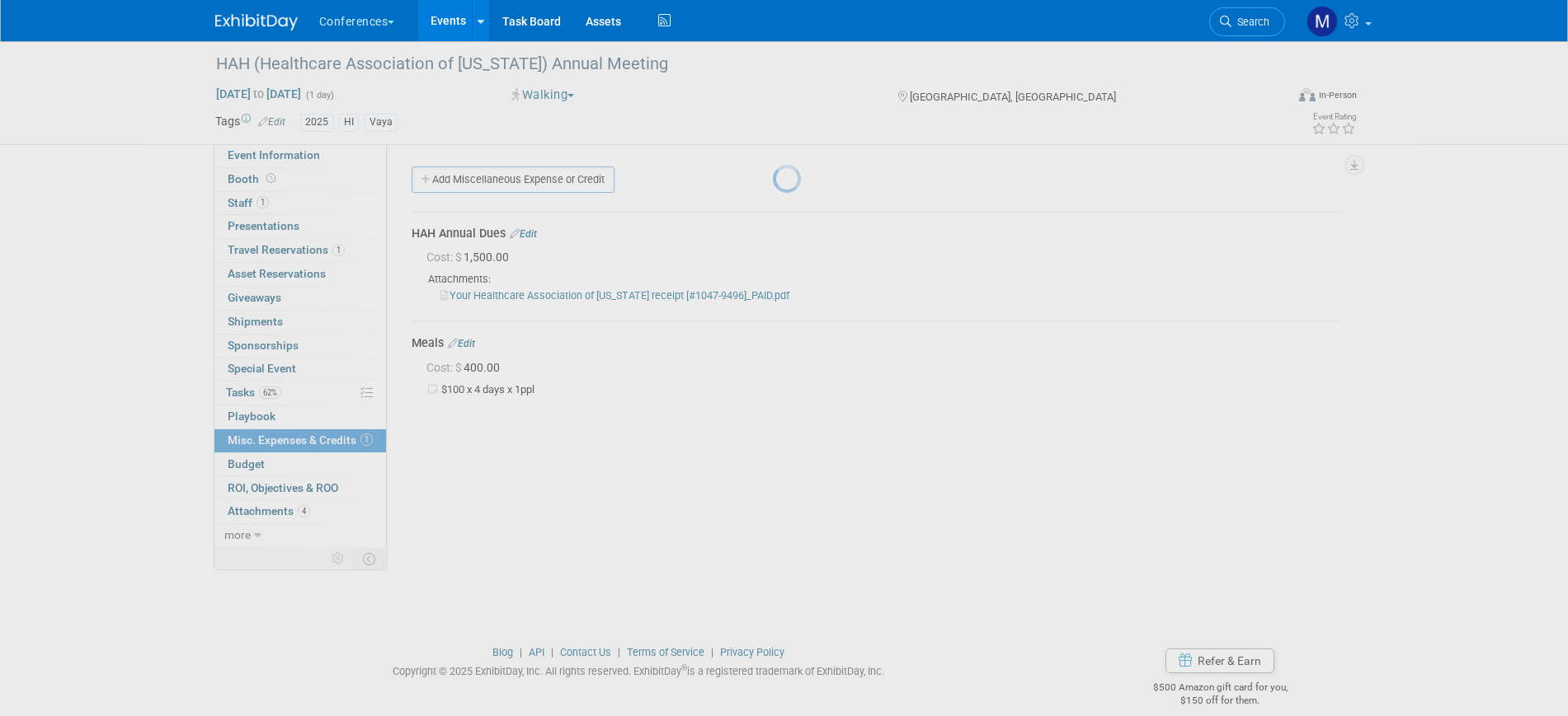
scroll to position [20, 0]
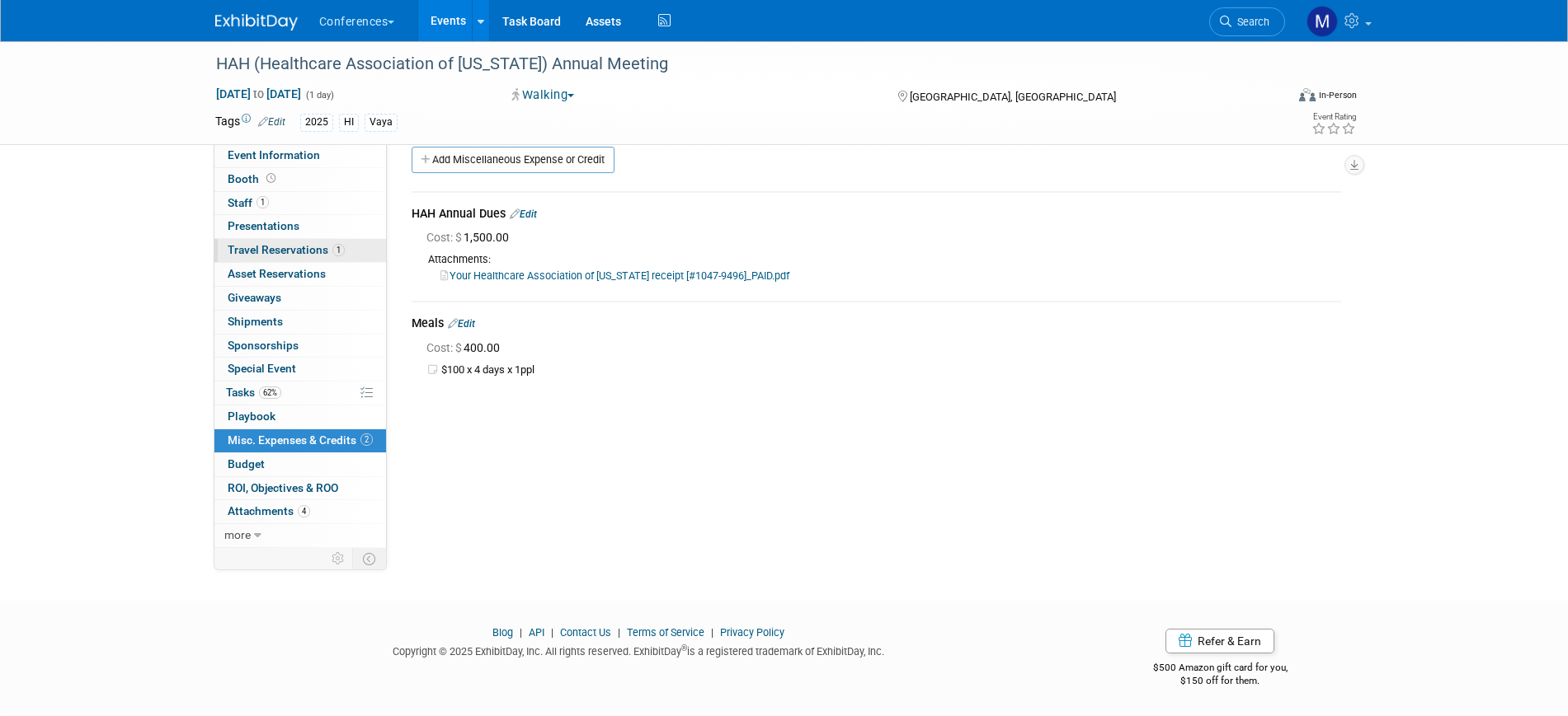
click at [263, 246] on span "Travel Reservations 1" at bounding box center [286, 250] width 117 height 13
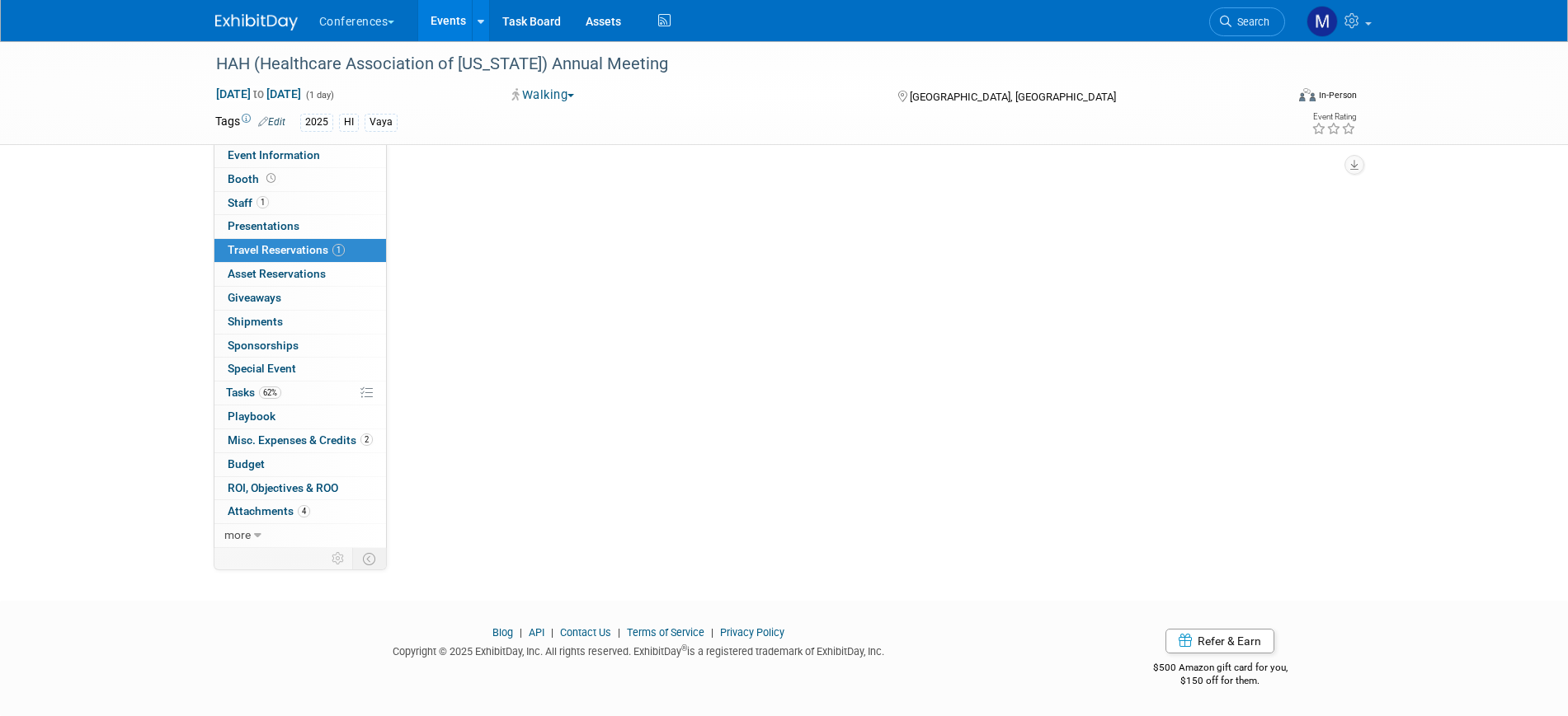
scroll to position [0, 0]
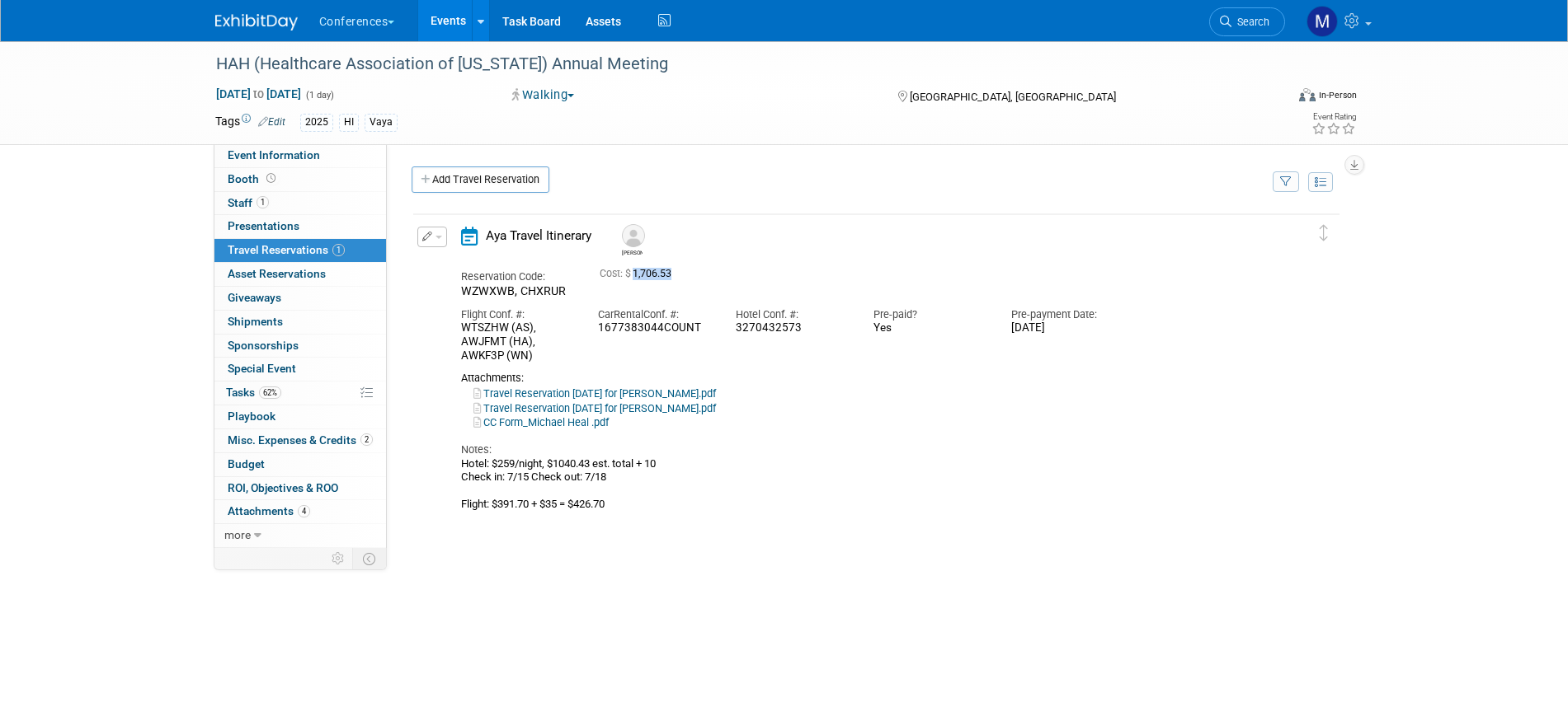
drag, startPoint x: 636, startPoint y: 278, endPoint x: 673, endPoint y: 275, distance: 37.1
click at [673, 275] on span "Cost: $ 1,706.53" at bounding box center [639, 274] width 78 height 12
copy span "1,706.53"
click at [341, 290] on link "0 Giveaways 0" at bounding box center [300, 299] width 171 height 23
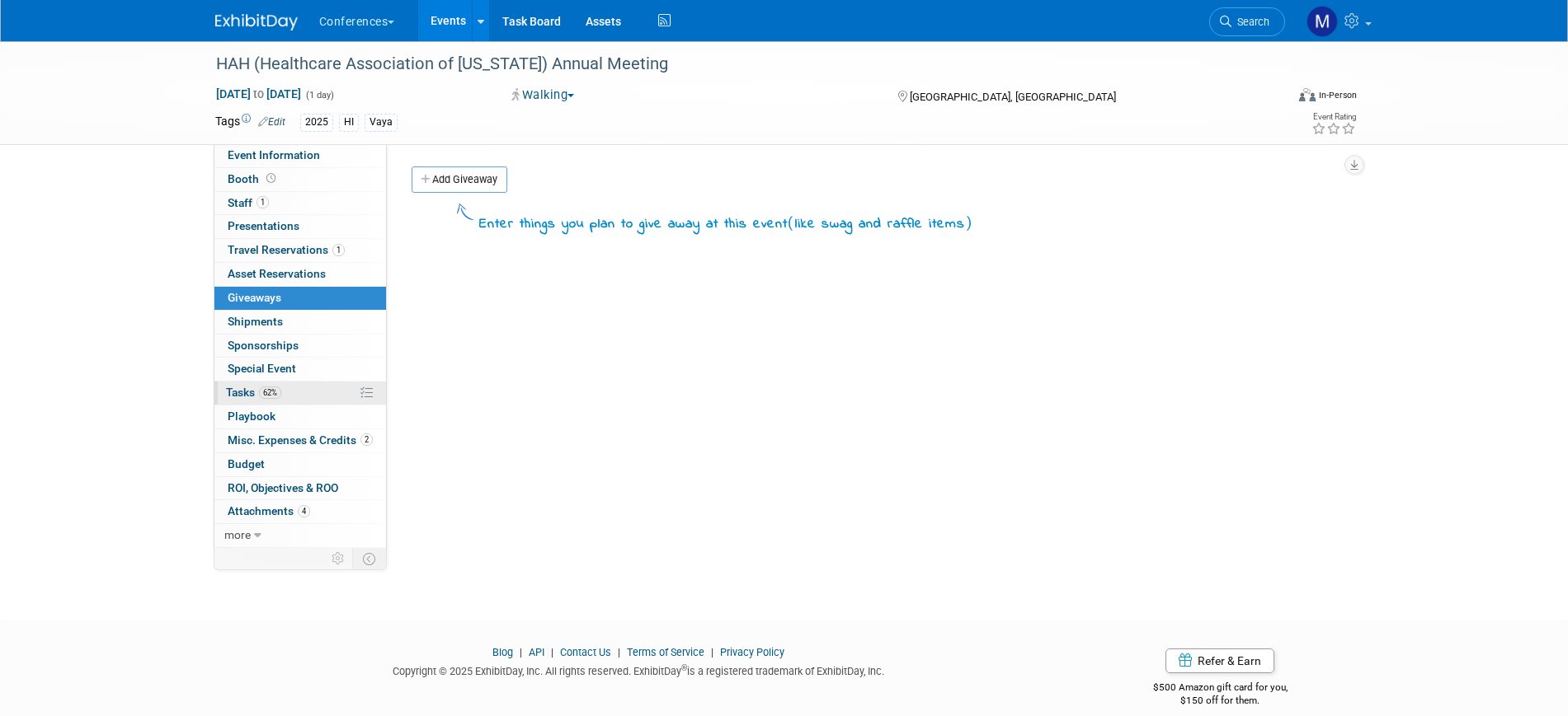
click at [285, 393] on link "62% Tasks 62%" at bounding box center [300, 393] width 171 height 23
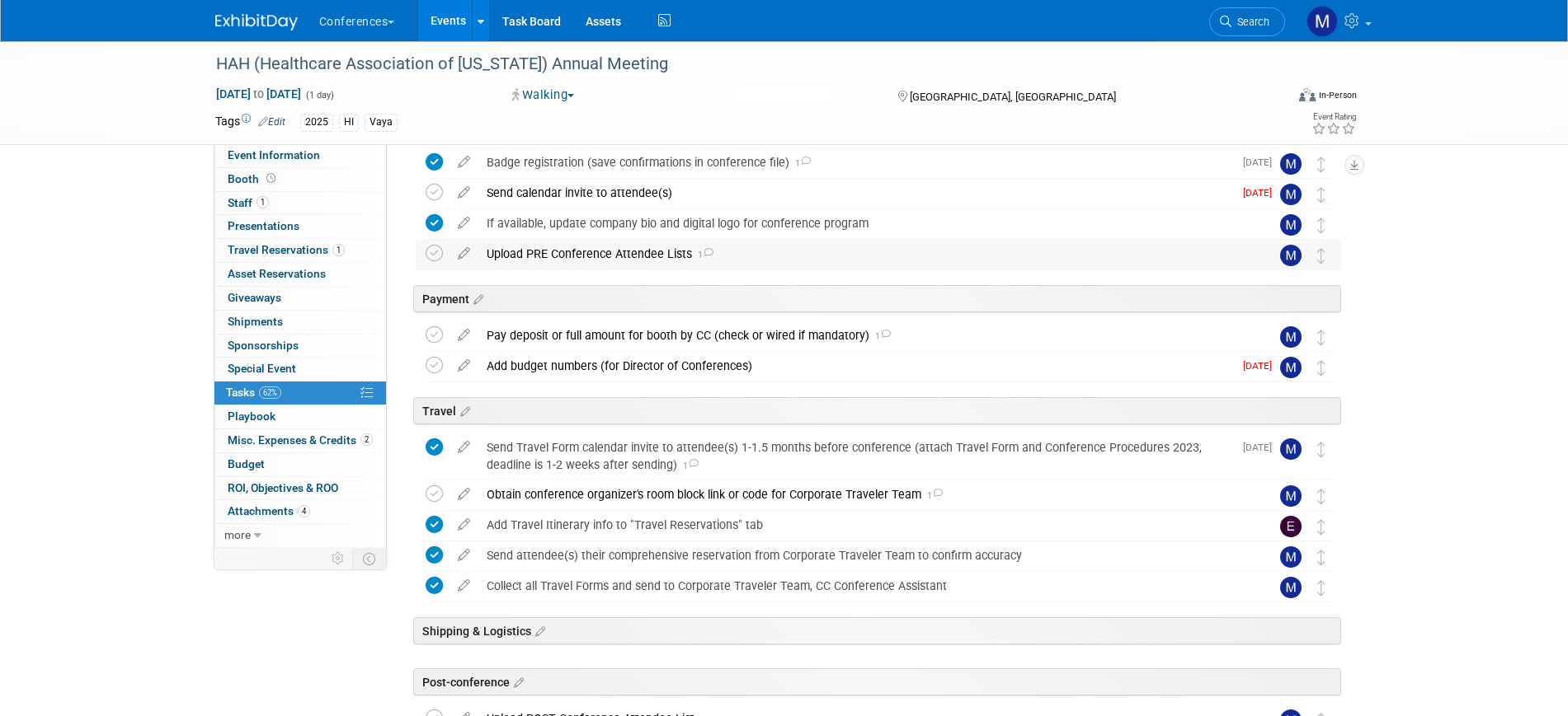
scroll to position [206, 0]
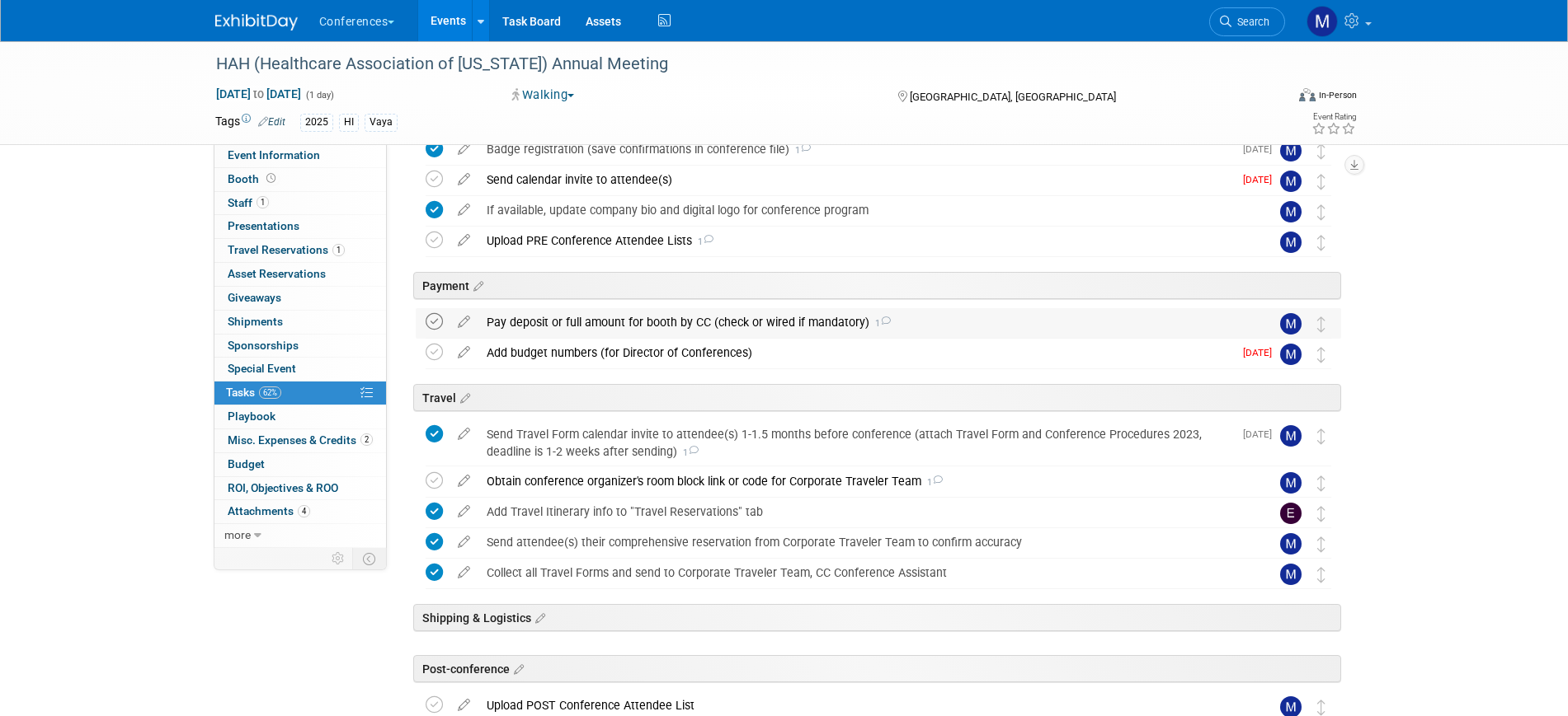
click at [435, 320] on icon at bounding box center [434, 321] width 18 height 18
click at [435, 362] on td at bounding box center [438, 354] width 24 height 30
click at [434, 479] on icon at bounding box center [434, 481] width 18 height 18
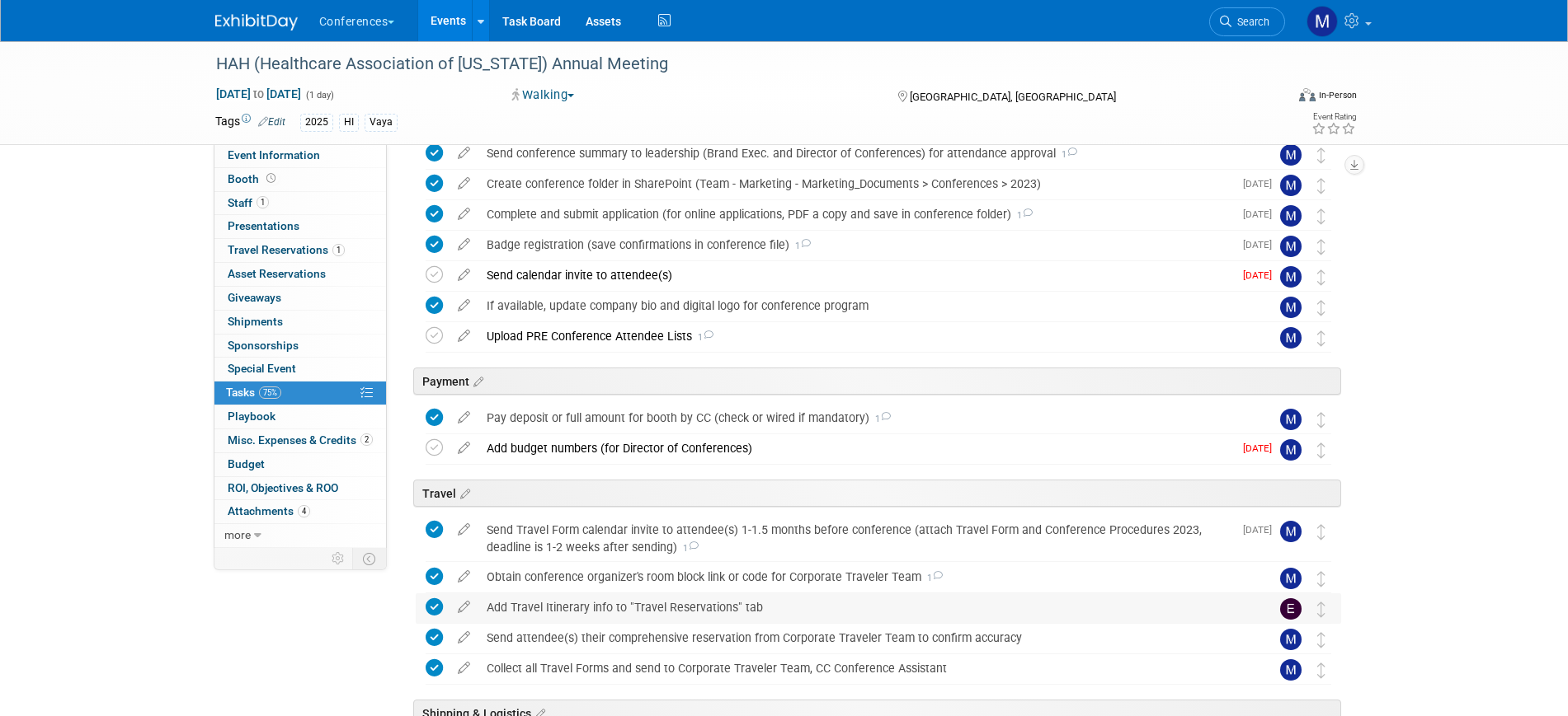
scroll to position [0, 0]
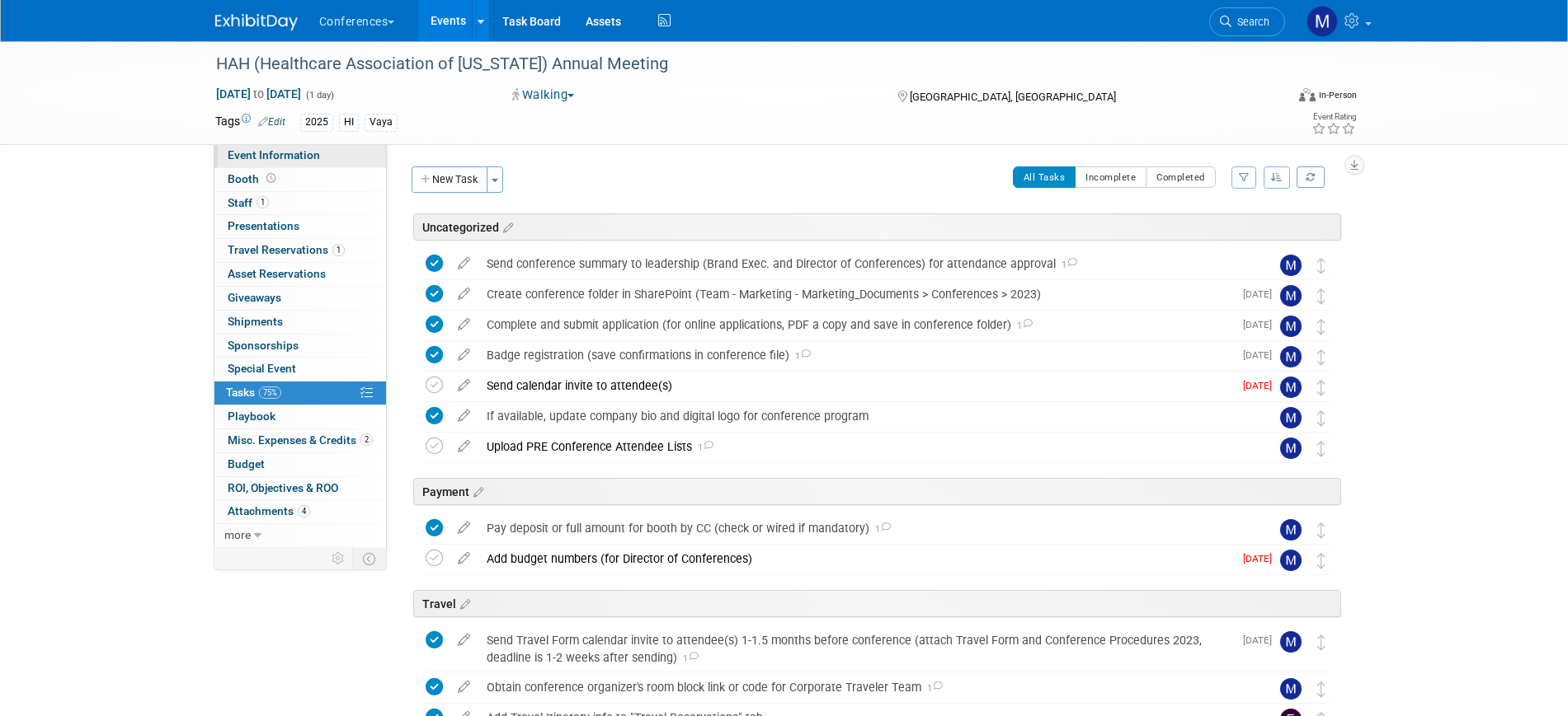
click at [341, 156] on link "Event Information" at bounding box center [300, 156] width 171 height 23
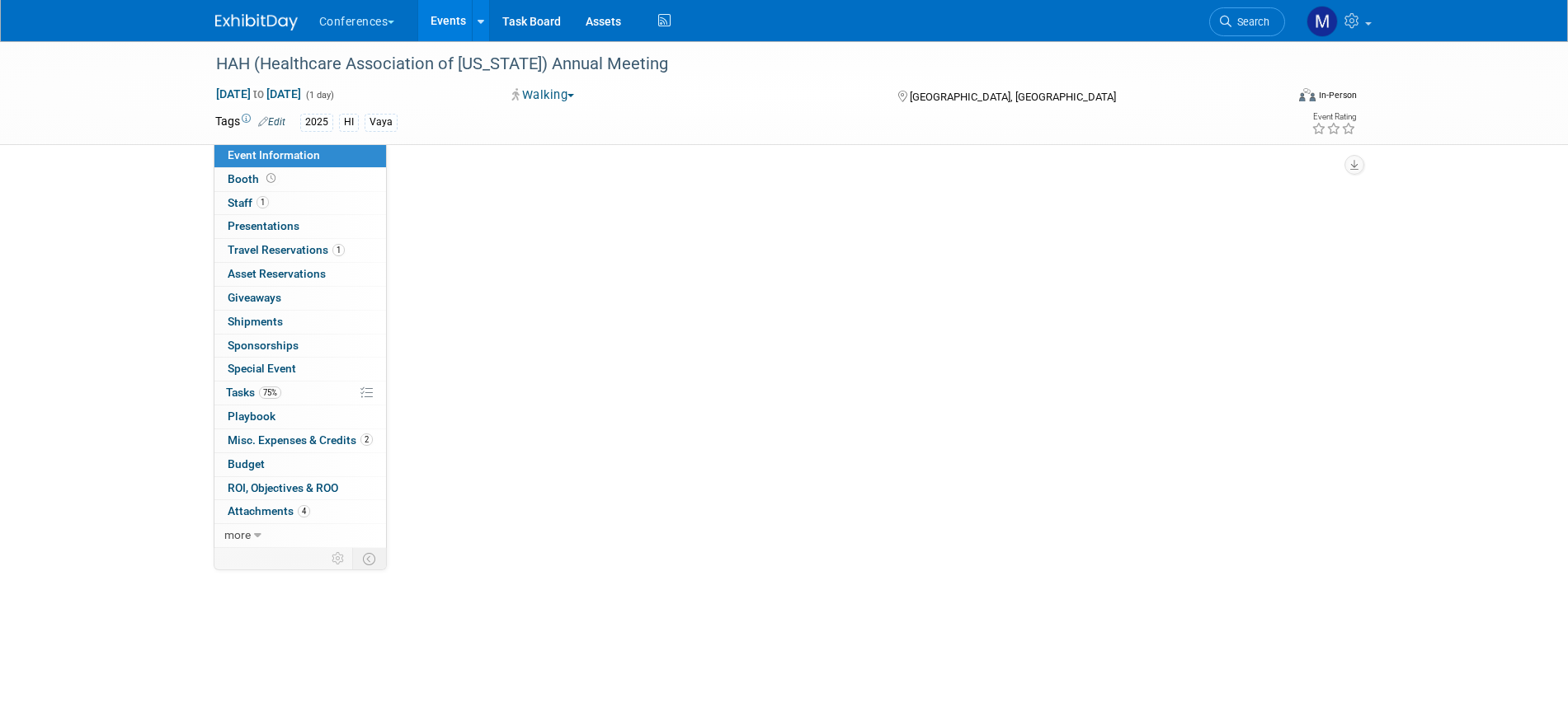
select select "Vaya"
select select "Client-facing"
select select "[PERSON_NAME]"
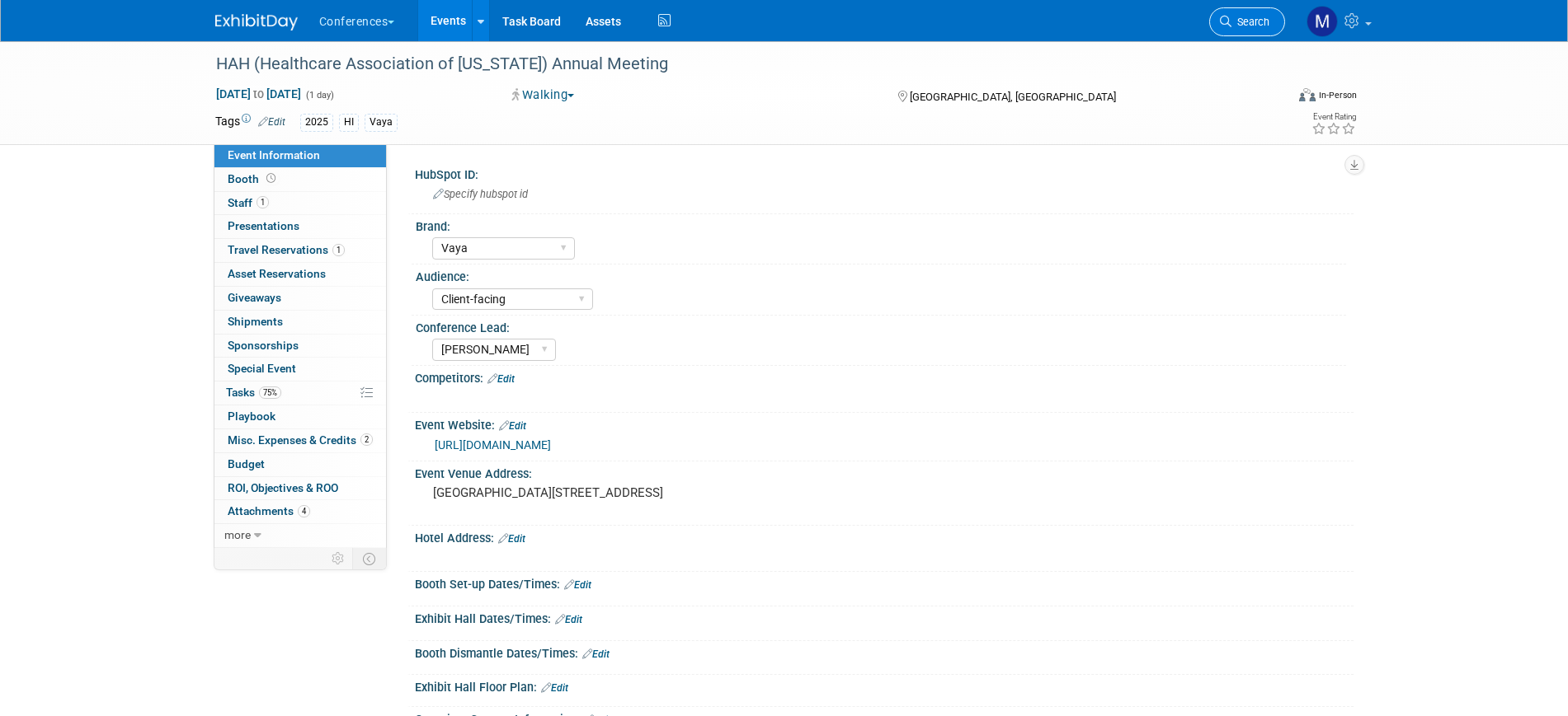
click at [1267, 14] on link "Search" at bounding box center [1247, 22] width 76 height 29
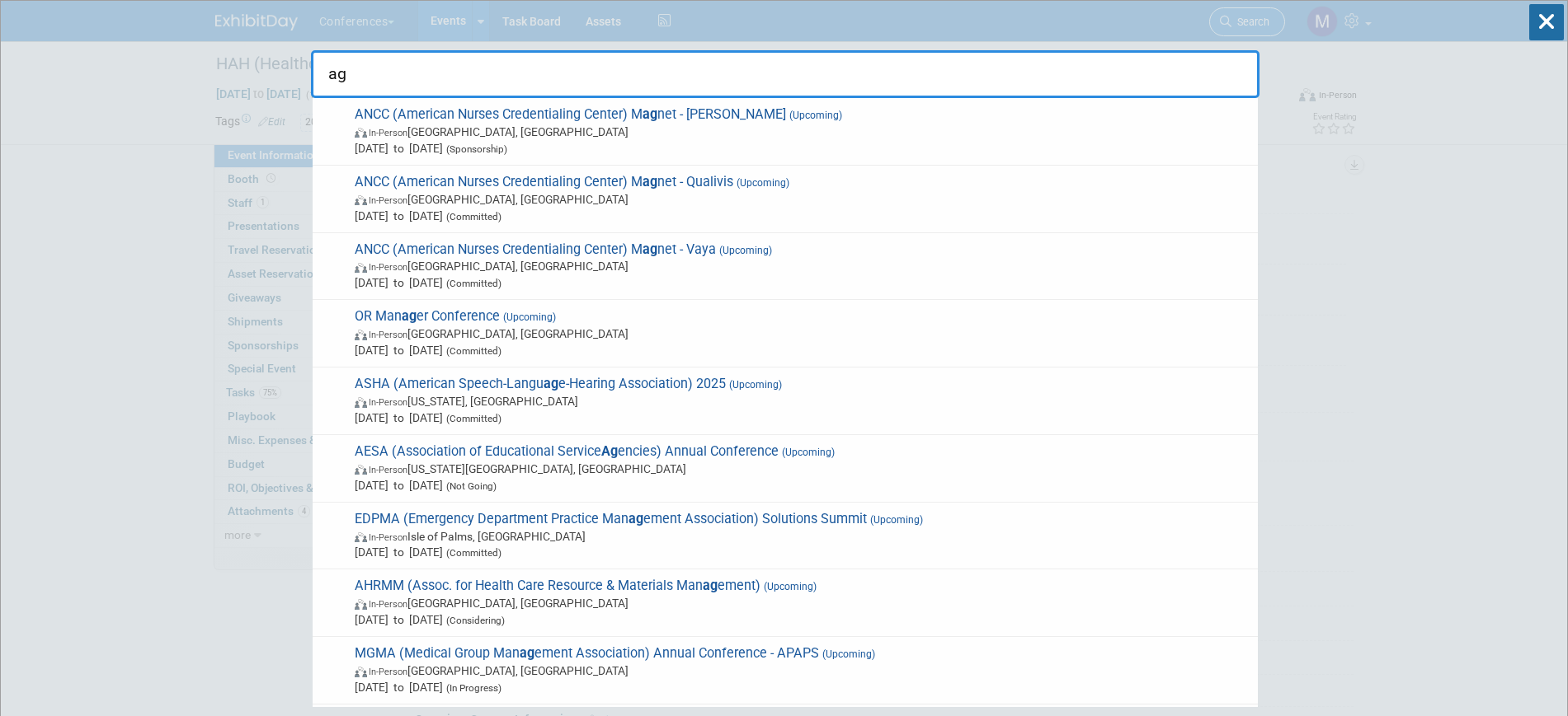
type input "a"
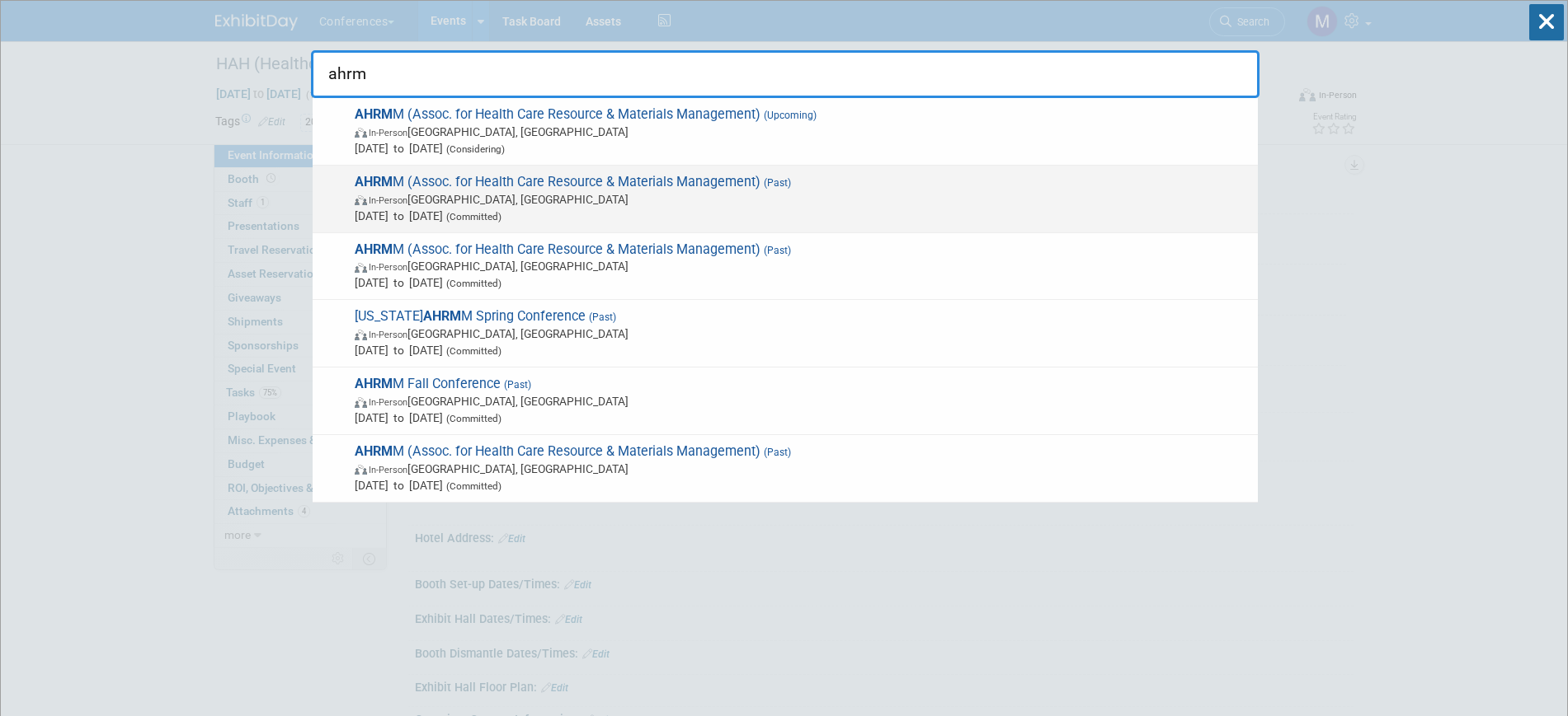
type input "ahrm"
click at [612, 176] on span "AHRM M (Assoc. for Health Care Resource & Materials Management) (Past) In-Perso…" at bounding box center [800, 199] width 900 height 50
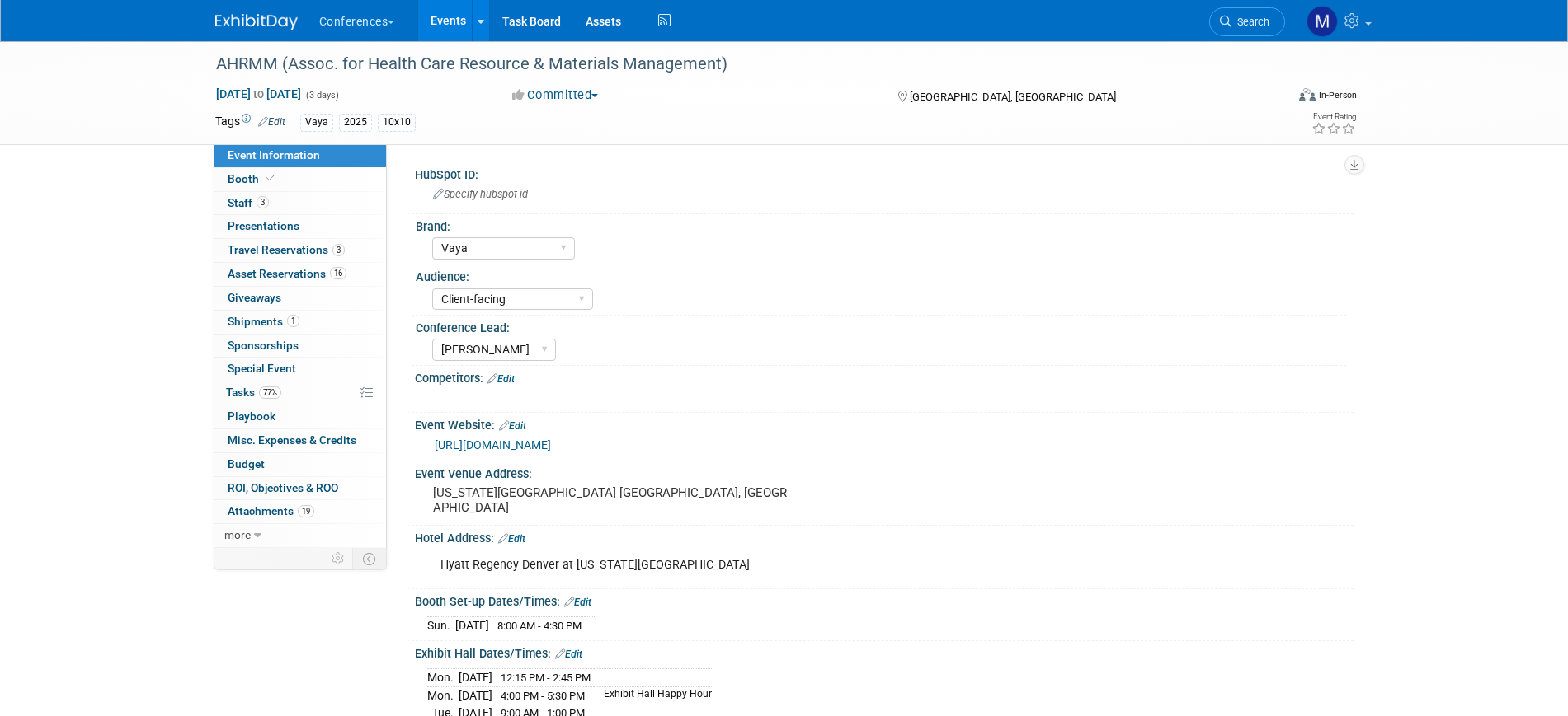
select select "Vaya"
select select "Client-facing"
select select "[PERSON_NAME]"
click at [315, 201] on link "3 Staff 3" at bounding box center [300, 204] width 171 height 23
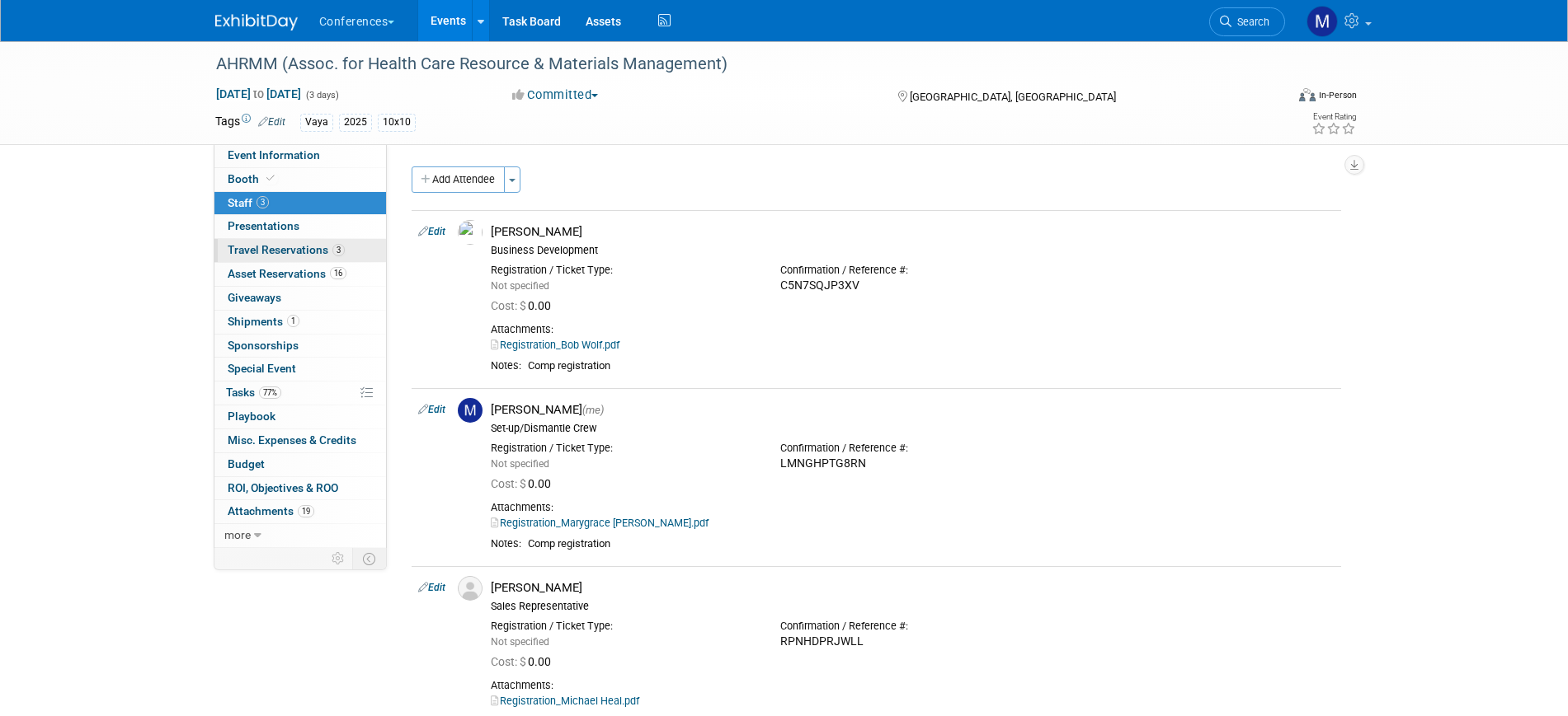
click at [306, 241] on link "3 Travel Reservations 3" at bounding box center [300, 250] width 171 height 23
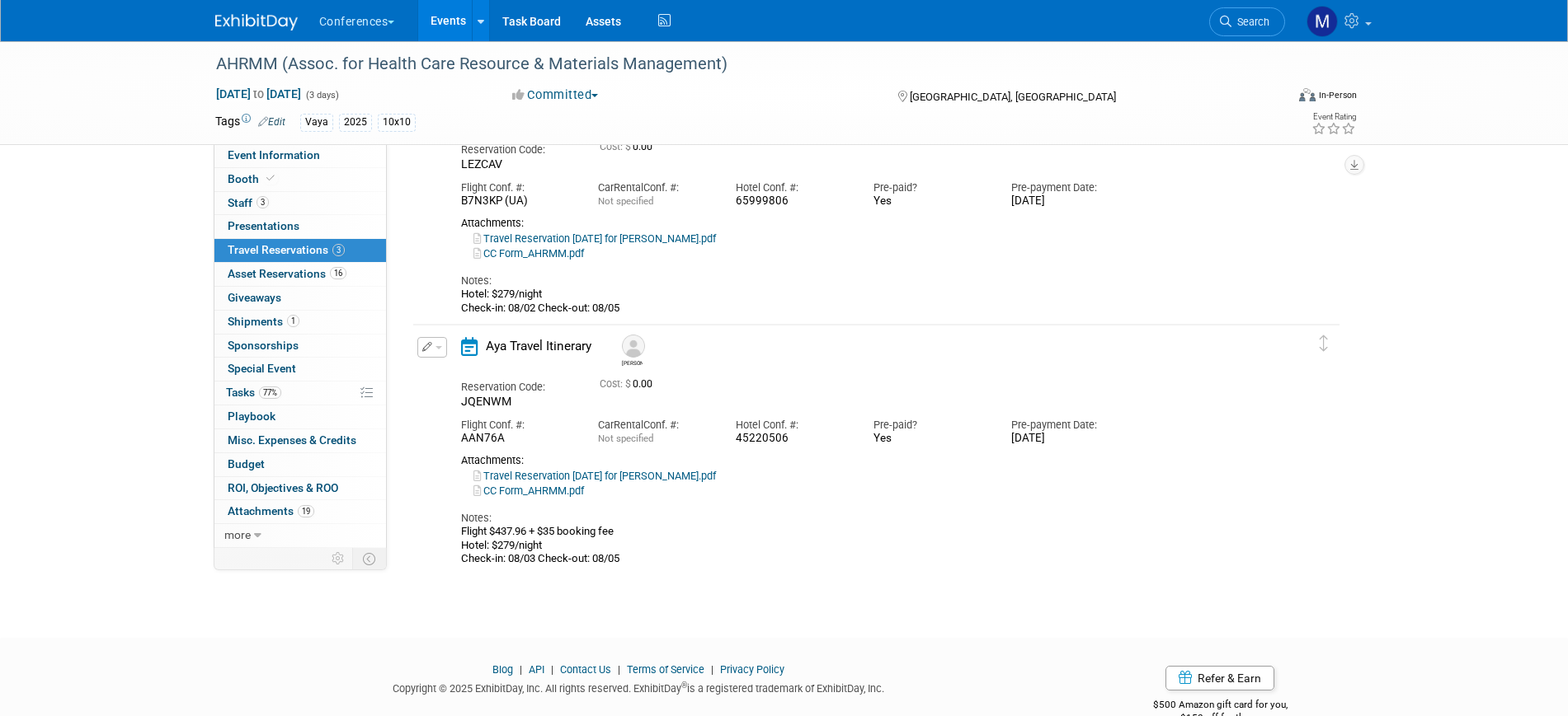
scroll to position [412, 0]
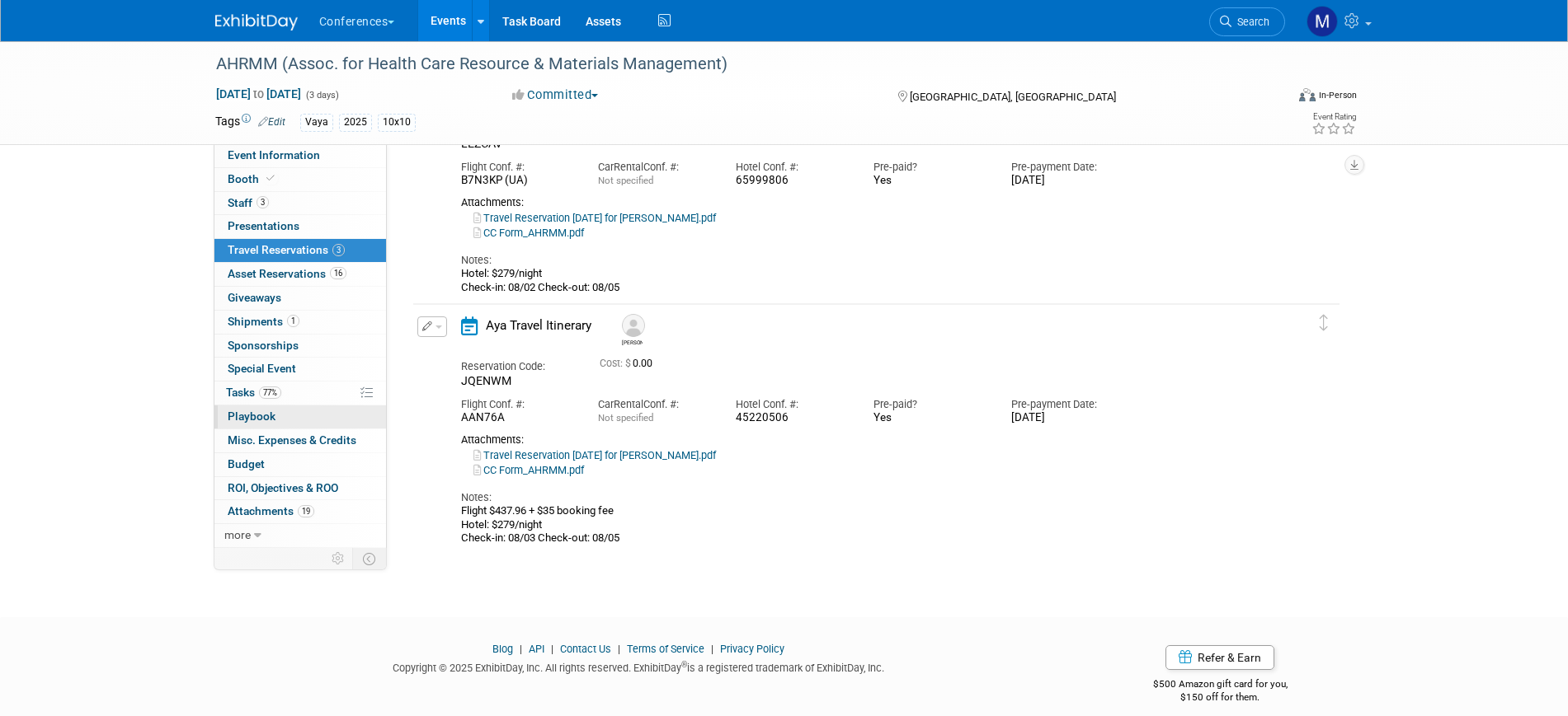
click at [268, 427] on link "0 Playbook 0" at bounding box center [300, 417] width 171 height 23
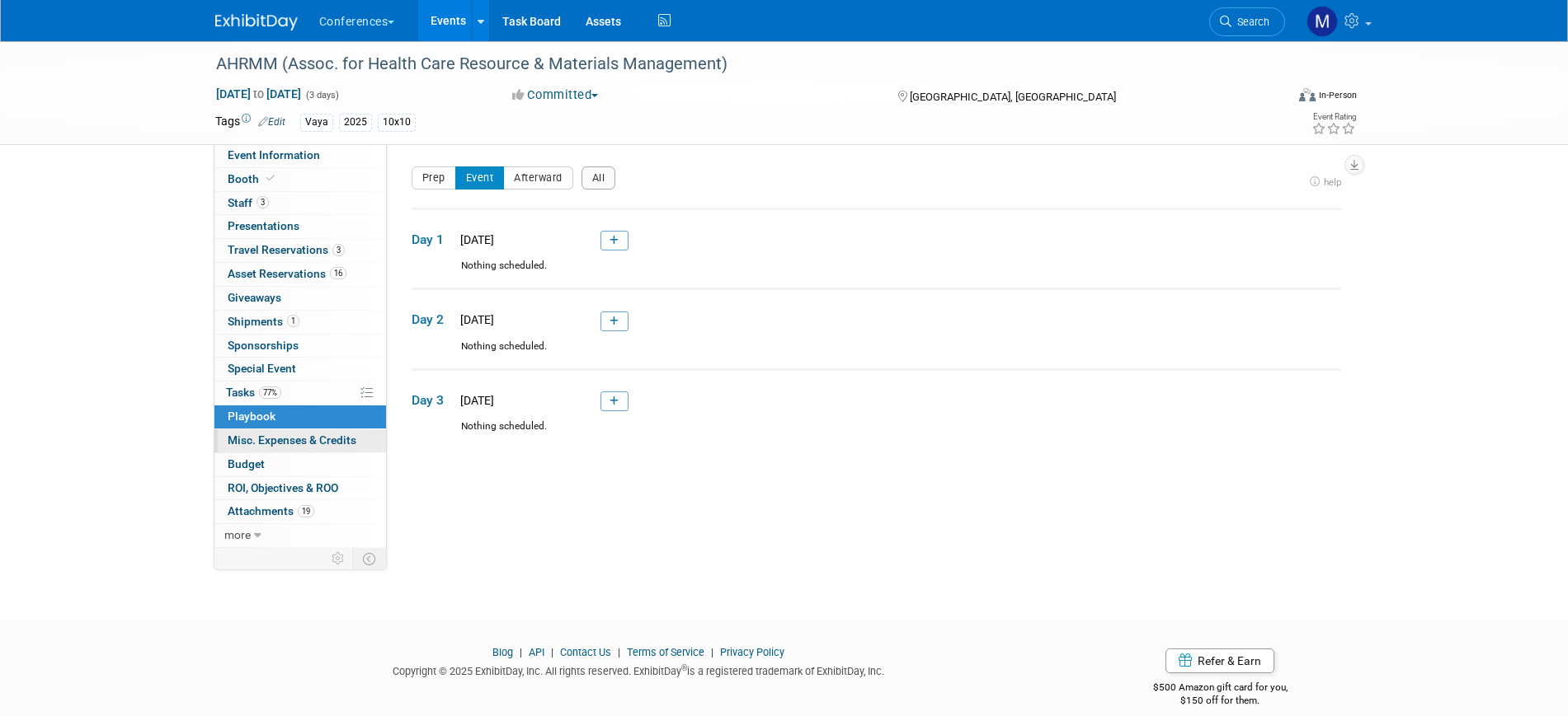
click at [271, 436] on span "Misc. Expenses & Credits 0" at bounding box center [292, 441] width 129 height 13
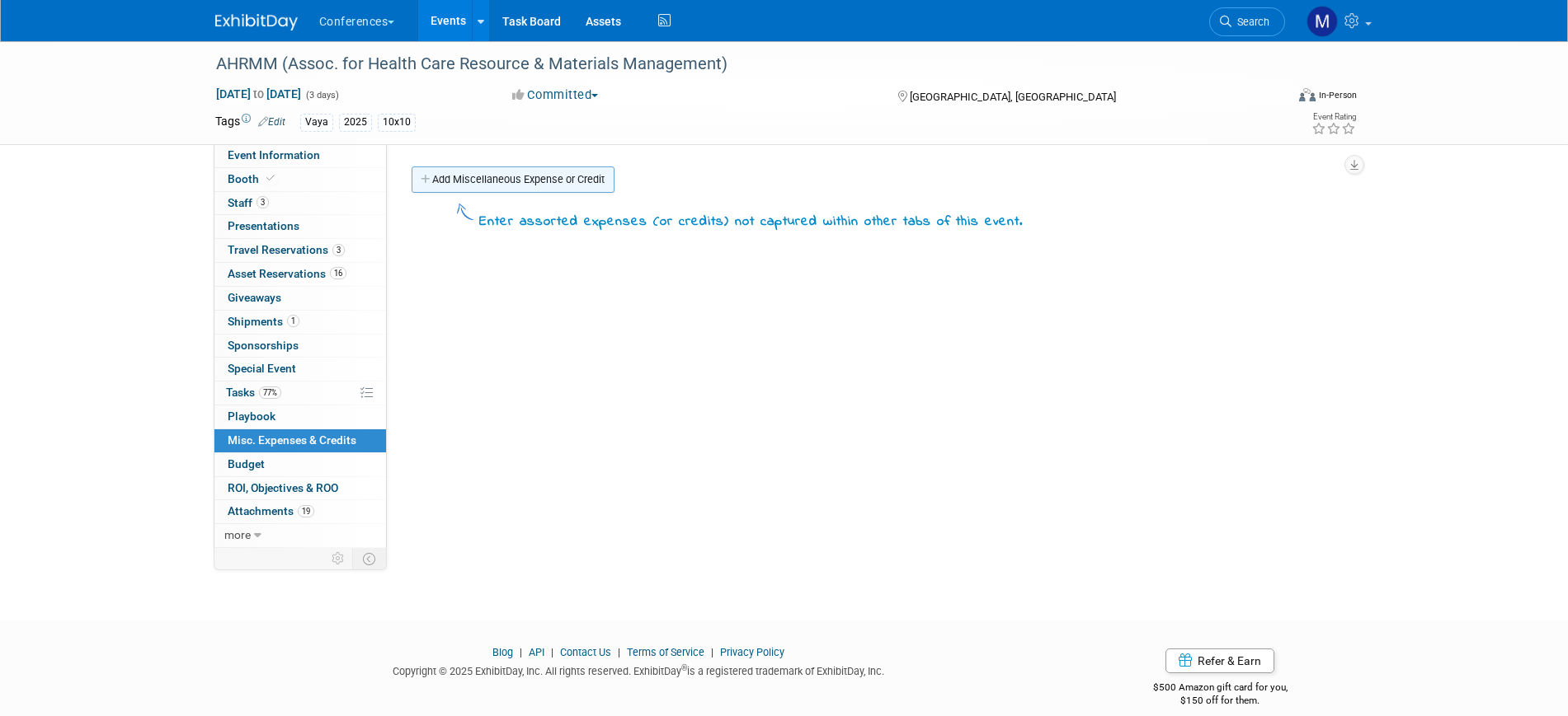
click at [517, 182] on link "Add Miscellaneous Expense or Credit" at bounding box center [513, 180] width 203 height 27
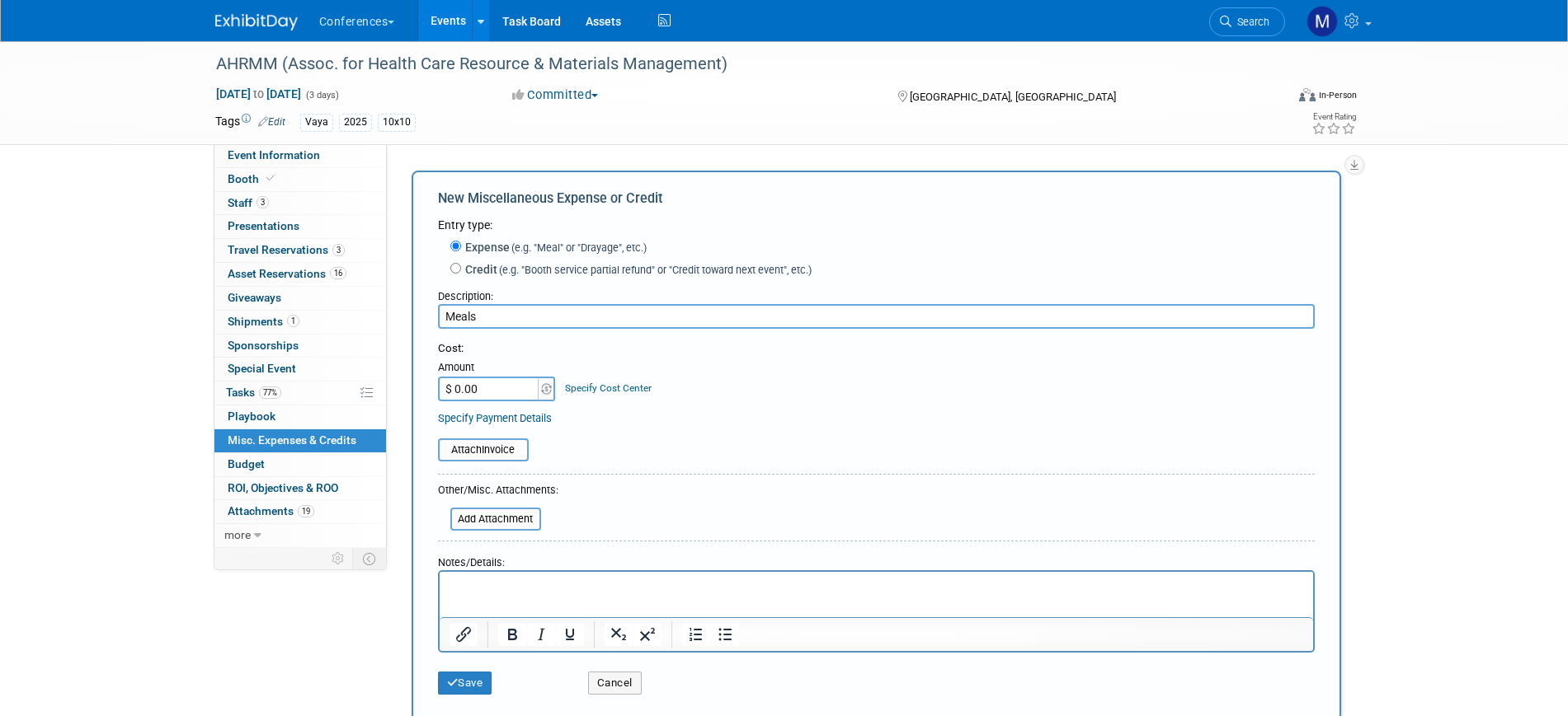
type input "Meals"
click at [516, 577] on html at bounding box center [876, 584] width 873 height 23
click at [508, 396] on input "$ 0.00" at bounding box center [489, 389] width 103 height 25
type input "$ 900.00"
click at [473, 680] on button "Save" at bounding box center [465, 683] width 54 height 23
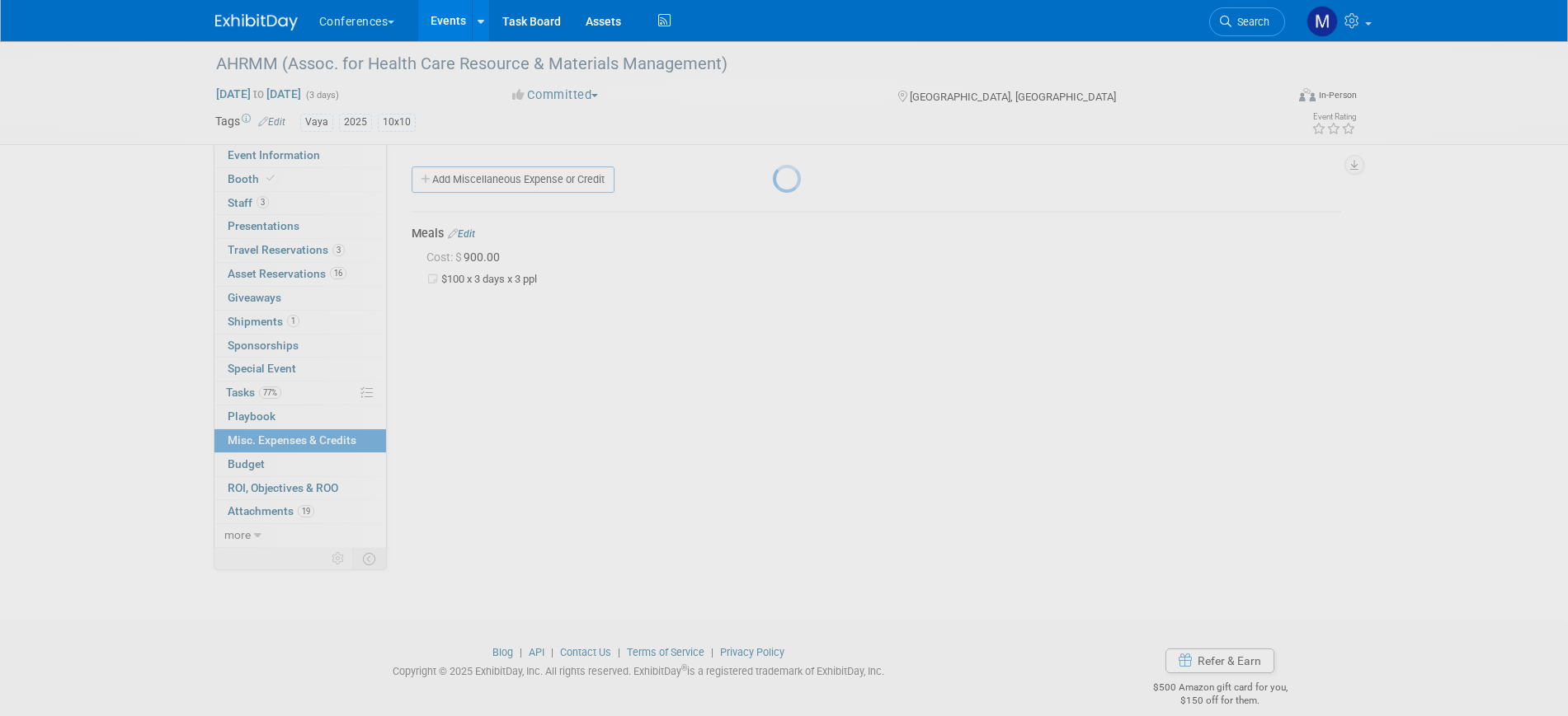
scroll to position [20, 0]
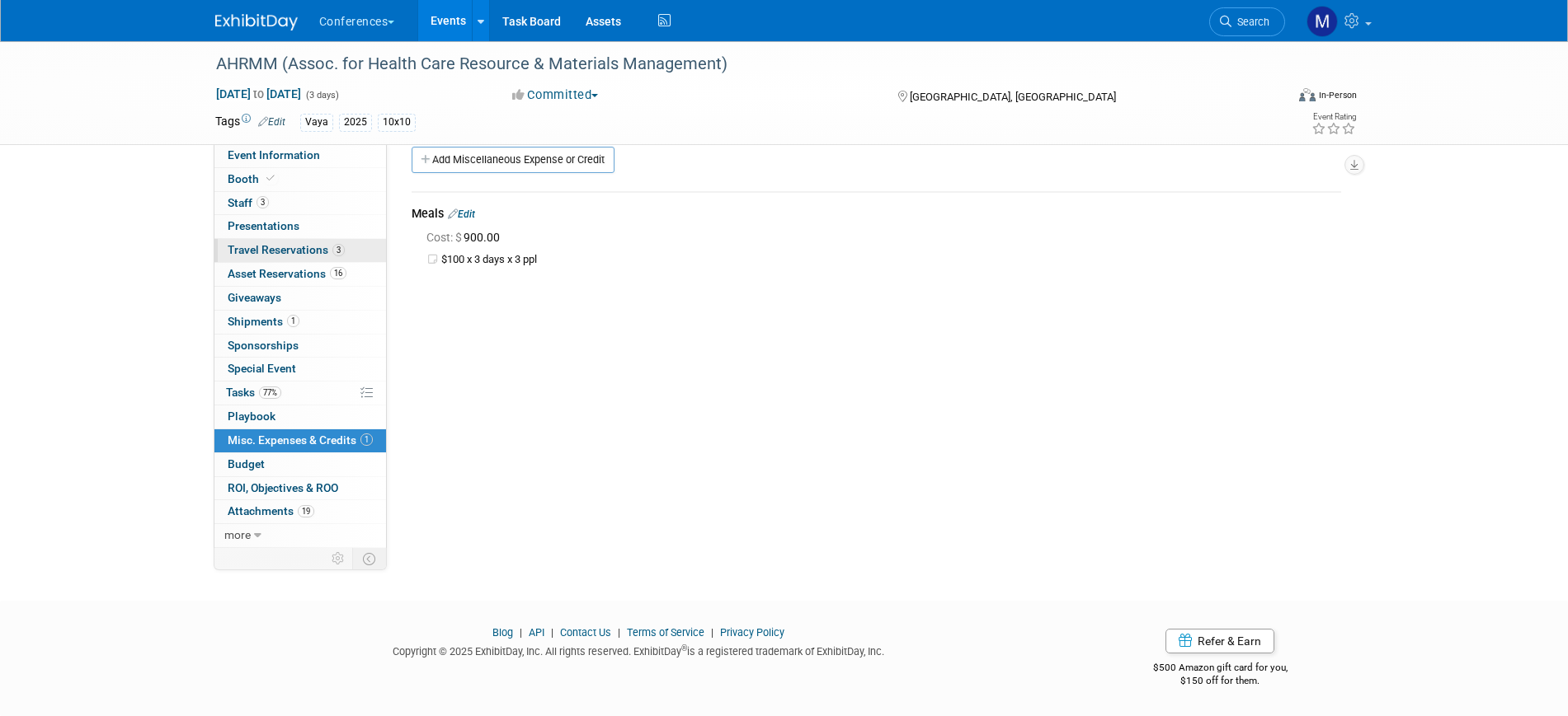
click at [341, 255] on span "Travel Reservations 3" at bounding box center [286, 250] width 117 height 13
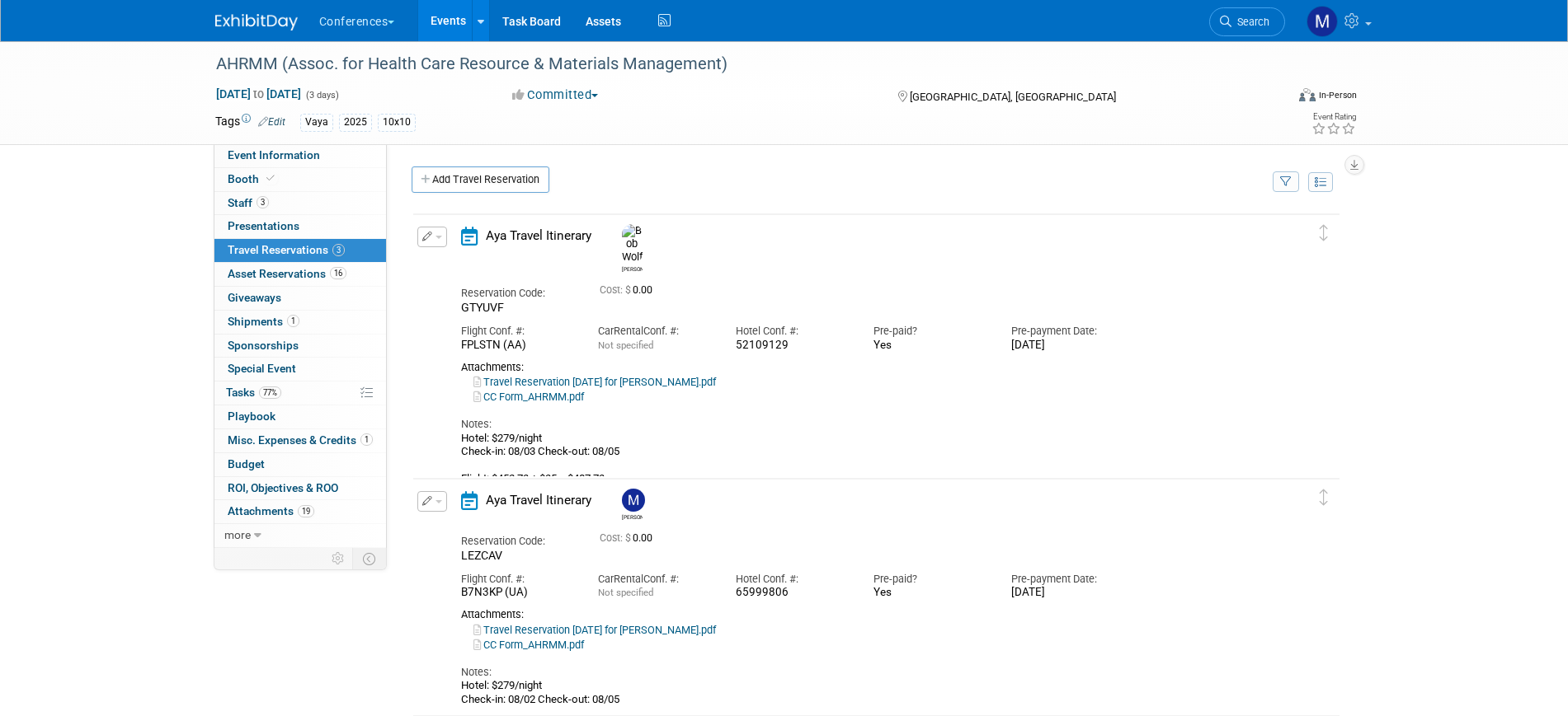
click at [634, 376] on link "Travel Reservation August 03 for ROBERT HAROLD WOLF.pdf" at bounding box center [594, 381] width 242 height 13
click at [438, 239] on span "button" at bounding box center [439, 238] width 7 height 3
click at [467, 268] on button "Edit Reservation" at bounding box center [488, 265] width 139 height 24
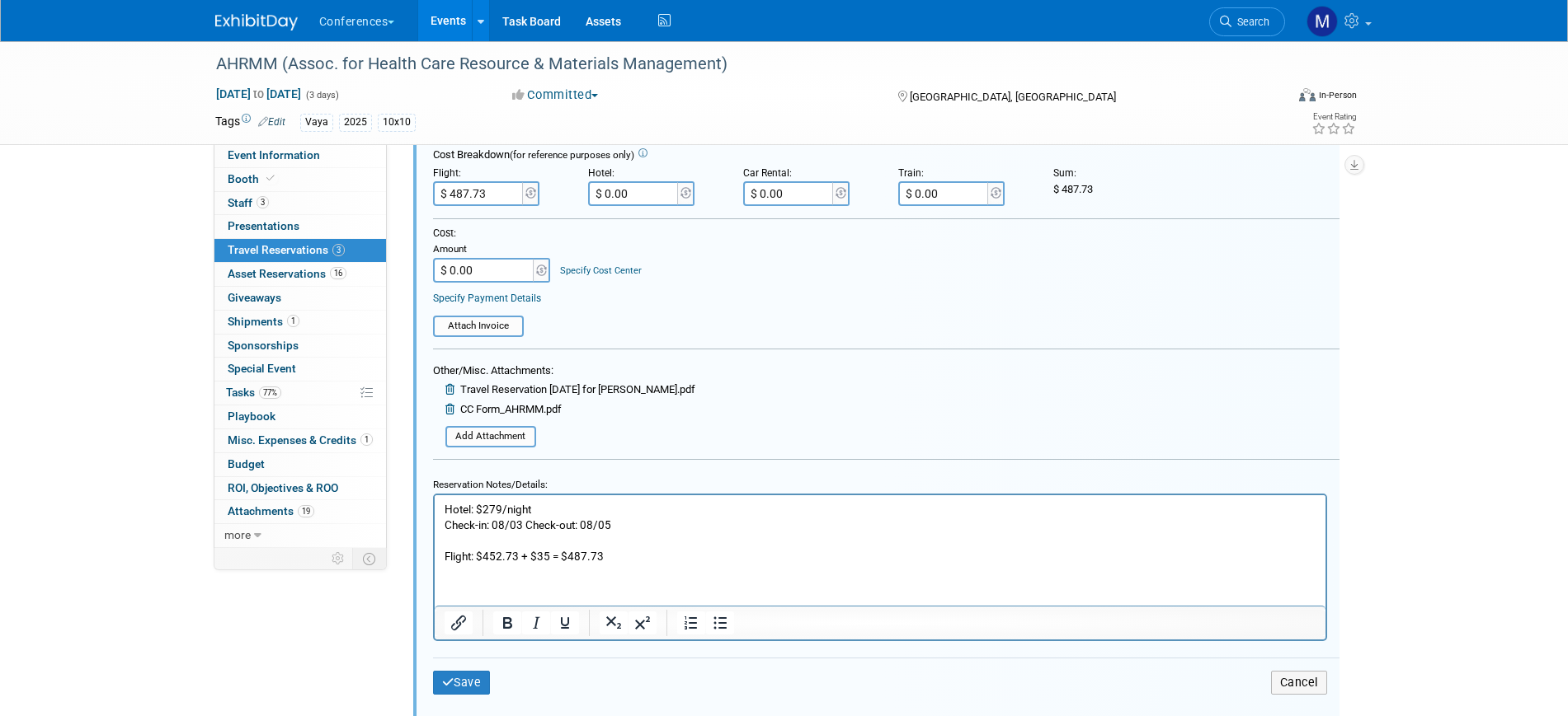
scroll to position [544, 0]
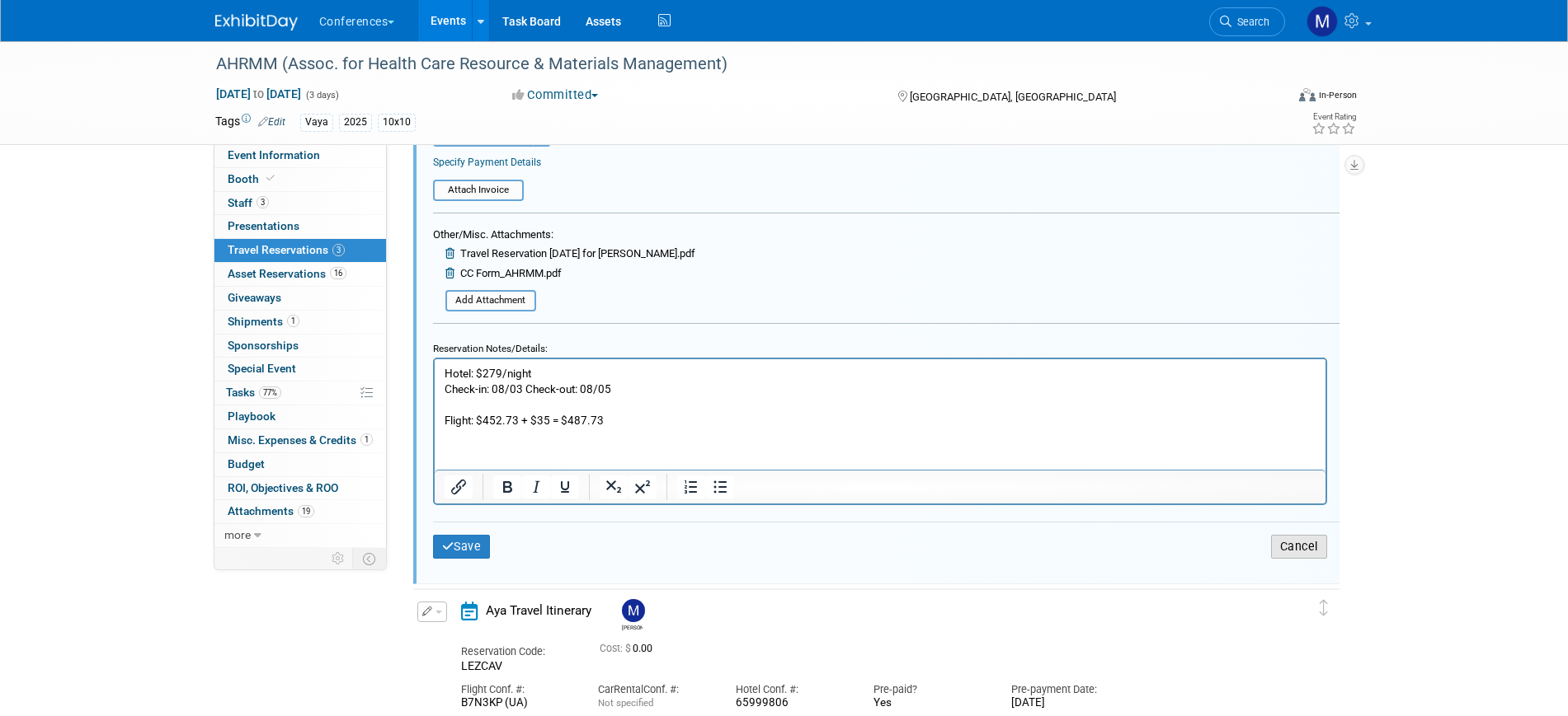
drag, startPoint x: 1320, startPoint y: 550, endPoint x: 453, endPoint y: 9, distance: 1021.9
click at [1320, 550] on button "Cancel" at bounding box center [1298, 547] width 56 height 24
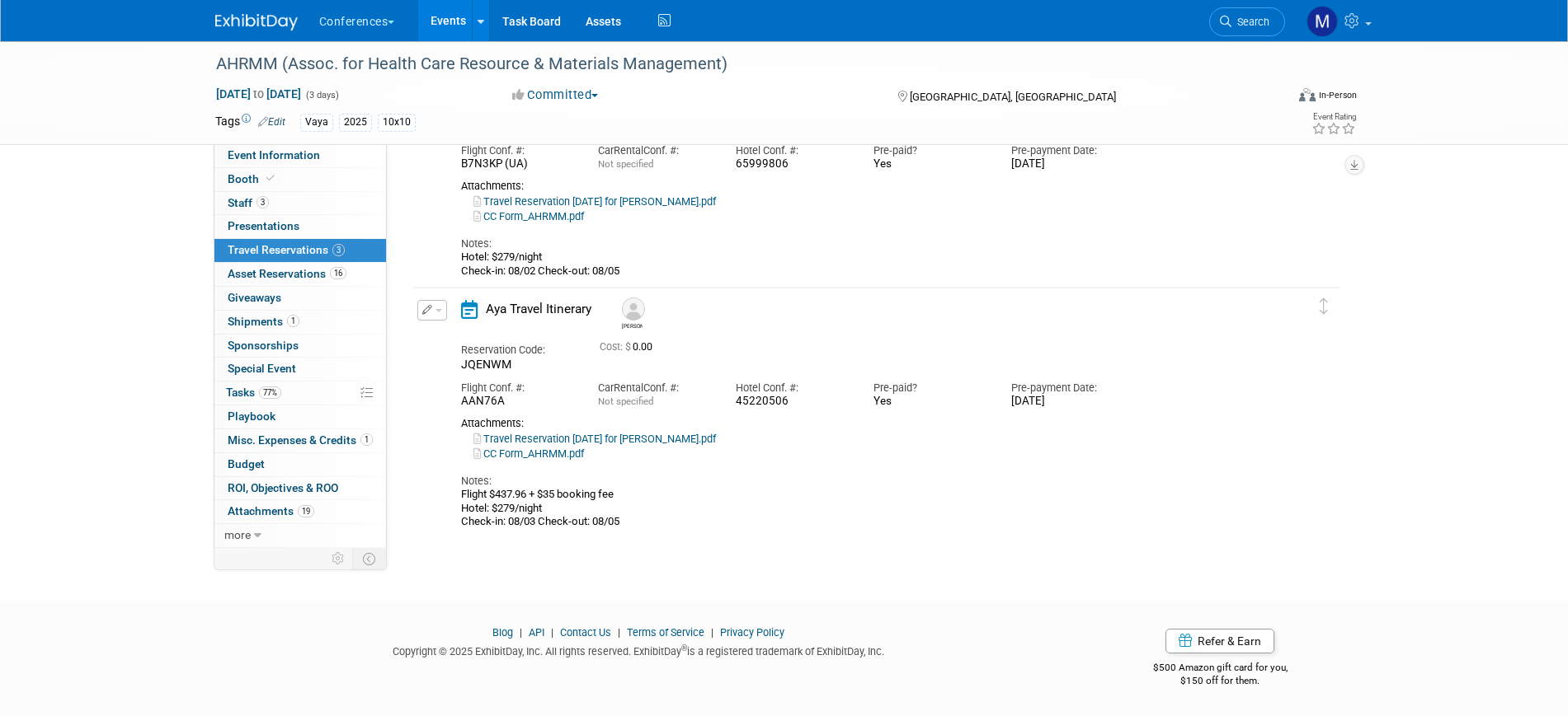
scroll to position [431, 0]
click at [620, 198] on link "Travel Reservation August 01 for MARYGRACE LEGROS.pdf" at bounding box center [594, 201] width 242 height 13
click at [7, 147] on div "AHRMM (Assoc. for Health Care Resource & Materials Management) Aug 3, 2025 to A…" at bounding box center [784, 92] width 1568 height 959
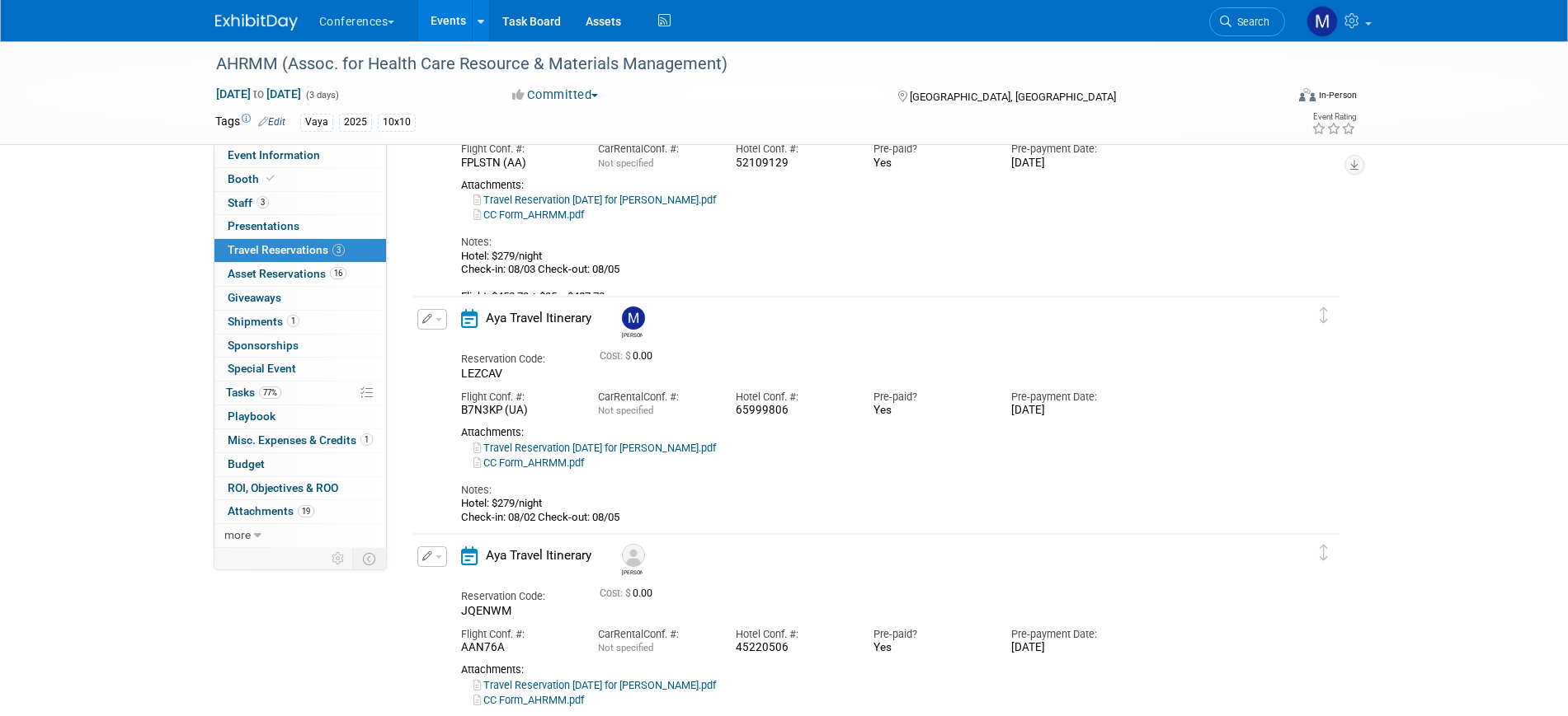
scroll to position [121, 0]
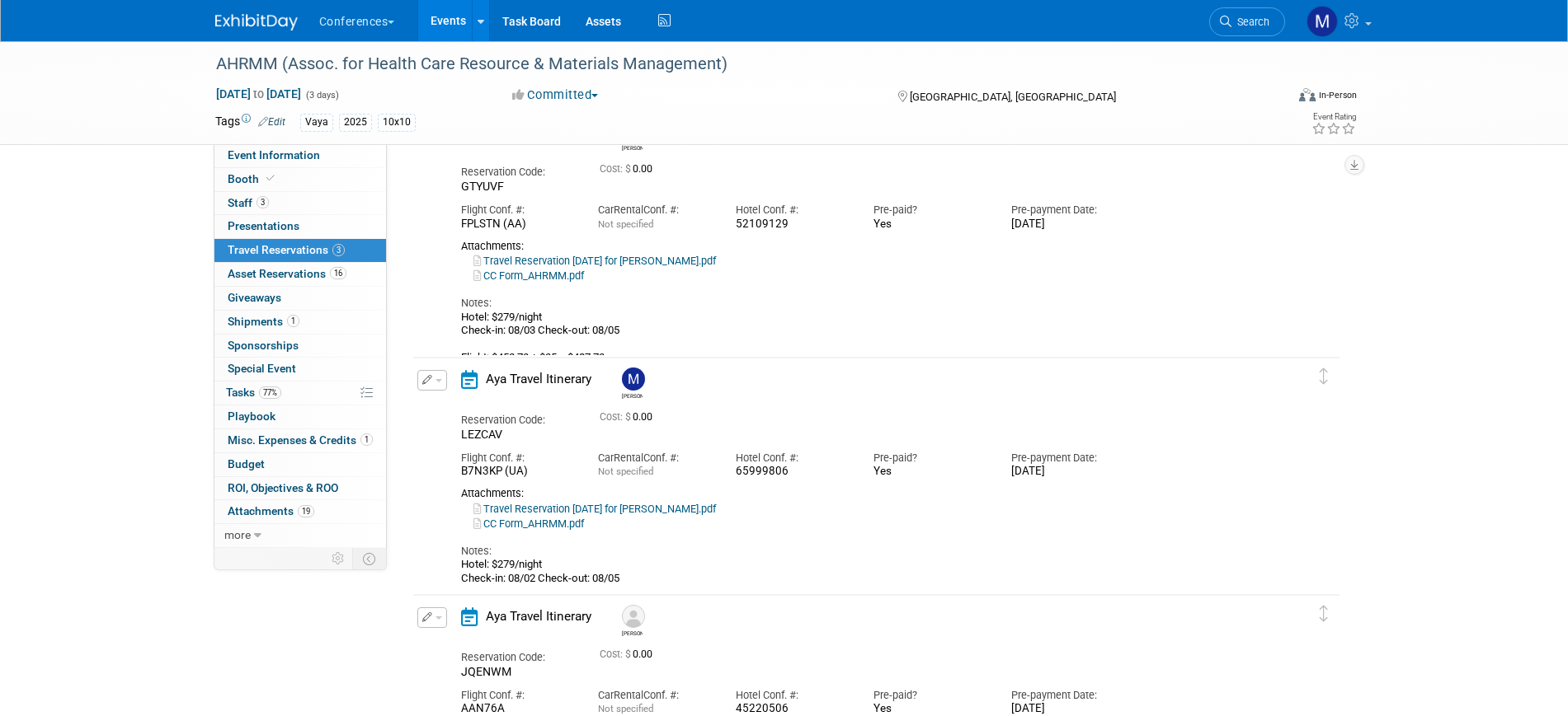
click at [441, 381] on span "button" at bounding box center [439, 381] width 7 height 3
click at [490, 410] on button "Edit Reservation" at bounding box center [488, 409] width 139 height 24
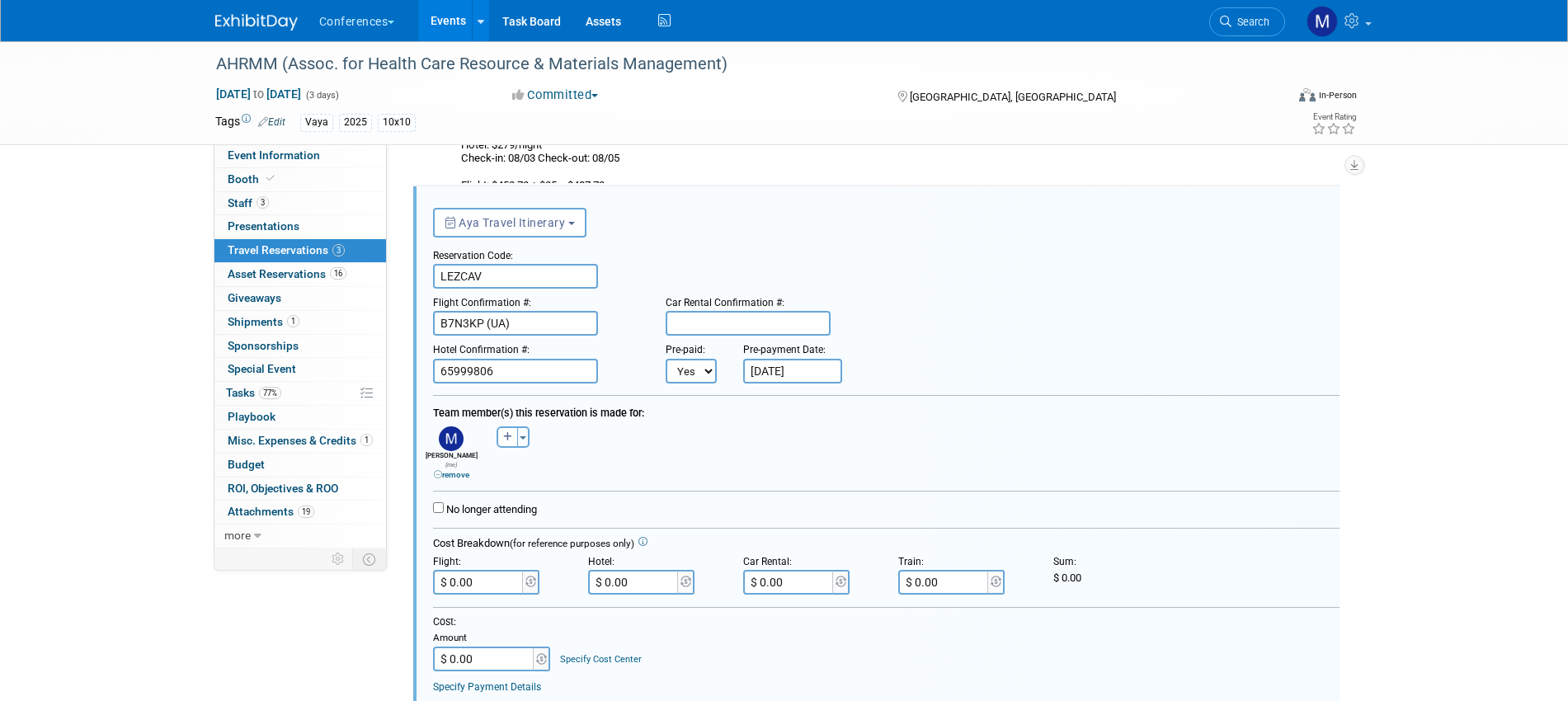
scroll to position [0, 0]
click at [642, 580] on input "$ 0.00" at bounding box center [634, 582] width 93 height 25
paste input "968.82"
type input "$ 968.82"
click at [768, 640] on div "Cost: Amount $ 0.00 Specify Cost Center Cost Center -- Not Specified -- Aya Edu…" at bounding box center [887, 643] width 907 height 56
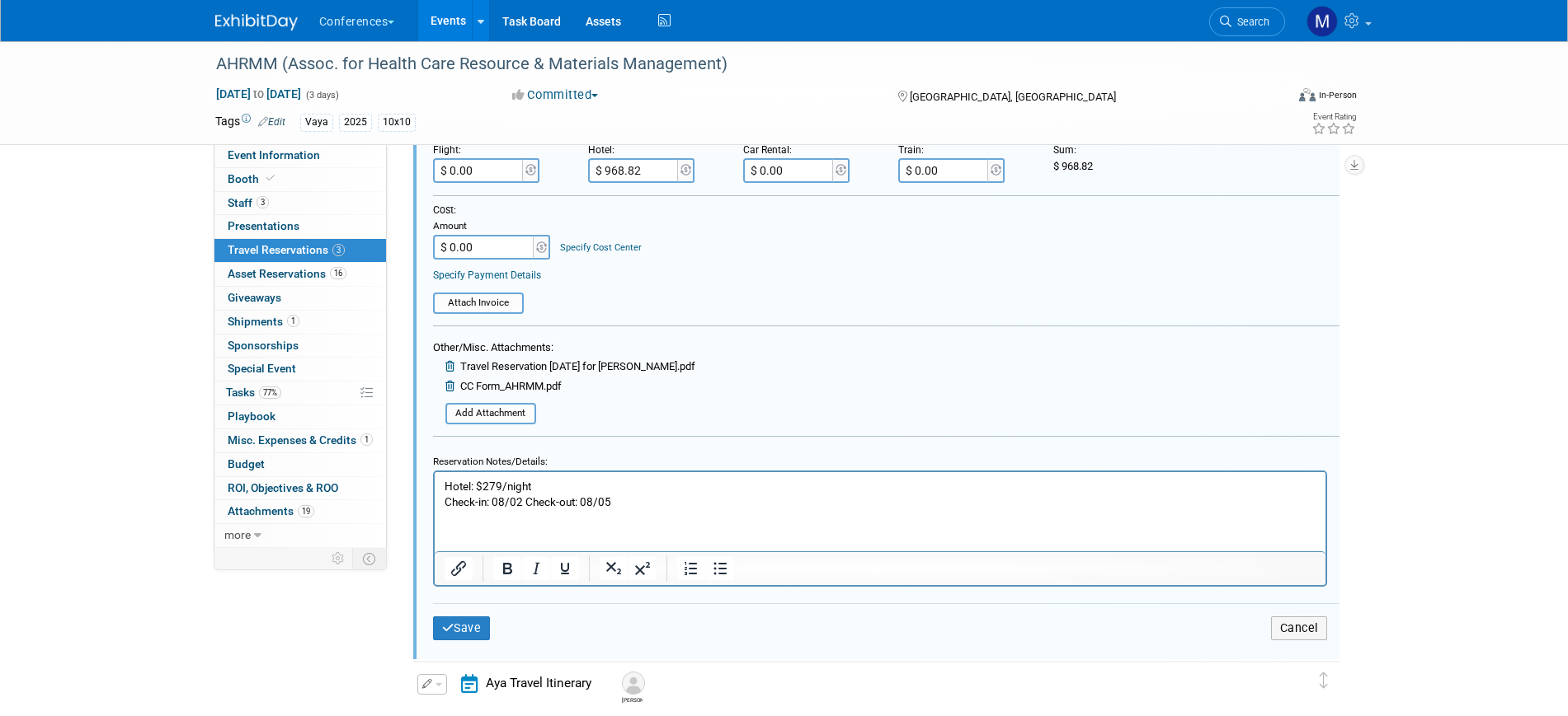
scroll to position [706, 0]
click at [479, 616] on button "Save" at bounding box center [462, 628] width 58 height 24
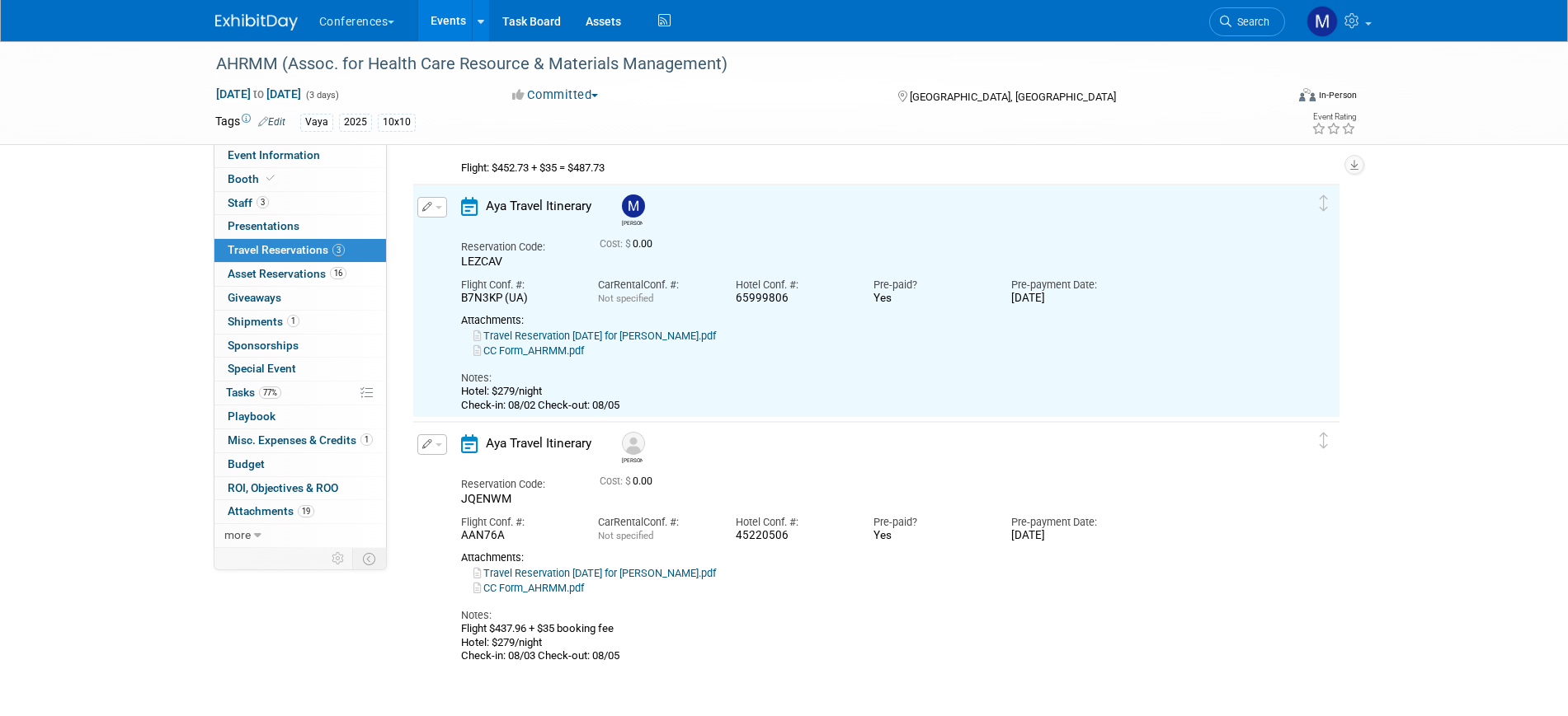
scroll to position [294, 0]
click at [434, 449] on button "button" at bounding box center [432, 446] width 30 height 21
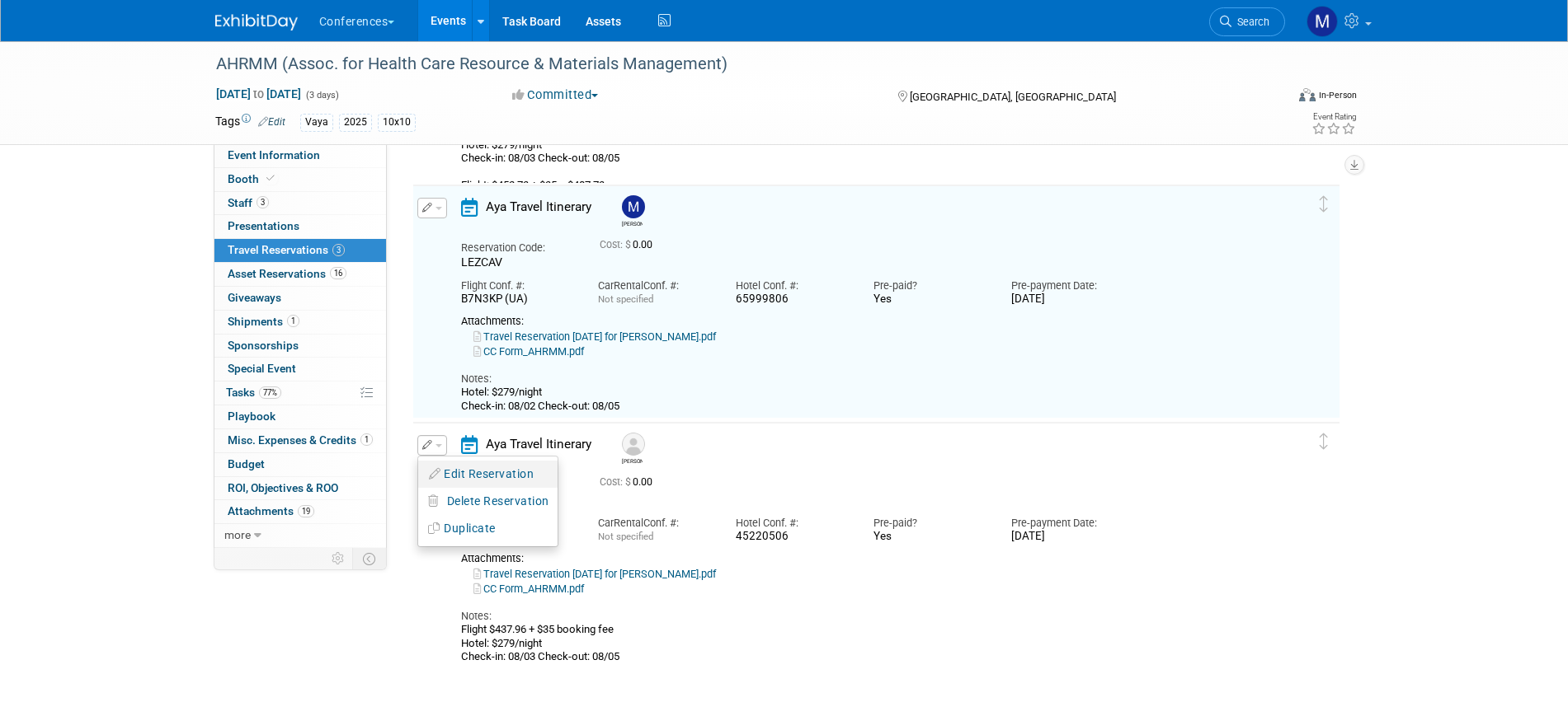
click at [458, 471] on button "Edit Reservation" at bounding box center [488, 474] width 139 height 24
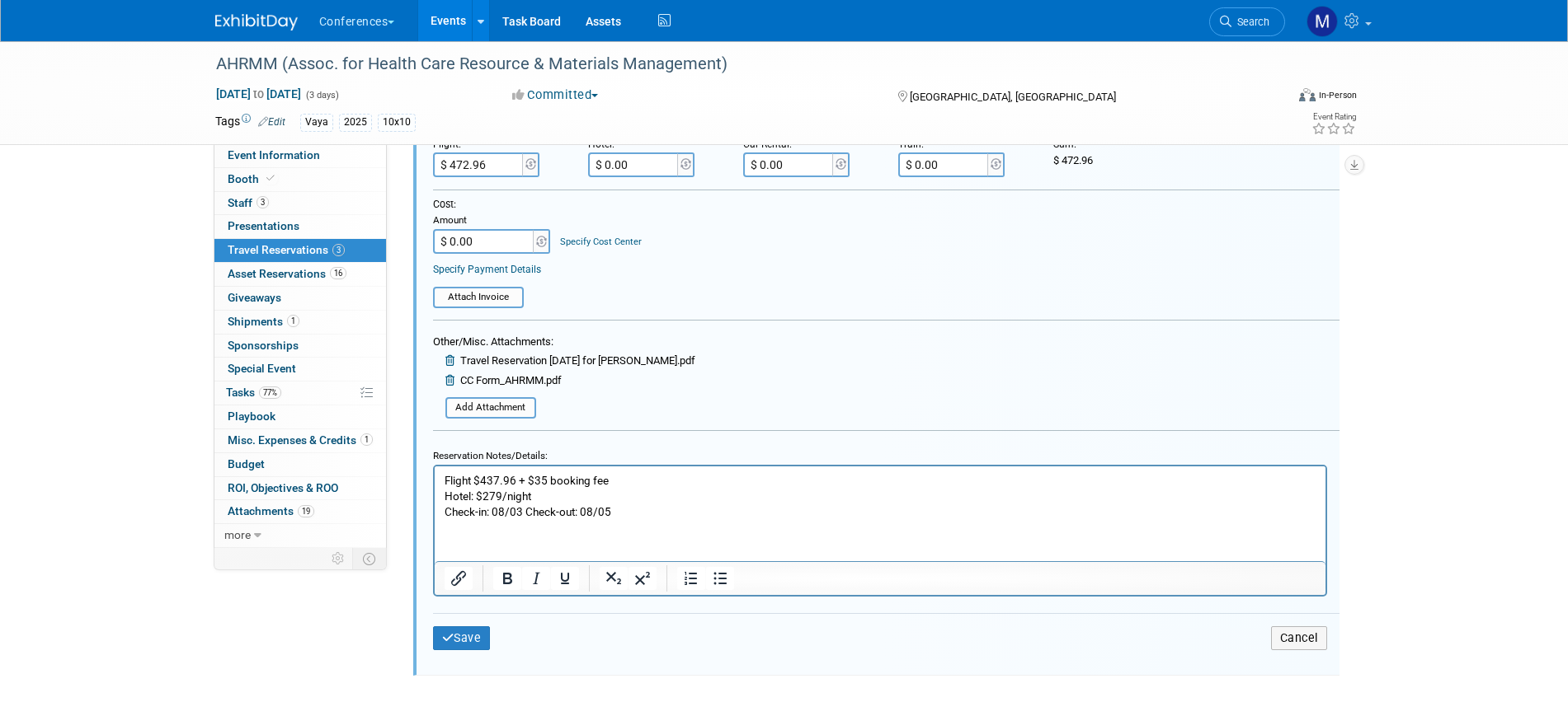
scroll to position [943, 0]
click at [666, 157] on input "$ 0.00" at bounding box center [634, 161] width 93 height 25
paste input "645.88"
type input "$ 645.88"
click at [823, 315] on form "<i class="fa-light fa-calendar-lines" style="padding: 6px 4px 6px 1px;"></i> Ay…" at bounding box center [887, 226] width 907 height 880
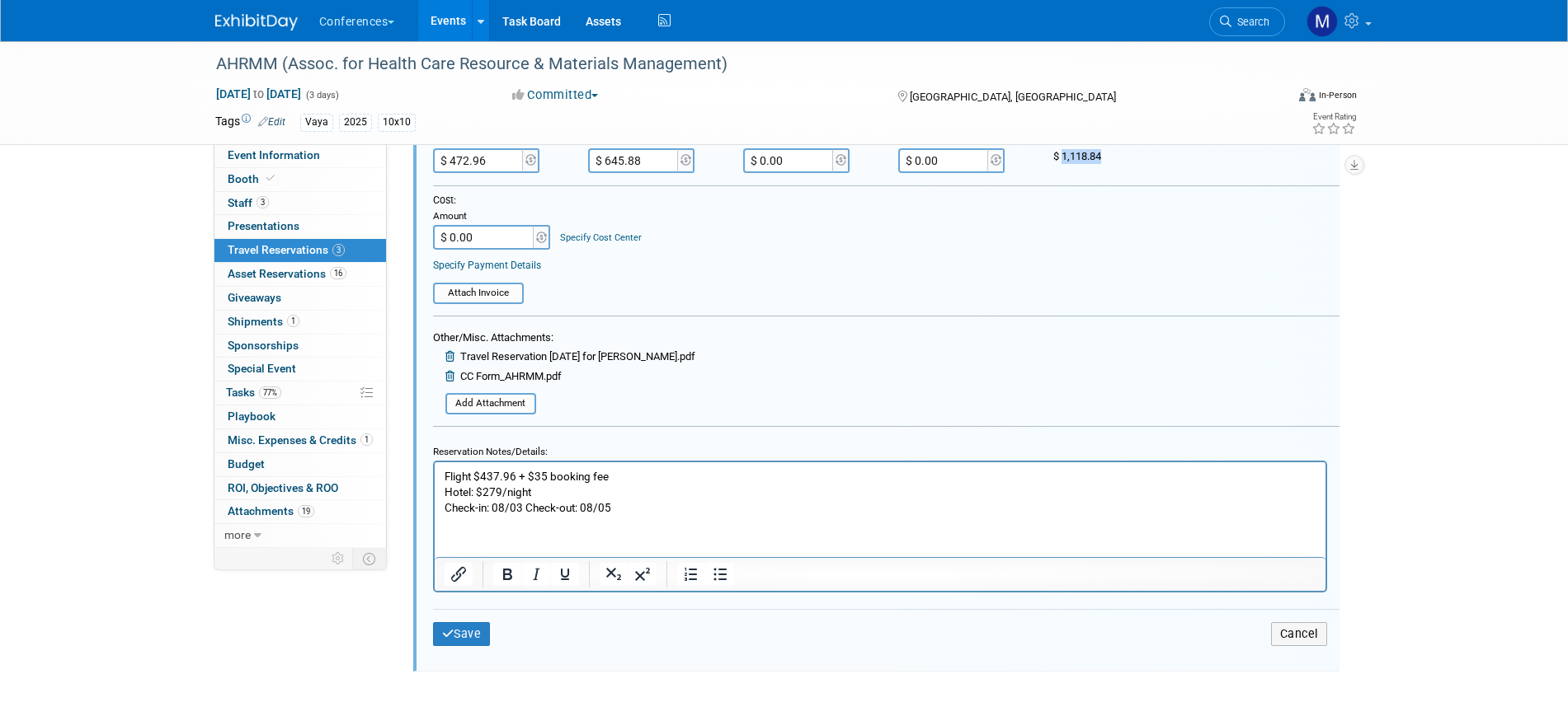
drag, startPoint x: 1062, startPoint y: 159, endPoint x: 1104, endPoint y: 160, distance: 42.0
click at [1104, 160] on div "$ 1,118.84" at bounding box center [1119, 157] width 130 height 15
copy span "1,118.84"
click at [468, 248] on input "$ 0.00" at bounding box center [484, 238] width 103 height 25
paste input "1,118.84"
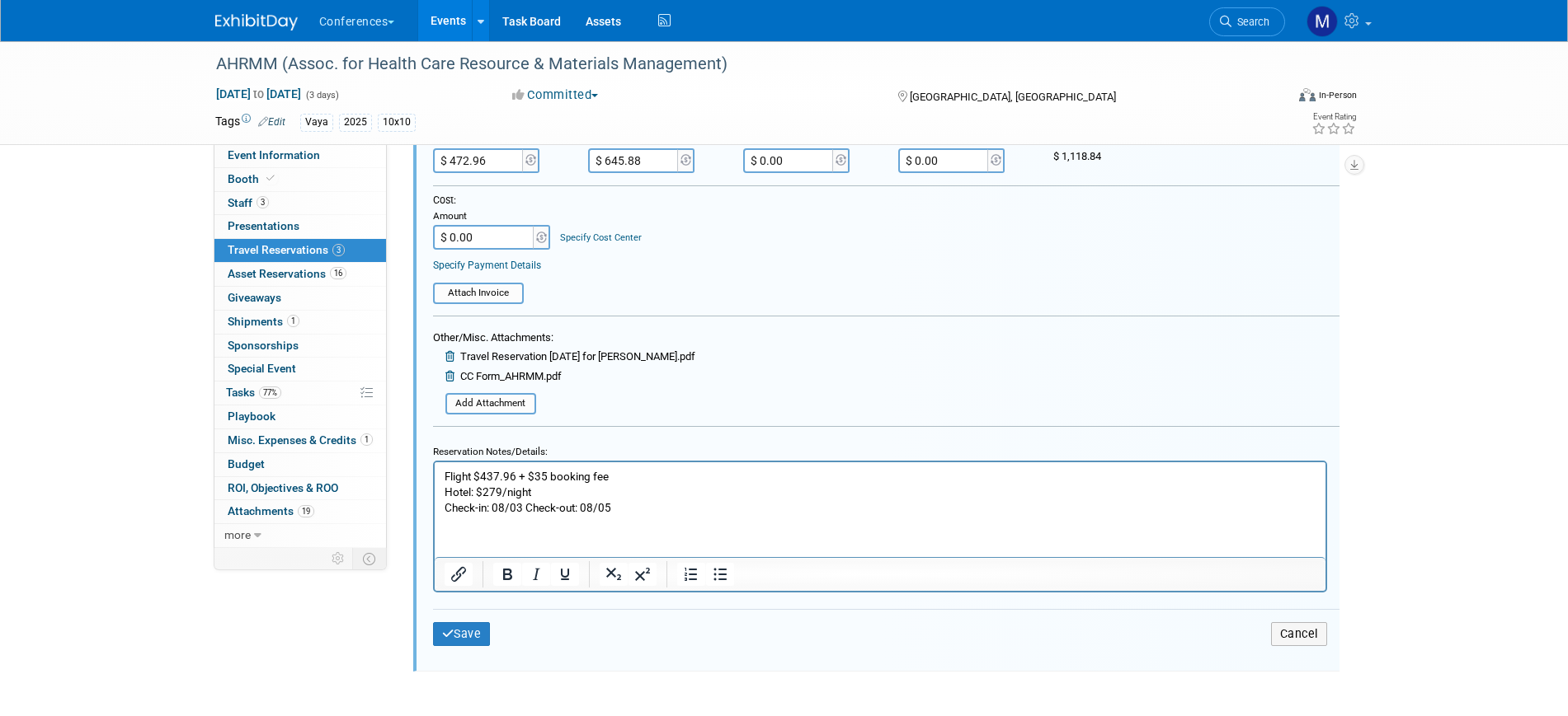
type input "$ 1,118.84"
click at [480, 630] on button "Save" at bounding box center [462, 634] width 58 height 24
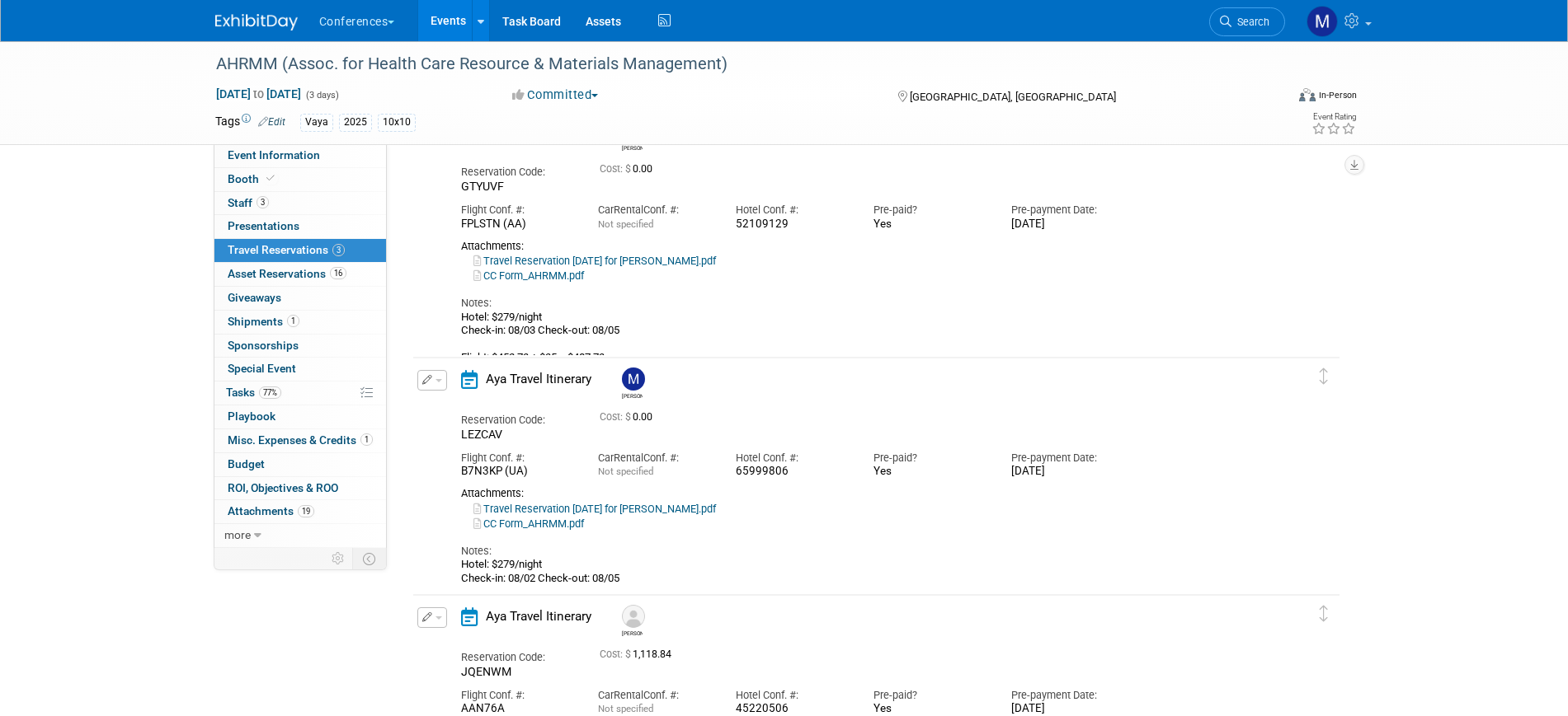
scroll to position [18, 0]
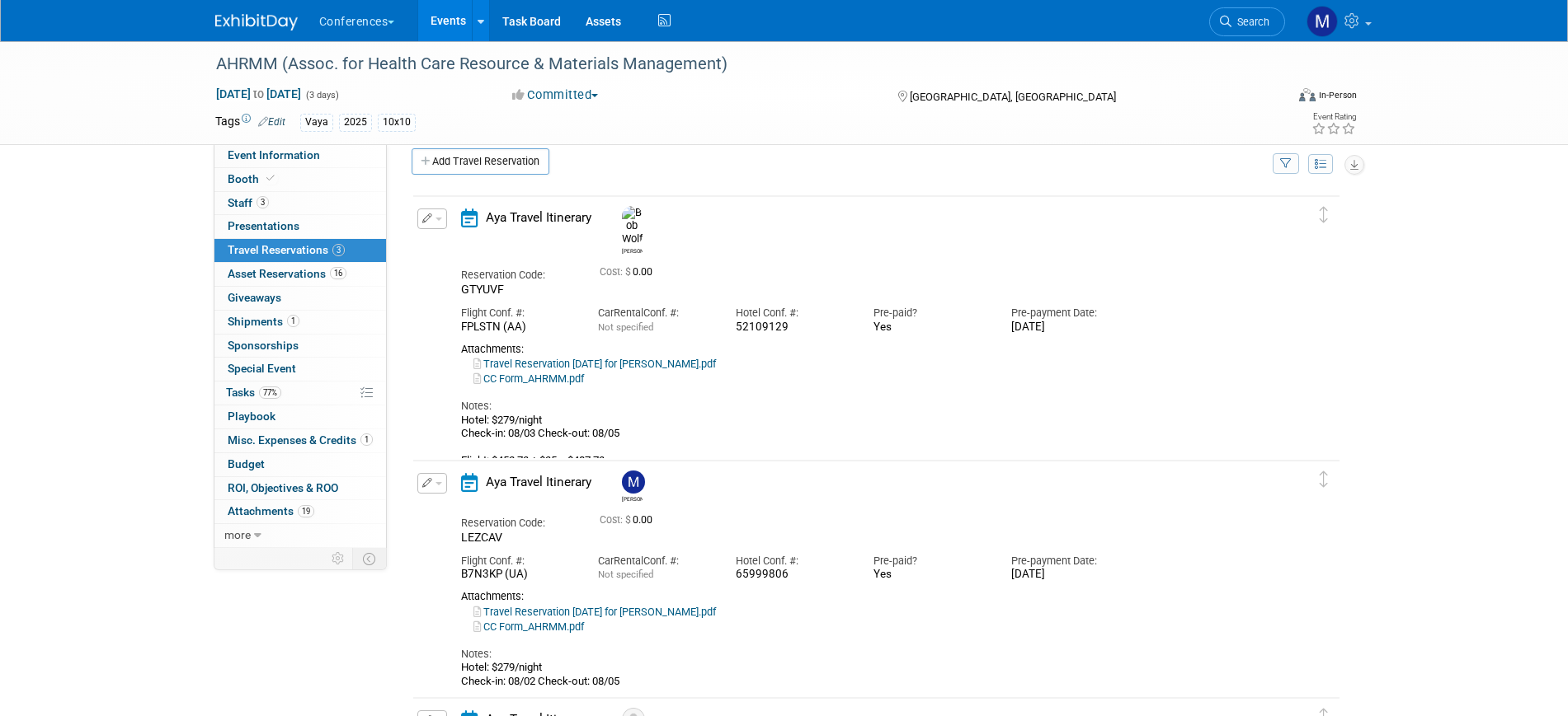
click at [438, 219] on span "button" at bounding box center [439, 219] width 7 height 3
click at [504, 248] on button "Edit Reservation" at bounding box center [488, 248] width 139 height 24
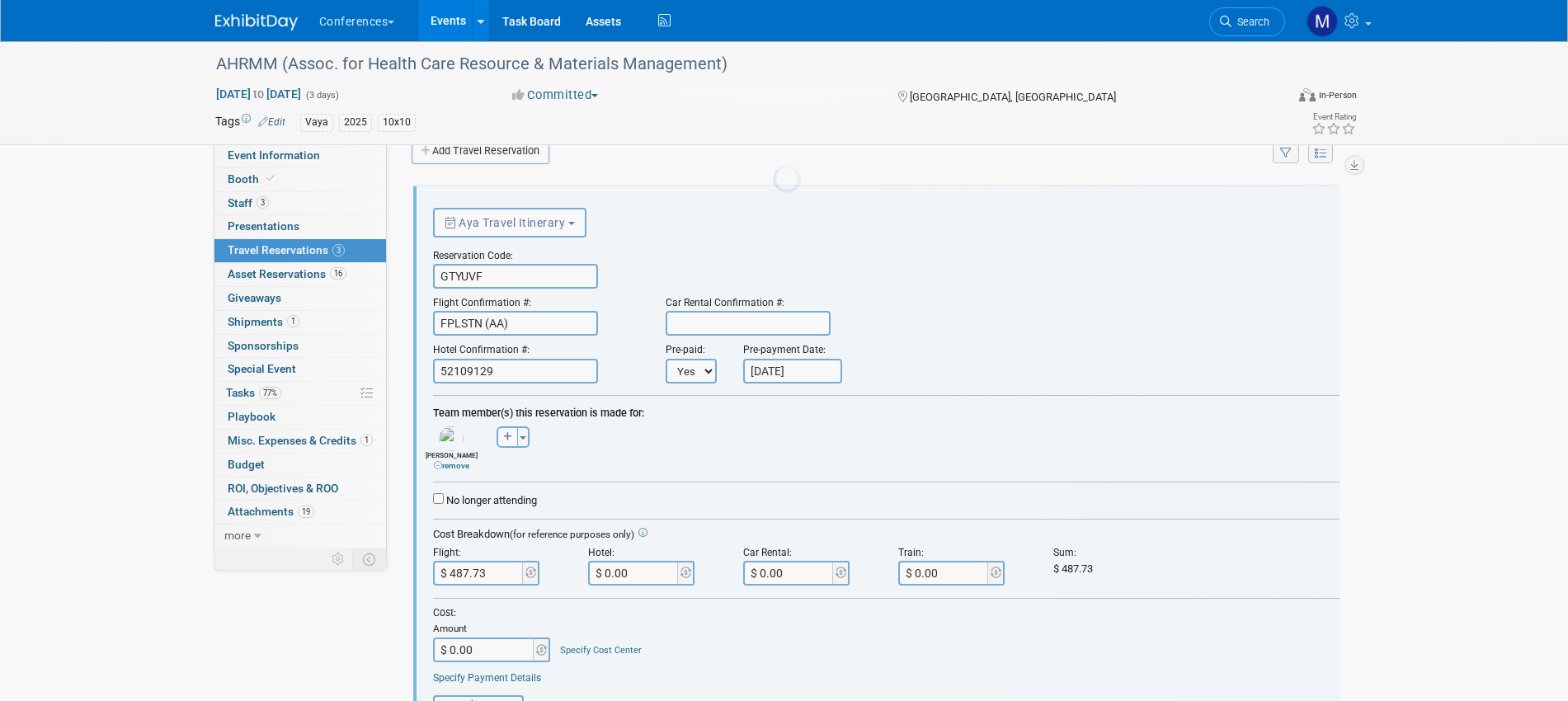
scroll to position [0, 0]
click at [620, 577] on input "$ 0.00" at bounding box center [634, 573] width 93 height 25
paste input "1,118.84"
type input "$ 1,118.84"
drag, startPoint x: 899, startPoint y: 625, endPoint x: 1076, endPoint y: 580, distance: 182.6
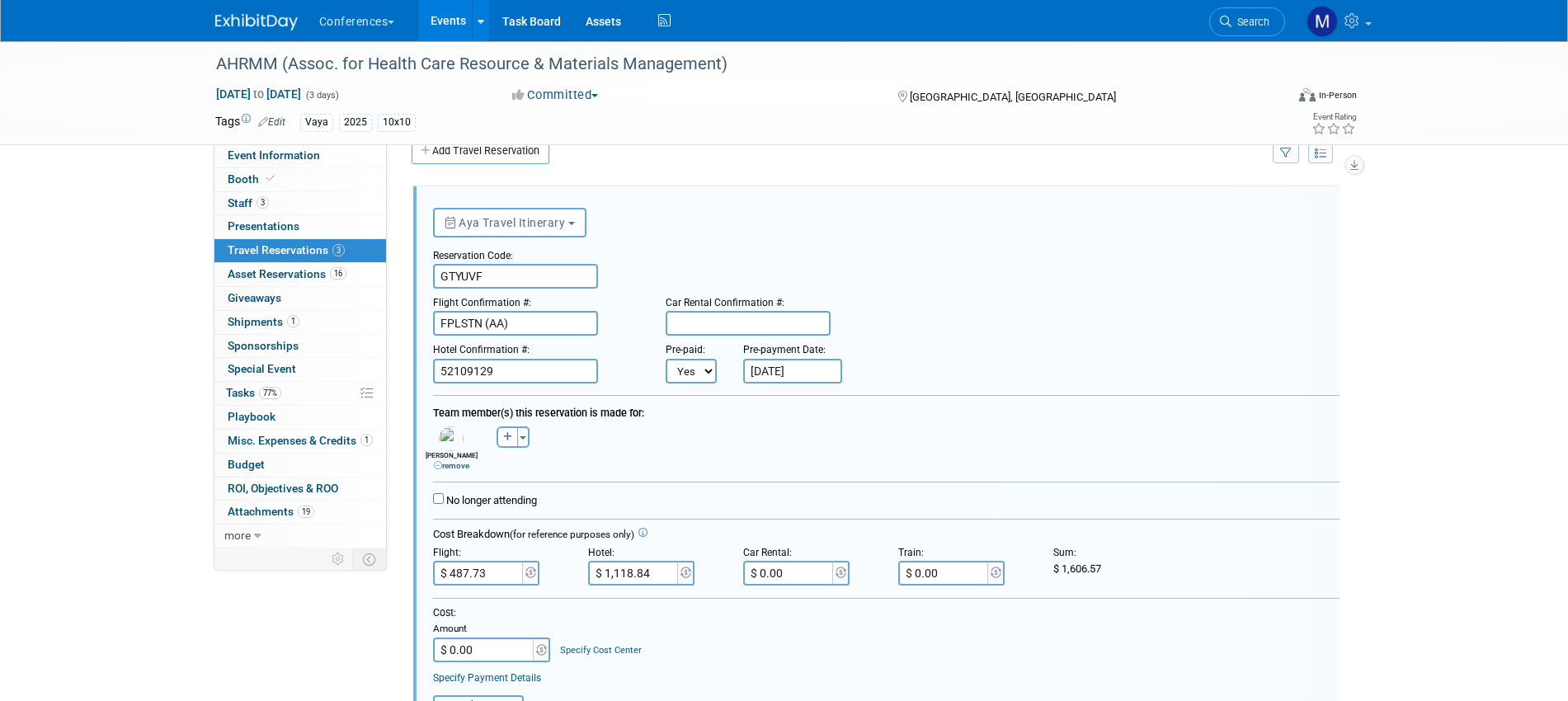
click at [902, 626] on div "Cost: Amount $ 0.00 Specify Cost Center Cost Center -- Not Specified -- Aya Edu…" at bounding box center [887, 633] width 907 height 56
drag, startPoint x: 1065, startPoint y: 572, endPoint x: 1146, endPoint y: 566, distance: 81.2
click at [1146, 566] on div "$ 1,606.57" at bounding box center [1119, 569] width 130 height 15
copy span "1,606.57"
click at [473, 648] on input "$ 0.00" at bounding box center [484, 650] width 103 height 25
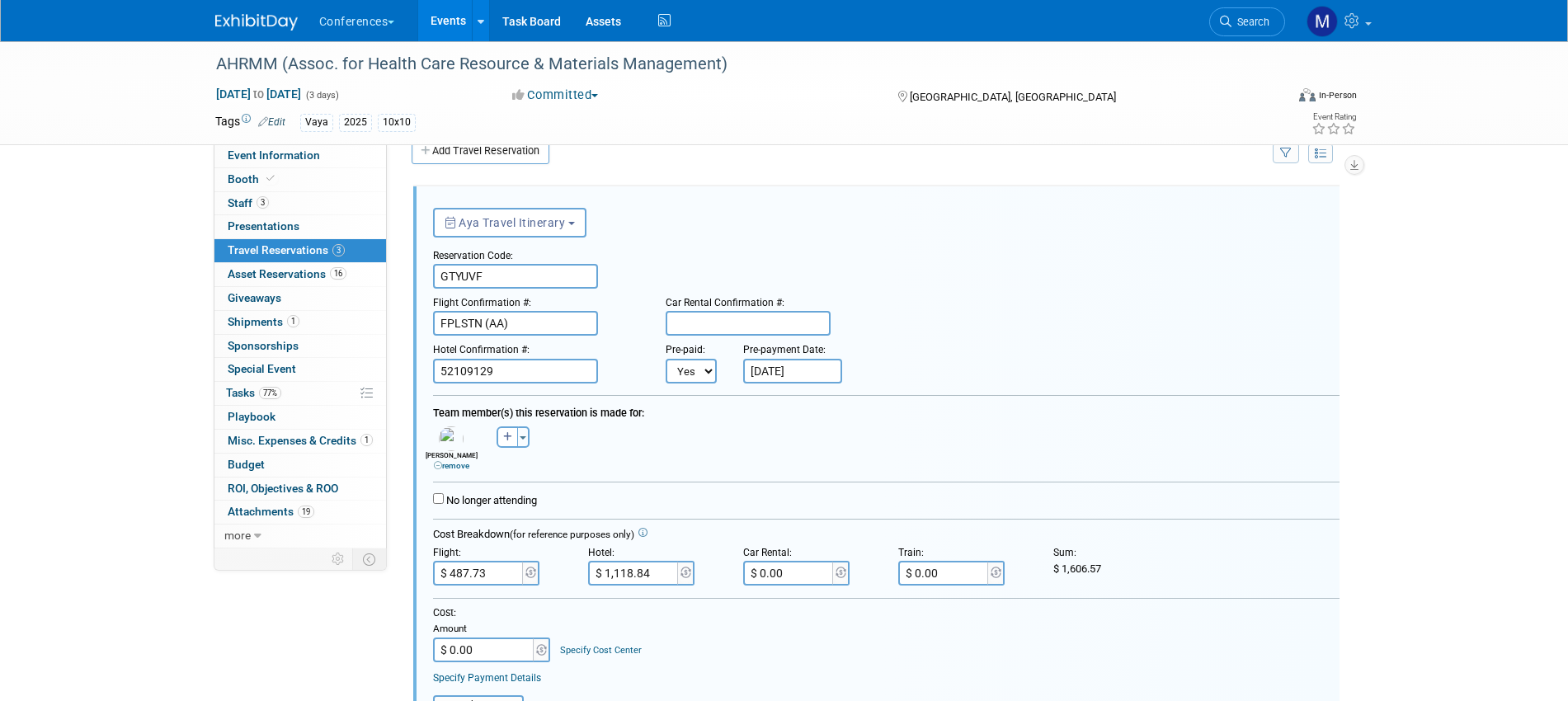
paste input "1,606.57"
type input "$ 1,606.57"
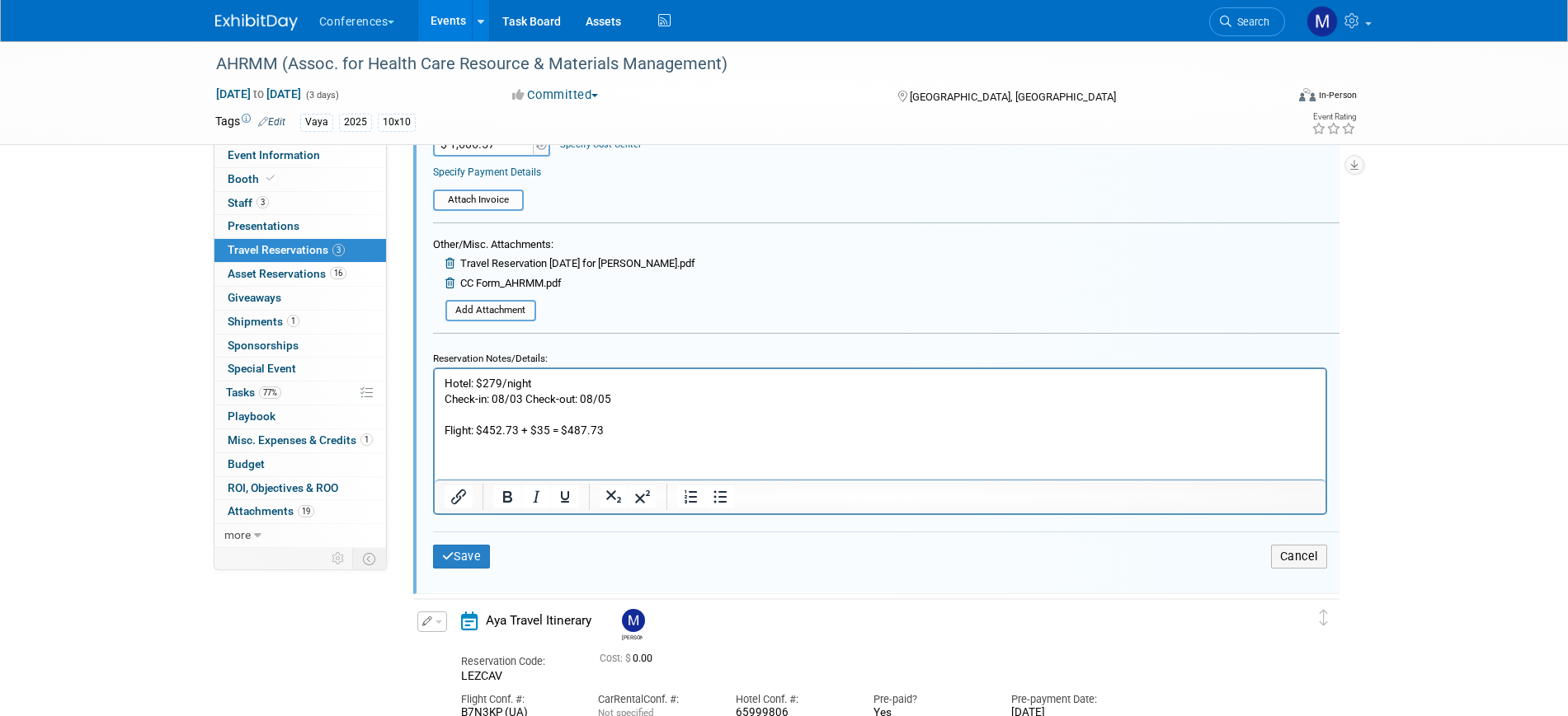
scroll to position [544, 0]
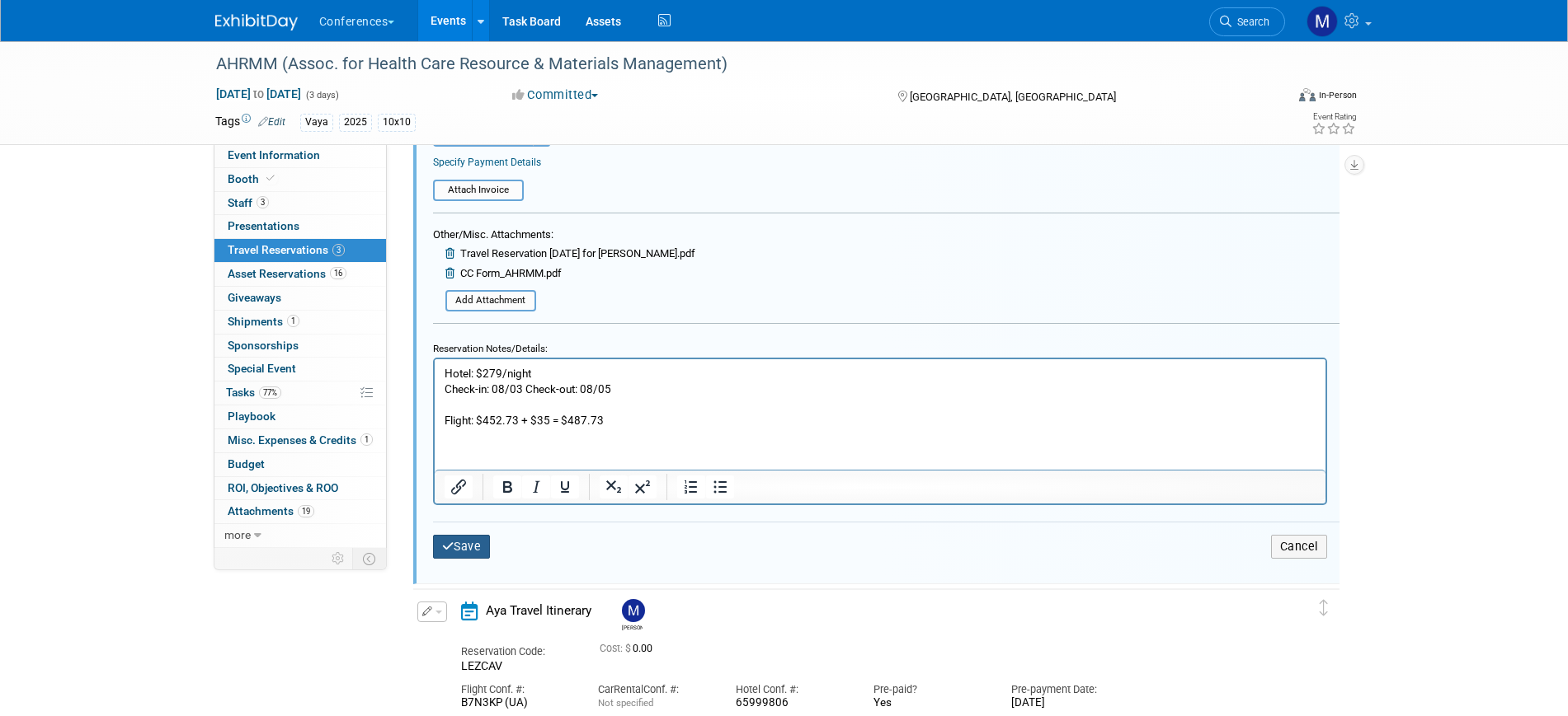
click at [491, 551] on button "Save" at bounding box center [462, 547] width 58 height 24
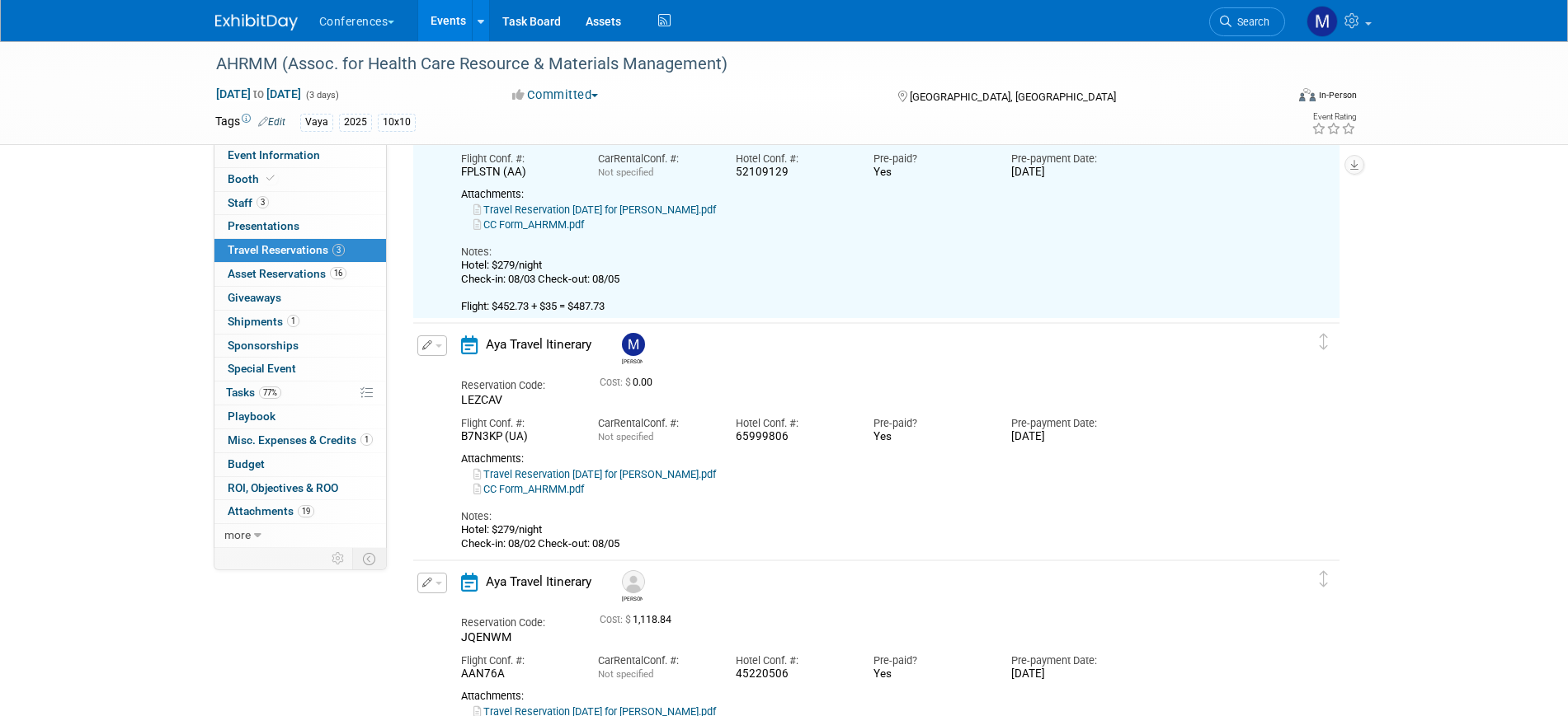
scroll to position [235, 0]
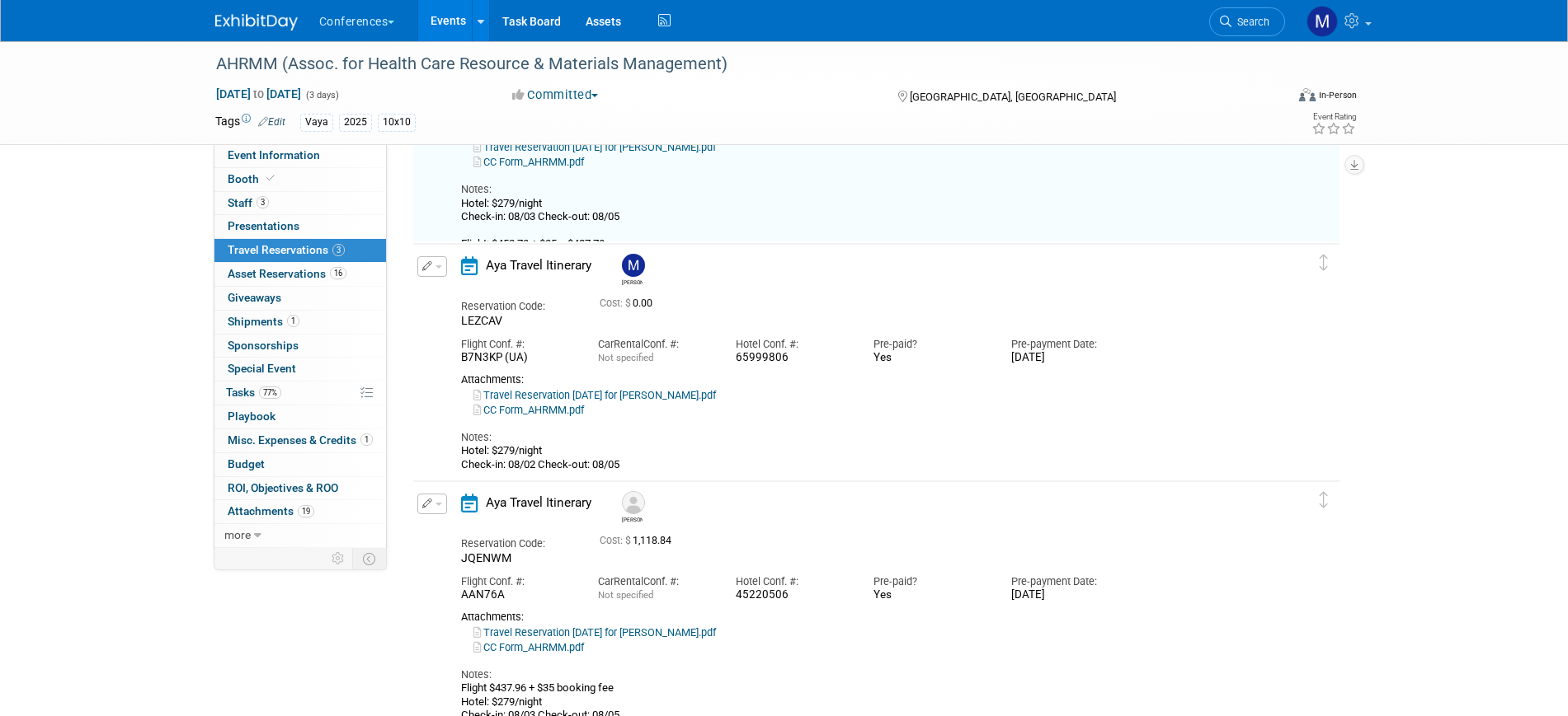
click at [437, 270] on button "button" at bounding box center [432, 266] width 30 height 21
click at [496, 304] on button "Edit Reservation" at bounding box center [488, 295] width 139 height 24
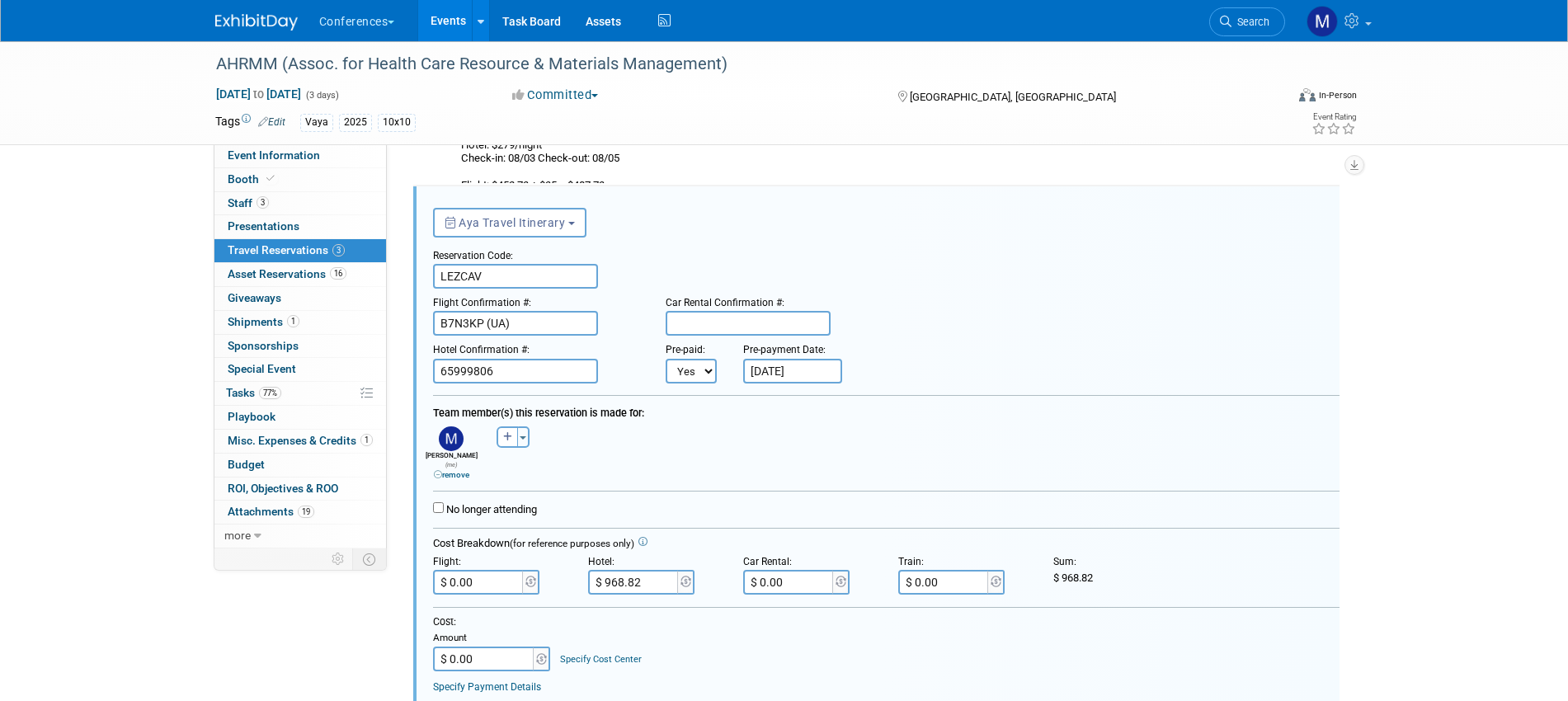
scroll to position [0, 0]
click at [503, 575] on input "$ 0.00" at bounding box center [479, 582] width 93 height 25
type input "$ 323.00"
click at [739, 622] on div "Cost: Amount $ 0.00 Specify Cost Center Cost Center -- Not Specified -- Aya Edu…" at bounding box center [887, 643] width 907 height 56
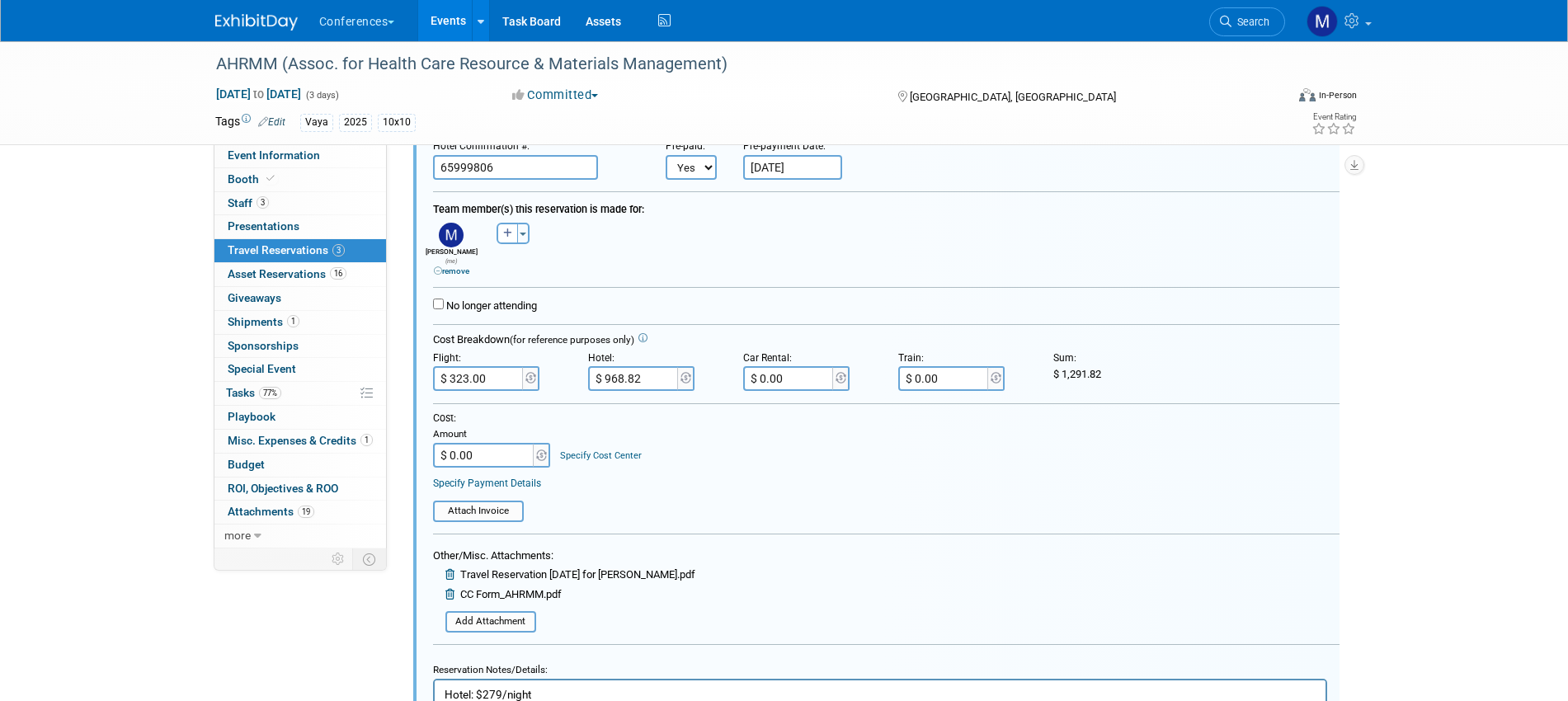
scroll to position [500, 0]
drag, startPoint x: 1067, startPoint y: 366, endPoint x: 1108, endPoint y: 366, distance: 41.0
click at [1108, 366] on div "$ 1,291.82" at bounding box center [1119, 372] width 130 height 15
copy span "1,291.82"
click at [474, 449] on input "$ 0.00" at bounding box center [484, 453] width 103 height 25
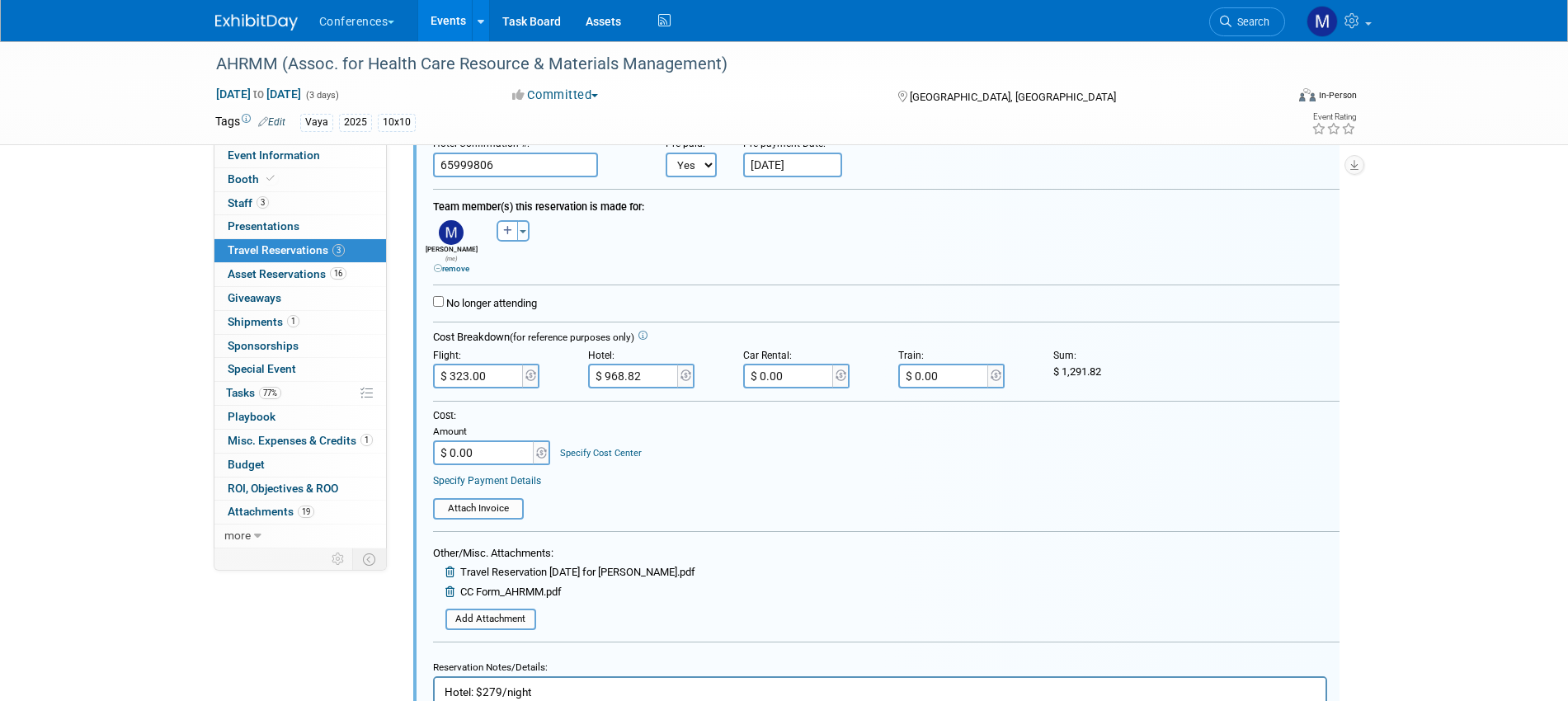
paste input "1,291.82"
type input "$ 1,291.82"
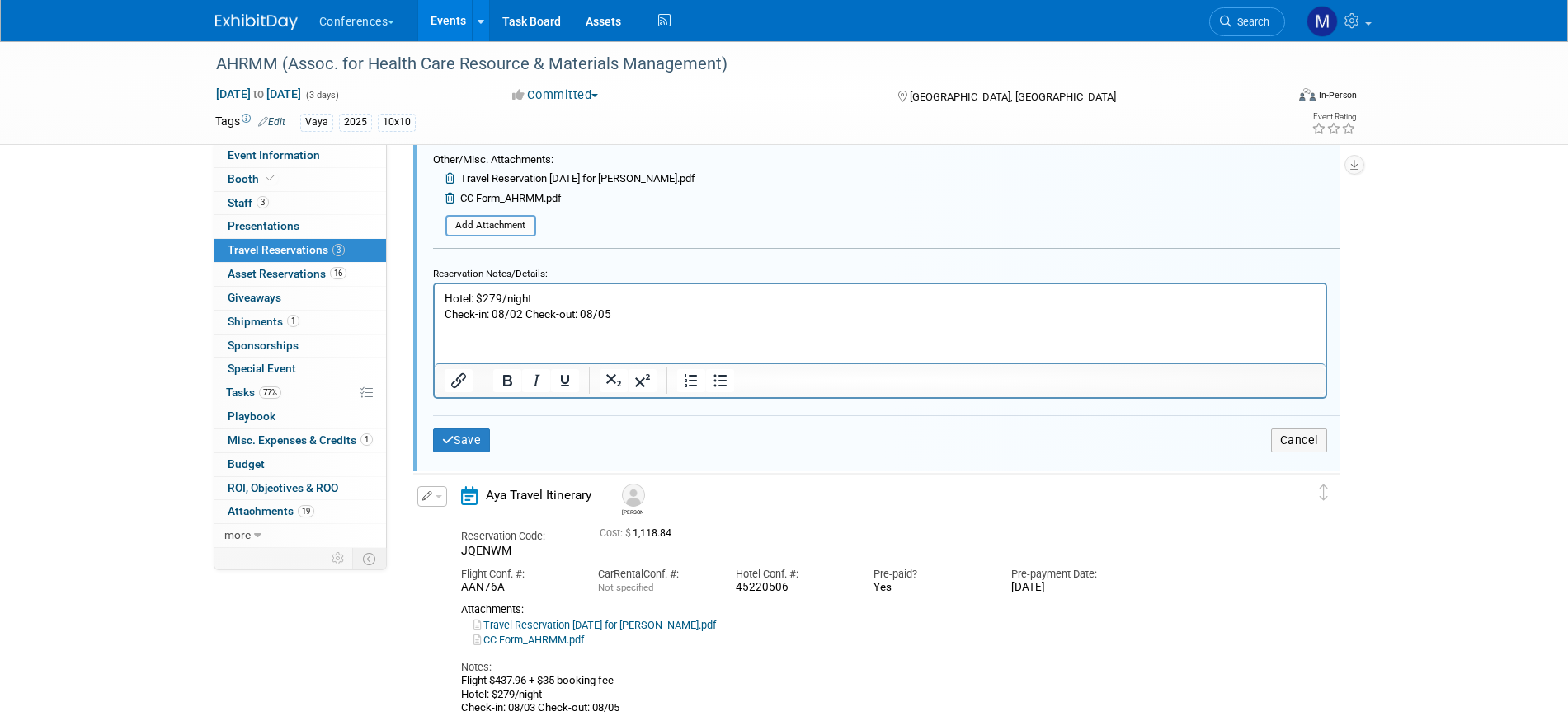
scroll to position [912, 0]
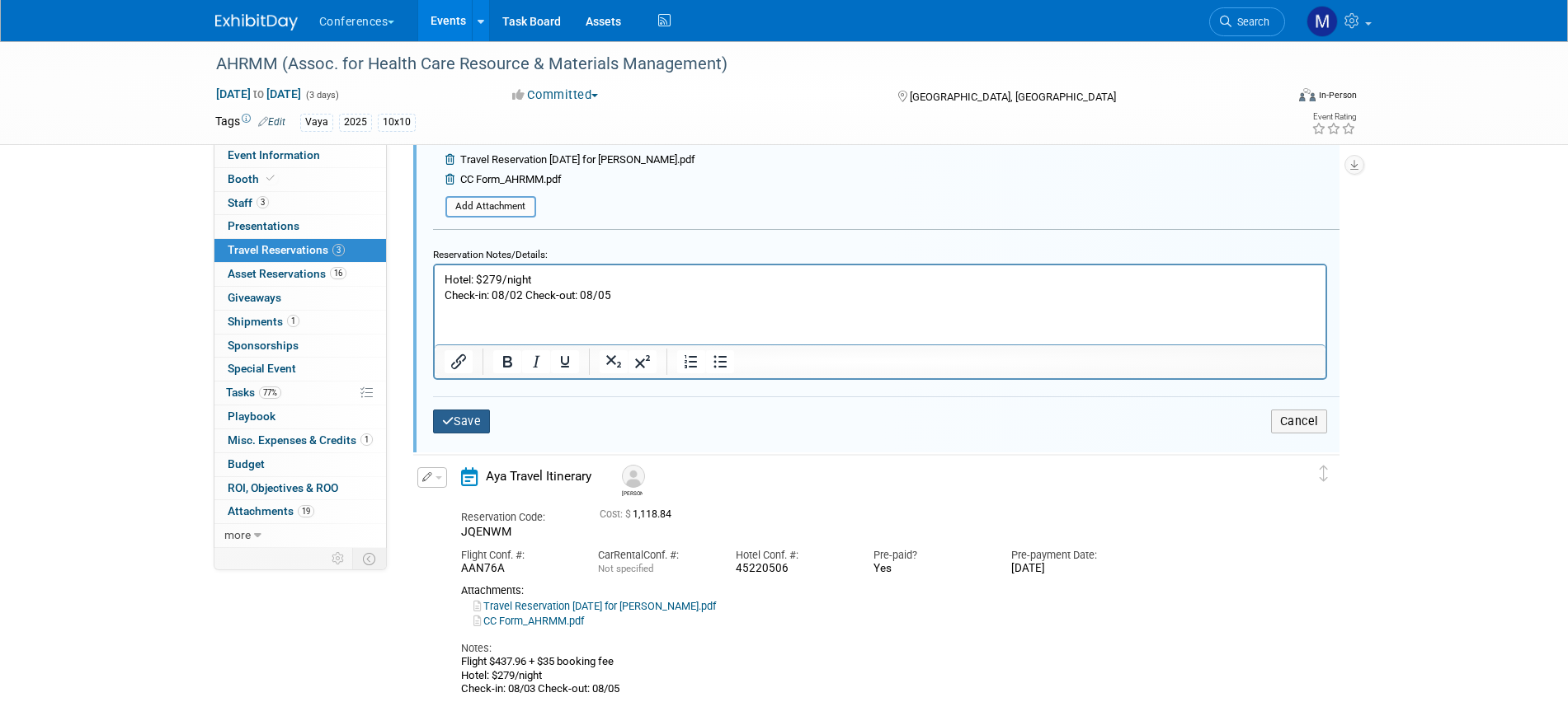
click at [475, 416] on button "Save" at bounding box center [462, 421] width 58 height 24
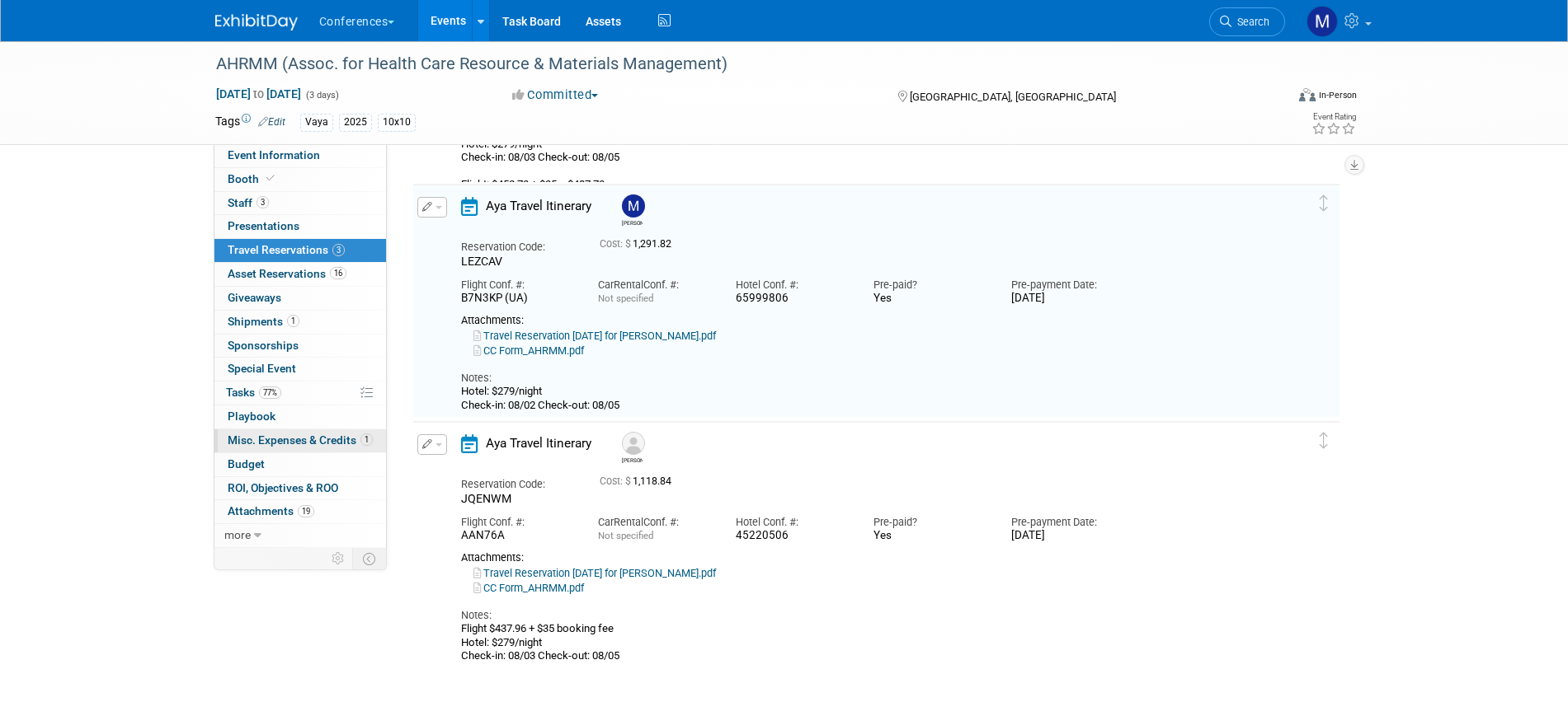
click at [299, 441] on span "Misc. Expenses & Credits 1" at bounding box center [301, 441] width 145 height 13
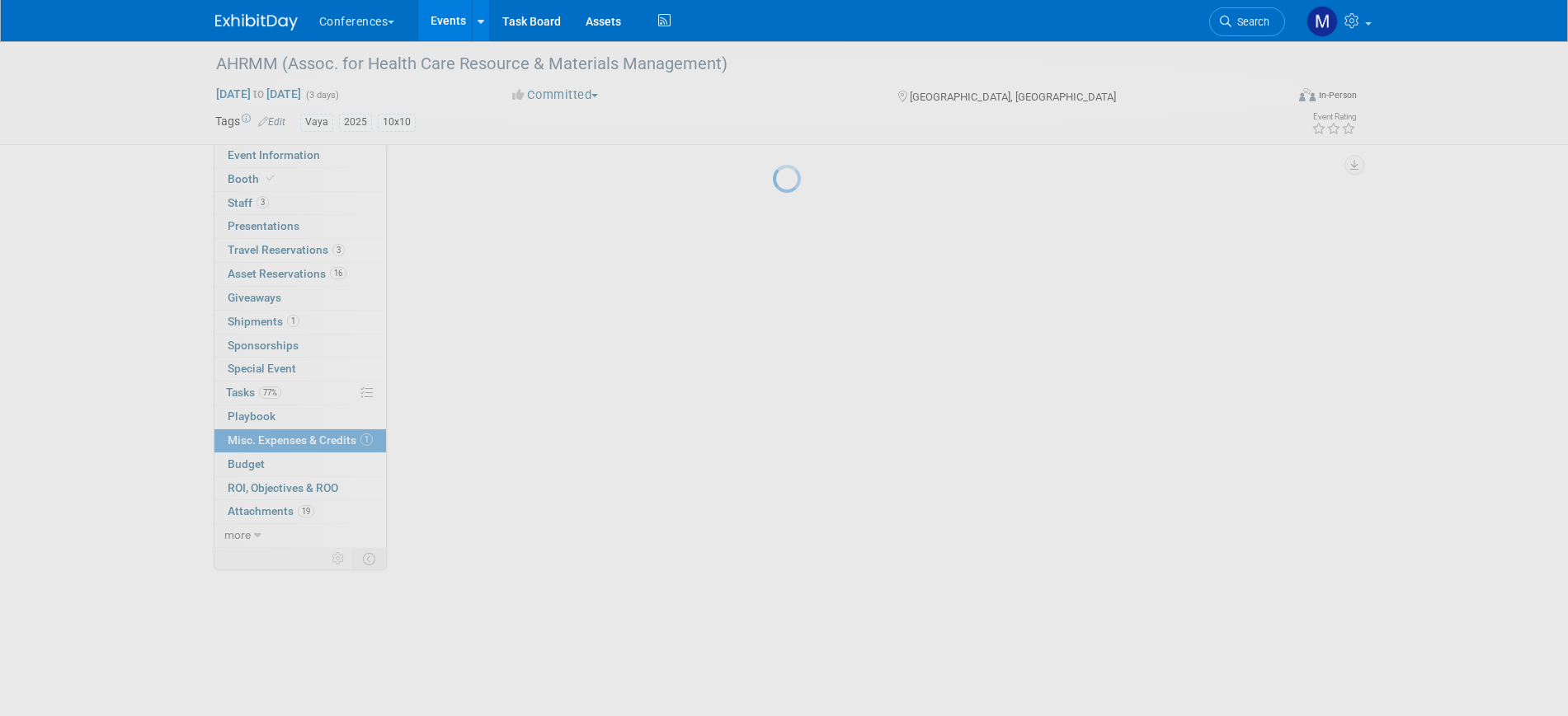
scroll to position [20, 0]
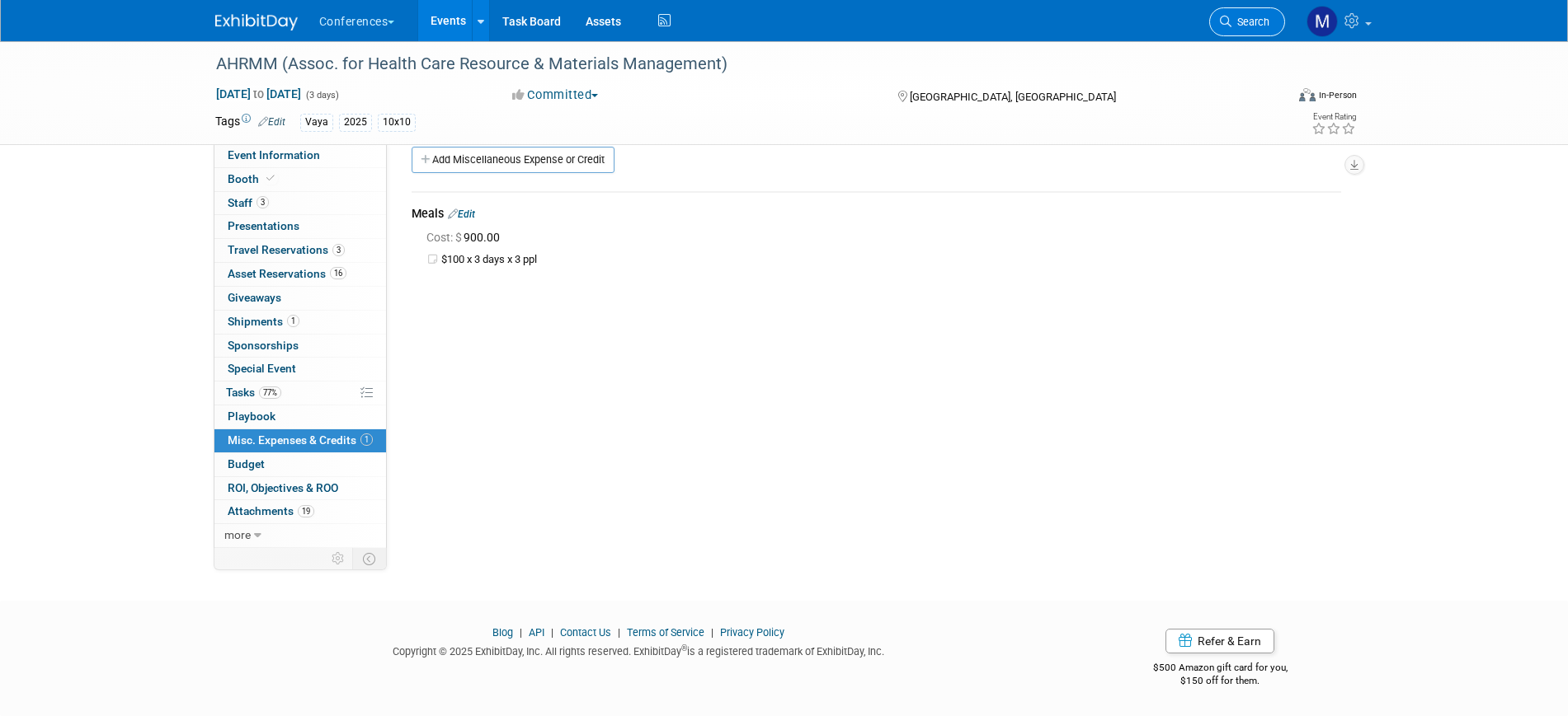
click at [1240, 24] on span "Search" at bounding box center [1250, 22] width 38 height 13
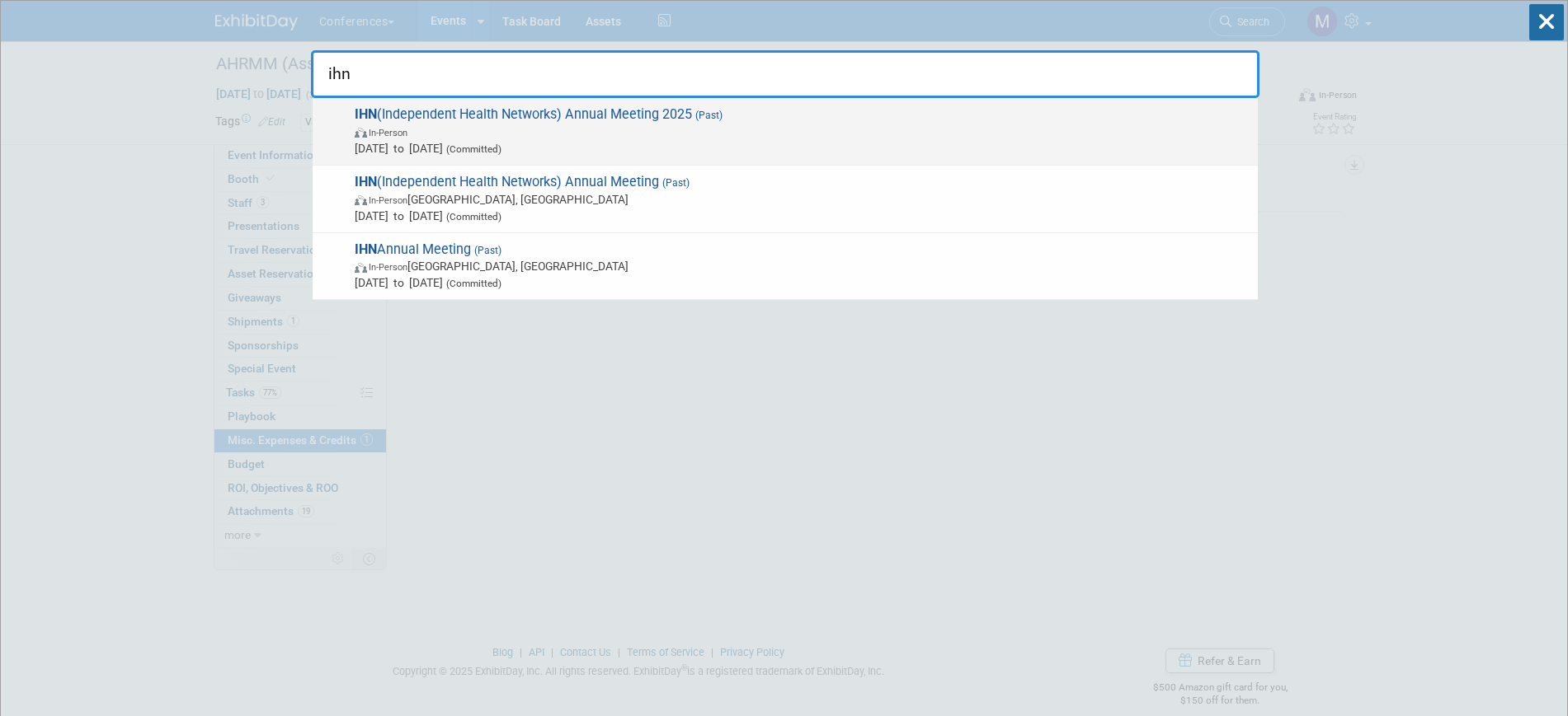
type input "ihn"
click at [417, 118] on span "IHN (Independent Health Networks) Annual Meeting 2025 (Past) In-Person Aug 6, 2…" at bounding box center [800, 131] width 900 height 50
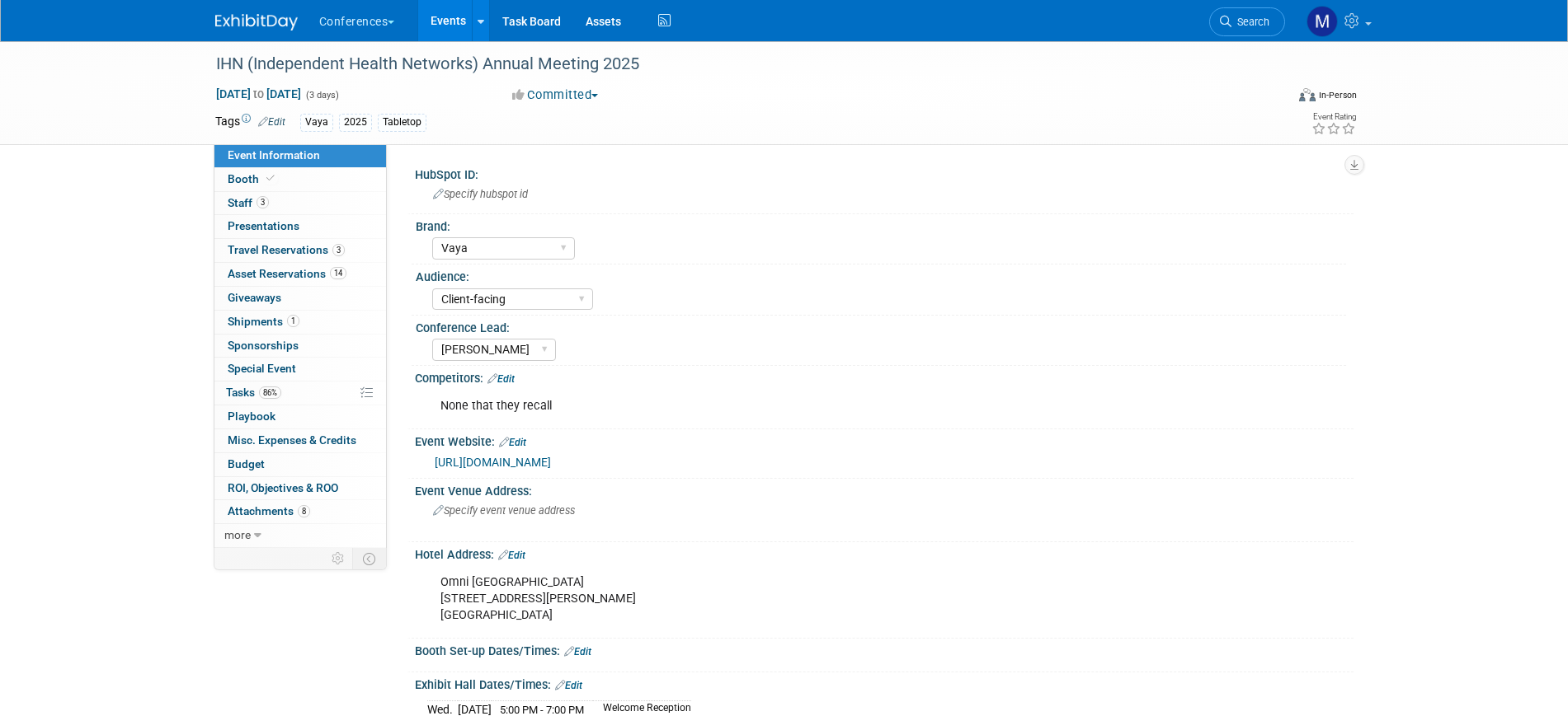
select select "Vaya"
select select "Client-facing"
select select "[PERSON_NAME]"
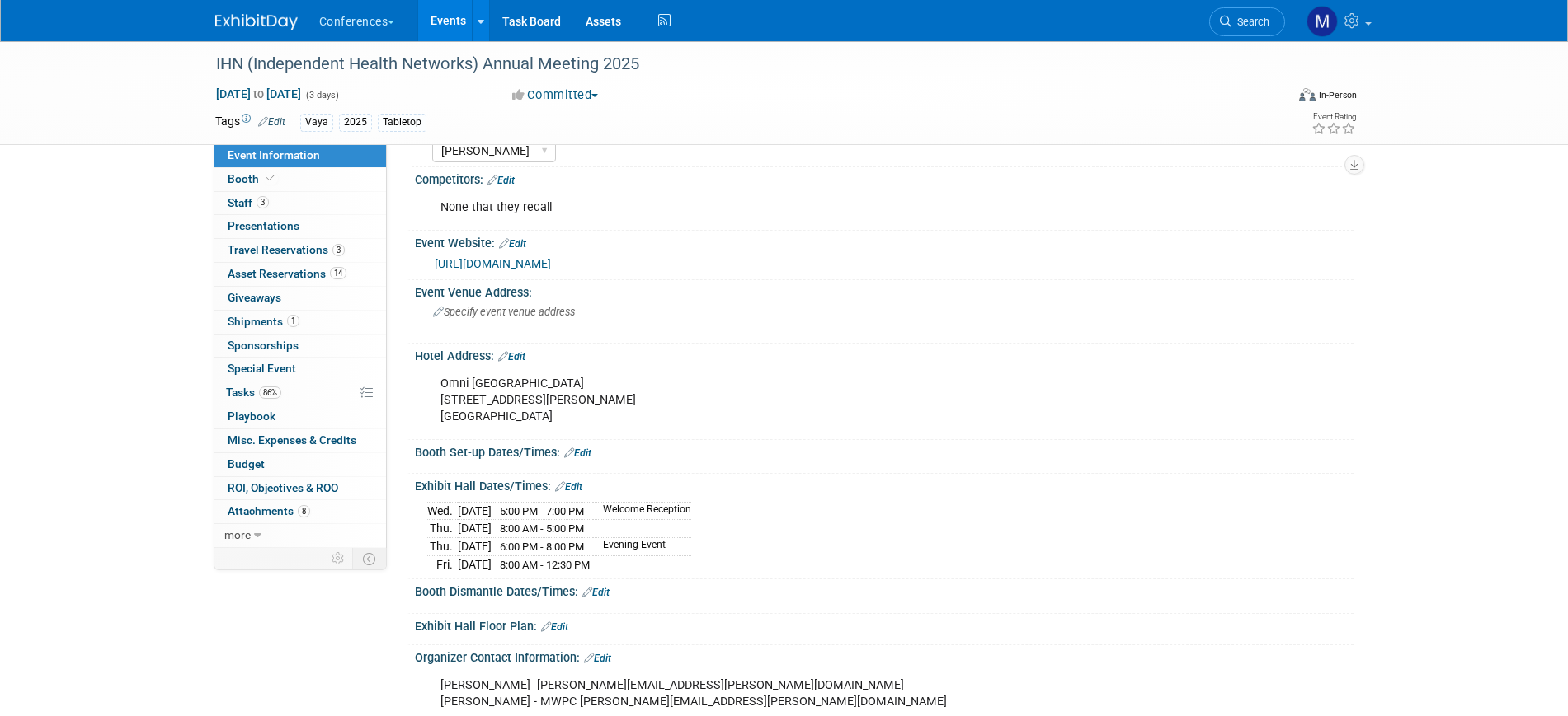
scroll to position [206, 0]
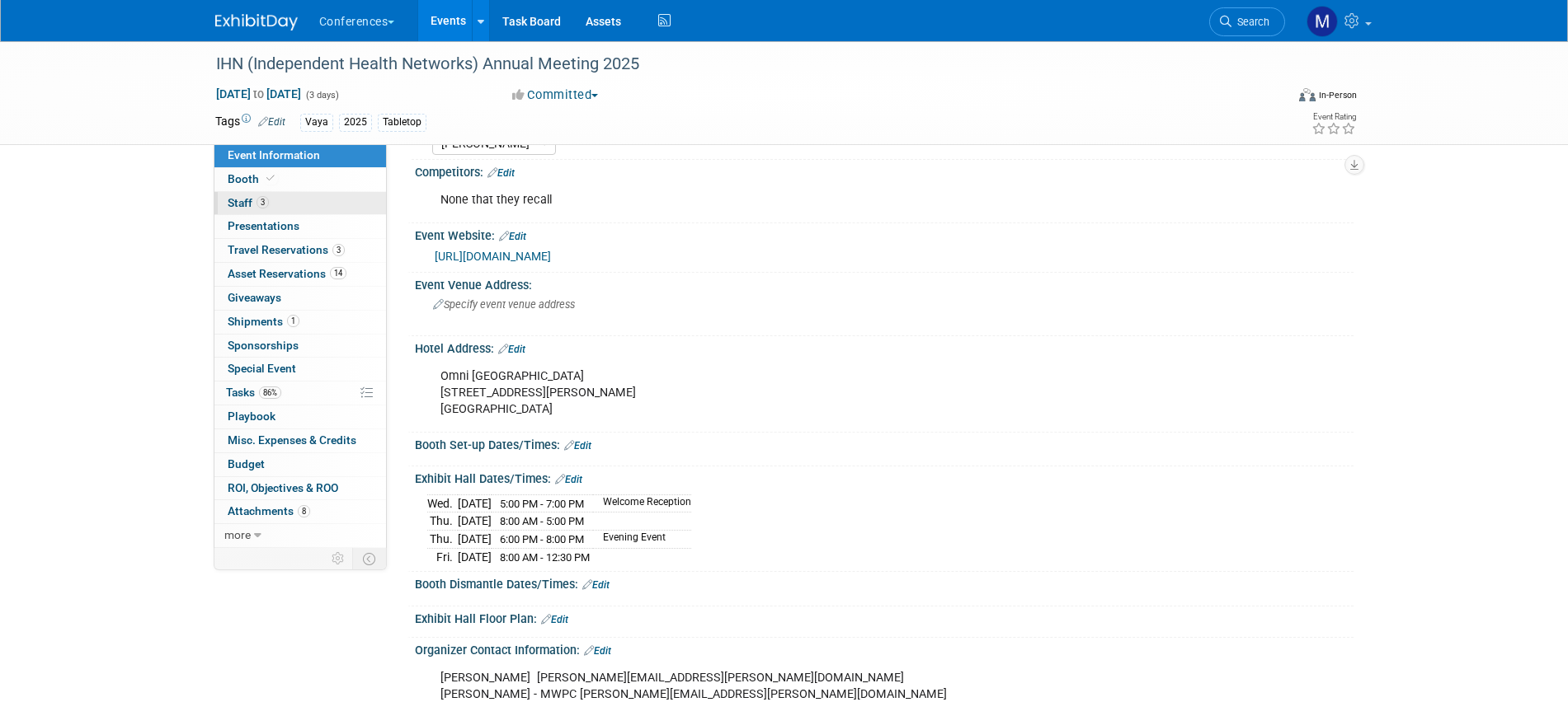
click at [286, 206] on link "3 Staff 3" at bounding box center [300, 204] width 171 height 23
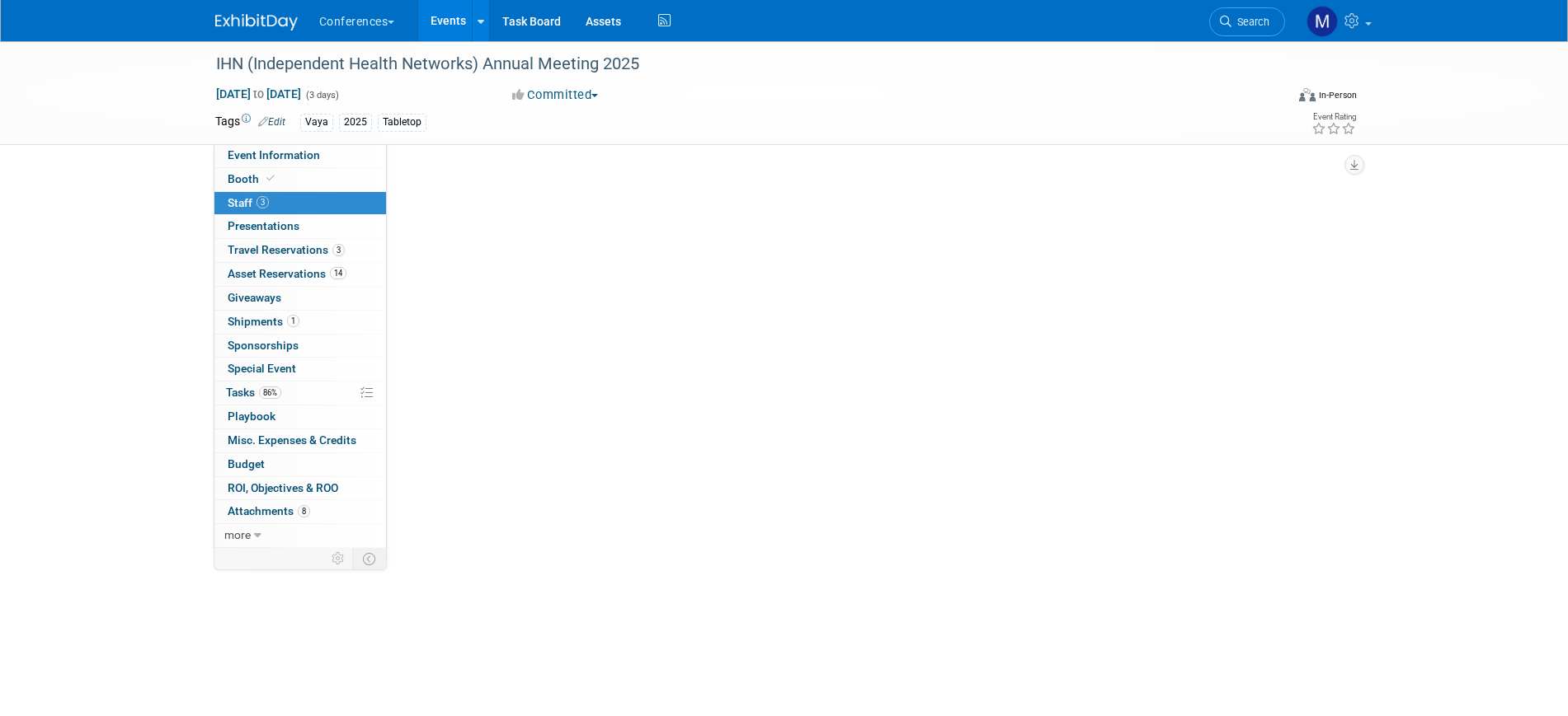
scroll to position [0, 0]
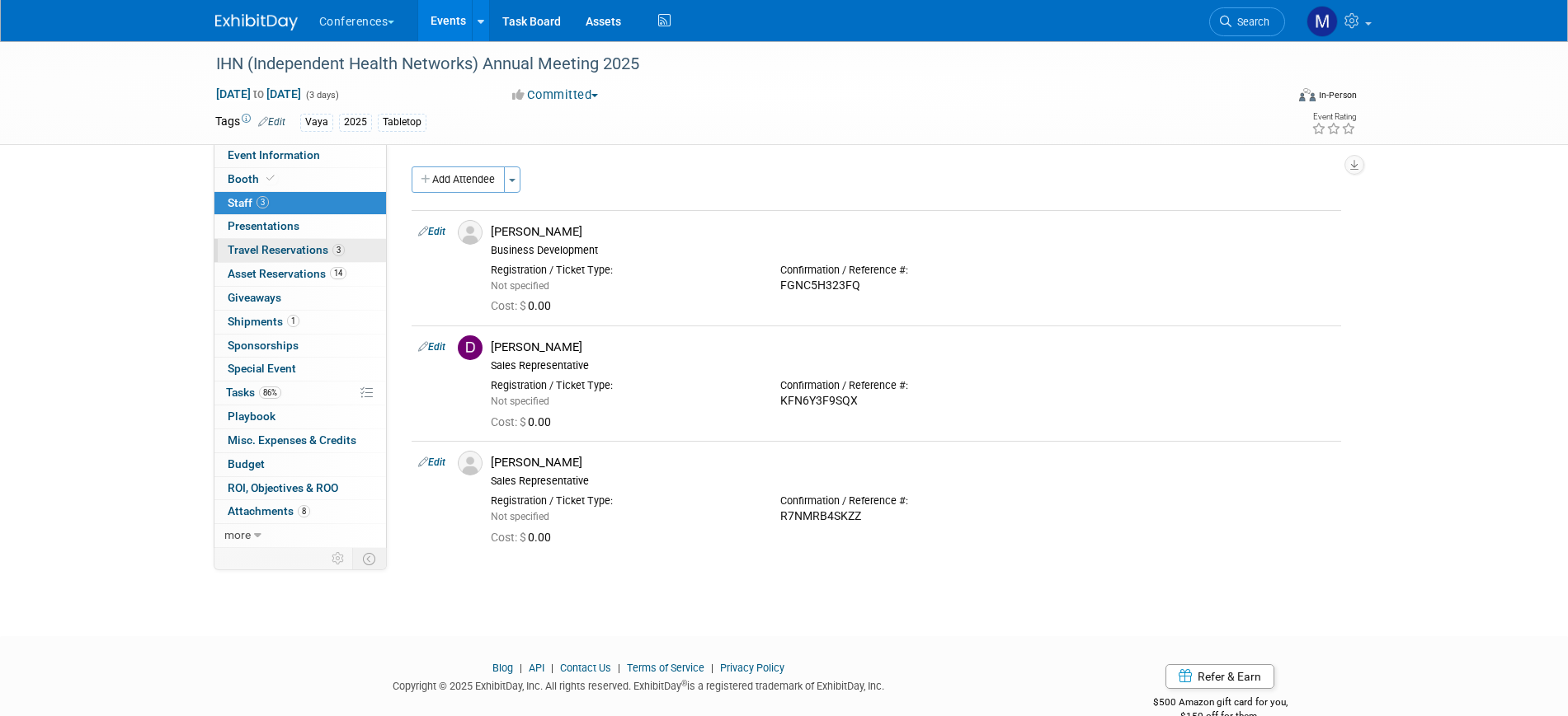
click at [291, 250] on span "Travel Reservations 3" at bounding box center [286, 250] width 117 height 13
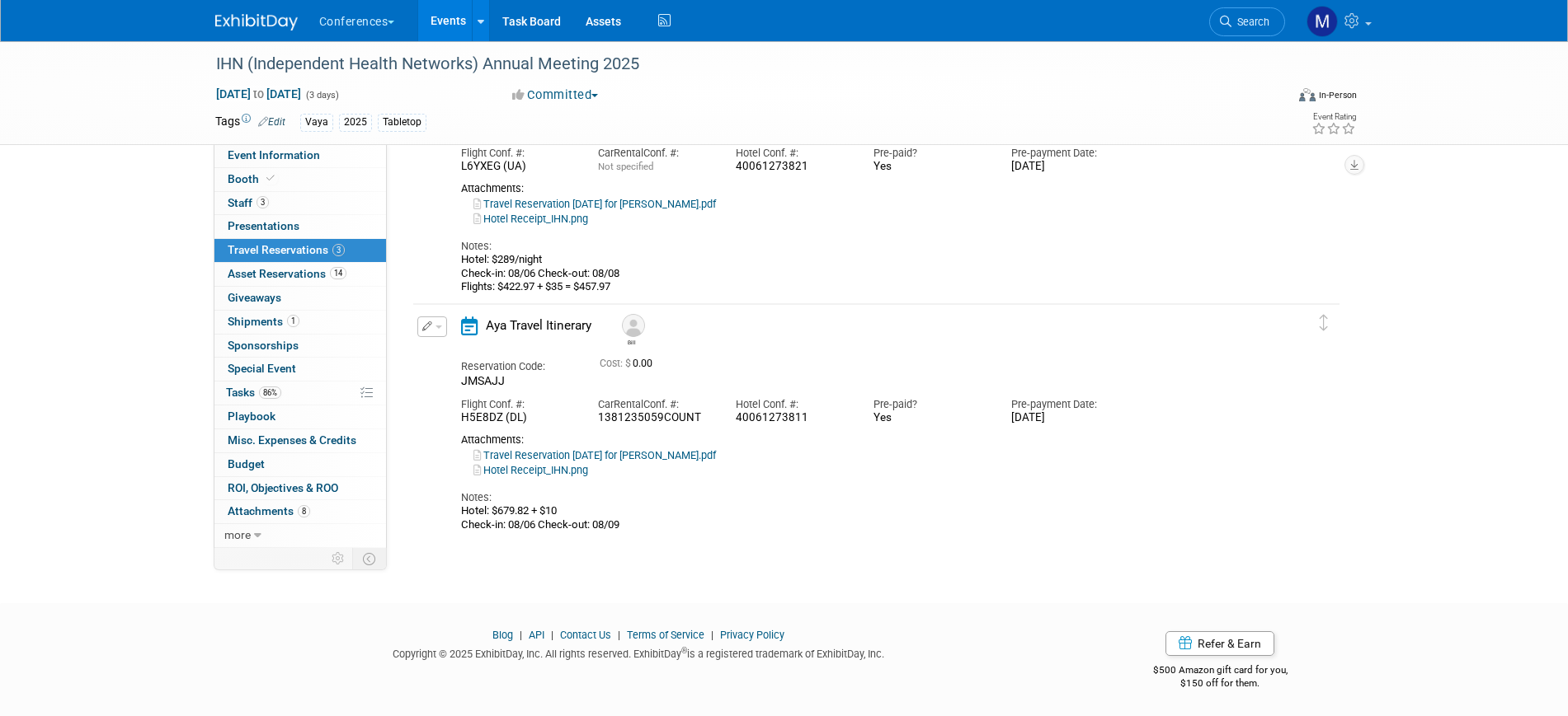
scroll to position [403, 0]
click at [440, 325] on span "button" at bounding box center [439, 325] width 7 height 3
click at [460, 343] on button "Edit Reservation" at bounding box center [488, 353] width 139 height 24
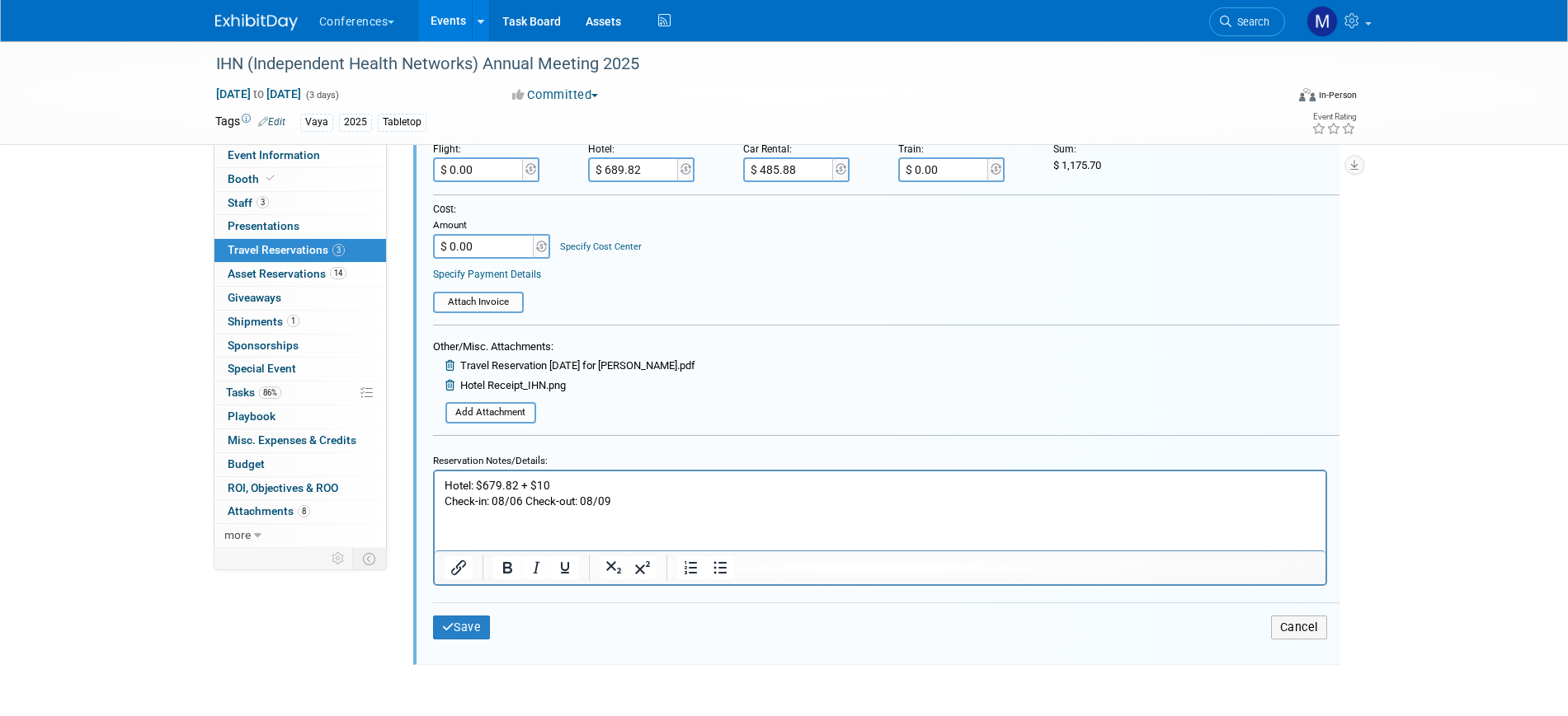
scroll to position [930, 0]
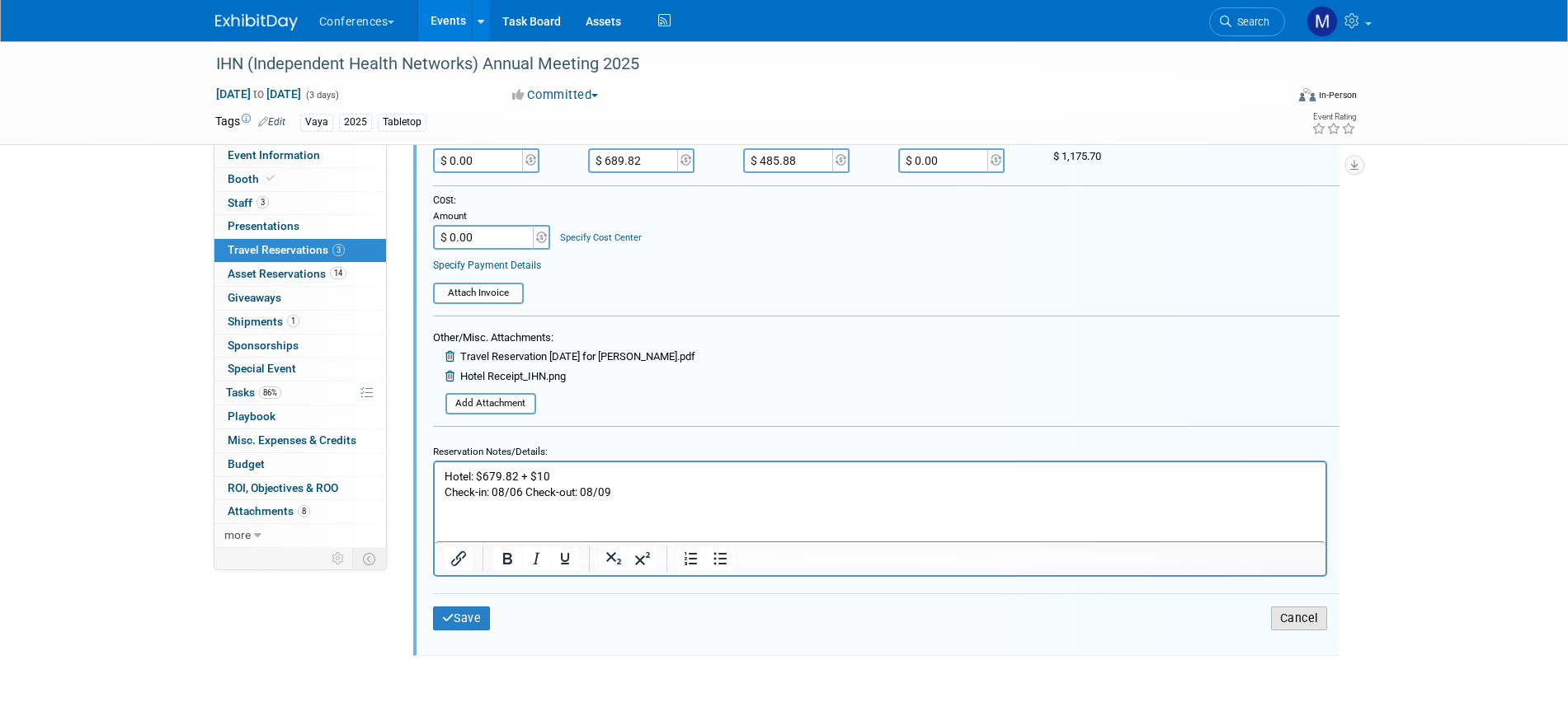
click at [1297, 618] on button "Cancel" at bounding box center [1298, 618] width 56 height 24
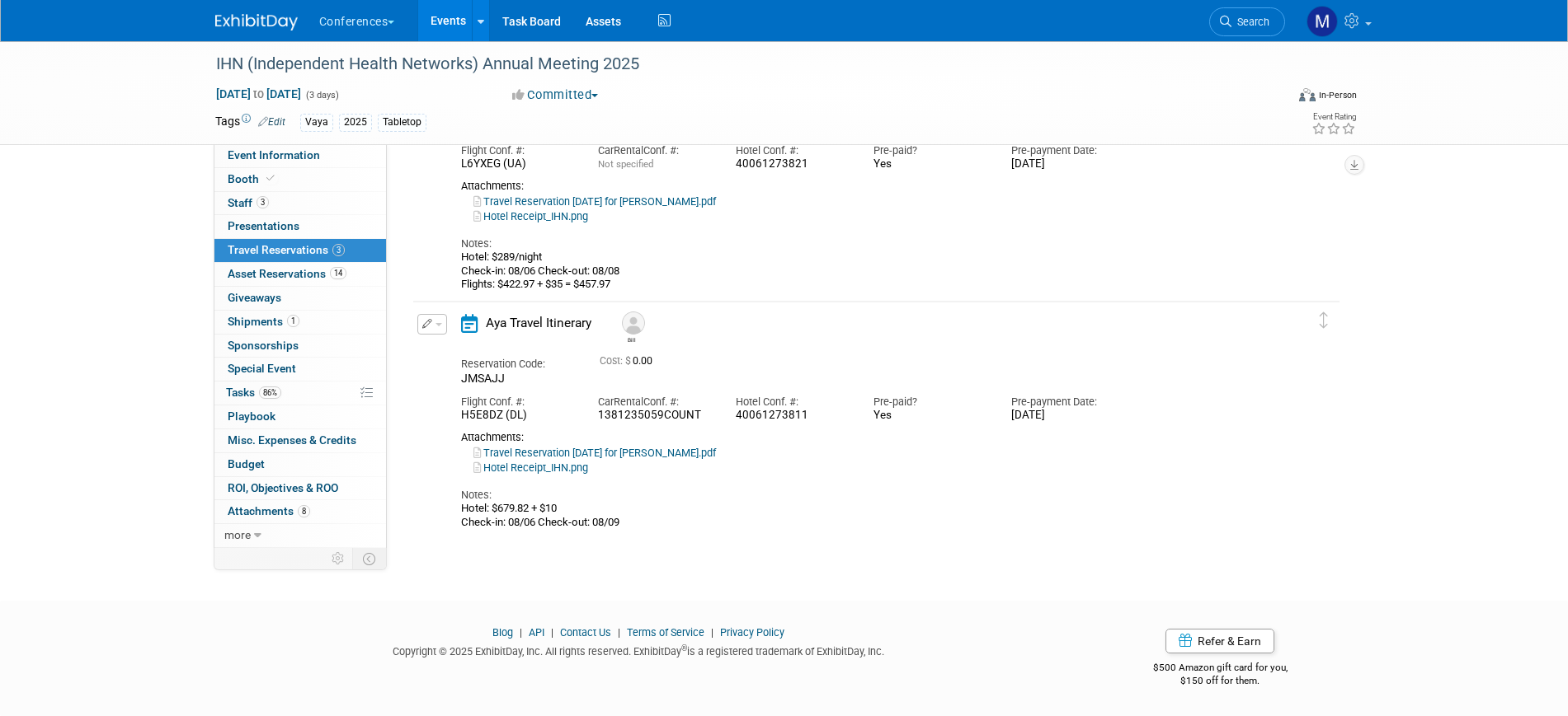
scroll to position [403, 0]
click at [339, 154] on link "Event Information" at bounding box center [300, 156] width 171 height 23
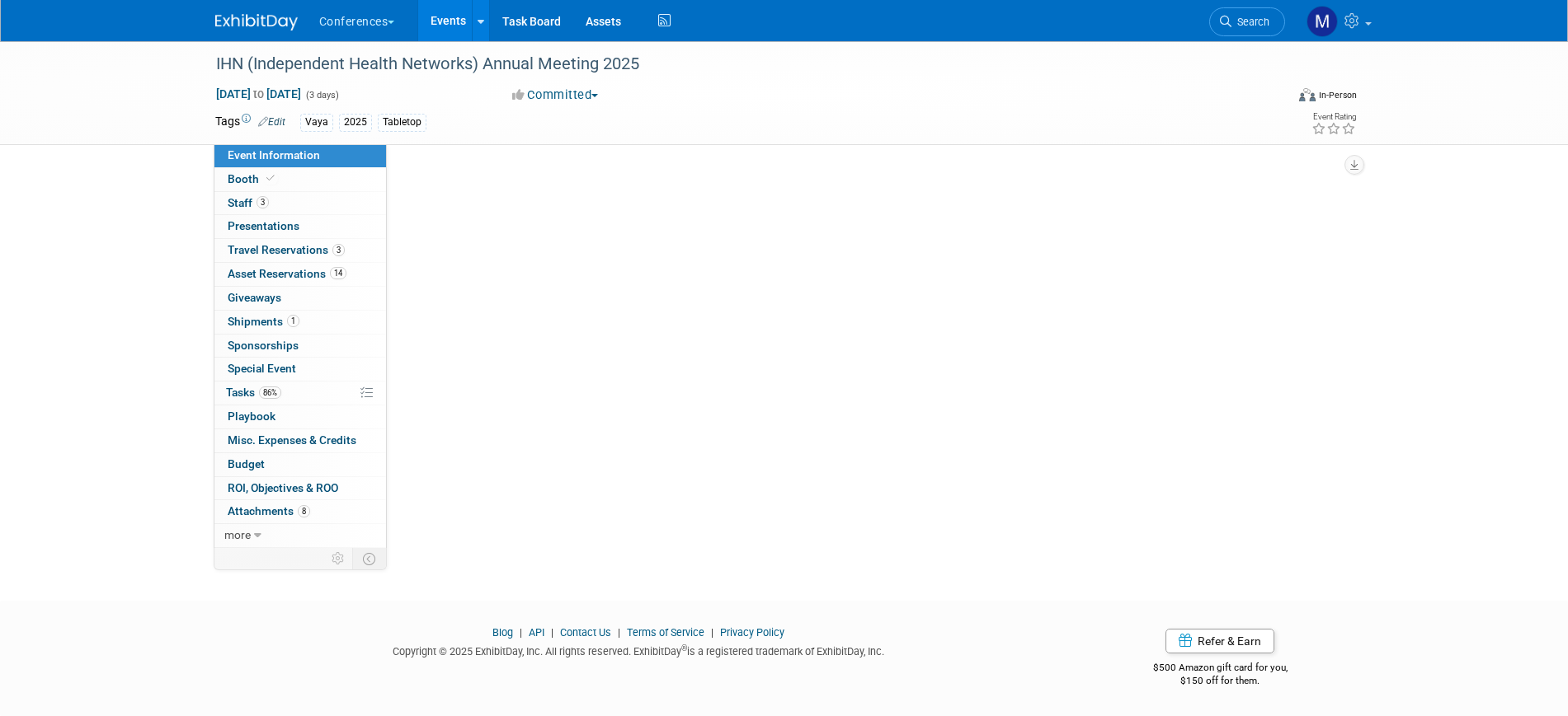
scroll to position [0, 0]
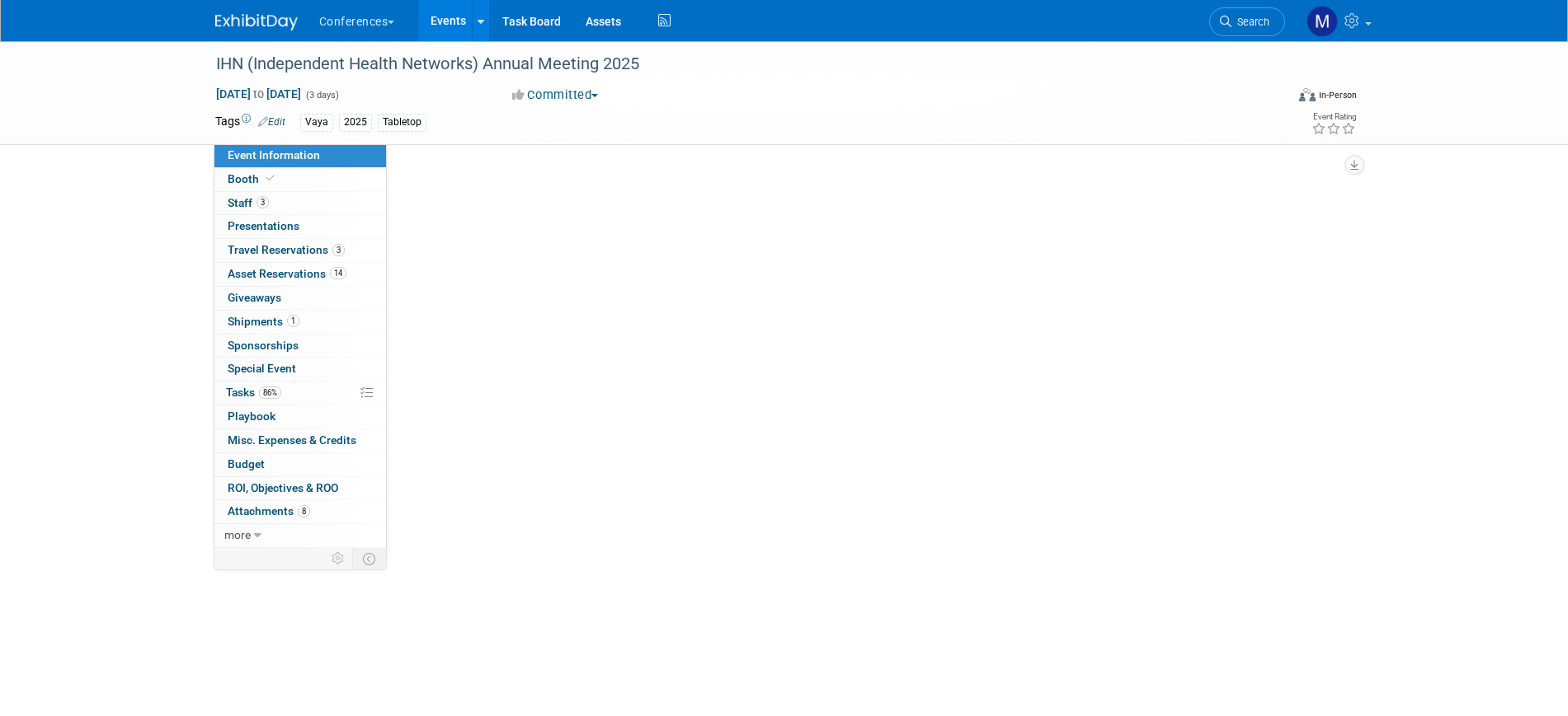
select select "Vaya"
select select "Client-facing"
select select "[PERSON_NAME]"
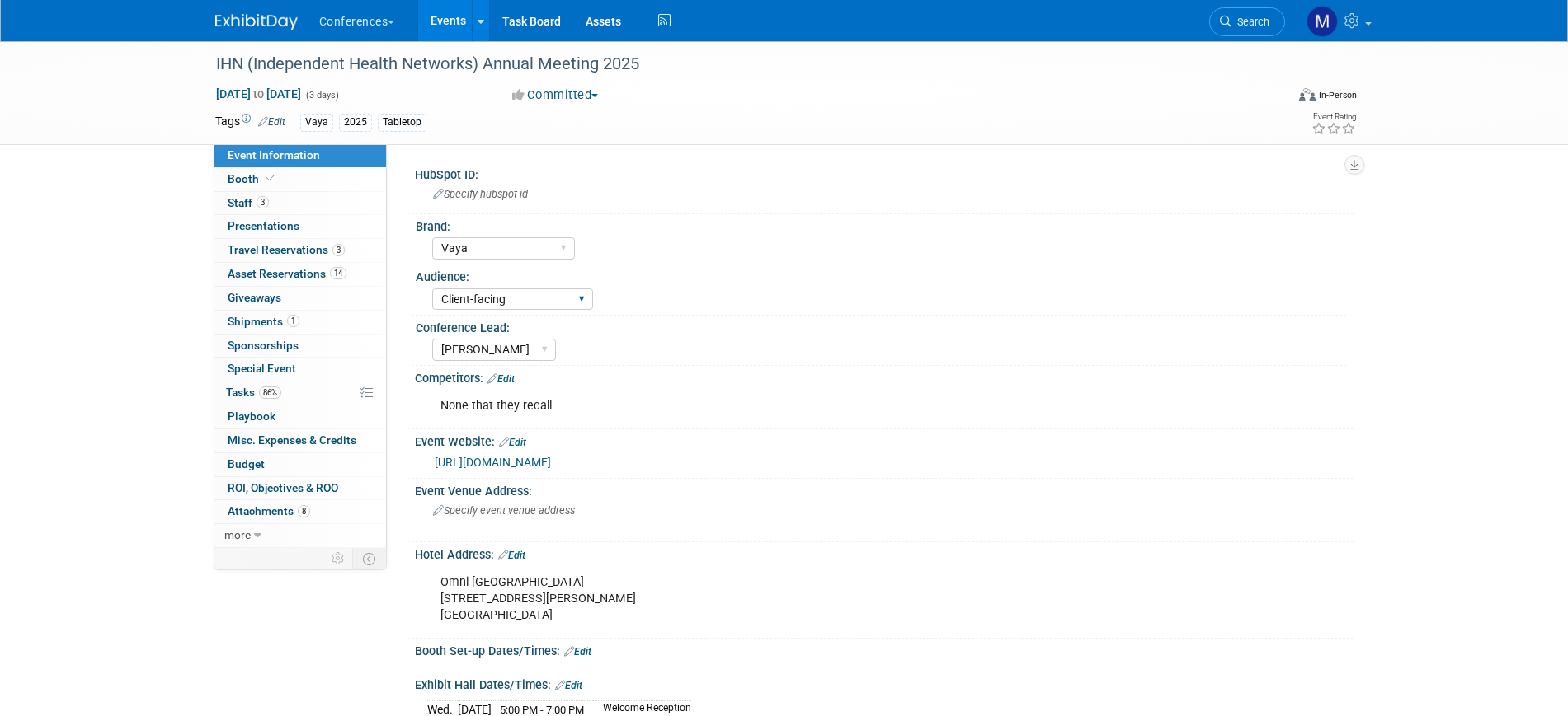
drag, startPoint x: 281, startPoint y: 245, endPoint x: 444, endPoint y: 287, distance: 168.3
click at [281, 245] on span "Travel Reservations 3" at bounding box center [286, 250] width 117 height 13
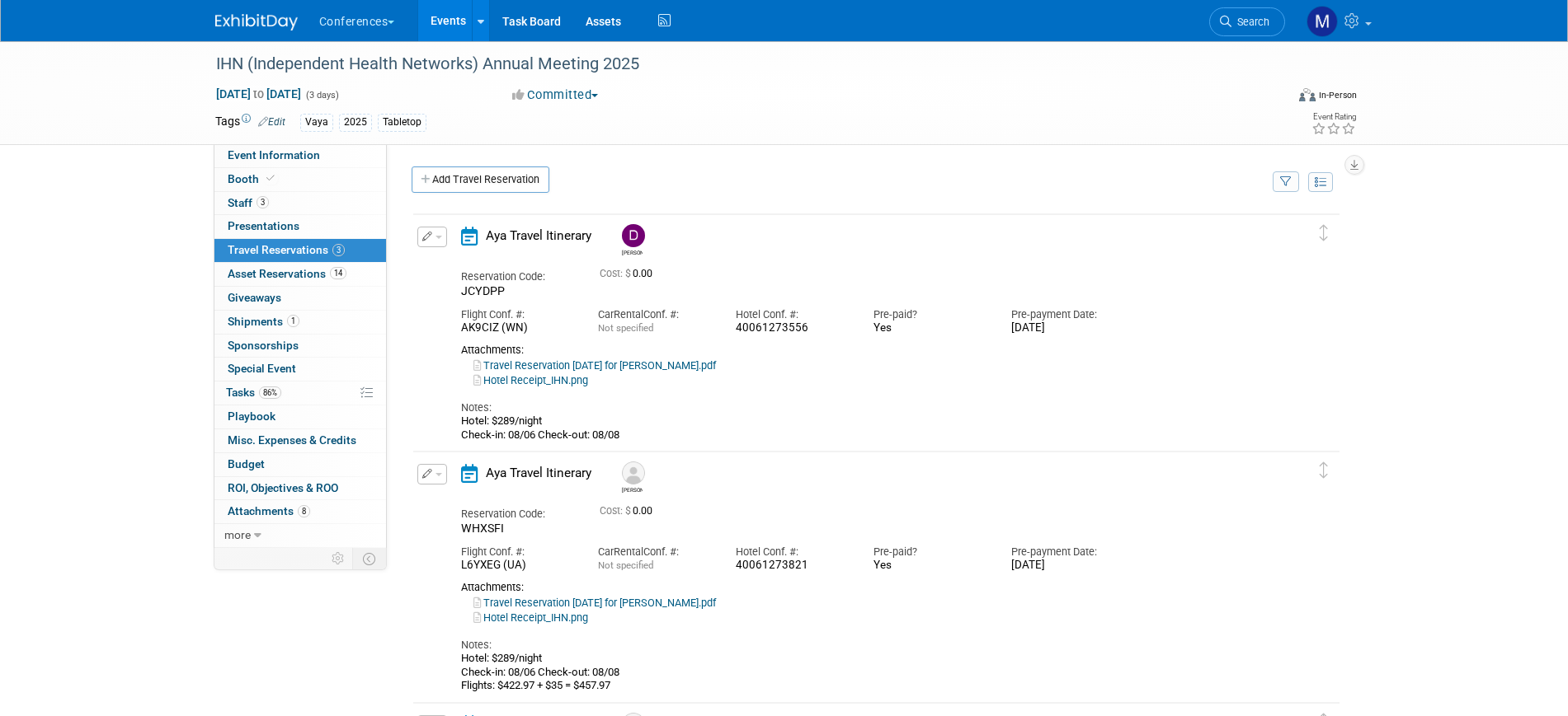
scroll to position [309, 0]
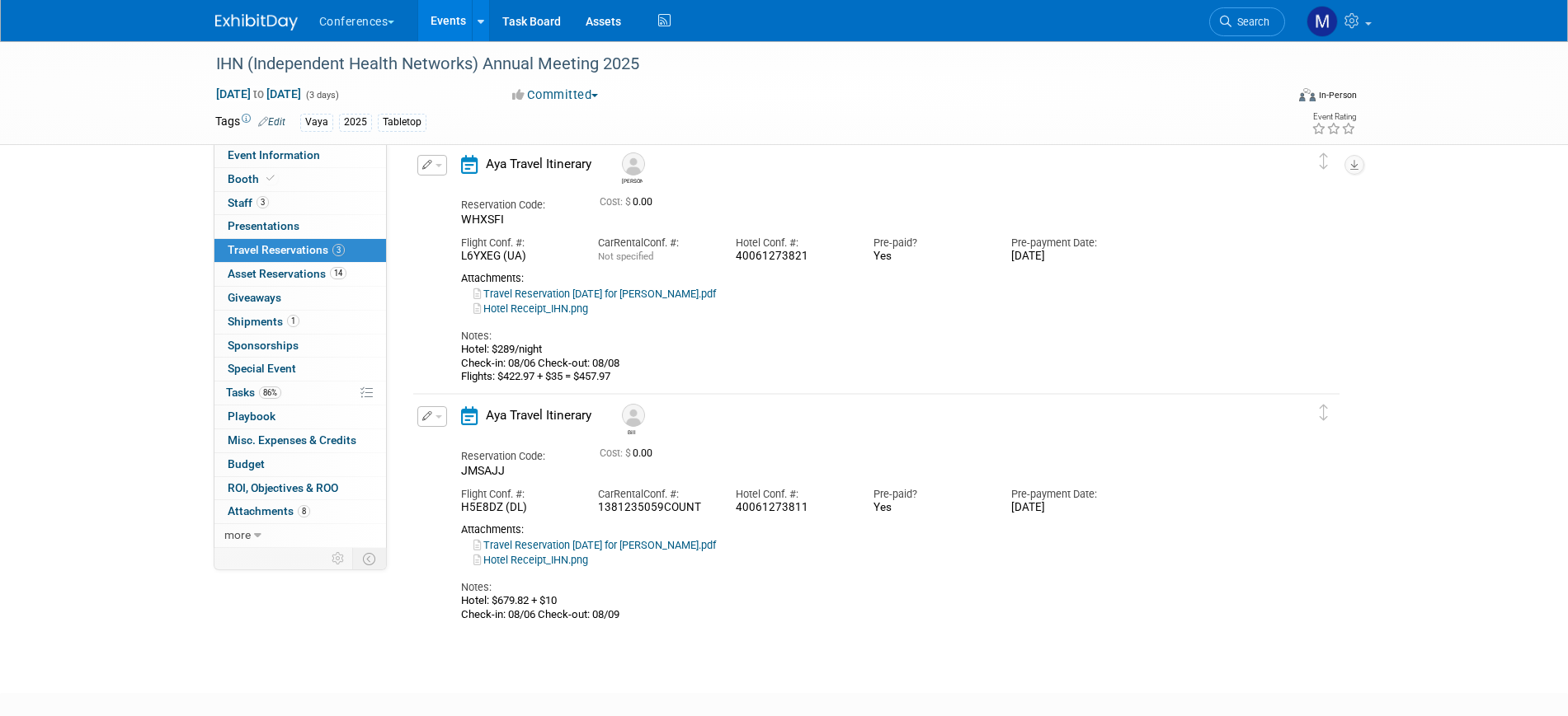
click at [439, 175] on button "button" at bounding box center [432, 165] width 30 height 21
drag, startPoint x: 479, startPoint y: 191, endPoint x: 926, endPoint y: 408, distance: 496.9
click at [480, 191] on button "Edit Reservation" at bounding box center [488, 194] width 139 height 24
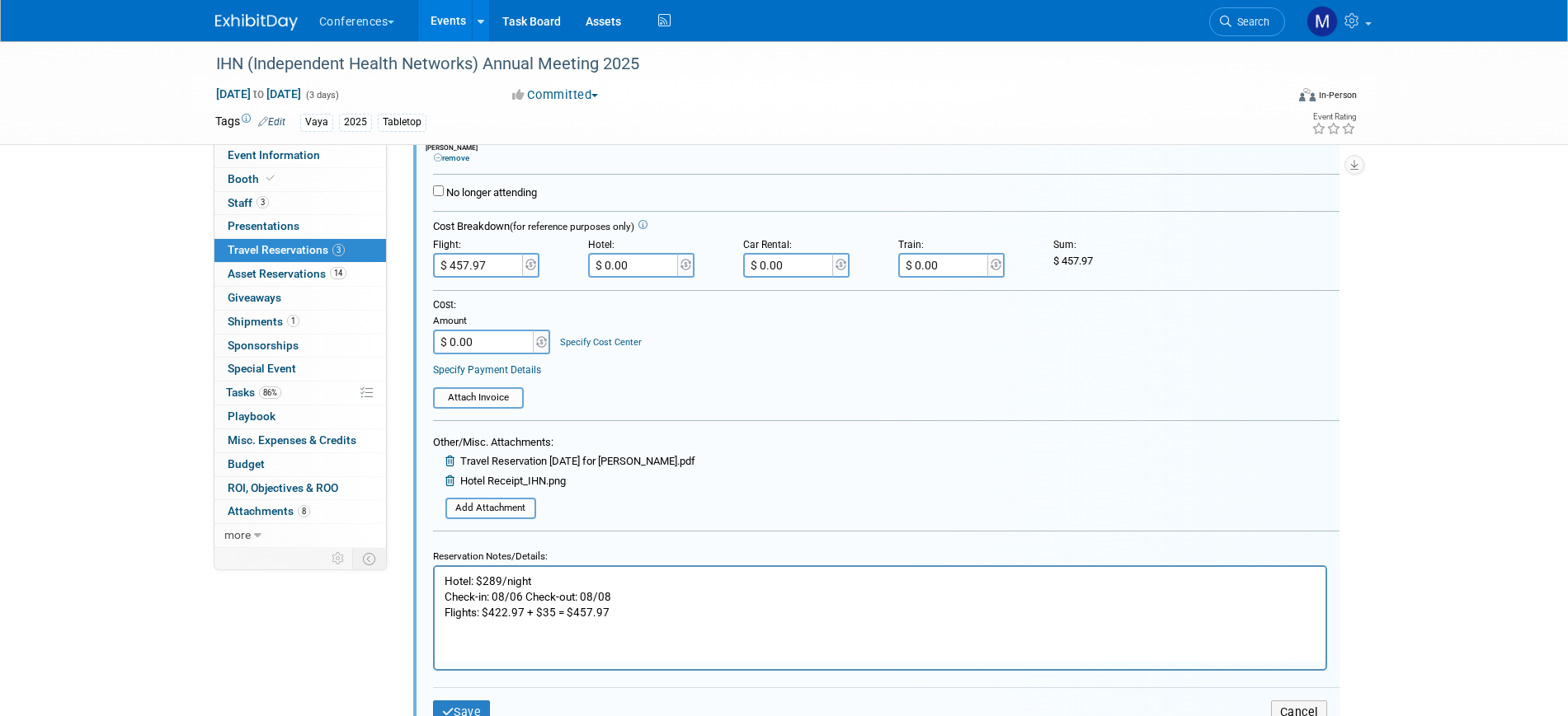
scroll to position [576, 0]
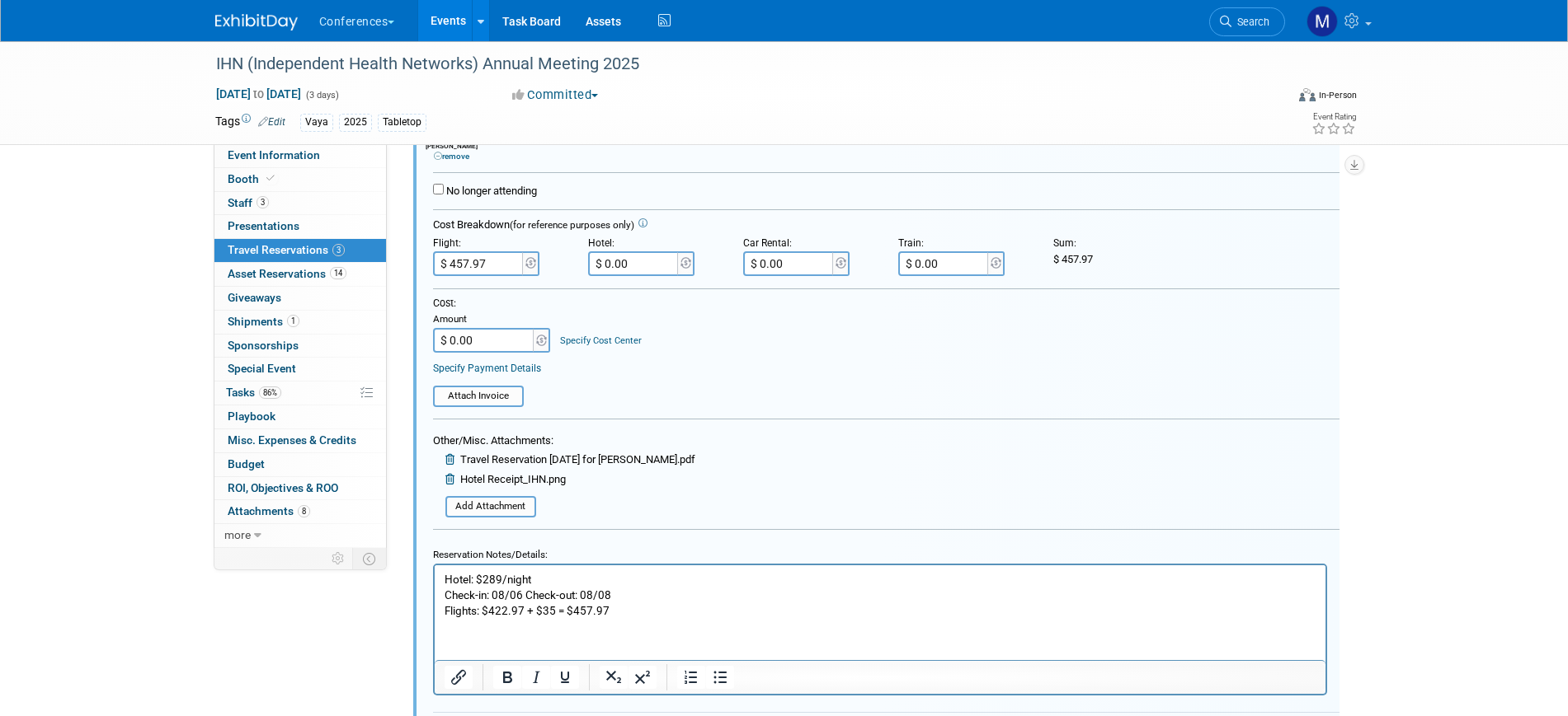
click at [608, 269] on input "$ 0.00" at bounding box center [634, 264] width 93 height 25
paste input "679.82"
type input "$ 679.82"
drag, startPoint x: 1060, startPoint y: 260, endPoint x: 1107, endPoint y: 265, distance: 47.3
click at [1113, 265] on div "$ 1,137.79" at bounding box center [1119, 260] width 130 height 15
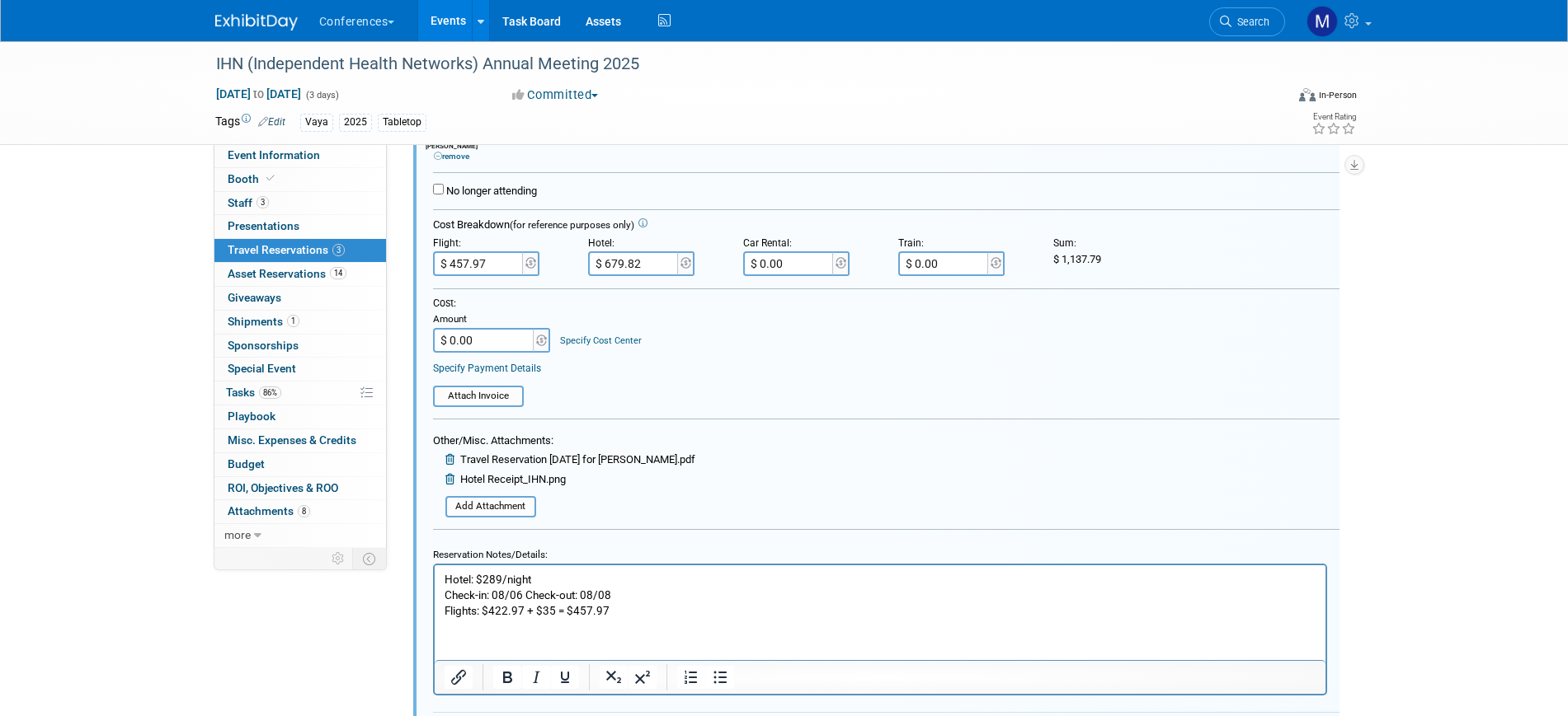
drag, startPoint x: 1060, startPoint y: 260, endPoint x: 1104, endPoint y: 262, distance: 44.0
click at [1104, 262] on div "$ 1,137.79" at bounding box center [1119, 260] width 130 height 15
drag, startPoint x: 1105, startPoint y: 260, endPoint x: 1056, endPoint y: 259, distance: 49.0
click at [1056, 259] on div "$ 1,137.79" at bounding box center [1119, 260] width 130 height 15
drag, startPoint x: 1063, startPoint y: 260, endPoint x: 1115, endPoint y: 260, distance: 52.0
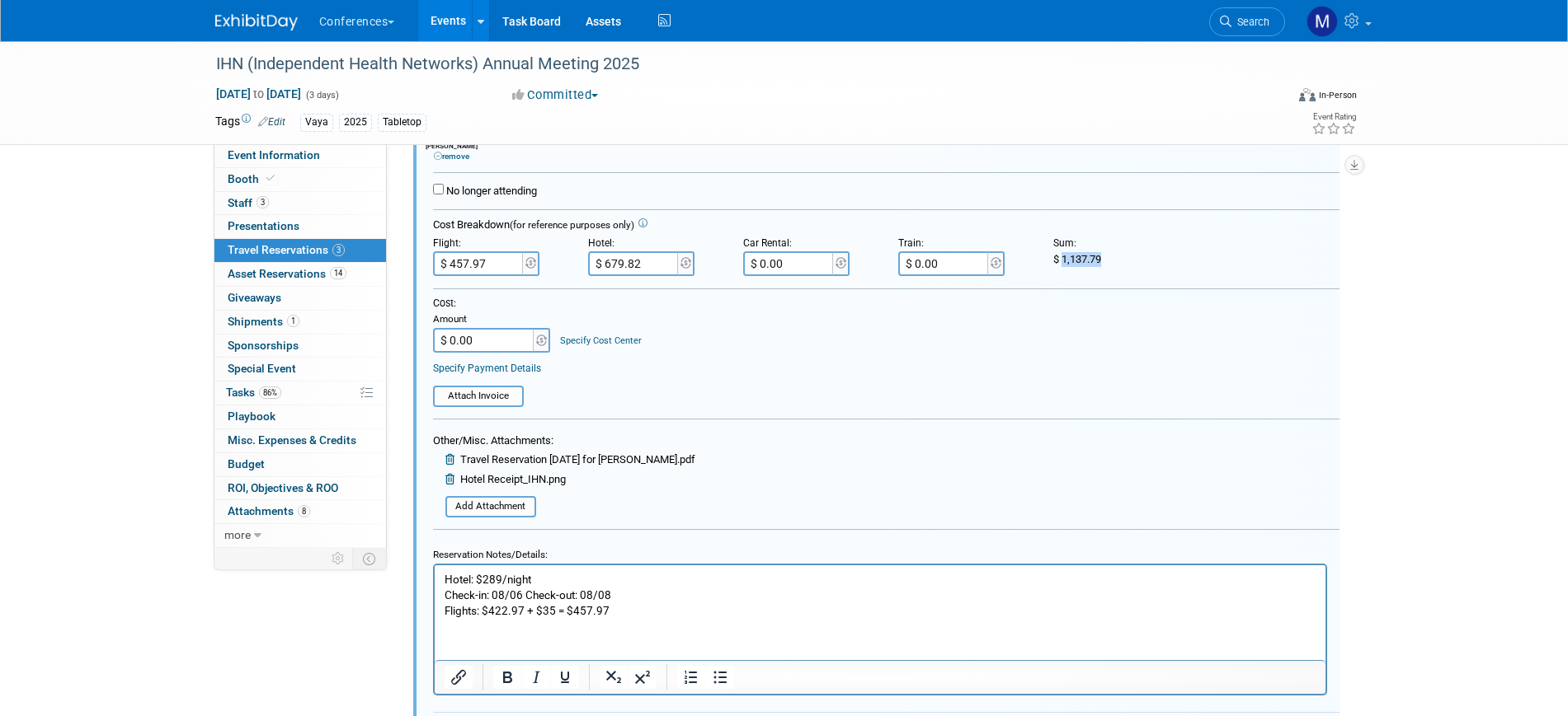
click at [1115, 260] on div "$ 1,137.79" at bounding box center [1119, 260] width 130 height 15
copy span "1,137.79"
click at [501, 340] on input "$ 0.00" at bounding box center [484, 340] width 103 height 25
paste input "1,137.79"
type input "$ 1,137.79"
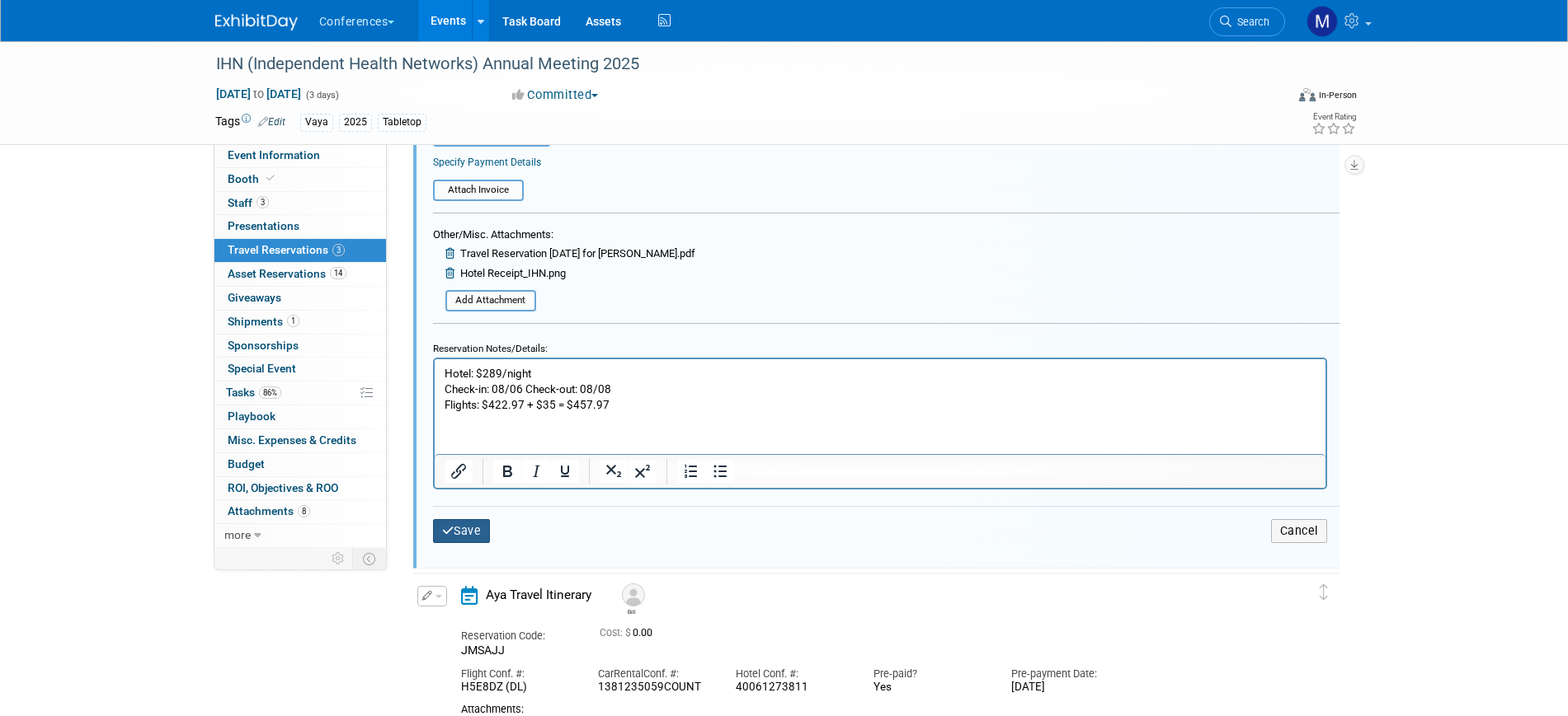
click at [468, 535] on button "Save" at bounding box center [462, 531] width 58 height 24
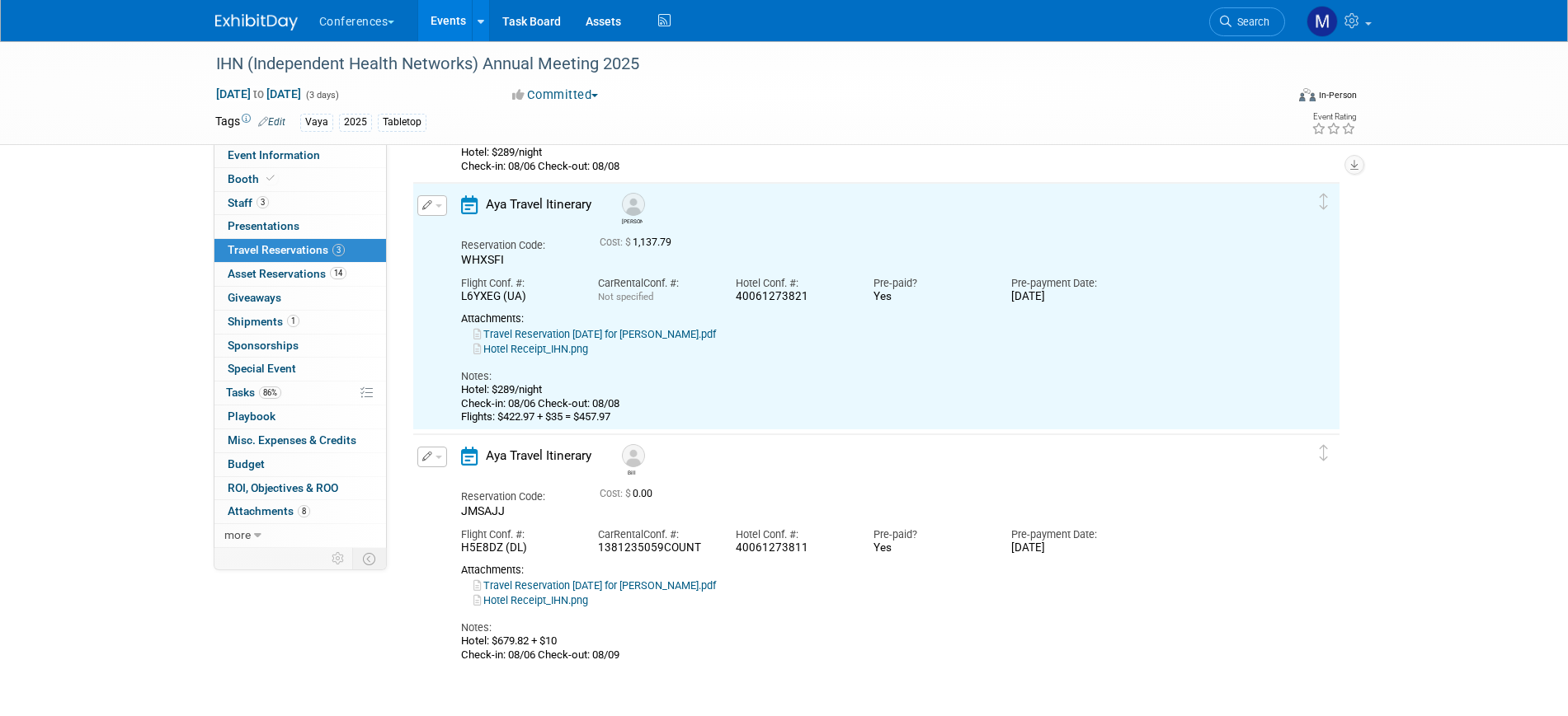
scroll to position [266, 0]
click at [440, 461] on span "button" at bounding box center [439, 460] width 7 height 3
click at [467, 482] on button "Edit Reservation" at bounding box center [488, 488] width 139 height 24
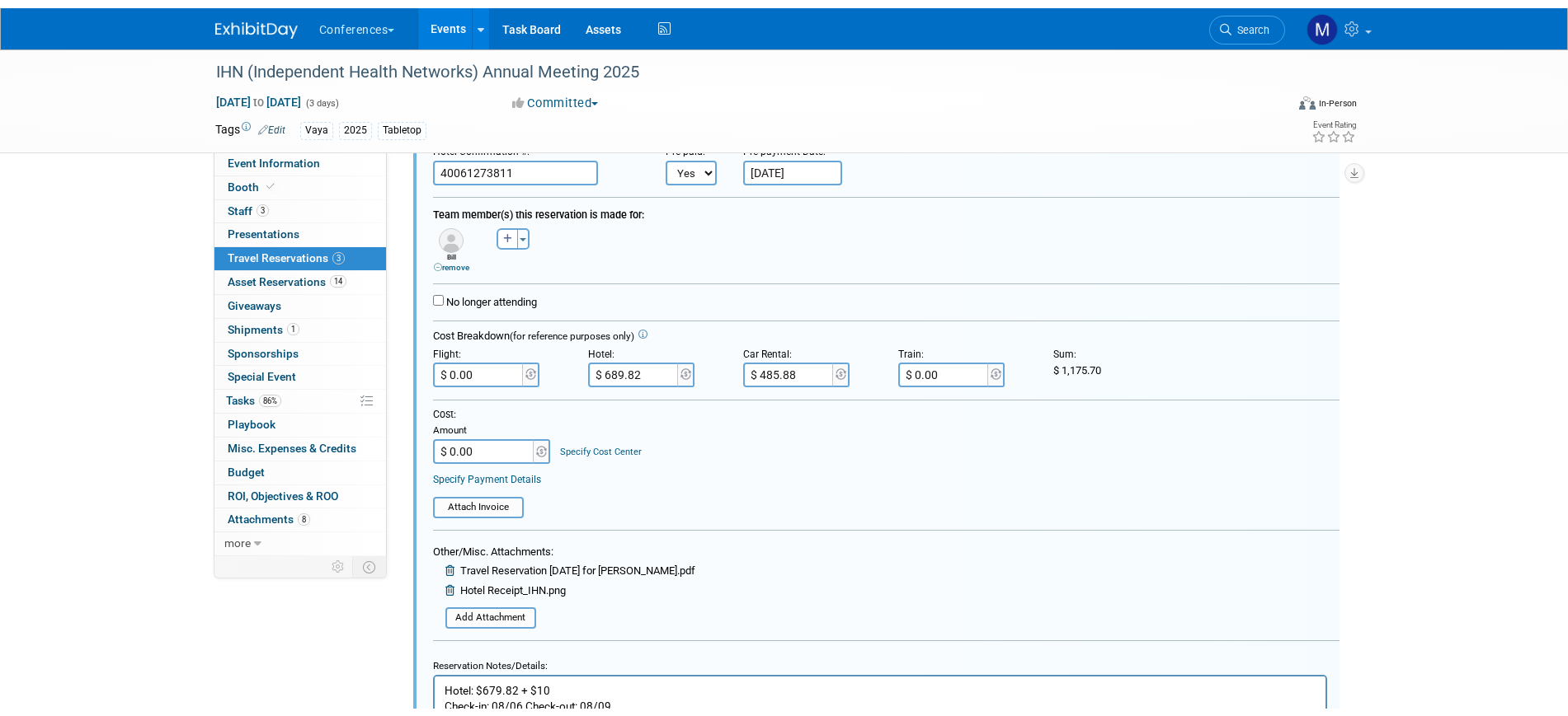
scroll to position [1033, 0]
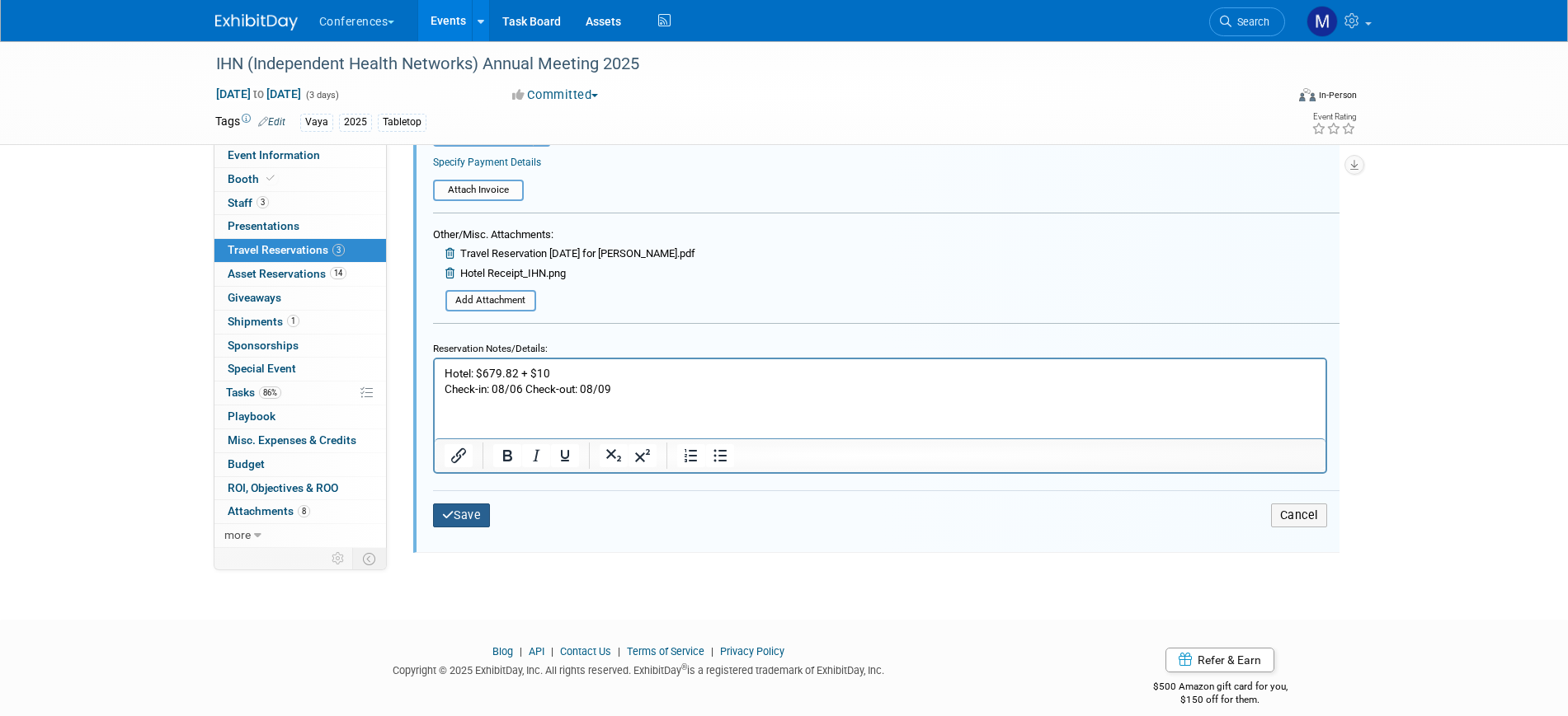
drag, startPoint x: 463, startPoint y: 517, endPoint x: 644, endPoint y: 496, distance: 182.2
click at [462, 517] on button "Save" at bounding box center [462, 516] width 58 height 24
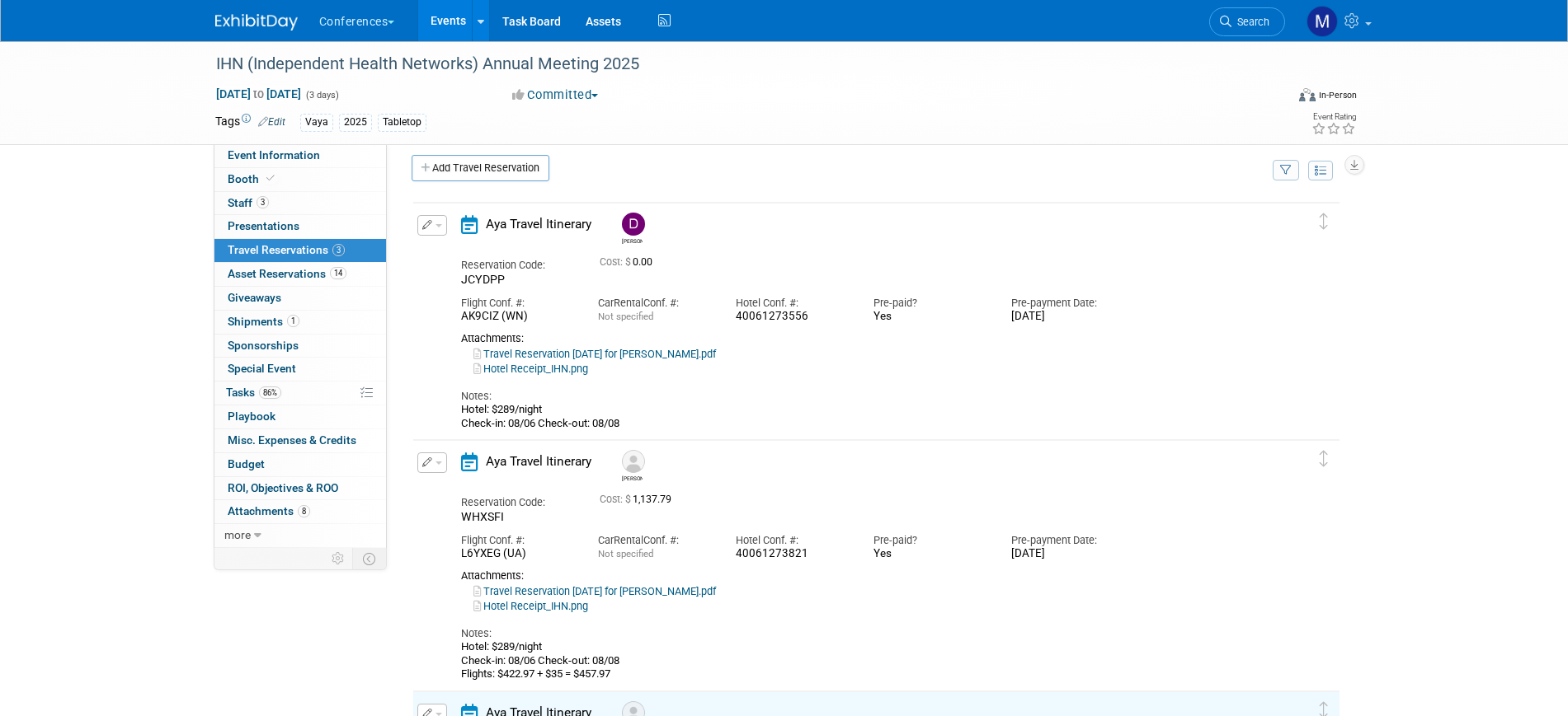
scroll to position [0, 0]
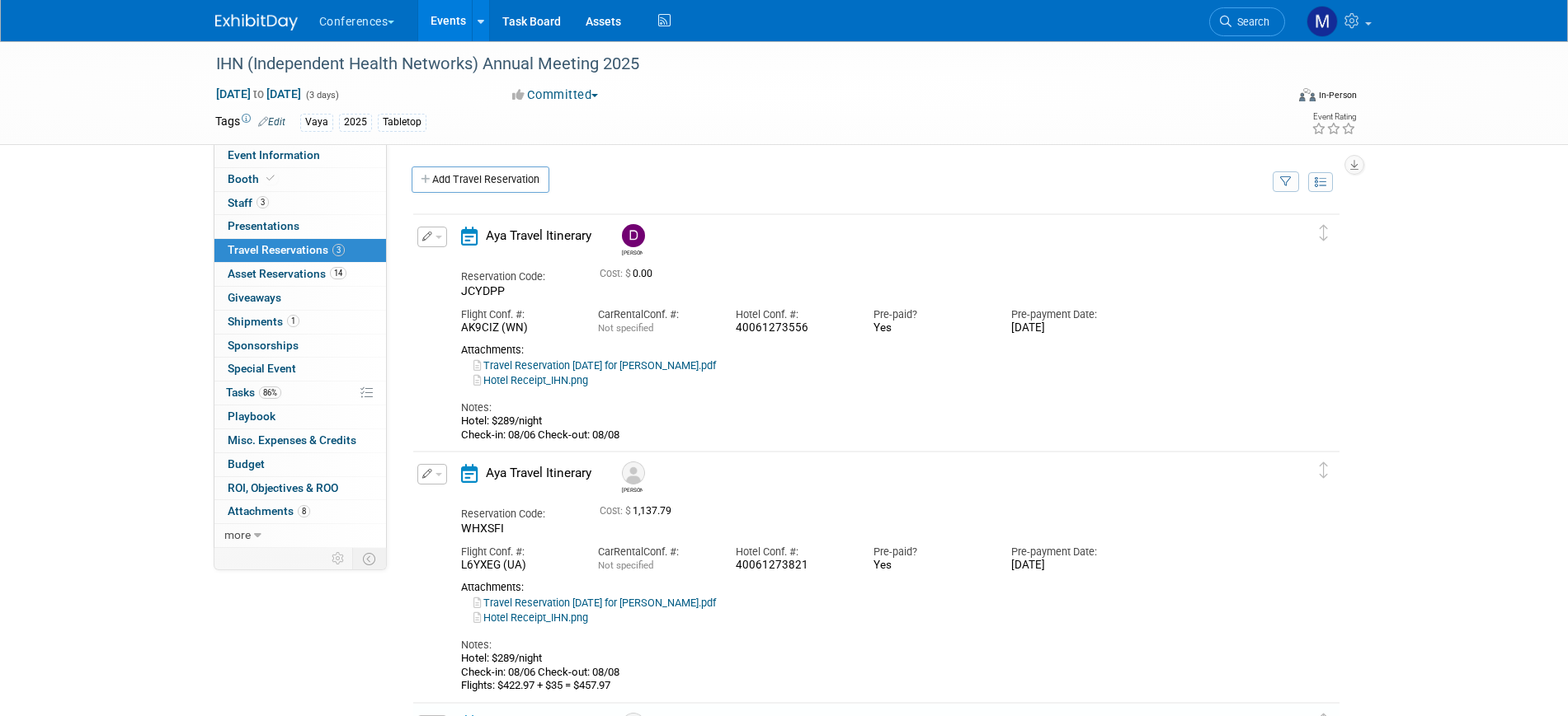
click at [437, 241] on button "button" at bounding box center [432, 237] width 30 height 21
click at [454, 266] on button "Edit Reservation" at bounding box center [488, 265] width 139 height 24
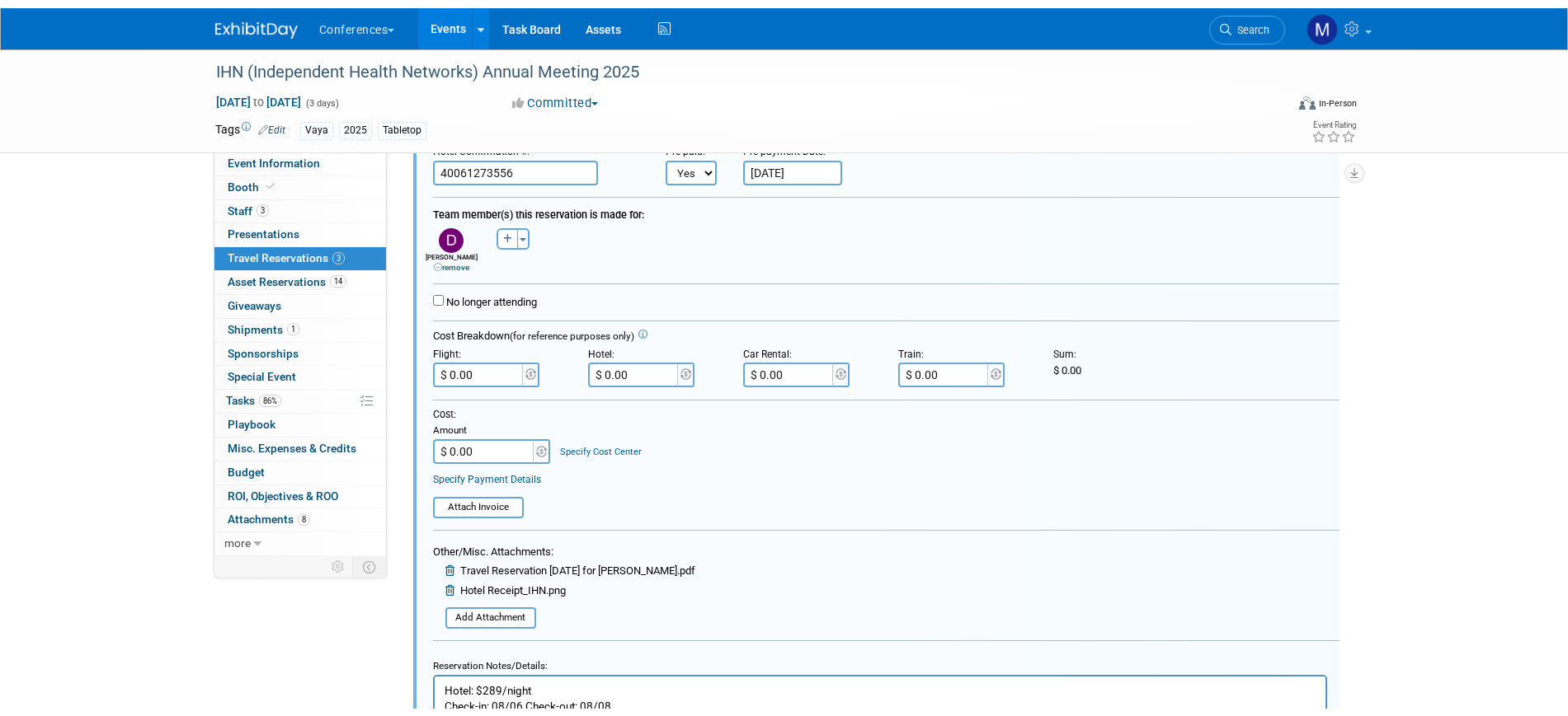
scroll to position [338, 0]
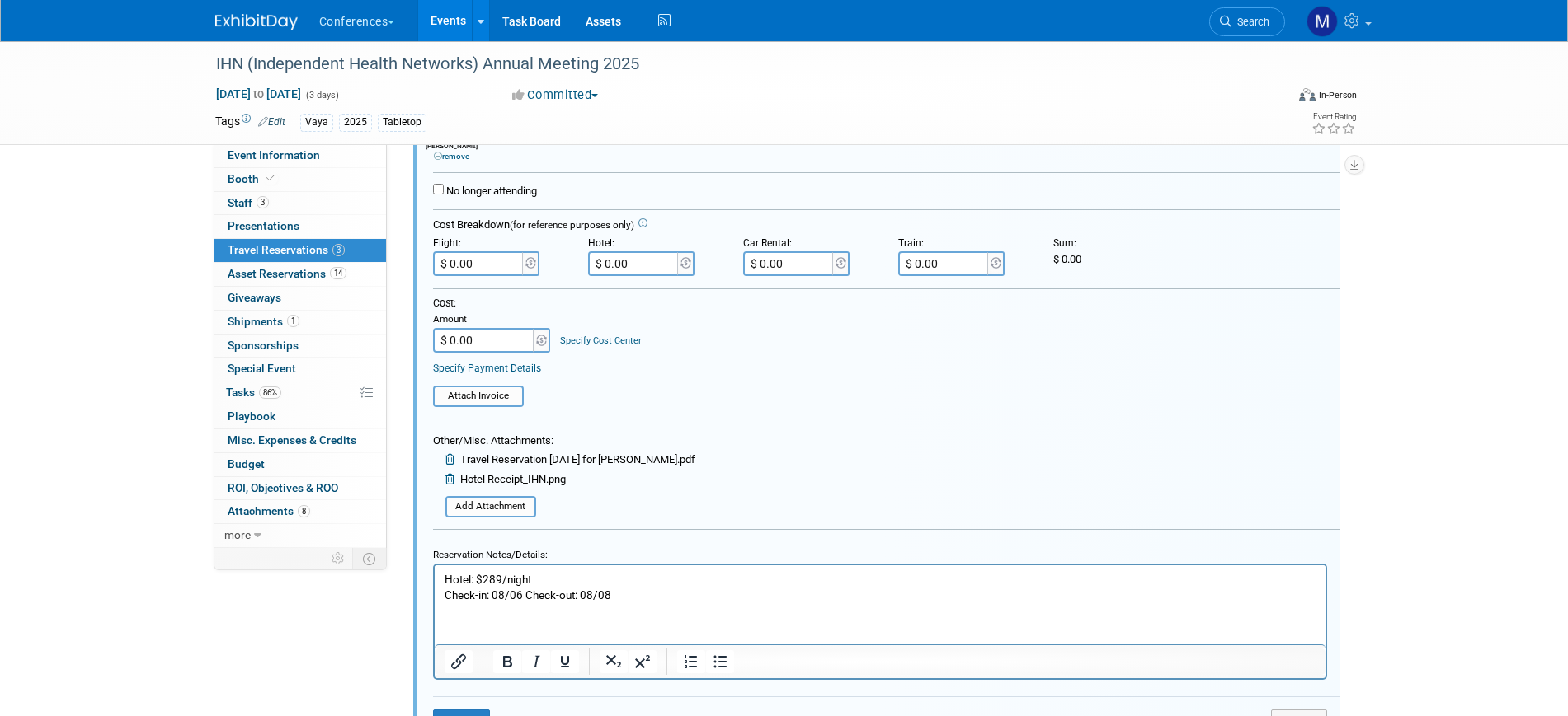
click at [633, 265] on input "$ 0.00" at bounding box center [634, 264] width 93 height 25
paste input "679.82"
type input "$ 679.82"
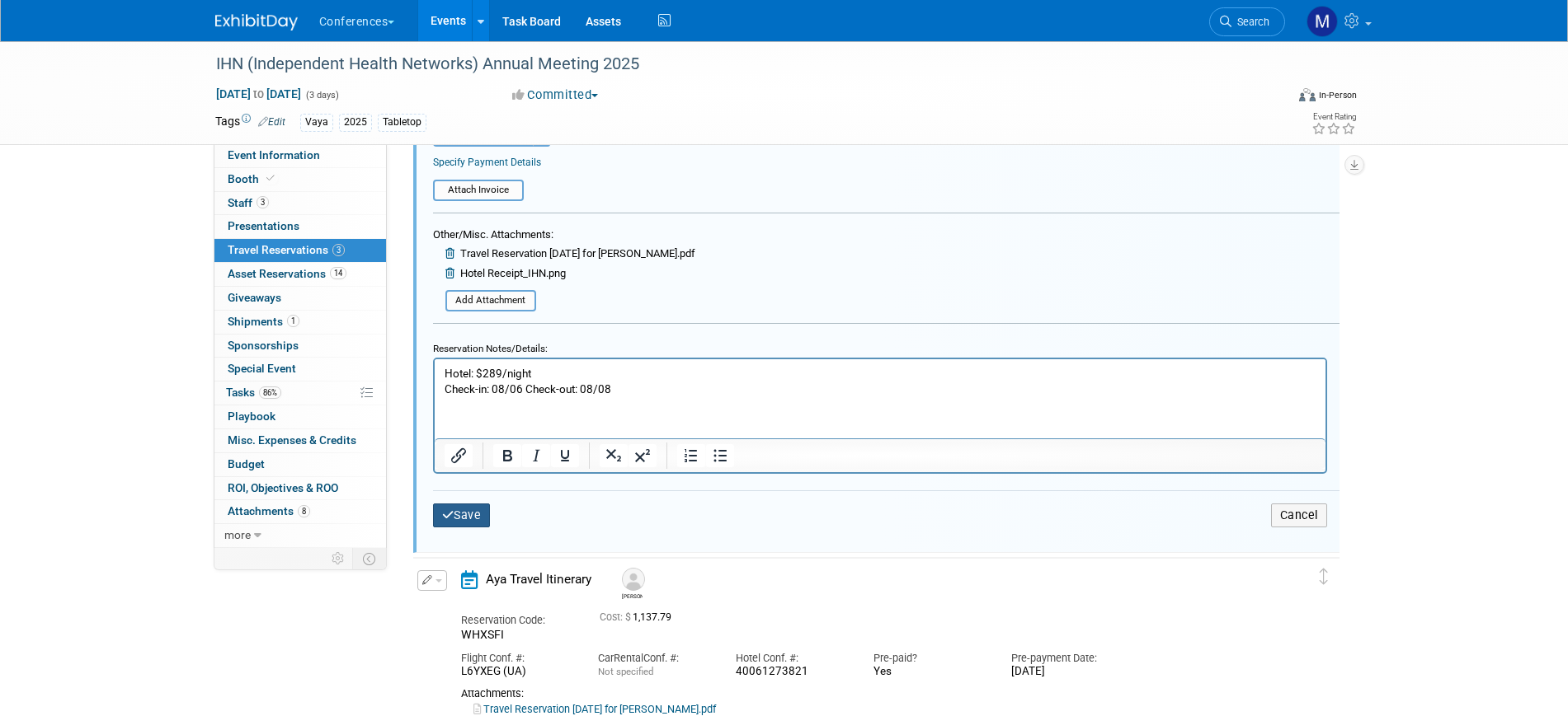
click at [468, 519] on button "Save" at bounding box center [462, 516] width 58 height 24
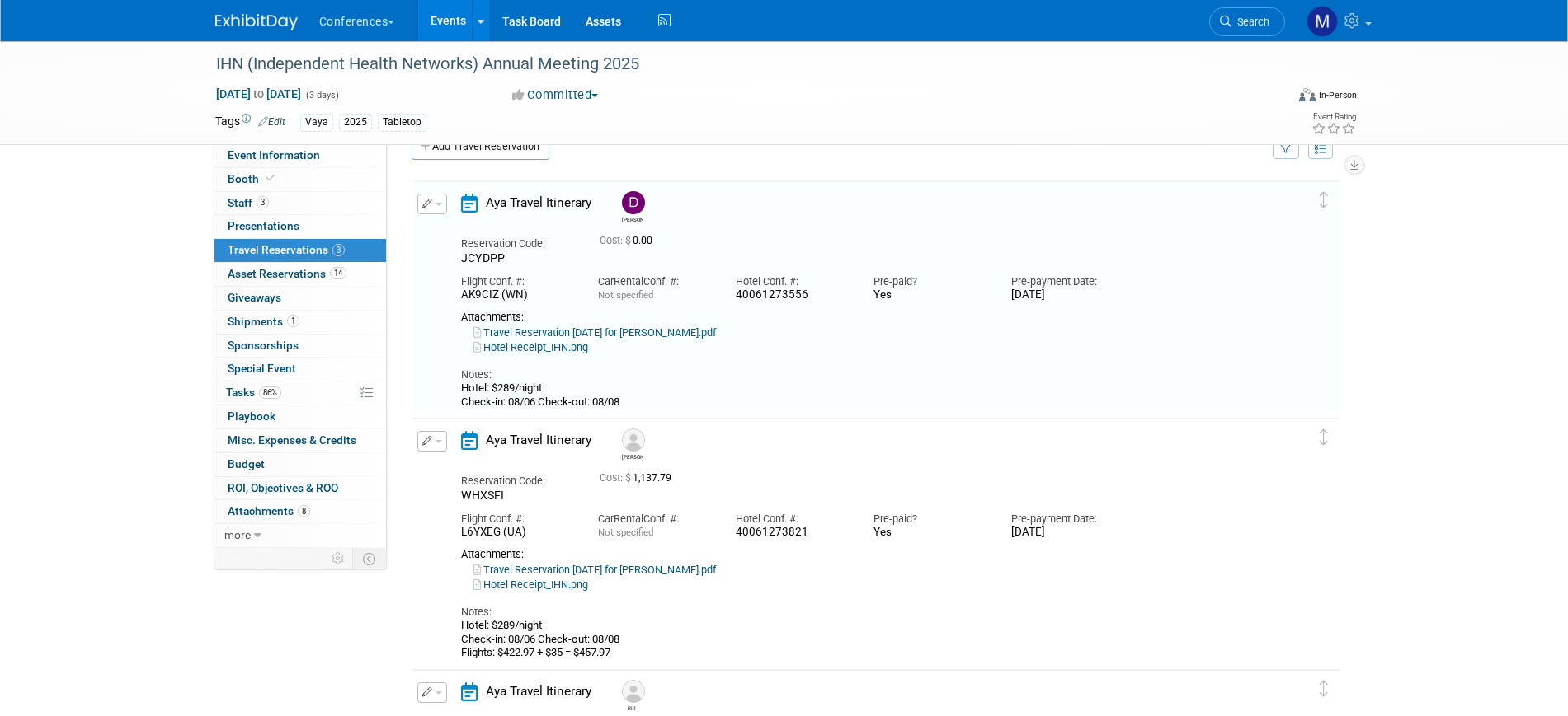
drag, startPoint x: 723, startPoint y: 194, endPoint x: 723, endPoint y: 205, distance: 11.0
click at [723, 196] on div "Darin" at bounding box center [923, 207] width 620 height 40
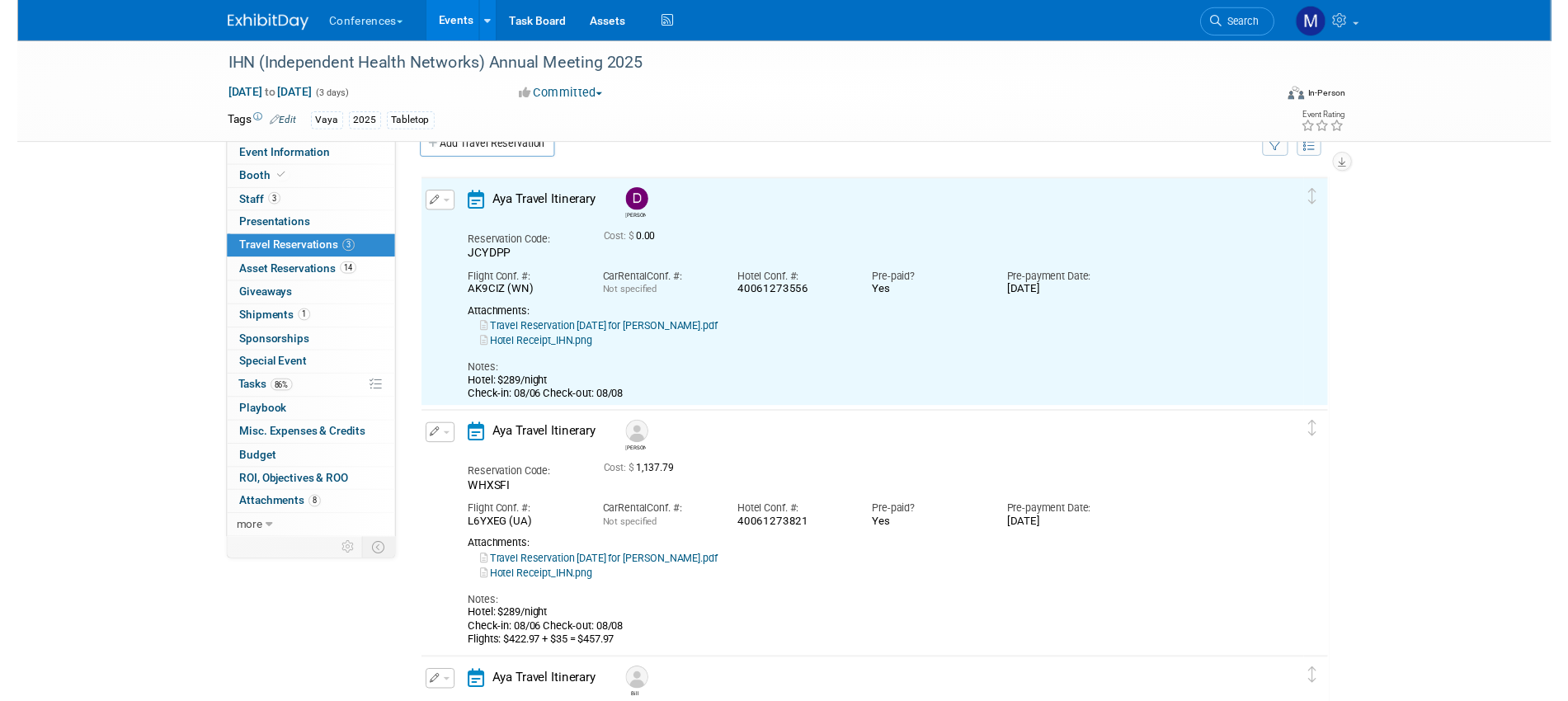
scroll to position [29, 0]
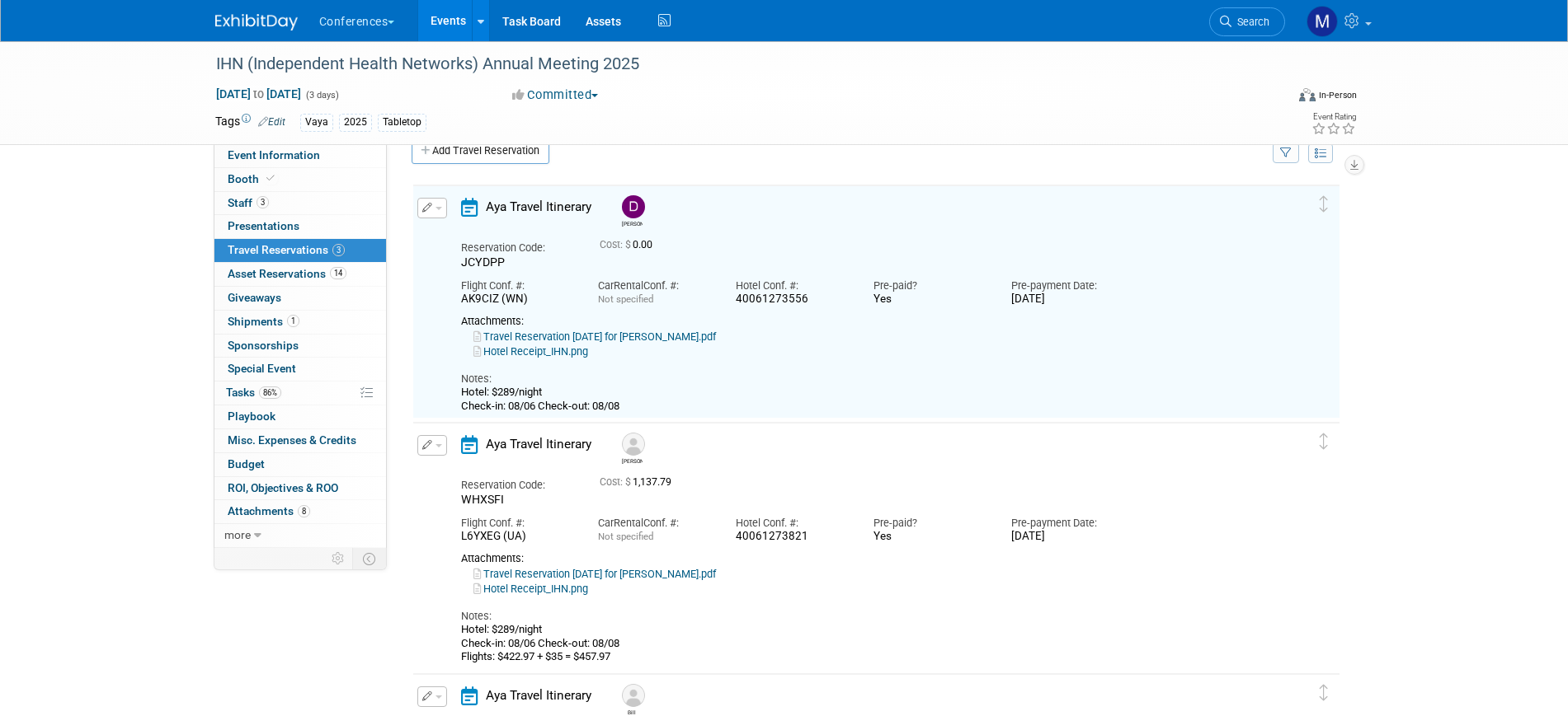
click at [716, 340] on link "Travel Reservation August 06 for DARIN RANSOM TAYLOR.pdf" at bounding box center [594, 336] width 242 height 13
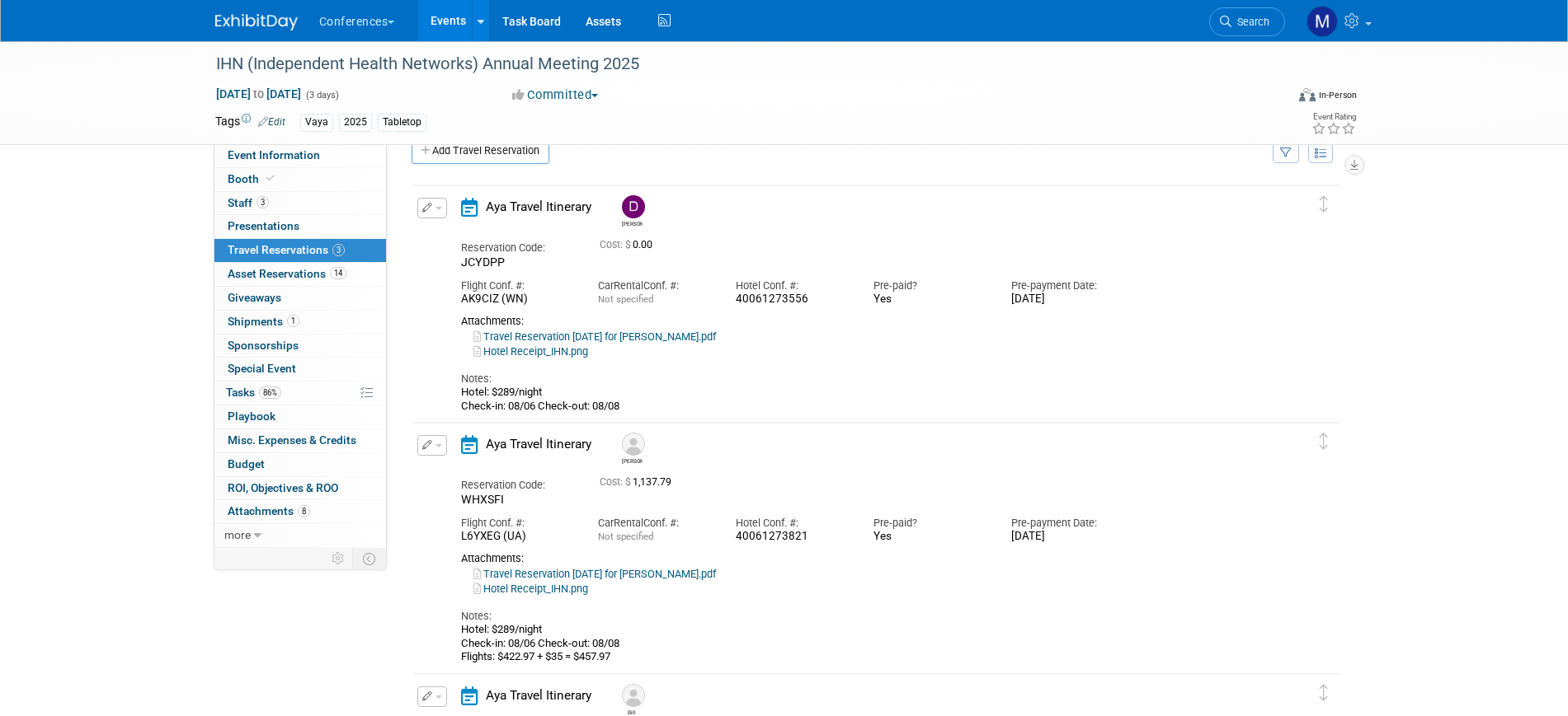
drag, startPoint x: 438, startPoint y: 208, endPoint x: 464, endPoint y: 244, distance: 44.4
click at [438, 208] on span "button" at bounding box center [439, 209] width 7 height 3
click at [489, 236] on button "Edit Reservation" at bounding box center [488, 237] width 139 height 24
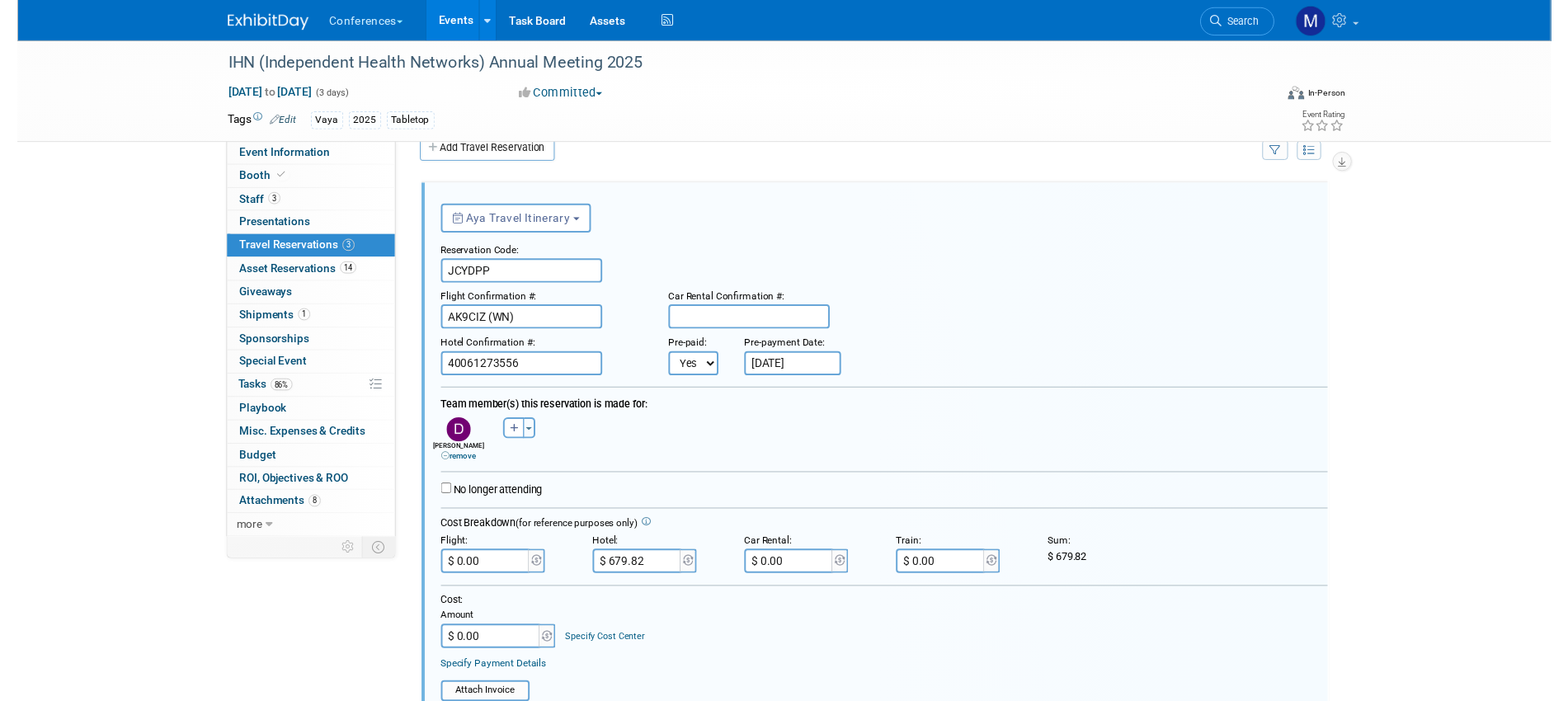
scroll to position [0, 0]
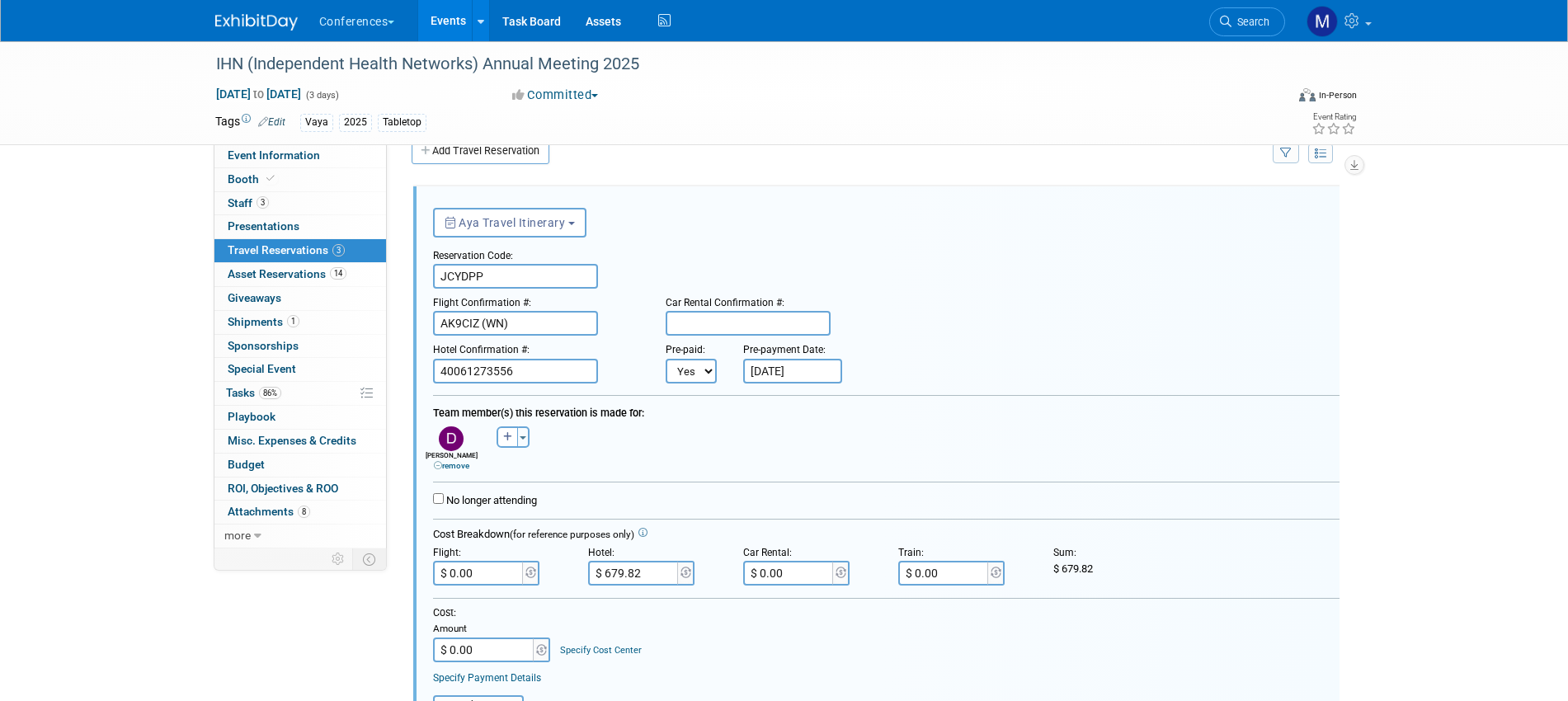
click at [472, 572] on input "$ 0.00" at bounding box center [479, 573] width 93 height 25
paste input "519.96"
type input "$ 519.96"
click at [688, 636] on div "Cost: Amount $ 0.00 Specify Cost Center Cost Center -- Not Specified -- Aya Edu…" at bounding box center [887, 633] width 907 height 56
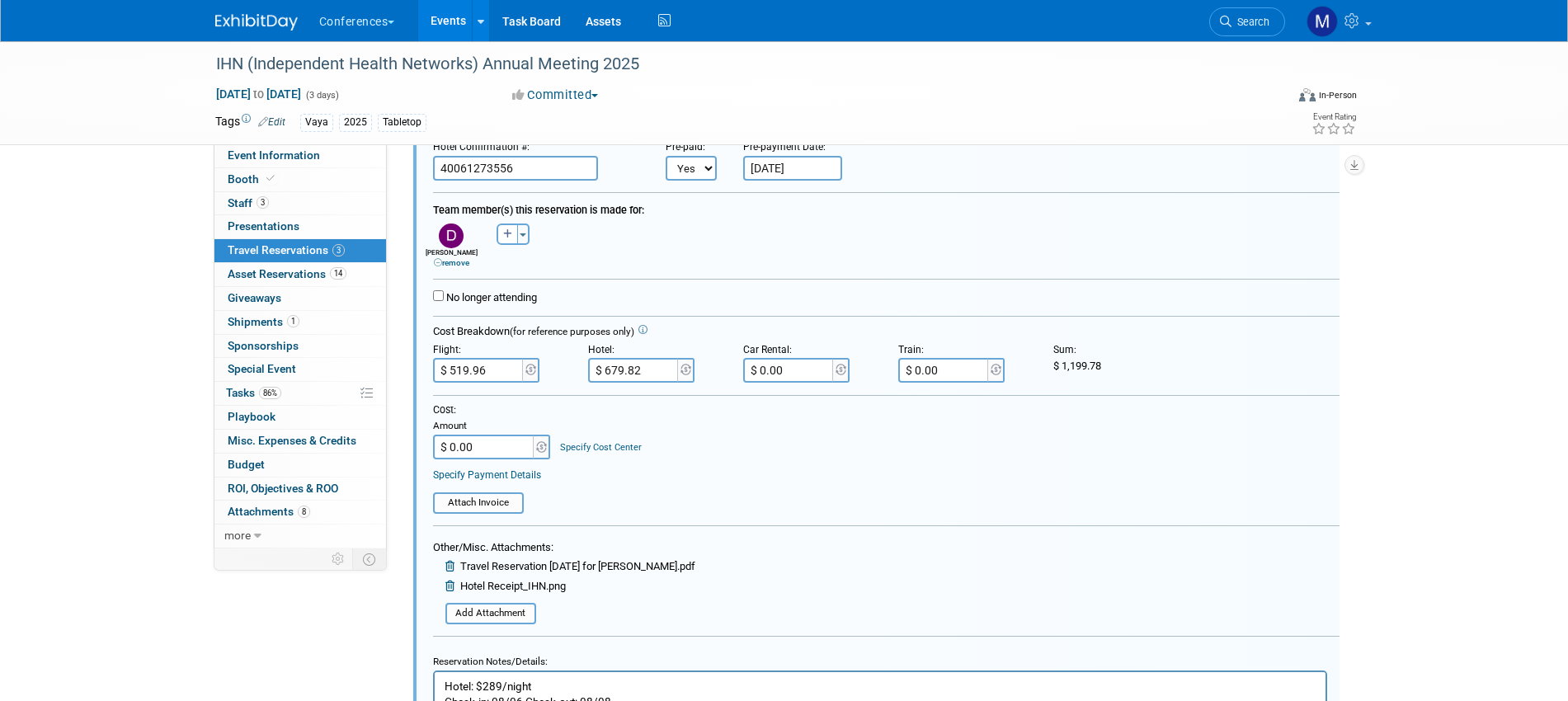
scroll to position [235, 0]
drag, startPoint x: 1061, startPoint y: 363, endPoint x: 1105, endPoint y: 363, distance: 44.0
click at [1105, 363] on div "$ 1,199.78" at bounding box center [1119, 363] width 130 height 15
copy span "1,199.78"
click at [466, 452] on input "$ 0.00" at bounding box center [484, 444] width 103 height 25
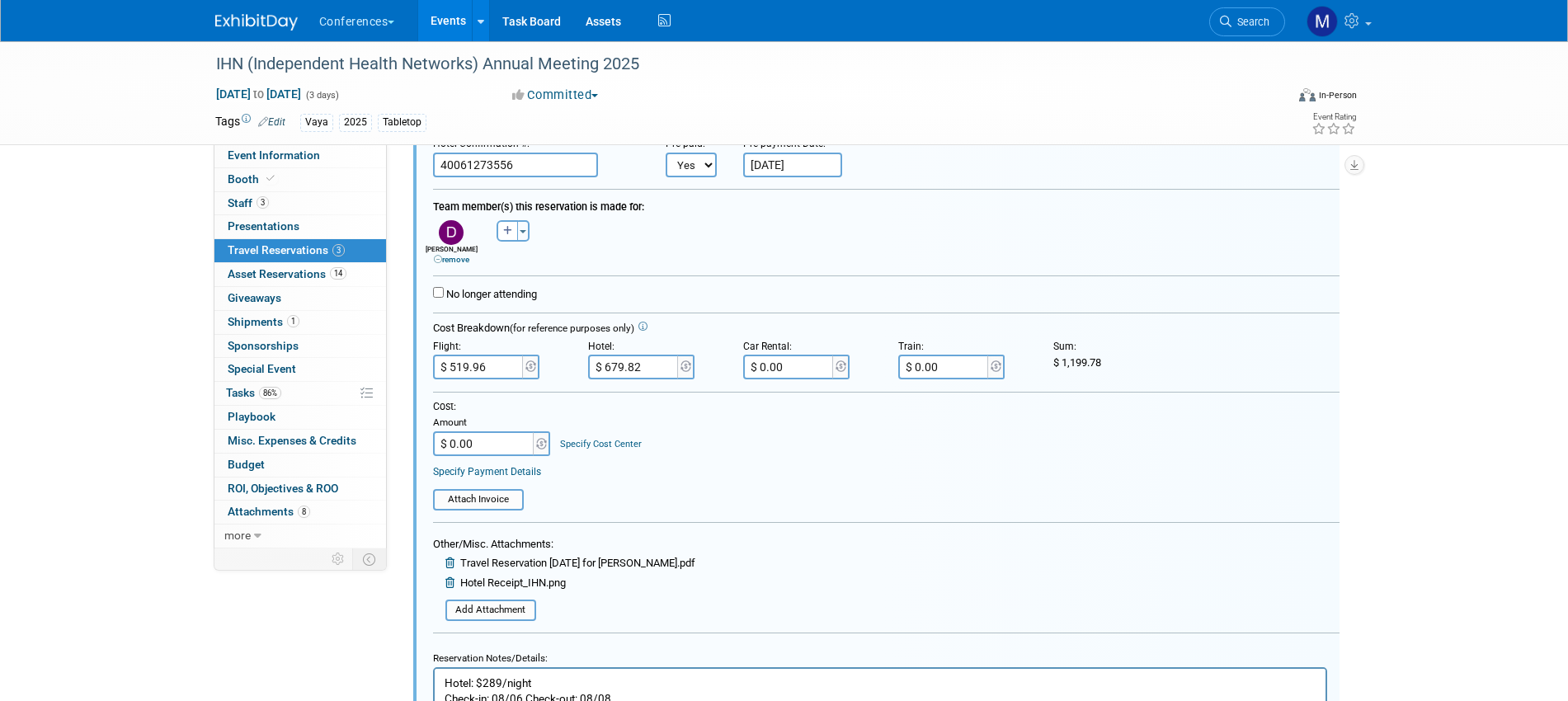
paste input "1,199.78"
type input "$ 1,199.78"
click at [750, 452] on div "Cost: Amount $ 1,199.78 Specify Cost Center Cost Center -- Not Specified -- Aya…" at bounding box center [887, 427] width 907 height 56
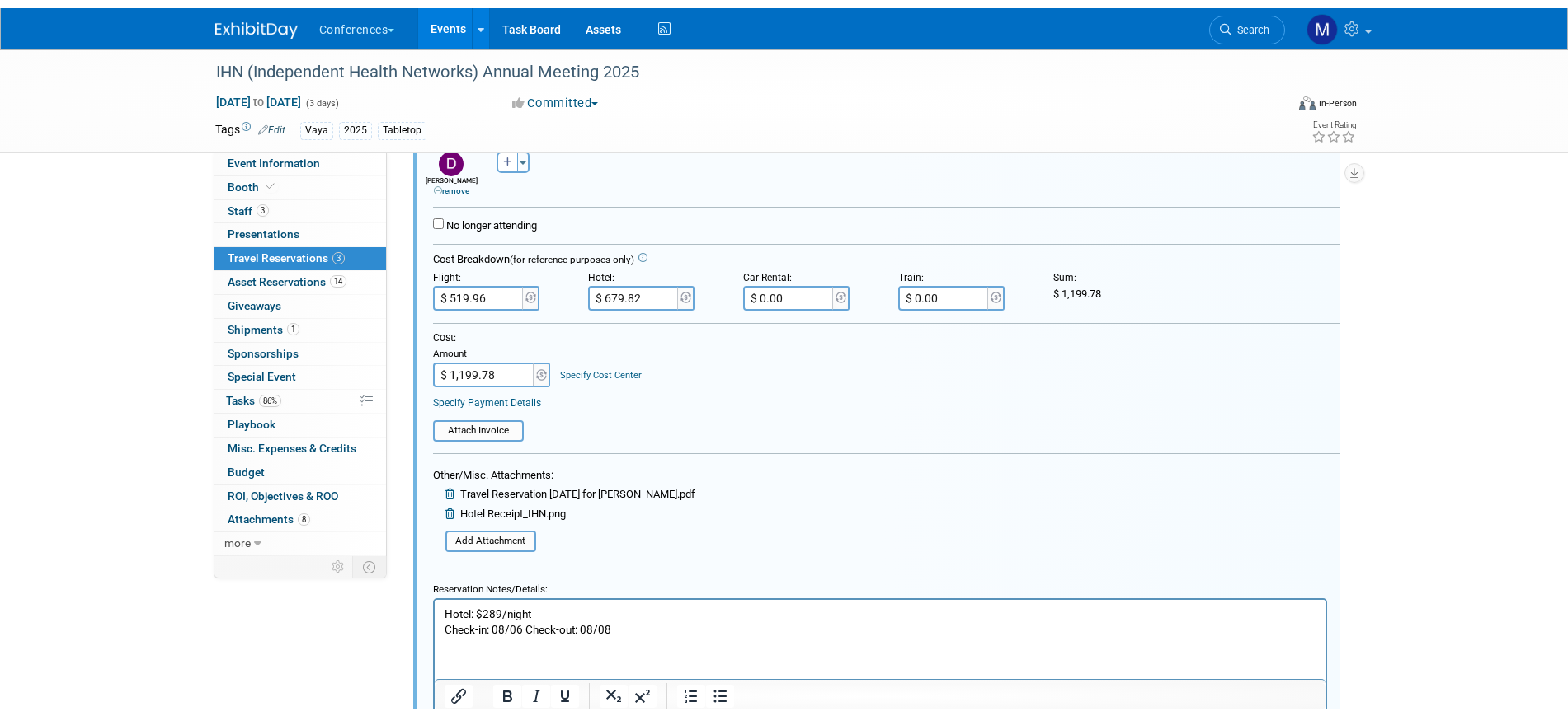
scroll to position [544, 0]
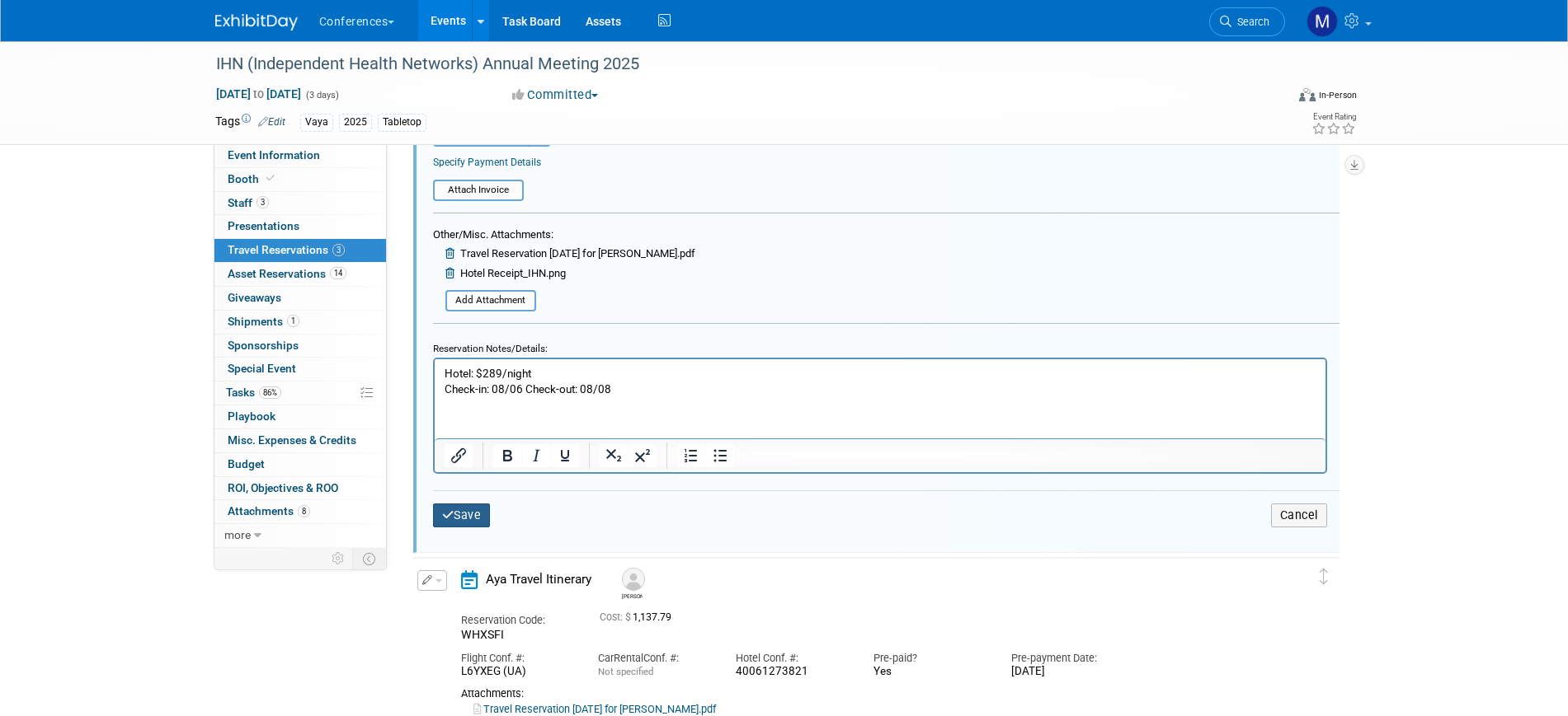
click at [468, 519] on button "Save" at bounding box center [462, 516] width 58 height 24
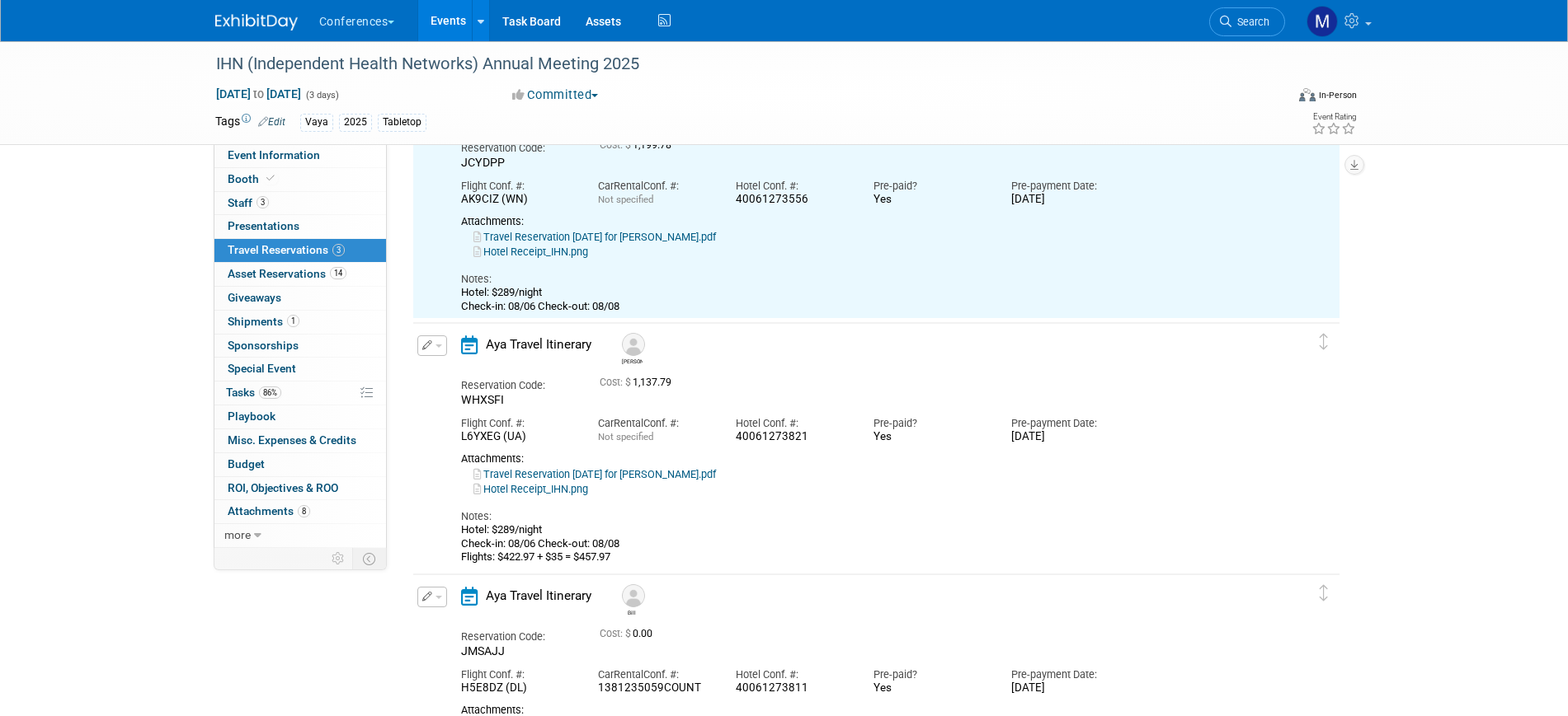
scroll to position [338, 0]
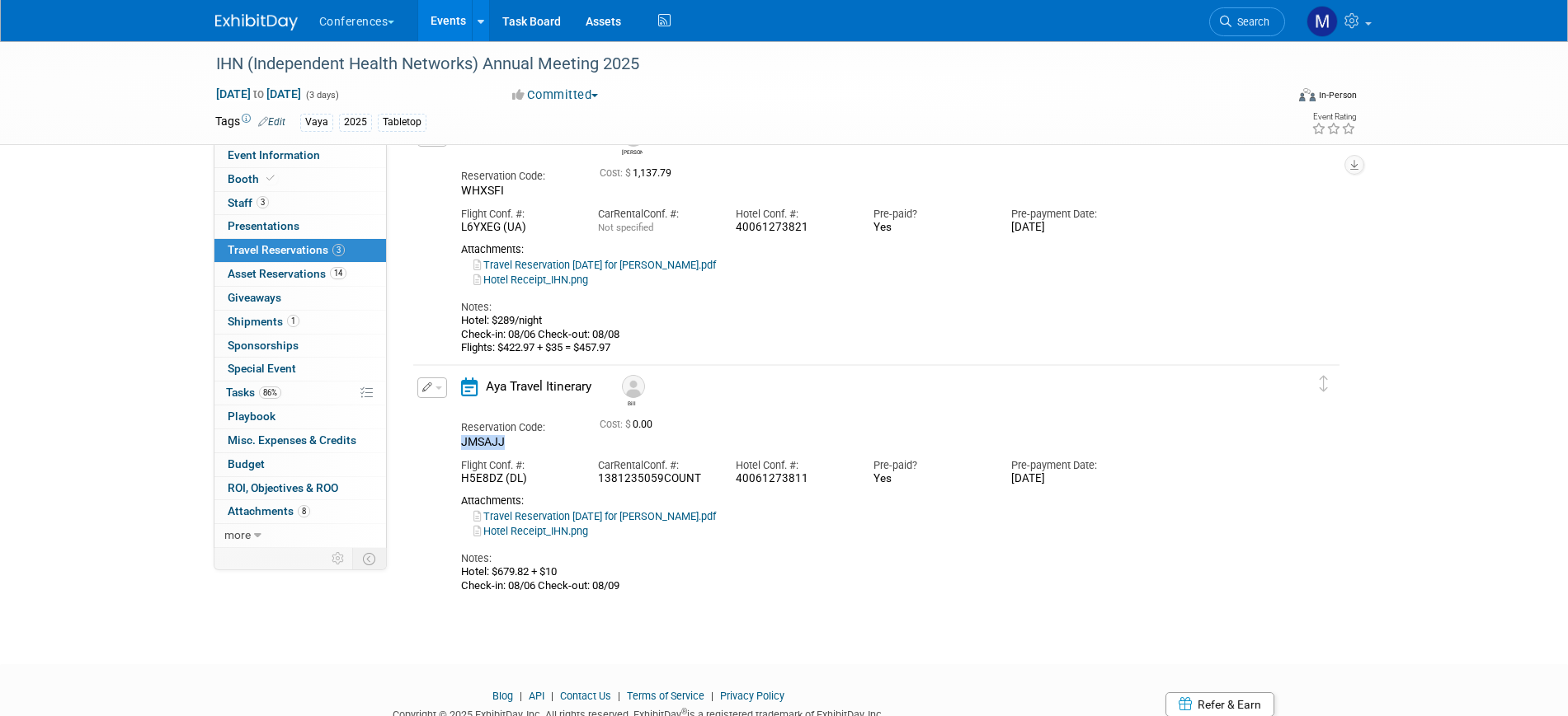
drag, startPoint x: 503, startPoint y: 443, endPoint x: 448, endPoint y: 445, distance: 55.0
click at [448, 445] on div "Reservation Code: JMSAJJ" at bounding box center [518, 431] width 139 height 36
copy span "JMSAJJ"
click at [448, 386] on div "Aya Travel Itinerary" at bounding box center [531, 391] width 165 height 29
click at [436, 391] on button "button" at bounding box center [432, 387] width 30 height 21
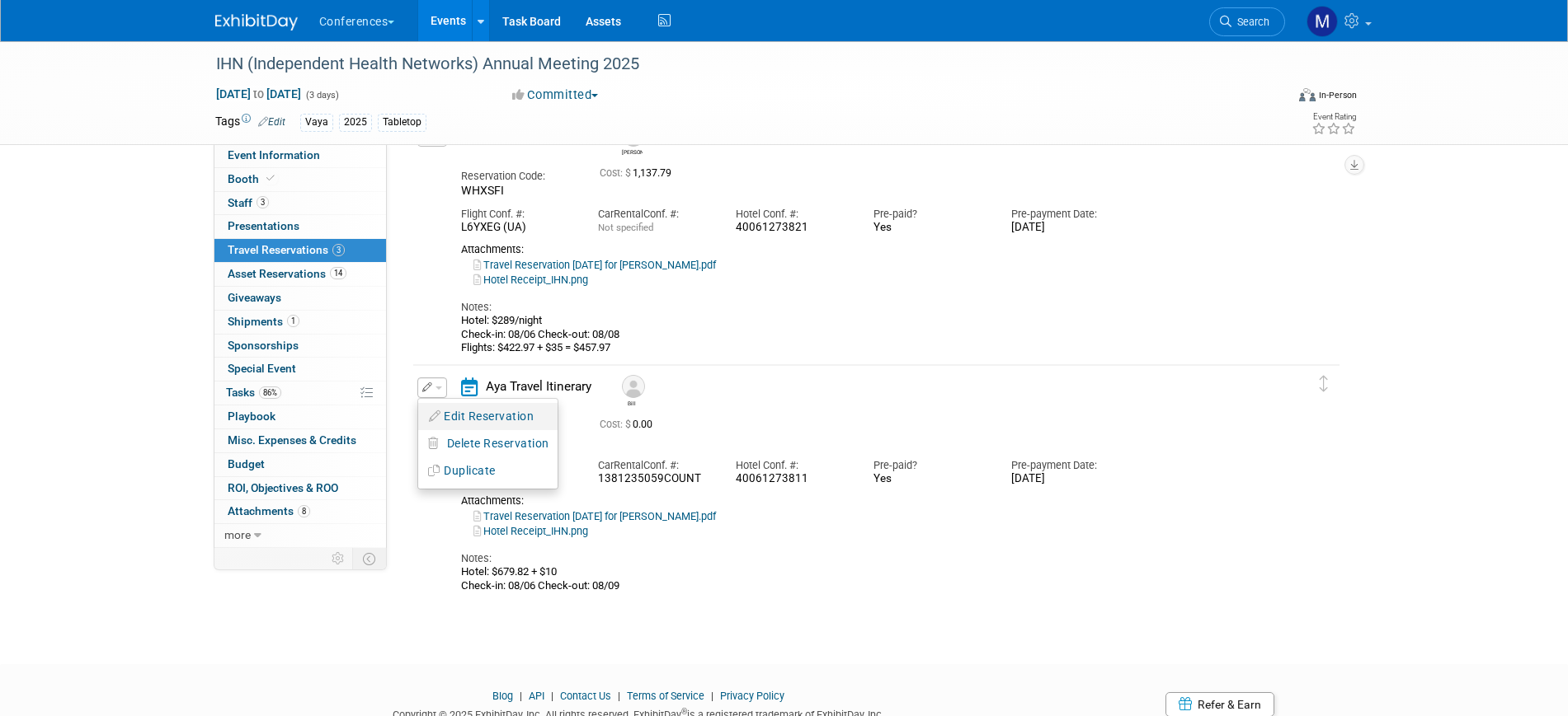
click at [478, 417] on button "Edit Reservation" at bounding box center [488, 416] width 139 height 24
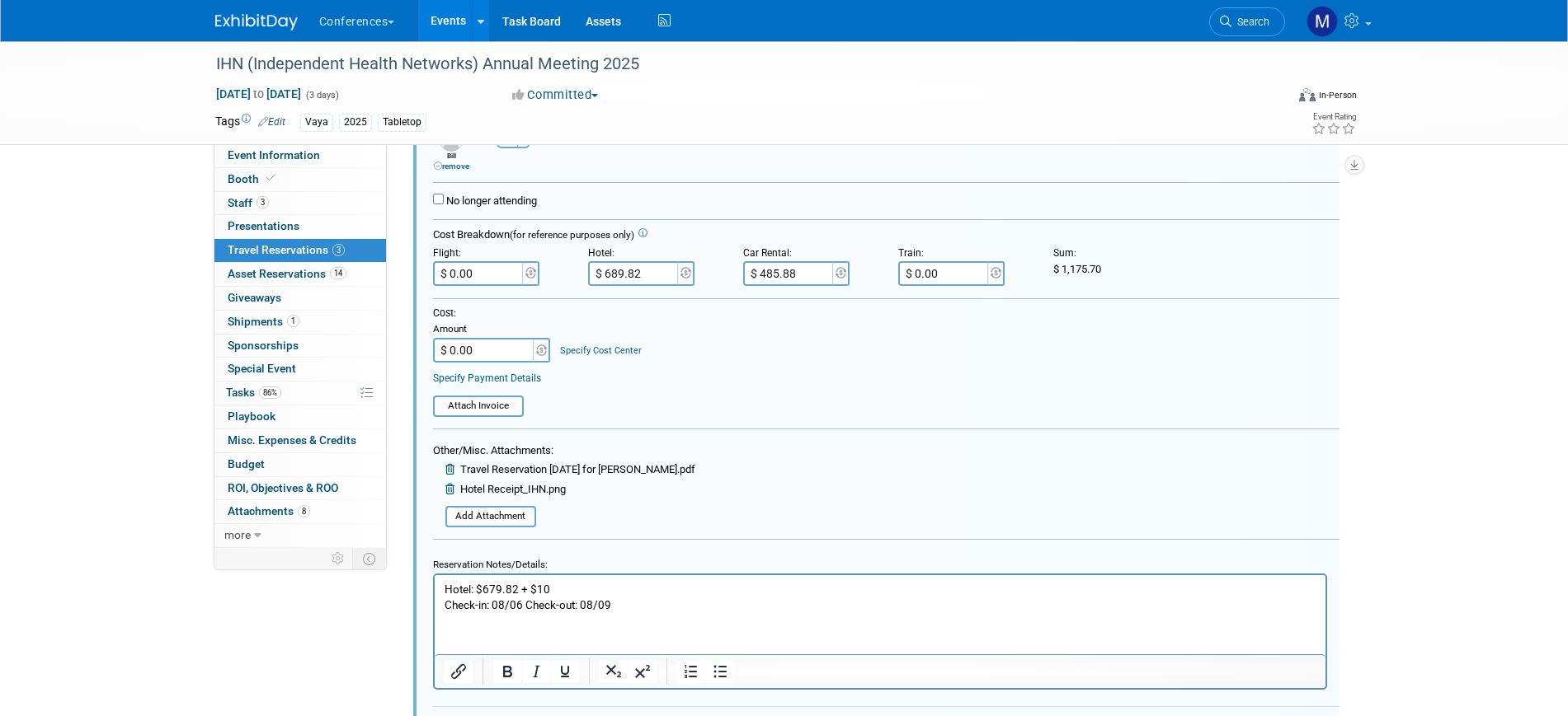
scroll to position [827, 0]
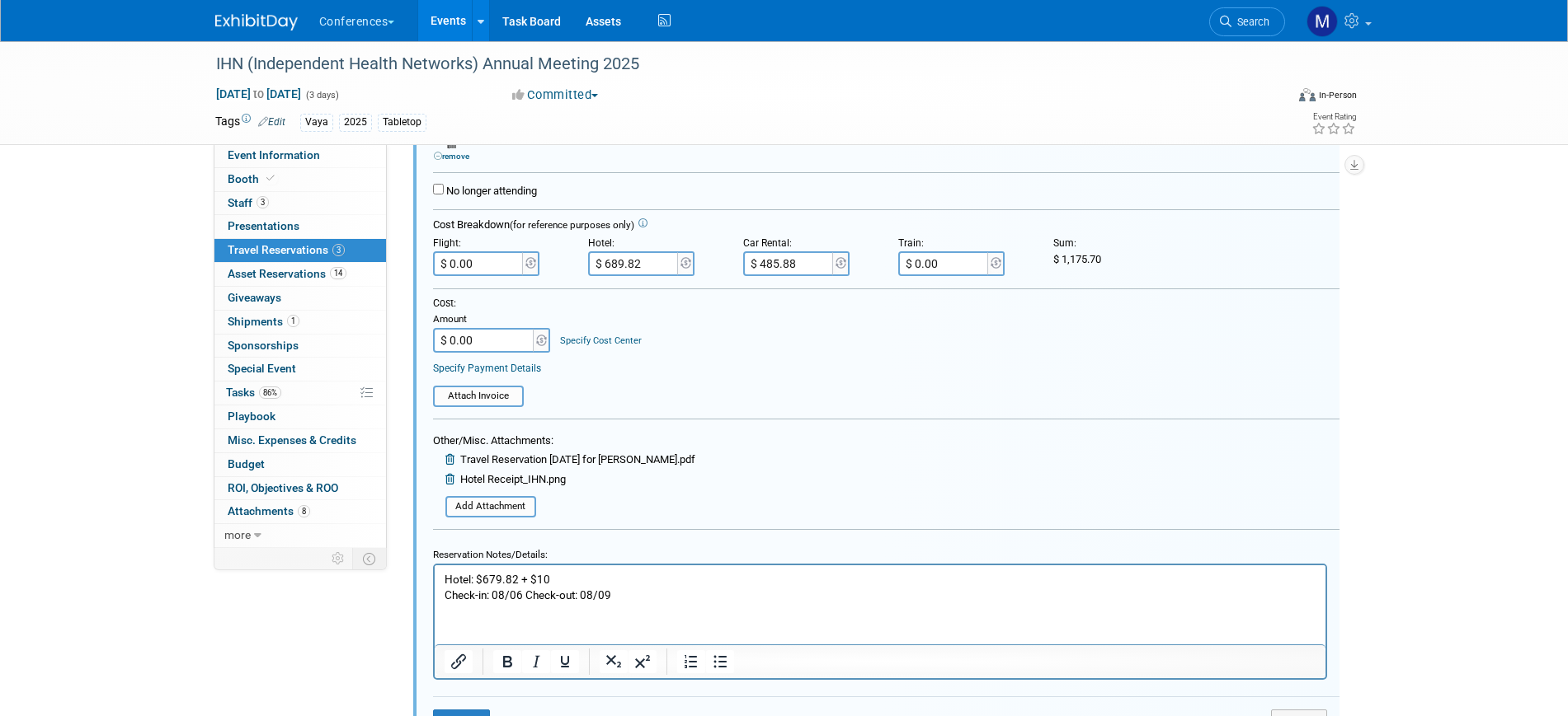
click at [473, 270] on input "$ 0.00" at bounding box center [479, 264] width 93 height 25
paste input "240.36"
type input "$ 240.36"
click at [918, 376] on table "Attach Invoice" at bounding box center [887, 389] width 907 height 36
drag, startPoint x: 1063, startPoint y: 261, endPoint x: 1109, endPoint y: 261, distance: 46.0
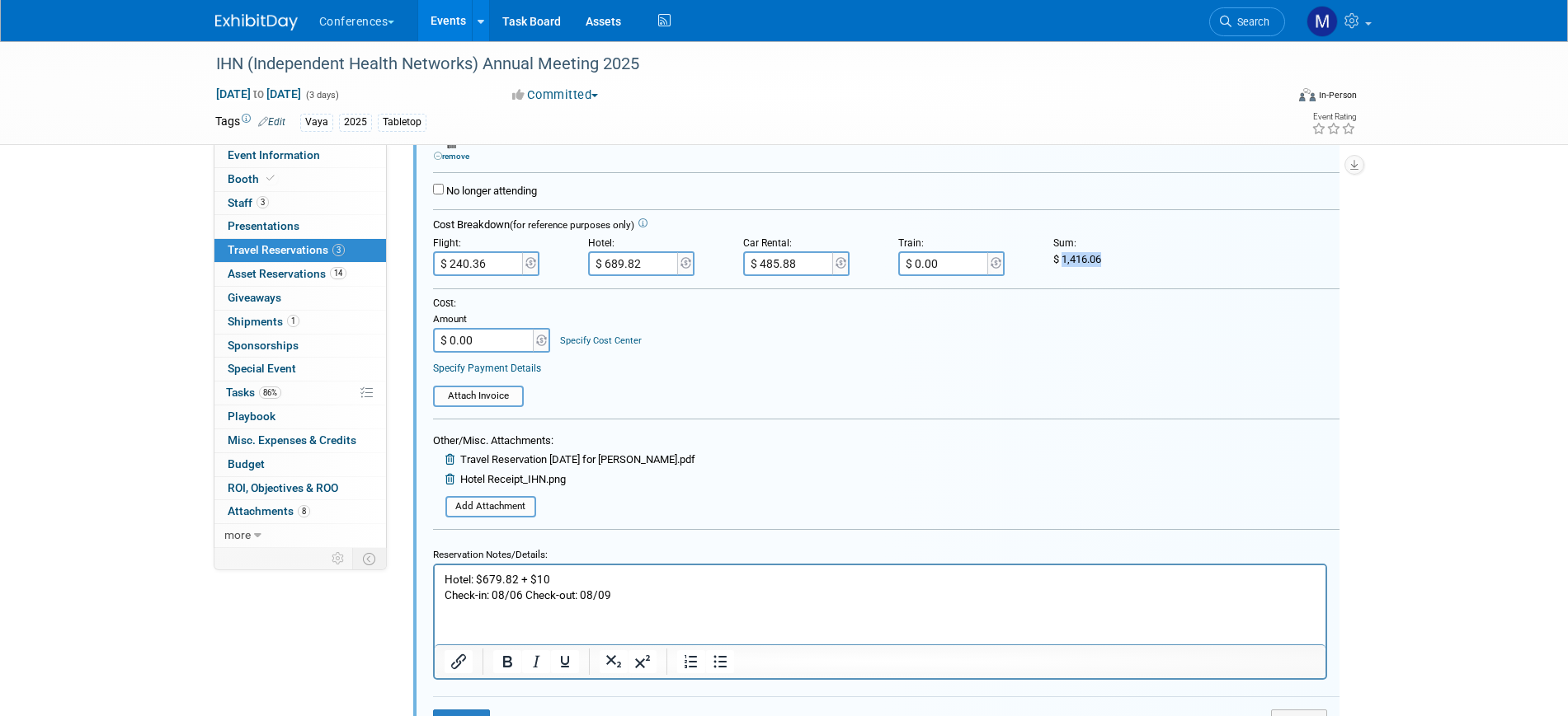
click at [1109, 261] on div "$ 1,416.06" at bounding box center [1119, 260] width 130 height 15
copy span "1,416.06"
click at [496, 343] on input "$ 0.00" at bounding box center [484, 340] width 103 height 25
paste input "1,416.06"
type input "$ 1,416.06"
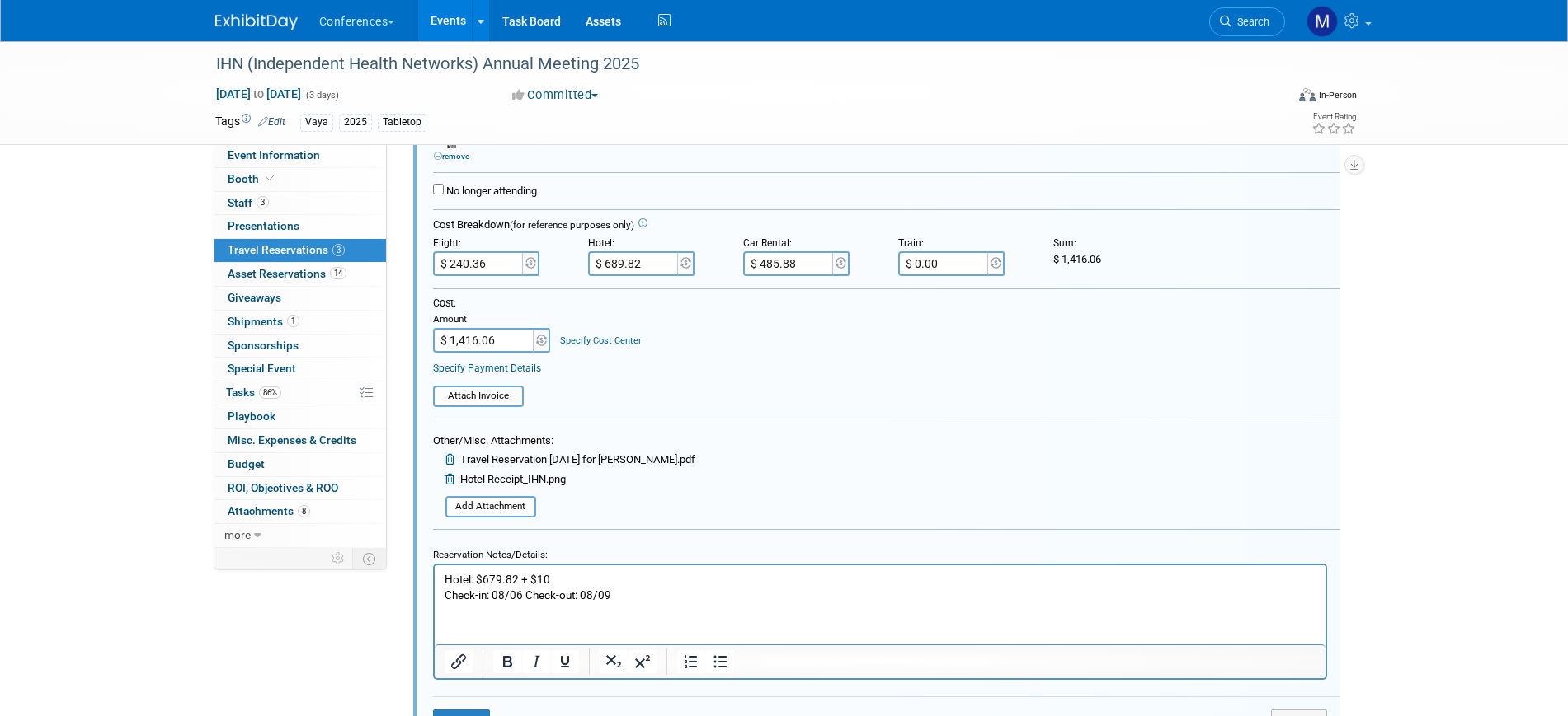
click at [731, 353] on div "Cost: Amount $ 1,416.06 Specify Cost Center Cost Center -- Not Specified -- Aya…" at bounding box center [887, 325] width 907 height 56
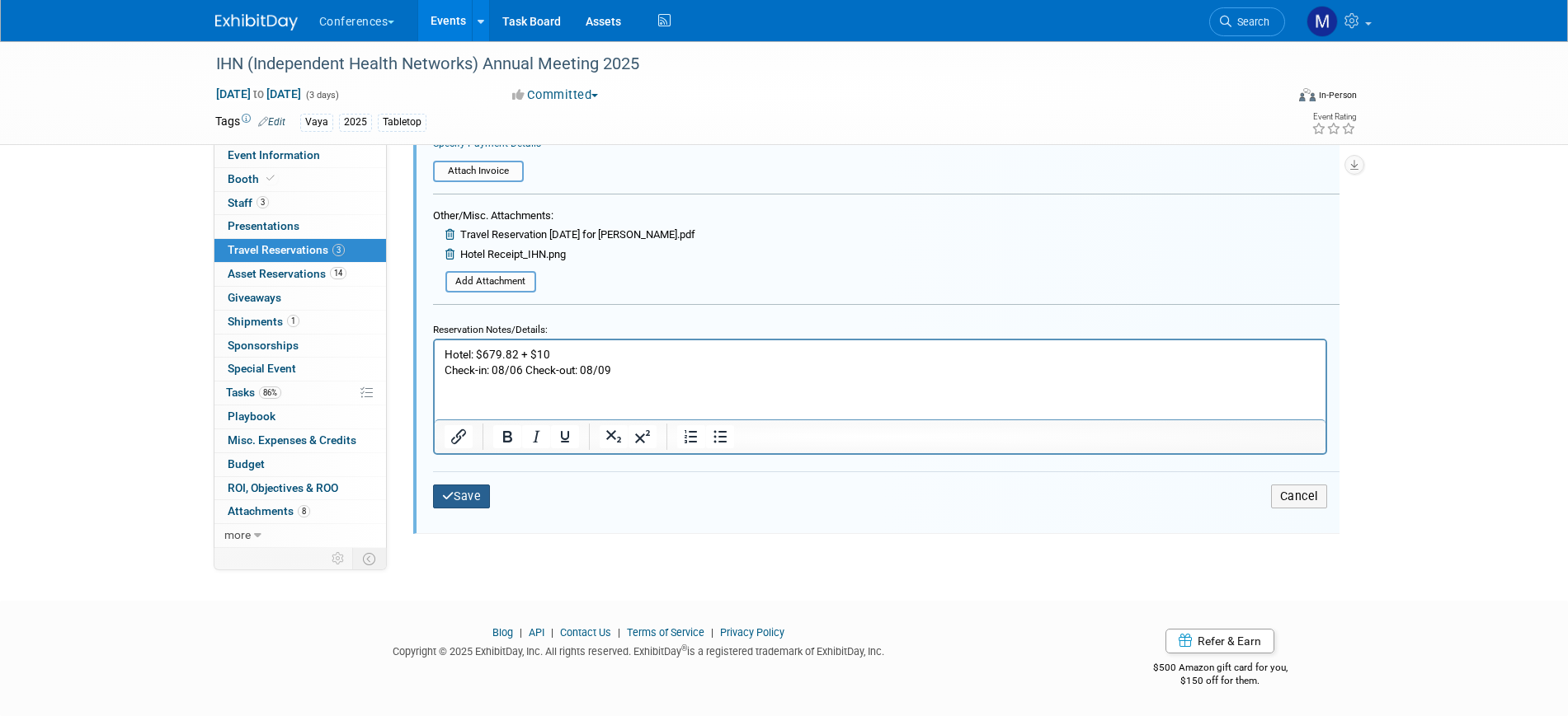
click at [467, 493] on button "Save" at bounding box center [462, 497] width 58 height 24
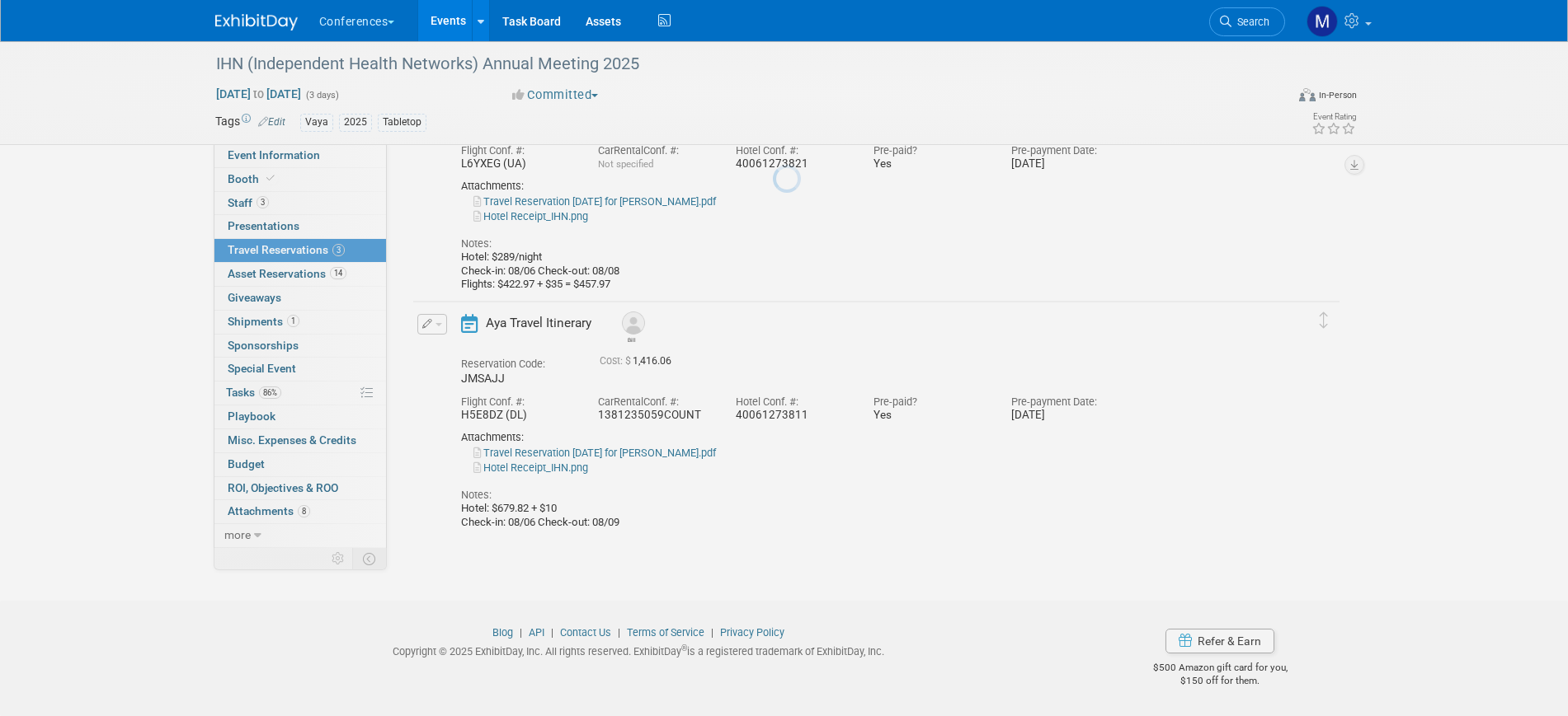
scroll to position [403, 0]
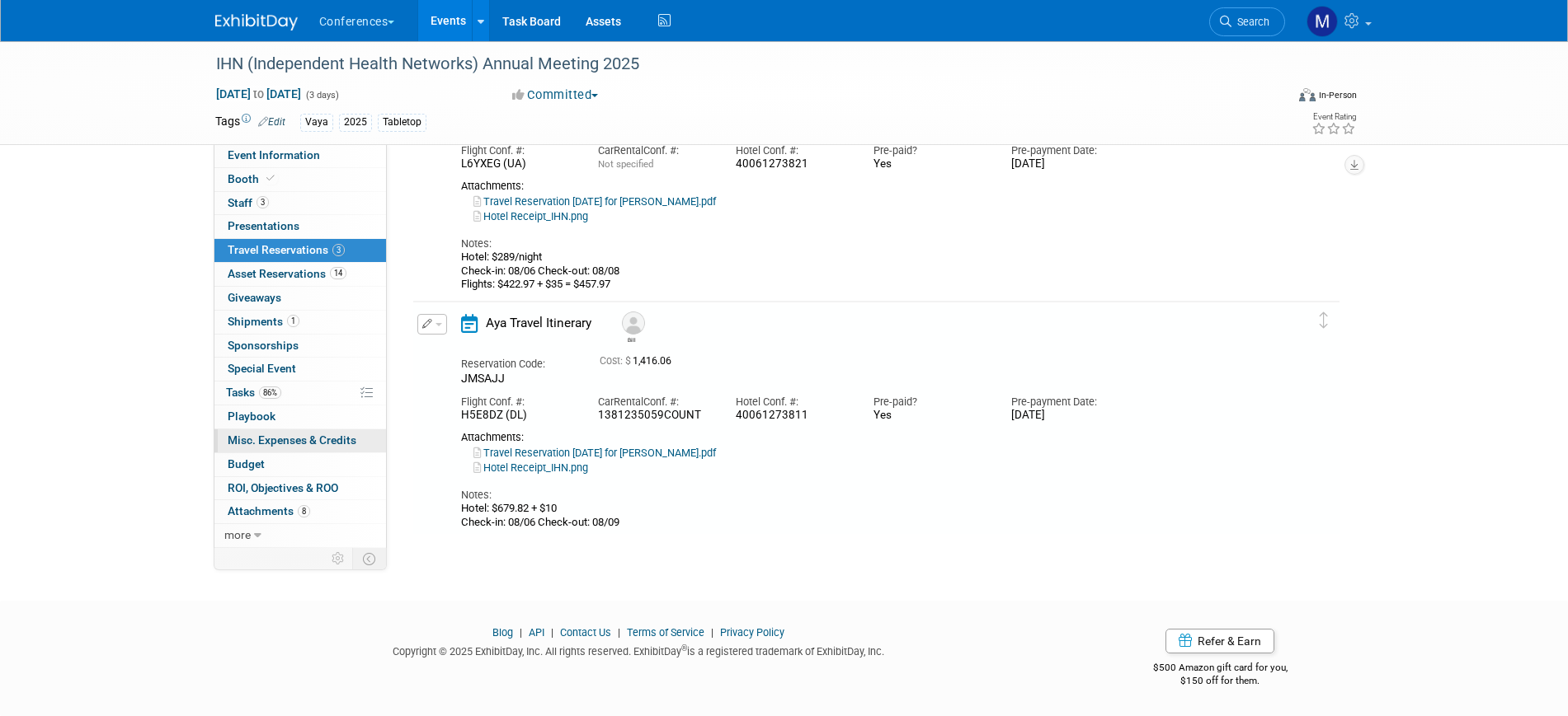
click at [327, 436] on span "Misc. Expenses & Credits 0" at bounding box center [292, 441] width 129 height 13
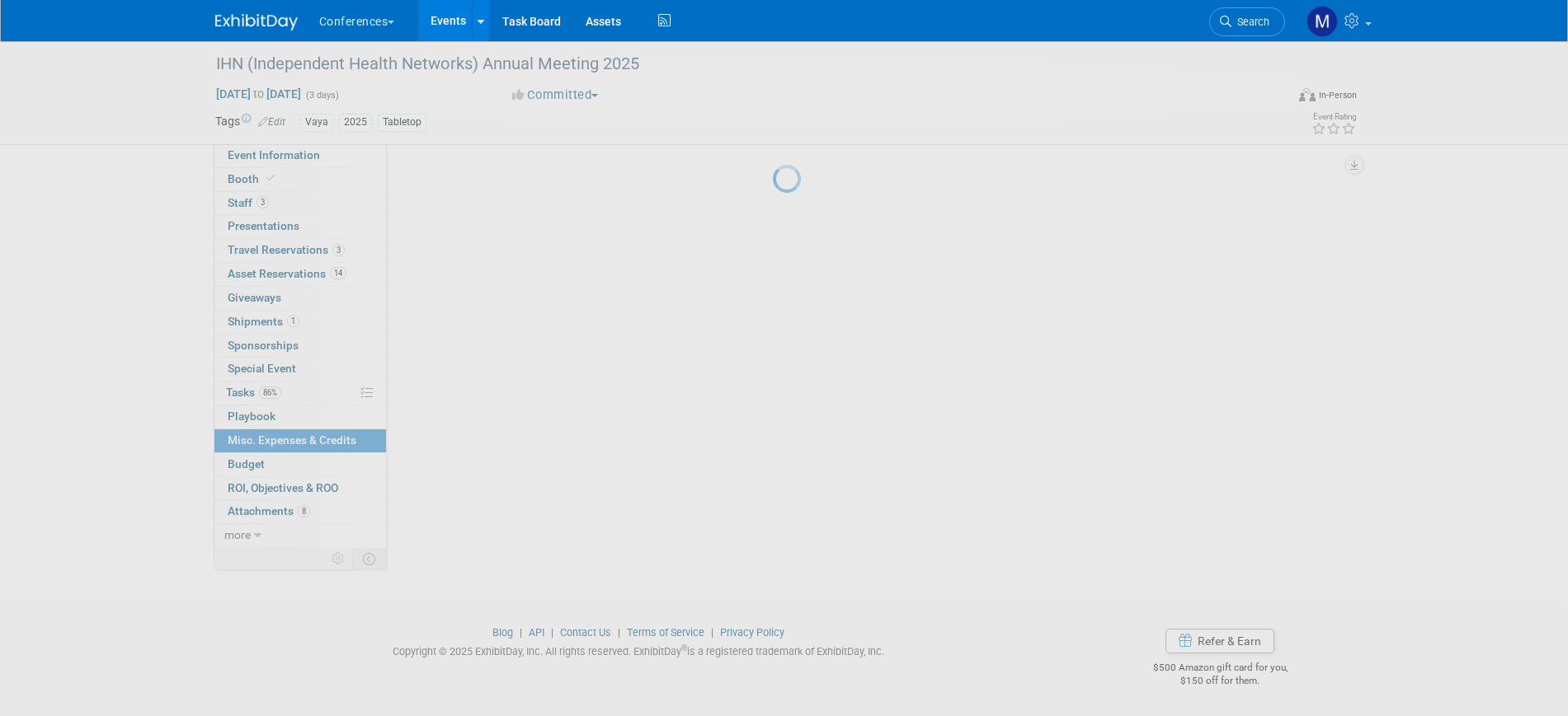
scroll to position [0, 0]
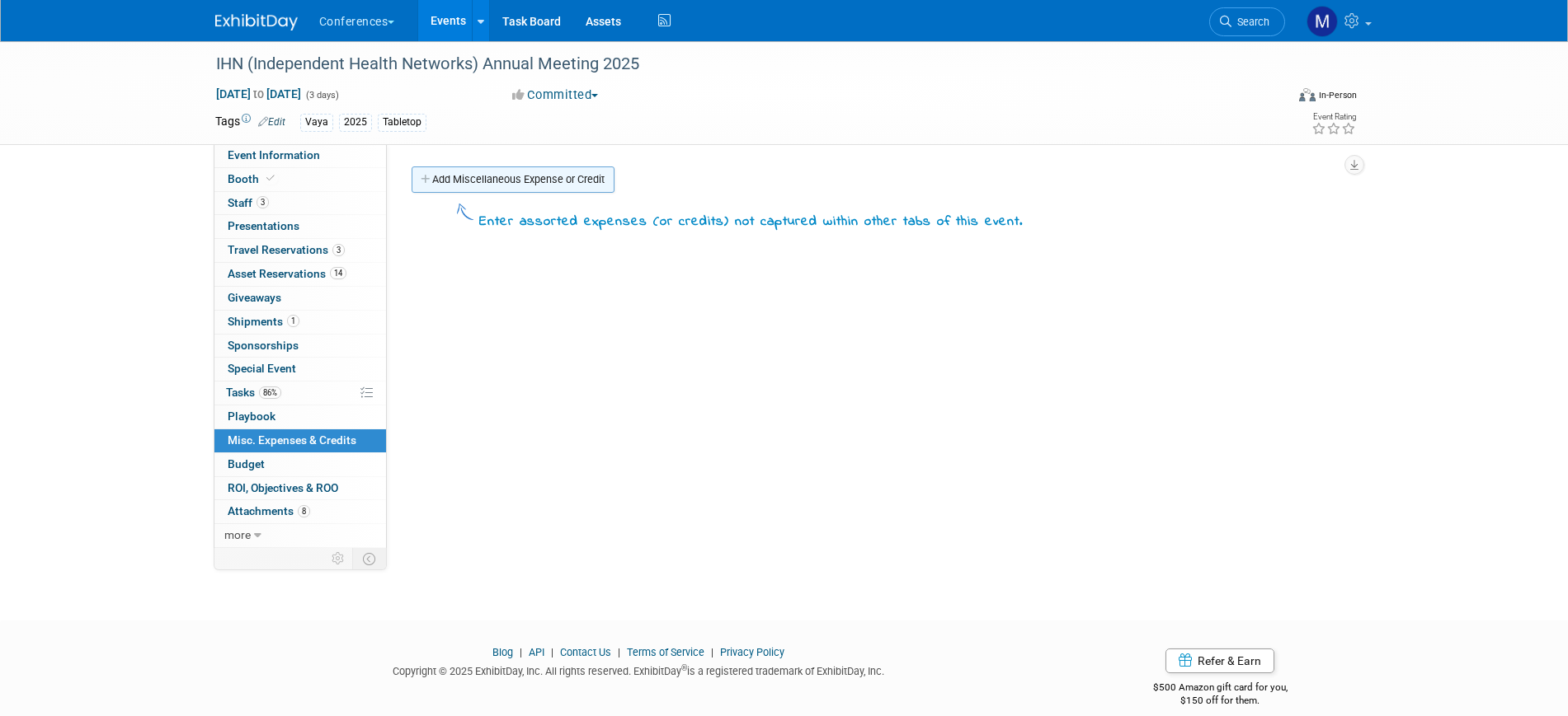
click at [490, 185] on link "Add Miscellaneous Expense or Credit" at bounding box center [513, 180] width 203 height 27
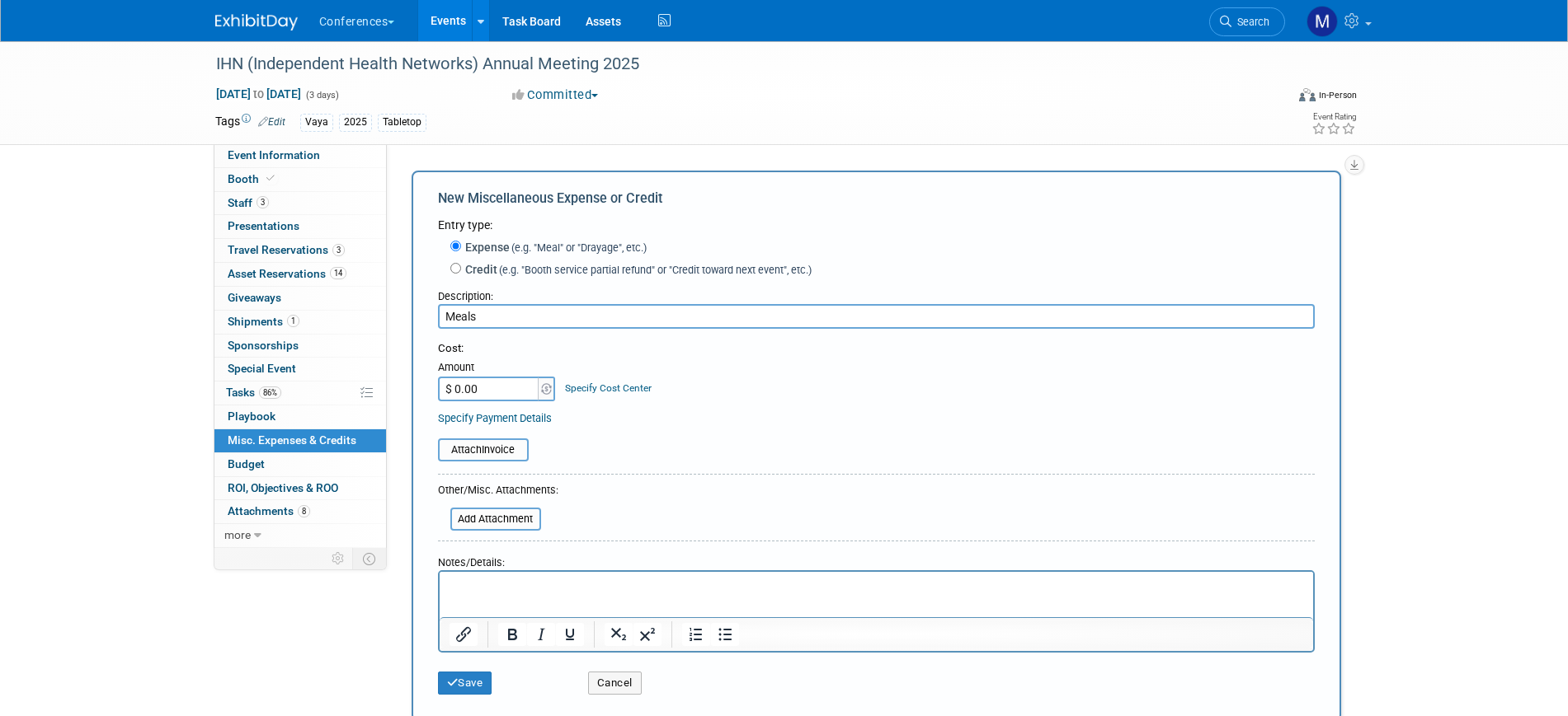
type input "Meals"
click at [509, 618] on div at bounding box center [877, 634] width 873 height 34
click at [517, 595] on html at bounding box center [876, 584] width 873 height 23
click at [504, 383] on input "$ 0.00" at bounding box center [489, 389] width 103 height 25
type input "$ 900.00"
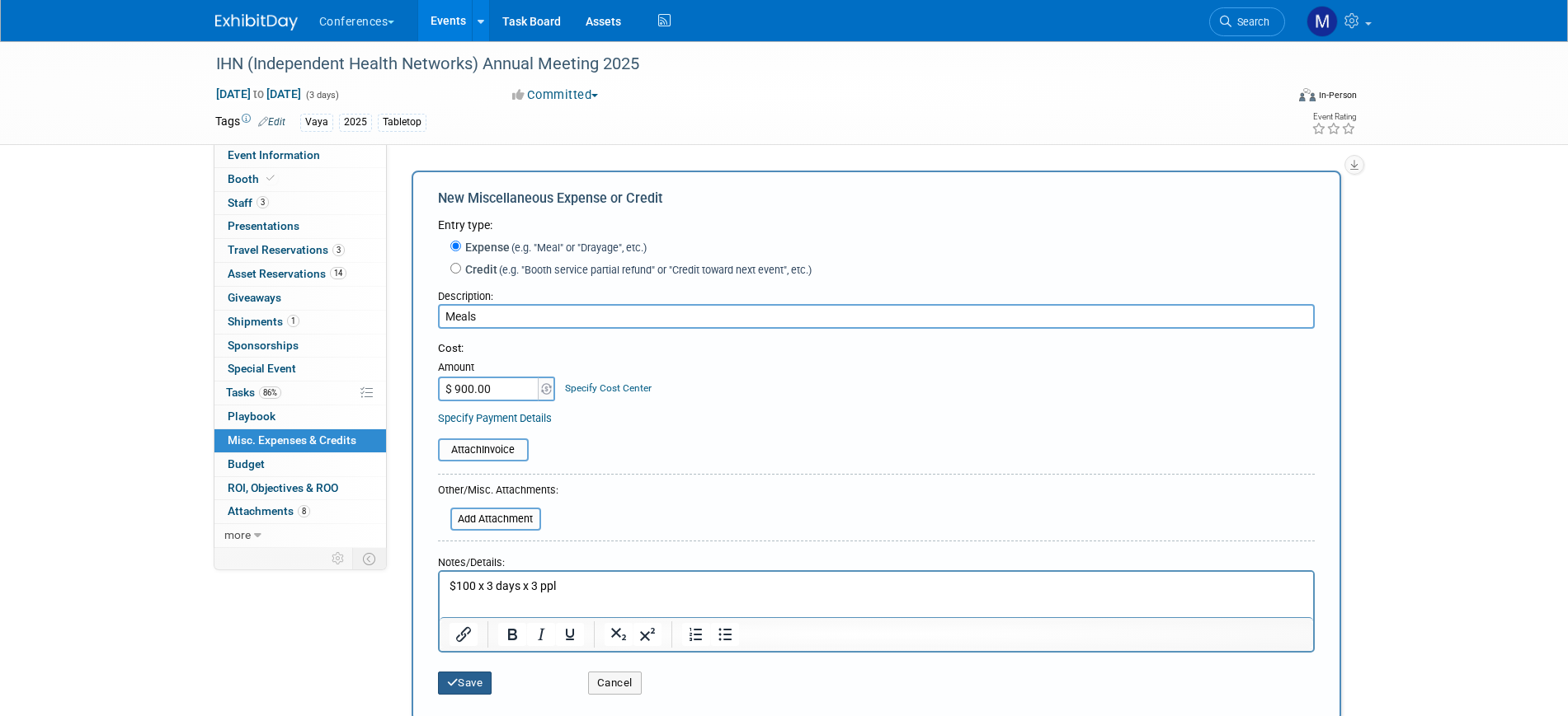
click at [473, 683] on button "Save" at bounding box center [465, 683] width 54 height 23
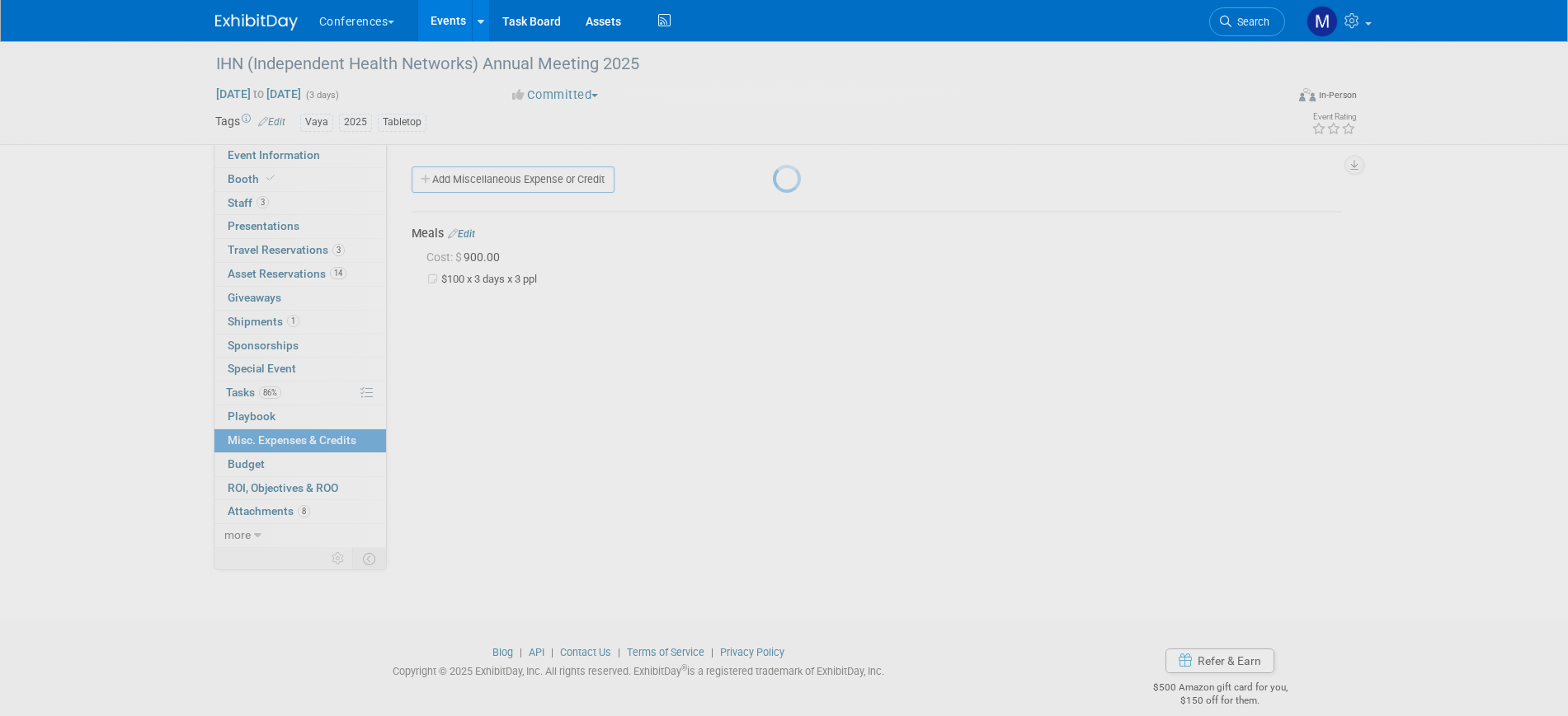
scroll to position [20, 0]
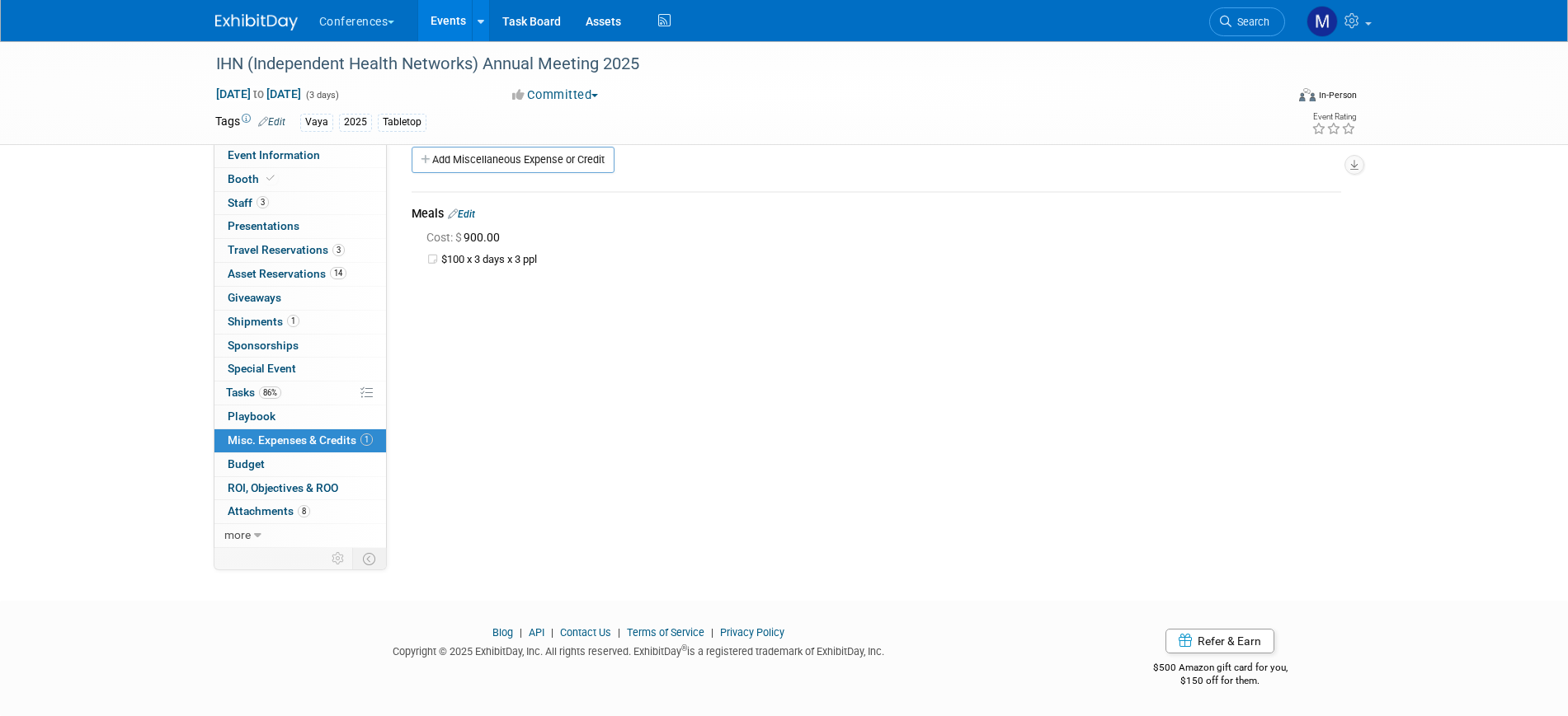
click at [1257, 22] on span "Search" at bounding box center [1250, 22] width 38 height 13
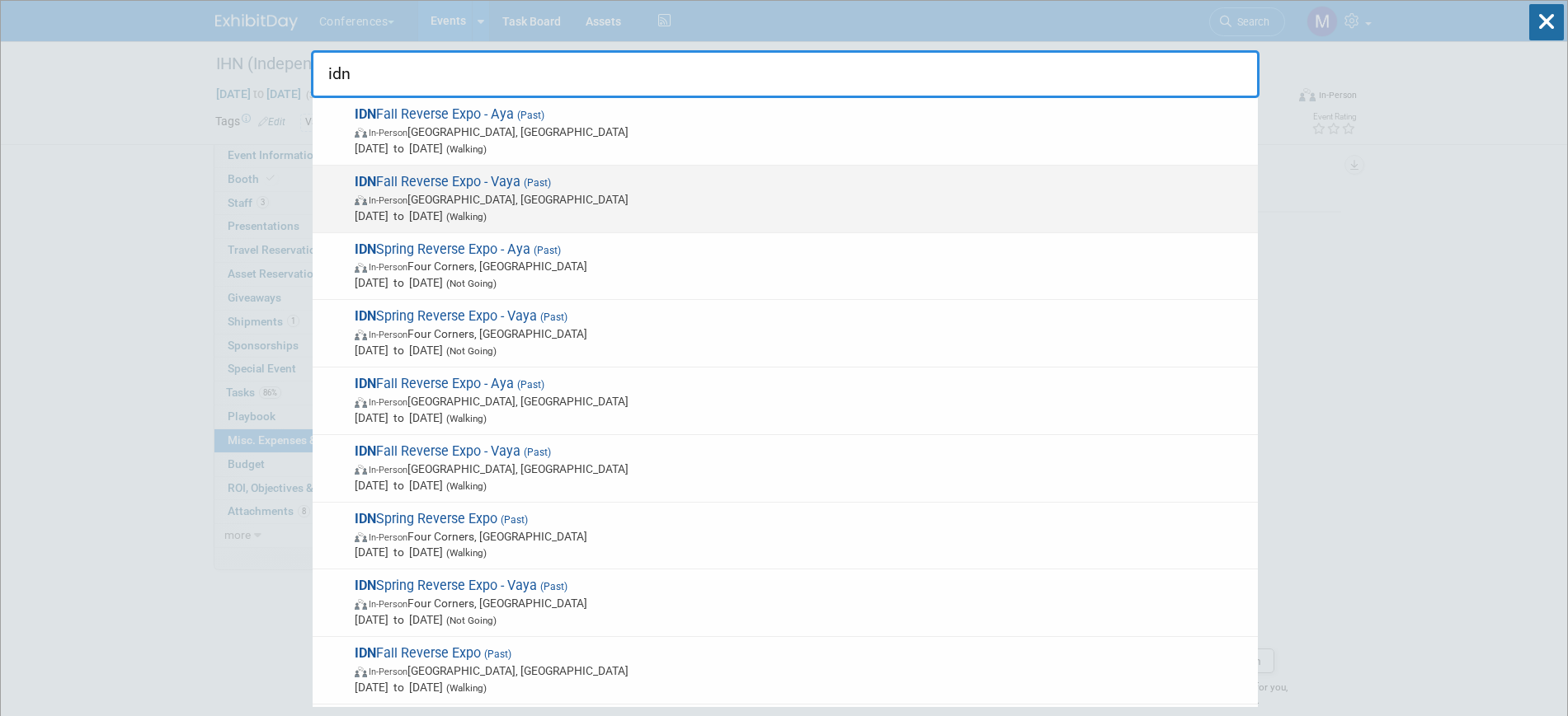
type input "idn"
click at [536, 189] on span "IDN Fall Reverse Expo - Vaya (Past) In-Person Phoenix, AZ Aug 25, 2025 to Aug 2…" at bounding box center [800, 199] width 900 height 50
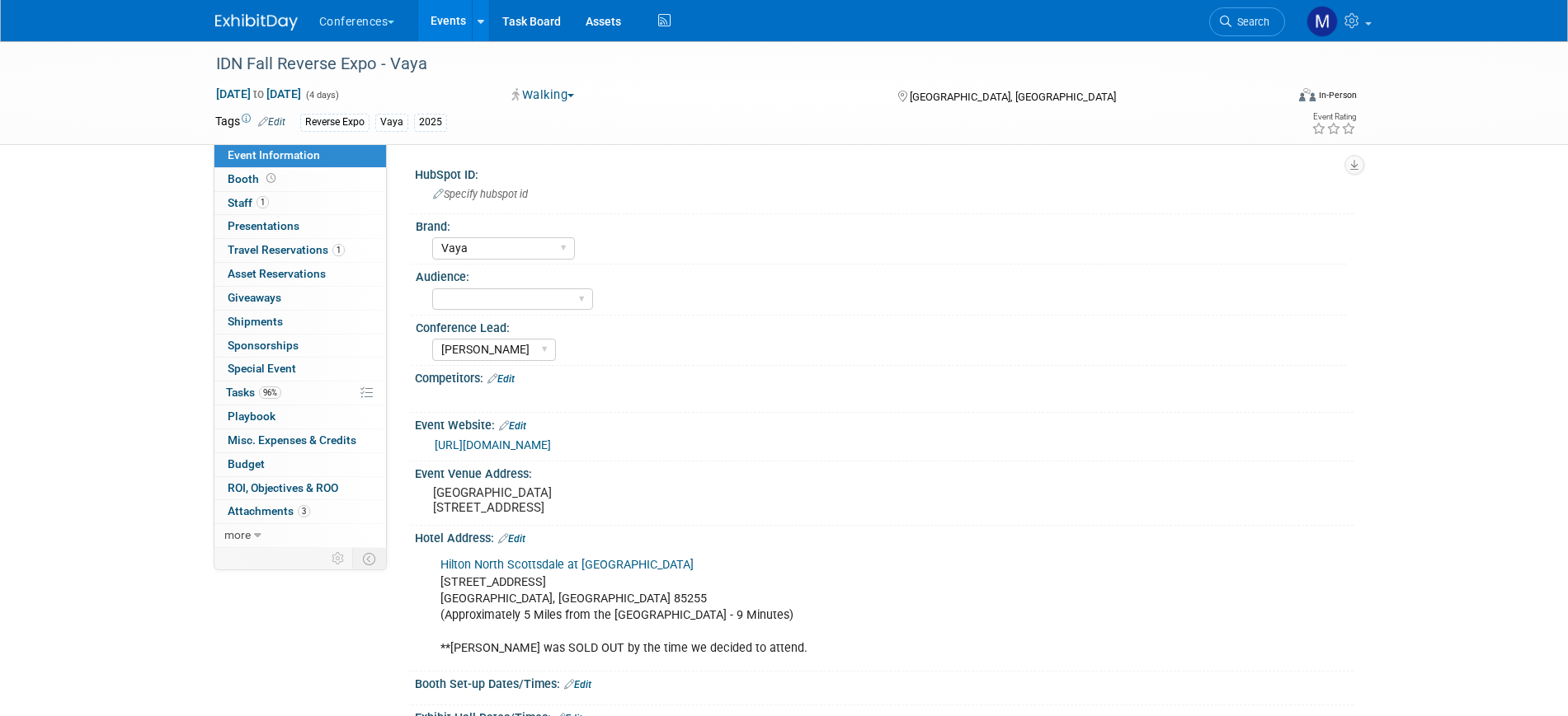
select select "Vaya"
select select "[PERSON_NAME]"
click at [300, 441] on span "Misc. Expenses & Credits 0" at bounding box center [292, 441] width 129 height 13
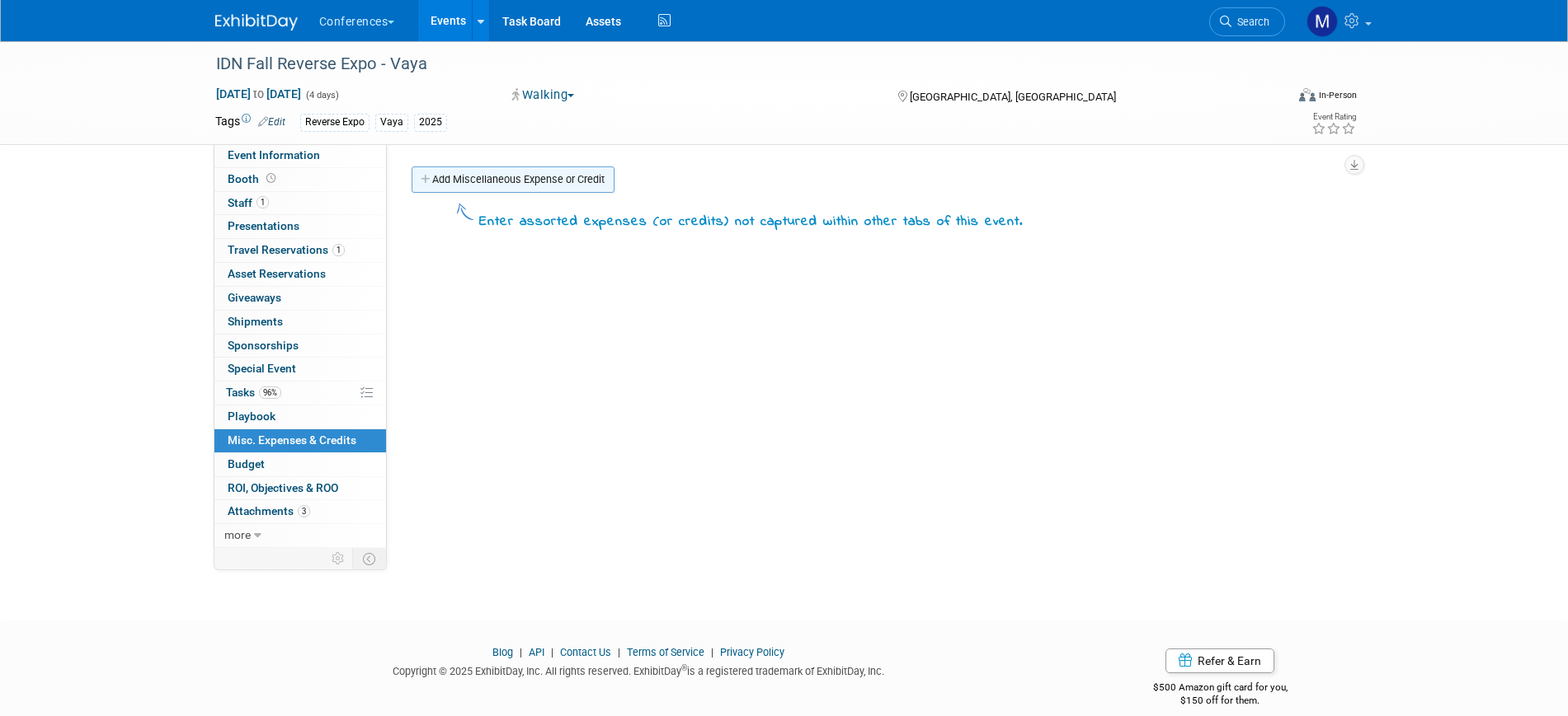
click at [503, 182] on link "Add Miscellaneous Expense or Credit" at bounding box center [513, 180] width 203 height 27
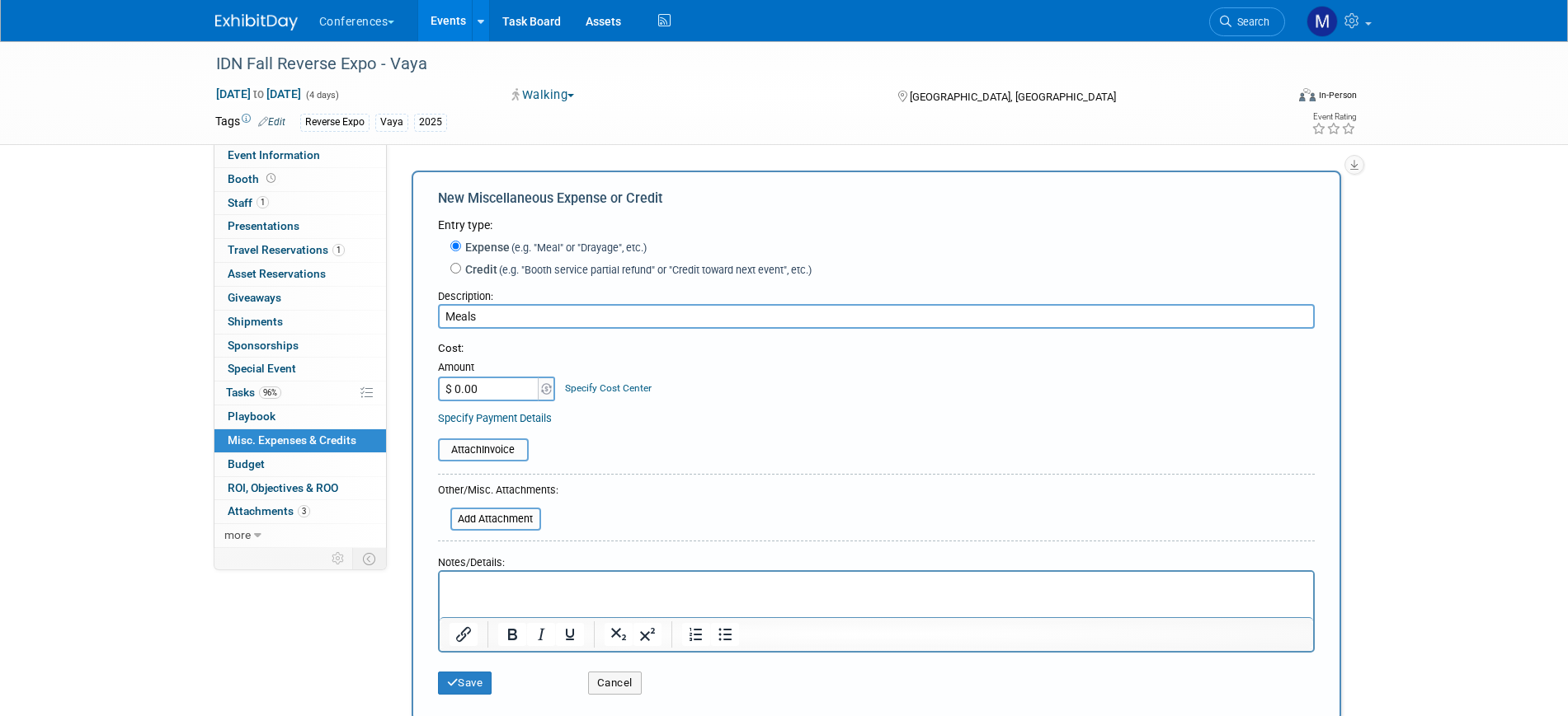
type input "Meals"
click at [488, 390] on input "$ 0.00" at bounding box center [489, 389] width 103 height 25
type input "$ 300.00"
click at [500, 593] on p "Rich Text Area. Press ALT-0 for help." at bounding box center [875, 587] width 854 height 17
click at [448, 679] on icon "submit" at bounding box center [453, 683] width 12 height 11
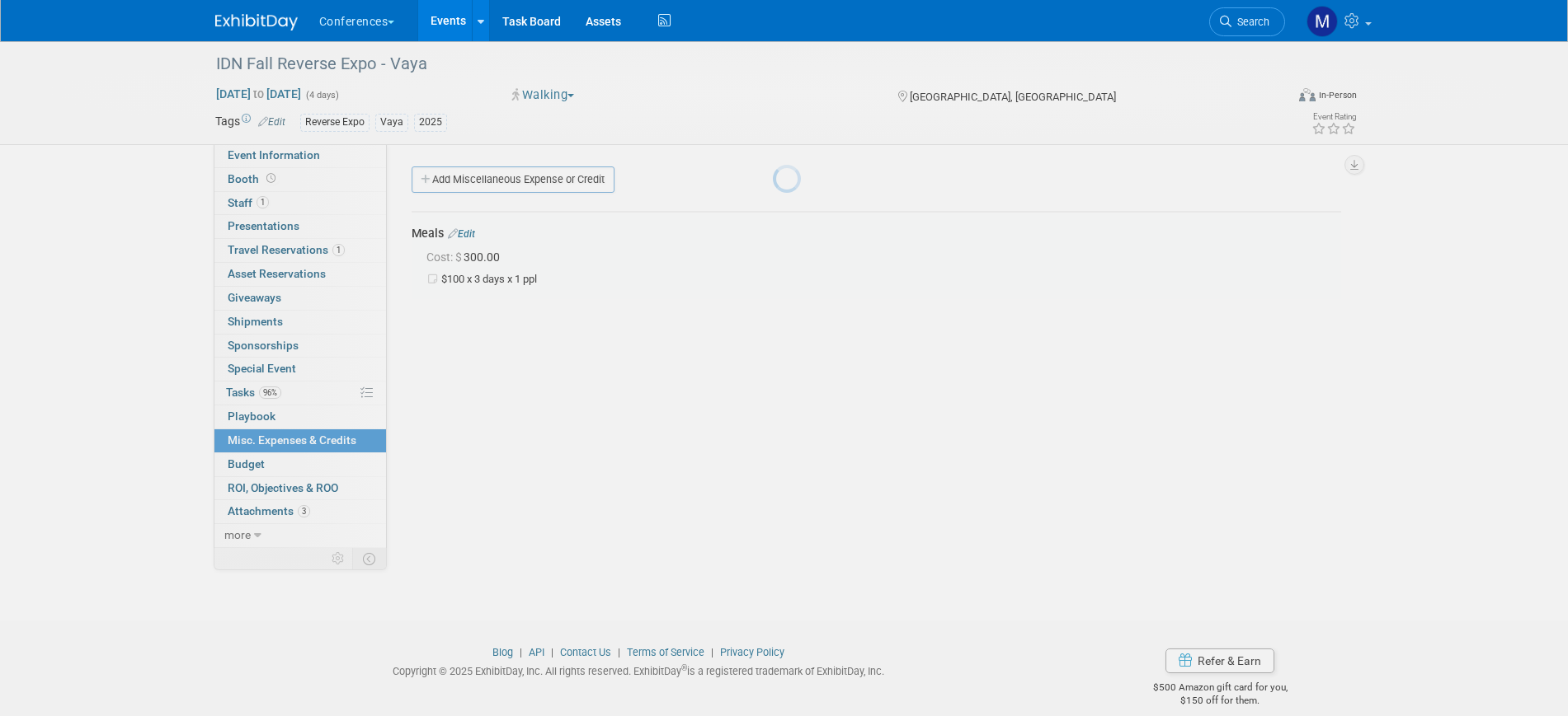
scroll to position [20, 0]
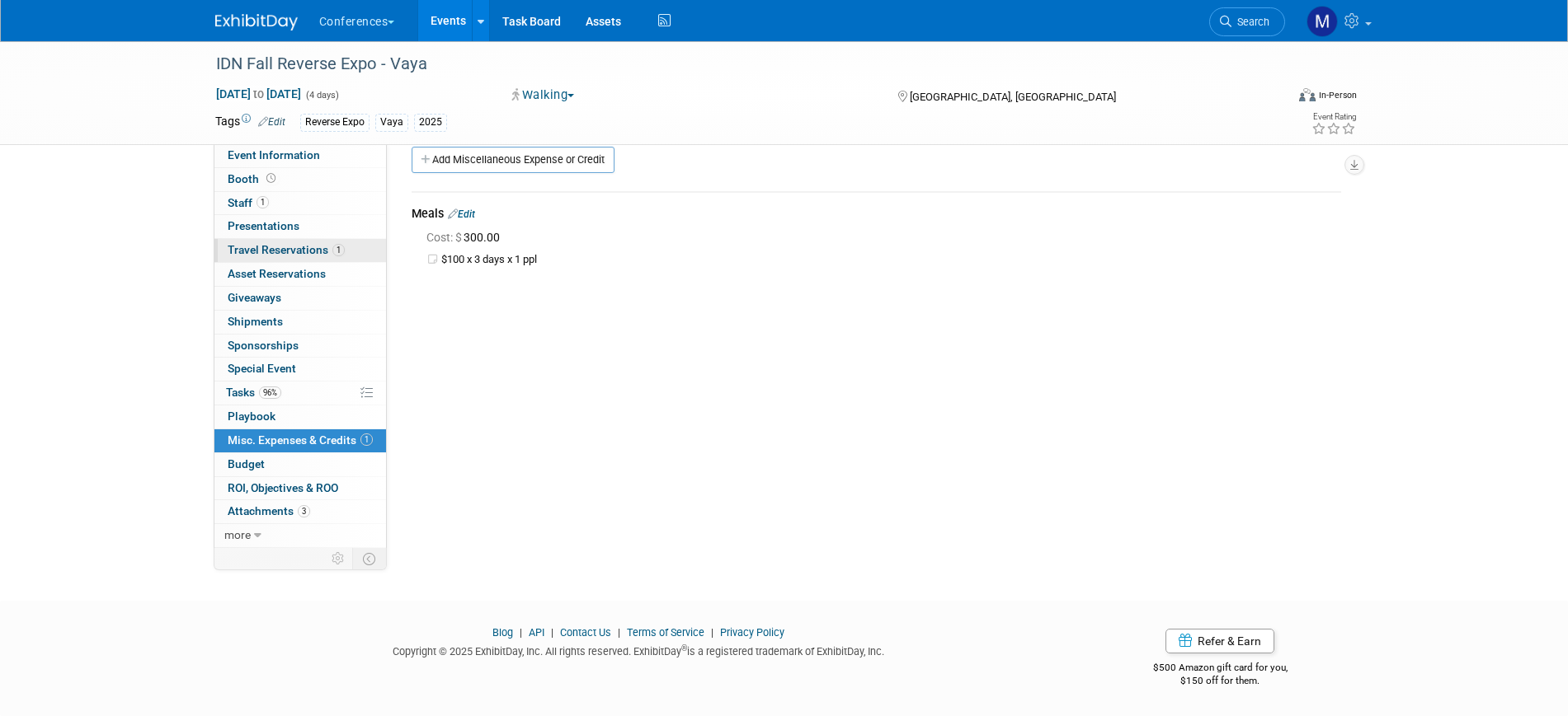
click at [291, 257] on link "1 Travel Reservations 1" at bounding box center [300, 250] width 171 height 23
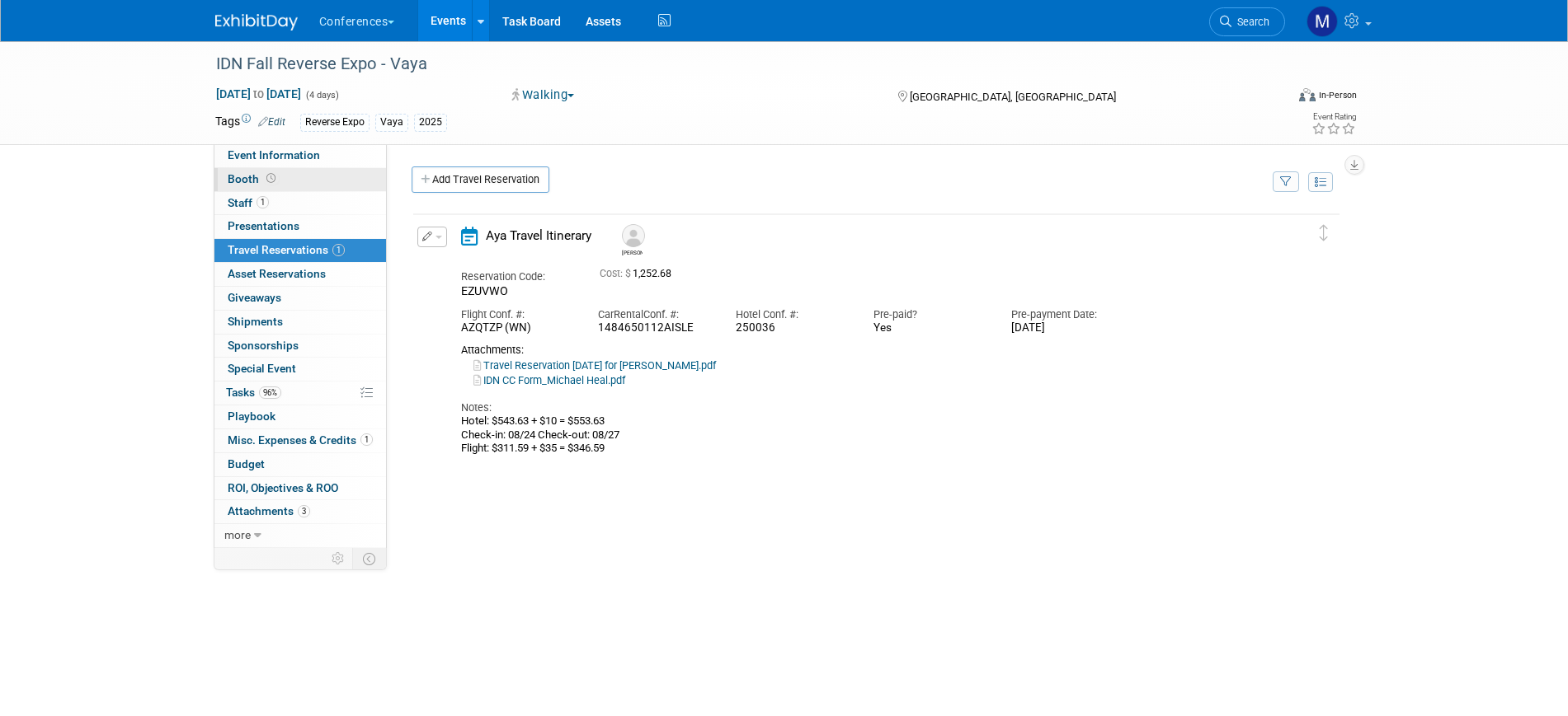
click at [287, 169] on link "Booth" at bounding box center [300, 180] width 171 height 23
select select "No"
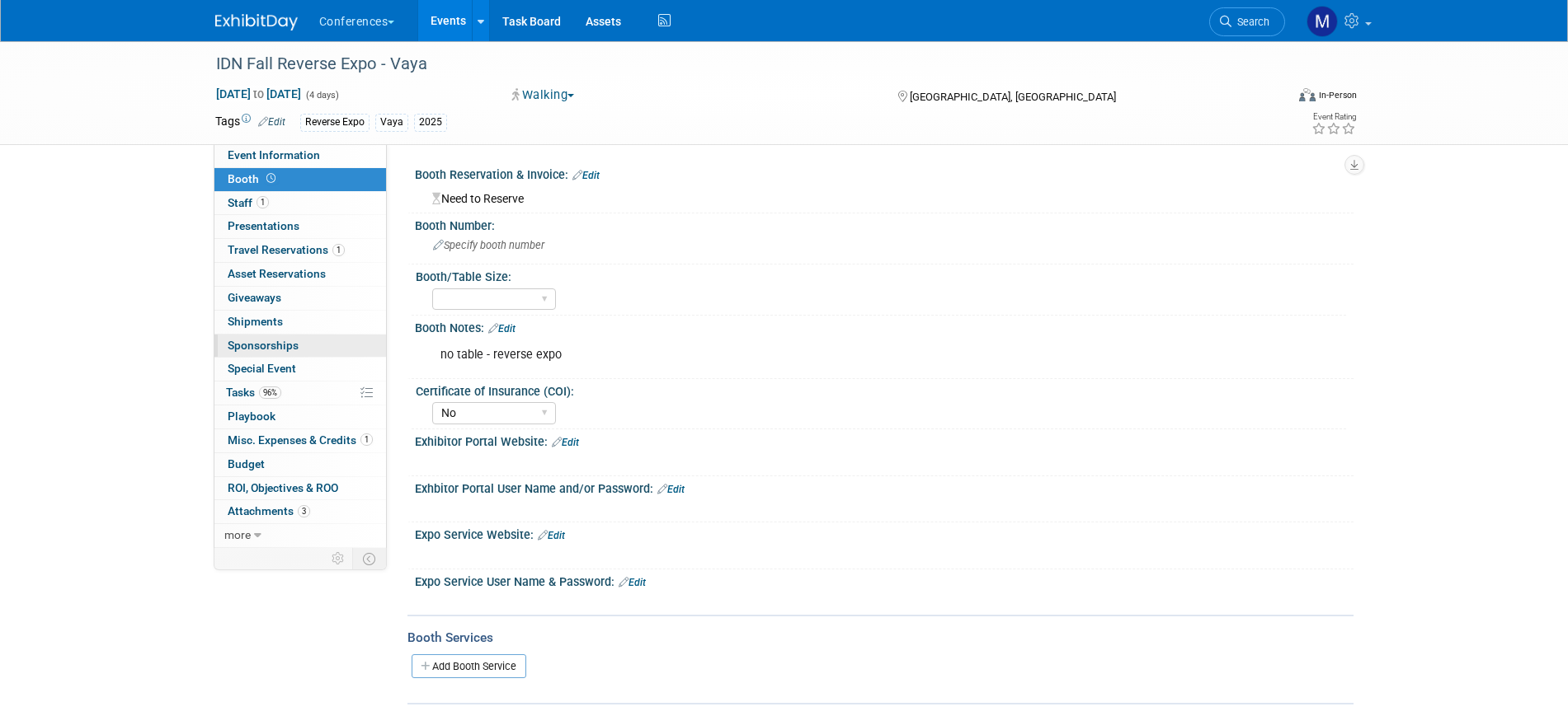
click at [280, 342] on span "Sponsorships 0" at bounding box center [263, 345] width 71 height 13
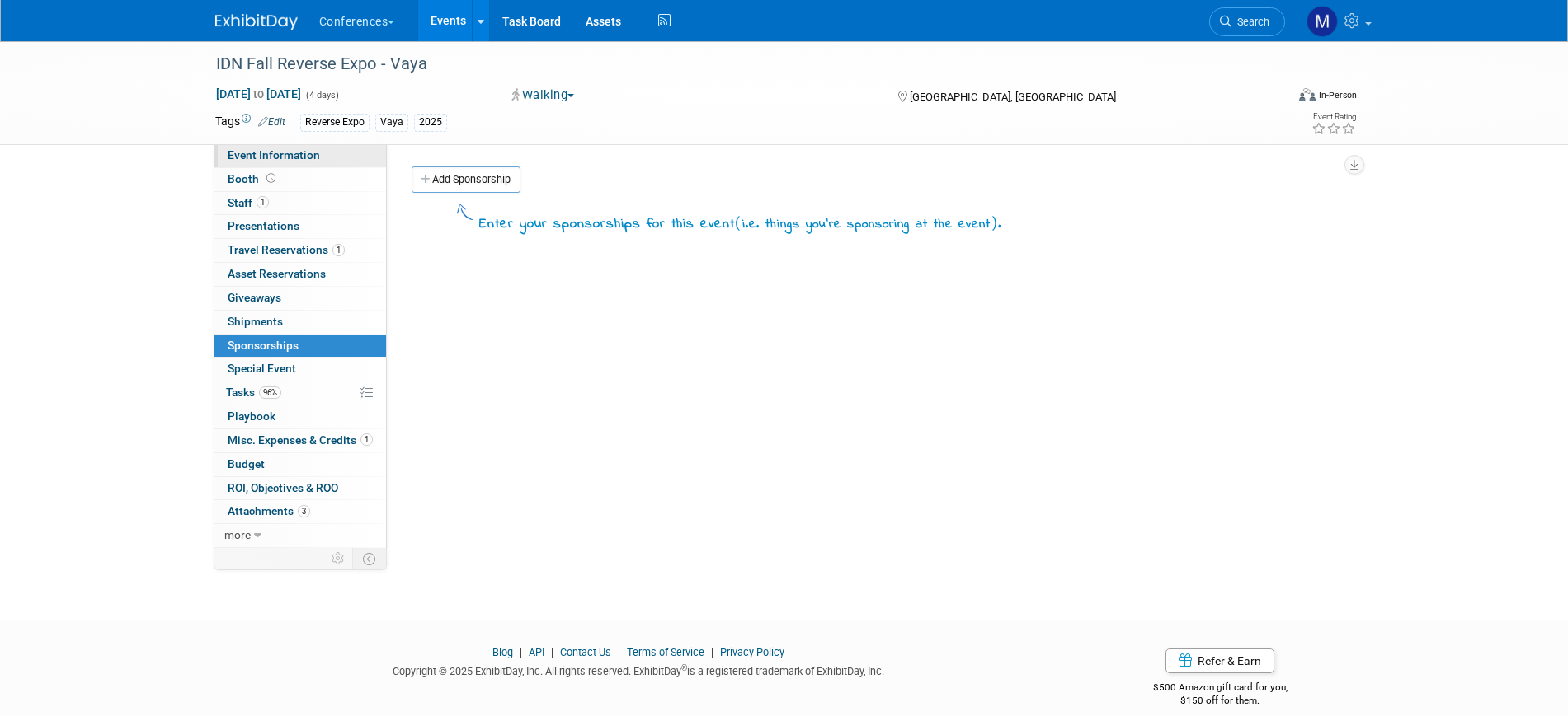
click at [291, 146] on link "Event Information" at bounding box center [300, 156] width 171 height 23
select select "Vaya"
select select "[PERSON_NAME]"
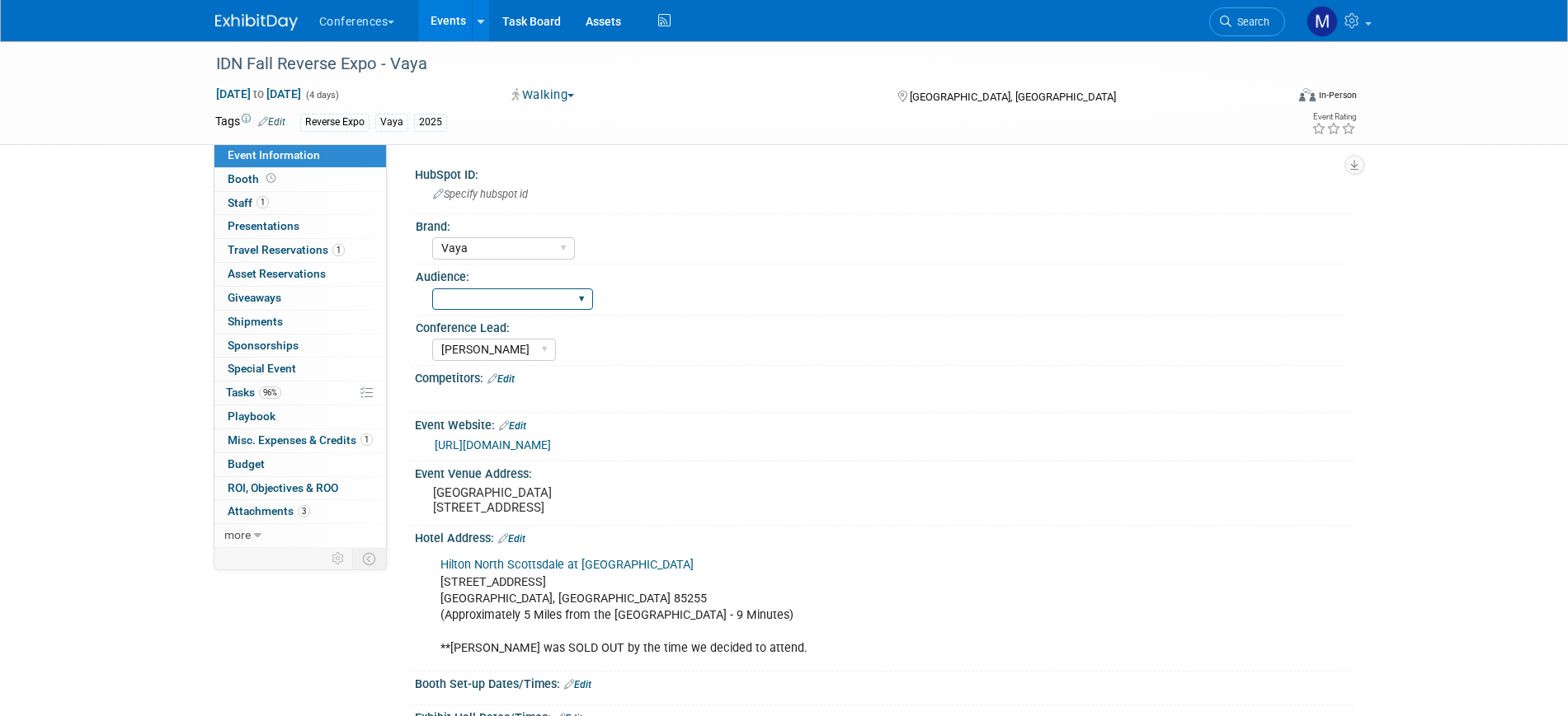
click at [474, 295] on select "Client-facing Clinician/Provider-facing Both N/a" at bounding box center [513, 300] width 161 height 23
click at [540, 157] on div "HubSpot ID: Specify hubspot id Brand: Aya Bespoke Corporate Dawson DocCafe Educ…" at bounding box center [870, 346] width 967 height 404
click at [1241, 21] on span "Search" at bounding box center [1250, 22] width 38 height 13
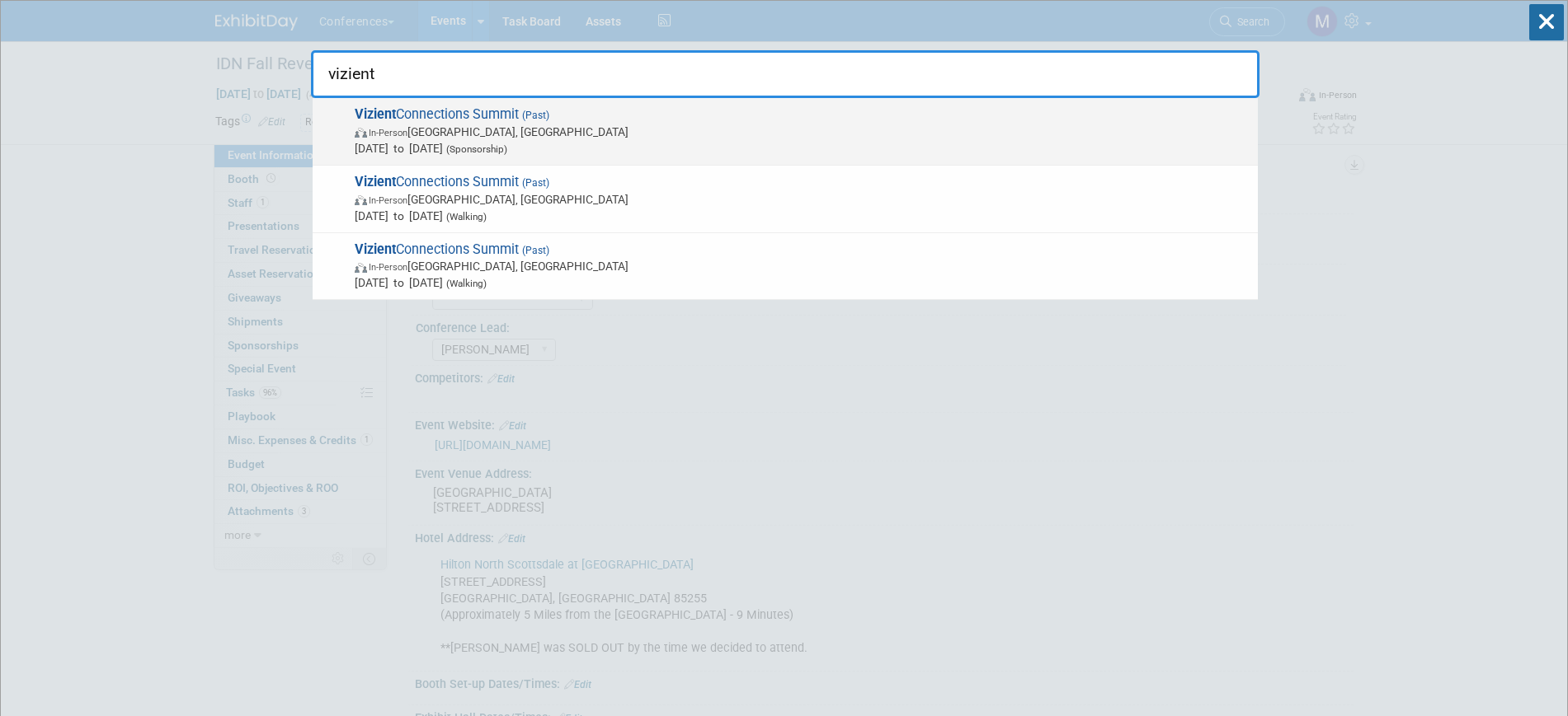
type input "vizient"
click at [475, 124] on span "In-Person Las Vegas, NV" at bounding box center [802, 132] width 895 height 17
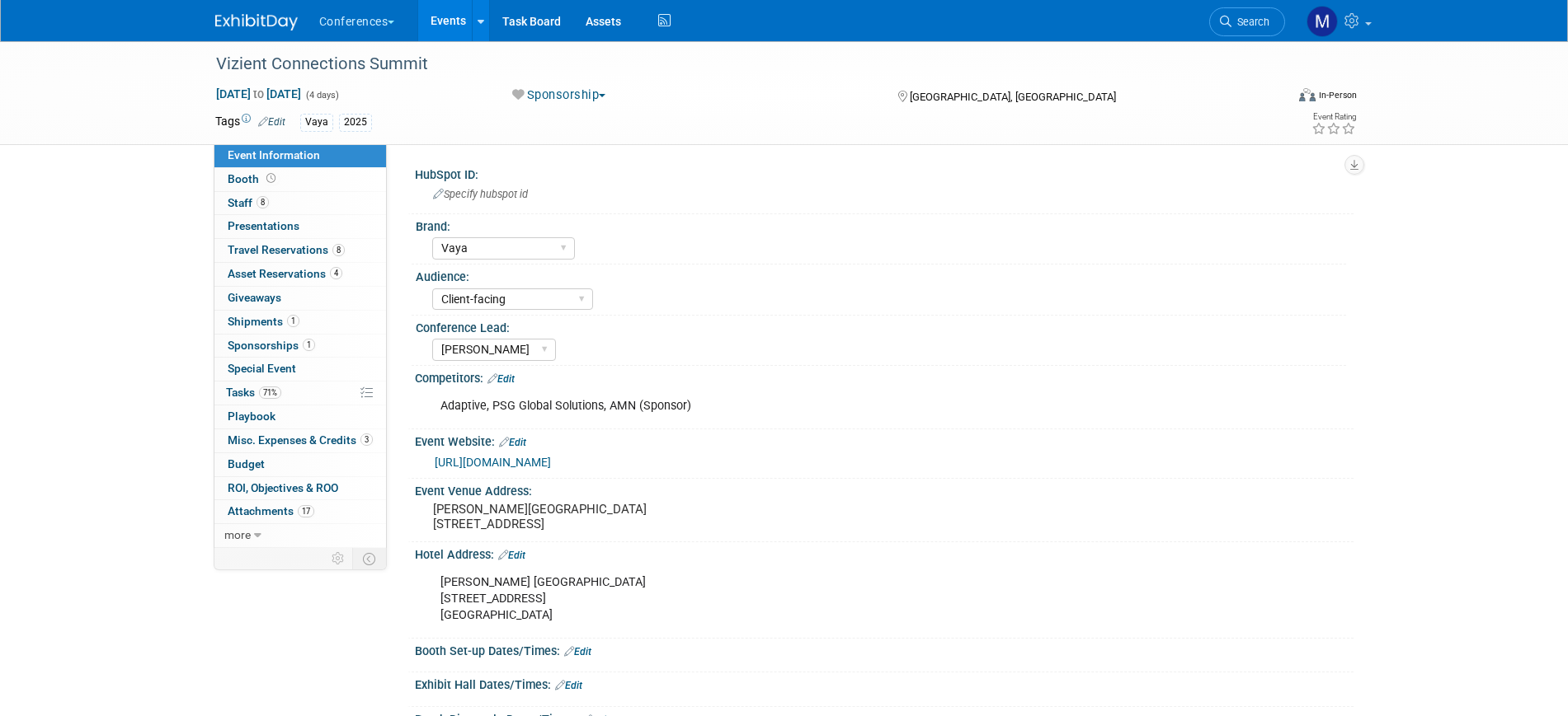
select select "Vaya"
select select "Client-facing"
select select "[PERSON_NAME]"
click at [298, 255] on span "Travel Reservations 8" at bounding box center [286, 250] width 117 height 13
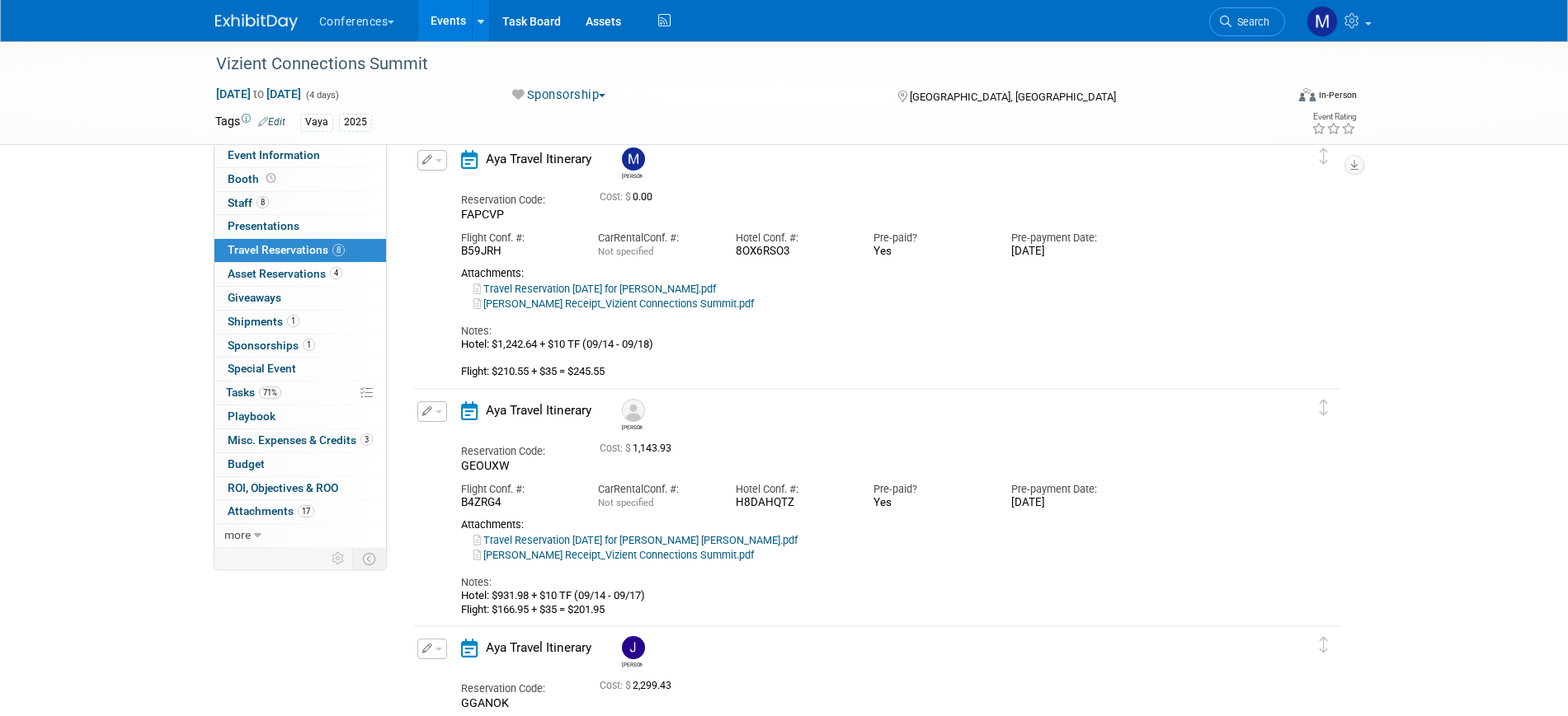
scroll to position [1247, 0]
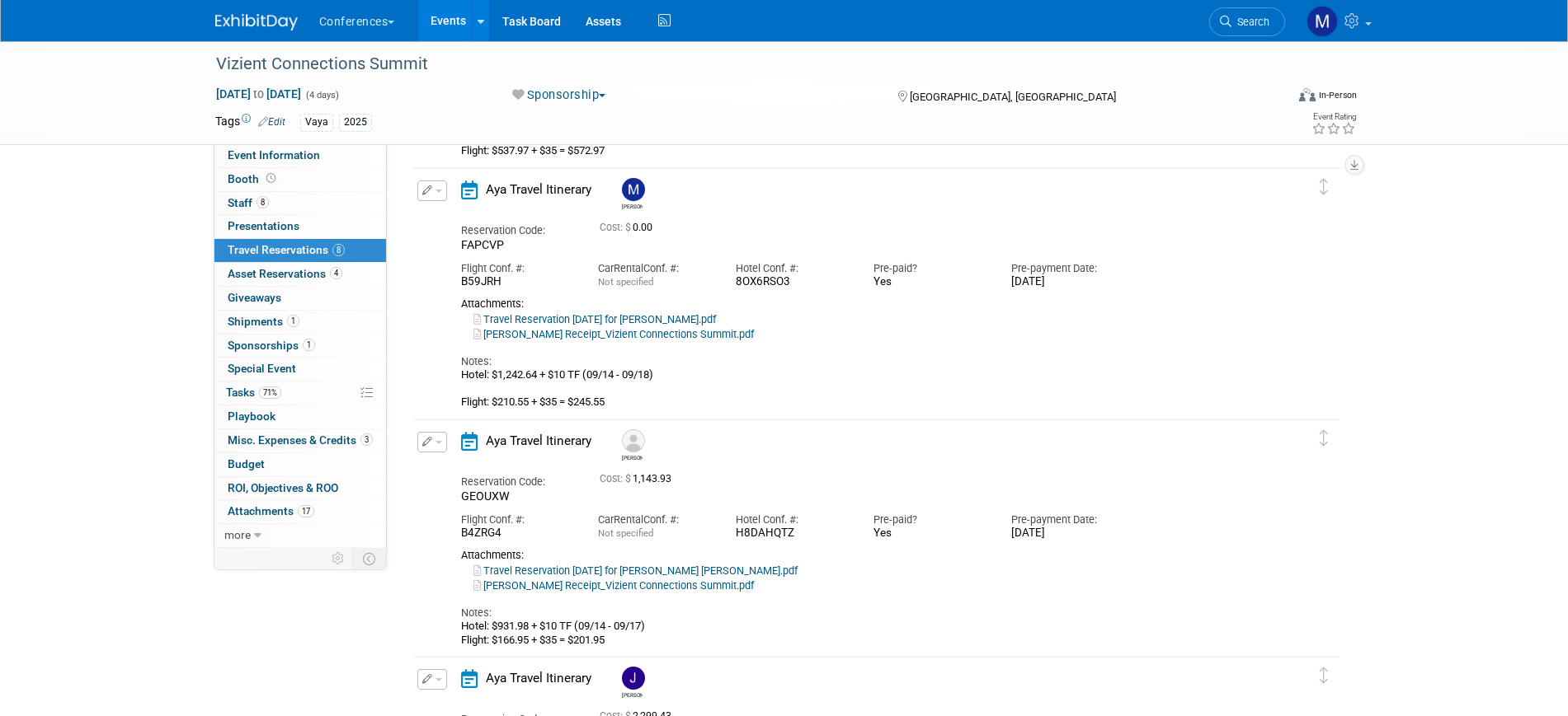
click at [432, 192] on button "button" at bounding box center [432, 190] width 30 height 21
click at [474, 224] on button "Edit Reservation" at bounding box center [488, 219] width 139 height 24
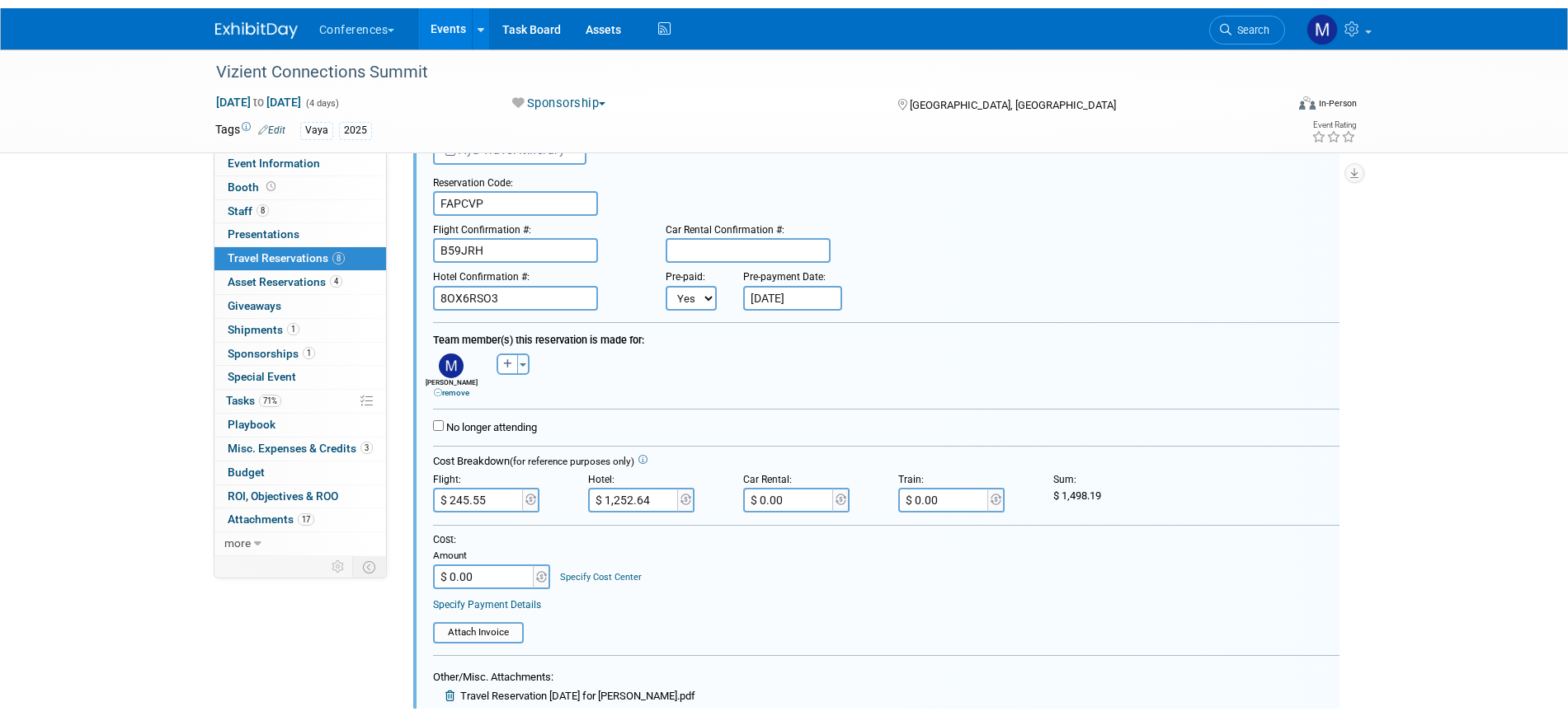
scroll to position [1538, 0]
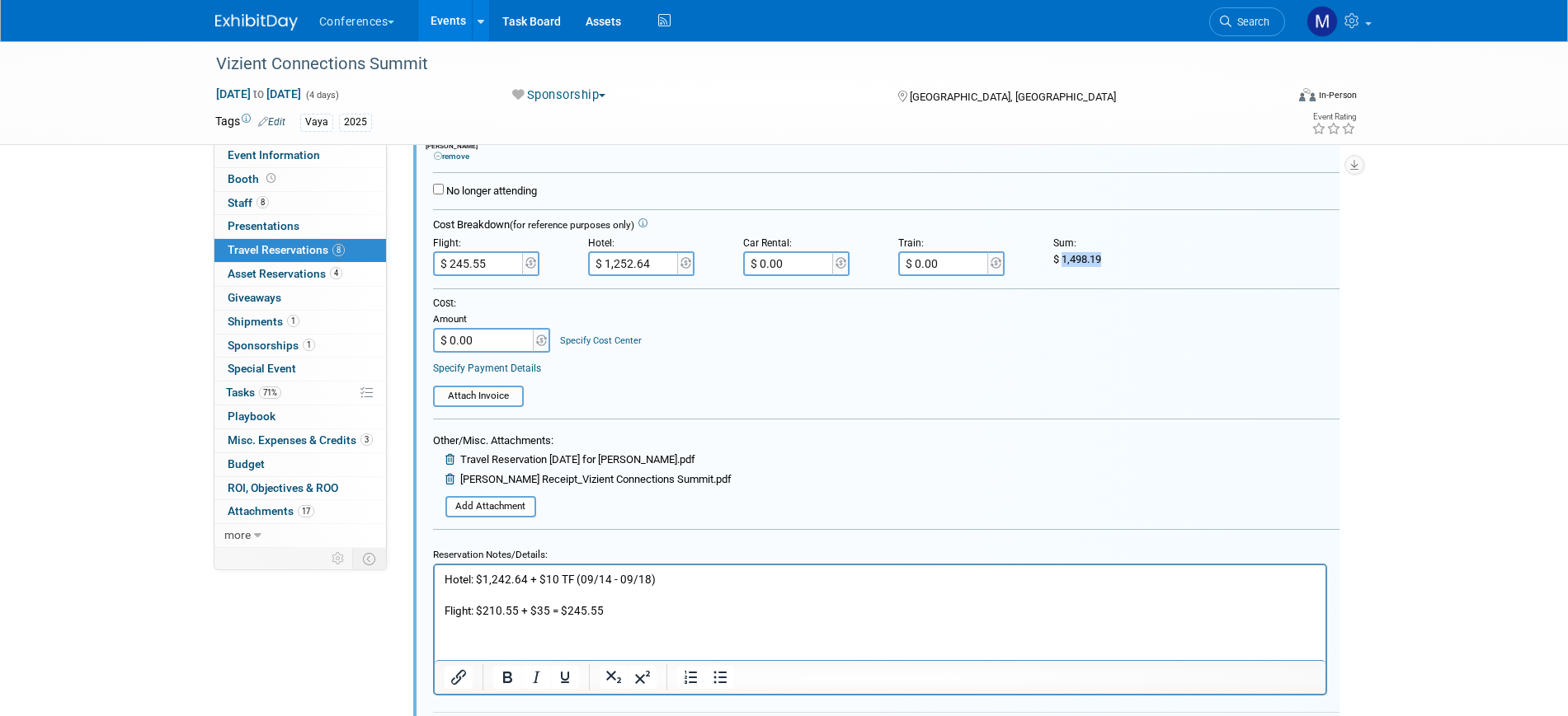
drag, startPoint x: 1062, startPoint y: 258, endPoint x: 1115, endPoint y: 261, distance: 53.1
click at [1115, 261] on div "$ 1,498.19" at bounding box center [1119, 260] width 130 height 15
copy span "1,498.19"
click at [508, 336] on input "$ 0.00" at bounding box center [484, 340] width 103 height 25
paste input "1,498.19"
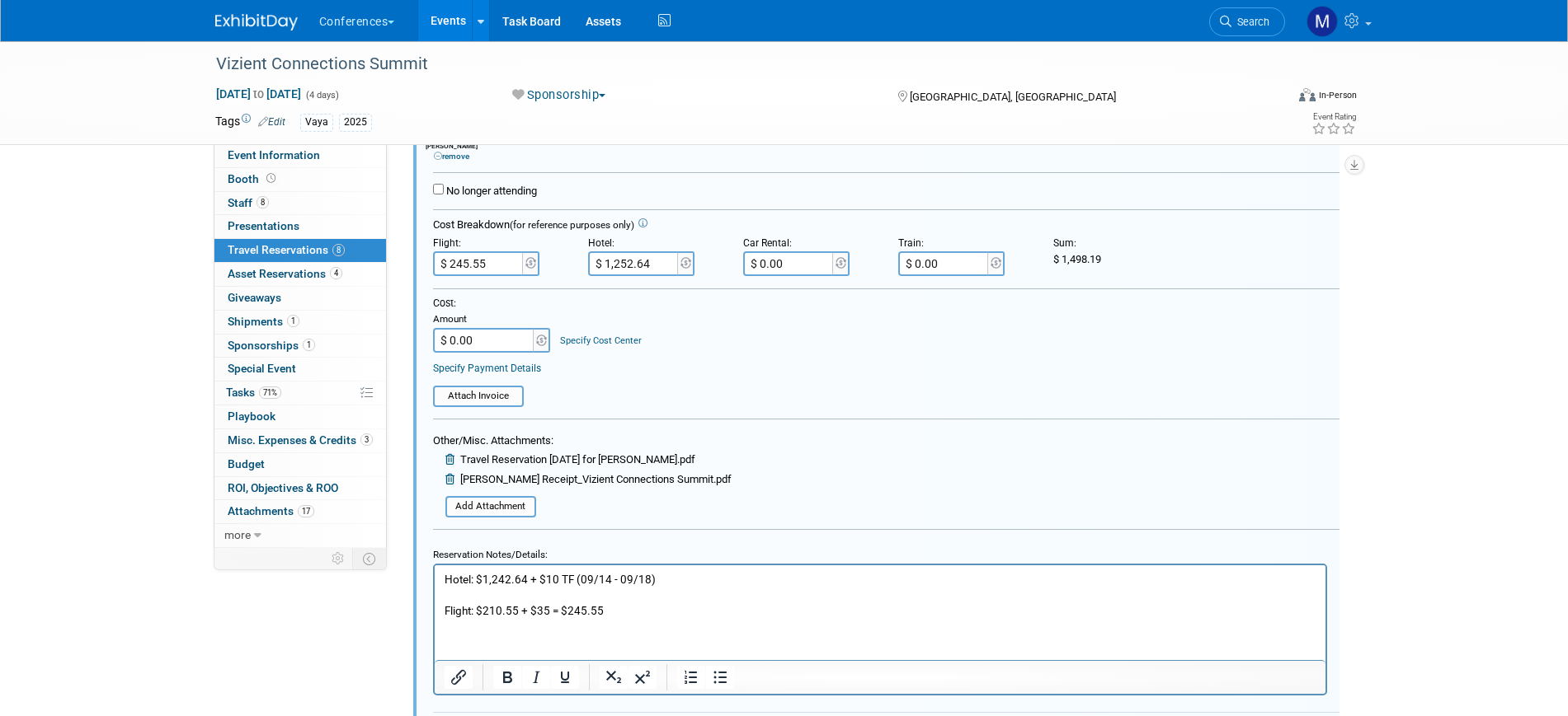
type input "$ 1,498.19"
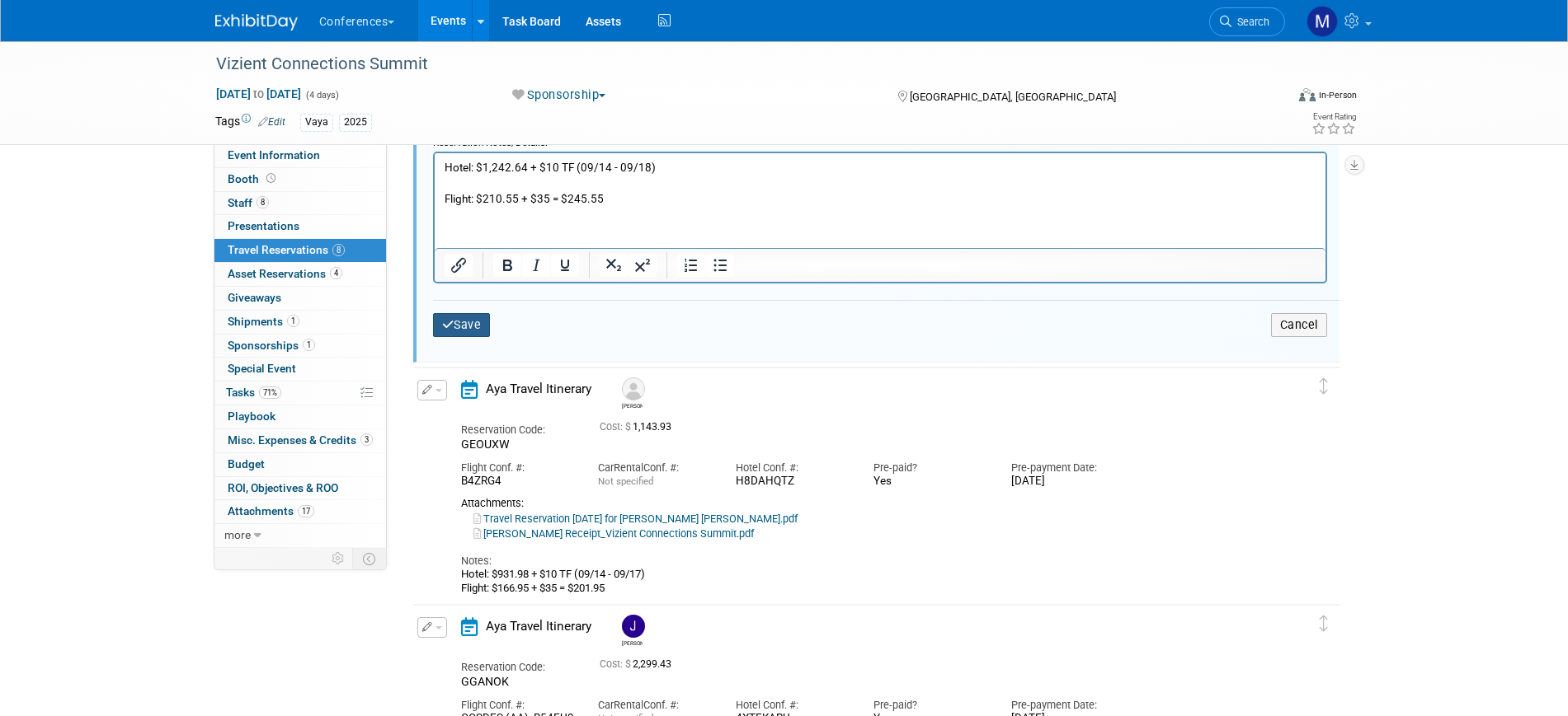
click at [464, 330] on button "Save" at bounding box center [462, 325] width 58 height 24
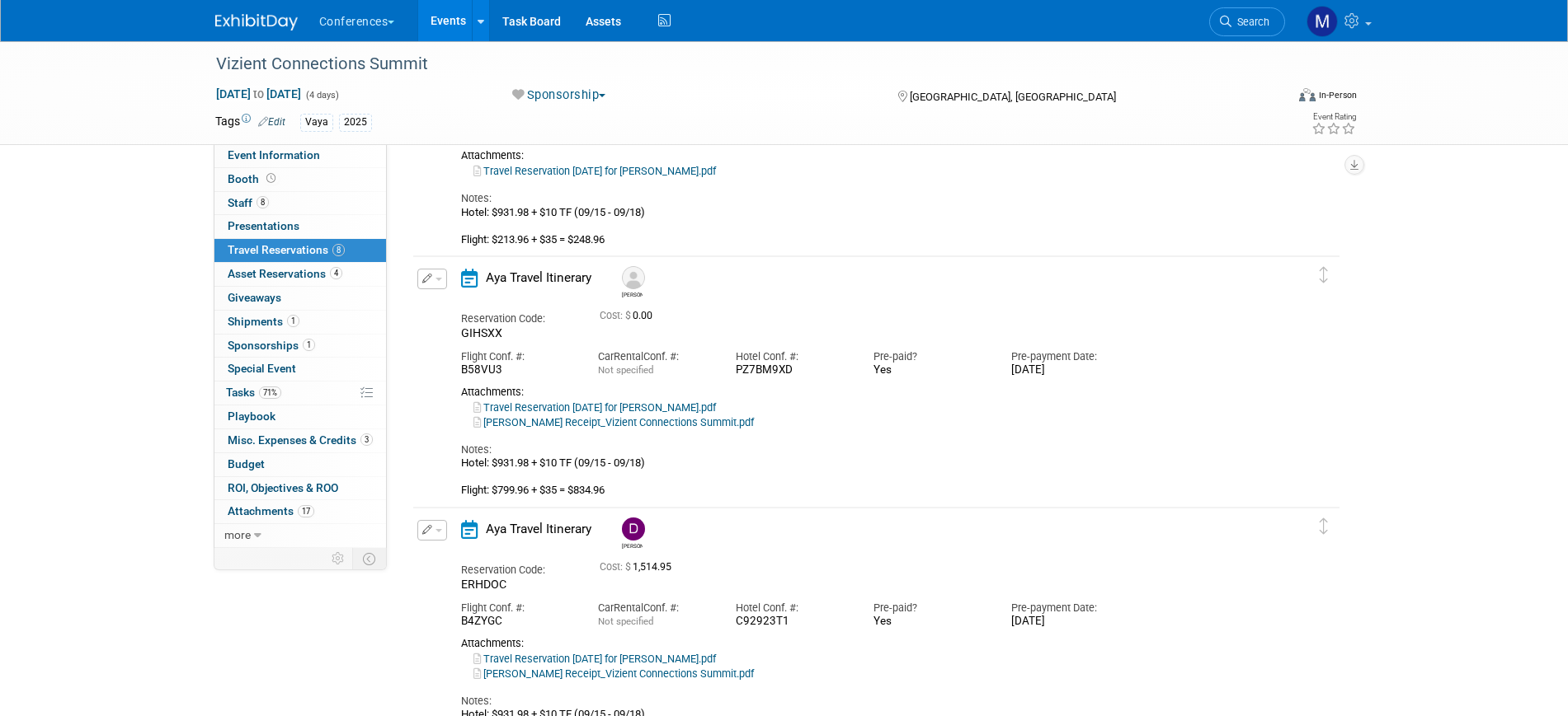
scroll to position [611, 0]
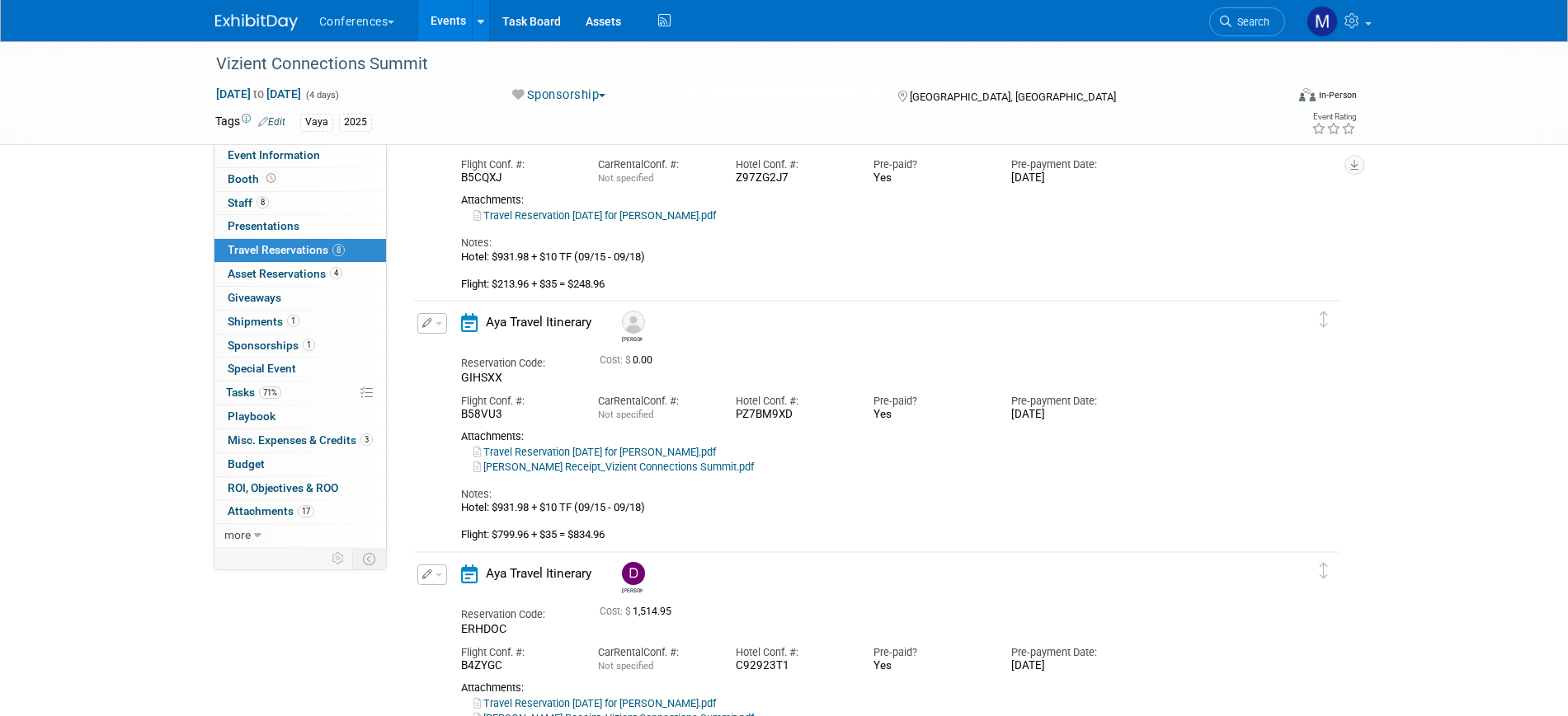
click at [434, 327] on button "button" at bounding box center [432, 323] width 30 height 21
click at [460, 346] on button "Edit Reservation" at bounding box center [488, 352] width 139 height 24
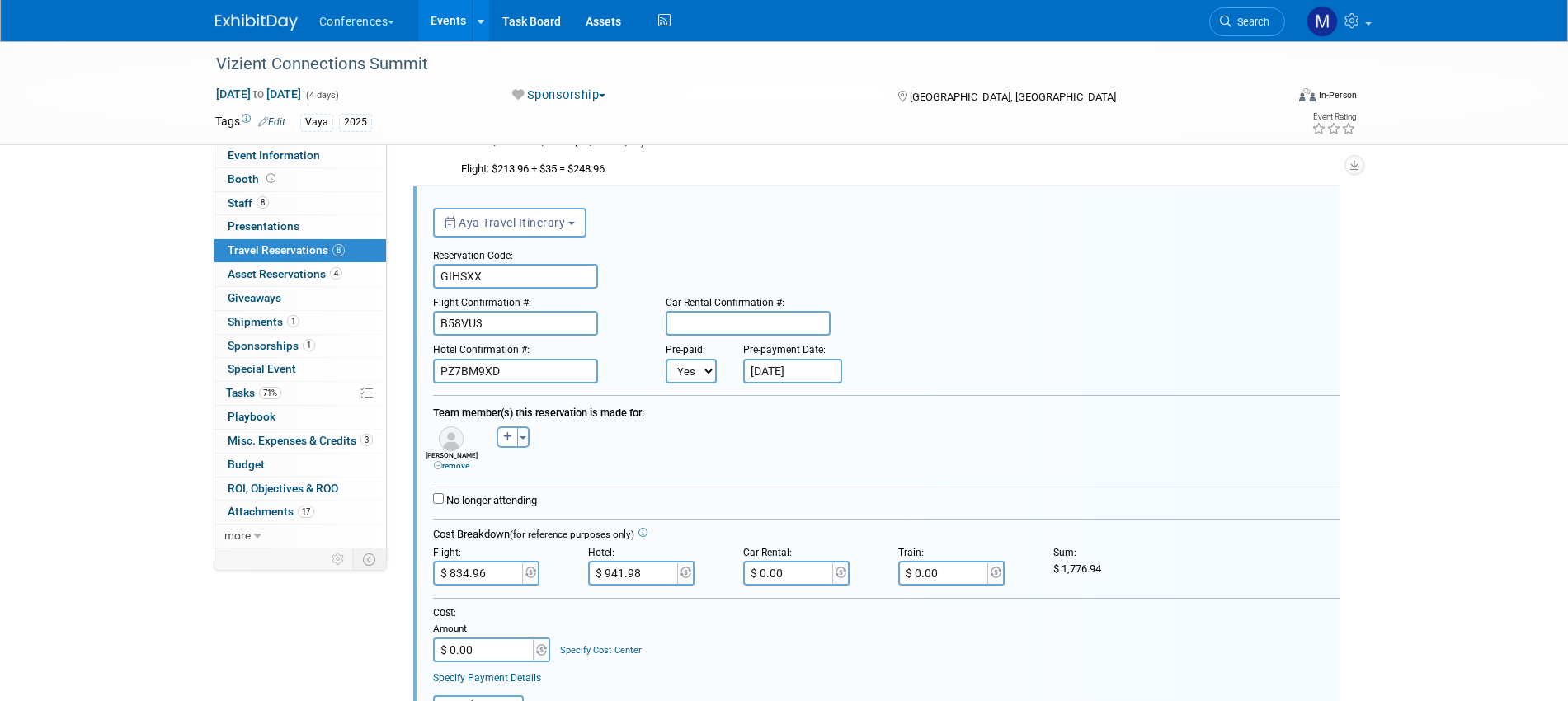
scroll to position [932, 0]
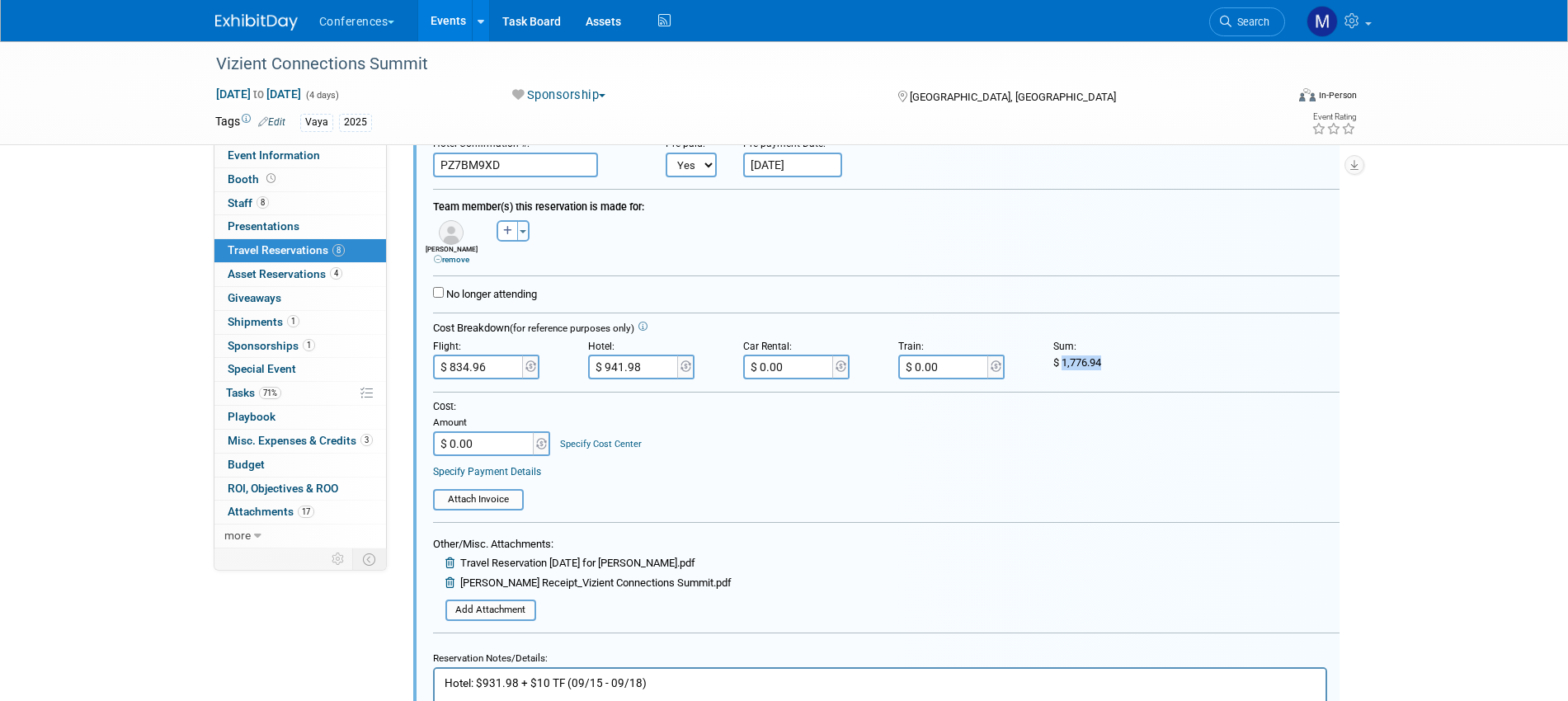
drag, startPoint x: 1063, startPoint y: 363, endPoint x: 1151, endPoint y: 368, distance: 88.1
click at [1151, 368] on div "$ 1,776.94" at bounding box center [1119, 363] width 130 height 15
copy span "1,776.94"
click at [480, 442] on input "$ 0.00" at bounding box center [484, 444] width 103 height 25
paste input "1,776.94"
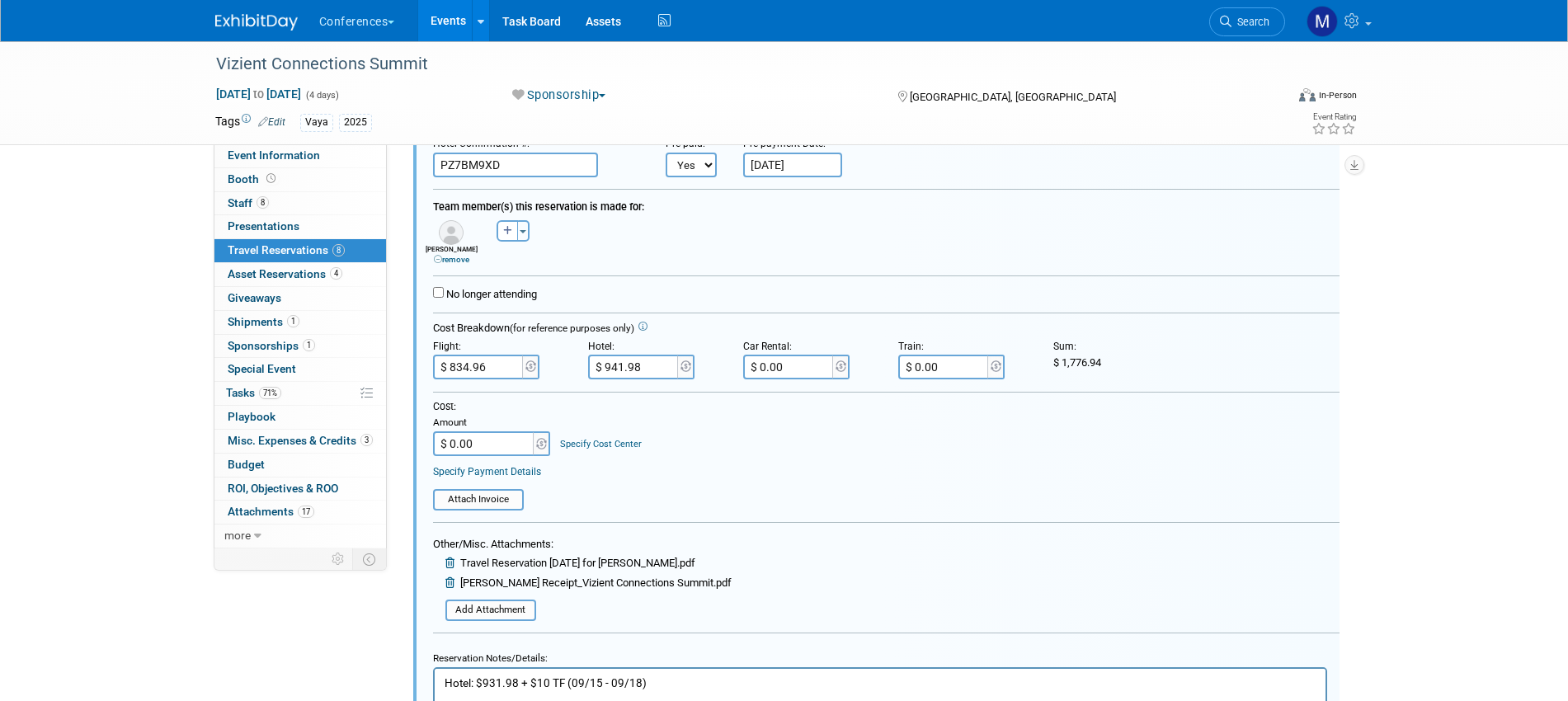
type input "$ 1,776.94"
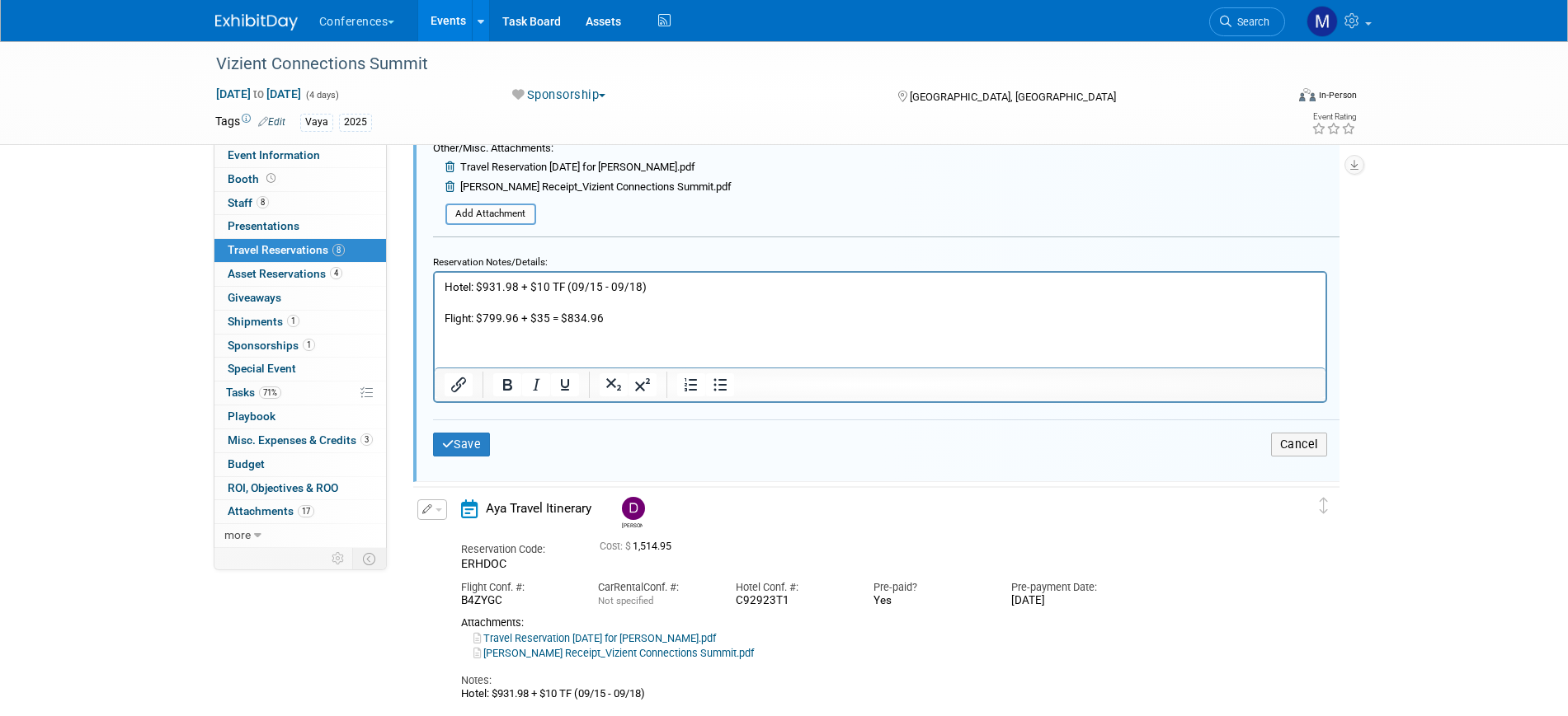
scroll to position [1344, 0]
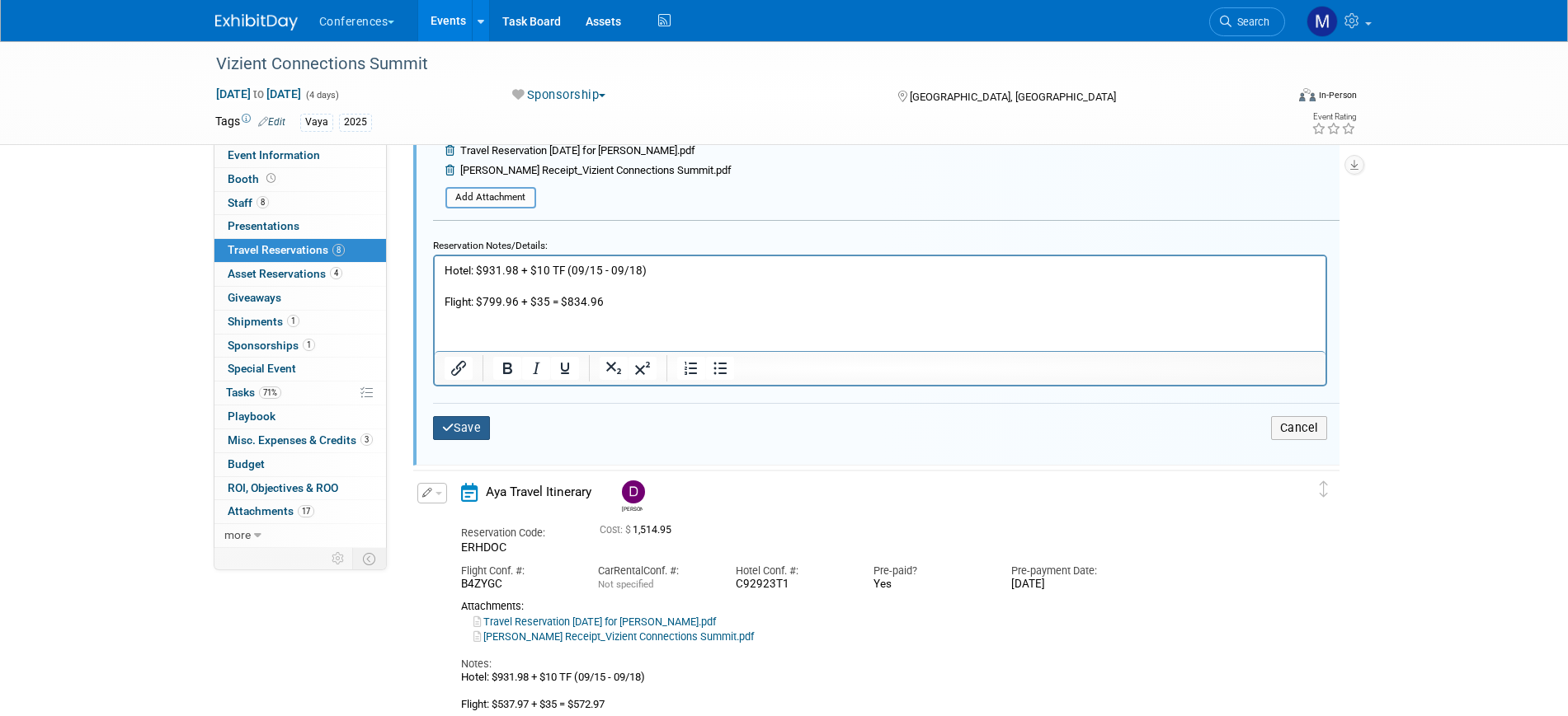
click at [464, 434] on button "Save" at bounding box center [462, 428] width 58 height 24
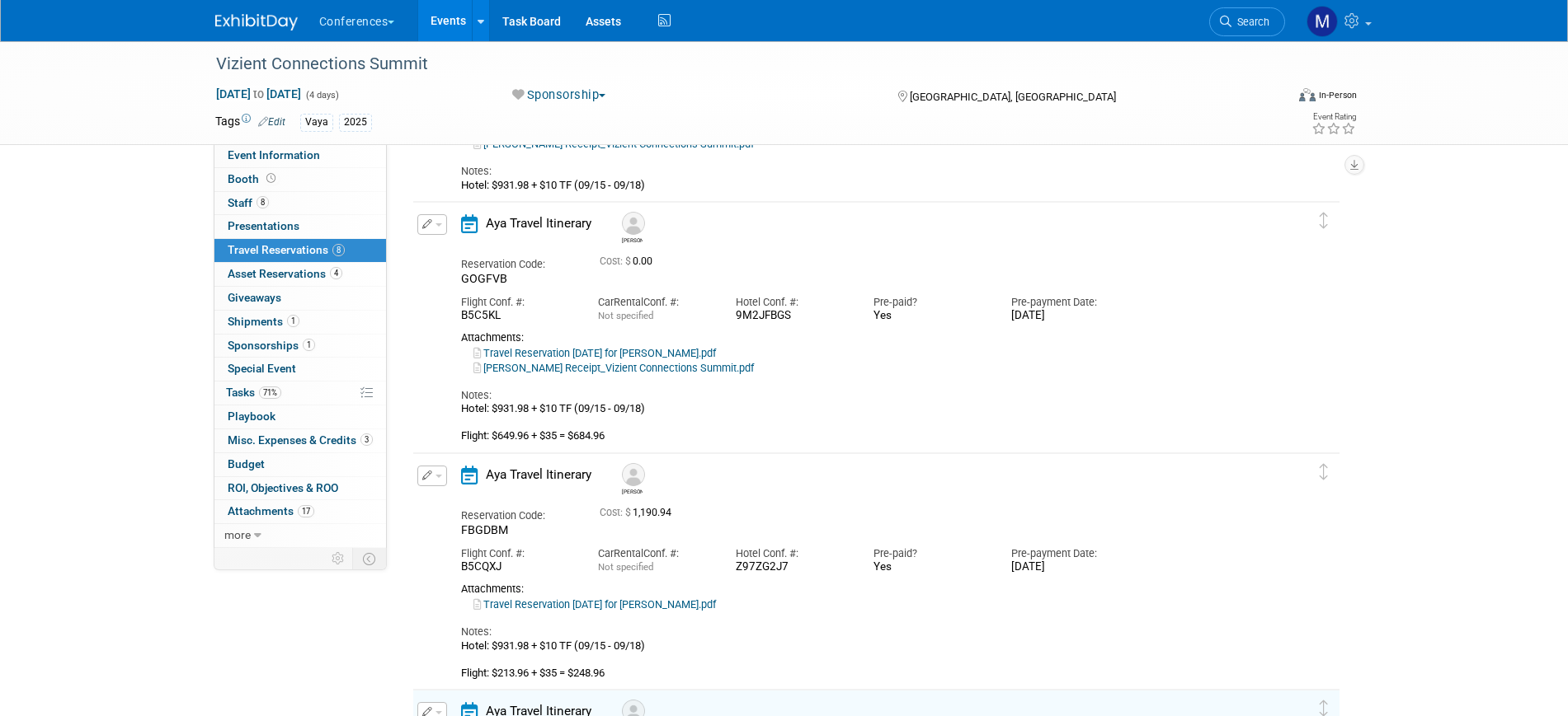
scroll to position [211, 0]
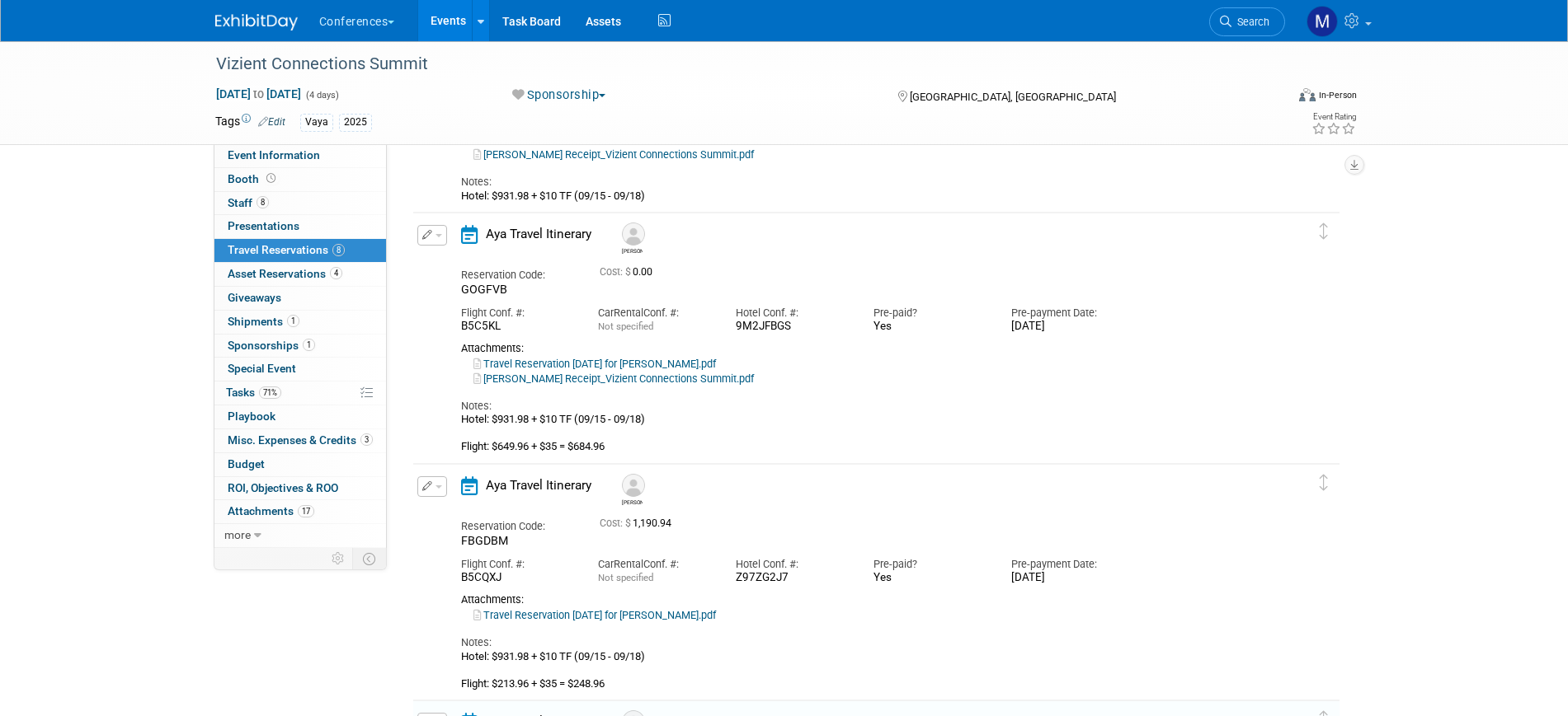
click at [427, 239] on icon "button" at bounding box center [427, 235] width 11 height 10
click at [446, 253] on button "Edit Reservation" at bounding box center [488, 264] width 139 height 24
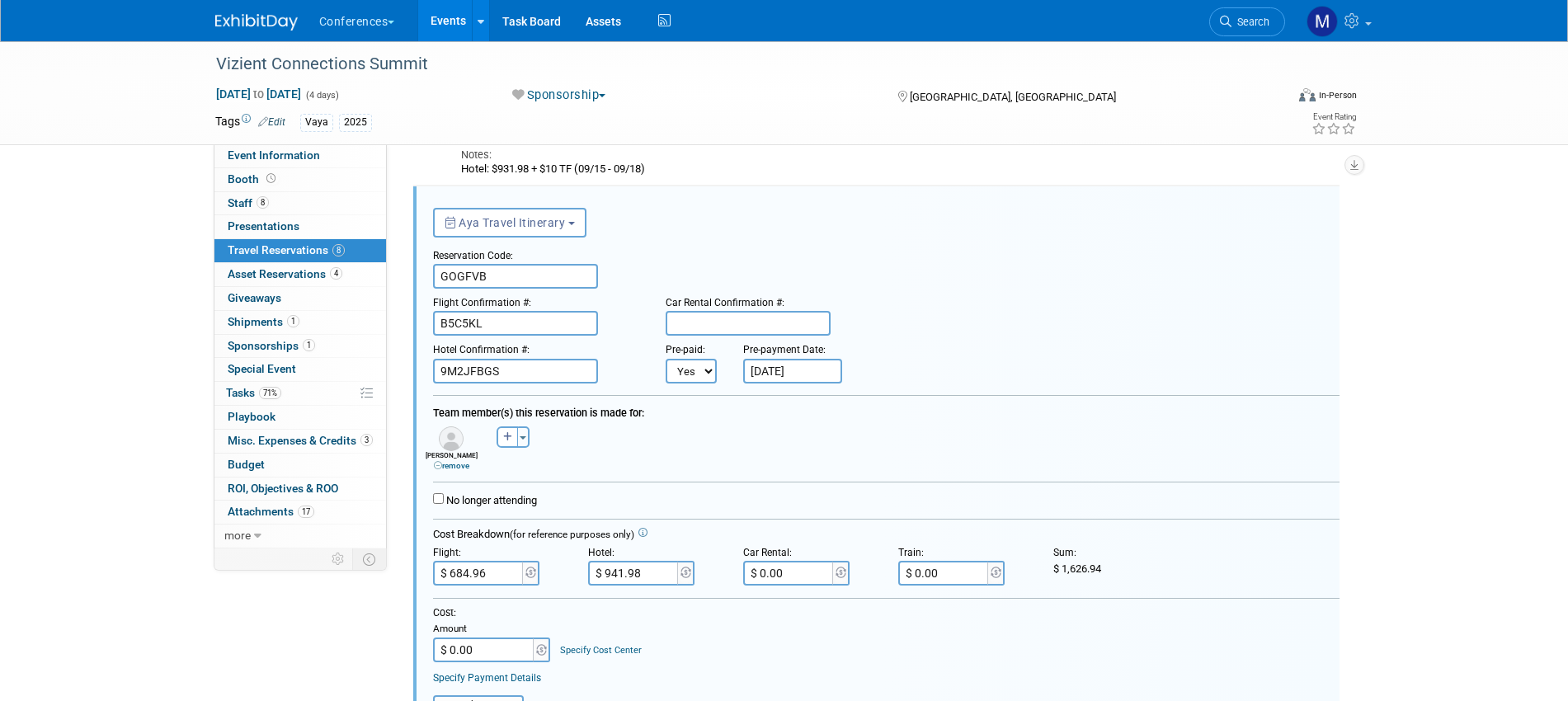
scroll to position [0, 0]
drag, startPoint x: 1061, startPoint y: 569, endPoint x: 1143, endPoint y: 570, distance: 82.0
click at [1143, 570] on div "$ 1,626.94" at bounding box center [1119, 569] width 130 height 15
copy span "1,626.94"
click at [482, 648] on input "$ 0.00" at bounding box center [484, 650] width 103 height 25
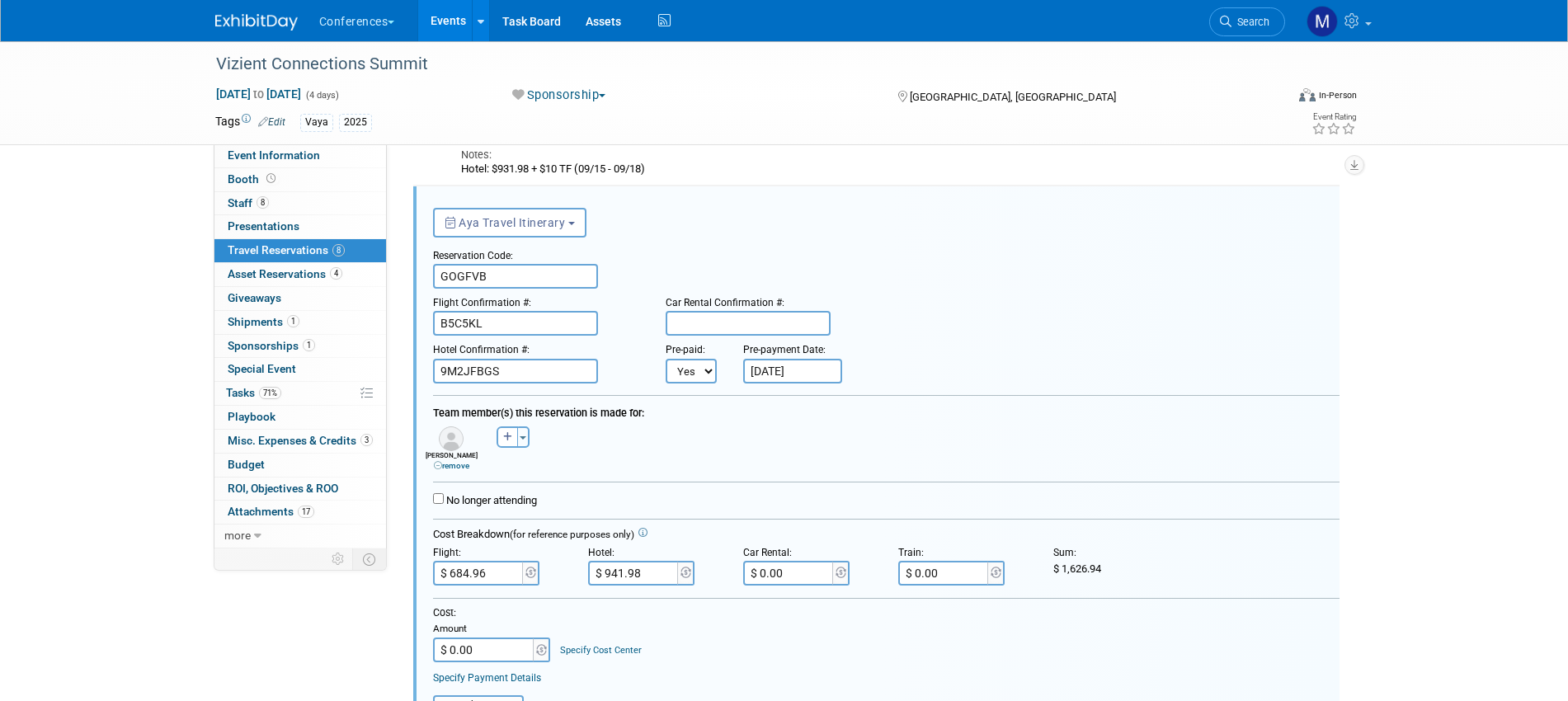
paste input "1,626.94"
type input "$ 1,626.94"
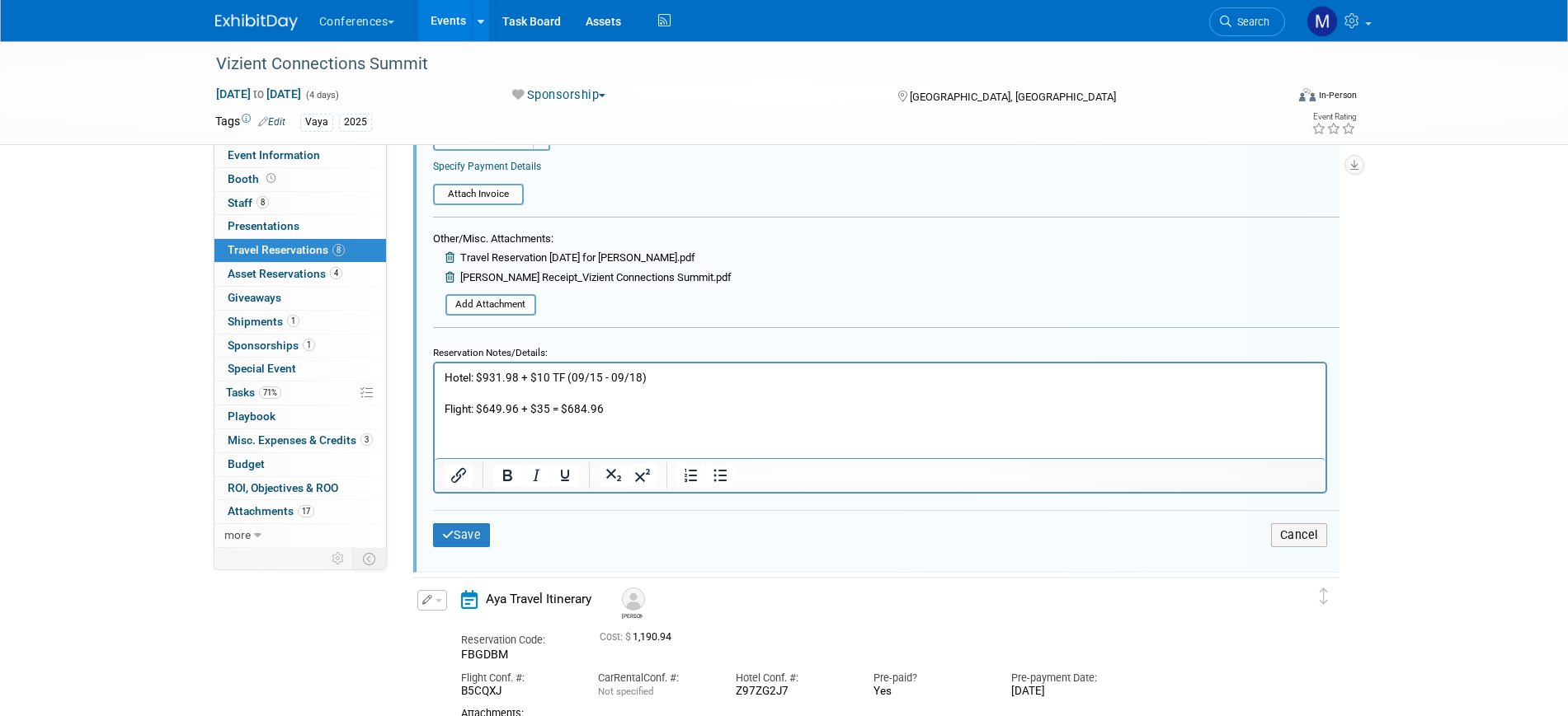
scroll to position [754, 0]
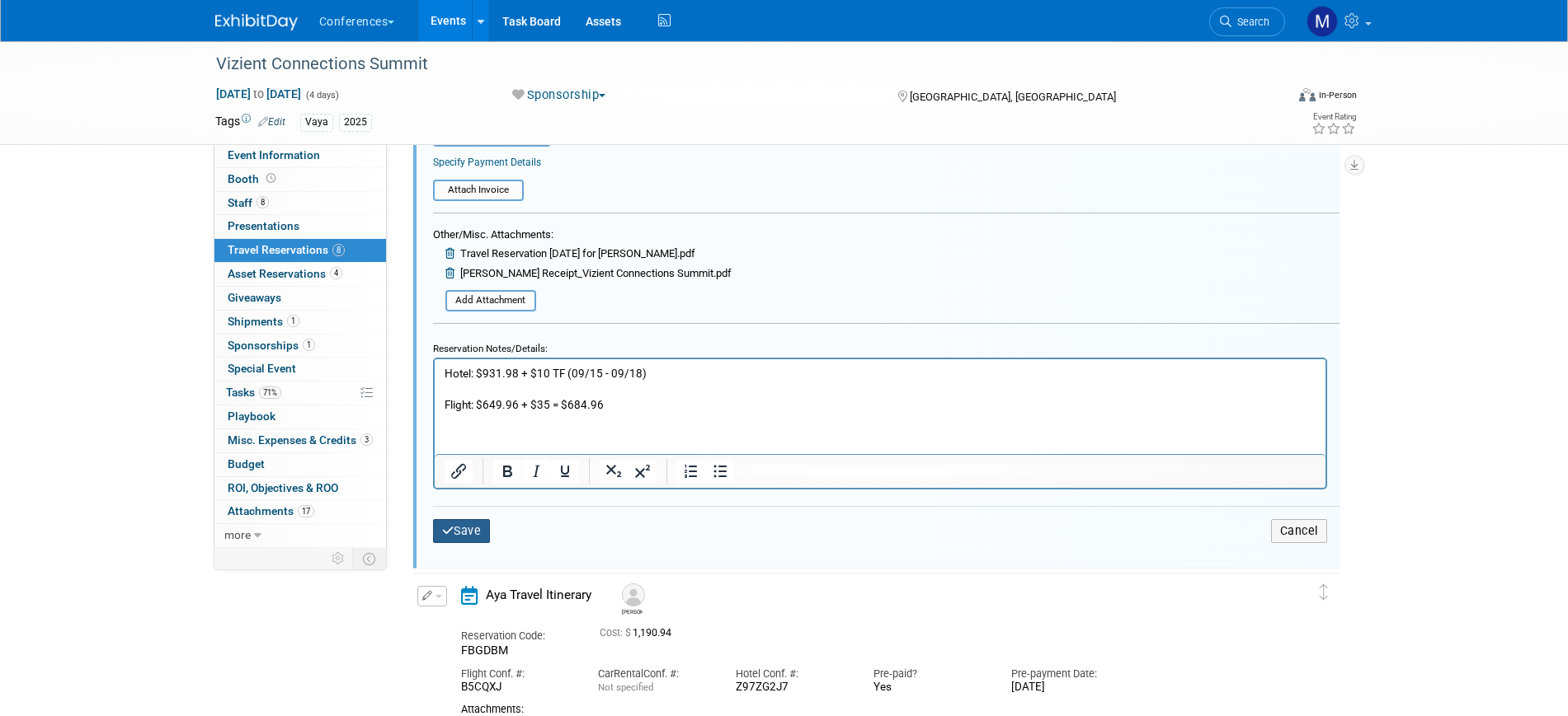
click at [484, 528] on button "Save" at bounding box center [462, 531] width 58 height 24
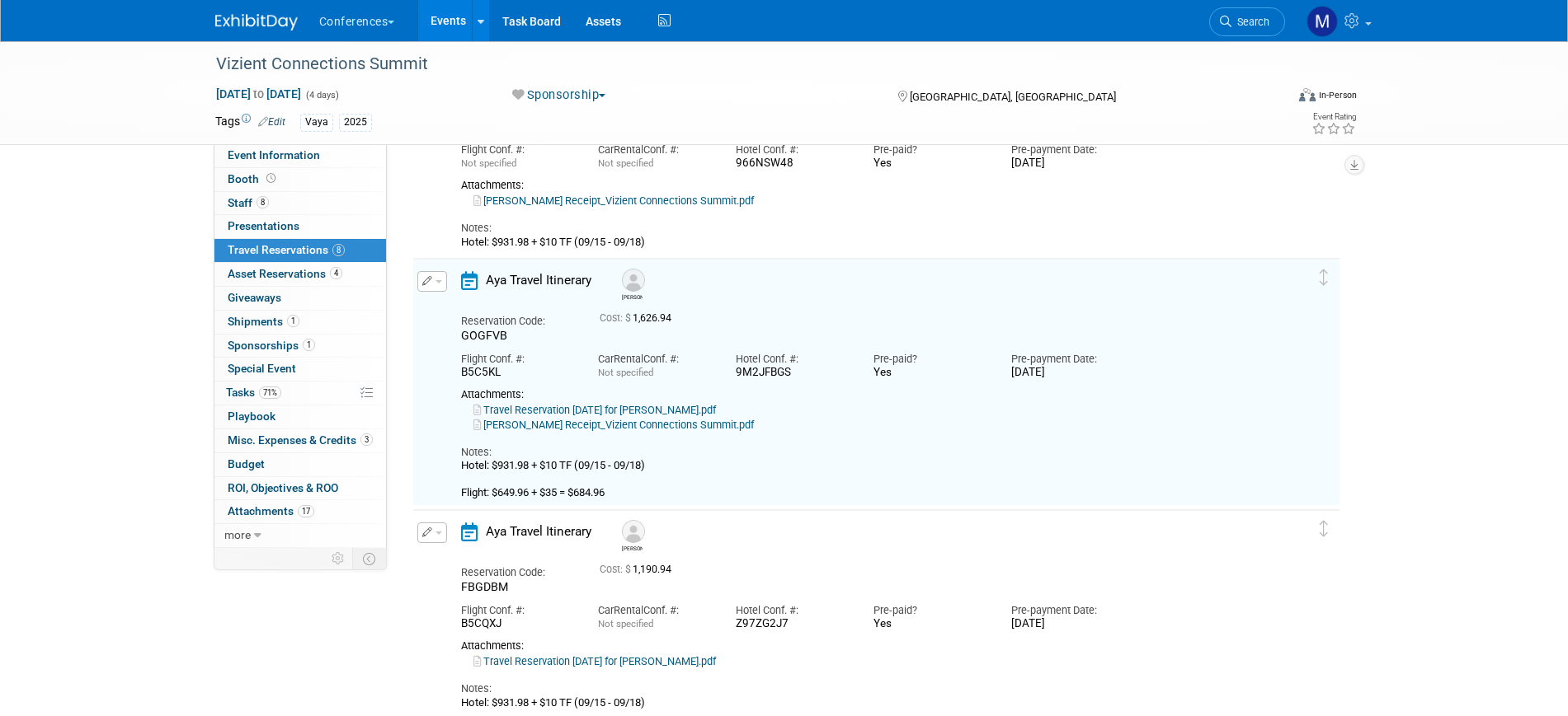
scroll to position [0, 0]
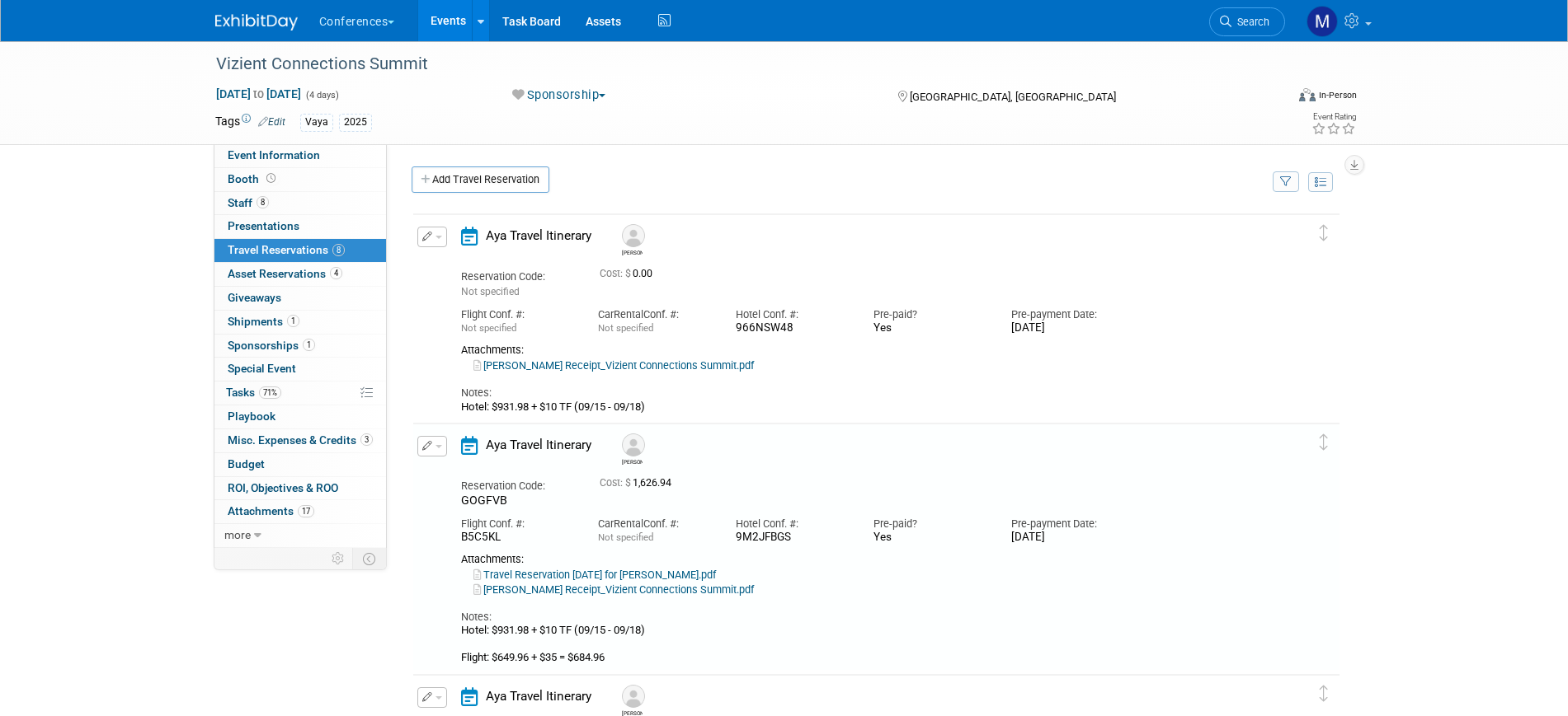
click at [436, 239] on span "button" at bounding box center [439, 238] width 7 height 3
click at [443, 254] on li "Edit Reservation" at bounding box center [488, 265] width 139 height 28
click at [438, 244] on button "button" at bounding box center [432, 237] width 30 height 21
click at [447, 272] on button "Edit Reservation" at bounding box center [488, 265] width 139 height 24
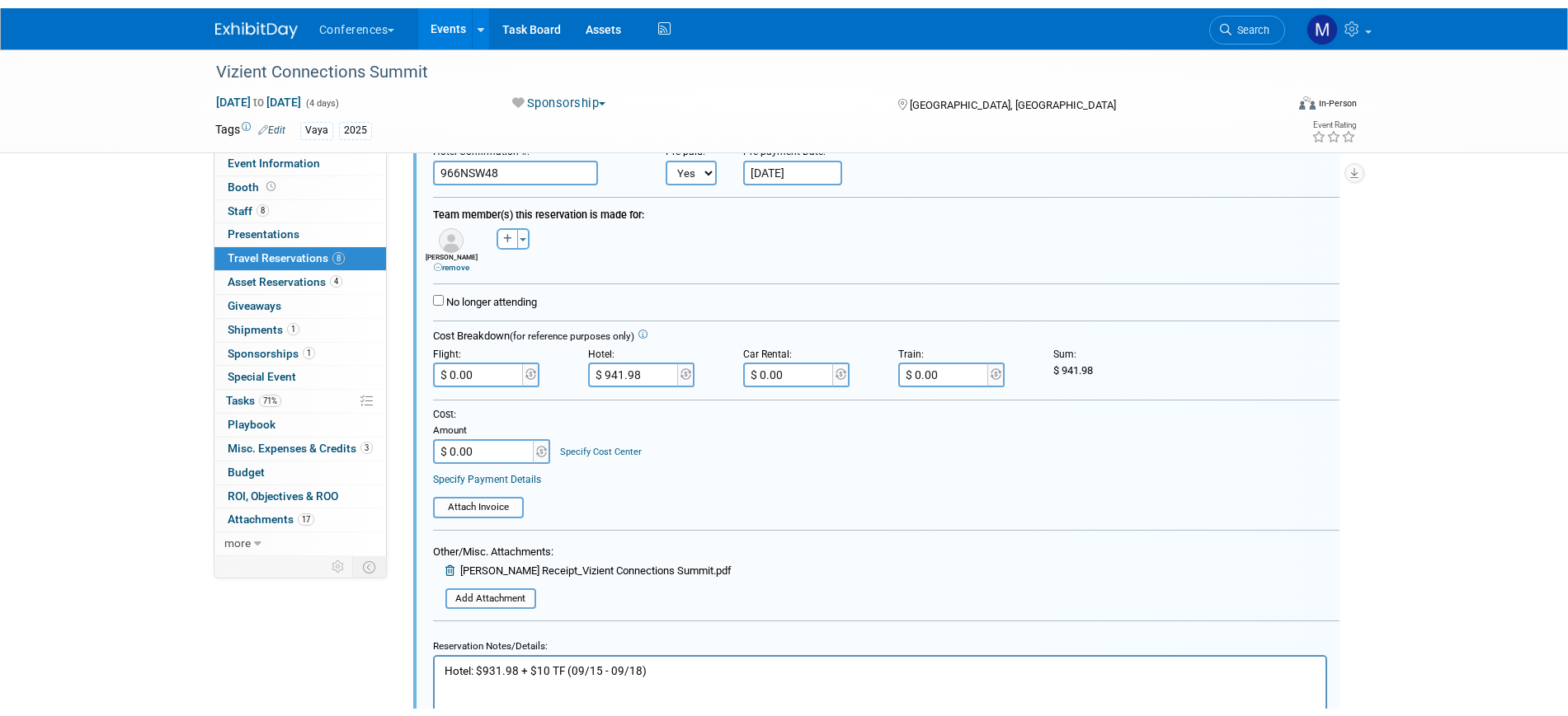
scroll to position [309, 0]
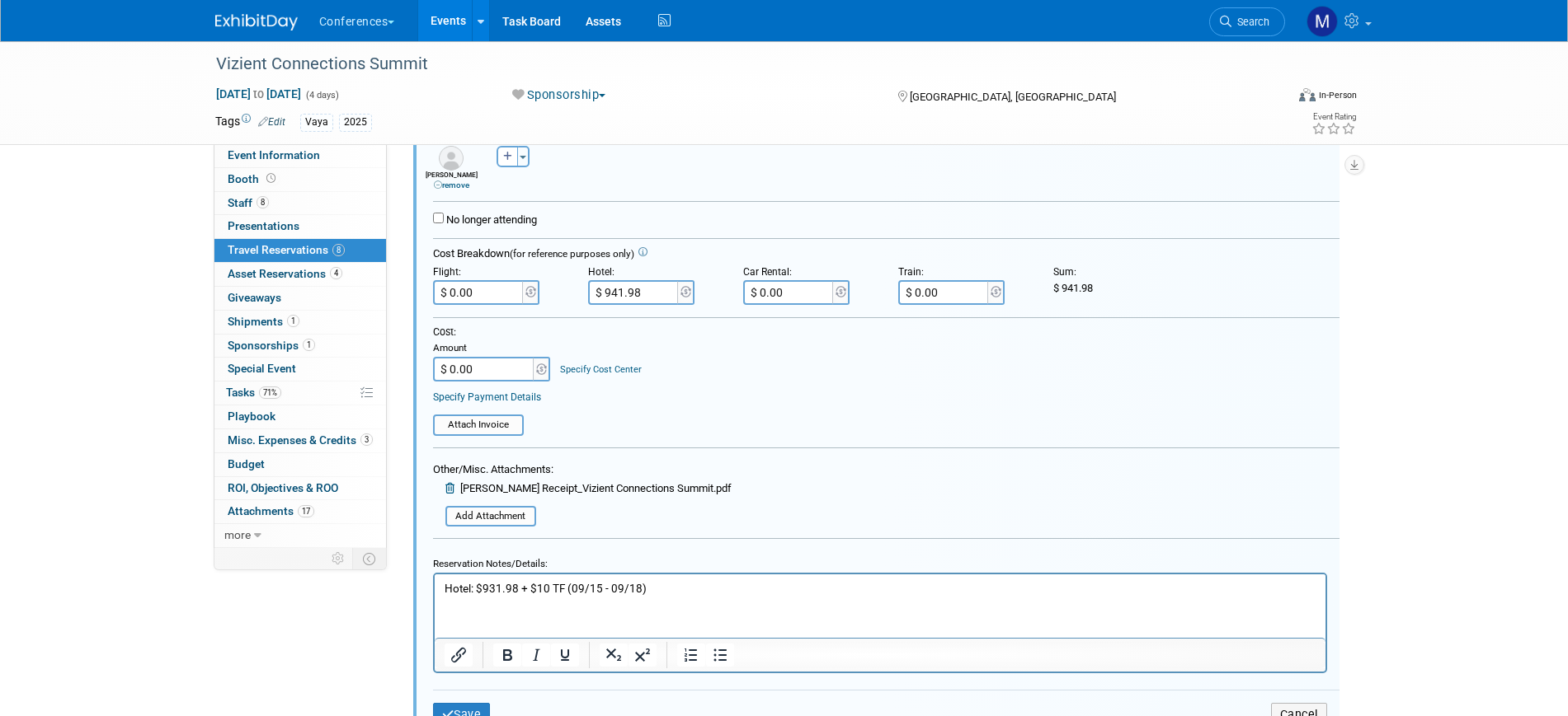
click at [693, 588] on p "Hotel: $931.98 + $10 TF (09/15 - 09/18)" at bounding box center [879, 588] width 872 height 16
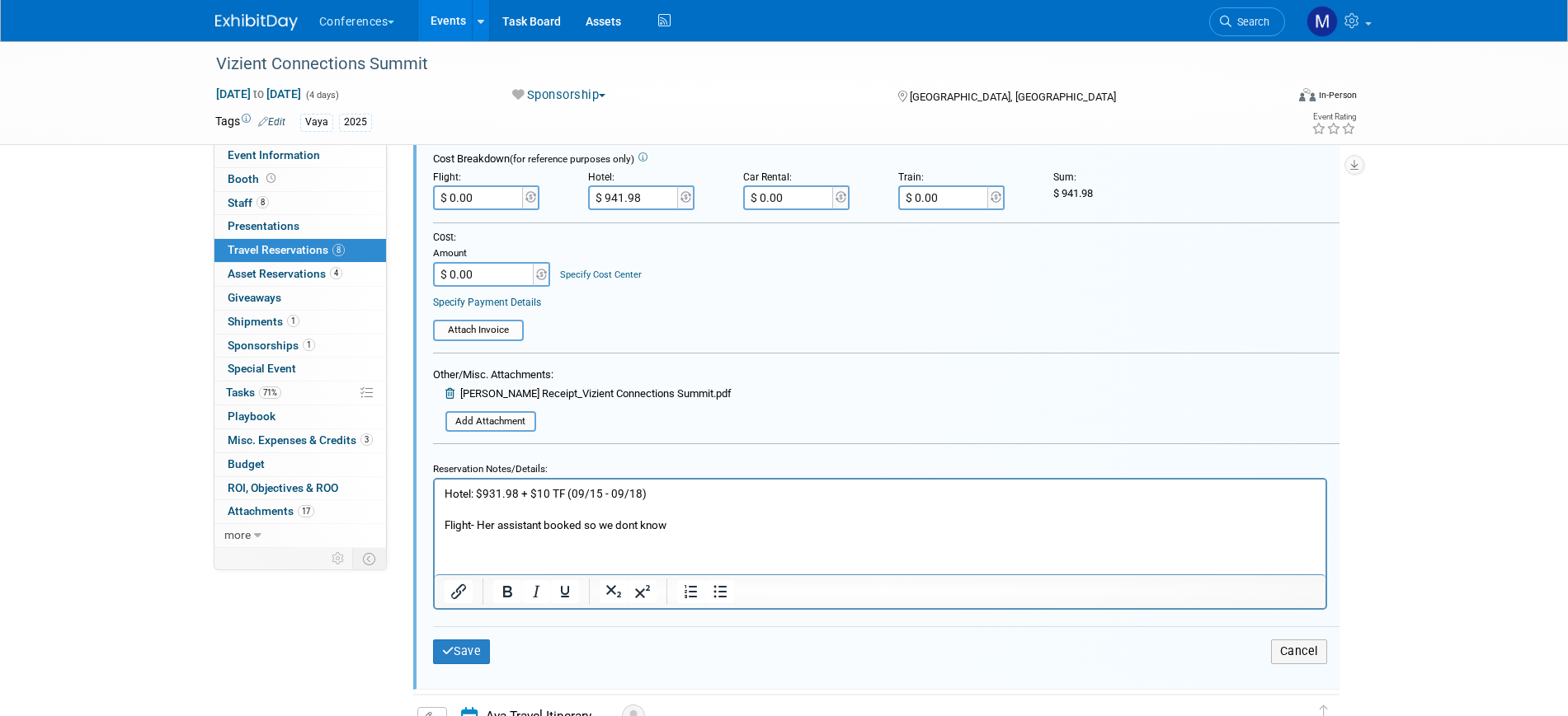
scroll to position [412, 0]
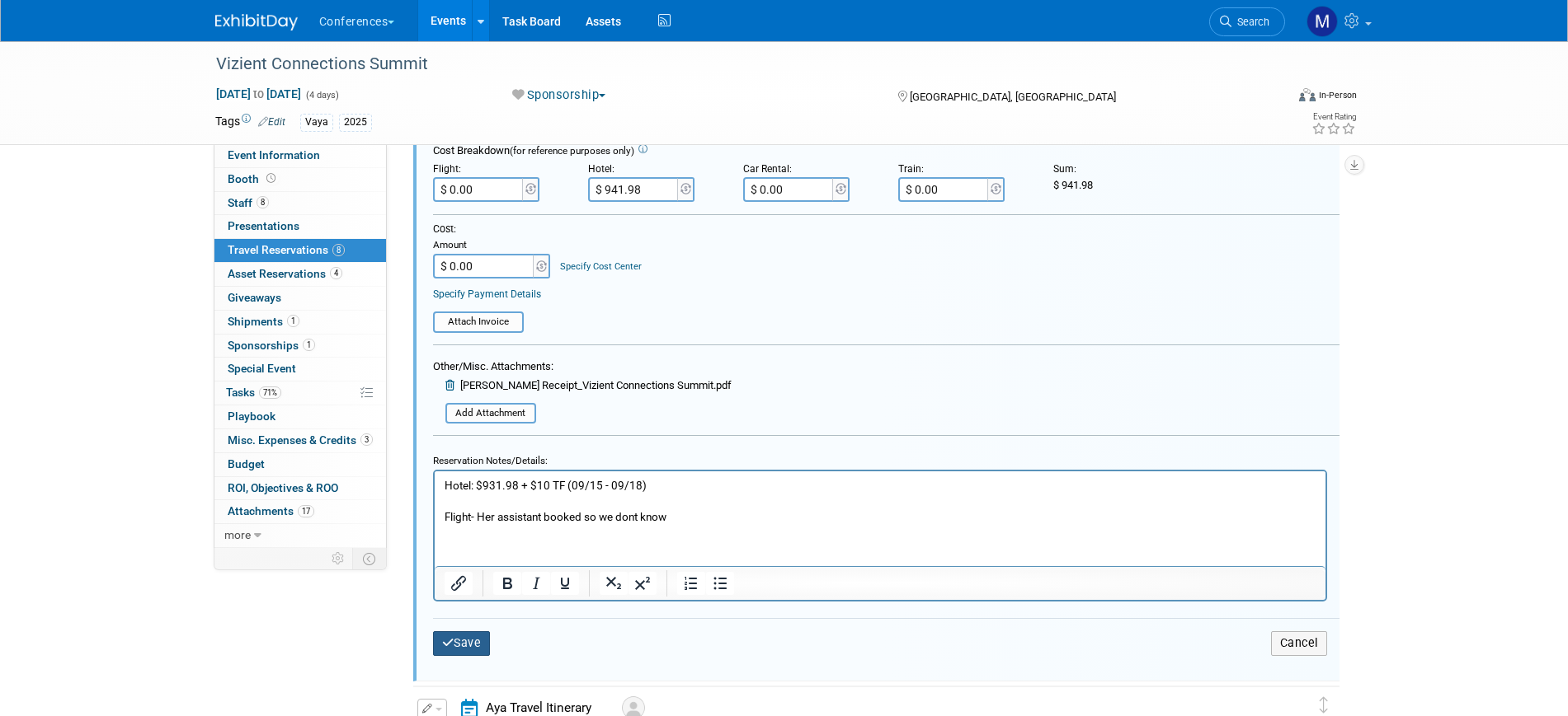
click at [461, 644] on button "Save" at bounding box center [462, 643] width 58 height 24
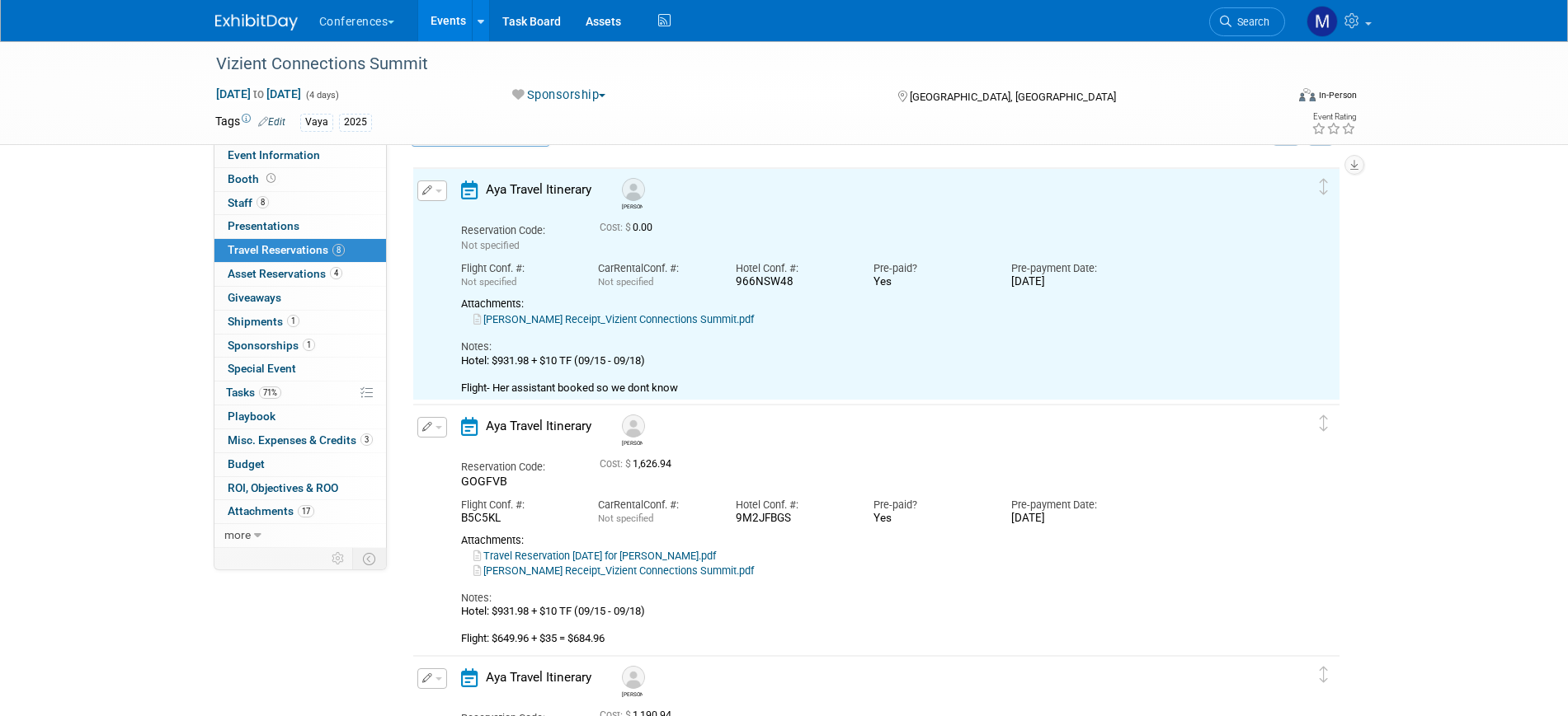
scroll to position [26, 0]
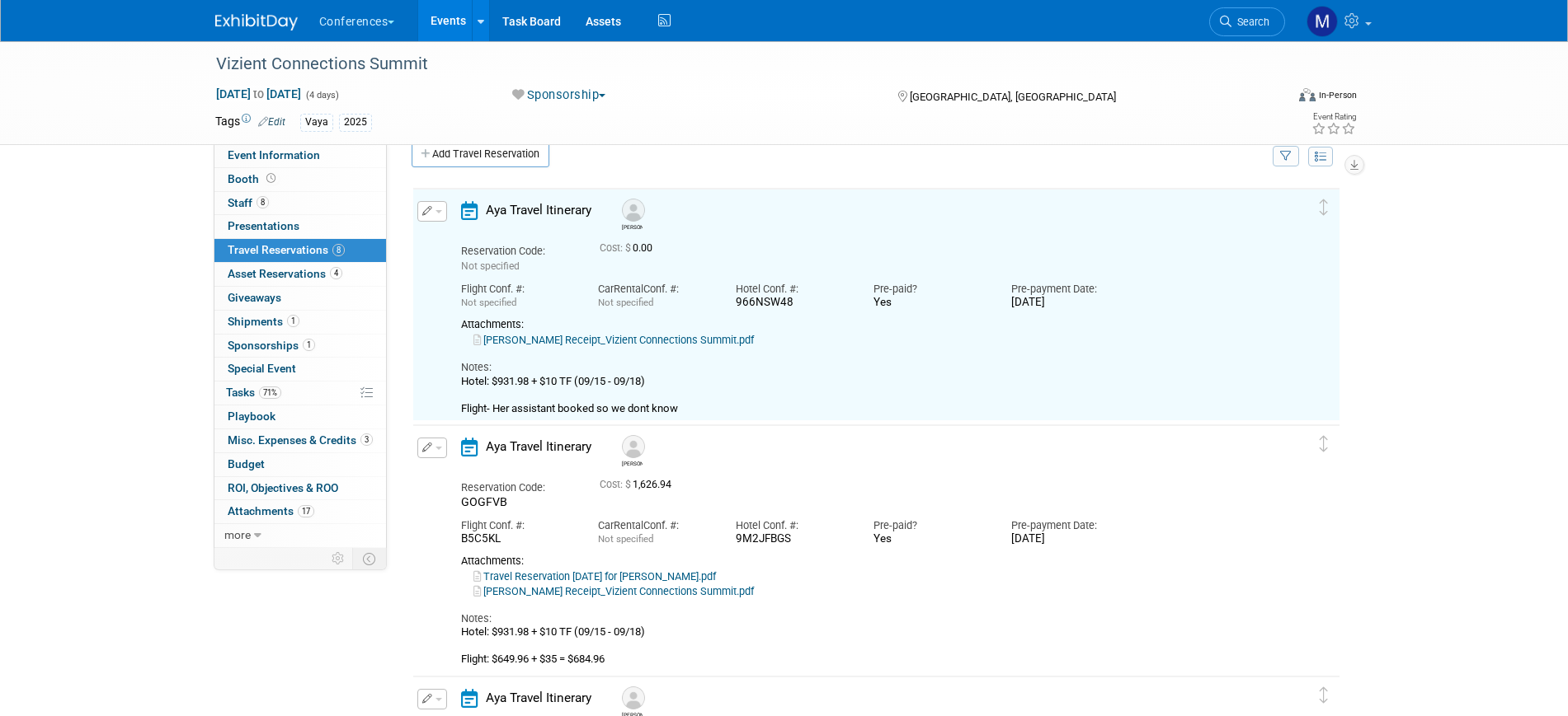
click at [432, 216] on button "button" at bounding box center [432, 211] width 30 height 21
click at [498, 236] on button "Edit Reservation" at bounding box center [488, 240] width 139 height 24
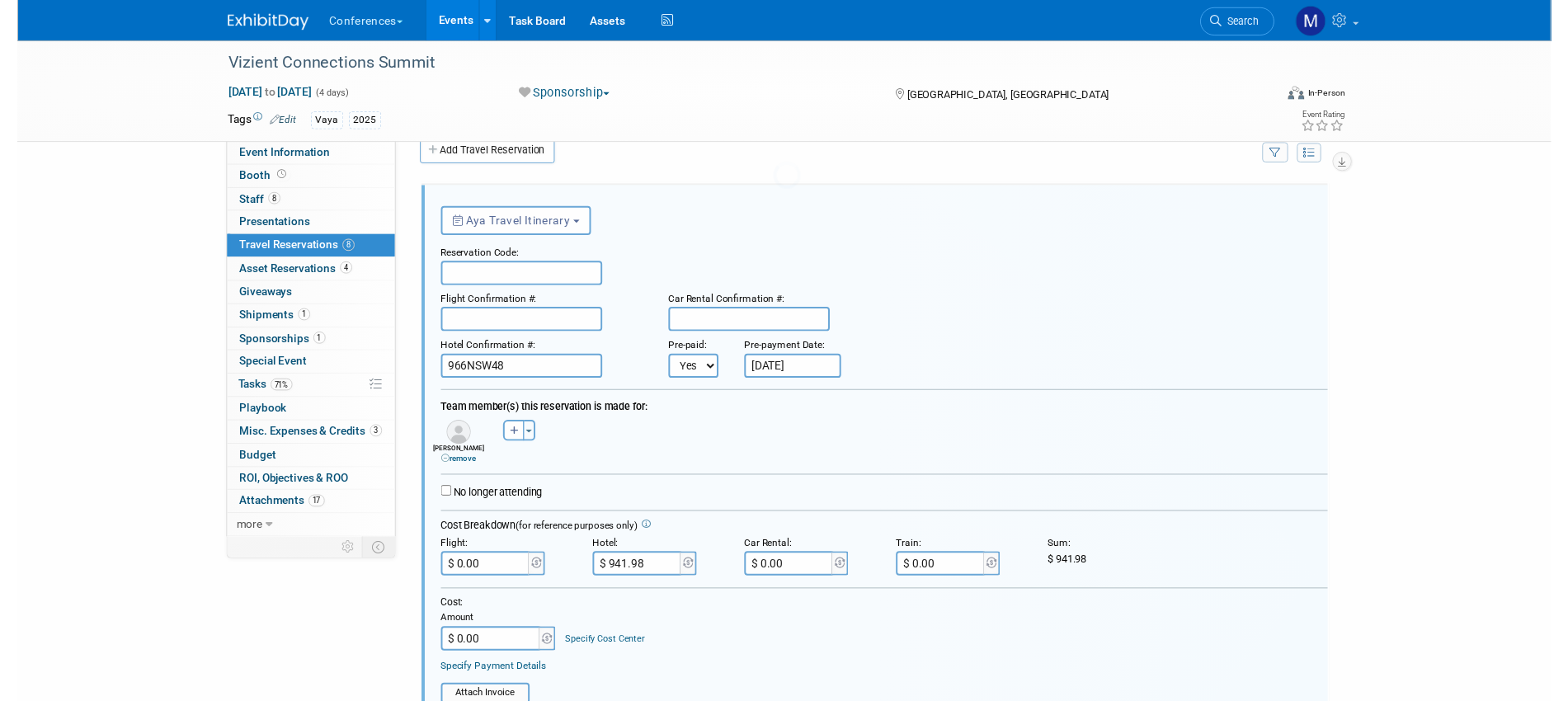
scroll to position [0, 0]
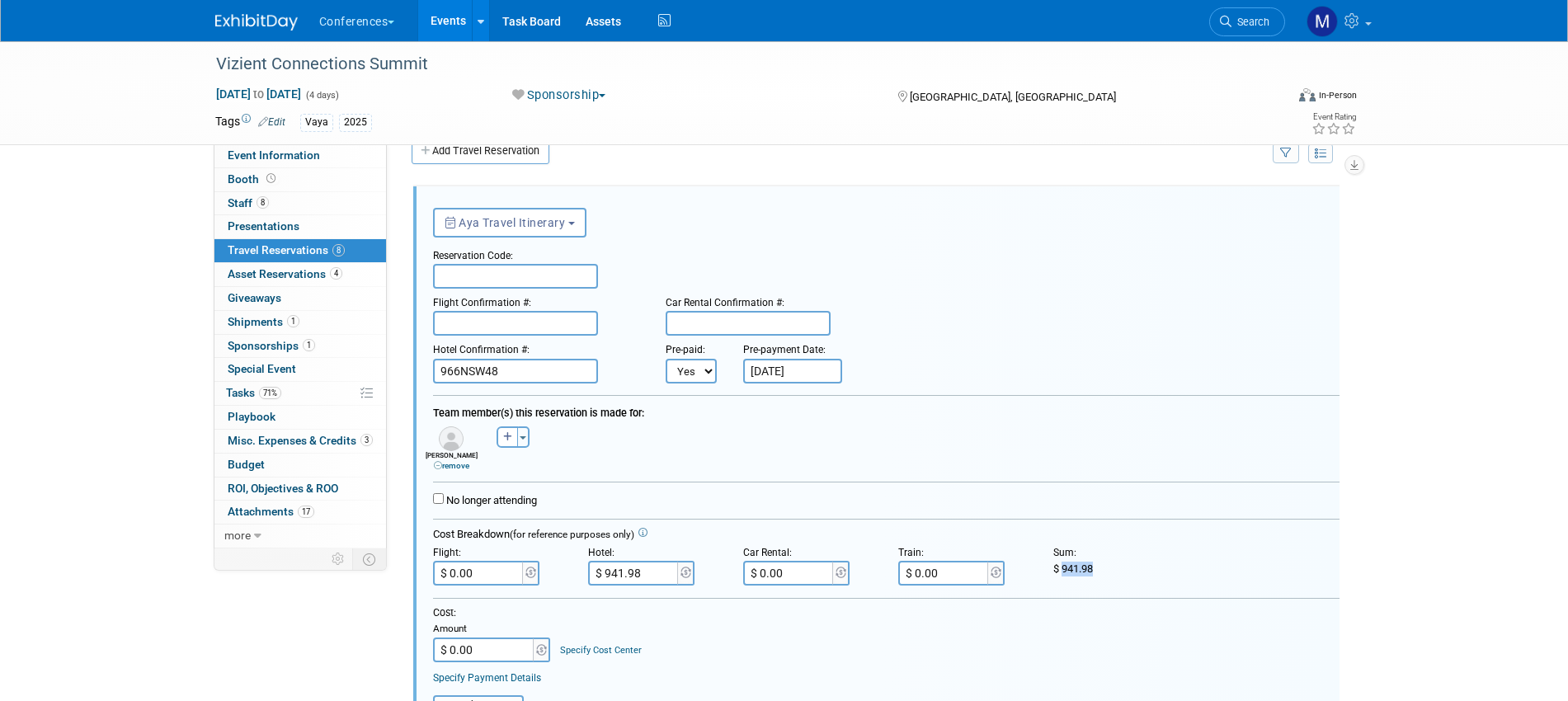
drag, startPoint x: 1062, startPoint y: 572, endPoint x: 1121, endPoint y: 572, distance: 59.0
click at [1121, 572] on div "$ 941.98" at bounding box center [1119, 569] width 130 height 15
copy span "941.98"
click at [483, 572] on input "$ 0.00" at bounding box center [479, 573] width 93 height 25
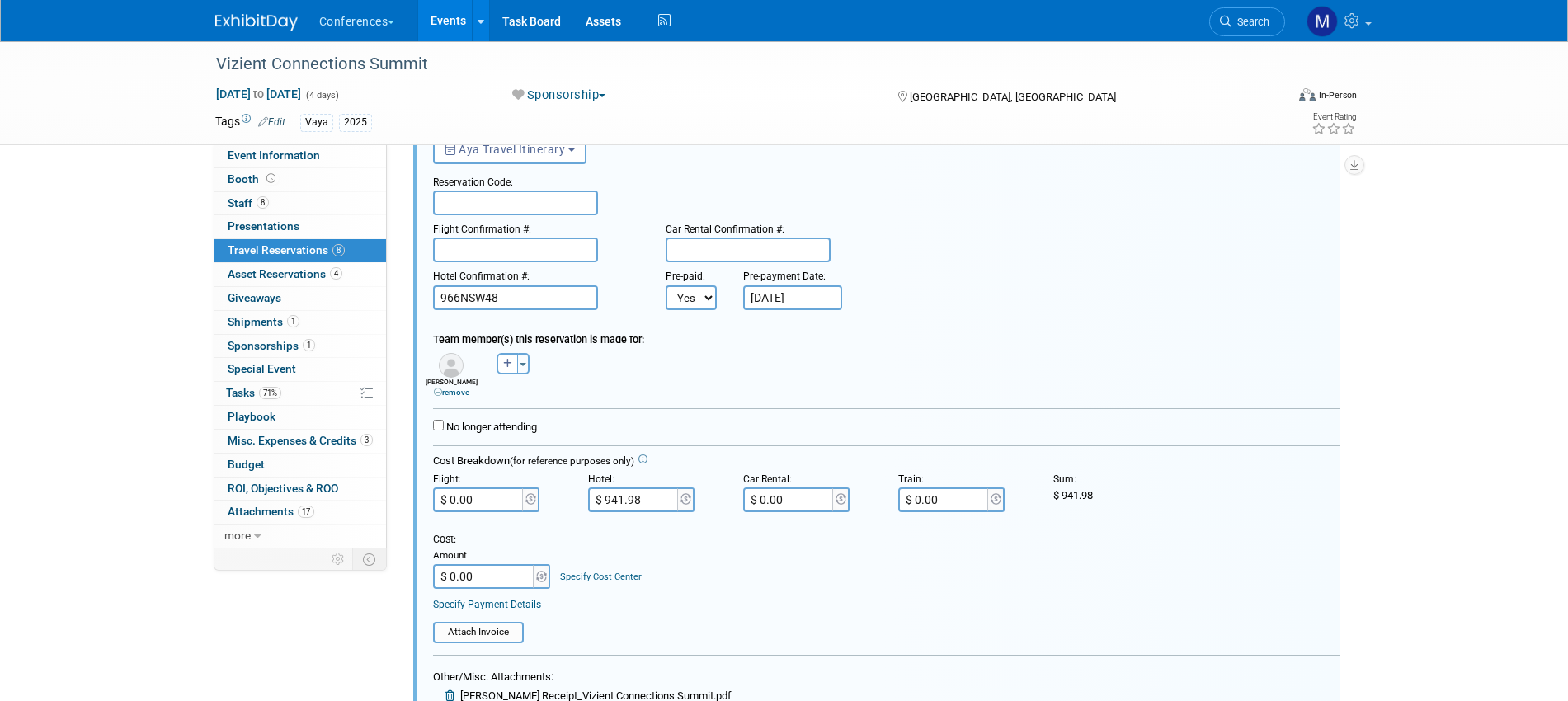
scroll to position [132, 0]
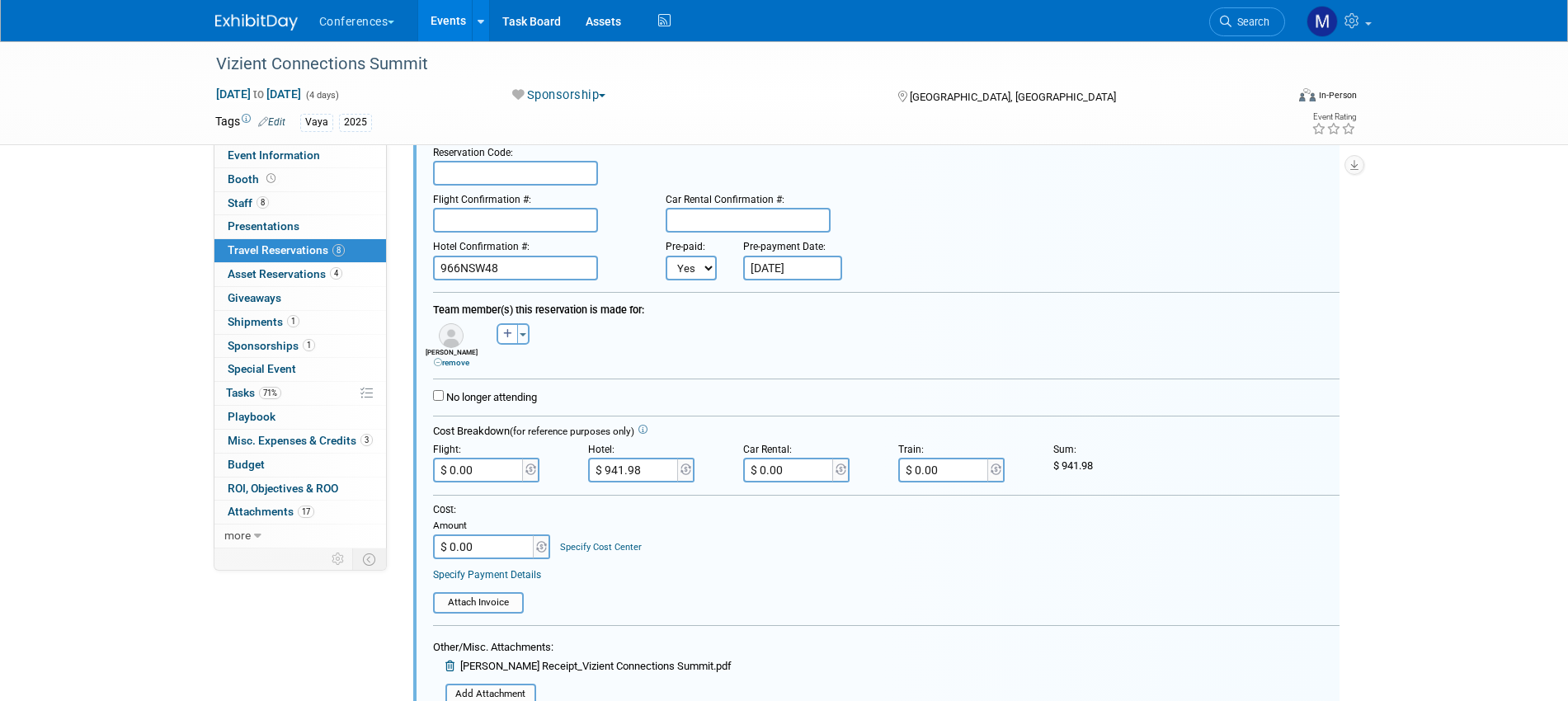
click at [485, 543] on input "$ 0.00" at bounding box center [484, 547] width 103 height 25
paste input "941.98"
type input "$ 941.98"
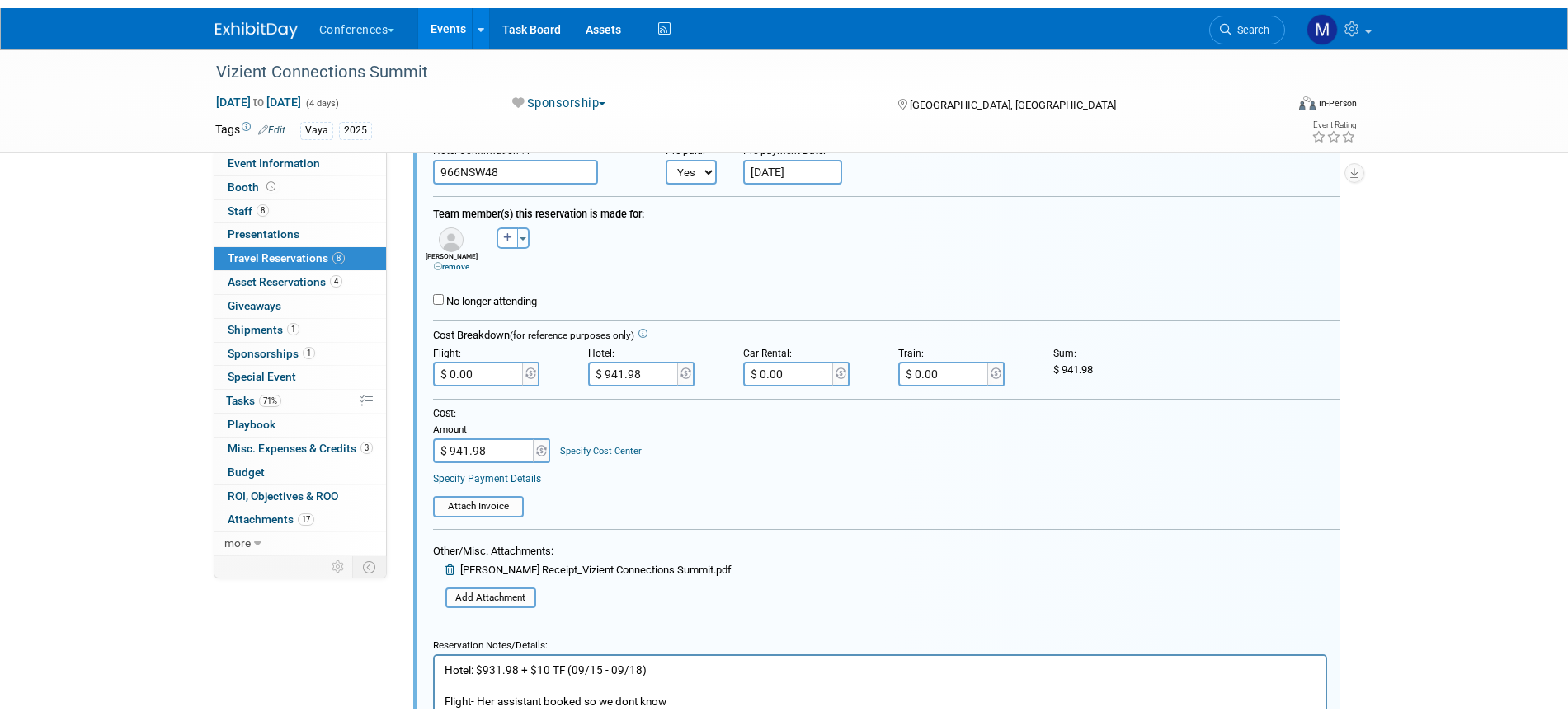
scroll to position [441, 0]
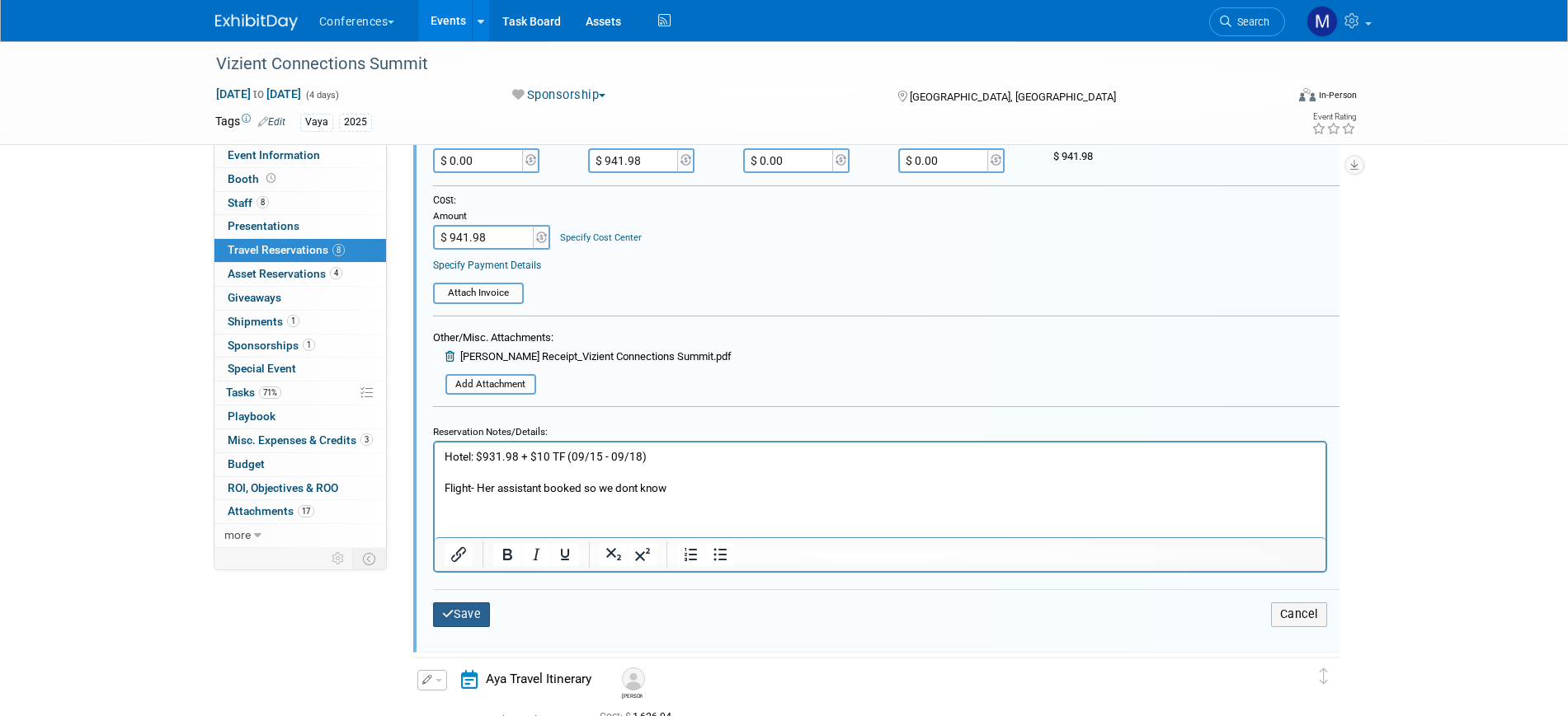
click at [476, 609] on button "Save" at bounding box center [462, 614] width 58 height 24
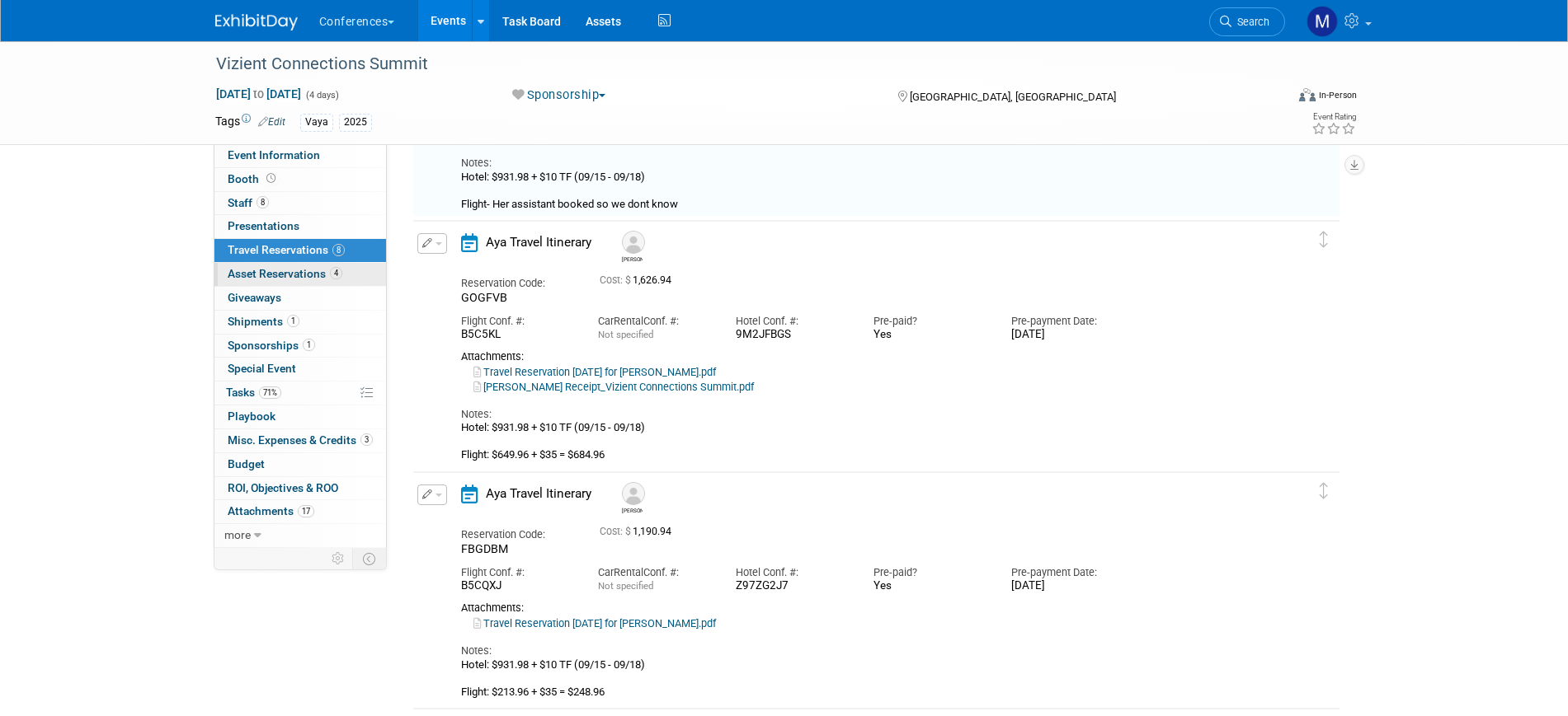
scroll to position [29, 0]
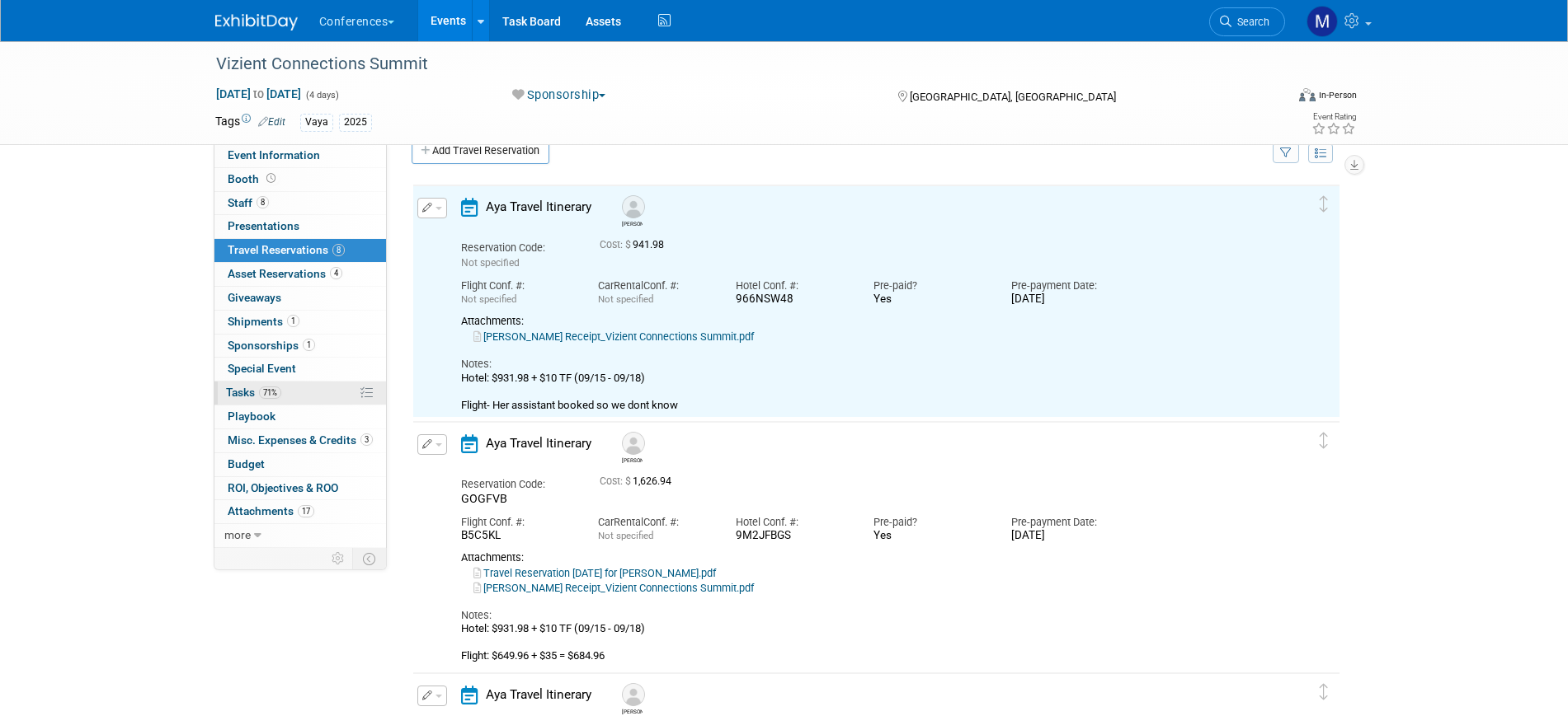
click at [291, 391] on link "71% Tasks 71%" at bounding box center [300, 393] width 171 height 23
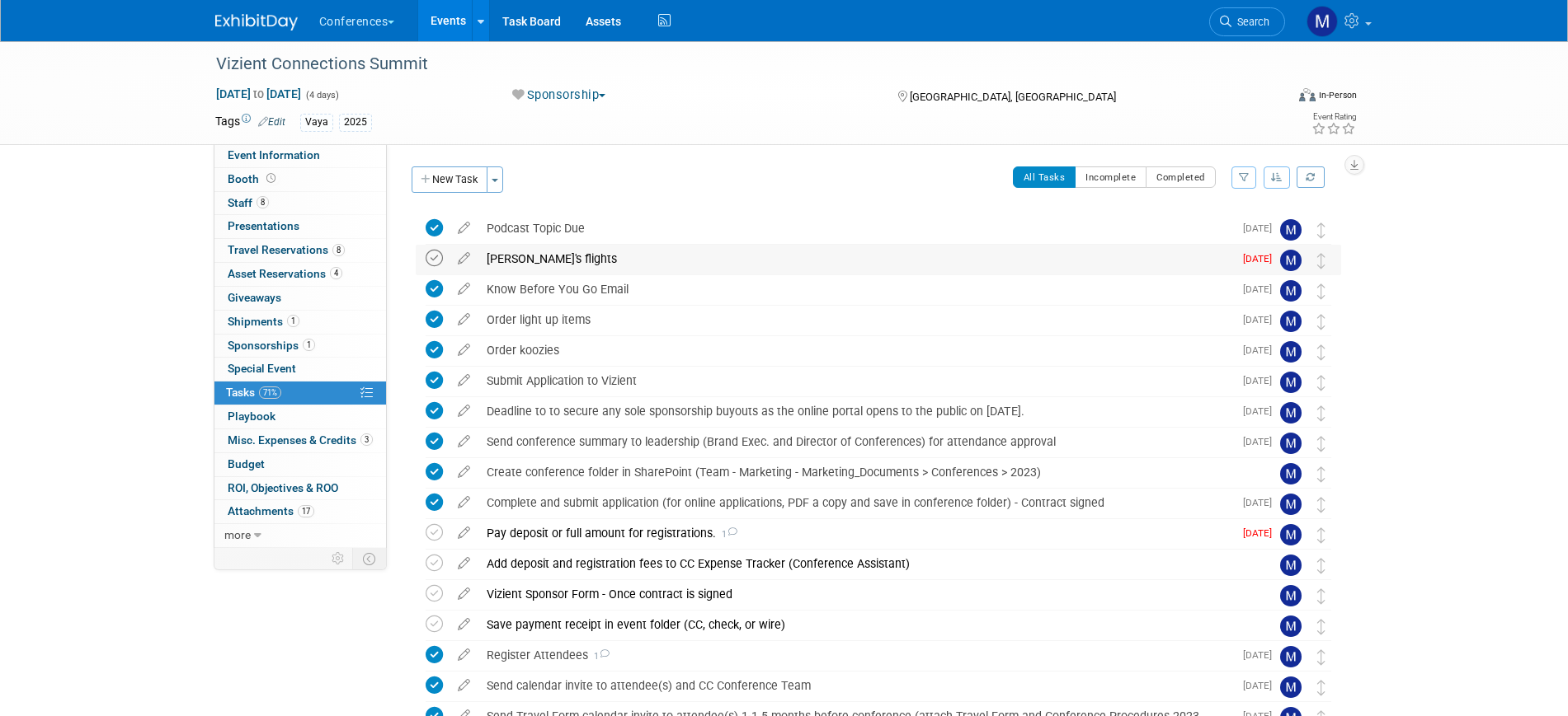
click at [432, 260] on icon at bounding box center [434, 258] width 18 height 18
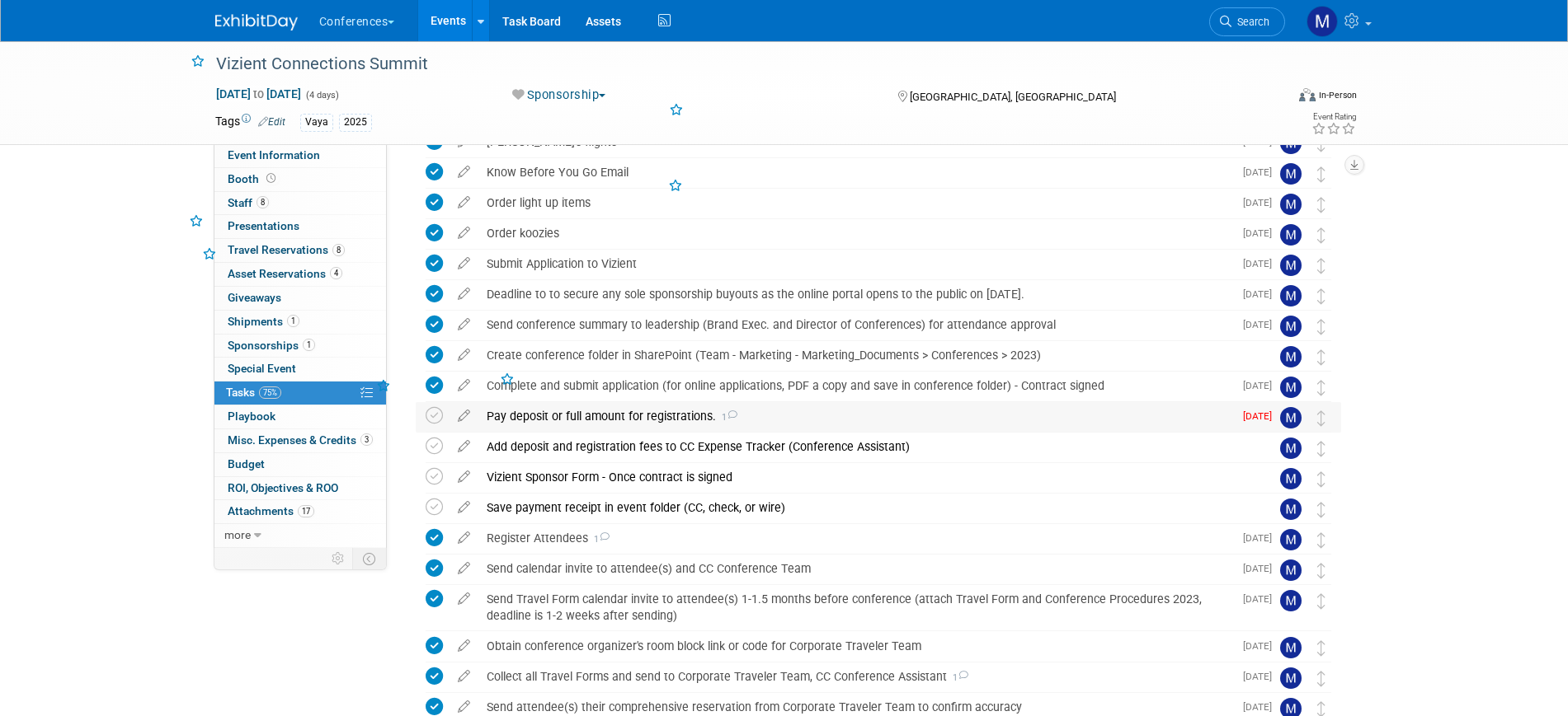
scroll to position [206, 0]
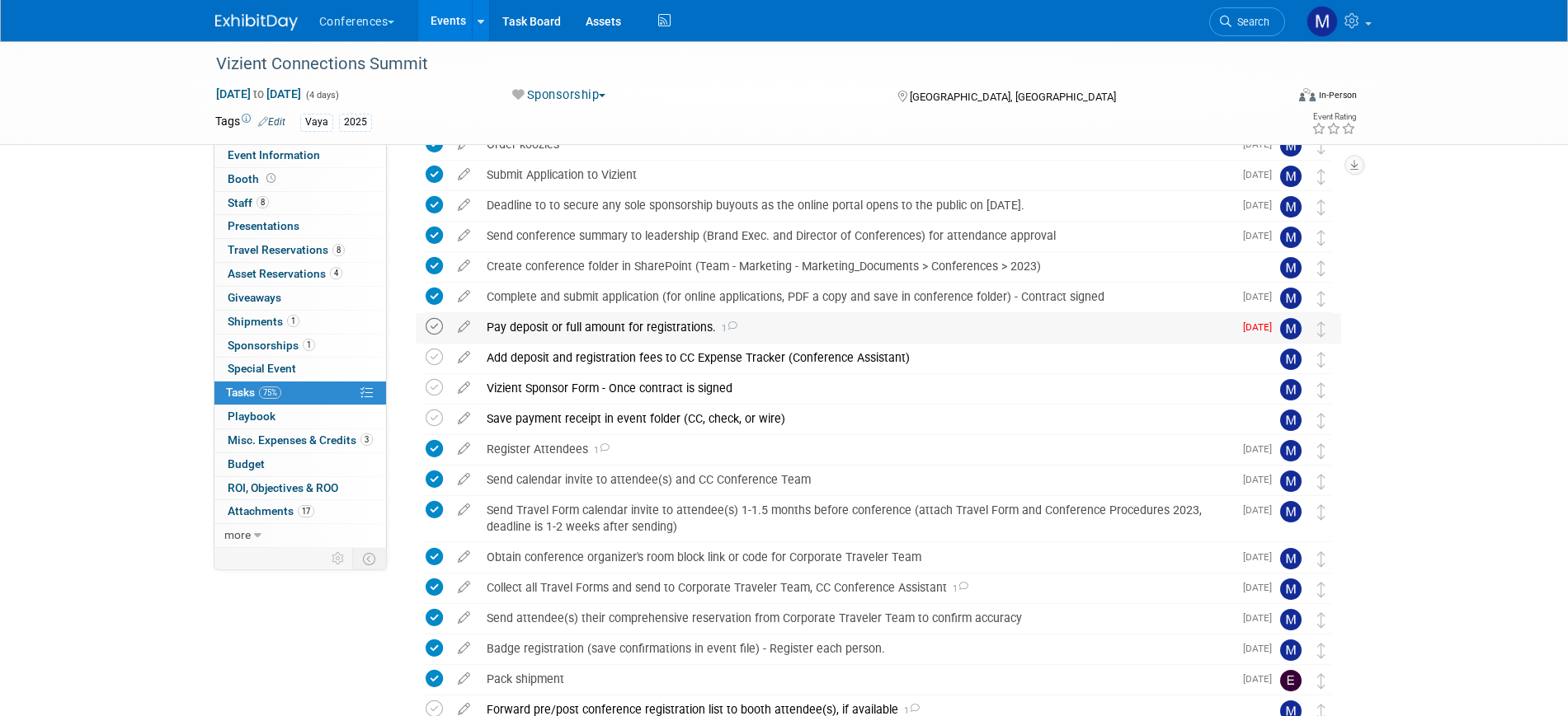
click at [428, 327] on icon at bounding box center [434, 326] width 18 height 18
click at [433, 359] on icon at bounding box center [434, 357] width 18 height 18
click at [432, 390] on icon at bounding box center [434, 387] width 18 height 18
click at [437, 417] on icon at bounding box center [434, 418] width 18 height 18
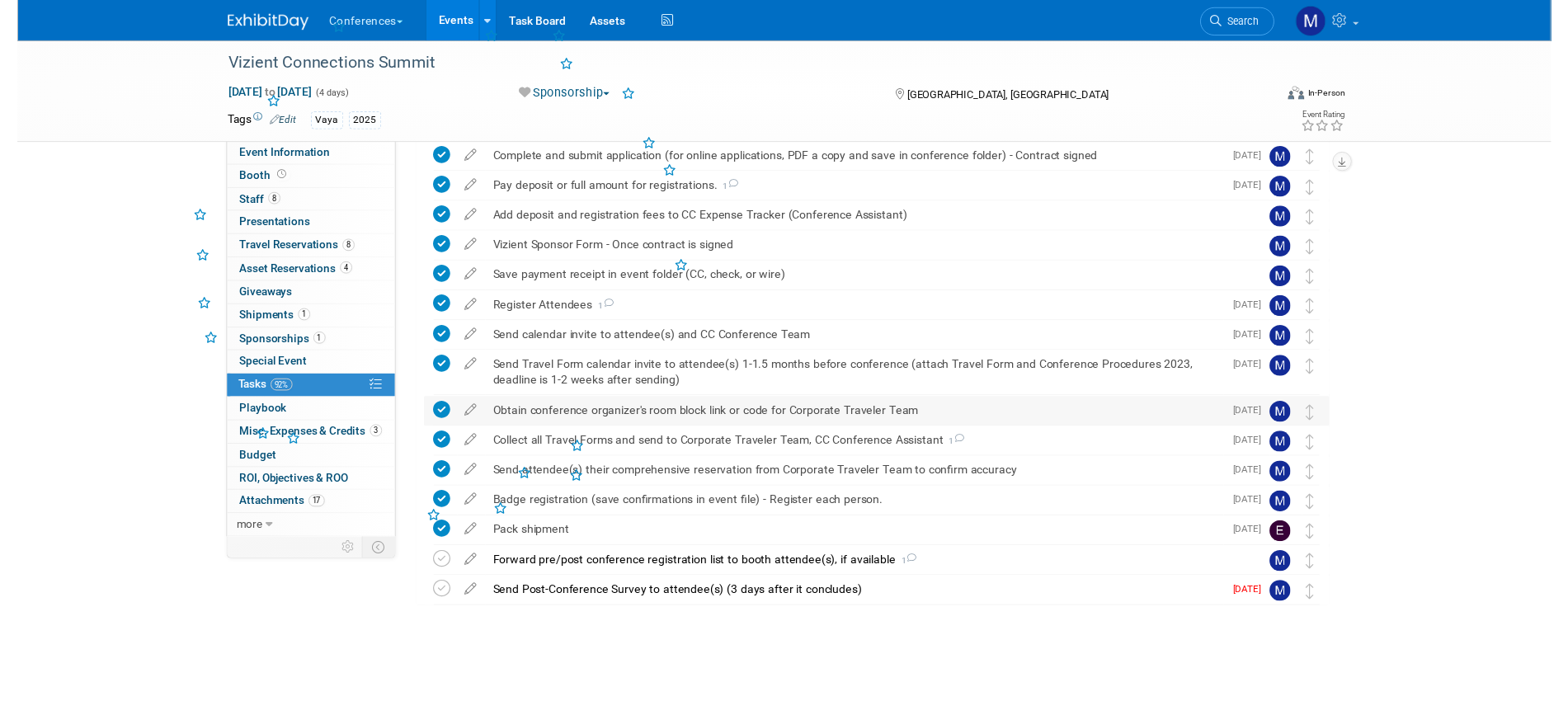
scroll to position [347, 0]
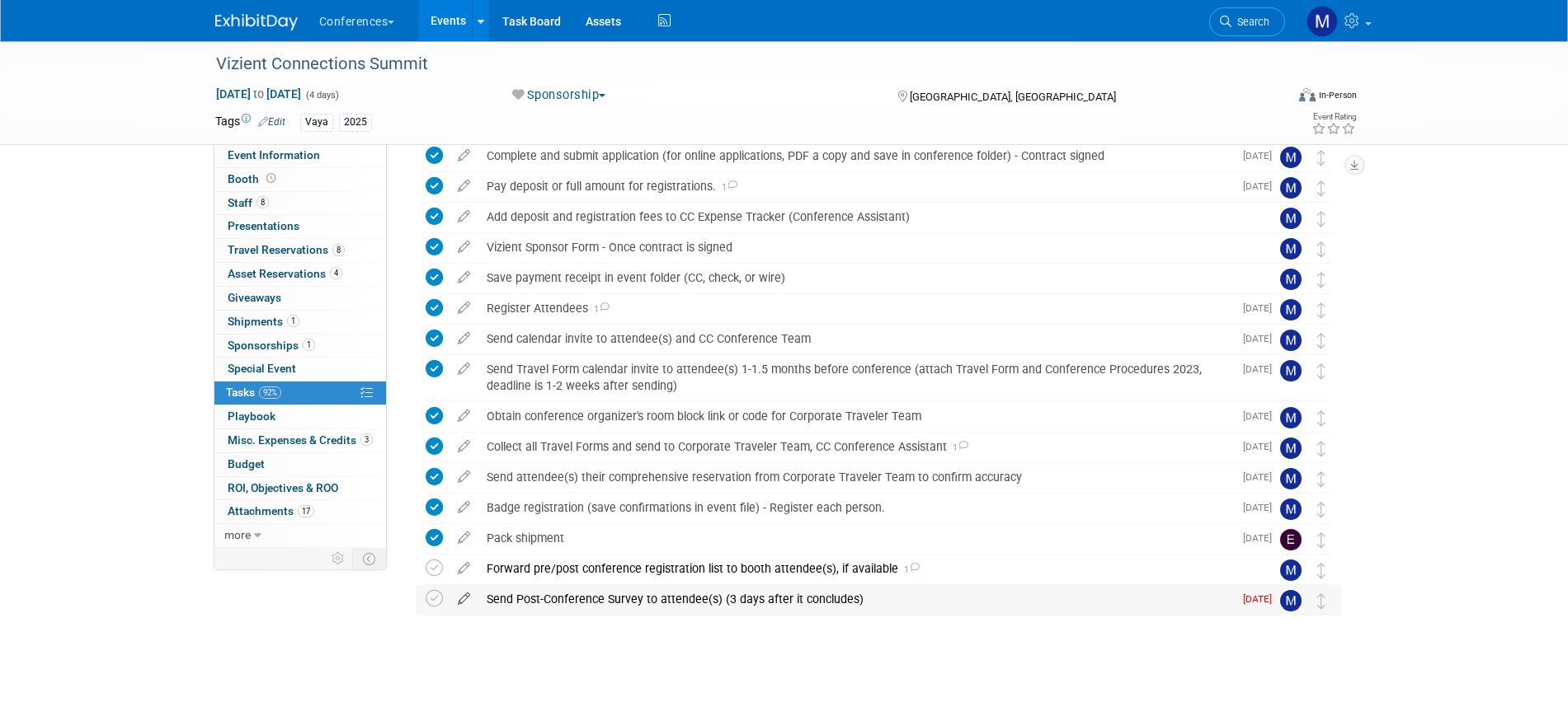
click at [466, 602] on icon at bounding box center [463, 595] width 29 height 21
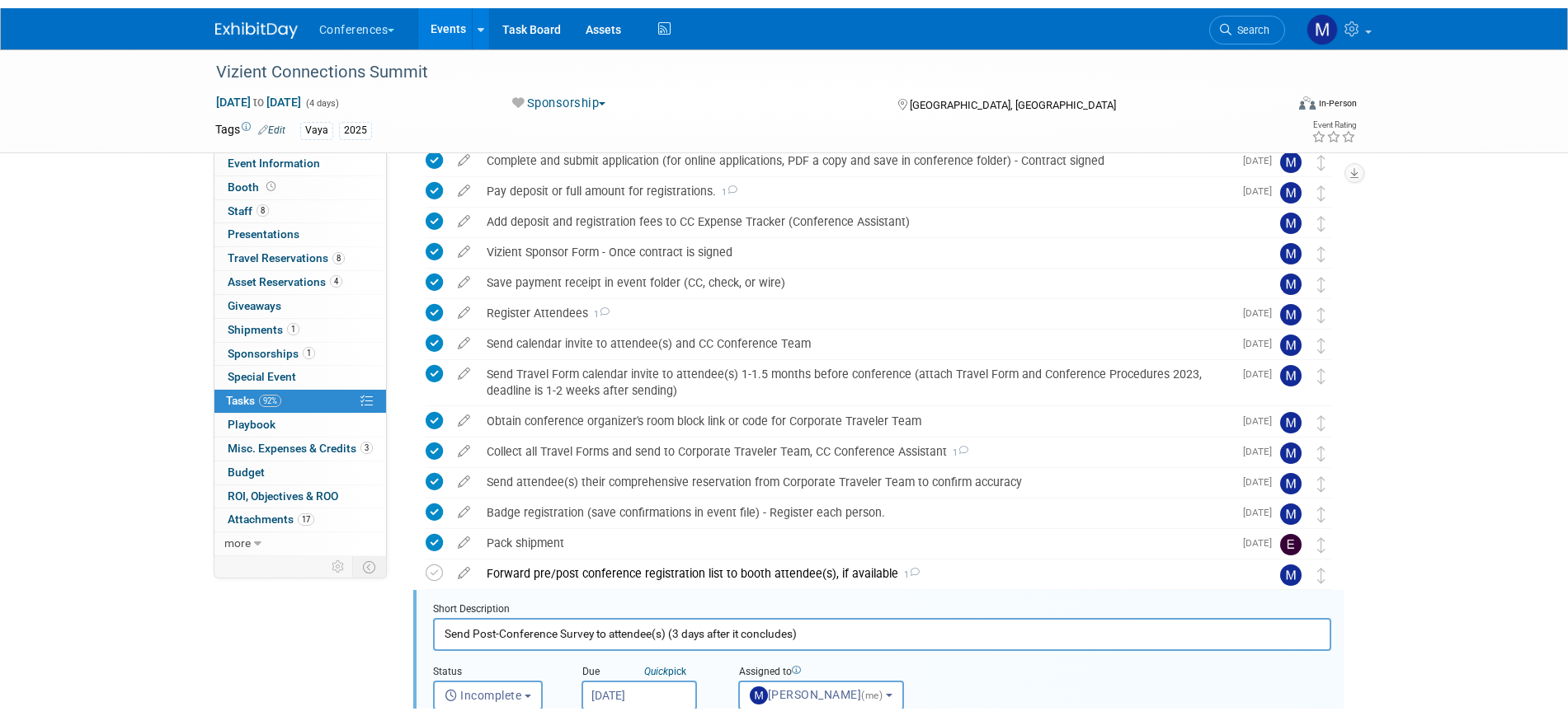
scroll to position [691, 0]
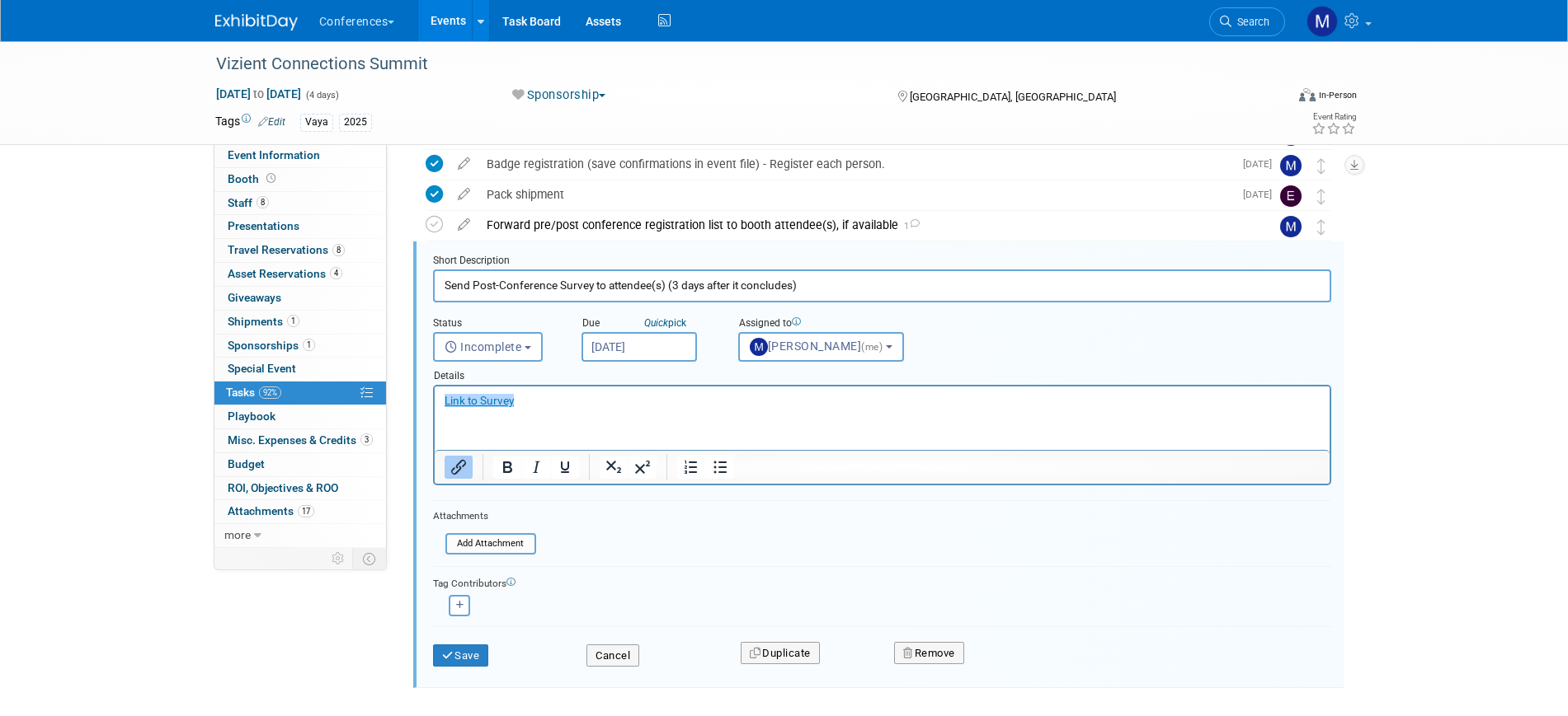
click at [665, 333] on input "Sep 19, 2025" at bounding box center [639, 347] width 115 height 30
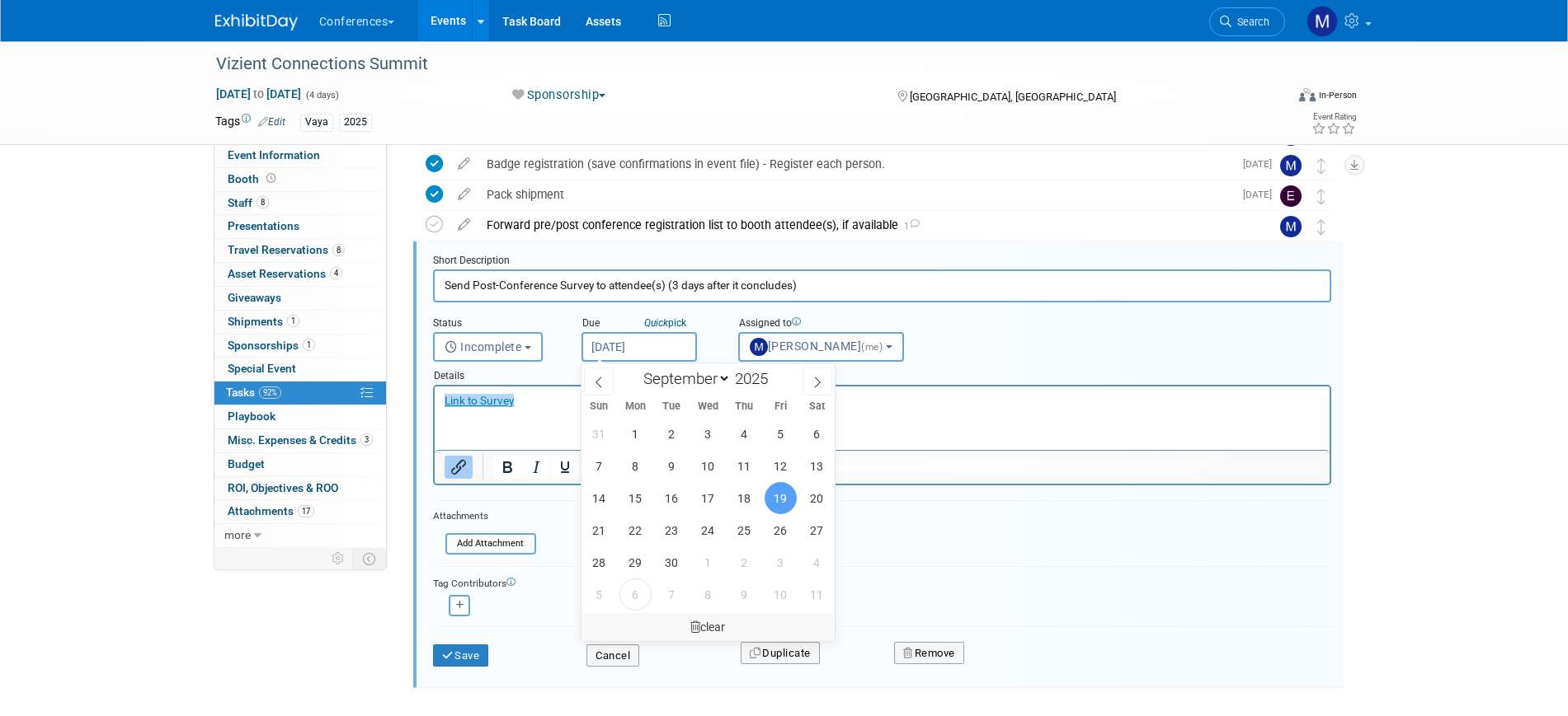
click at [706, 624] on div "clear" at bounding box center [708, 628] width 254 height 28
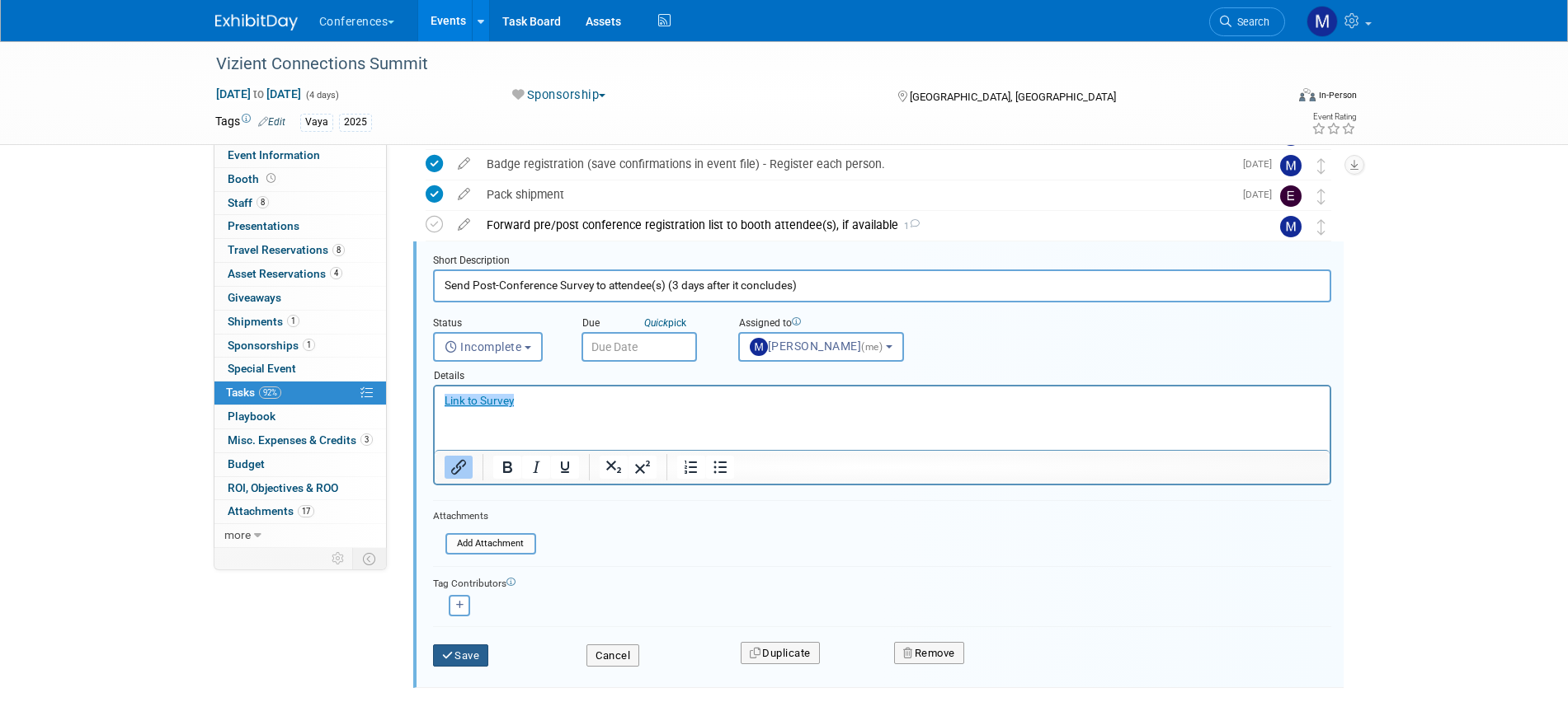
click at [485, 657] on button "Save" at bounding box center [461, 657] width 56 height 23
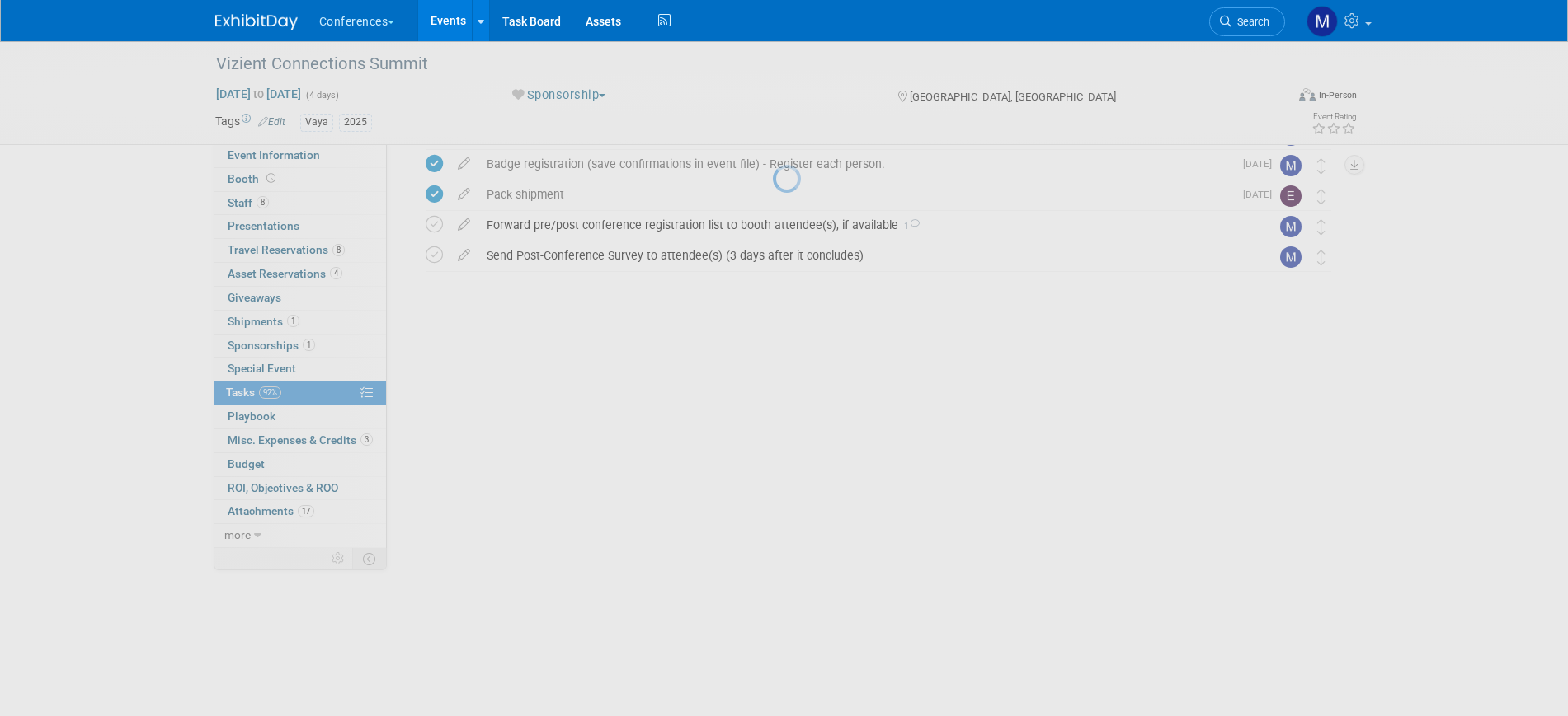
scroll to position [347, 0]
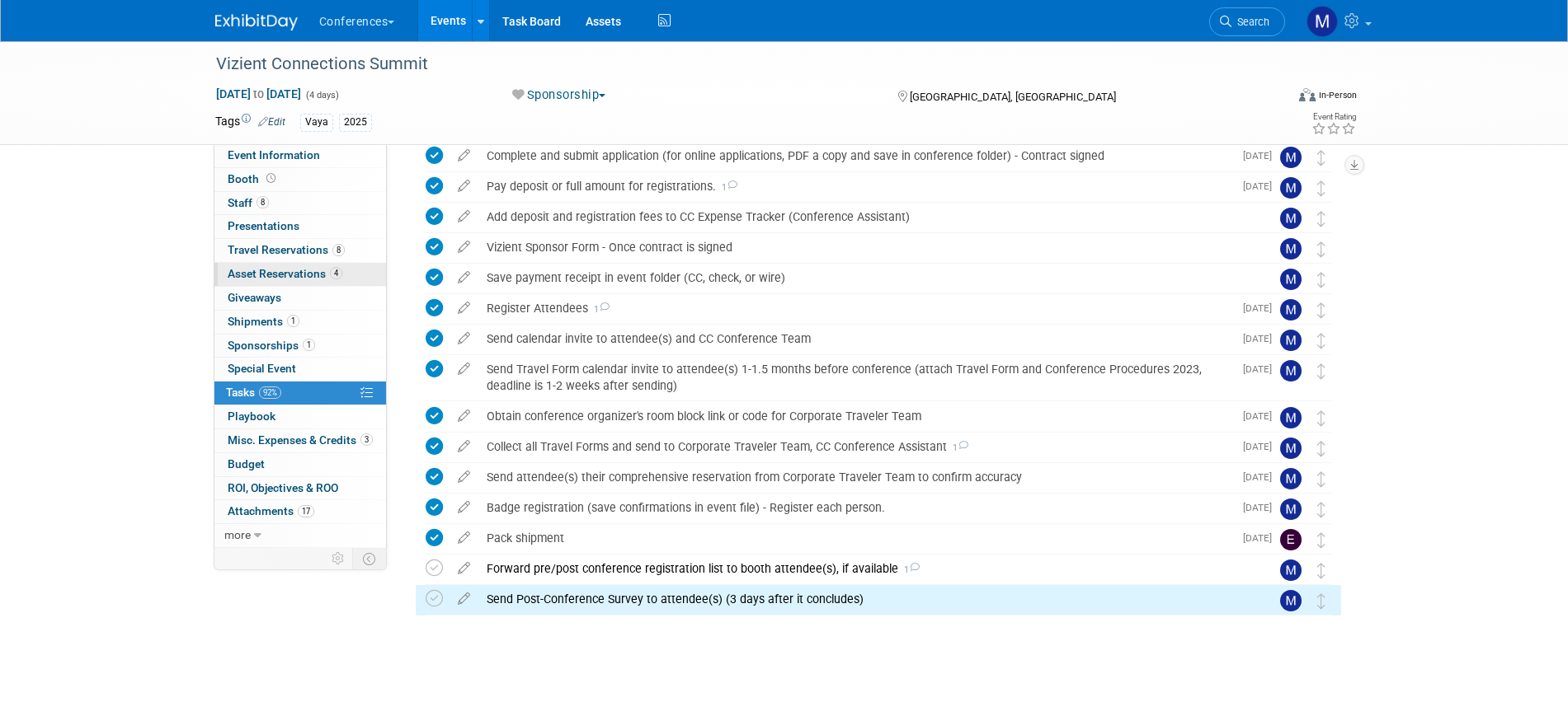
click at [330, 274] on span "4" at bounding box center [336, 273] width 13 height 13
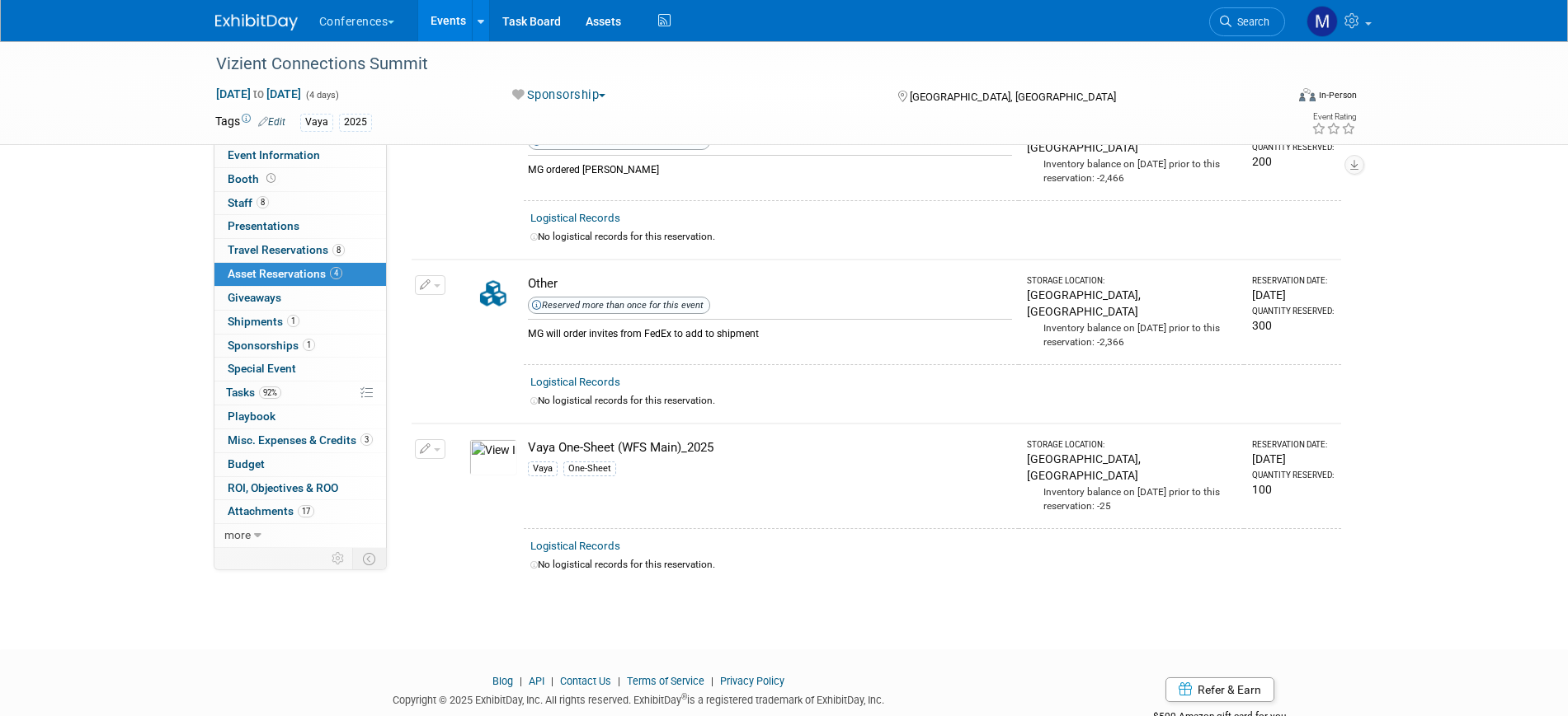
scroll to position [300, 0]
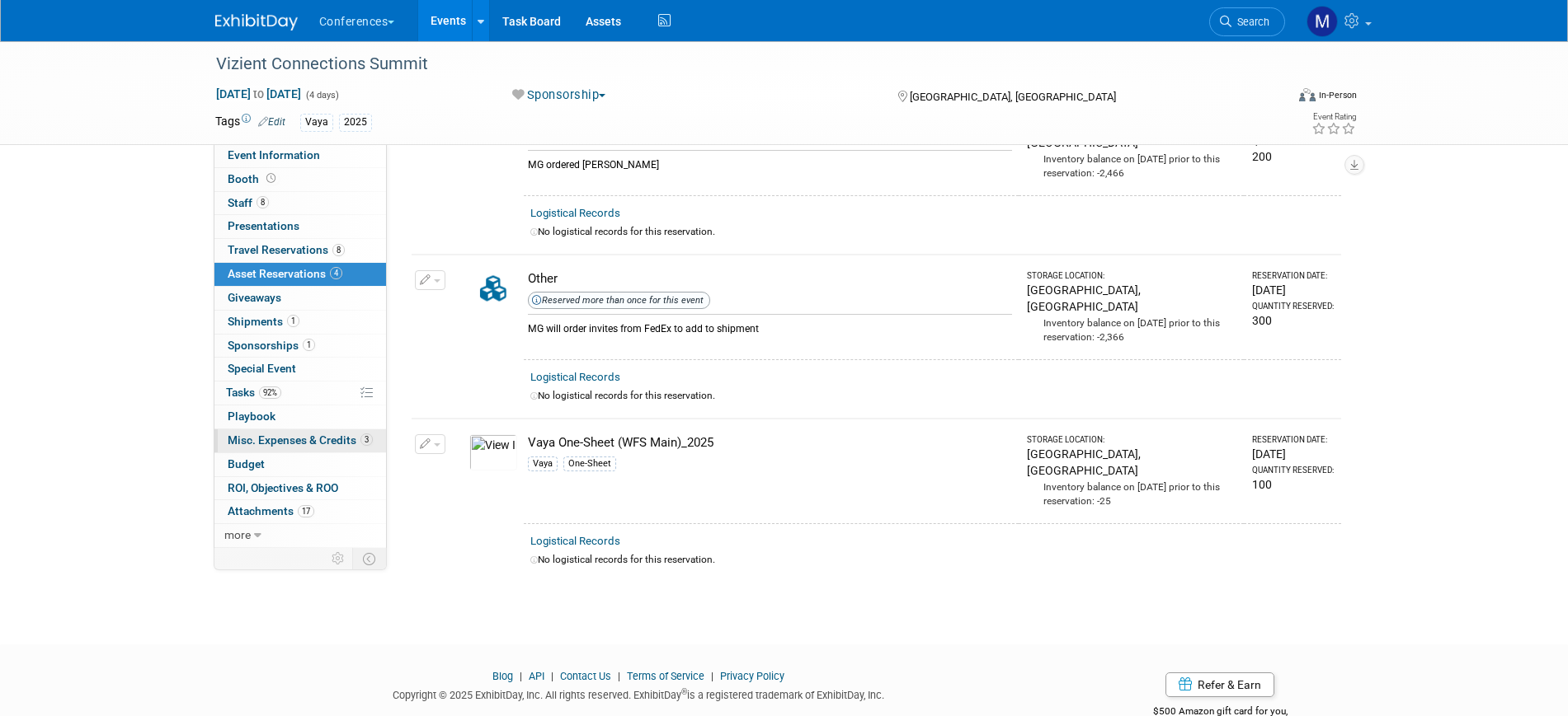
click at [296, 441] on span "Misc. Expenses & Credits 3" at bounding box center [301, 441] width 145 height 13
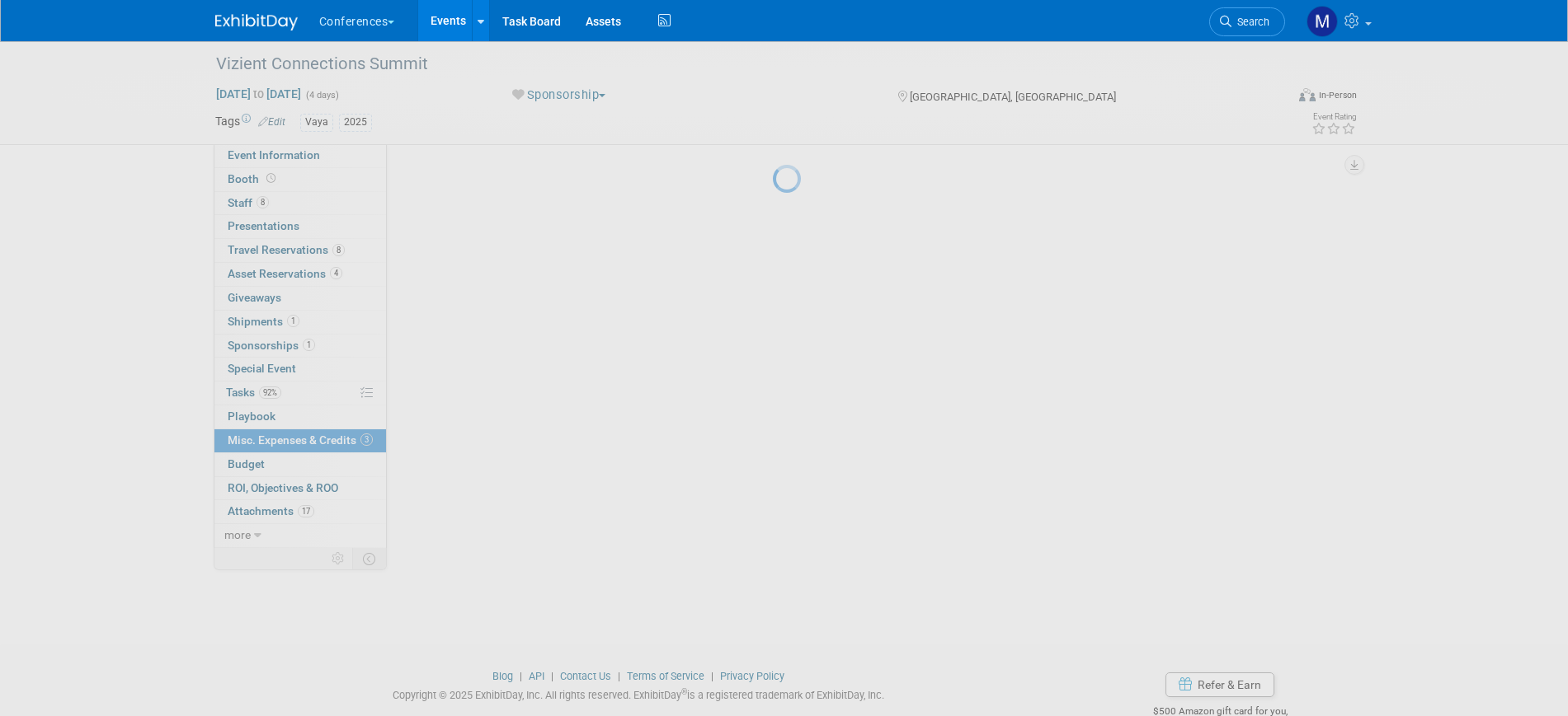
scroll to position [0, 0]
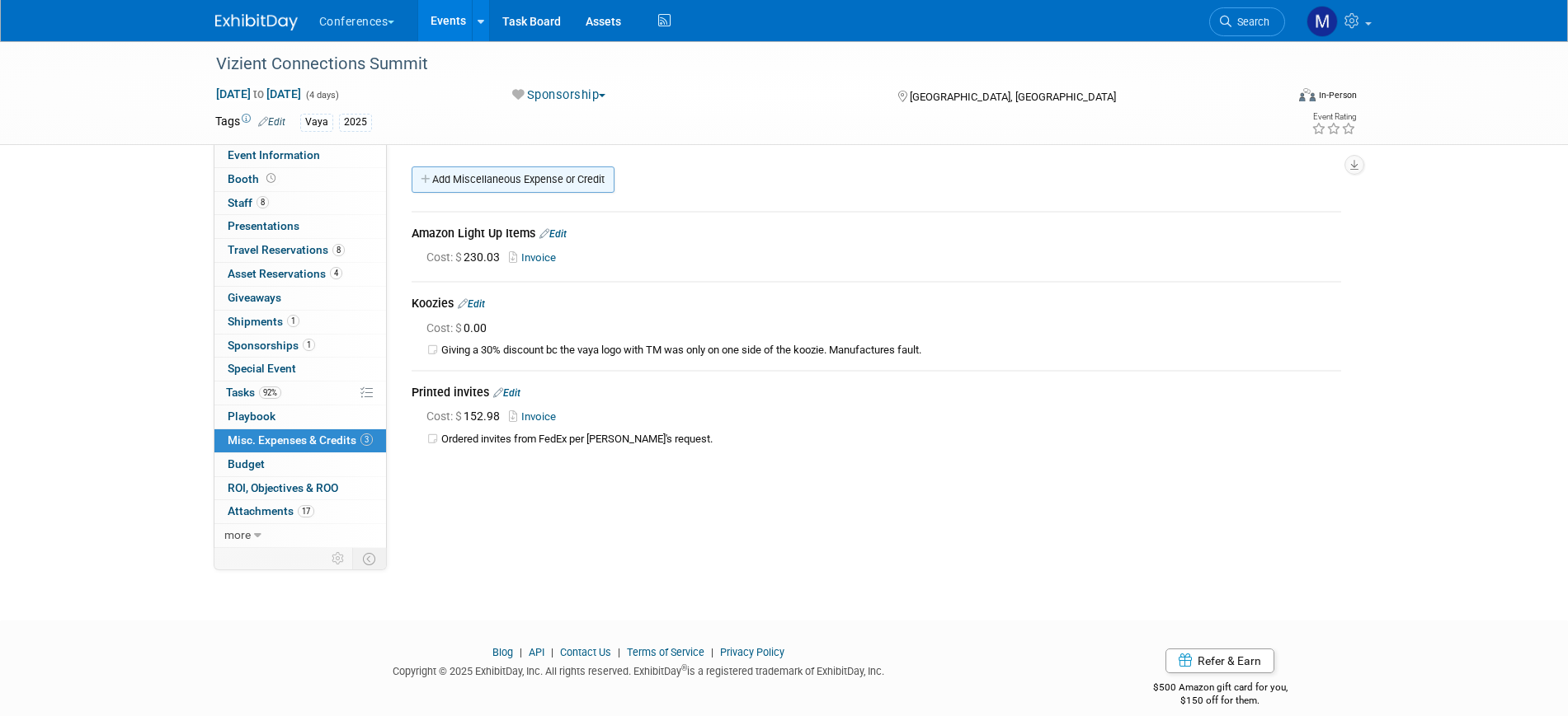
click at [576, 179] on link "Add Miscellaneous Expense or Credit" at bounding box center [513, 180] width 203 height 27
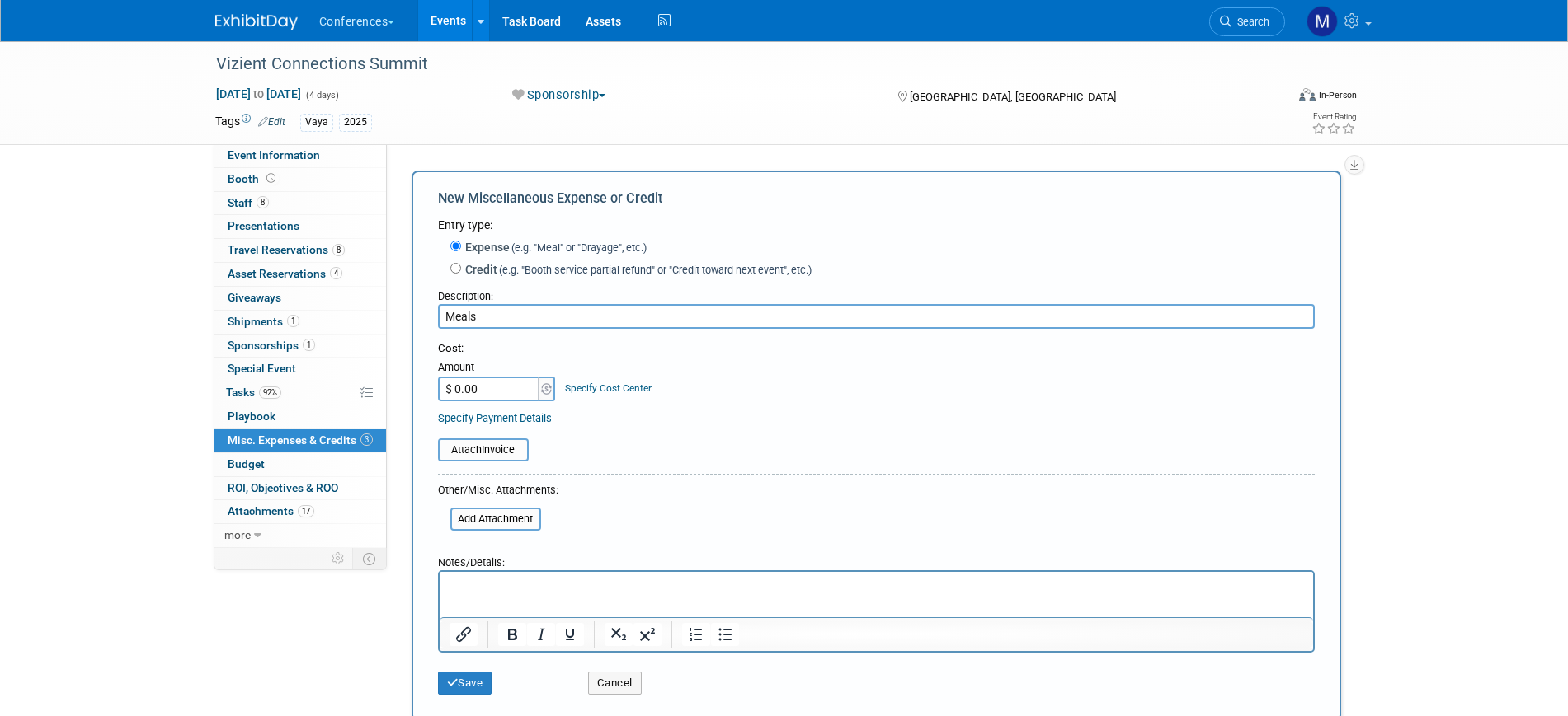
type input "Meals"
click at [497, 595] on html at bounding box center [876, 584] width 873 height 23
click at [492, 392] on input "$ 0.00" at bounding box center [489, 389] width 103 height 25
type input "$ 3,200.00"
click at [475, 678] on button "Save" at bounding box center [465, 683] width 54 height 23
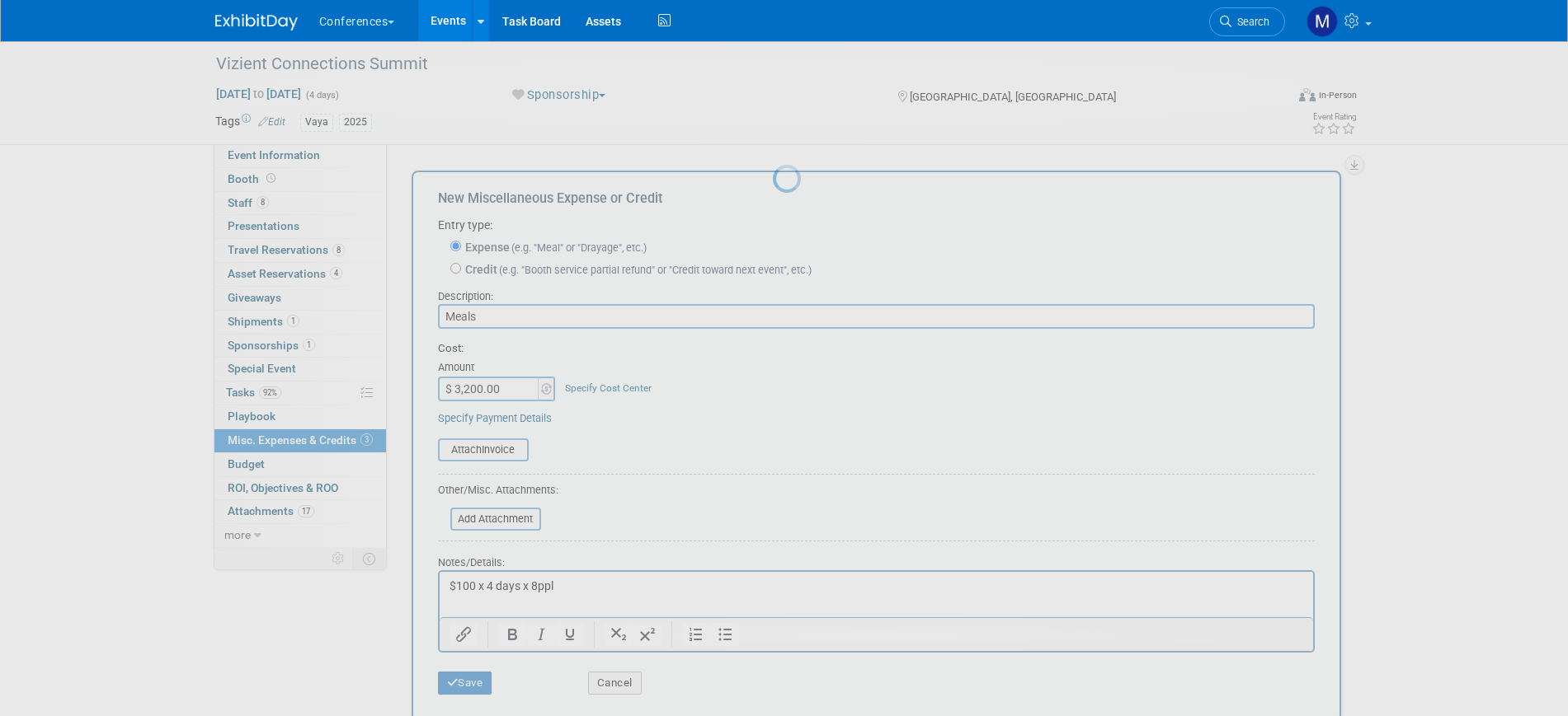
scroll to position [20, 0]
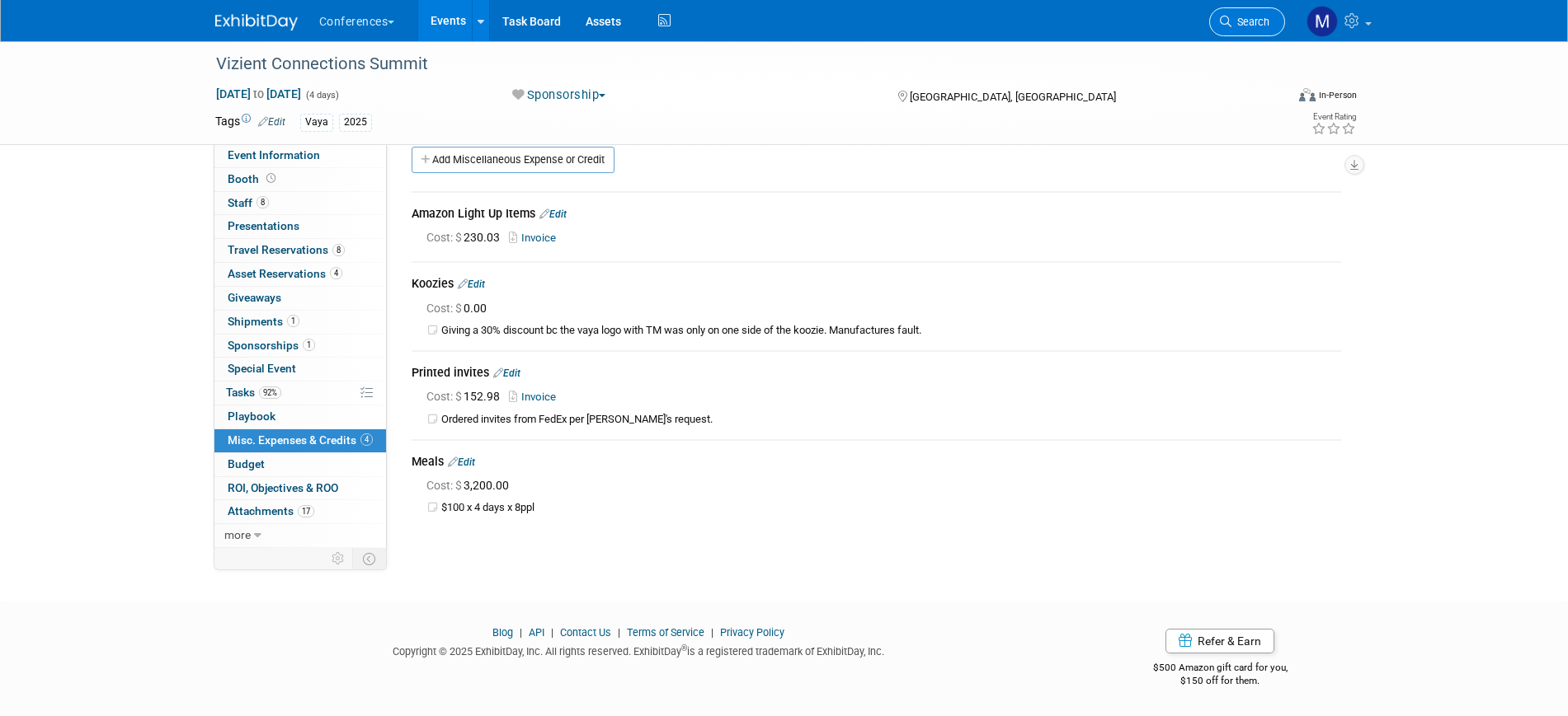
click at [1239, 27] on span "Search" at bounding box center [1250, 22] width 38 height 13
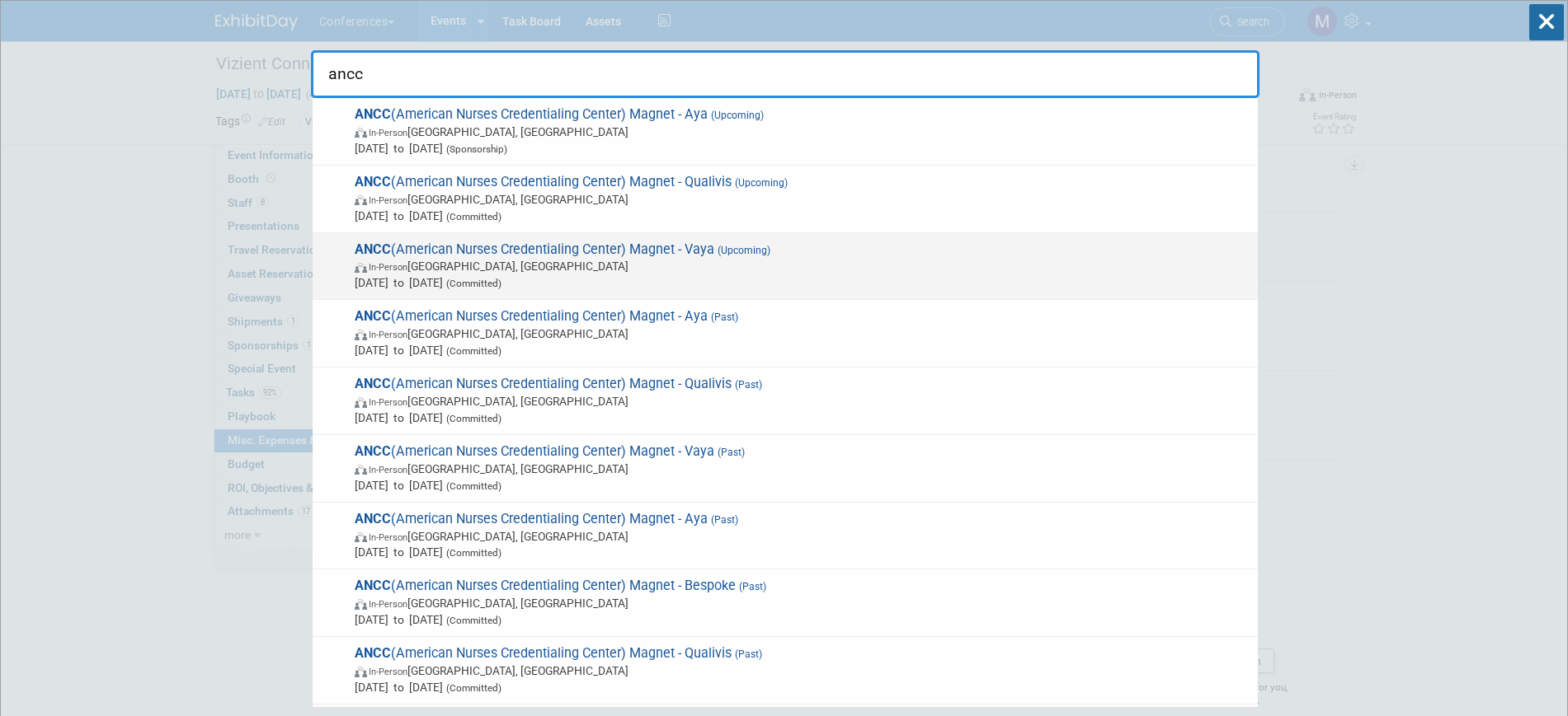
type input "ancc"
click at [688, 253] on span "ANCC (American Nurses Credentialing Center) Magnet - Vaya (Upcoming) In-Person …" at bounding box center [800, 266] width 900 height 50
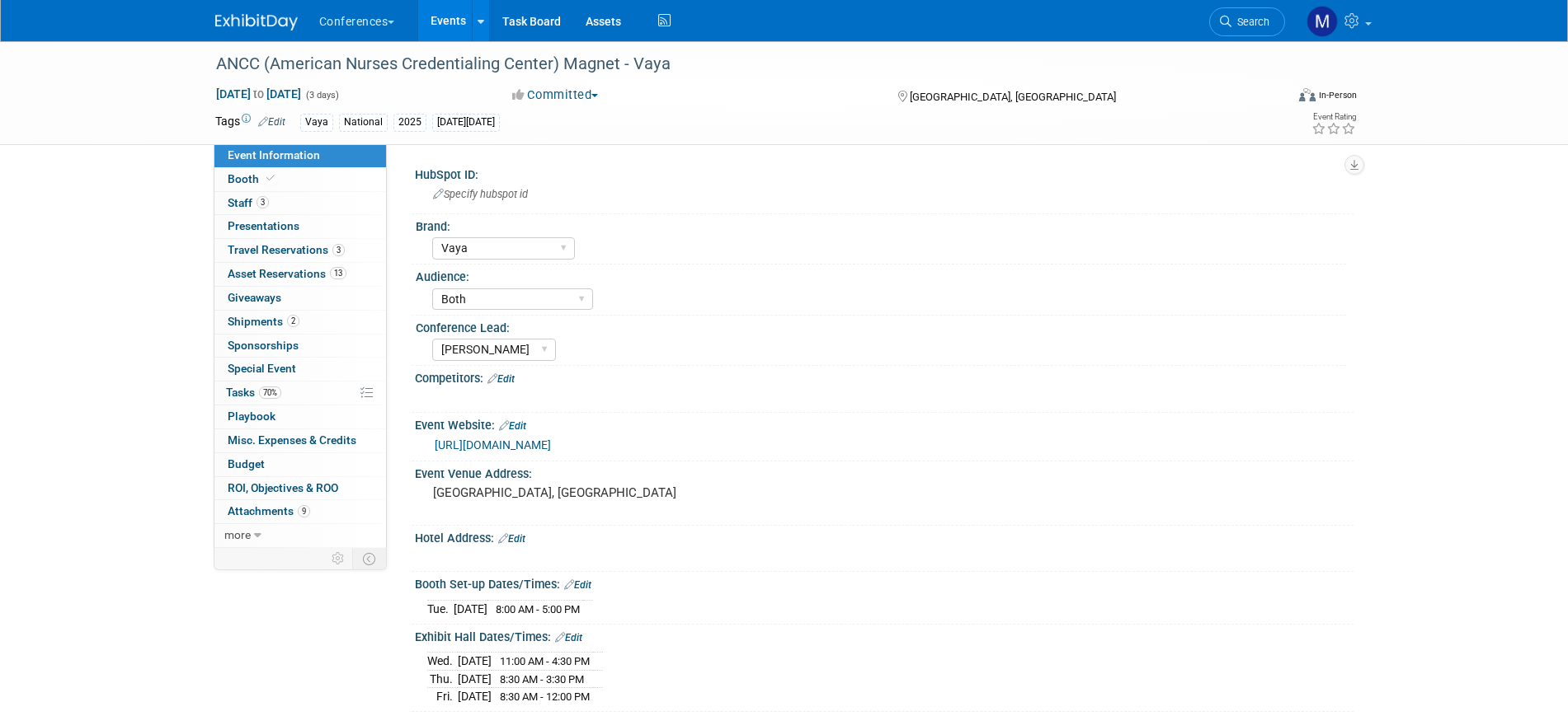
select select "Vaya"
select select "Both"
select select "[PERSON_NAME]"
click at [321, 436] on span "Misc. Expenses & Credits 0" at bounding box center [292, 441] width 129 height 13
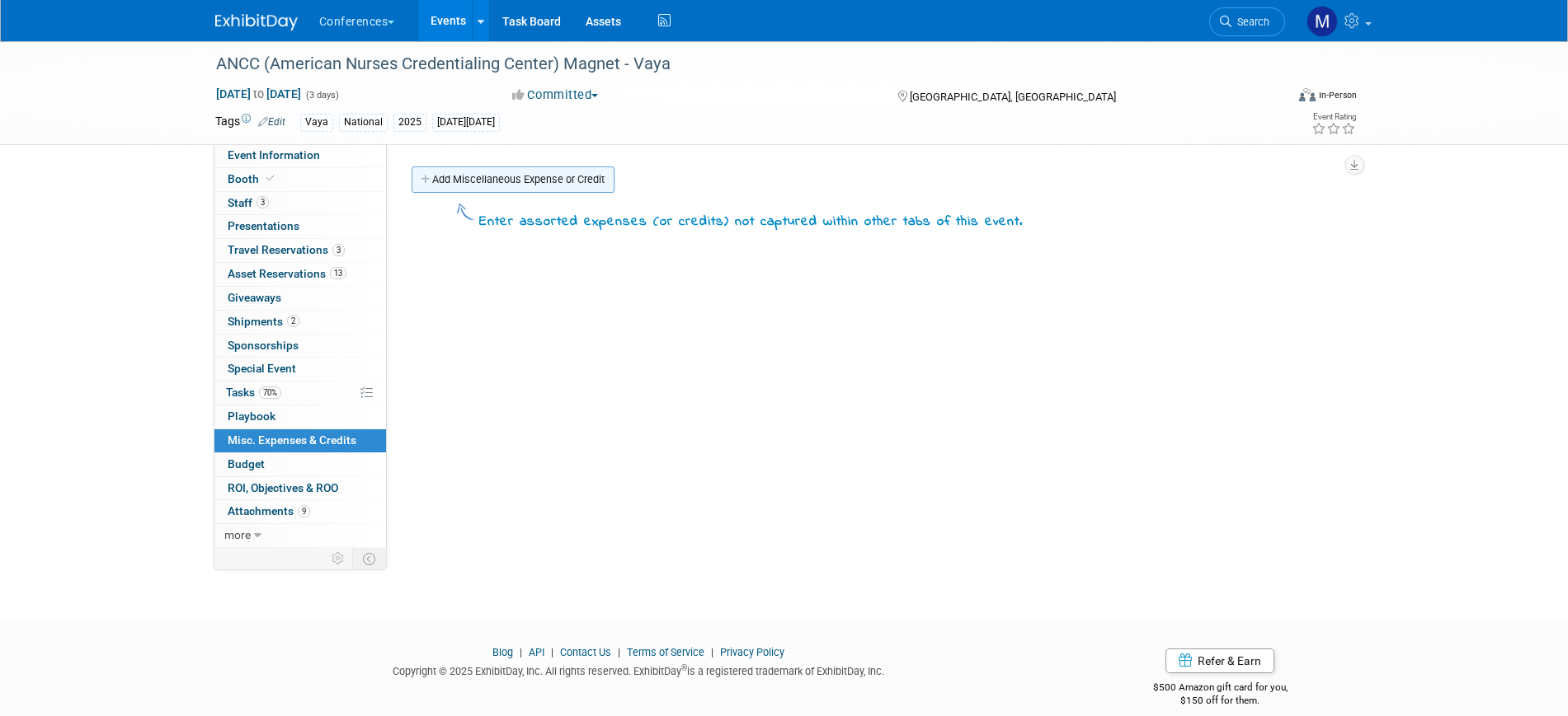
click at [483, 180] on link "Add Miscellaneous Expense or Credit" at bounding box center [513, 180] width 203 height 27
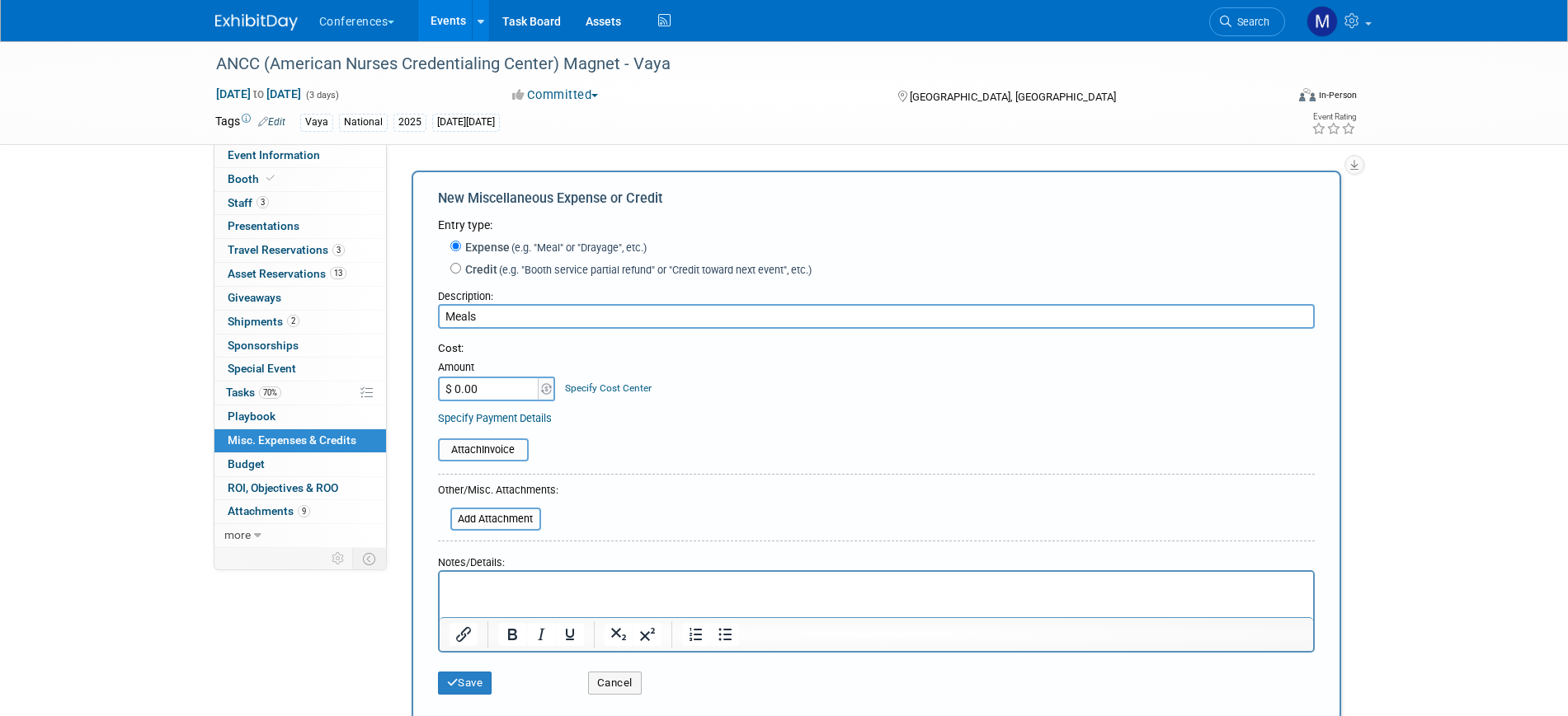
type input "Meals"
click at [520, 595] on html at bounding box center [876, 584] width 873 height 23
click at [539, 581] on p "$100 x 4 days x 4 ppl" at bounding box center [875, 587] width 854 height 17
click at [482, 396] on input "$ 0.00" at bounding box center [489, 389] width 103 height 25
type input "$ 1,200.00"
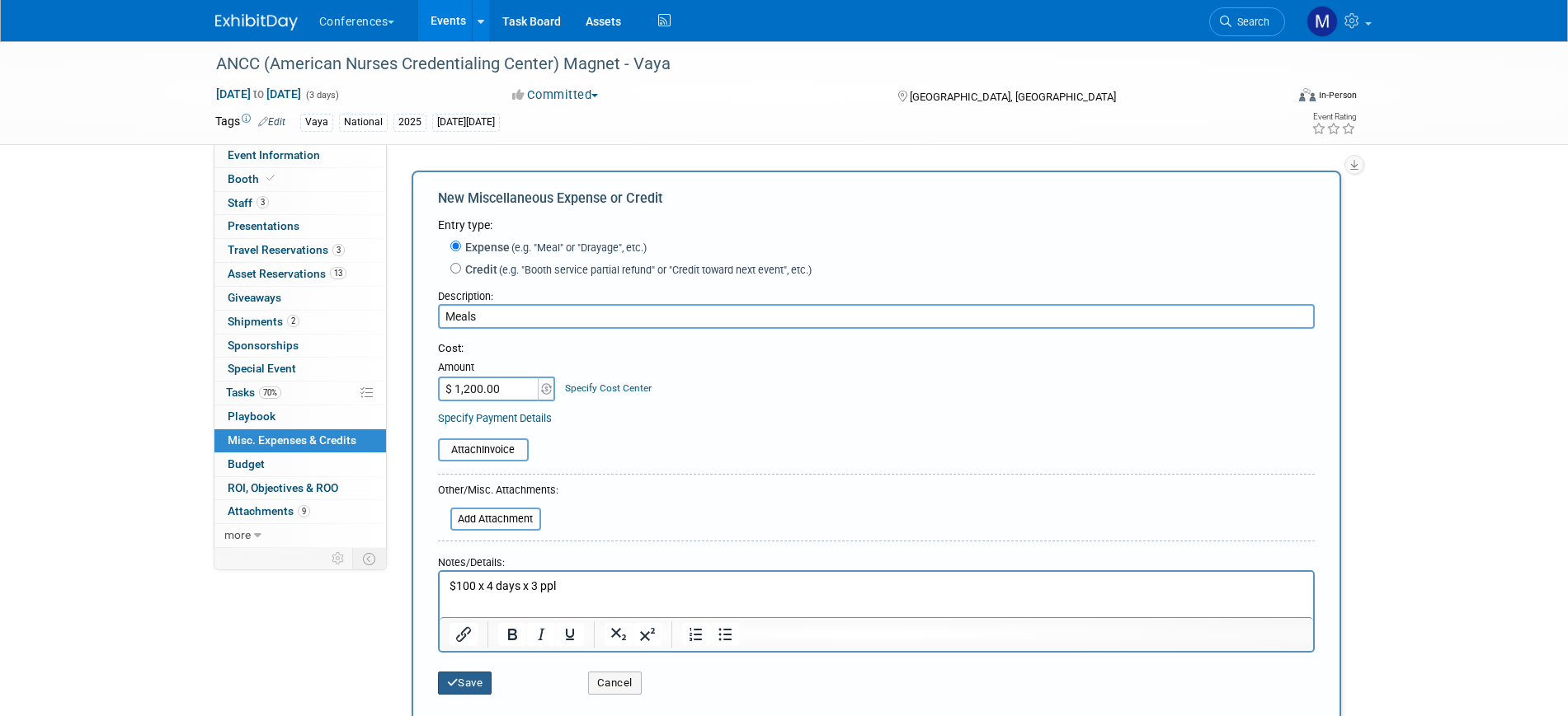
drag, startPoint x: 481, startPoint y: 670, endPoint x: 478, endPoint y: 678, distance: 8.5
click at [478, 678] on div "Save" at bounding box center [501, 678] width 150 height 34
click at [473, 687] on button "Save" at bounding box center [465, 683] width 54 height 23
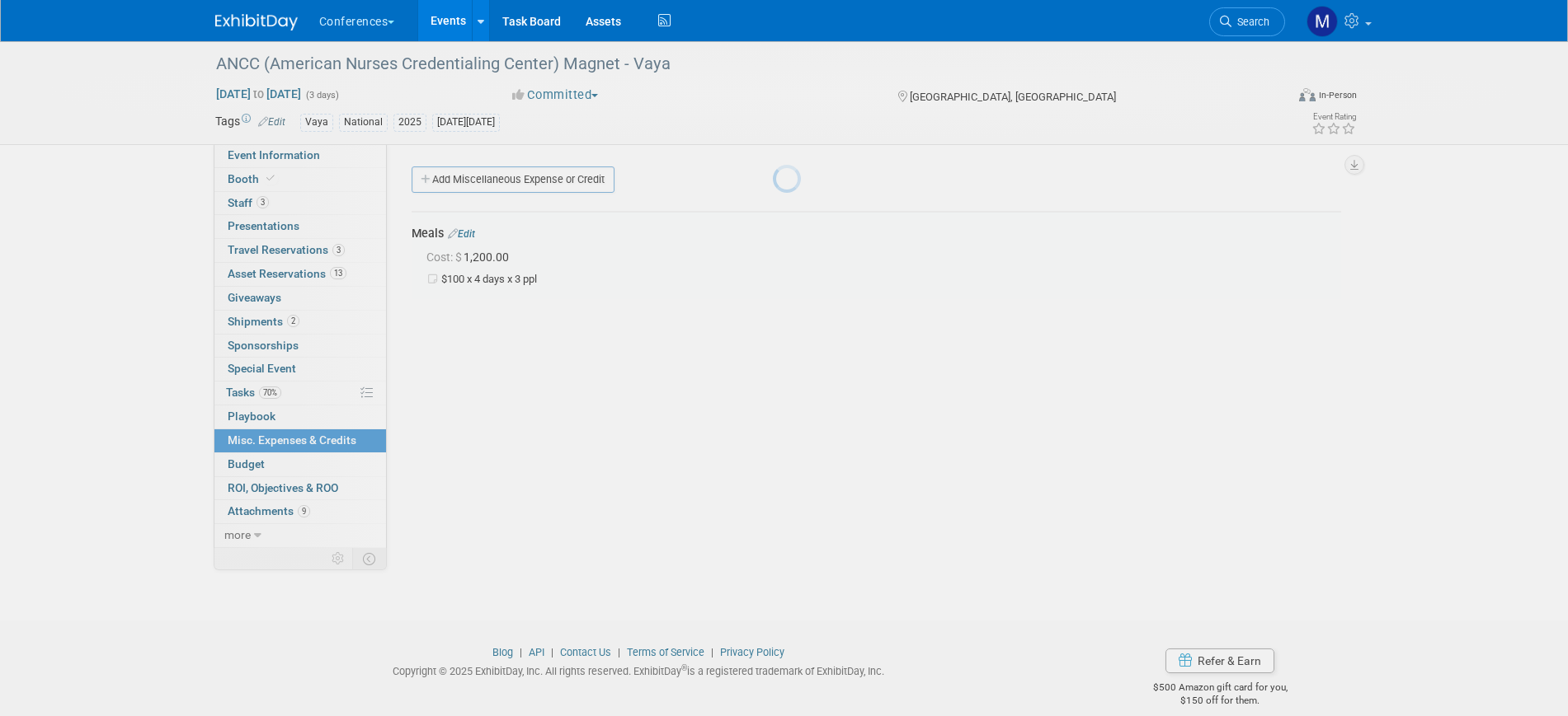
scroll to position [20, 0]
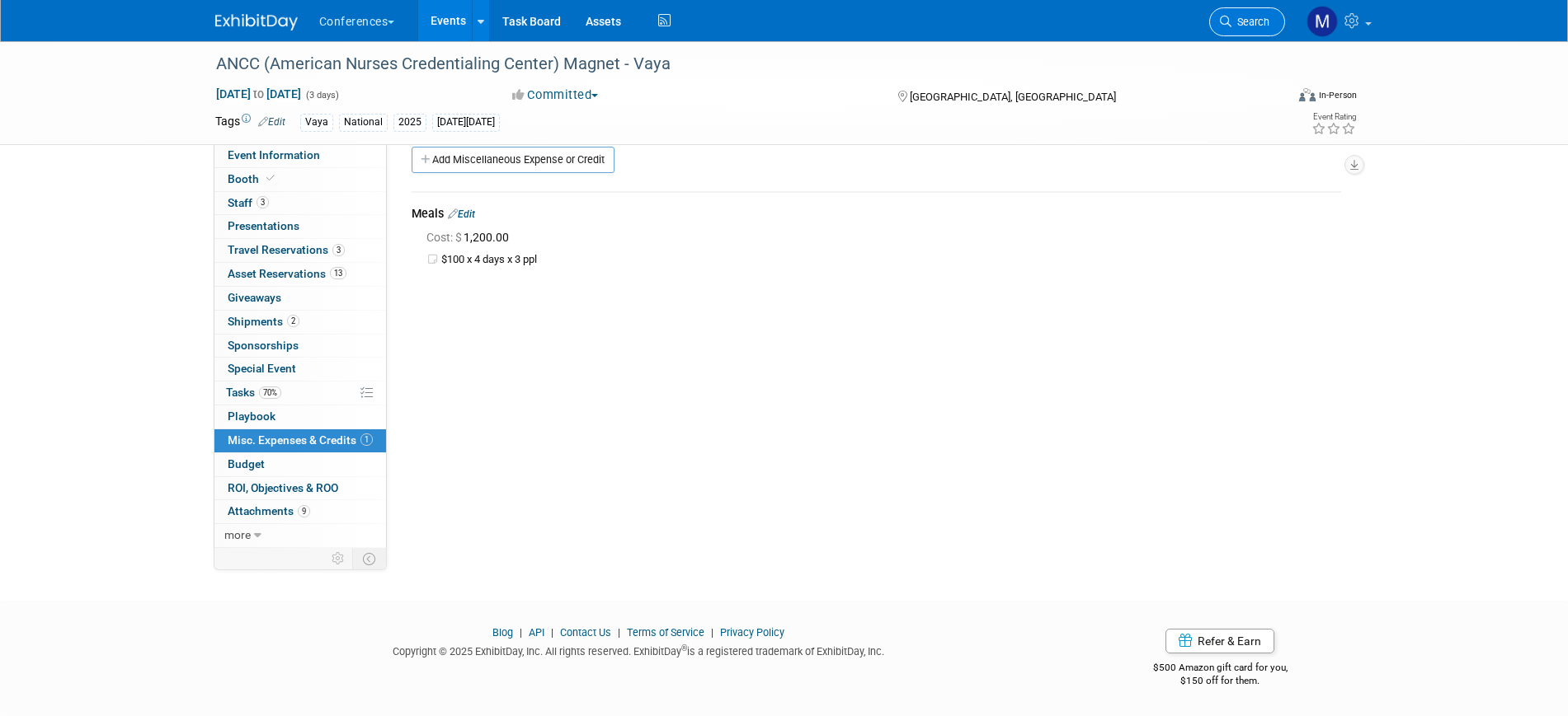
click at [1265, 18] on span "Search" at bounding box center [1250, 22] width 38 height 13
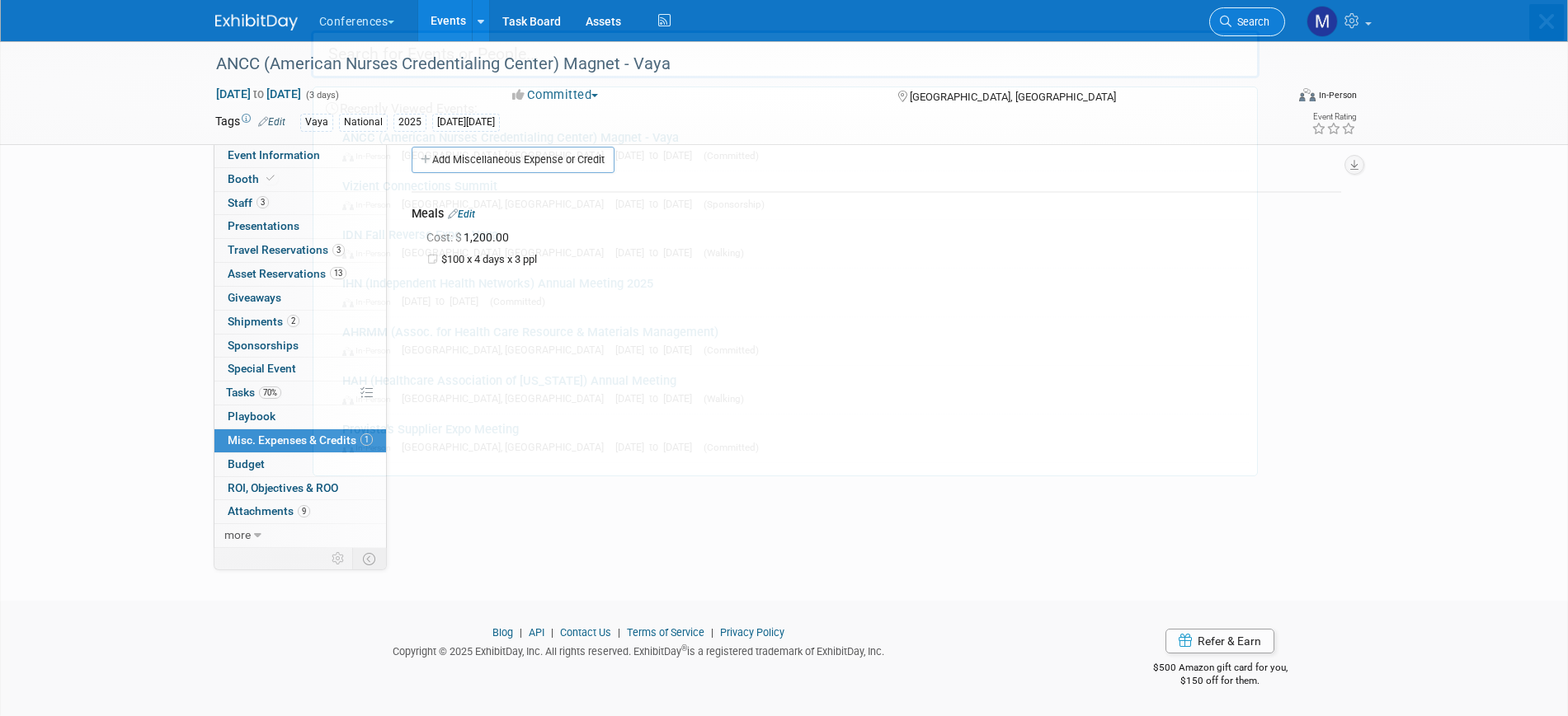
scroll to position [0, 0]
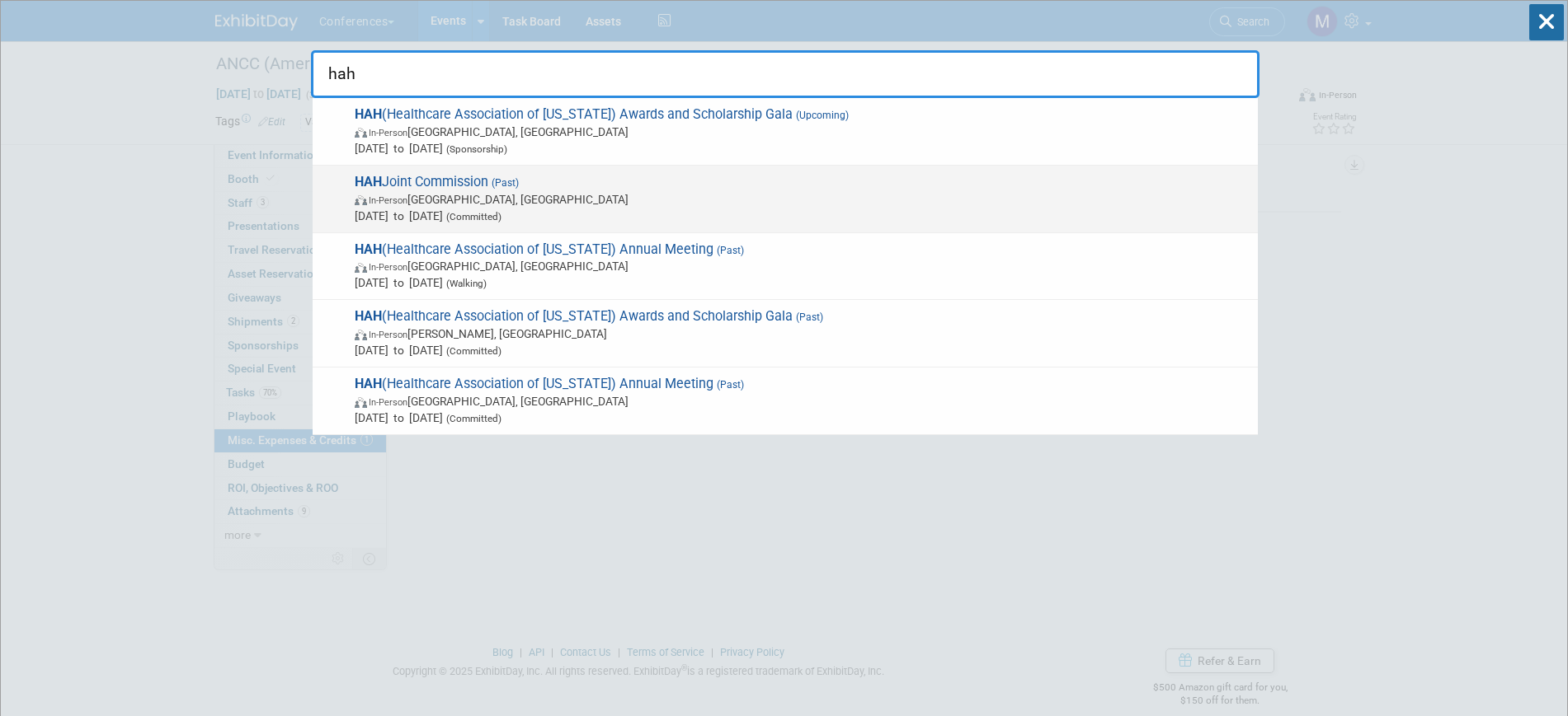
type input "hah"
click at [547, 196] on span "In-Person [GEOGRAPHIC_DATA], [GEOGRAPHIC_DATA]" at bounding box center [802, 199] width 895 height 17
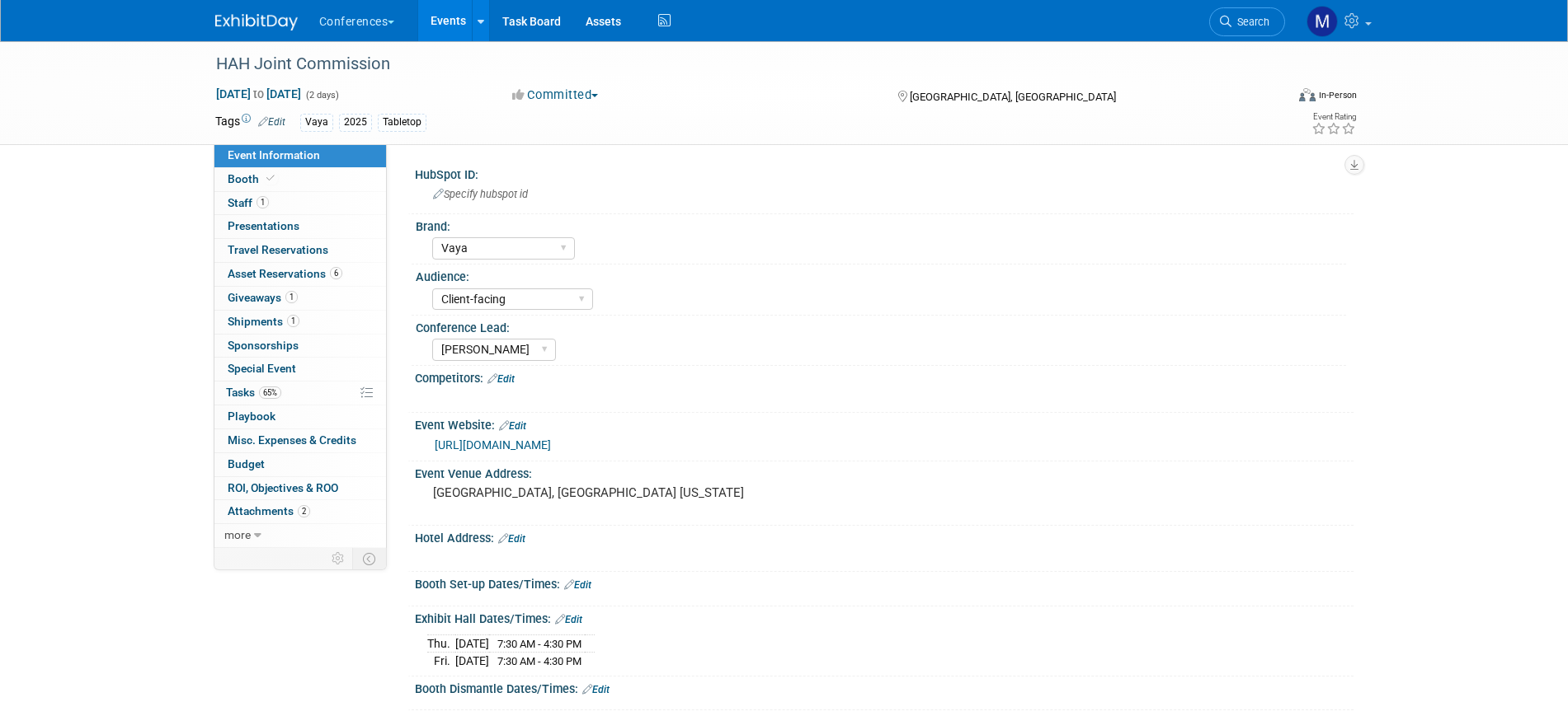
select select "Vaya"
select select "Client-facing"
select select "[PERSON_NAME]"
click at [306, 440] on span "Misc. Expenses & Credits 0" at bounding box center [292, 441] width 129 height 13
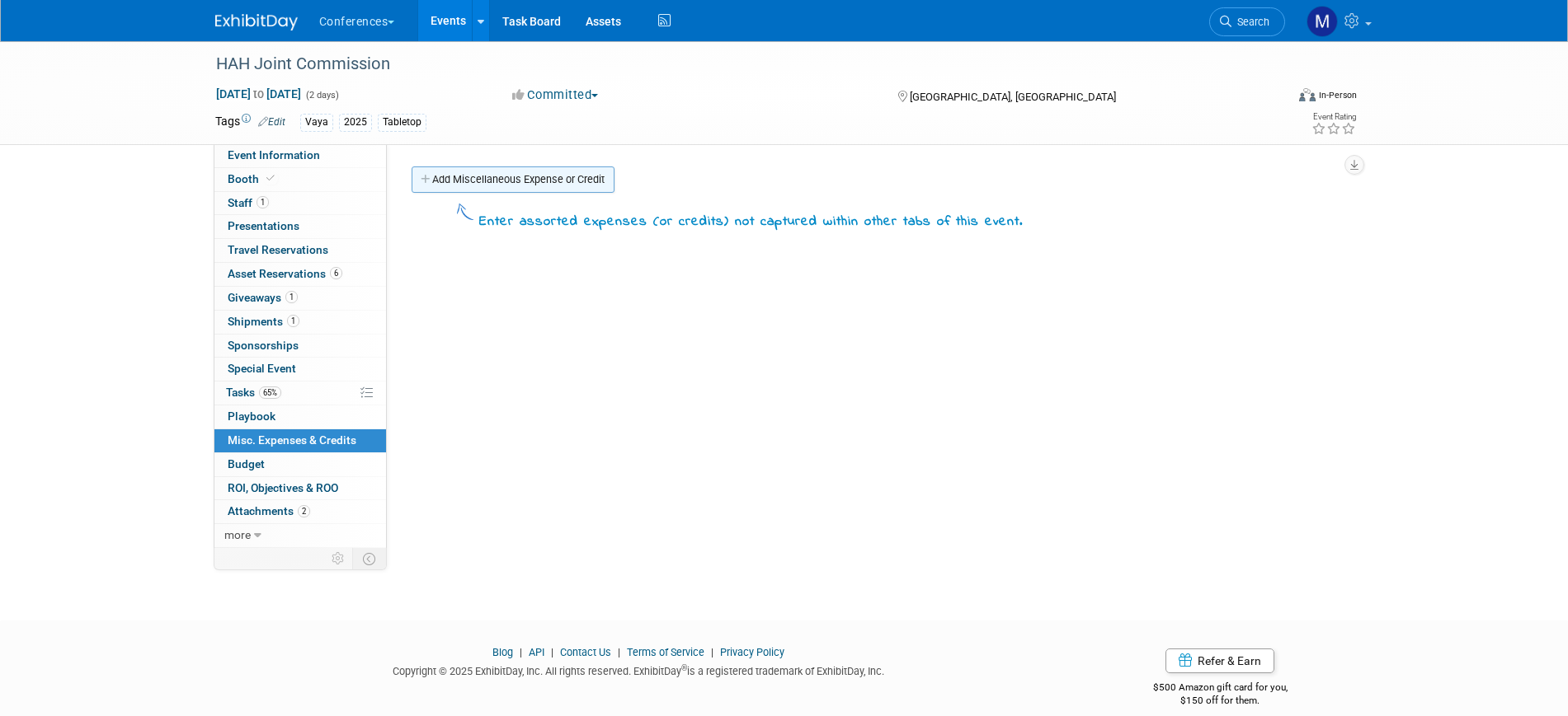
click at [549, 183] on link "Add Miscellaneous Expense or Credit" at bounding box center [513, 180] width 203 height 27
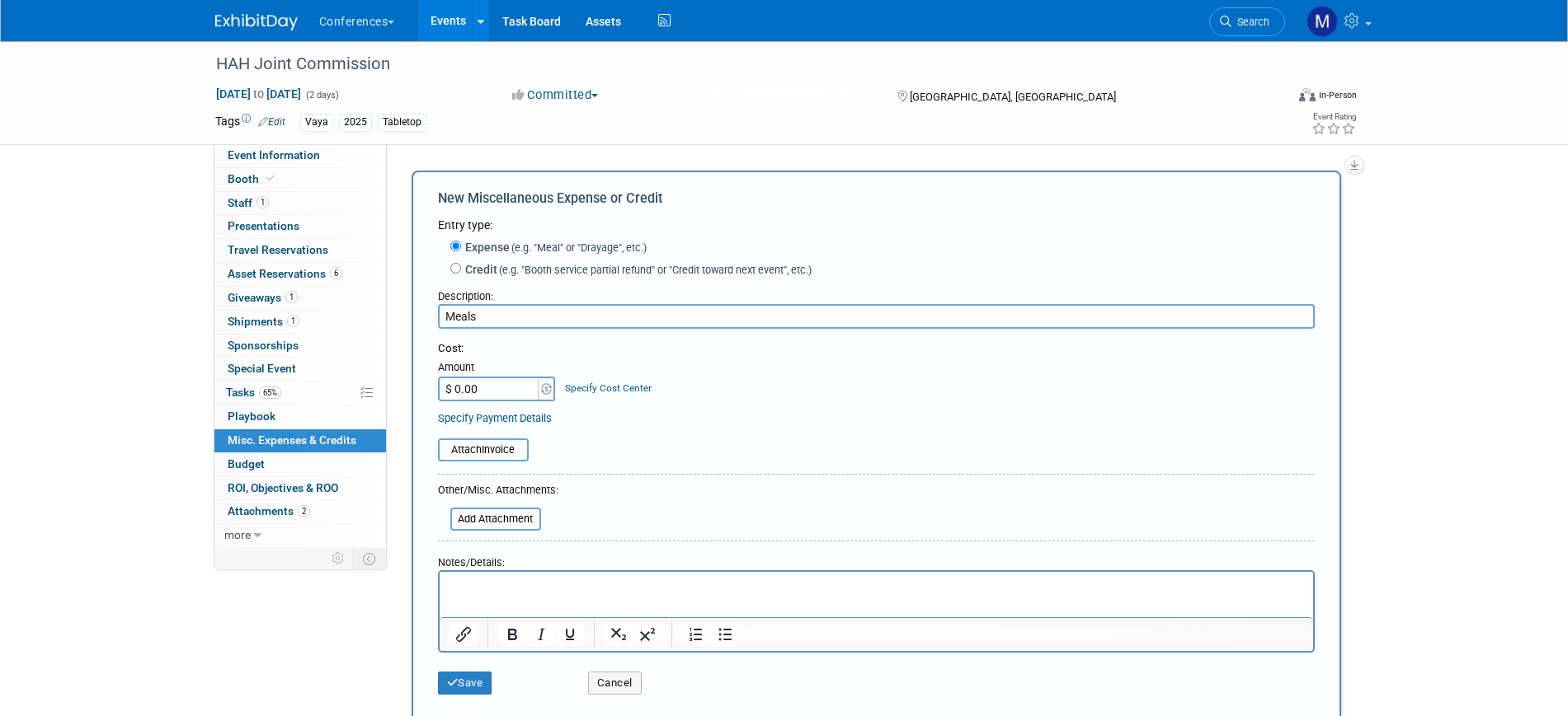
type input "Meals"
click at [487, 398] on input "$ 0.00" at bounding box center [489, 389] width 103 height 25
type input "$ 200.00"
click at [516, 587] on p "Rich Text Area. Press ALT-0 for help." at bounding box center [875, 587] width 854 height 17
click at [454, 688] on icon "submit" at bounding box center [453, 683] width 12 height 11
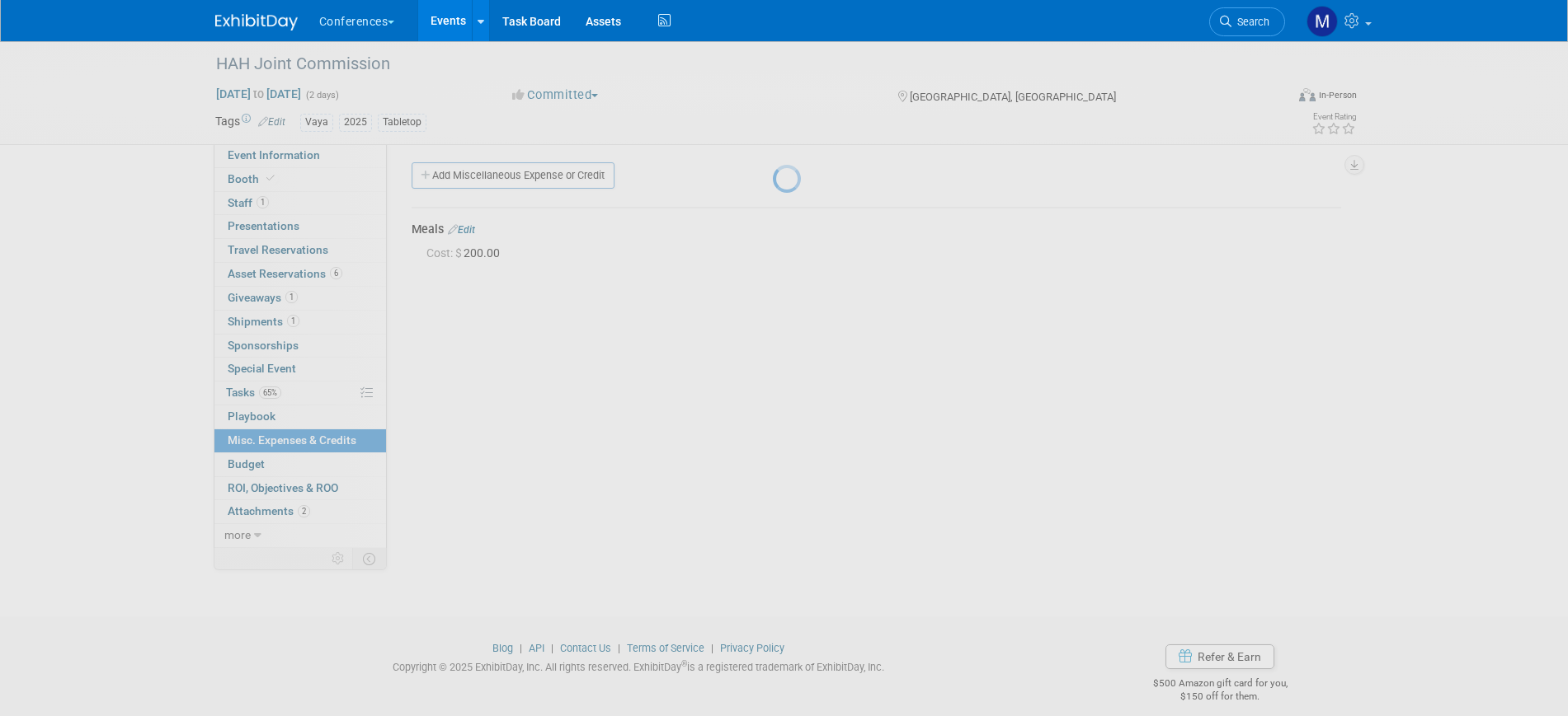
scroll to position [20, 0]
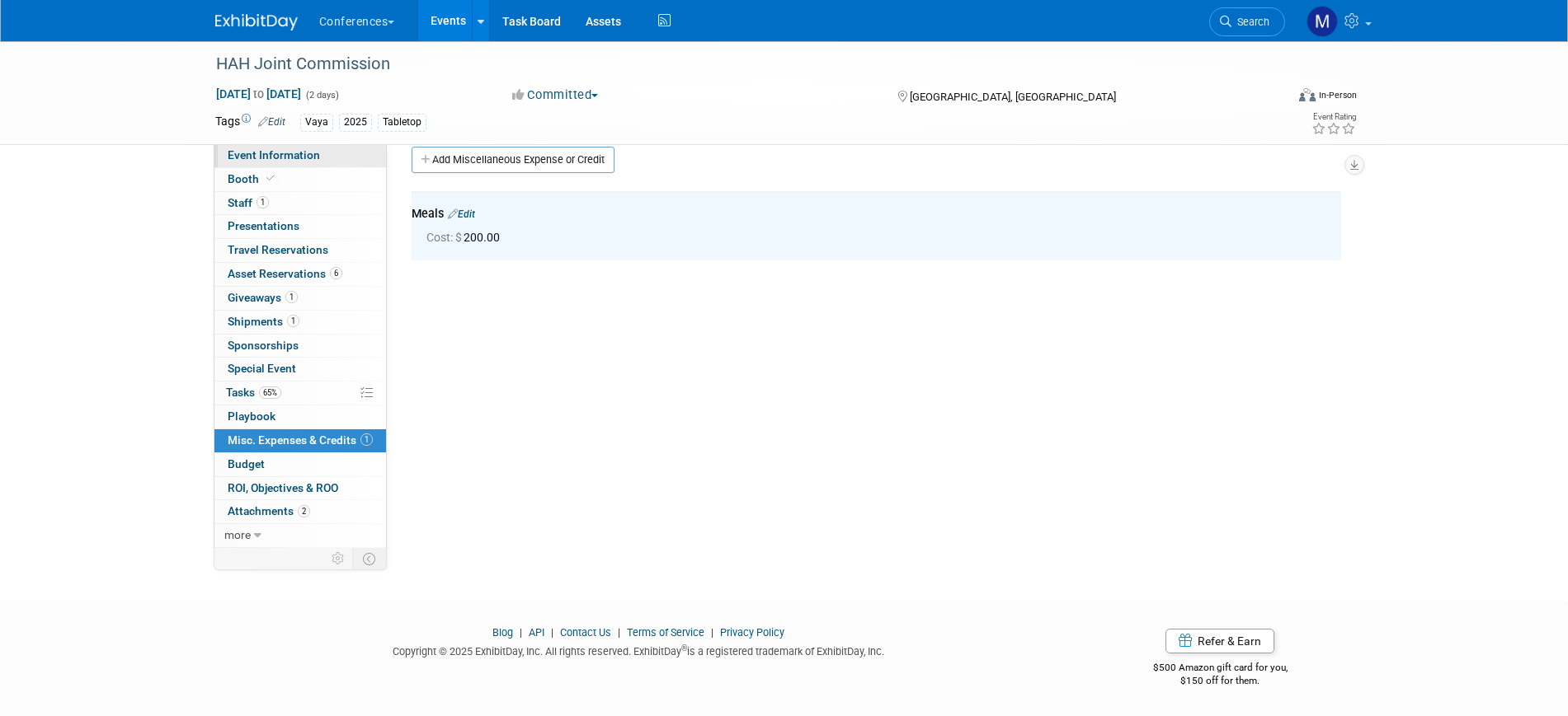
click at [258, 154] on span "Event Information" at bounding box center [274, 155] width 93 height 13
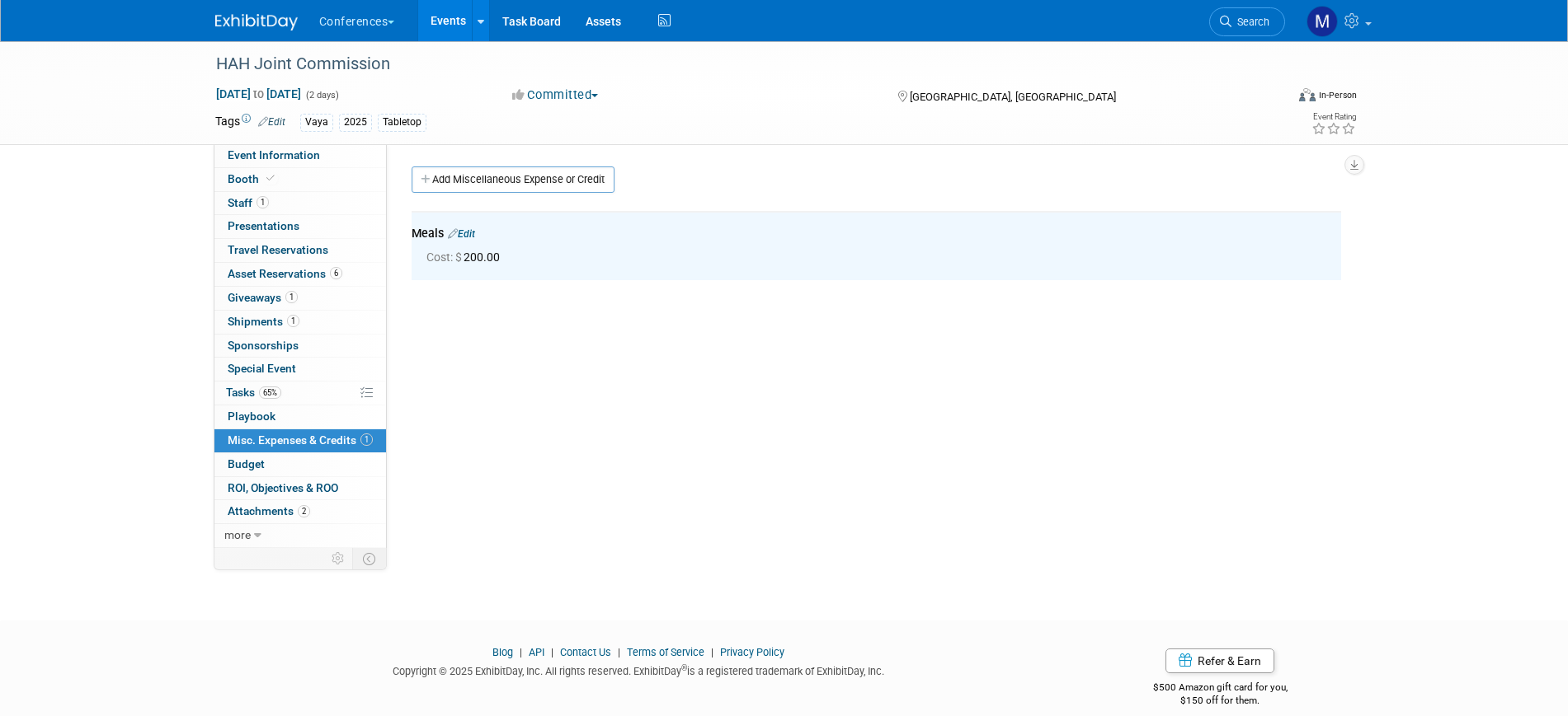
select select "Vaya"
select select "Client-facing"
select select "[PERSON_NAME]"
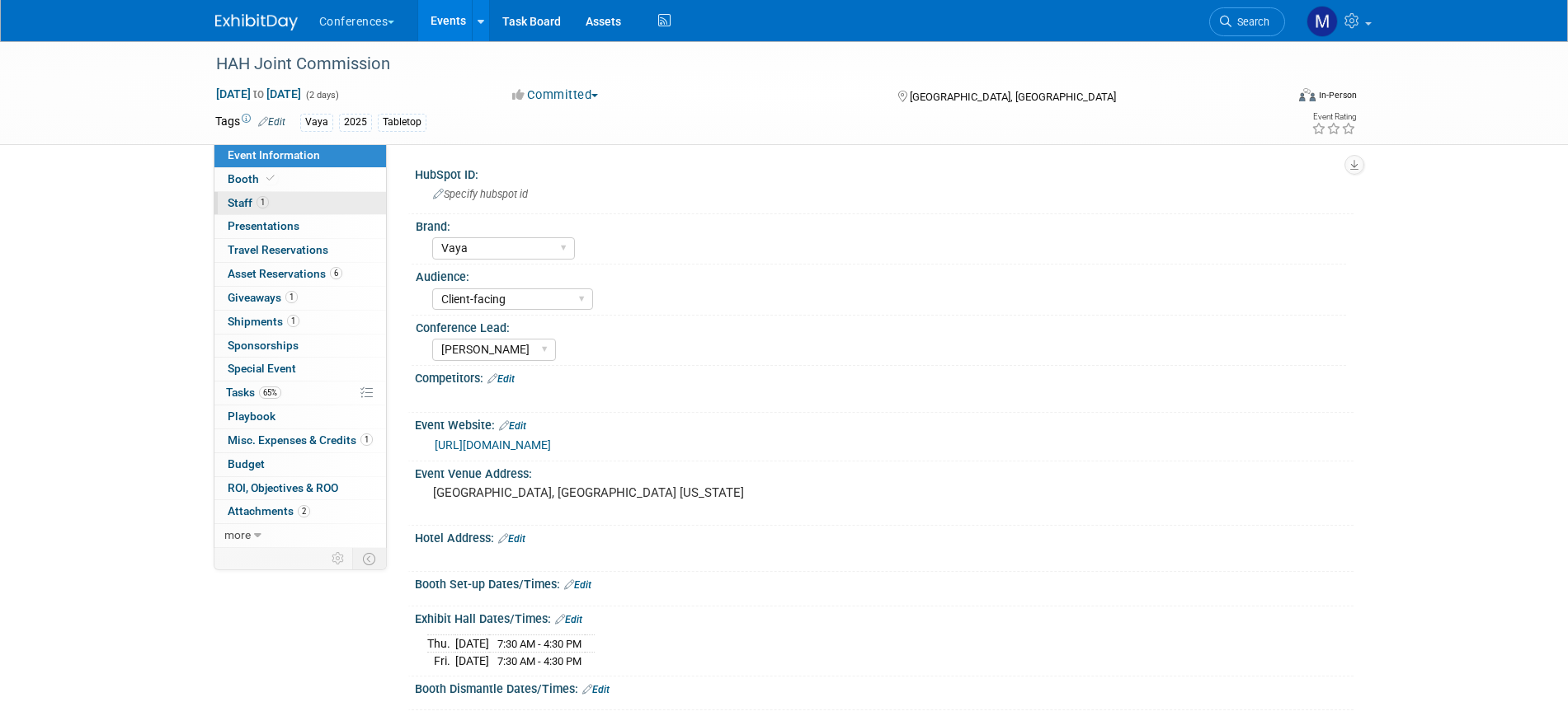
click at [292, 204] on link "1 Staff 1" at bounding box center [300, 204] width 171 height 23
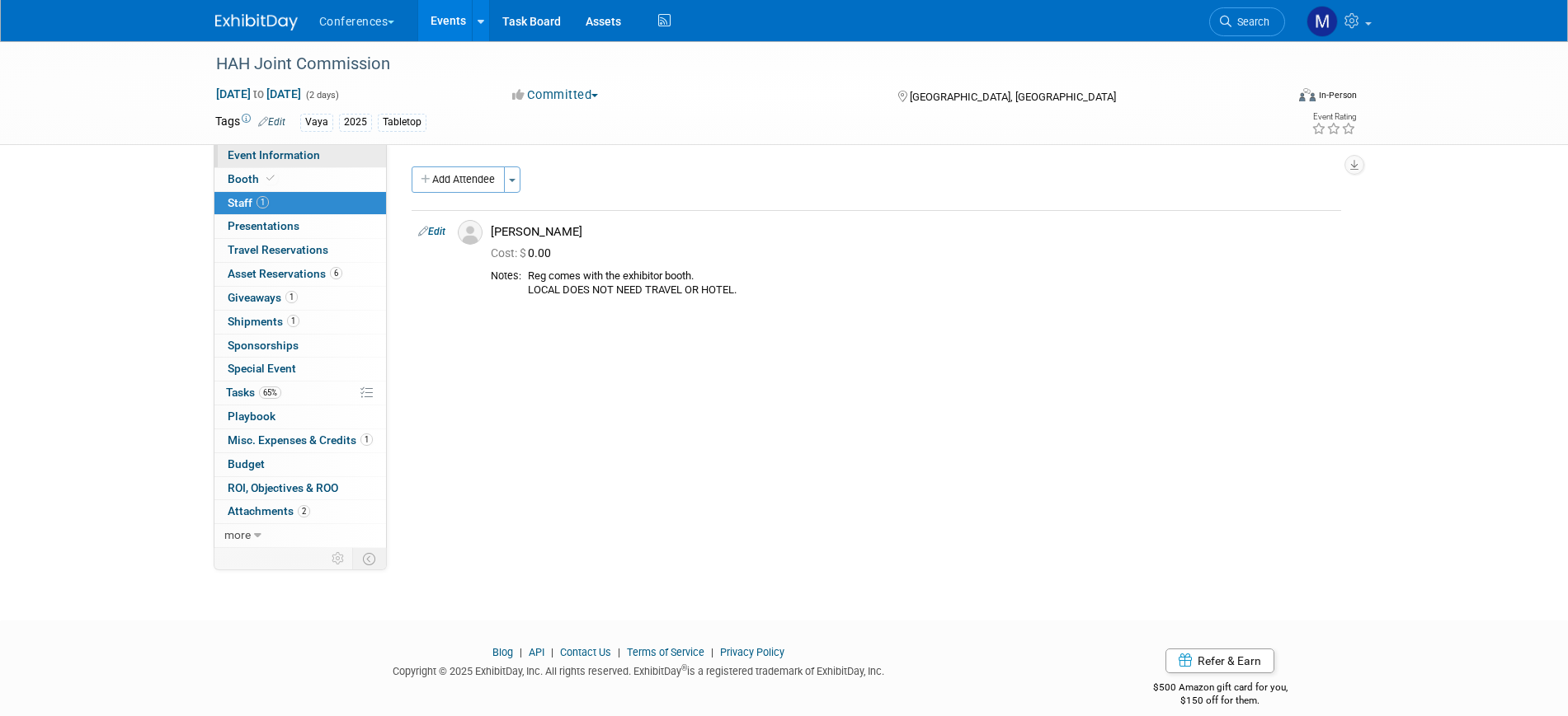
click at [297, 149] on span "Event Information" at bounding box center [274, 155] width 93 height 13
select select "Vaya"
select select "Client-facing"
select select "[PERSON_NAME]"
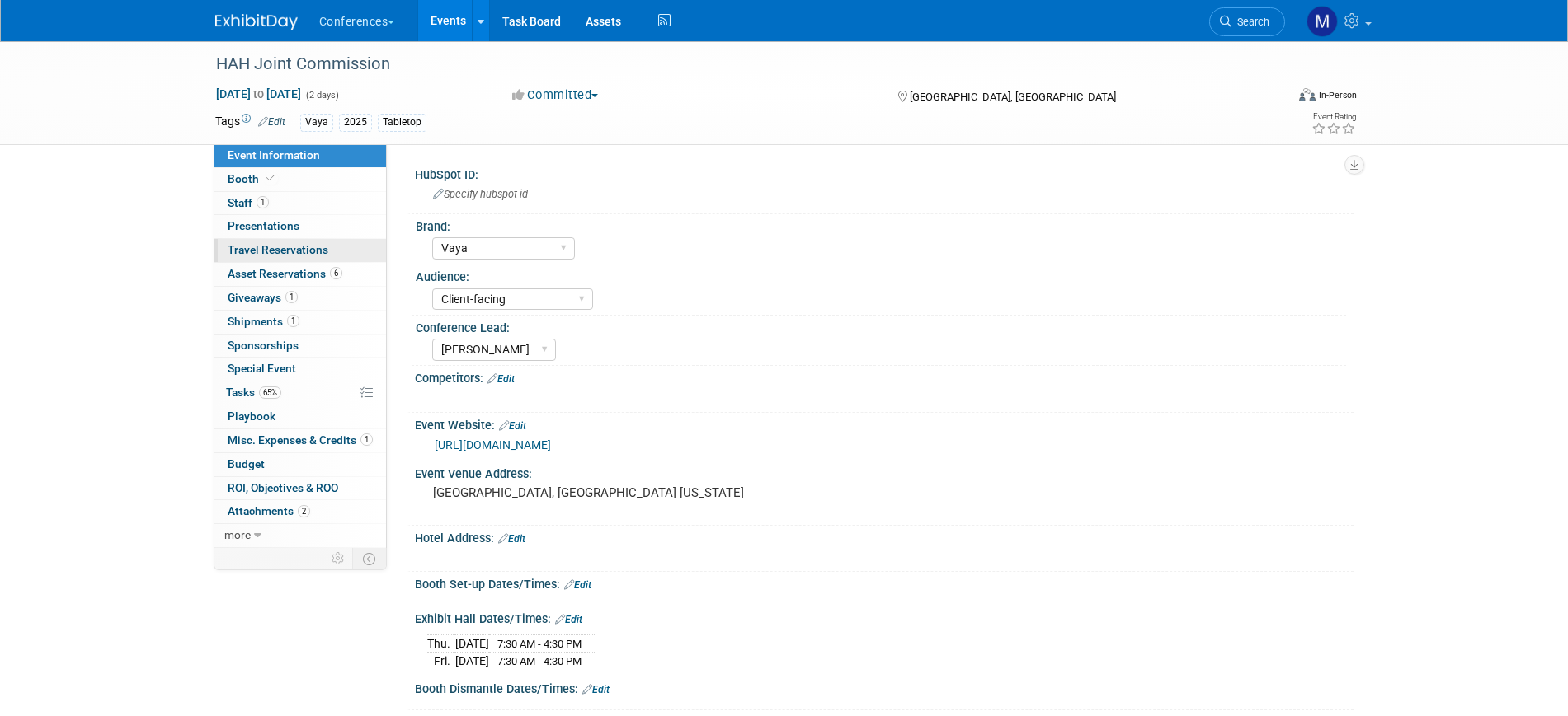
click at [317, 249] on span "Travel Reservations 0" at bounding box center [278, 250] width 101 height 13
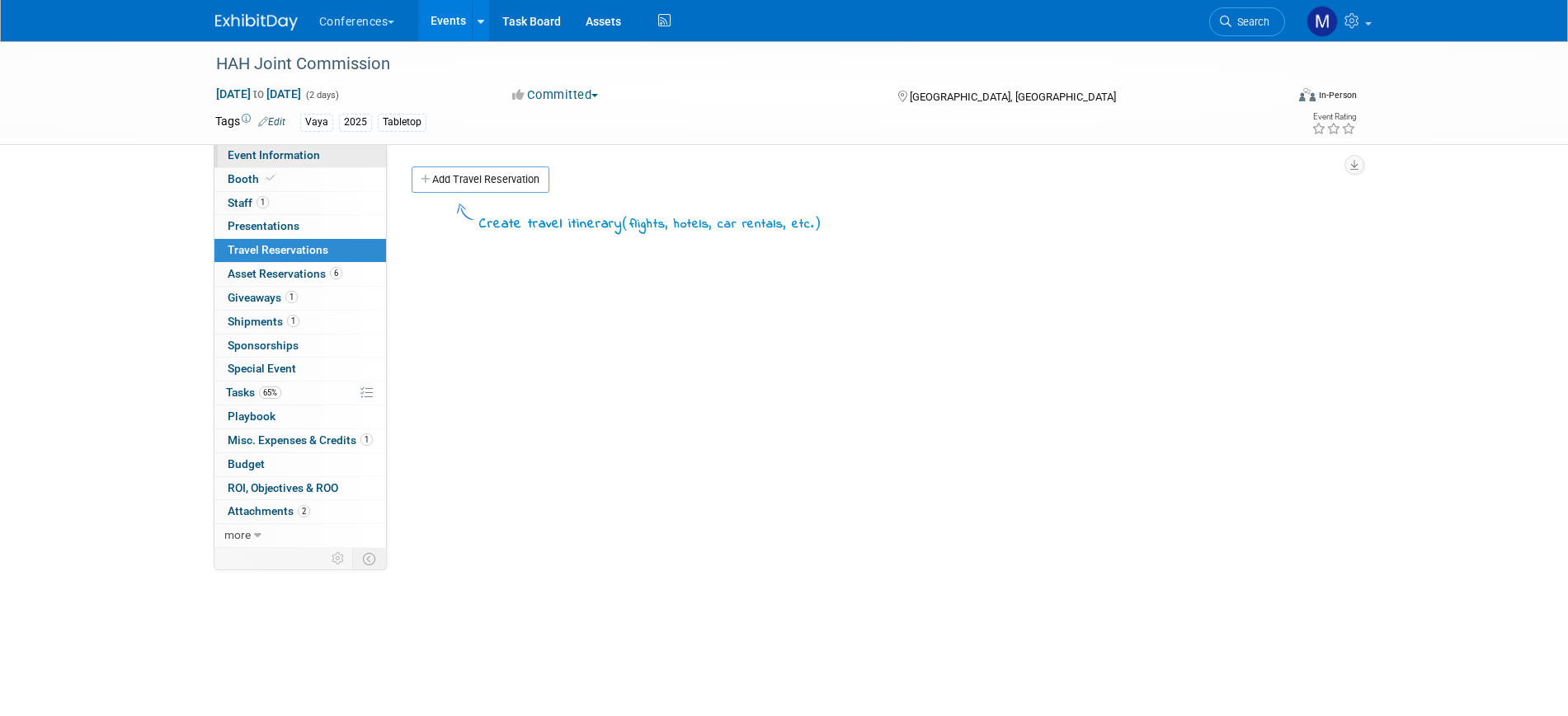
click at [288, 155] on span "Event Information" at bounding box center [274, 155] width 93 height 13
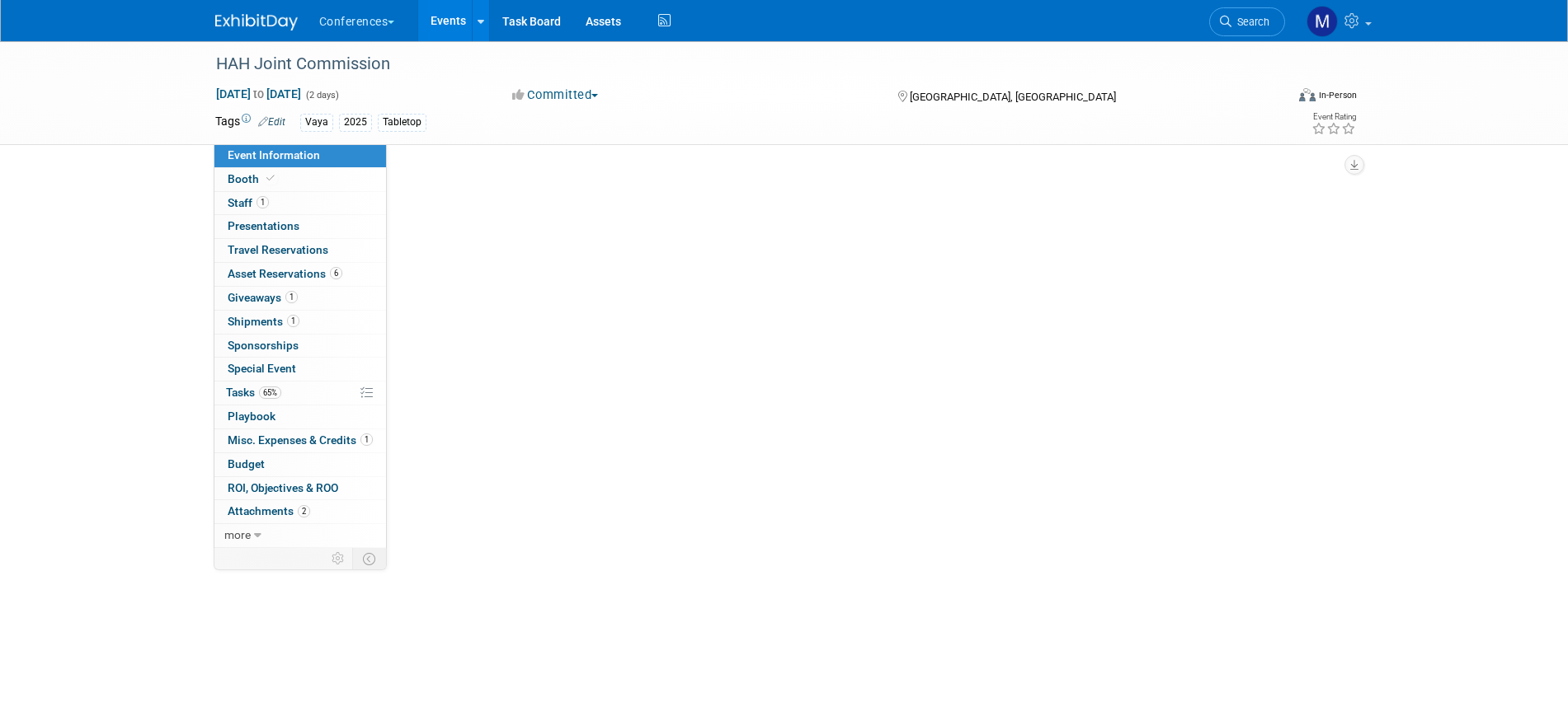
select select "Vaya"
select select "Client-facing"
select select "[PERSON_NAME]"
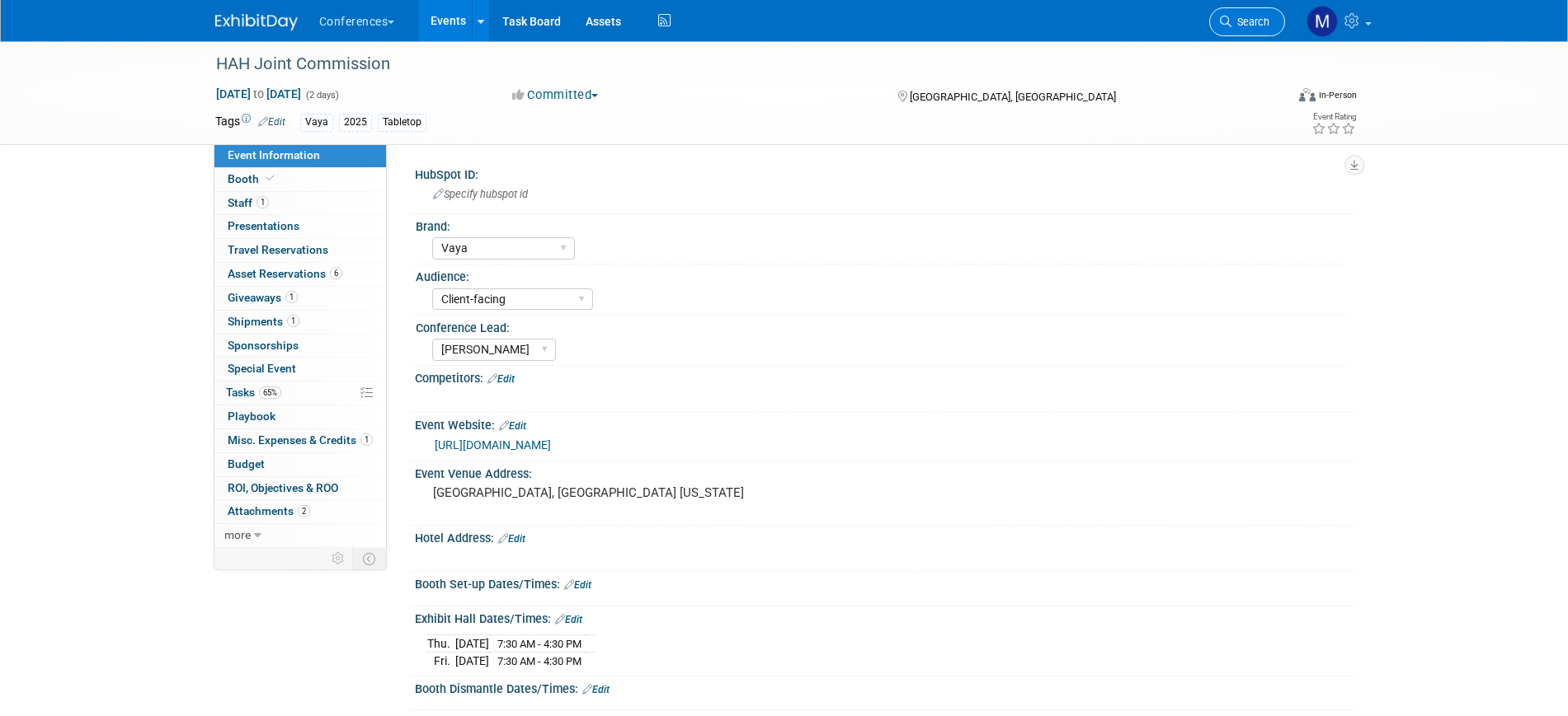
click at [1262, 19] on span "Search" at bounding box center [1250, 22] width 38 height 13
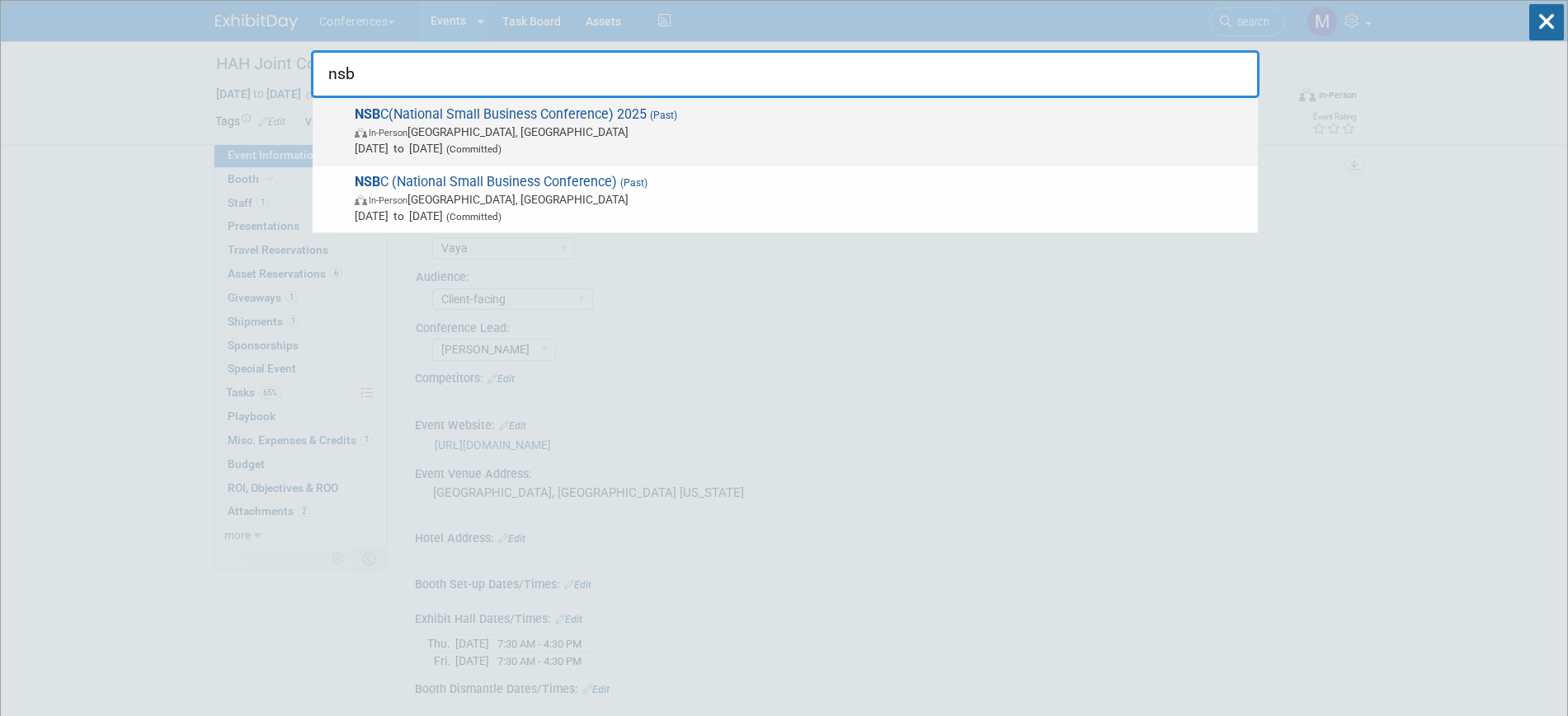
type input "nsb"
click at [576, 135] on span "In-Person [GEOGRAPHIC_DATA], [GEOGRAPHIC_DATA]" at bounding box center [802, 132] width 895 height 17
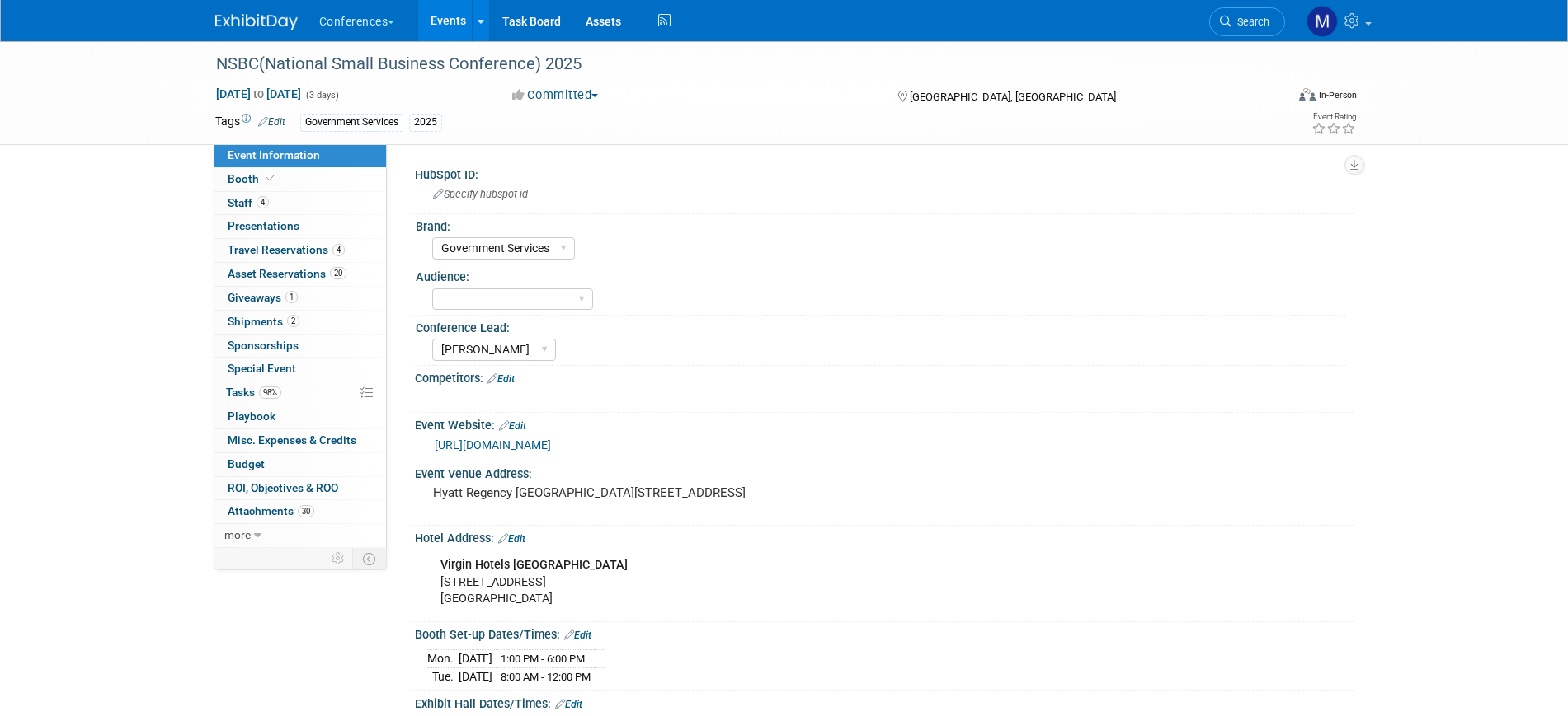
select select "Government Services"
select select "[PERSON_NAME]"
click at [316, 432] on link "0 Misc. Expenses & Credits 0" at bounding box center [300, 441] width 171 height 23
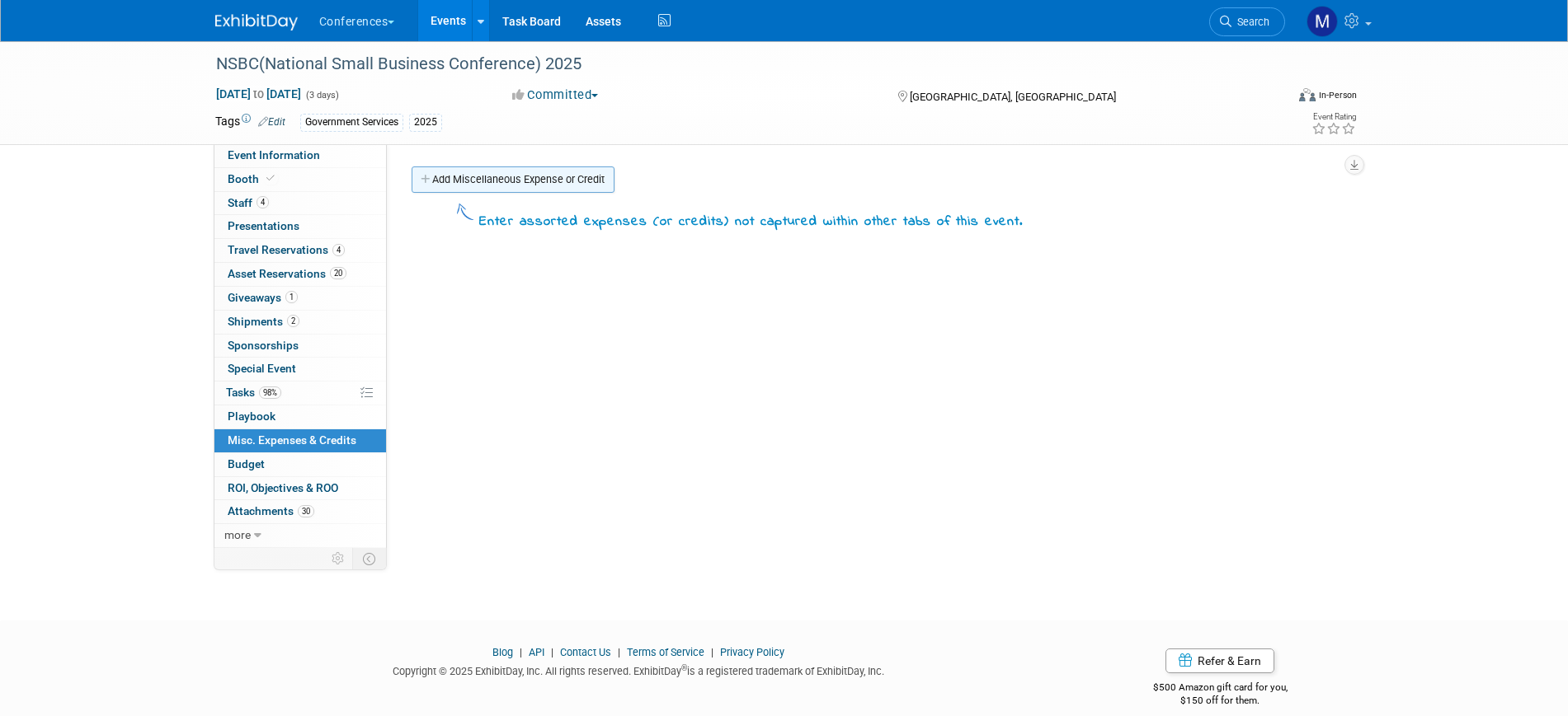
click at [500, 184] on link "Add Miscellaneous Expense or Credit" at bounding box center [513, 180] width 203 height 27
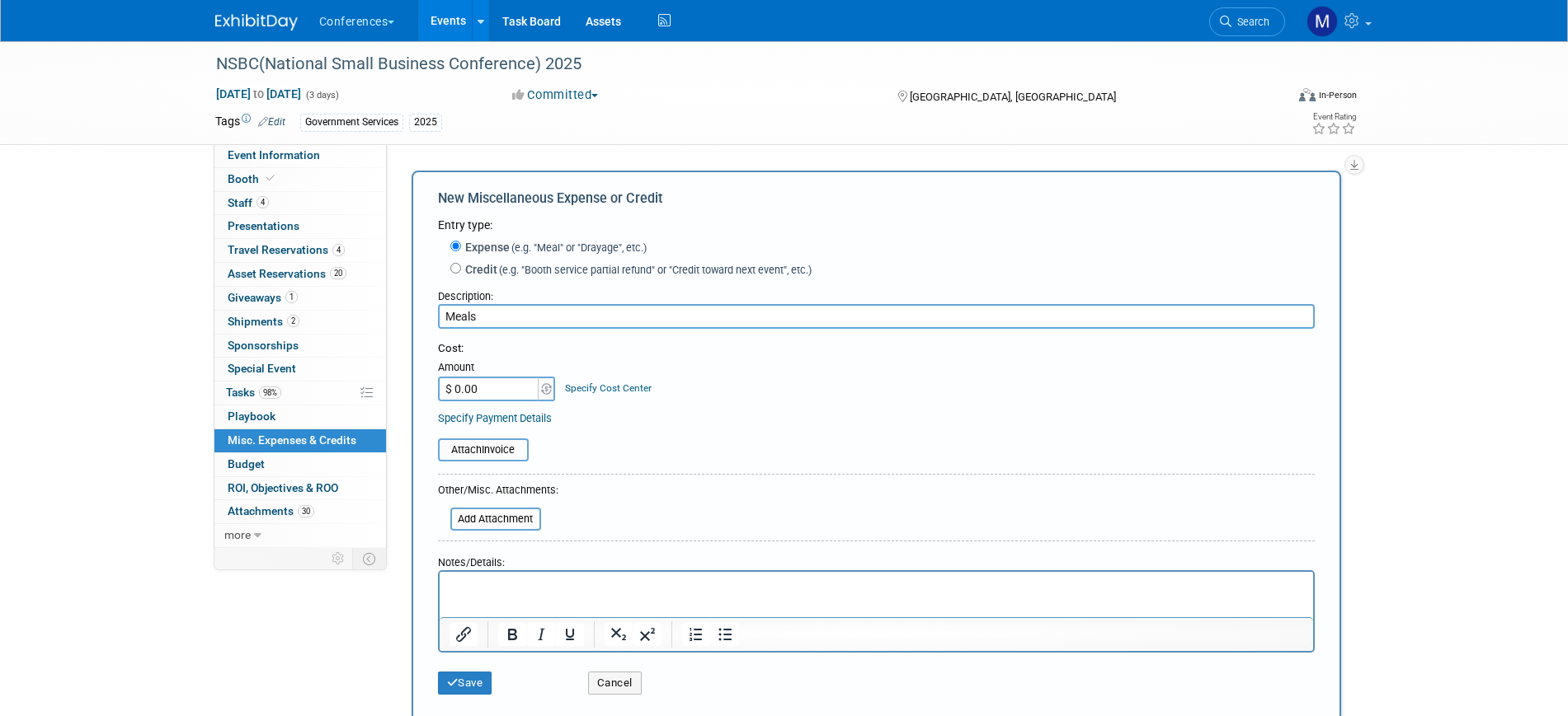
type input "Meals"
click at [513, 589] on p "Rich Text Area. Press ALT-0 for help." at bounding box center [875, 587] width 854 height 17
click at [470, 393] on input "$ 0.00" at bounding box center [489, 389] width 103 height 25
type input "$ 1,200.00"
click at [477, 677] on button "Save" at bounding box center [465, 683] width 54 height 23
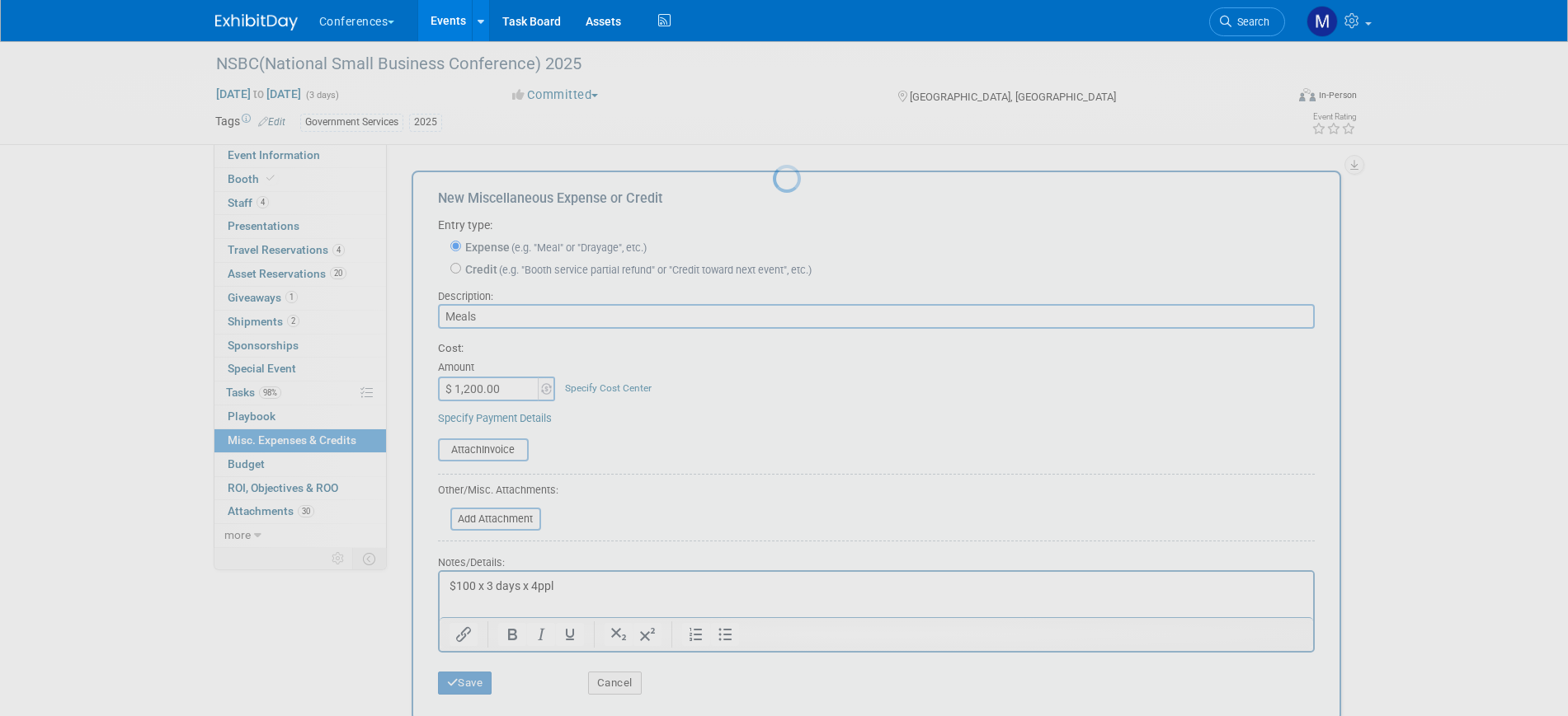
scroll to position [20, 0]
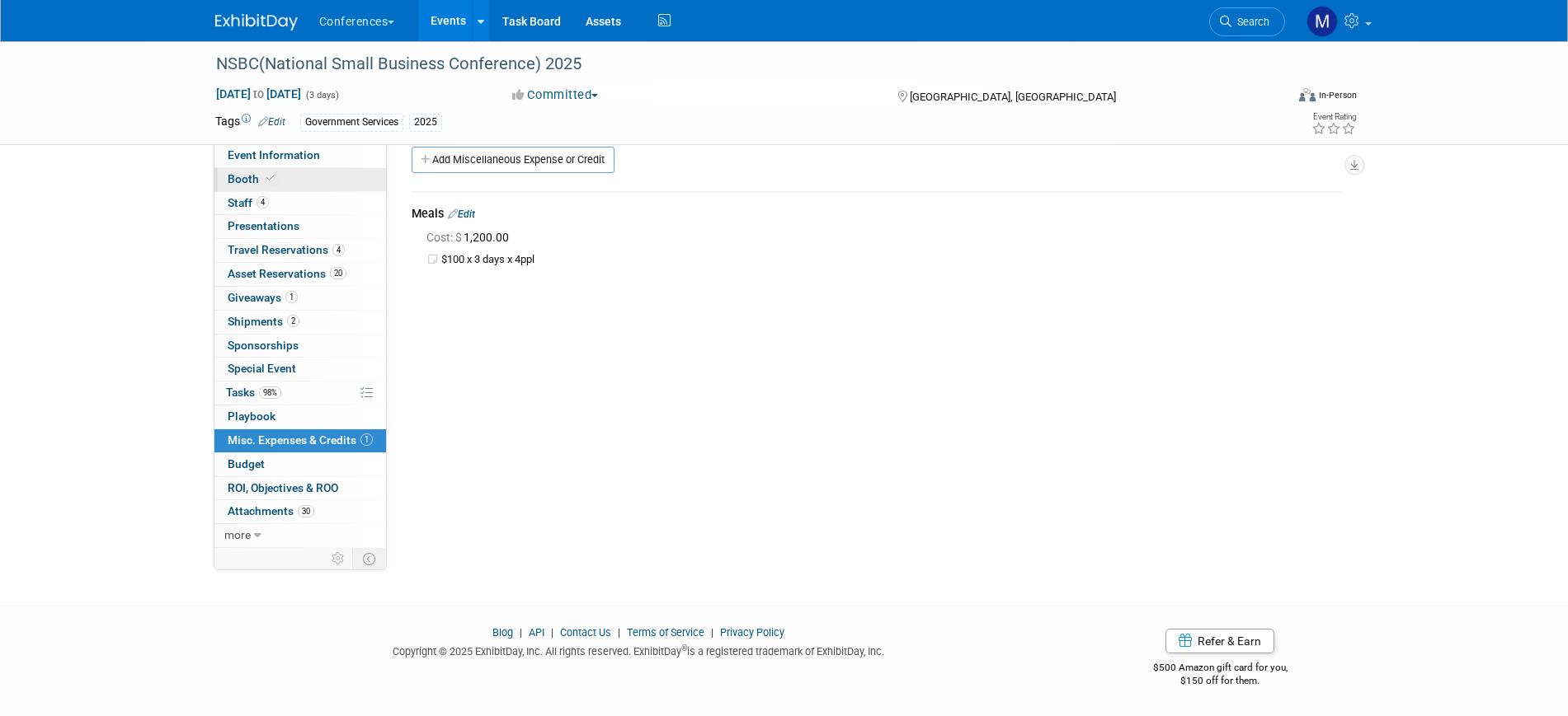
click at [265, 170] on link "Booth" at bounding box center [300, 180] width 171 height 23
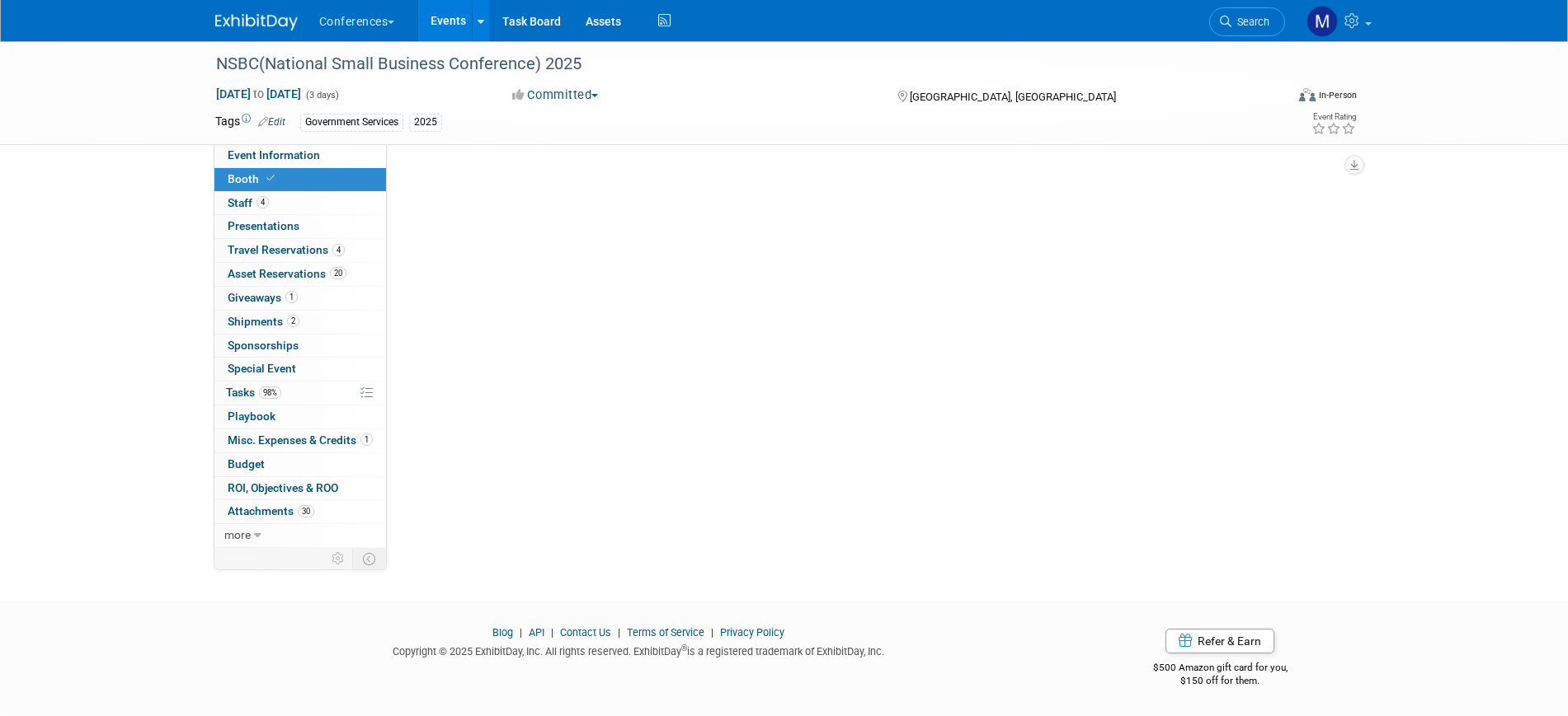
scroll to position [0, 0]
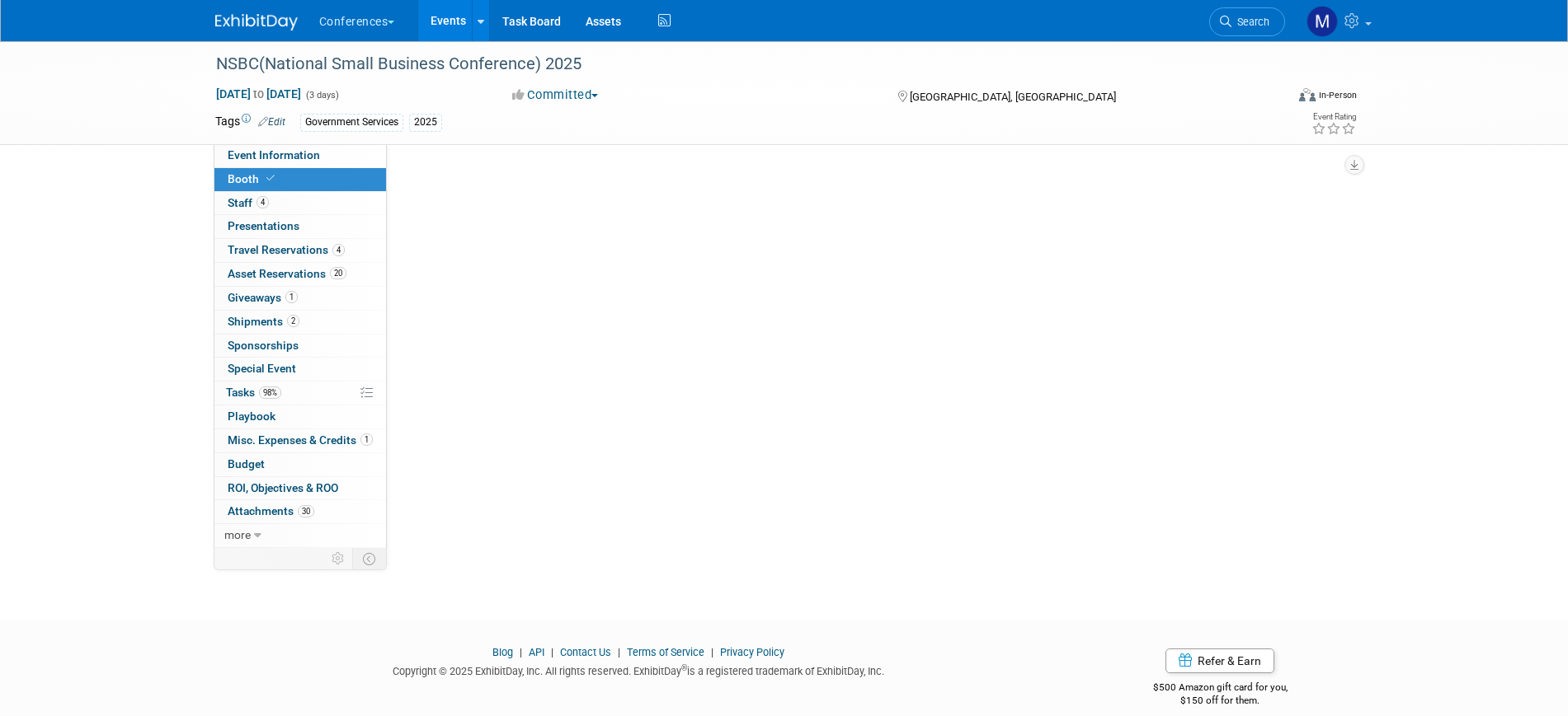
select select "10'x10'"
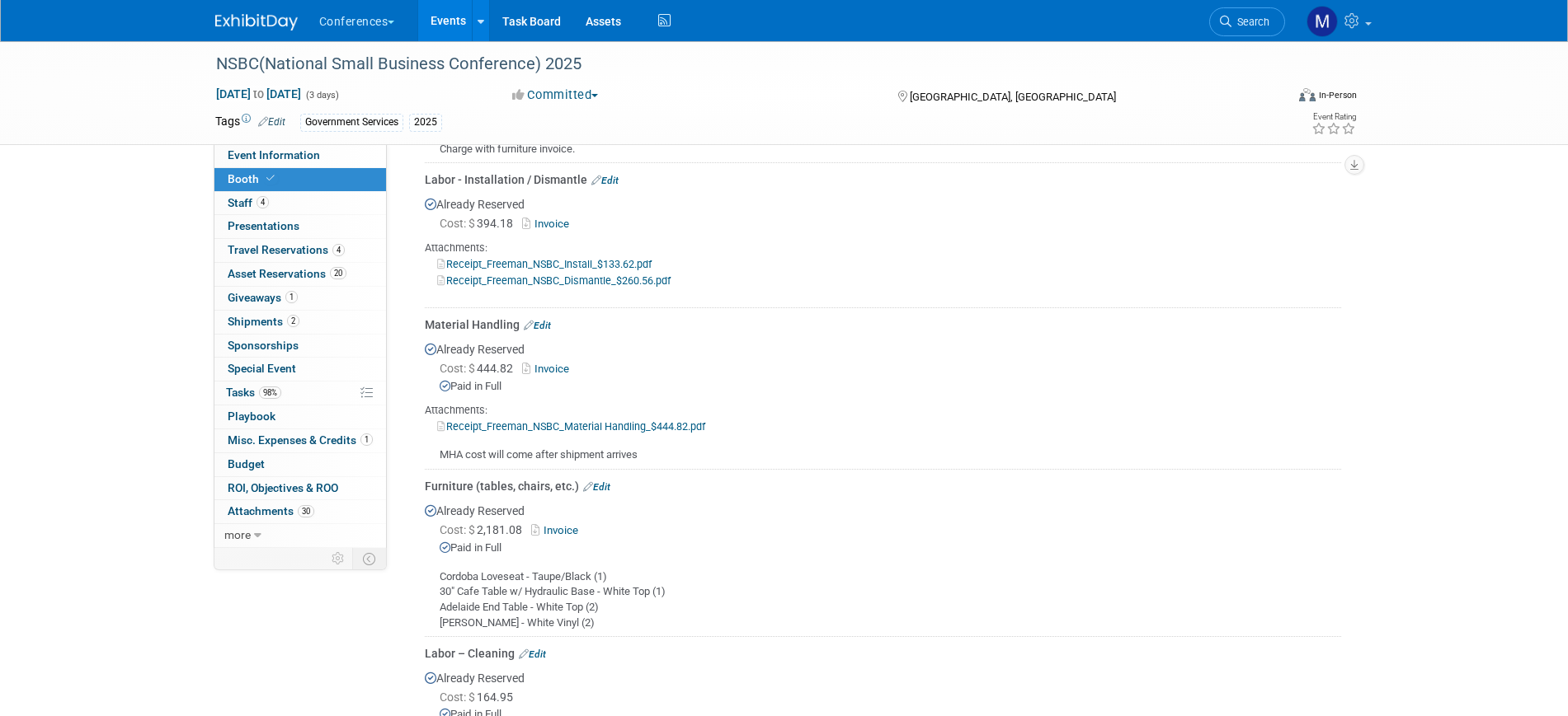
scroll to position [927, 0]
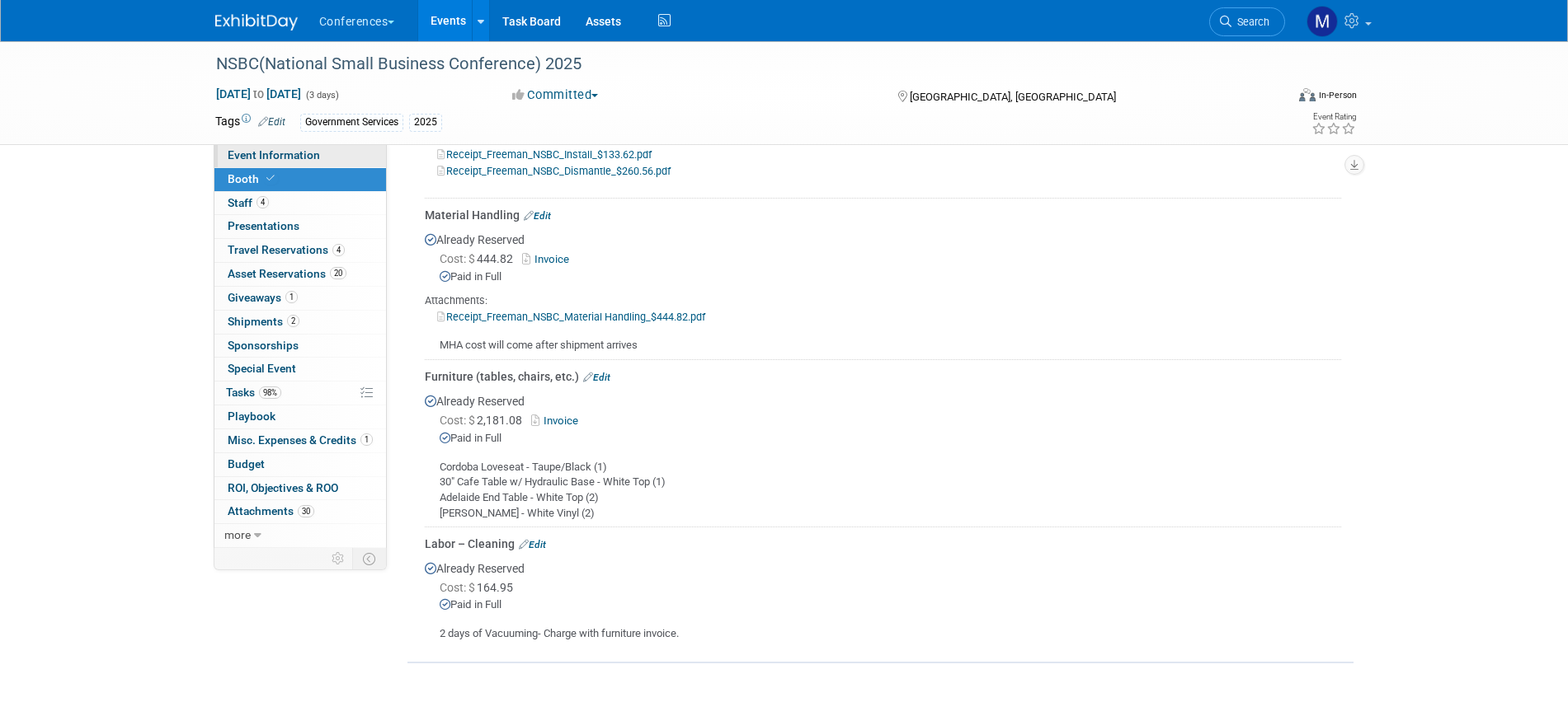
click at [278, 158] on span "Event Information" at bounding box center [274, 155] width 93 height 13
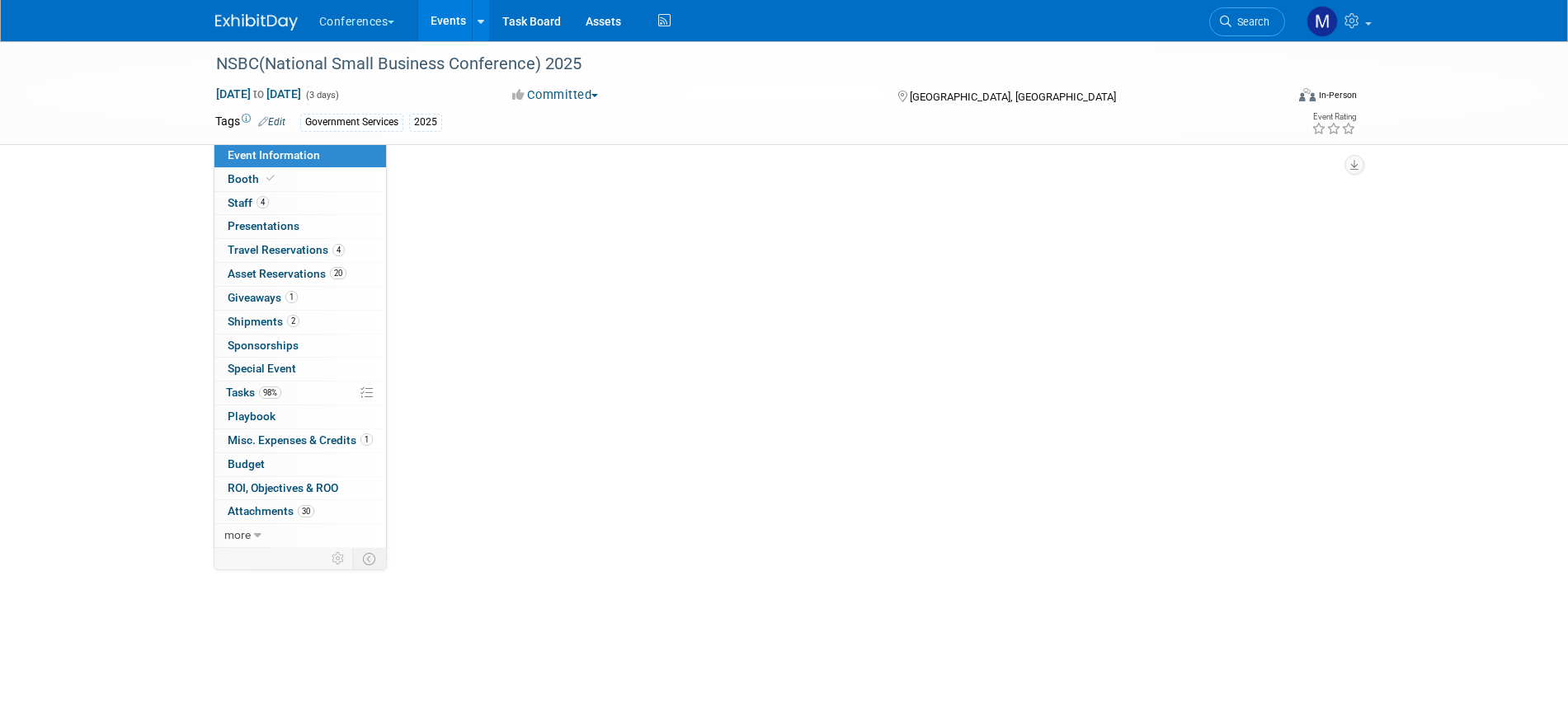
scroll to position [0, 0]
select select "Government Services"
select select "[PERSON_NAME]"
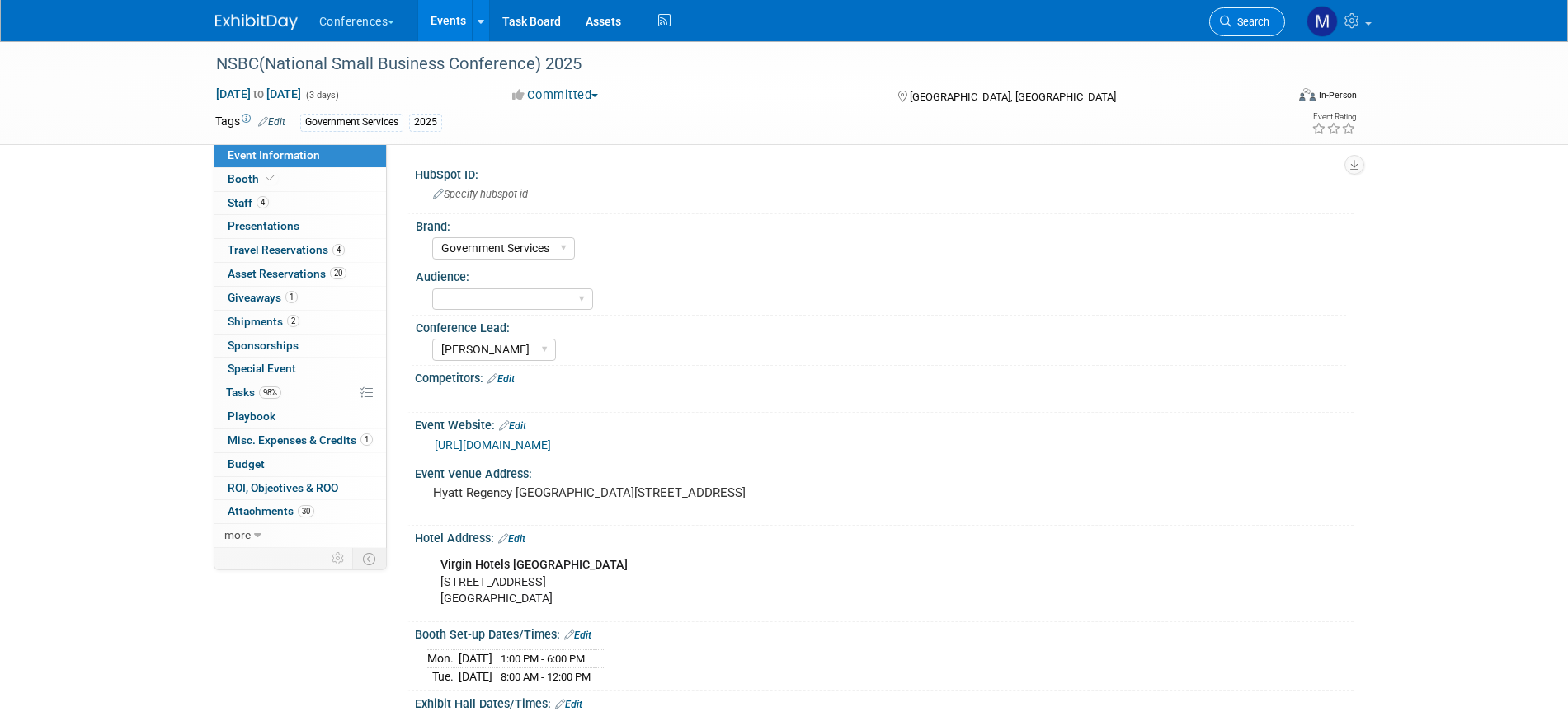
click at [1237, 18] on span "Search" at bounding box center [1250, 22] width 38 height 13
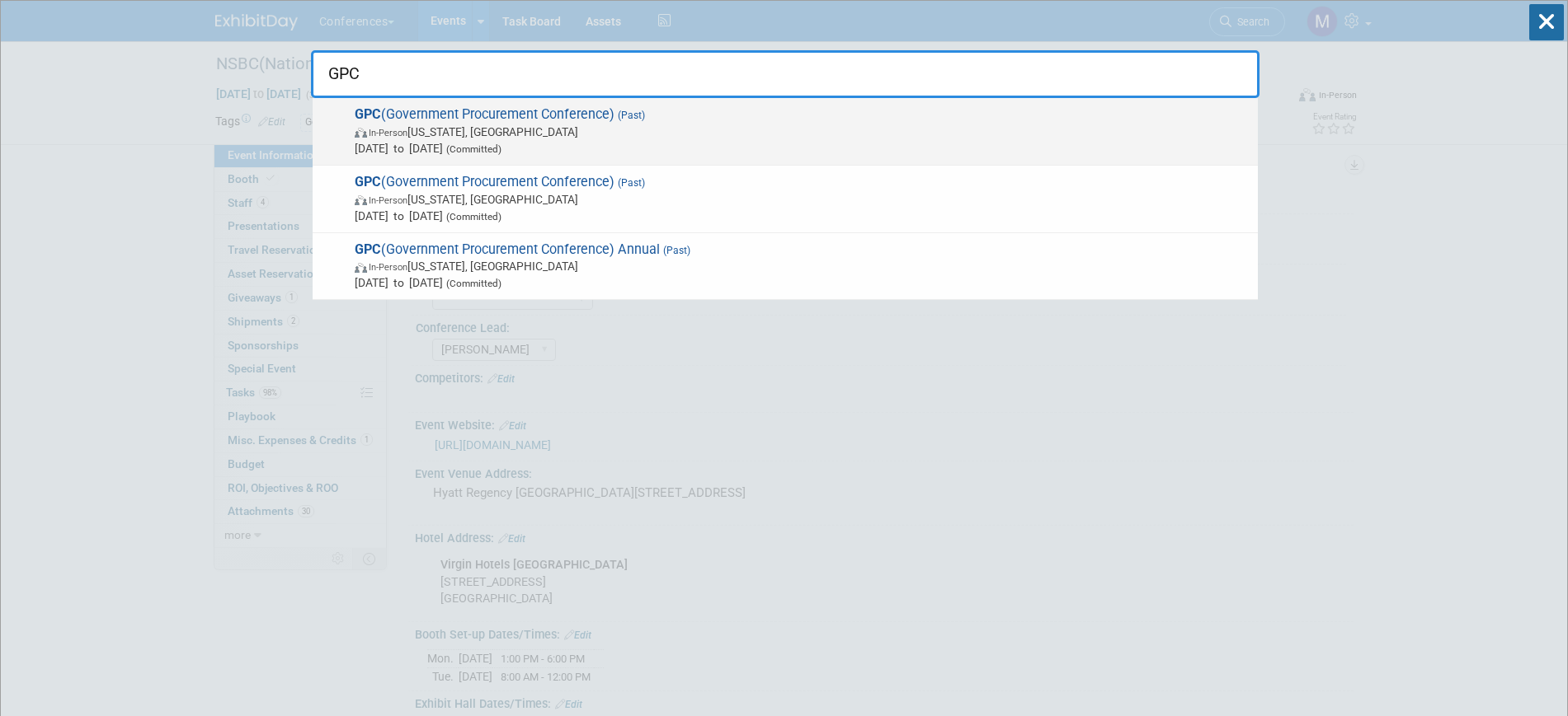
type input "GPC"
click at [564, 110] on span "GPC (Government Procurement Conference) (Past) In-Person [US_STATE], [GEOGRAPHI…" at bounding box center [800, 131] width 900 height 50
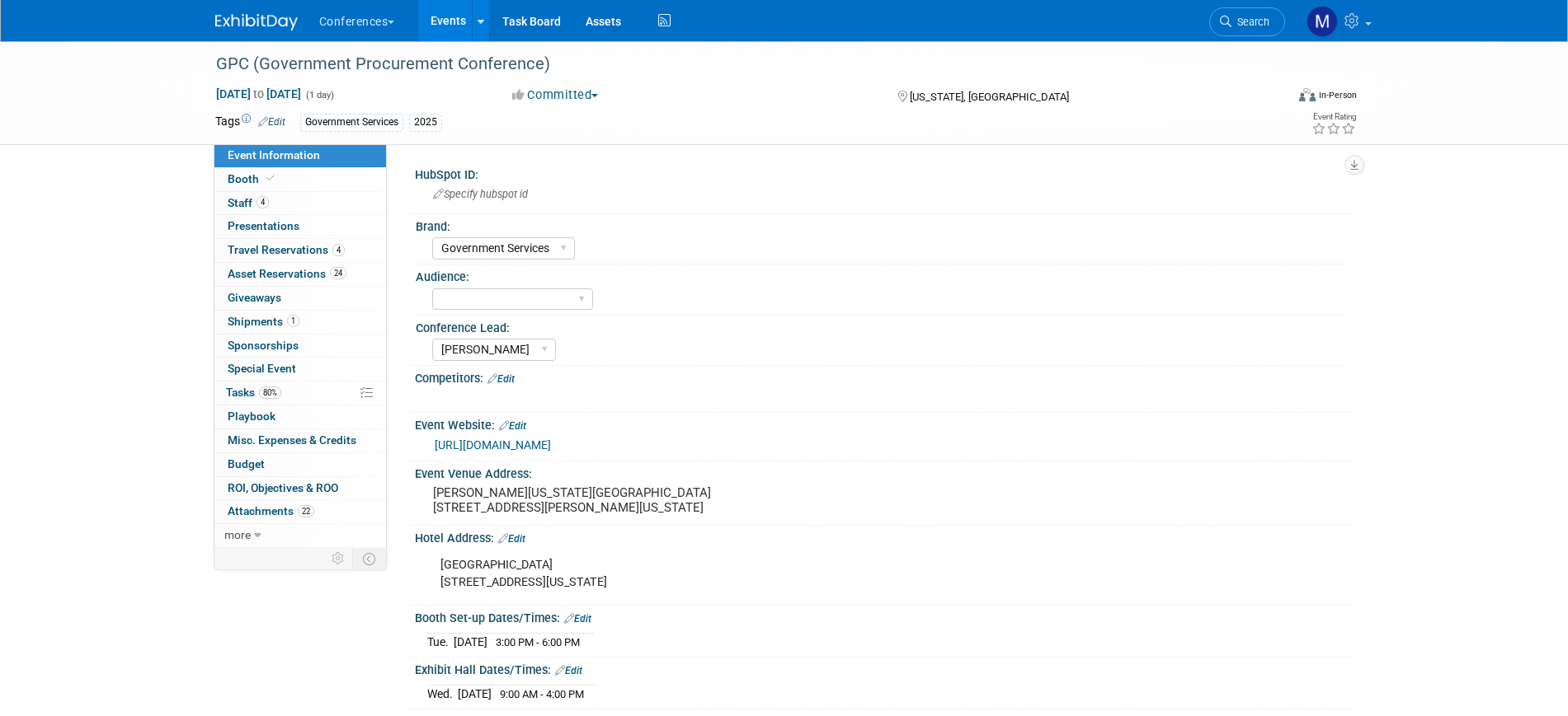
select select "Government Services"
select select "[PERSON_NAME]"
click at [295, 445] on span "Misc. Expenses & Credits 0" at bounding box center [292, 441] width 129 height 13
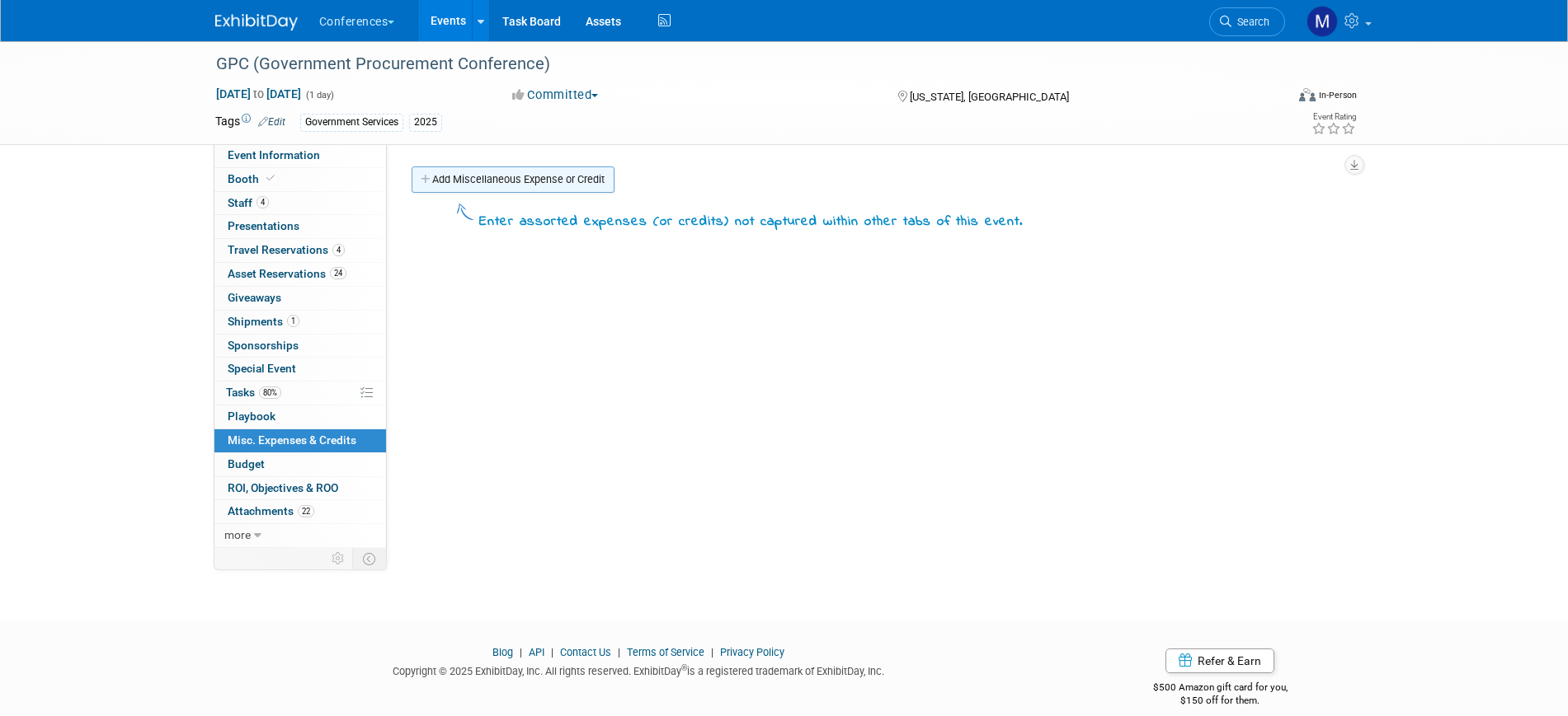
click at [511, 179] on link "Add Miscellaneous Expense or Credit" at bounding box center [513, 180] width 203 height 27
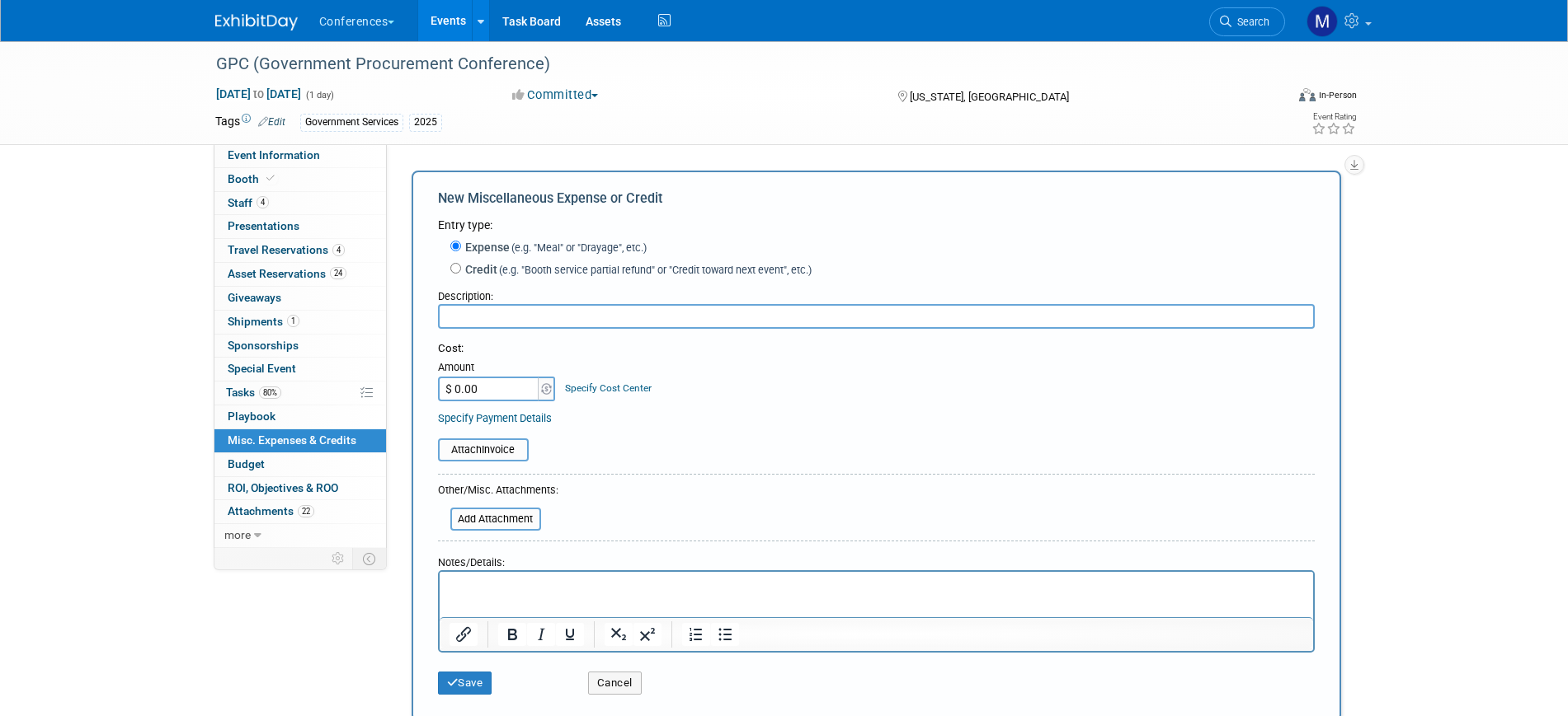
click at [459, 313] on input "text" at bounding box center [877, 317] width 877 height 25
type input "Meals"
click at [498, 591] on p "Rich Text Area. Press ALT-0 for help." at bounding box center [875, 587] width 854 height 17
click at [487, 384] on input "$ 0.00" at bounding box center [489, 389] width 103 height 25
type input "$ 800.00"
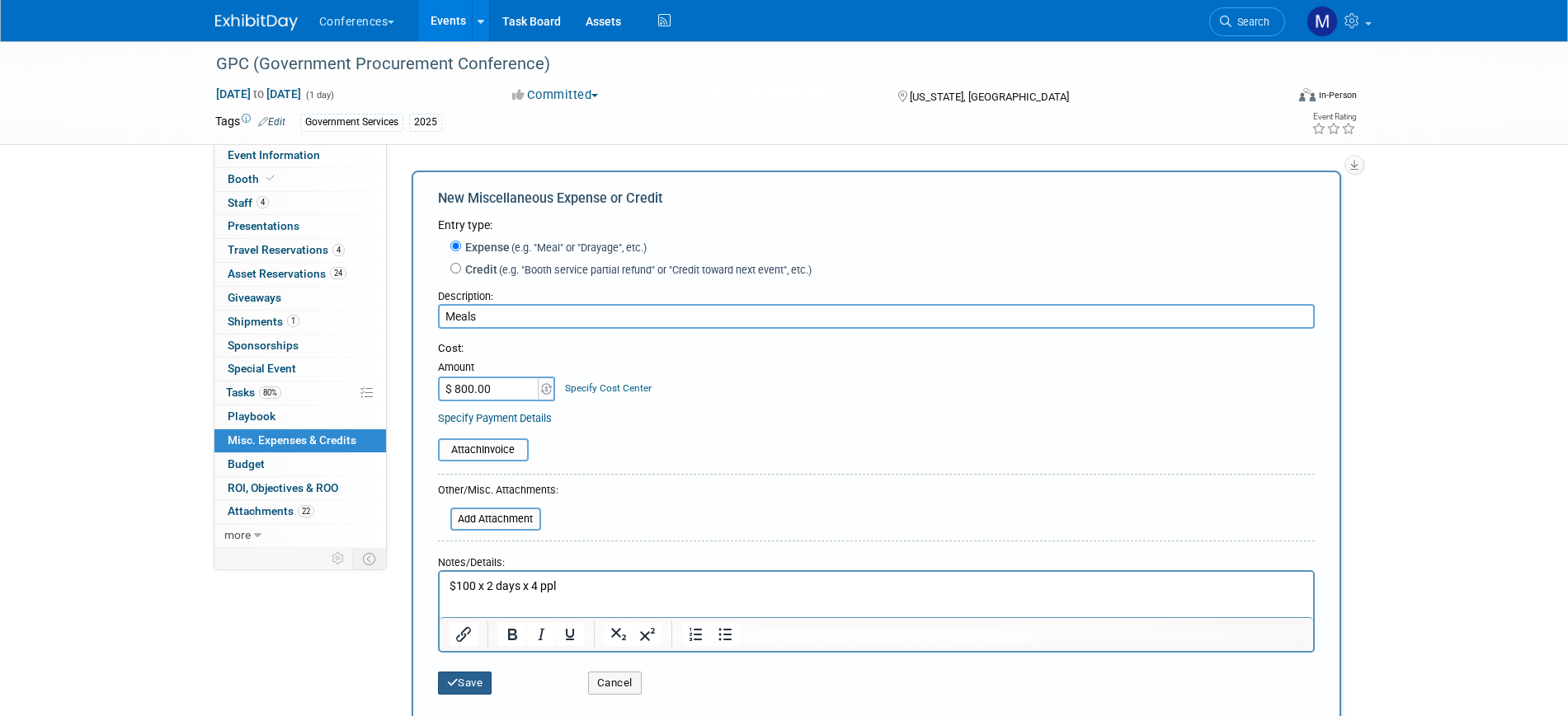
click at [480, 678] on button "Save" at bounding box center [465, 683] width 54 height 23
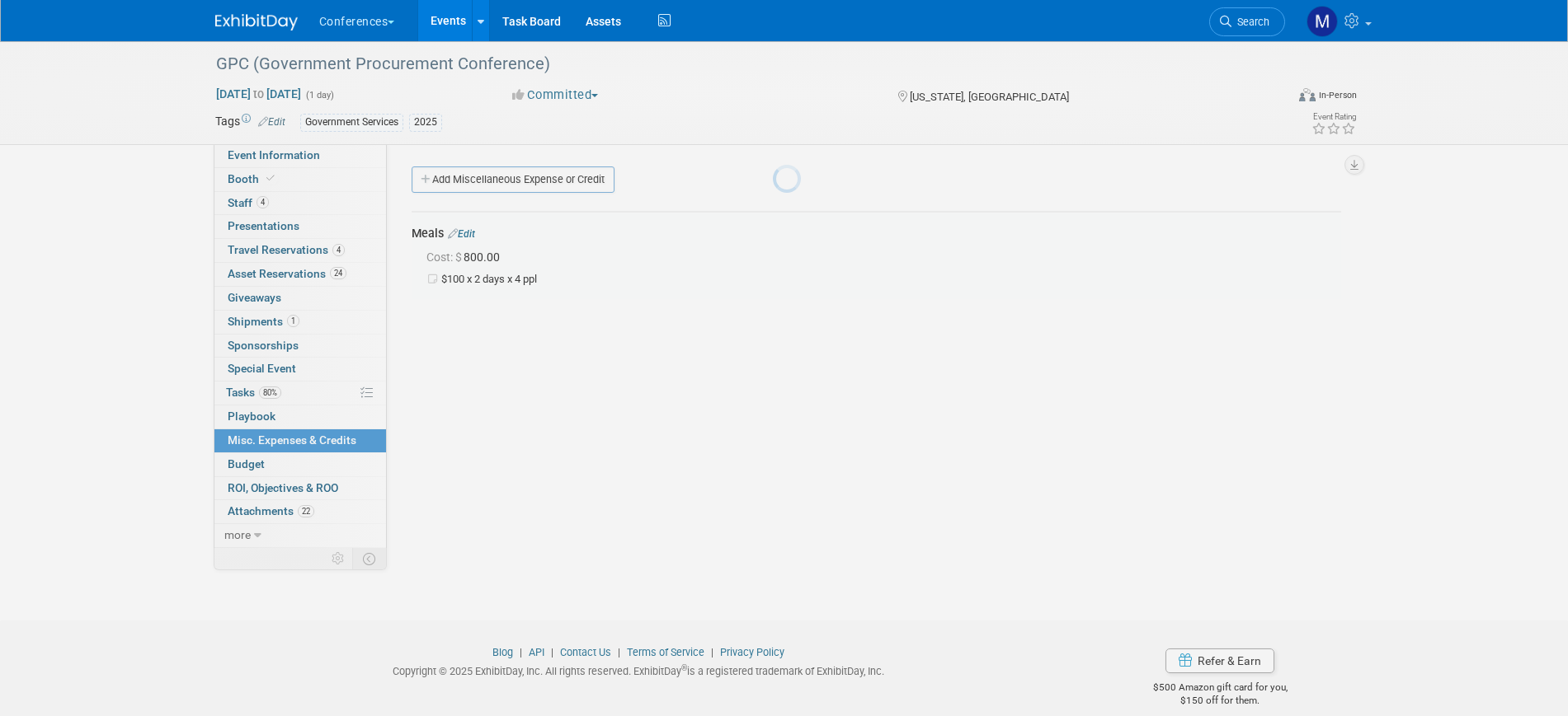
scroll to position [20, 0]
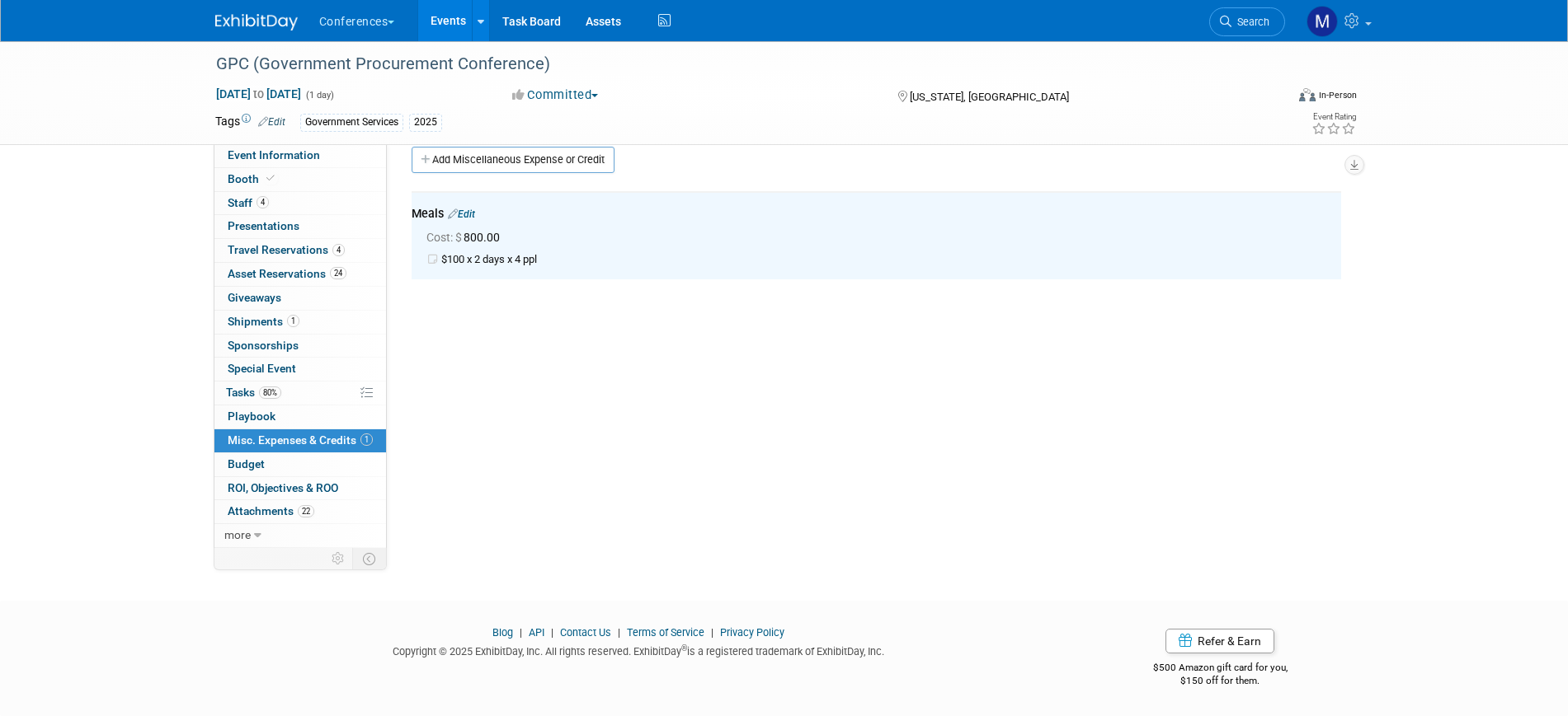
click at [304, 159] on span "Event Information" at bounding box center [274, 155] width 93 height 13
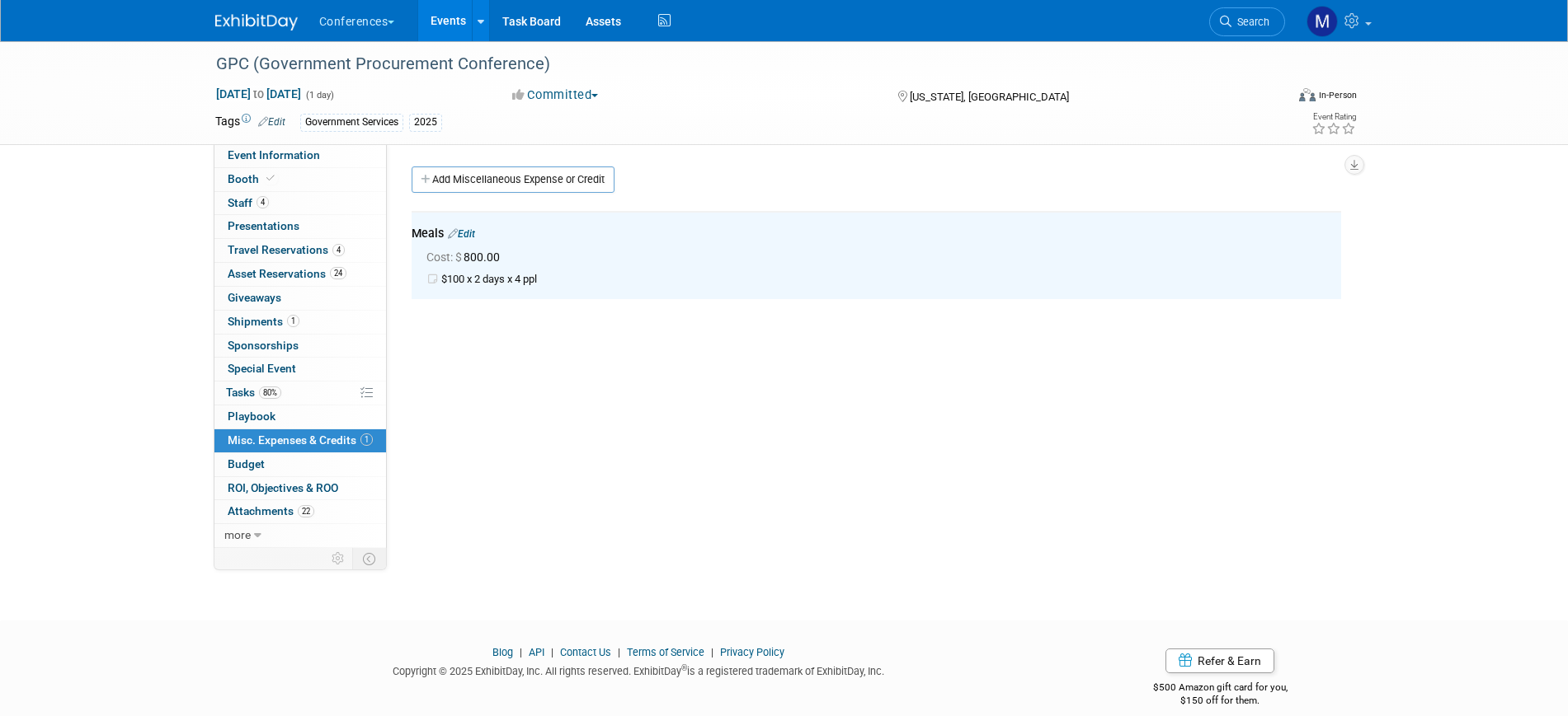
select select "Government Services"
select select "[PERSON_NAME]"
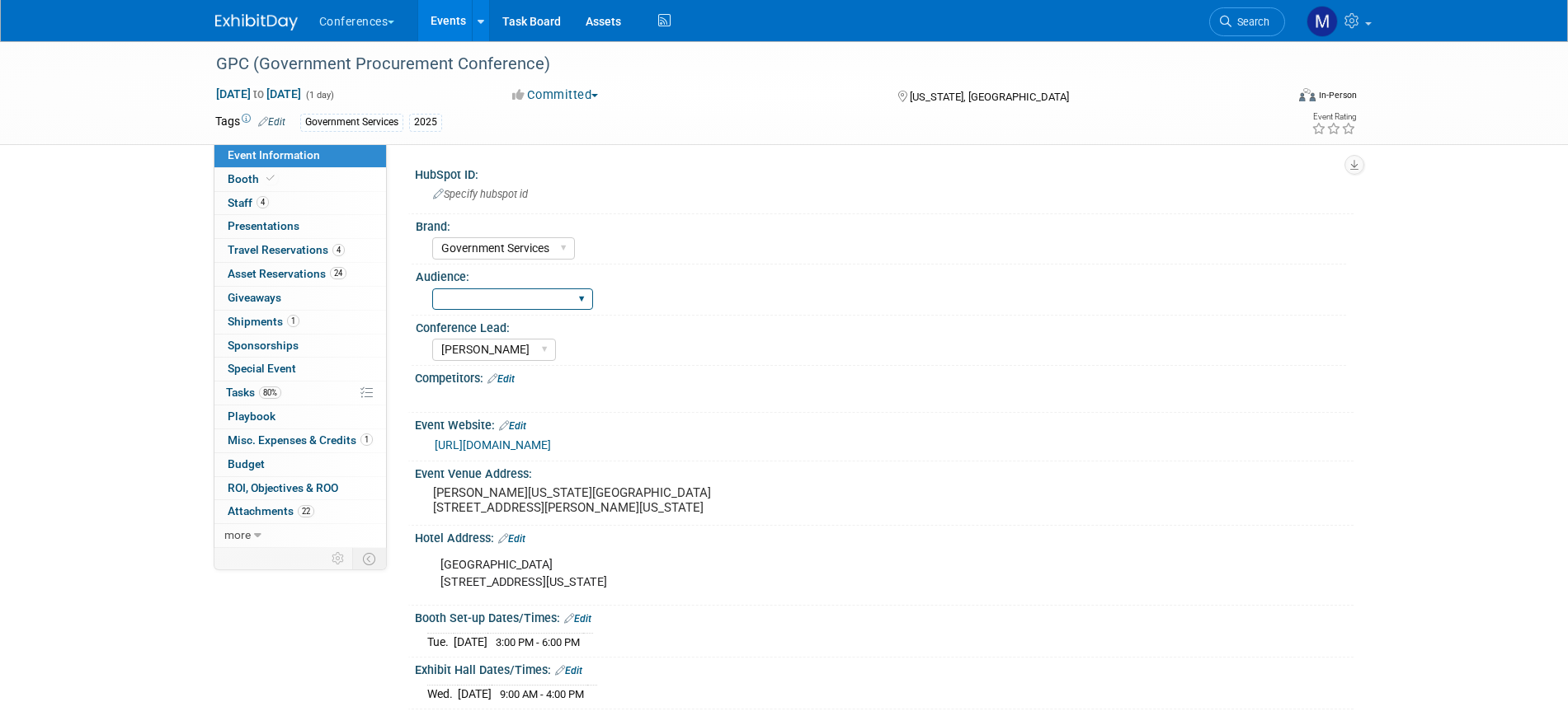
click at [453, 293] on select "Client-facing Clinician/Provider-facing Both N/a" at bounding box center [513, 300] width 161 height 23
click at [240, 18] on img at bounding box center [256, 23] width 83 height 17
